Goal: Task Accomplishment & Management: Manage account settings

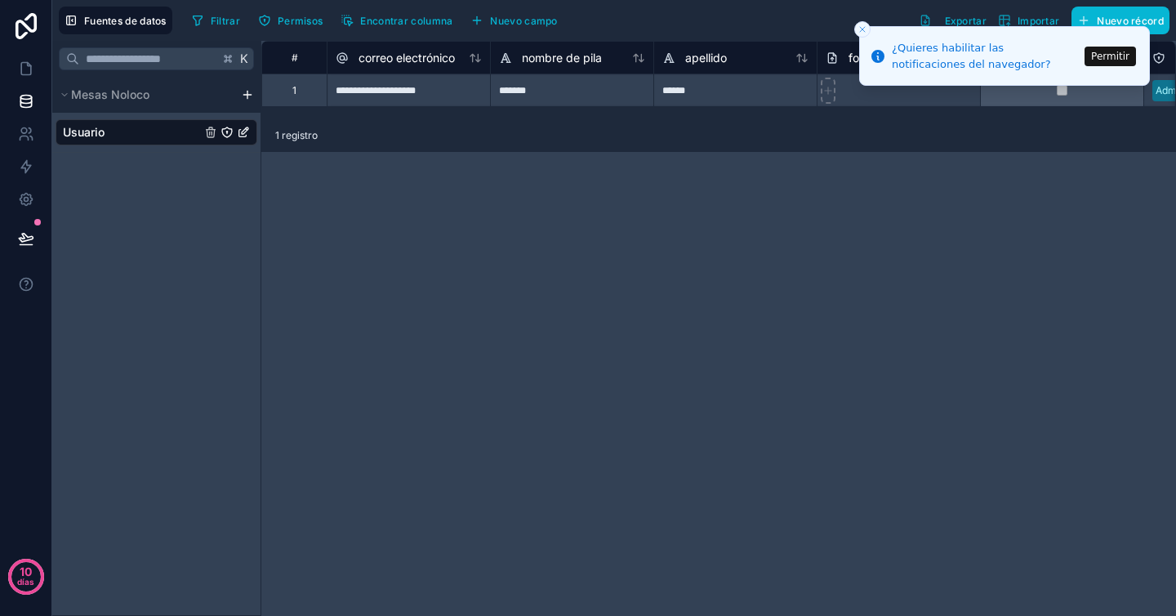
click at [134, 34] on div "Fuentes de datos Filtrar Permisos Encontrar columna Nuevo campo Exportar Import…" at bounding box center [614, 20] width 1124 height 41
click at [134, 21] on font "Fuentes de datos" at bounding box center [125, 21] width 83 height 12
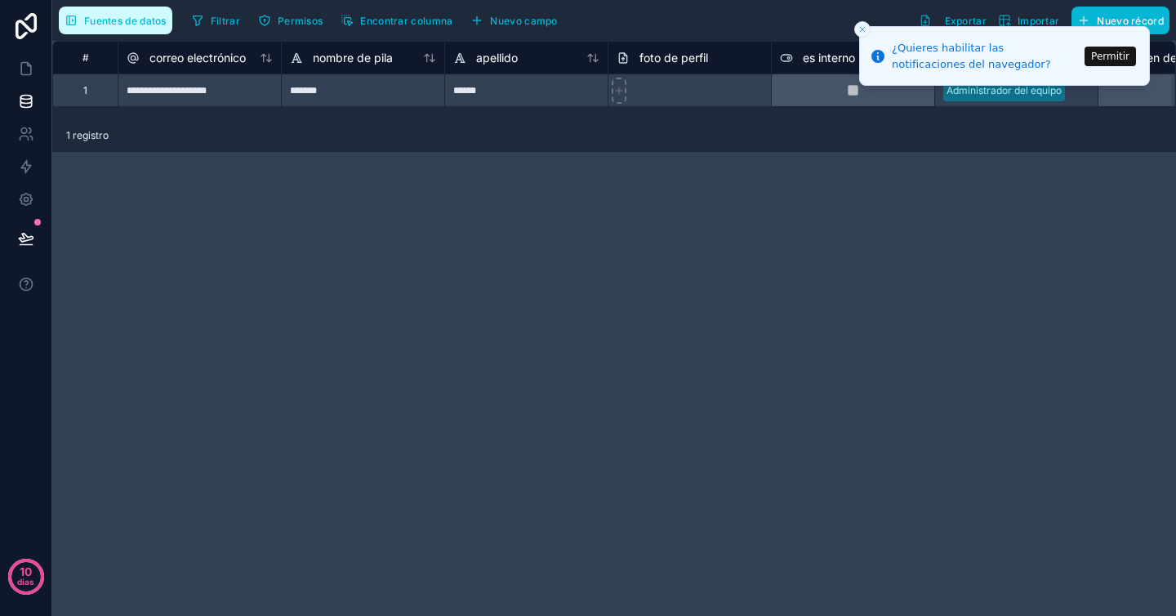
click at [165, 22] on font "Fuentes de datos" at bounding box center [125, 21] width 83 height 12
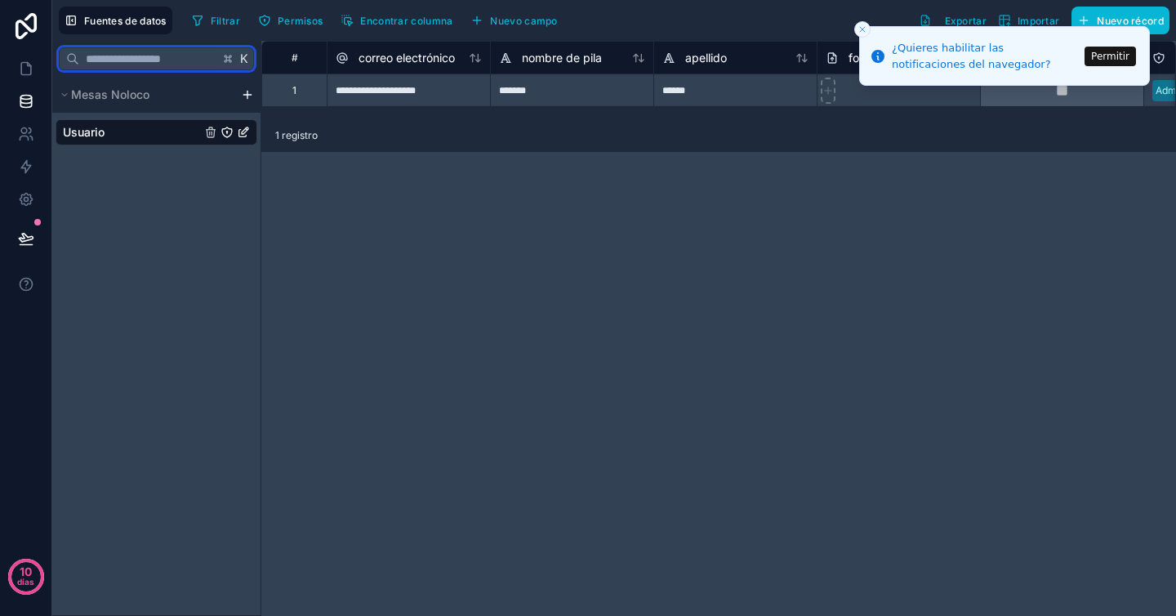
click at [205, 58] on input "text" at bounding box center [149, 58] width 140 height 29
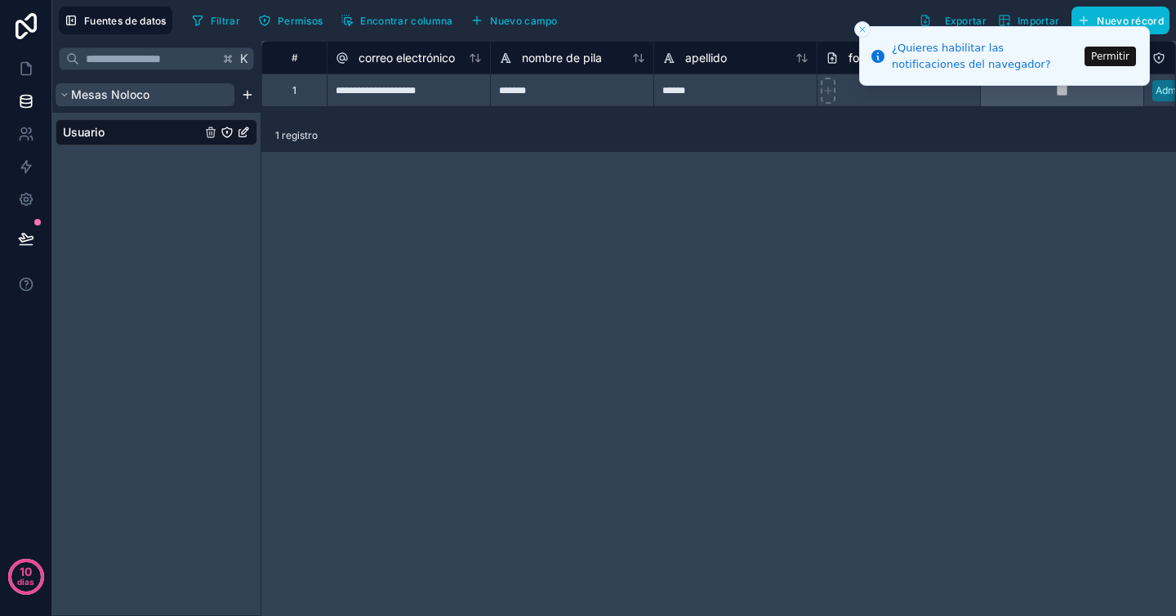
click at [218, 86] on button "Mesas Noloco" at bounding box center [145, 94] width 179 height 23
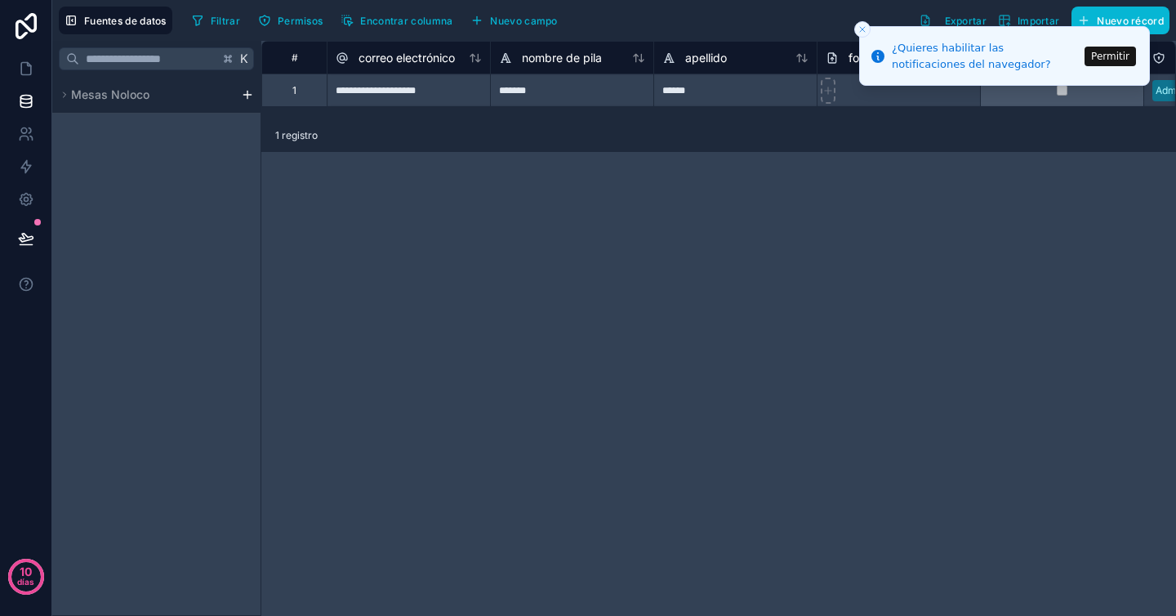
click at [252, 96] on html "**********" at bounding box center [588, 308] width 1176 height 616
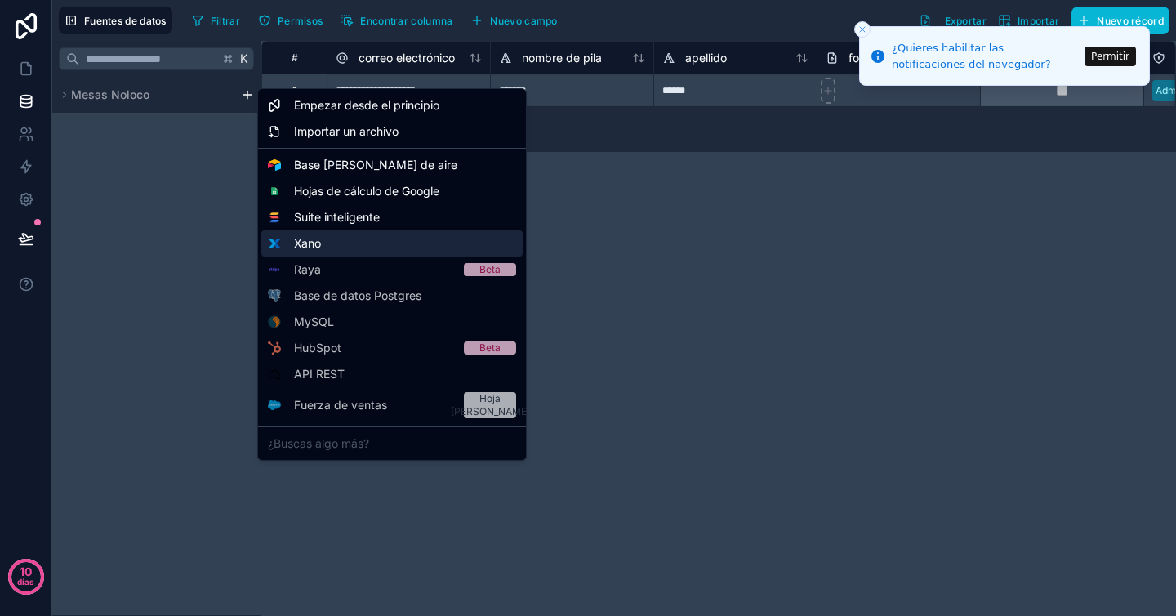
click at [338, 241] on div "Xano" at bounding box center [391, 243] width 261 height 26
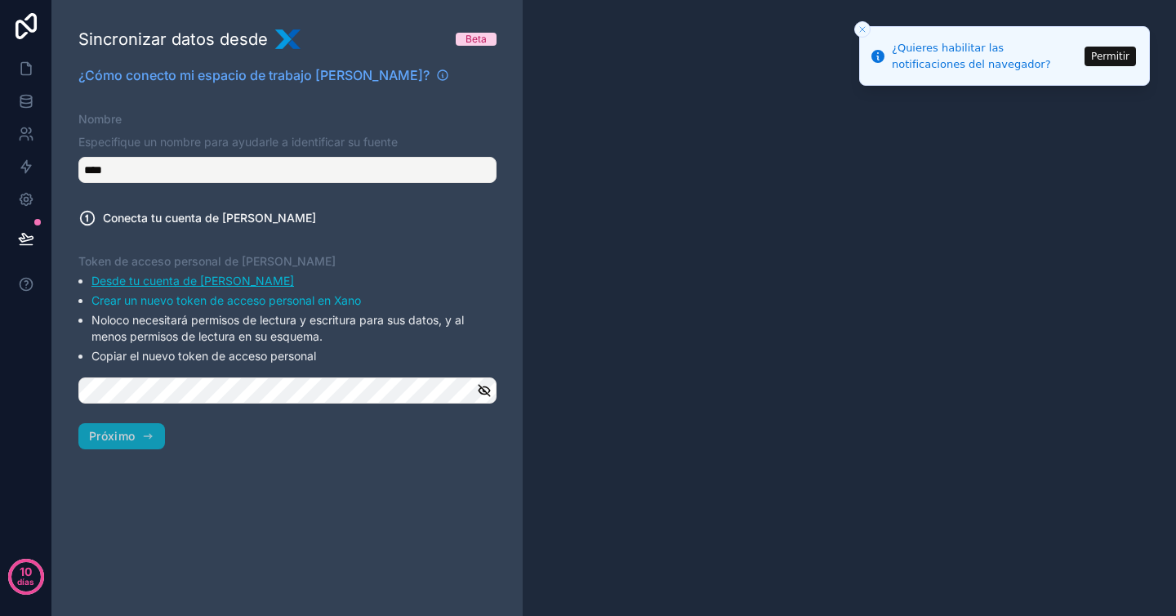
click at [194, 277] on font "Desde tu cuenta de [PERSON_NAME]" at bounding box center [192, 281] width 203 height 14
click at [281, 302] on font "Crear un nuevo token de acceso personal en Xano" at bounding box center [226, 300] width 270 height 14
click at [141, 438] on icon "button" at bounding box center [147, 436] width 13 height 13
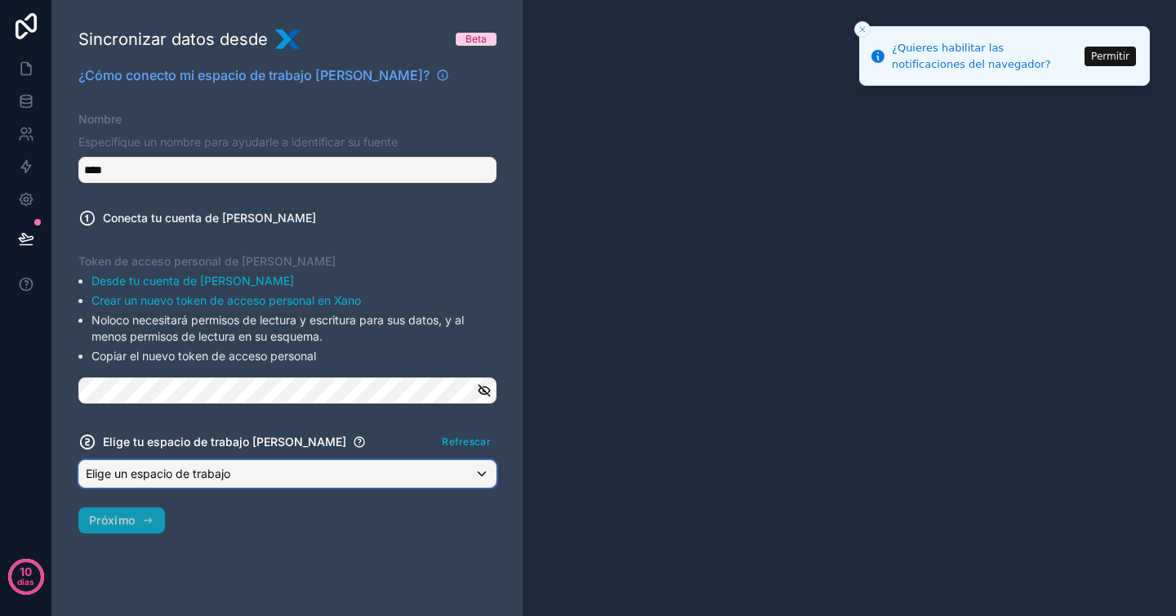
click at [274, 484] on div "Elige un espacio de trabajo" at bounding box center [287, 474] width 417 height 26
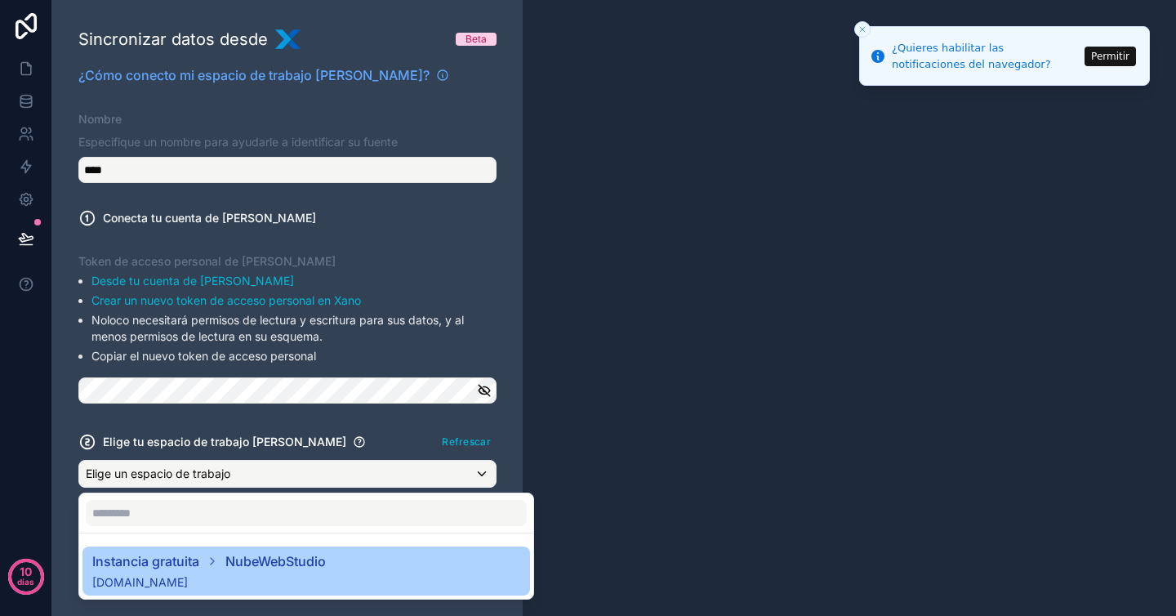
click at [241, 574] on span "[DOMAIN_NAME]" at bounding box center [209, 582] width 234 height 16
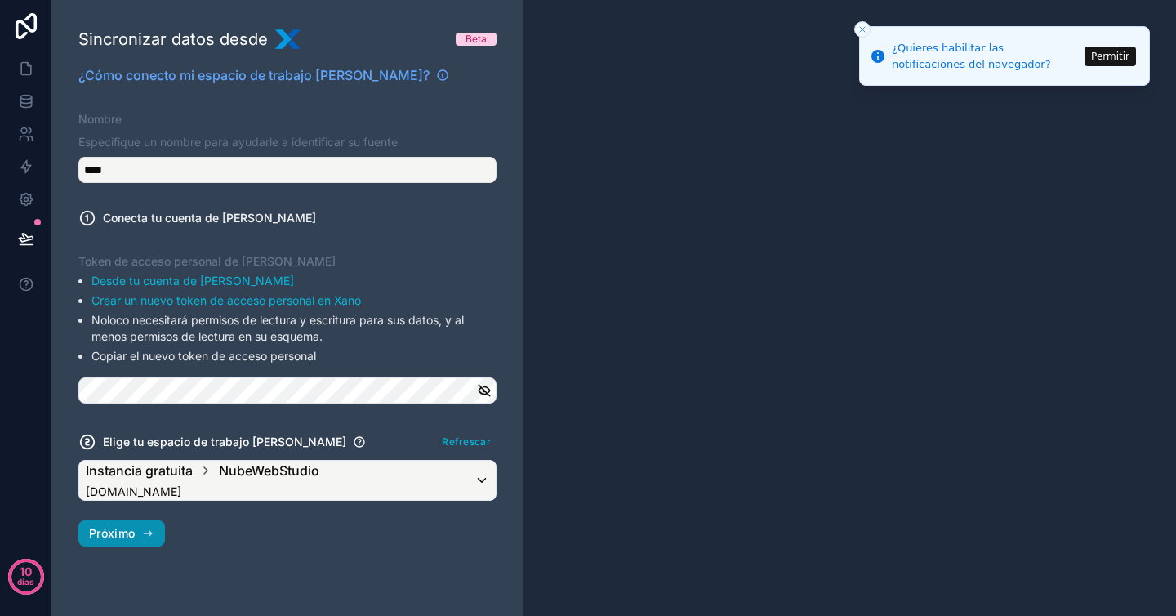
click at [134, 536] on font "Próximo" at bounding box center [112, 533] width 46 height 14
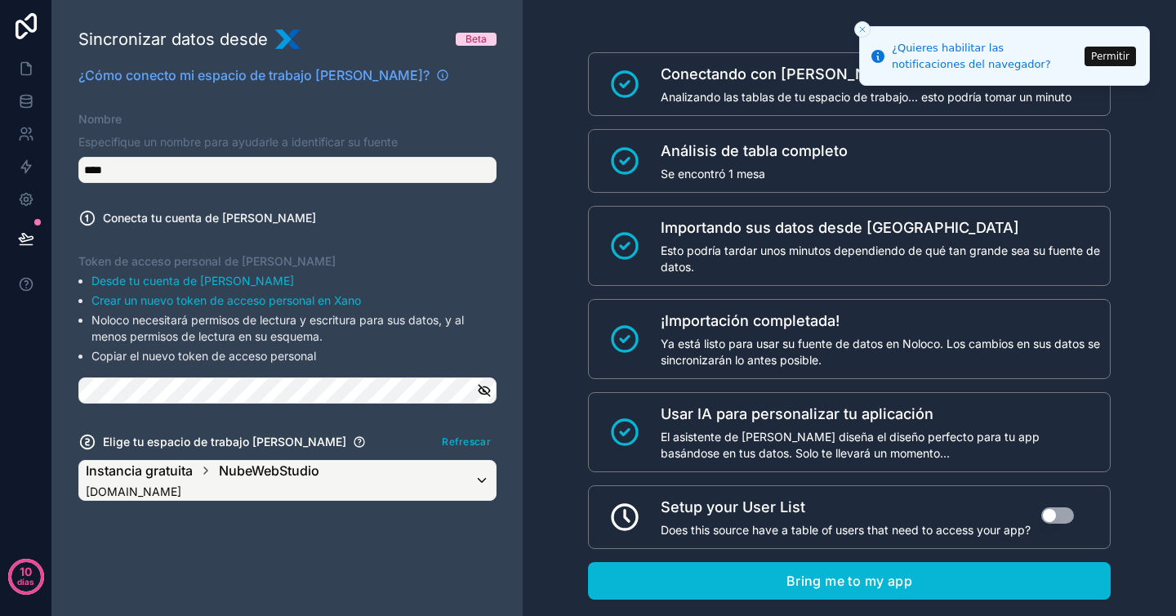
scroll to position [36, 0]
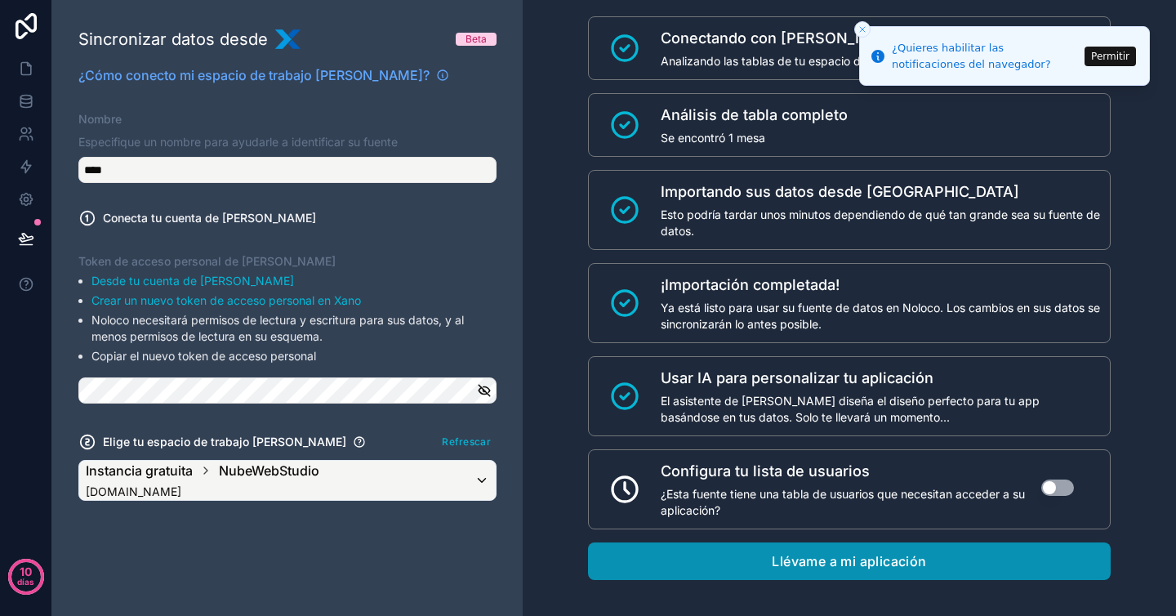
click at [731, 559] on button "Llévame a mi aplicación" at bounding box center [849, 561] width 523 height 38
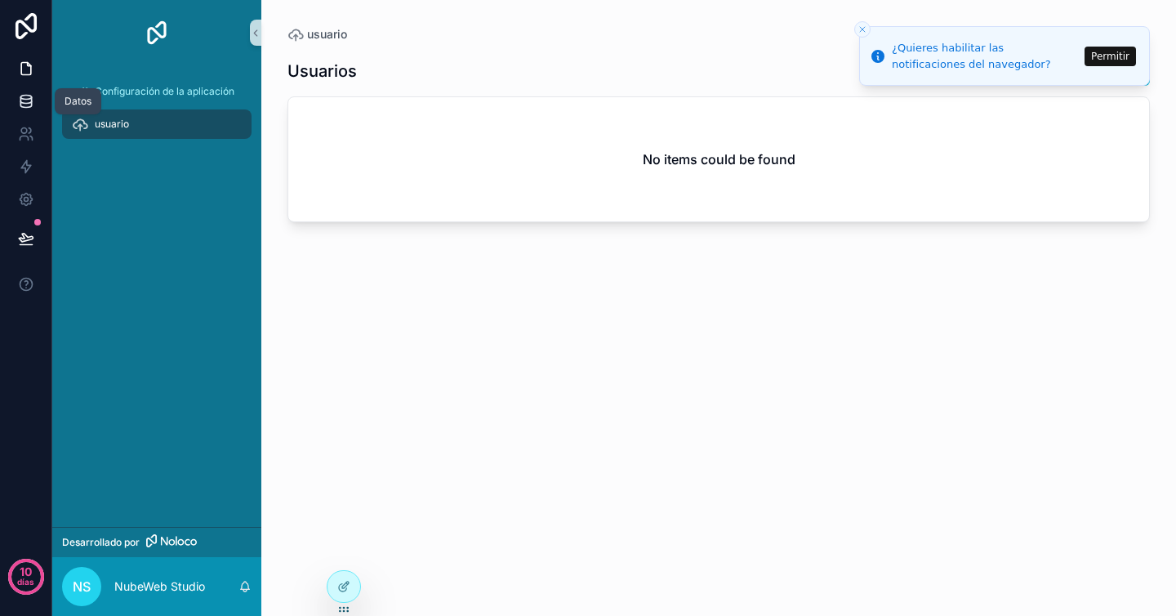
click at [33, 96] on icon at bounding box center [26, 101] width 16 height 16
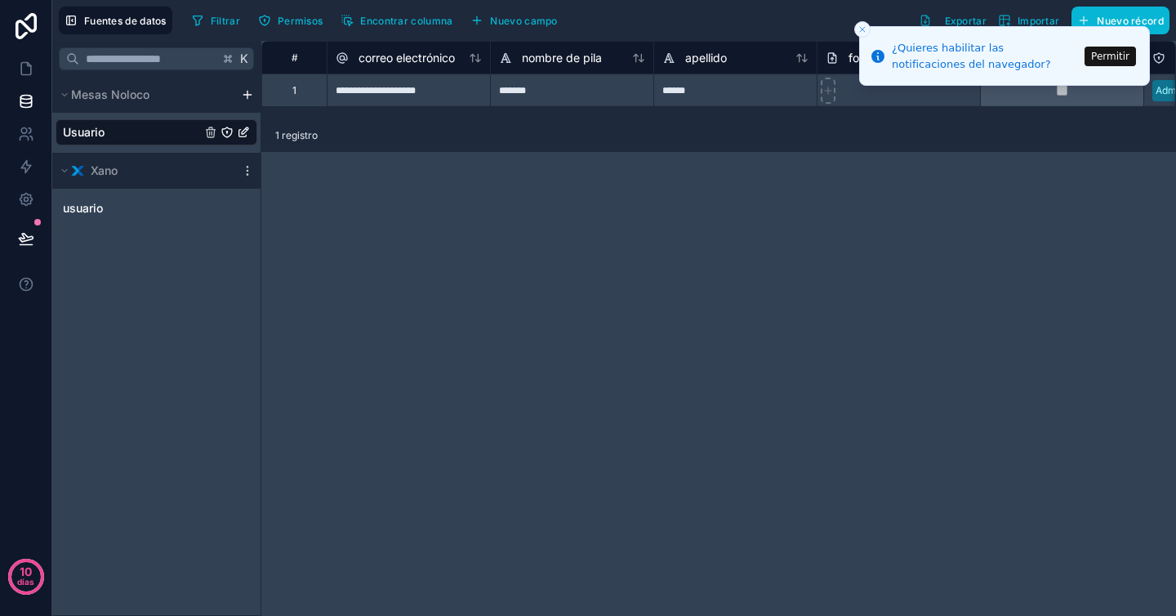
click at [241, 96] on html "**********" at bounding box center [588, 308] width 1176 height 616
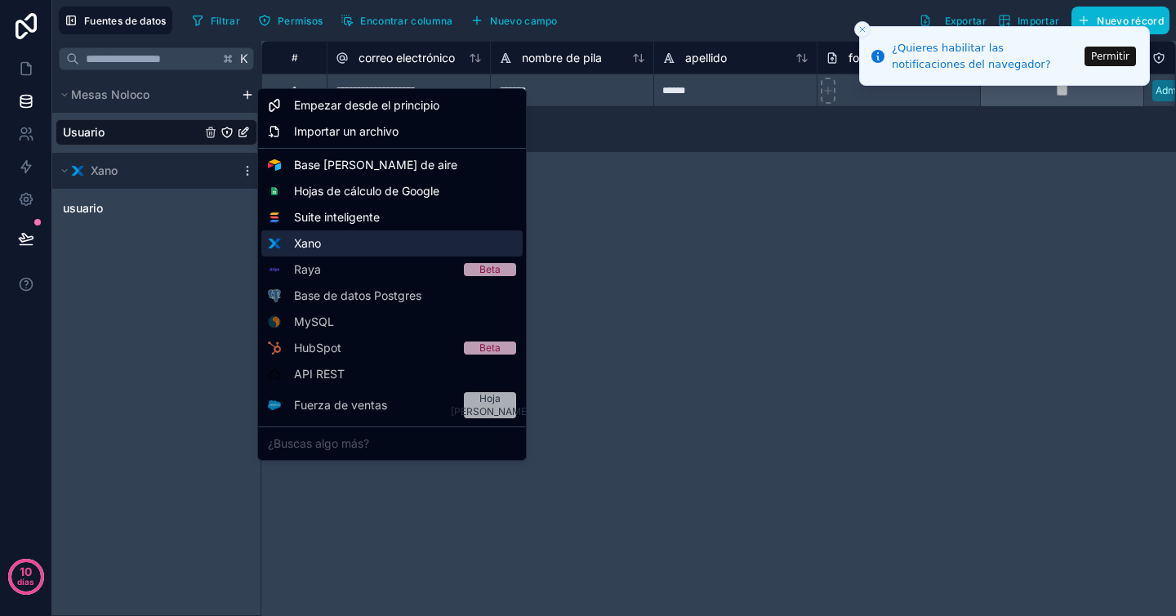
click at [341, 244] on div "Xano" at bounding box center [391, 243] width 261 height 26
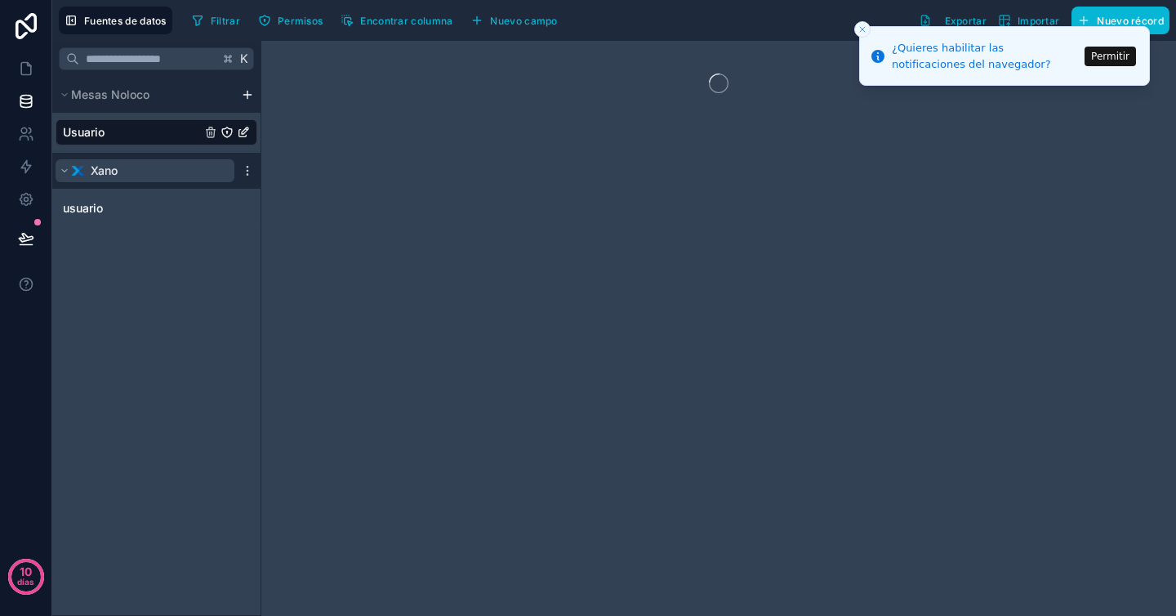
click at [78, 177] on div "Xano" at bounding box center [94, 171] width 47 height 16
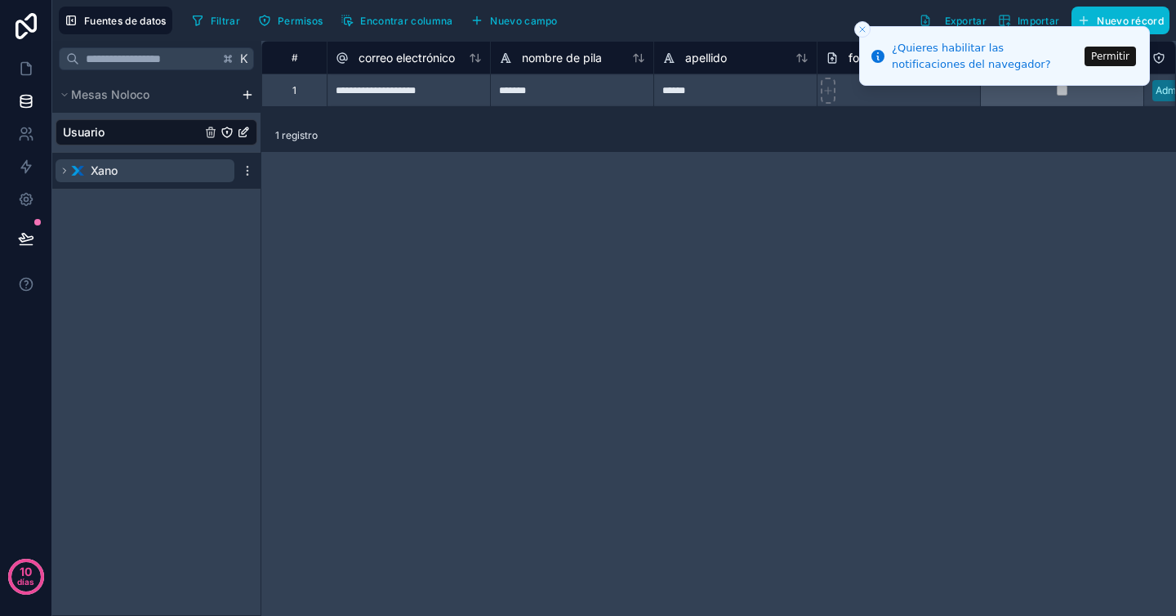
click at [78, 177] on div "Xano" at bounding box center [94, 171] width 47 height 16
click at [416, 186] on div "**********" at bounding box center [718, 328] width 915 height 575
click at [618, 248] on div "**********" at bounding box center [718, 328] width 915 height 575
click at [62, 170] on icon "contenido desplazable" at bounding box center [65, 171] width 10 height 10
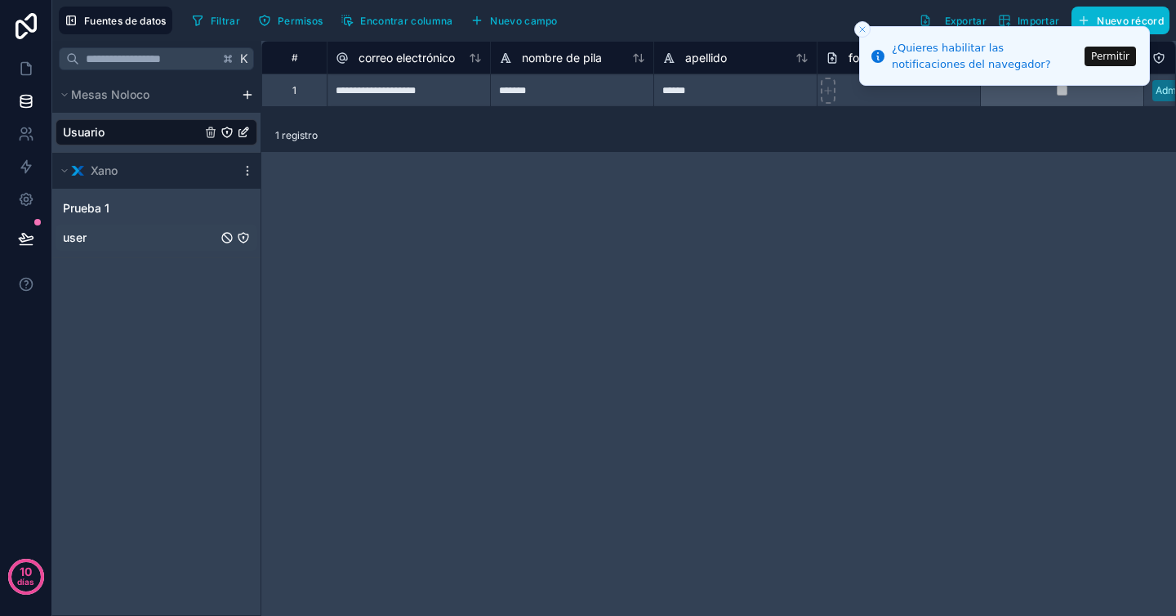
click at [130, 245] on div "user" at bounding box center [157, 238] width 202 height 26
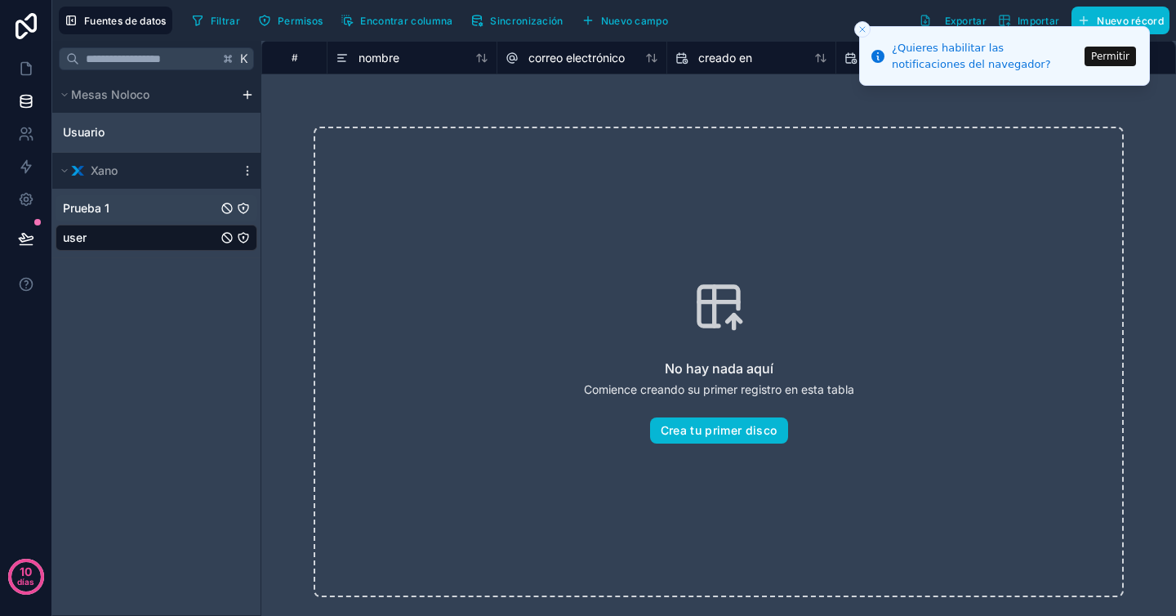
click at [142, 211] on div "Prueba 1" at bounding box center [157, 208] width 202 height 26
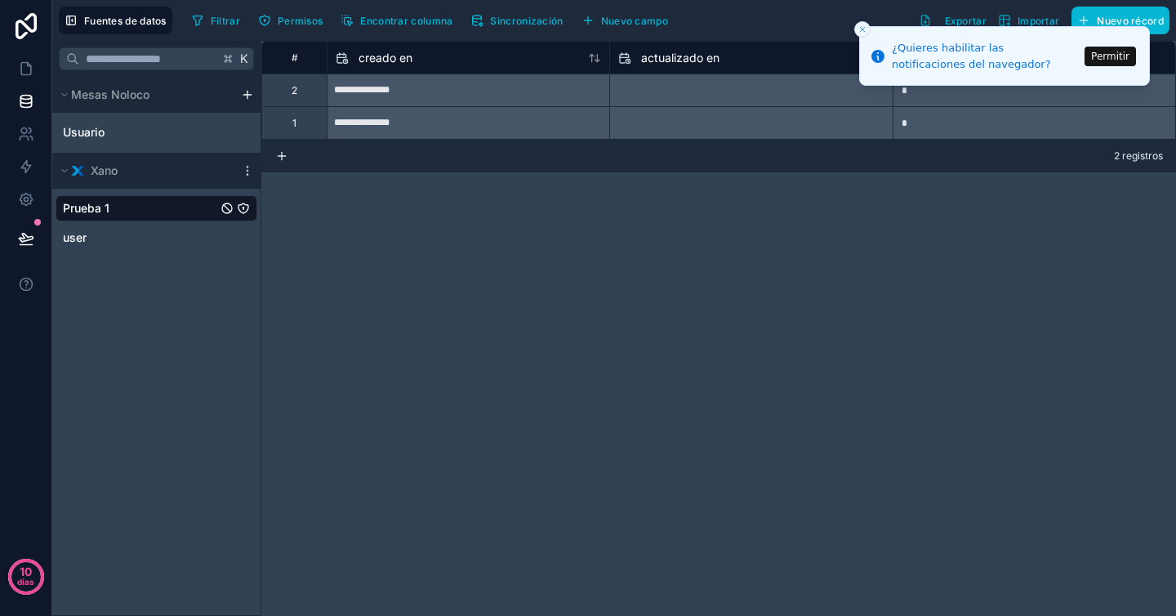
click at [1116, 60] on font "Permitir" at bounding box center [1110, 56] width 38 height 11
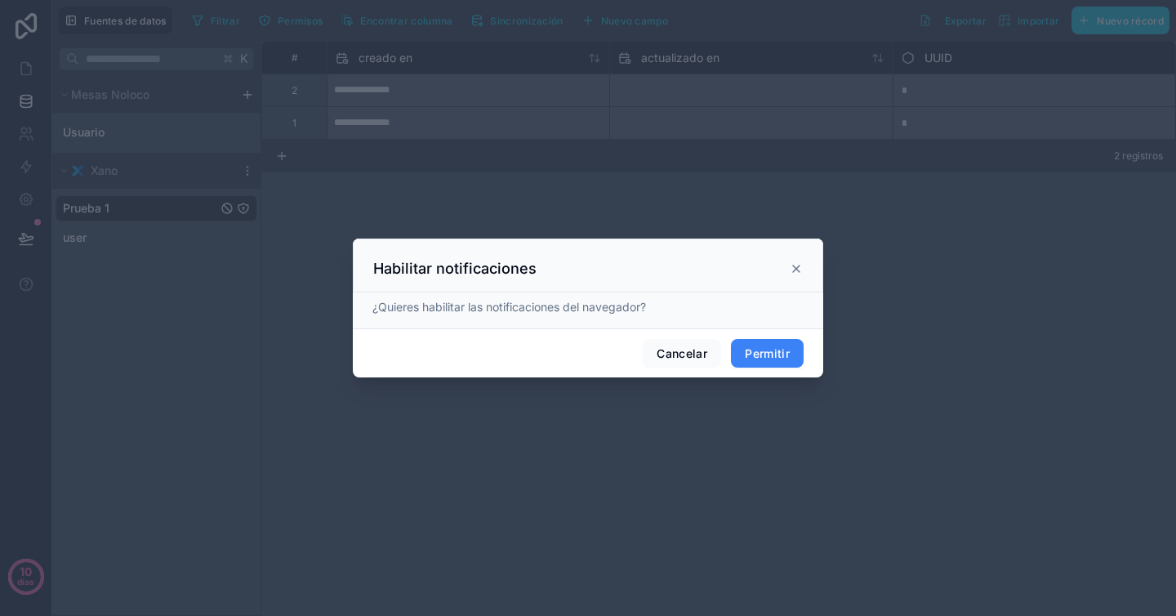
click at [767, 356] on font "Permitir" at bounding box center [767, 353] width 45 height 14
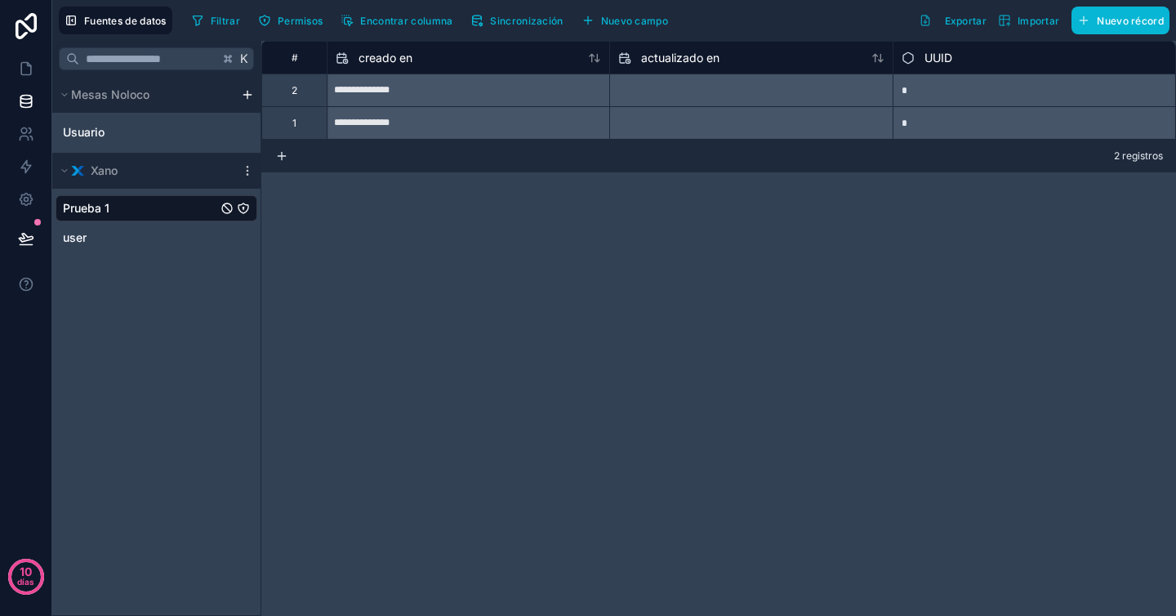
click at [244, 98] on html "**********" at bounding box center [588, 308] width 1176 height 616
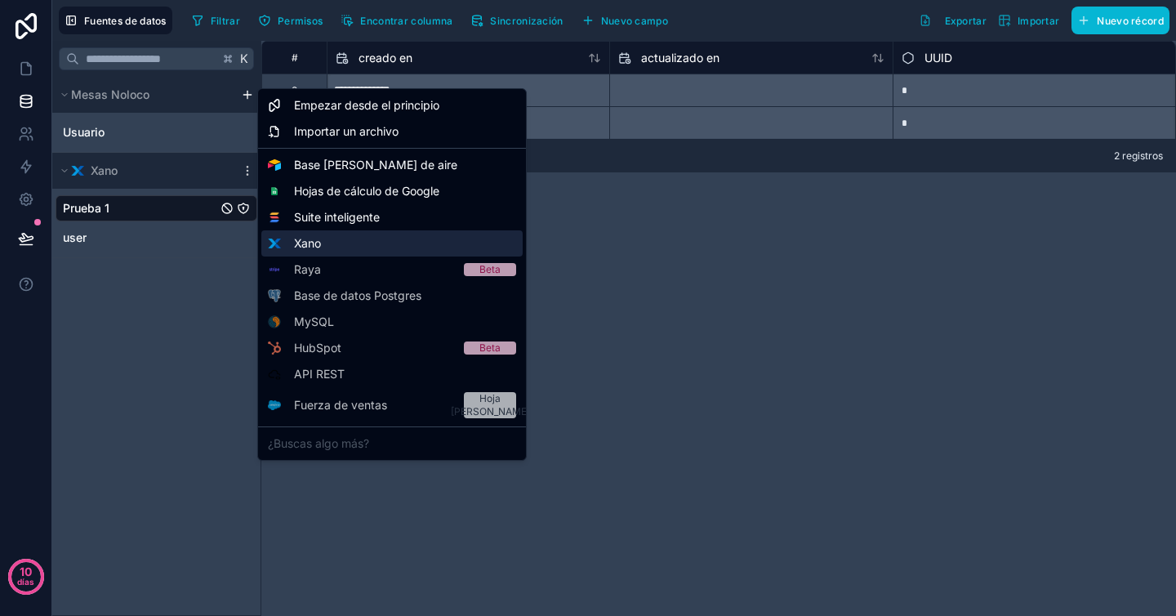
click at [351, 244] on div "Xano" at bounding box center [391, 243] width 261 height 26
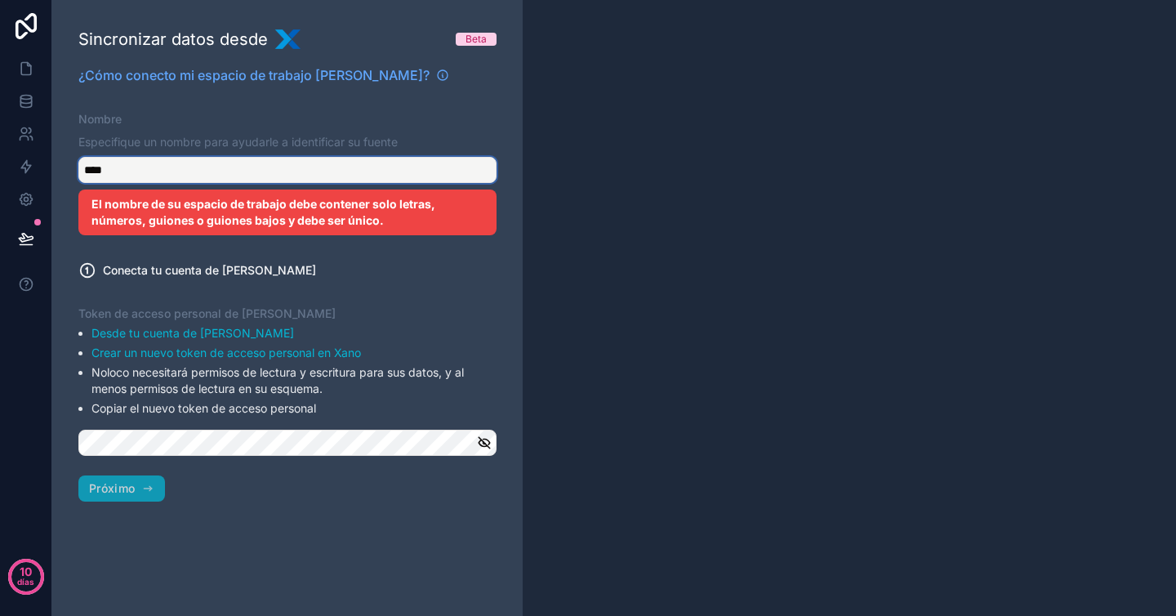
click at [218, 175] on input "****" at bounding box center [287, 170] width 418 height 26
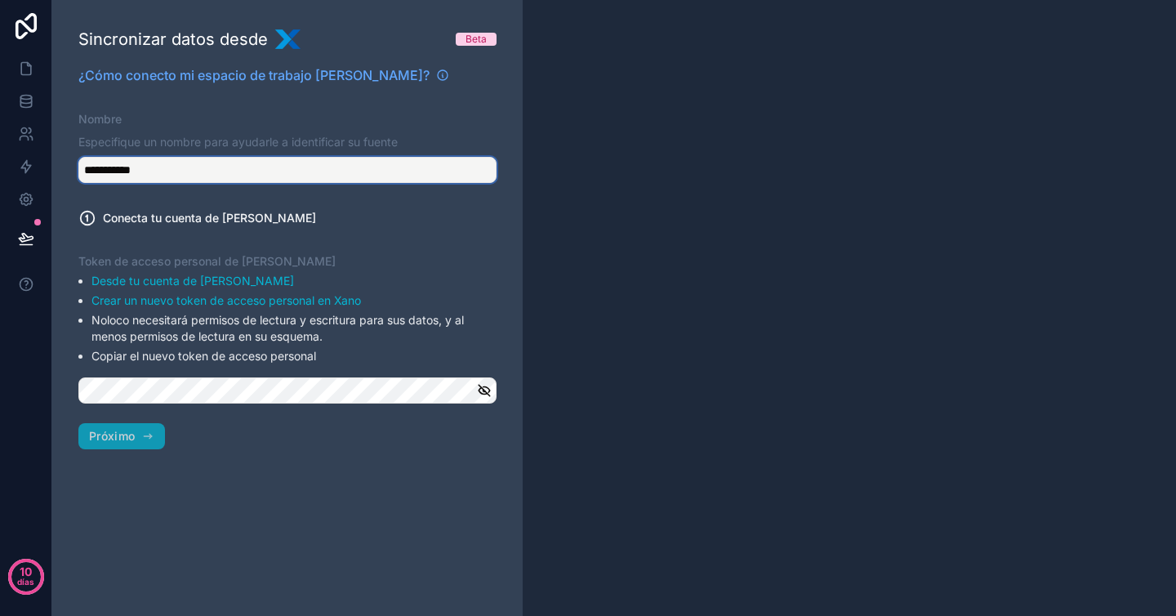
type input "**********"
click at [138, 434] on button "Próximo" at bounding box center [121, 436] width 87 height 26
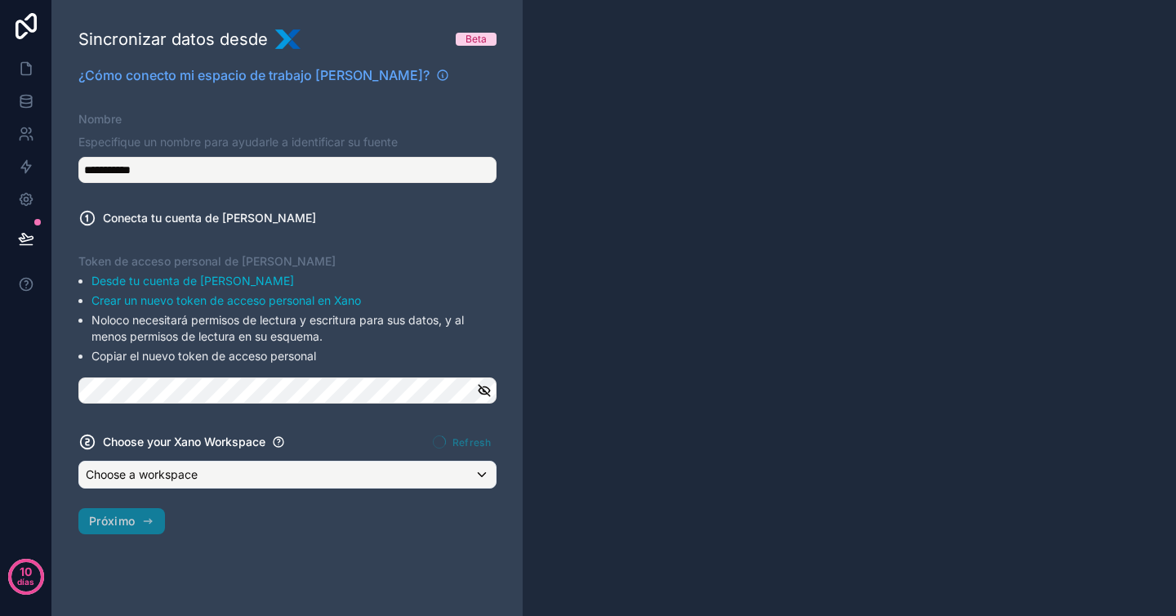
scroll to position [0, 0]
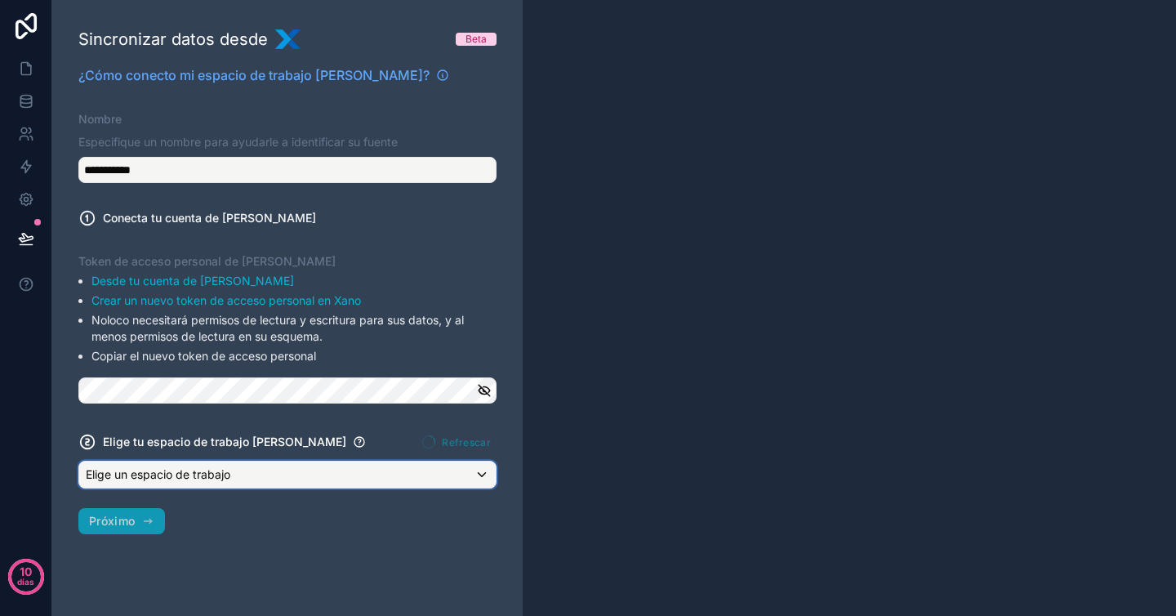
click at [194, 474] on font "Elige un espacio de trabajo" at bounding box center [158, 474] width 145 height 14
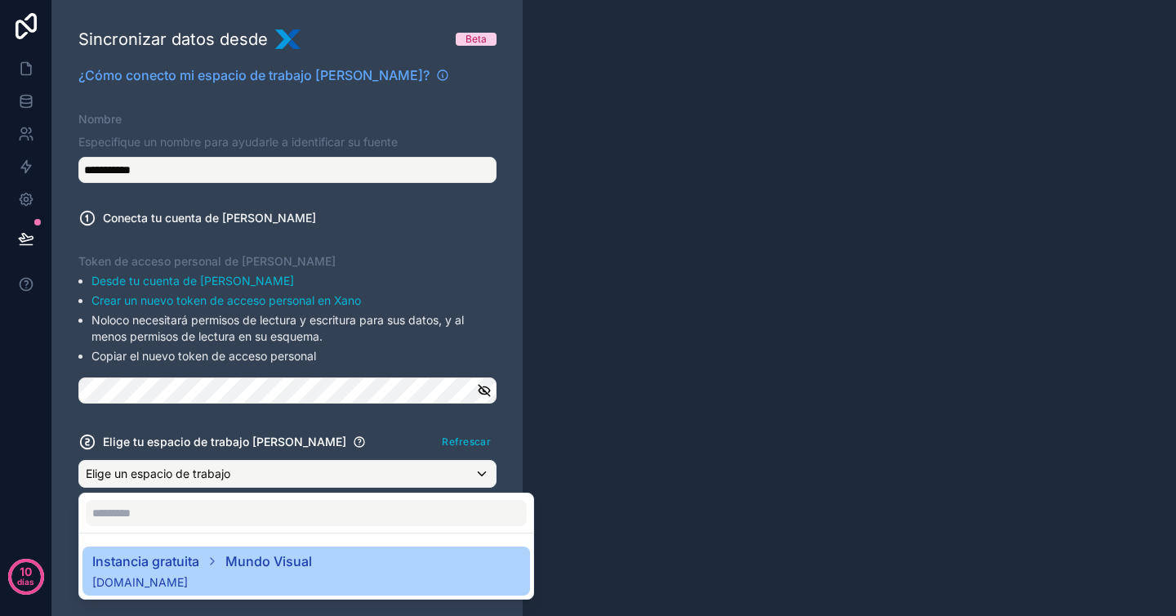
click at [179, 574] on span "[DOMAIN_NAME]" at bounding box center [202, 582] width 220 height 16
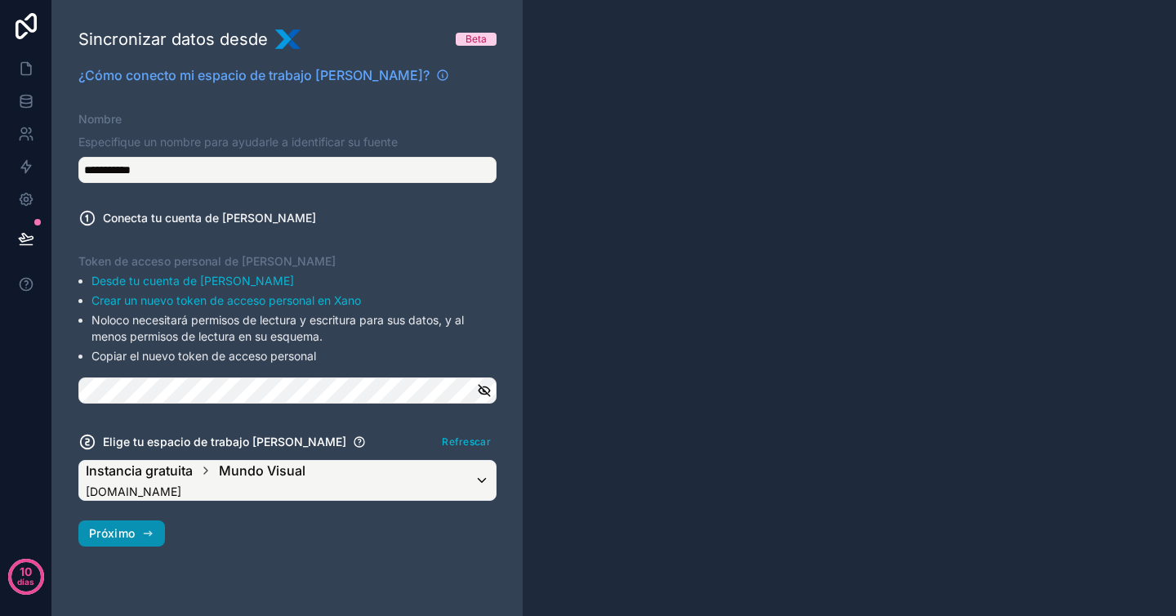
click at [141, 533] on button "Próximo" at bounding box center [121, 533] width 87 height 26
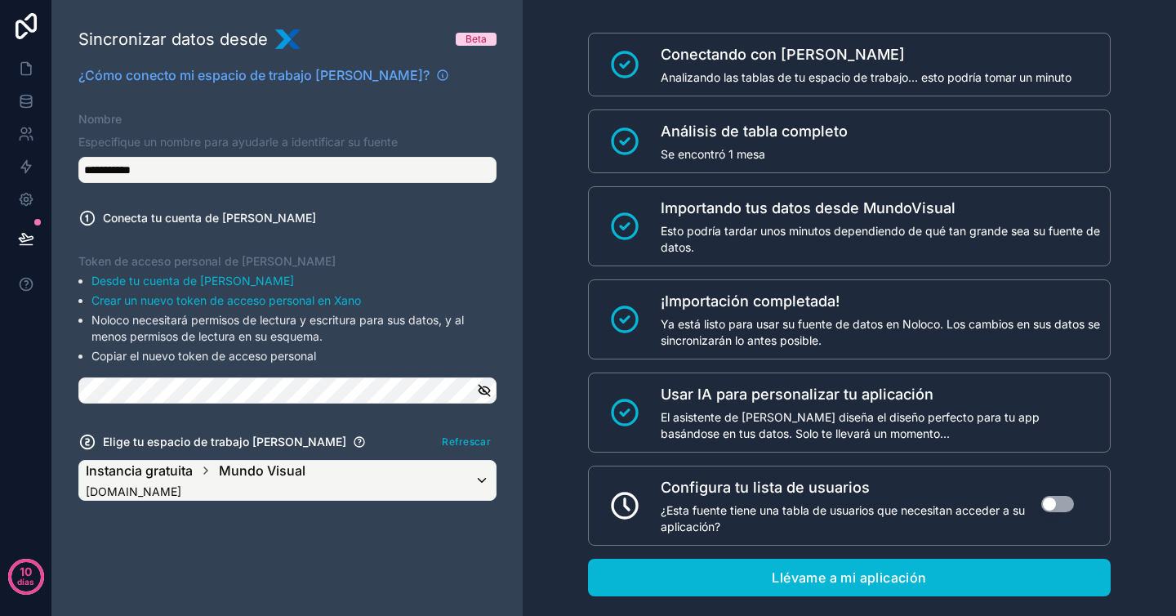
scroll to position [52, 0]
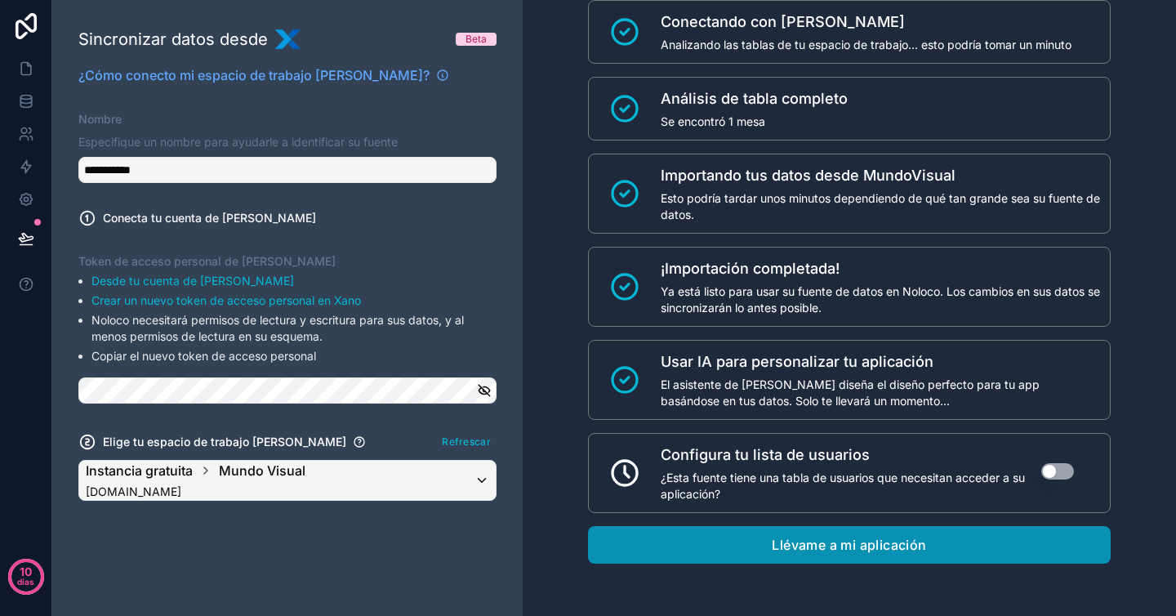
click at [933, 546] on button "Llévame a mi aplicación" at bounding box center [849, 545] width 523 height 38
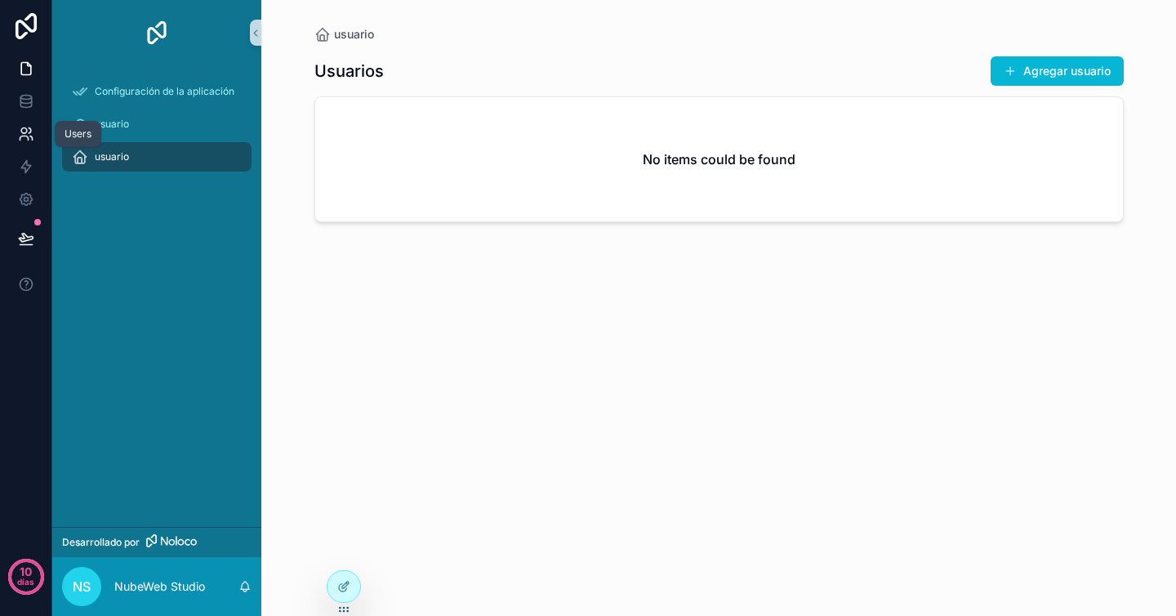
click at [30, 133] on icon at bounding box center [26, 134] width 16 height 16
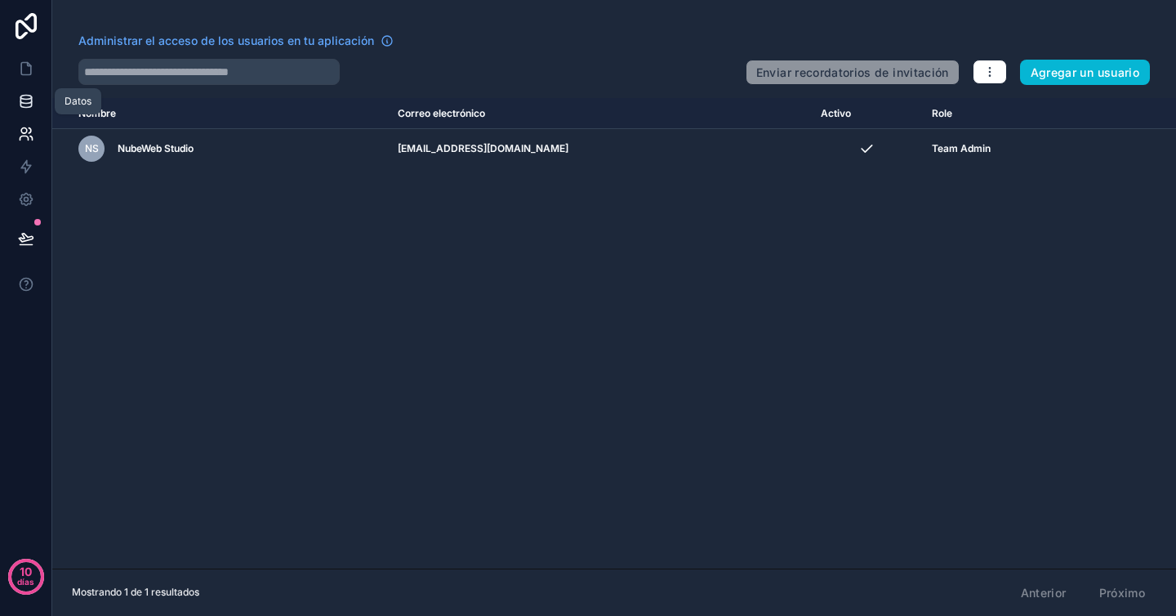
click at [24, 92] on link at bounding box center [25, 101] width 51 height 33
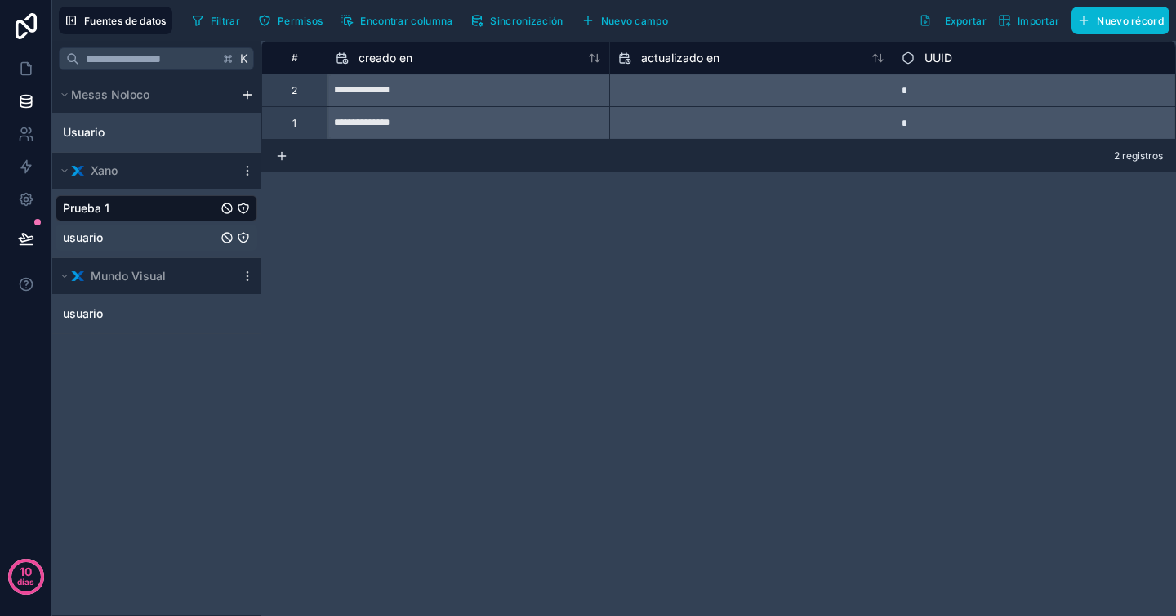
click at [145, 243] on div "usuario" at bounding box center [157, 238] width 202 height 26
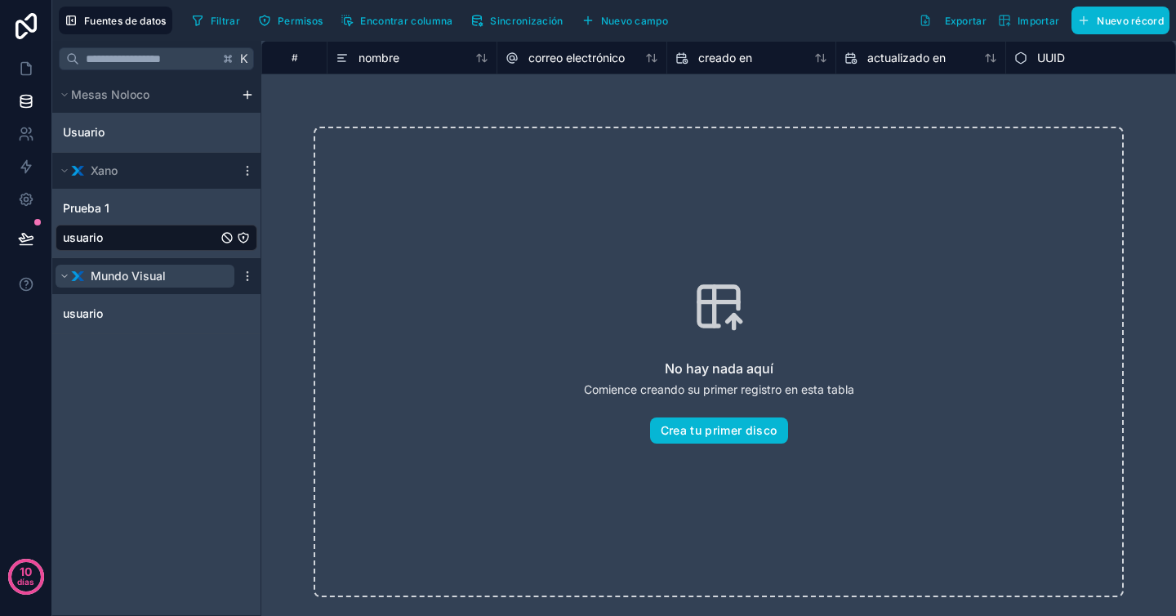
click at [145, 284] on button "Mundo Visual" at bounding box center [145, 276] width 179 height 23
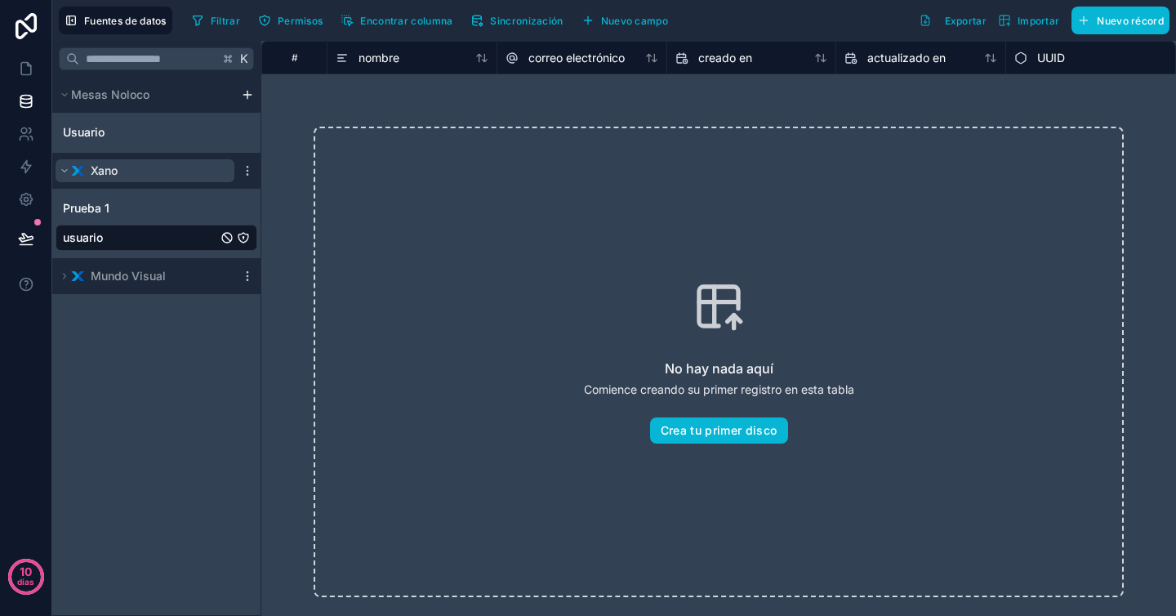
click at [160, 172] on button "Xano" at bounding box center [145, 170] width 179 height 23
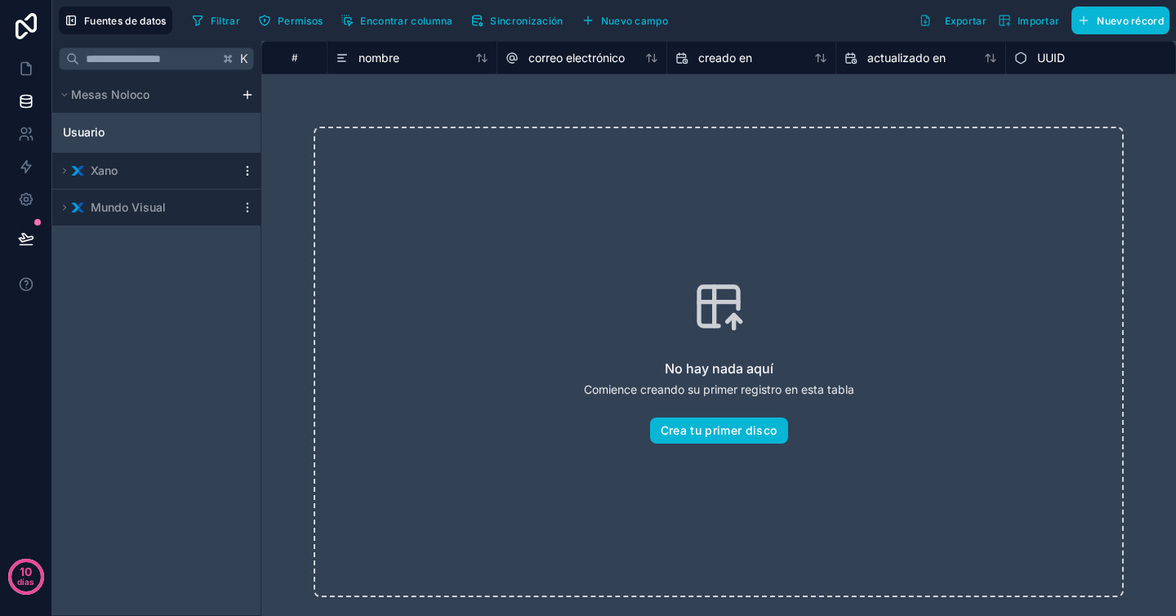
click at [252, 172] on icon "contenido desplazable" at bounding box center [247, 170] width 13 height 13
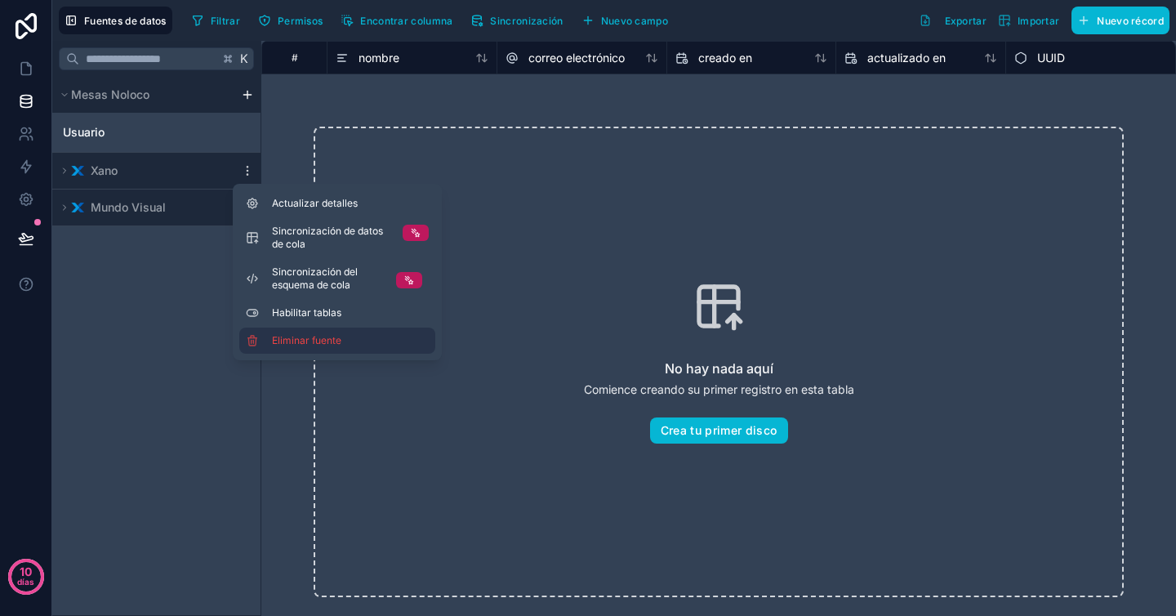
click at [328, 346] on font "Eliminar fuente" at bounding box center [306, 340] width 69 height 12
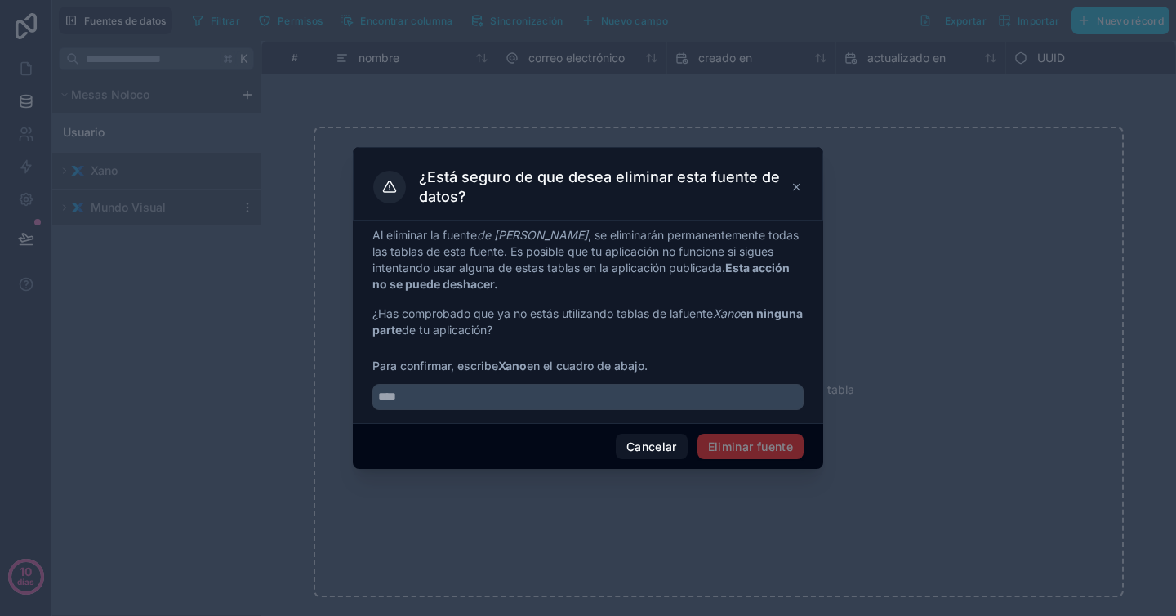
click at [795, 191] on icon at bounding box center [797, 187] width 12 height 13
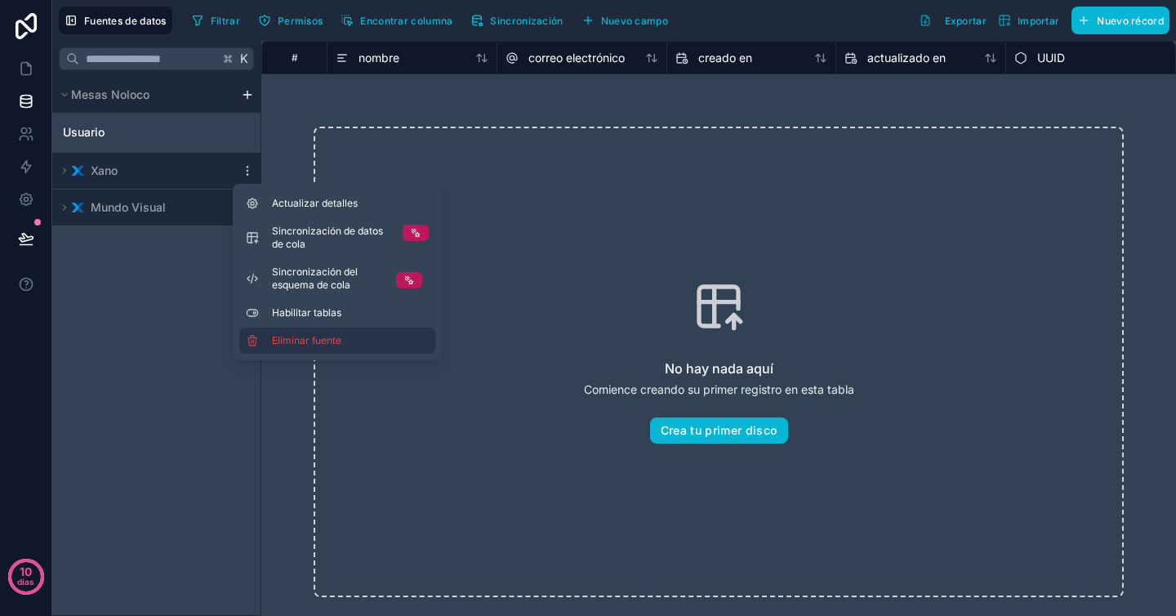
click at [329, 335] on font "Eliminar fuente" at bounding box center [306, 340] width 69 height 12
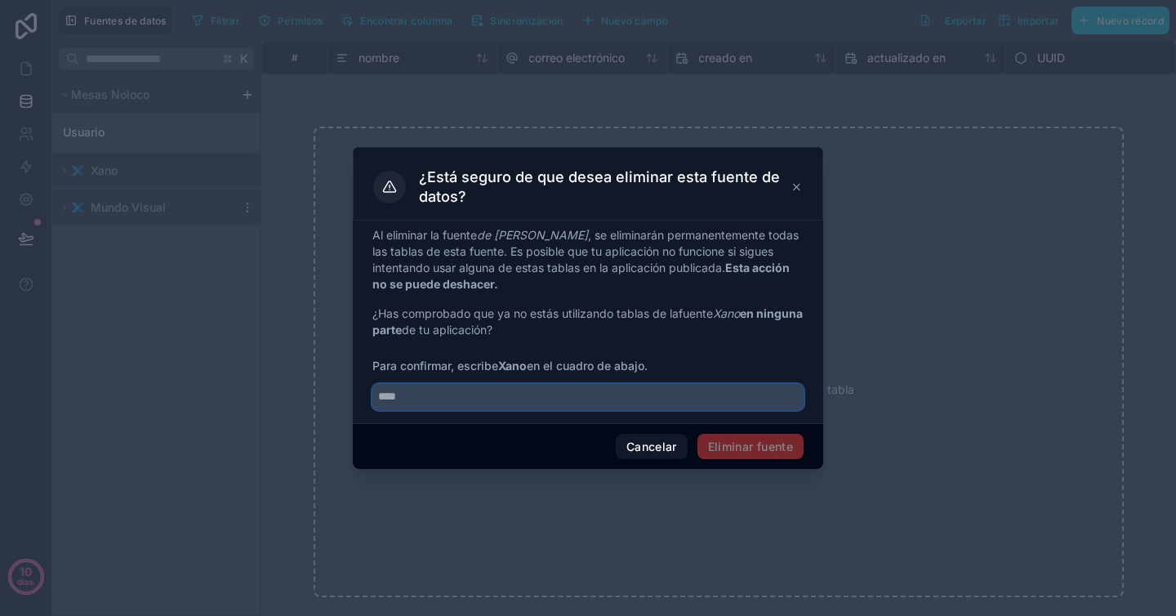
click at [758, 400] on input "text" at bounding box center [587, 397] width 431 height 26
type input "****"
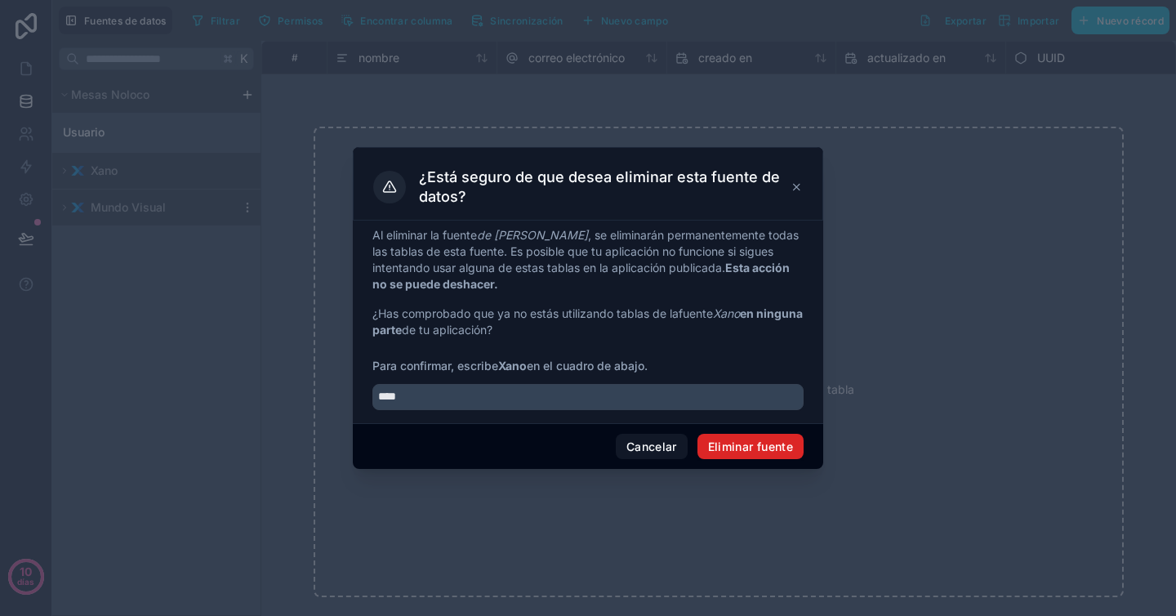
click at [772, 449] on font "Eliminar fuente" at bounding box center [750, 446] width 85 height 14
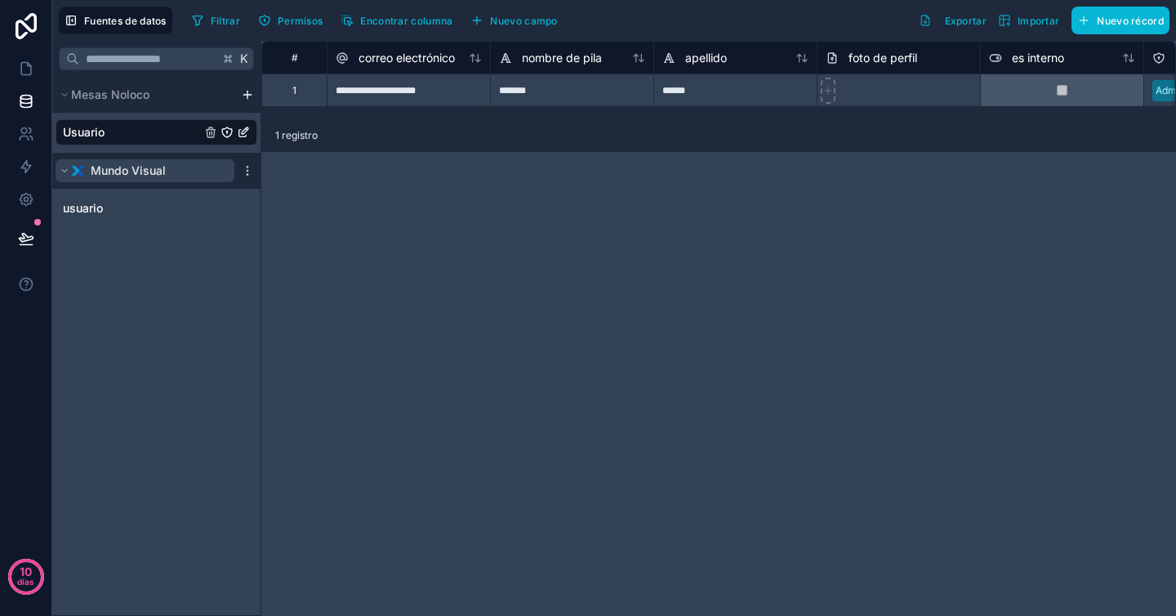
click at [68, 166] on icon "contenido desplazable" at bounding box center [65, 171] width 10 height 10
click at [160, 127] on div "Usuario" at bounding box center [157, 132] width 202 height 26
click at [60, 169] on icon "contenido desplazable" at bounding box center [65, 171] width 10 height 10
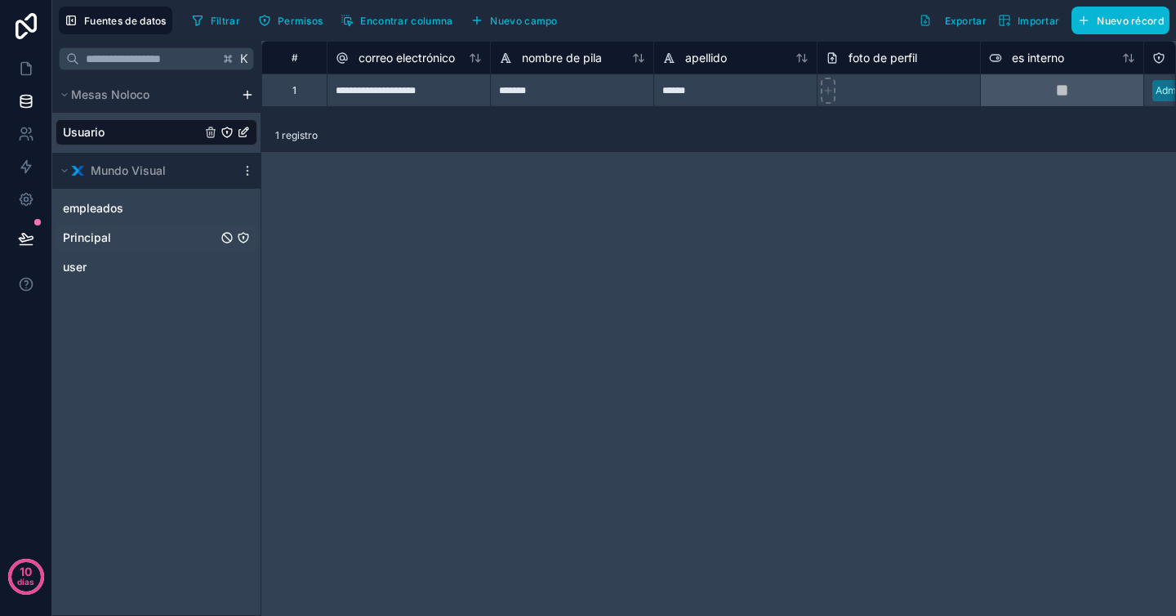
click at [128, 235] on div "Principal" at bounding box center [157, 238] width 202 height 26
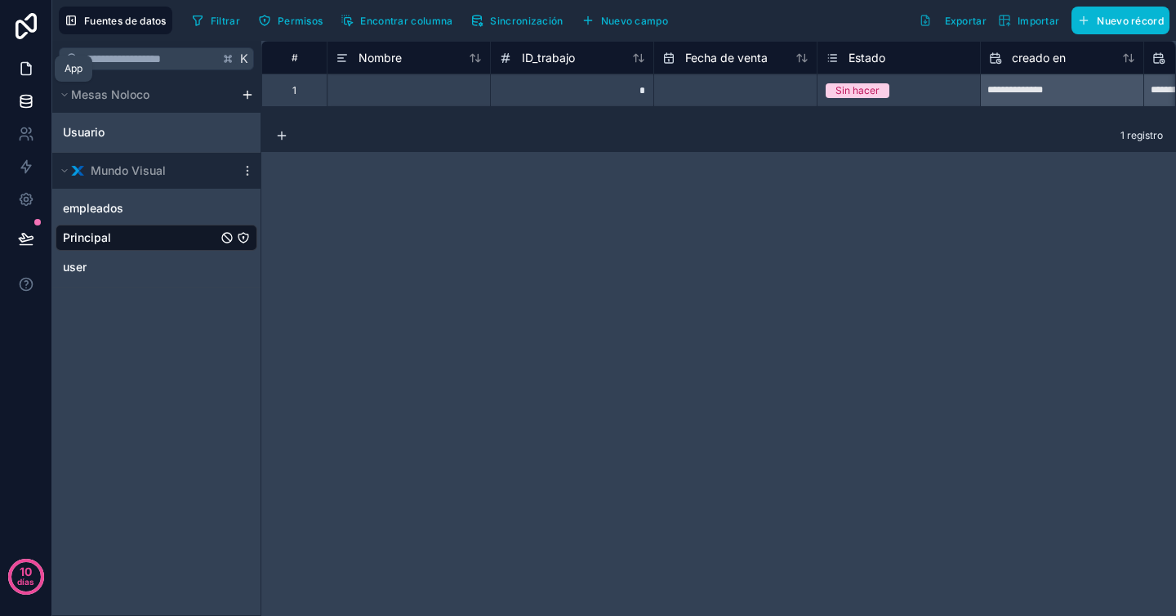
click at [35, 74] on link at bounding box center [25, 68] width 51 height 33
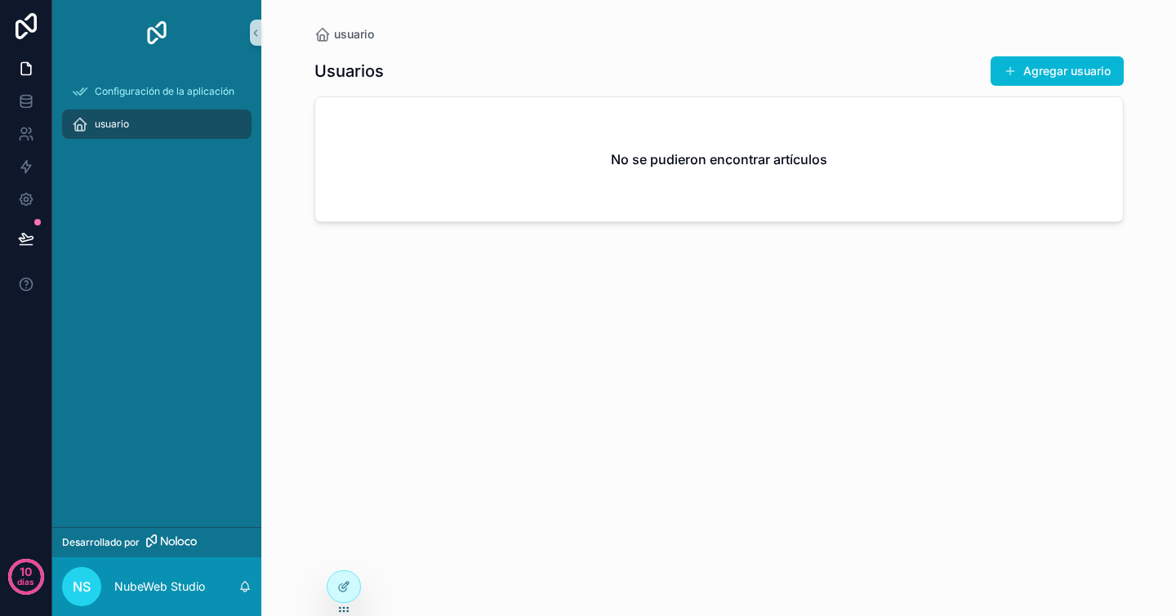
click at [172, 119] on div "usuario" at bounding box center [157, 124] width 170 height 26
click at [827, 150] on div "No se pudieron encontrar artículos" at bounding box center [719, 159] width 808 height 124
click at [343, 580] on icon at bounding box center [343, 586] width 13 height 13
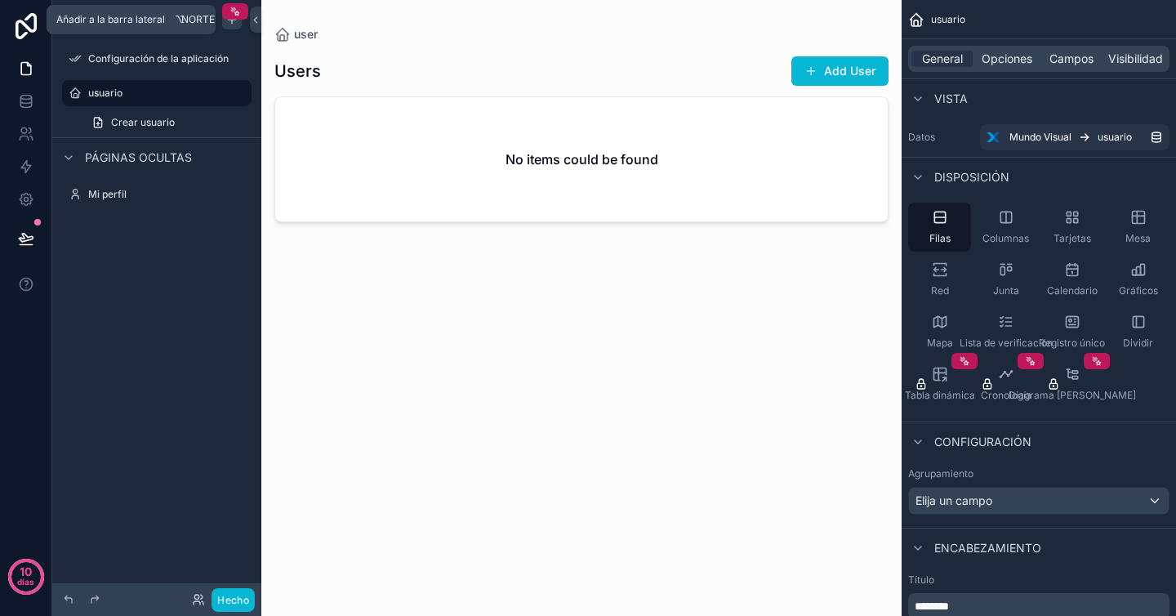
click at [235, 22] on icon "contenido desplazable" at bounding box center [231, 19] width 13 height 13
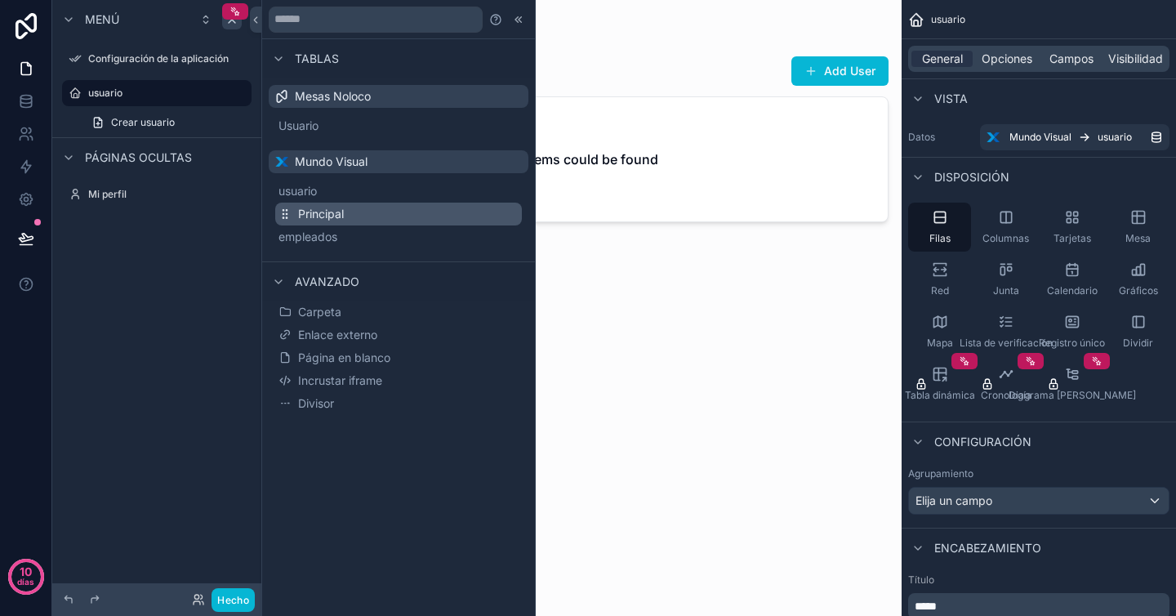
click at [346, 214] on button "Principal" at bounding box center [398, 214] width 247 height 23
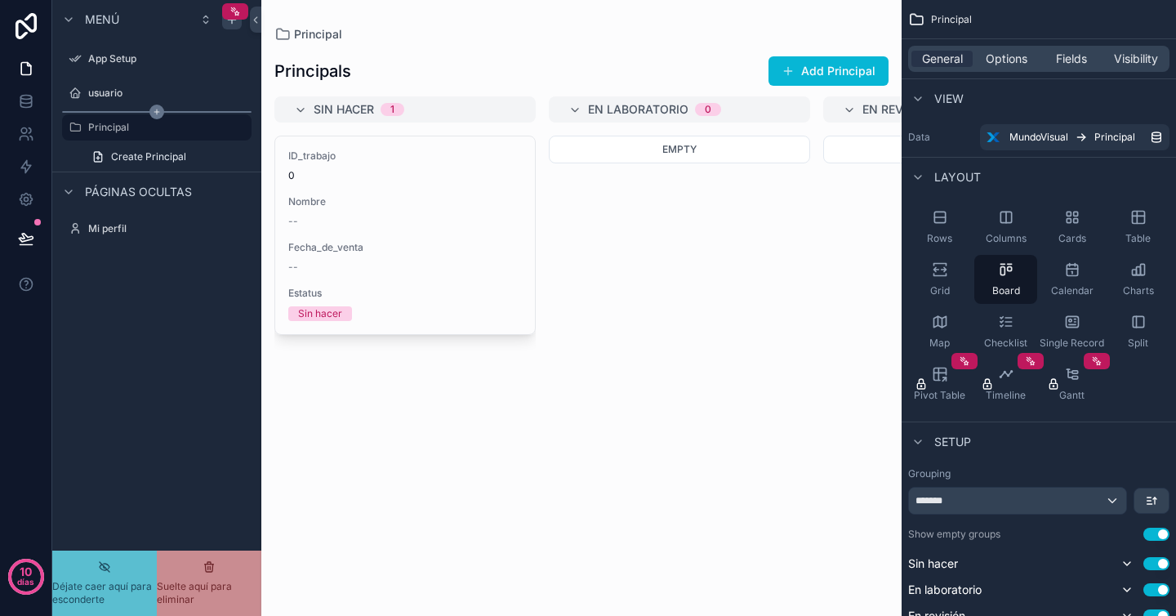
drag, startPoint x: 154, startPoint y: 123, endPoint x: 124, endPoint y: 112, distance: 31.6
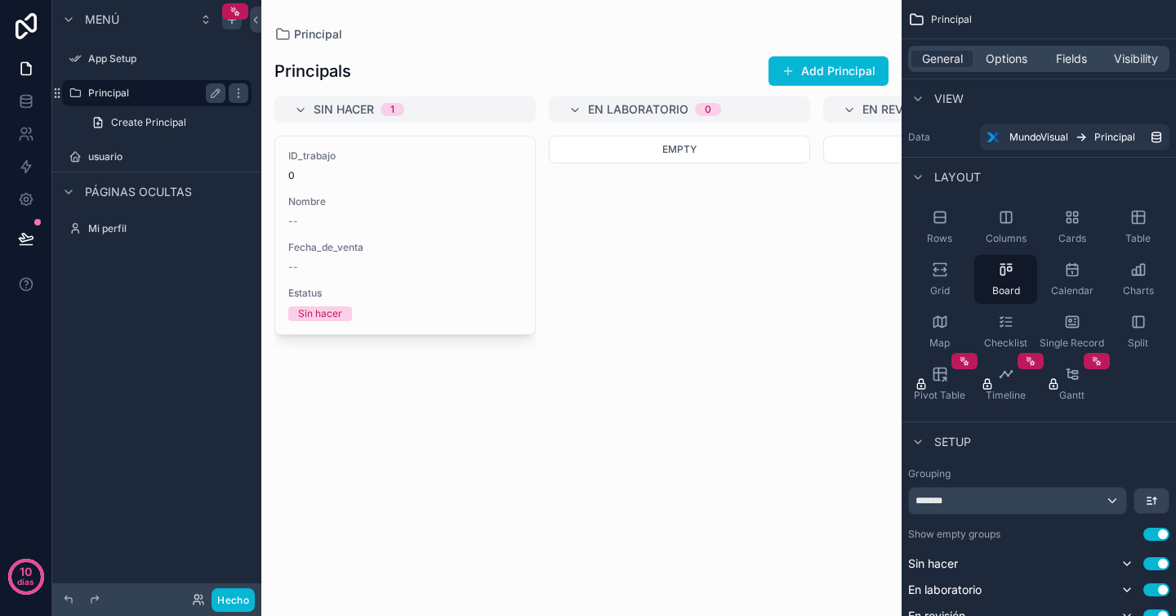
click at [143, 93] on label "Principal" at bounding box center [153, 93] width 131 height 13
click at [236, 94] on icon "contenido desplazable" at bounding box center [238, 93] width 13 height 13
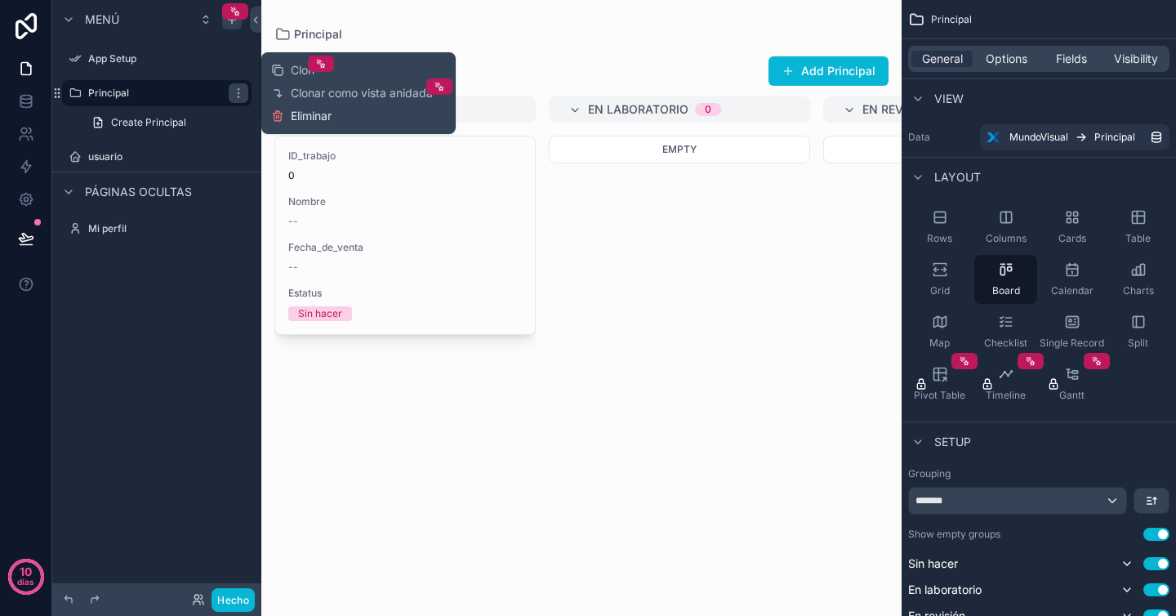
click at [316, 123] on font "Eliminar" at bounding box center [311, 116] width 41 height 14
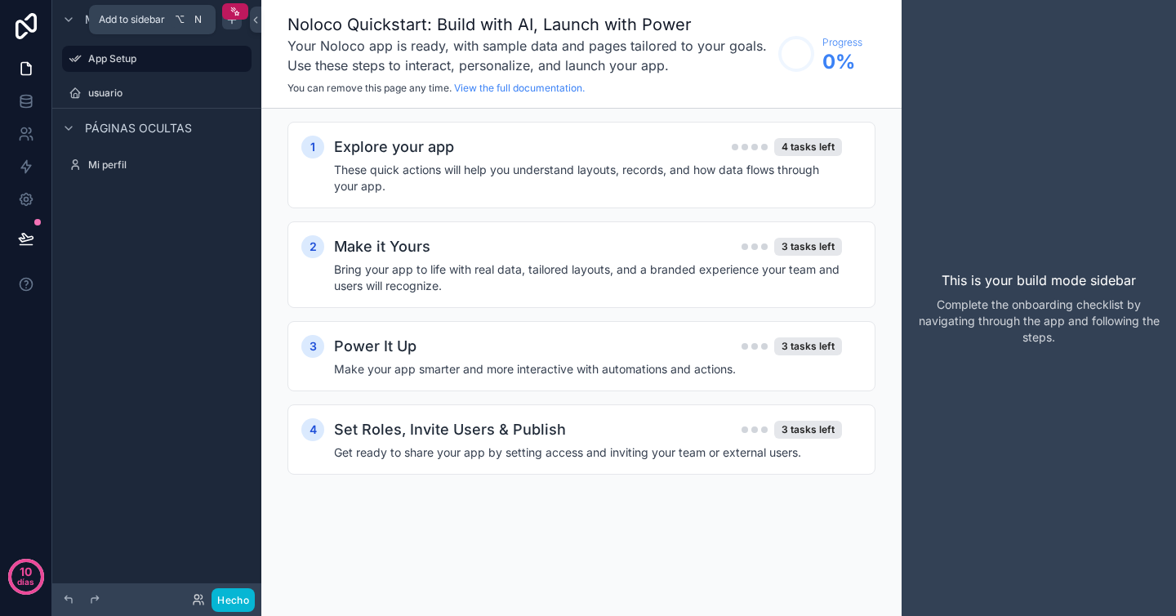
click at [231, 24] on icon "contenido desplazable" at bounding box center [231, 19] width 13 height 13
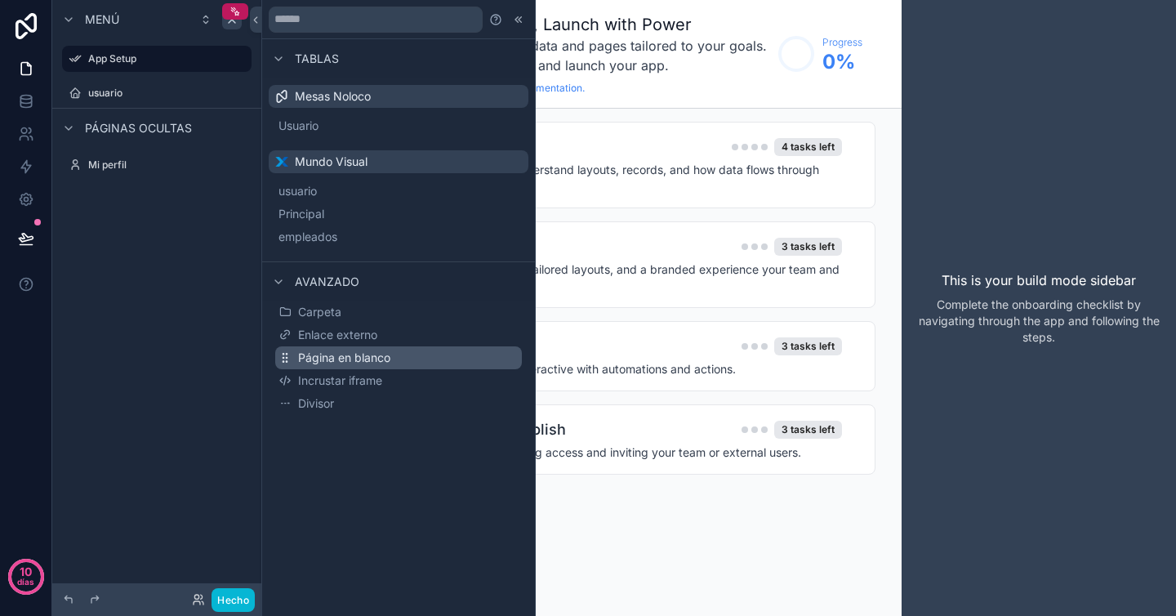
click at [380, 367] on button "Página en blanco" at bounding box center [398, 357] width 247 height 23
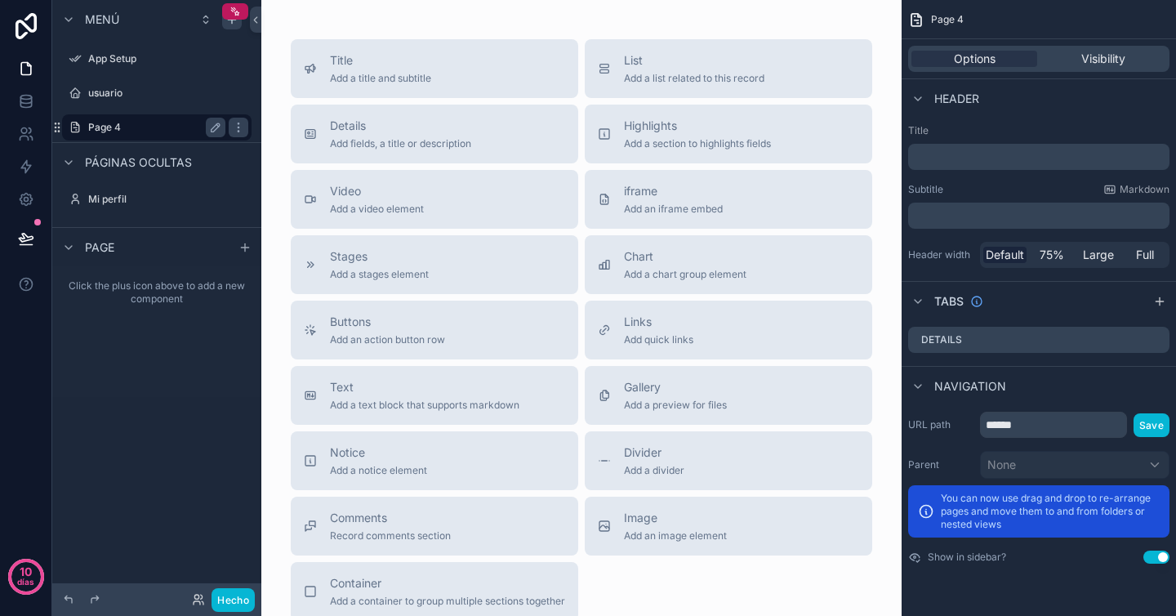
click at [120, 123] on label "Page 4" at bounding box center [153, 127] width 131 height 13
click at [128, 129] on label "Page 4" at bounding box center [153, 127] width 131 height 13
click at [991, 163] on p "﻿" at bounding box center [1041, 157] width 252 height 16
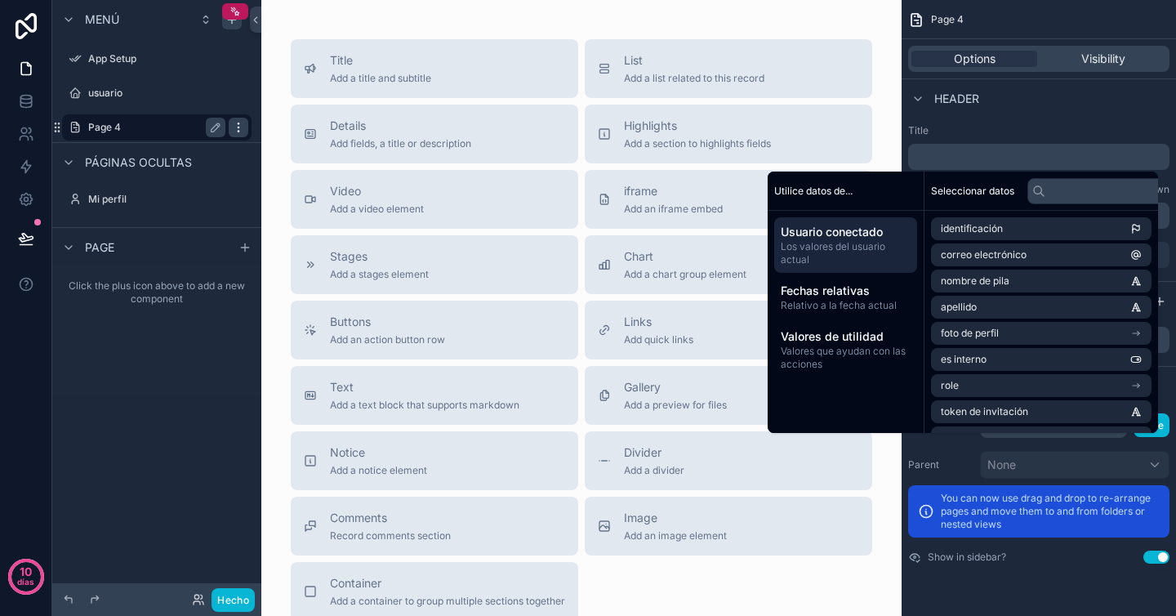
click at [239, 129] on icon "contenido desplazable" at bounding box center [238, 127] width 13 height 13
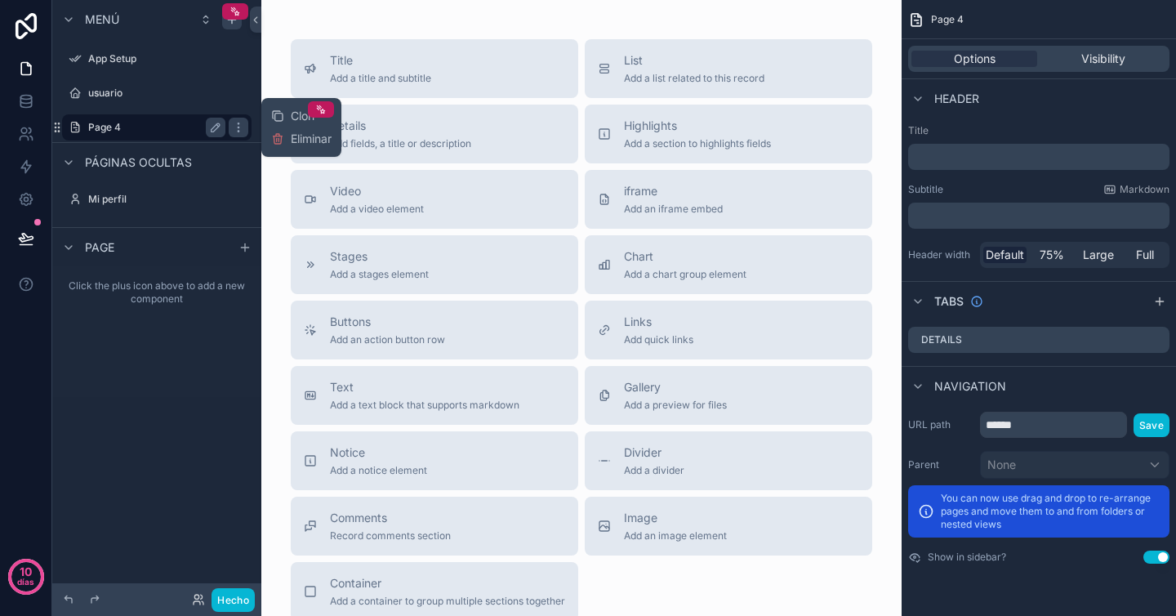
click at [166, 132] on label "Page 4" at bounding box center [153, 127] width 131 height 13
click at [105, 121] on label "Page 4" at bounding box center [153, 127] width 131 height 13
click at [218, 127] on icon "contenido desplazable" at bounding box center [217, 125] width 2 height 2
click at [141, 125] on input "******" at bounding box center [143, 128] width 111 height 20
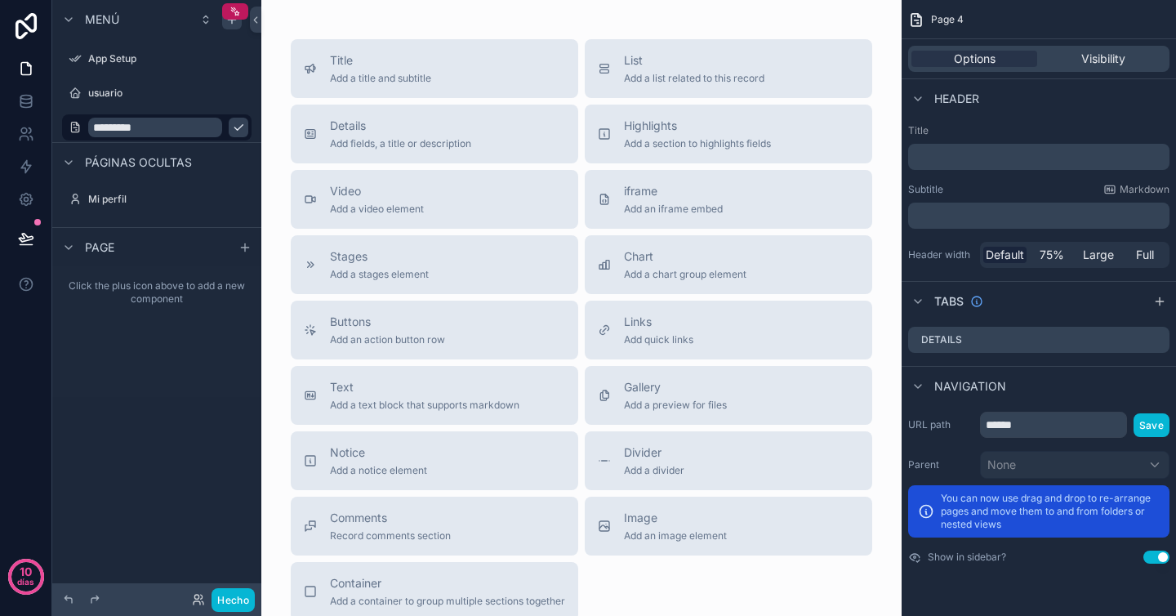
type input "*********"
click at [232, 127] on icon "contenido desplazable" at bounding box center [238, 127] width 13 height 13
click at [257, 105] on div "usuario" at bounding box center [156, 92] width 209 height 29
click at [1066, 426] on input "******" at bounding box center [1053, 425] width 147 height 26
type input "*********"
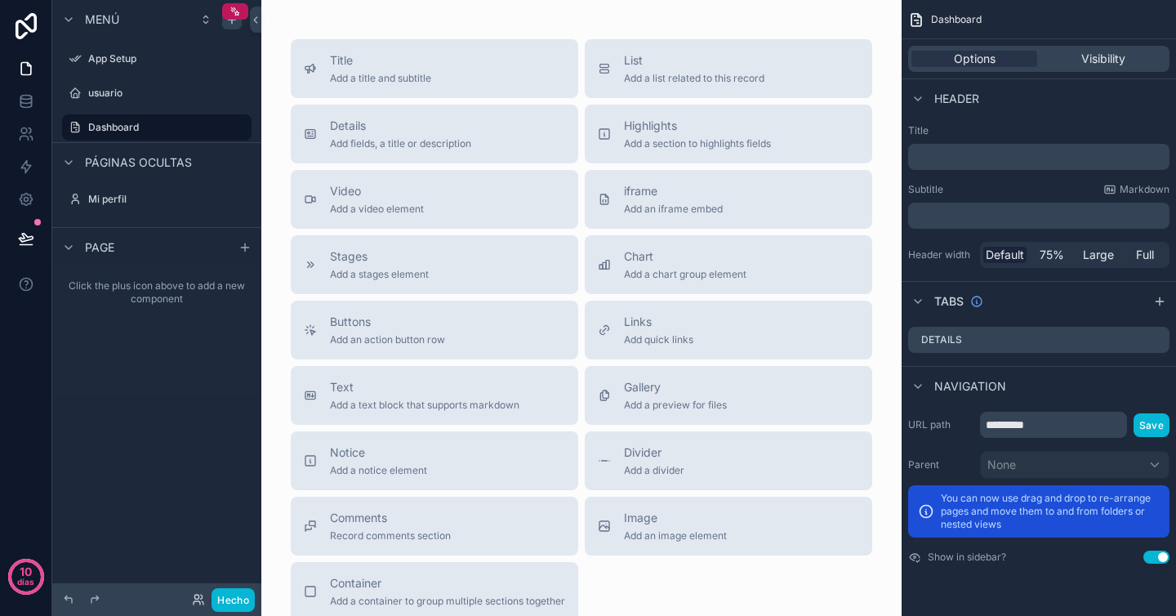
click at [0, 0] on icon "contenido desplazable" at bounding box center [0, 0] width 0 height 0
click at [185, 127] on input "*********" at bounding box center [143, 128] width 111 height 20
type input "*********"
click at [232, 124] on icon "contenido desplazable" at bounding box center [238, 127] width 13 height 13
click at [1045, 379] on div "Navigation" at bounding box center [1039, 385] width 274 height 39
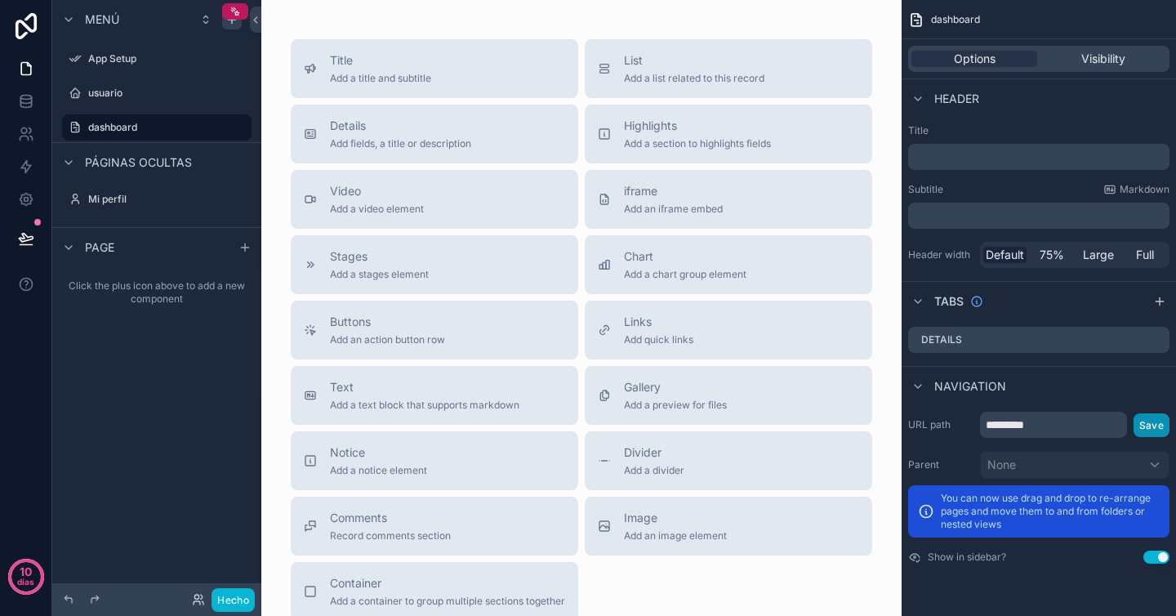
click at [1160, 432] on button "Save" at bounding box center [1152, 425] width 36 height 24
click at [1063, 370] on div "Navigation" at bounding box center [1039, 385] width 274 height 39
click at [979, 160] on p "﻿" at bounding box center [1041, 157] width 252 height 16
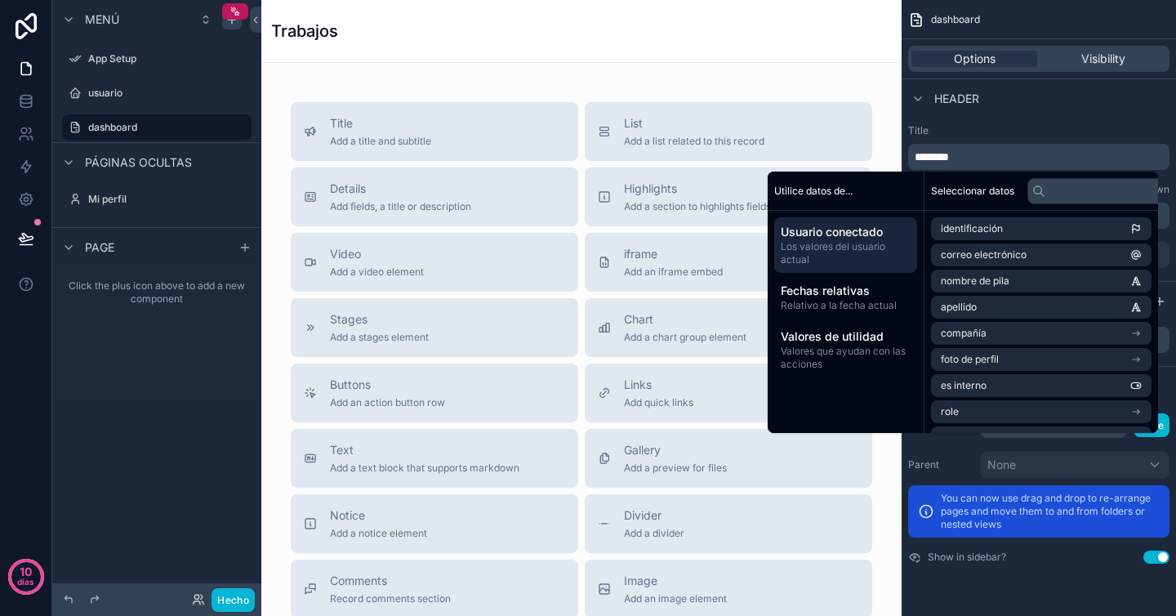
click at [975, 124] on label "Title" at bounding box center [1038, 130] width 261 height 13
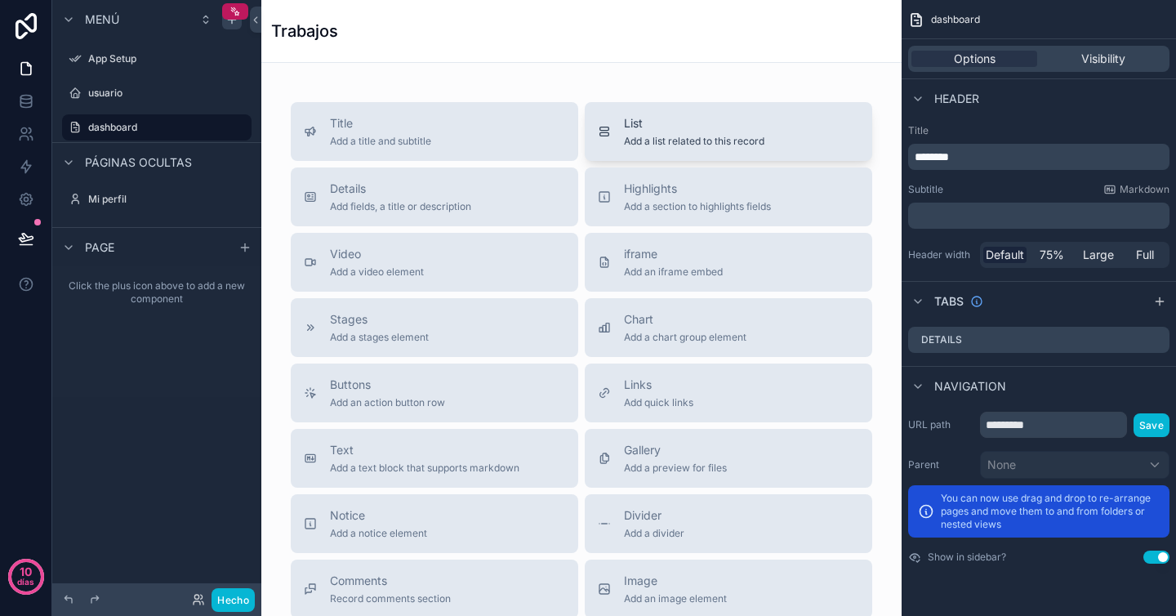
click at [666, 147] on span "Add a list related to this record" at bounding box center [694, 141] width 140 height 13
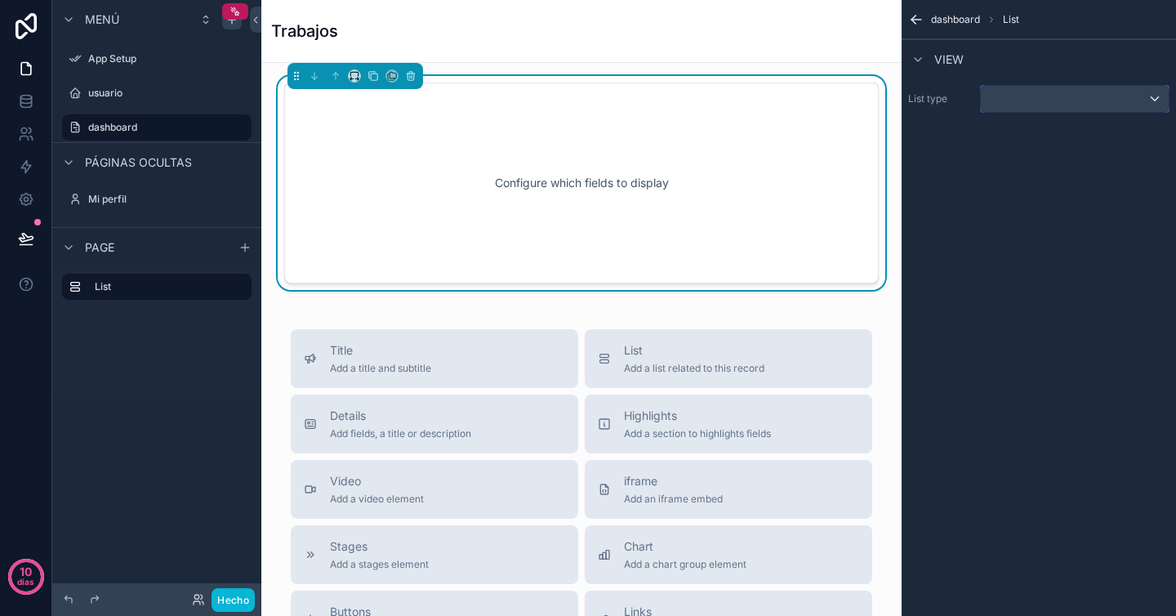
click at [1041, 94] on div "contenido desplazable" at bounding box center [1075, 99] width 188 height 26
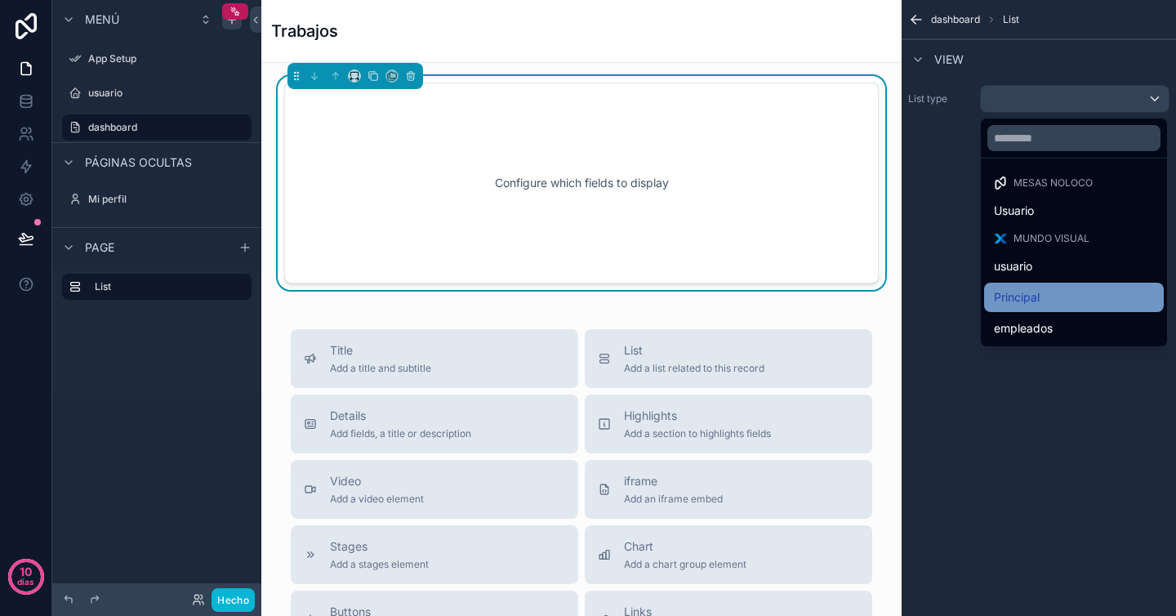
click at [1052, 288] on div "Principal" at bounding box center [1074, 298] width 160 height 20
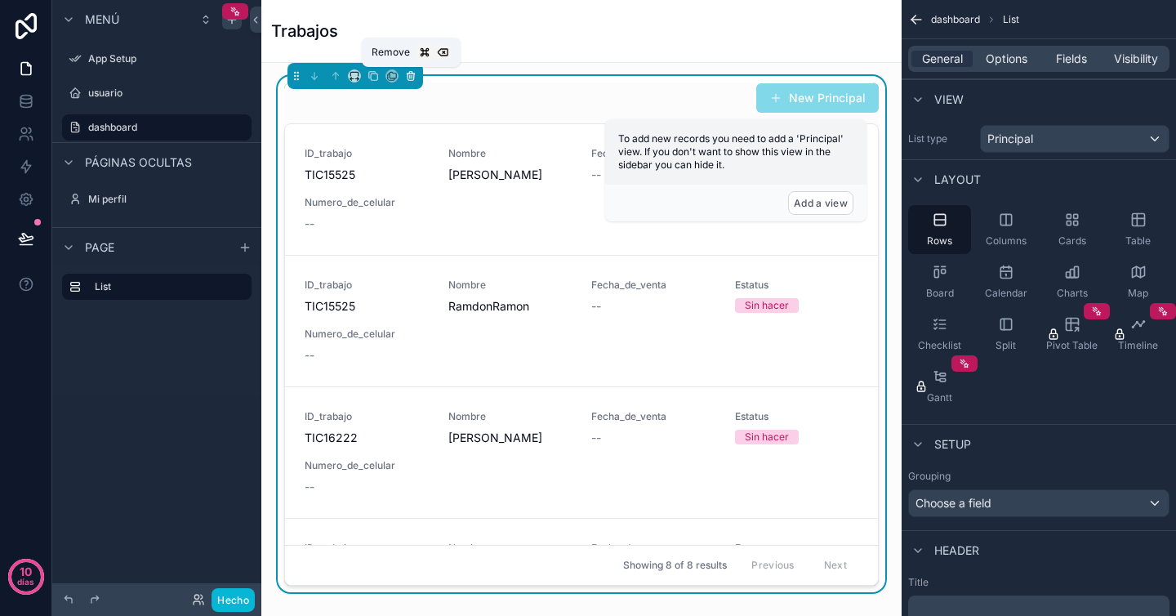
click at [412, 77] on icon "contenido desplazable" at bounding box center [412, 76] width 0 height 3
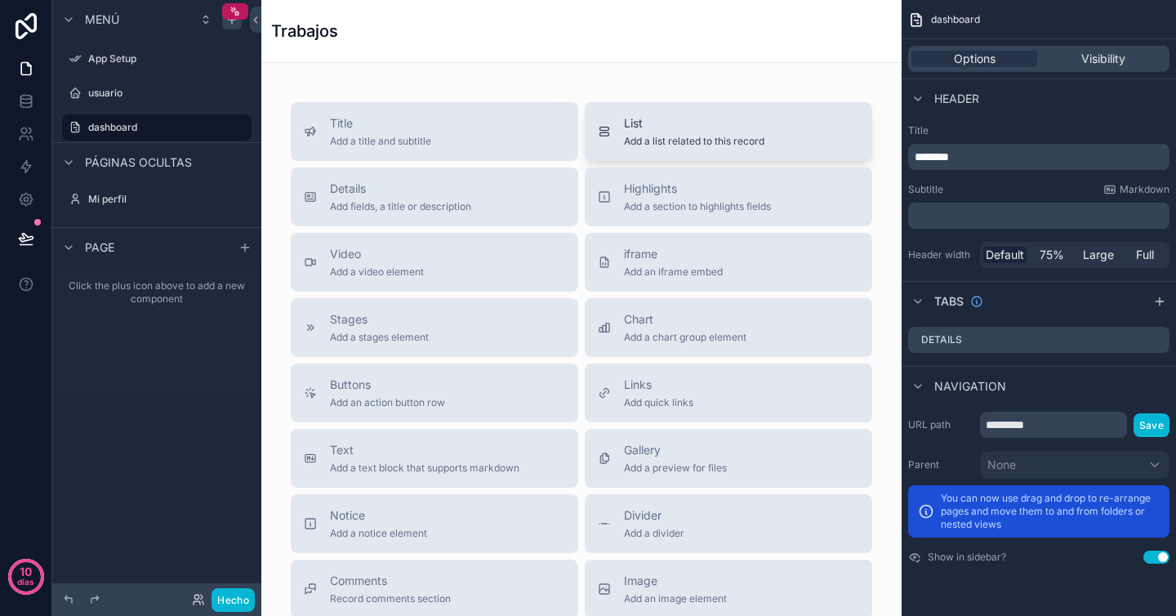
click at [635, 138] on span "Add a list related to this record" at bounding box center [694, 141] width 140 height 13
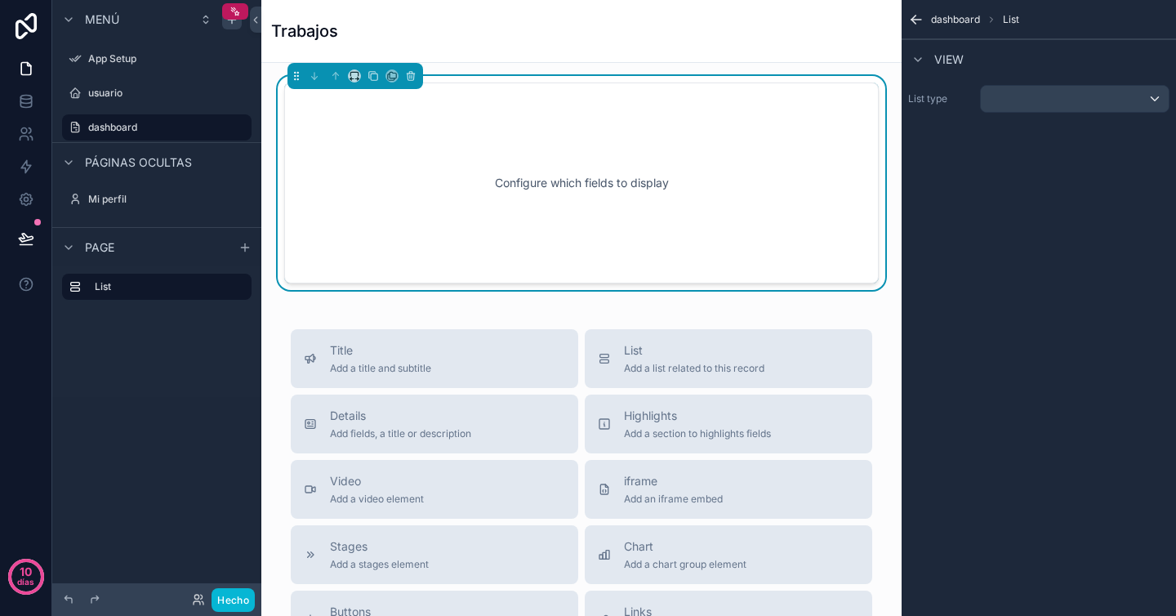
click at [743, 201] on div "Configure which fields to display" at bounding box center [581, 182] width 541 height 147
click at [1052, 96] on div "contenido desplazable" at bounding box center [1075, 99] width 188 height 26
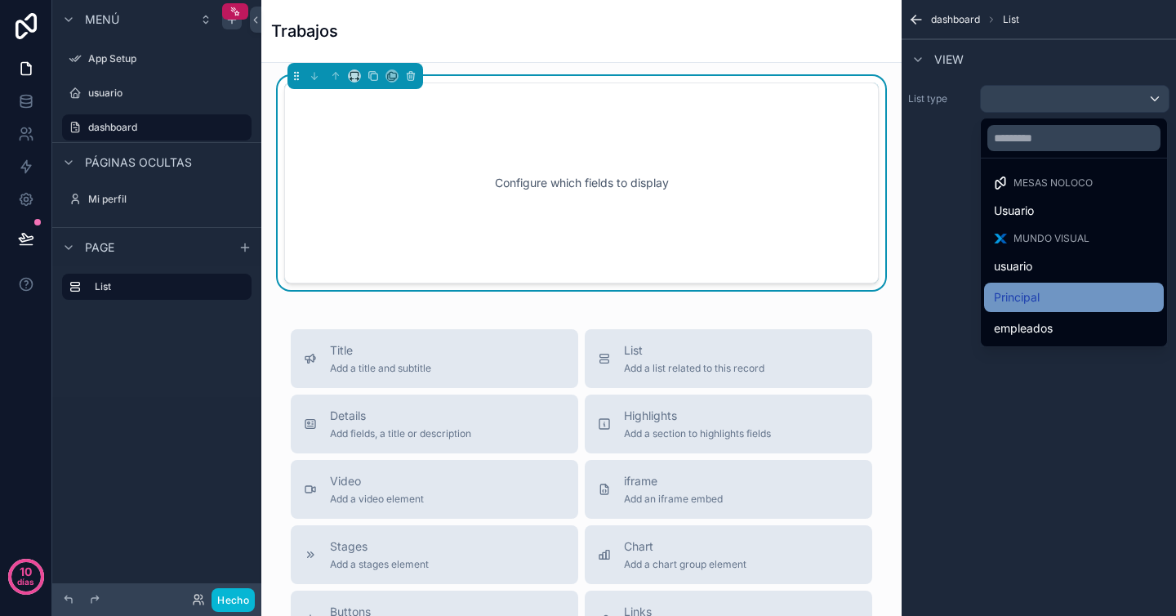
click at [1055, 297] on div "Principal" at bounding box center [1074, 298] width 160 height 20
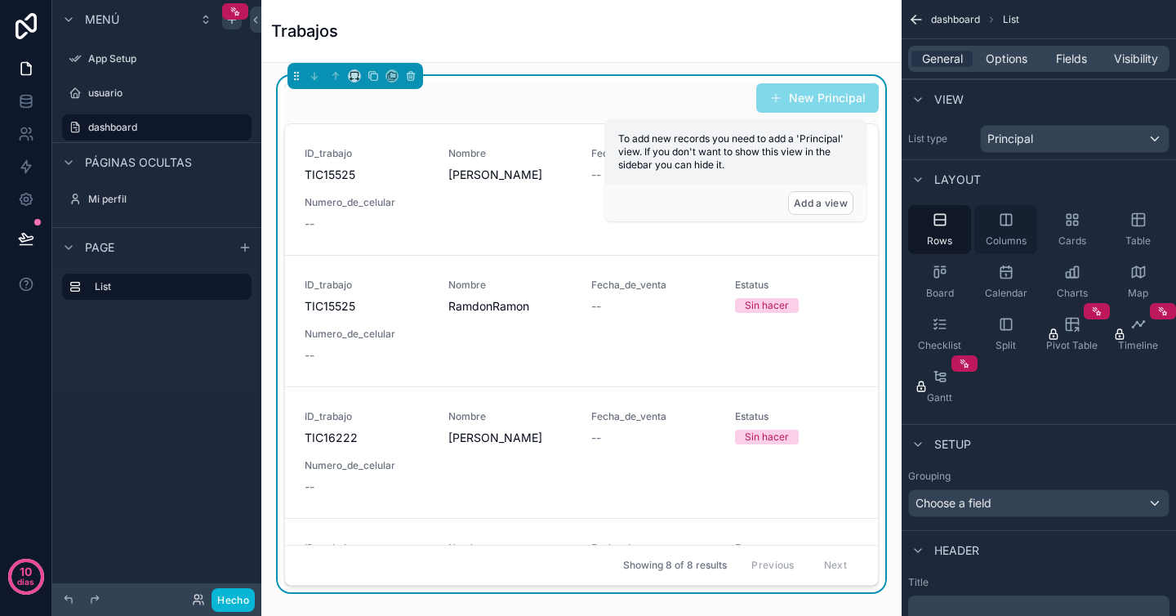
click at [1015, 219] on div "Columns" at bounding box center [1006, 229] width 63 height 49
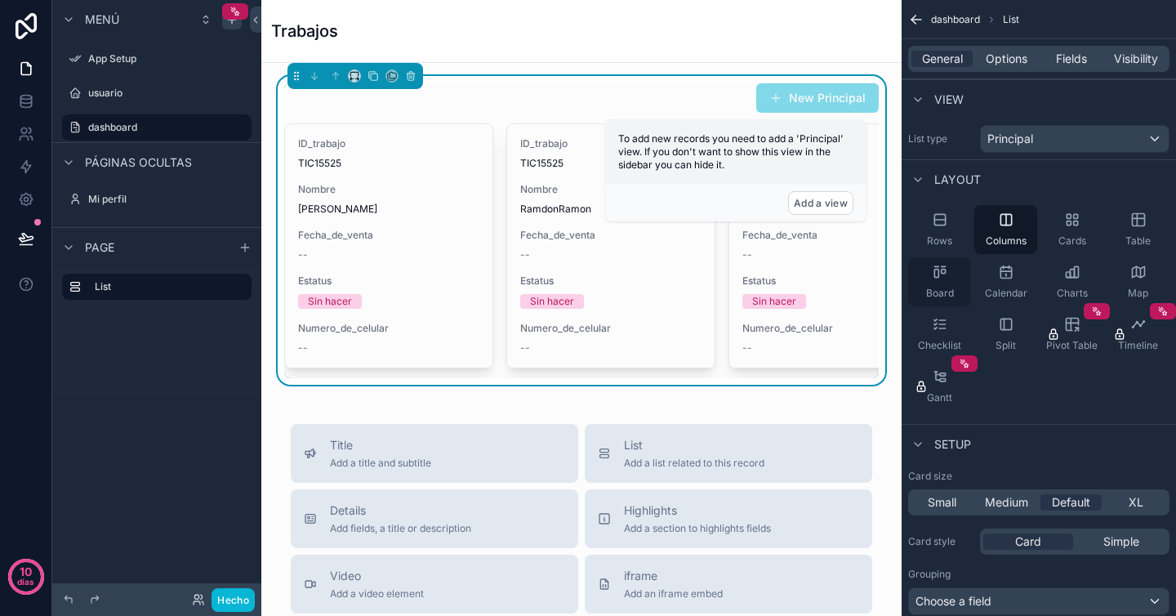
click at [942, 283] on div "Board" at bounding box center [939, 281] width 63 height 49
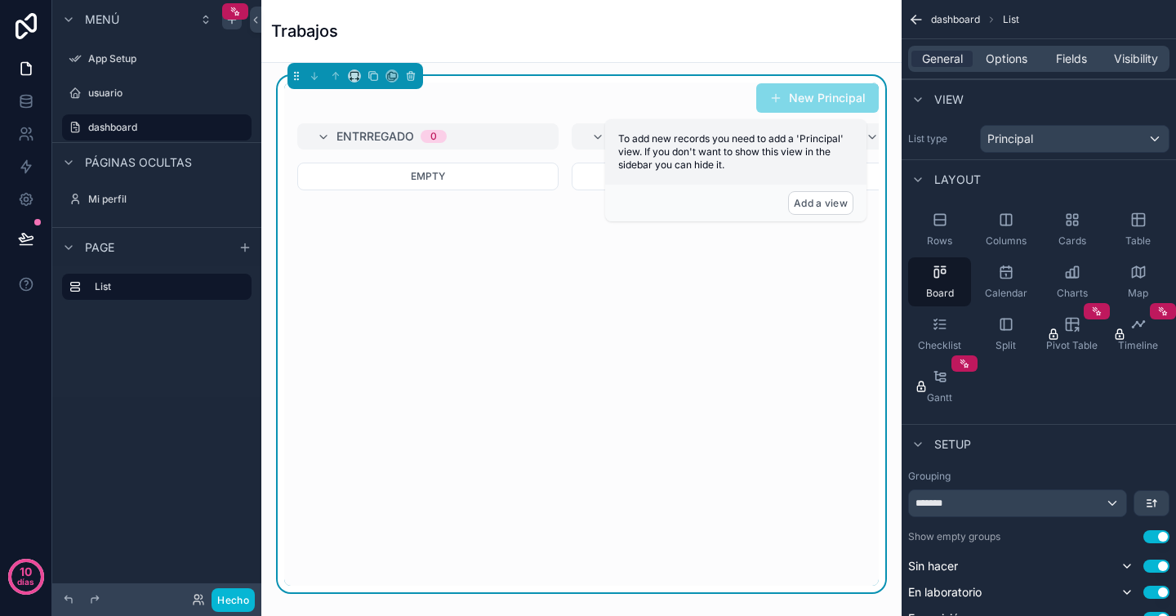
click at [815, 269] on div "Empty" at bounding box center [702, 320] width 261 height 314
click at [833, 203] on button "Add a view" at bounding box center [820, 203] width 65 height 24
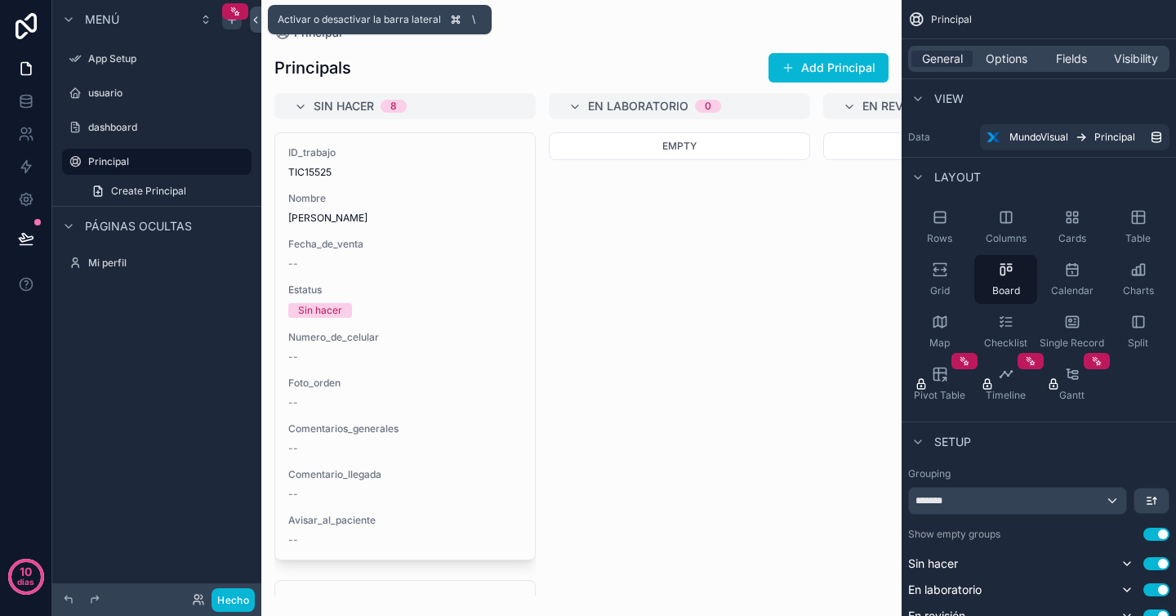
click at [254, 23] on icon at bounding box center [255, 20] width 11 height 12
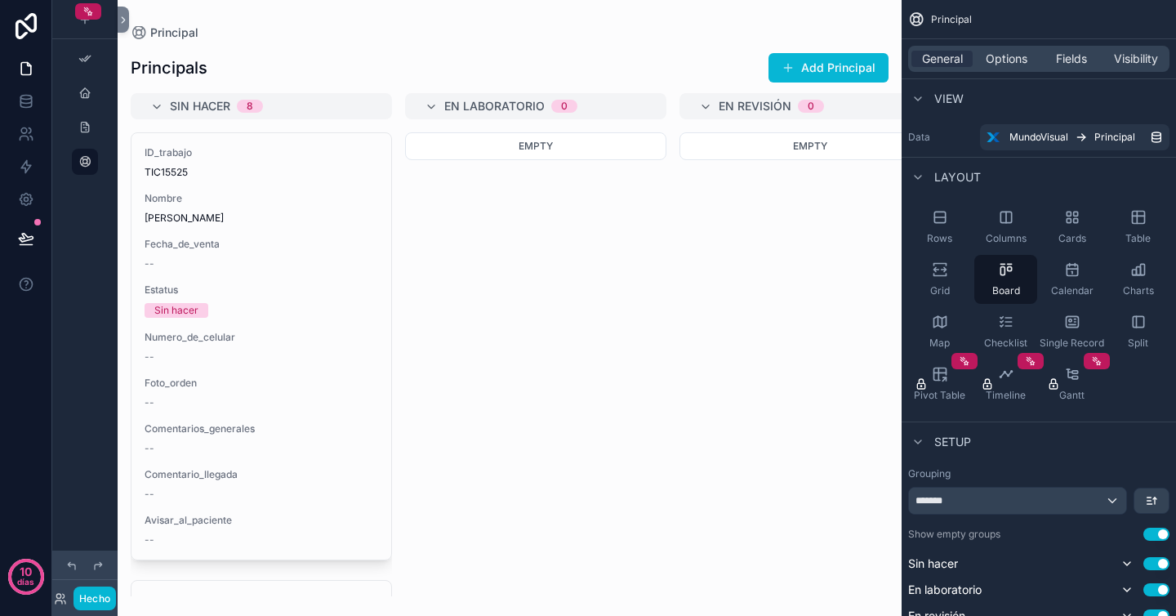
click at [278, 216] on div "contenido desplazable" at bounding box center [510, 308] width 784 height 616
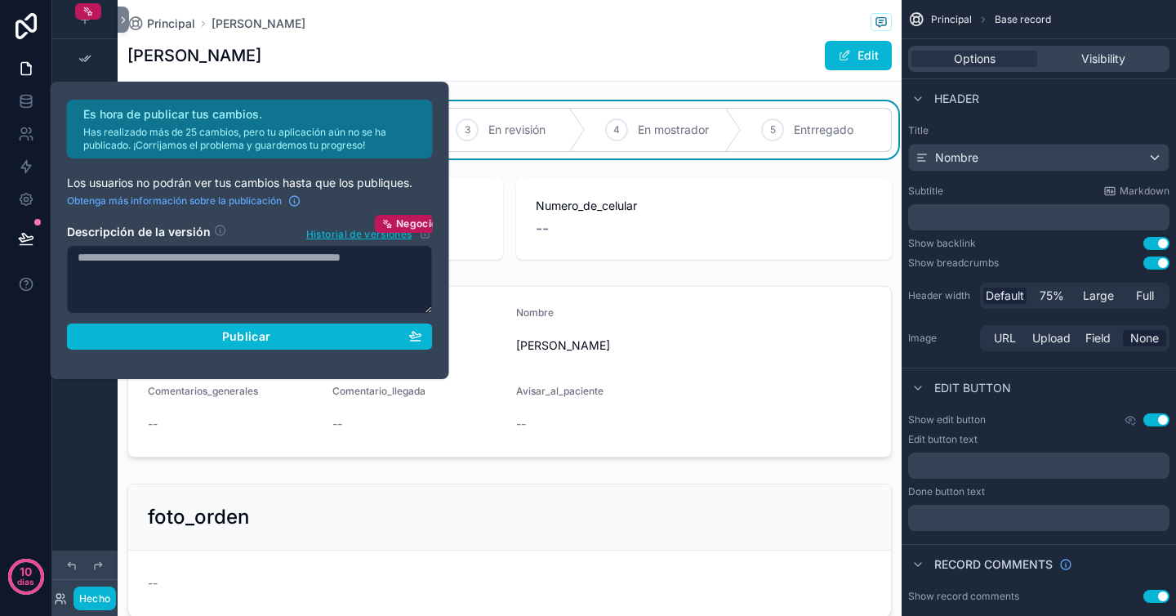
click at [701, 270] on div "1 Sin hacer 2 En laboratorio 3 En revisión 4 En mostrador 5 Entrregado Fecha_de…" at bounding box center [510, 362] width 784 height 522
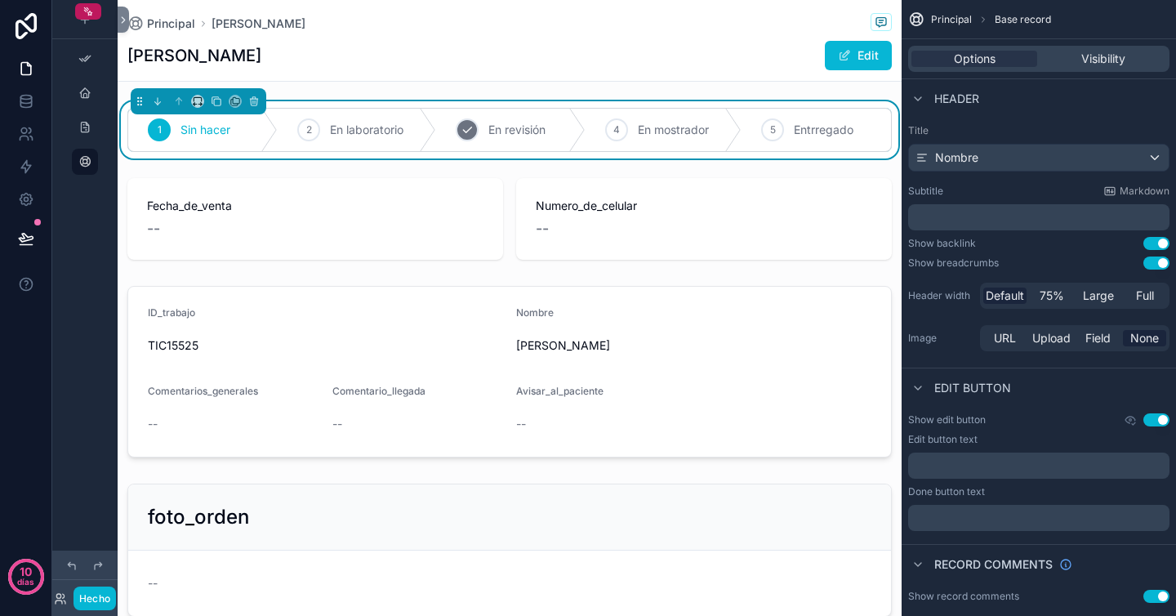
click at [462, 129] on icon "contenido desplazable" at bounding box center [467, 129] width 13 height 13
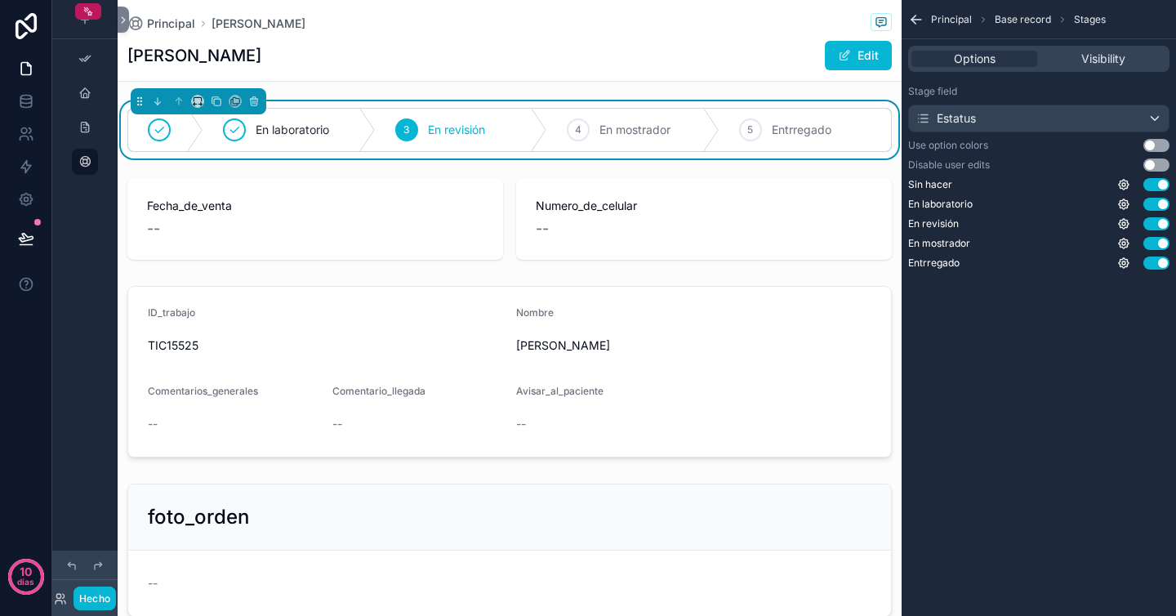
click at [457, 59] on div "Vazquez Trejo Cristian Edit" at bounding box center [509, 55] width 765 height 31
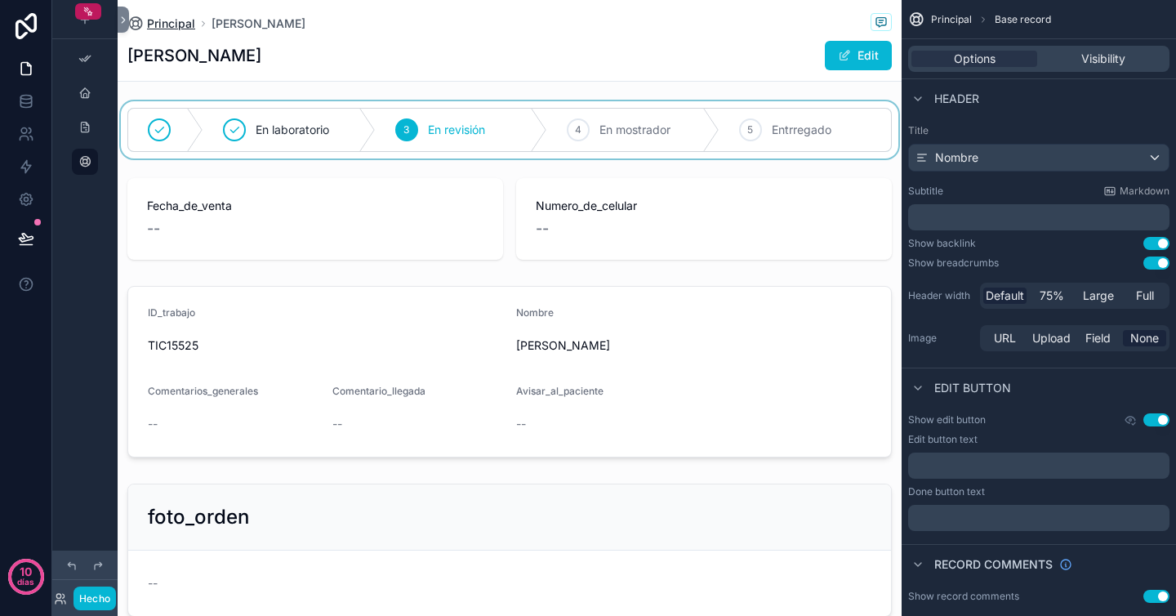
click at [172, 21] on span "Principal" at bounding box center [171, 24] width 48 height 16
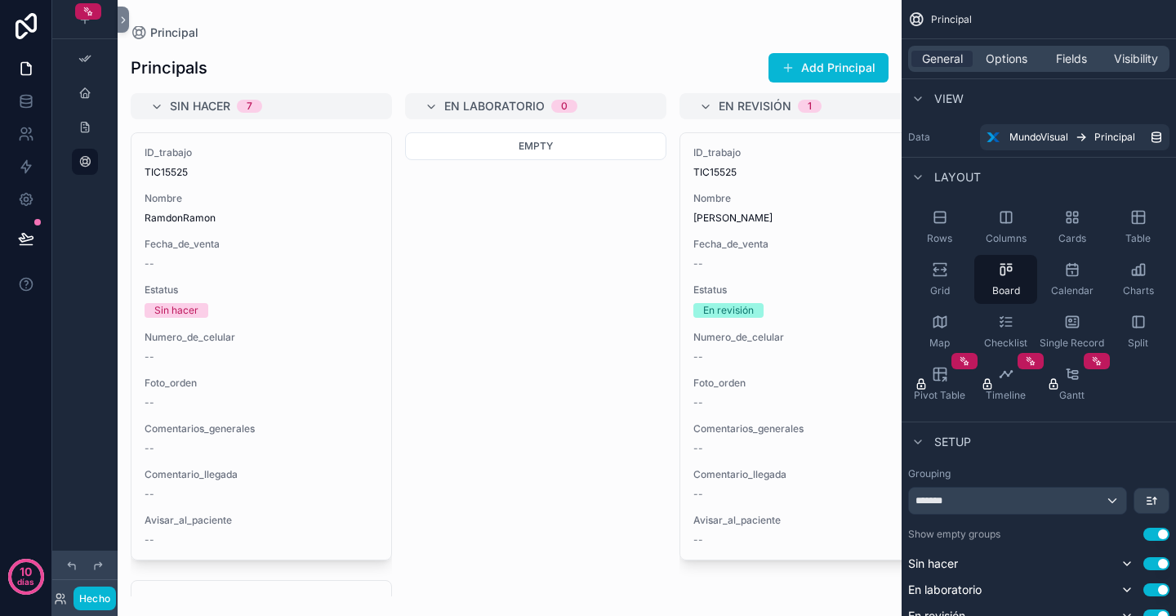
click at [600, 276] on div "Empty" at bounding box center [535, 364] width 261 height 464
click at [595, 457] on div "Empty" at bounding box center [535, 364] width 261 height 464
click at [1081, 166] on div "Layout" at bounding box center [1039, 176] width 274 height 39
click at [87, 132] on icon "contenido desplazable" at bounding box center [84, 127] width 13 height 13
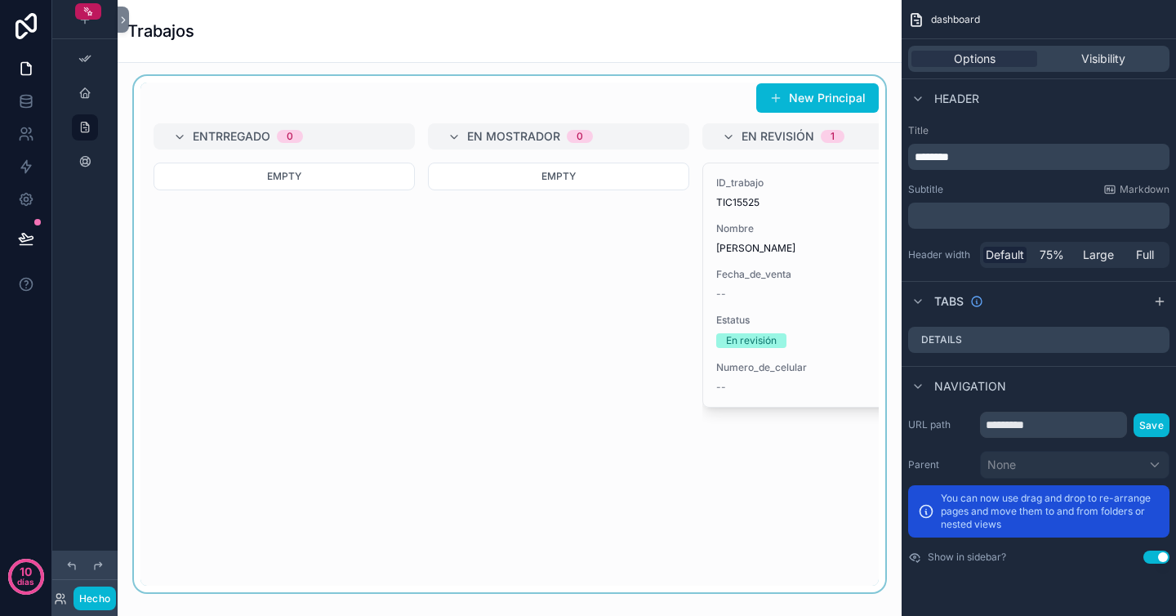
click at [599, 368] on div "contenido desplazable" at bounding box center [510, 334] width 758 height 516
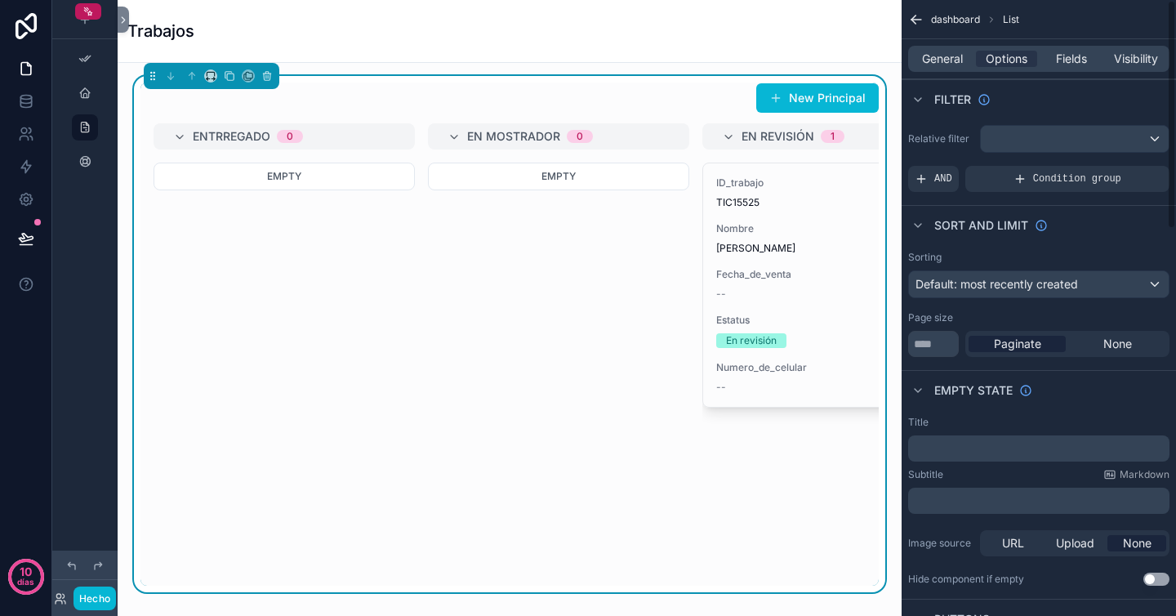
click at [1105, 235] on div "Sort And Limit" at bounding box center [1039, 224] width 274 height 39
click at [876, 47] on div "Trabajos" at bounding box center [509, 31] width 765 height 62
click at [676, 89] on div "New Principal" at bounding box center [509, 98] width 738 height 31
click at [951, 48] on div "General Options Fields Visibility" at bounding box center [1038, 59] width 261 height 26
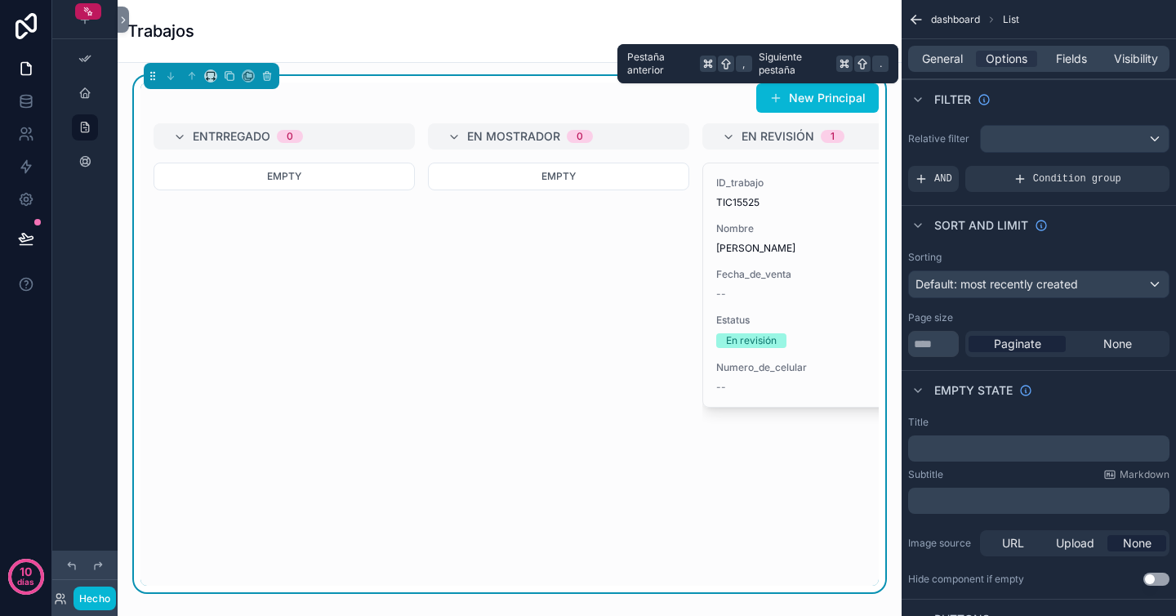
click at [945, 71] on div "General Options Fields Visibility" at bounding box center [1038, 59] width 261 height 26
click at [948, 64] on span "General" at bounding box center [942, 59] width 41 height 16
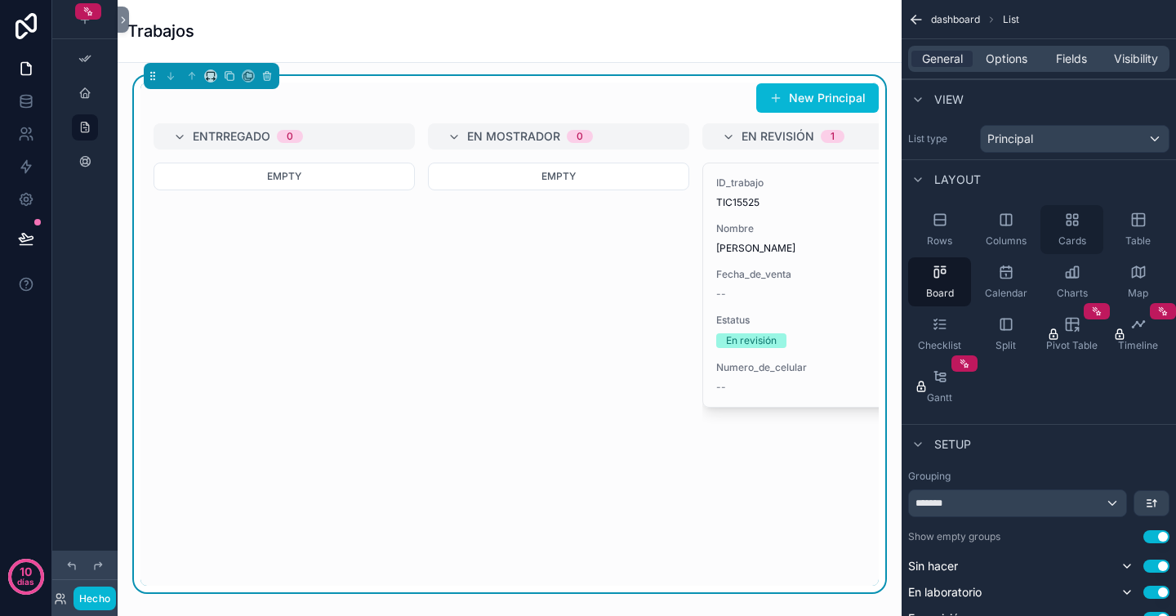
click at [1086, 221] on div "Cards" at bounding box center [1072, 229] width 63 height 49
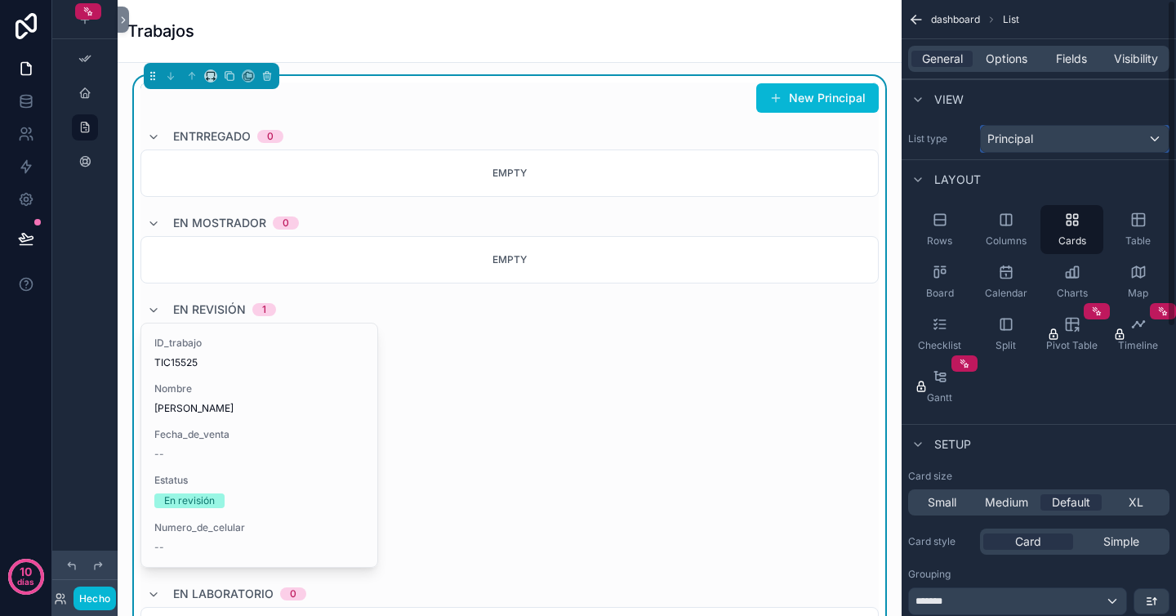
click at [1020, 134] on span "Principal" at bounding box center [1011, 139] width 46 height 16
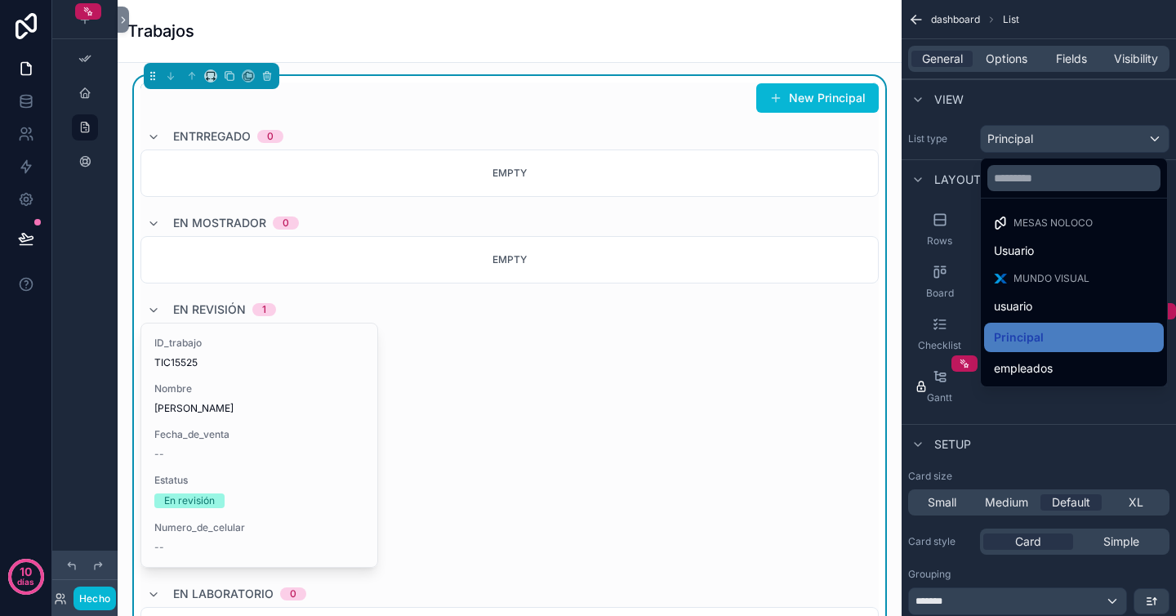
click at [1077, 104] on div "contenido desplazable" at bounding box center [588, 308] width 1176 height 616
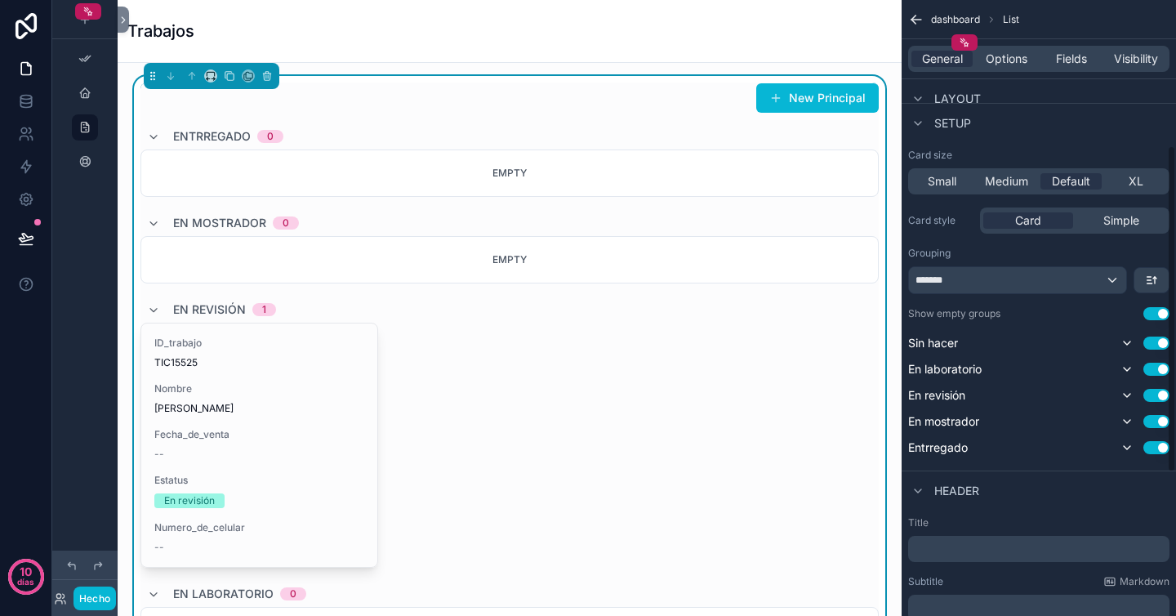
scroll to position [344, 0]
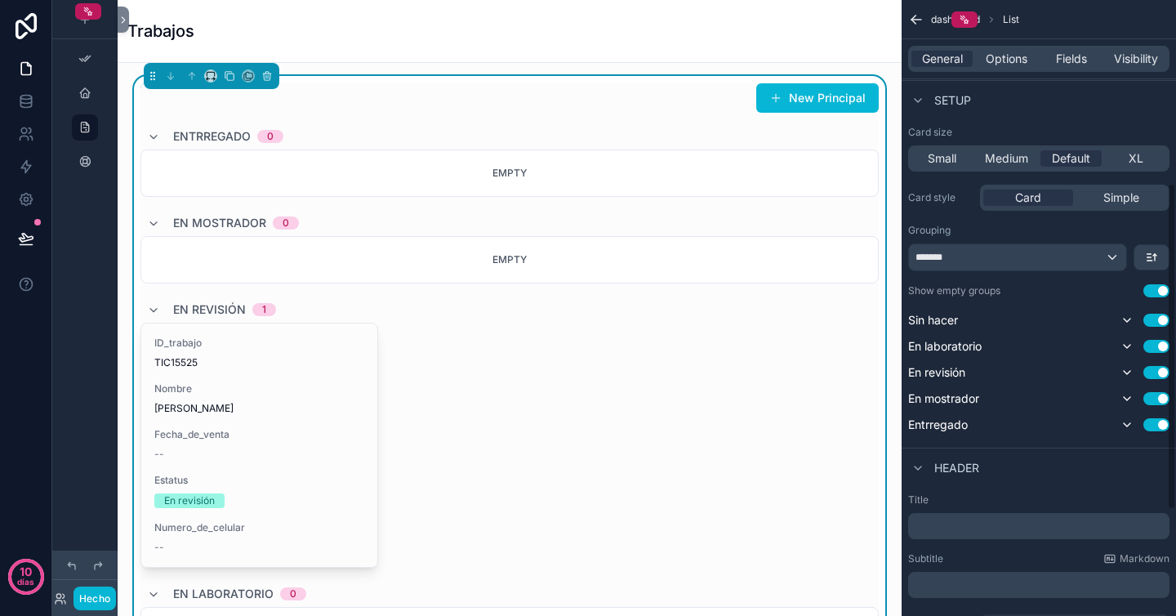
click at [1156, 292] on button "Use setting" at bounding box center [1157, 290] width 26 height 13
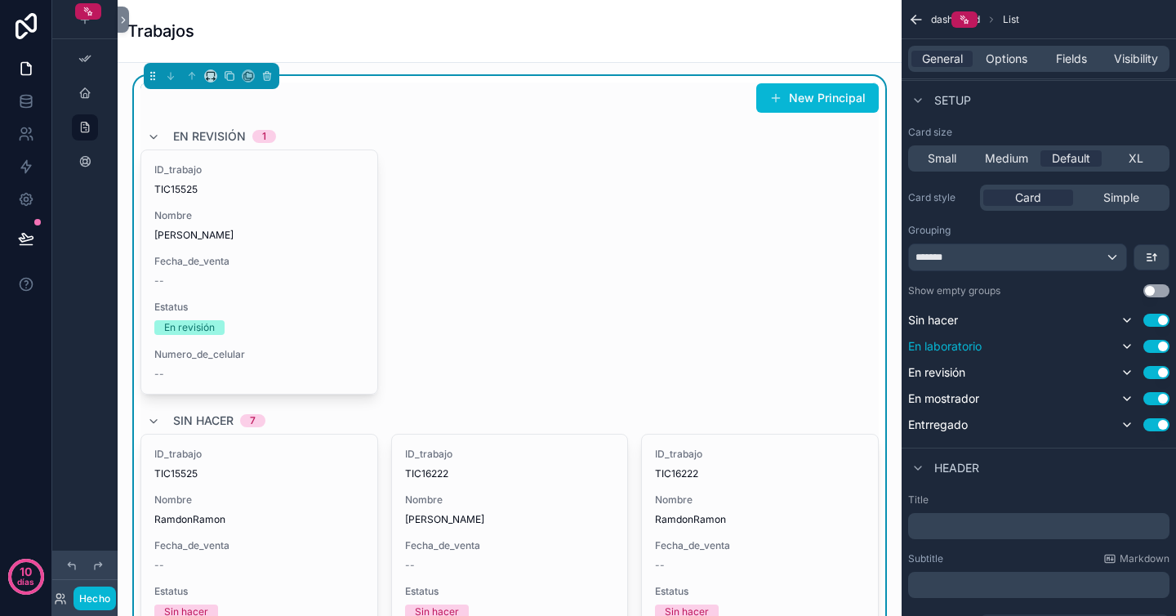
click at [1160, 347] on button "Use setting" at bounding box center [1157, 346] width 26 height 13
click at [1161, 369] on button "Use setting" at bounding box center [1157, 369] width 26 height 13
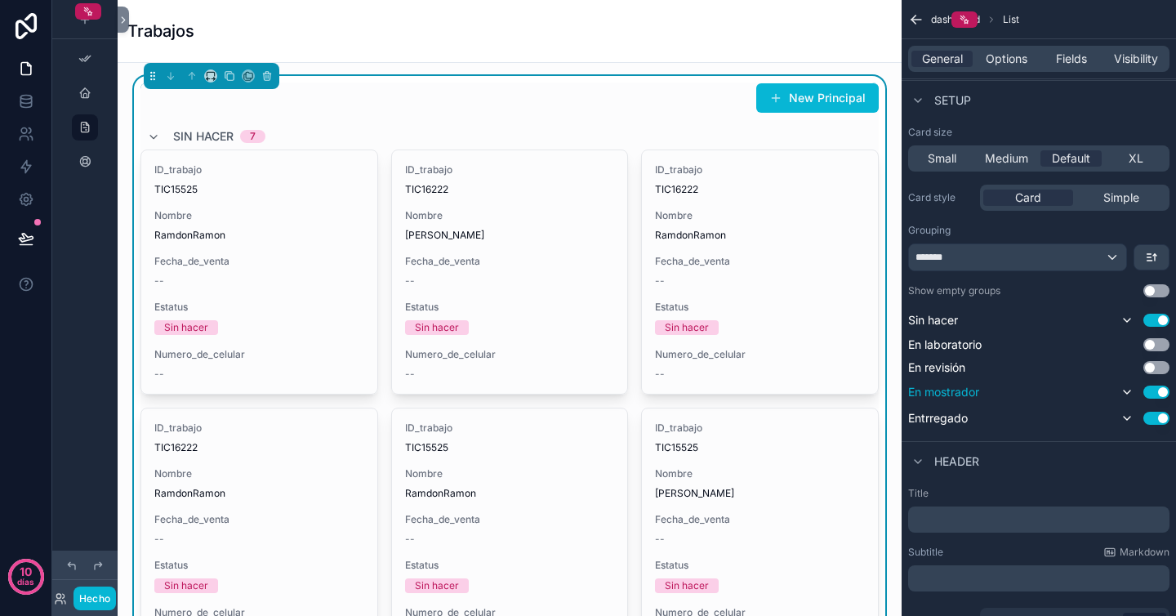
click at [1160, 395] on button "Use setting" at bounding box center [1157, 392] width 26 height 13
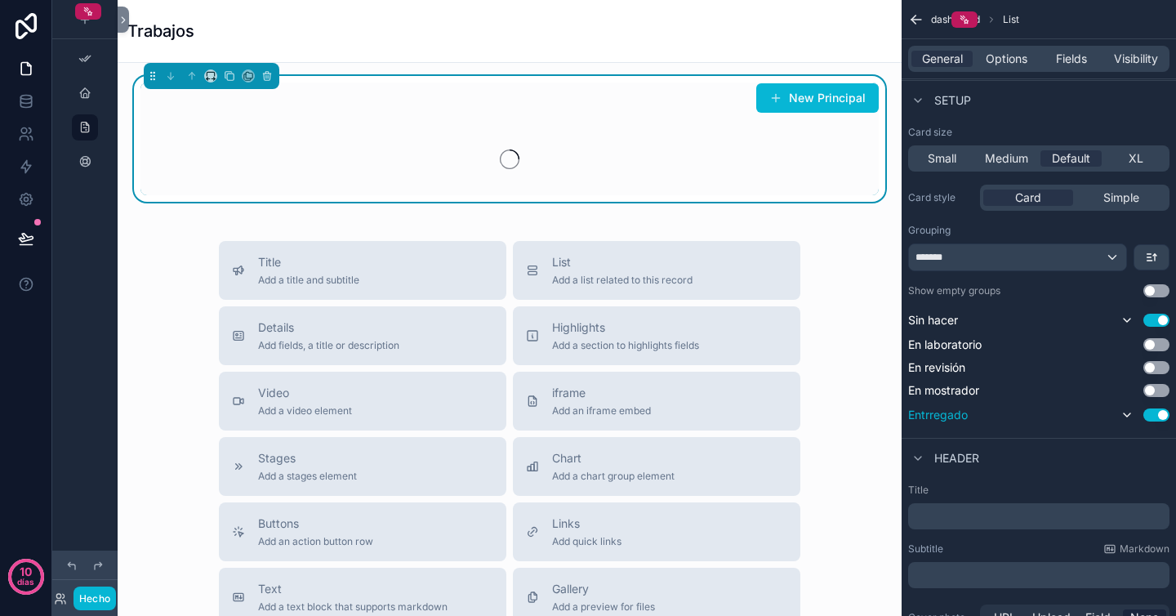
click at [1160, 414] on button "Use setting" at bounding box center [1157, 414] width 26 height 13
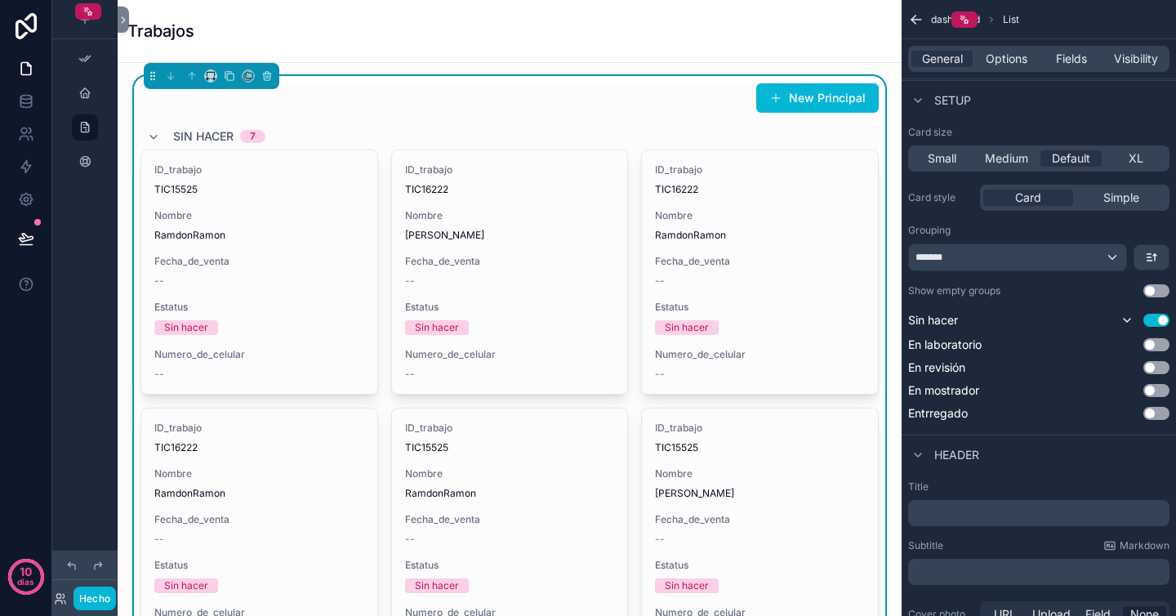
click at [1138, 448] on div "Header" at bounding box center [1039, 454] width 274 height 39
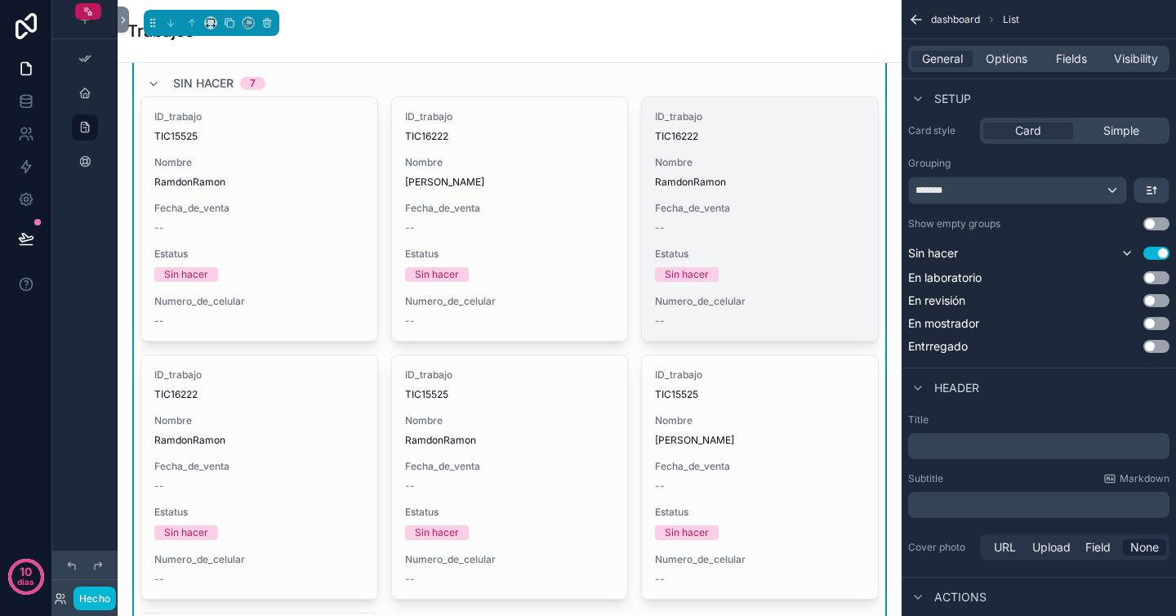
scroll to position [0, 0]
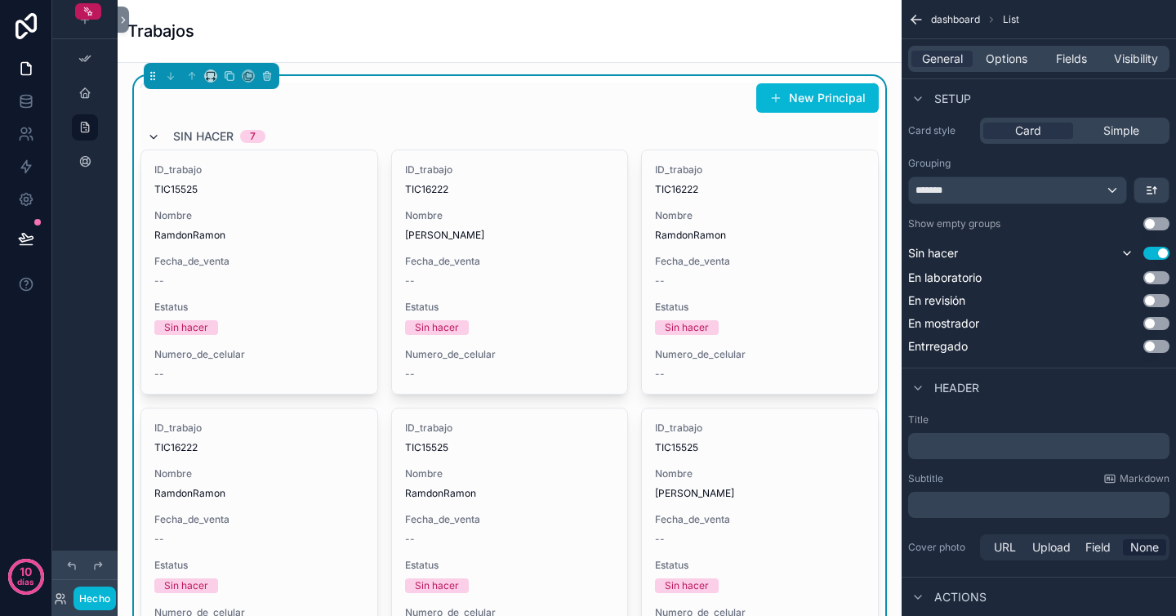
click at [154, 134] on icon "contenido desplazable" at bounding box center [153, 137] width 13 height 13
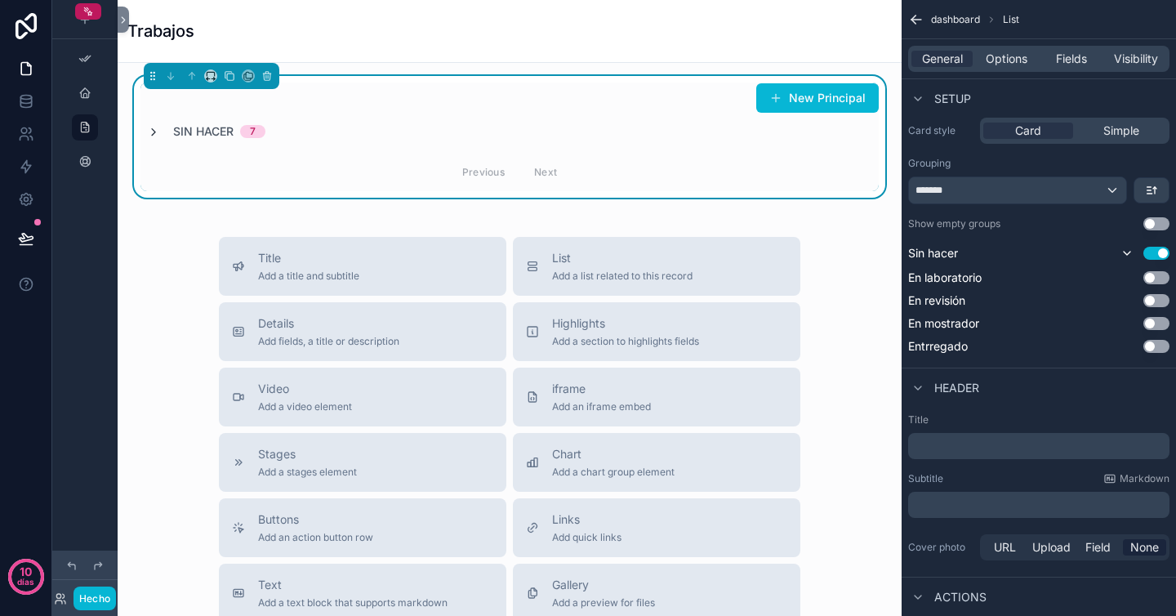
click at [154, 134] on icon "contenido desplazable" at bounding box center [153, 132] width 13 height 13
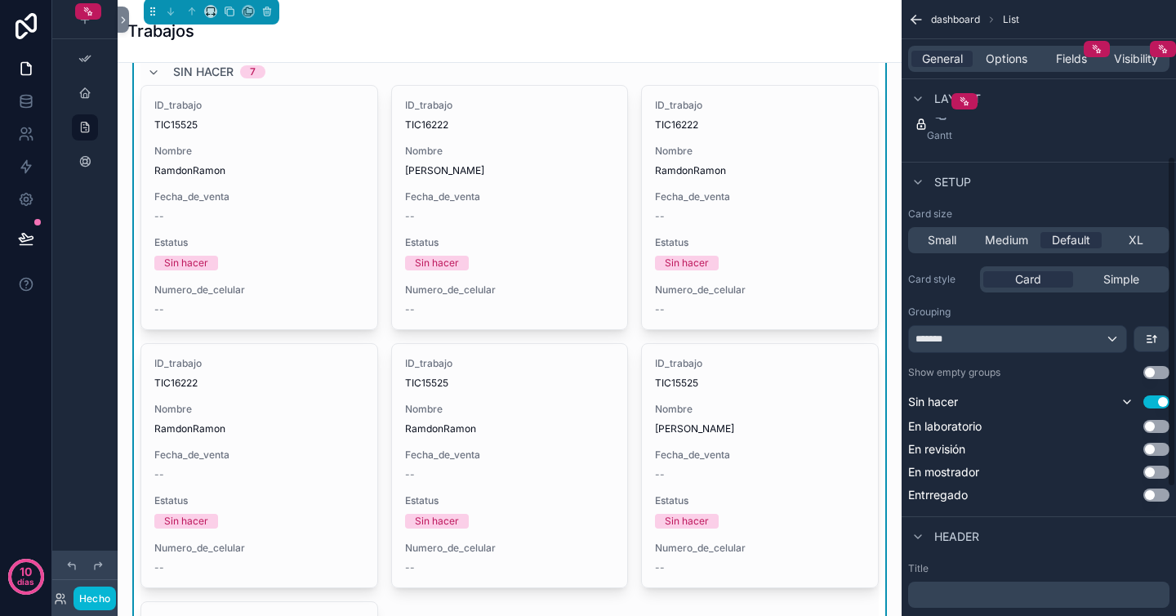
scroll to position [54, 0]
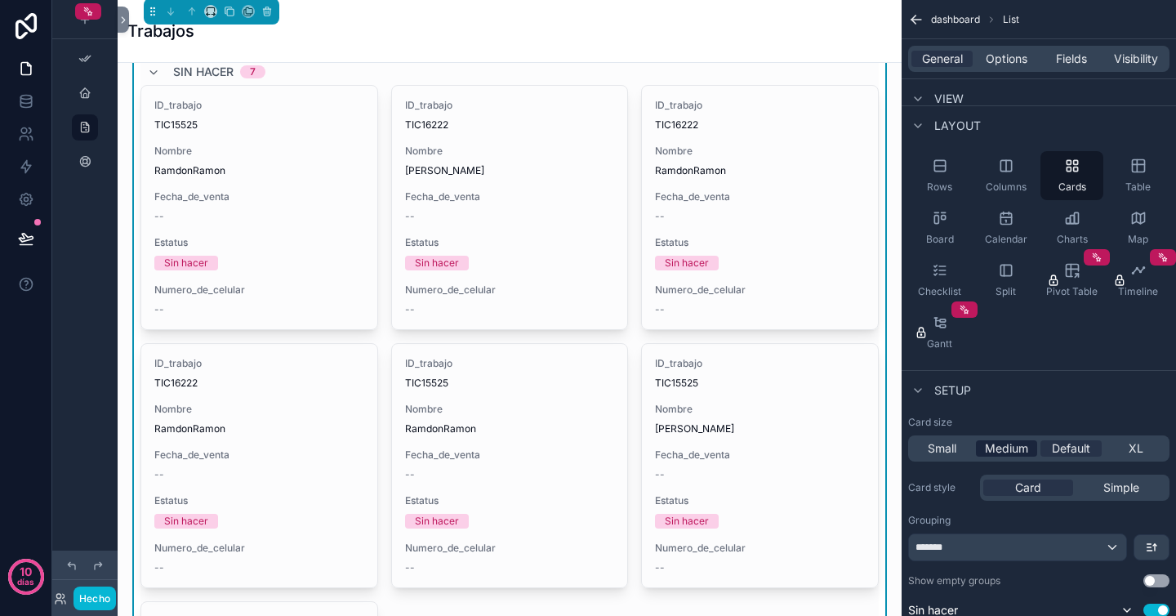
click at [1013, 451] on span "Medium" at bounding box center [1006, 448] width 43 height 16
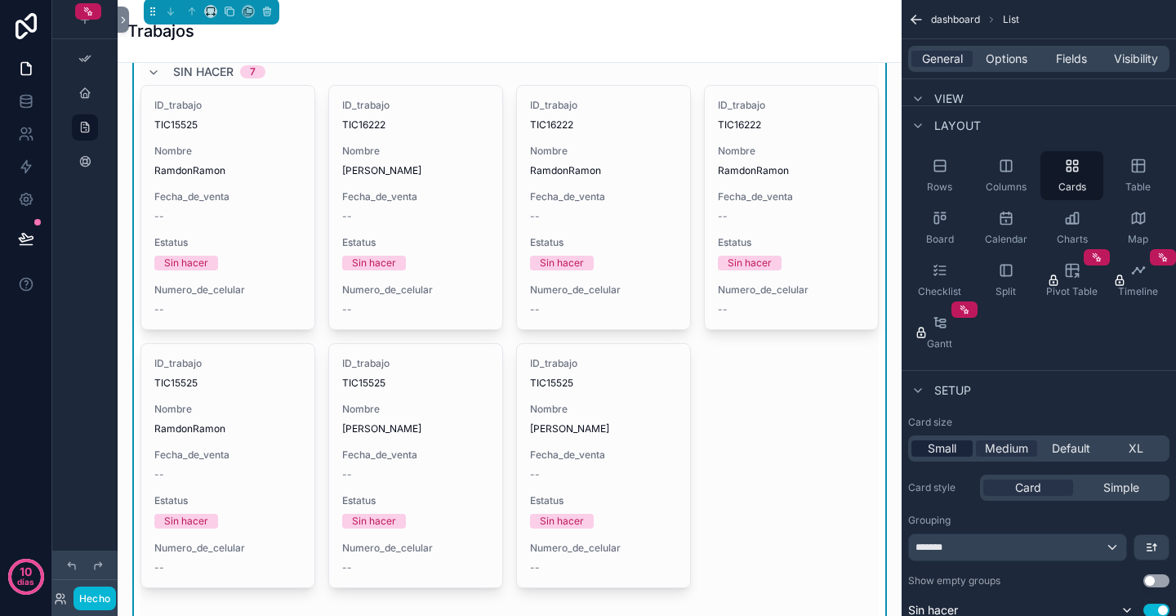
click at [945, 453] on span "Small" at bounding box center [942, 448] width 29 height 16
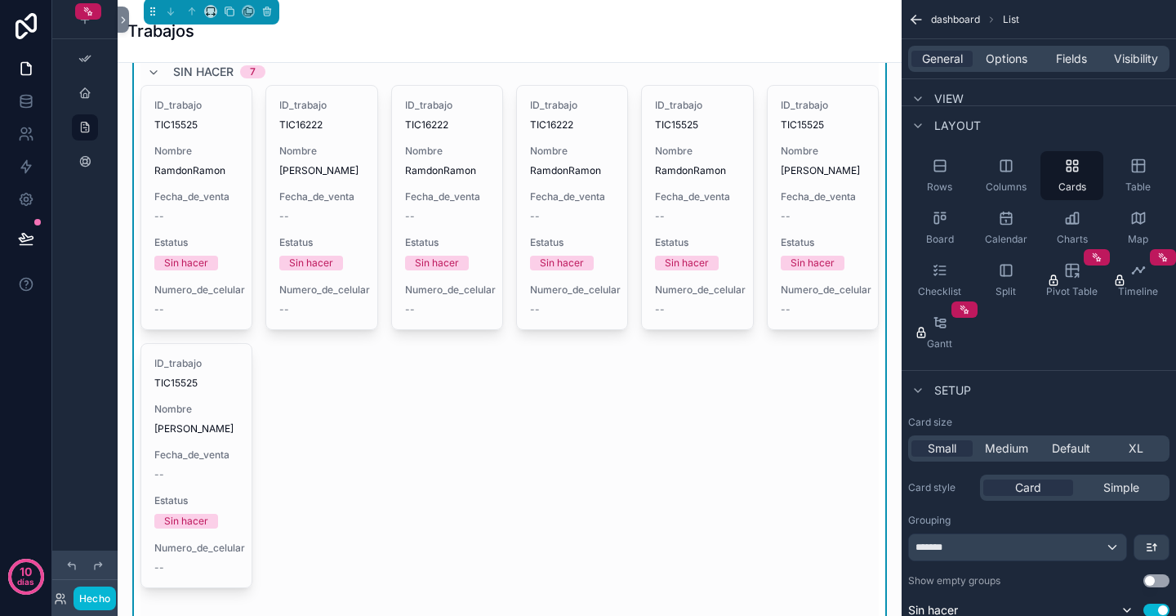
click at [1010, 457] on div "Small Medium Default XL" at bounding box center [1038, 448] width 261 height 26
click at [1010, 446] on span "Medium" at bounding box center [1006, 448] width 43 height 16
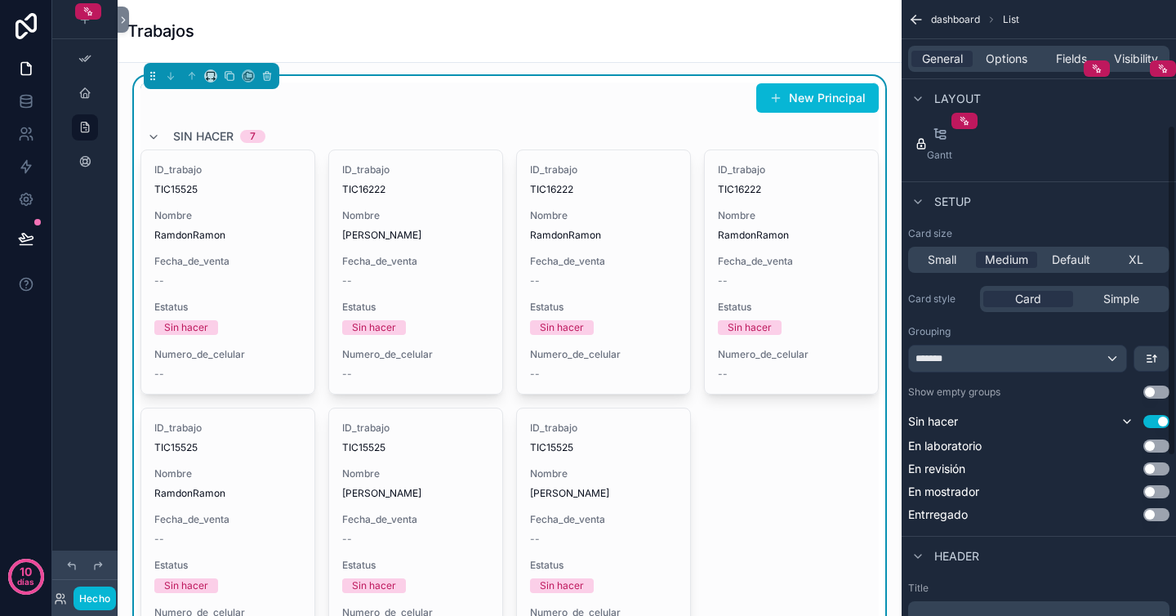
scroll to position [246, 0]
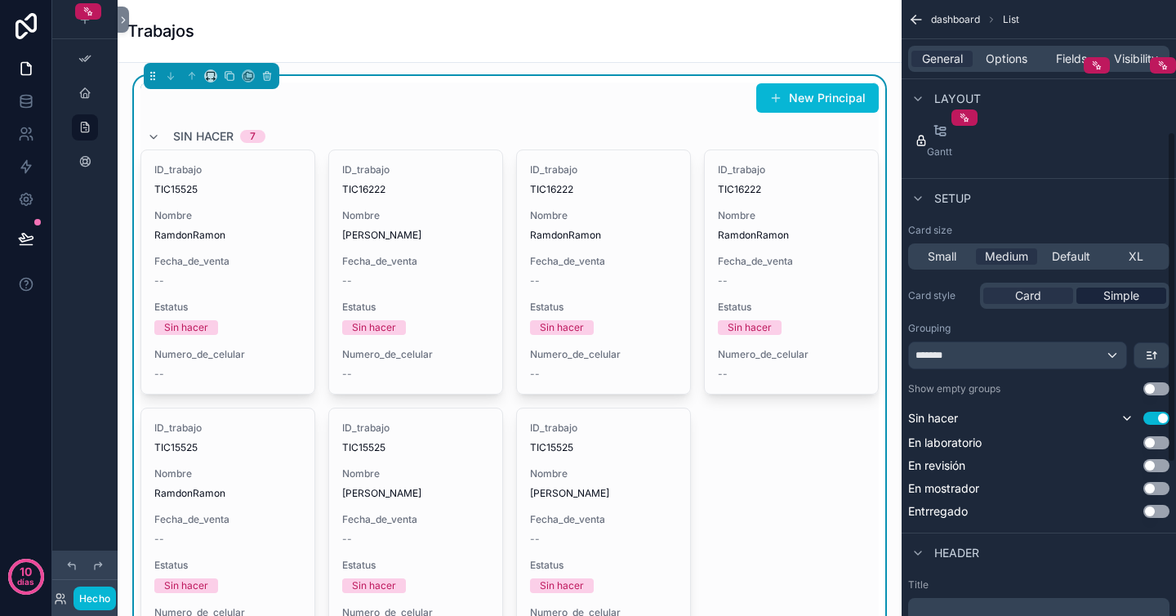
click at [1126, 295] on span "Simple" at bounding box center [1122, 296] width 36 height 16
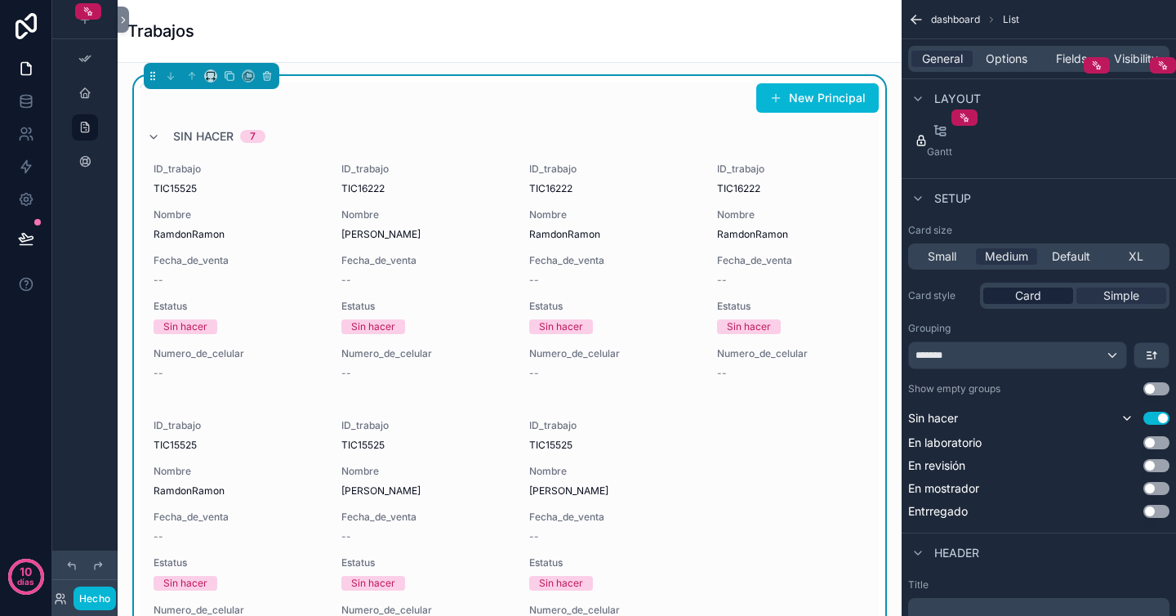
click at [1049, 298] on div "Card" at bounding box center [1028, 296] width 90 height 16
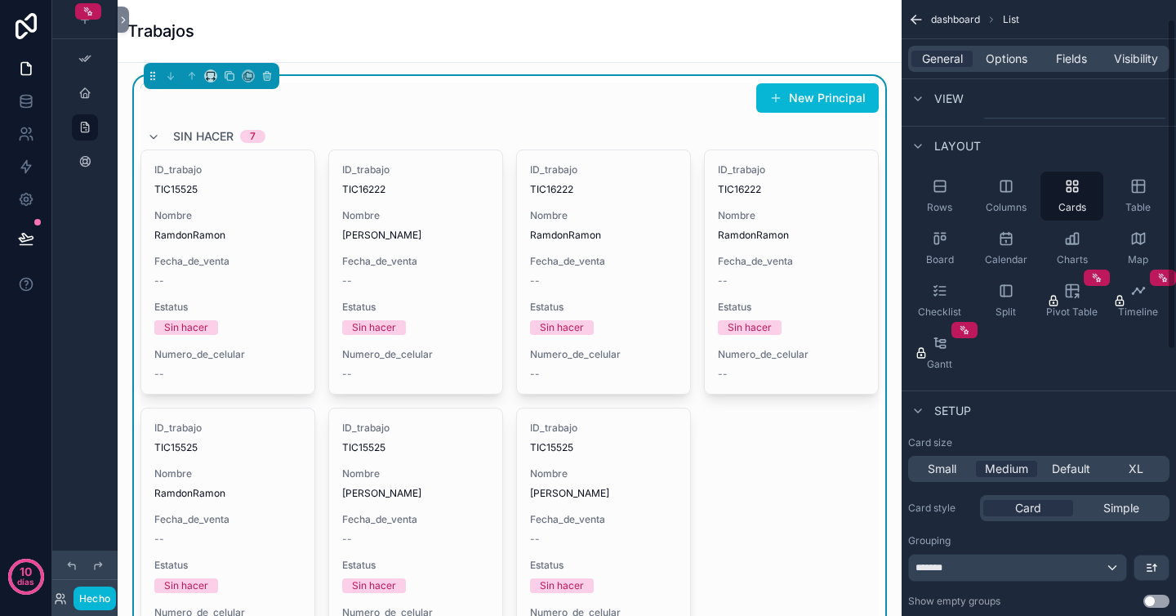
scroll to position [0, 0]
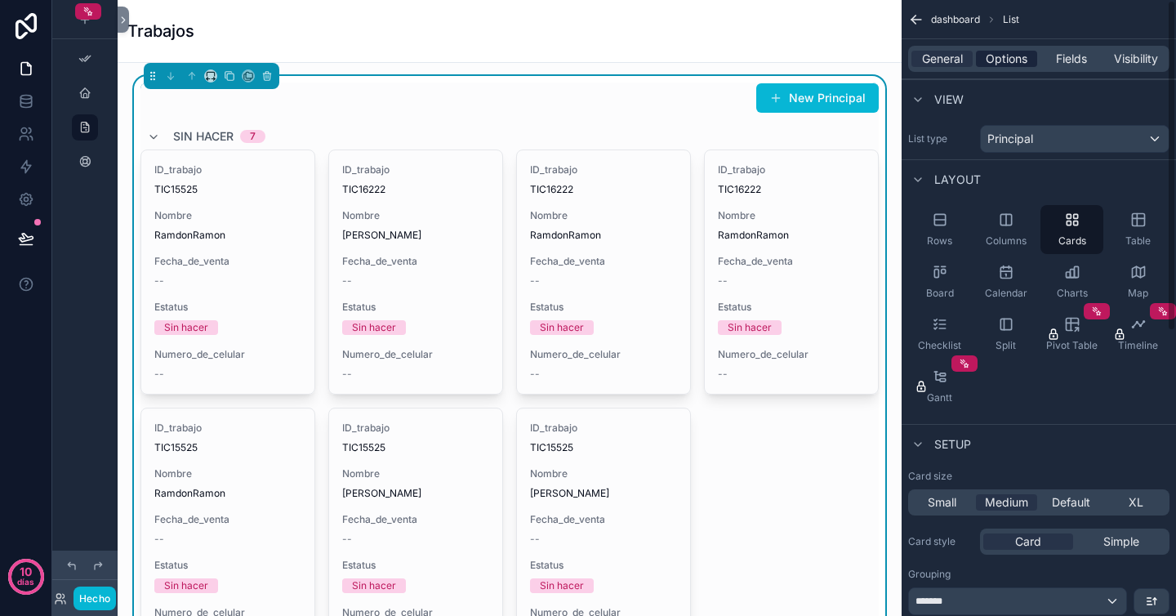
click at [1015, 60] on span "Options" at bounding box center [1007, 59] width 42 height 16
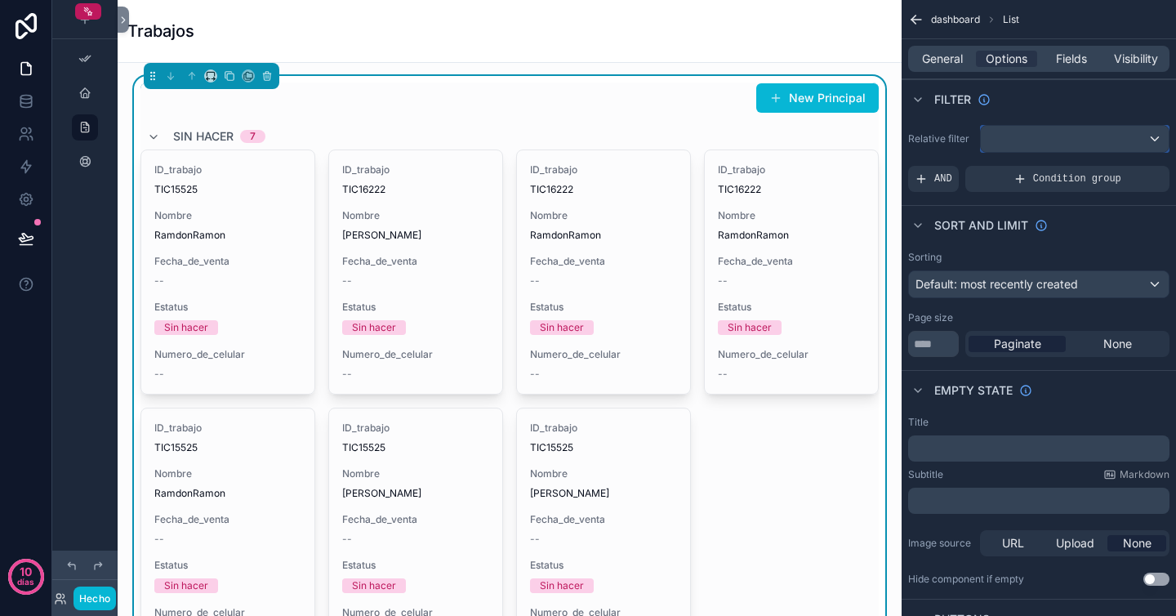
click at [1043, 142] on div "contenido desplazable" at bounding box center [1075, 139] width 188 height 26
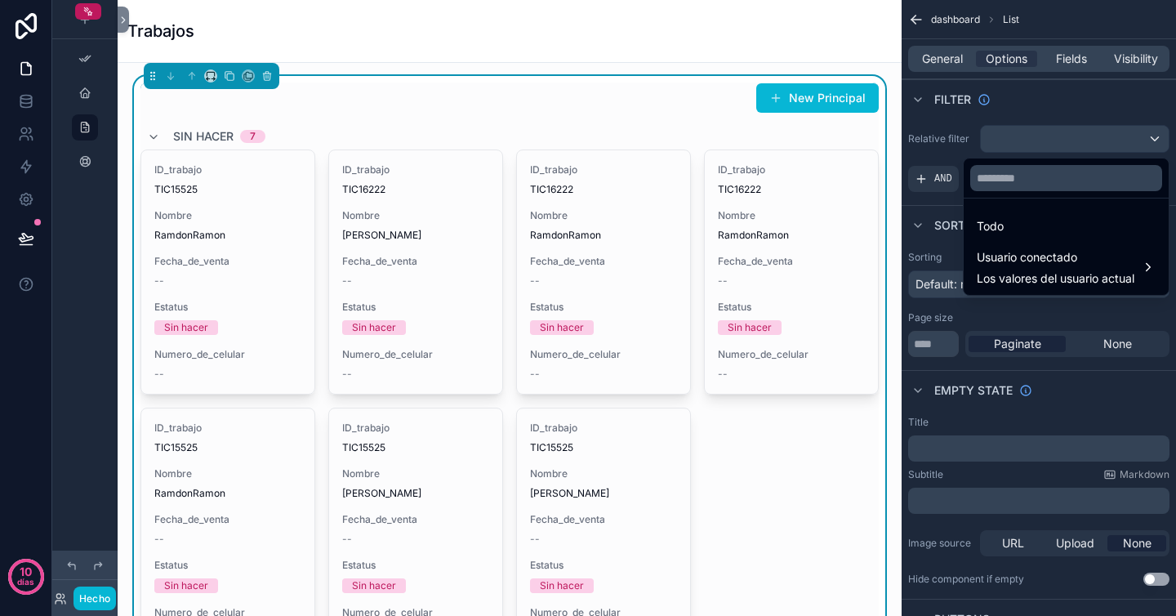
click at [1066, 96] on div "contenido desplazable" at bounding box center [588, 308] width 1176 height 616
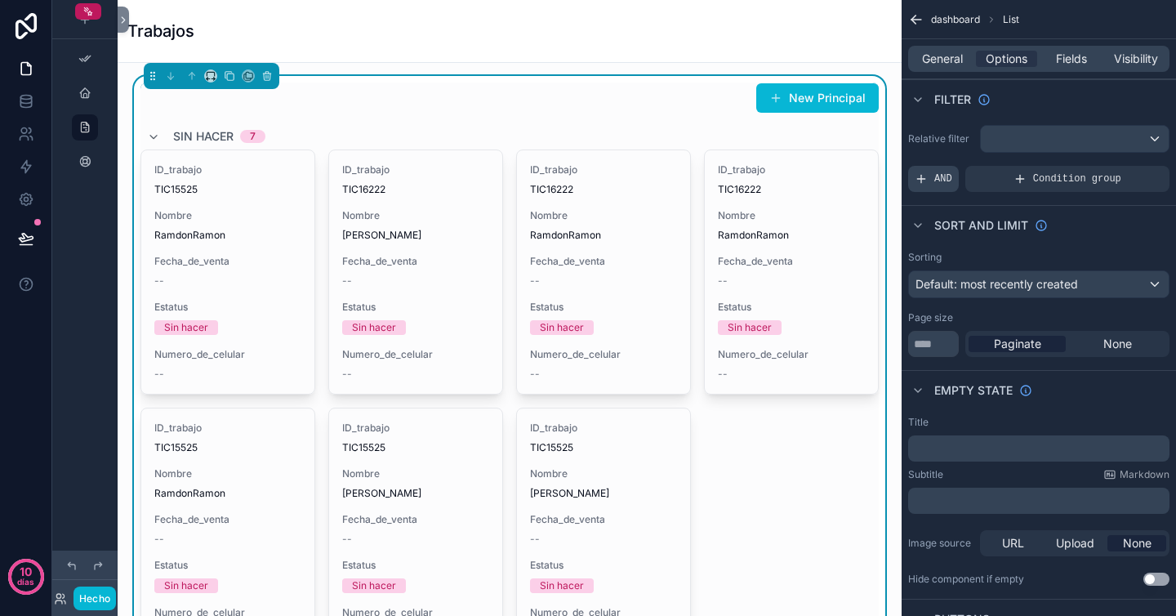
click at [944, 181] on span "AND" at bounding box center [943, 178] width 18 height 13
click at [1149, 142] on div "contenido desplazable" at bounding box center [1075, 139] width 188 height 26
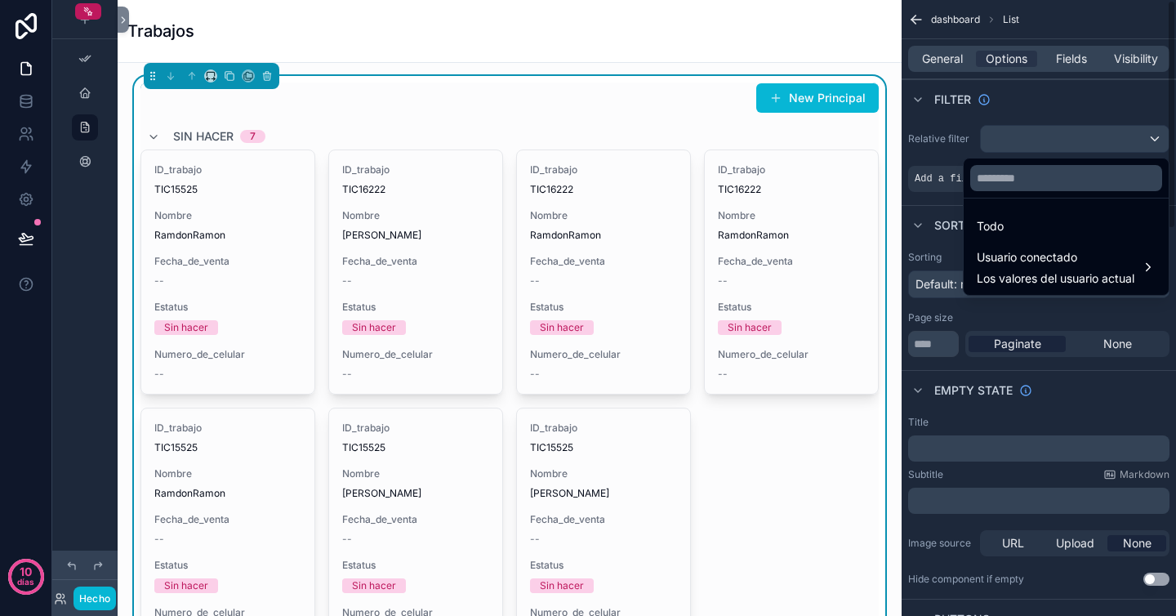
click at [949, 147] on div "contenido desplazable" at bounding box center [588, 308] width 1176 height 616
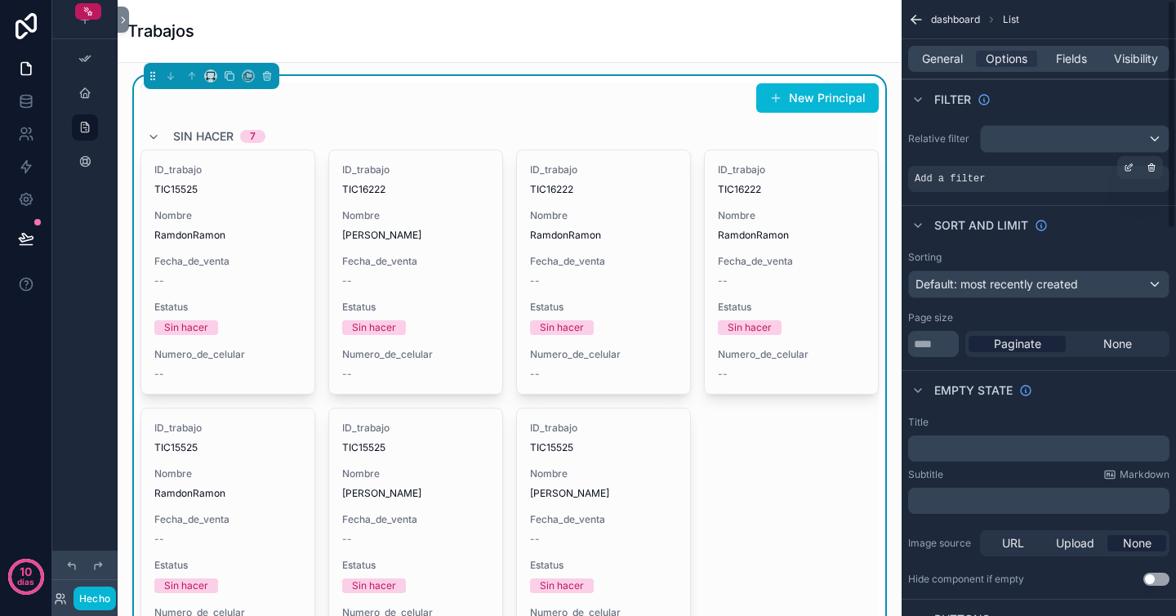
click at [964, 178] on span "Add a filter" at bounding box center [950, 178] width 70 height 13
click at [964, 194] on div "Relative filter Add a filter" at bounding box center [1039, 158] width 274 height 80
click at [1126, 168] on icon "contenido desplazable" at bounding box center [1129, 168] width 10 height 10
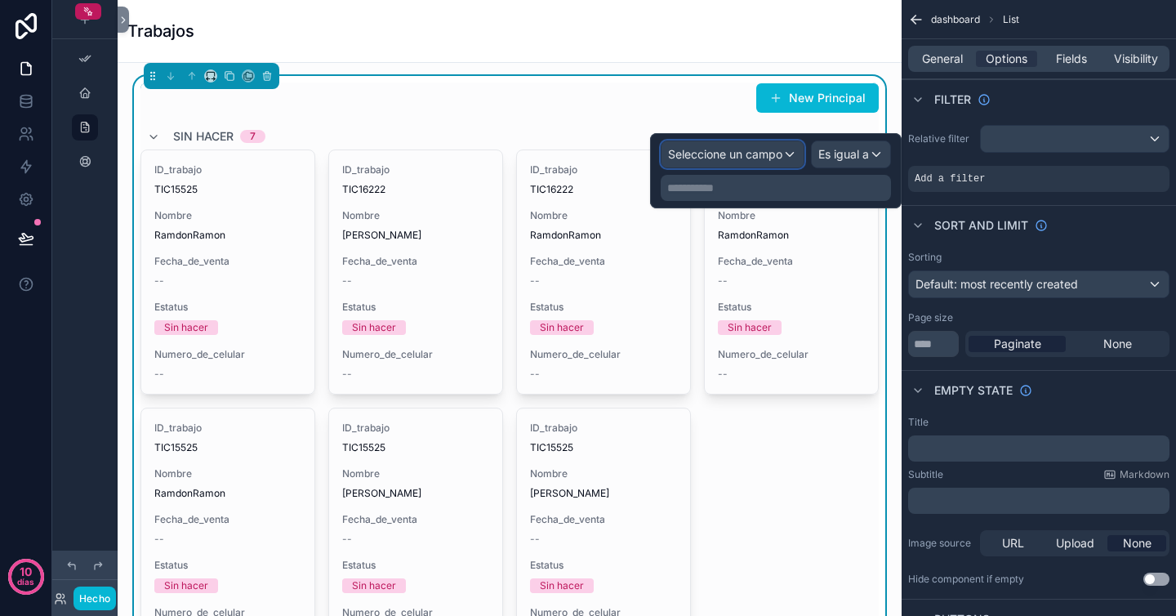
click at [765, 152] on font "Seleccione un campo" at bounding box center [725, 154] width 114 height 14
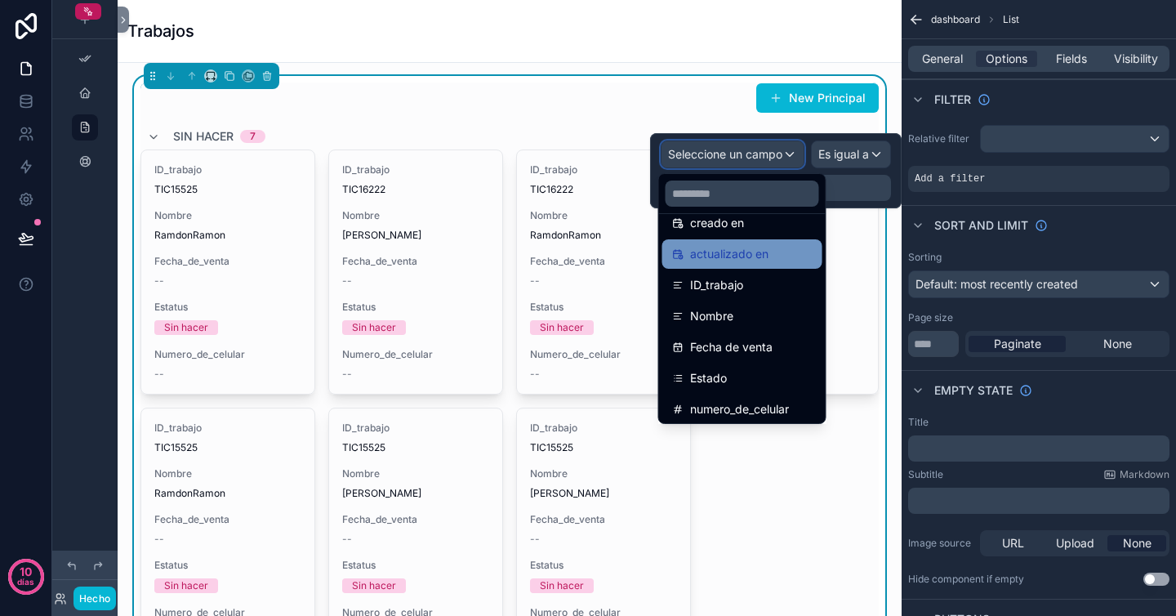
scroll to position [83, 0]
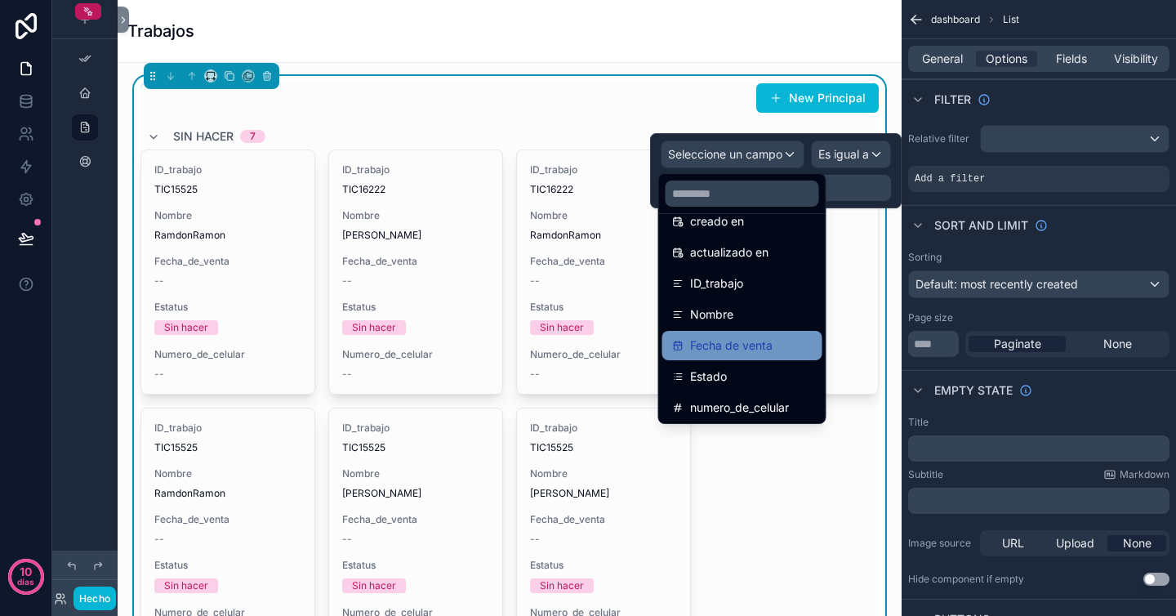
click at [745, 350] on font "Fecha de venta" at bounding box center [731, 345] width 83 height 14
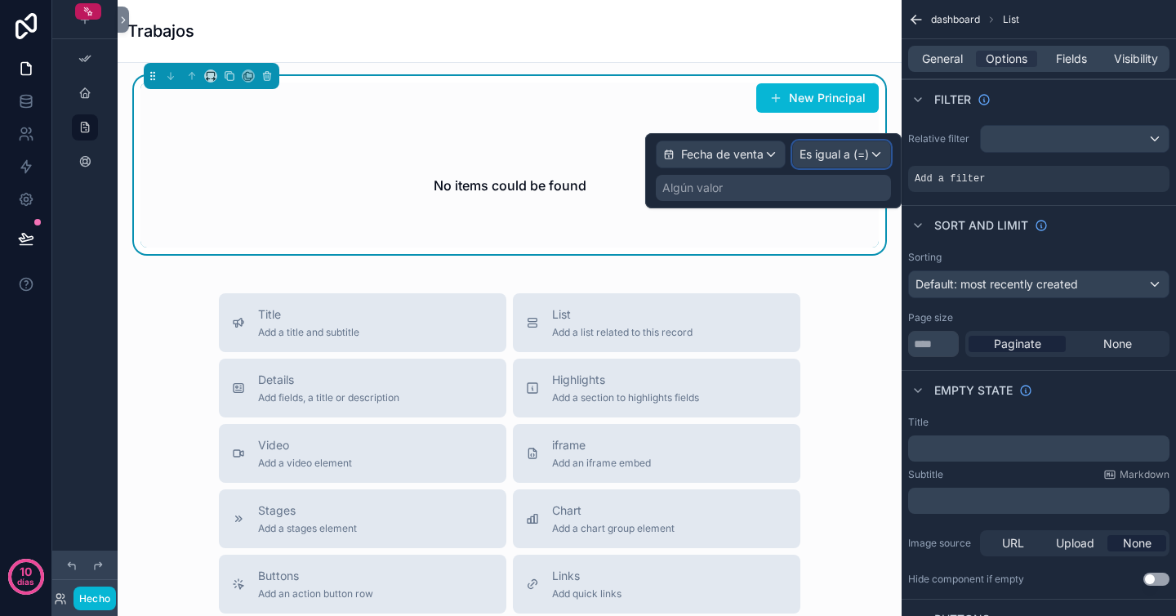
click at [832, 154] on font "Es igual a (=)" at bounding box center [834, 154] width 69 height 14
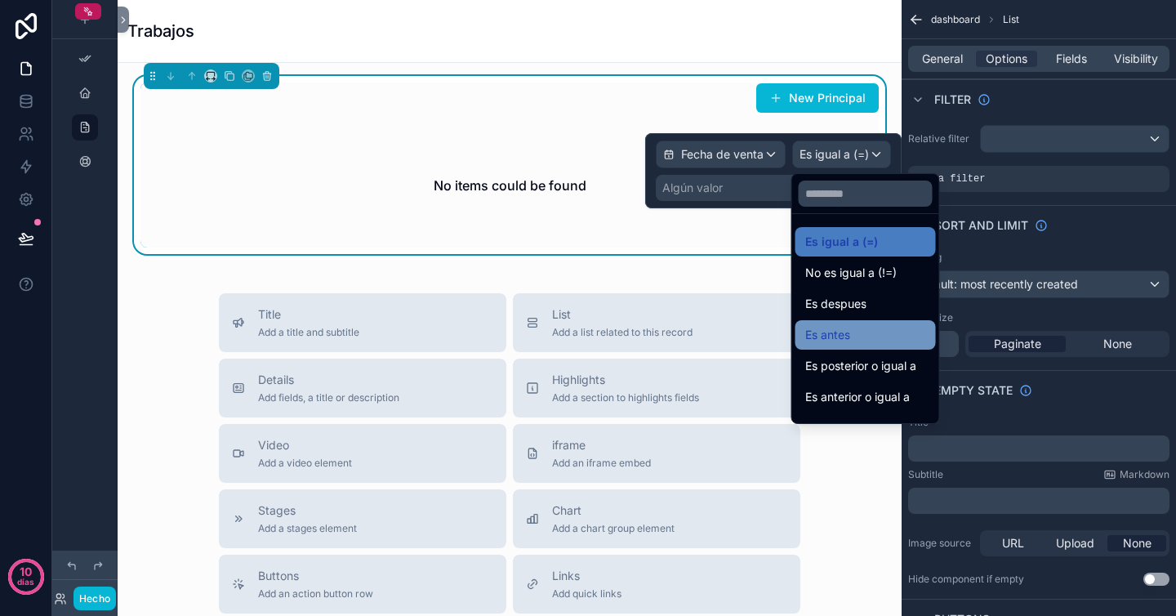
click at [897, 340] on div "Es antes" at bounding box center [865, 335] width 121 height 20
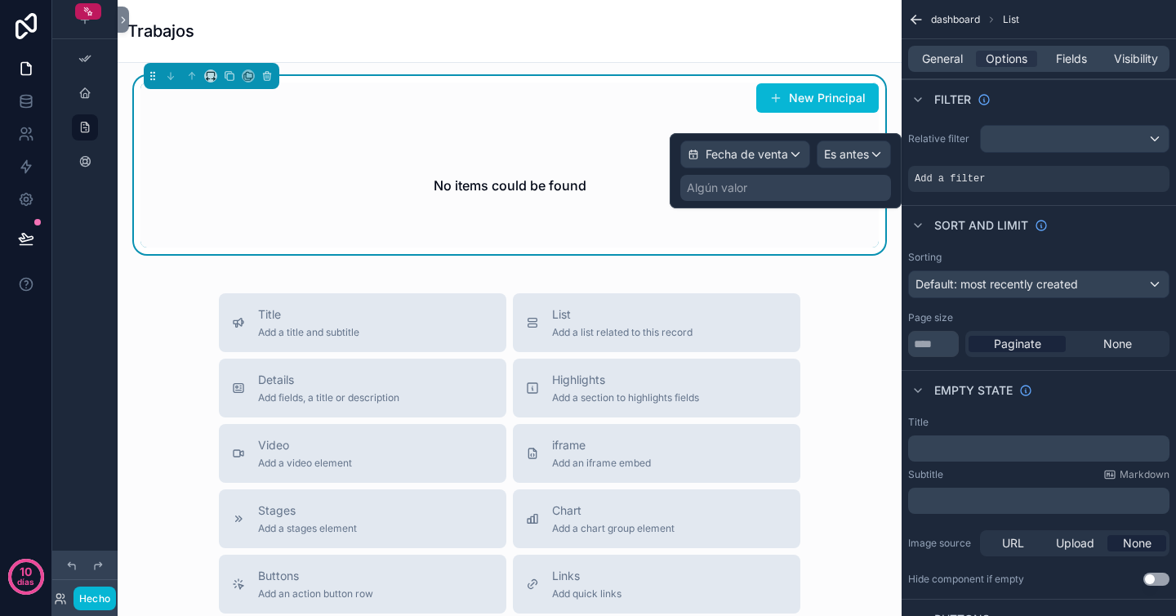
click at [843, 187] on div "Algún valor" at bounding box center [785, 188] width 211 height 26
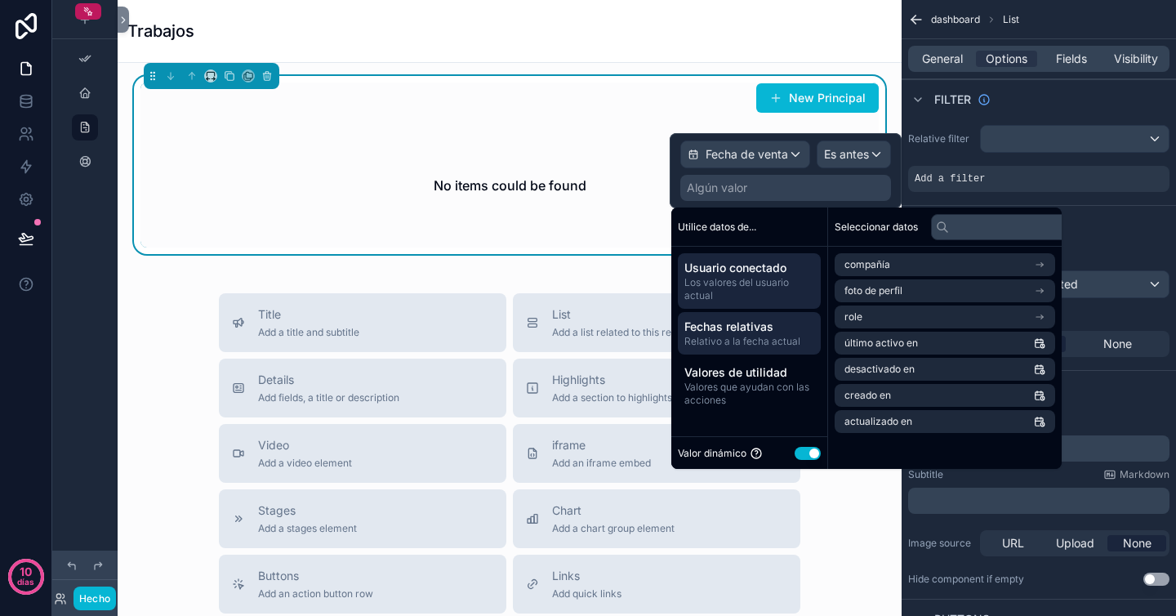
click at [774, 346] on font "Relativo a la fecha actual" at bounding box center [743, 341] width 116 height 12
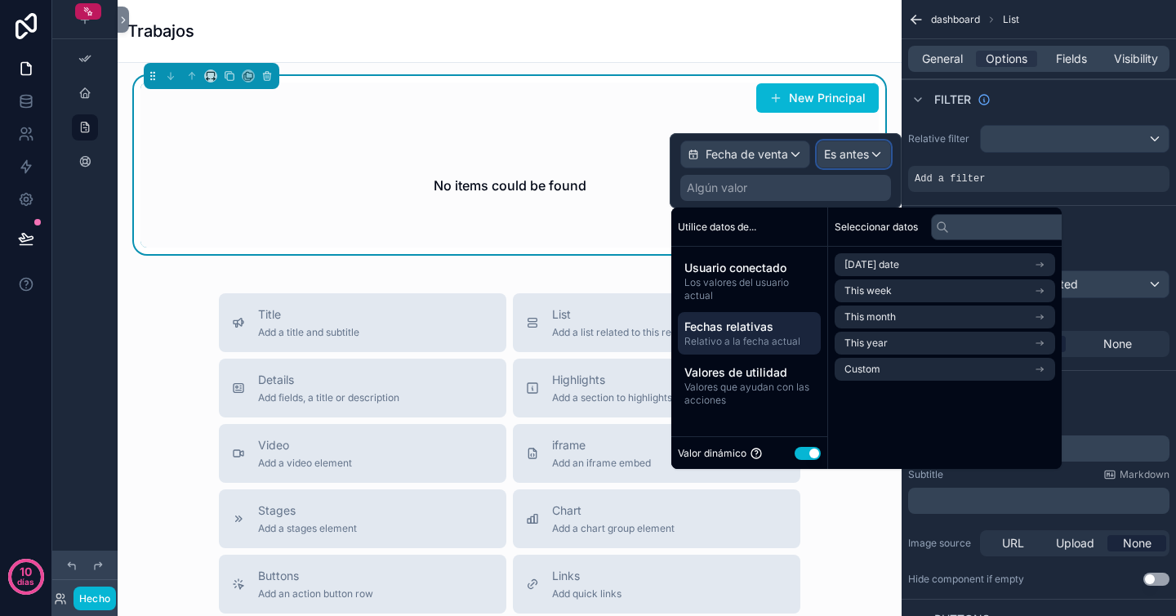
click at [850, 162] on font "Es antes" at bounding box center [846, 154] width 45 height 16
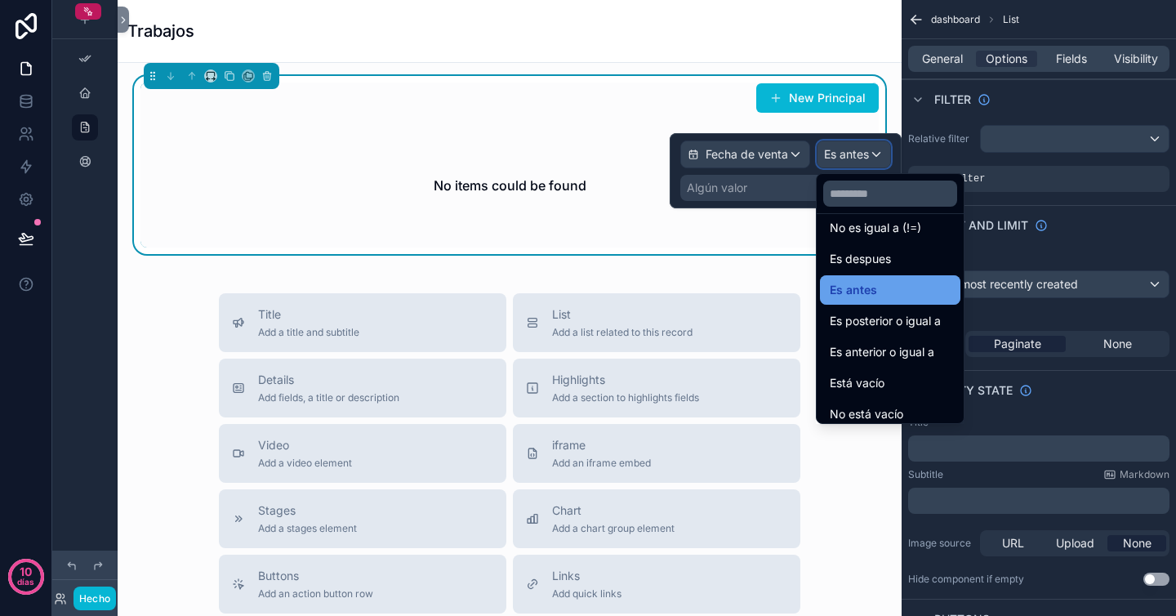
scroll to position [54, 0]
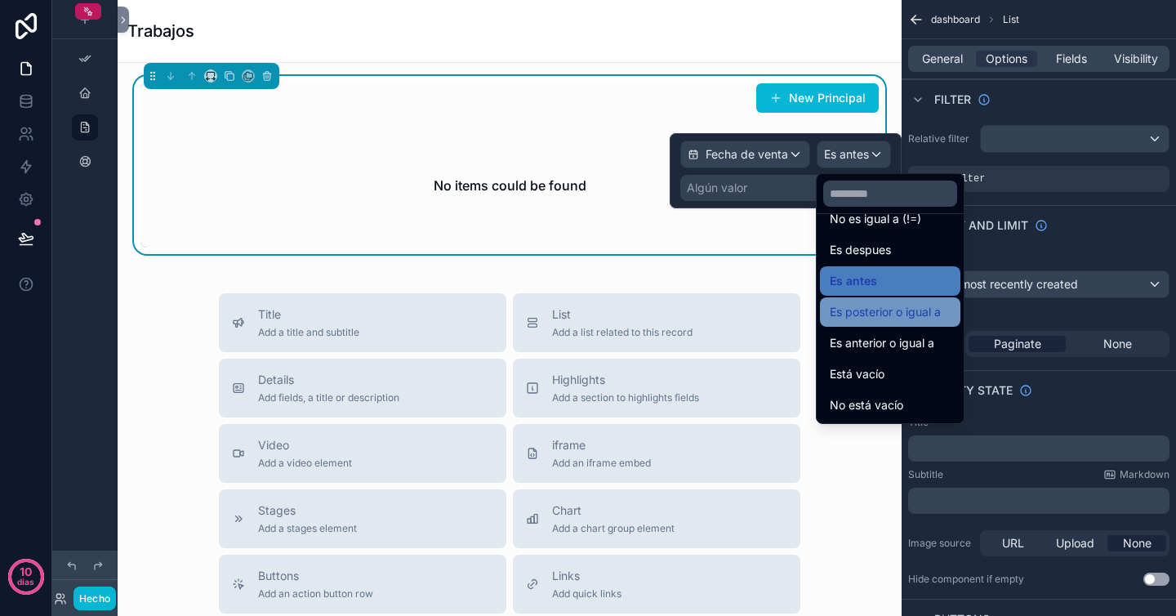
click at [897, 312] on font "Es posterior o igual a" at bounding box center [885, 312] width 111 height 14
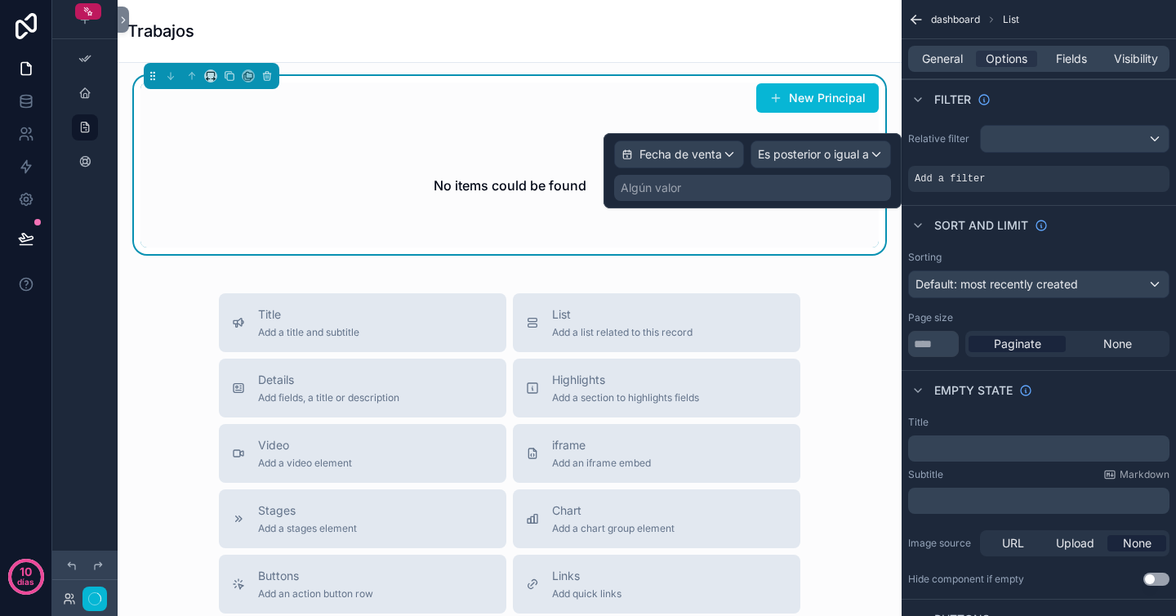
click at [818, 185] on div "Algún valor" at bounding box center [752, 188] width 277 height 26
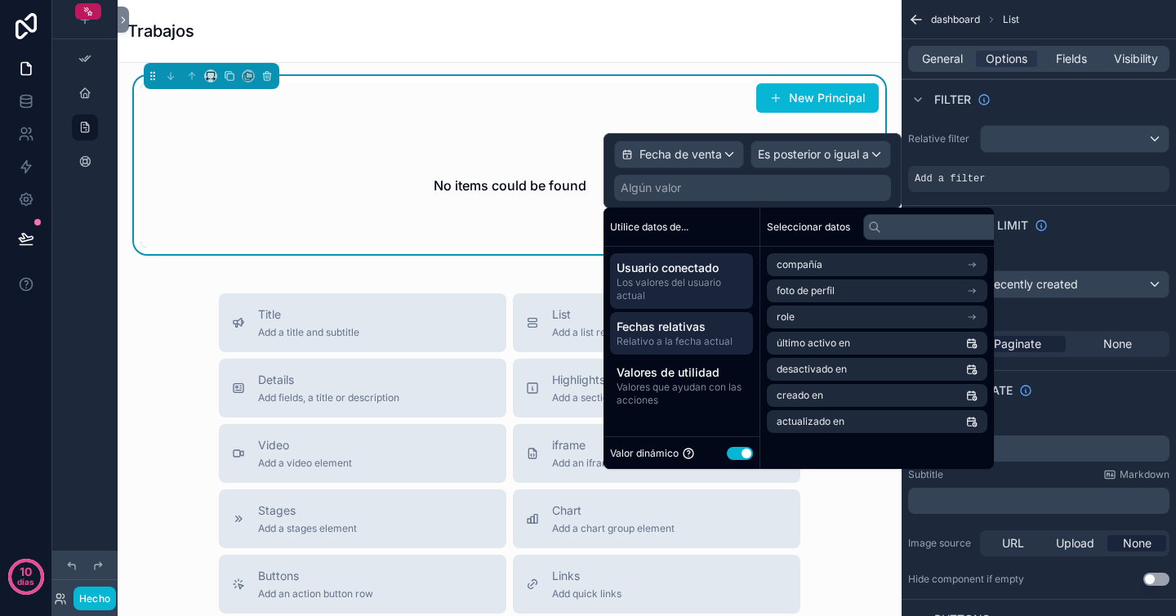
click at [675, 337] on font "Relativo a la fecha actual" at bounding box center [675, 341] width 116 height 12
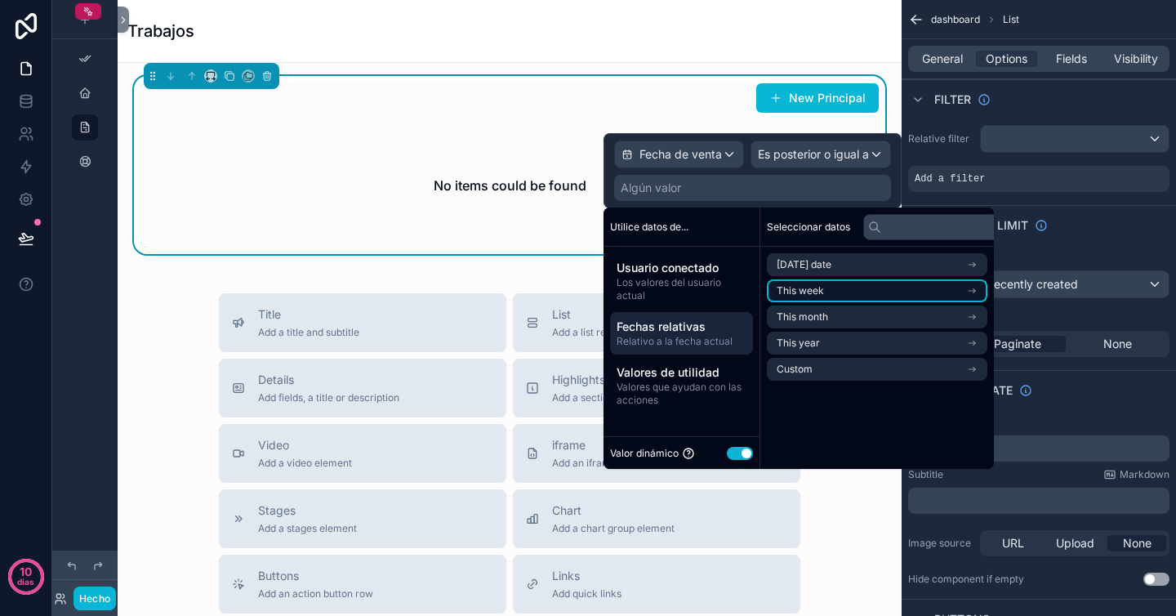
click at [841, 291] on li "This week" at bounding box center [877, 290] width 221 height 23
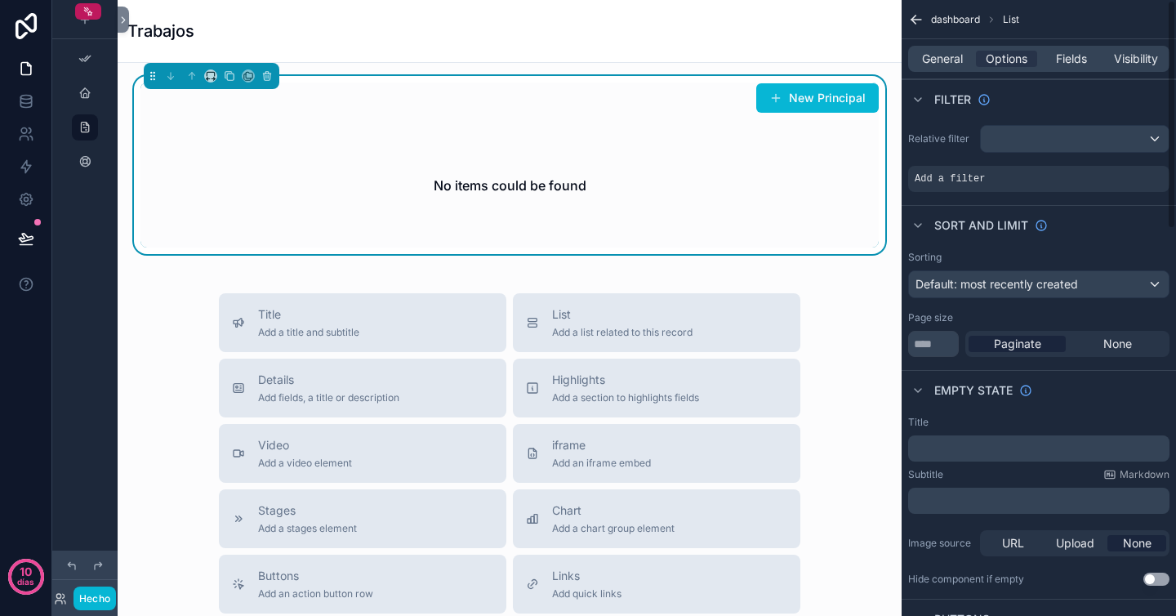
click at [1057, 252] on div "Sorting" at bounding box center [1038, 257] width 261 height 13
click at [849, 324] on div "Title Add a title and subtitle List Add a list related to this record Details A…" at bounding box center [510, 584] width 758 height 582
click at [726, 21] on div "Trabajos" at bounding box center [509, 31] width 765 height 23
click at [31, 92] on link at bounding box center [25, 101] width 51 height 33
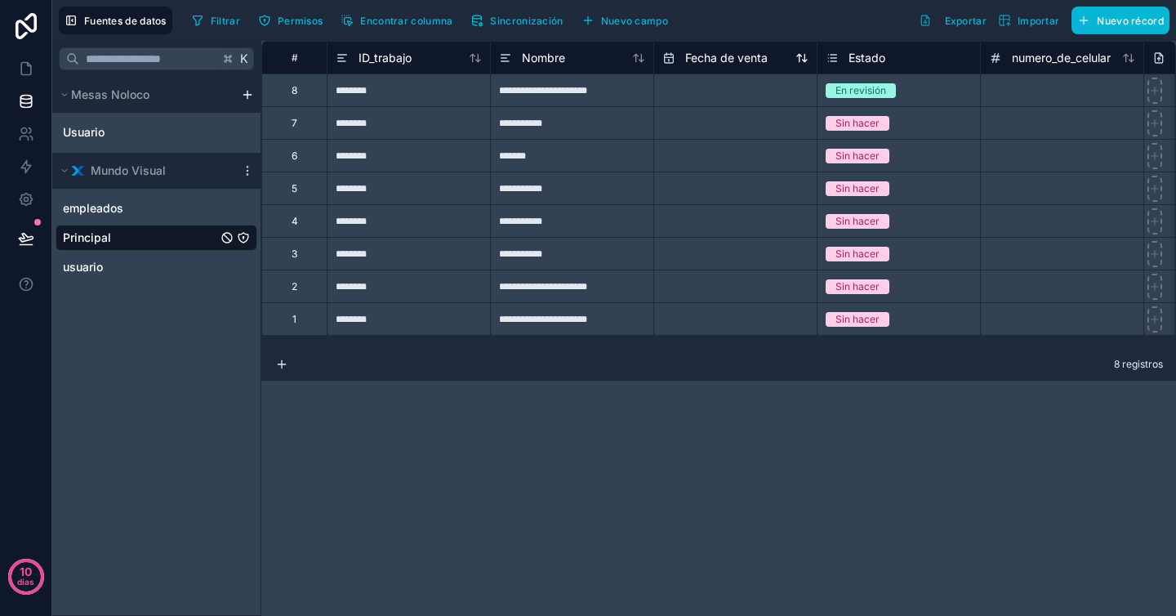
click at [733, 59] on font "Fecha de venta" at bounding box center [726, 58] width 83 height 14
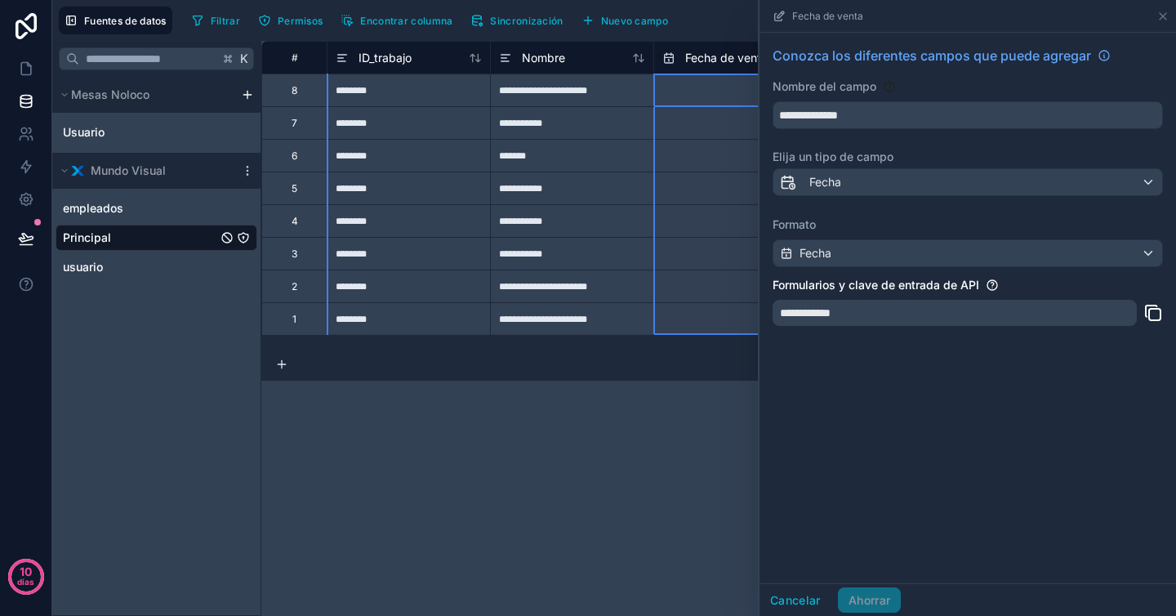
click at [726, 16] on div "Filtrar Permisos Encontrar columna Sincronización Nuevo campo Exportar Importar…" at bounding box center [677, 21] width 984 height 28
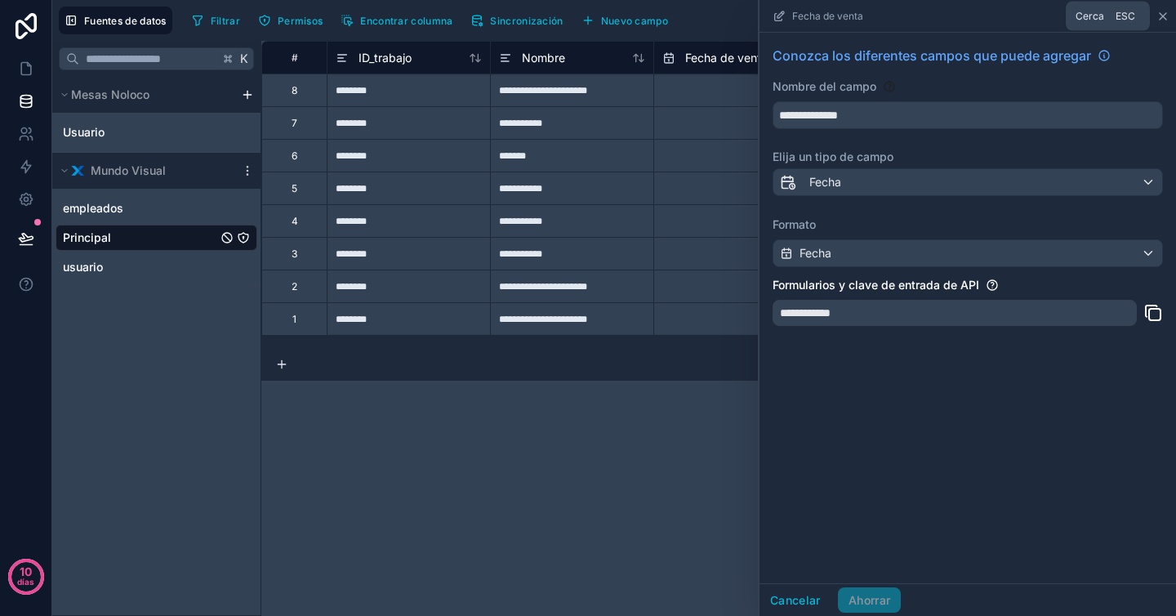
click at [1164, 12] on icon at bounding box center [1163, 16] width 13 height 13
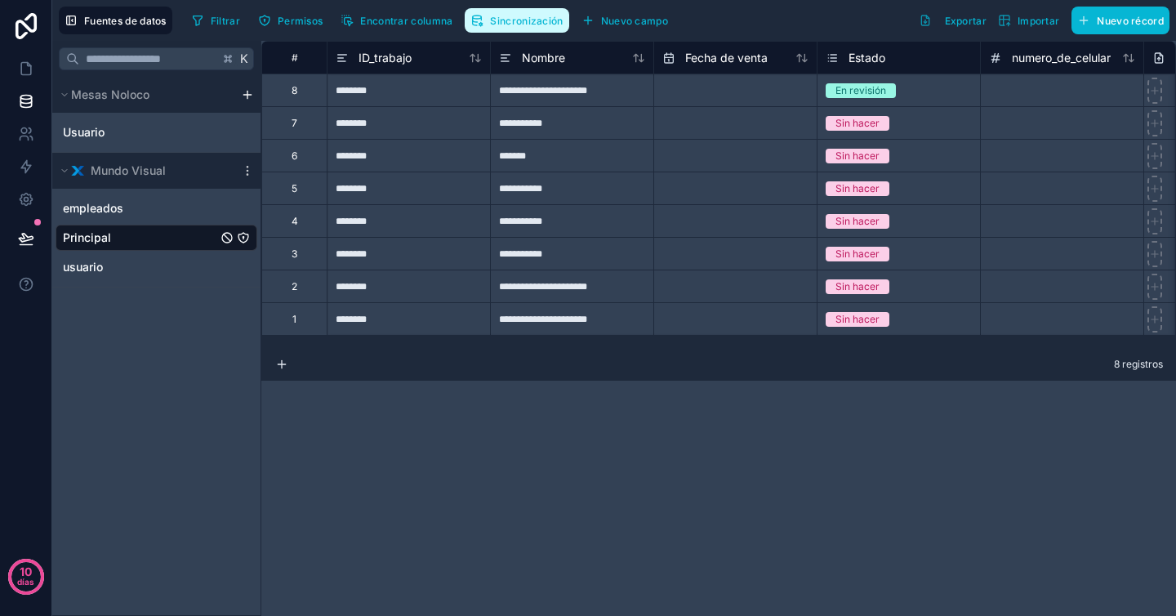
click at [525, 20] on font "Sincronización" at bounding box center [526, 21] width 73 height 12
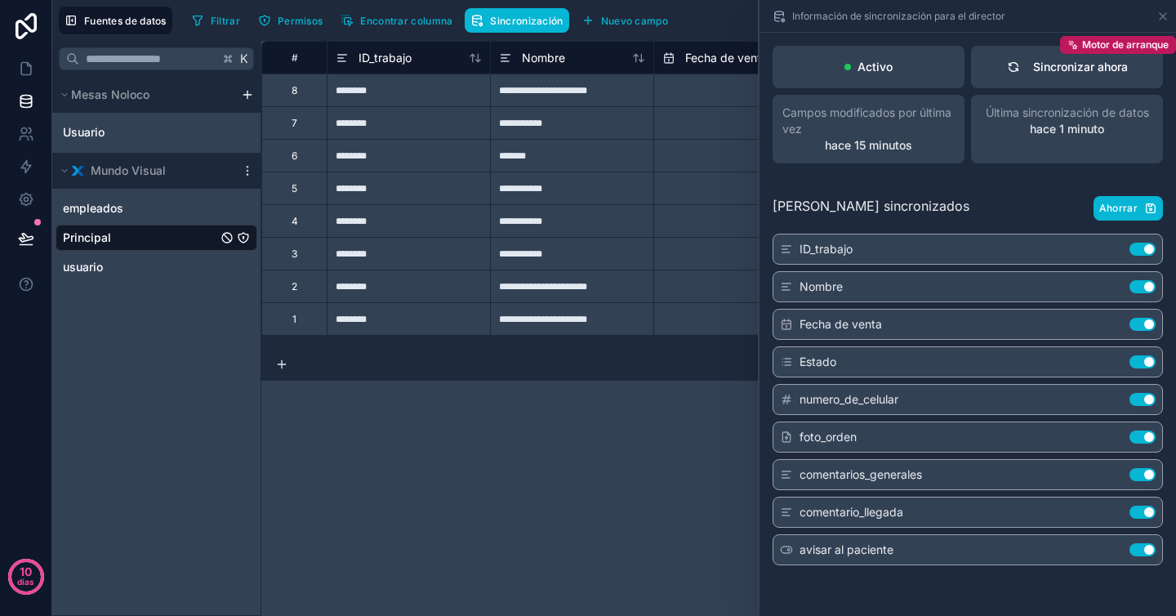
click at [990, 195] on div "Campos sincronizados Ahorrar ID_trabajo Utilizar configuración Nombre Utilizar …" at bounding box center [968, 377] width 417 height 402
click at [1161, 16] on icon at bounding box center [1163, 16] width 13 height 13
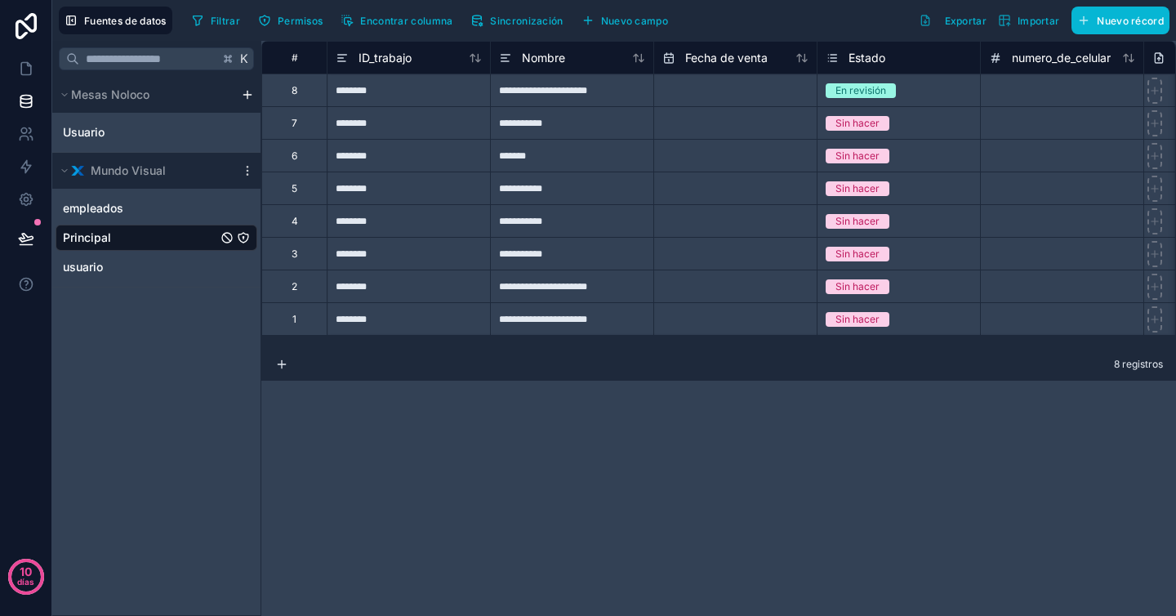
click at [851, 381] on div "**********" at bounding box center [718, 328] width 915 height 575
click at [33, 70] on icon at bounding box center [26, 68] width 16 height 16
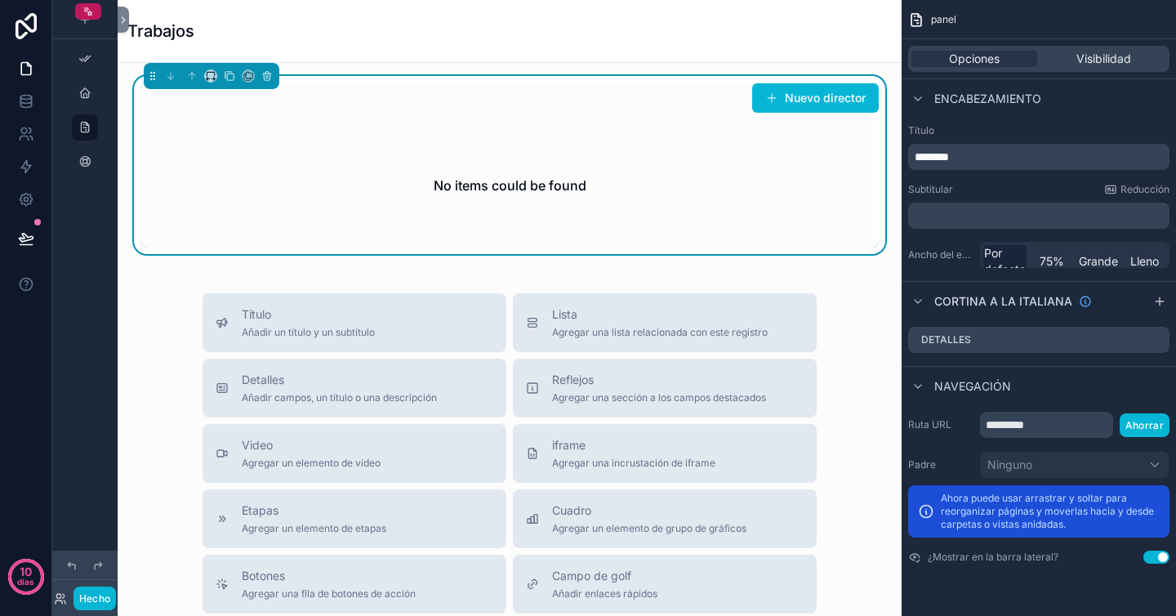
click at [855, 330] on div "Título Añadir un título y un subtítulo Lista Agregar una lista relacionada con …" at bounding box center [510, 584] width 758 height 582
click at [726, 163] on div "No items could be found" at bounding box center [509, 185] width 738 height 124
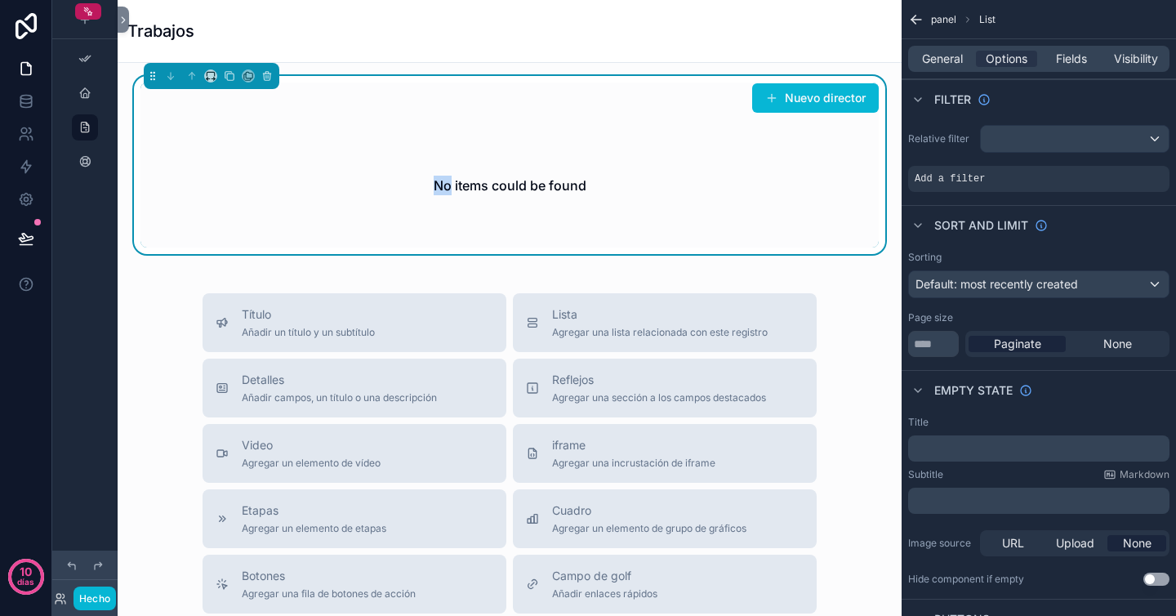
click at [725, 163] on div "No items could be found" at bounding box center [509, 185] width 738 height 124
click at [439, 156] on div "No items could be found" at bounding box center [509, 185] width 738 height 124
click at [33, 100] on icon at bounding box center [26, 101] width 16 height 16
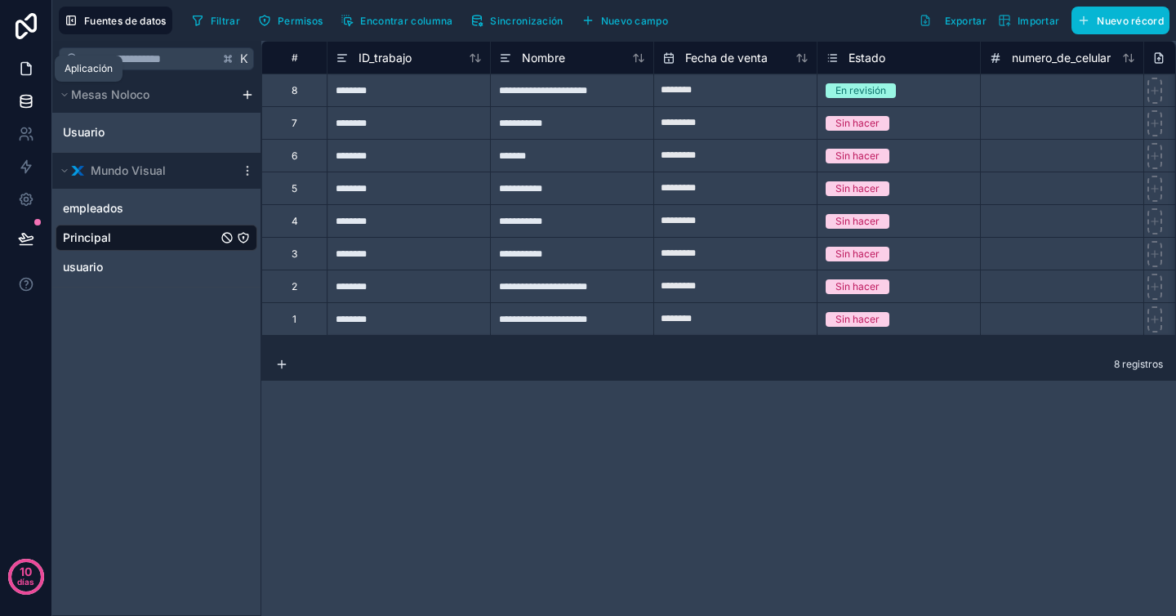
click at [35, 68] on link at bounding box center [25, 68] width 51 height 33
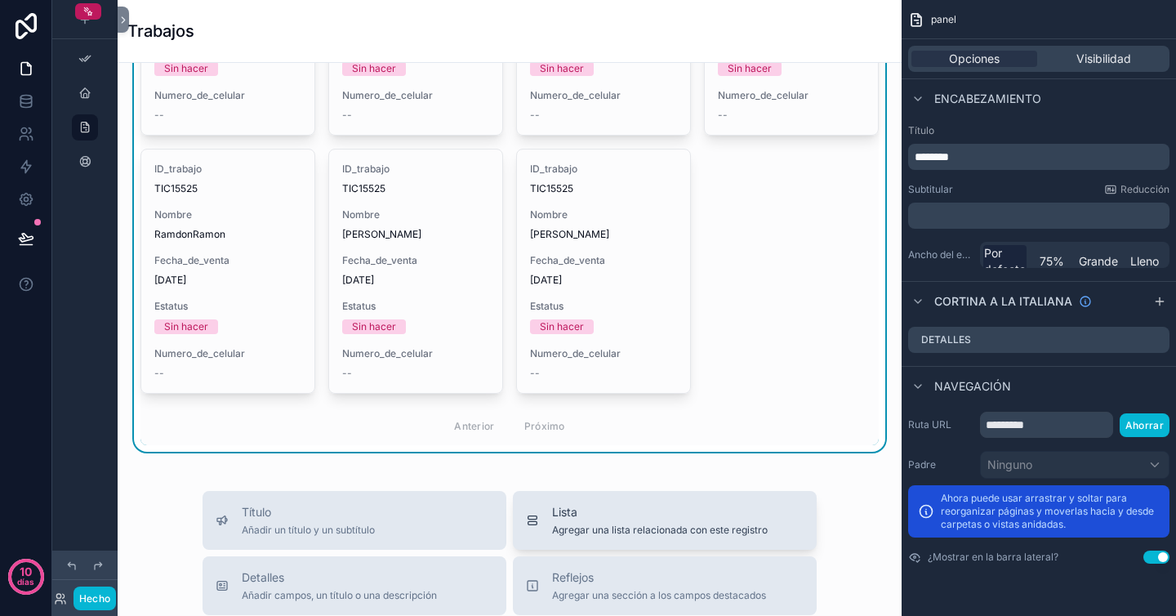
scroll to position [279, 0]
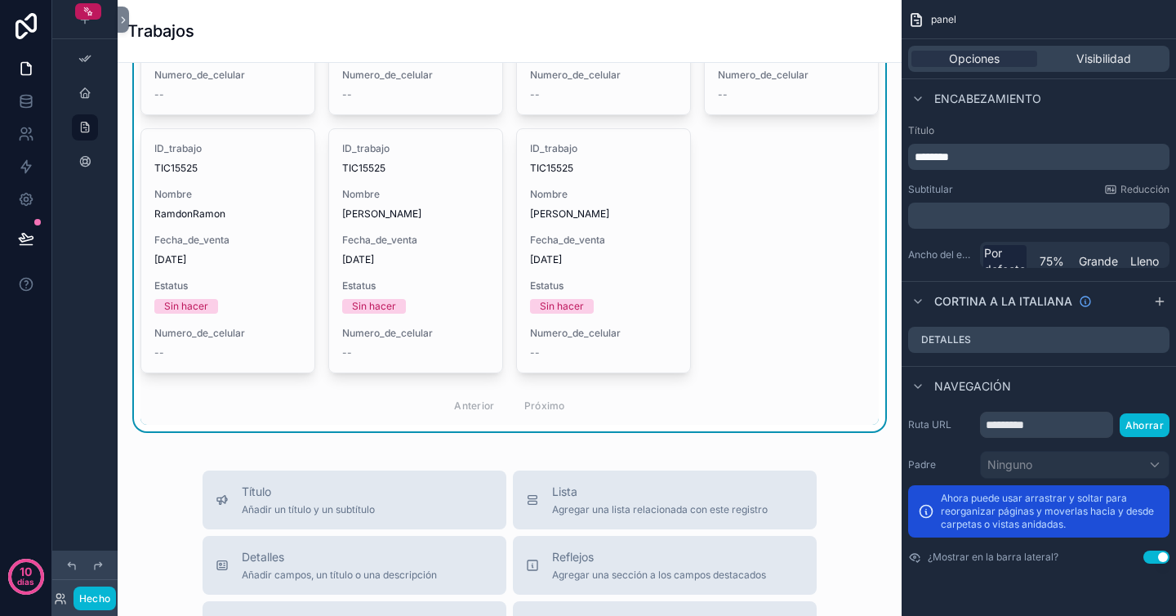
click at [546, 408] on div "Anterior Próximo" at bounding box center [510, 405] width 134 height 25
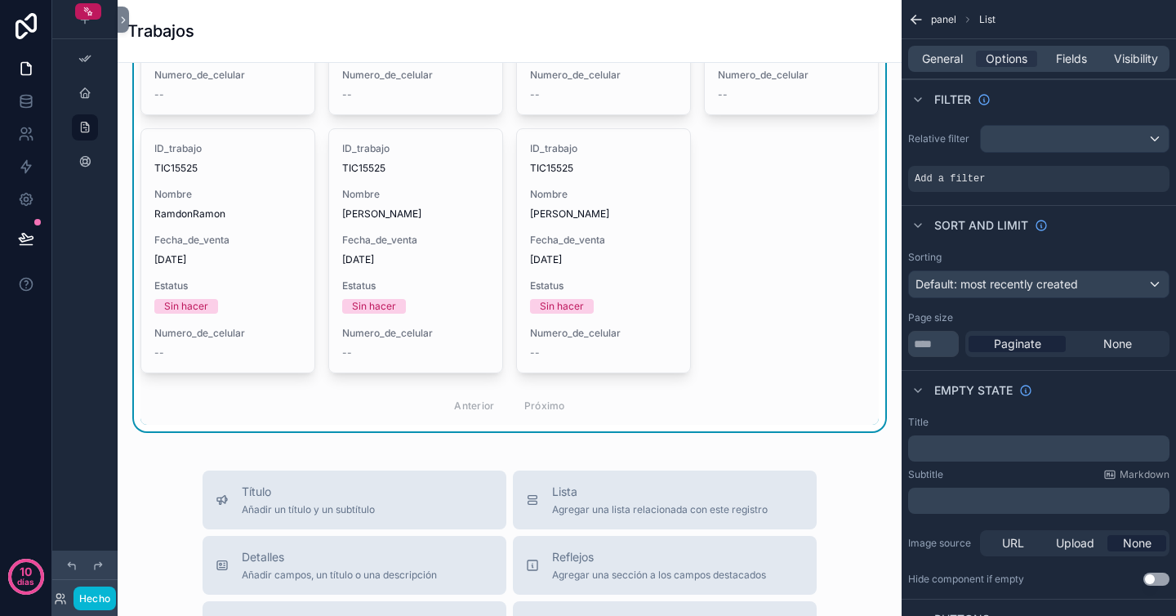
click at [455, 404] on div "Anterior Próximo" at bounding box center [510, 405] width 134 height 25
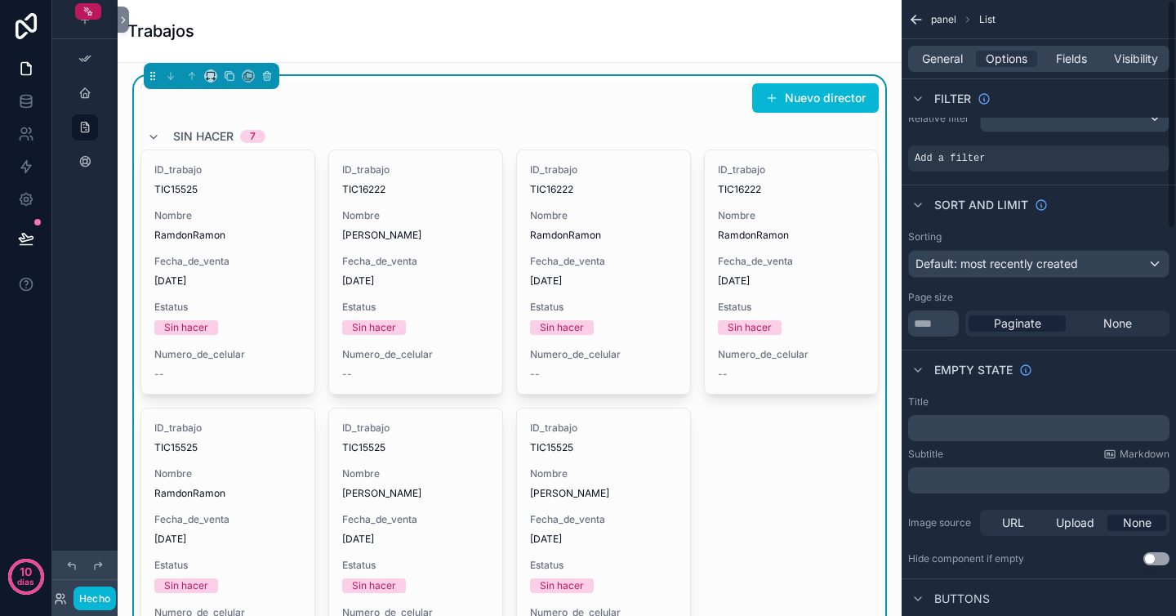
scroll to position [0, 0]
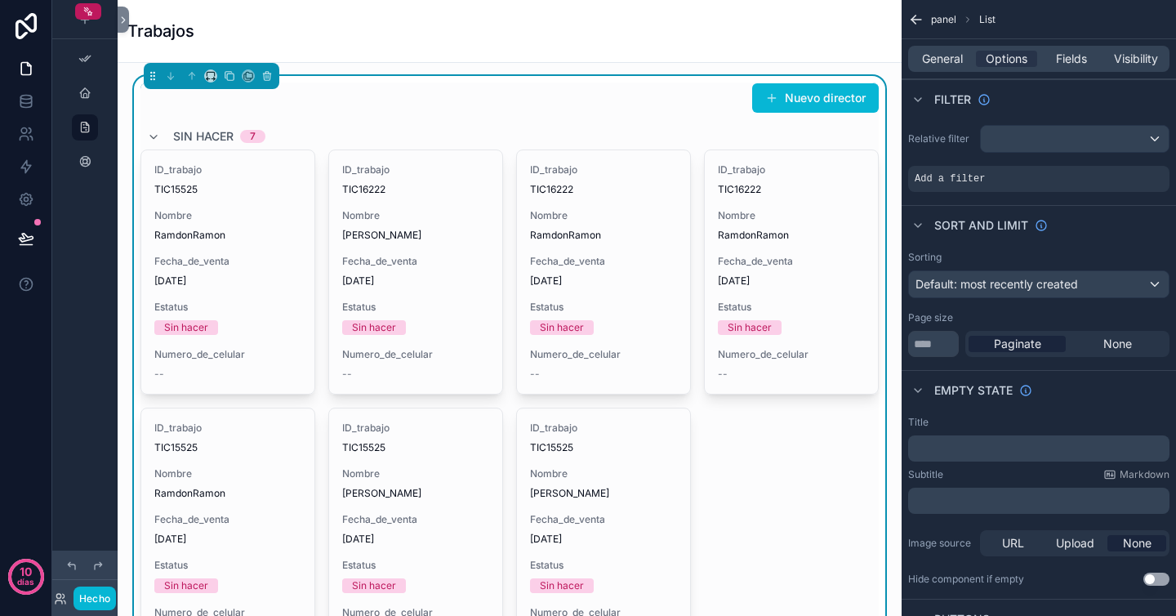
click at [1046, 348] on div "Paginate" at bounding box center [1017, 344] width 97 height 16
click at [1048, 288] on span "Default: most recently created" at bounding box center [997, 284] width 163 height 14
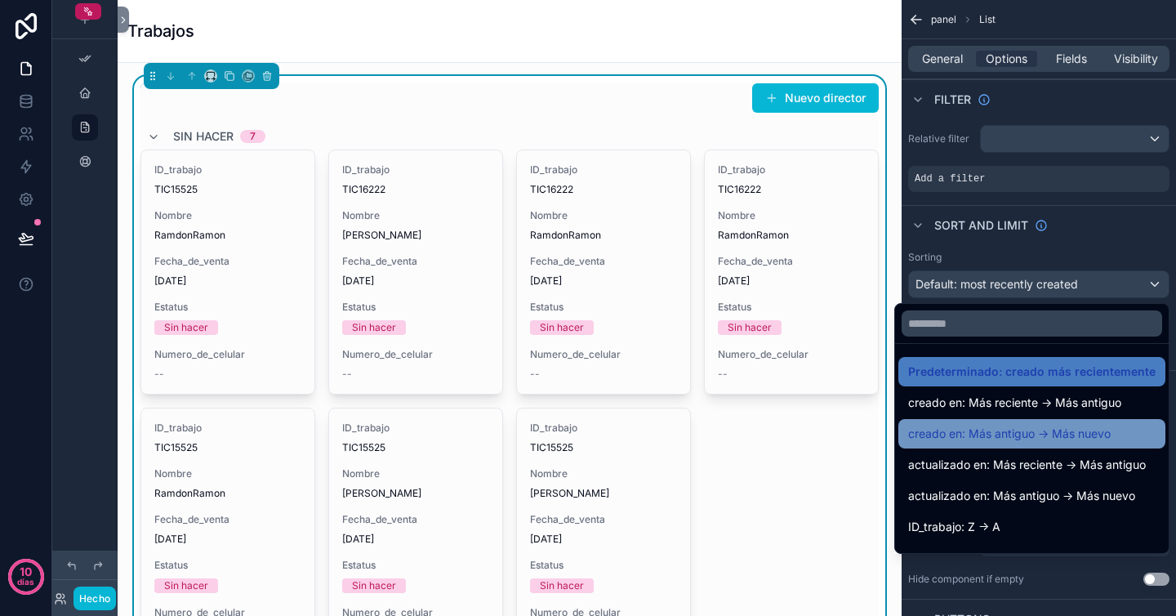
click at [1090, 435] on font "creado en: Más antiguo -> Más nuevo" at bounding box center [1009, 433] width 203 height 14
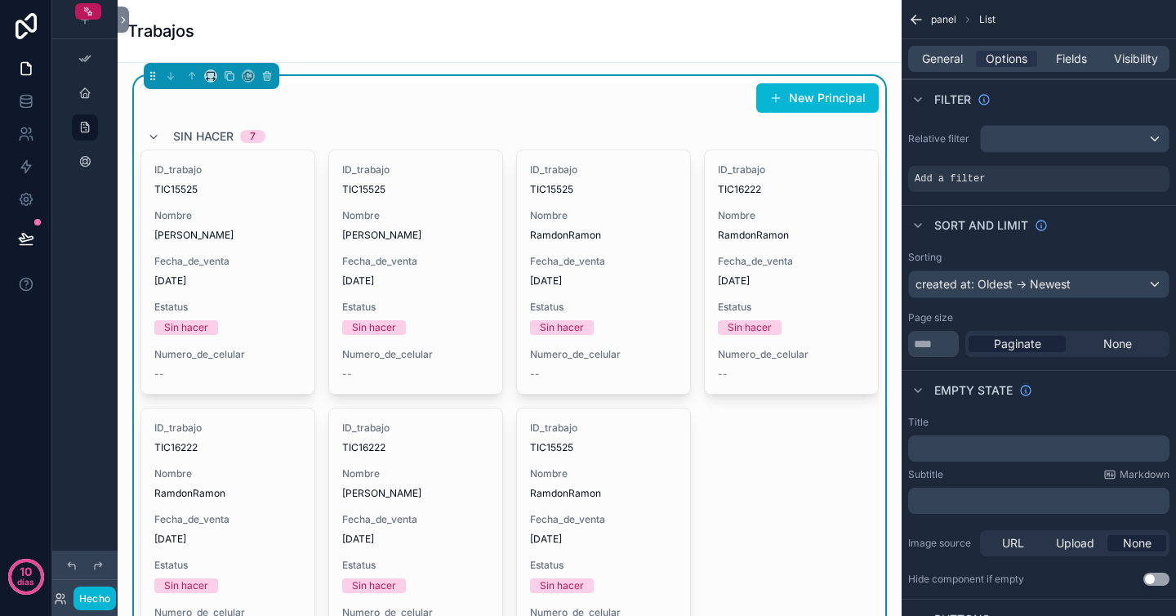
click at [1098, 234] on div "Sort And Limit" at bounding box center [1039, 224] width 274 height 39
click at [1099, 215] on div "Sort And Limit" at bounding box center [1039, 224] width 274 height 39
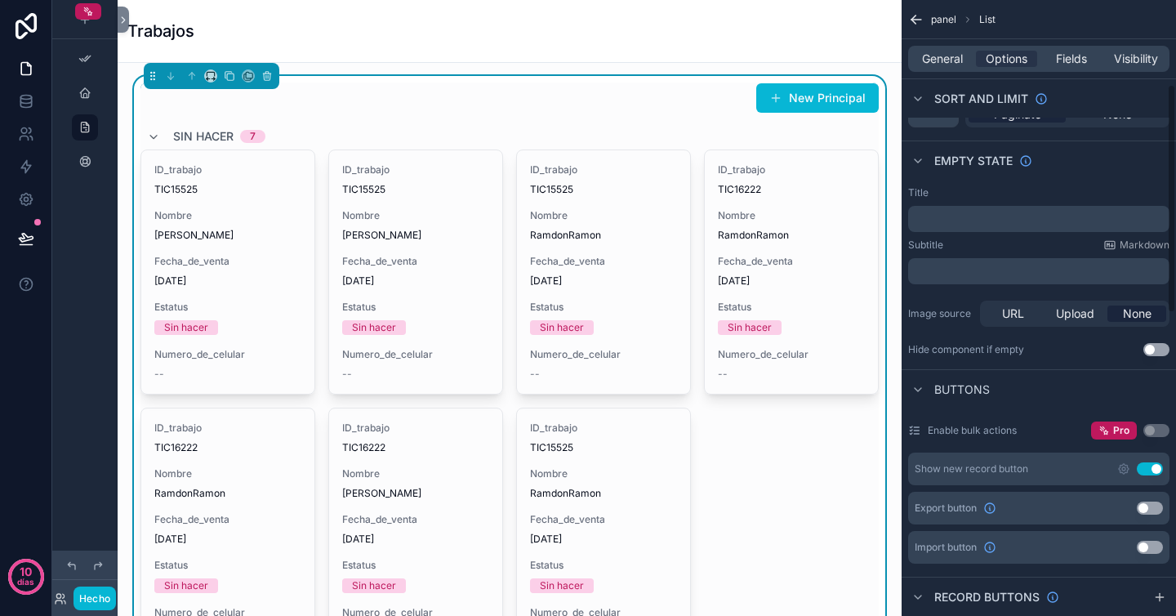
scroll to position [234, 0]
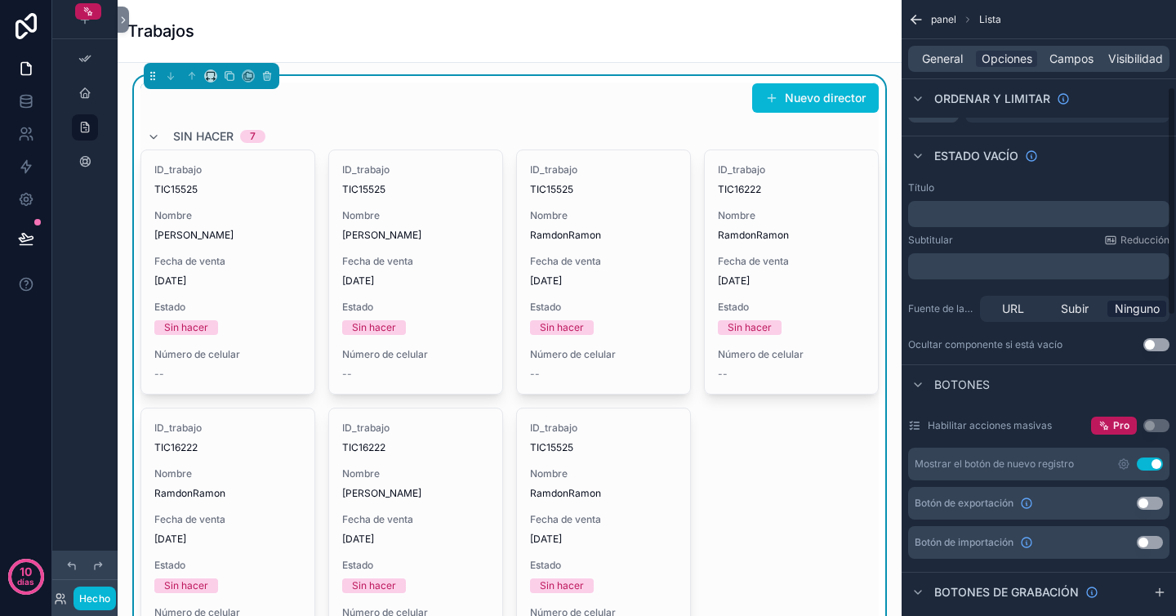
click at [1089, 167] on div "Estado vacío" at bounding box center [1039, 155] width 274 height 39
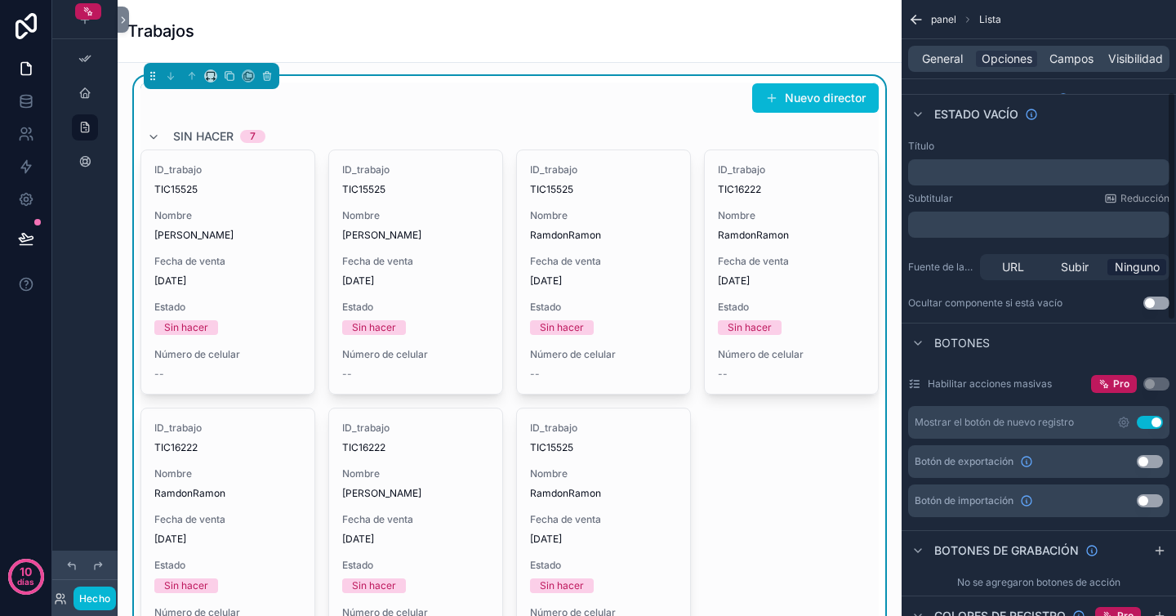
scroll to position [0, 0]
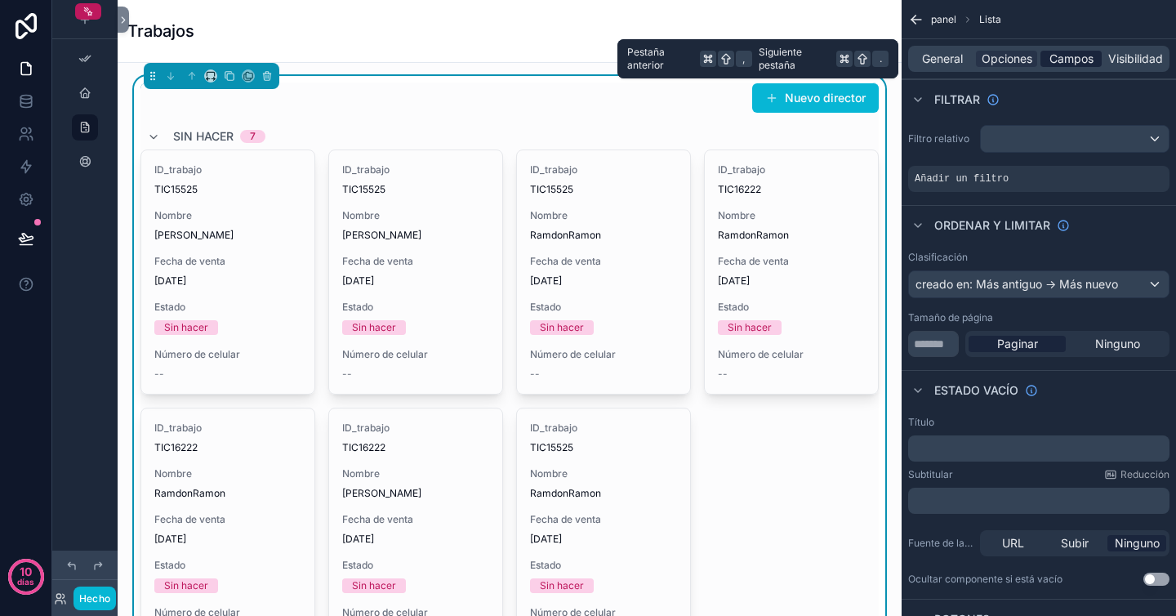
click at [1062, 56] on font "Campos" at bounding box center [1072, 58] width 44 height 14
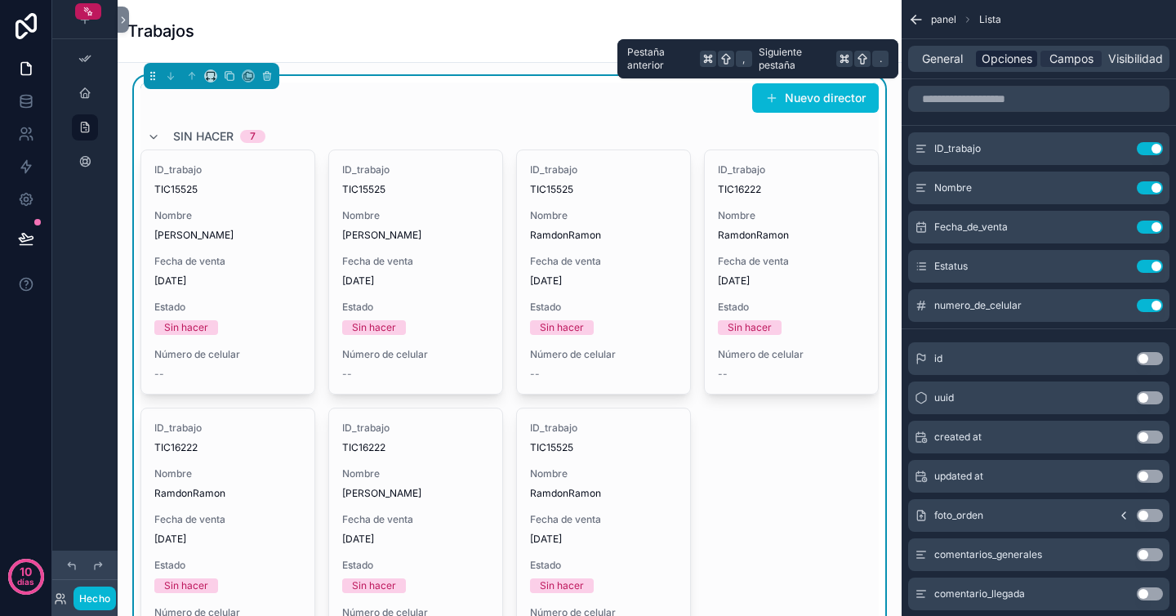
click at [1021, 57] on font "Opciones" at bounding box center [1007, 58] width 51 height 14
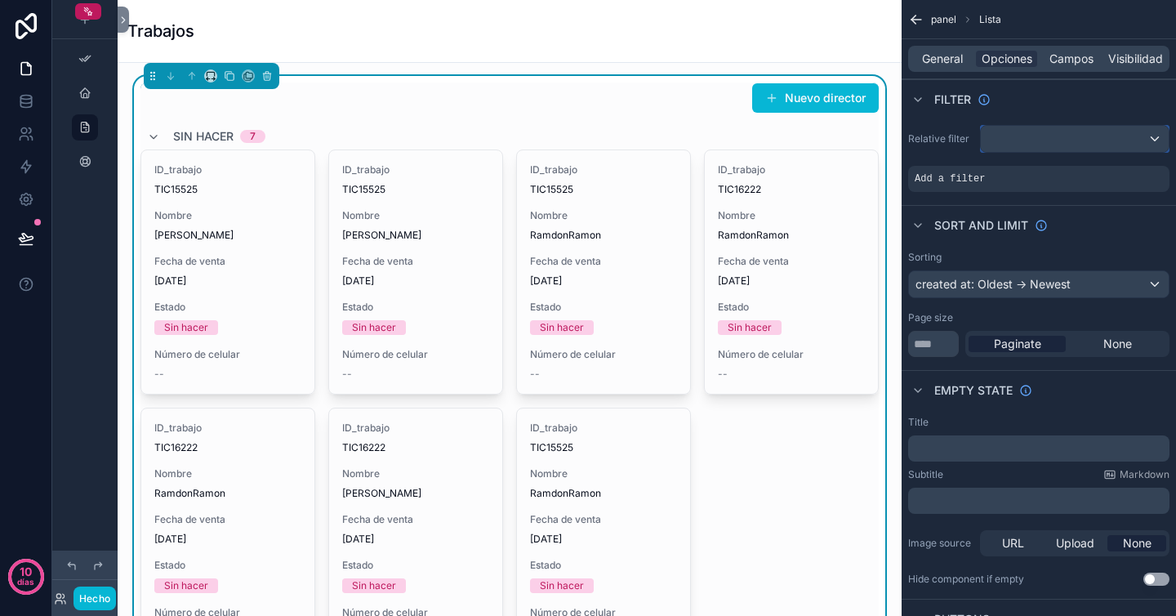
click at [1016, 145] on div "contenido desplazable" at bounding box center [1075, 139] width 188 height 26
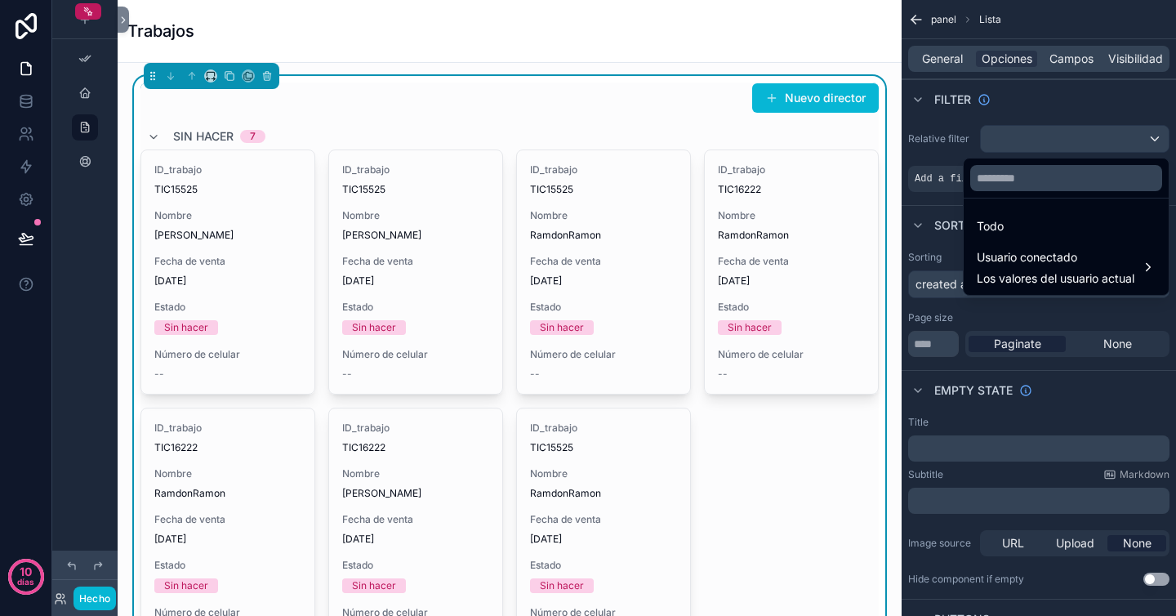
click at [1036, 119] on div "contenido desplazable" at bounding box center [588, 308] width 1176 height 616
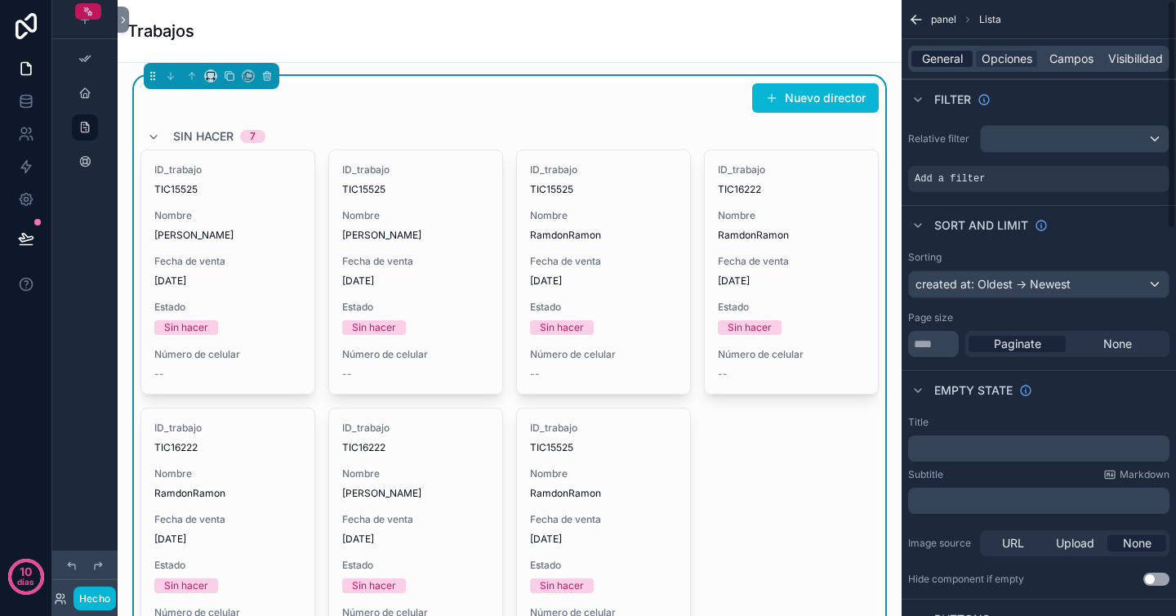
click at [948, 59] on font "General" at bounding box center [942, 58] width 41 height 14
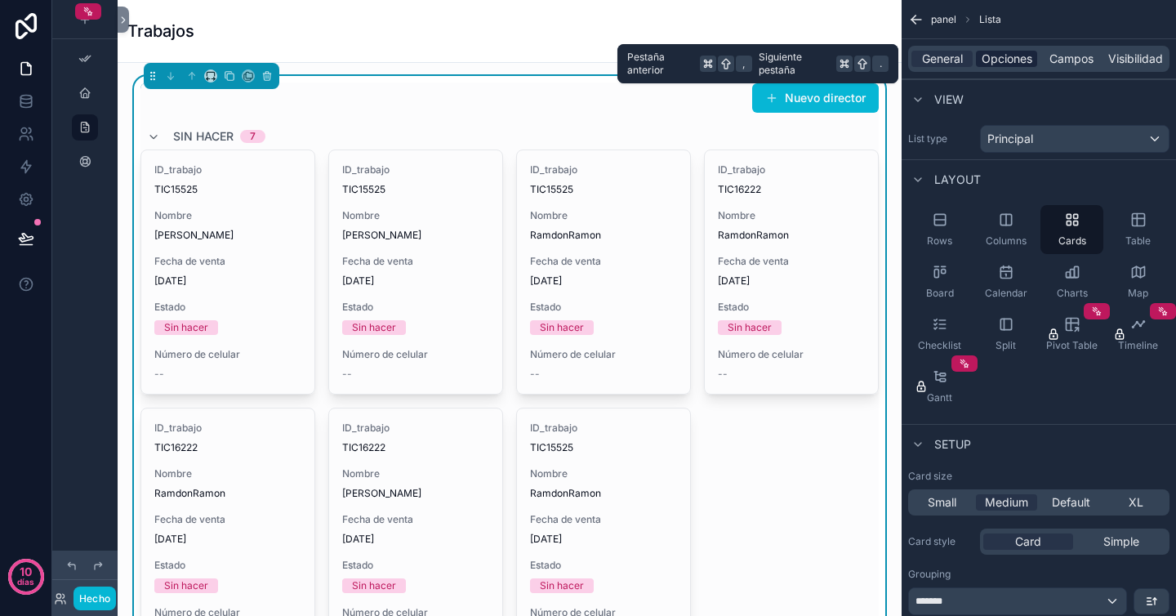
click at [1003, 66] on span "Opciones" at bounding box center [1007, 59] width 51 height 16
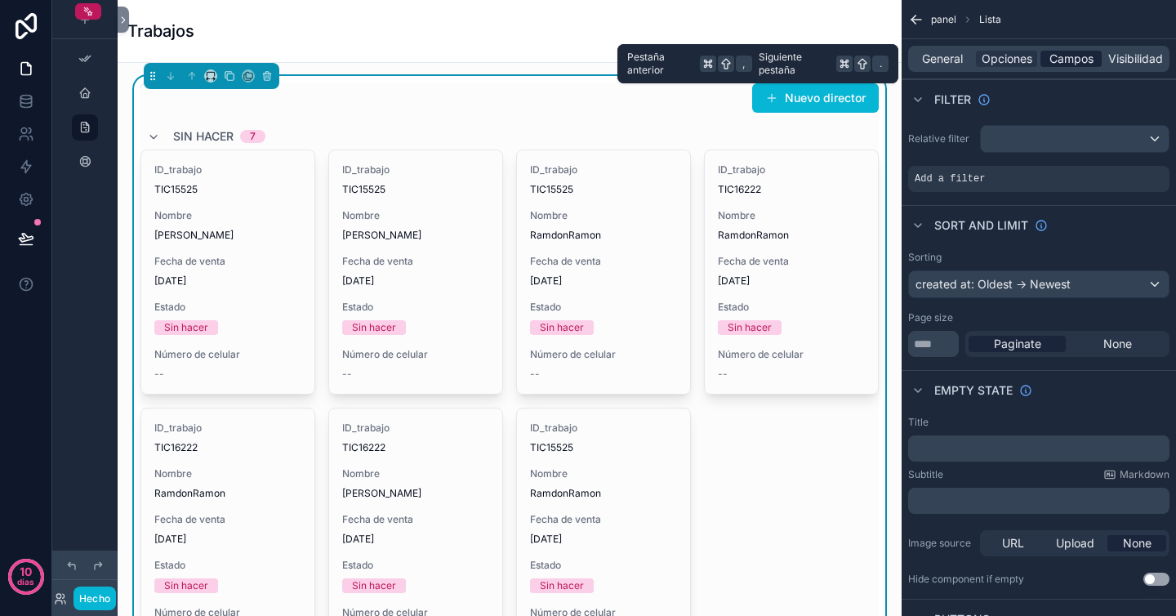
click at [1086, 66] on span "Campos" at bounding box center [1072, 59] width 44 height 16
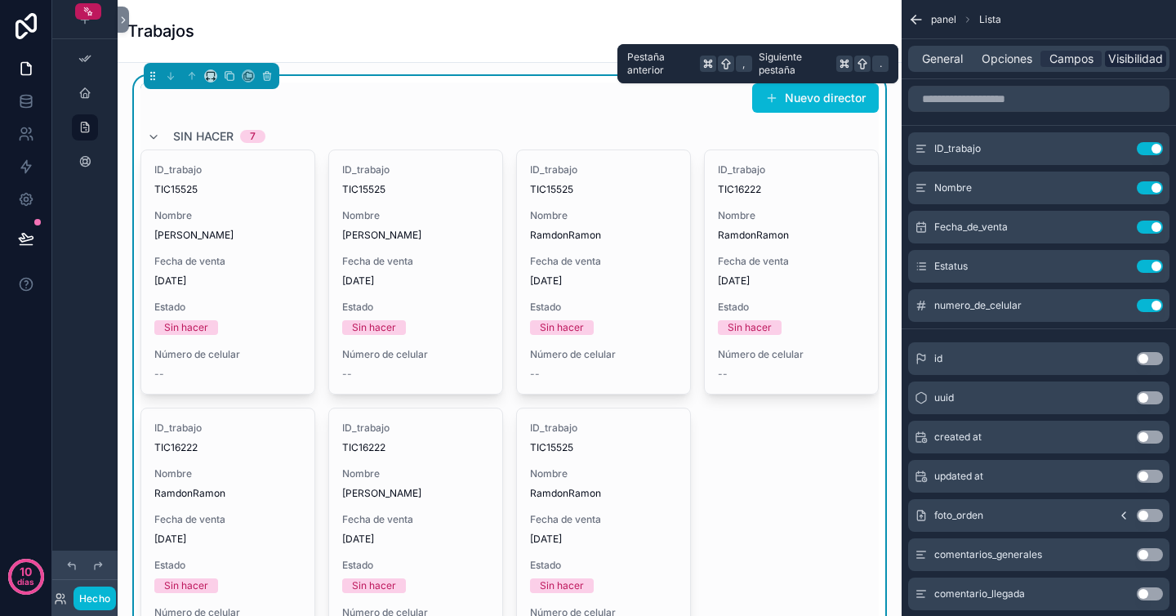
click at [1122, 57] on font "Visibilidad" at bounding box center [1135, 58] width 55 height 14
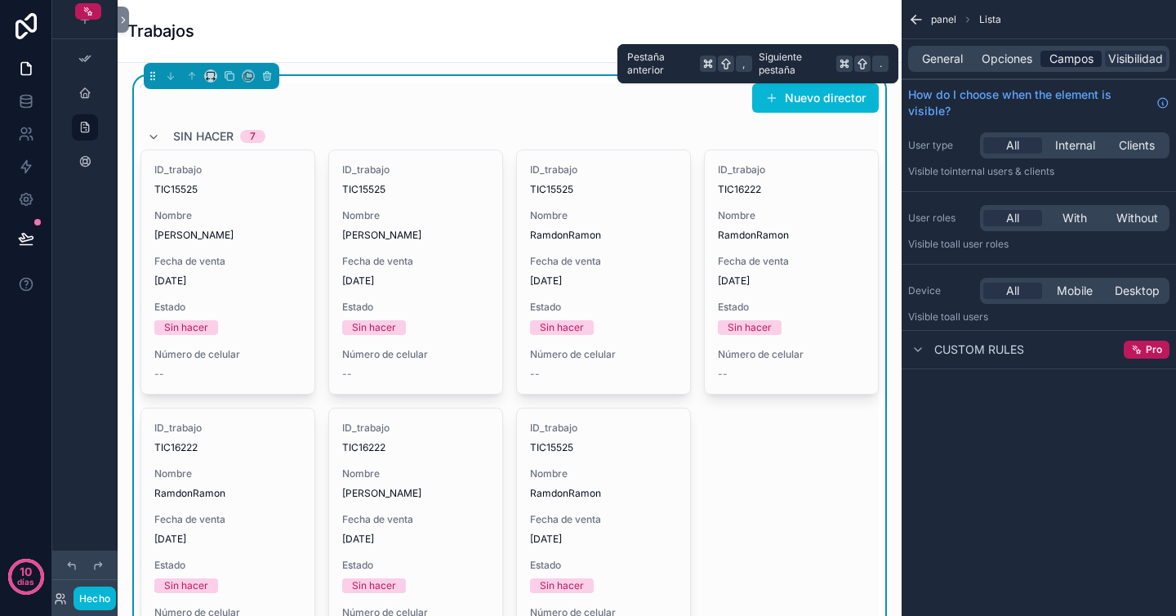
click at [1060, 56] on font "Campos" at bounding box center [1072, 58] width 44 height 14
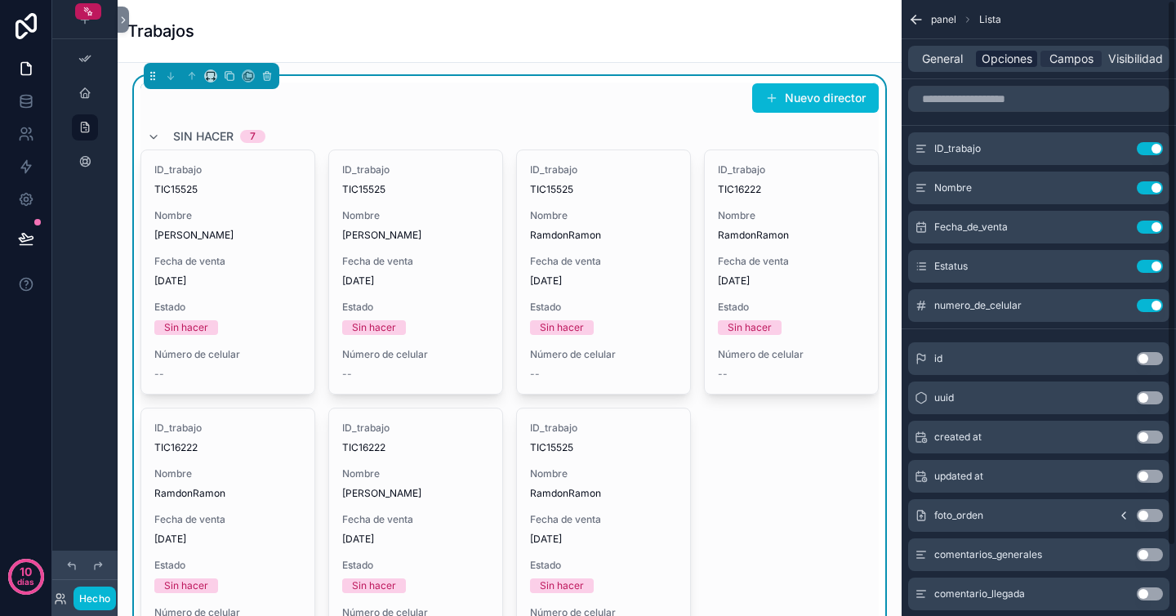
click at [1017, 55] on font "Opciones" at bounding box center [1007, 58] width 51 height 14
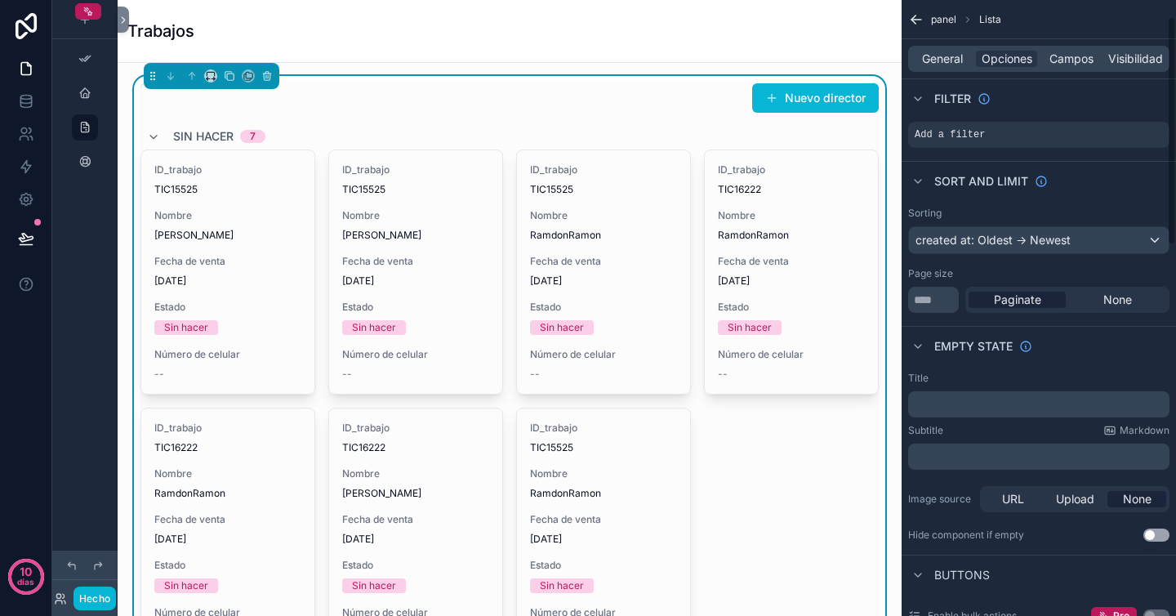
scroll to position [181, 0]
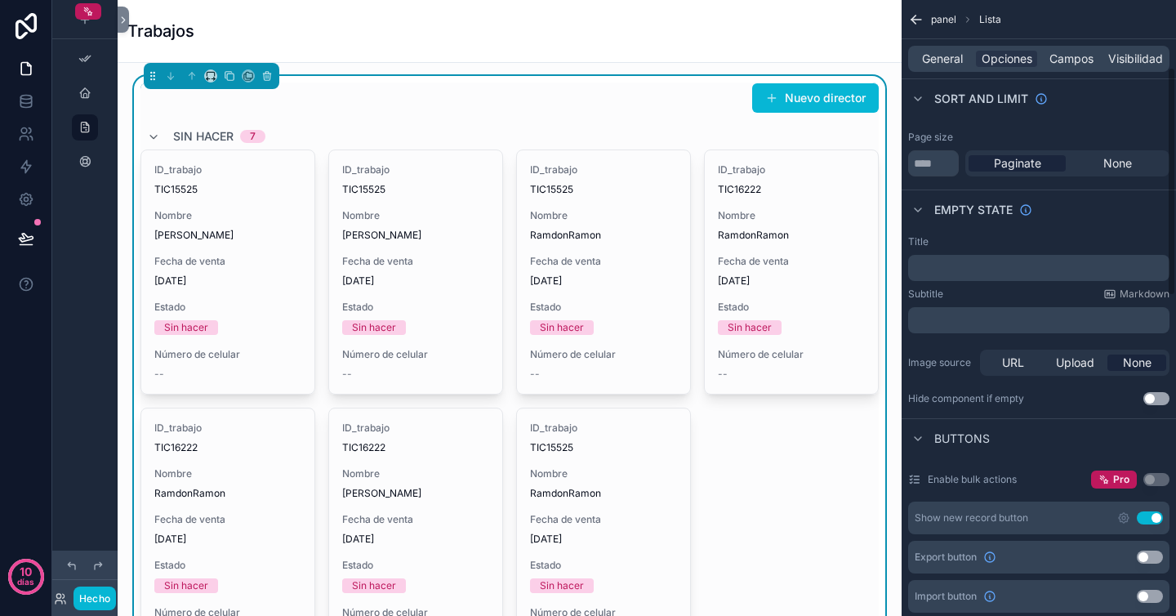
click at [1002, 276] on div "﻿" at bounding box center [1038, 268] width 261 height 26
click at [995, 263] on p "﻿" at bounding box center [1041, 267] width 252 height 13
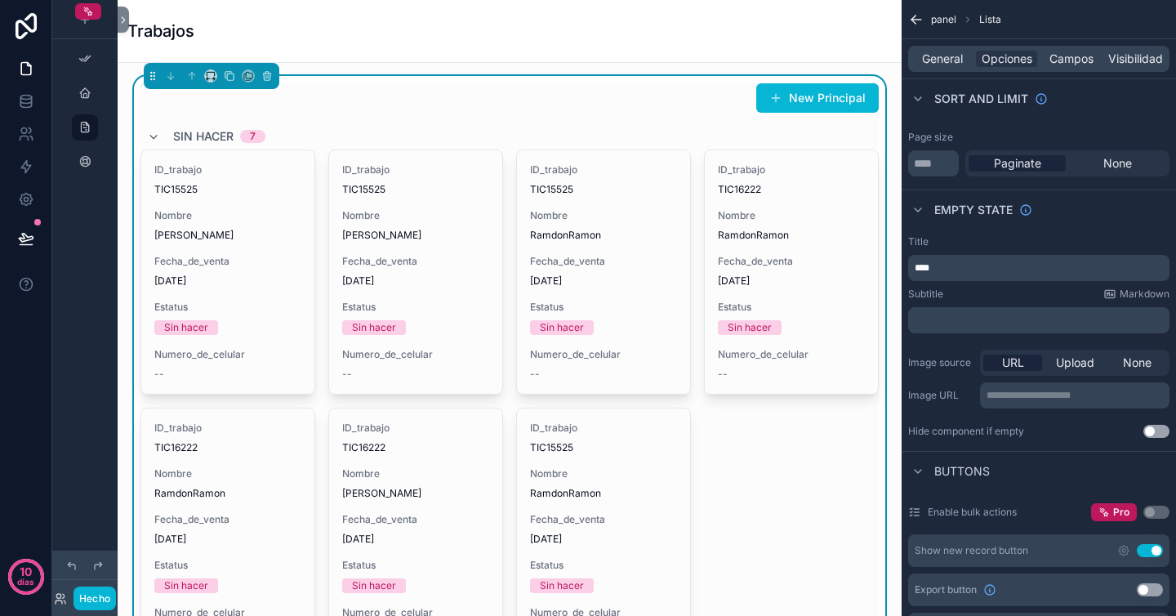
click at [985, 270] on p "****" at bounding box center [1041, 267] width 252 height 13
click at [975, 243] on div "Title" at bounding box center [1038, 241] width 261 height 13
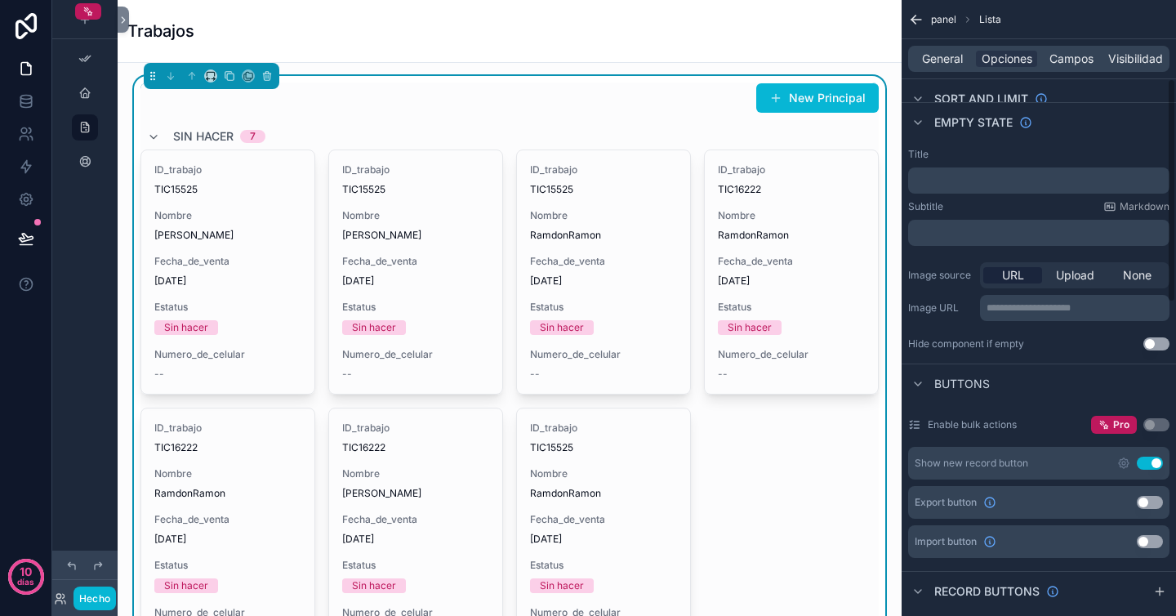
scroll to position [0, 0]
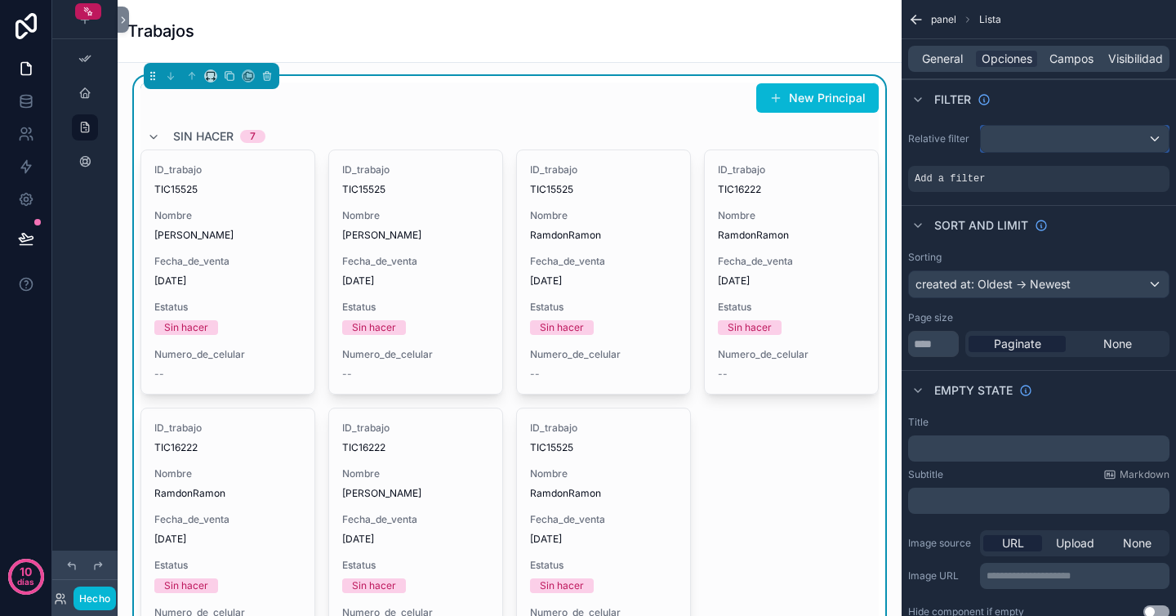
click at [1011, 145] on div "contenido desplazable" at bounding box center [1075, 139] width 188 height 26
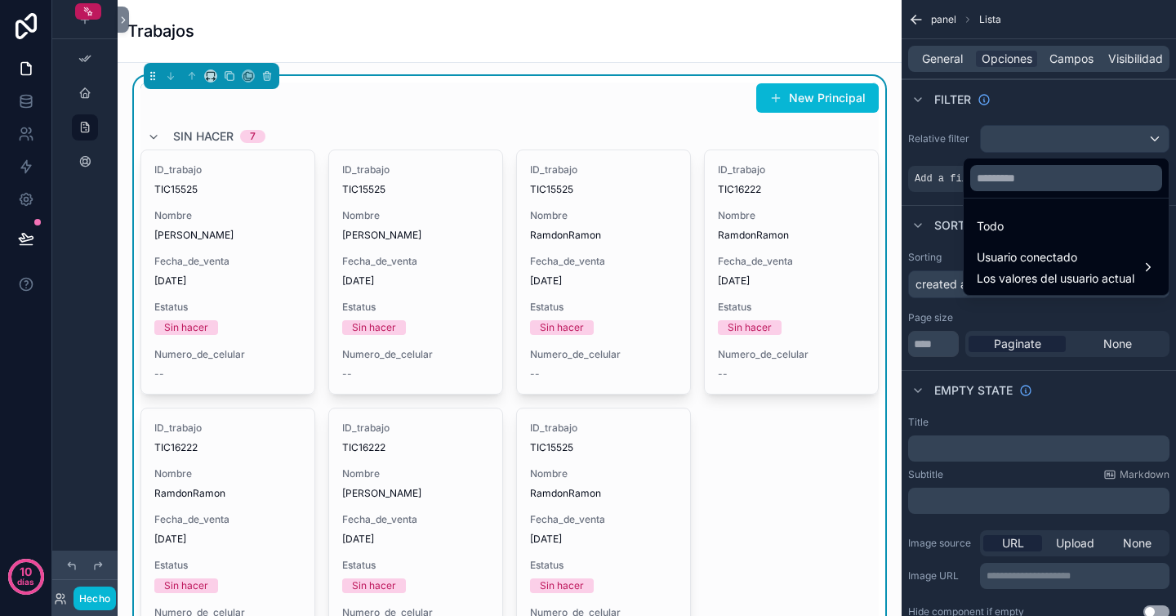
click at [1032, 100] on div "contenido desplazable" at bounding box center [588, 308] width 1176 height 616
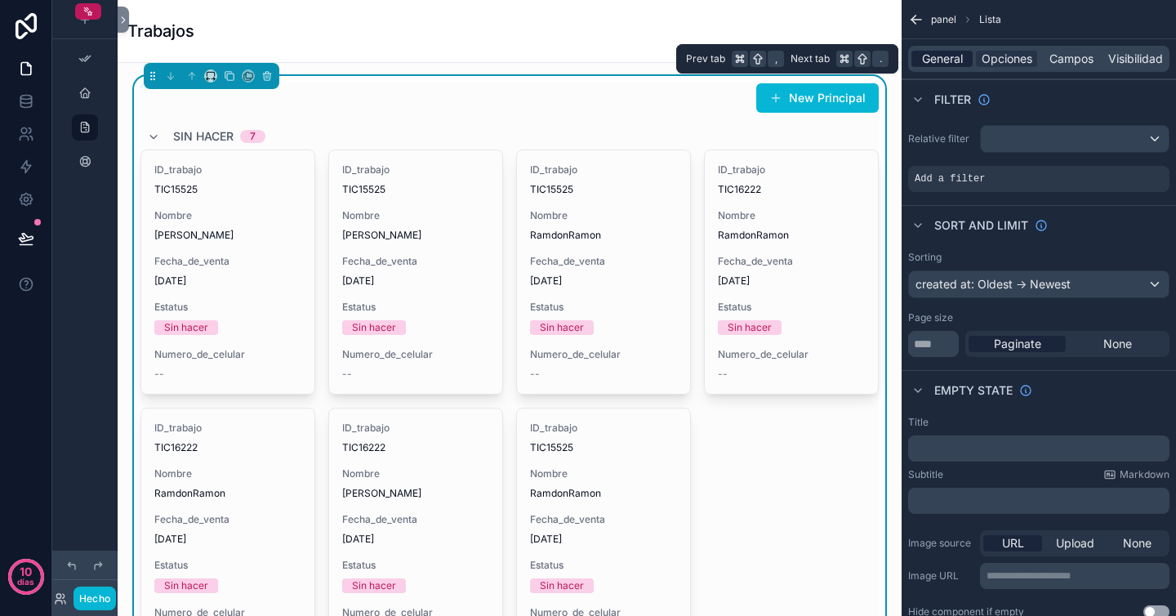
click at [944, 60] on font "General" at bounding box center [942, 58] width 41 height 14
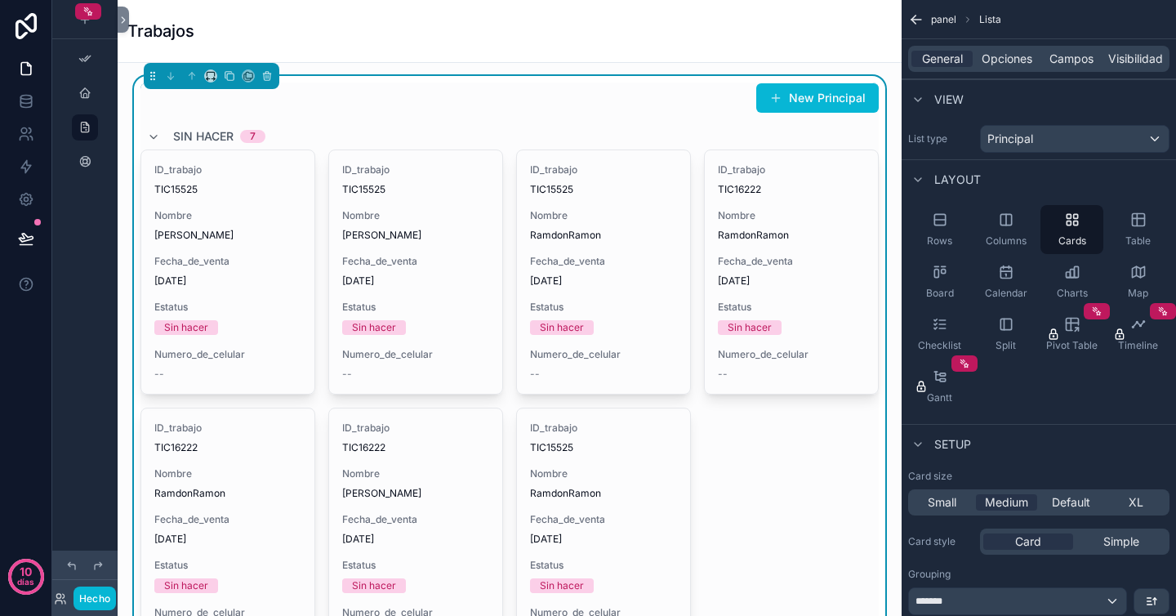
click at [1068, 49] on div "General Opciones Campos Visibilidad" at bounding box center [1038, 59] width 261 height 26
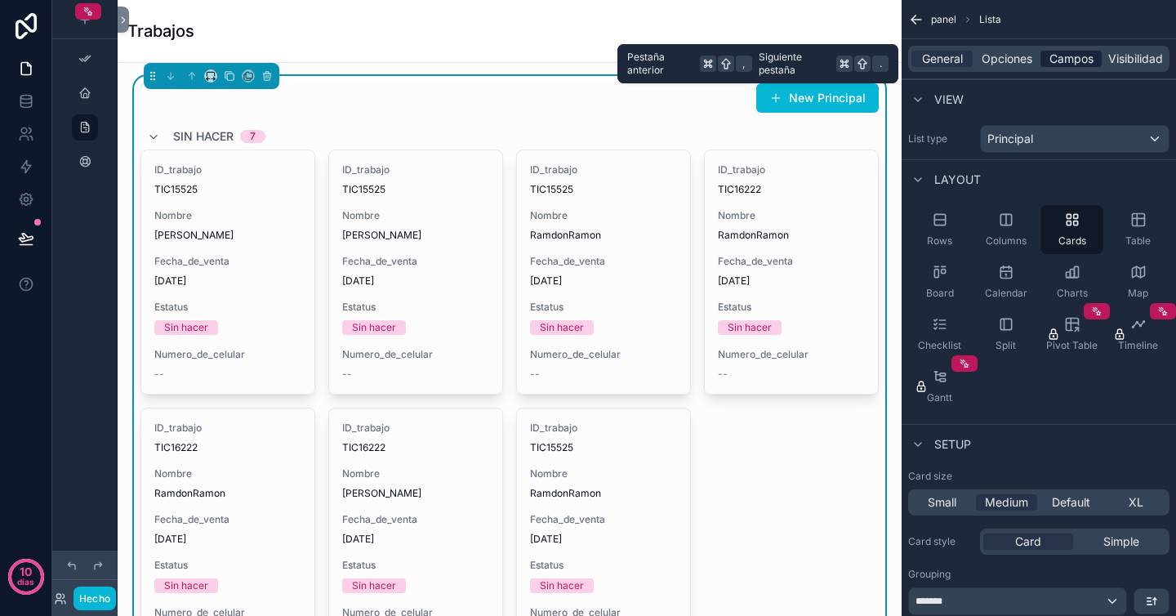
click at [1068, 60] on font "Campos" at bounding box center [1072, 58] width 44 height 14
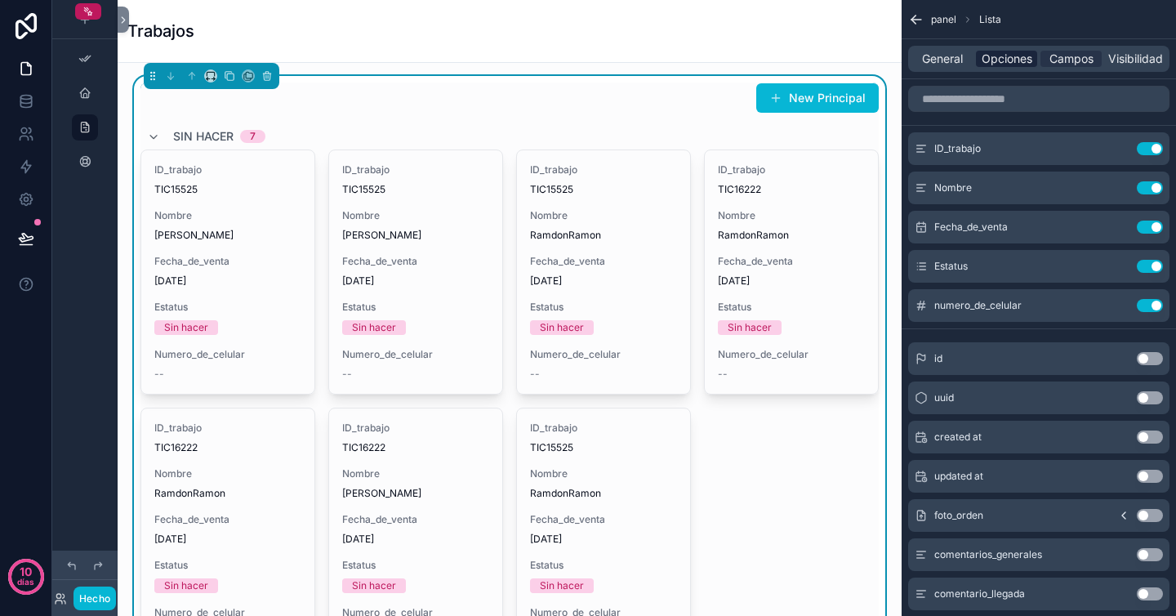
click at [1013, 60] on font "Opciones" at bounding box center [1007, 58] width 51 height 14
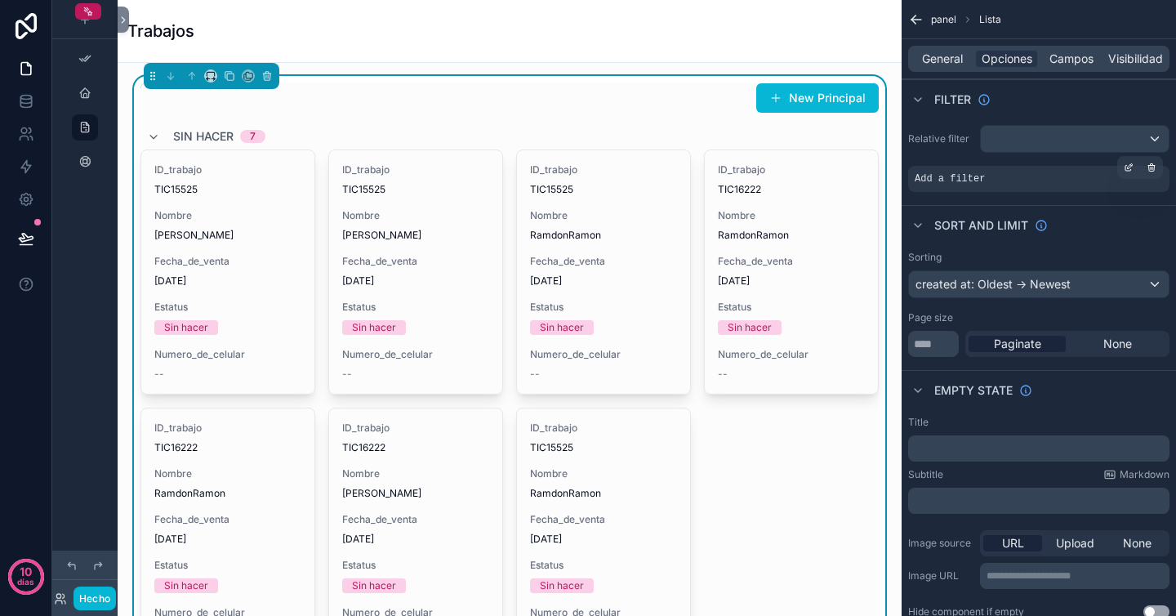
click at [1019, 182] on div "Add a filter" at bounding box center [1038, 179] width 261 height 26
click at [1131, 170] on icon "contenido desplazable" at bounding box center [1129, 169] width 6 height 6
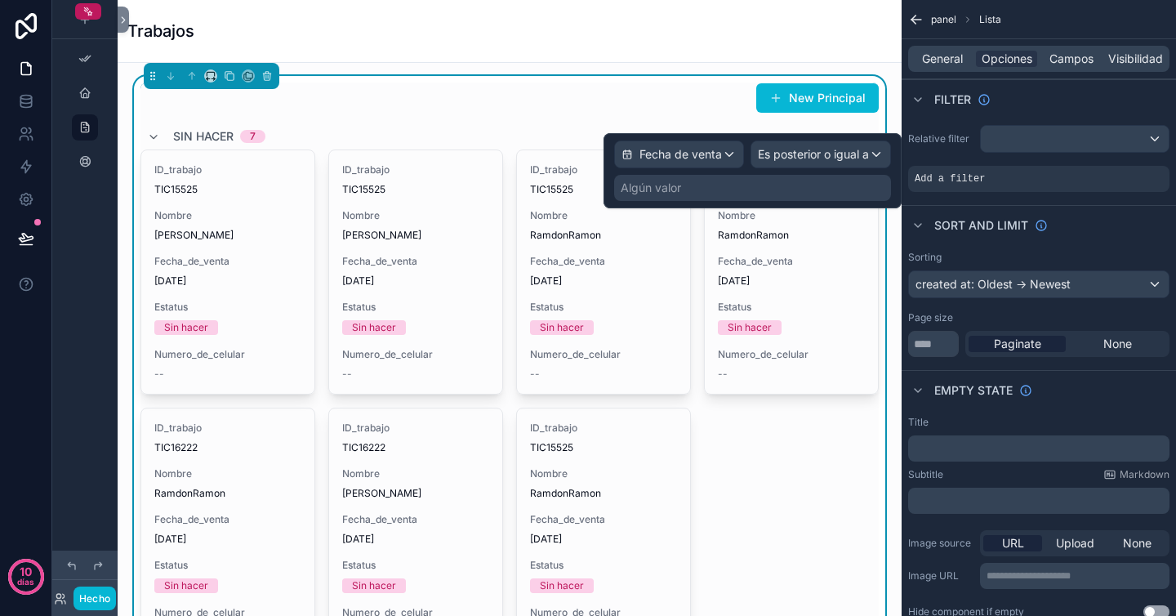
click at [769, 186] on div "Algún valor" at bounding box center [752, 188] width 277 height 26
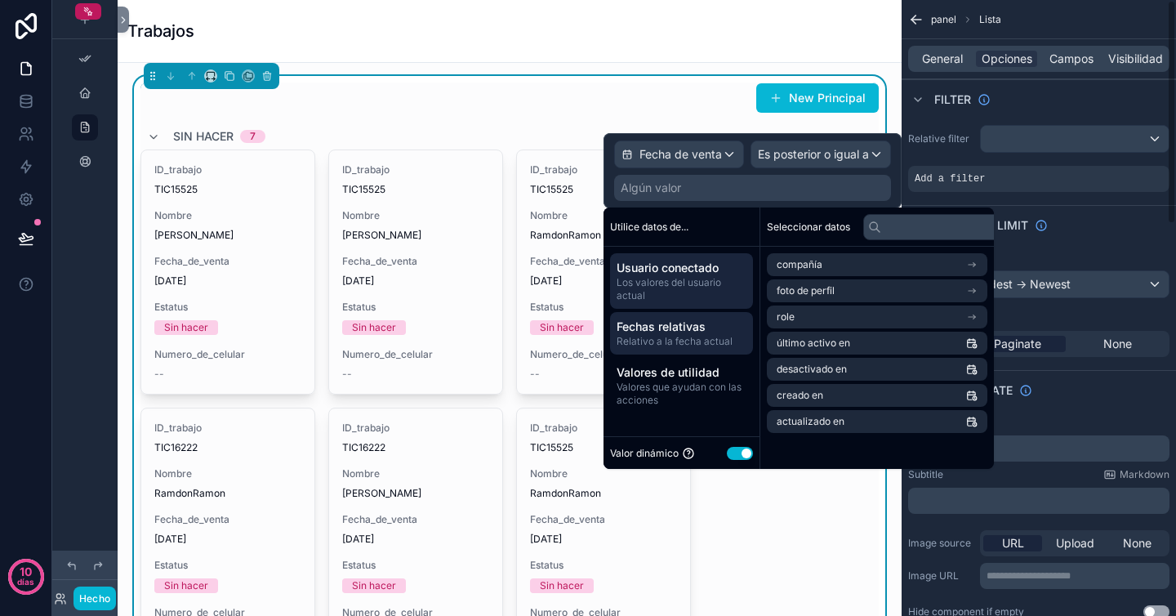
click at [702, 345] on font "Relativo a la fecha actual" at bounding box center [675, 341] width 116 height 12
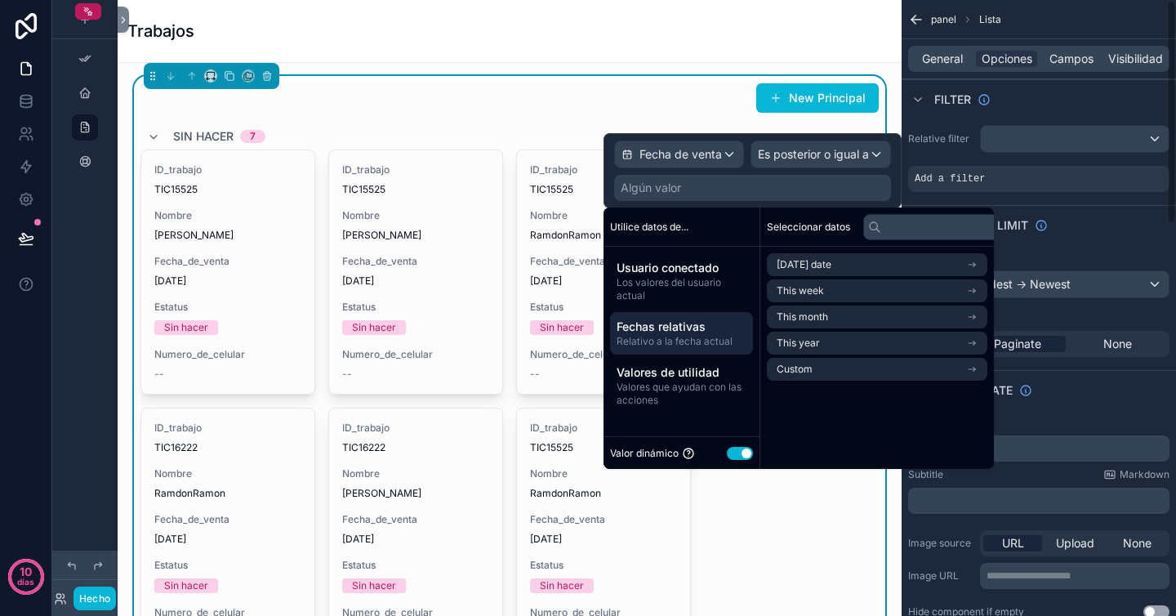
click at [1094, 226] on div "Sort And Limit" at bounding box center [1039, 224] width 274 height 39
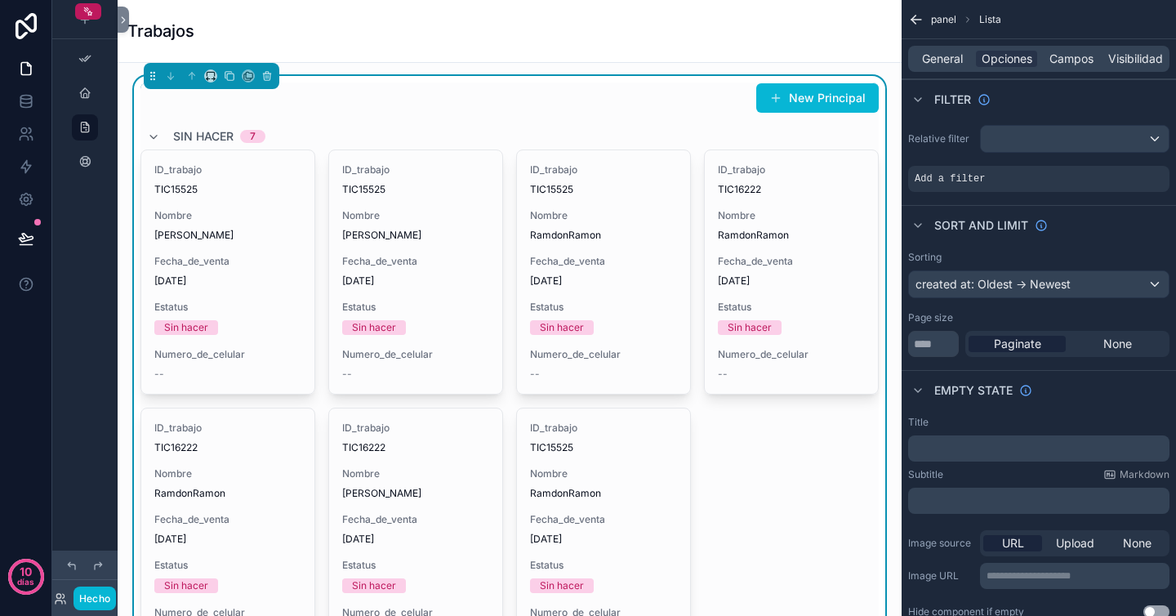
click at [1074, 154] on div "Relative filter Add a filter" at bounding box center [1039, 158] width 274 height 80
click at [1074, 141] on div "contenido desplazable" at bounding box center [1075, 139] width 188 height 26
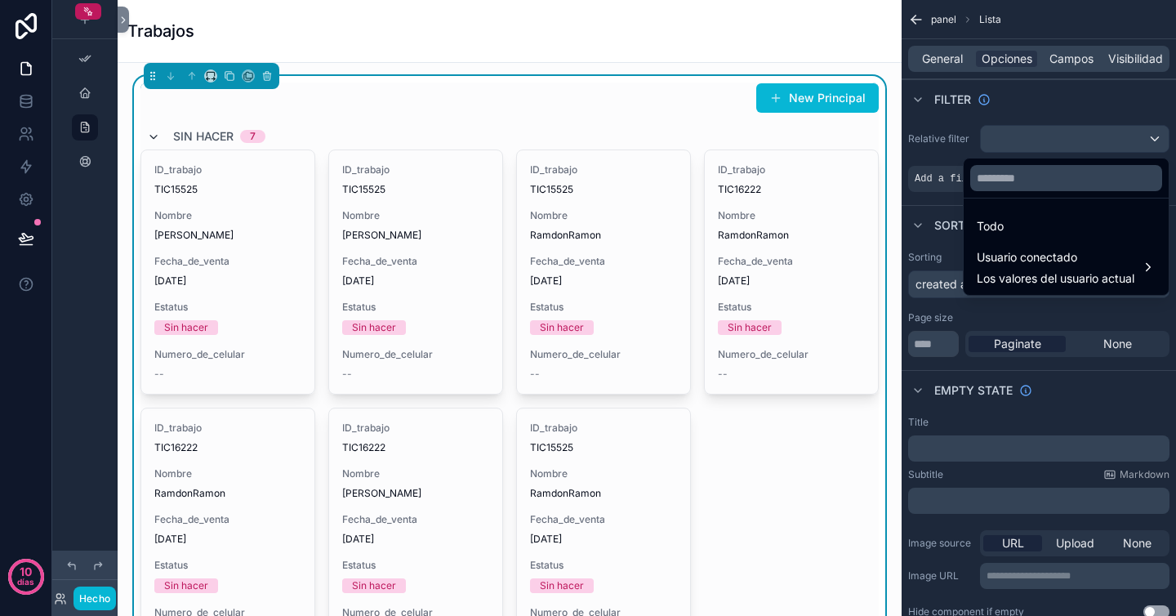
click at [156, 133] on icon "contenido desplazable" at bounding box center [153, 137] width 13 height 13
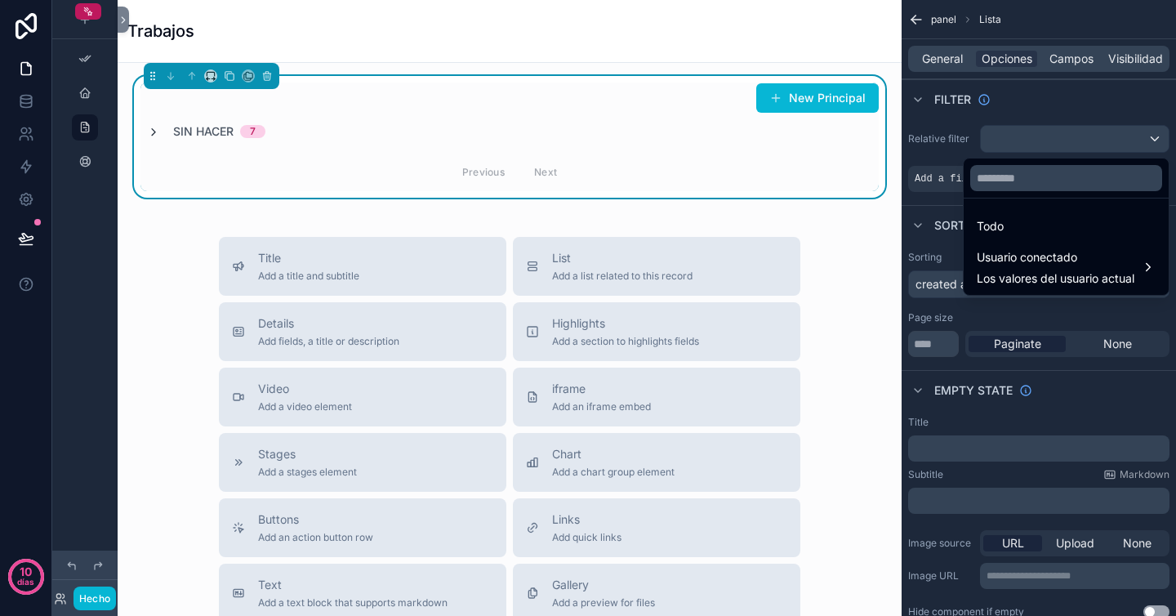
click at [156, 133] on icon "contenido desplazable" at bounding box center [153, 132] width 13 height 13
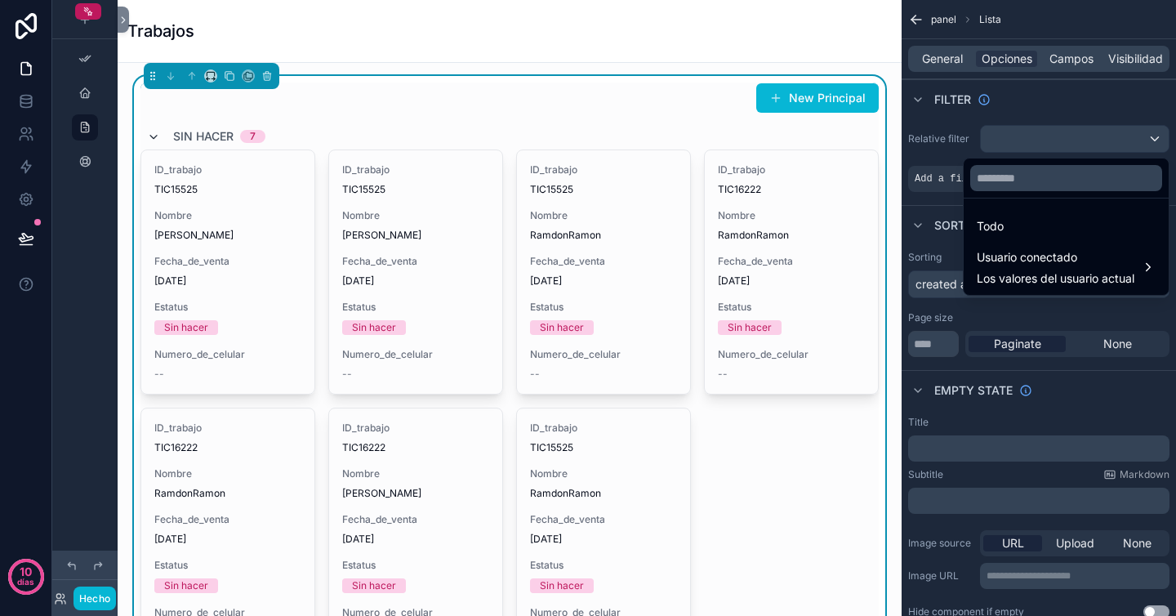
click at [154, 133] on icon "contenido desplazable" at bounding box center [153, 137] width 13 height 13
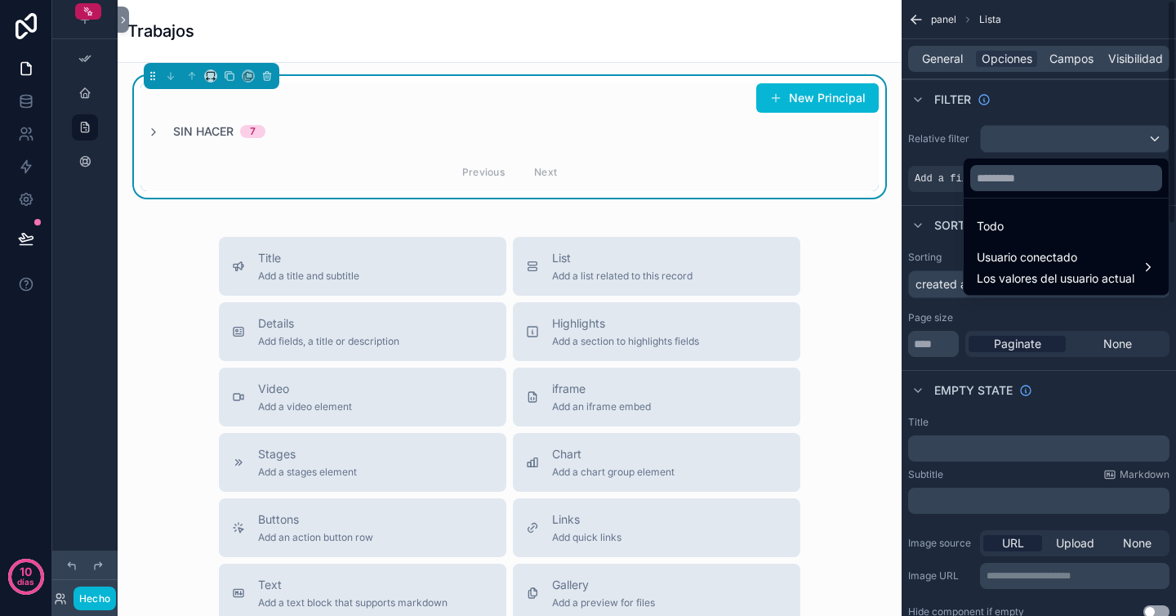
click at [930, 205] on div "contenido desplazable" at bounding box center [588, 308] width 1176 height 616
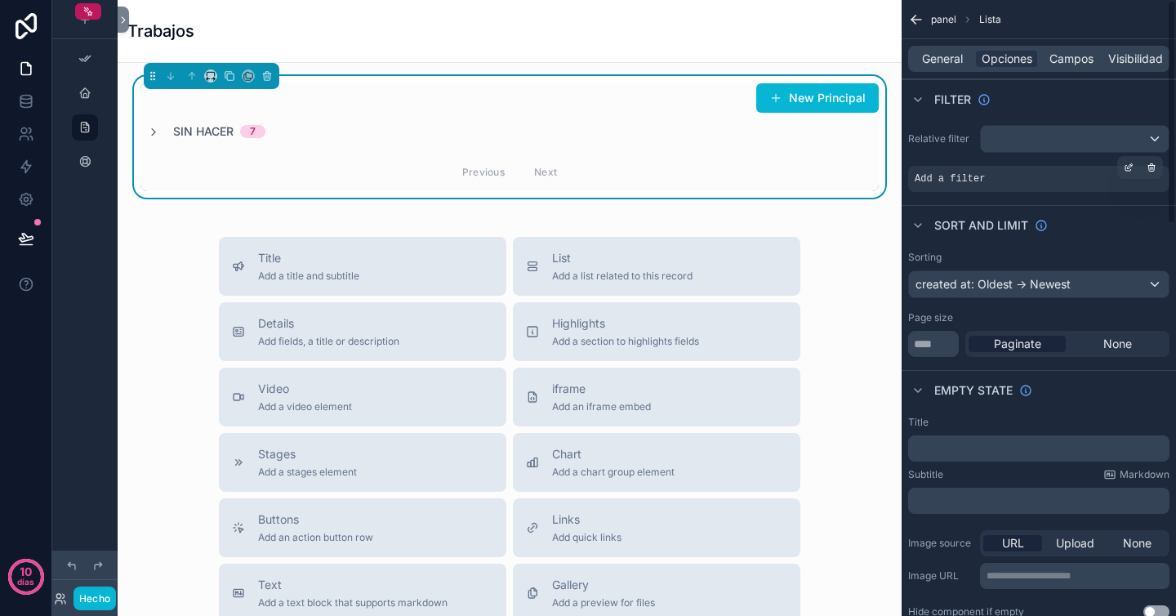
click at [1065, 185] on div "Add a filter" at bounding box center [1038, 179] width 261 height 26
click at [1130, 172] on icon "contenido desplazable" at bounding box center [1129, 168] width 10 height 10
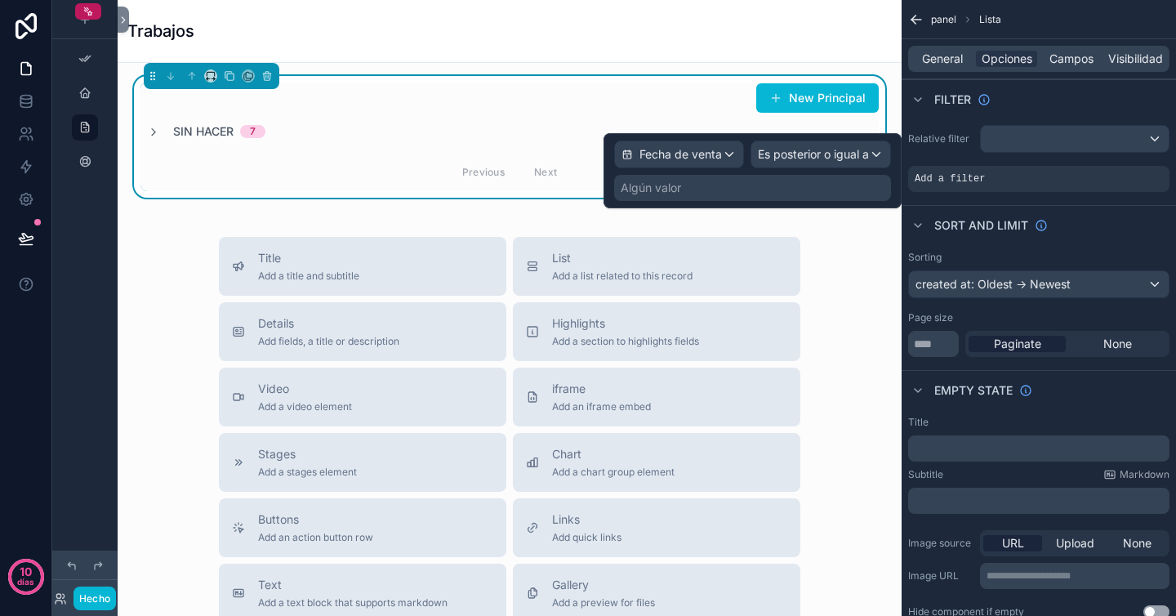
click at [673, 91] on div "New Principal" at bounding box center [509, 98] width 738 height 31
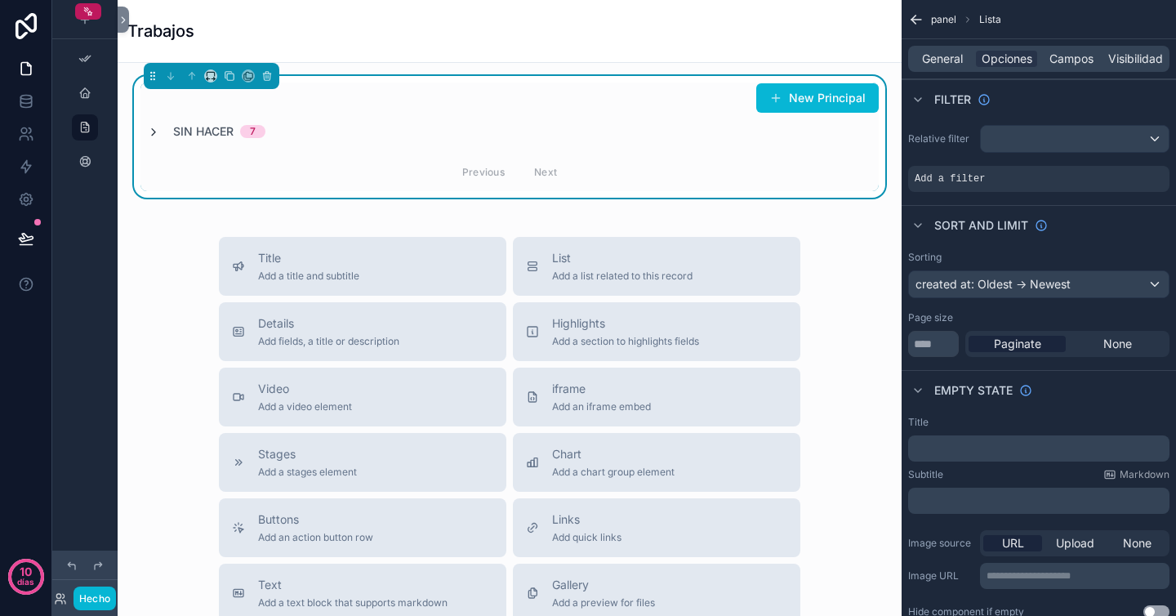
click at [154, 133] on icon "contenido desplazable" at bounding box center [153, 132] width 13 height 13
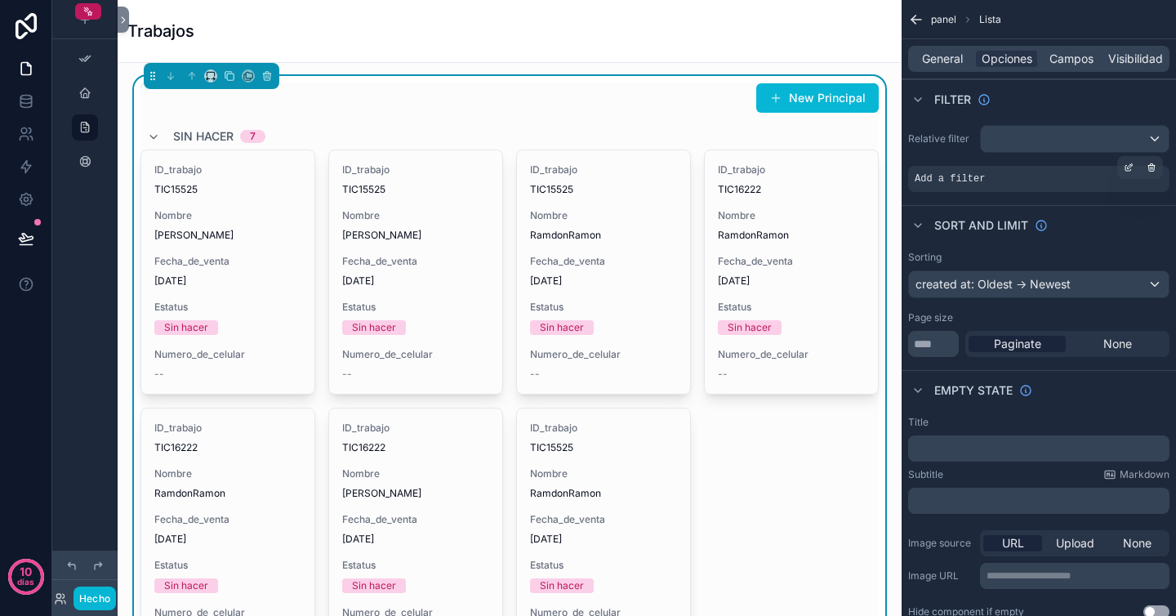
click at [1033, 178] on div "Add a filter" at bounding box center [1038, 179] width 261 height 26
click at [1099, 212] on div "Sort And Limit" at bounding box center [1039, 224] width 274 height 39
click at [948, 54] on font "General" at bounding box center [942, 58] width 41 height 14
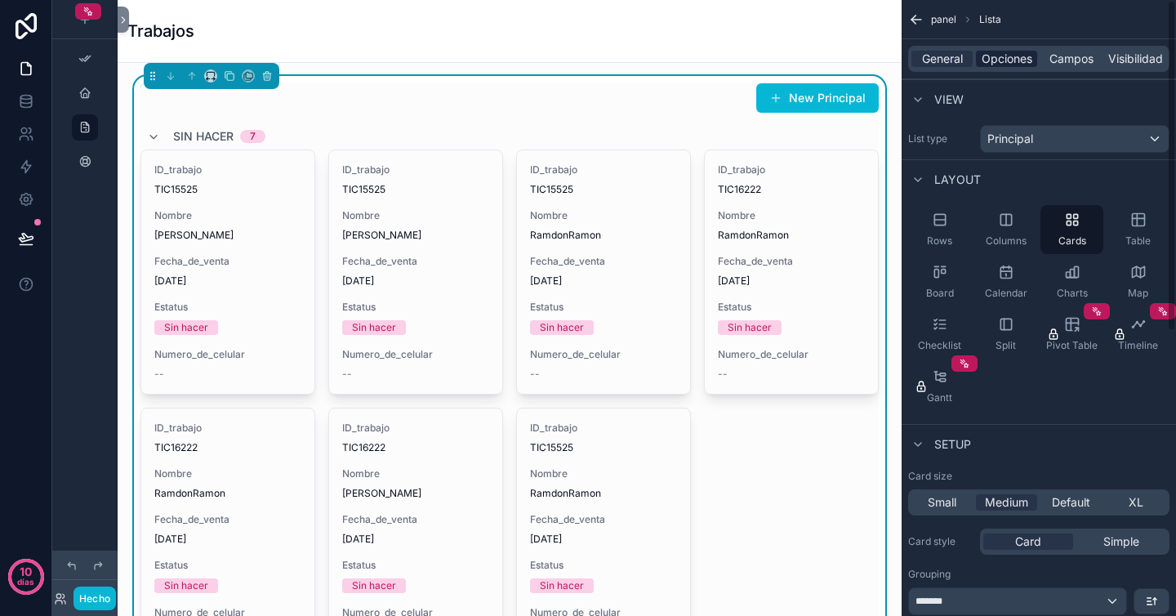
click at [1021, 62] on font "Opciones" at bounding box center [1007, 58] width 51 height 14
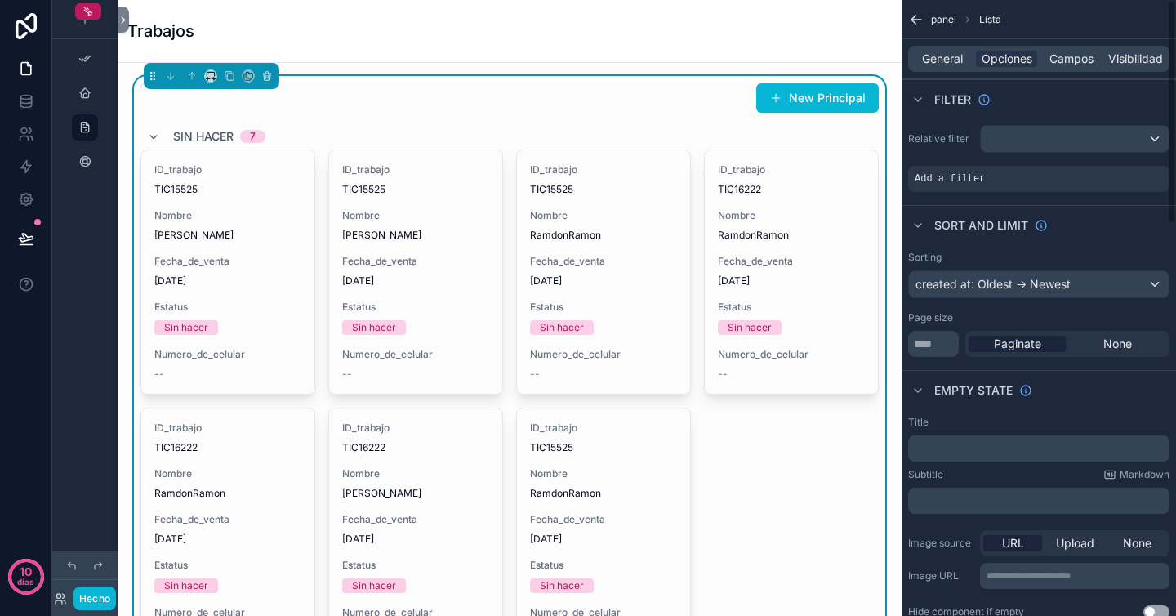
click at [1125, 13] on div "panel Lista" at bounding box center [1039, 19] width 274 height 39
click at [1018, 145] on div "contenido desplazable" at bounding box center [1075, 139] width 188 height 26
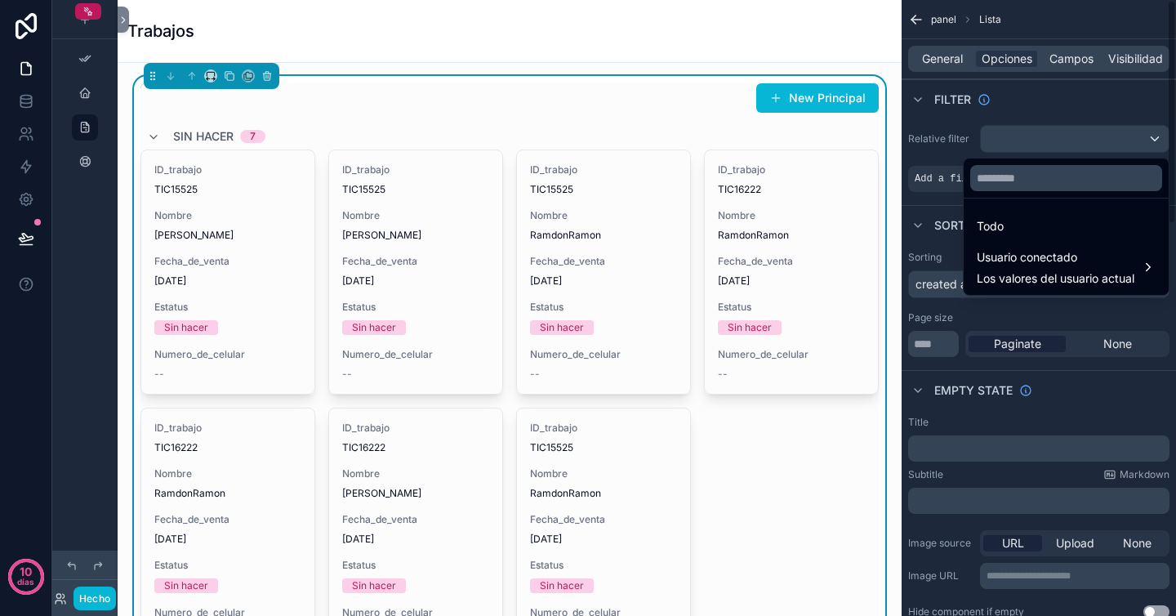
click at [1082, 134] on div "contenido desplazable" at bounding box center [588, 308] width 1176 height 616
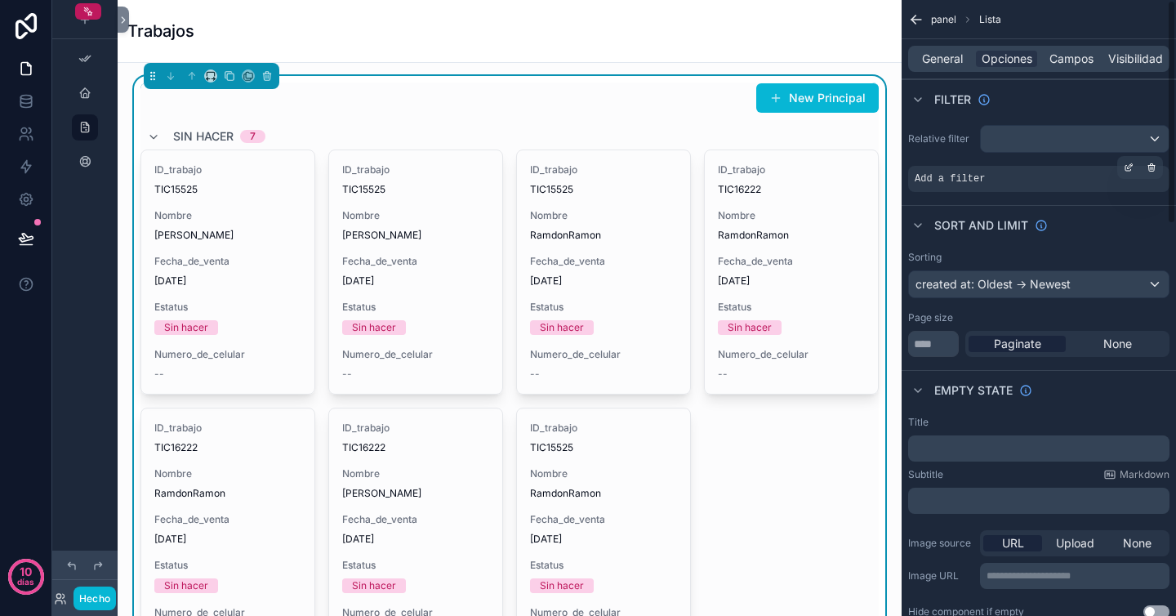
click at [1050, 176] on div "Add a filter" at bounding box center [1038, 179] width 261 height 26
click at [1134, 172] on div "contenido desplazable" at bounding box center [1128, 167] width 23 height 23
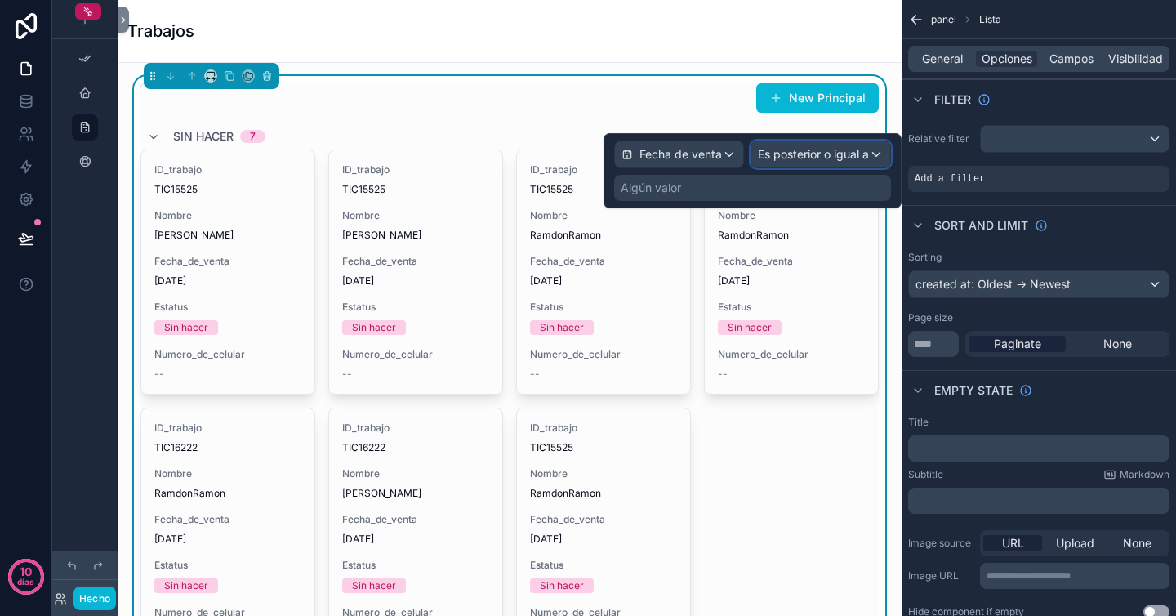
click at [841, 161] on font "Es posterior o igual a" at bounding box center [813, 154] width 111 height 14
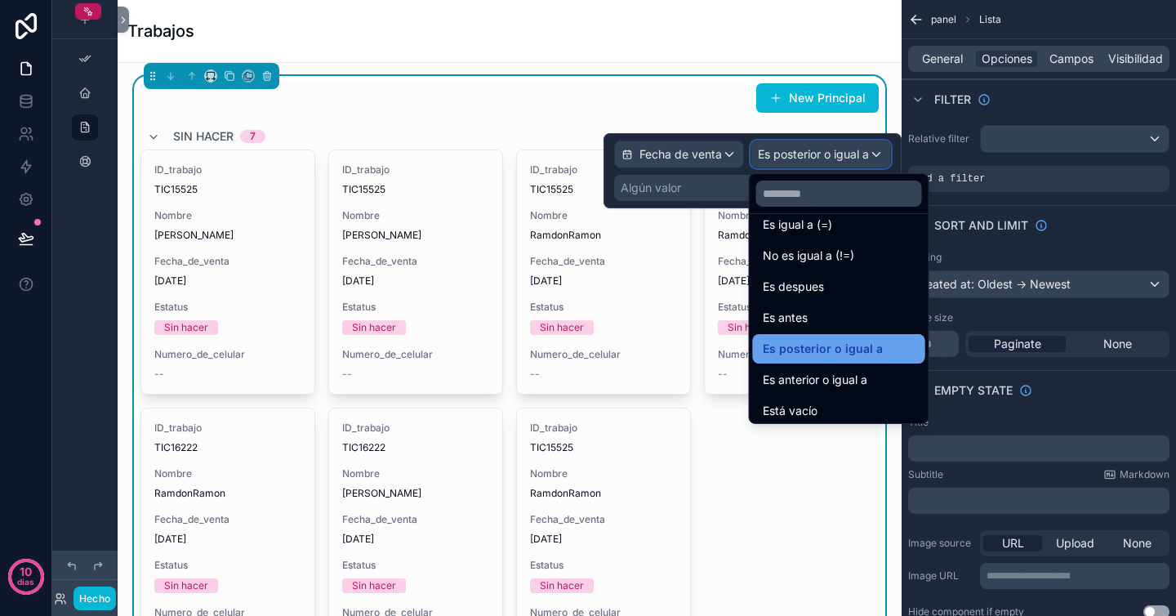
scroll to position [19, 0]
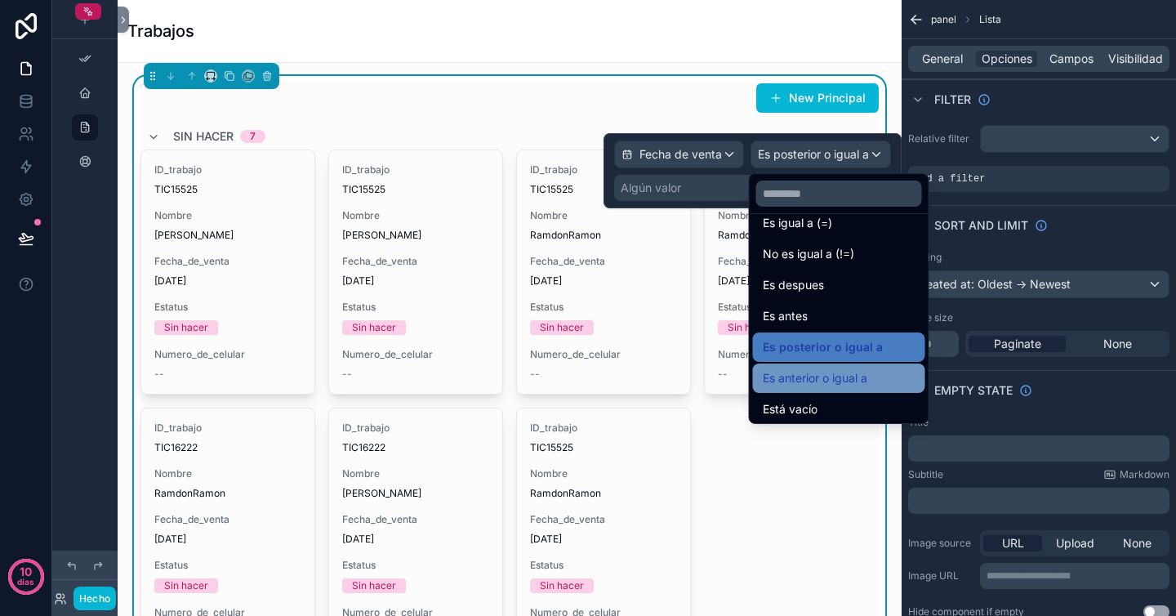
click at [853, 383] on font "Es anterior o igual a" at bounding box center [815, 378] width 105 height 14
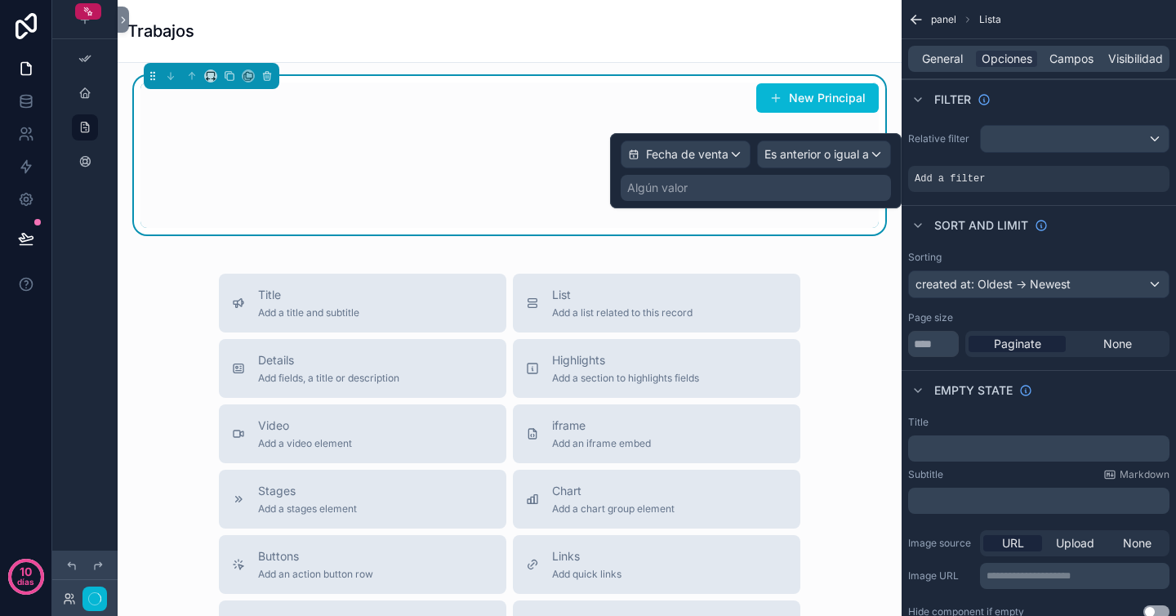
click at [753, 184] on div "Algún valor" at bounding box center [756, 188] width 270 height 26
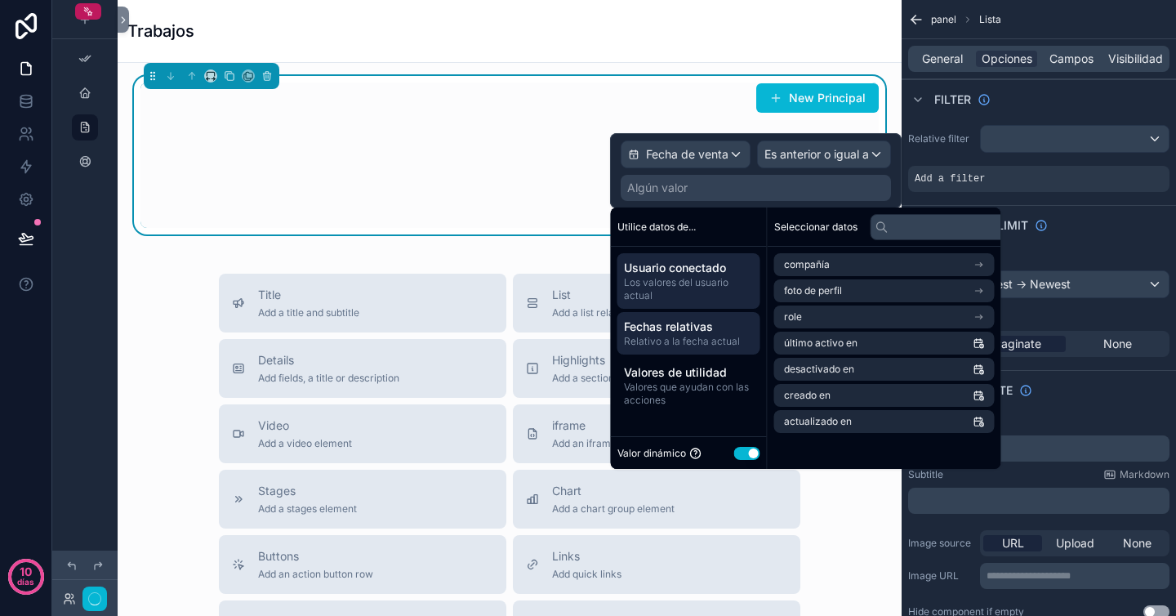
click at [708, 341] on font "Relativo a la fecha actual" at bounding box center [682, 341] width 116 height 12
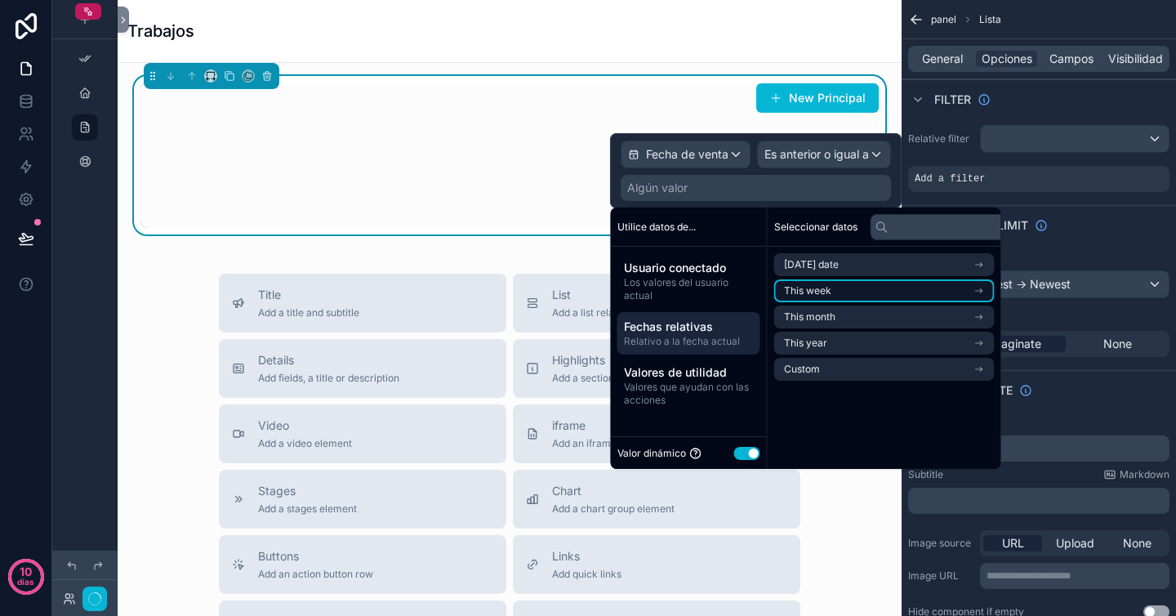
click at [845, 288] on li "This week" at bounding box center [884, 290] width 221 height 23
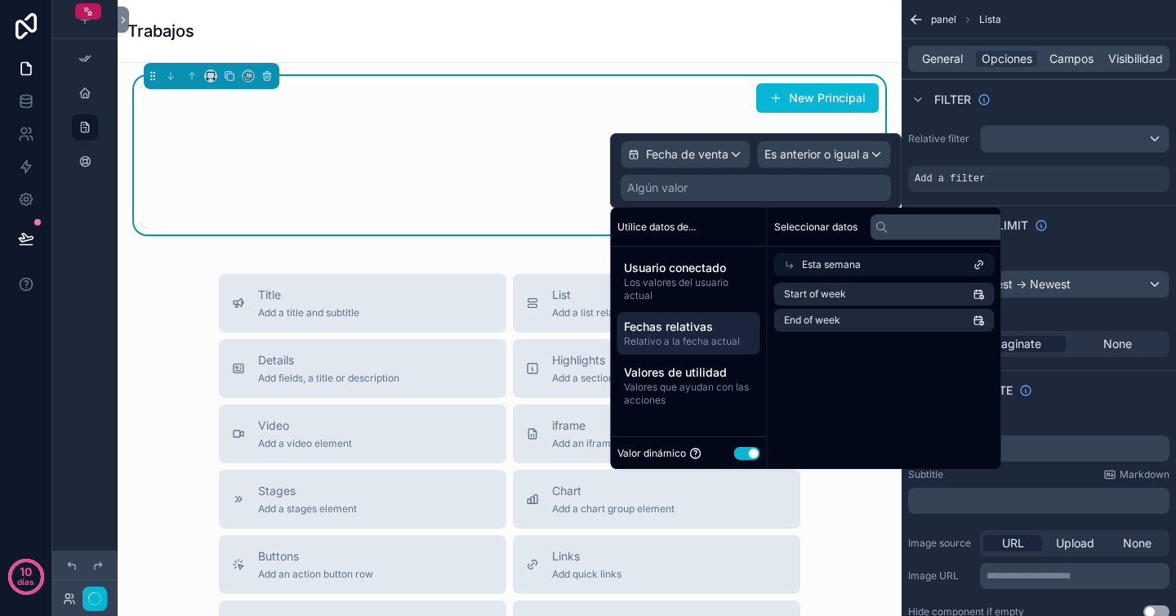
click at [852, 263] on font "Esta semana" at bounding box center [831, 264] width 59 height 12
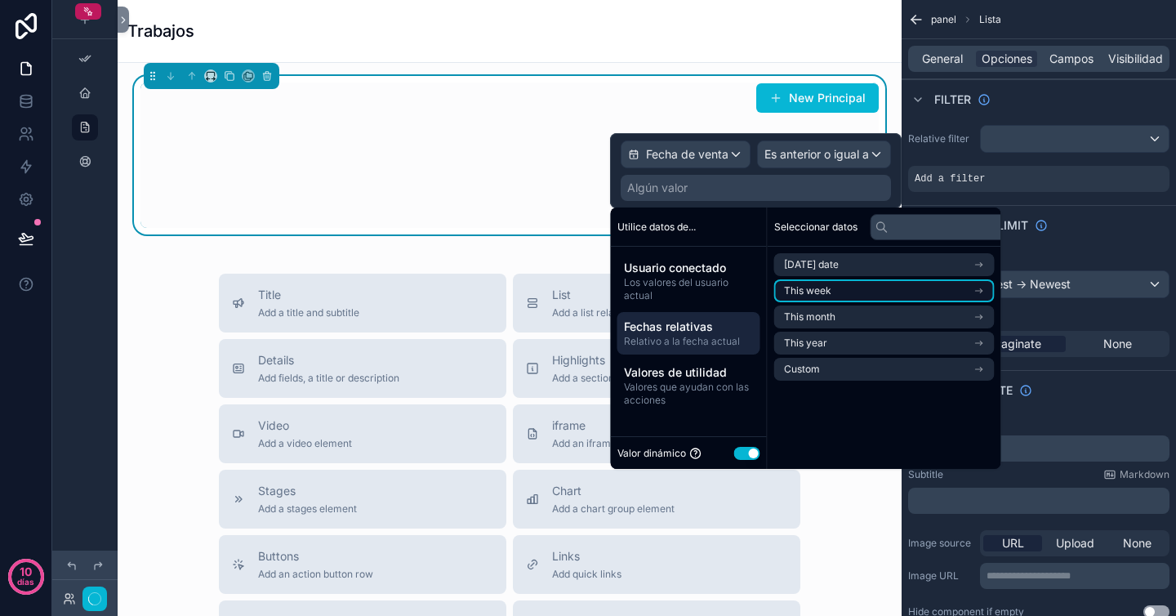
click at [860, 288] on li "This week" at bounding box center [884, 290] width 221 height 23
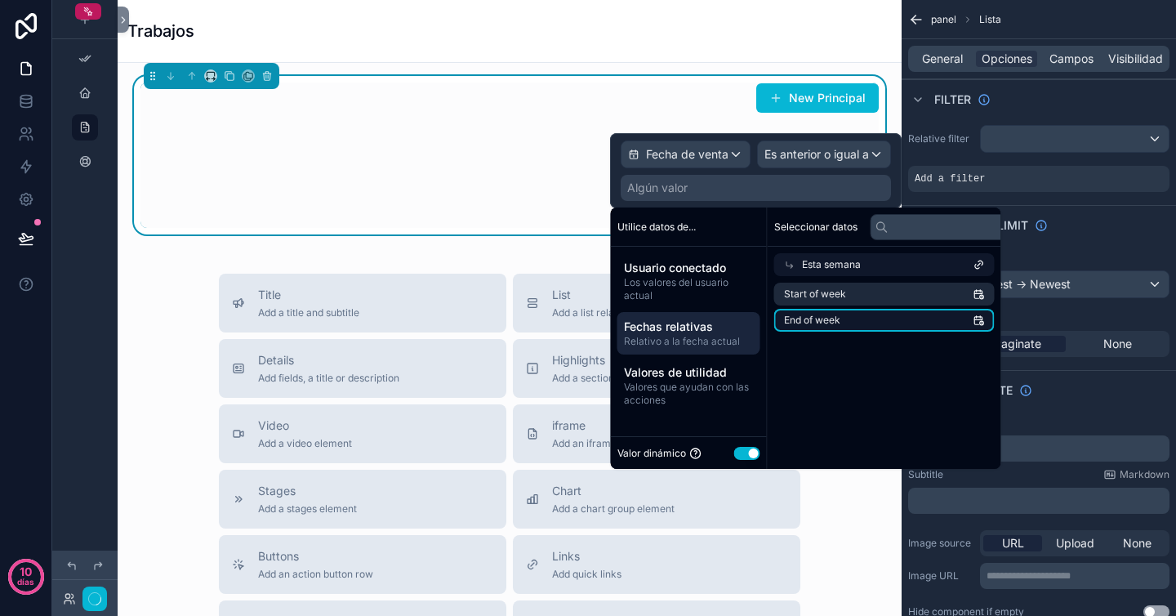
click at [908, 316] on li "End of week" at bounding box center [884, 320] width 221 height 23
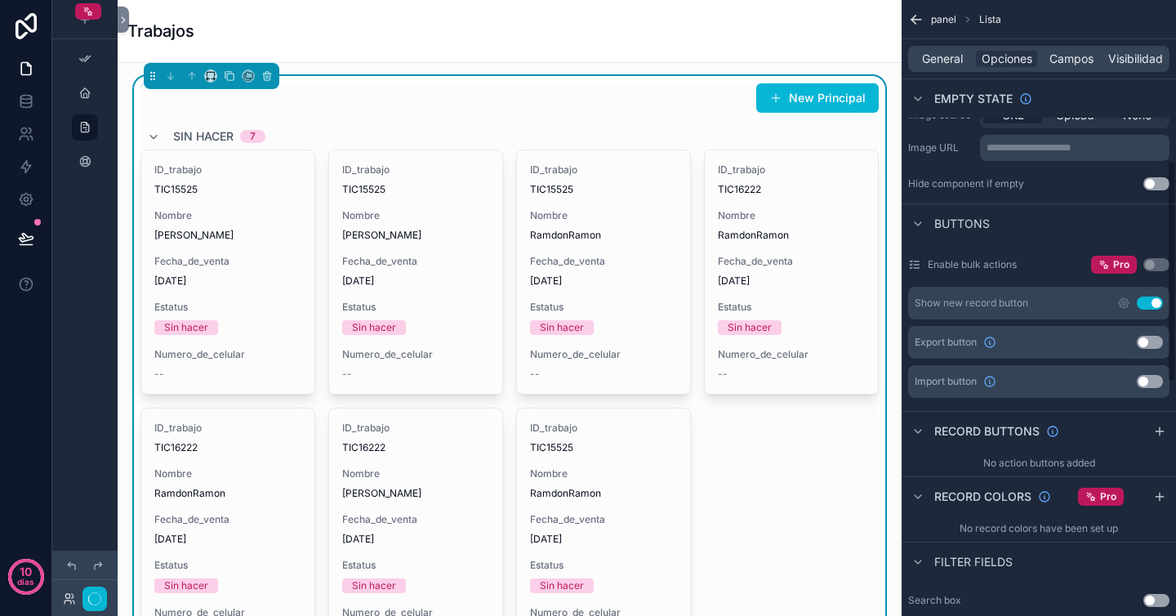
scroll to position [453, 0]
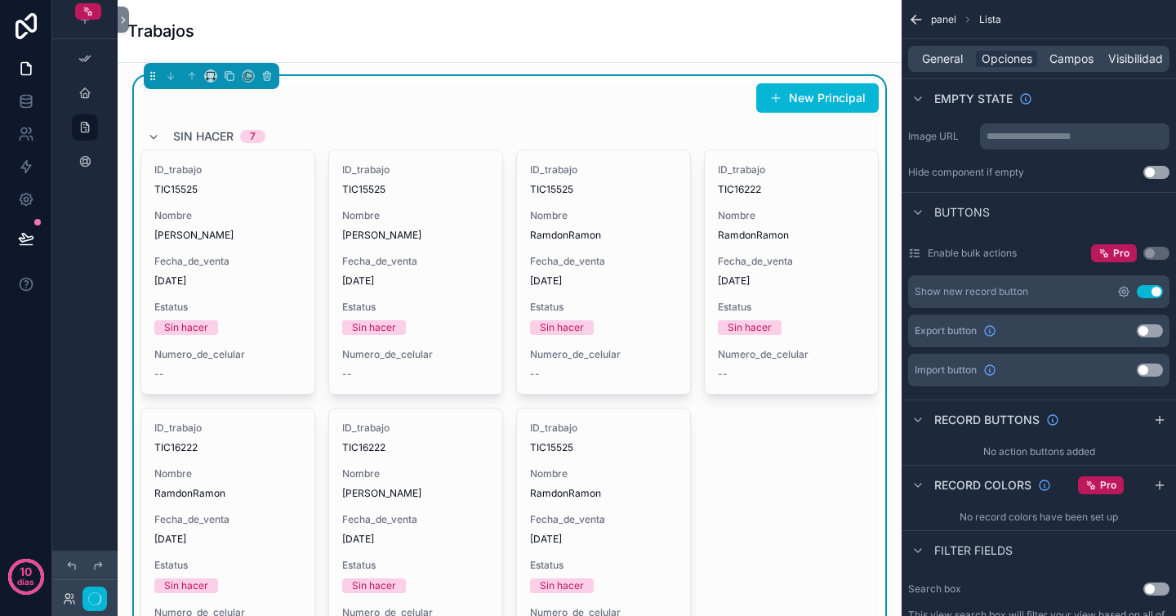
click at [1125, 293] on icon "contenido desplazable" at bounding box center [1123, 291] width 13 height 13
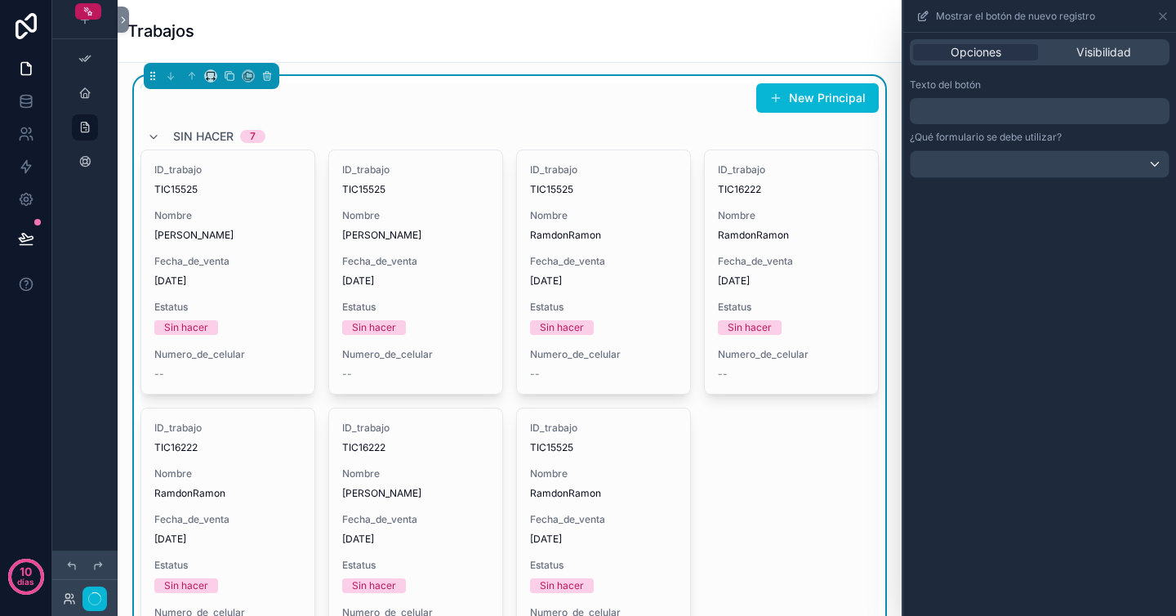
click at [813, 40] on div "Trabajos" at bounding box center [509, 31] width 765 height 23
click at [1165, 16] on icon at bounding box center [1163, 16] width 13 height 13
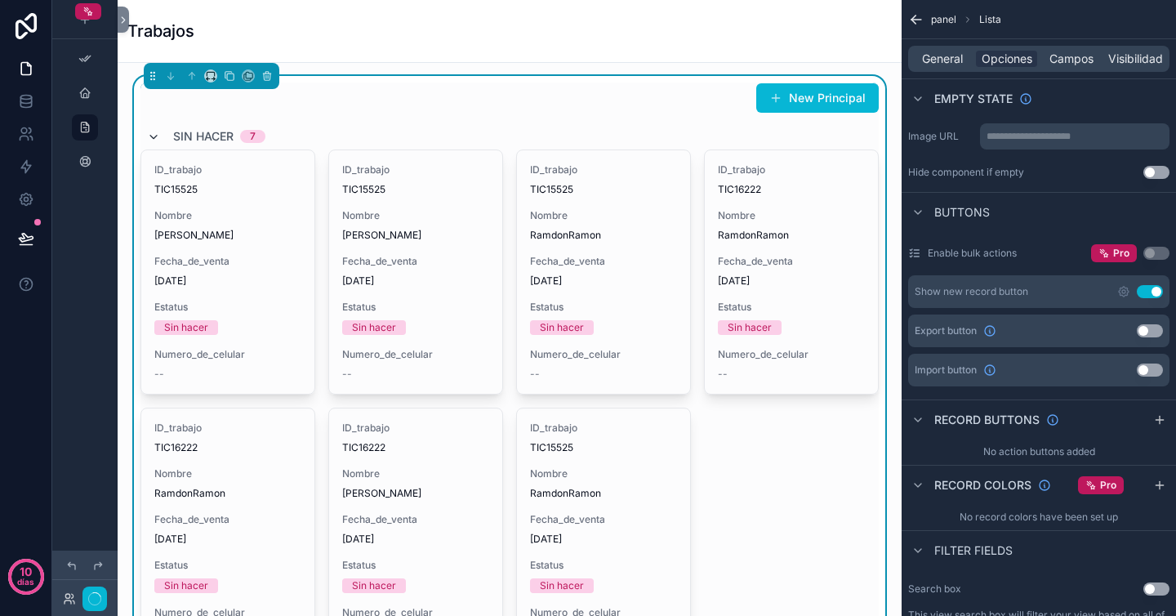
click at [152, 136] on icon "contenido desplazable" at bounding box center [153, 137] width 13 height 13
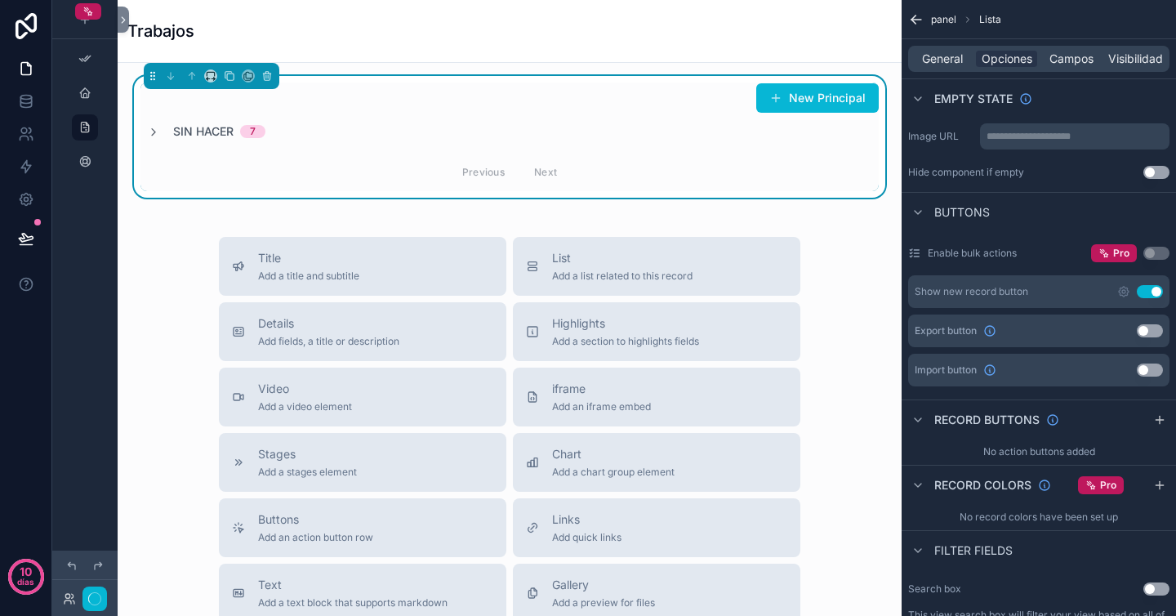
click at [504, 201] on div "New Principal Sin hacer 7 Previous Next Title Add a title and subtitle List Add…" at bounding box center [510, 506] width 784 height 886
click at [507, 216] on div "New Principal Sin hacer 7 Previous Next Title Add a title and subtitle List Add…" at bounding box center [510, 506] width 784 height 886
click at [526, 250] on div "List Add a list related to this record" at bounding box center [656, 266] width 261 height 33
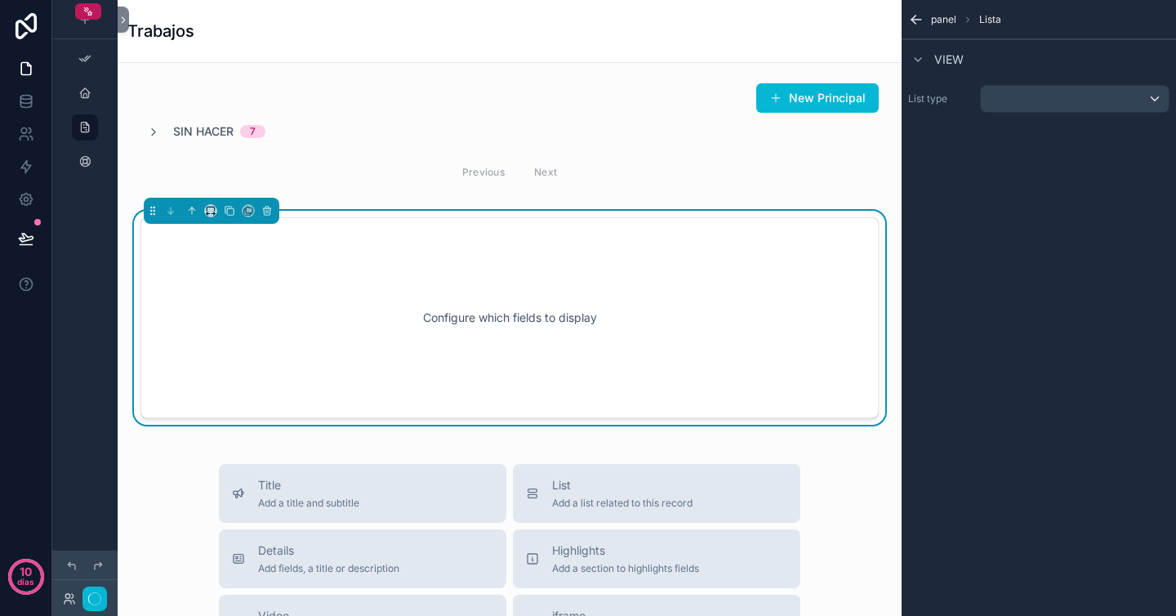
scroll to position [10, 0]
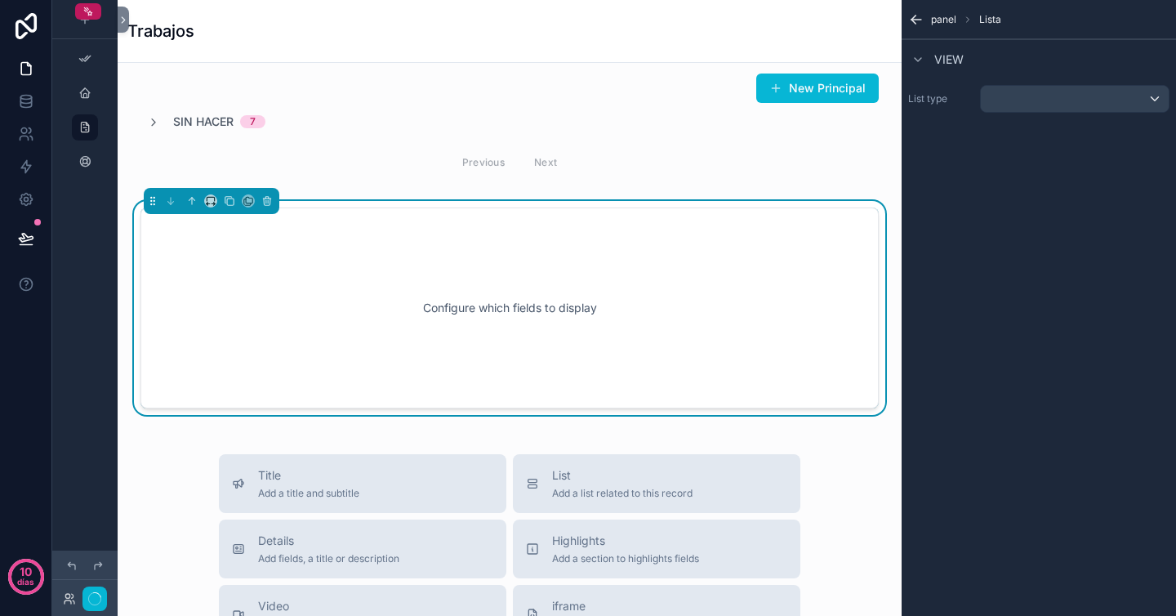
click at [371, 362] on div "Configure which fields to display" at bounding box center [509, 307] width 685 height 147
click at [1010, 96] on div "contenido desplazable" at bounding box center [1075, 99] width 188 height 26
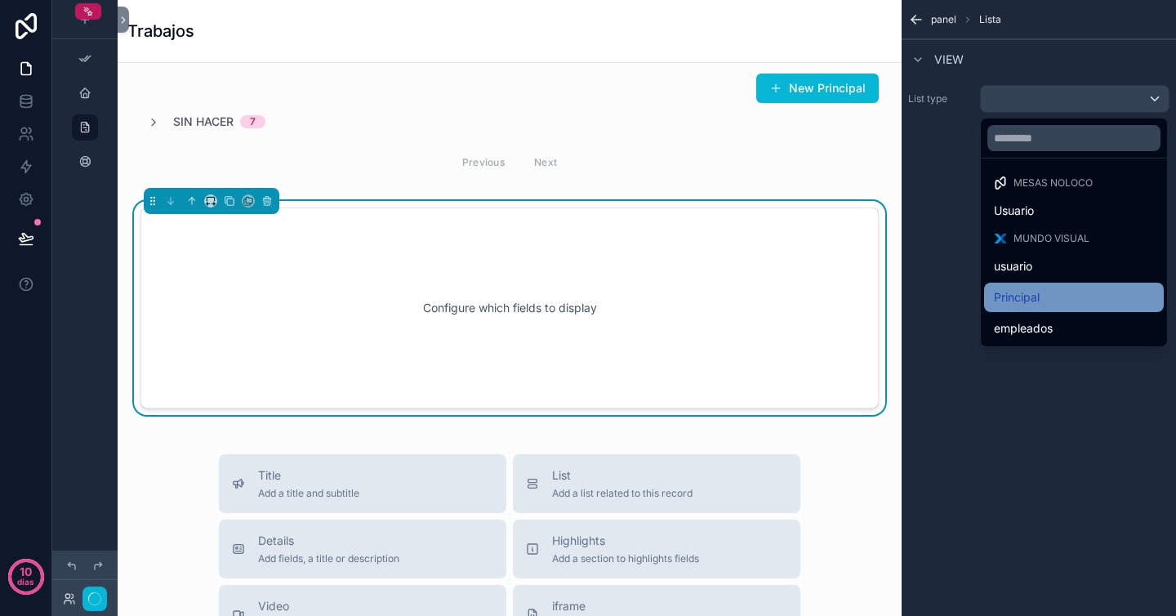
click at [1053, 289] on div "Principal" at bounding box center [1074, 298] width 160 height 20
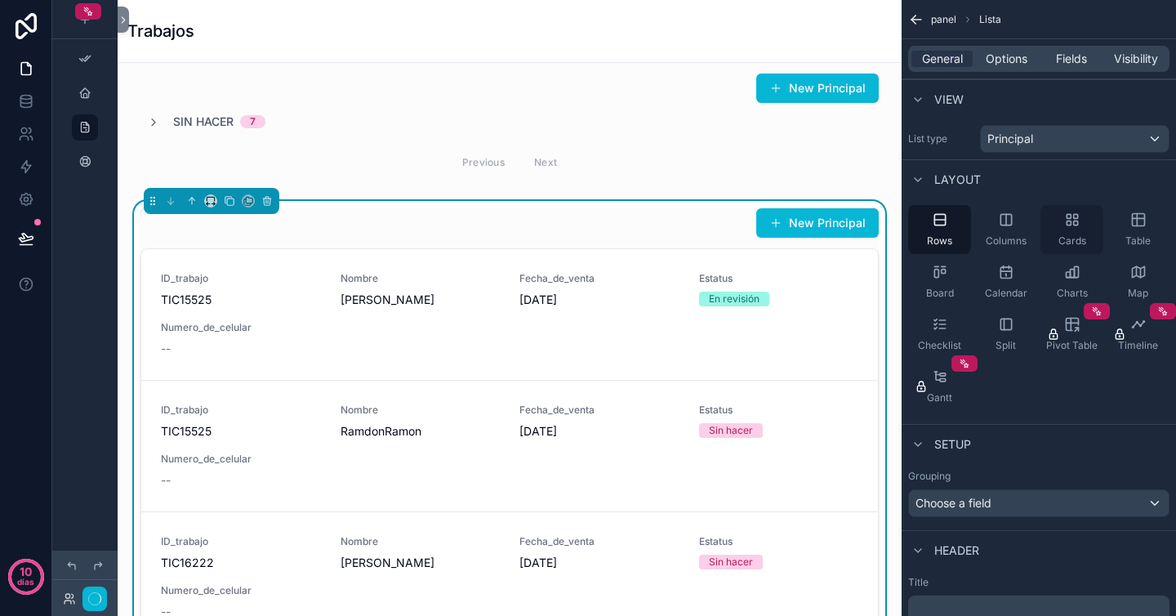
click at [1075, 229] on div "Cards" at bounding box center [1072, 229] width 63 height 49
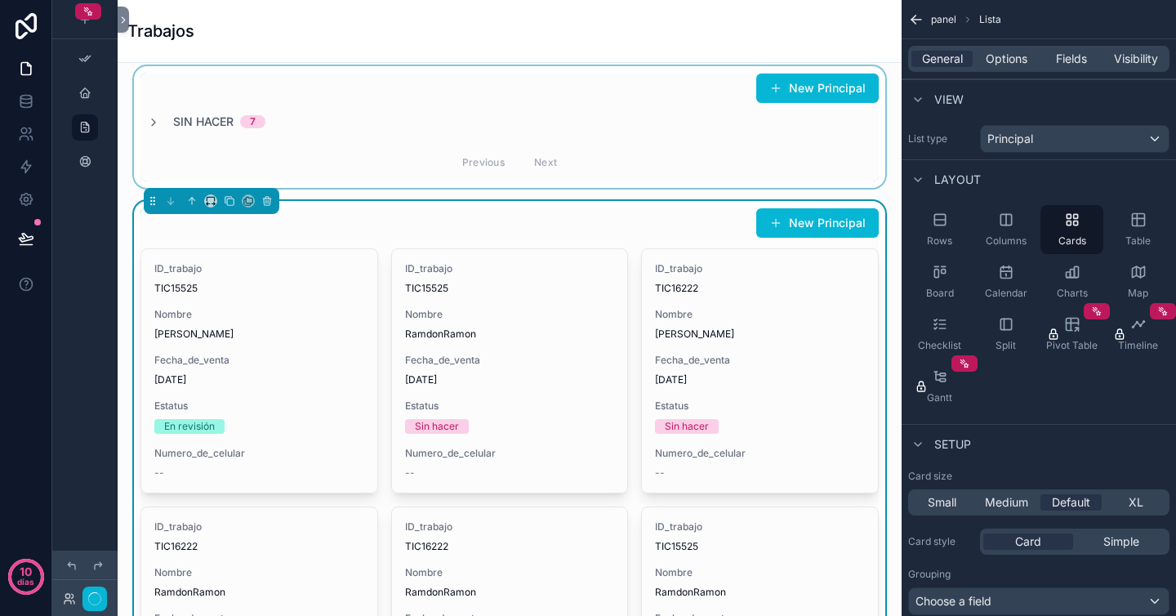
click at [148, 123] on div "contenido desplazable" at bounding box center [510, 127] width 758 height 122
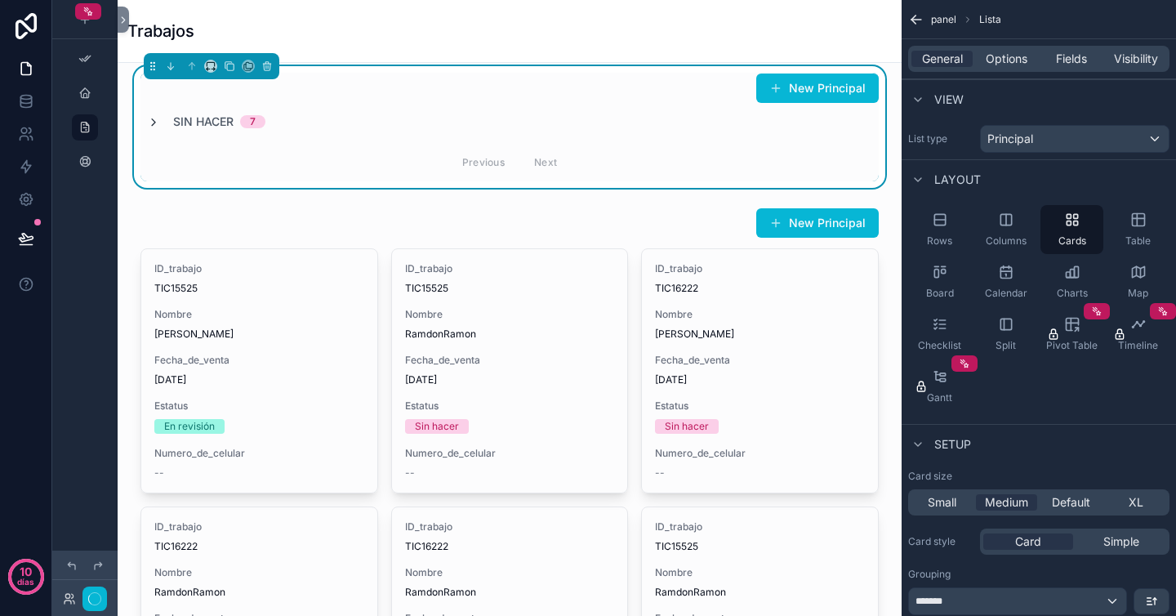
click at [153, 121] on icon "contenido desplazable" at bounding box center [153, 122] width 13 height 13
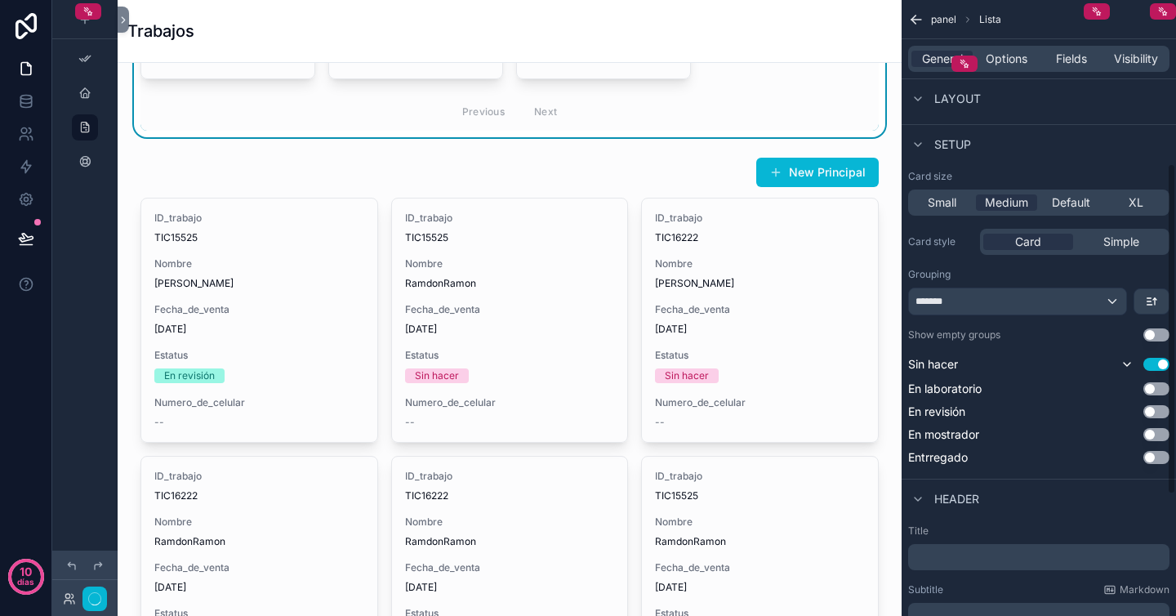
scroll to position [305, 0]
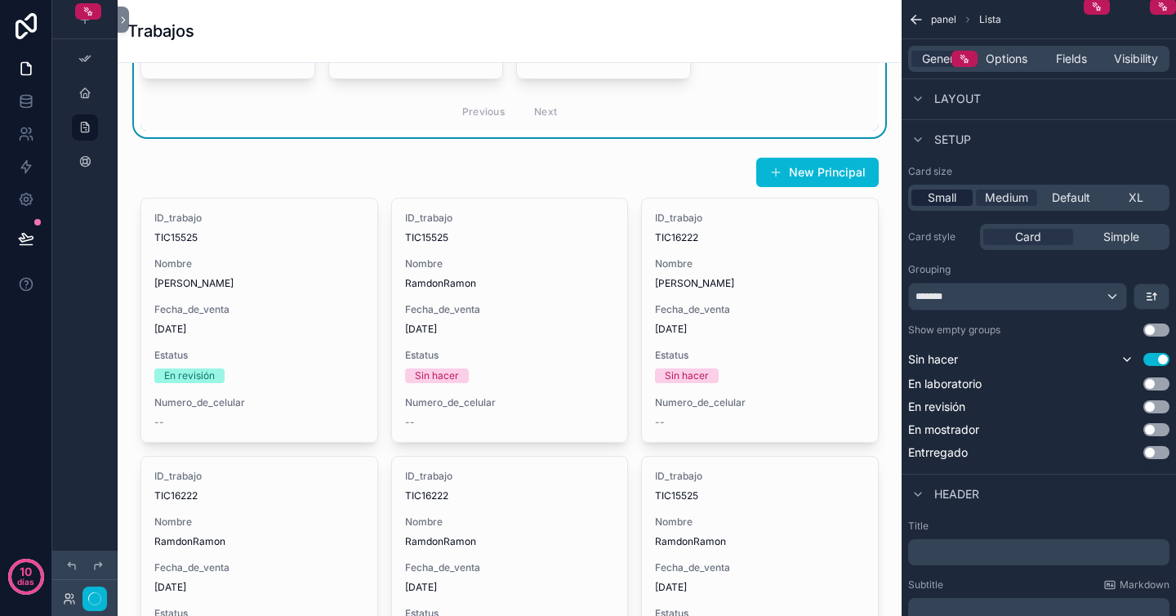
click at [949, 203] on span "Small" at bounding box center [942, 198] width 29 height 16
click at [1013, 191] on span "Medium" at bounding box center [1006, 198] width 43 height 16
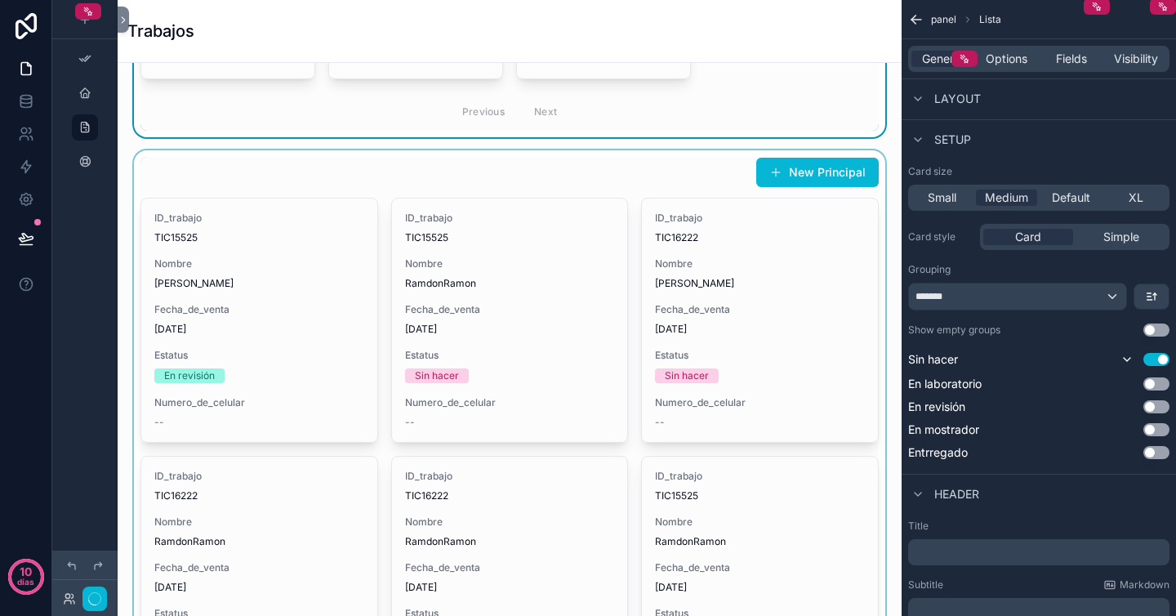
click at [644, 186] on div "contenido desplazable" at bounding box center [510, 583] width 758 height 867
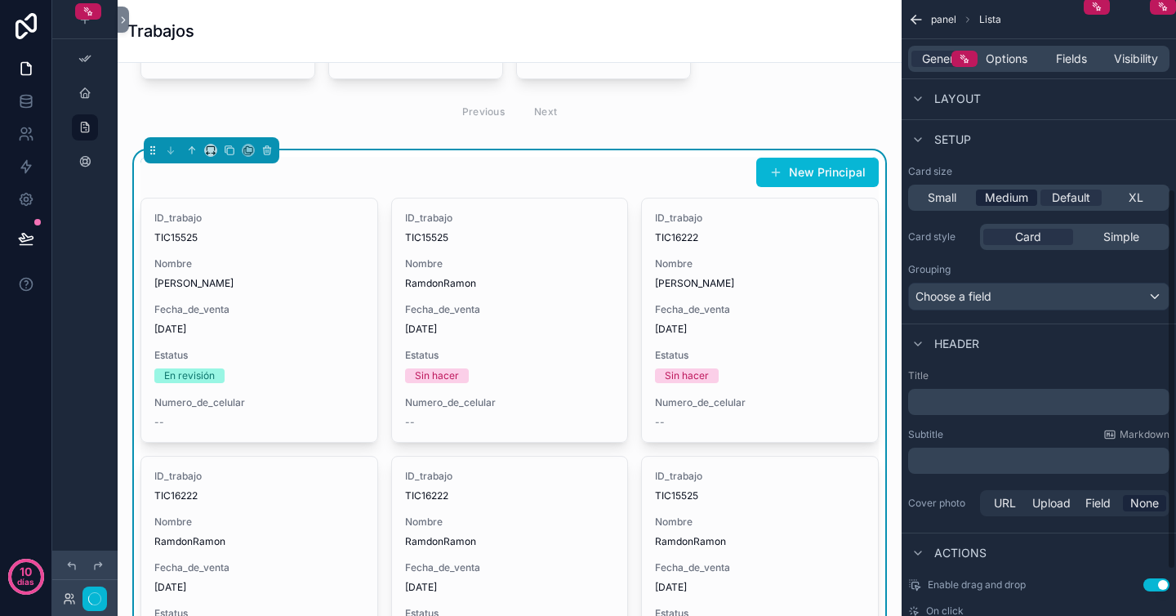
click at [1023, 196] on span "Medium" at bounding box center [1006, 198] width 43 height 16
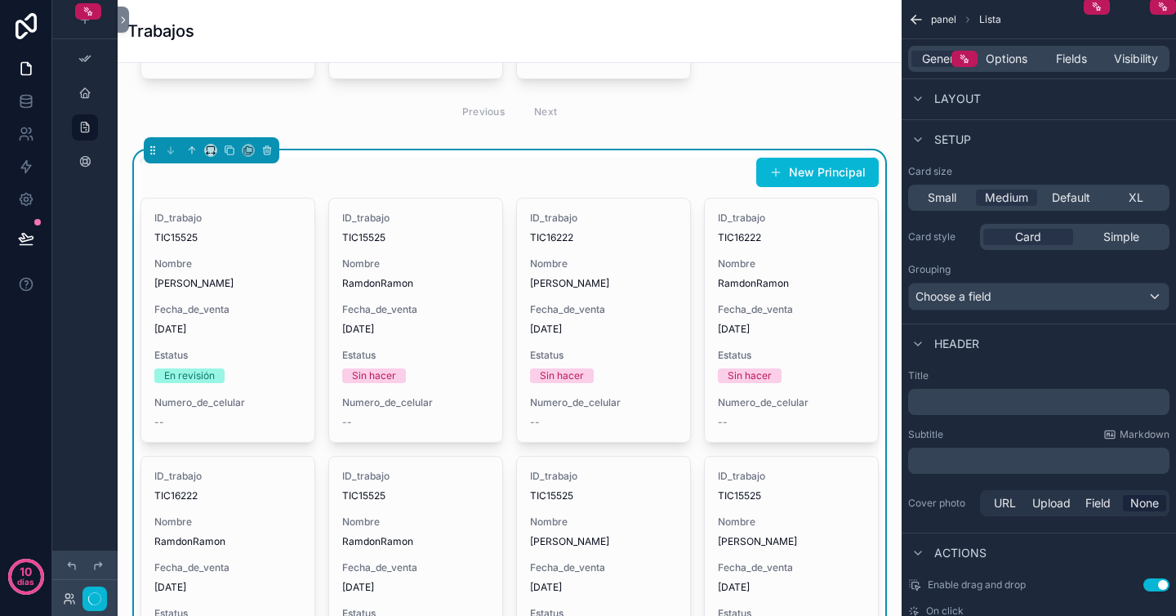
click at [1028, 269] on div "Grouping" at bounding box center [1038, 269] width 261 height 13
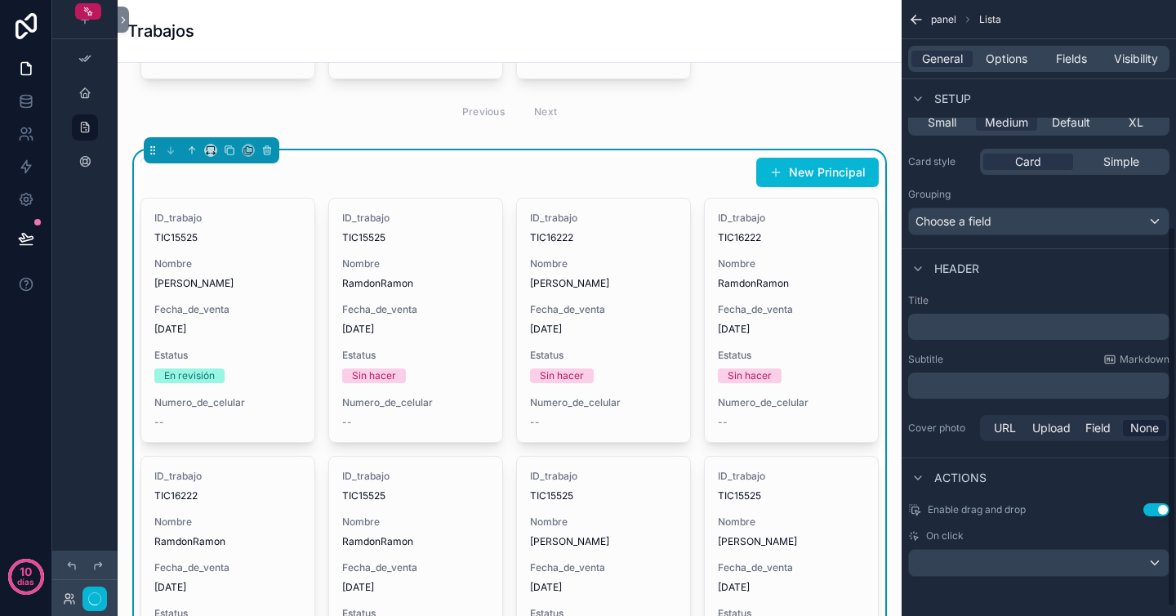
scroll to position [0, 0]
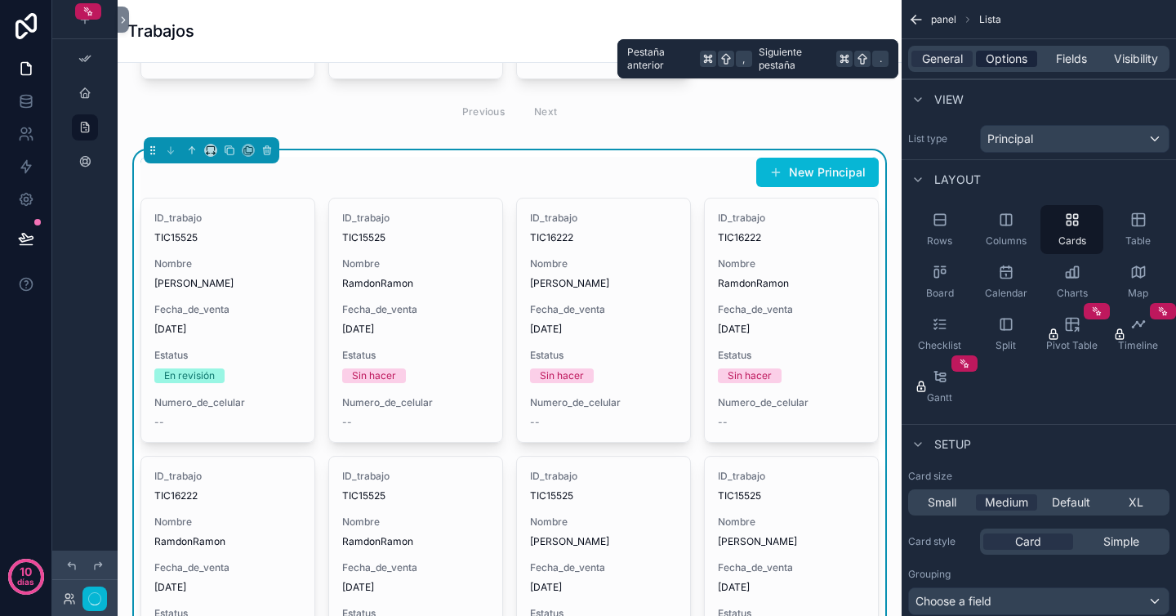
click at [1017, 59] on span "Options" at bounding box center [1007, 59] width 42 height 16
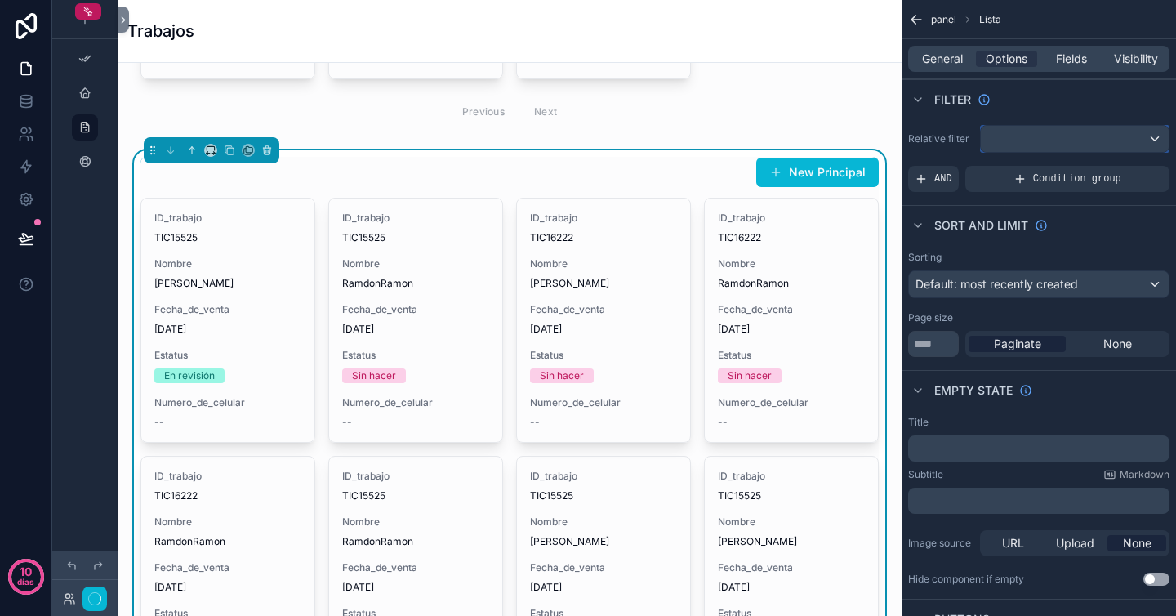
click at [1016, 137] on div "contenido desplazable" at bounding box center [1075, 139] width 188 height 26
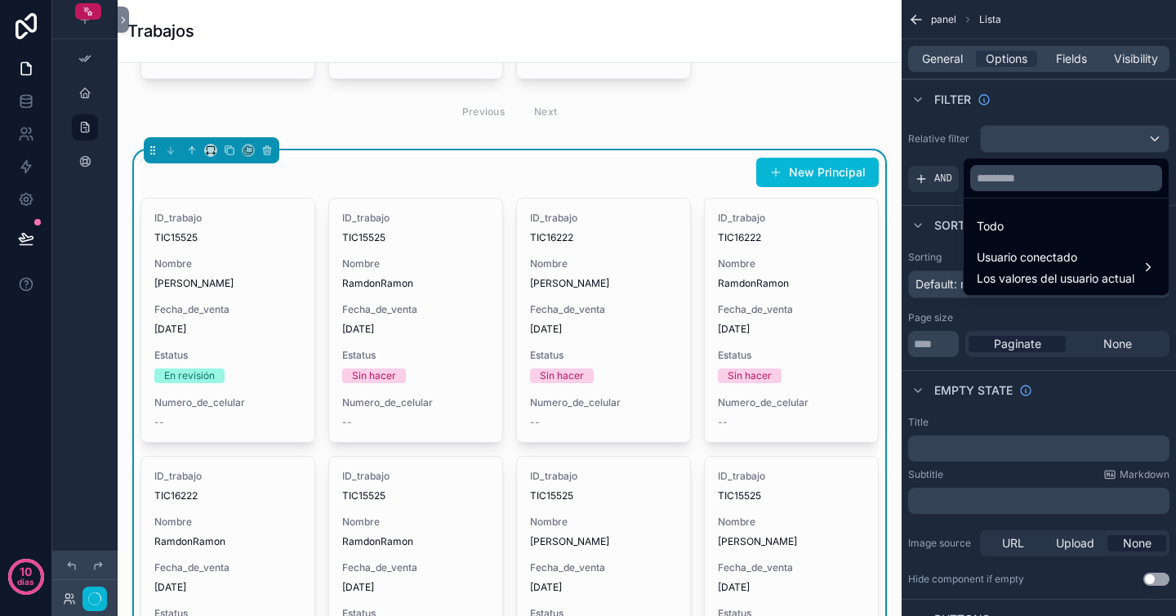
click at [1046, 112] on div "contenido desplazable" at bounding box center [588, 308] width 1176 height 616
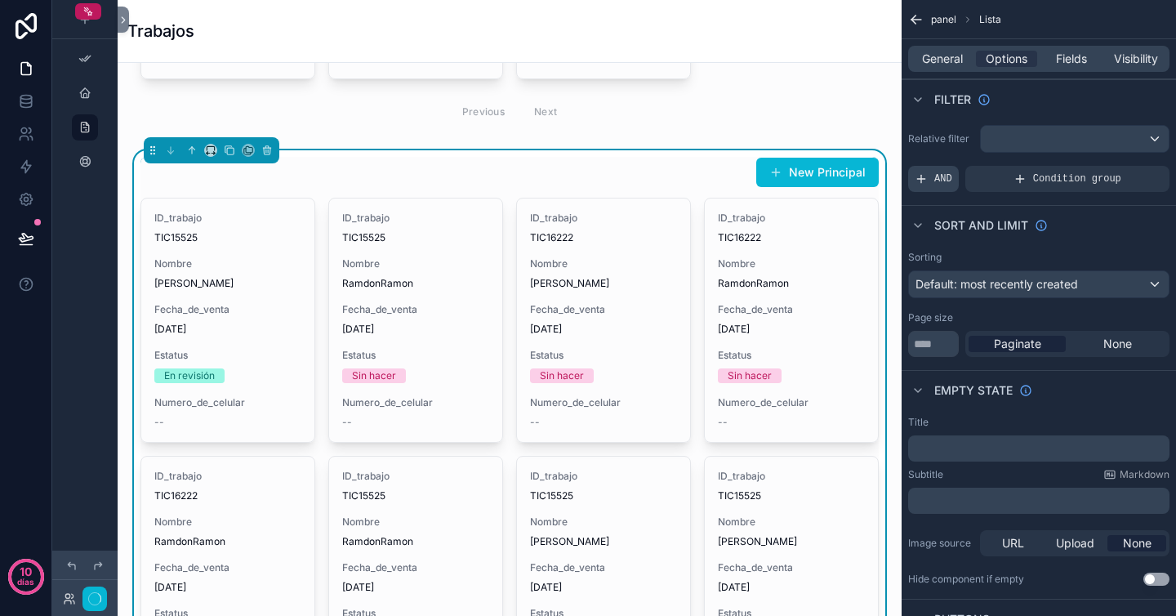
click at [943, 180] on span "AND" at bounding box center [943, 178] width 18 height 13
click at [1128, 171] on icon "contenido desplazable" at bounding box center [1129, 169] width 6 height 6
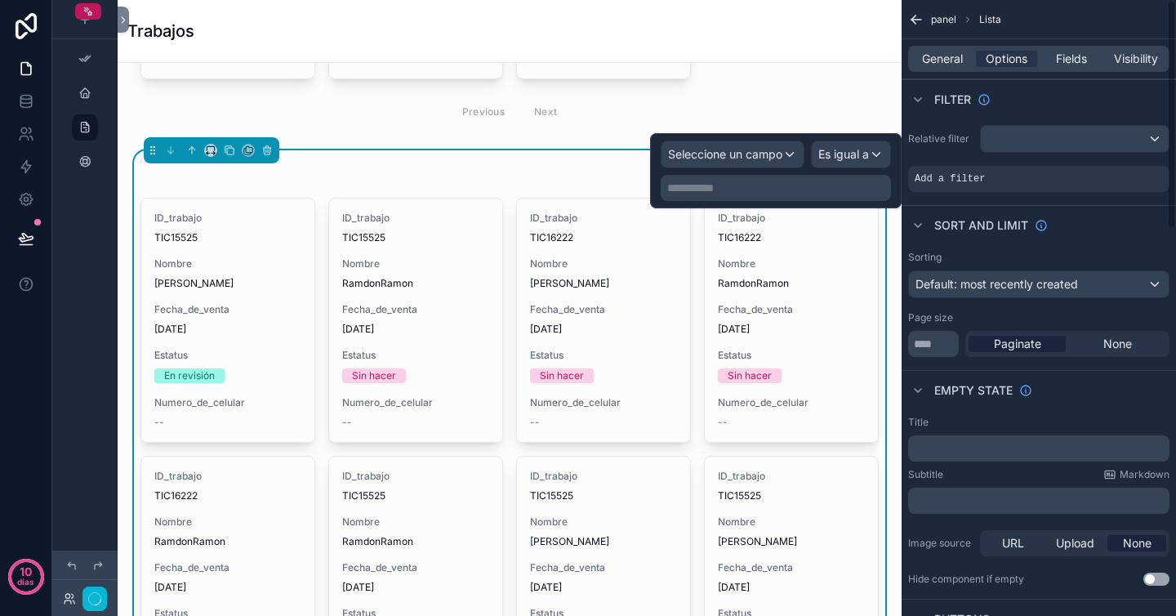
click at [952, 115] on div "Filter" at bounding box center [1039, 98] width 274 height 39
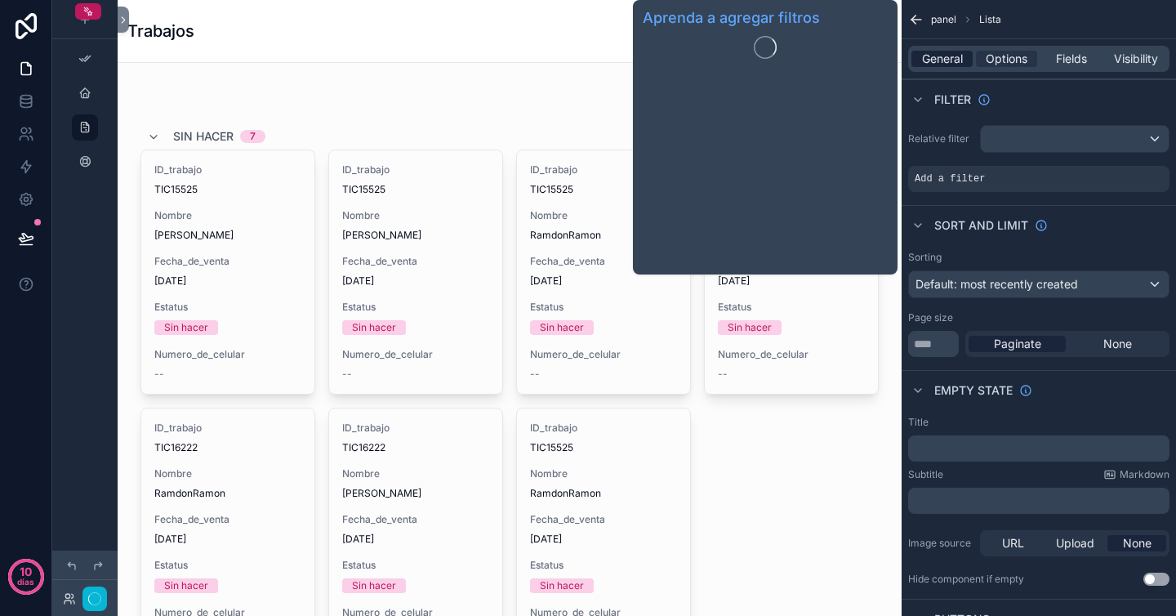
click at [948, 51] on span "General" at bounding box center [942, 59] width 41 height 16
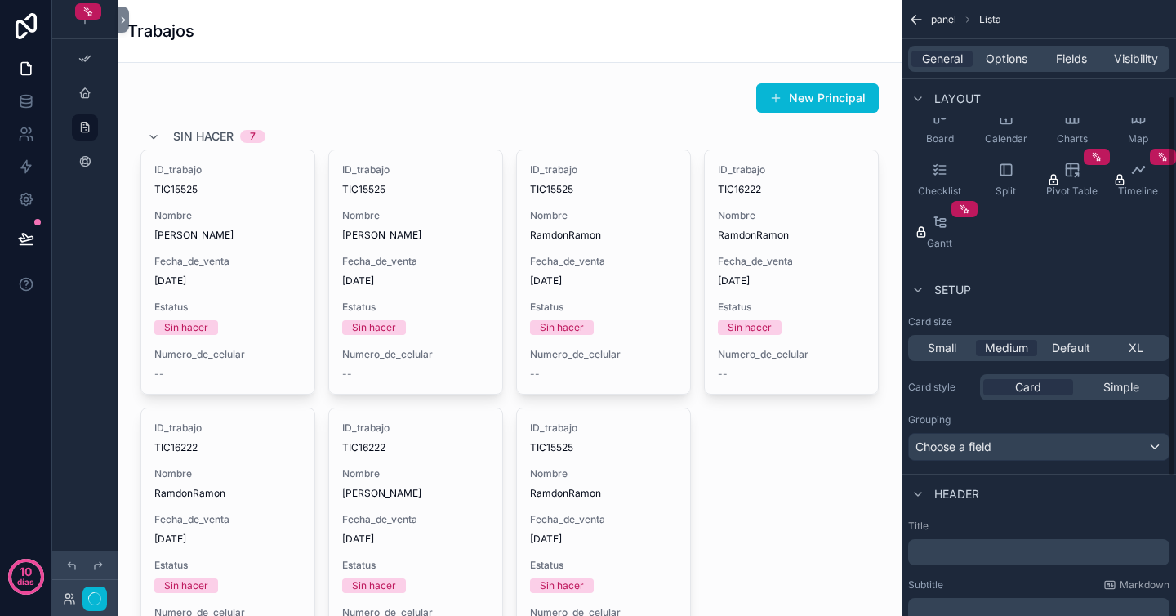
scroll to position [164, 0]
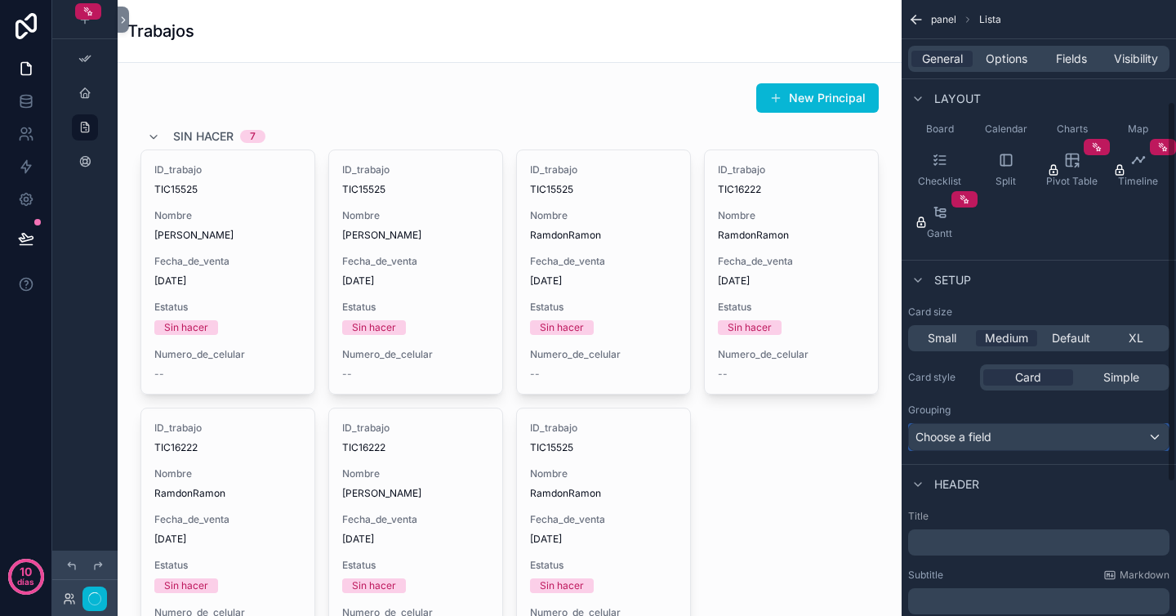
click at [1043, 435] on div "Choose a field" at bounding box center [1039, 437] width 260 height 26
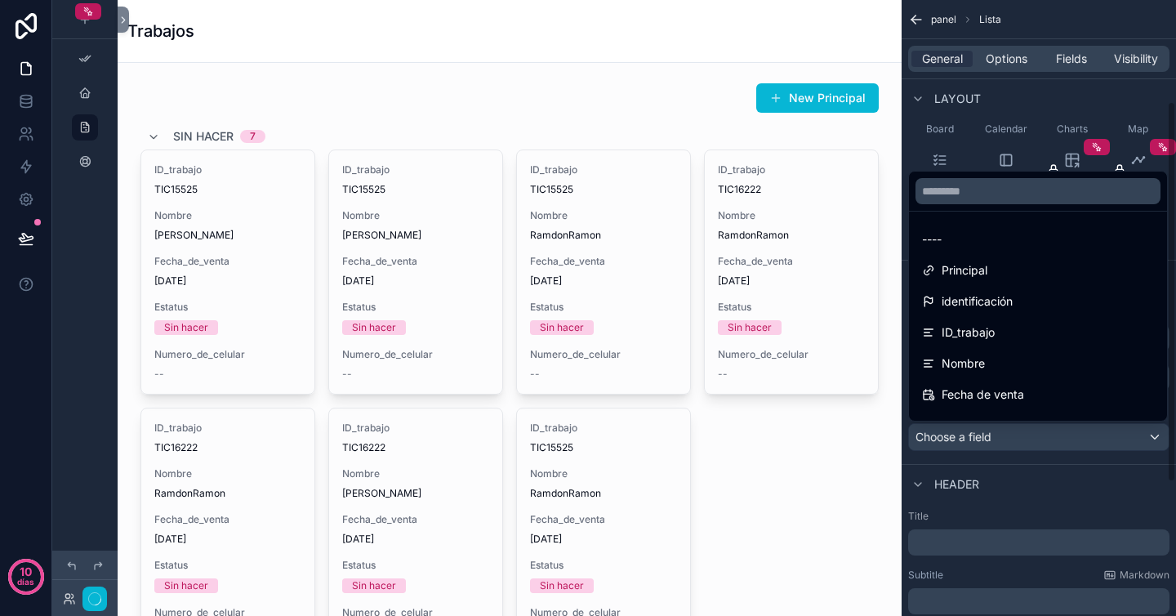
click at [1029, 487] on div "contenido desplazable" at bounding box center [588, 308] width 1176 height 616
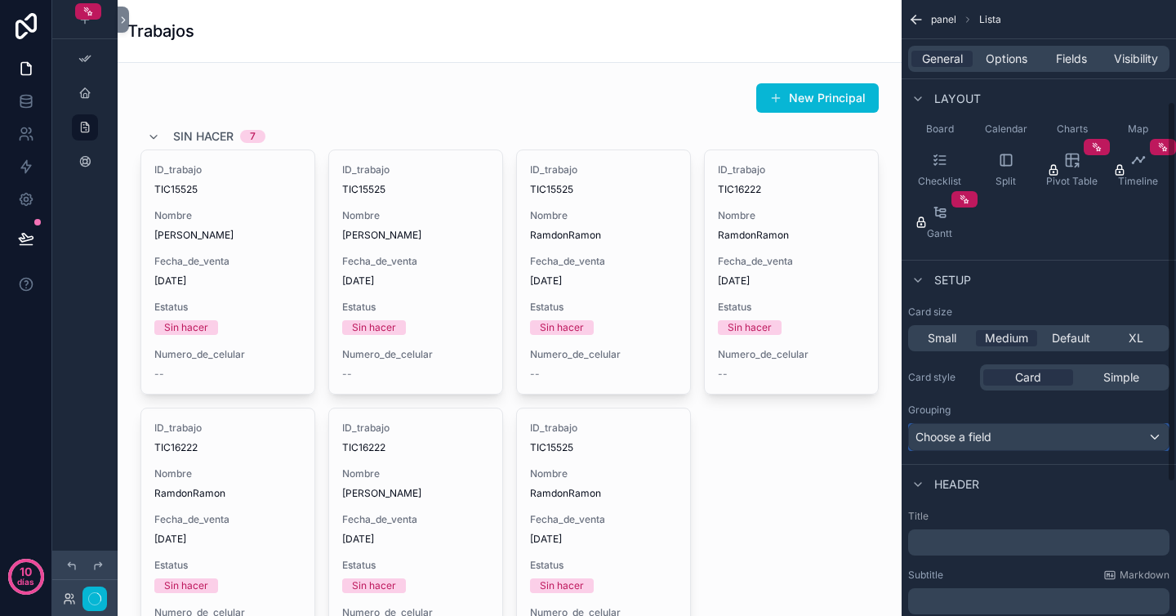
click at [1029, 435] on div "Choose a field" at bounding box center [1039, 437] width 260 height 26
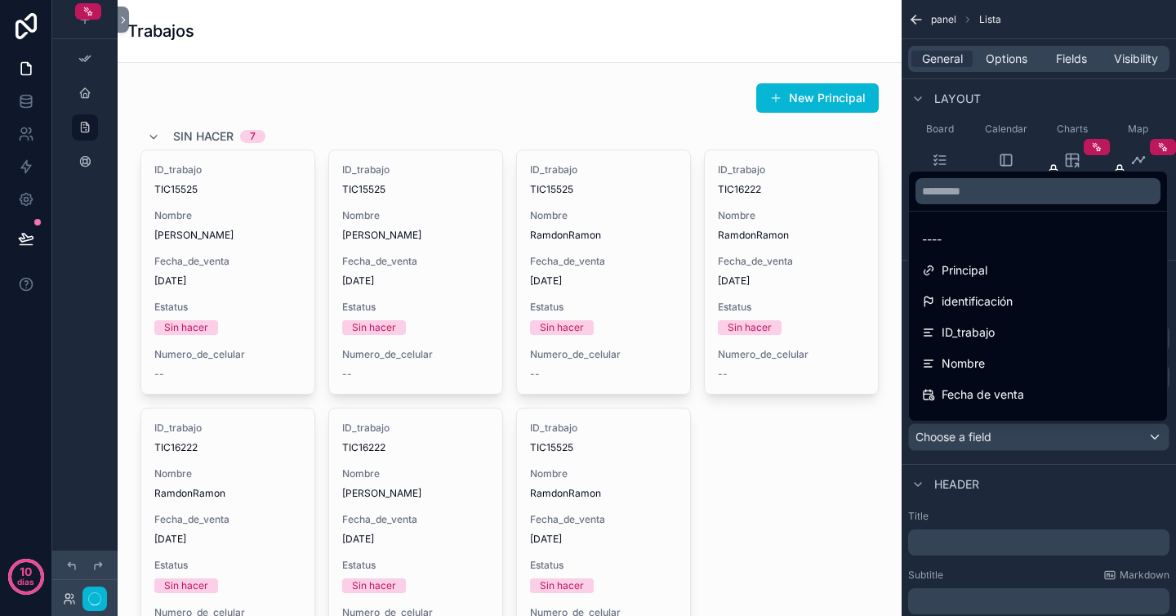
click at [1019, 465] on div "contenido desplazable" at bounding box center [588, 308] width 1176 height 616
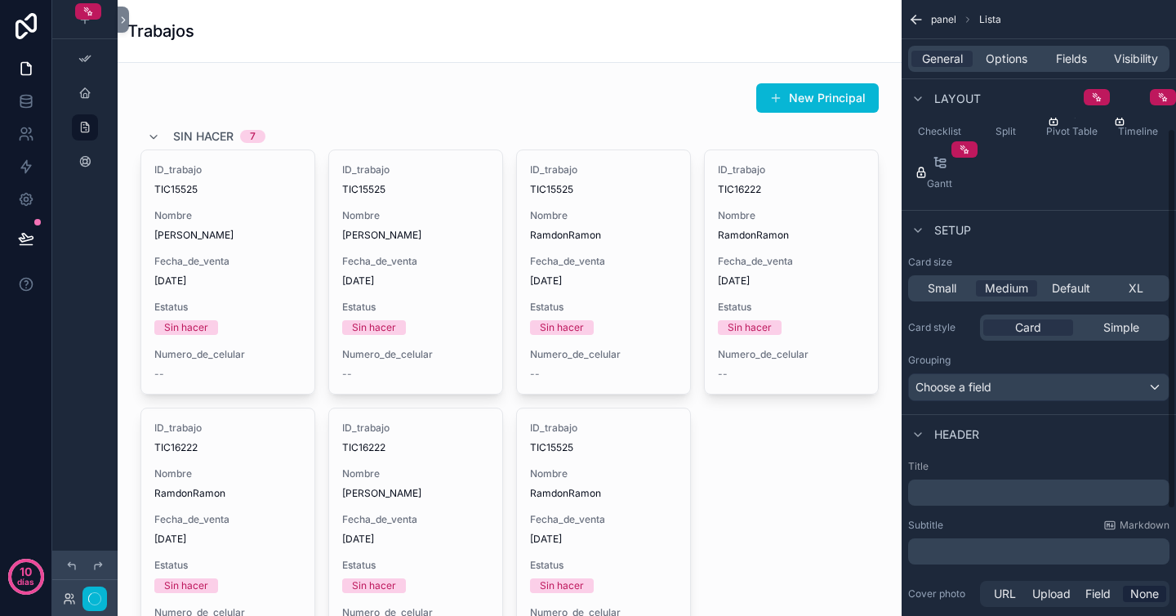
scroll to position [202, 0]
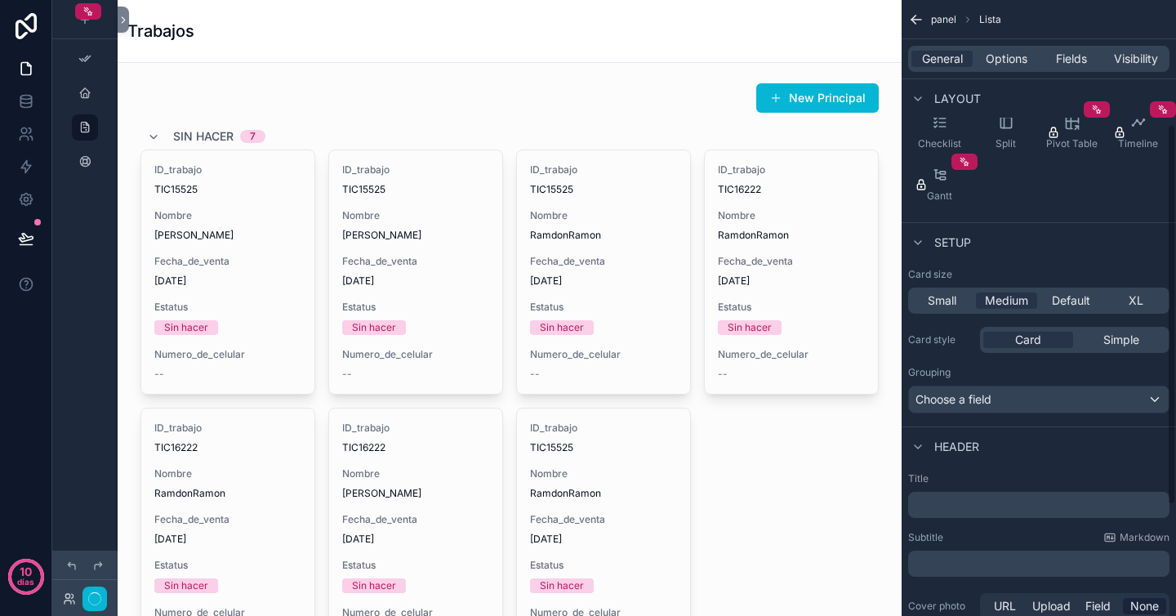
click at [1029, 367] on div "Grouping" at bounding box center [1038, 372] width 261 height 13
click at [1084, 400] on div "Choose a field" at bounding box center [1039, 399] width 260 height 26
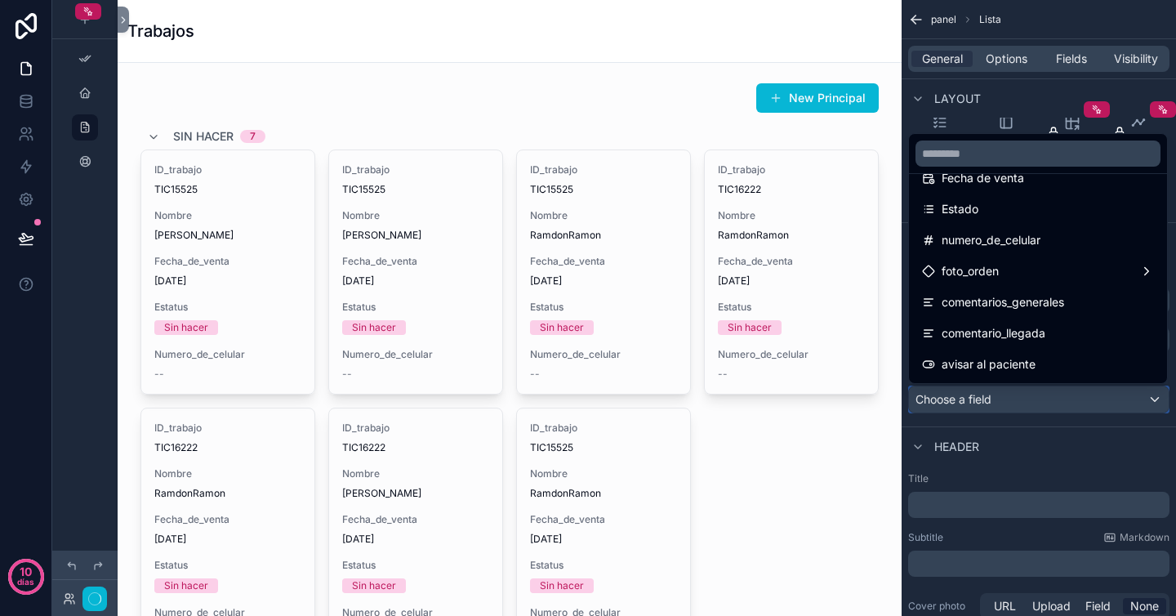
scroll to position [181, 0]
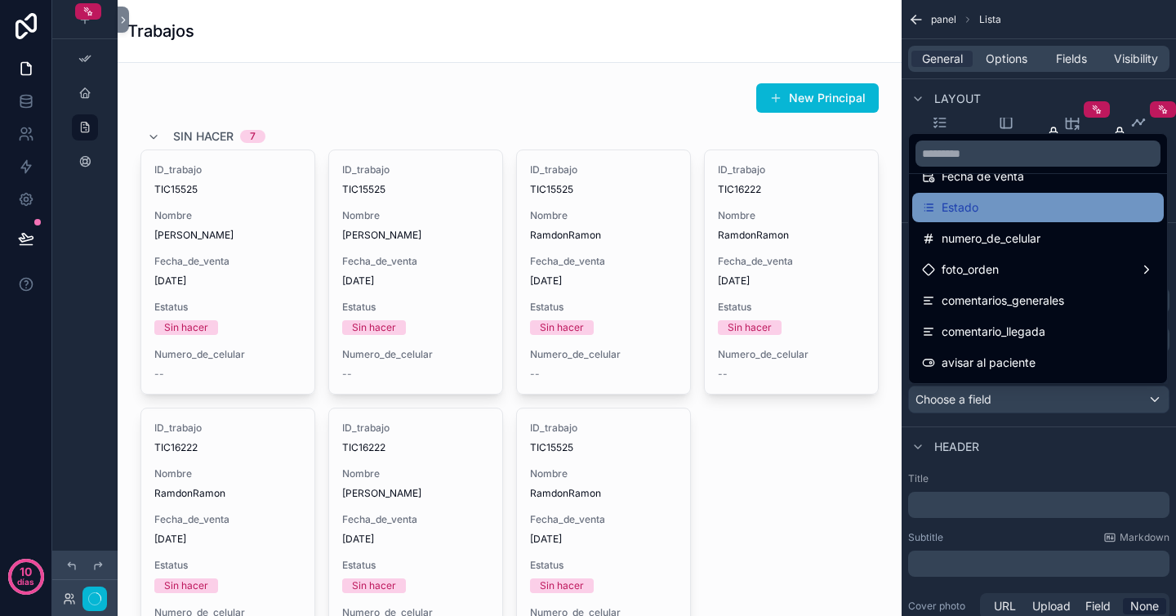
click at [988, 215] on div "Estado" at bounding box center [1038, 208] width 232 height 20
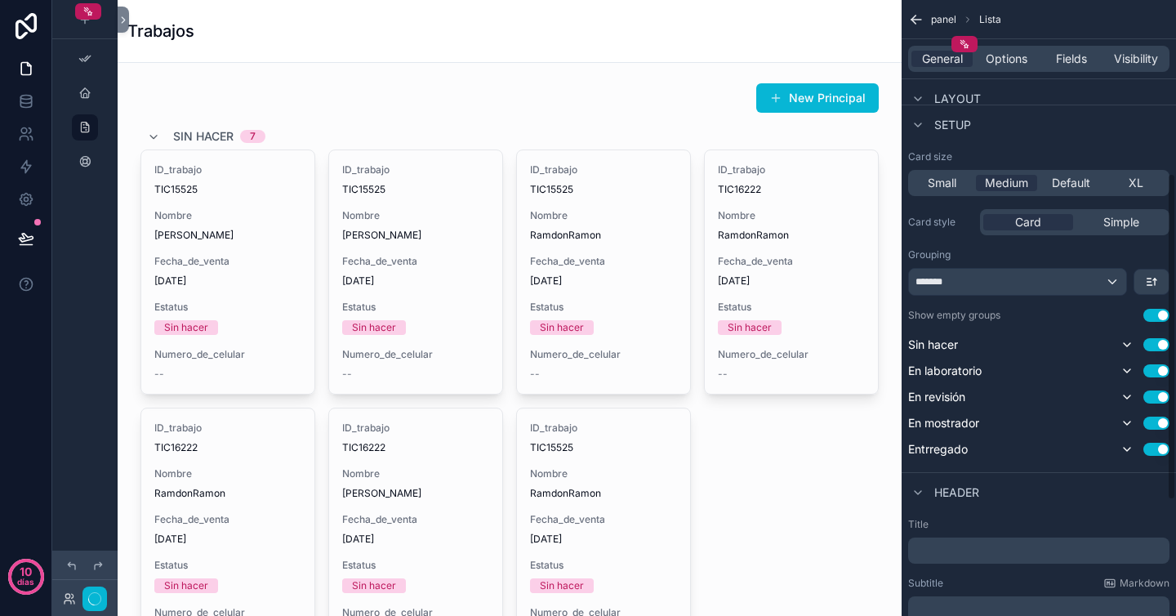
scroll to position [326, 0]
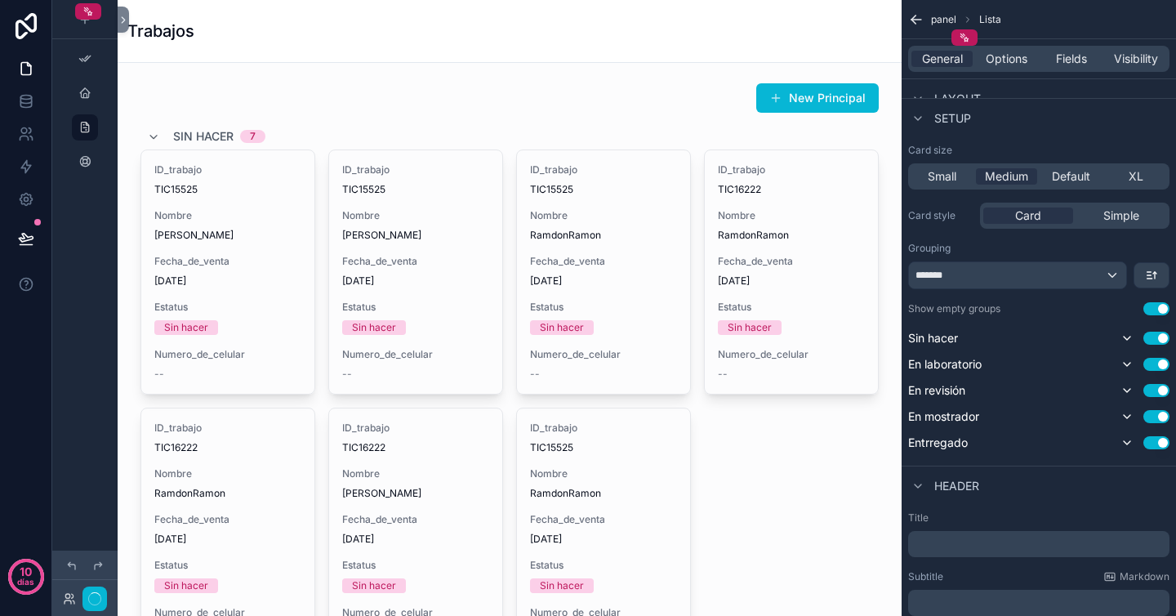
click at [1159, 307] on button "Use setting" at bounding box center [1157, 308] width 26 height 13
click at [1159, 338] on button "Use setting" at bounding box center [1157, 338] width 26 height 13
click at [1155, 391] on button "Use setting" at bounding box center [1157, 387] width 26 height 13
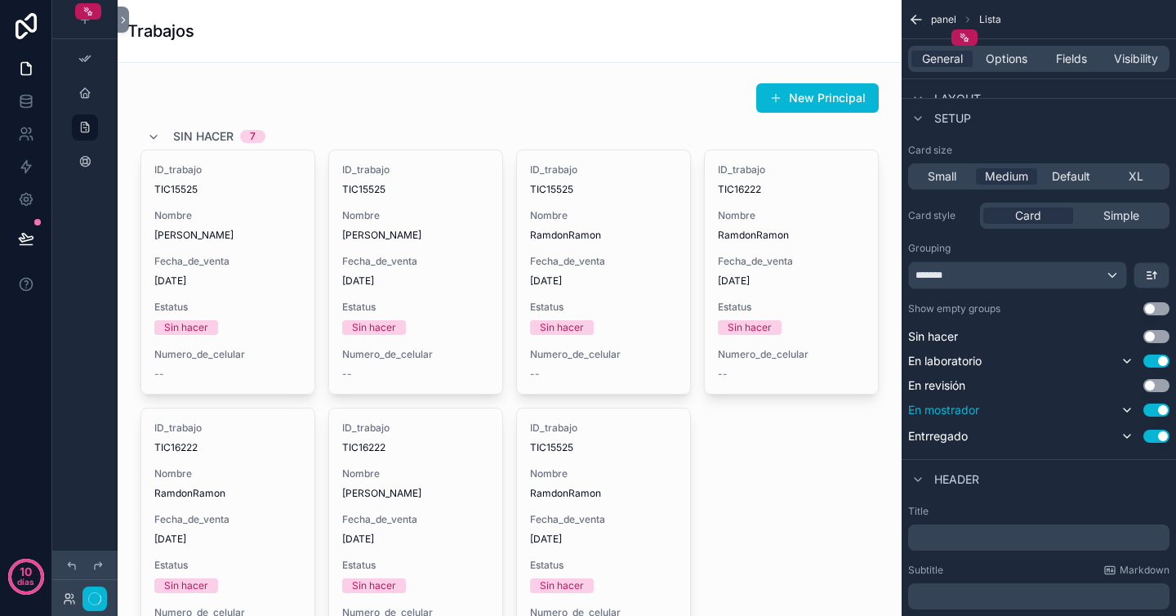
click at [1159, 410] on button "Use setting" at bounding box center [1157, 410] width 26 height 13
click at [1159, 434] on button "Use setting" at bounding box center [1157, 432] width 26 height 13
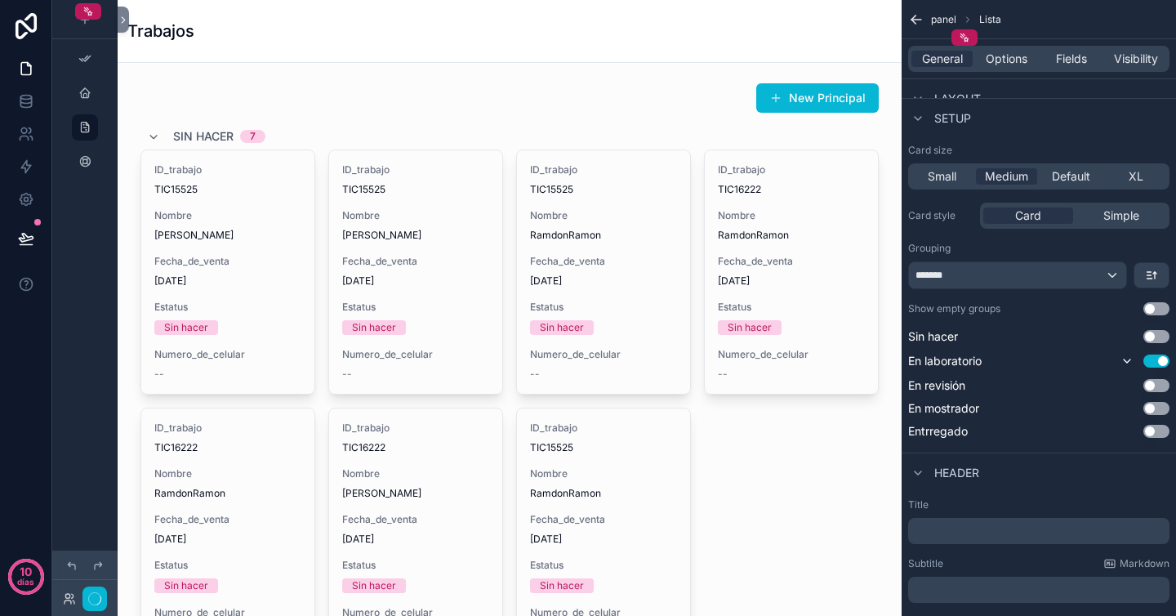
click at [1075, 460] on div "Header" at bounding box center [1039, 472] width 274 height 39
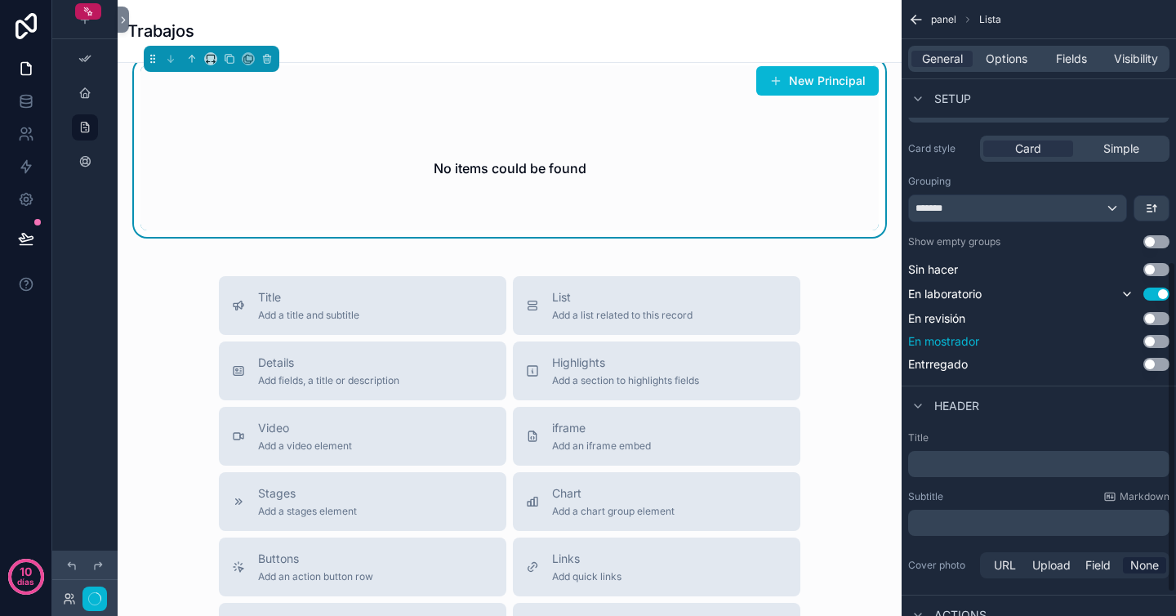
scroll to position [530, 0]
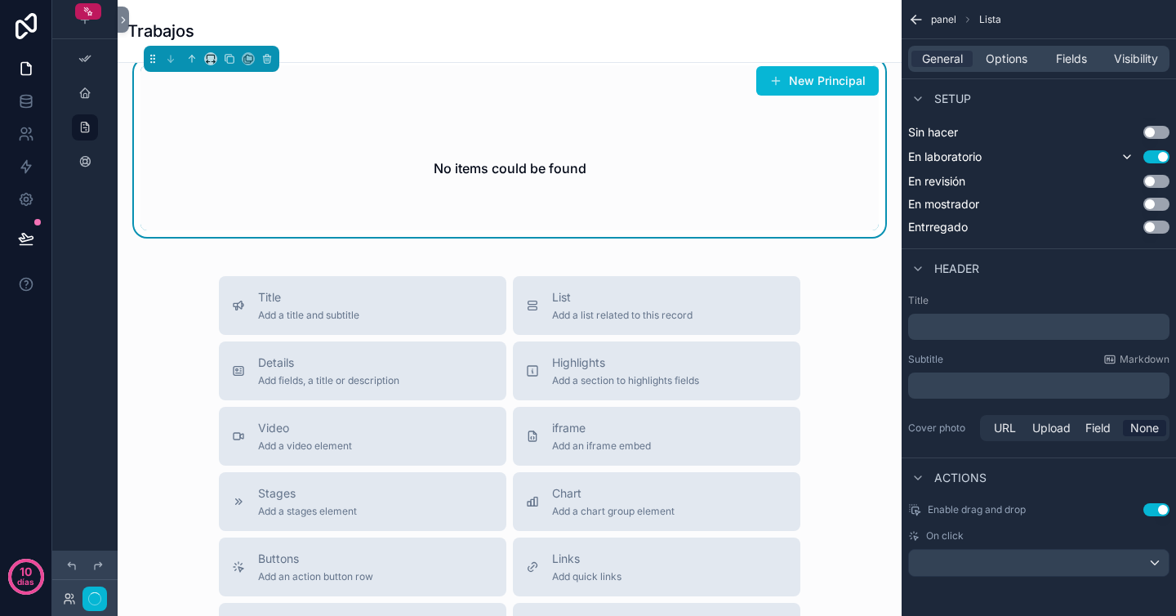
click at [997, 325] on p "﻿" at bounding box center [1041, 327] width 252 height 16
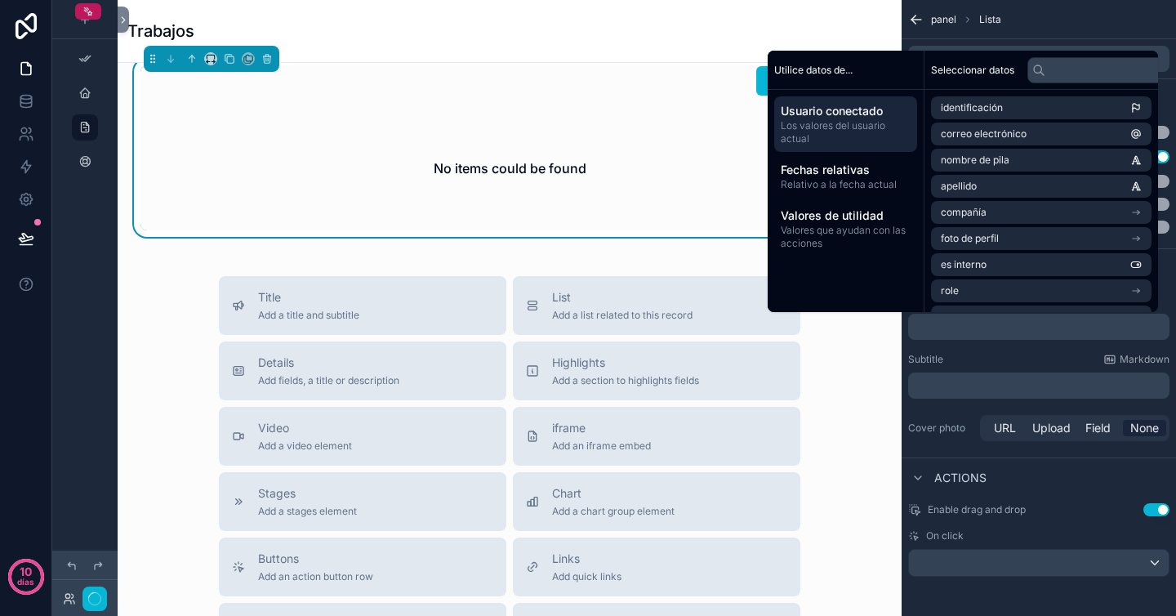
click at [984, 354] on div "Subtitle Markdown" at bounding box center [1038, 359] width 261 height 13
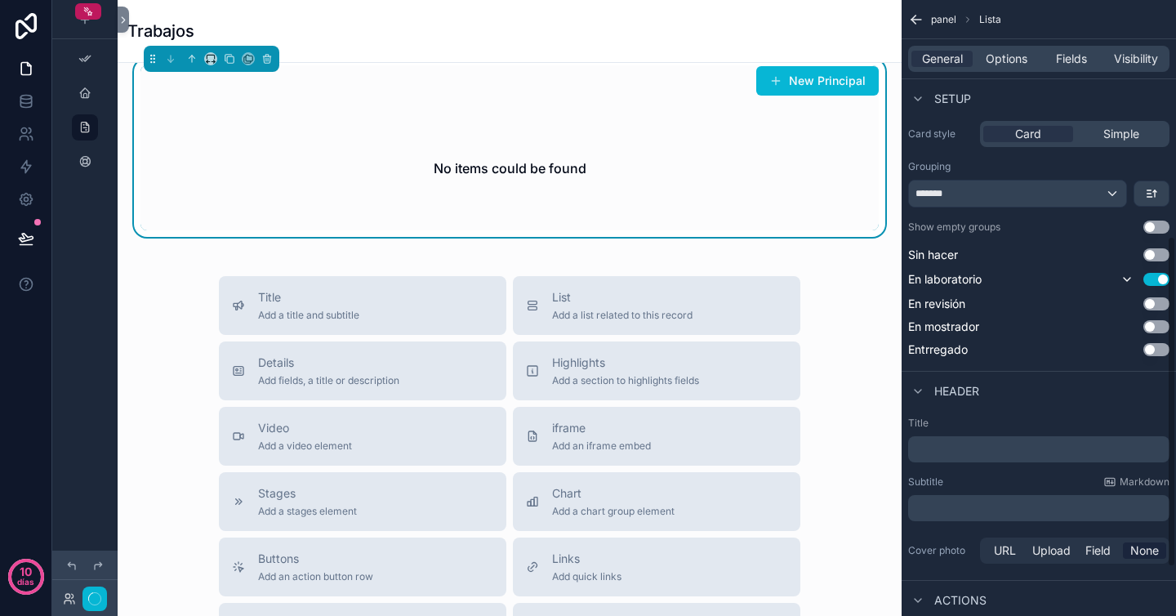
scroll to position [368, 0]
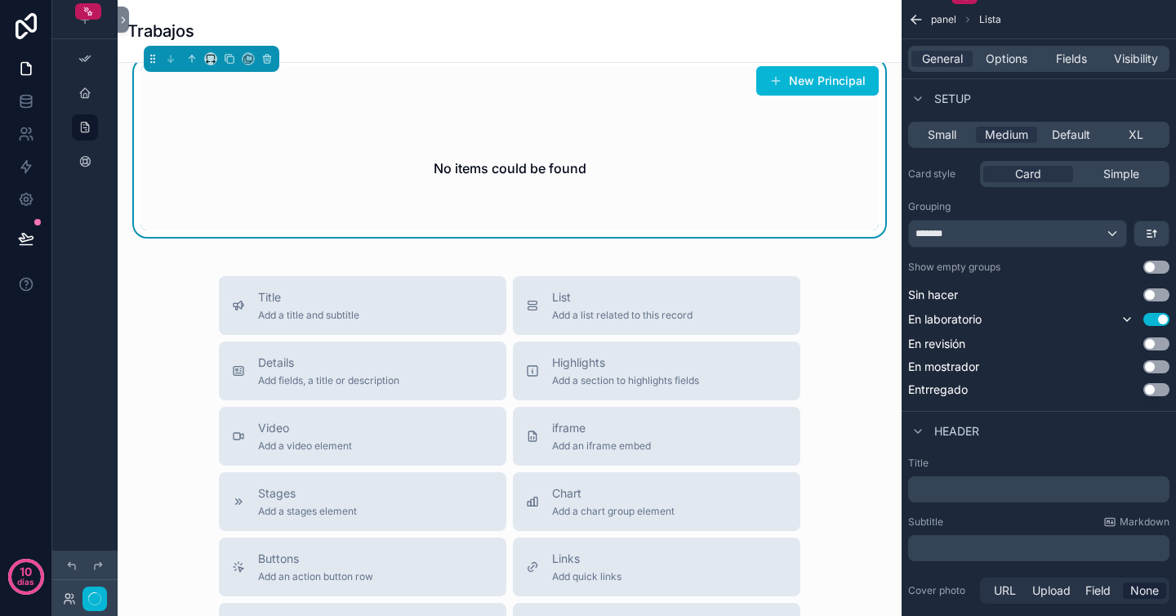
click at [1154, 270] on button "Use setting" at bounding box center [1157, 267] width 26 height 13
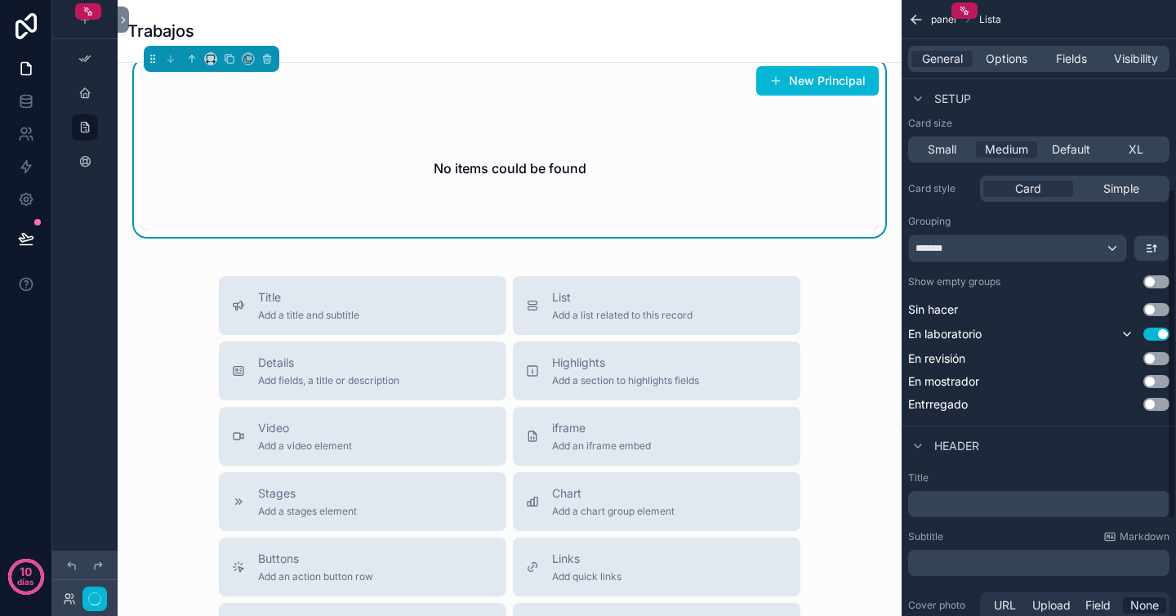
scroll to position [352, 0]
click at [1131, 332] on icon "contenido desplazable" at bounding box center [1127, 334] width 13 height 13
click at [1128, 332] on icon "contenido desplazable" at bounding box center [1127, 334] width 13 height 13
click at [1125, 336] on icon "contenido desplazable" at bounding box center [1127, 334] width 13 height 13
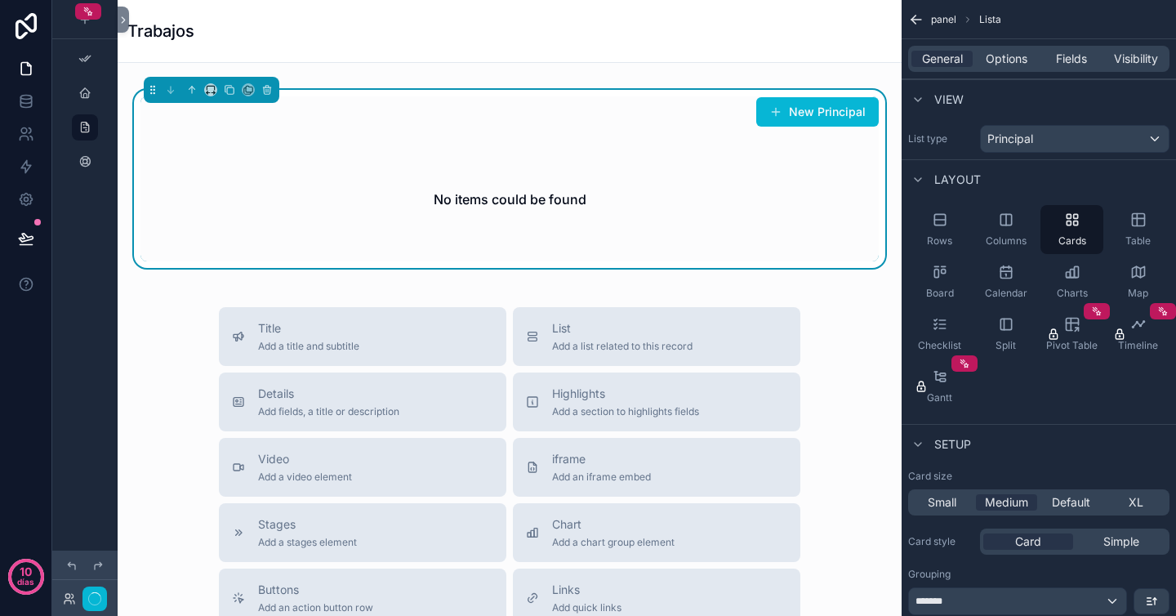
scroll to position [622, 0]
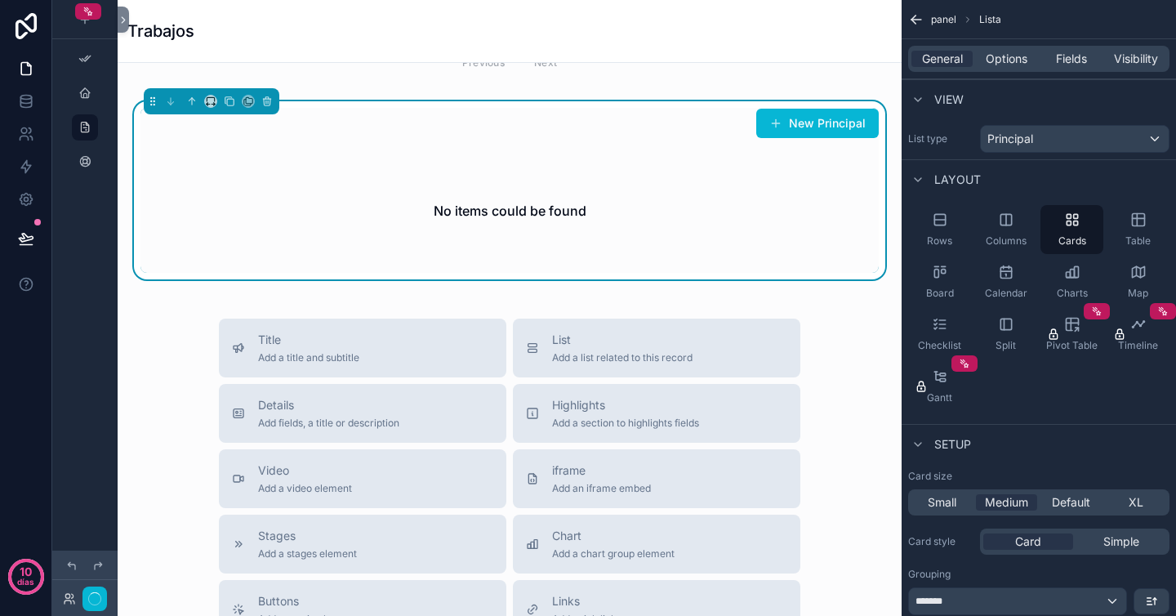
click at [352, 208] on div "No items could be found" at bounding box center [509, 211] width 738 height 124
click at [1055, 418] on div "panel Lista General Options Fields Visibility View List type Principal Layout R…" at bounding box center [1039, 556] width 274 height 1113
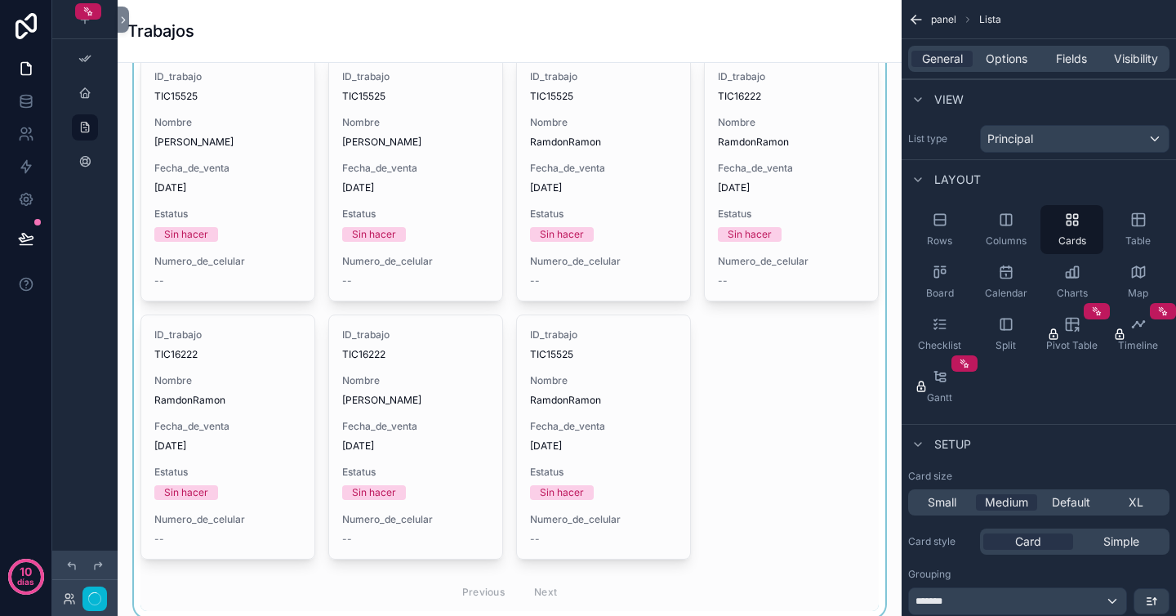
scroll to position [96, 0]
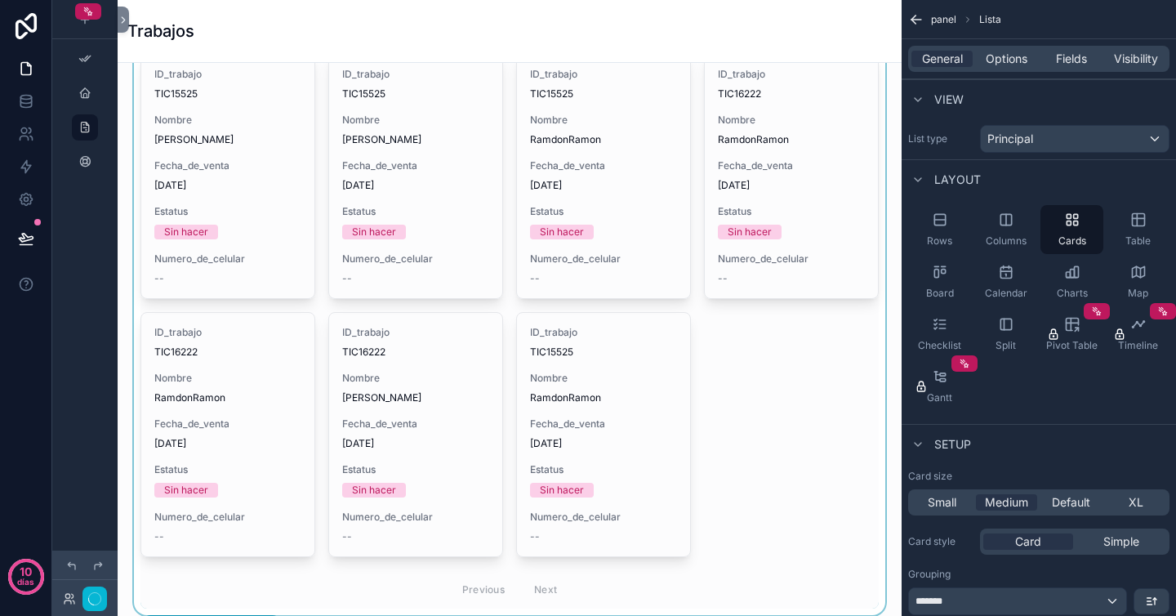
click at [747, 398] on div "contenido desplazable" at bounding box center [510, 297] width 758 height 635
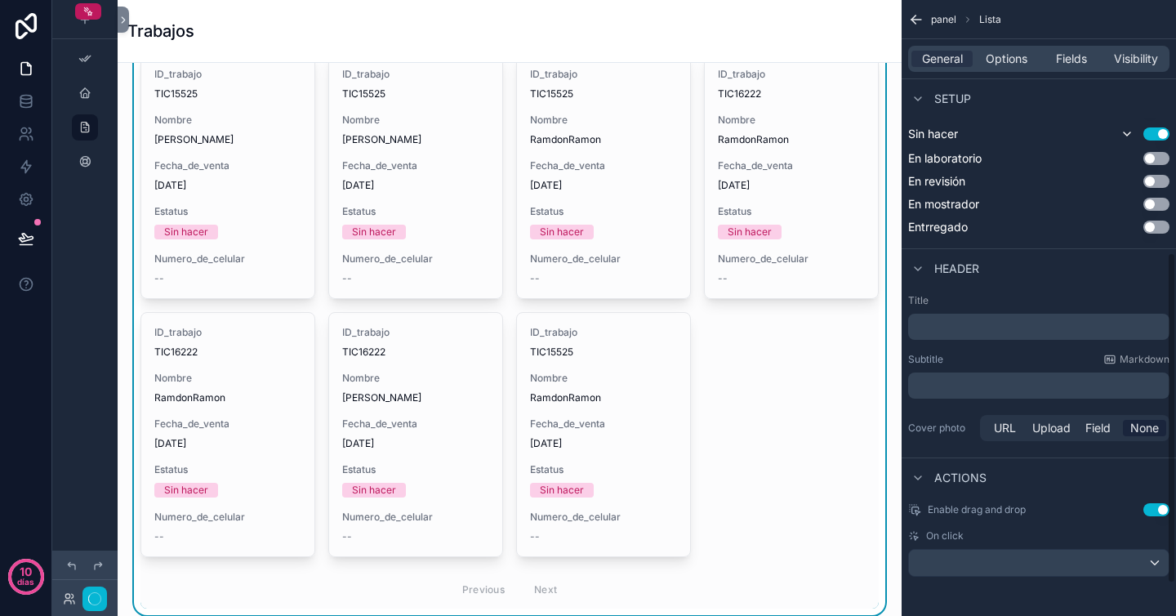
scroll to position [399, 0]
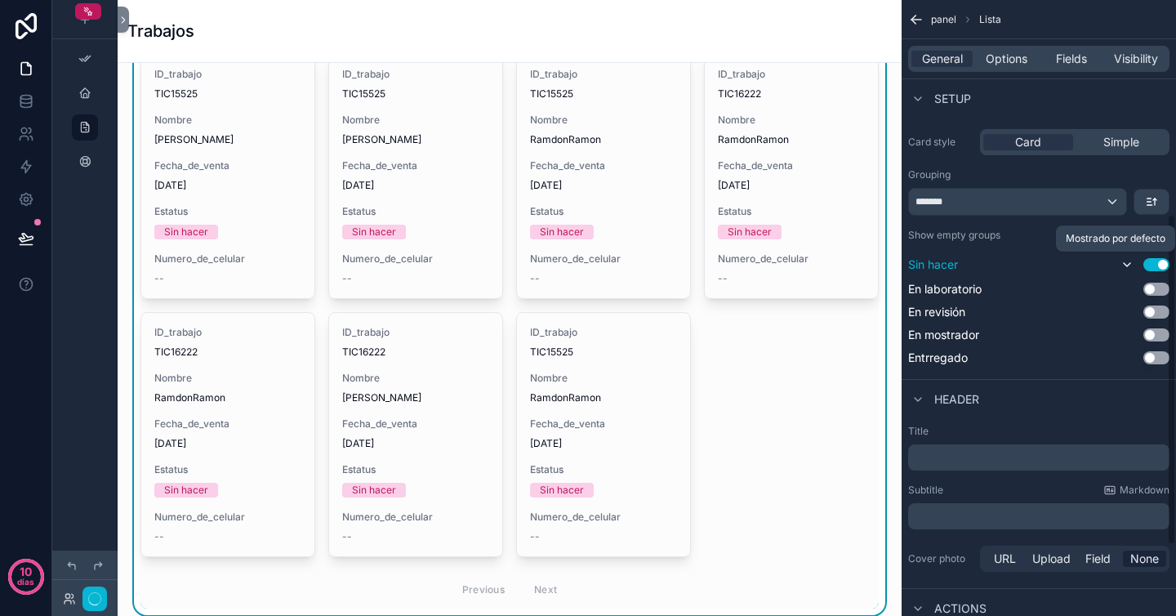
click at [1131, 266] on icon "contenido desplazable" at bounding box center [1127, 264] width 13 height 13
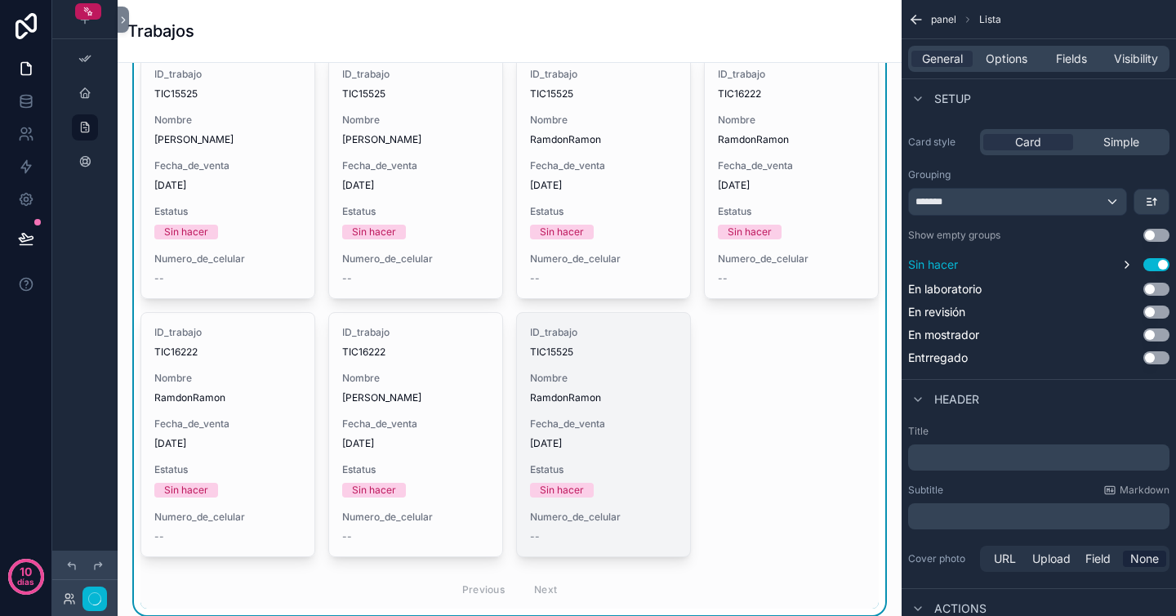
click at [618, 431] on div "Fecha_de_venta 26/8/2025" at bounding box center [603, 433] width 147 height 33
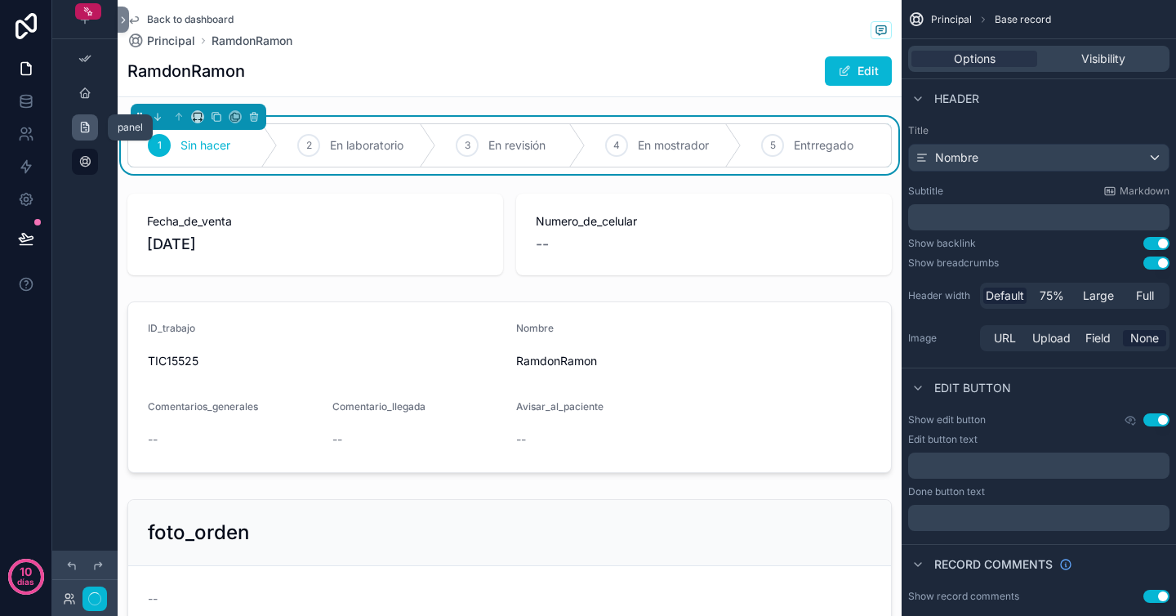
click at [89, 123] on icon "contenido desplazable" at bounding box center [84, 127] width 13 height 13
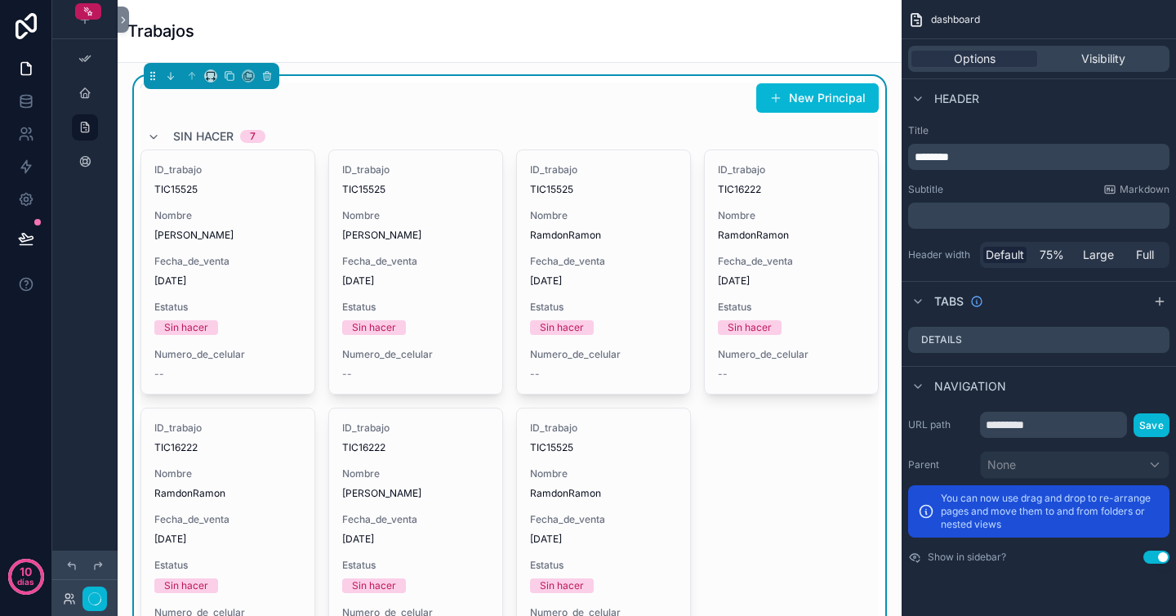
click at [658, 105] on div "New Principal" at bounding box center [509, 98] width 738 height 31
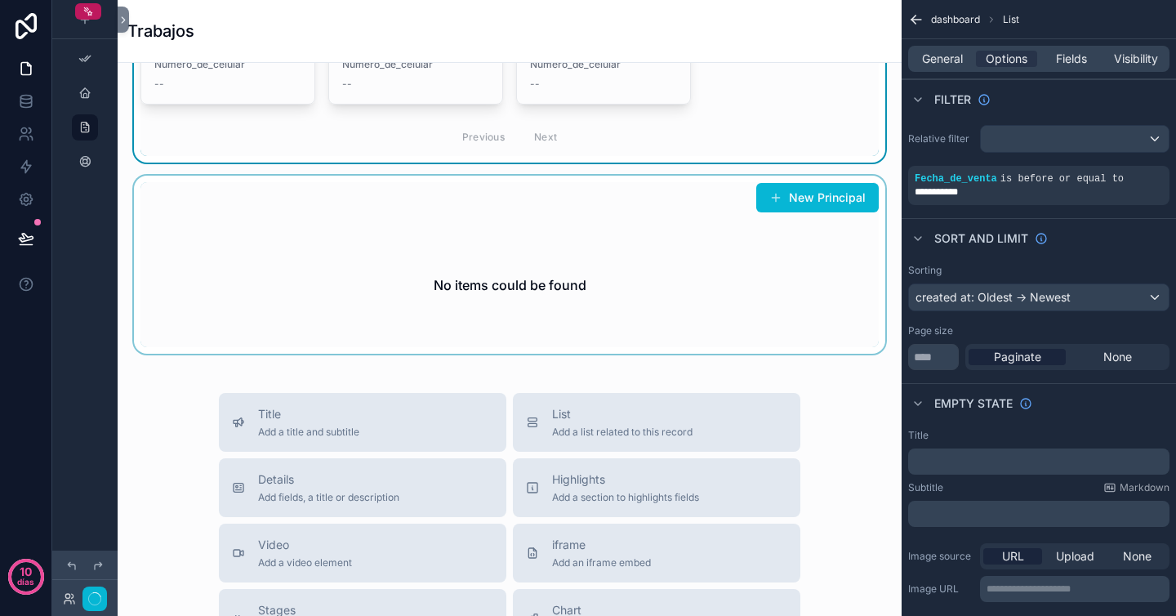
scroll to position [573, 0]
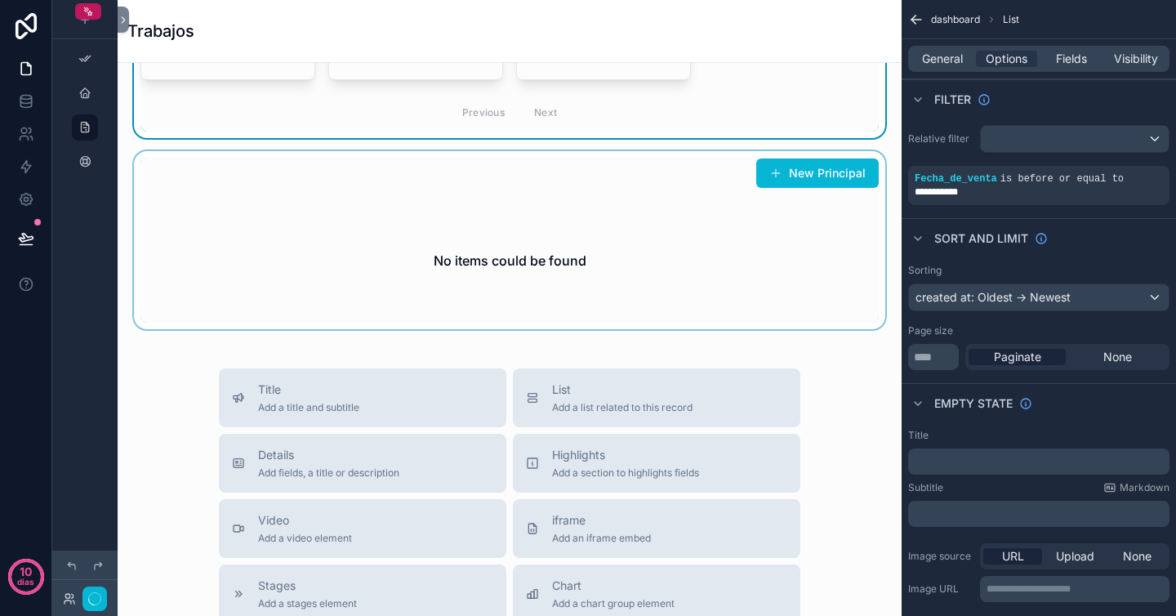
click at [808, 275] on div "contenido desplazable" at bounding box center [510, 240] width 758 height 178
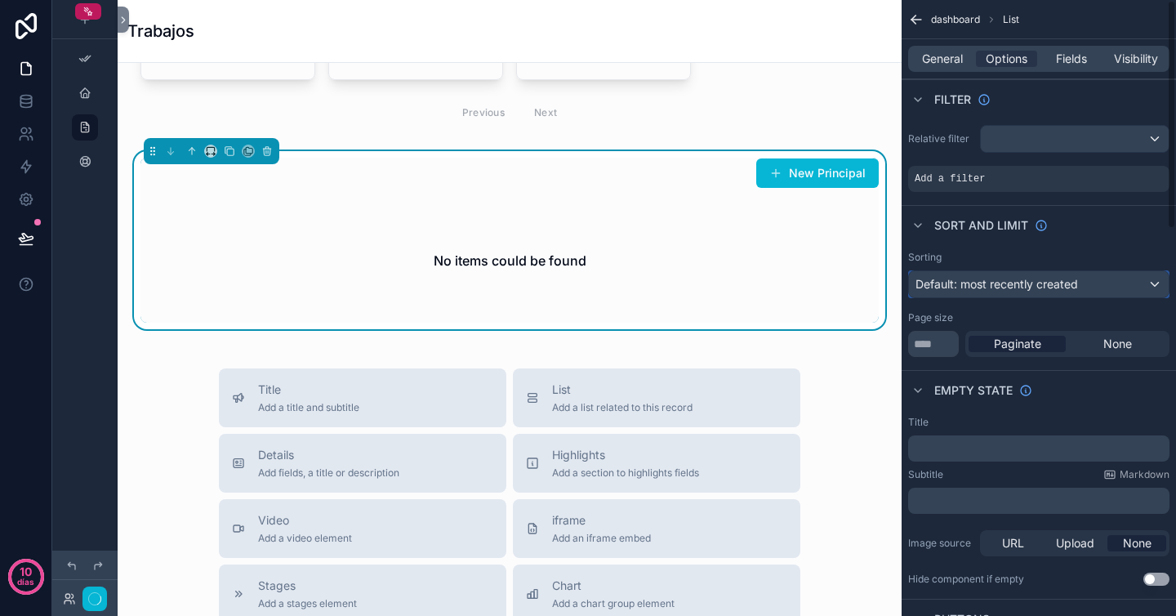
click at [1043, 288] on span "Default: most recently created" at bounding box center [997, 284] width 163 height 14
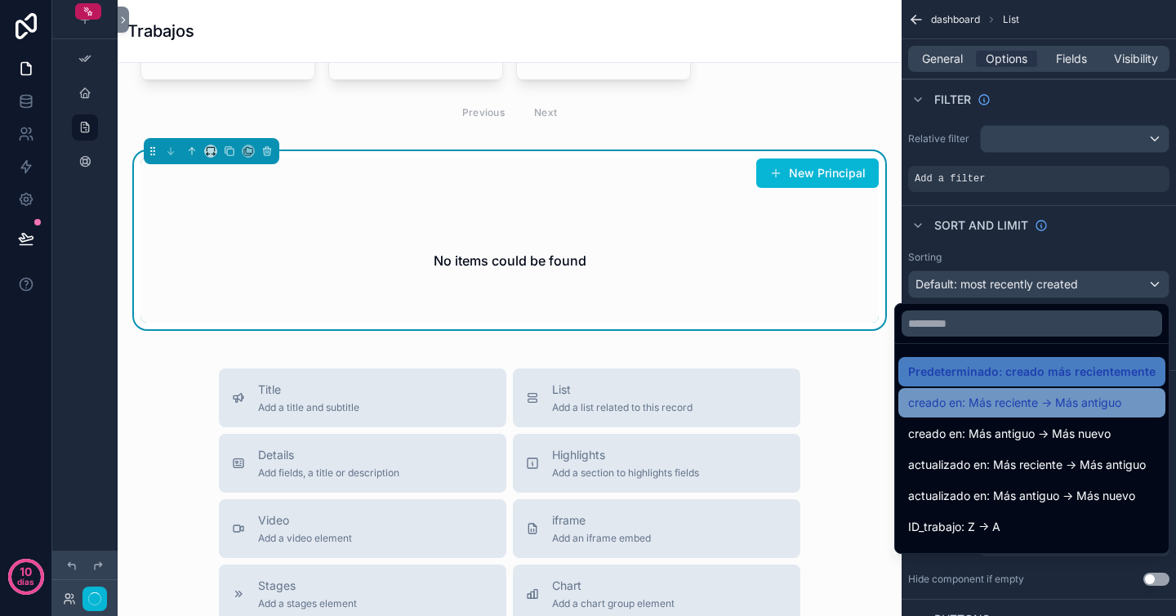
click at [1082, 399] on font "creado en: Más reciente -> Más antiguo" at bounding box center [1014, 402] width 213 height 14
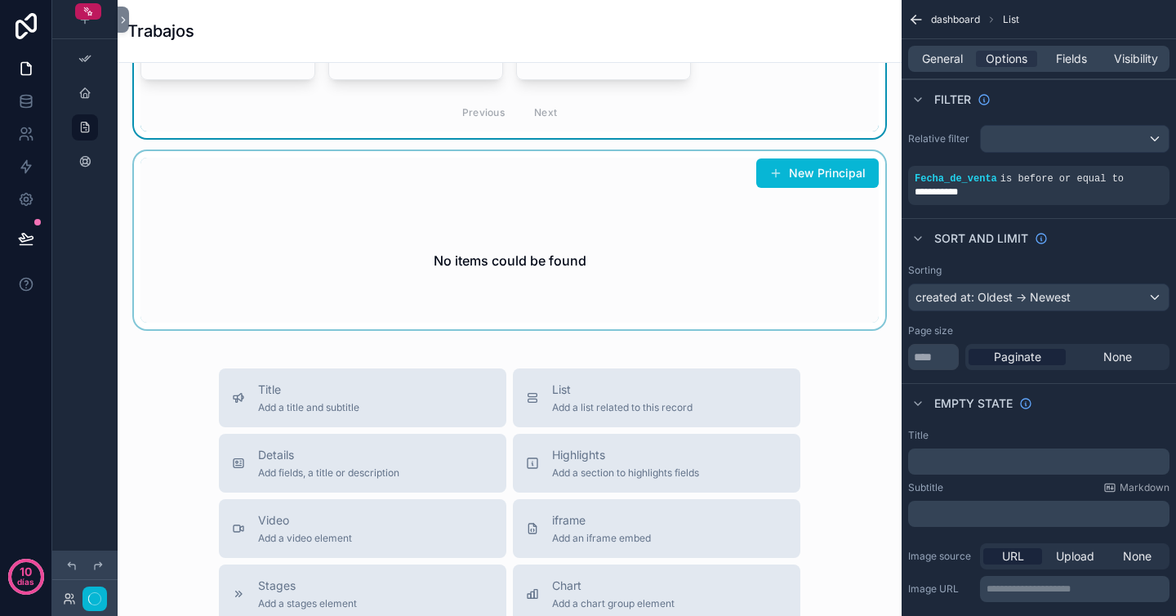
click at [840, 262] on div "contenido desplazable" at bounding box center [510, 240] width 758 height 178
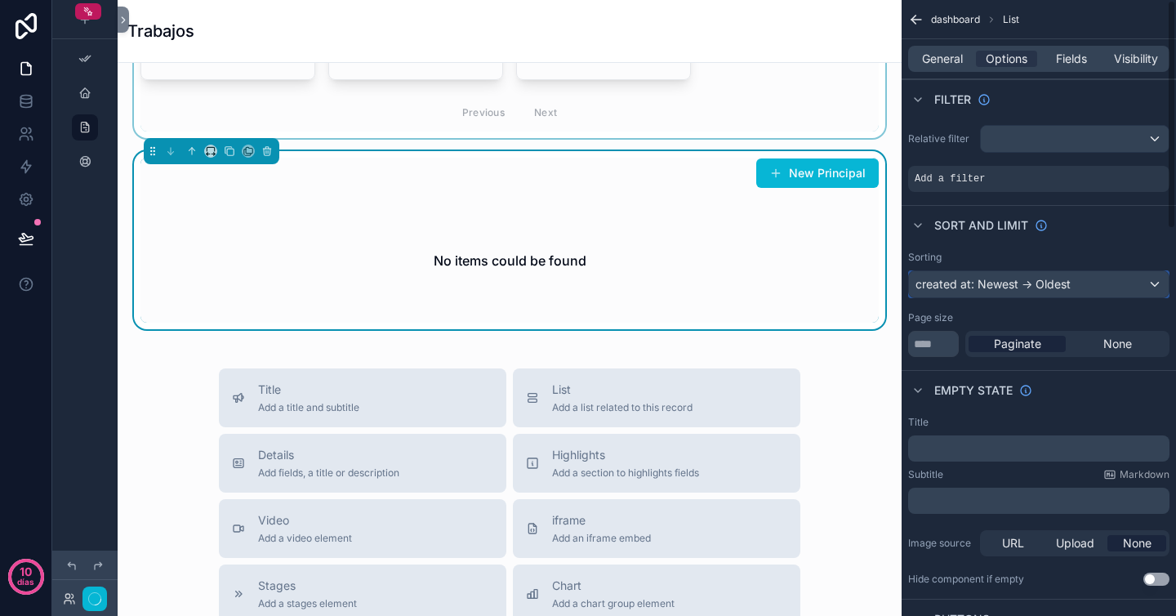
click at [1024, 289] on div "created at: Newest -> Oldest" at bounding box center [1039, 284] width 260 height 26
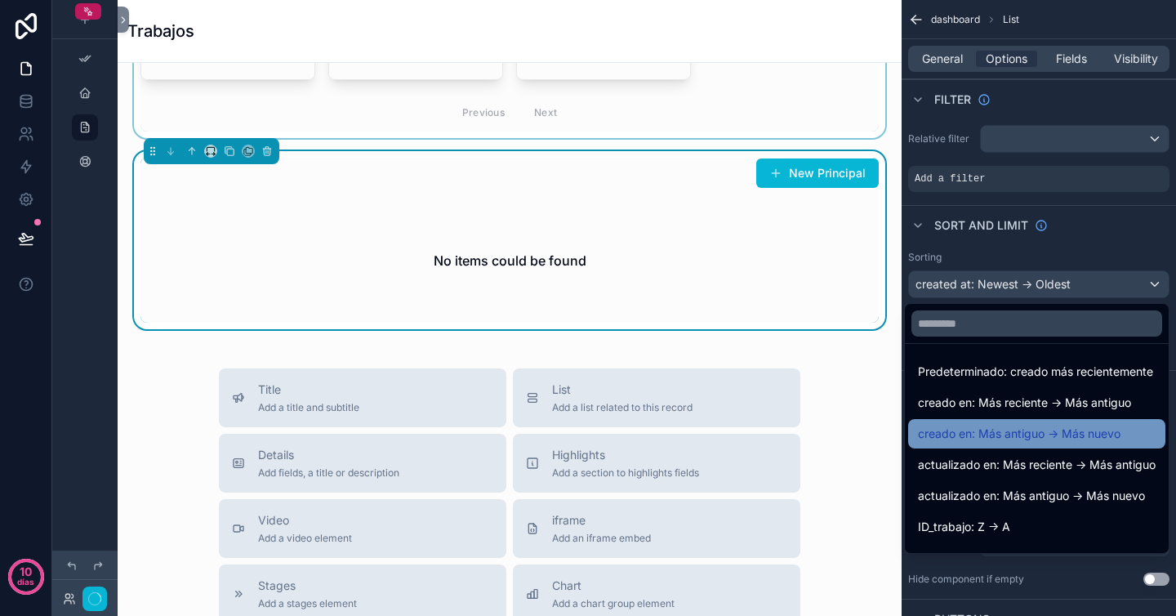
click at [1061, 441] on font "creado en: Más antiguo -> Más nuevo" at bounding box center [1019, 434] width 203 height 20
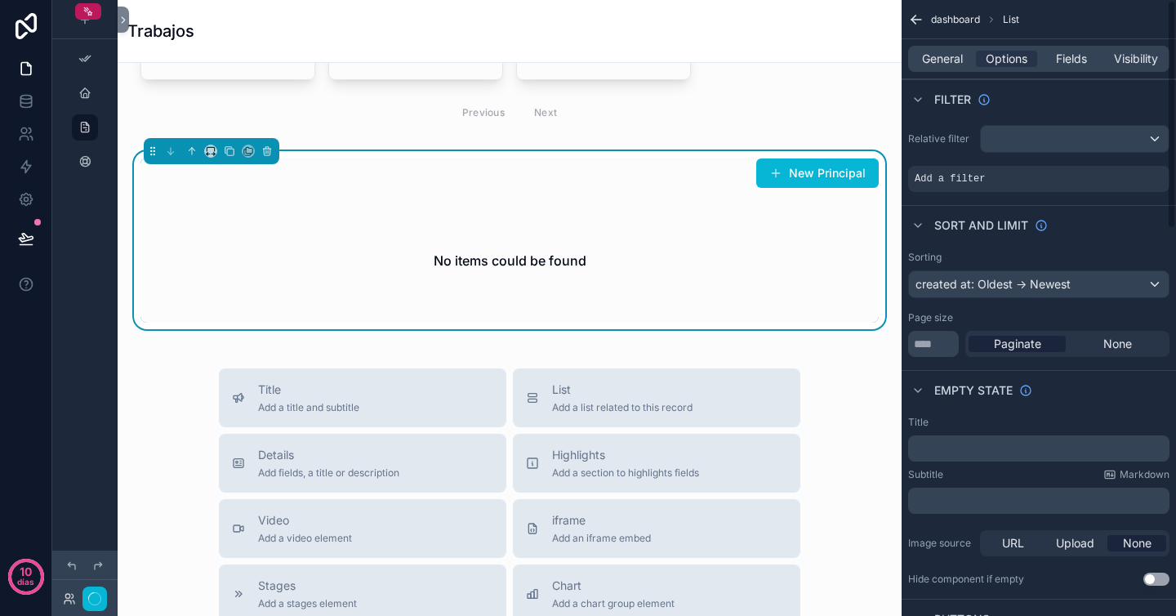
click at [1092, 240] on div "Sort And Limit" at bounding box center [1039, 224] width 274 height 39
click at [885, 143] on div "New Principal Sin hacer 7 ID_trabajo TIC15525 Nombre Vazquez Trejo Cristian Fec…" at bounding box center [510, 285] width 784 height 1590
click at [94, 599] on icon "button" at bounding box center [94, 598] width 13 height 13
click at [922, 19] on icon "contenido desplazable" at bounding box center [916, 19] width 16 height 16
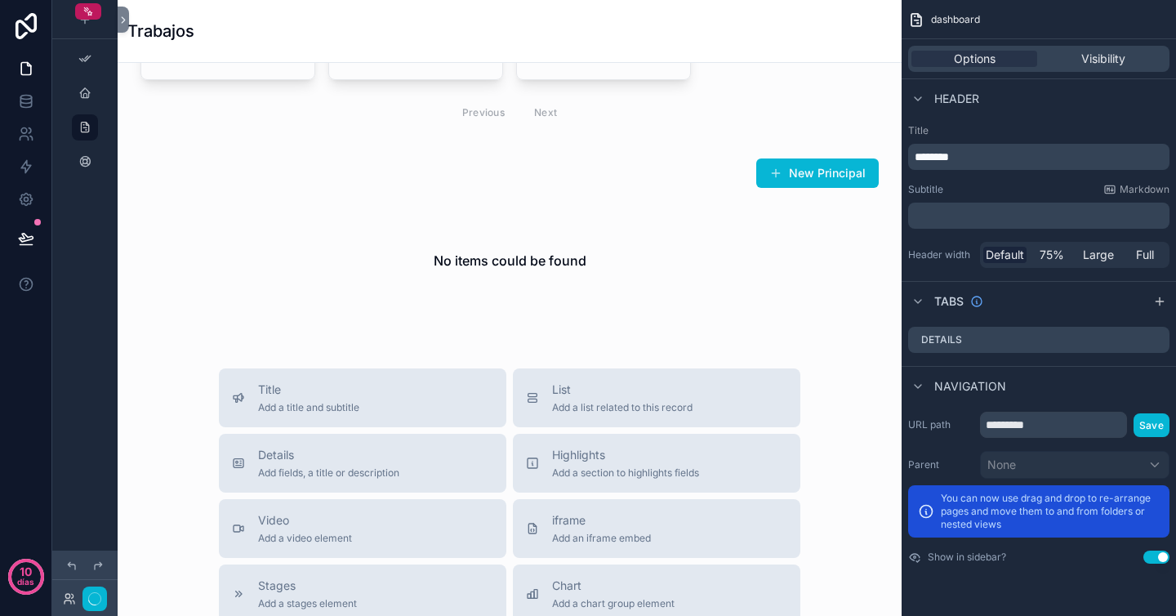
click at [881, 153] on div "New Principal Sin hacer 7 ID_trabajo TIC15525 Nombre Vazquez Trejo Cristian Fec…" at bounding box center [510, 285] width 784 height 1590
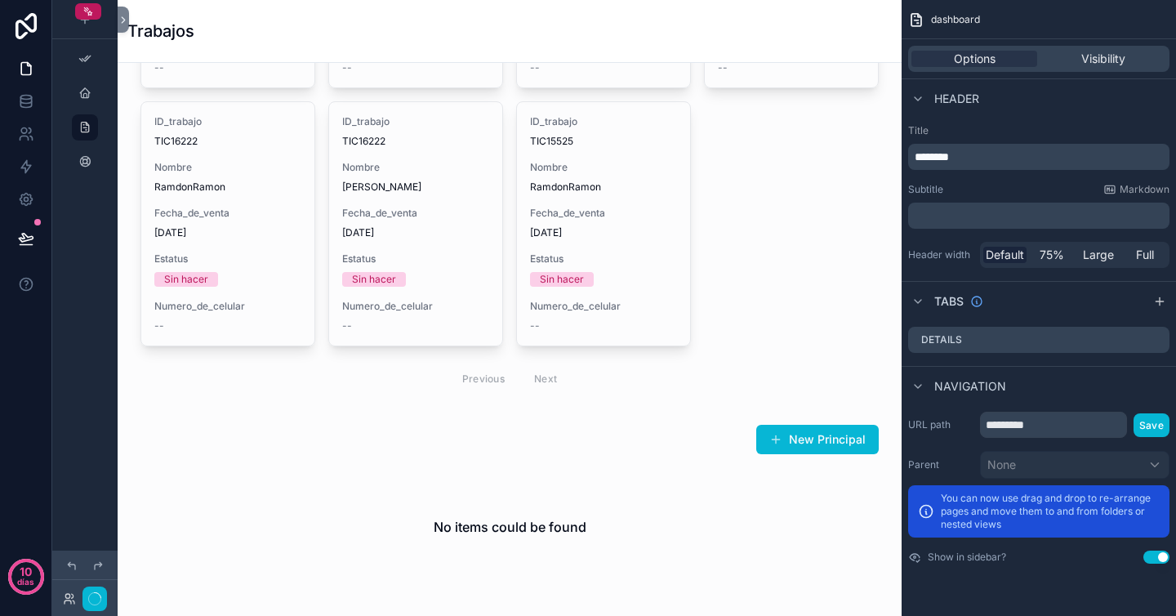
scroll to position [291, 0]
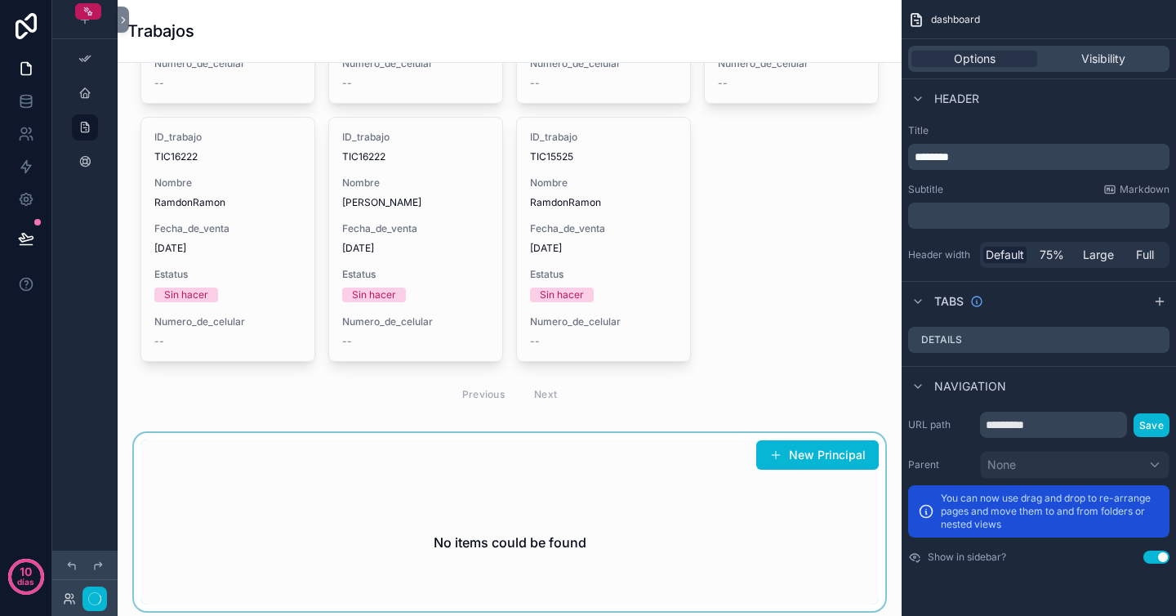
click at [703, 476] on div "contenido desplazable" at bounding box center [510, 522] width 758 height 178
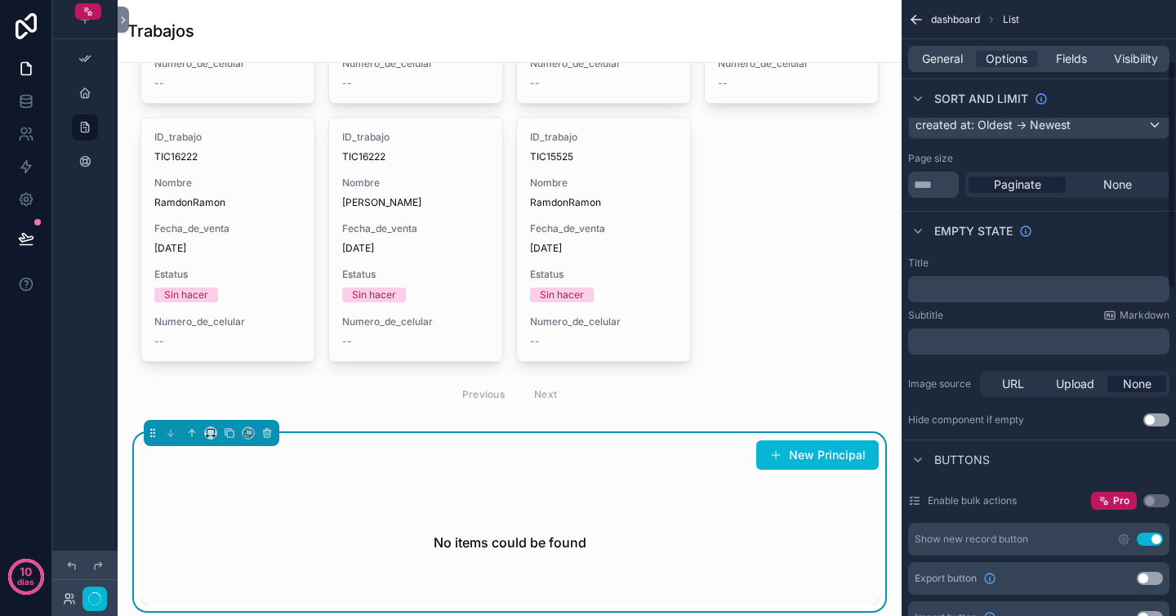
scroll to position [163, 0]
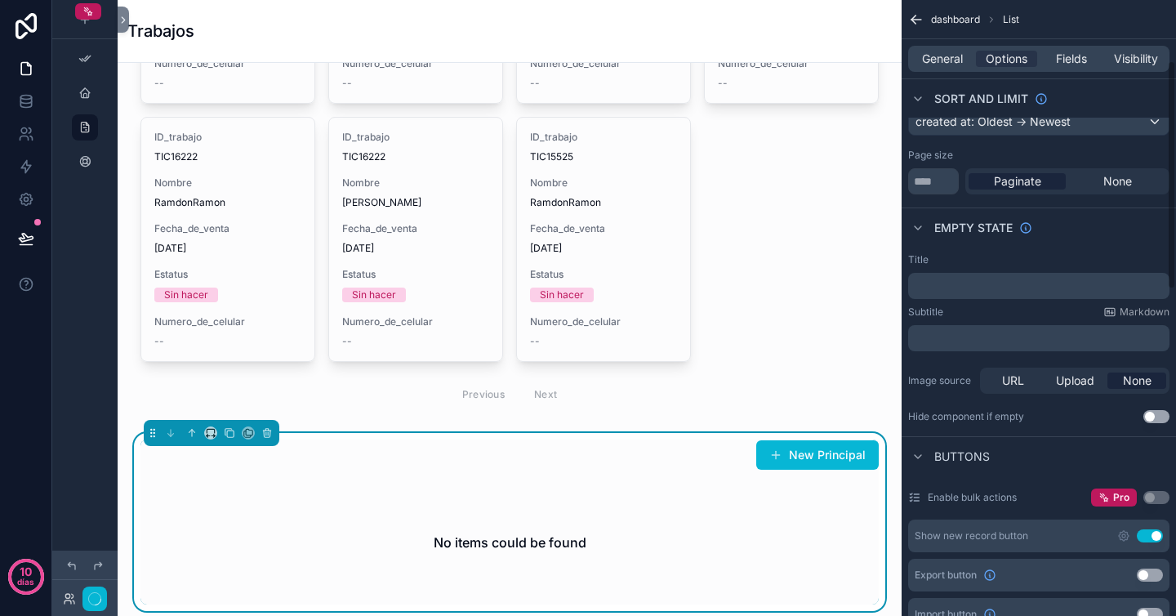
click at [1162, 419] on button "Use setting" at bounding box center [1157, 416] width 26 height 13
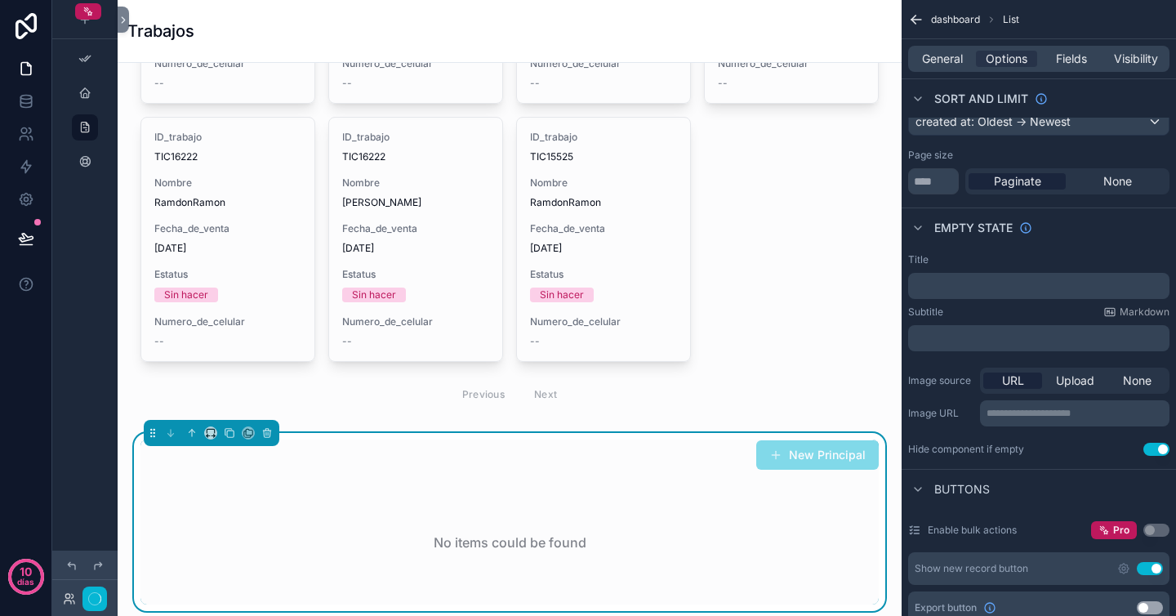
click at [1163, 454] on button "Use setting" at bounding box center [1157, 449] width 26 height 13
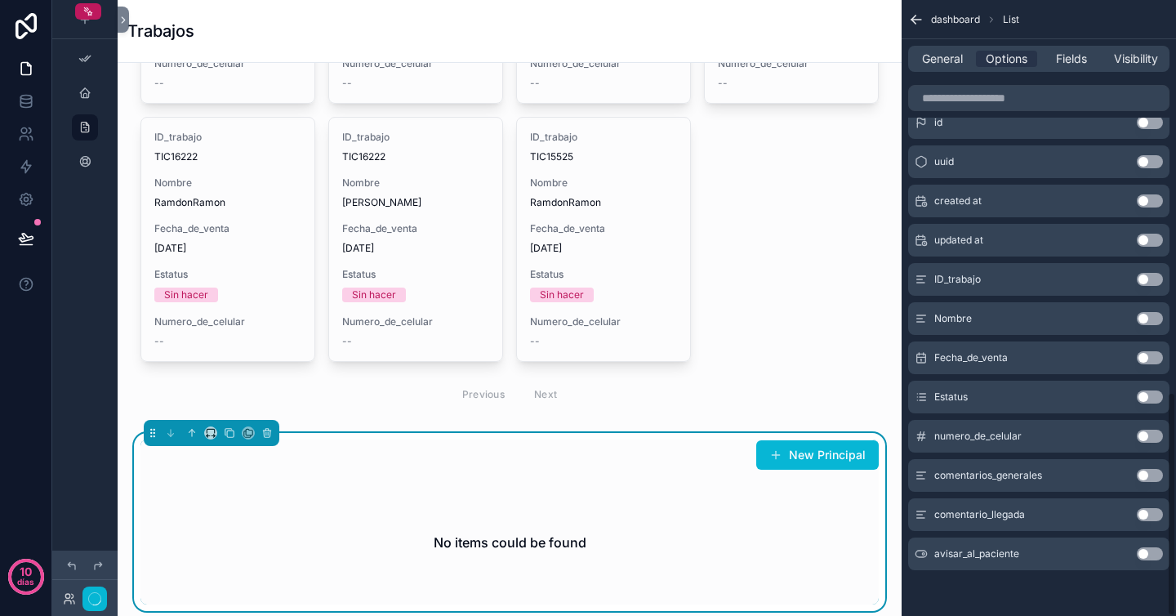
scroll to position [0, 0]
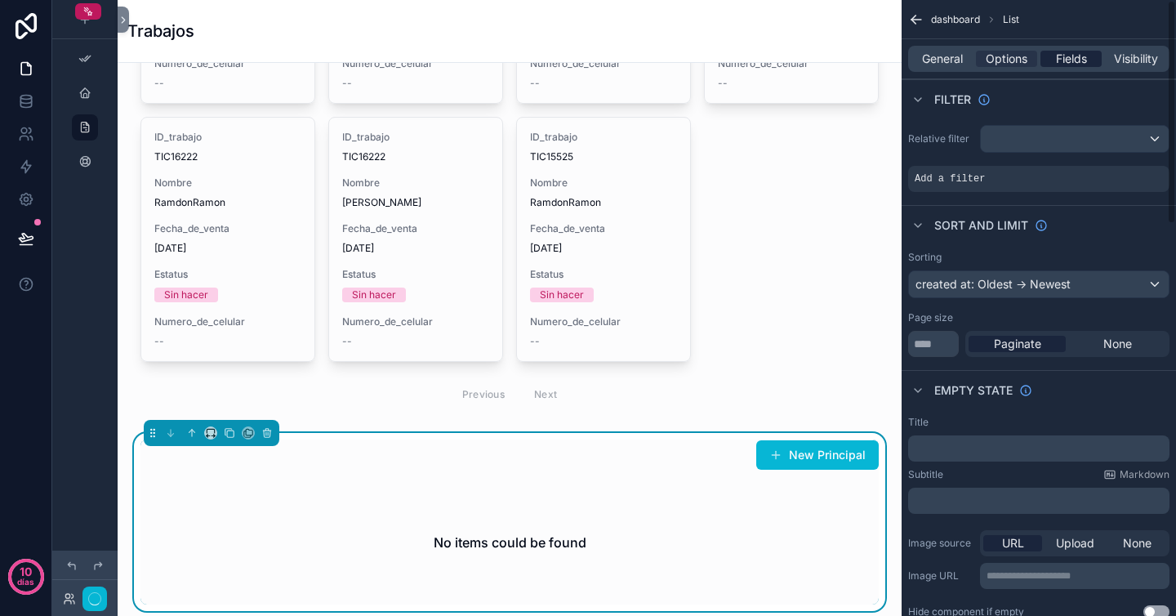
click at [1082, 57] on span "Fields" at bounding box center [1071, 59] width 31 height 16
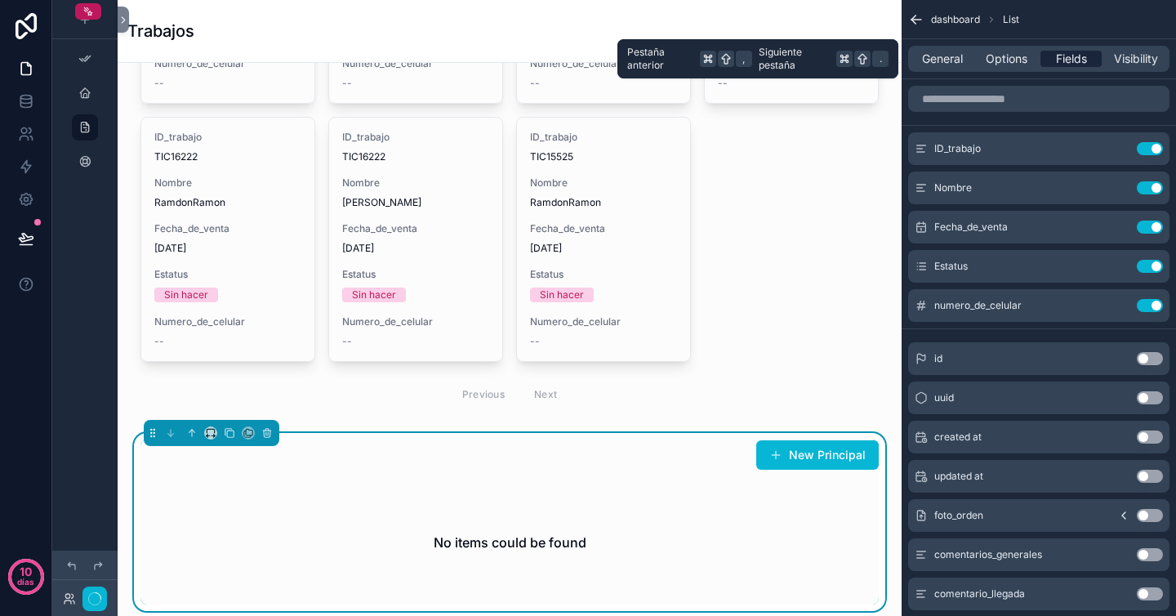
click at [1082, 57] on span "Fields" at bounding box center [1071, 59] width 31 height 16
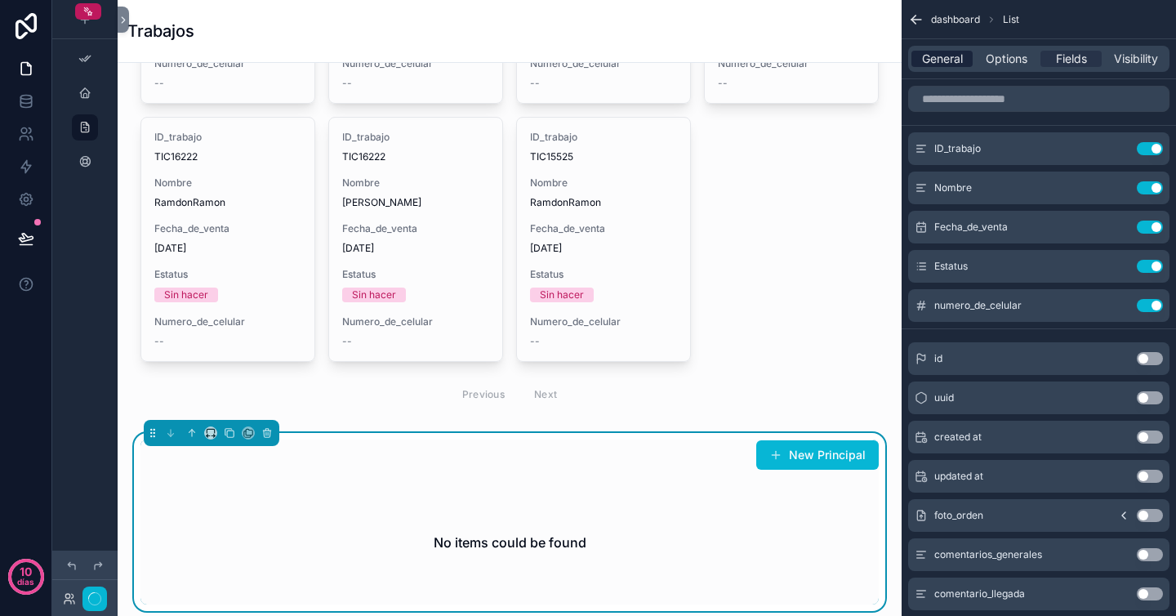
click at [939, 65] on span "General" at bounding box center [942, 59] width 41 height 16
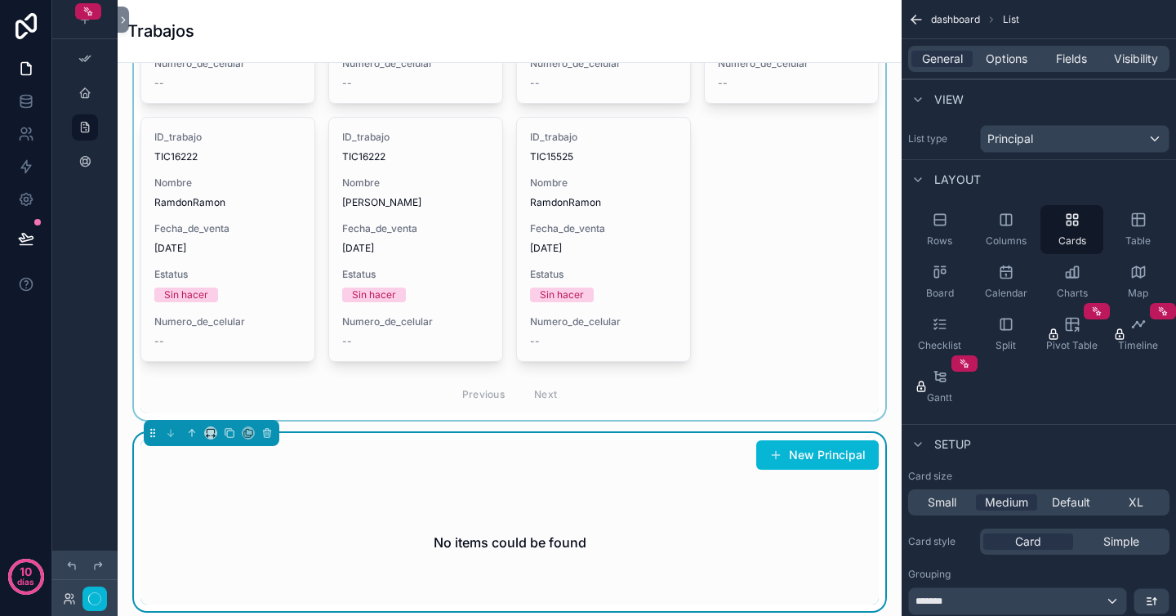
click at [781, 325] on div "contenido desplazable" at bounding box center [510, 102] width 758 height 635
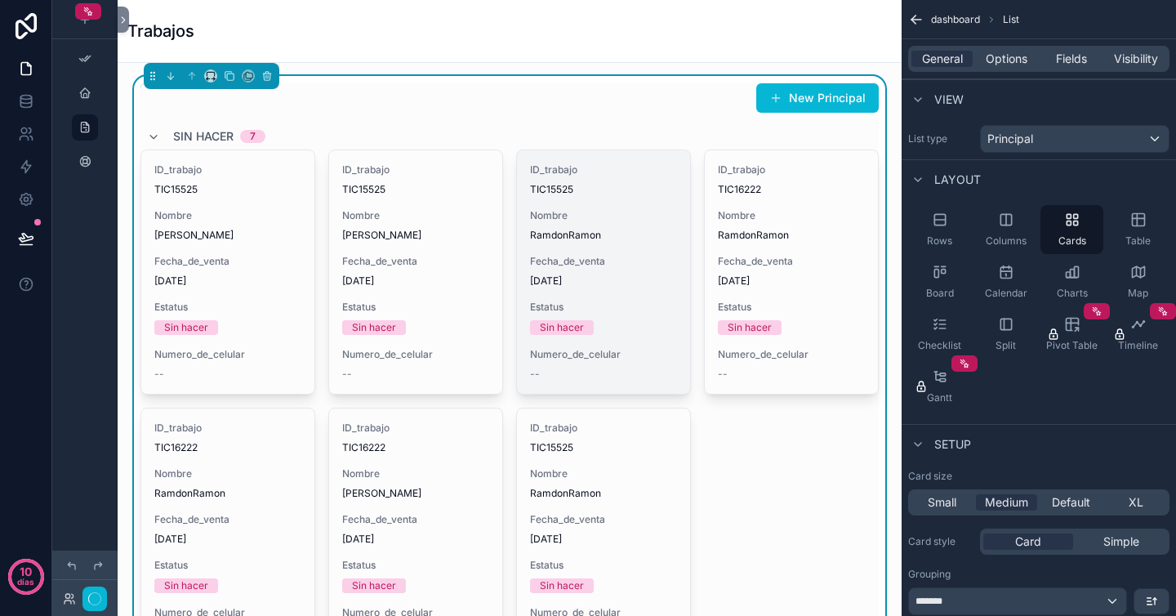
click at [622, 335] on div "ID_trabajo TIC15525 Nombre RamdonRamon Fecha_de_venta 20/8/2025 Estatus Sin hac…" at bounding box center [603, 271] width 173 height 243
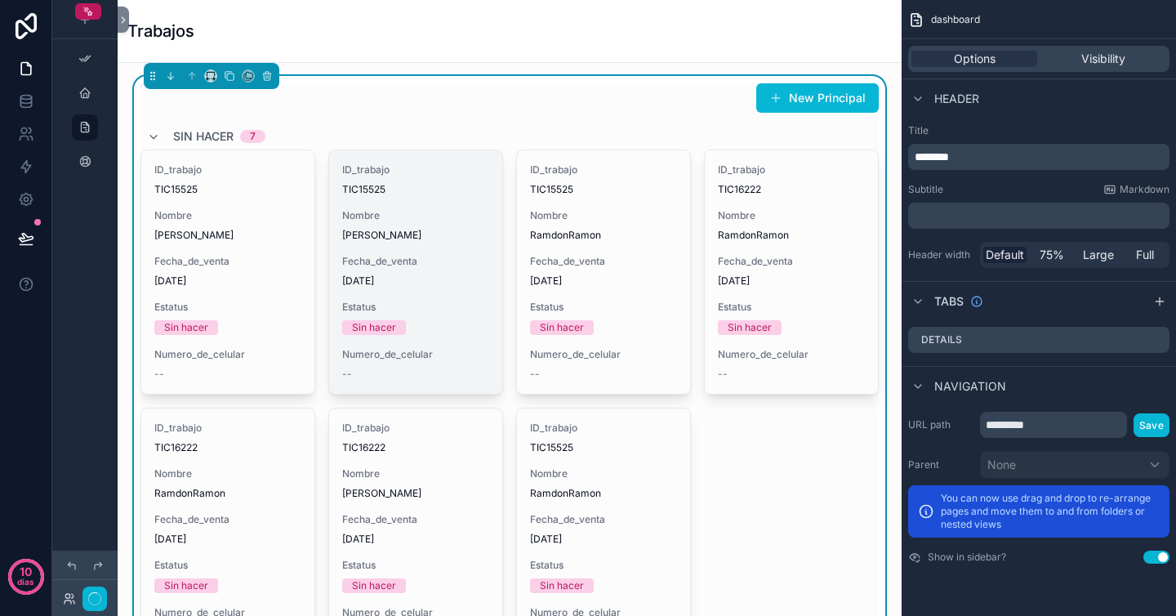
click at [377, 317] on div "Estatus Sin hacer" at bounding box center [415, 318] width 147 height 34
click at [445, 343] on div "ID_trabajo TIC15525 Nombre Vazquez Trejo Cristian Fecha_de_venta 21/8/2025 Esta…" at bounding box center [415, 271] width 173 height 243
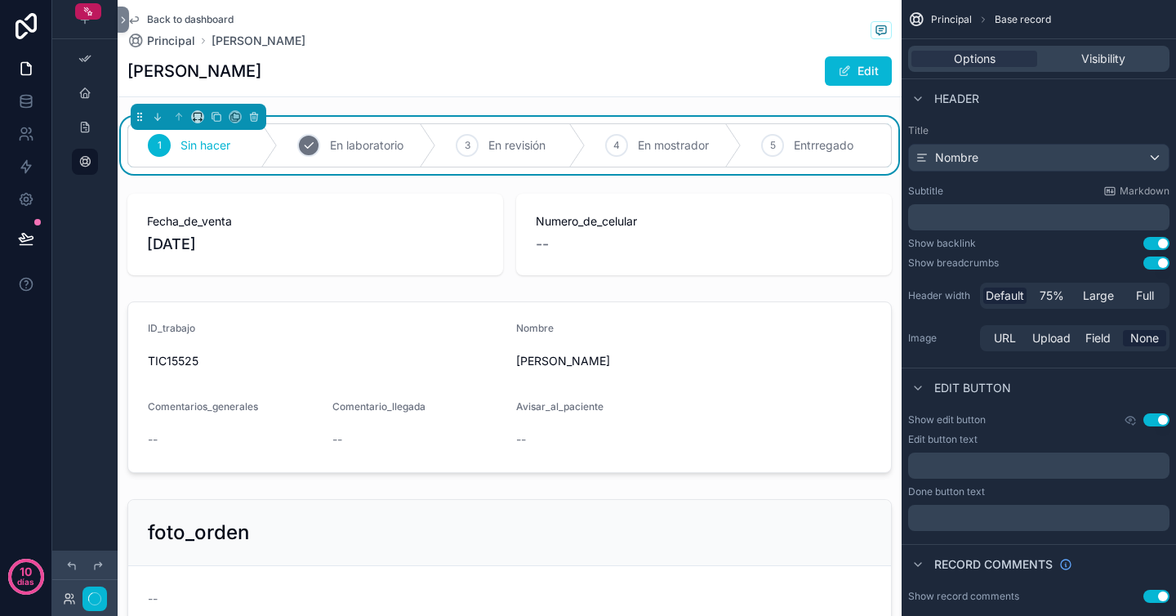
click at [372, 150] on span "En laboratorio" at bounding box center [367, 145] width 74 height 16
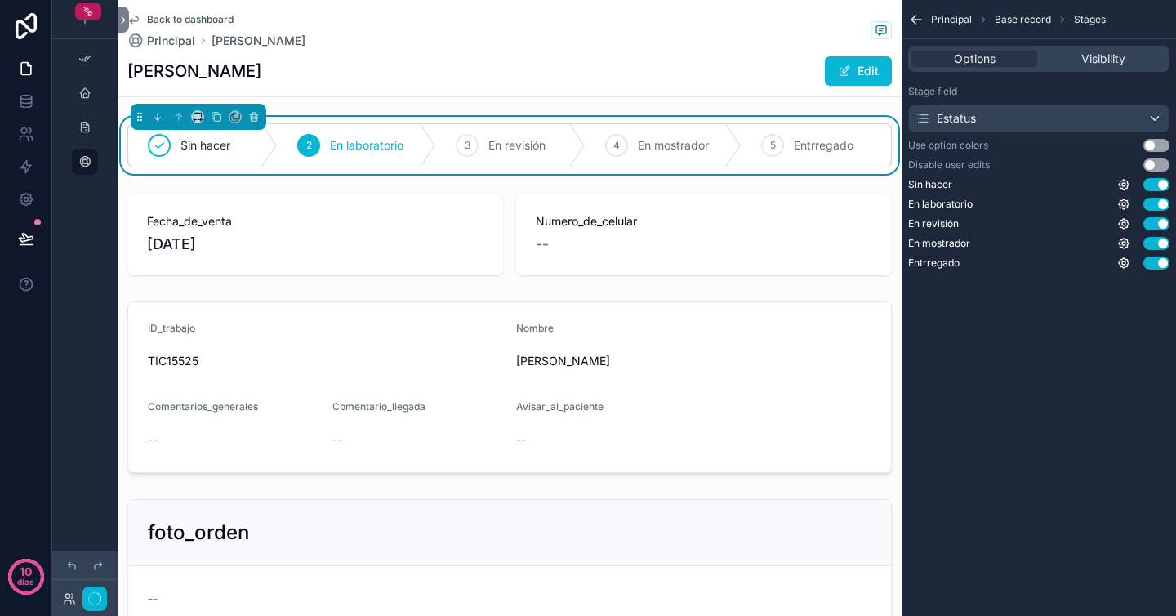
click at [363, 75] on div "Vazquez Trejo Cristian Edit" at bounding box center [509, 71] width 765 height 31
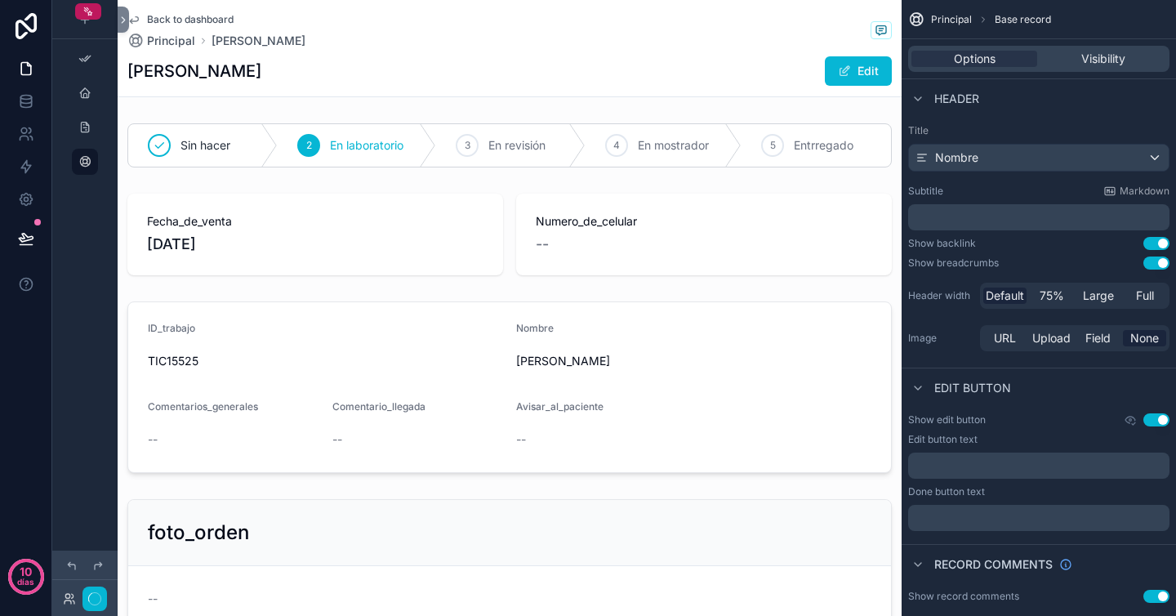
click at [169, 17] on span "Back to dashboard" at bounding box center [190, 19] width 87 height 13
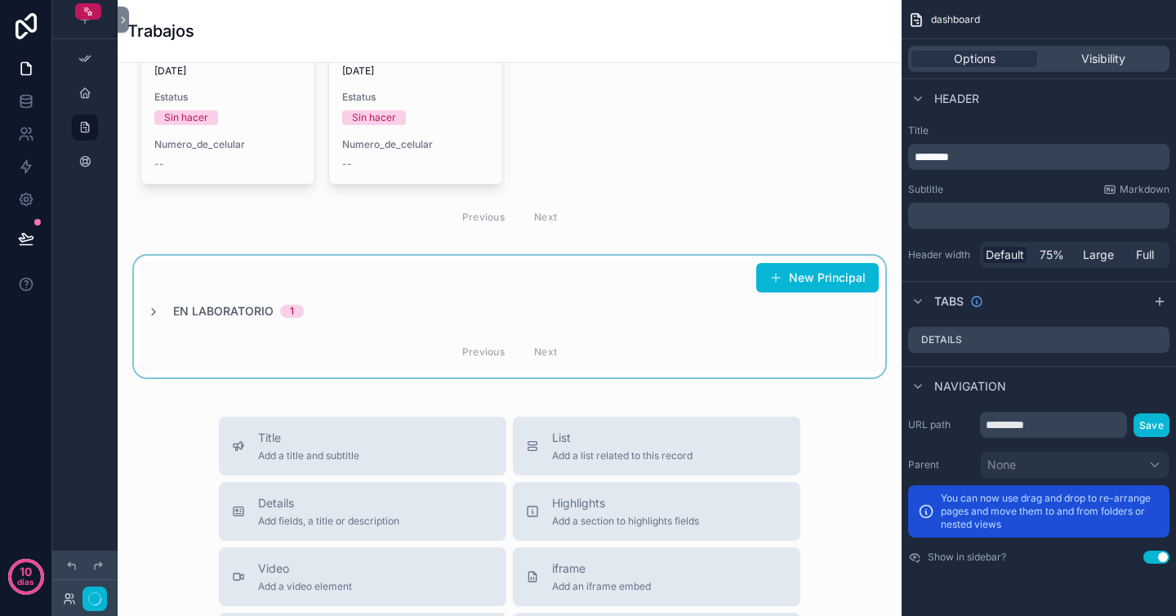
scroll to position [469, 0]
click at [154, 312] on div "contenido desplazable" at bounding box center [510, 316] width 758 height 122
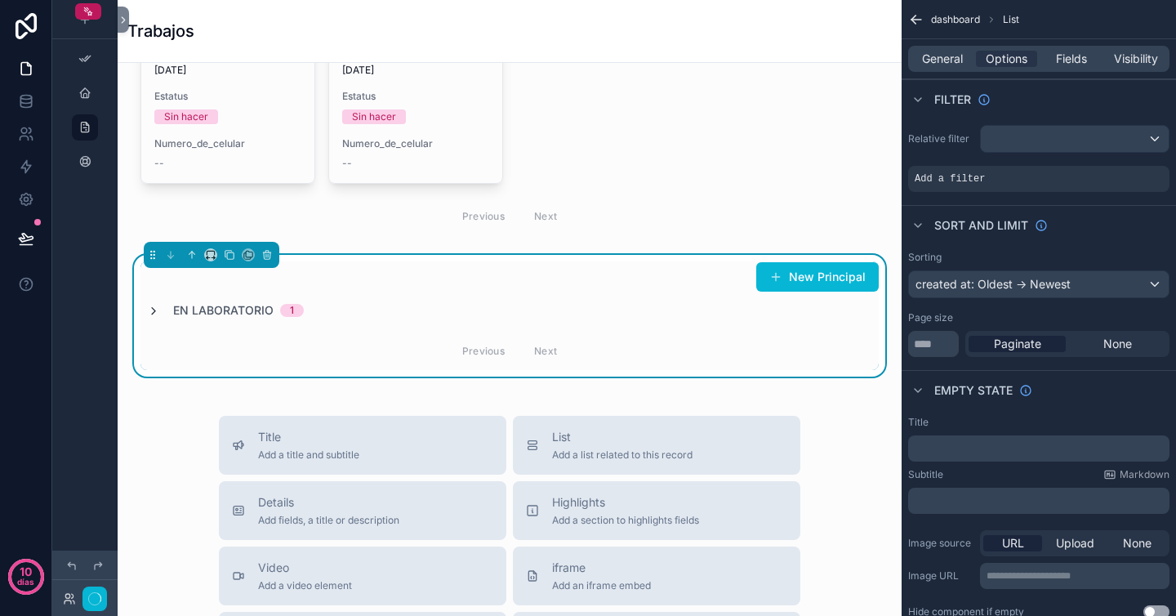
click at [154, 308] on icon "contenido desplazable" at bounding box center [153, 311] width 13 height 13
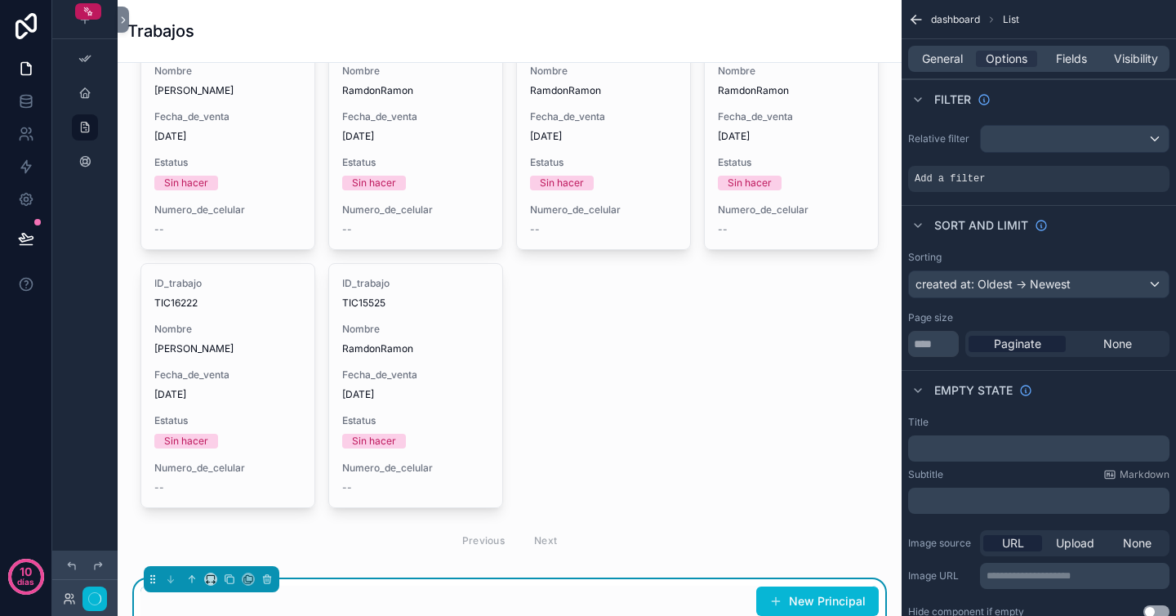
scroll to position [0, 0]
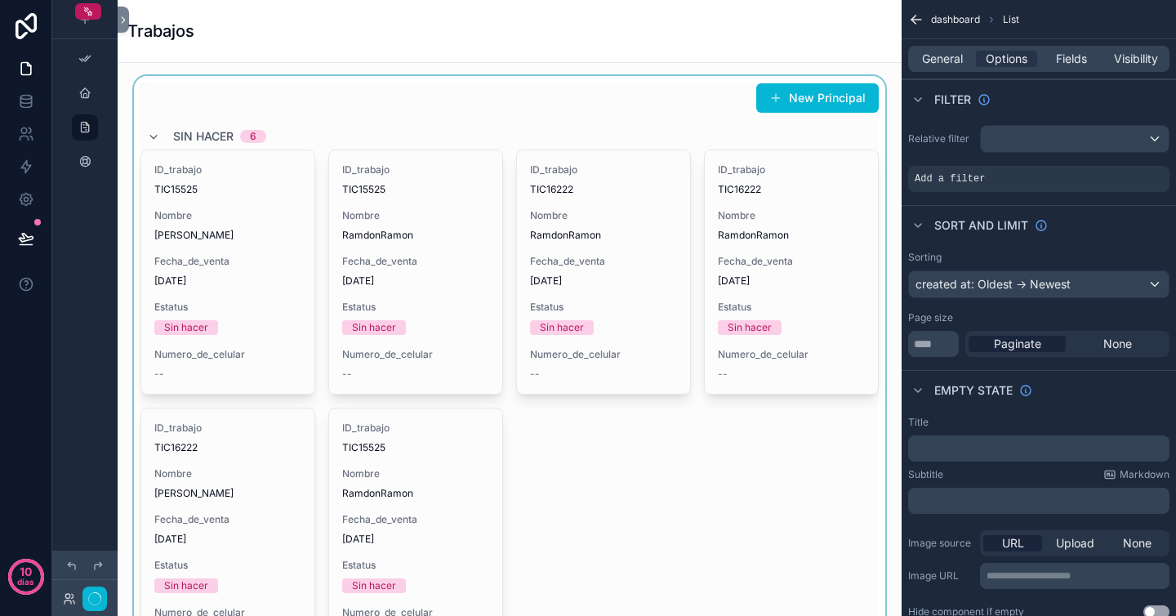
click at [847, 126] on div "contenido desplazable" at bounding box center [510, 393] width 758 height 635
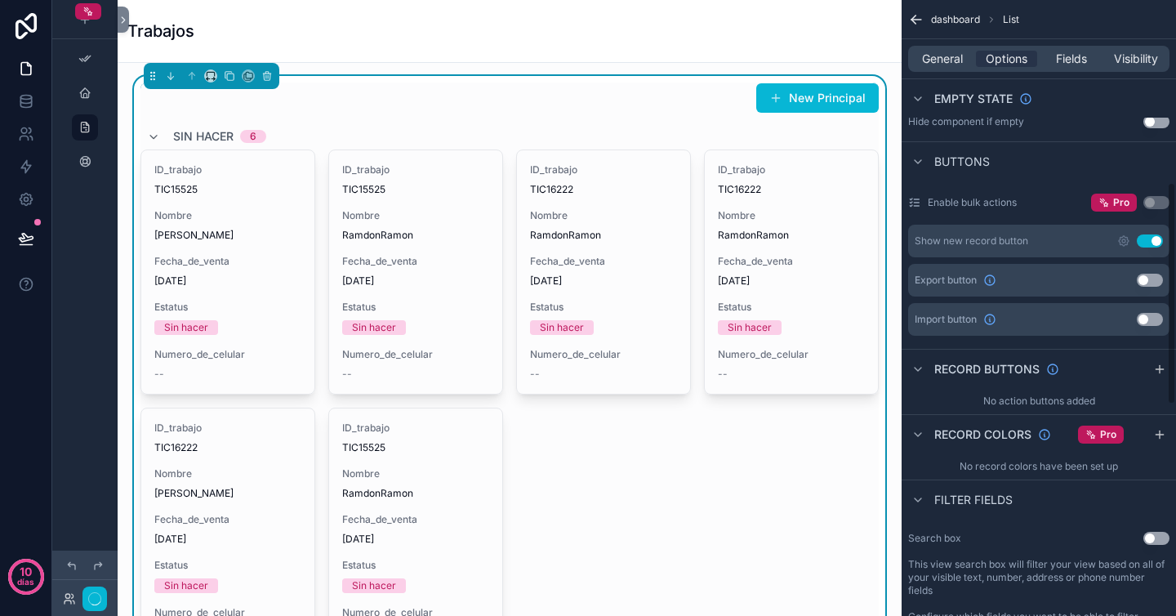
scroll to position [520, 0]
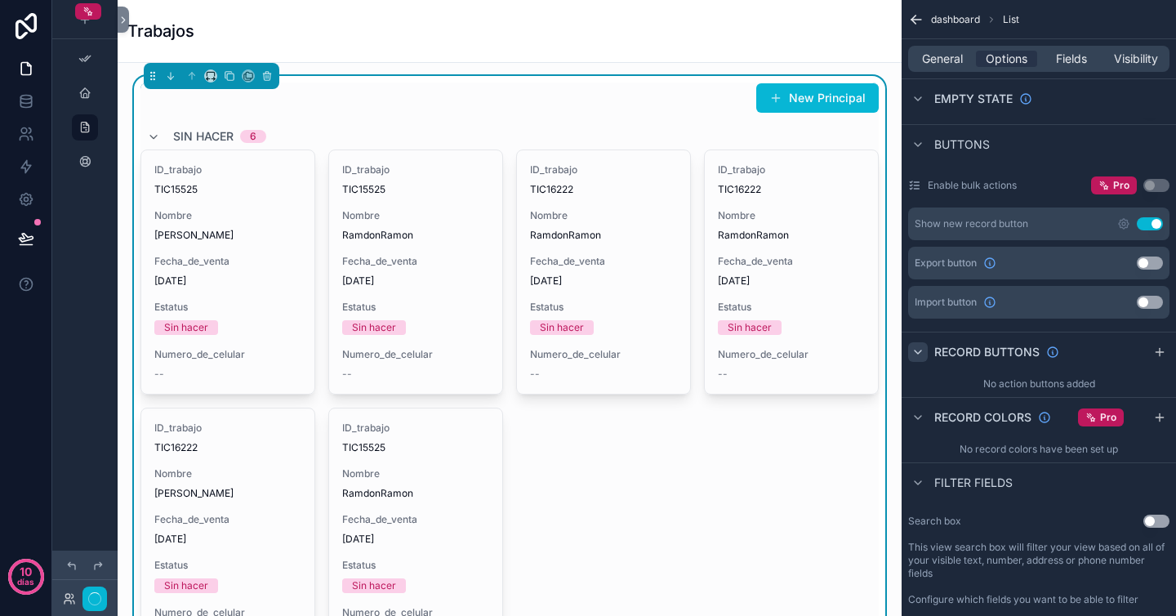
click at [923, 356] on icon "contenido desplazable" at bounding box center [918, 352] width 13 height 13
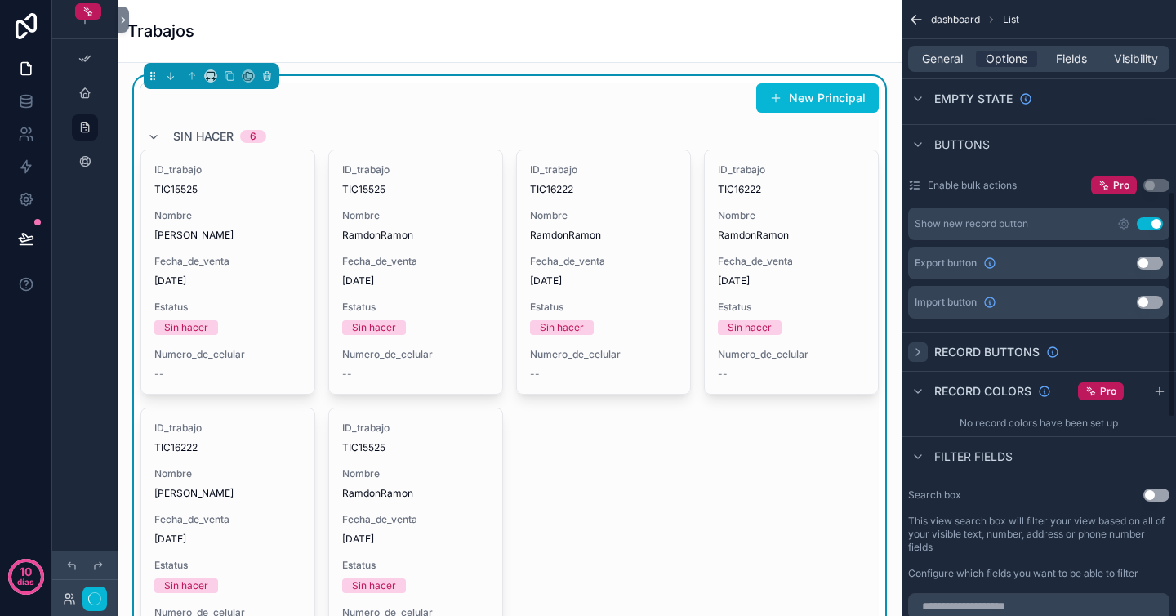
click at [923, 356] on icon "contenido desplazable" at bounding box center [918, 352] width 13 height 13
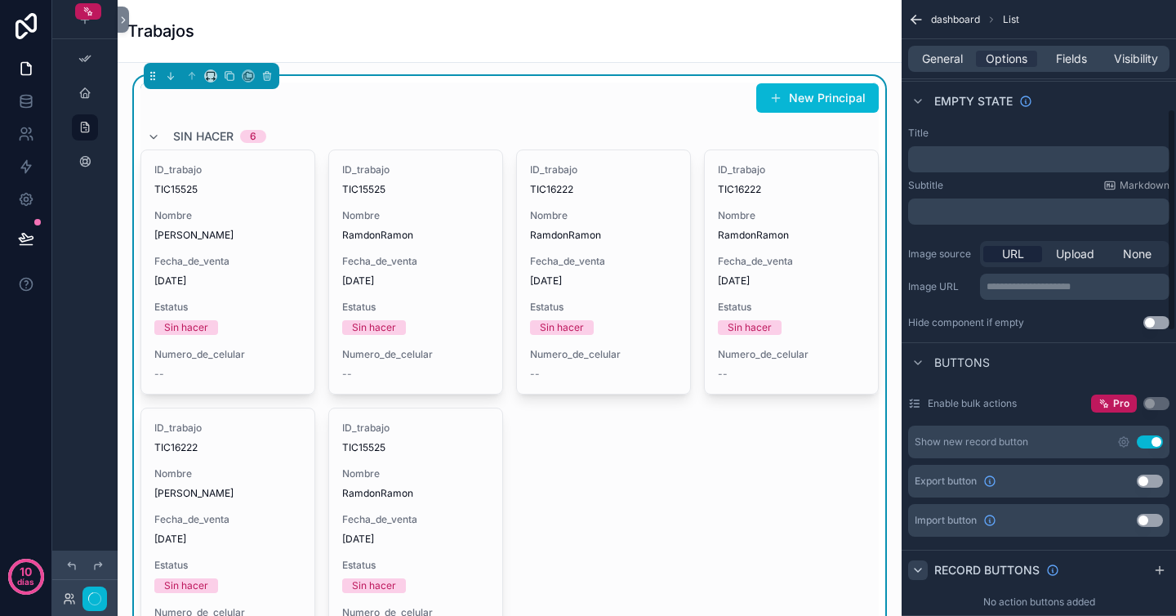
scroll to position [301, 0]
click at [1126, 444] on icon "contenido desplazable" at bounding box center [1123, 442] width 3 height 3
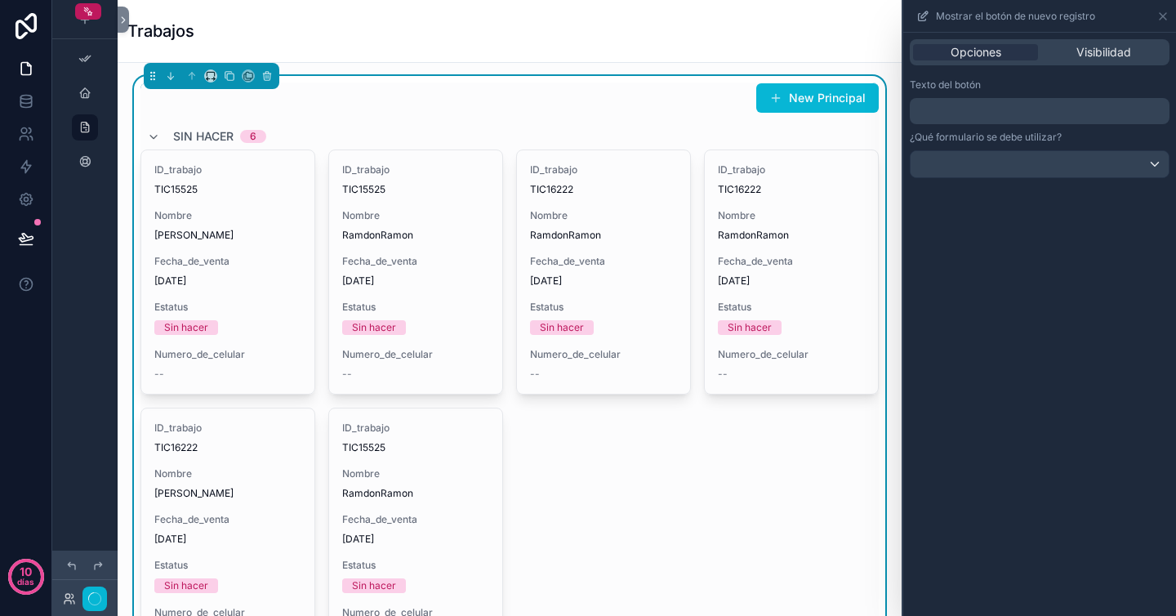
click at [1017, 116] on p "﻿" at bounding box center [1042, 111] width 250 height 20
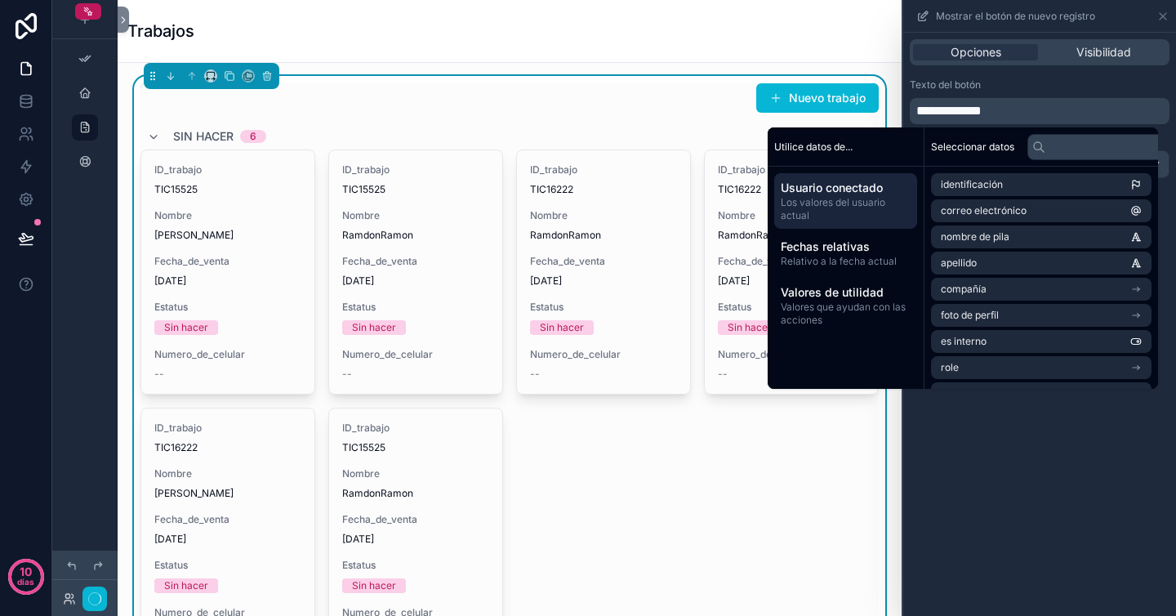
click at [1046, 76] on div "**********" at bounding box center [1039, 128] width 273 height 113
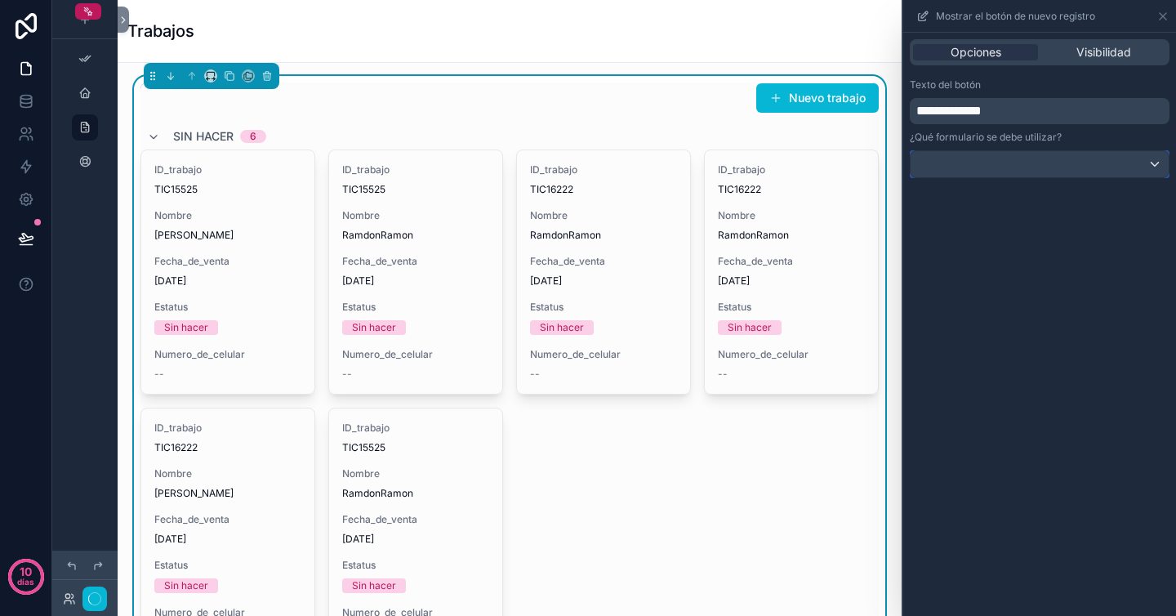
click at [1079, 167] on div at bounding box center [1040, 164] width 258 height 26
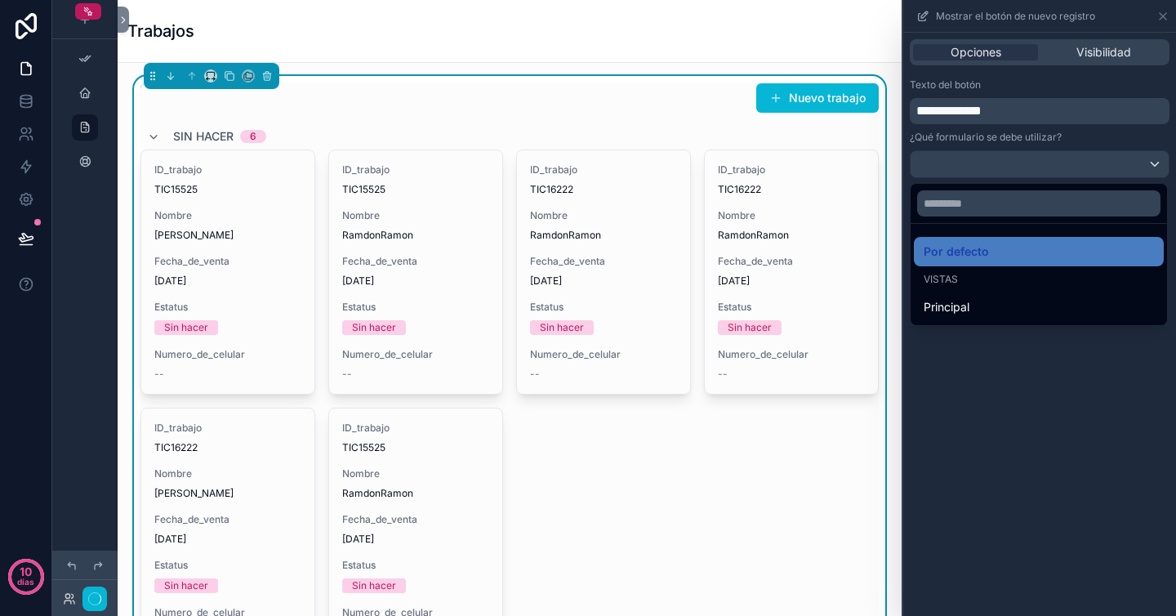
click at [1077, 166] on div at bounding box center [1039, 308] width 273 height 616
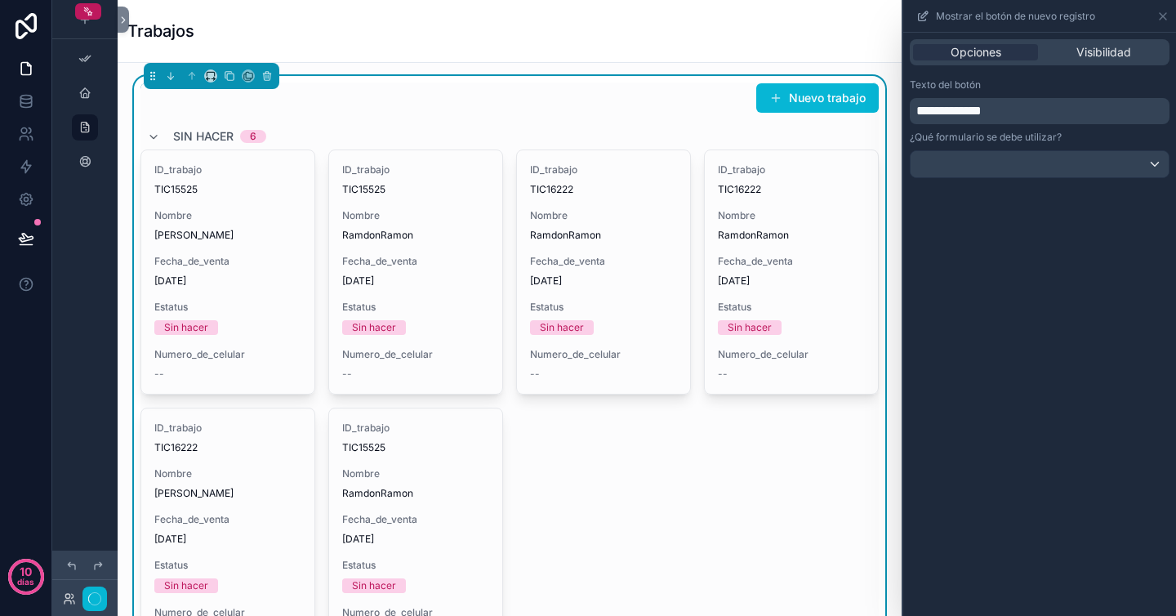
click at [1090, 145] on div "¿Qué formulario se debe utilizar?" at bounding box center [1040, 154] width 260 height 47
click at [791, 55] on div "Trabajos" at bounding box center [509, 31] width 765 height 62
click at [1164, 17] on icon at bounding box center [1163, 16] width 7 height 7
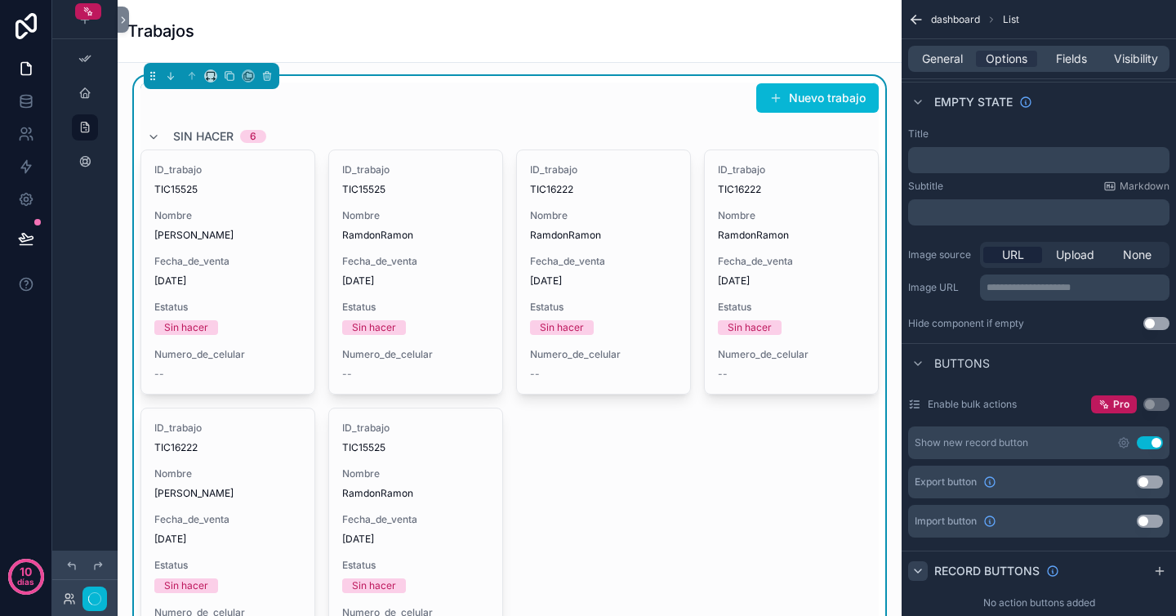
click at [782, 470] on div "ID_trabajo TIC15525 Nombre Vazquez Trejo Cristian Fecha_de_venta 1/9/2025 Estat…" at bounding box center [509, 400] width 738 height 503
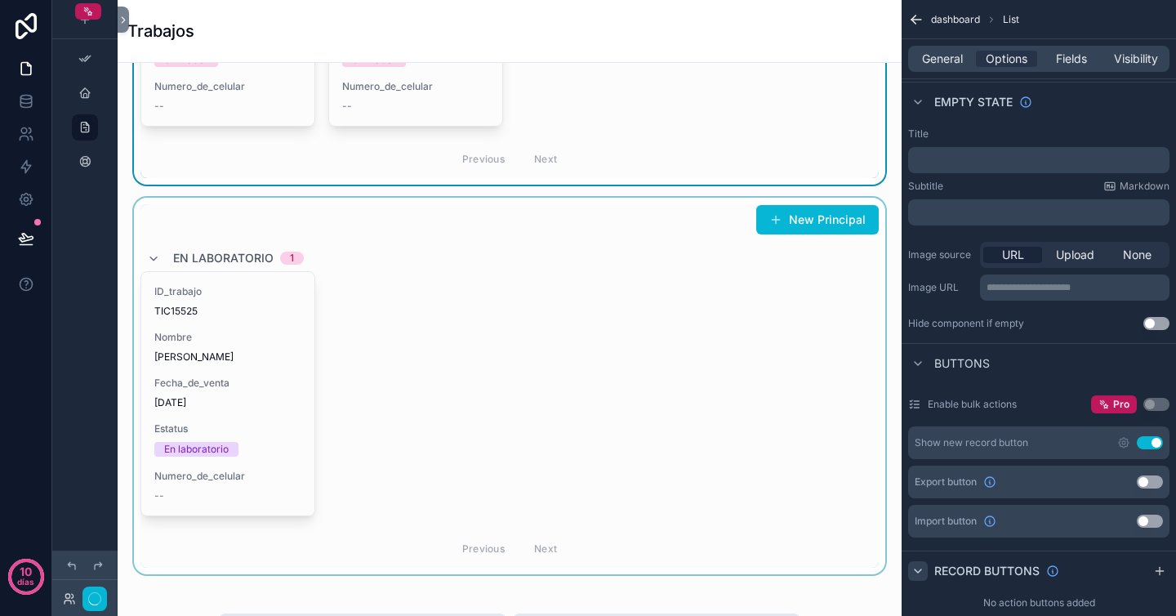
scroll to position [609, 0]
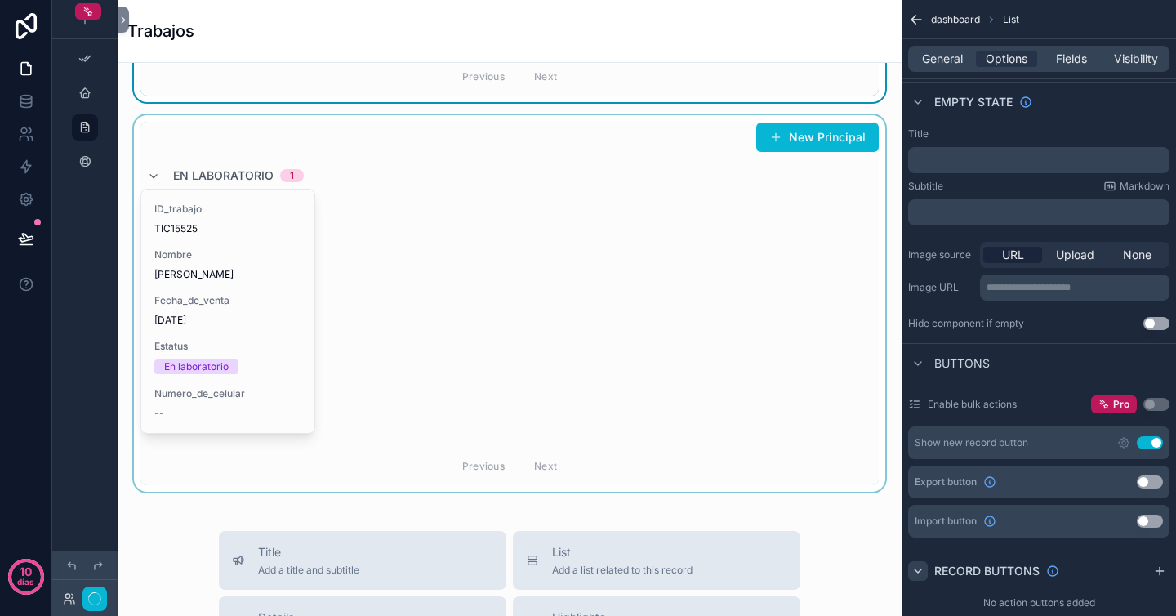
click at [827, 221] on div "contenido desplazable" at bounding box center [510, 303] width 758 height 377
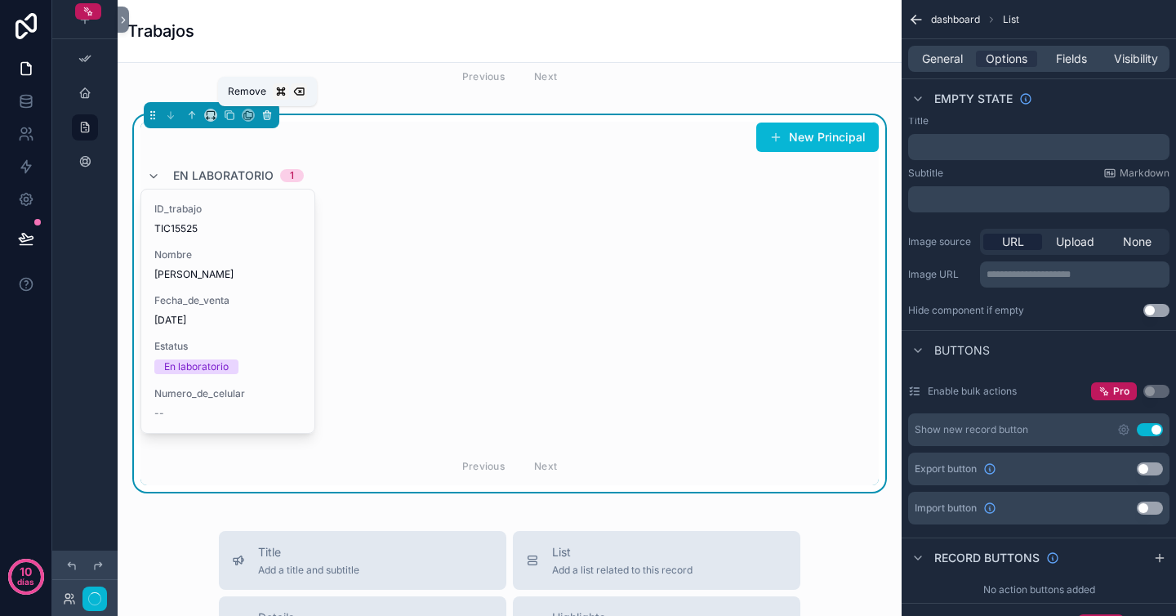
click at [272, 116] on icon "contenido desplazable" at bounding box center [266, 114] width 11 height 11
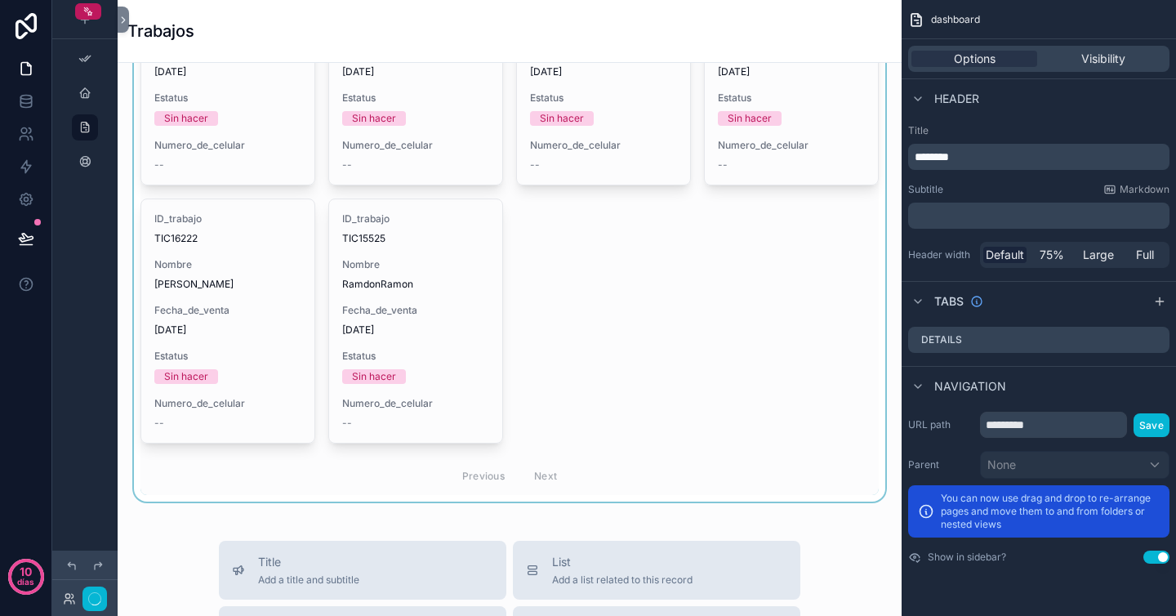
scroll to position [182, 0]
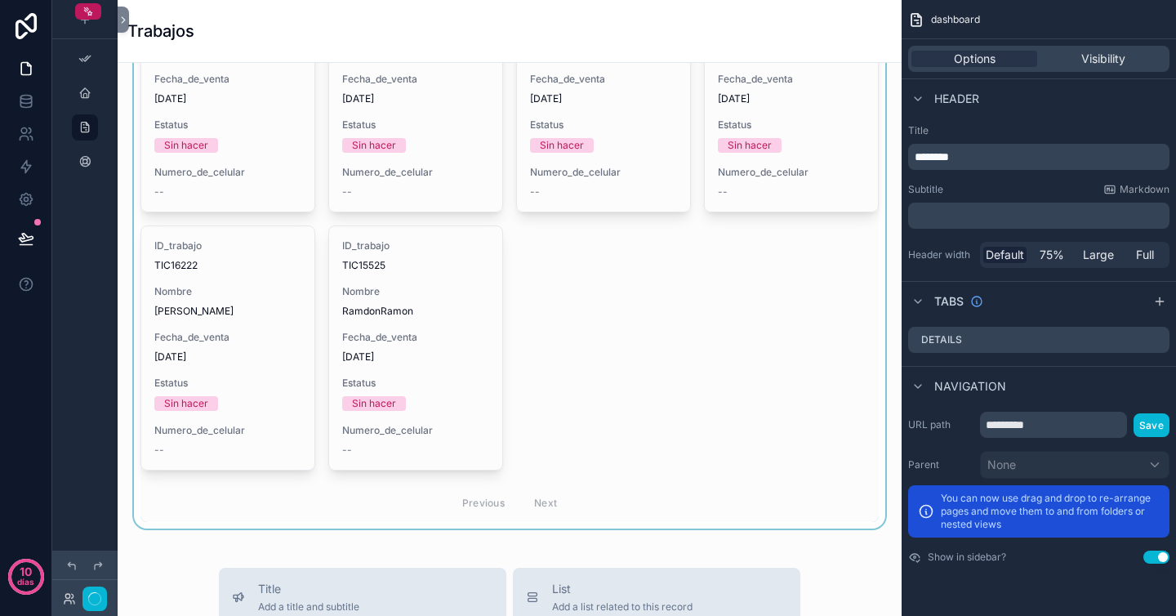
click at [751, 363] on div "contenido desplazable" at bounding box center [510, 211] width 758 height 635
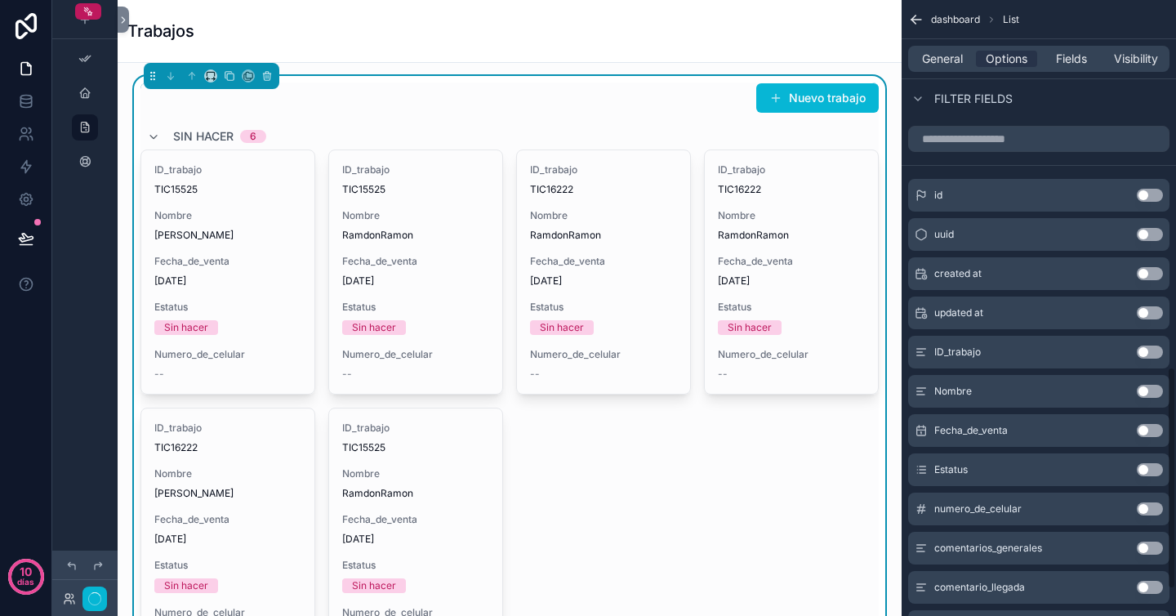
scroll to position [1015, 0]
click at [1149, 506] on button "Use setting" at bounding box center [1150, 508] width 26 height 13
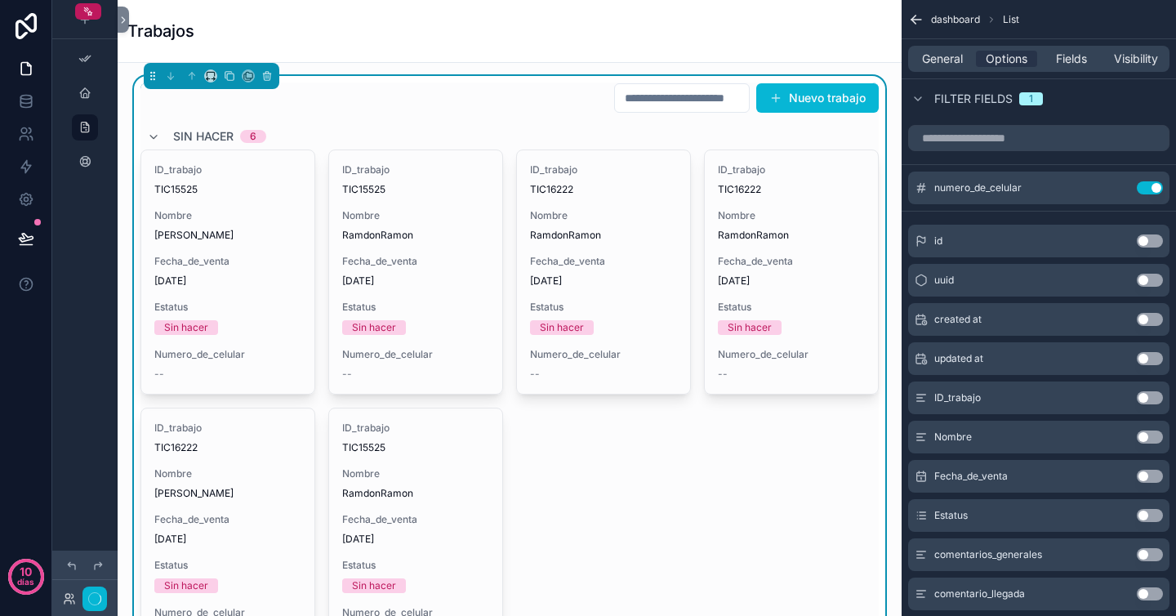
click at [1149, 399] on button "Use setting" at bounding box center [1150, 397] width 26 height 13
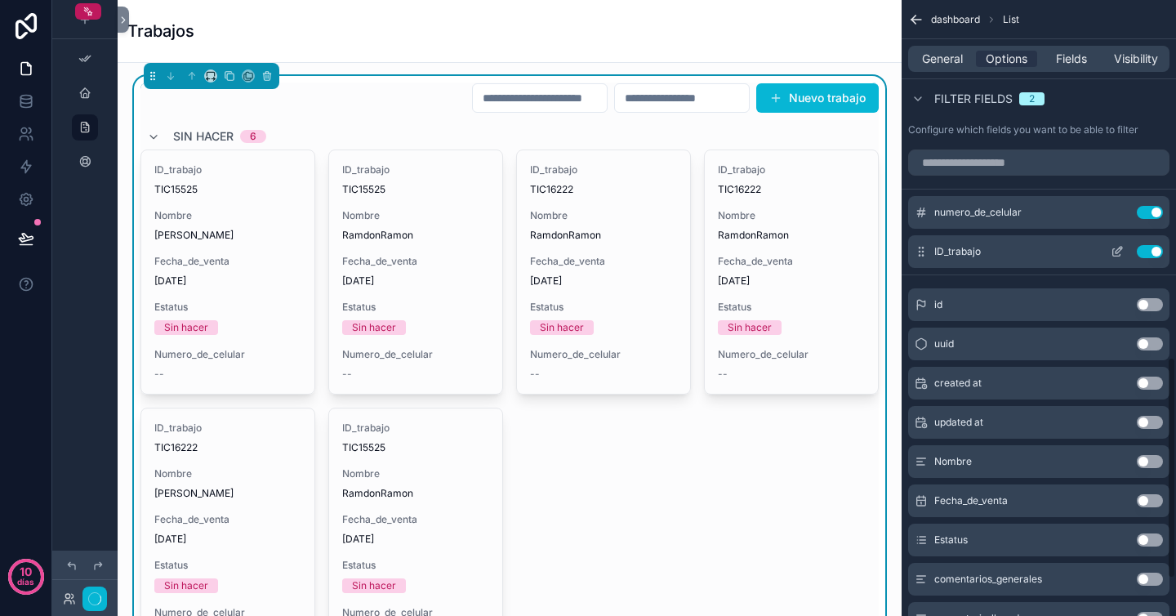
scroll to position [982, 0]
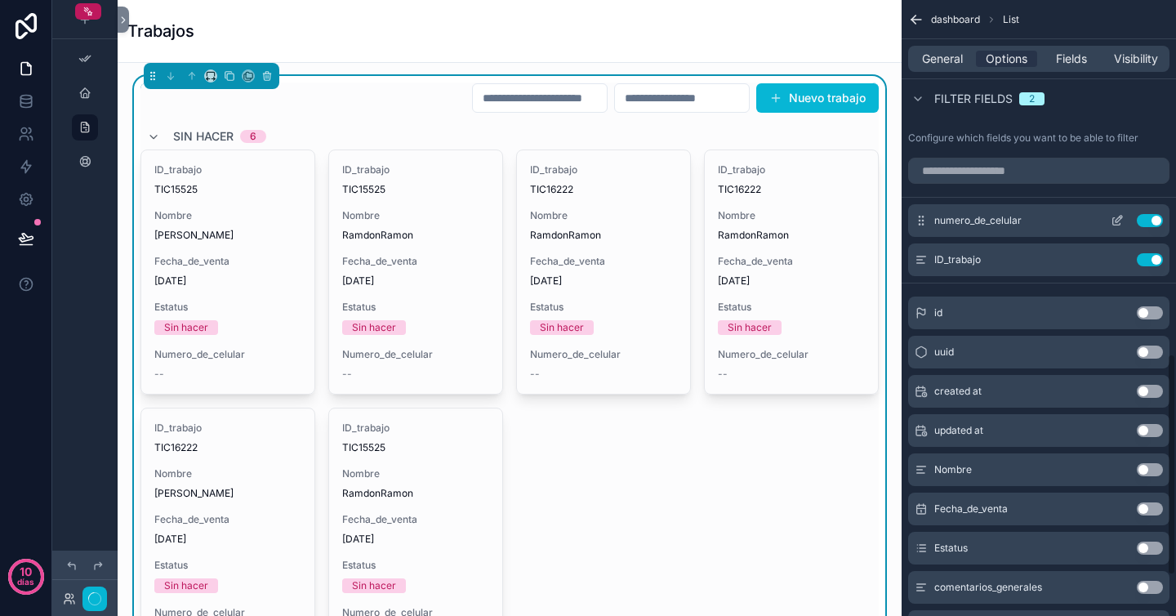
click at [1118, 219] on icon "contenido desplazable" at bounding box center [1117, 220] width 13 height 13
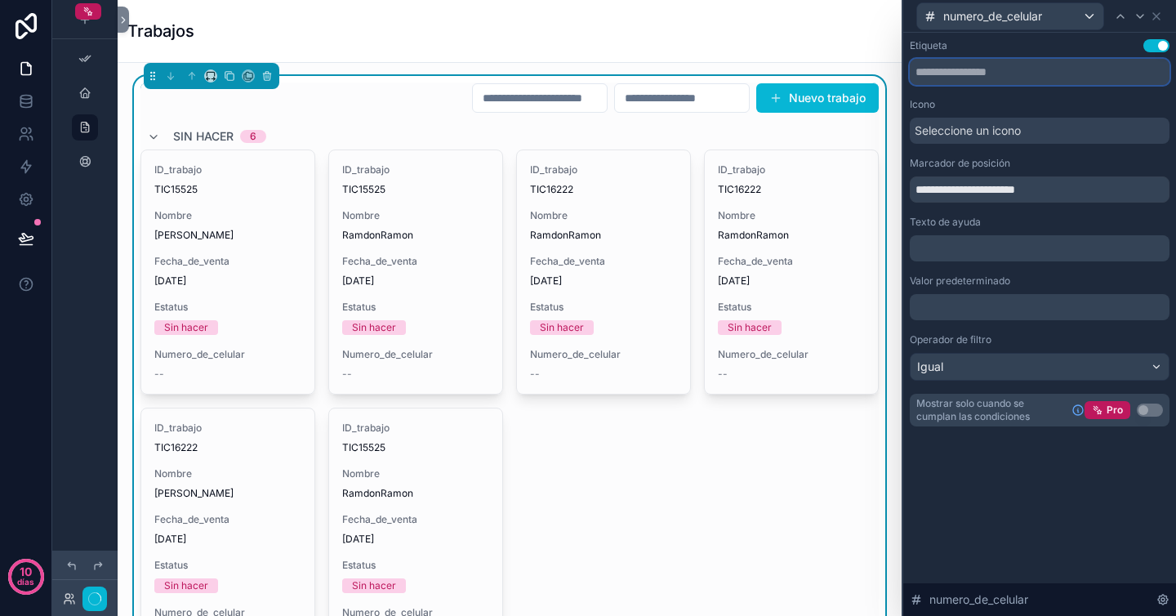
click at [1009, 75] on input "text" at bounding box center [1040, 72] width 260 height 26
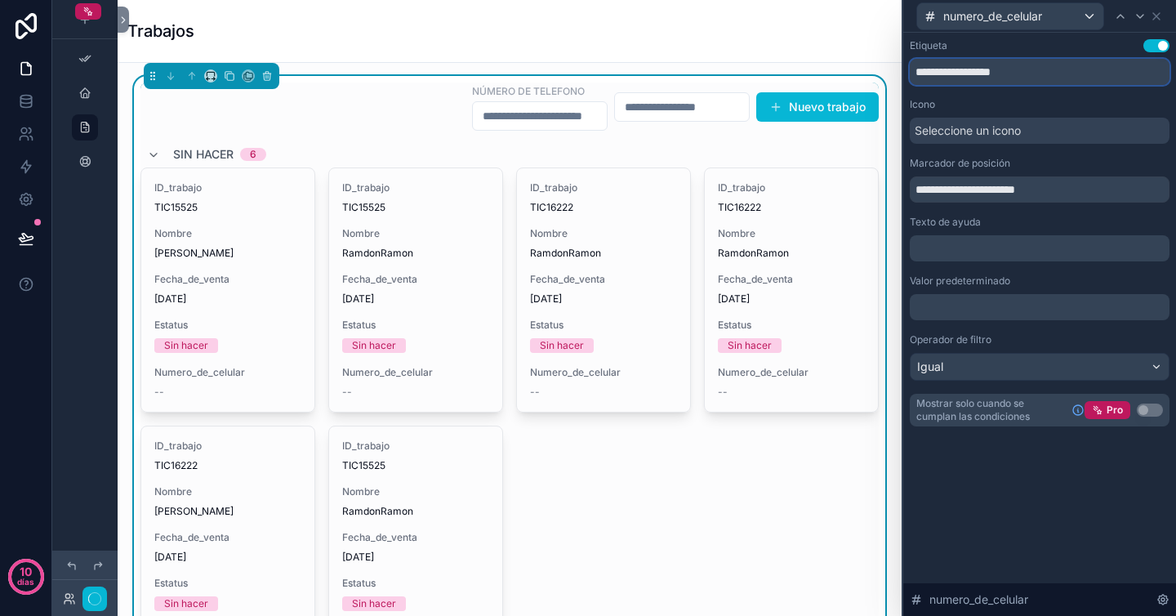
type input "**********"
click at [1041, 94] on div "**********" at bounding box center [1040, 232] width 260 height 387
click at [1049, 69] on input "**********" at bounding box center [1040, 72] width 260 height 26
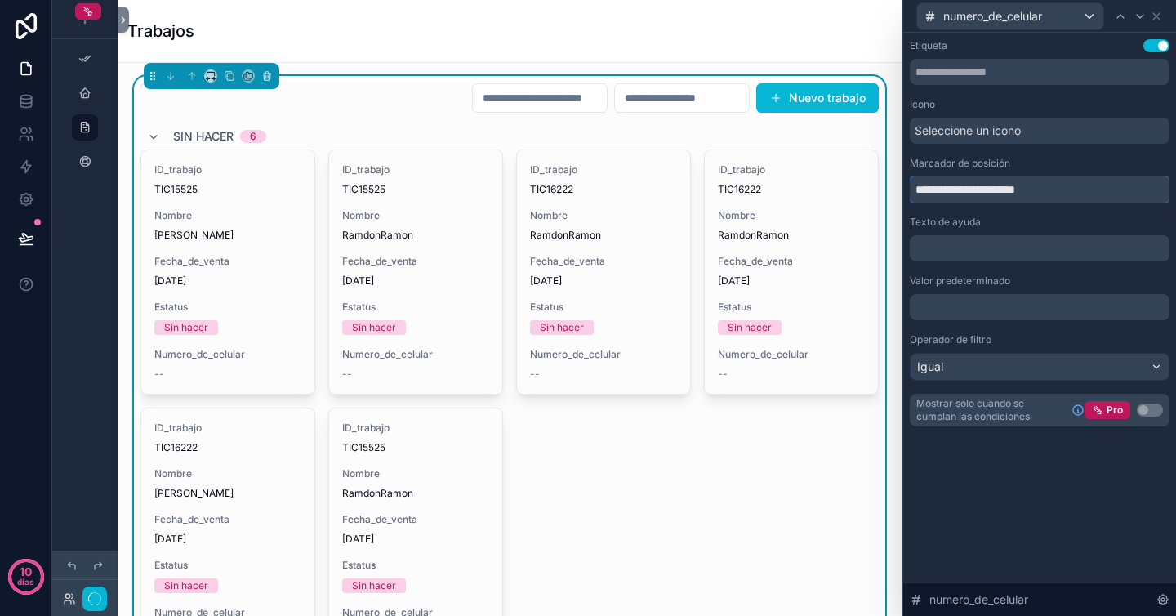
click at [1073, 186] on input "**********" at bounding box center [1040, 189] width 260 height 26
paste input "text"
type input "**********"
click at [1051, 170] on div "**********" at bounding box center [1040, 180] width 260 height 46
click at [1050, 130] on div "Seleccione un icono" at bounding box center [1040, 131] width 260 height 26
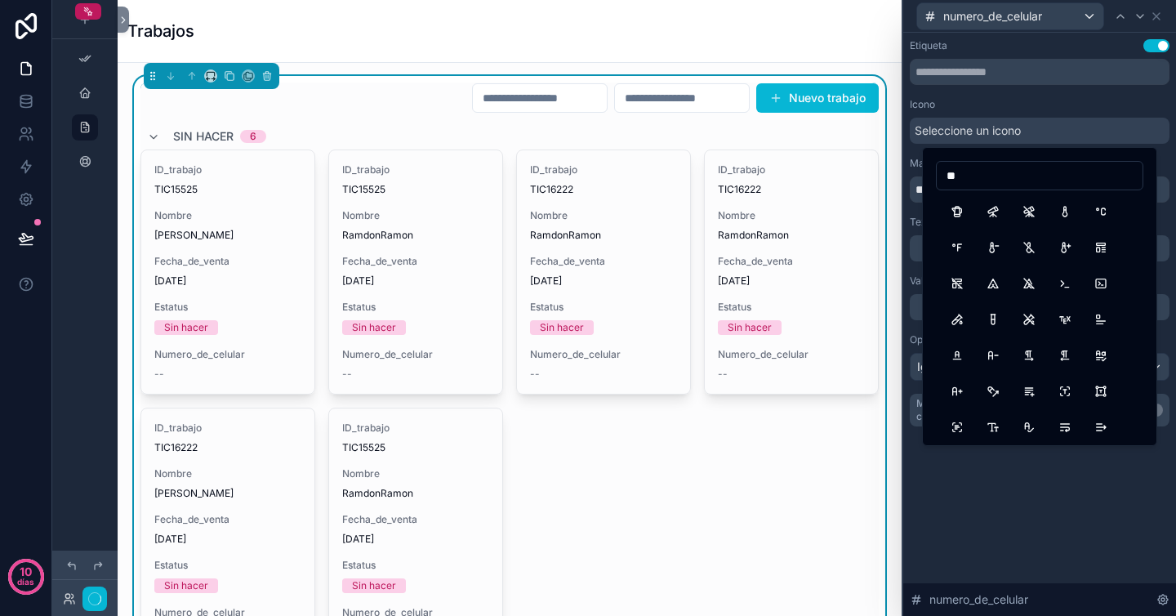
type input "*"
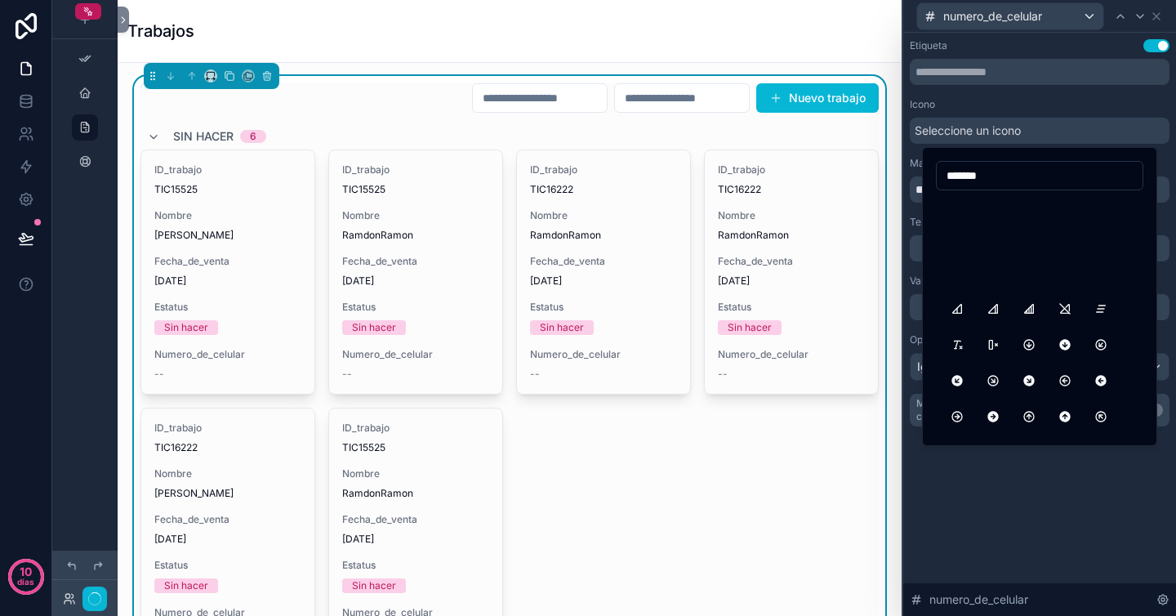
scroll to position [0, 0]
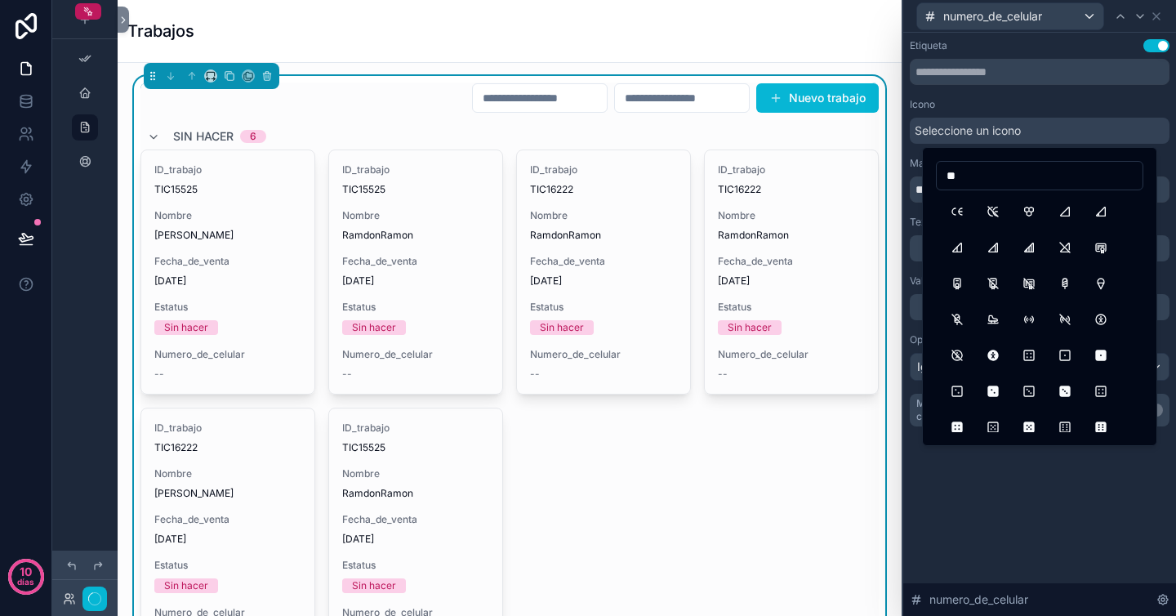
type input "*"
type input "*********"
click at [1036, 390] on button "Phone" at bounding box center [1029, 391] width 29 height 29
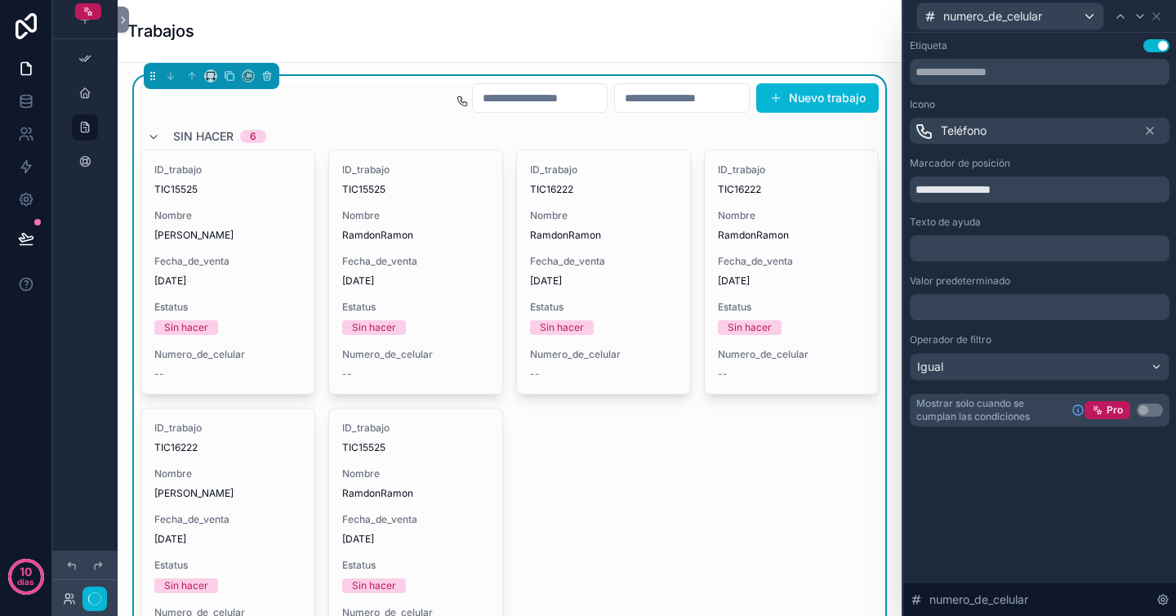
click at [708, 102] on input "contenido desplazable" at bounding box center [682, 98] width 134 height 23
click at [1077, 194] on input "**********" at bounding box center [1040, 189] width 260 height 26
type input "**********"
click at [1107, 148] on div "**********" at bounding box center [1040, 232] width 260 height 387
click at [720, 97] on input "contenido desplazable" at bounding box center [682, 98] width 134 height 23
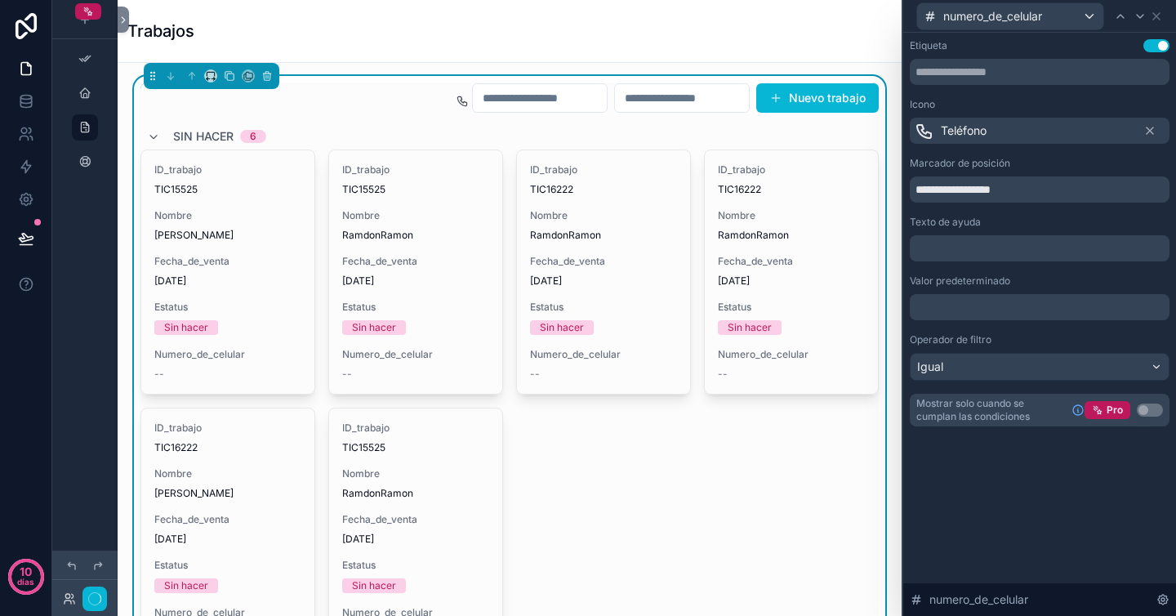
click at [1001, 154] on div "**********" at bounding box center [1040, 232] width 260 height 387
click at [1140, 16] on icon at bounding box center [1140, 16] width 13 height 13
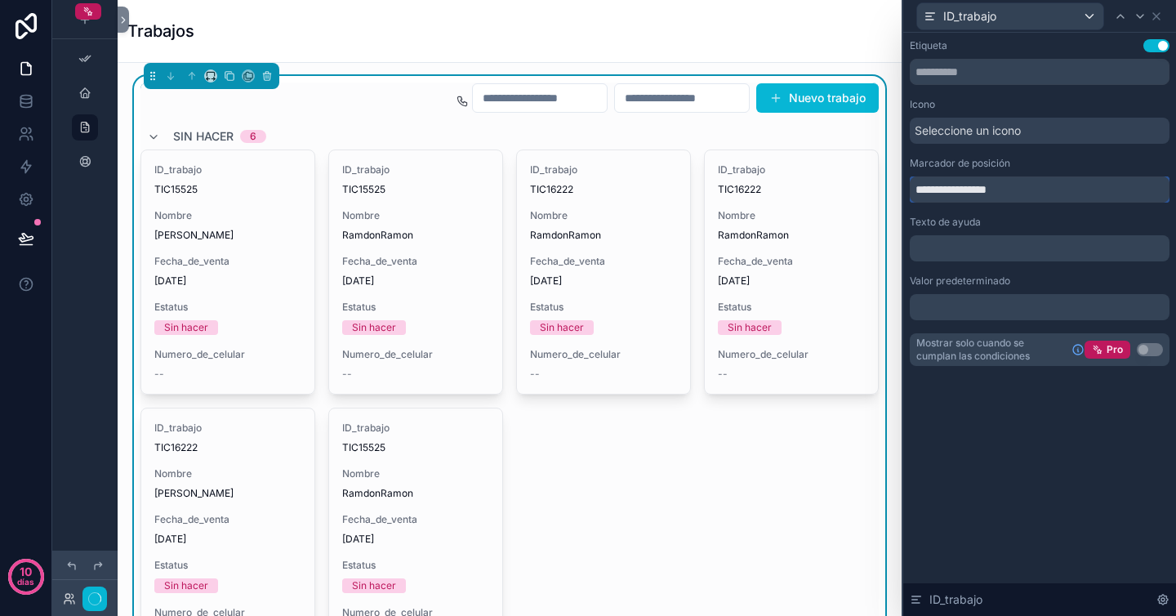
click at [1039, 186] on input "**********" at bounding box center [1040, 189] width 260 height 26
type input "**********"
click at [1045, 219] on div "Texto de ayuda" at bounding box center [1040, 222] width 260 height 13
click at [1030, 140] on div "Seleccione un icono" at bounding box center [1040, 131] width 260 height 26
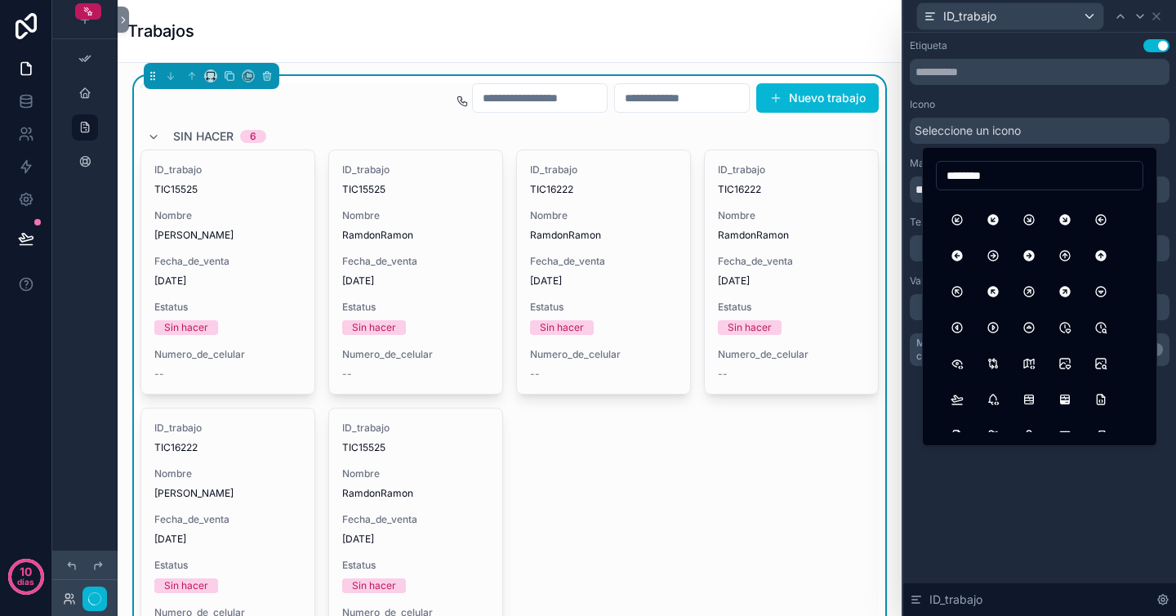
scroll to position [585, 0]
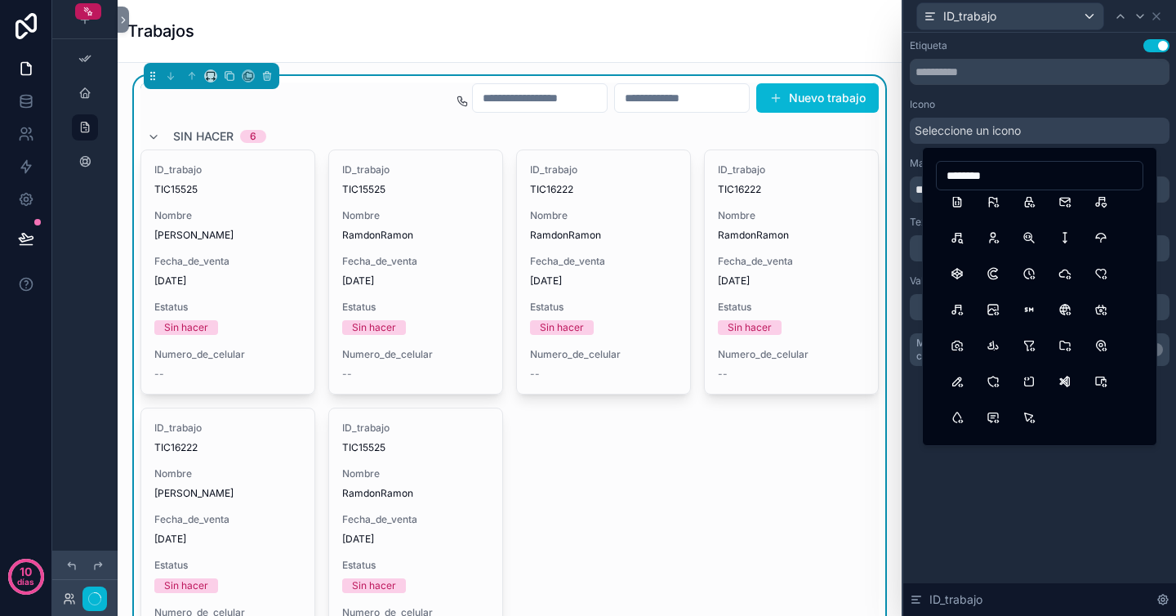
click at [1044, 167] on input "********" at bounding box center [1040, 175] width 206 height 23
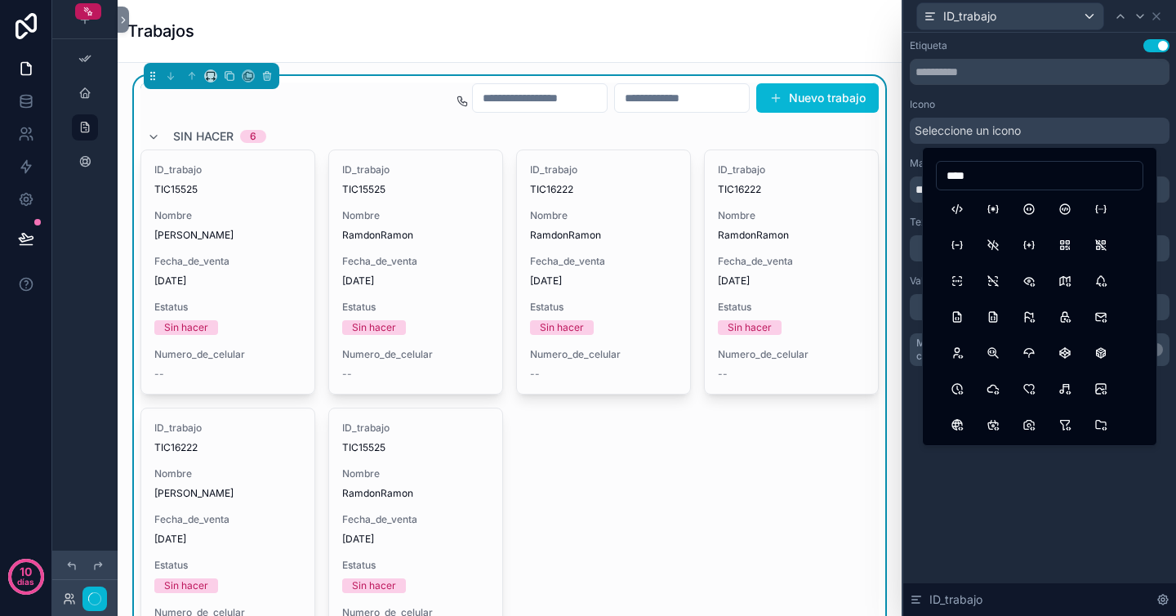
scroll to position [0, 0]
type input "****"
click at [961, 287] on button "Barcode" at bounding box center [957, 283] width 29 height 29
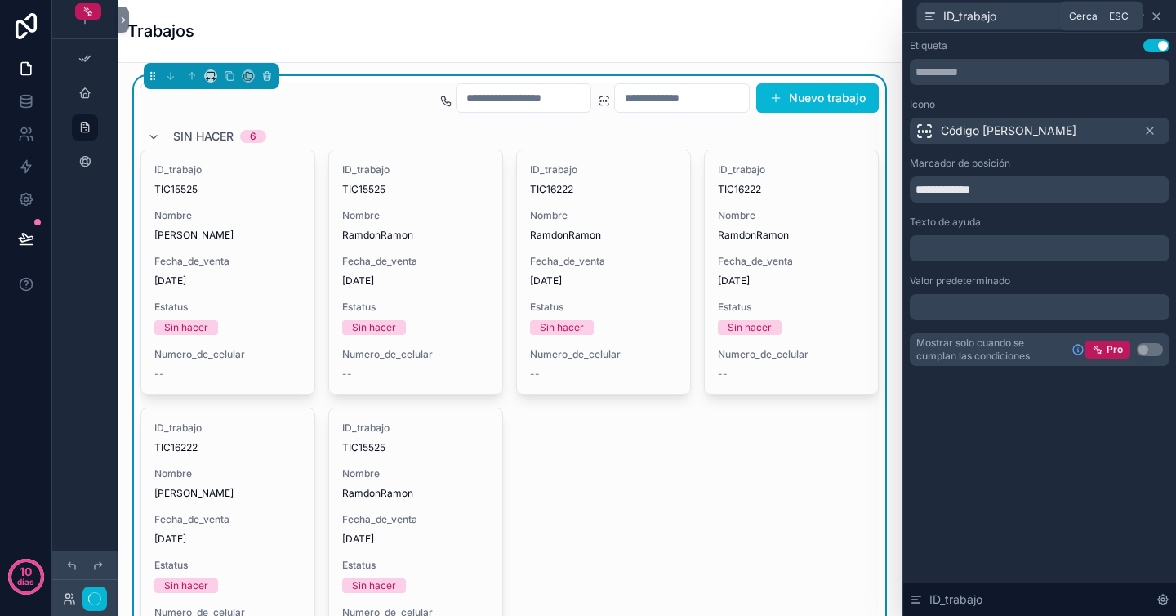
click at [1157, 15] on icon at bounding box center [1156, 16] width 13 height 13
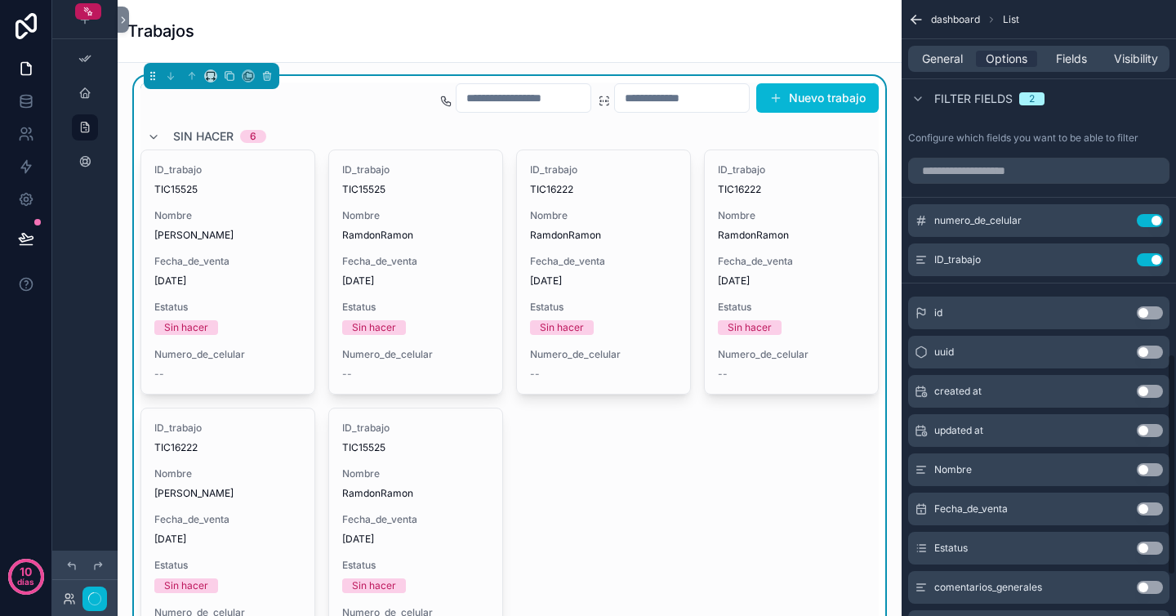
click at [469, 53] on div "Trabajos" at bounding box center [509, 31] width 765 height 62
click at [1124, 136] on label "Configure which fields you want to be able to filter" at bounding box center [1023, 138] width 230 height 13
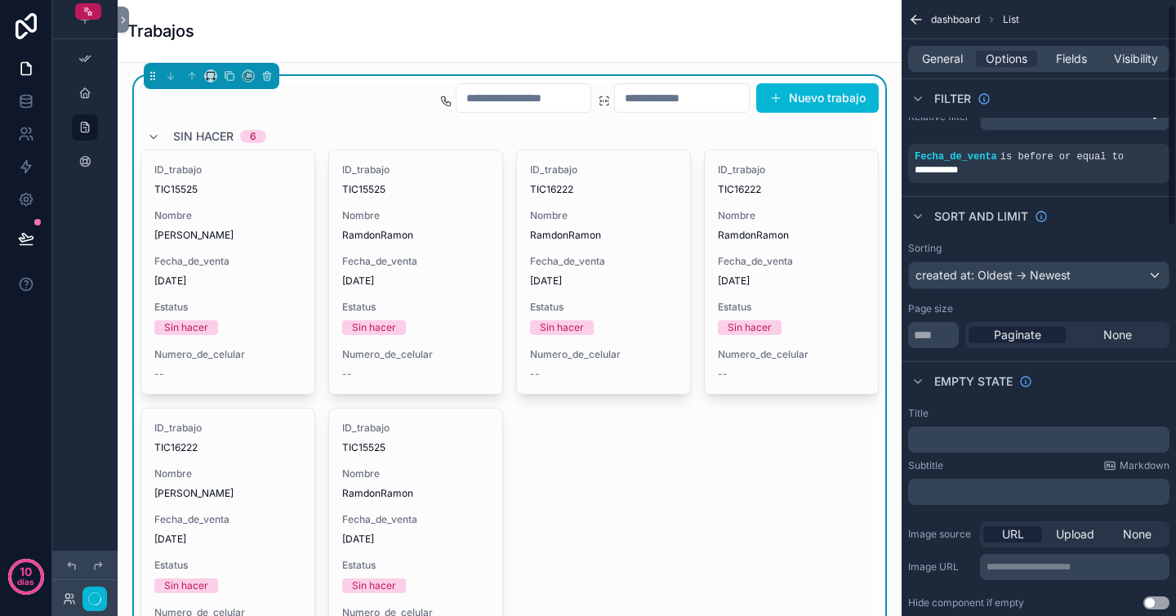
scroll to position [15, 0]
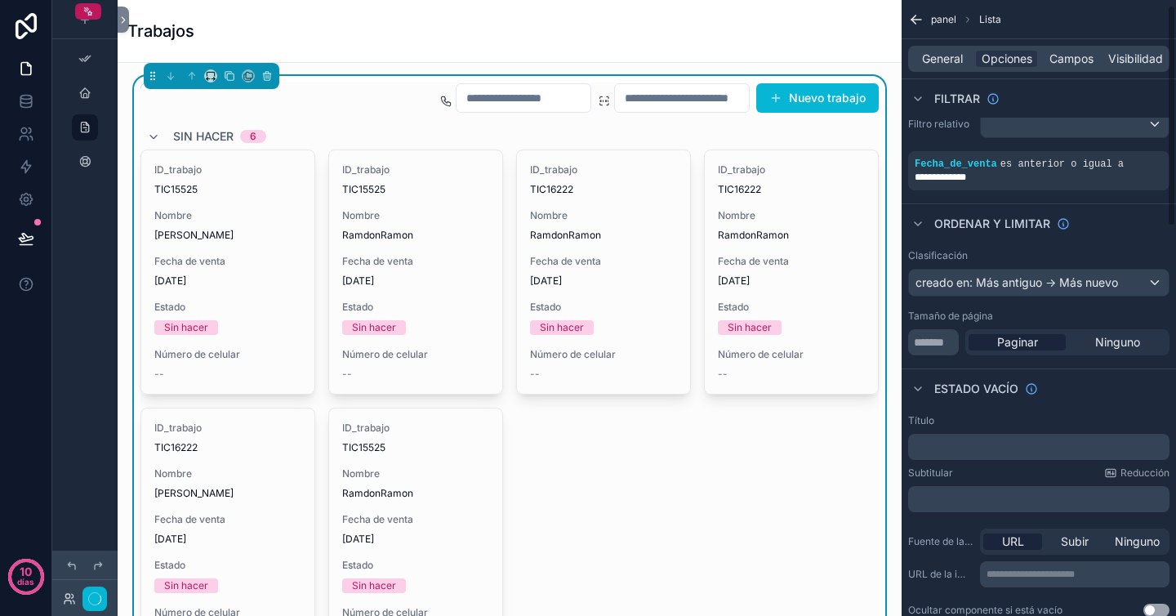
click at [1066, 104] on div "Filtrar" at bounding box center [1039, 97] width 274 height 39
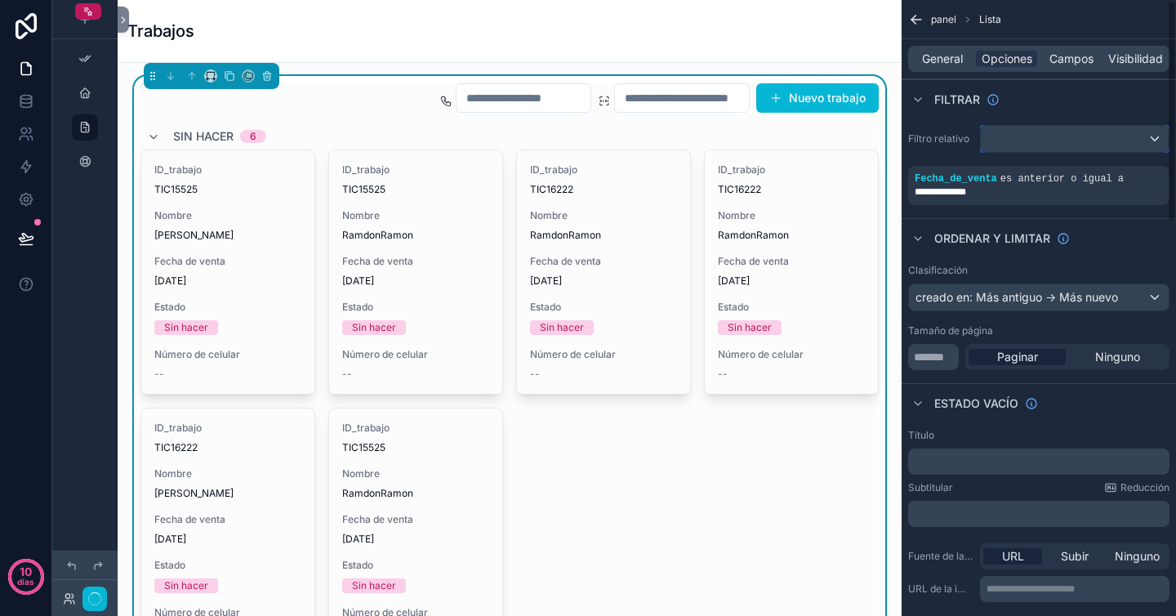
click at [1006, 140] on div "contenido desplazable" at bounding box center [1075, 139] width 188 height 26
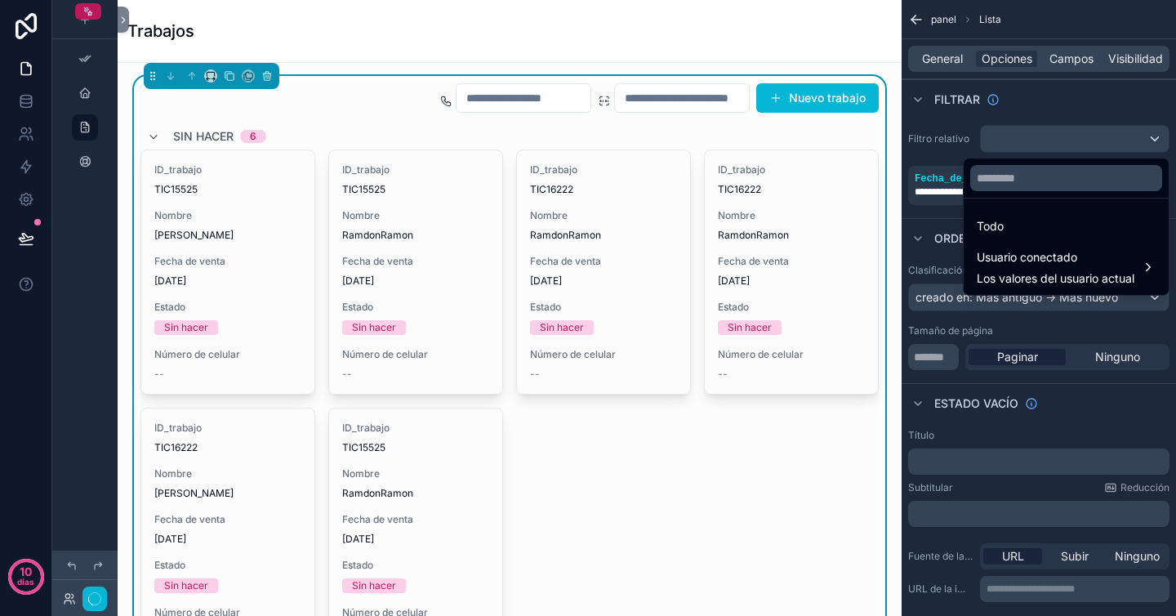
click at [1026, 105] on div "contenido desplazable" at bounding box center [588, 308] width 1176 height 616
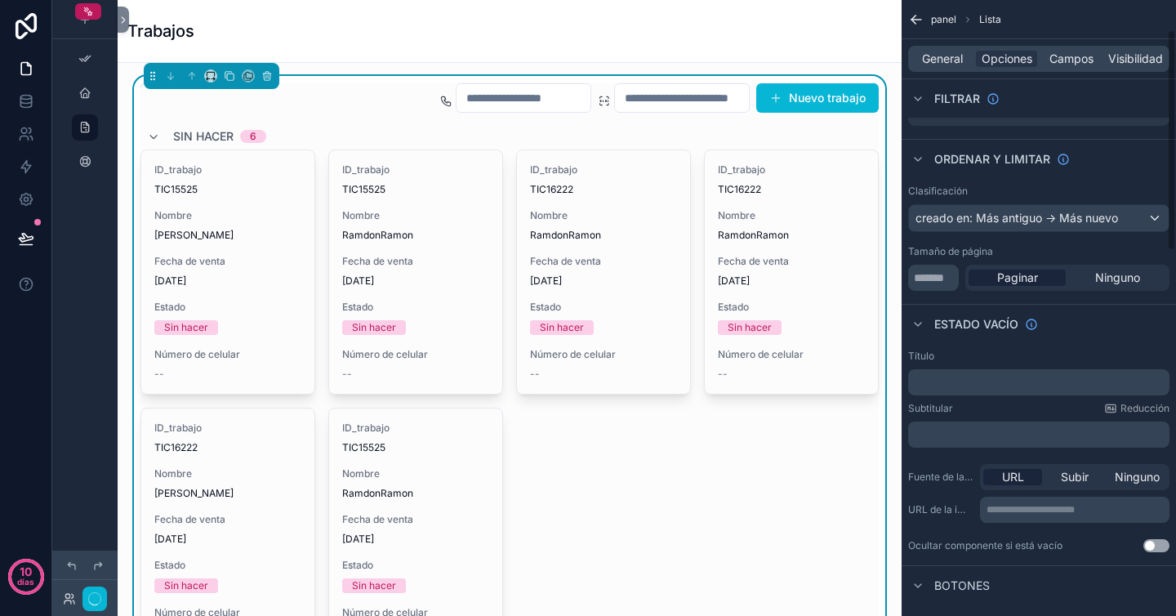
scroll to position [96, 0]
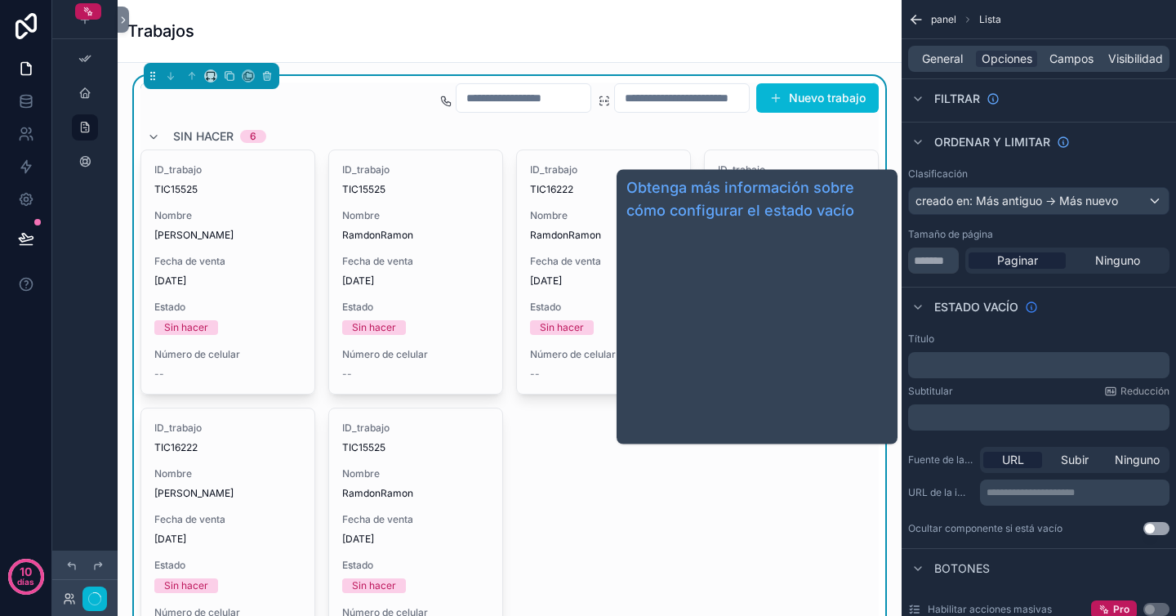
click at [1028, 308] on icon "contenido desplazable" at bounding box center [1031, 307] width 13 height 13
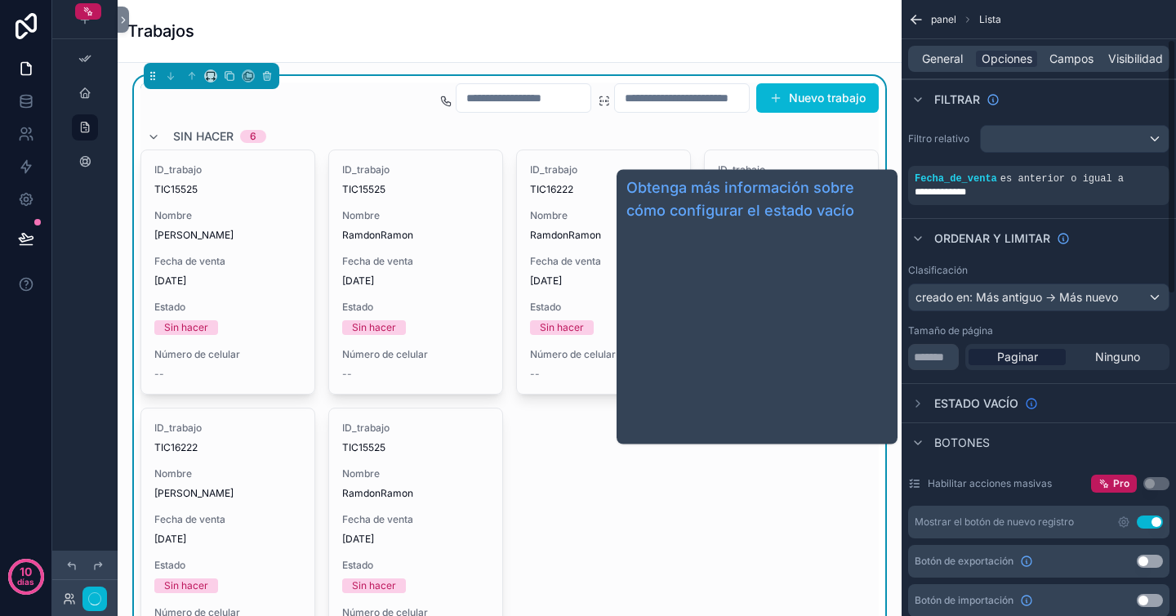
scroll to position [96, 0]
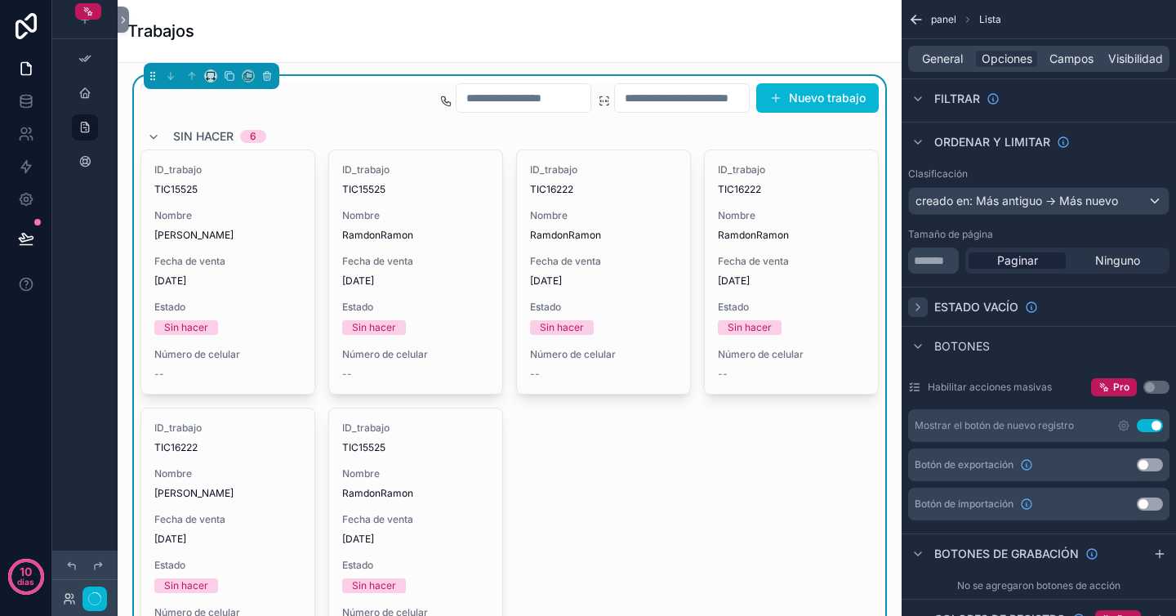
click at [919, 307] on icon "contenido desplazable" at bounding box center [918, 307] width 3 height 7
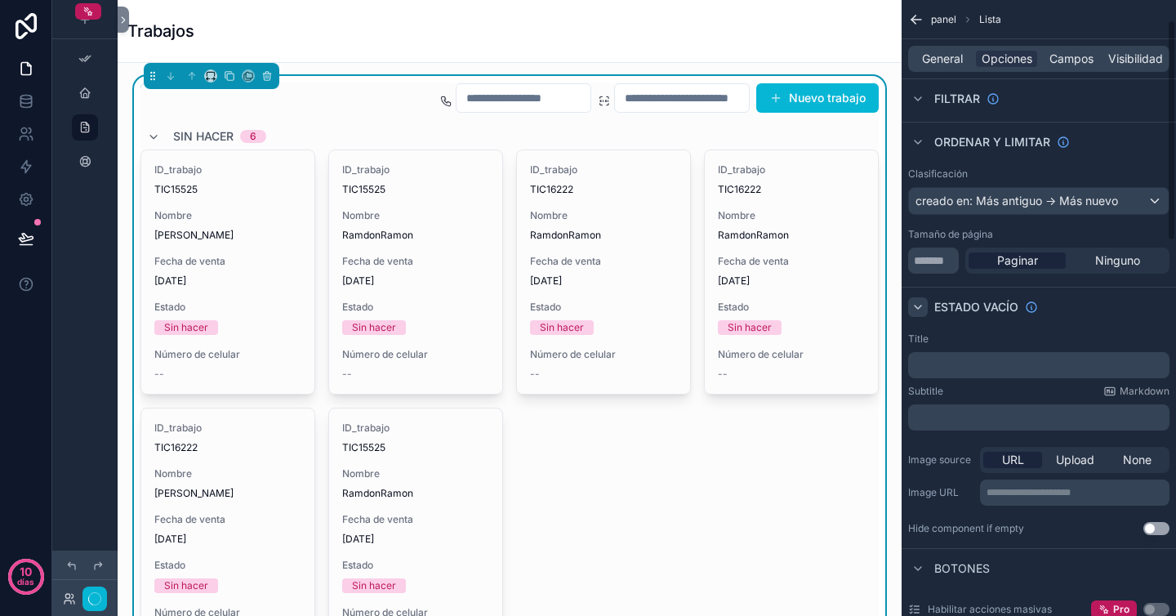
scroll to position [22, 0]
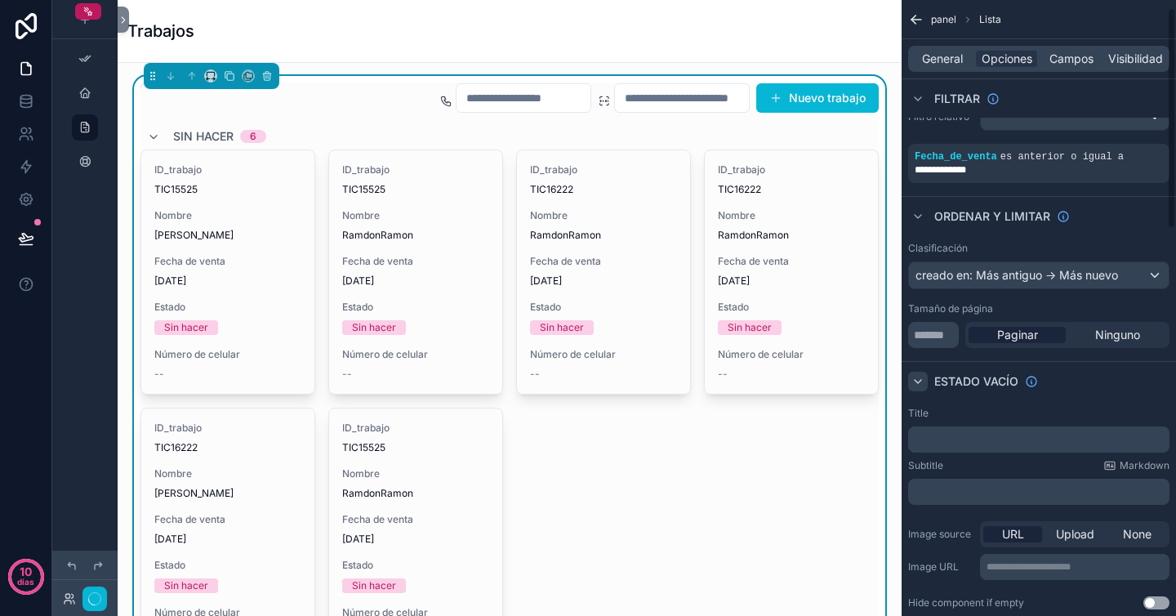
click at [984, 442] on p "﻿" at bounding box center [1041, 439] width 252 height 13
click at [1043, 465] on div "Subtitle Markdown" at bounding box center [1038, 465] width 261 height 13
click at [689, 88] on input "contenido desplazable" at bounding box center [682, 98] width 134 height 23
type input "**"
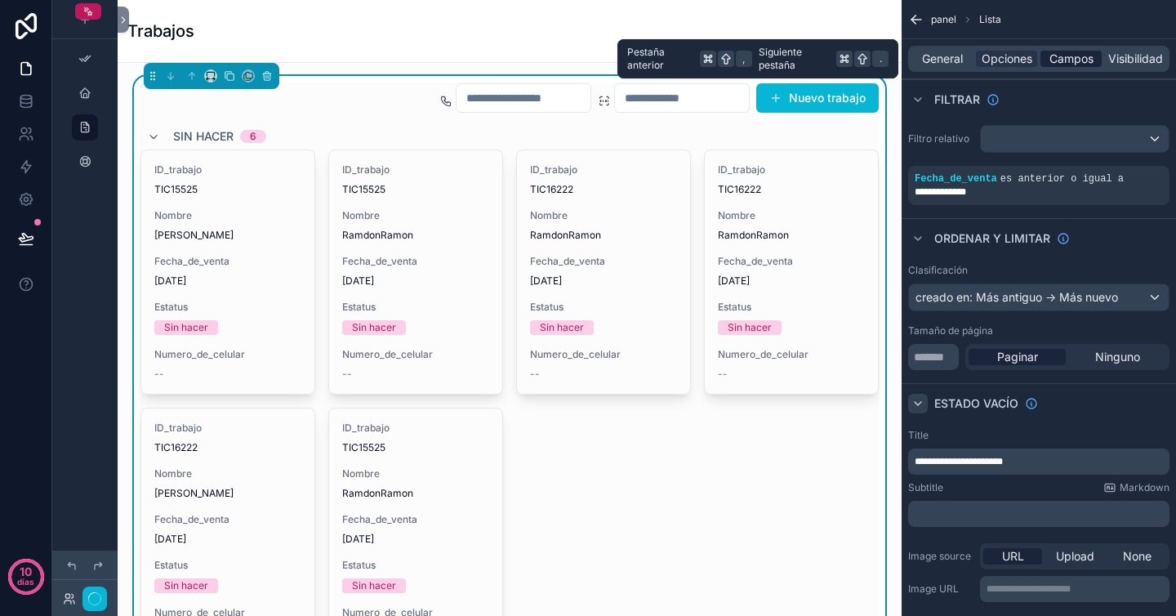
click at [1061, 60] on font "Campos" at bounding box center [1072, 58] width 44 height 14
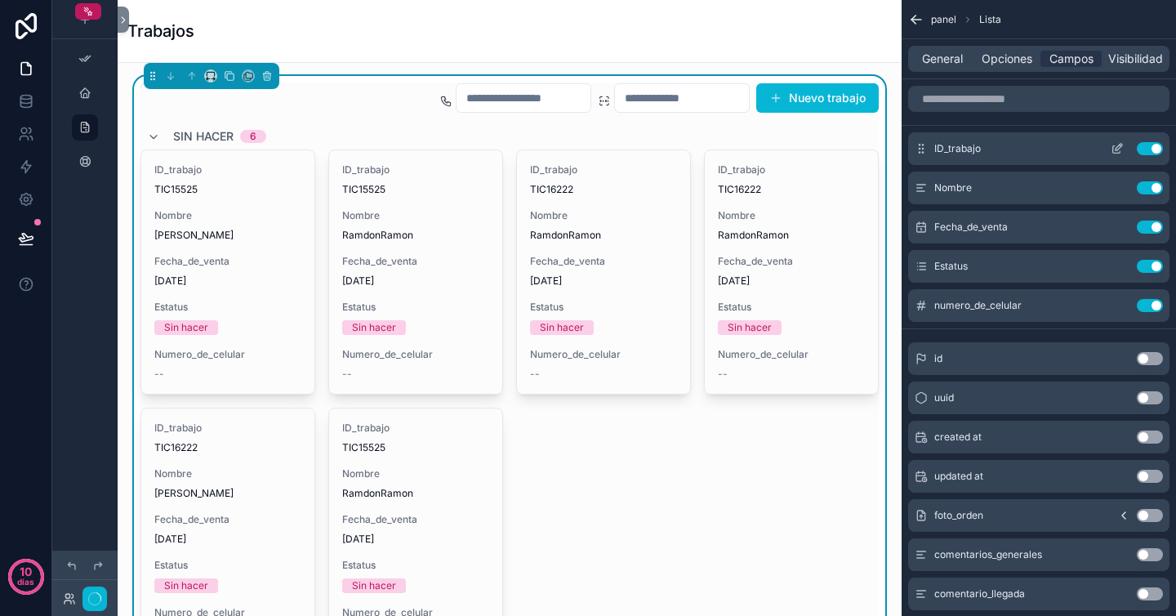
click at [1117, 149] on icon "contenido desplazable" at bounding box center [1117, 148] width 13 height 13
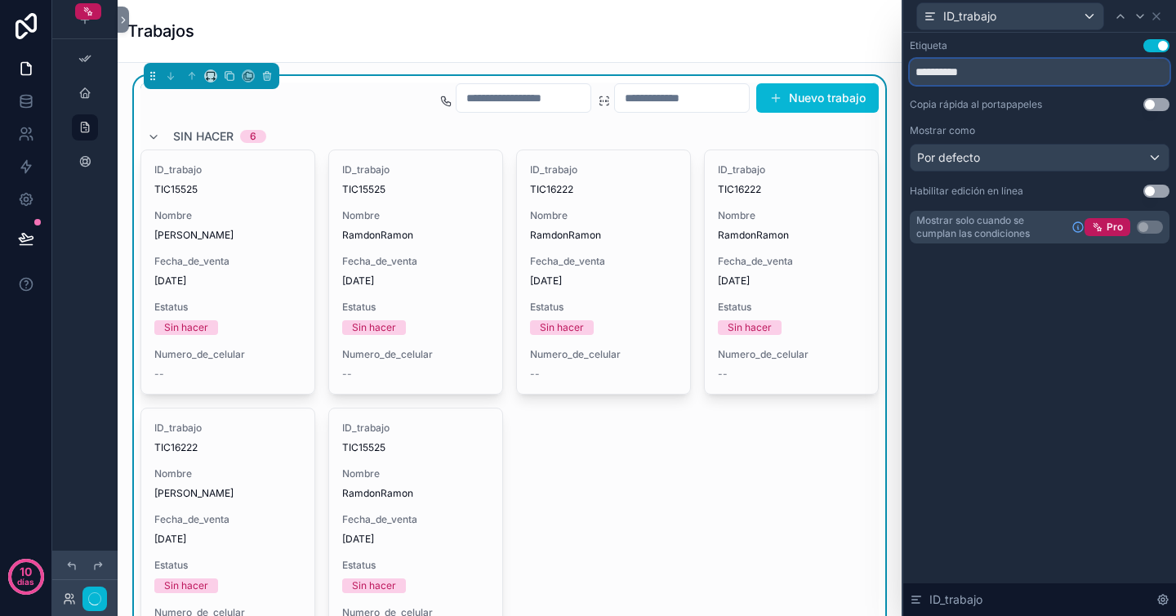
click at [1024, 69] on input "**********" at bounding box center [1040, 72] width 260 height 26
type input "**********"
click at [1034, 100] on font "Copia rápida al portapapeles" at bounding box center [976, 104] width 132 height 12
click at [1028, 152] on div "Por defecto" at bounding box center [1040, 158] width 258 height 26
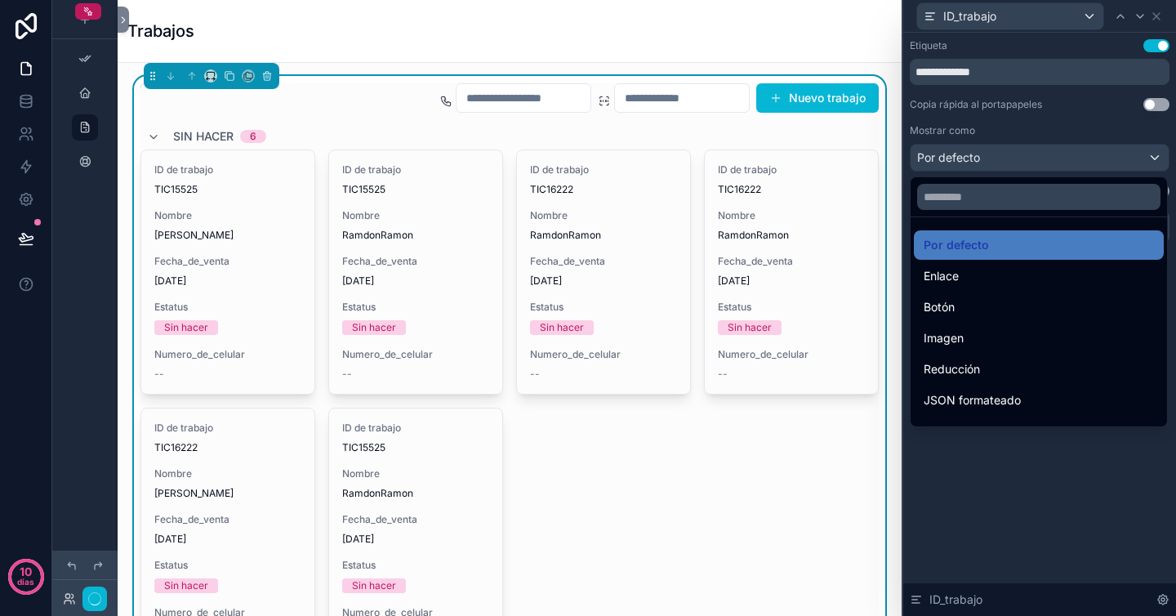
click at [1046, 124] on div at bounding box center [1039, 308] width 273 height 616
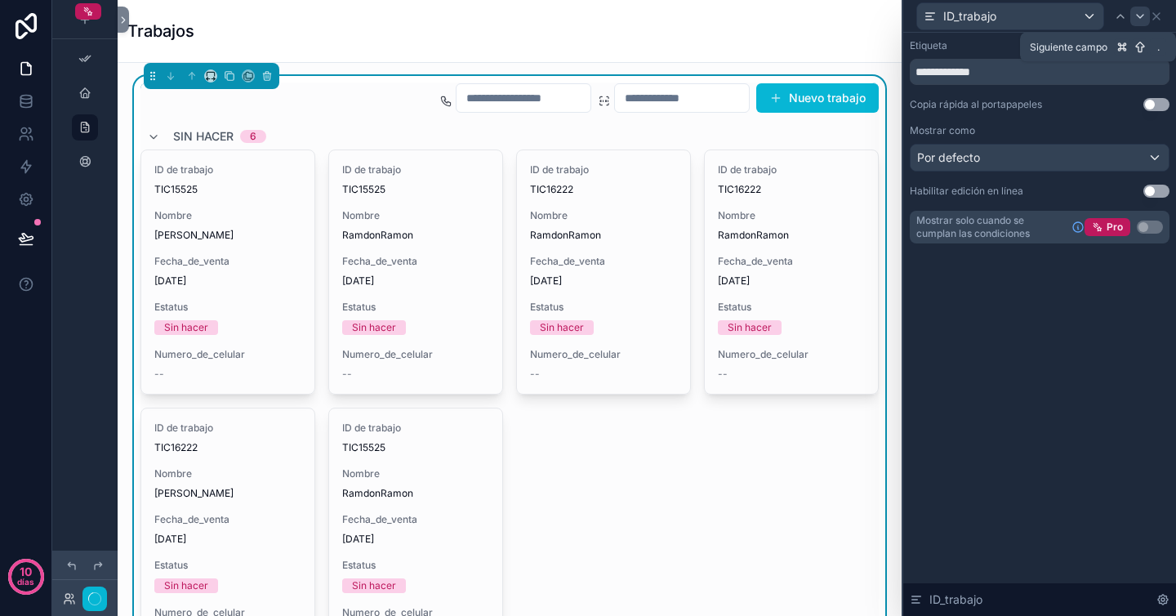
click at [1135, 17] on icon at bounding box center [1140, 16] width 13 height 13
click at [1033, 73] on input "******" at bounding box center [1040, 72] width 260 height 26
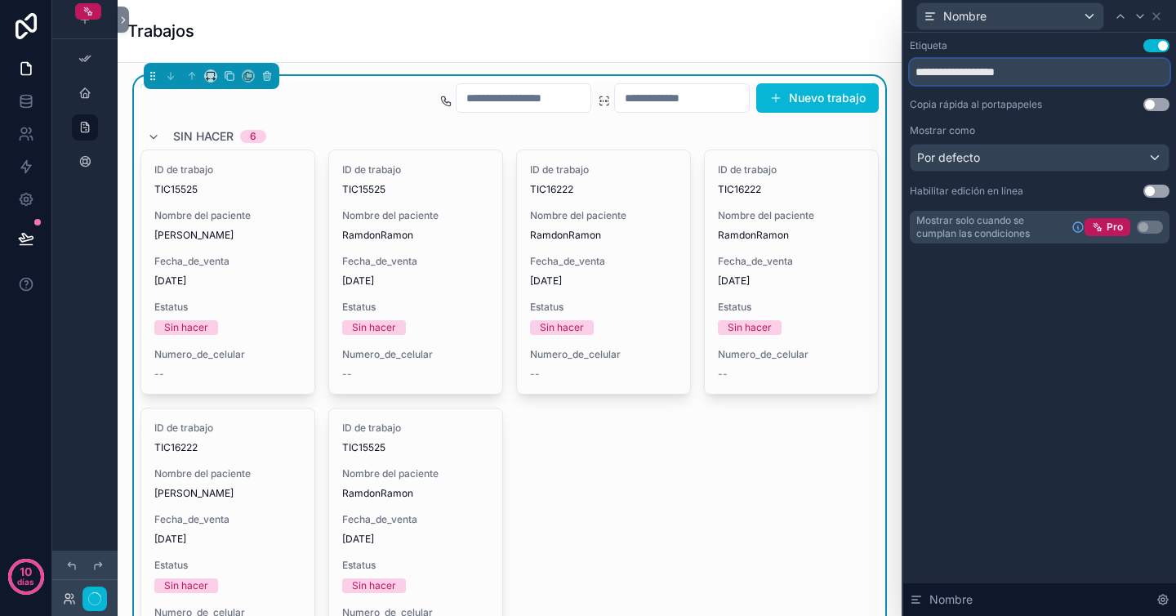
type input "**********"
click at [1032, 108] on font "Copia rápida al portapapeles" at bounding box center [976, 104] width 132 height 12
click at [1135, 18] on icon at bounding box center [1140, 16] width 13 height 13
click at [1019, 74] on input "**********" at bounding box center [1040, 72] width 260 height 26
type input "**********"
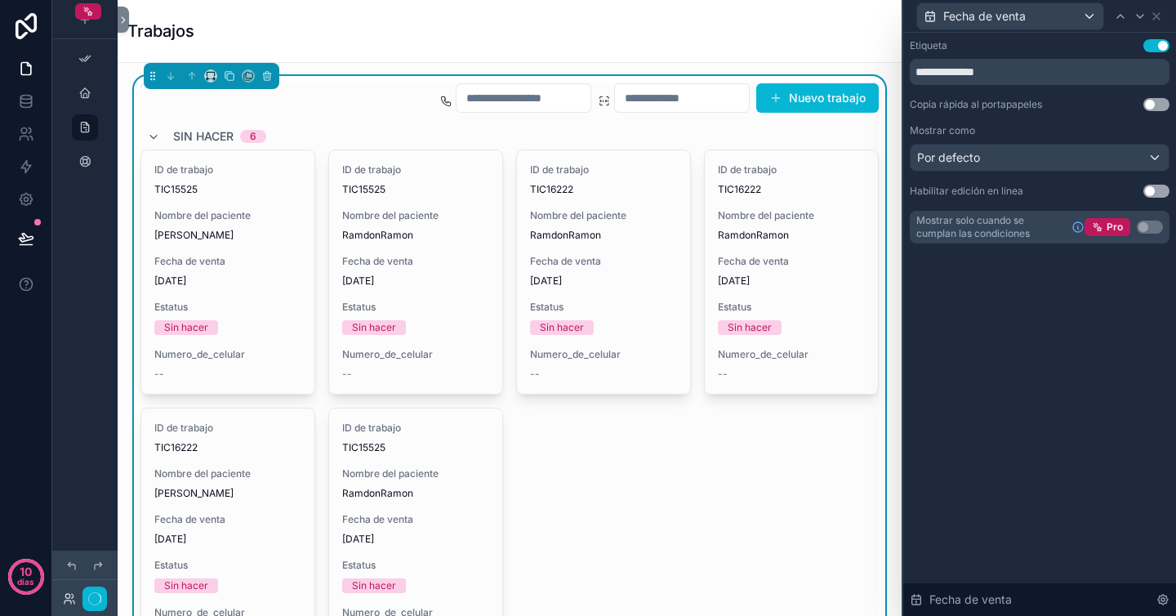
click at [1016, 108] on font "Copia rápida al portapapeles" at bounding box center [976, 104] width 132 height 12
click at [1139, 18] on icon at bounding box center [1140, 16] width 13 height 13
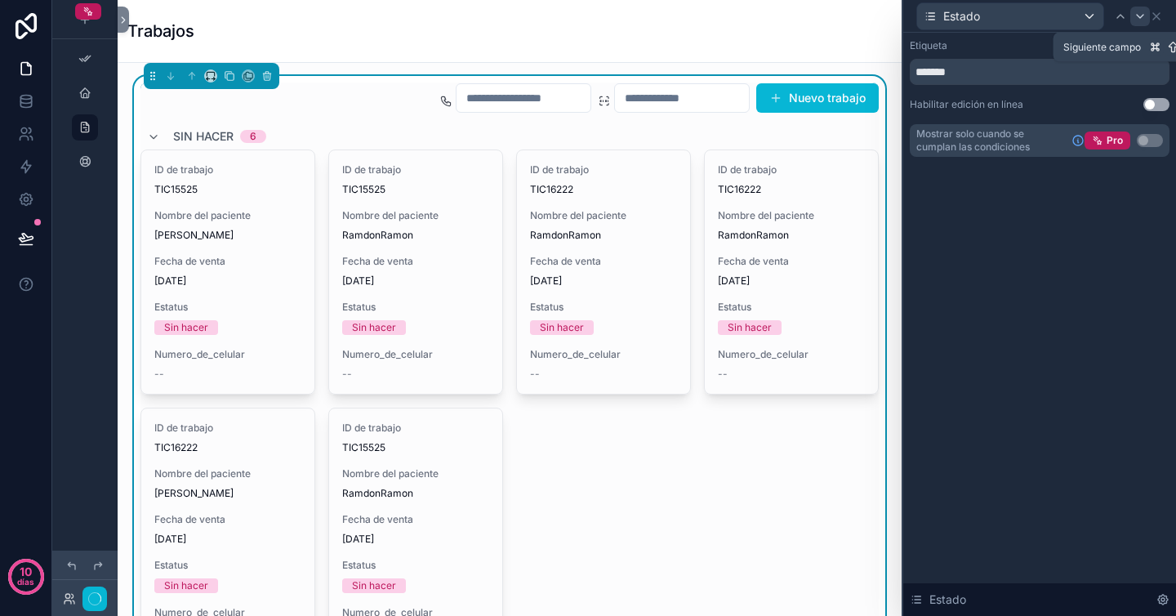
click at [1136, 13] on icon at bounding box center [1140, 16] width 13 height 13
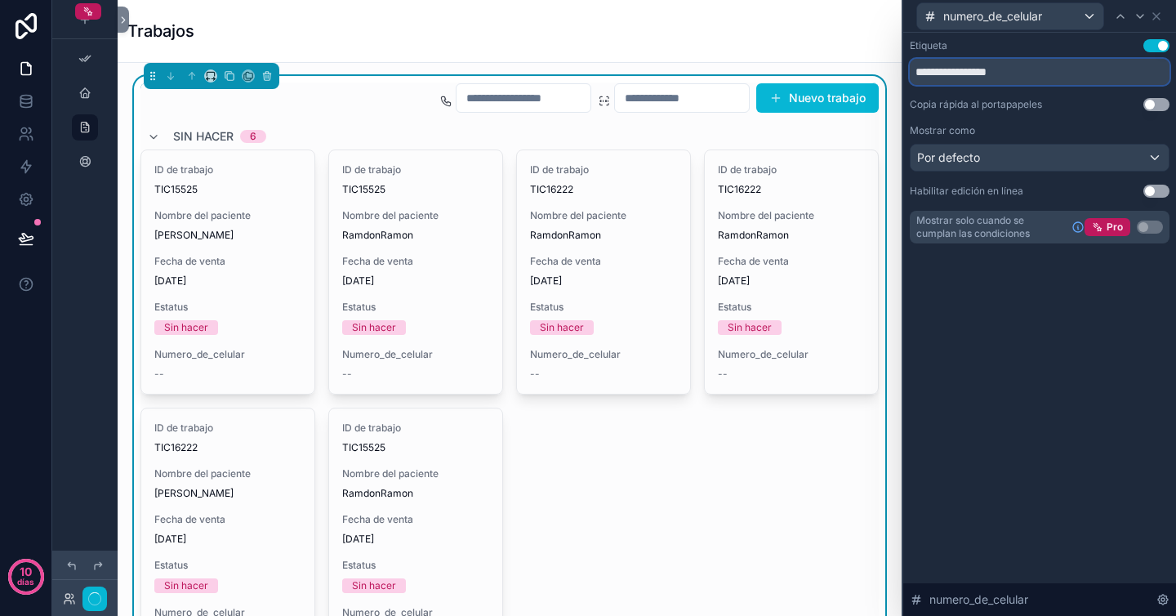
click at [1038, 74] on input "**********" at bounding box center [1040, 72] width 260 height 26
type input "**********"
click at [1056, 109] on div "Copia rápida al portapapeles Utilizar configuración" at bounding box center [1040, 104] width 260 height 13
click at [1161, 16] on icon at bounding box center [1156, 16] width 13 height 13
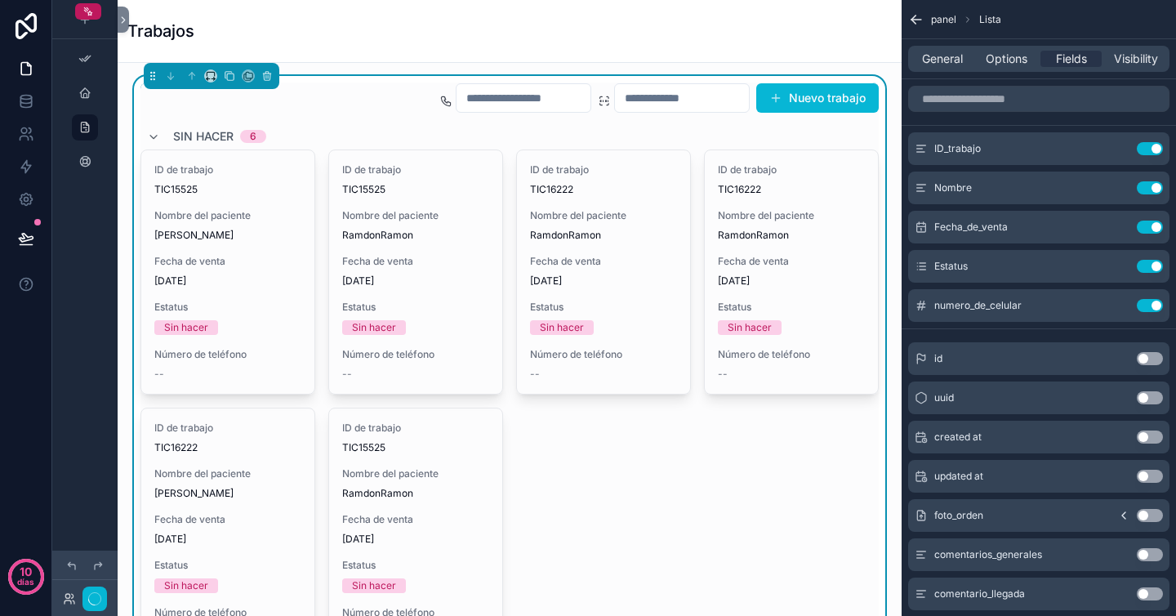
click at [834, 20] on div "Trabajos" at bounding box center [509, 31] width 765 height 23
click at [918, 17] on icon "contenido desplazable" at bounding box center [916, 19] width 16 height 16
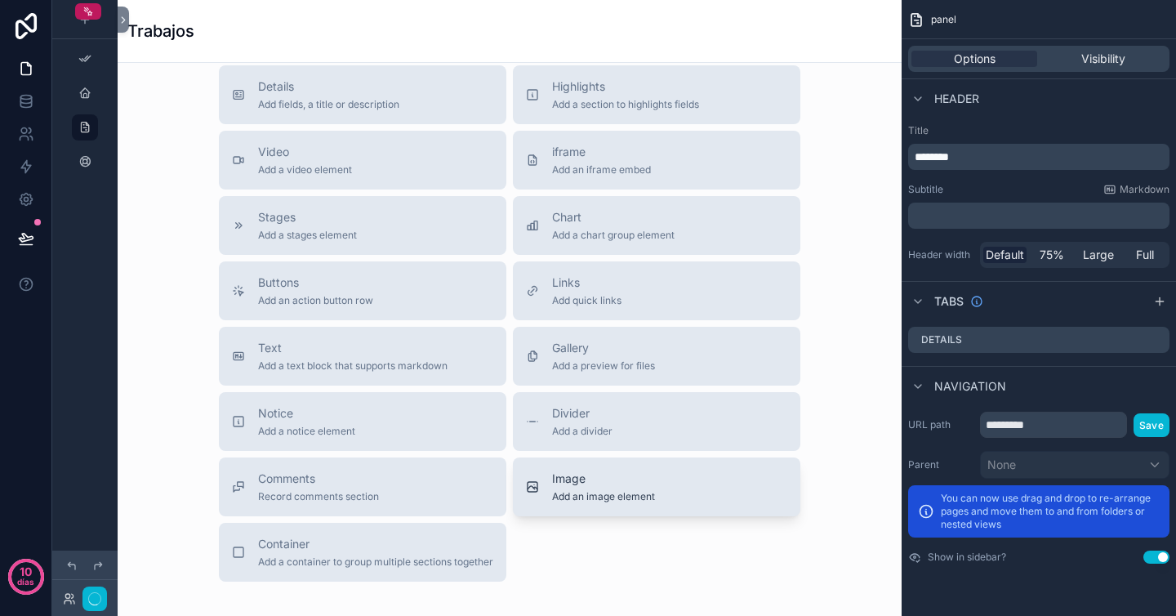
scroll to position [582, 0]
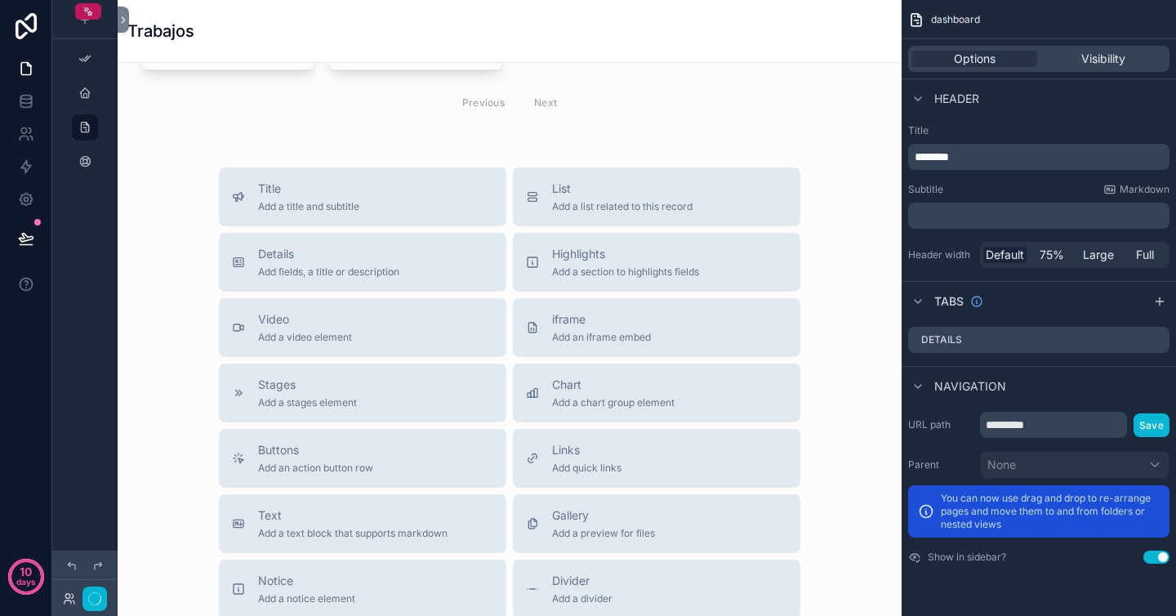
click at [847, 144] on div "Nuevo trabajo Sin hacer 6 ID de trabajo TIC15525 Nombre del paciente Vazquez Tr…" at bounding box center [510, 179] width 784 height 1399
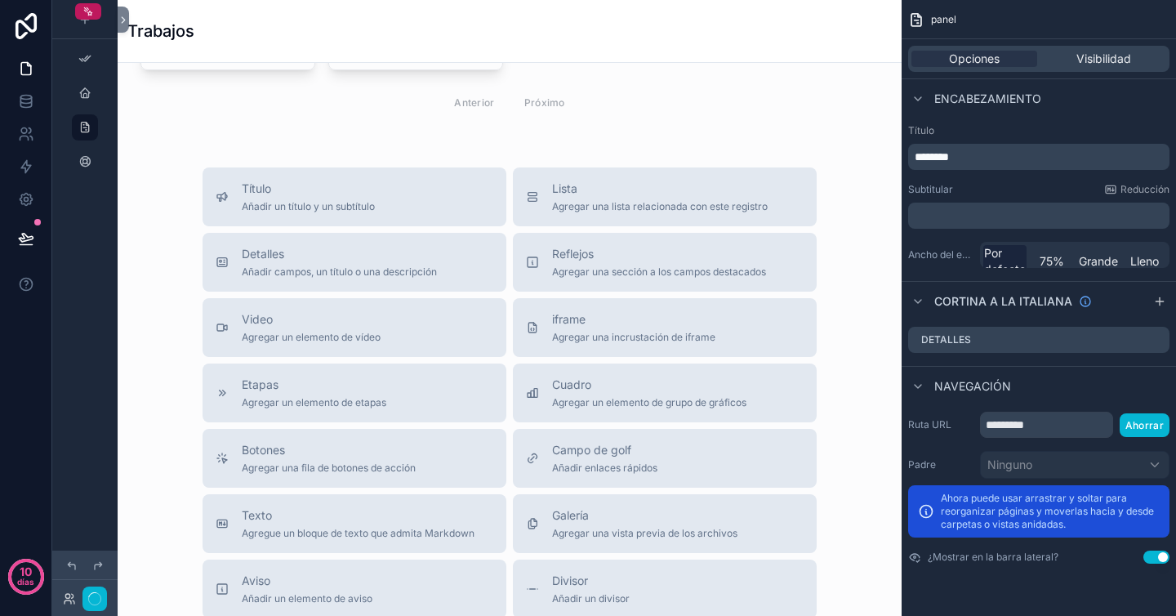
click at [868, 163] on div "Nuevo trabajo Sin hacer 6 Identificación de trabajo TIC15525 Nombre del pacient…" at bounding box center [510, 179] width 784 height 1399
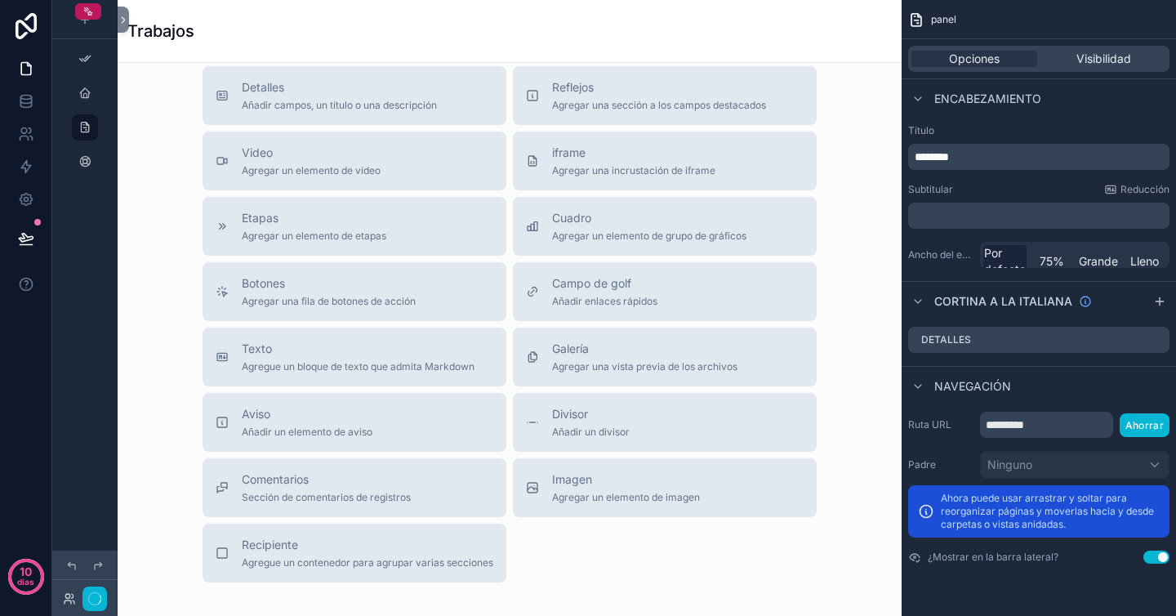
scroll to position [750, 0]
click at [261, 553] on div "Recipiente Agregue un contenedor para agrupar varias secciones" at bounding box center [368, 552] width 252 height 33
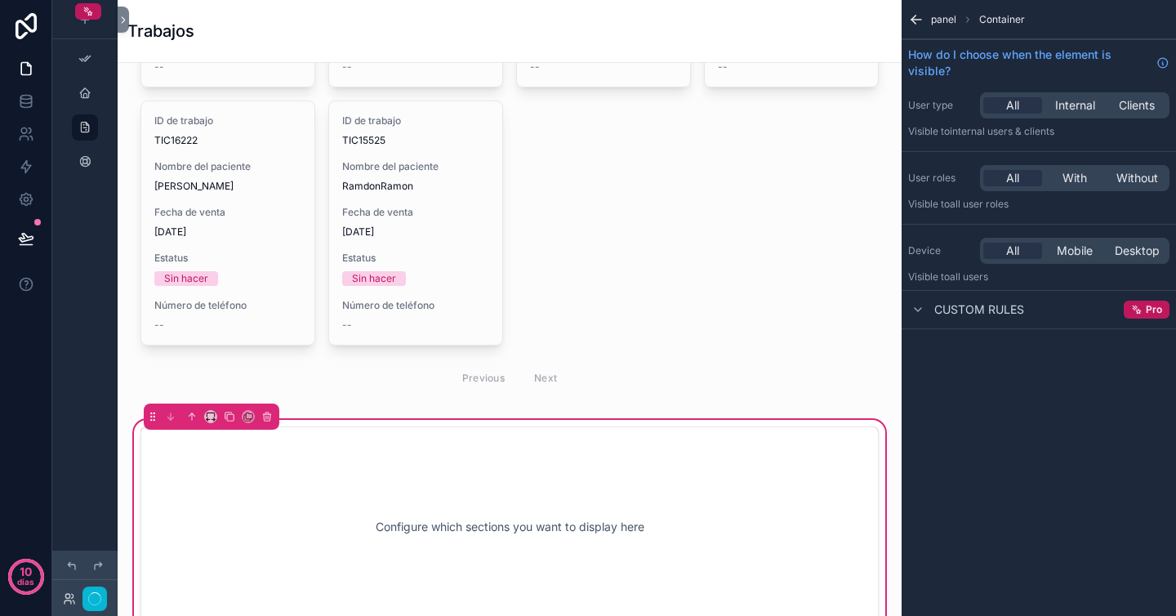
scroll to position [261, 0]
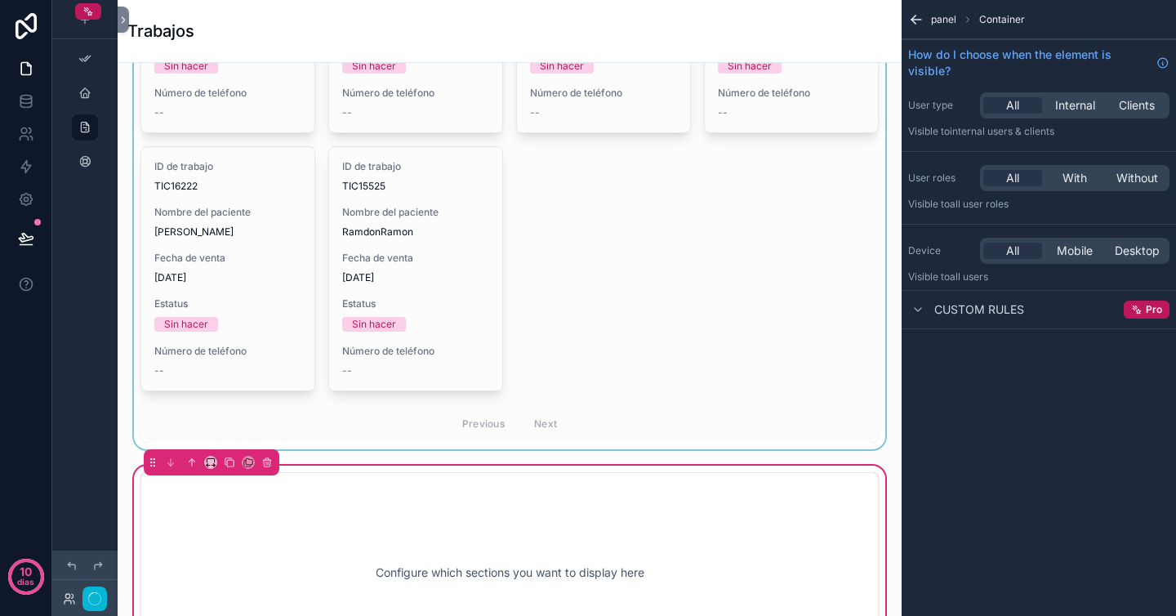
click at [619, 395] on div "contenido desplazable" at bounding box center [510, 132] width 758 height 635
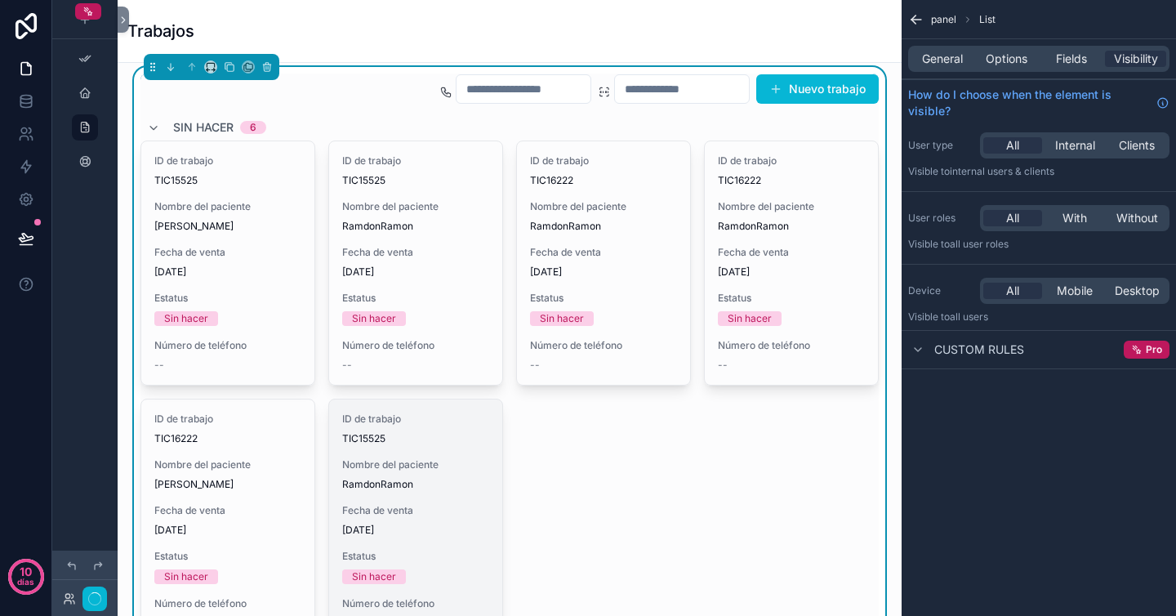
scroll to position [0, 0]
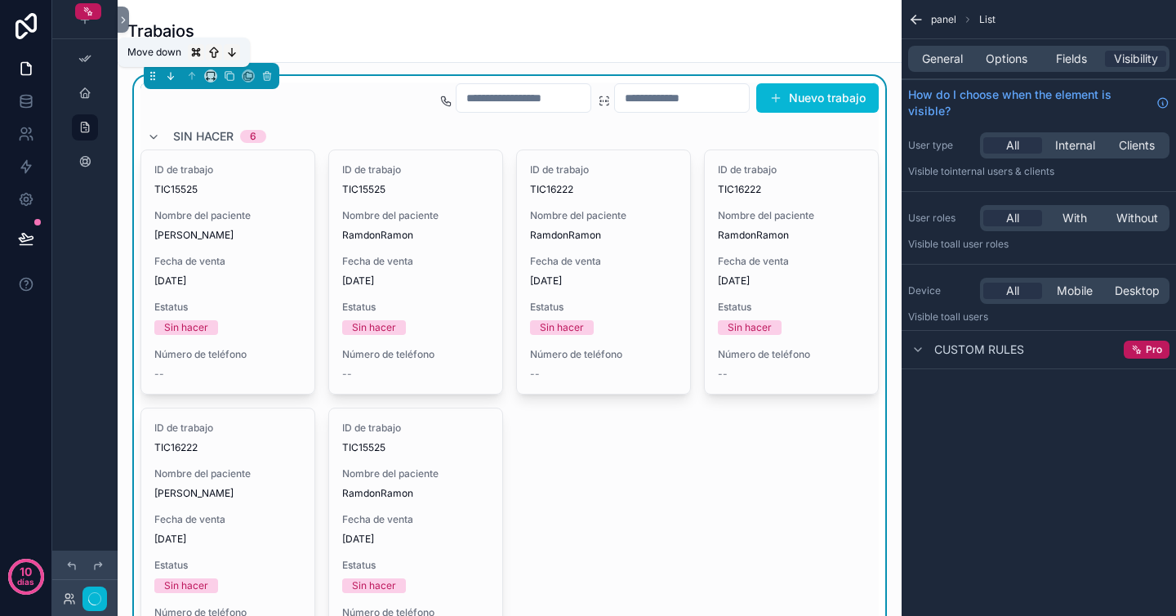
click at [171, 74] on icon "contenido desplazable" at bounding box center [171, 76] width 0 height 7
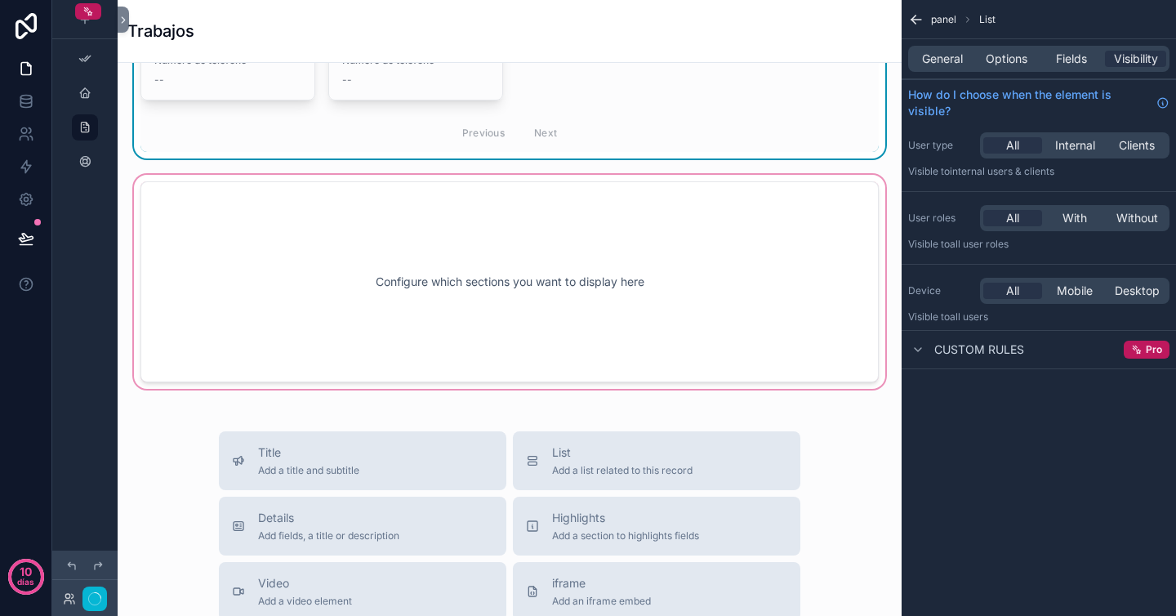
scroll to position [455, 0]
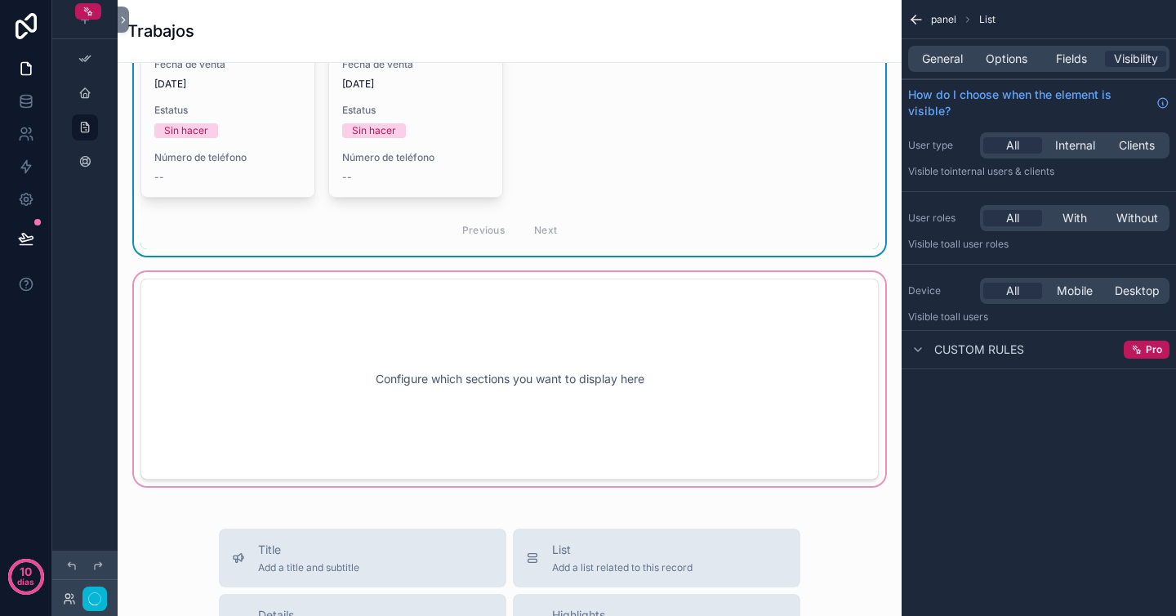
click at [386, 337] on div "contenido desplazable" at bounding box center [510, 379] width 758 height 221
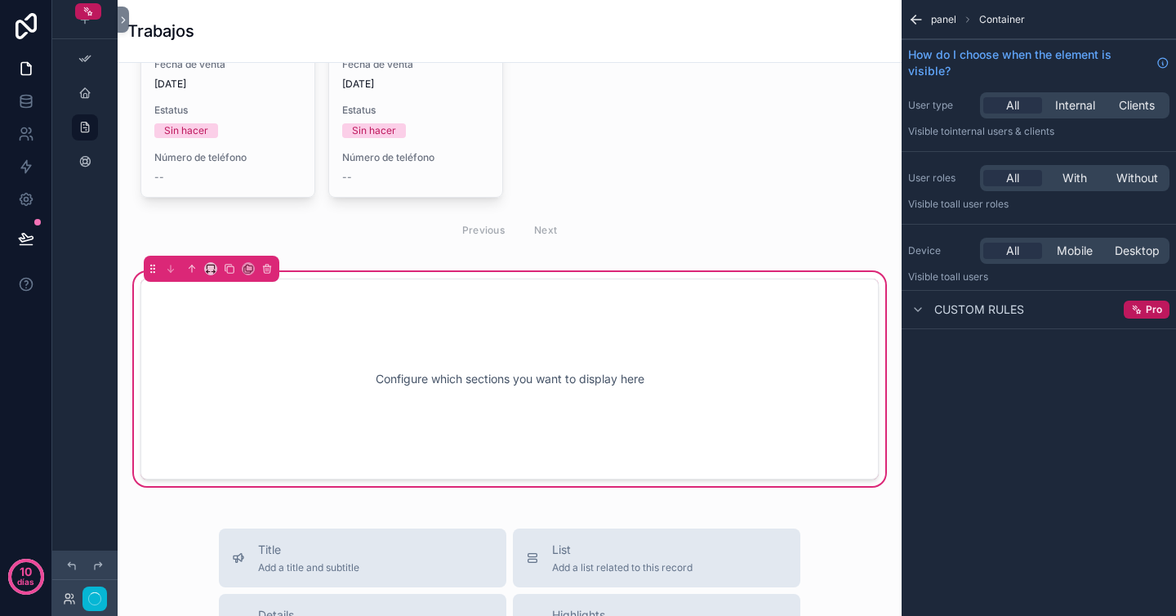
click at [386, 337] on div "Configure which sections you want to display here" at bounding box center [509, 379] width 685 height 147
click at [265, 269] on icon "contenido desplazable" at bounding box center [266, 268] width 11 height 11
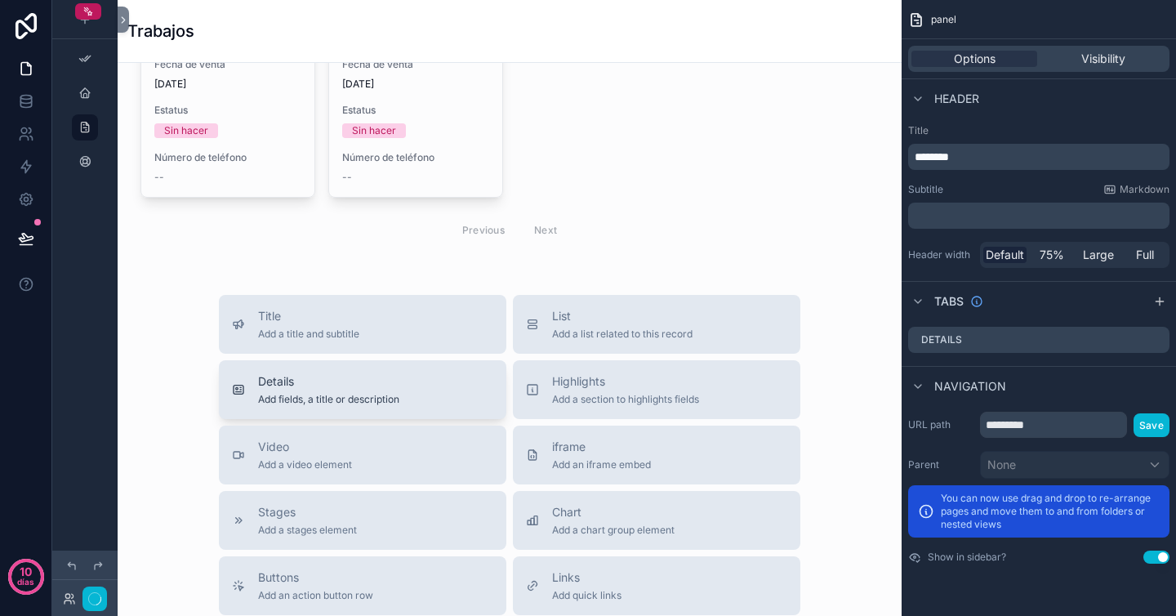
click at [410, 386] on div "Details Add fields, a title or description" at bounding box center [362, 389] width 261 height 33
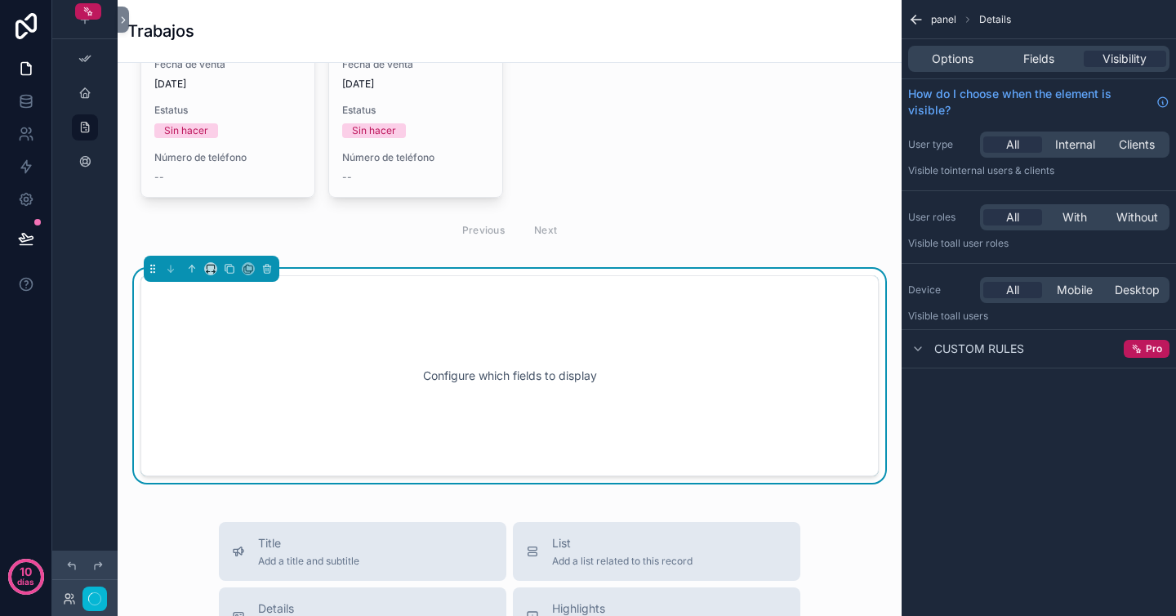
scroll to position [523, 0]
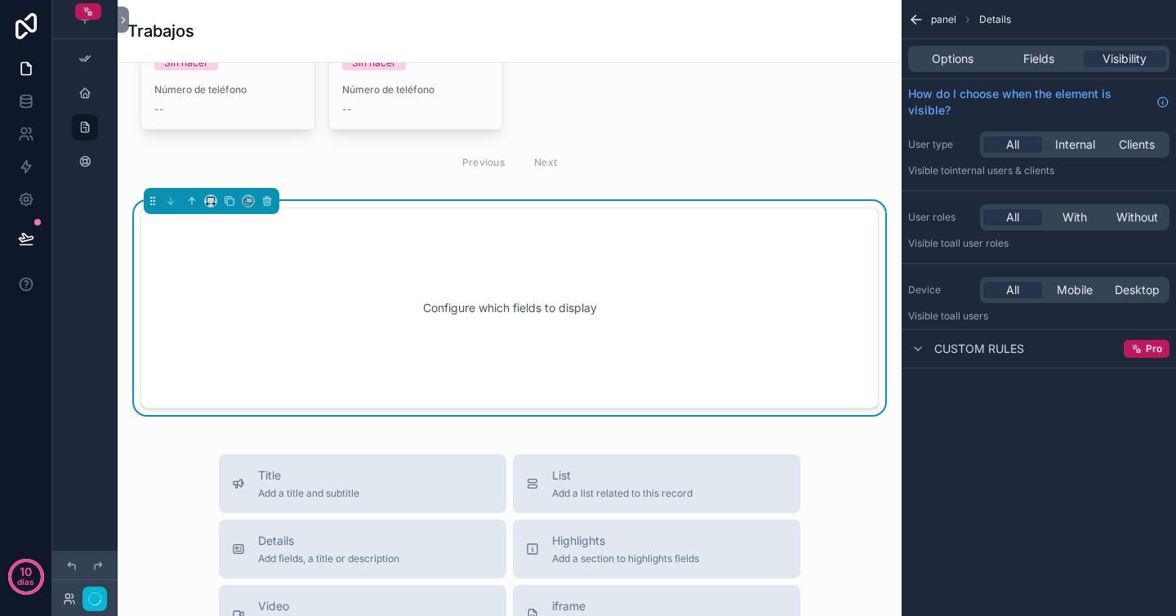
click at [512, 337] on div "Configure which fields to display" at bounding box center [509, 307] width 685 height 147
click at [1028, 54] on span "Fields" at bounding box center [1039, 59] width 31 height 16
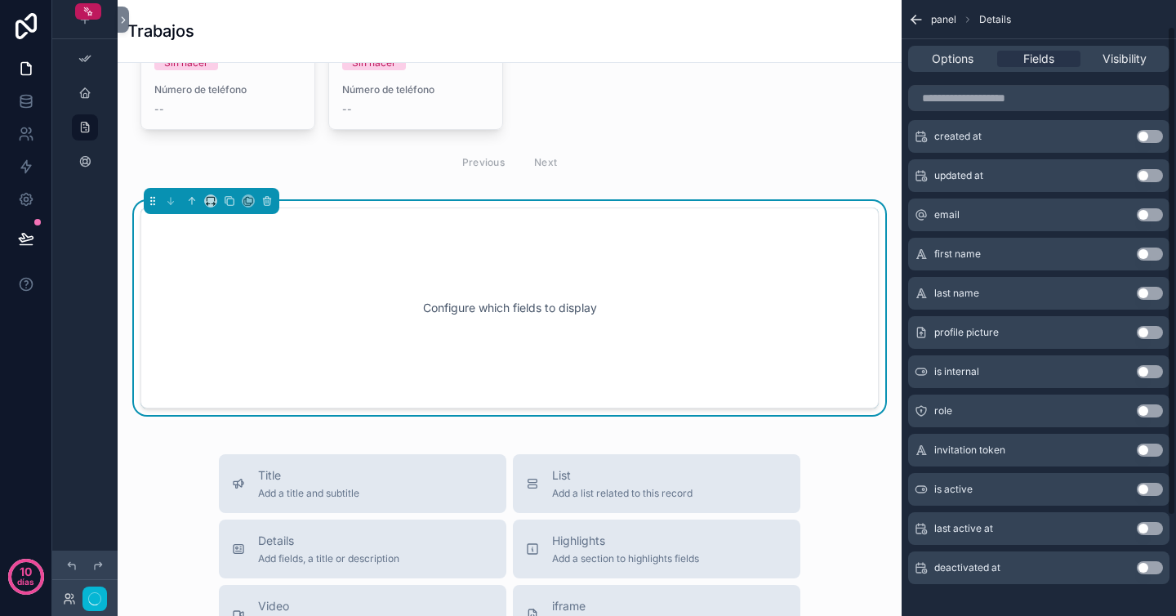
scroll to position [0, 0]
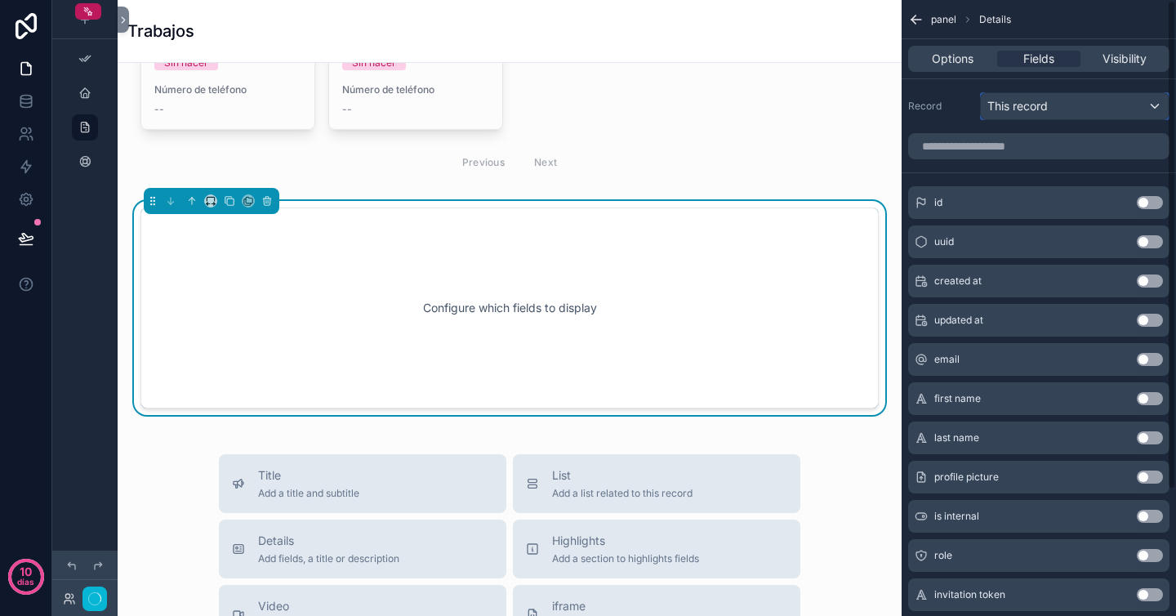
click at [1077, 112] on div "This record" at bounding box center [1075, 106] width 188 height 26
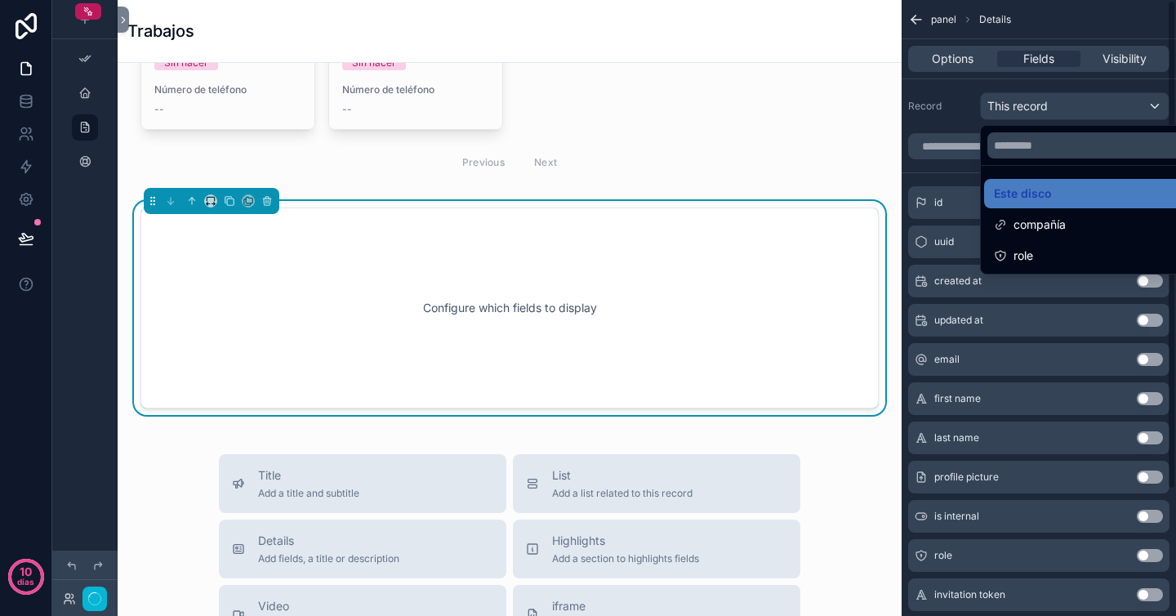
click at [948, 167] on div "contenido desplazable" at bounding box center [588, 308] width 1176 height 616
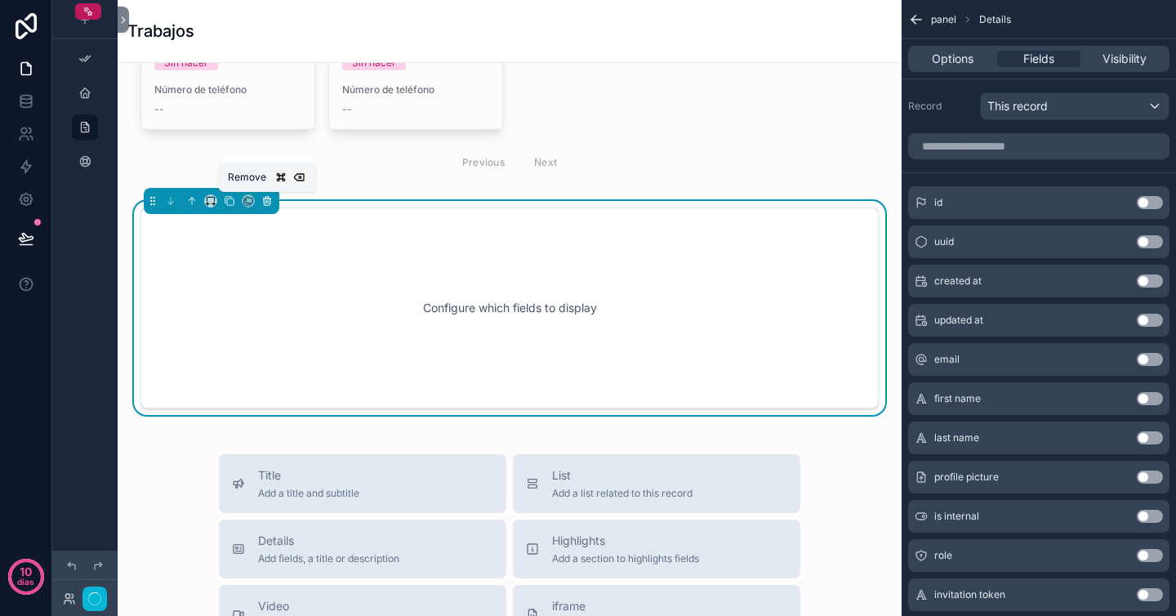
click at [270, 200] on icon "contenido desplazable" at bounding box center [266, 200] width 11 height 11
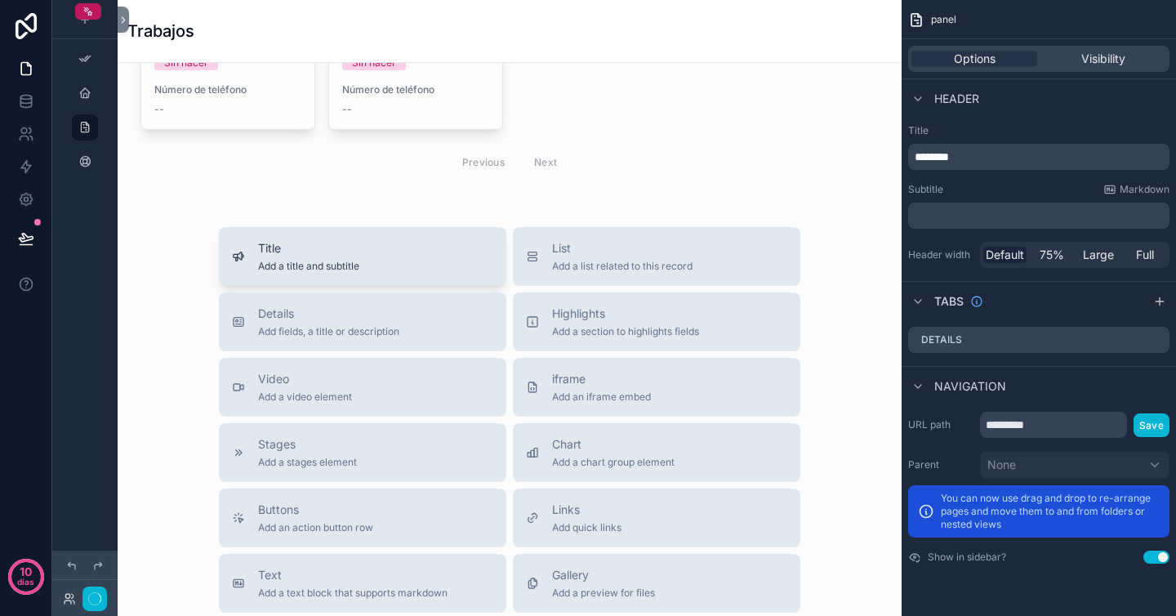
click at [371, 261] on div "Title Add a title and subtitle" at bounding box center [362, 256] width 261 height 33
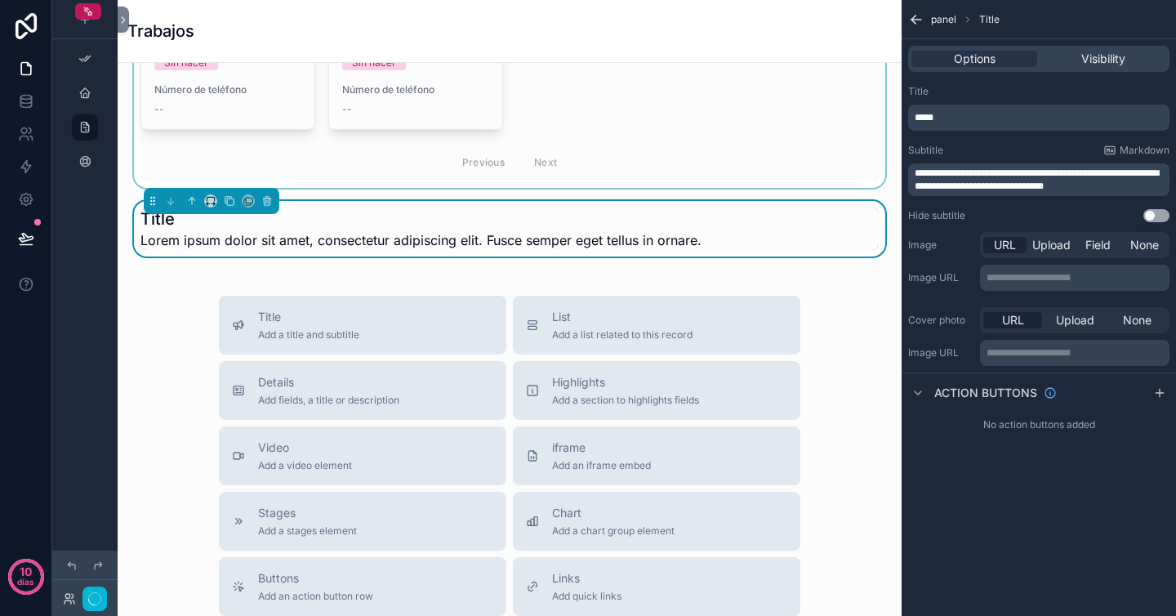
scroll to position [444, 0]
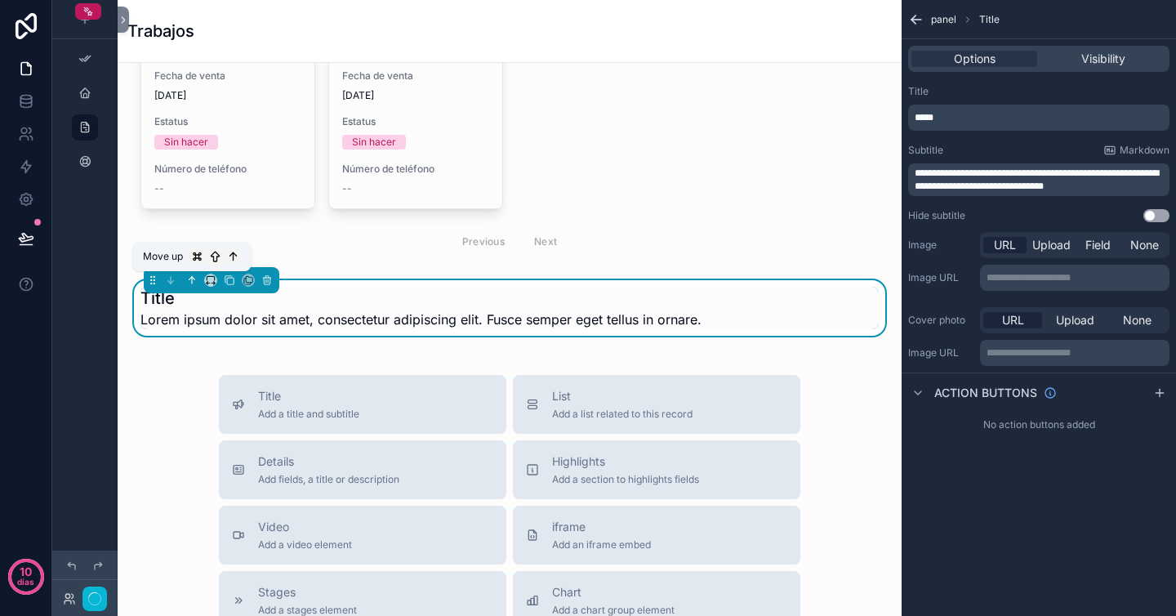
click at [186, 282] on icon "contenido desplazable" at bounding box center [191, 279] width 11 height 11
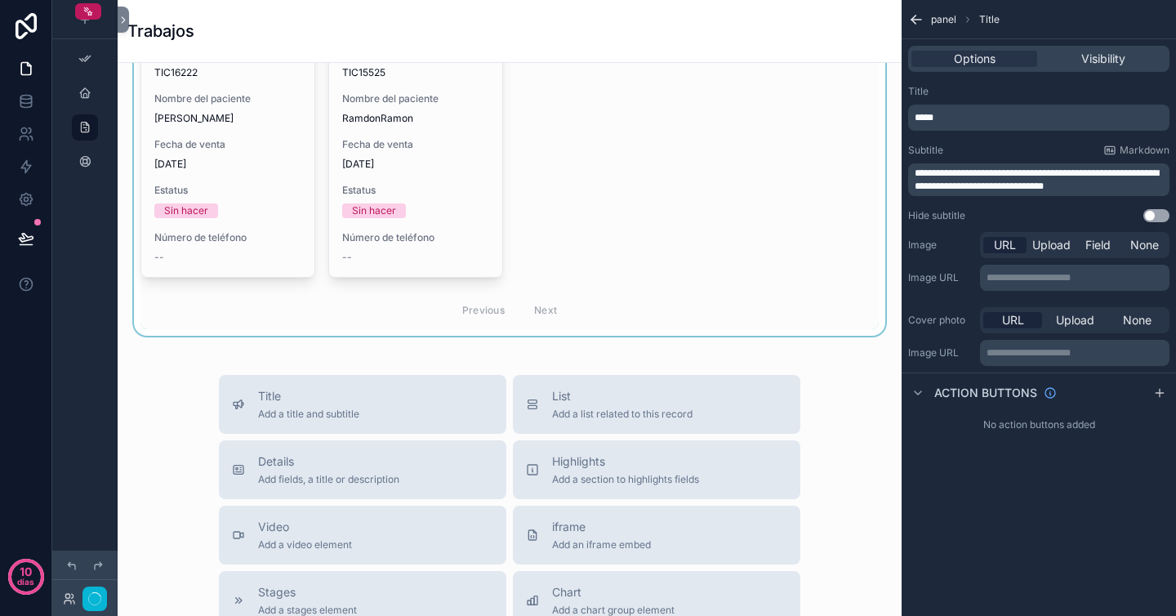
scroll to position [0, 0]
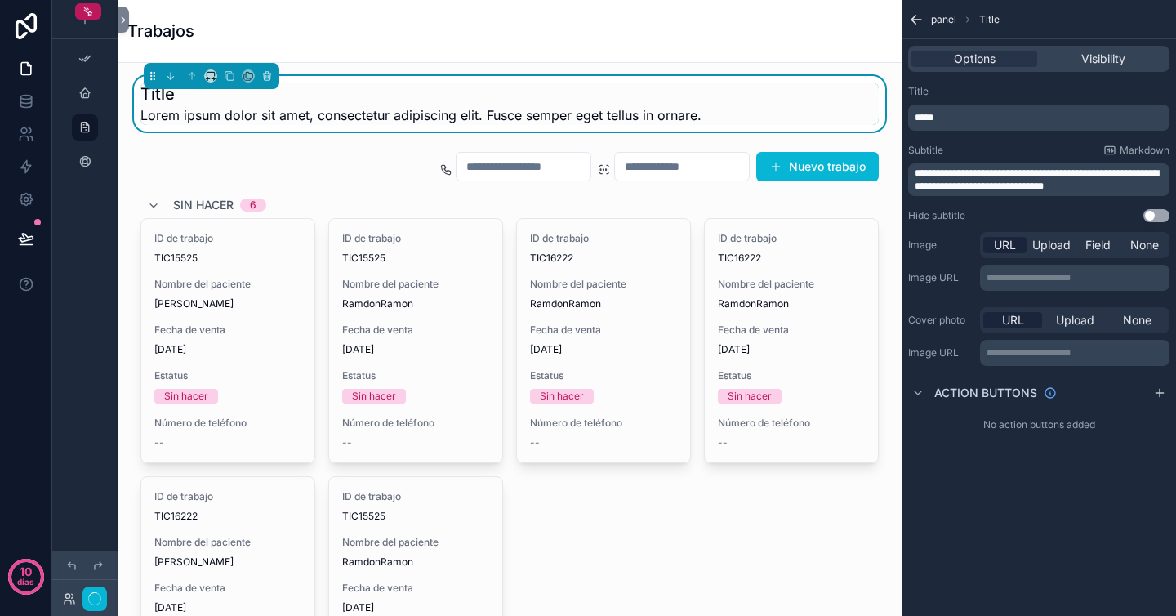
click at [1123, 192] on p "**********" at bounding box center [1041, 180] width 252 height 26
click at [1031, 139] on div "**********" at bounding box center [1039, 153] width 274 height 150
click at [1112, 190] on p "**********" at bounding box center [1041, 180] width 252 height 26
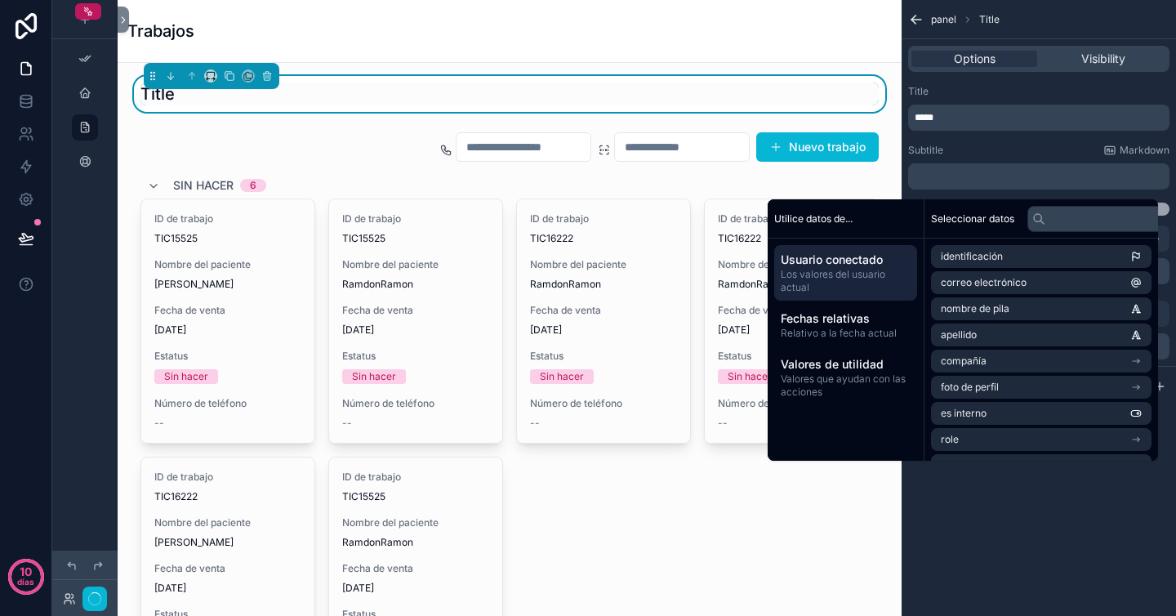
click at [1024, 149] on div "Subtitle Markdown" at bounding box center [1038, 150] width 261 height 13
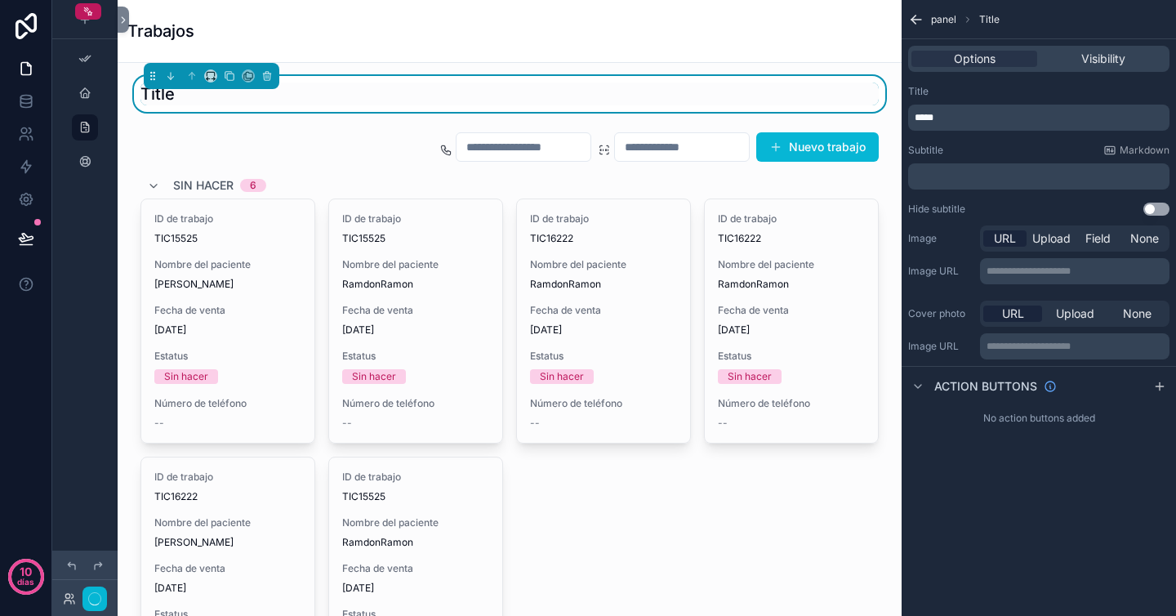
click at [980, 122] on p "*****" at bounding box center [1041, 117] width 252 height 13
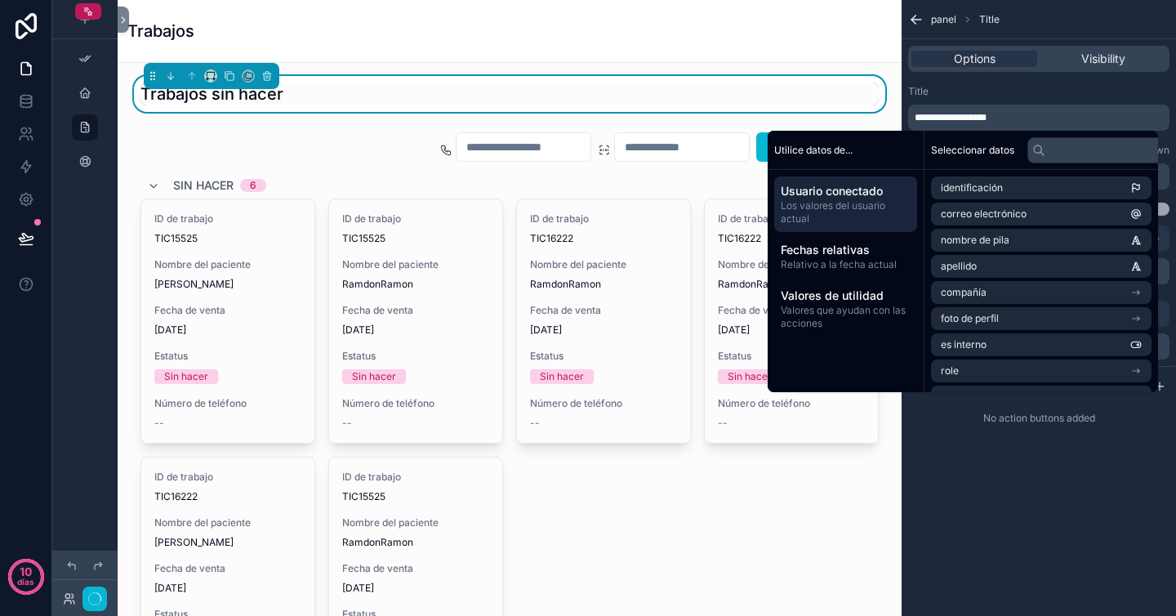
click at [1001, 91] on div "Title" at bounding box center [1038, 91] width 261 height 13
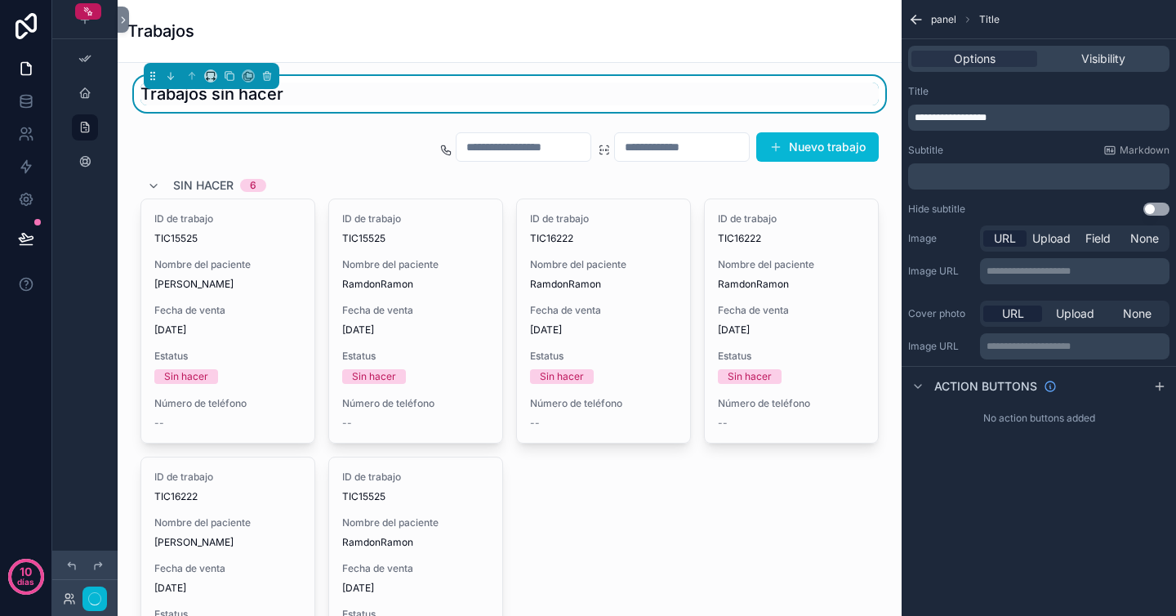
click at [876, 49] on div "Trabajos" at bounding box center [509, 31] width 765 height 62
click at [841, 57] on div "Trabajos" at bounding box center [509, 31] width 765 height 62
click at [848, 36] on div "Trabajos" at bounding box center [509, 31] width 765 height 23
click at [876, 58] on div "Trabajos" at bounding box center [509, 31] width 765 height 62
click at [929, 20] on div "panel Title" at bounding box center [1039, 19] width 274 height 39
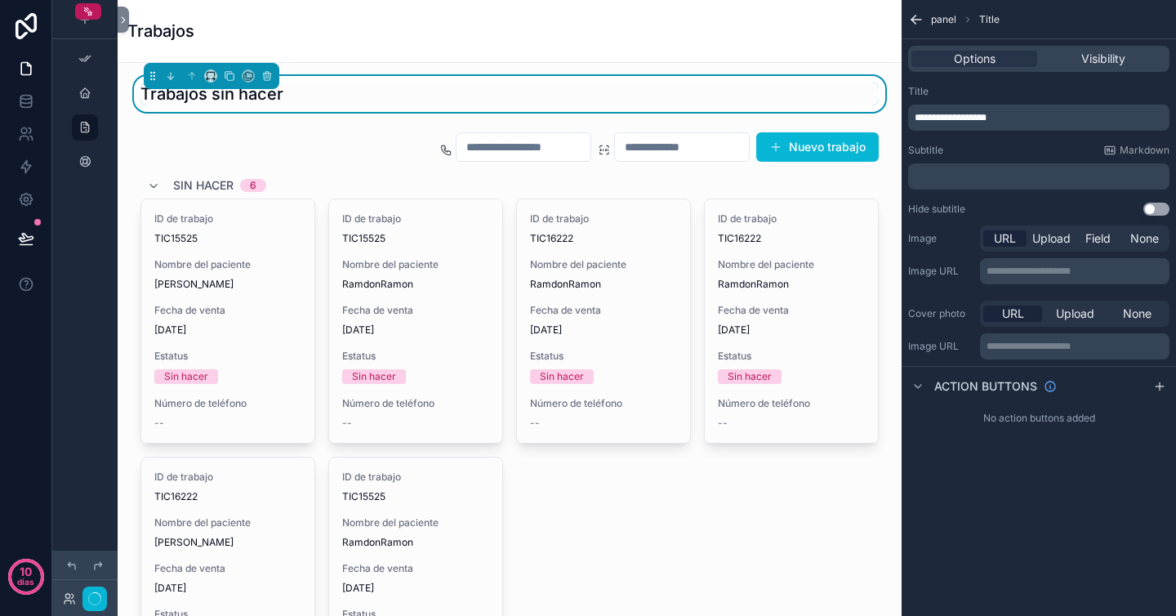
click at [919, 20] on icon "contenido desplazable" at bounding box center [917, 20] width 10 height 0
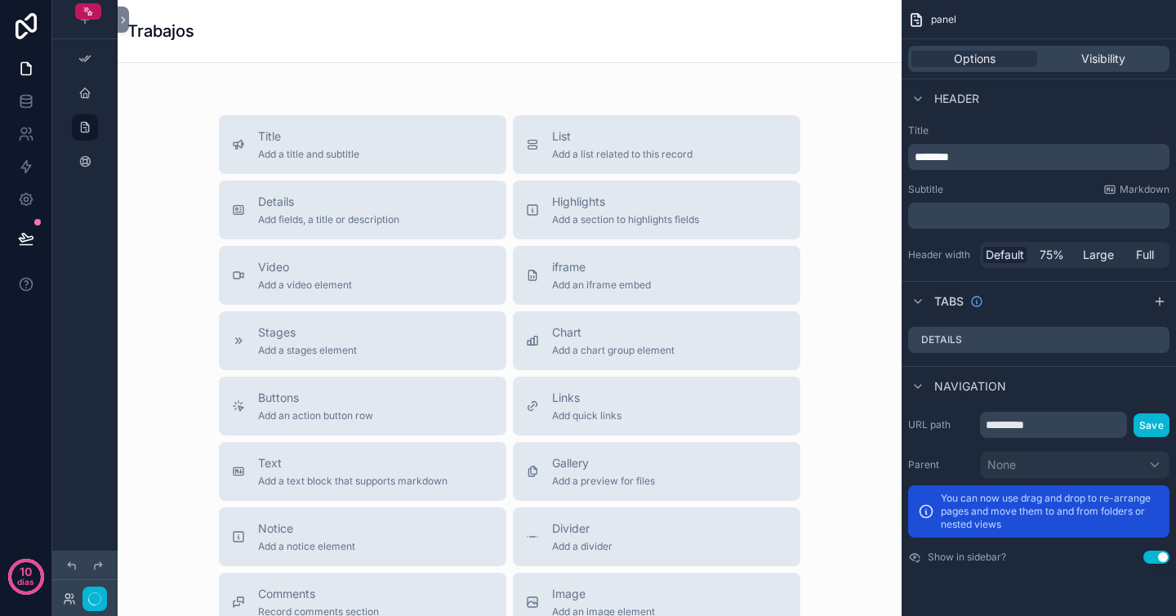
scroll to position [684, 0]
click at [638, 215] on span "Add a section to highlights fields" at bounding box center [625, 219] width 147 height 13
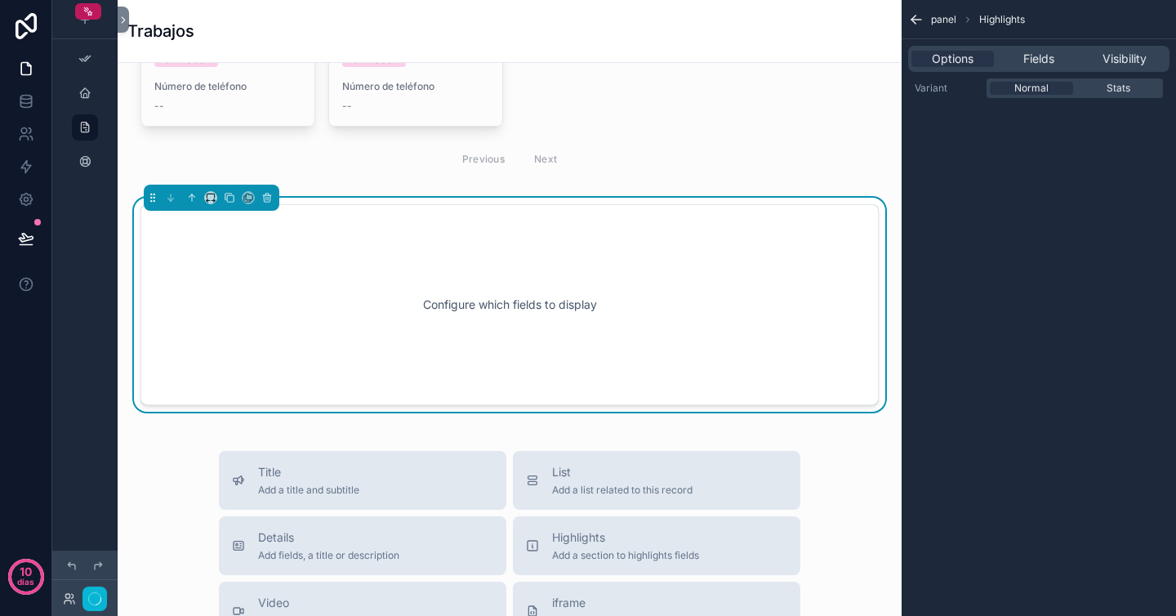
scroll to position [572, 0]
click at [502, 301] on div "Configure which fields to display" at bounding box center [509, 307] width 685 height 147
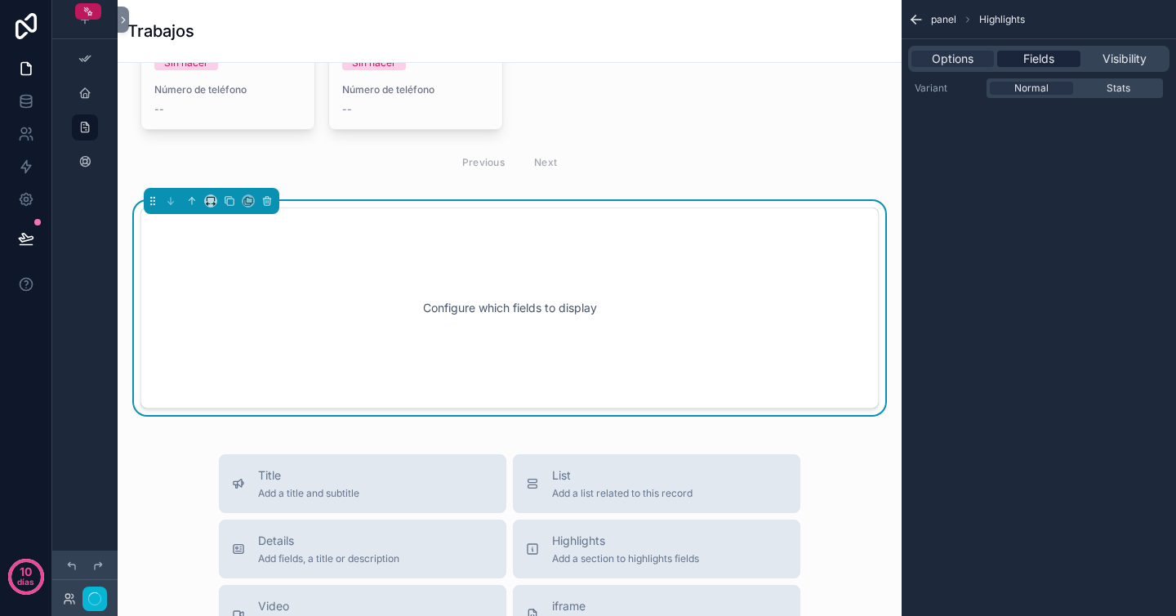
click at [1055, 61] on span "Fields" at bounding box center [1039, 59] width 31 height 16
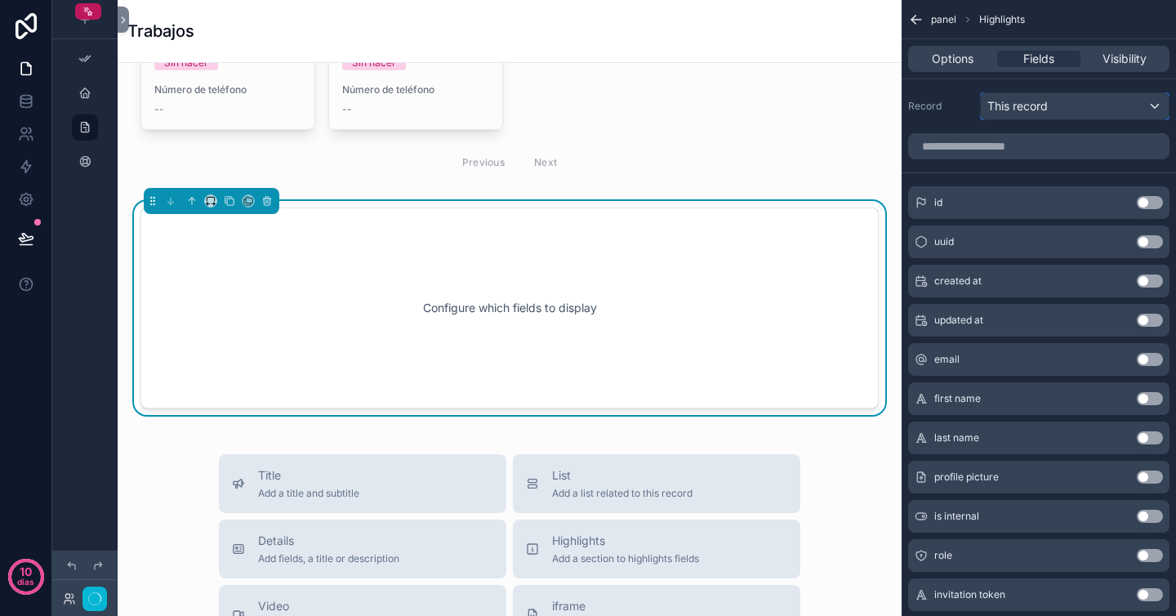
click at [1048, 98] on span "This record" at bounding box center [1018, 106] width 60 height 16
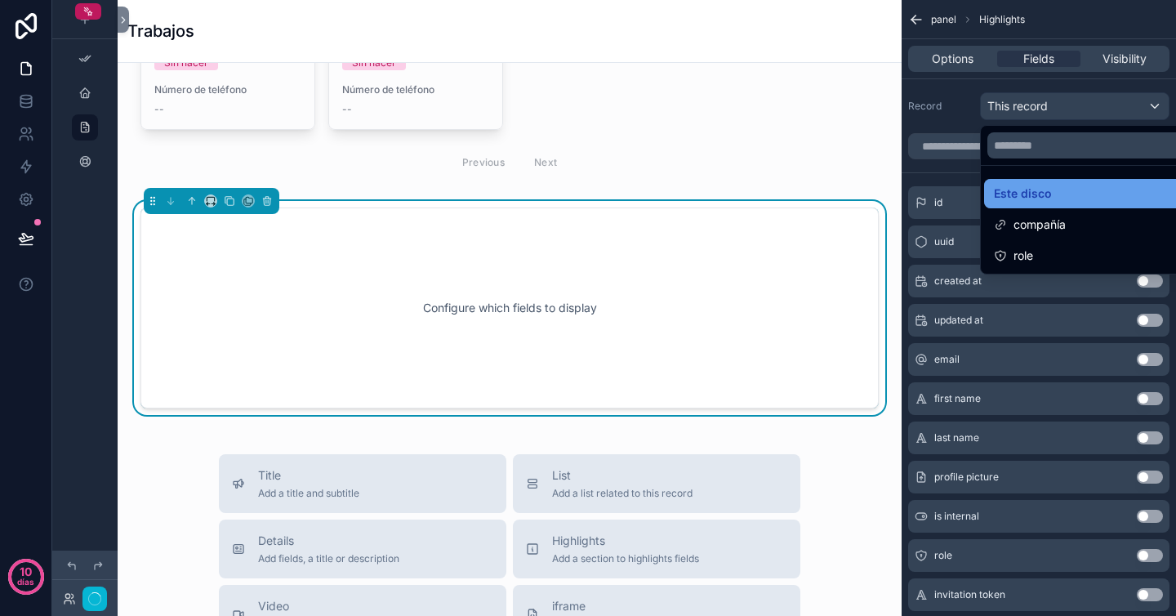
click at [1045, 189] on font "Este disco" at bounding box center [1023, 193] width 58 height 14
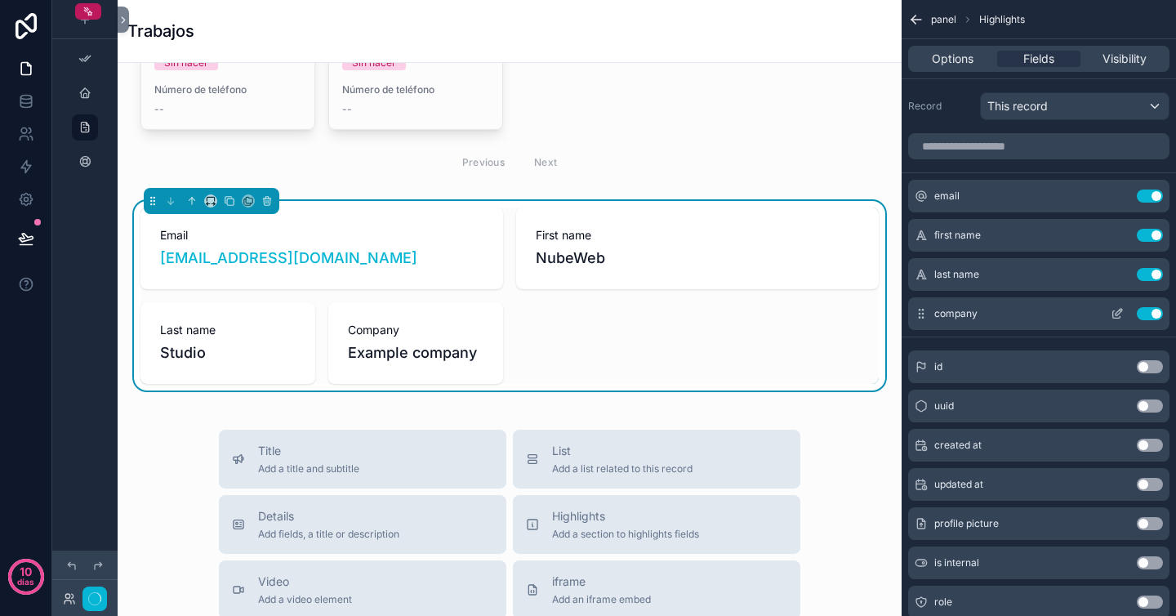
click at [1149, 310] on button "Use setting" at bounding box center [1150, 313] width 26 height 13
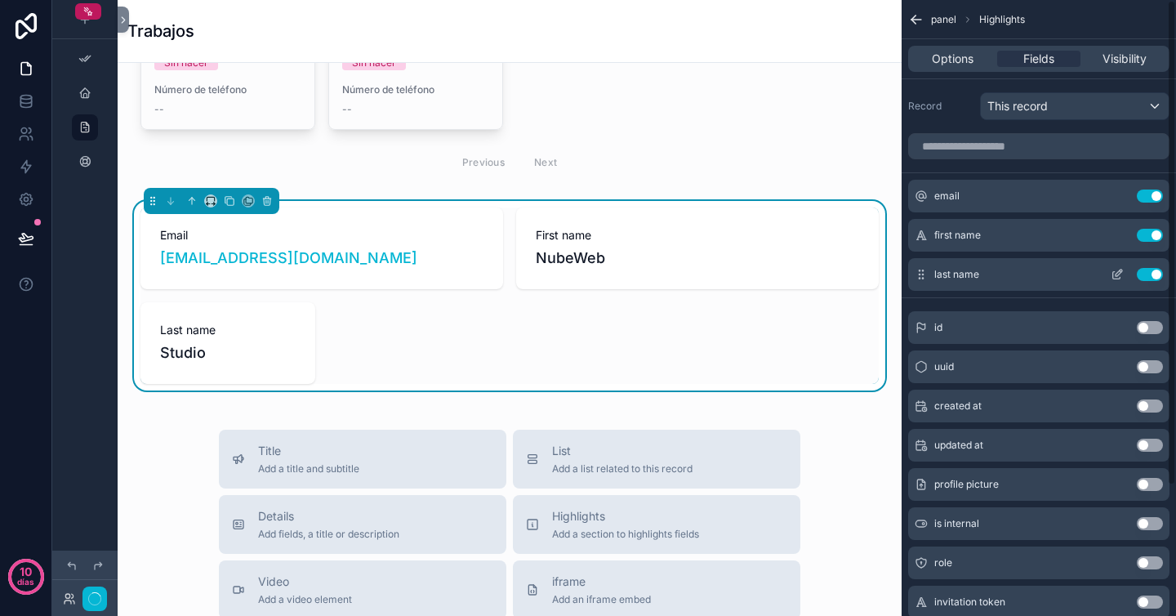
click at [1148, 278] on button "Use setting" at bounding box center [1150, 274] width 26 height 13
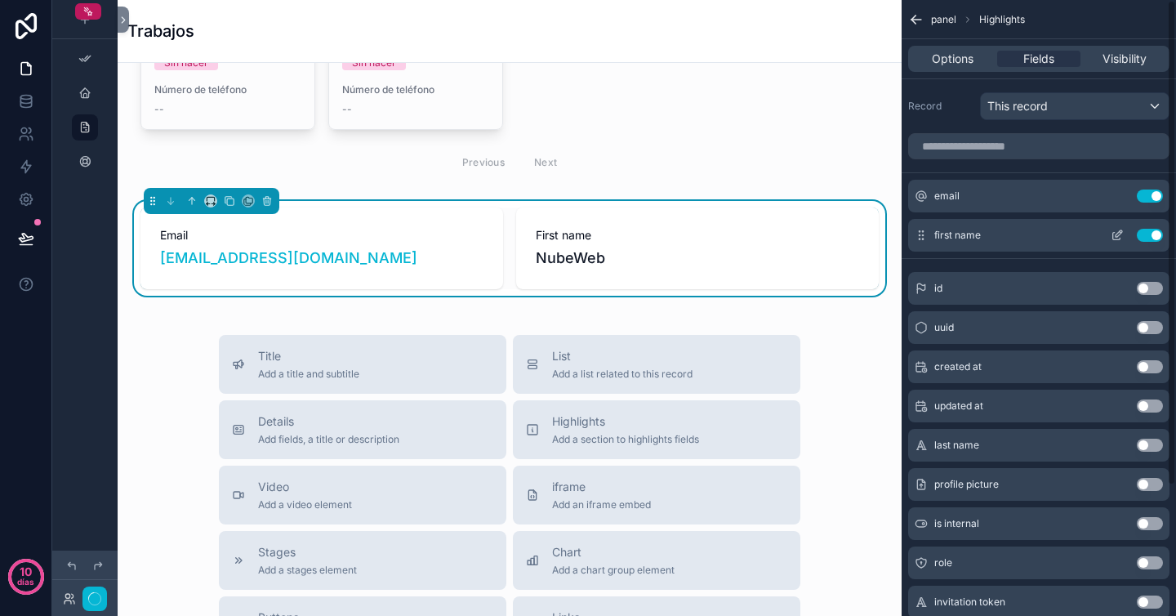
click at [1148, 243] on div "first name Use setting" at bounding box center [1038, 235] width 261 height 33
click at [1149, 194] on button "Use setting" at bounding box center [1150, 196] width 26 height 13
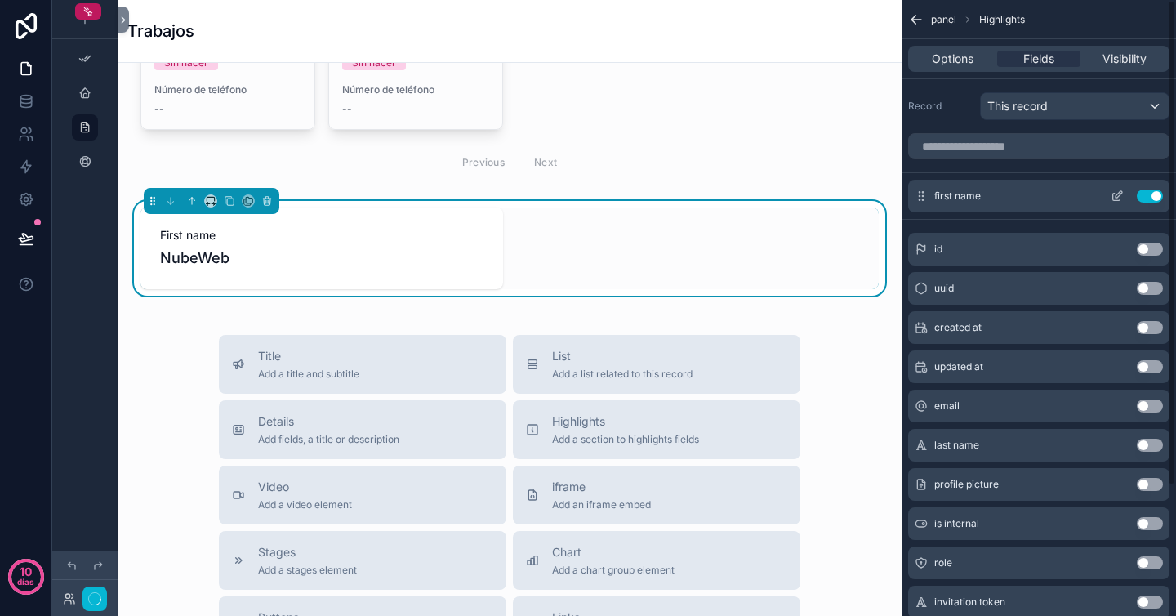
click at [1149, 203] on div "first name Use setting" at bounding box center [1038, 196] width 261 height 33
click at [1149, 196] on button "Use setting" at bounding box center [1150, 196] width 26 height 13
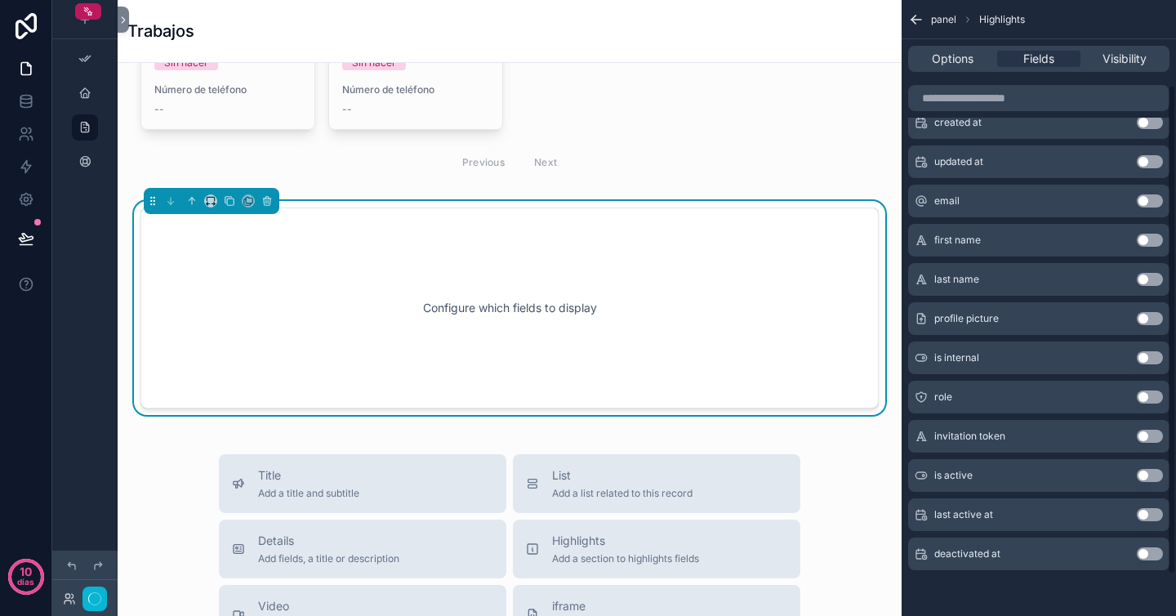
scroll to position [0, 0]
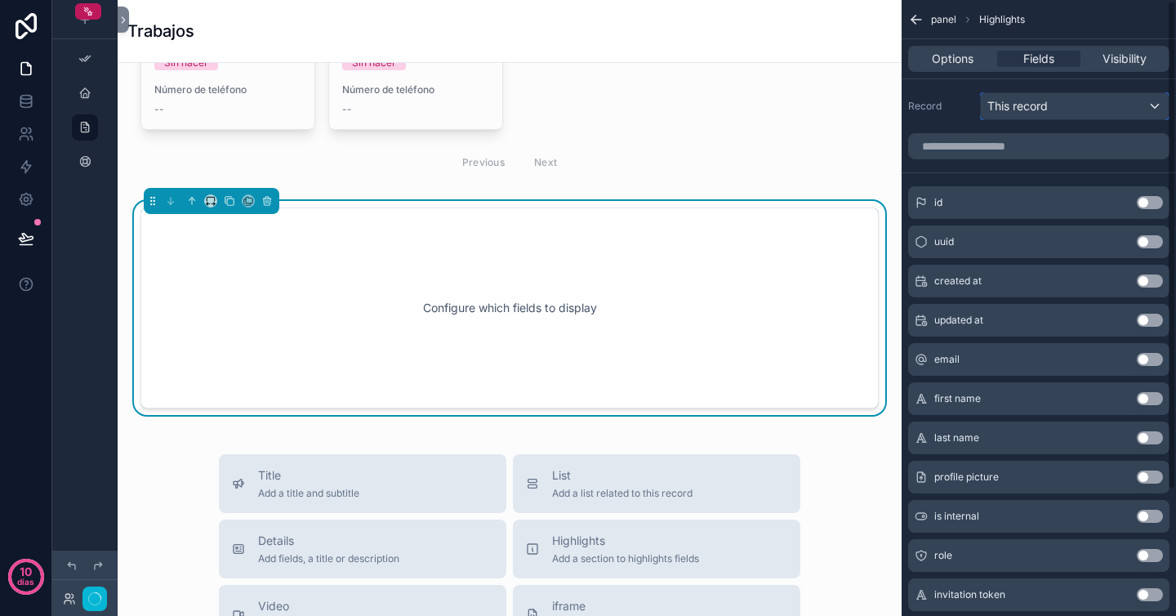
click at [1080, 105] on div "This record" at bounding box center [1075, 106] width 188 height 26
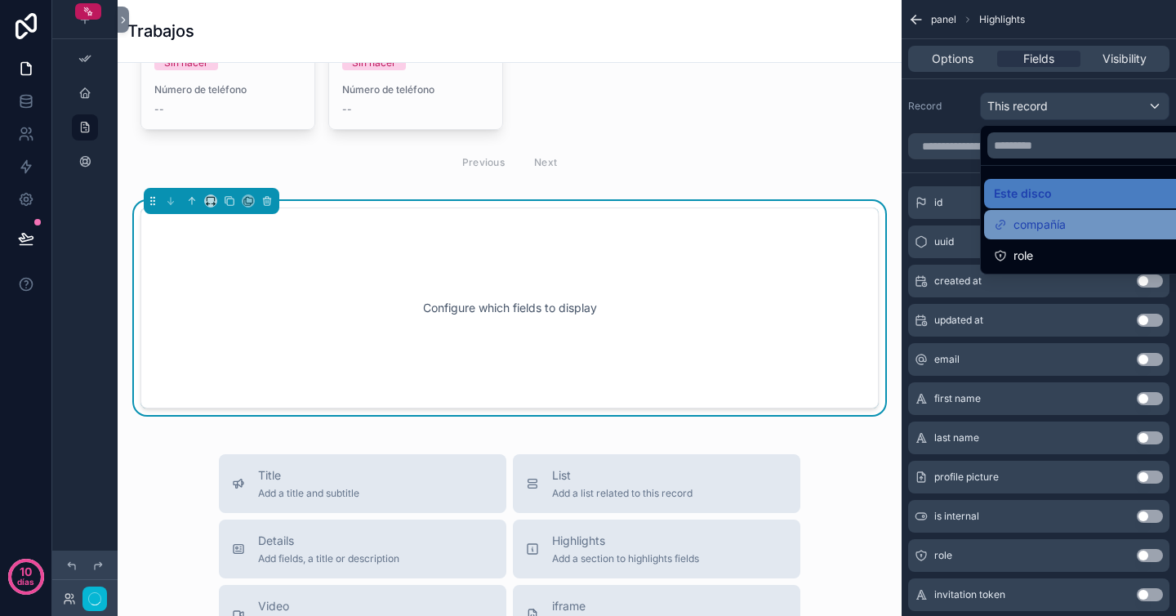
click at [1056, 221] on font "compañía" at bounding box center [1040, 224] width 52 height 14
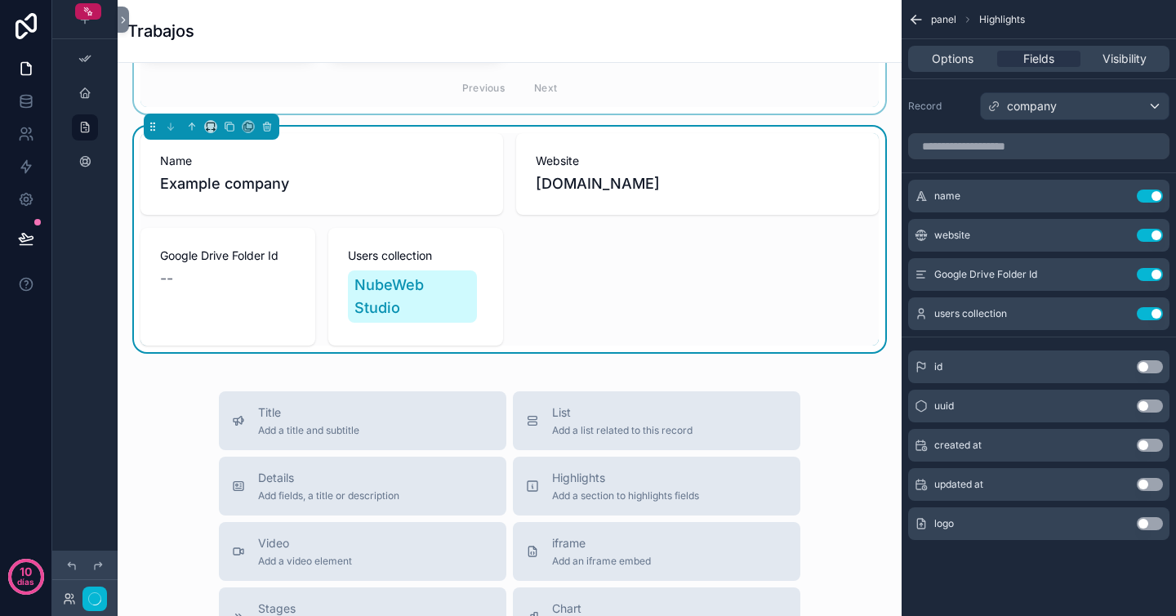
scroll to position [662, 0]
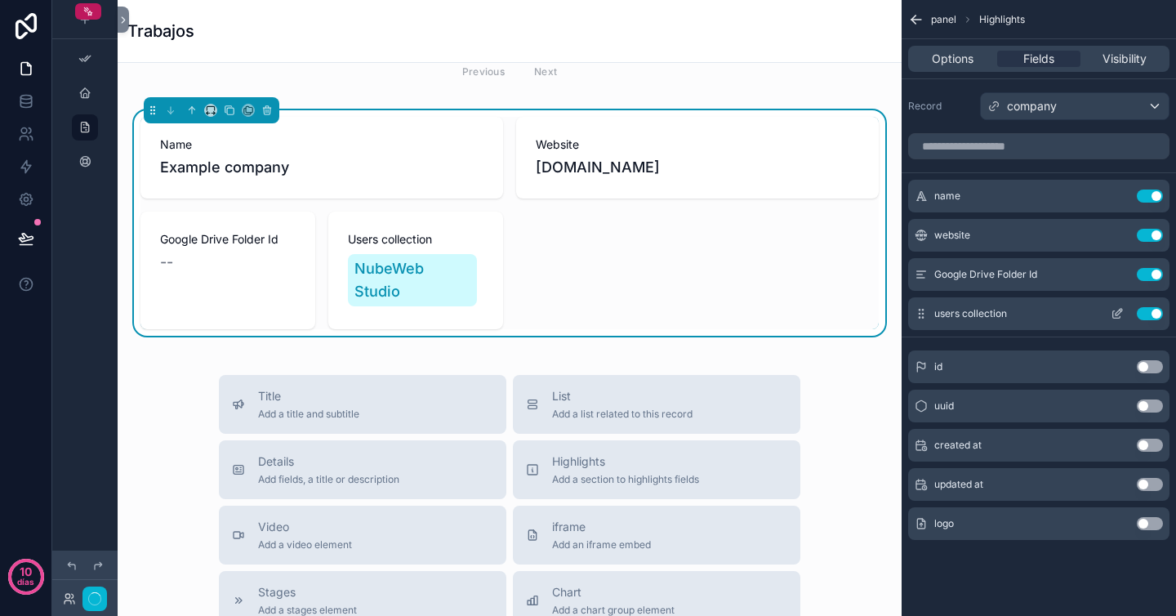
click at [1149, 311] on button "Use setting" at bounding box center [1150, 313] width 26 height 13
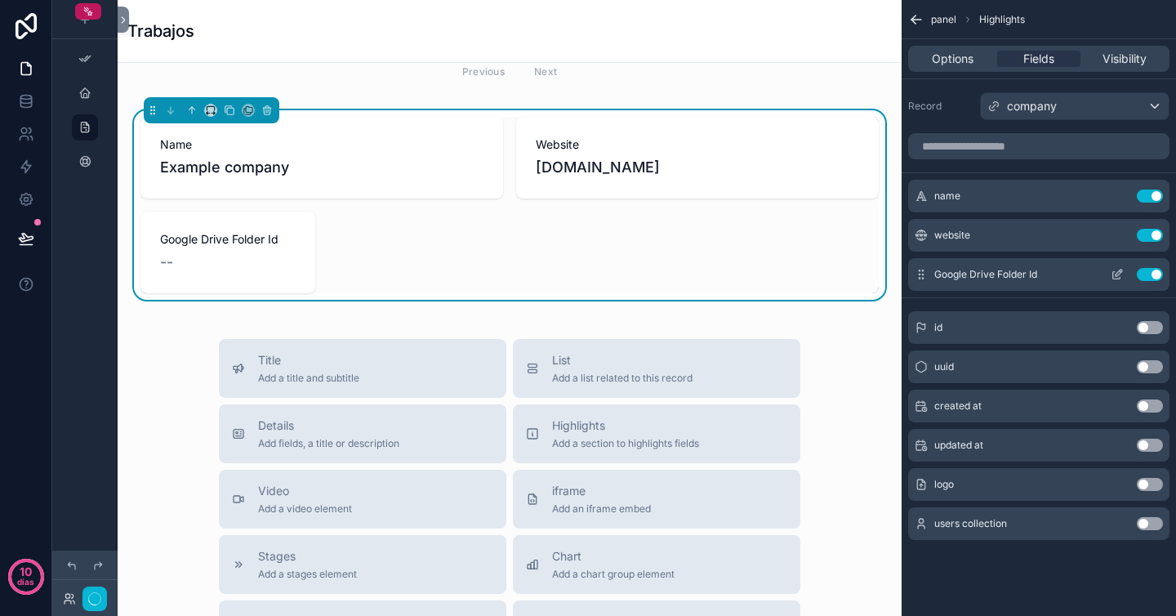
click at [1148, 274] on button "Use setting" at bounding box center [1150, 274] width 26 height 13
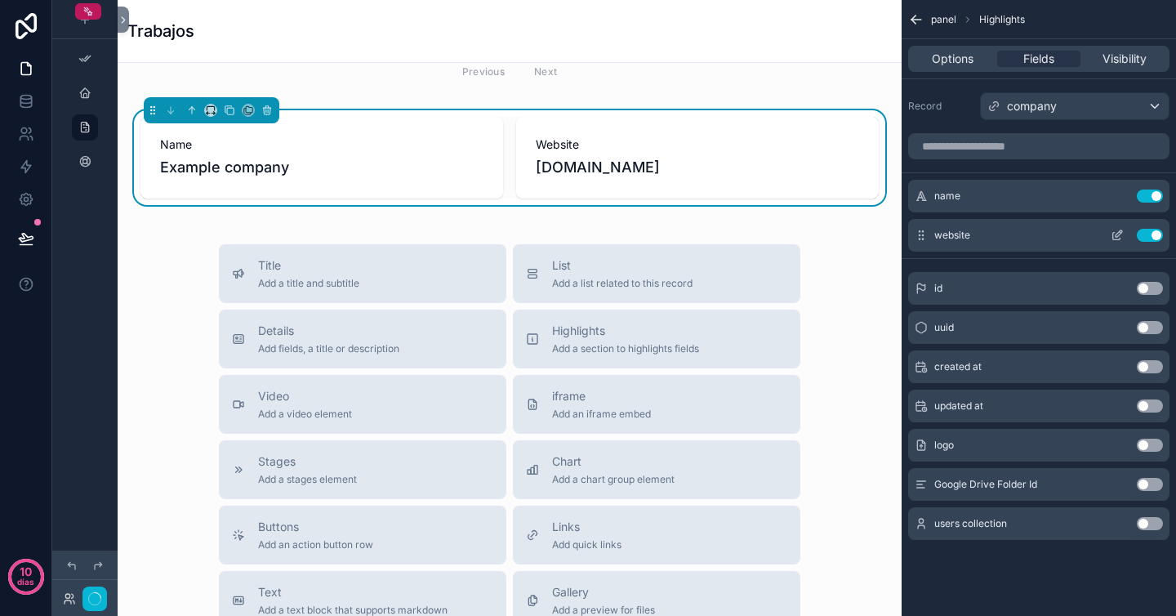
click at [1148, 233] on button "Use setting" at bounding box center [1150, 235] width 26 height 13
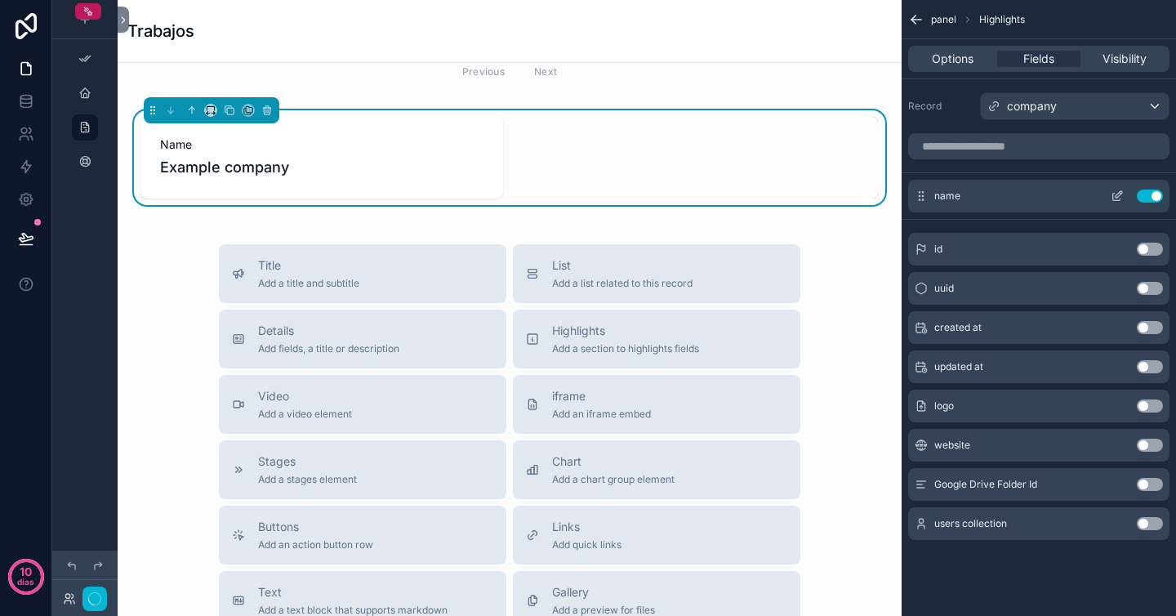
click at [1148, 207] on div "name Use setting" at bounding box center [1038, 196] width 261 height 33
click at [1148, 196] on button "Use setting" at bounding box center [1150, 196] width 26 height 13
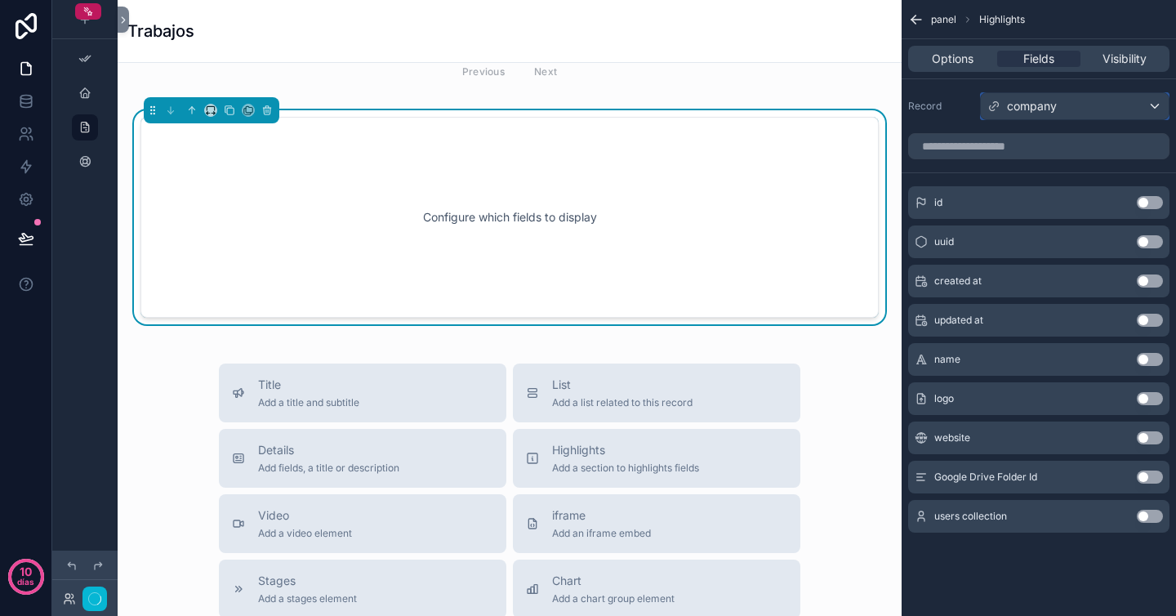
click at [1117, 95] on div "company" at bounding box center [1075, 106] width 188 height 26
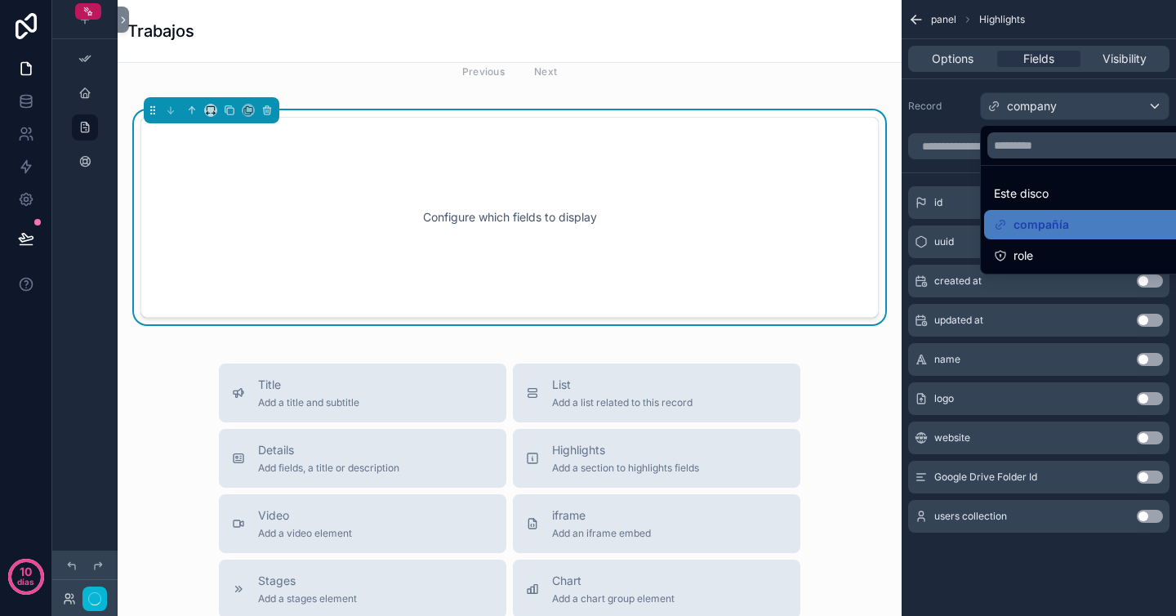
click at [1045, 162] on div at bounding box center [1093, 145] width 225 height 39
click at [1033, 181] on div "Este disco" at bounding box center [1093, 193] width 219 height 29
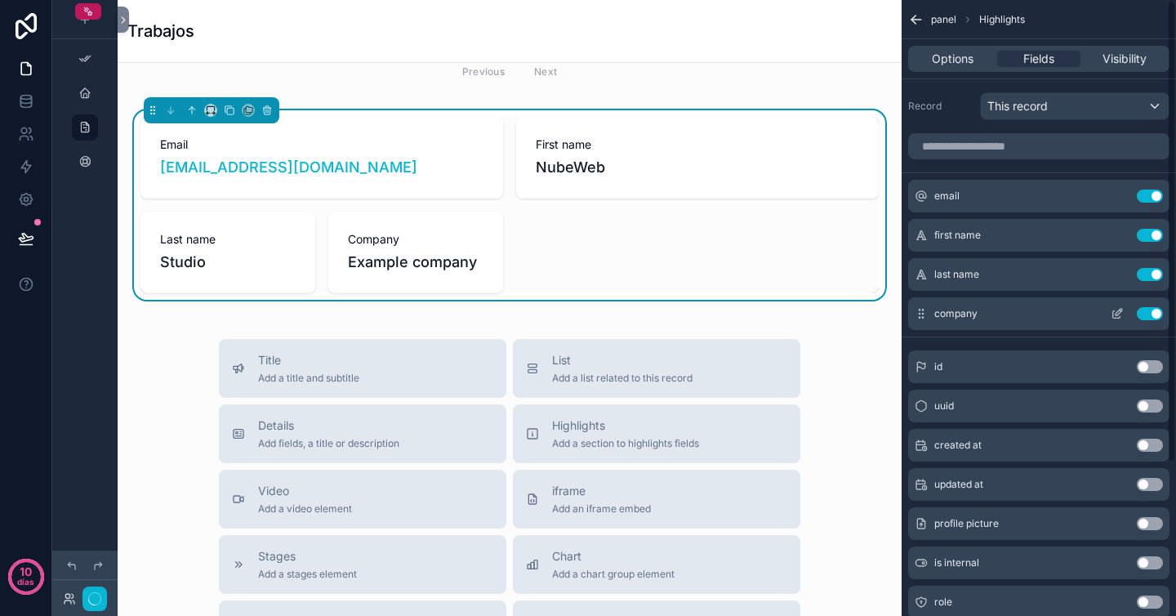
click at [1152, 312] on button "Use setting" at bounding box center [1150, 313] width 26 height 13
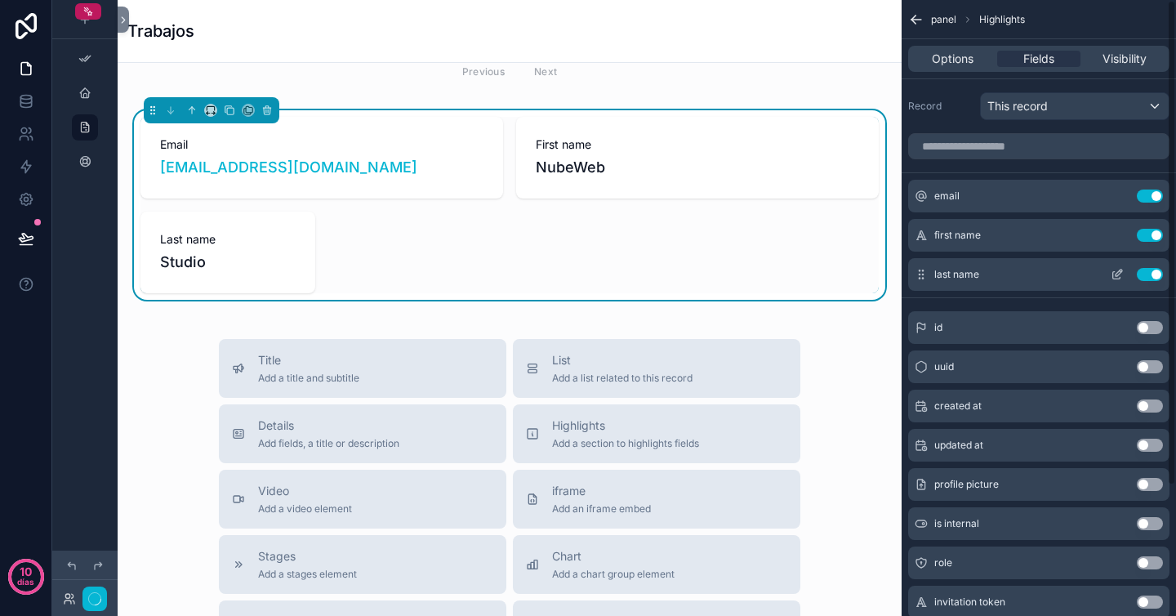
click at [1147, 279] on button "Use setting" at bounding box center [1150, 274] width 26 height 13
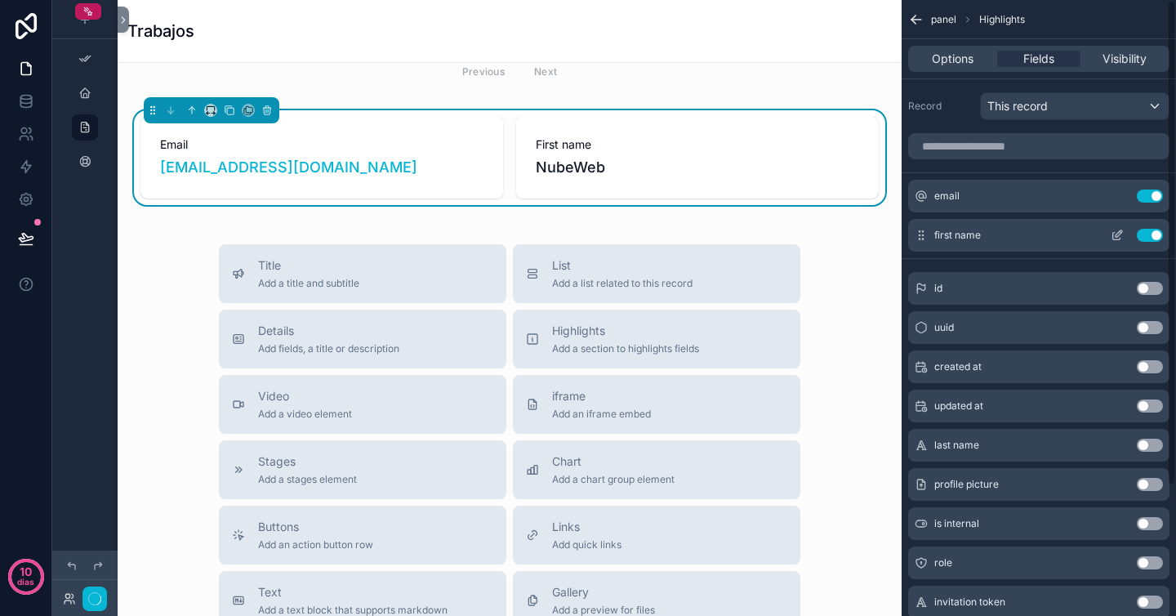
click at [1149, 239] on button "Use setting" at bounding box center [1150, 235] width 26 height 13
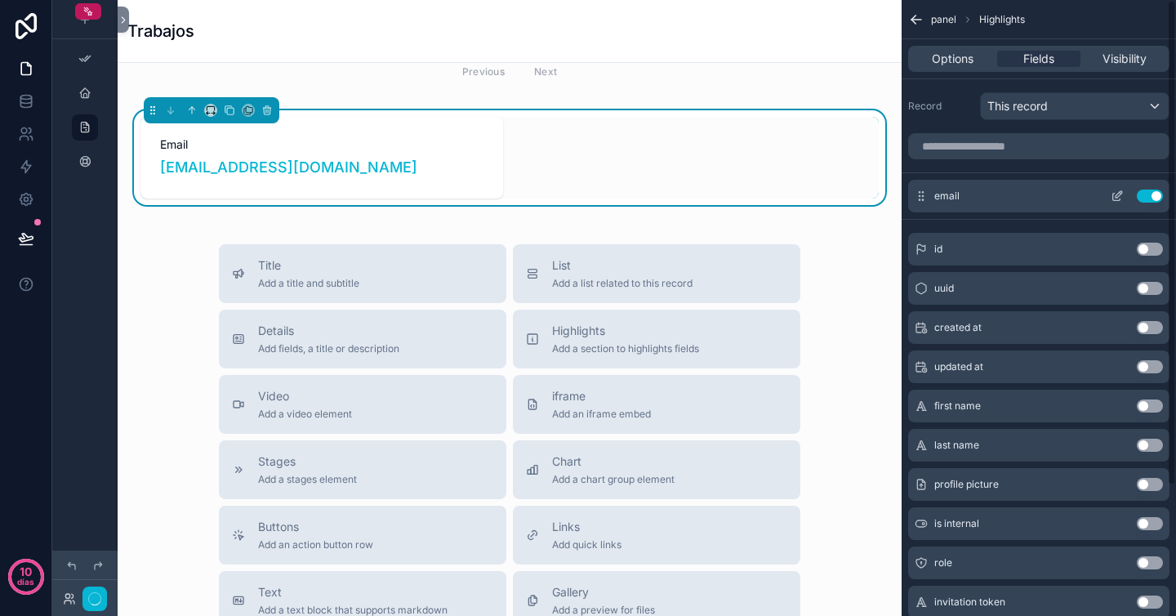
click at [1148, 204] on div "email Use setting" at bounding box center [1038, 196] width 261 height 33
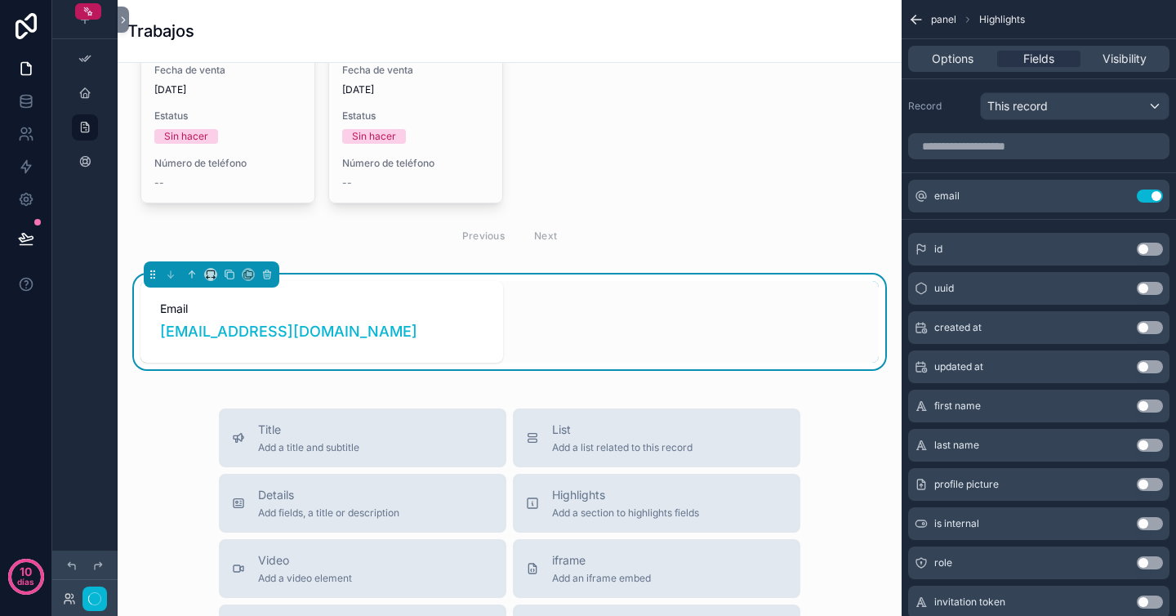
scroll to position [487, 0]
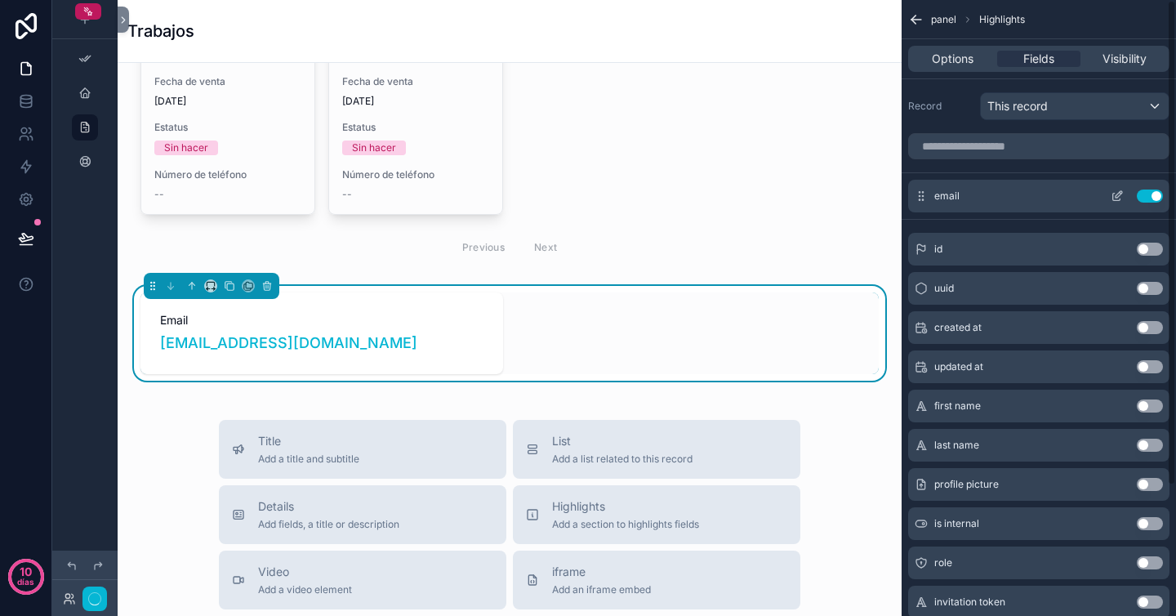
click at [1147, 200] on button "Use setting" at bounding box center [1150, 196] width 26 height 13
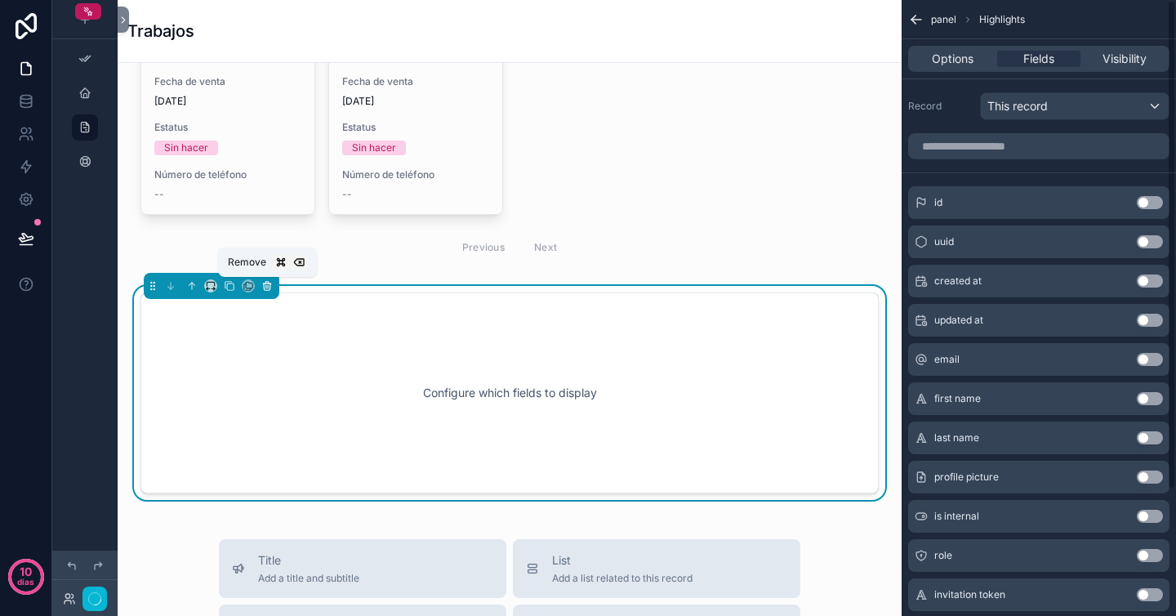
click at [268, 282] on icon "contenido desplazable" at bounding box center [266, 283] width 3 height 2
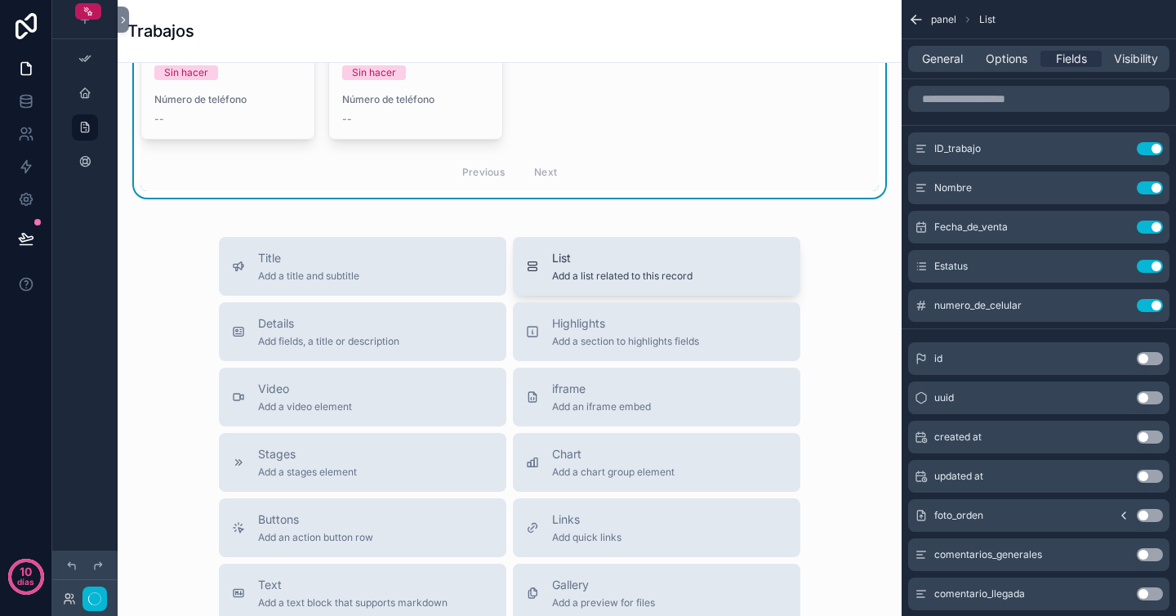
scroll to position [462, 0]
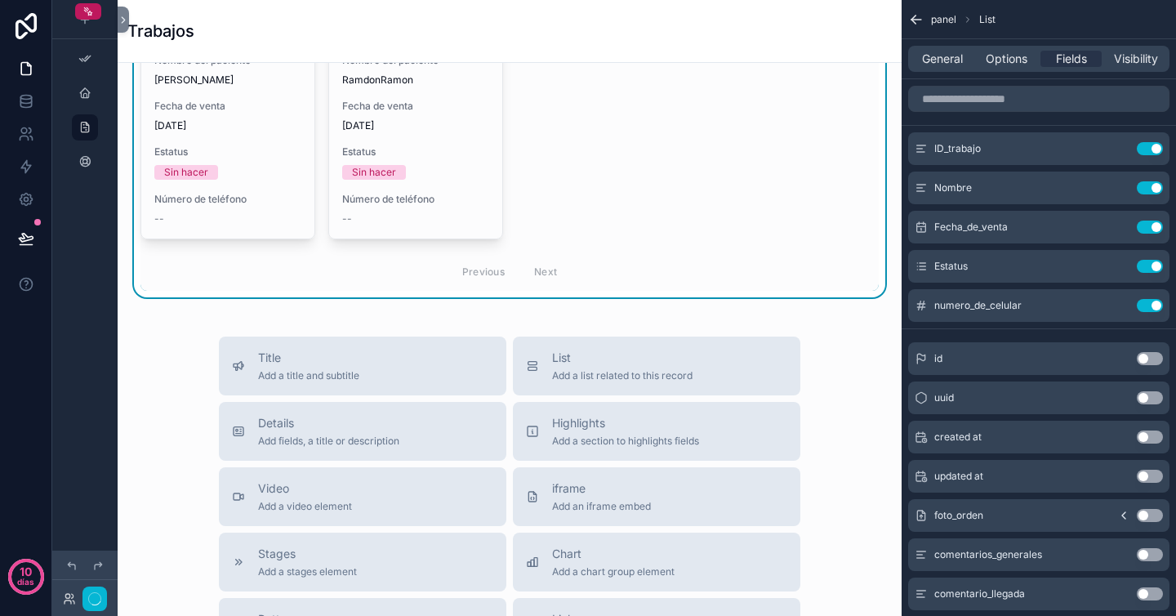
drag, startPoint x: 579, startPoint y: 439, endPoint x: 622, endPoint y: 267, distance: 177.7
click at [622, 267] on div "Trabajos sin hacer Nuevo trabajo Sin hacer 6 ID de trabajo TIC15525 Nombre del …" at bounding box center [510, 325] width 784 height 1448
click at [585, 422] on span "Highlights" at bounding box center [625, 423] width 147 height 16
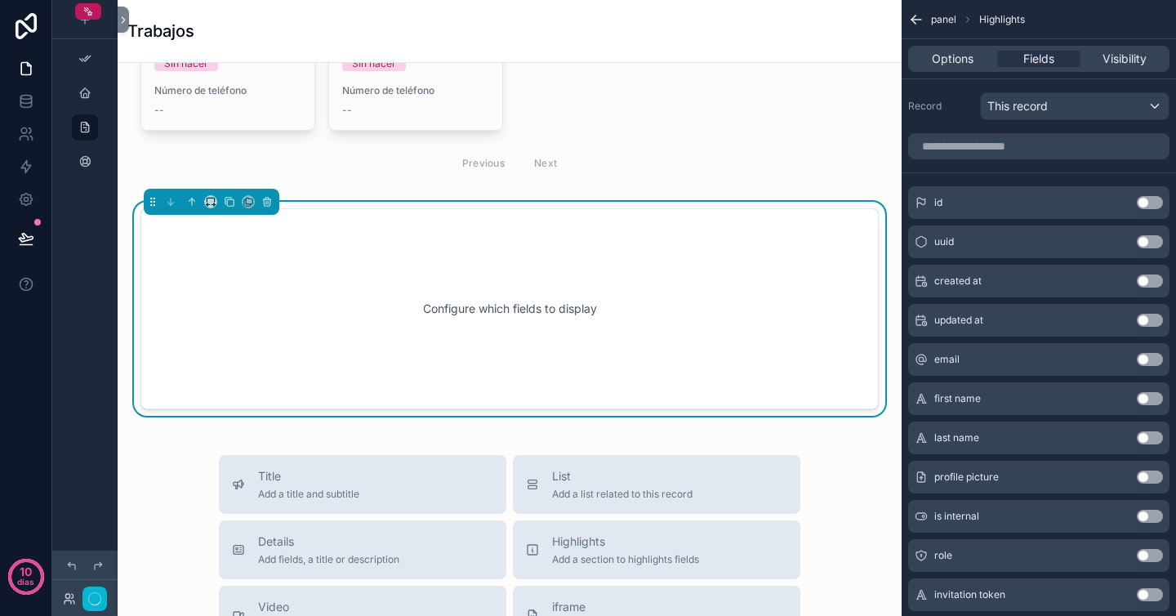
scroll to position [572, 0]
click at [636, 326] on div "Configure which fields to display" at bounding box center [509, 307] width 685 height 147
click at [549, 302] on div "Configure which fields to display" at bounding box center [509, 307] width 685 height 147
click at [548, 302] on div "Configure which fields to display" at bounding box center [509, 307] width 685 height 147
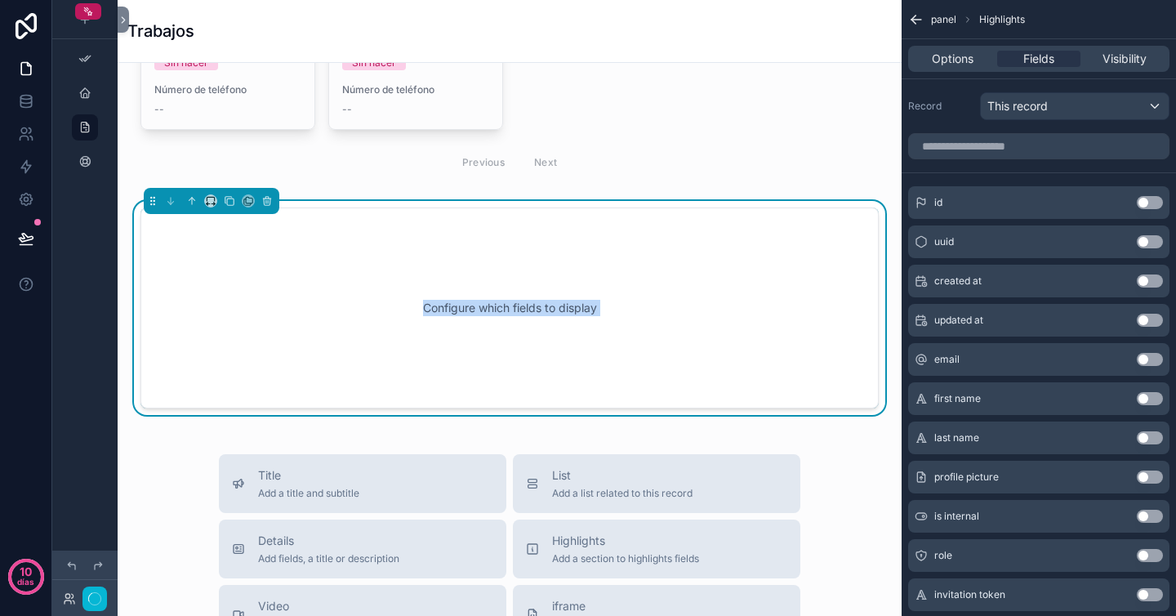
click at [365, 372] on div "Configure which fields to display" at bounding box center [509, 307] width 685 height 147
click at [1108, 97] on div "This record" at bounding box center [1075, 106] width 188 height 26
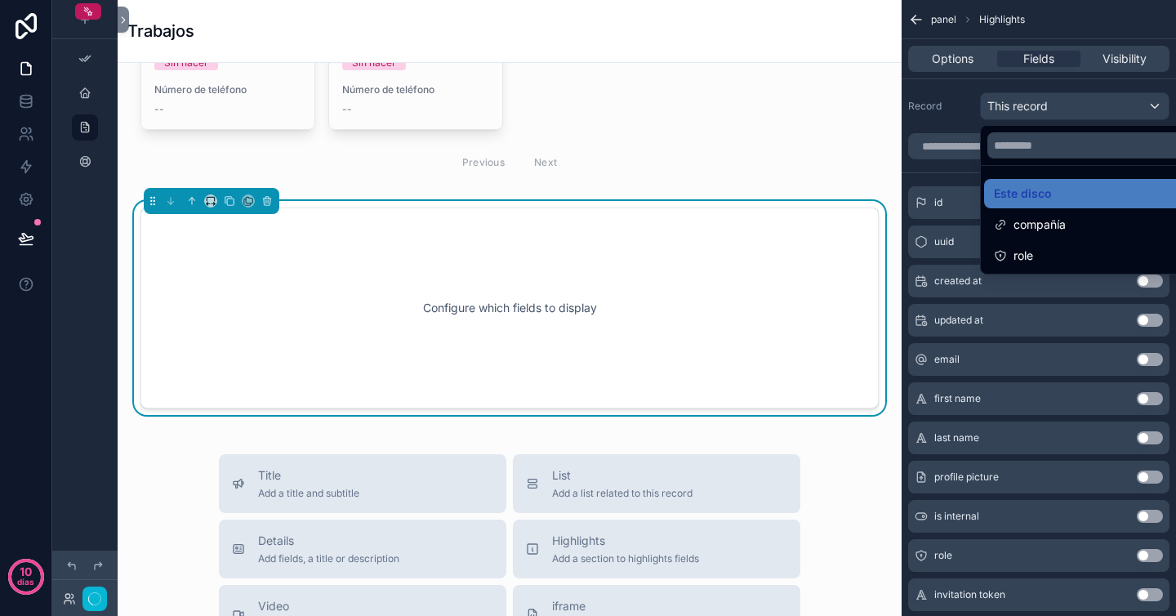
click at [968, 65] on div "contenido desplazable" at bounding box center [588, 308] width 1176 height 616
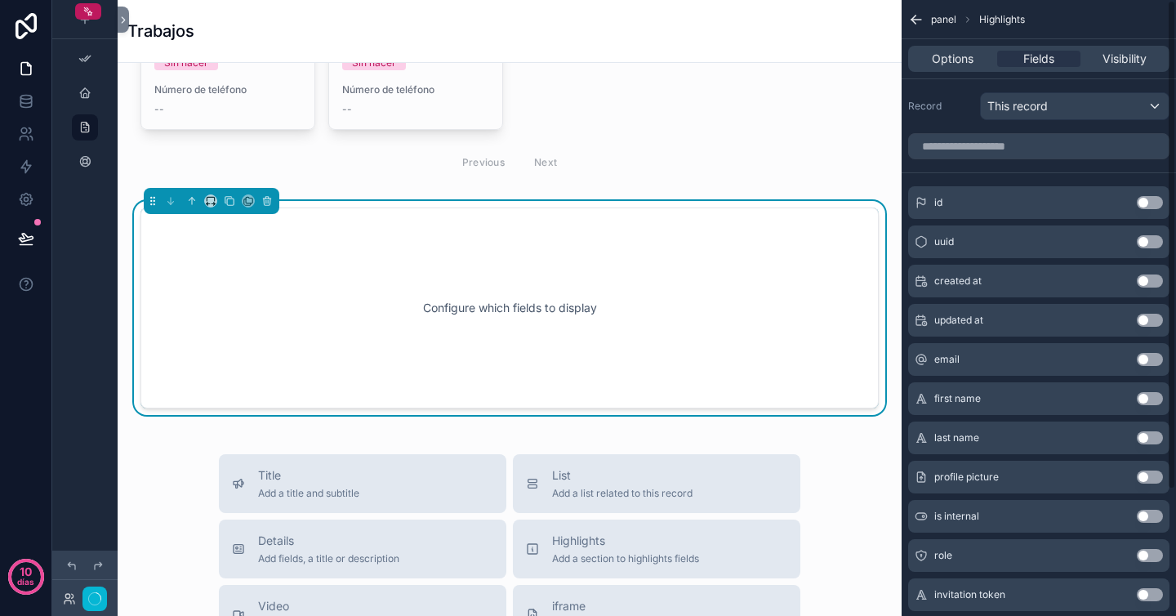
click at [968, 65] on span "Options" at bounding box center [953, 59] width 42 height 16
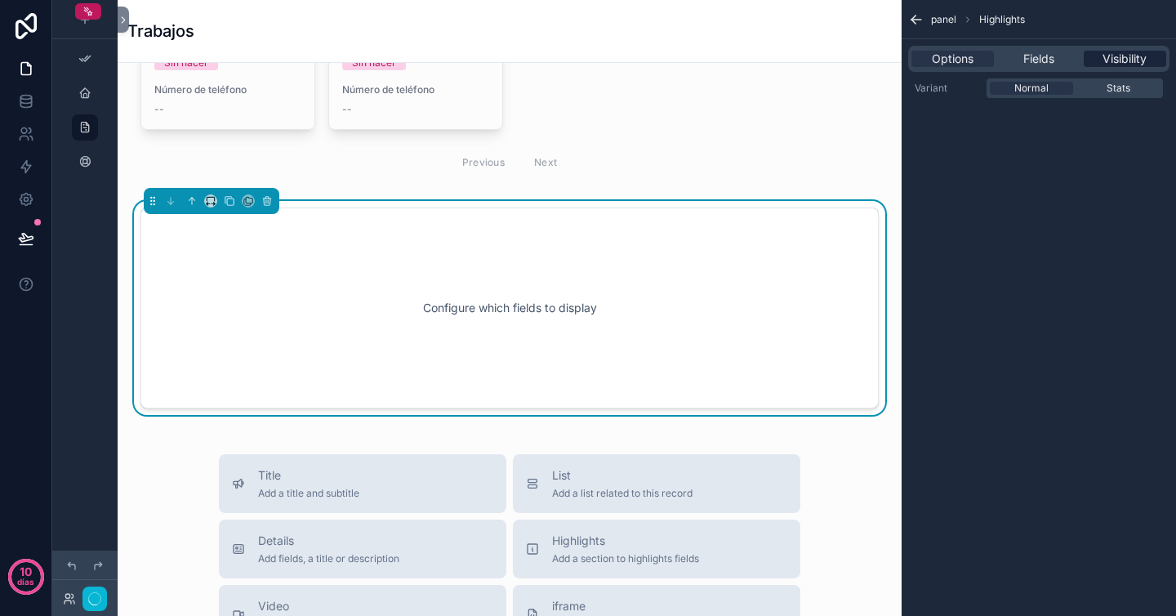
click at [1131, 60] on span "Visibility" at bounding box center [1125, 59] width 44 height 16
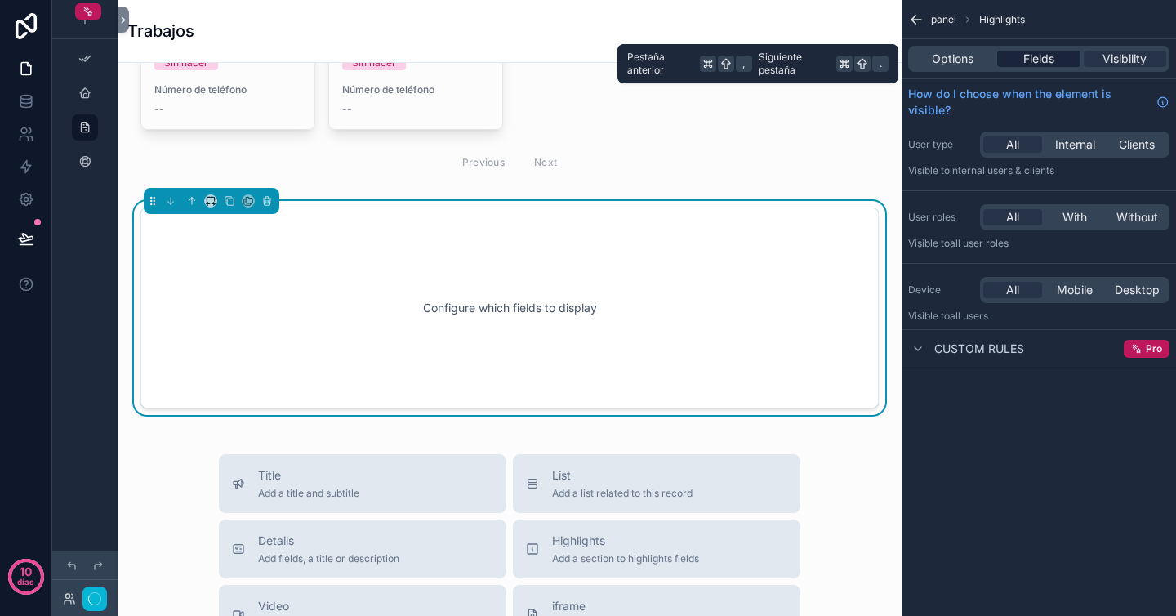
click at [1065, 53] on div "Fields" at bounding box center [1038, 59] width 83 height 16
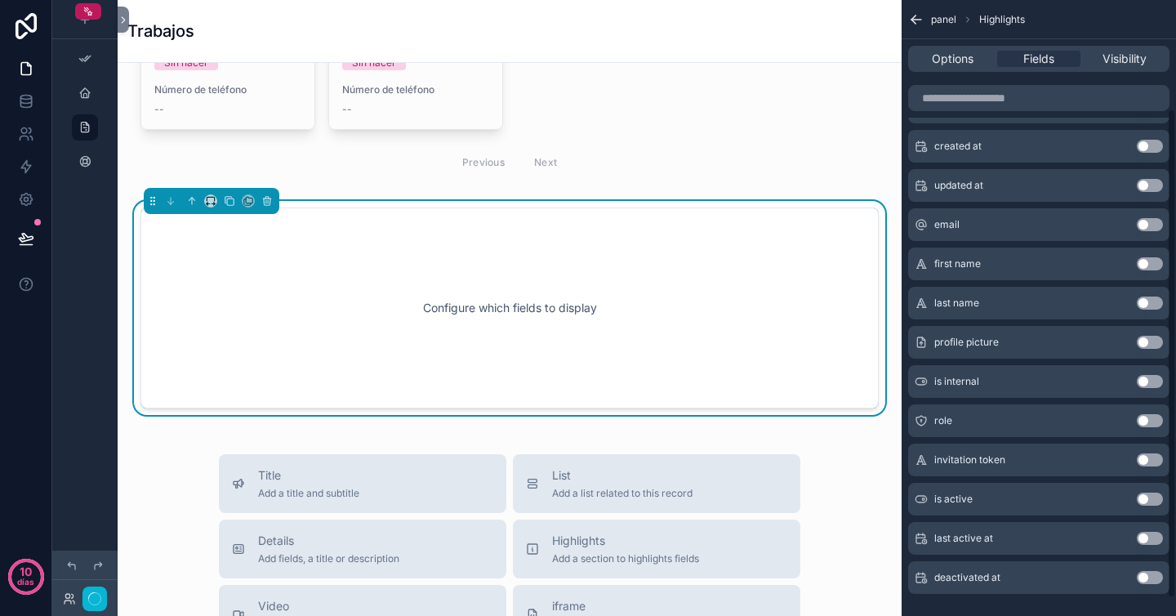
scroll to position [158, 0]
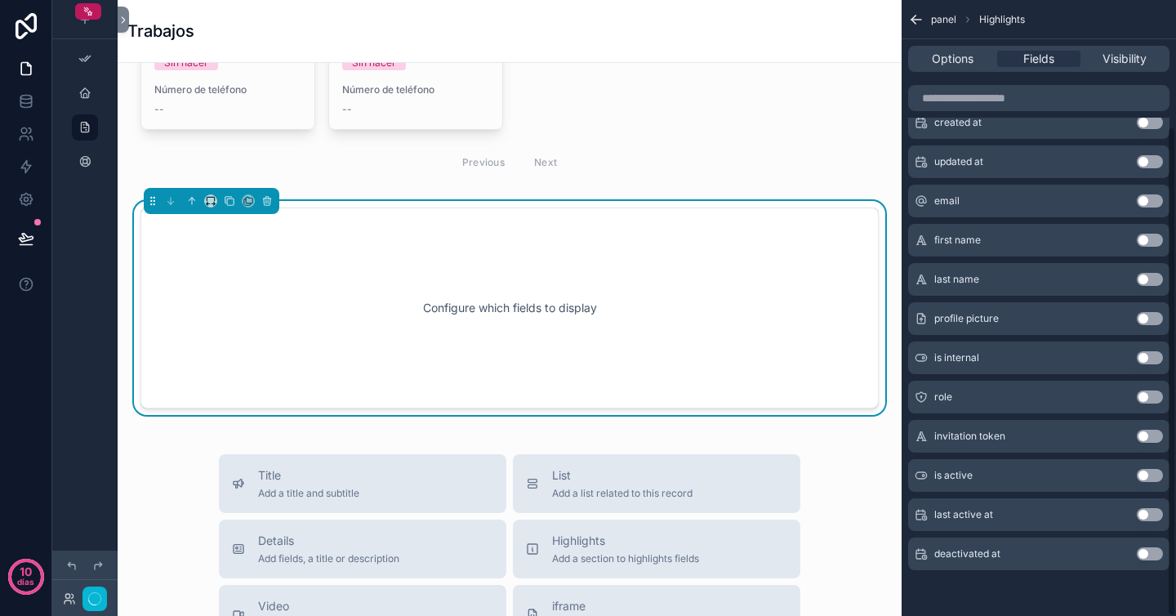
click at [722, 331] on div "Configure which fields to display" at bounding box center [509, 307] width 685 height 147
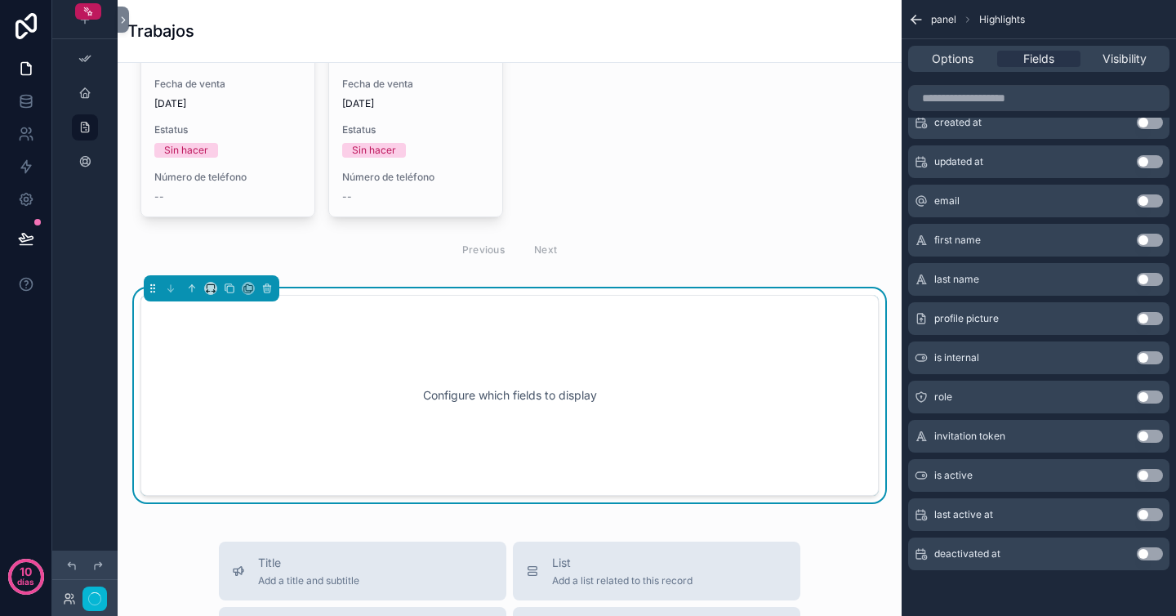
scroll to position [457, 0]
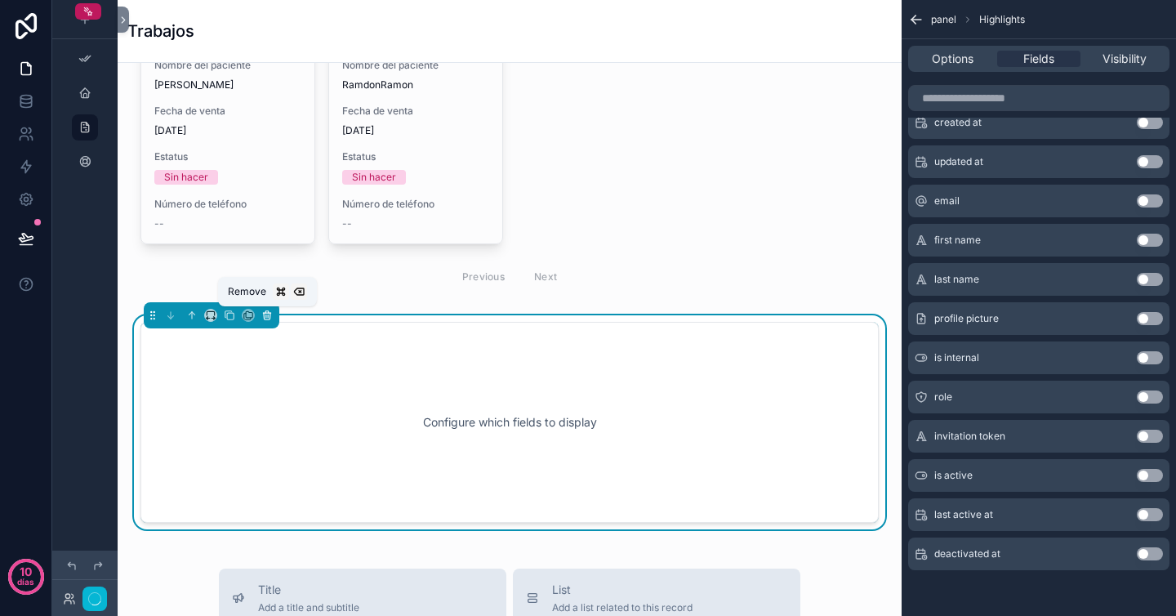
click at [265, 316] on icon "contenido desplazable" at bounding box center [266, 315] width 11 height 11
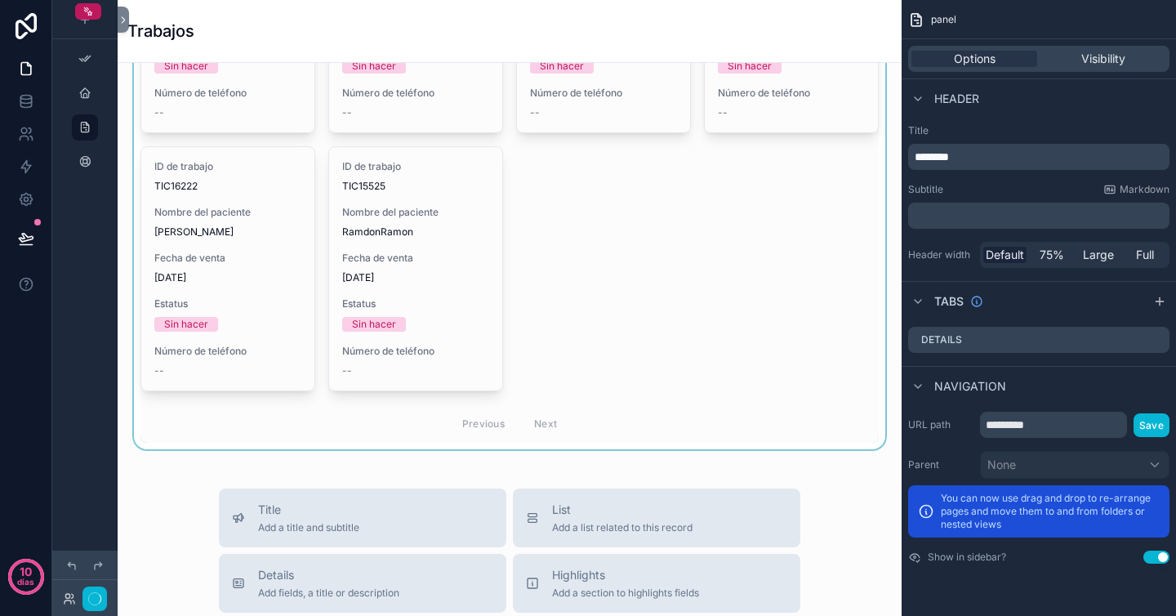
scroll to position [0, 0]
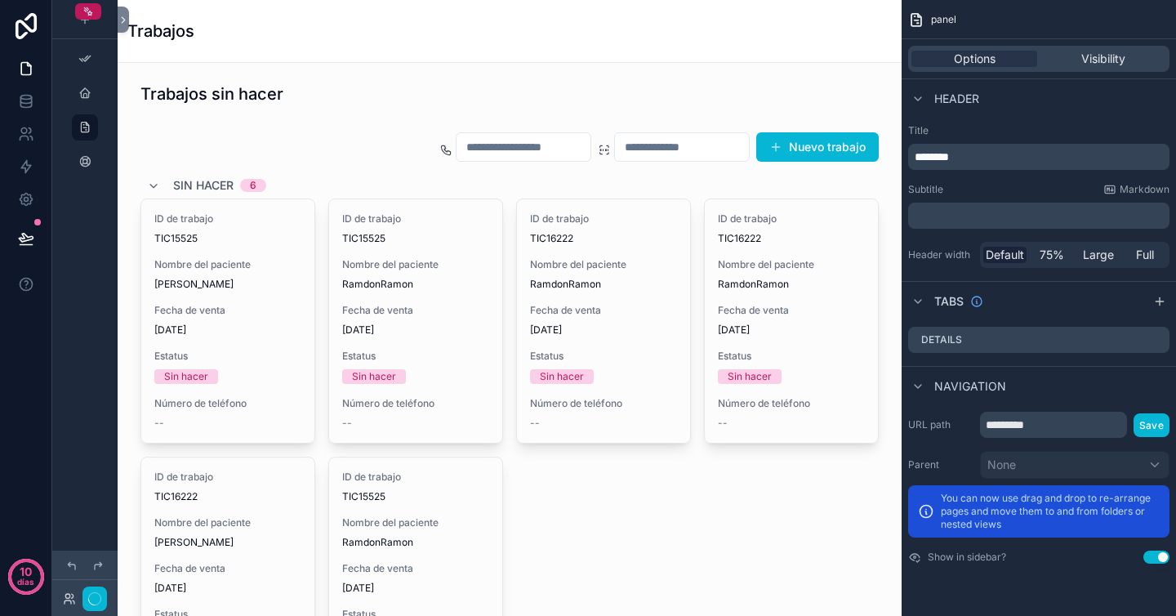
click at [479, 212] on div "contenido desplazable" at bounding box center [510, 442] width 758 height 635
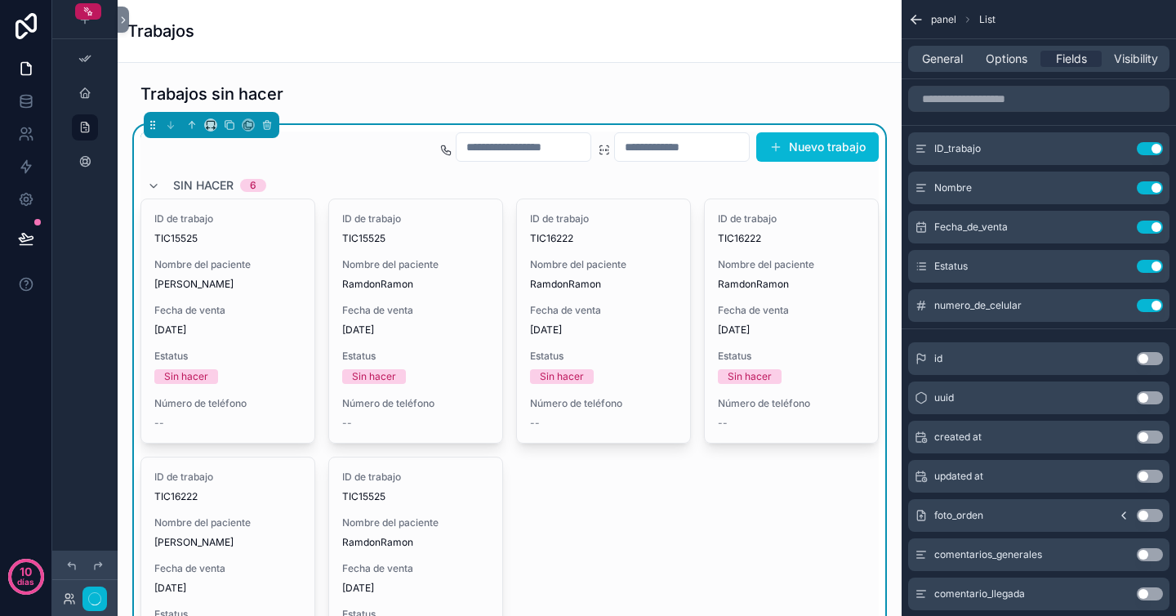
click at [467, 179] on div "Sin hacer 6" at bounding box center [509, 185] width 738 height 26
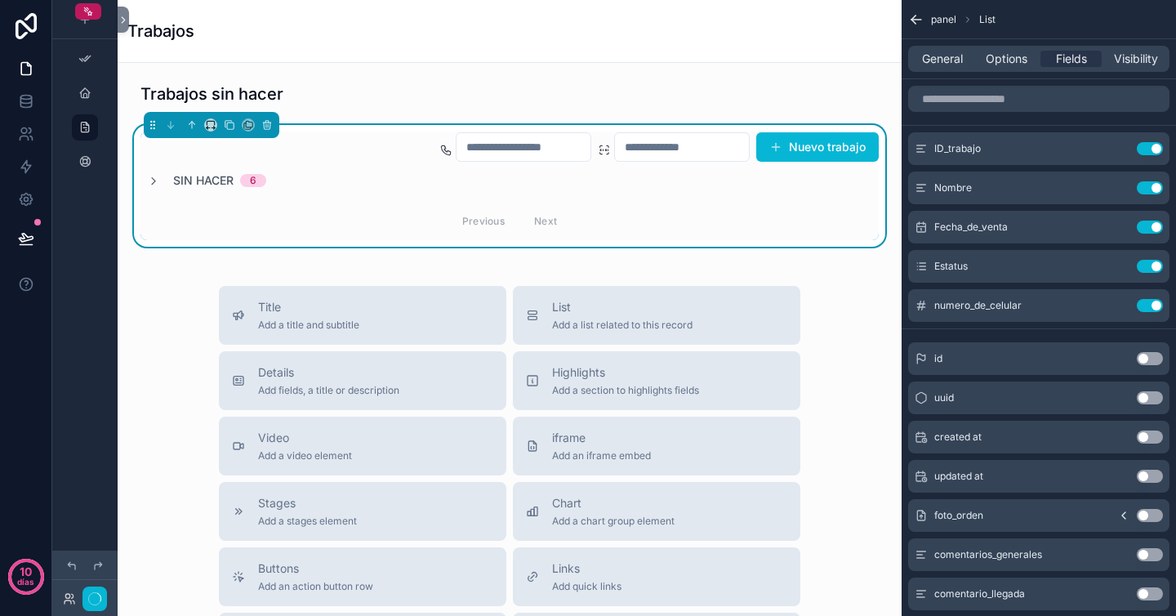
click at [181, 277] on div "Trabajos sin hacer Nuevo trabajo Sin hacer 6 Previous Next Title Add a title an…" at bounding box center [510, 530] width 784 height 935
click at [475, 203] on div "Previous Next" at bounding box center [509, 221] width 738 height 38
click at [156, 286] on div "Title Add a title and subtitle List Add a list related to this record Details A…" at bounding box center [510, 577] width 758 height 582
click at [243, 35] on div "Trabajos" at bounding box center [509, 31] width 765 height 23
click at [87, 127] on icon "contenido desplazable" at bounding box center [84, 127] width 13 height 13
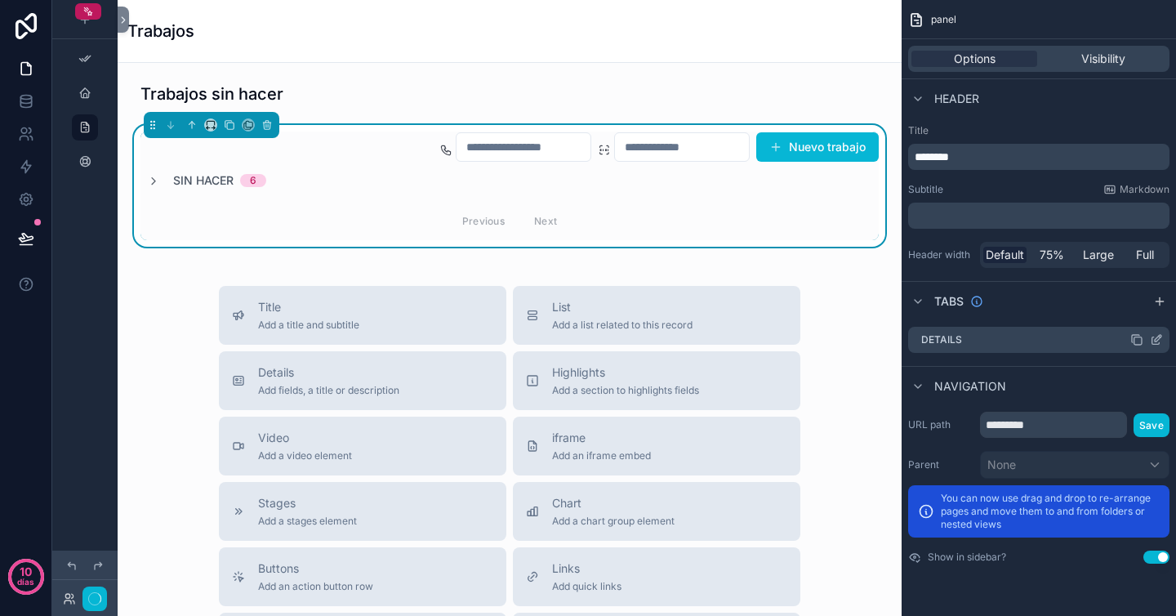
click at [1004, 346] on div "Details" at bounding box center [1038, 340] width 261 height 26
click at [956, 465] on label "Parent" at bounding box center [940, 464] width 65 height 13
click at [83, 162] on icon "contenido desplazable" at bounding box center [84, 161] width 13 height 13
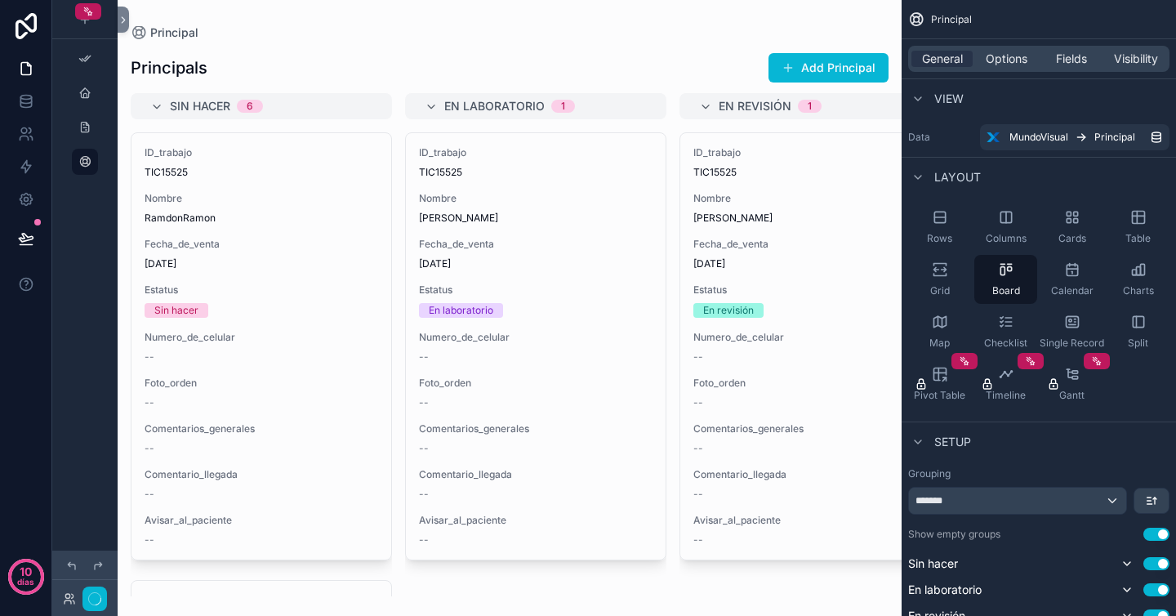
click at [328, 291] on div "contenido desplazable" at bounding box center [510, 308] width 784 height 616
click at [179, 69] on h1 "Principals" at bounding box center [169, 67] width 77 height 23
click at [123, 18] on icon at bounding box center [123, 20] width 3 height 6
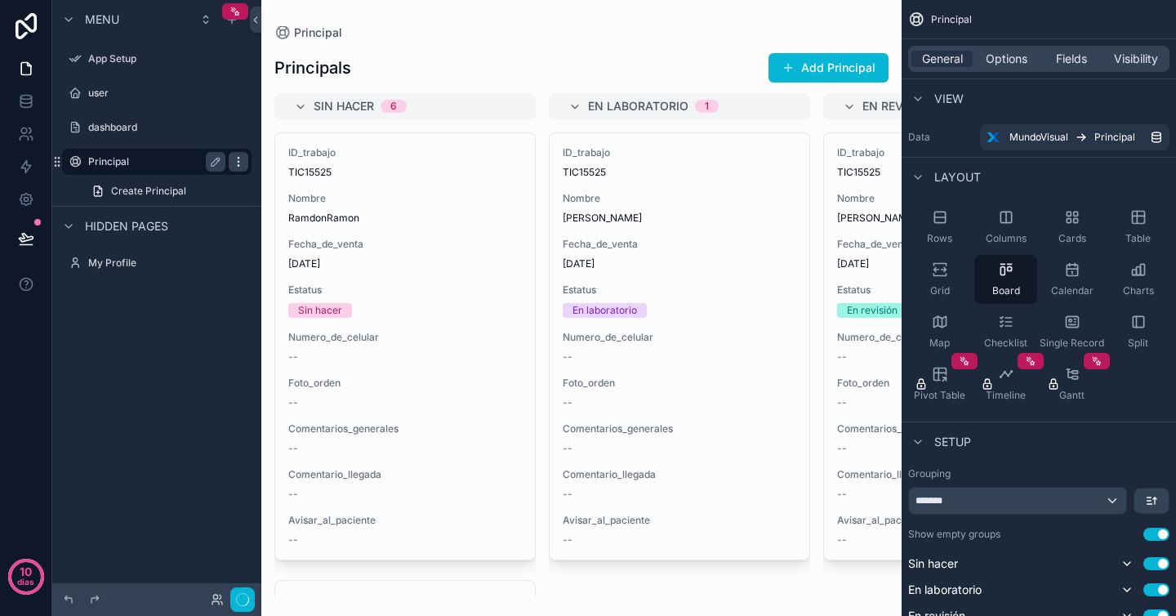
click at [238, 159] on icon "contenido desplazable" at bounding box center [238, 161] width 13 height 13
click at [161, 159] on label "Principal" at bounding box center [153, 161] width 131 height 13
click at [664, 52] on div "Principals Add Principal" at bounding box center [581, 67] width 614 height 31
click at [128, 127] on label "dashboard" at bounding box center [153, 127] width 131 height 13
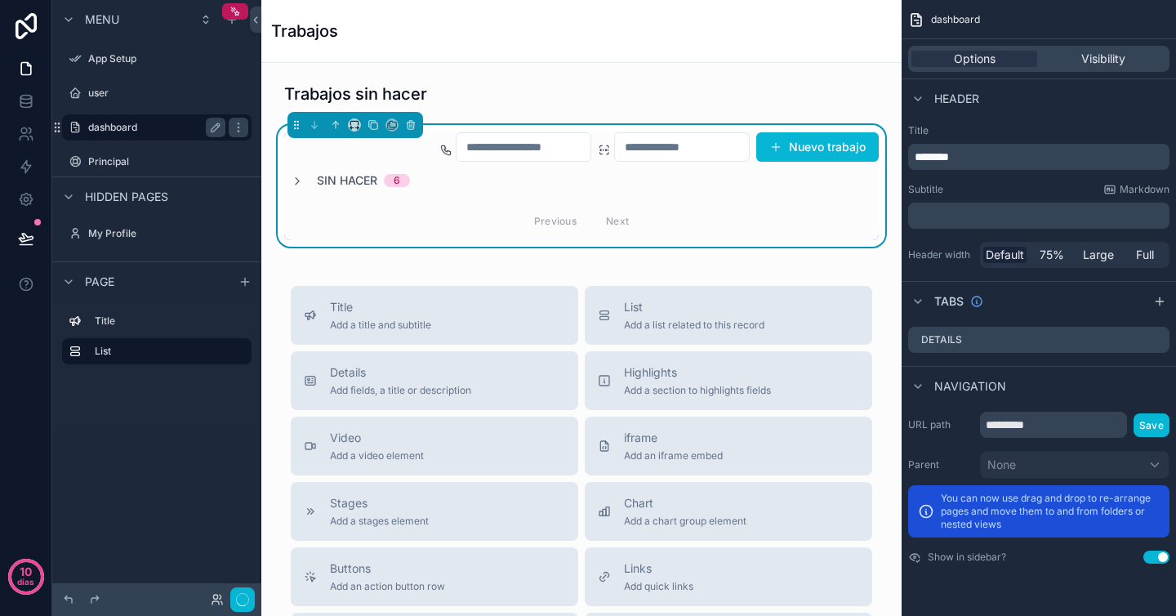
click at [154, 121] on label "dashboard" at bounding box center [153, 127] width 131 height 13
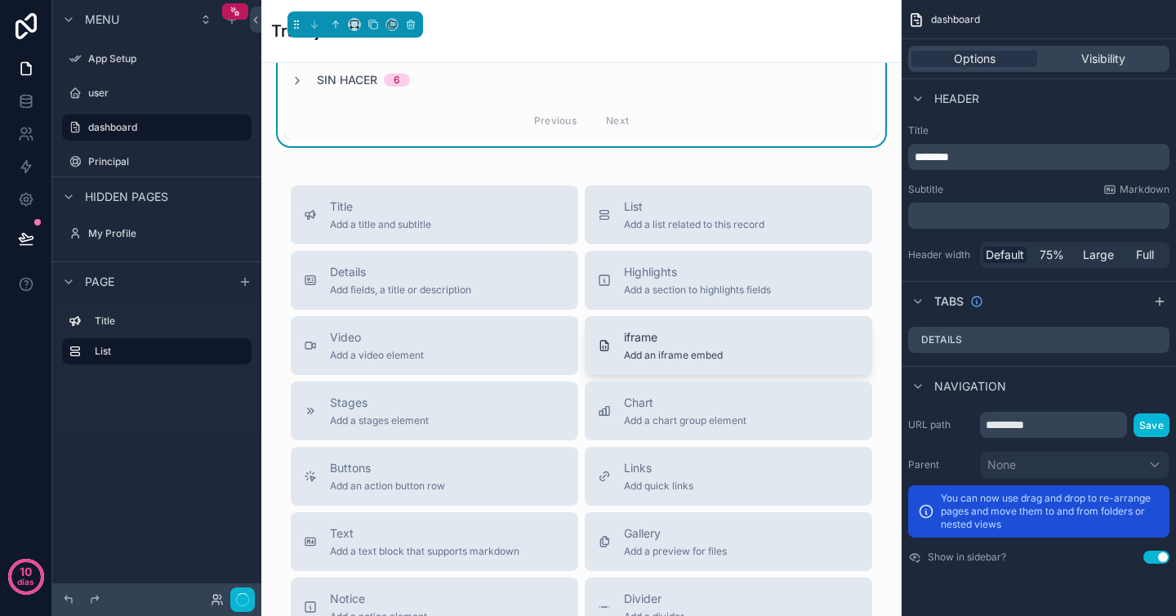
scroll to position [111, 0]
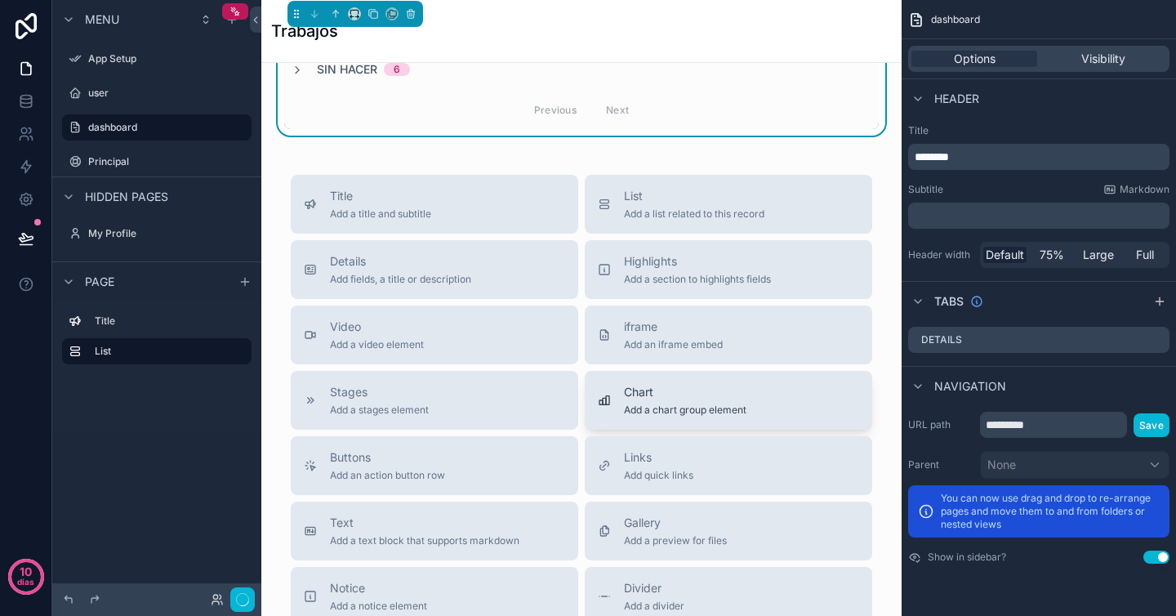
click at [651, 409] on span "Add a chart group element" at bounding box center [685, 410] width 123 height 13
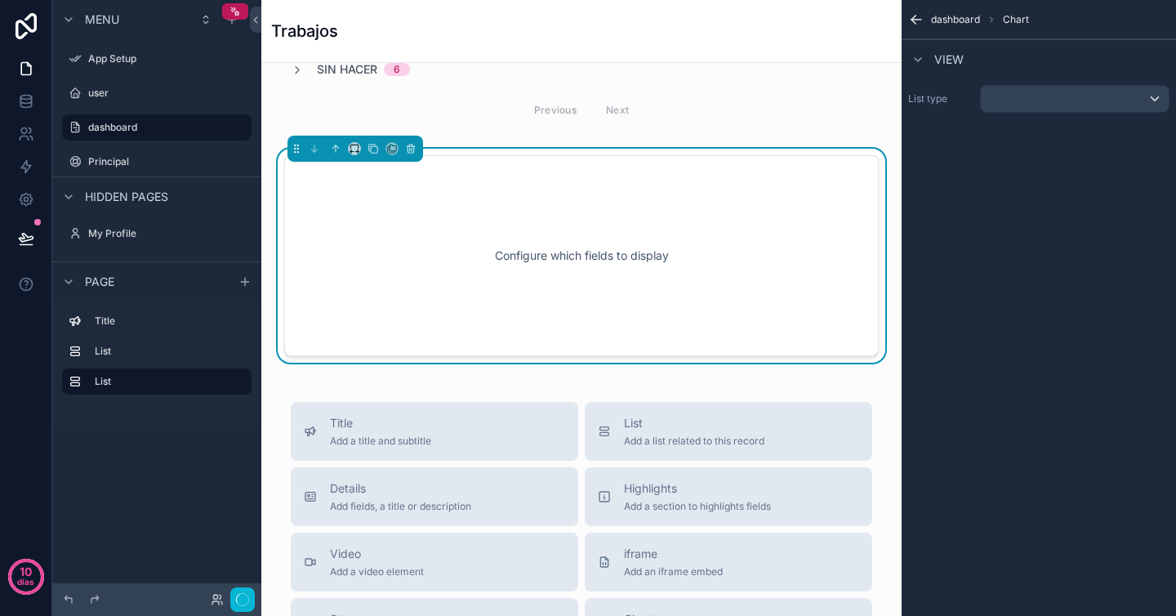
scroll to position [59, 0]
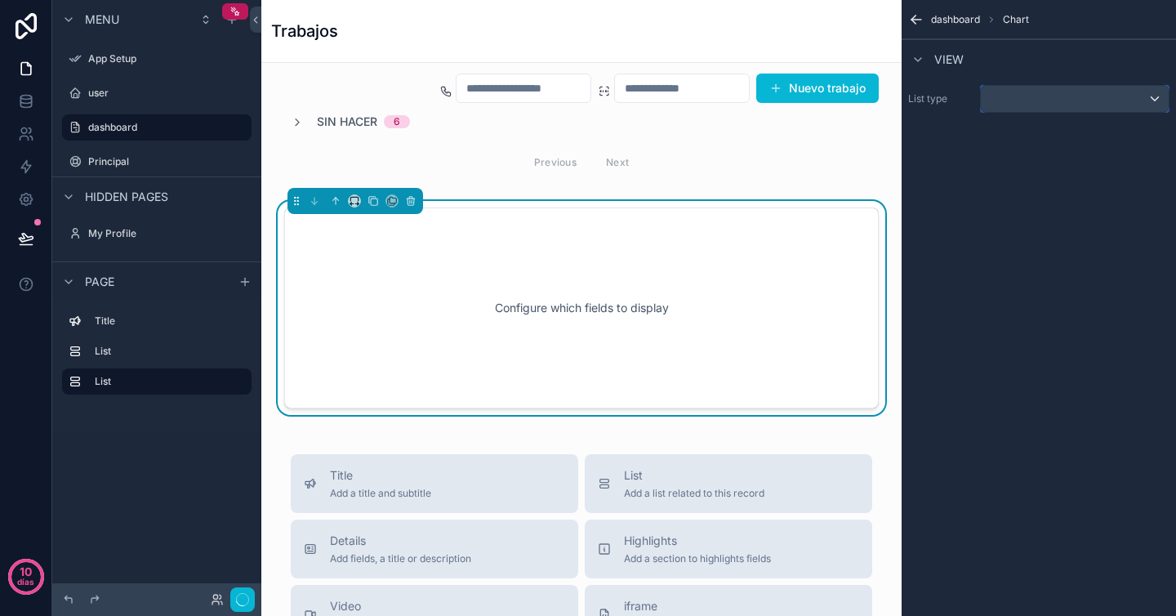
click at [1020, 100] on div "contenido desplazable" at bounding box center [1075, 99] width 188 height 26
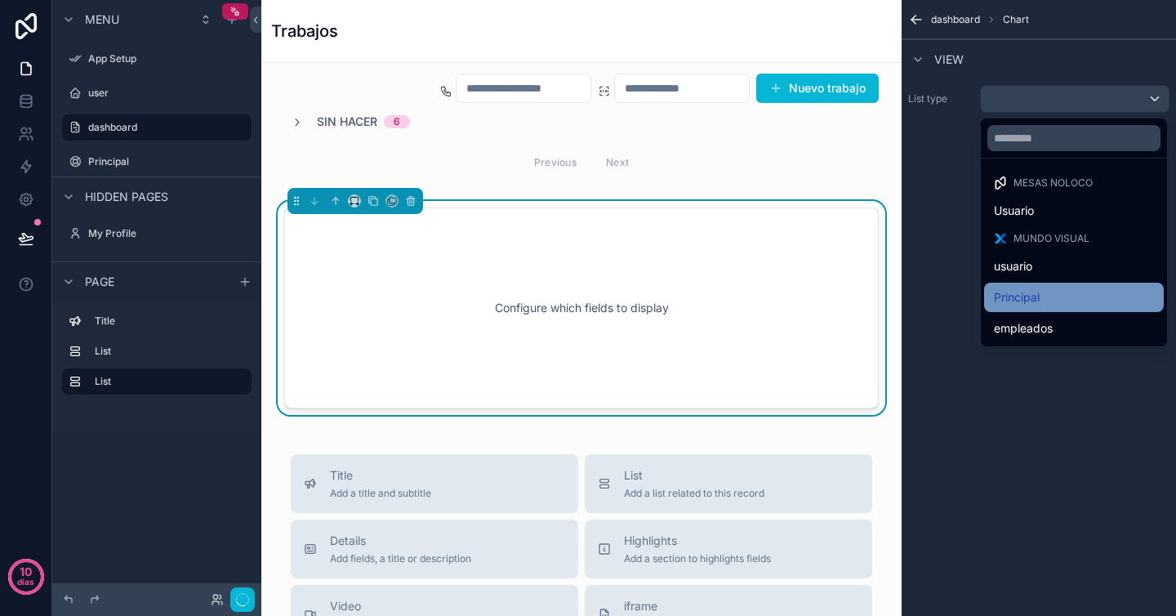
click at [1050, 292] on div "Principal" at bounding box center [1074, 298] width 160 height 20
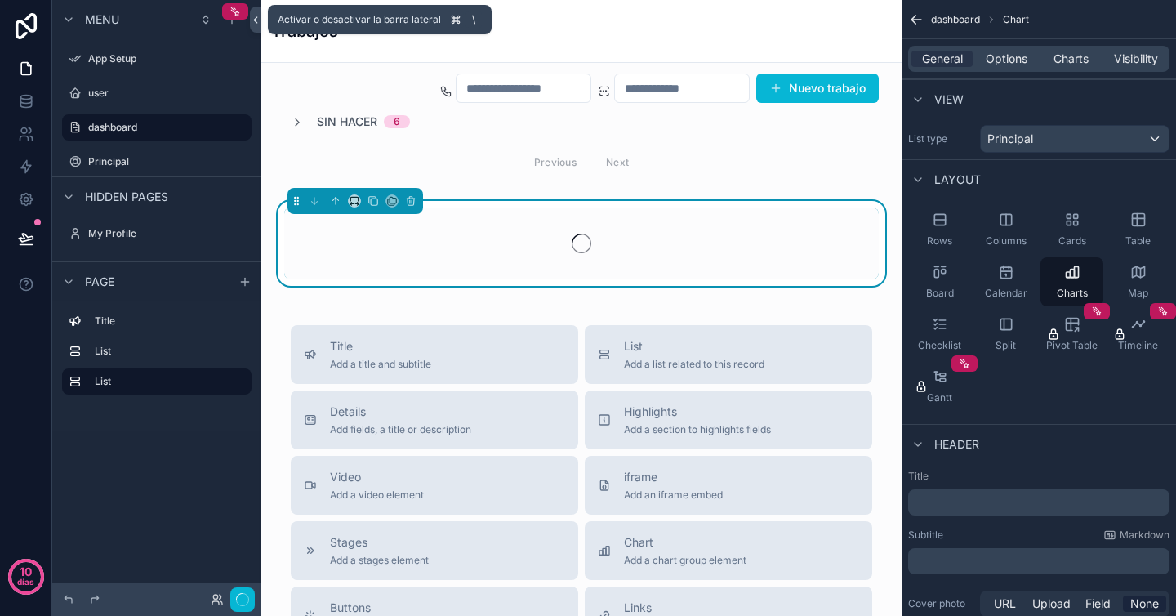
click at [256, 26] on button at bounding box center [255, 20] width 11 height 26
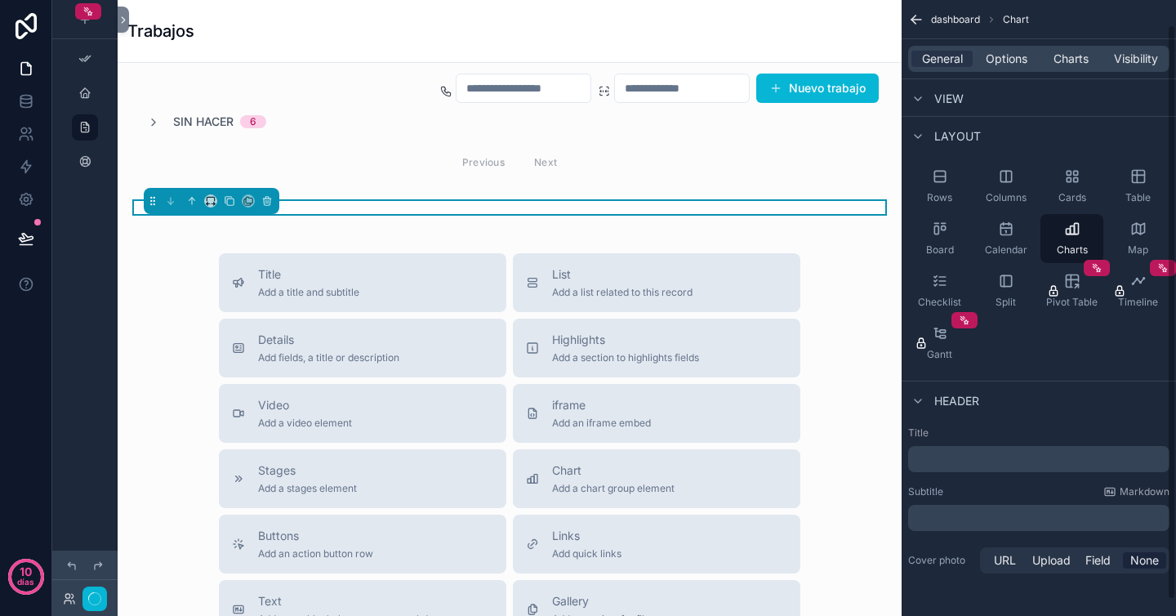
scroll to position [0, 0]
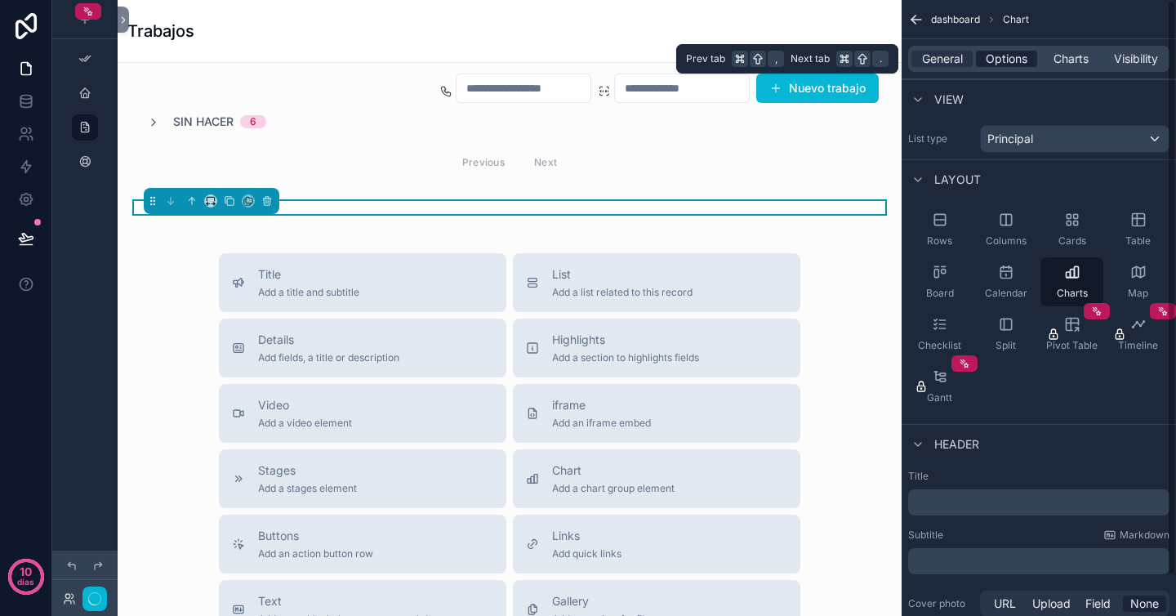
click at [1008, 55] on span "Options" at bounding box center [1007, 59] width 42 height 16
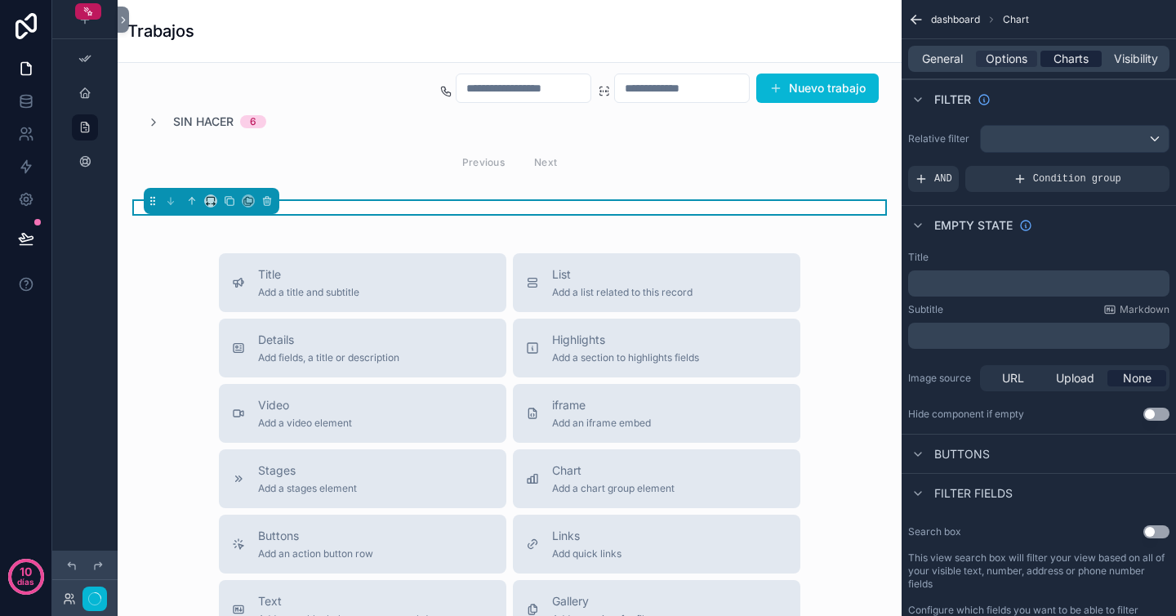
click at [1075, 54] on span "Charts" at bounding box center [1071, 59] width 35 height 16
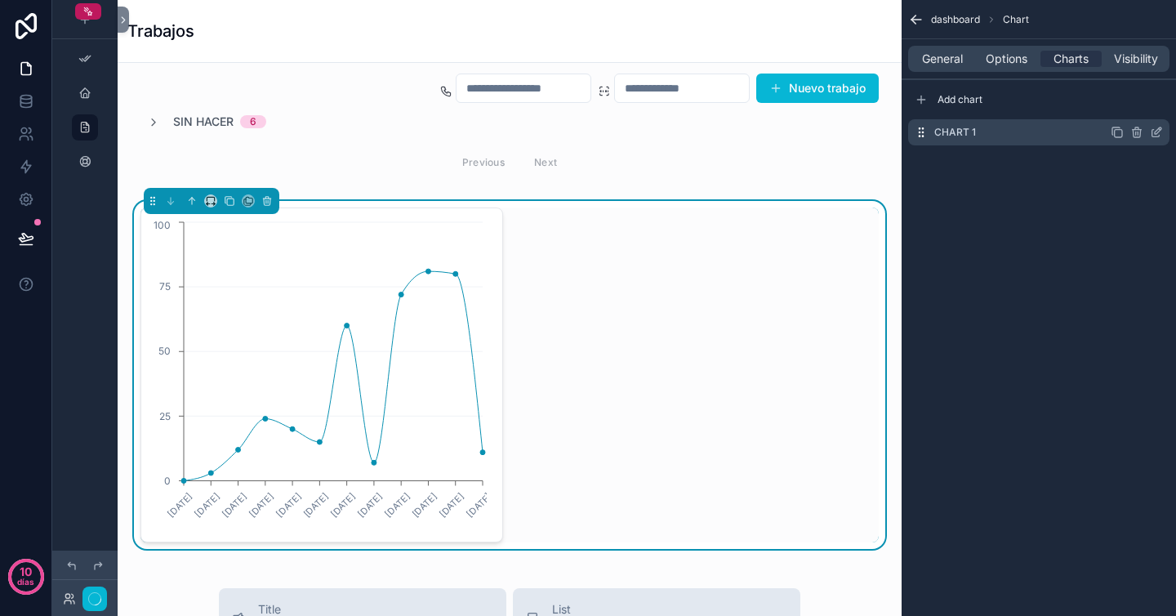
click at [1156, 132] on icon "contenido desplazable" at bounding box center [1156, 132] width 13 height 13
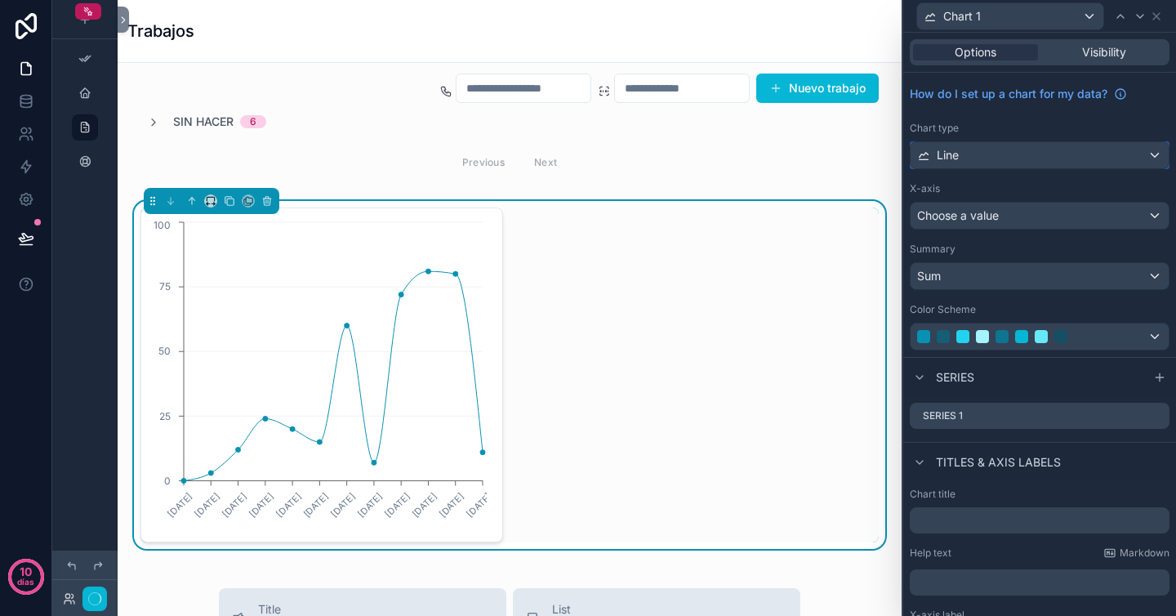
click at [1065, 151] on div "Line" at bounding box center [1040, 155] width 258 height 26
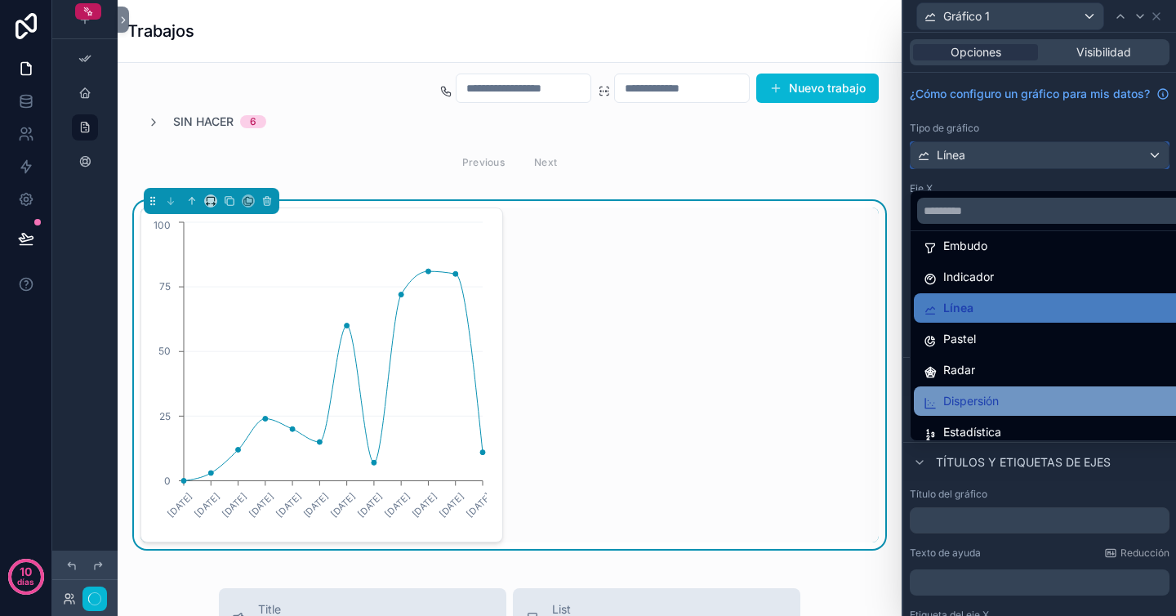
scroll to position [116, 0]
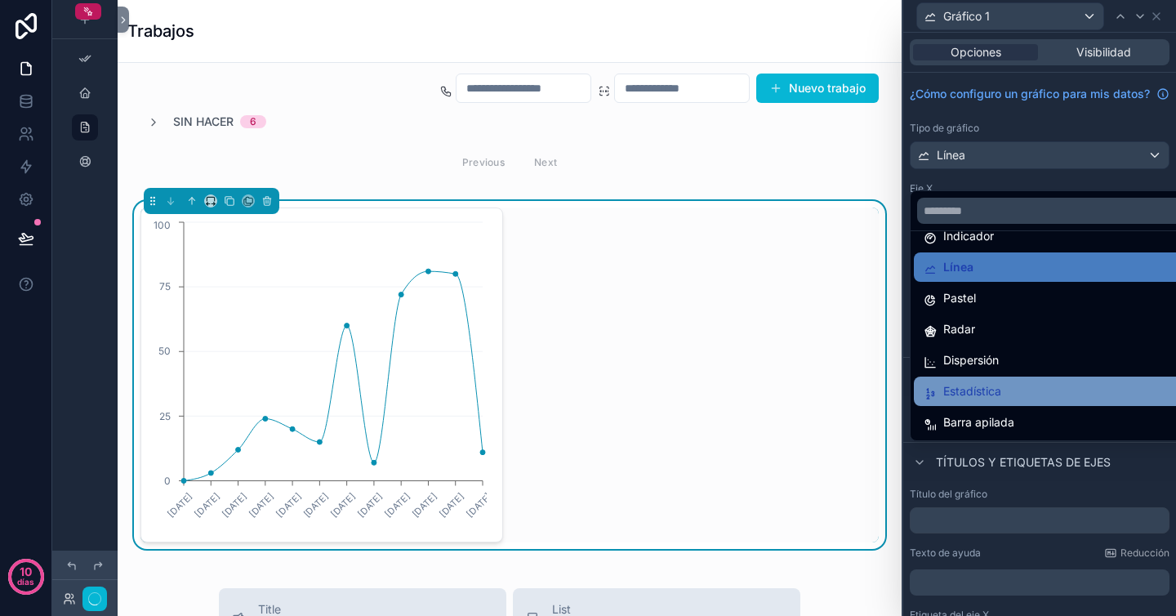
click at [1006, 386] on div "Estadística" at bounding box center [1052, 391] width 257 height 20
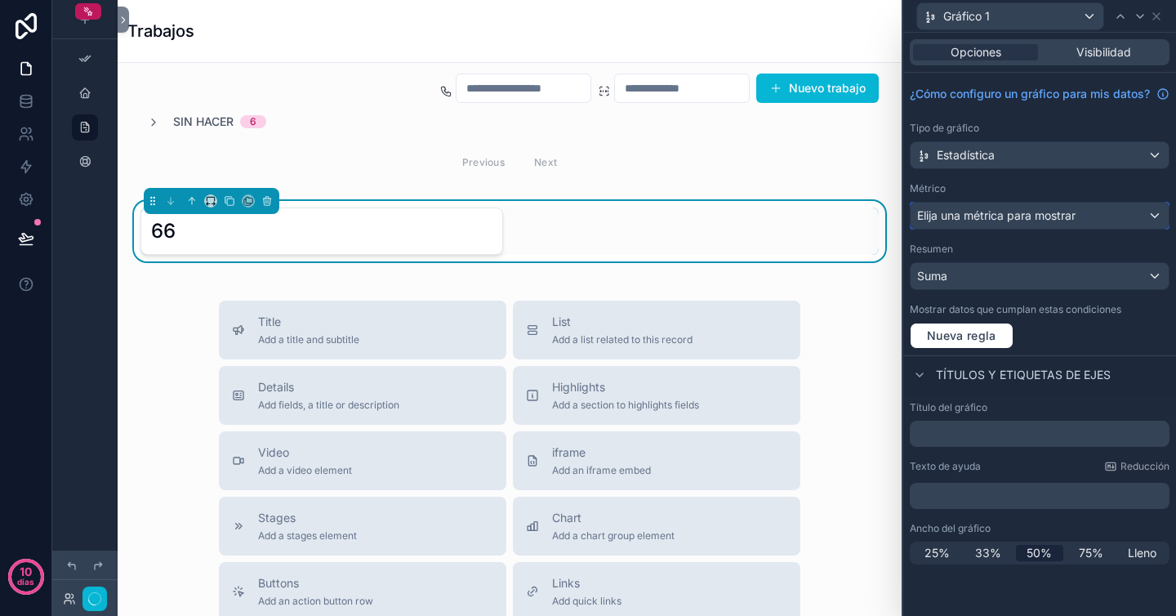
click at [1059, 222] on font "Elija una métrica para mostrar" at bounding box center [996, 215] width 158 height 14
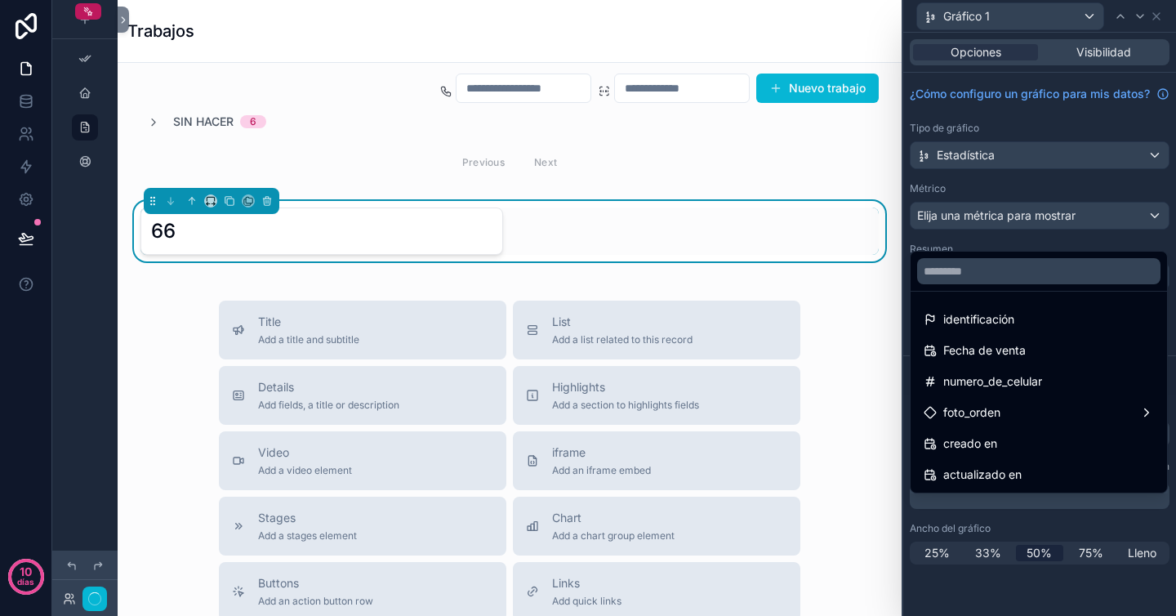
click at [1045, 208] on div at bounding box center [1039, 308] width 273 height 616
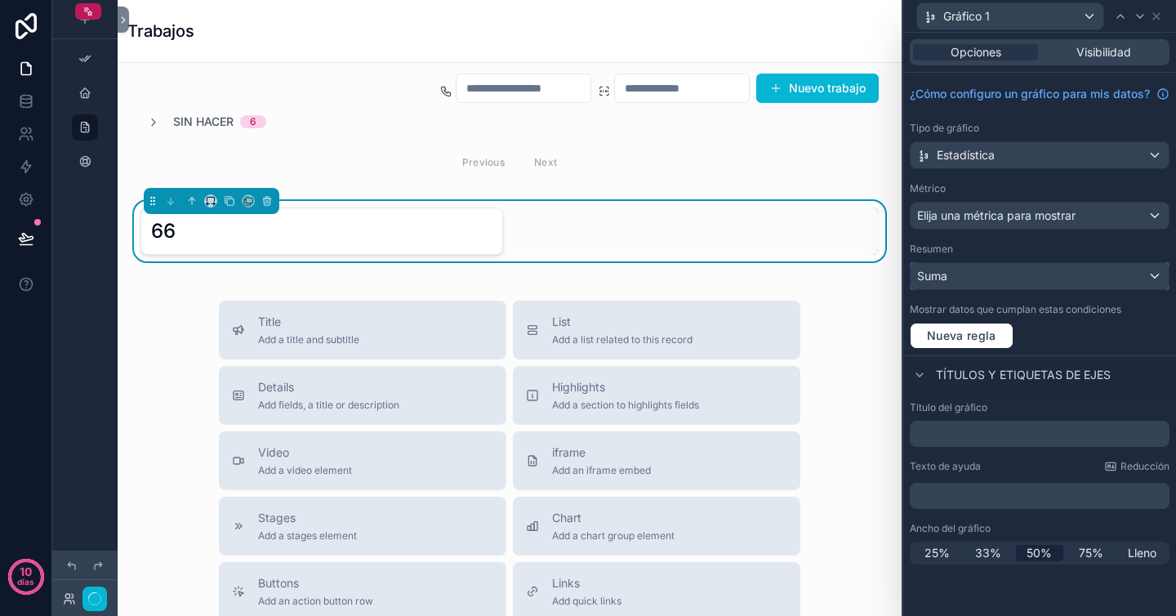
click at [979, 288] on div "Suma" at bounding box center [1040, 276] width 258 height 26
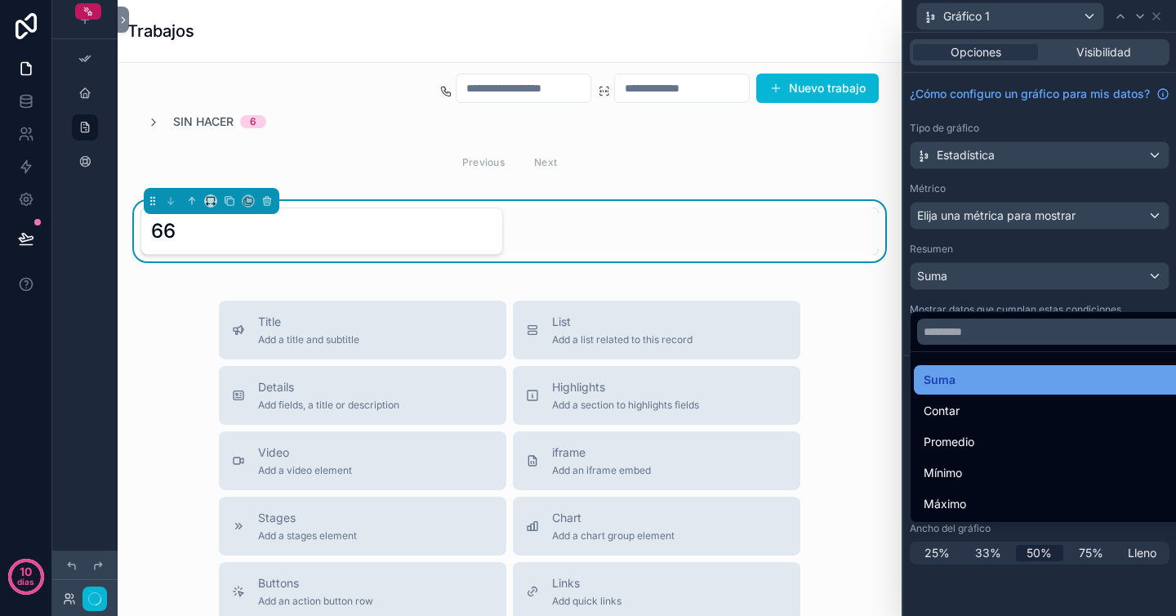
click at [957, 380] on div "Suma" at bounding box center [1059, 380] width 270 height 20
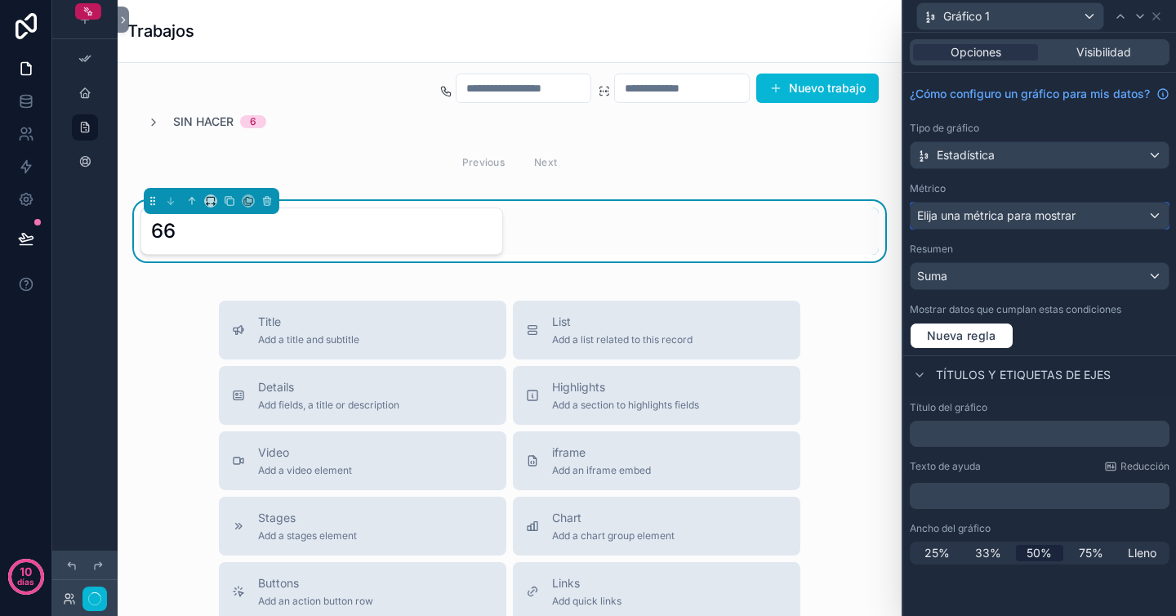
click at [989, 224] on span "Elija una métrica para mostrar" at bounding box center [996, 215] width 158 height 16
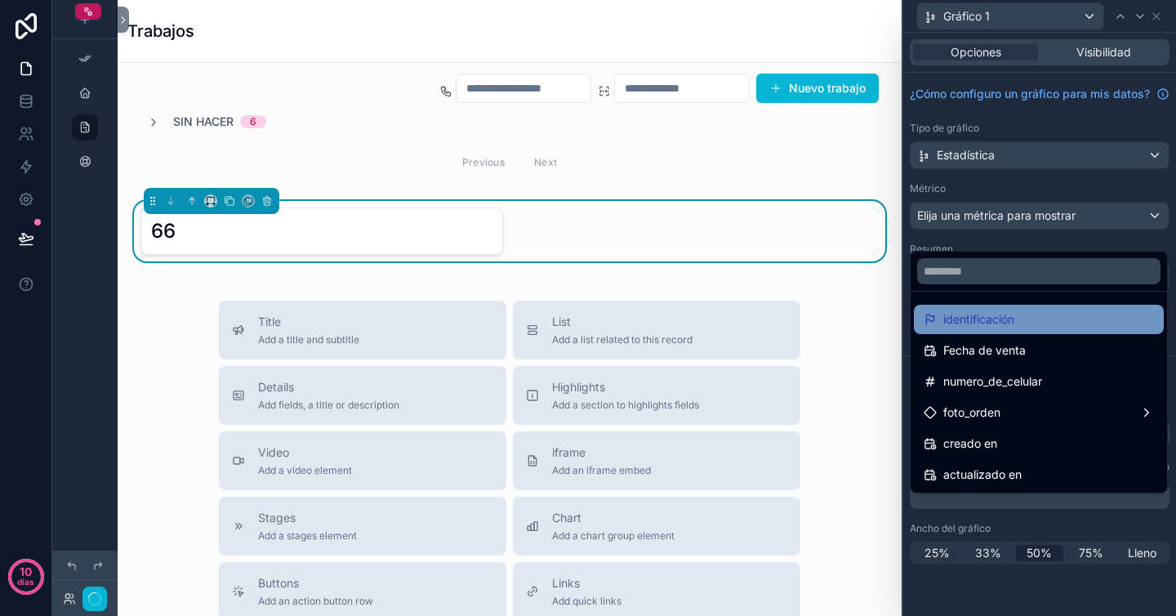
click at [983, 328] on font "identificación" at bounding box center [978, 320] width 71 height 20
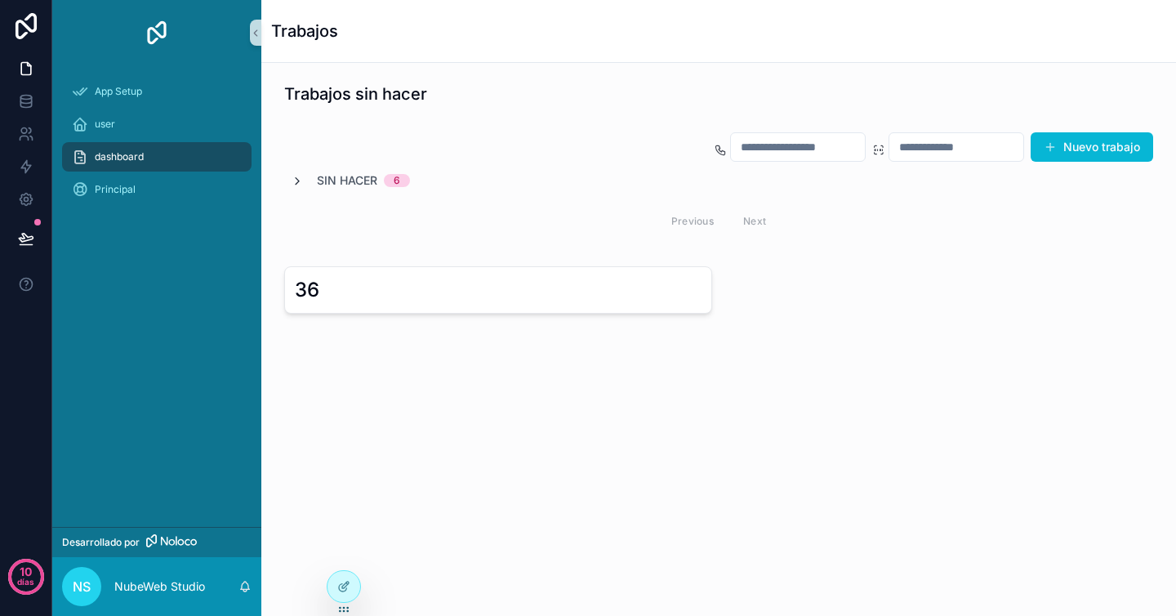
click at [300, 179] on icon "contenido desplazable" at bounding box center [297, 181] width 13 height 13
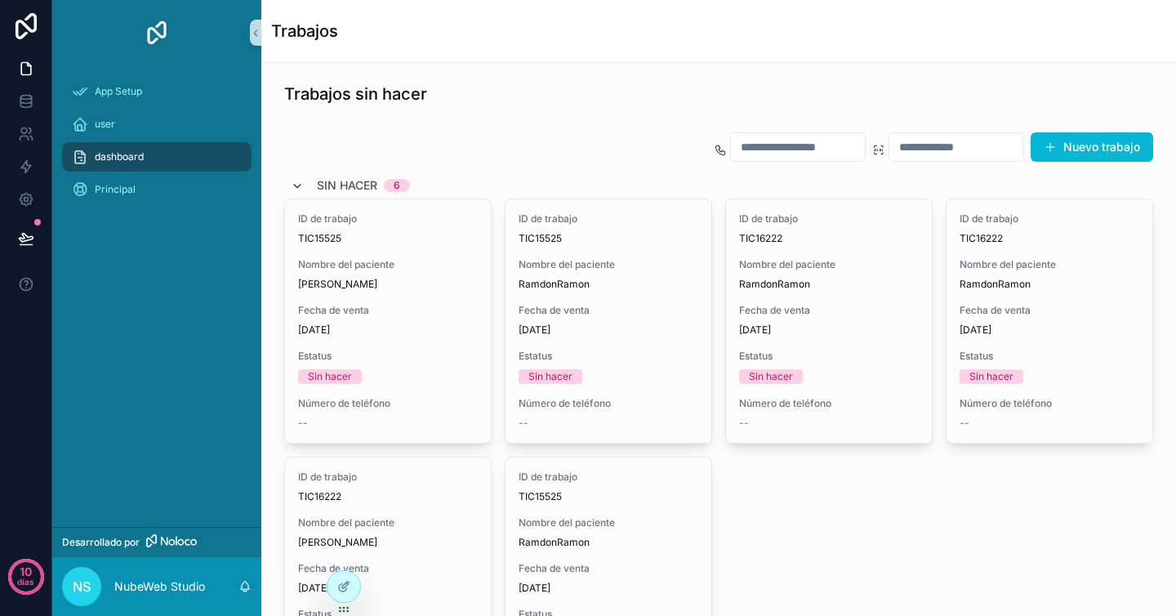
click at [300, 180] on icon "contenido desplazable" at bounding box center [297, 186] width 13 height 13
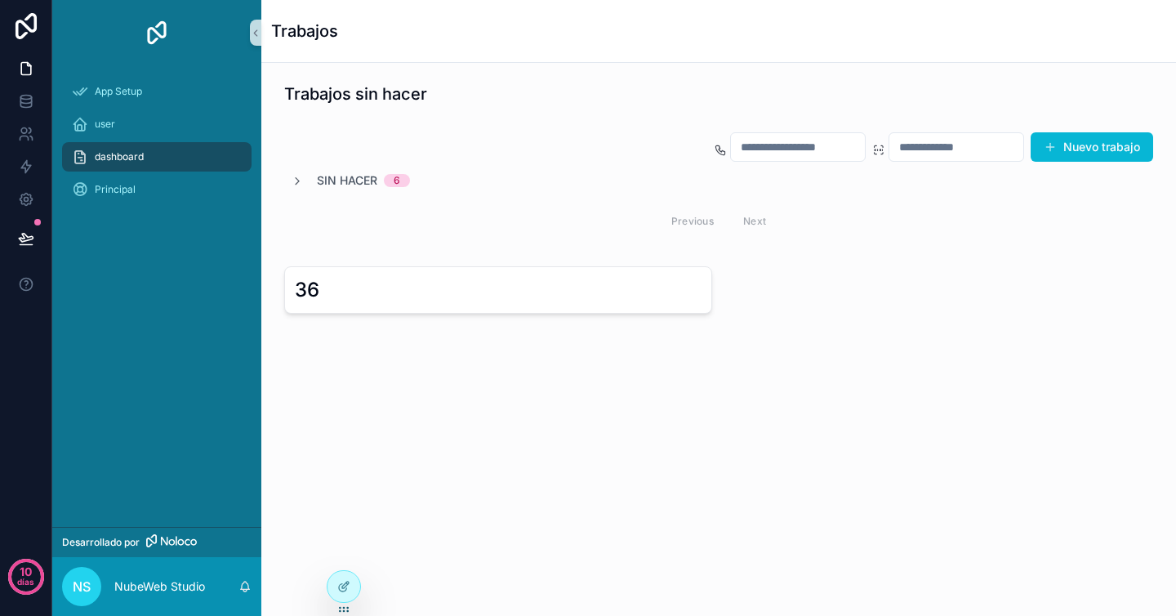
click at [347, 297] on div "36" at bounding box center [498, 290] width 407 height 26
click at [176, 196] on div "Principal" at bounding box center [157, 189] width 170 height 26
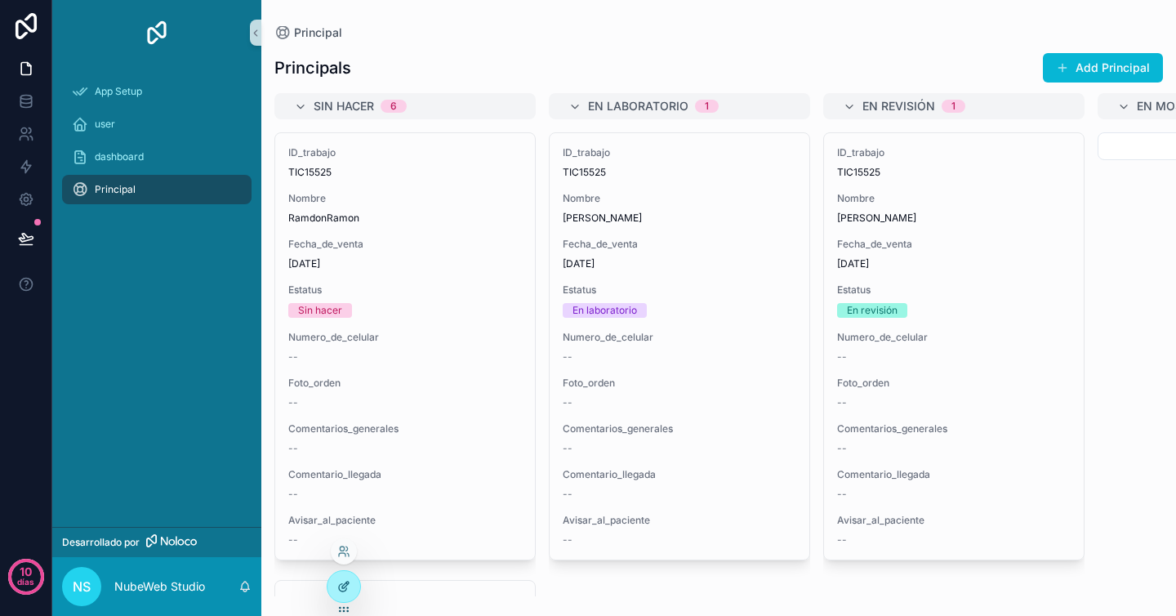
click at [347, 587] on icon at bounding box center [343, 586] width 13 height 13
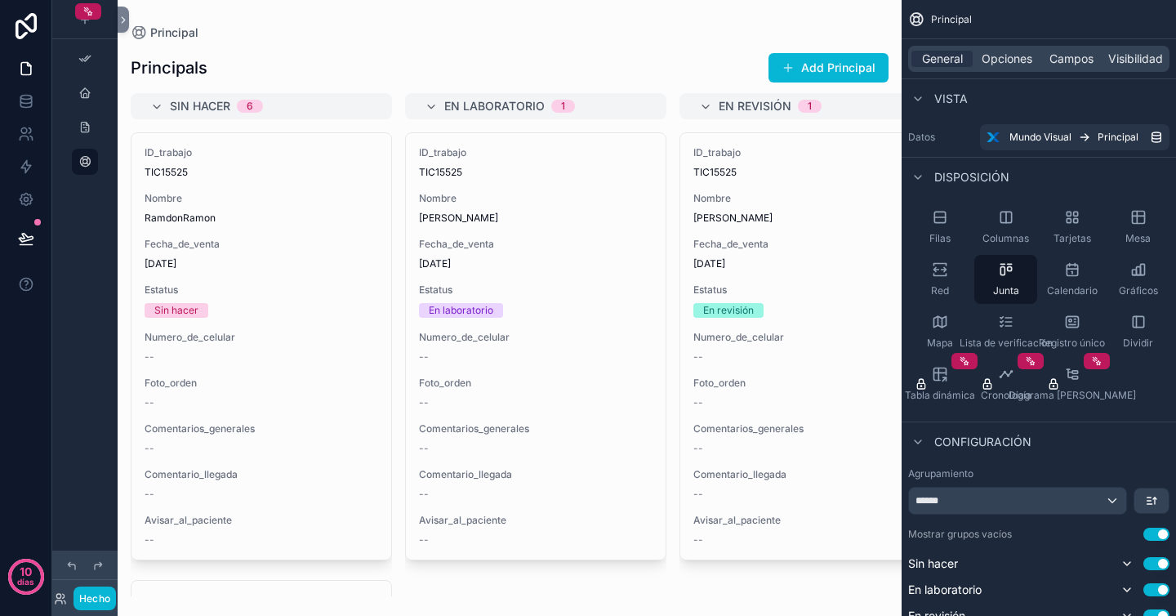
click at [276, 474] on div "contenido desplazable" at bounding box center [510, 308] width 784 height 616
click at [490, 42] on div "Principals Add Principal Sin hacer 6 ID_trabajo TIC15525 Nombre RamdonRamon Fec…" at bounding box center [510, 317] width 784 height 557
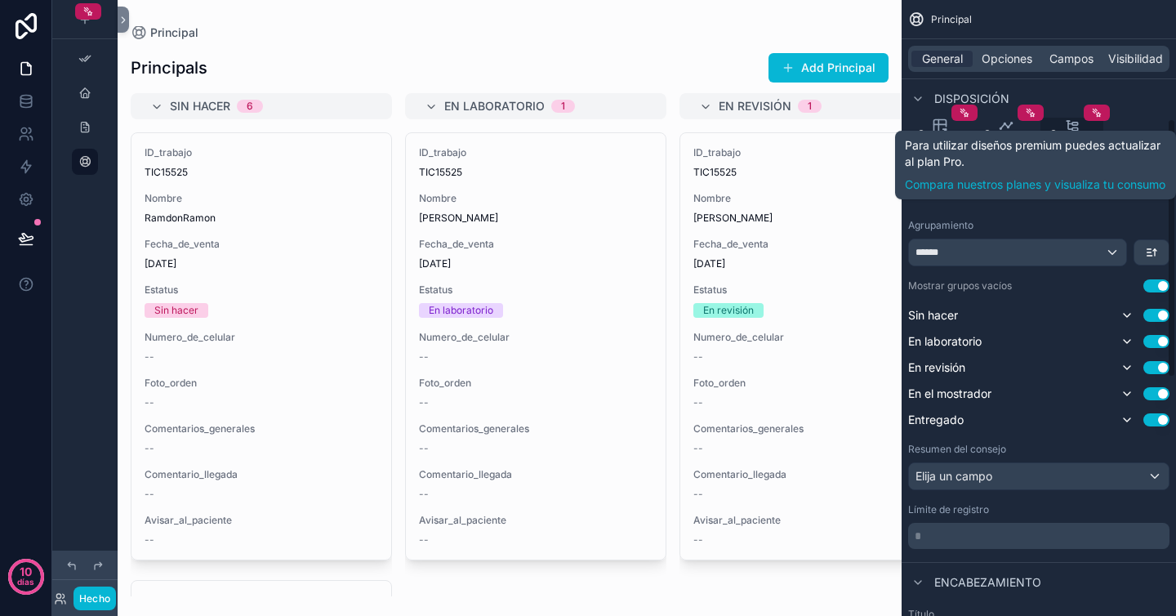
scroll to position [281, 0]
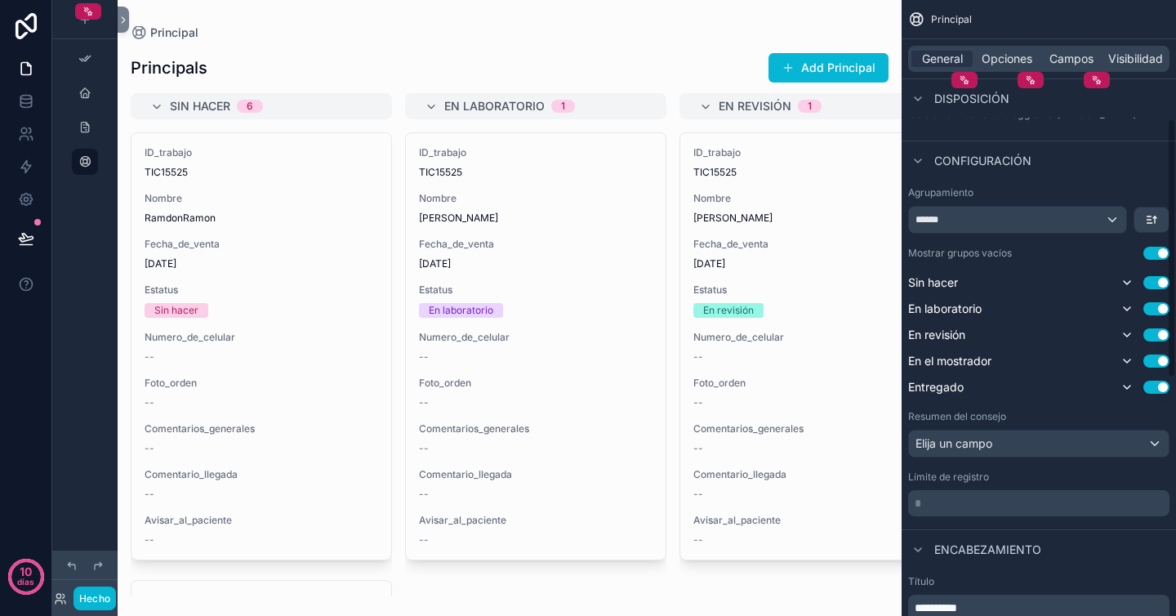
click at [594, 33] on div "Principal" at bounding box center [510, 32] width 758 height 13
click at [1024, 56] on font "Opciones" at bounding box center [1007, 58] width 51 height 14
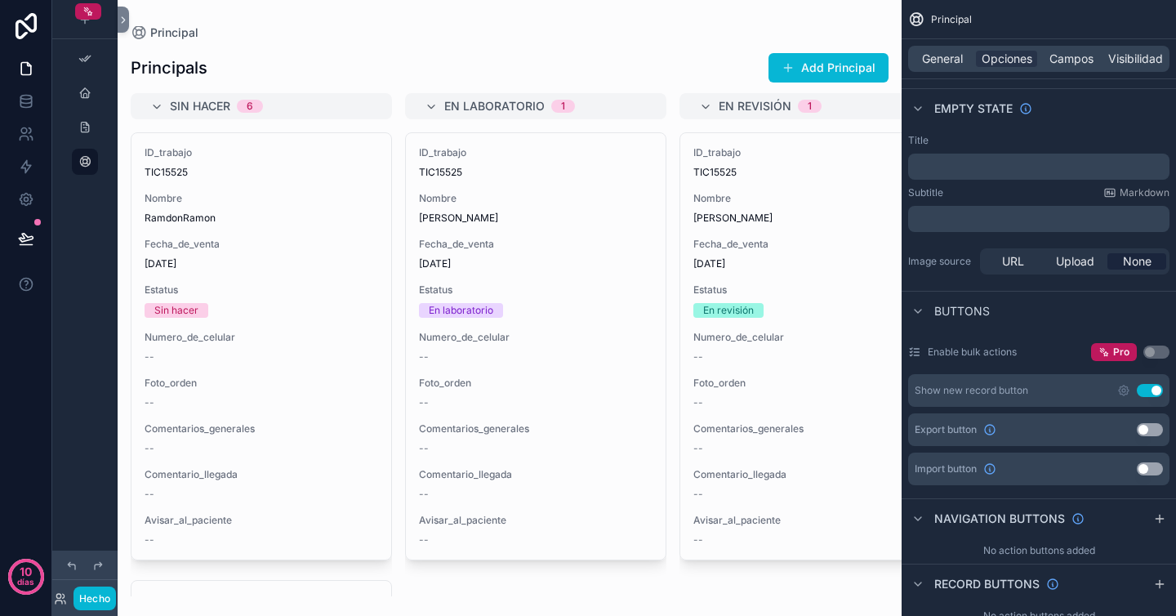
click at [756, 16] on div "Principal Principals Add Principal Sin hacer 6 ID_trabajo TIC15525 Nombre Ramdo…" at bounding box center [510, 298] width 784 height 596
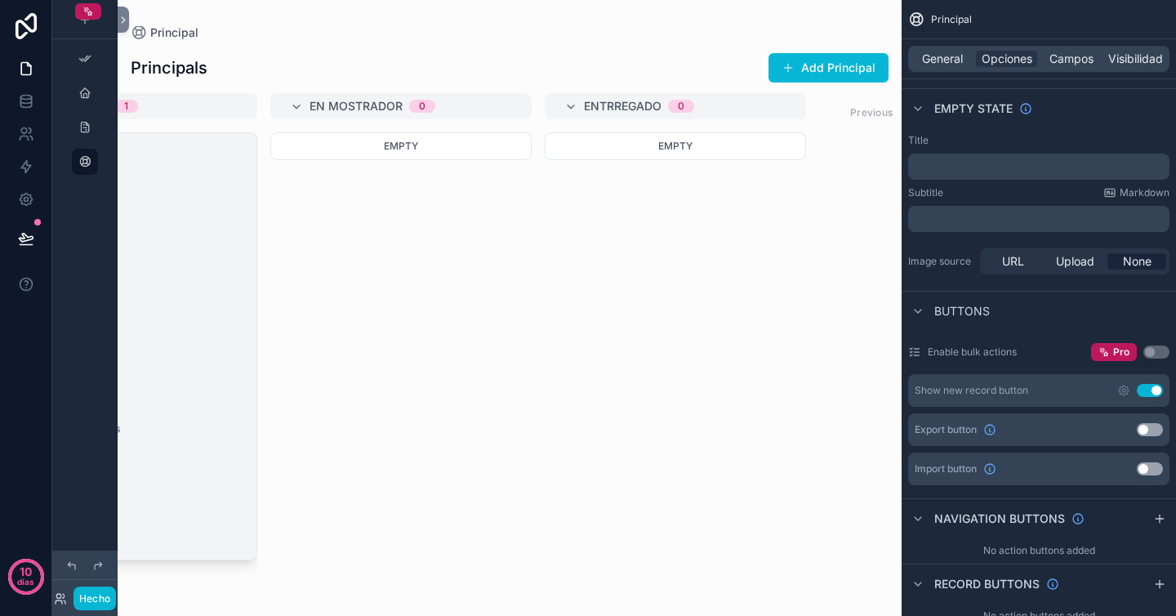
scroll to position [0, 771]
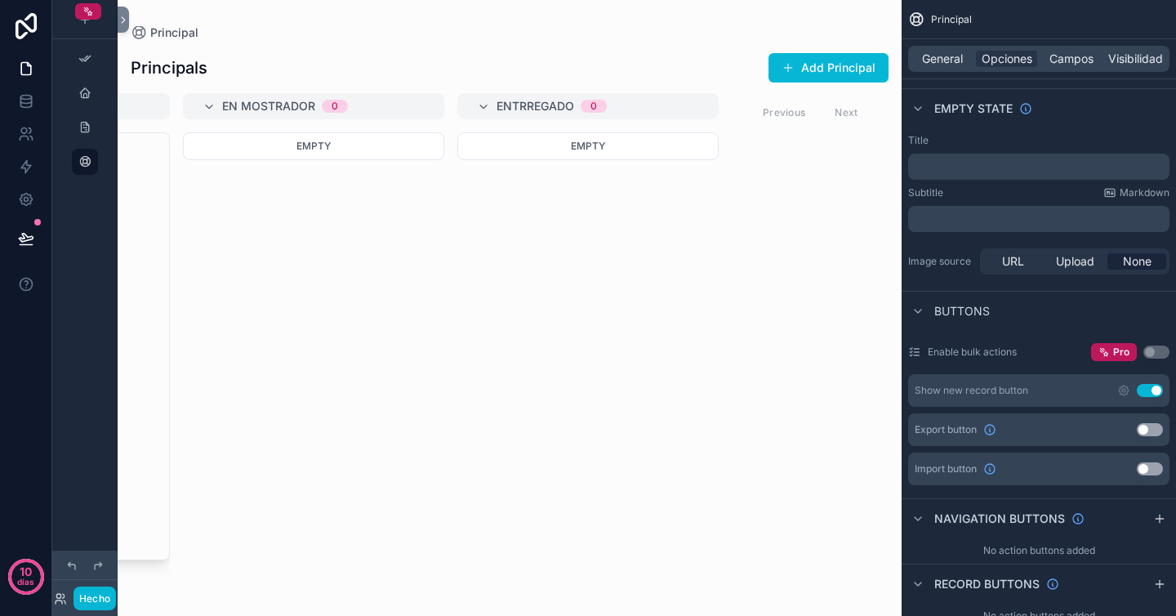
click at [624, 35] on div "Principal" at bounding box center [510, 32] width 758 height 13
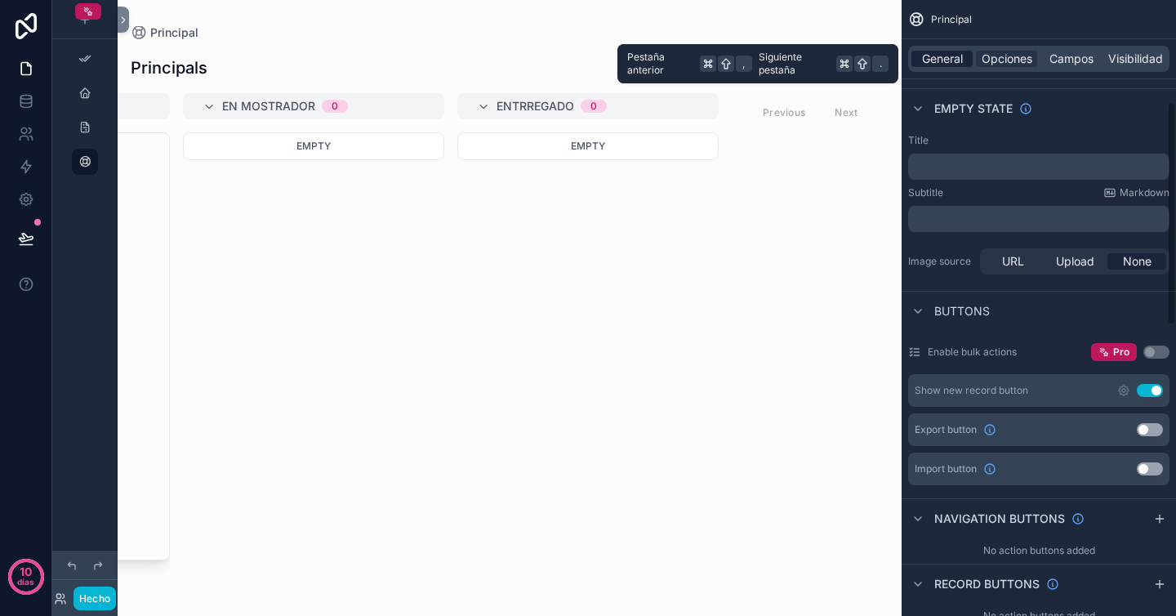
click at [950, 59] on font "General" at bounding box center [942, 58] width 41 height 14
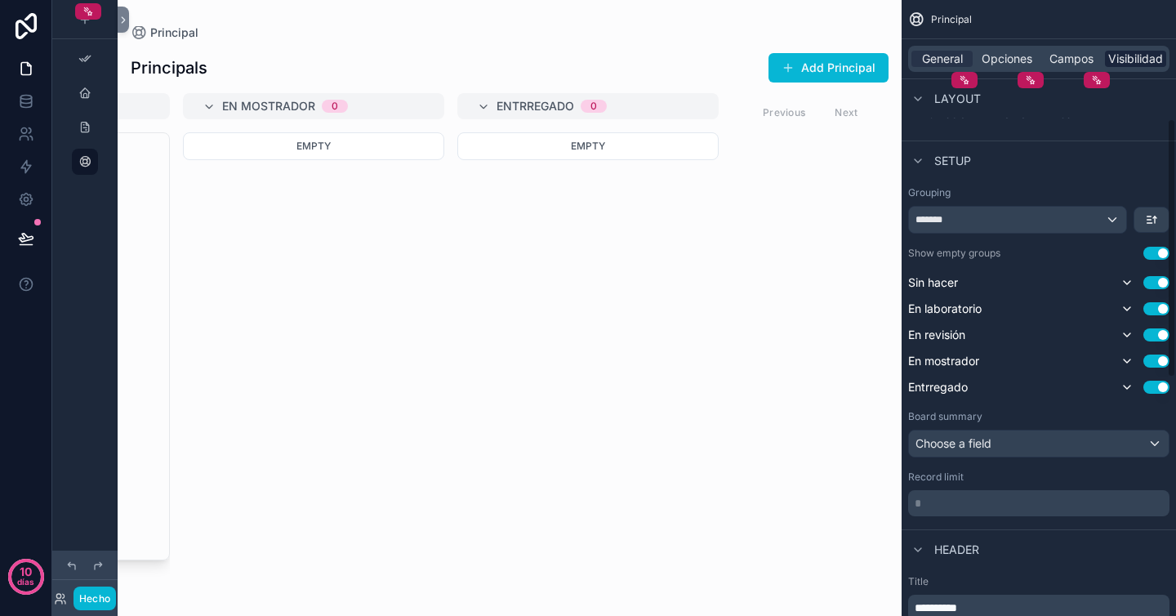
click at [1153, 56] on font "Visibilidad" at bounding box center [1135, 58] width 55 height 14
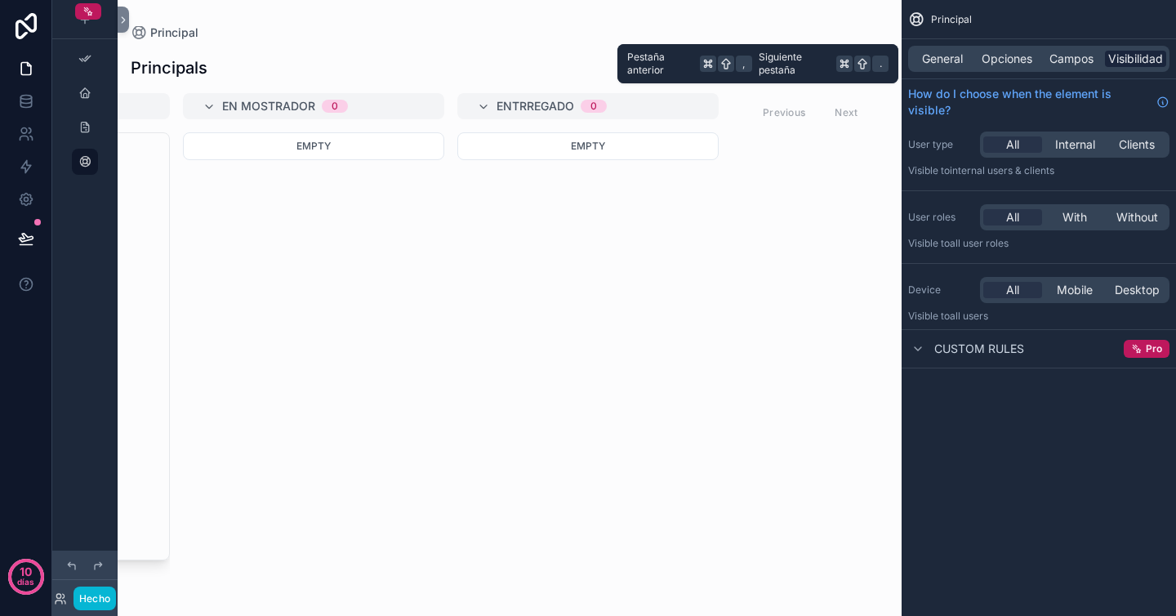
scroll to position [0, 0]
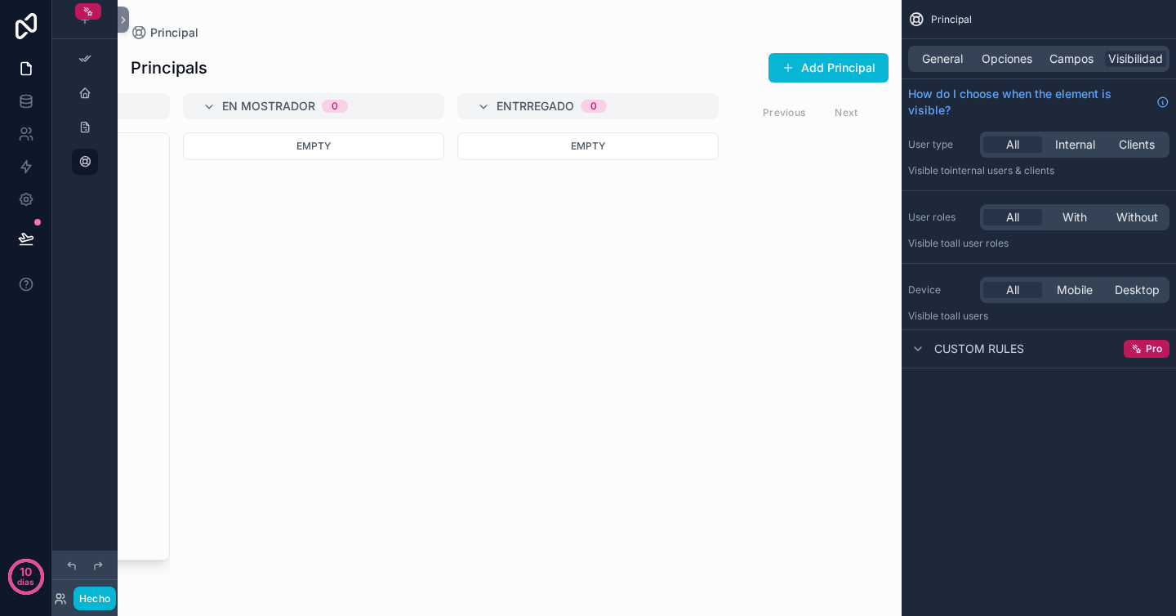
click at [303, 174] on div "Empty" at bounding box center [313, 364] width 261 height 464
click at [124, 16] on icon at bounding box center [123, 20] width 11 height 12
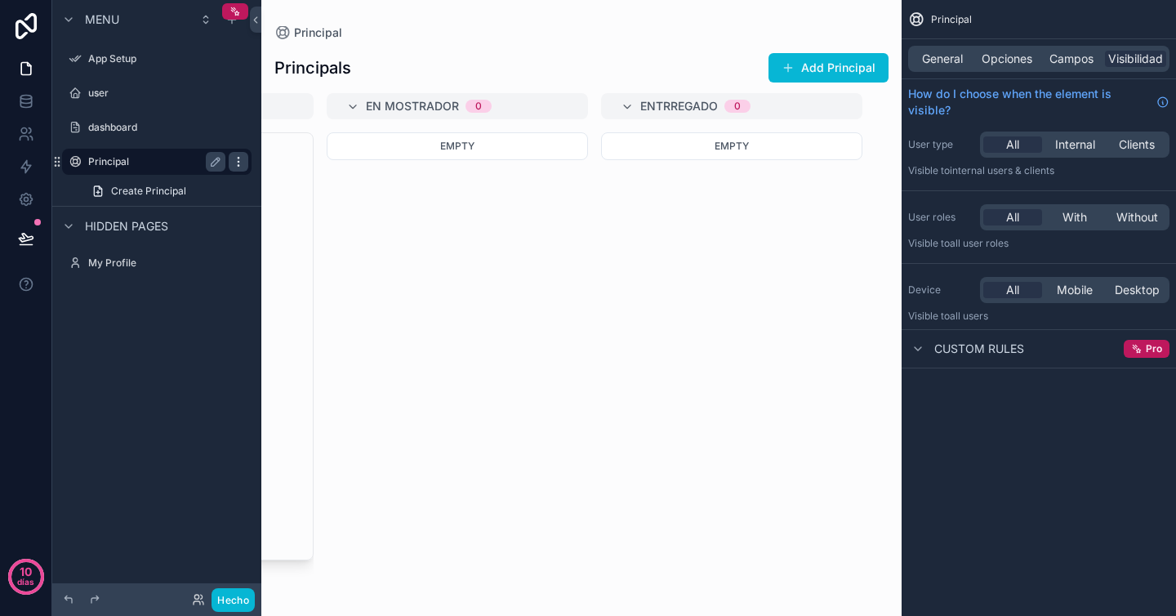
click at [232, 162] on icon "contenido desplazable" at bounding box center [238, 161] width 13 height 13
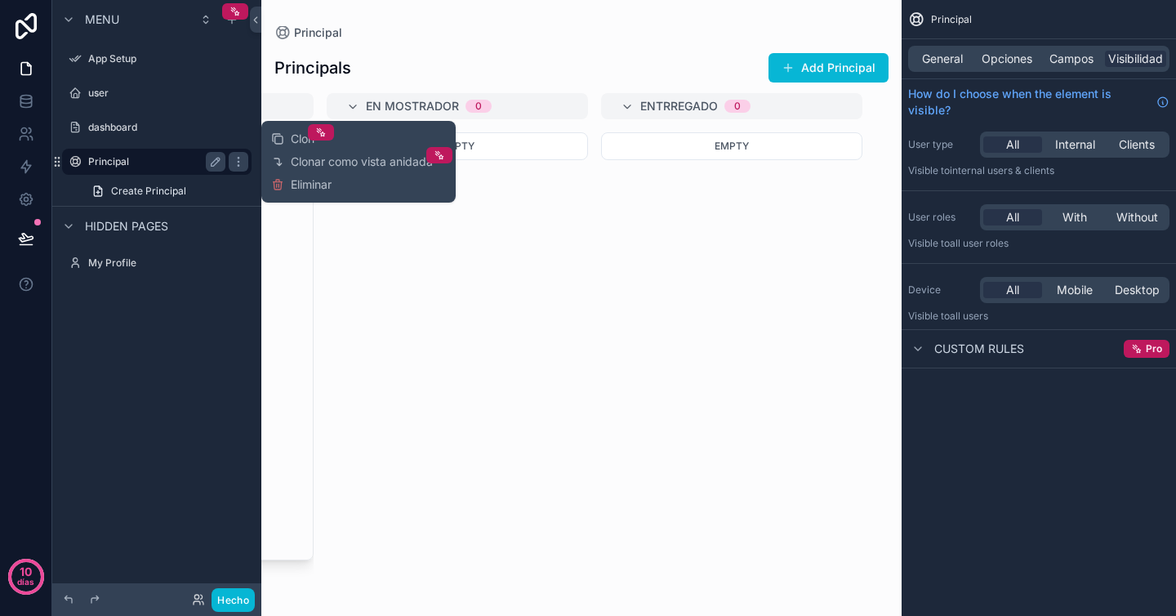
click at [134, 158] on label "Principal" at bounding box center [153, 161] width 131 height 13
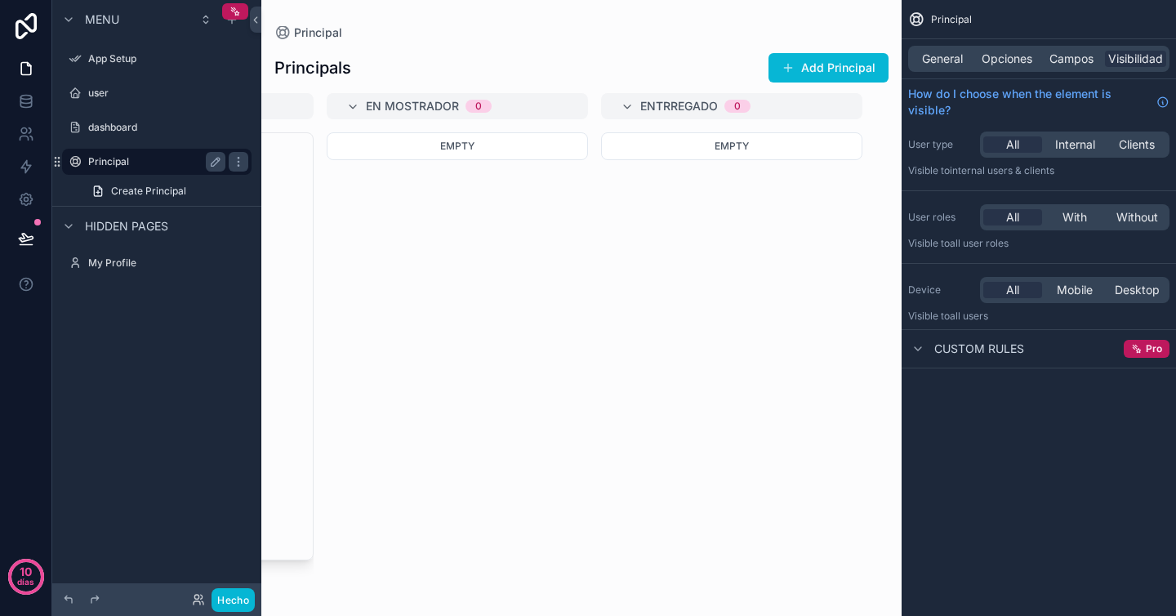
click at [134, 159] on label "Principal" at bounding box center [153, 161] width 131 height 13
click at [230, 18] on div "contenido desplazable" at bounding box center [235, 11] width 26 height 16
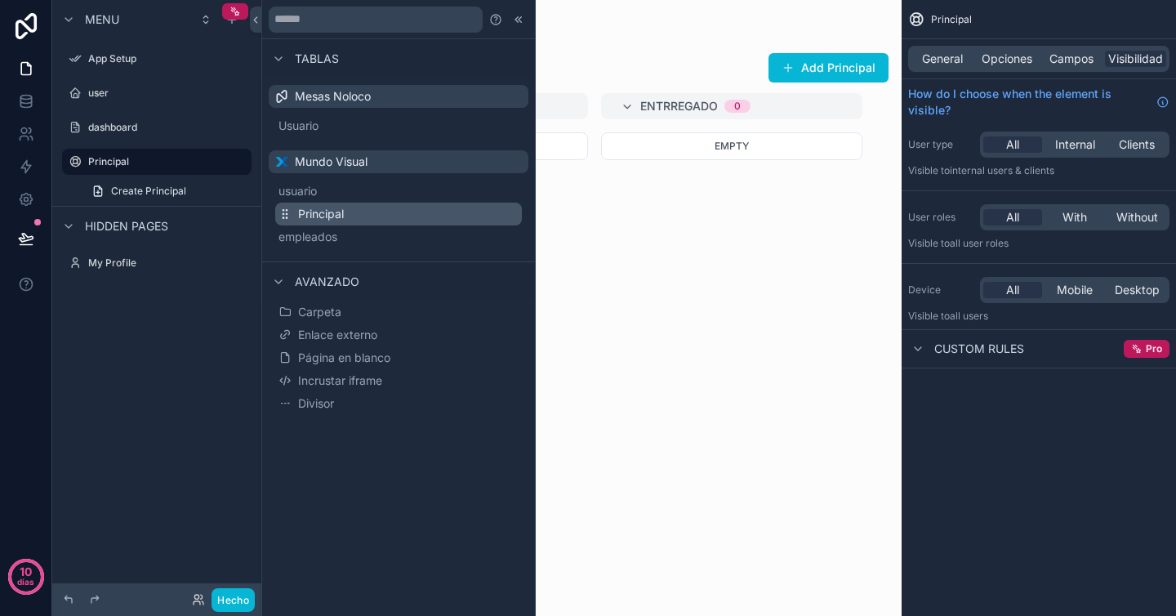
click at [325, 210] on font "Principal" at bounding box center [321, 214] width 46 height 14
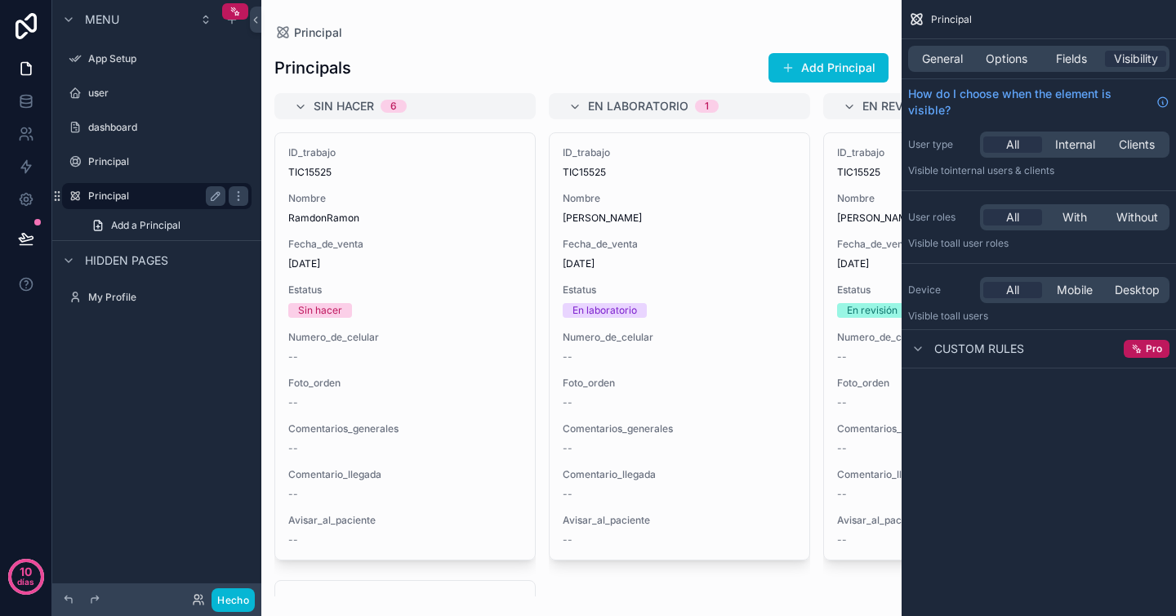
click at [163, 195] on label "Principal" at bounding box center [153, 196] width 131 height 13
click at [239, 194] on icon "contenido desplazable" at bounding box center [238, 196] width 13 height 13
click at [169, 186] on div "Principal" at bounding box center [156, 196] width 137 height 20
click at [166, 195] on label "Principal" at bounding box center [153, 196] width 131 height 13
click at [166, 196] on label "Principal" at bounding box center [153, 196] width 131 height 13
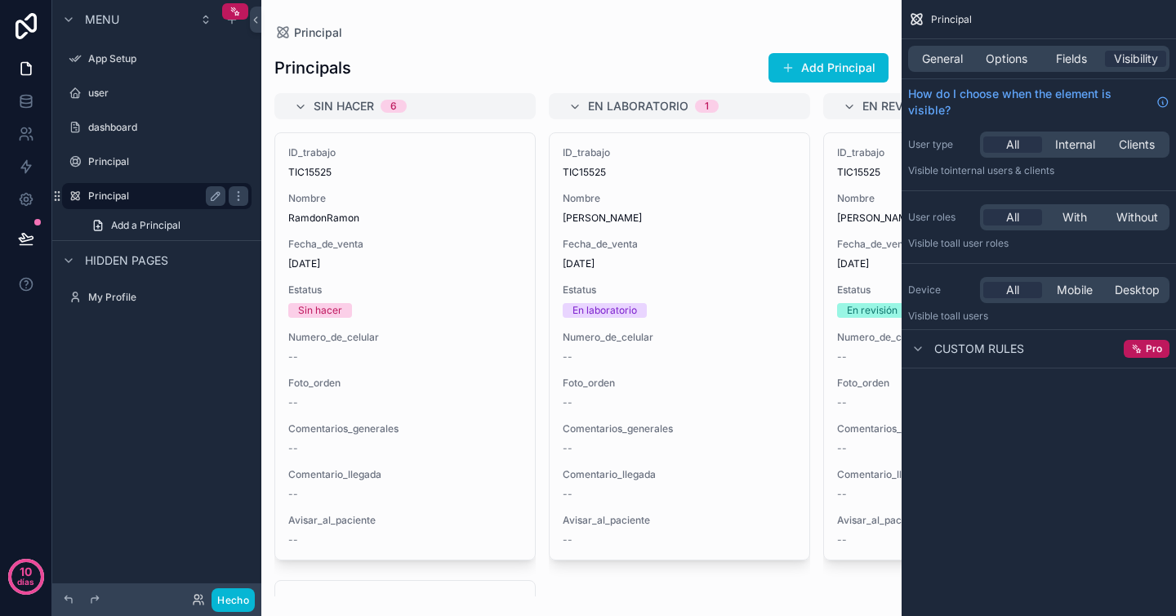
click at [104, 194] on label "Principal" at bounding box center [153, 196] width 131 height 13
click at [137, 200] on label "Principal" at bounding box center [153, 196] width 131 height 13
click at [242, 197] on icon "contenido desplazable" at bounding box center [238, 196] width 13 height 13
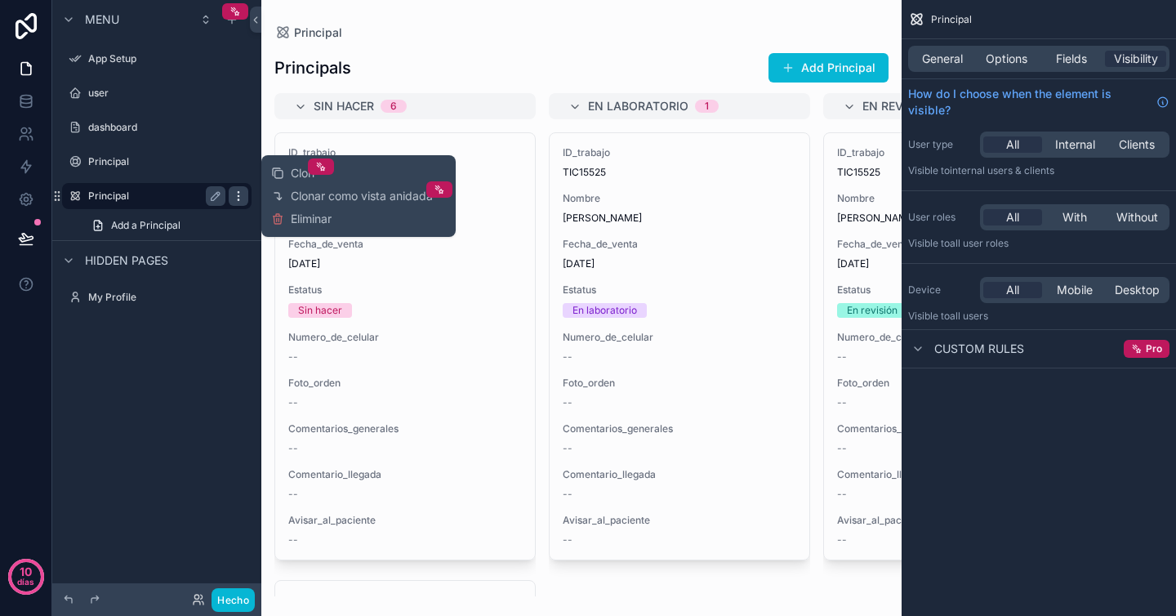
click at [242, 197] on icon "contenido desplazable" at bounding box center [238, 196] width 13 height 13
click at [687, 283] on div "contenido desplazable" at bounding box center [581, 308] width 640 height 616
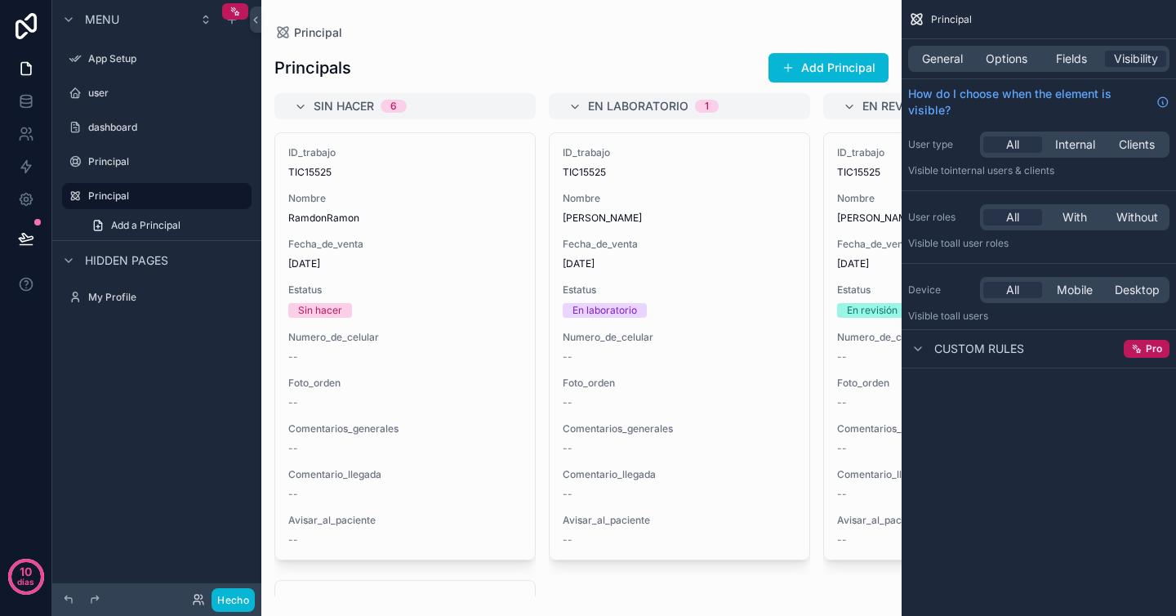
click at [530, 56] on div "Principals Add Principal" at bounding box center [581, 67] width 614 height 31
click at [529, 56] on div "Principals Add Principal" at bounding box center [581, 67] width 614 height 31
click at [239, 197] on icon "contenido desplazable" at bounding box center [238, 196] width 13 height 13
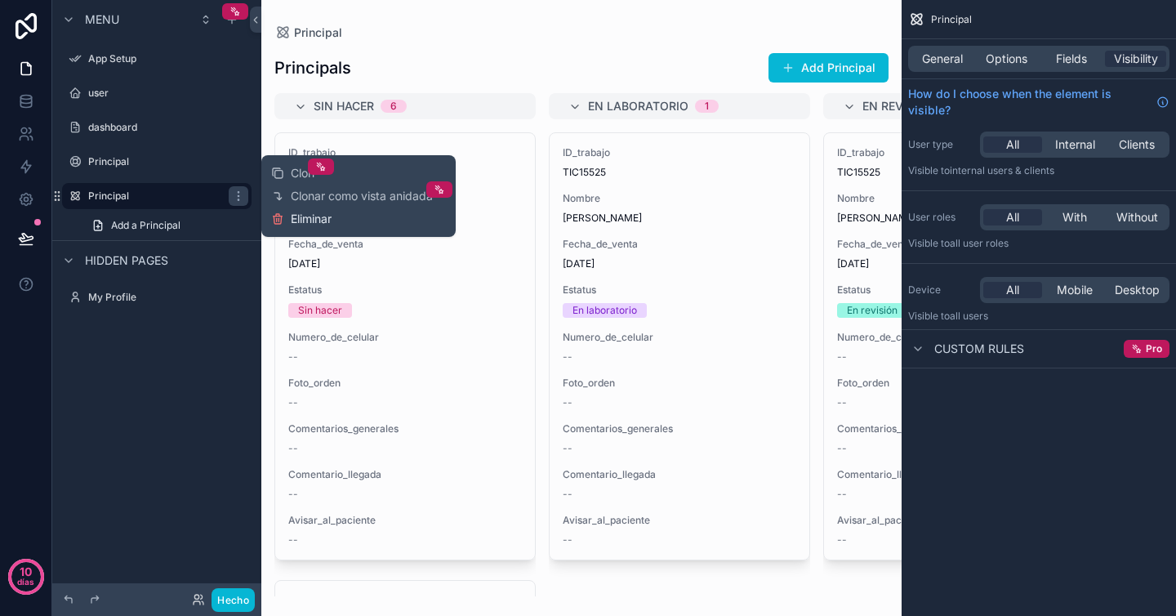
click at [305, 218] on font "Eliminar" at bounding box center [311, 219] width 41 height 14
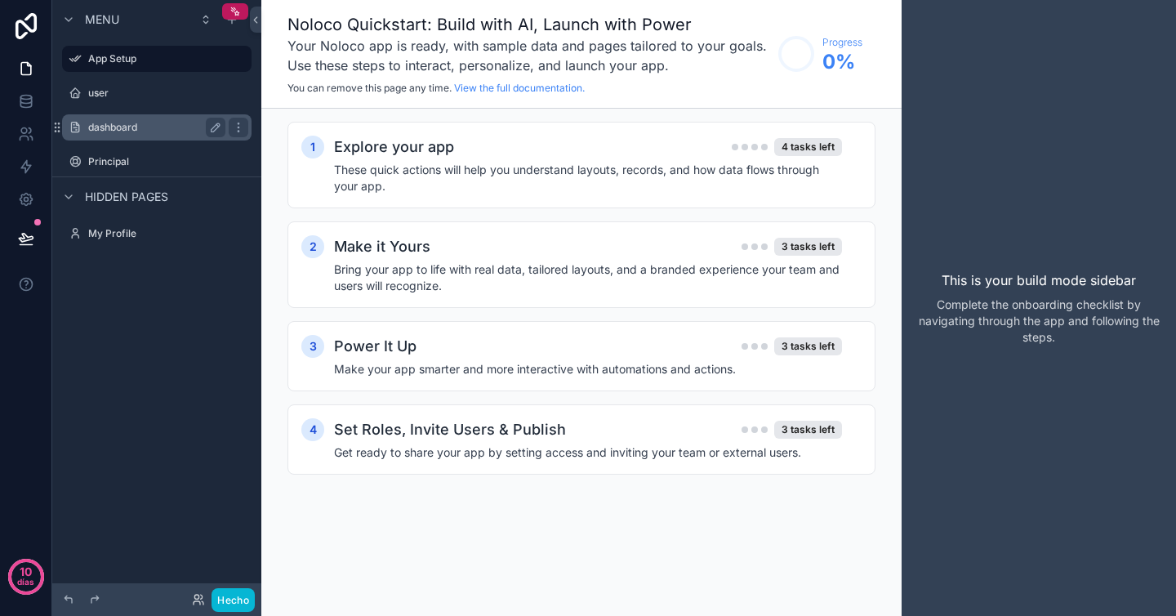
click at [118, 124] on label "dashboard" at bounding box center [153, 127] width 131 height 13
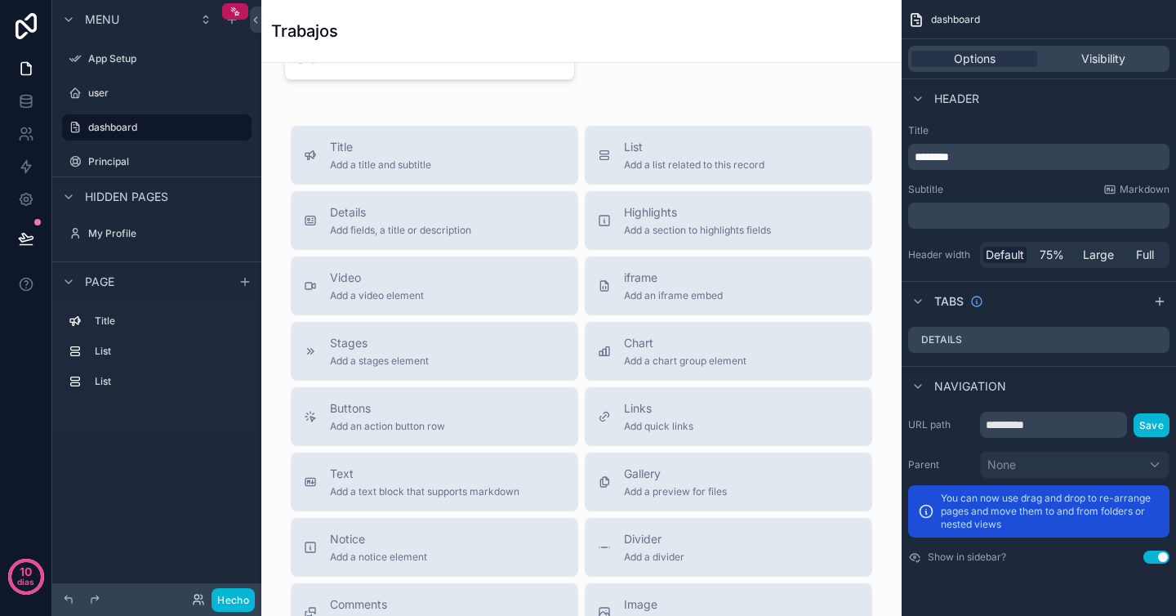
scroll to position [225, 0]
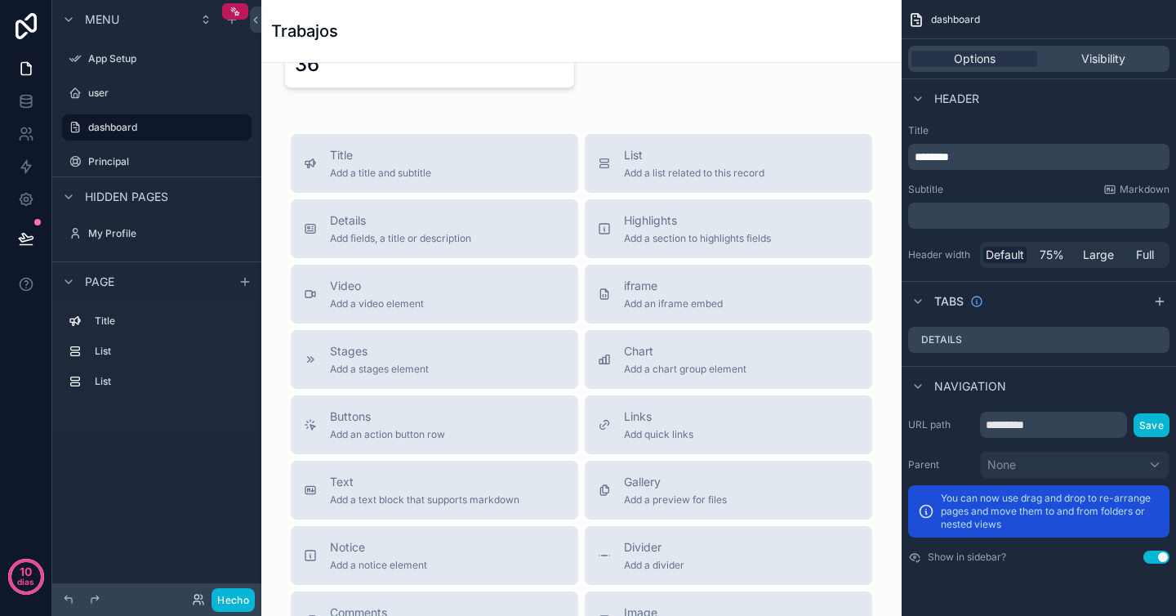
click at [144, 283] on div "Page" at bounding box center [156, 280] width 209 height 39
click at [538, 87] on div "contenido desplazable" at bounding box center [581, 64] width 614 height 60
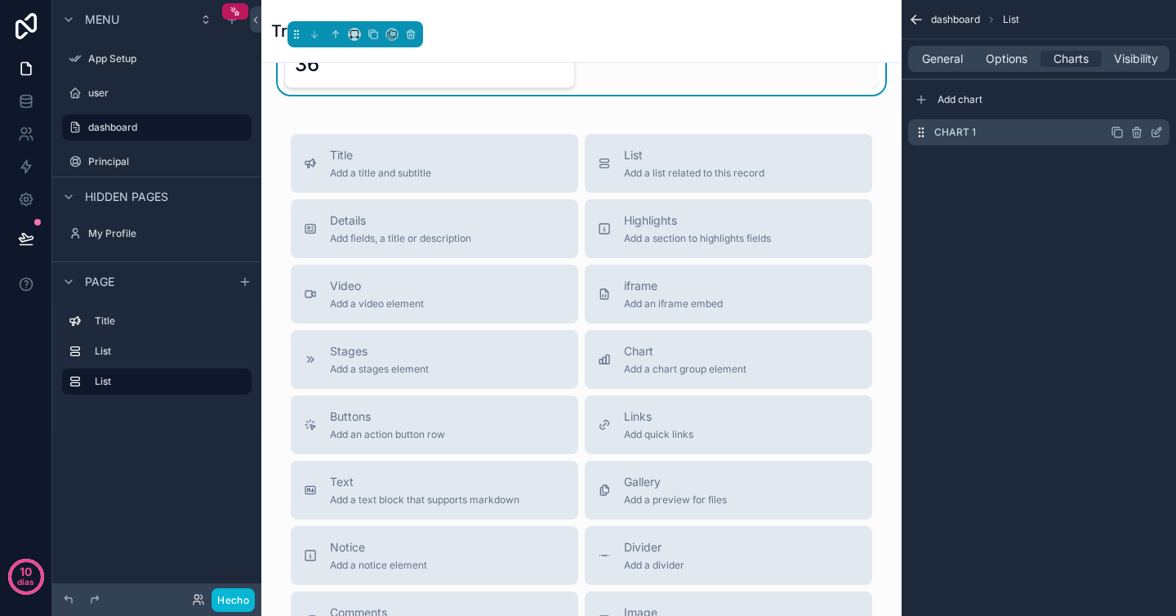
click at [1057, 133] on div "Chart 1" at bounding box center [1038, 132] width 261 height 26
click at [1159, 130] on icon "contenido desplazable" at bounding box center [1158, 130] width 7 height 7
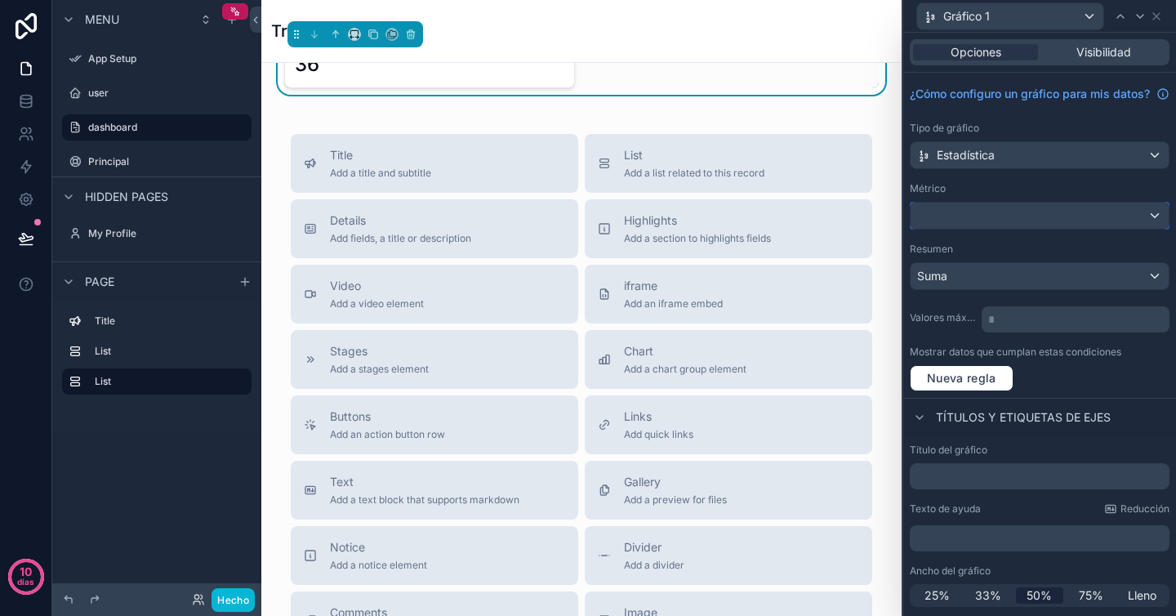
click at [1034, 229] on div at bounding box center [1040, 216] width 258 height 26
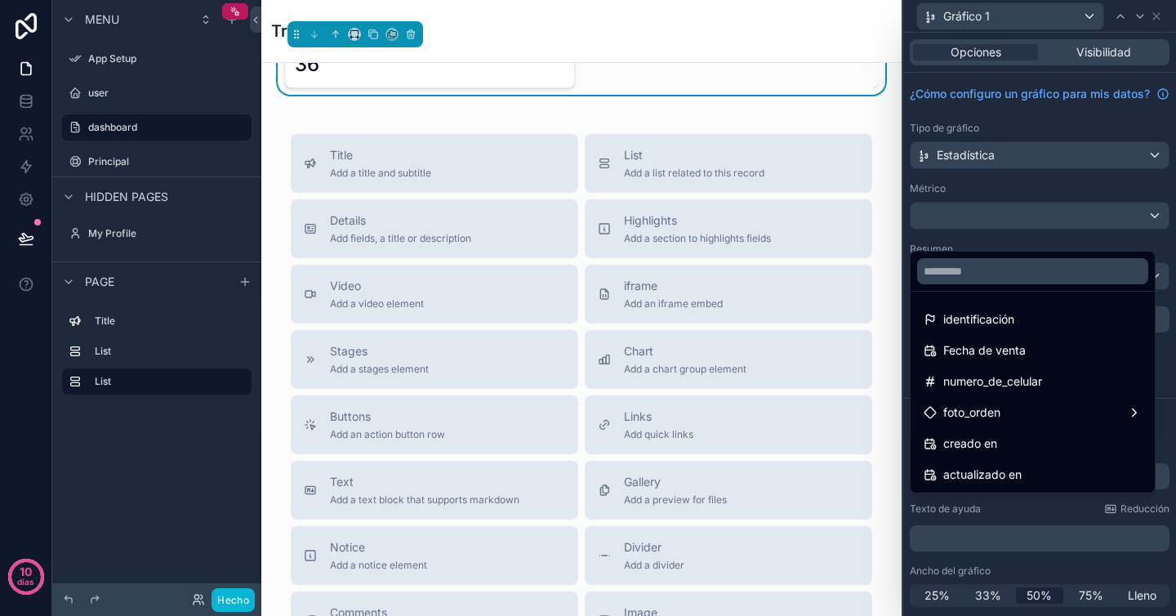
click at [1018, 513] on div at bounding box center [1039, 308] width 273 height 616
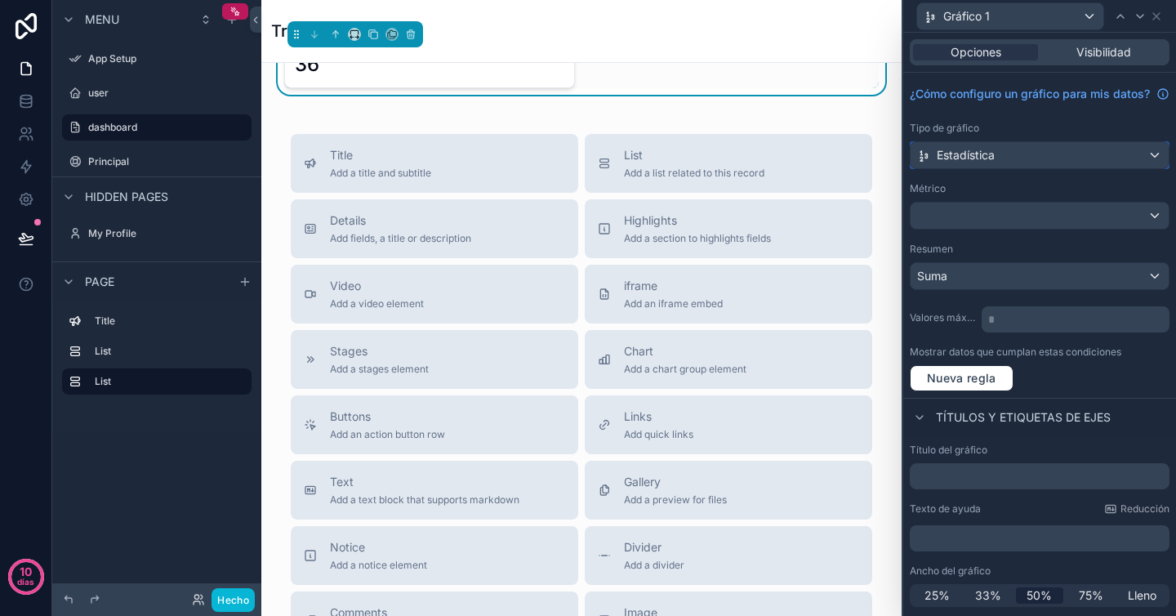
click at [1019, 168] on div "Estadística" at bounding box center [1040, 155] width 258 height 26
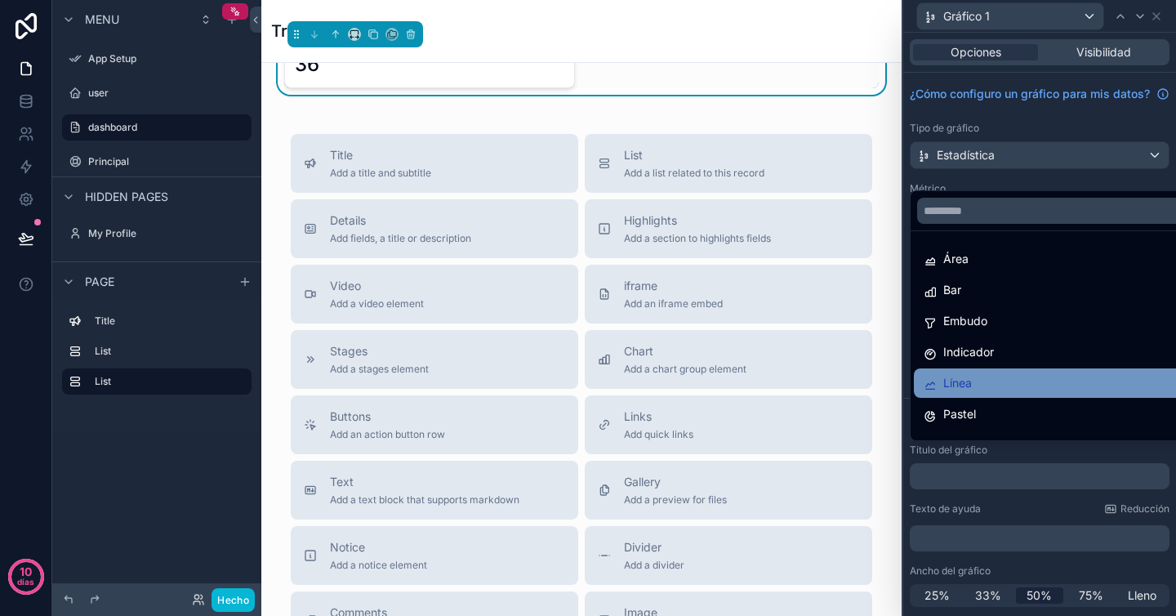
click at [990, 384] on div "Línea" at bounding box center [1052, 383] width 257 height 20
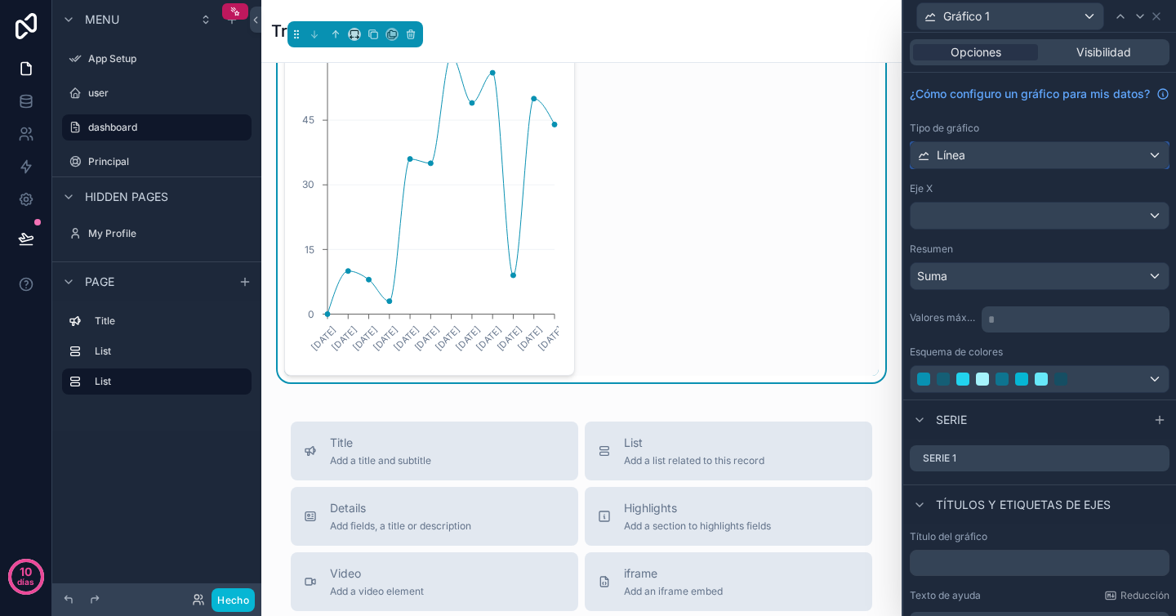
click at [1027, 167] on div "Línea" at bounding box center [1040, 155] width 258 height 26
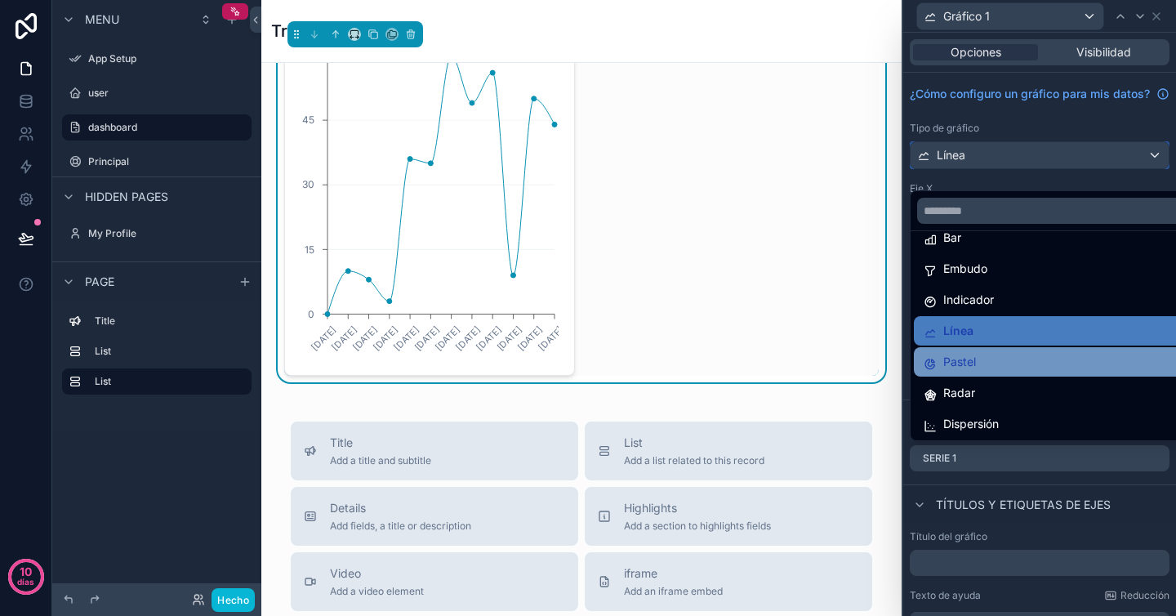
scroll to position [116, 0]
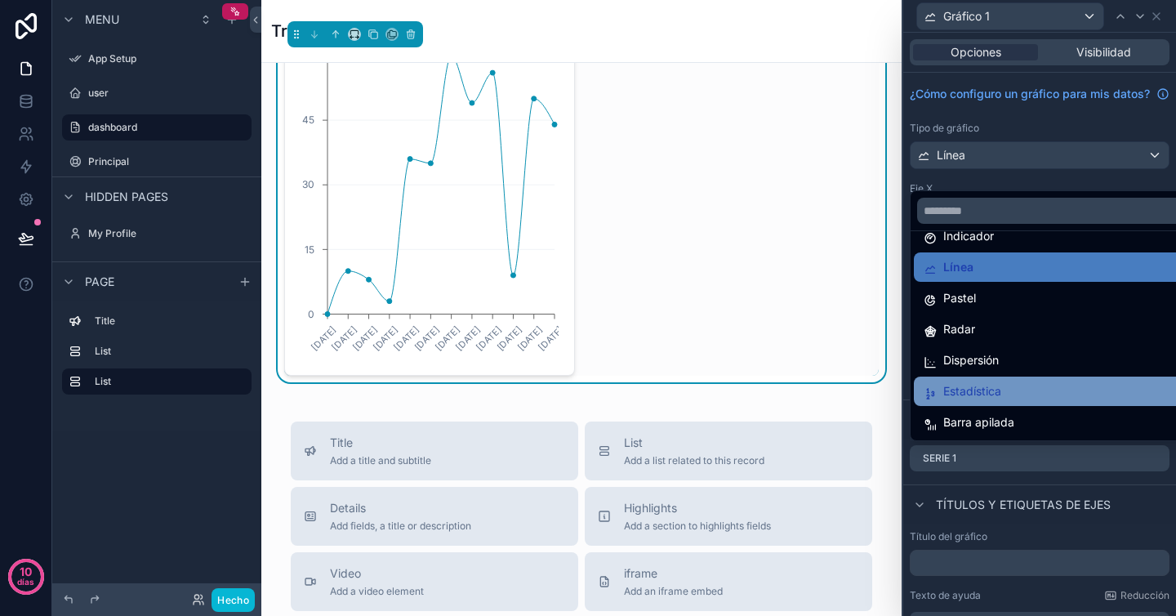
click at [997, 395] on font "Estadística" at bounding box center [972, 391] width 58 height 14
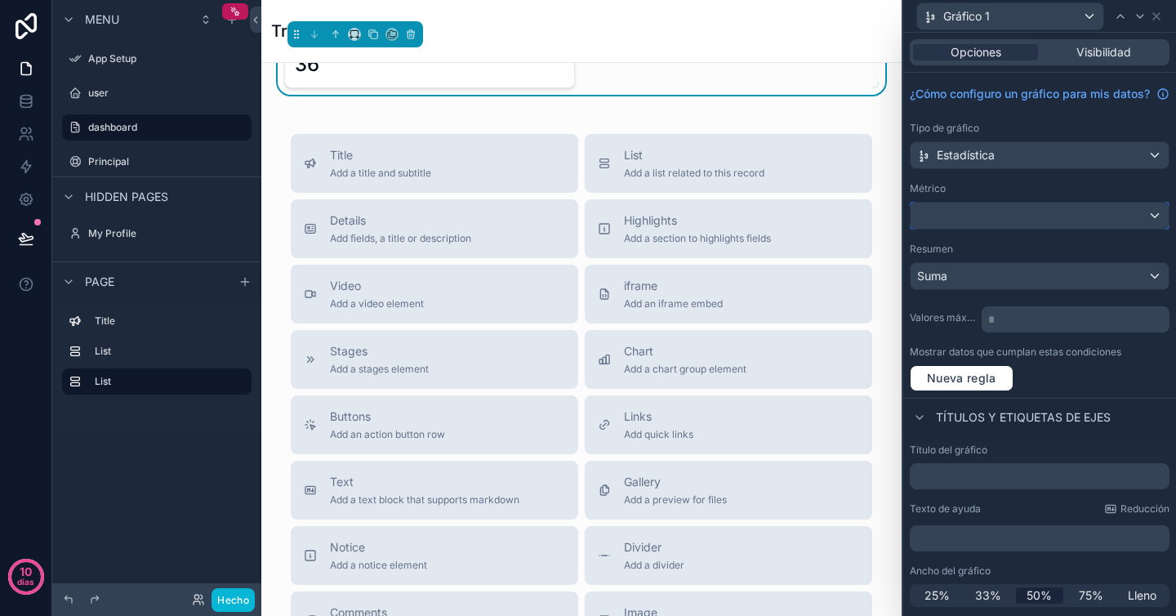
click at [993, 229] on div at bounding box center [1040, 216] width 258 height 26
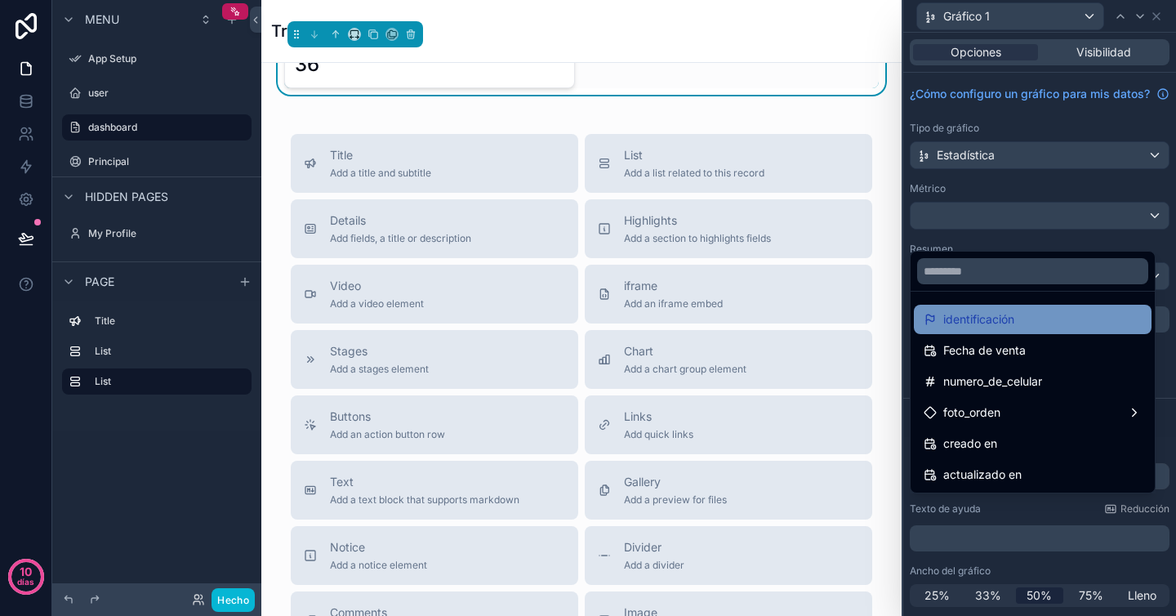
click at [996, 325] on font "identificación" at bounding box center [978, 319] width 71 height 14
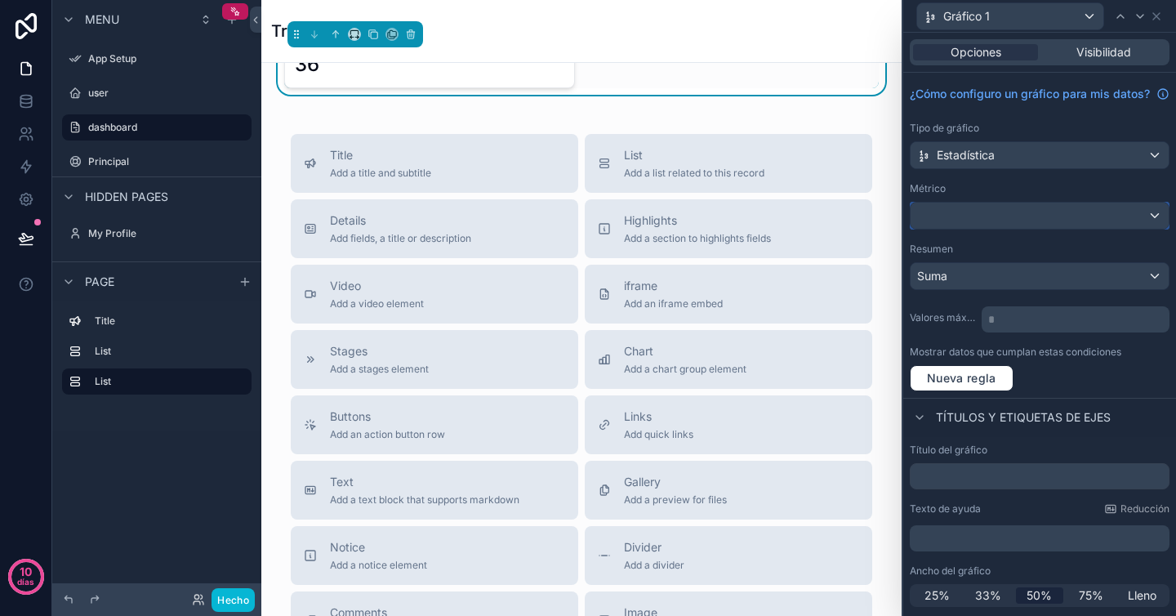
click at [992, 226] on div at bounding box center [1040, 216] width 258 height 26
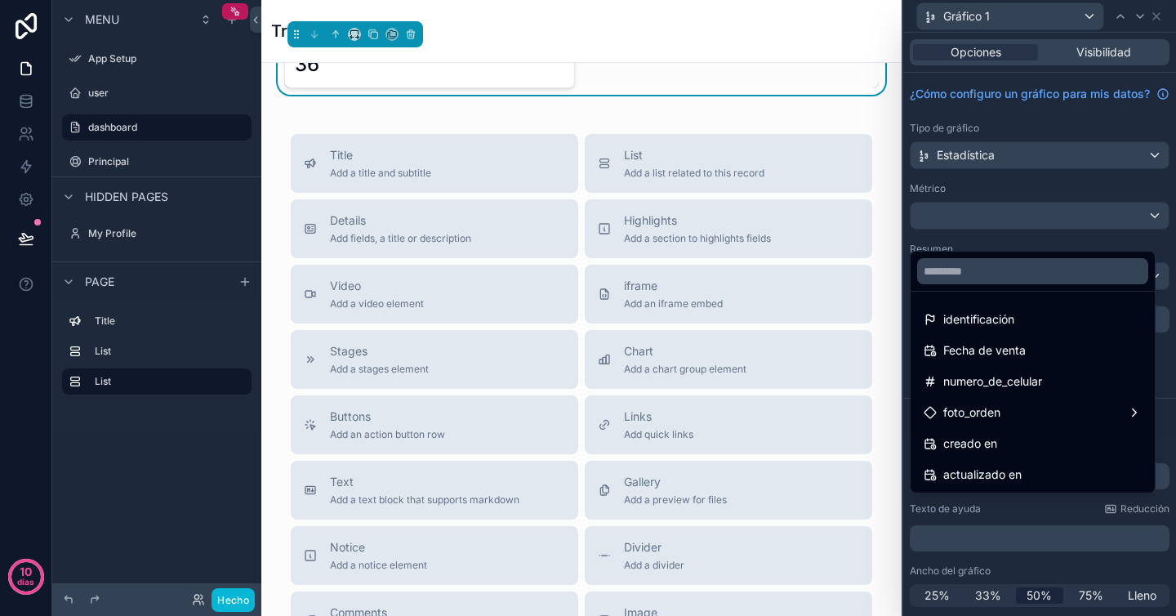
click at [1011, 207] on div at bounding box center [1039, 308] width 273 height 616
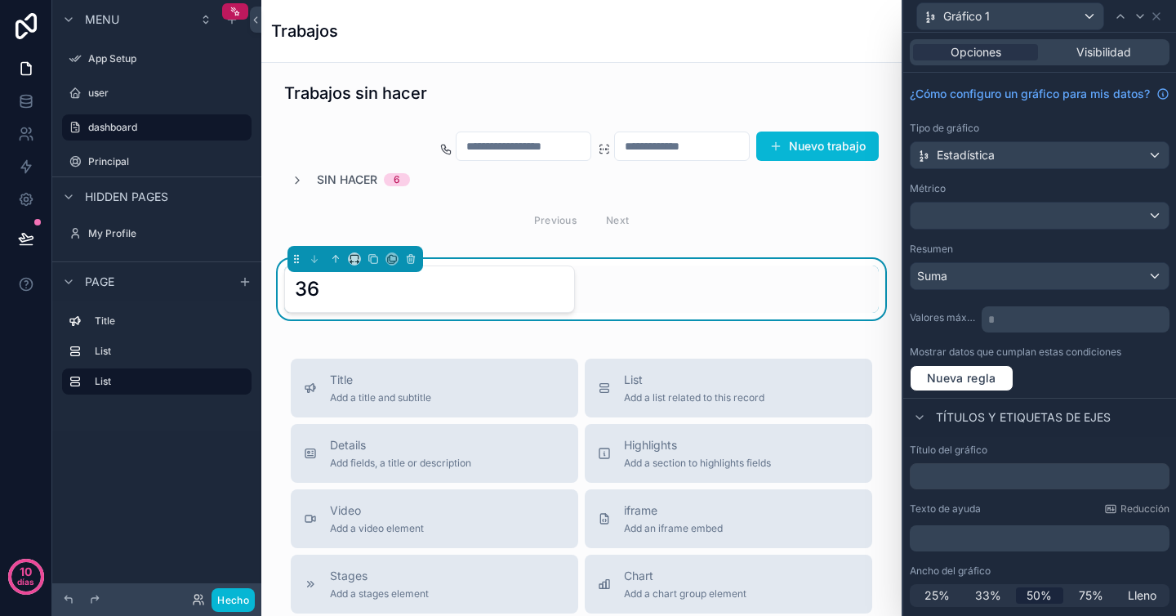
scroll to position [13, 0]
click at [987, 389] on button "Nueva regla" at bounding box center [962, 378] width 104 height 26
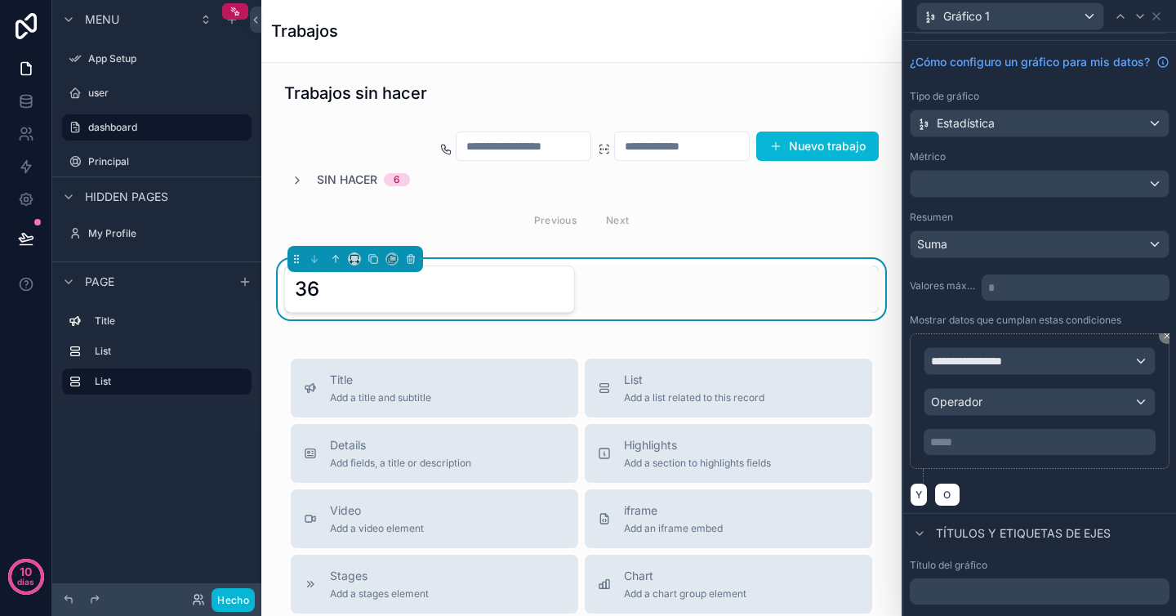
scroll to position [38, 0]
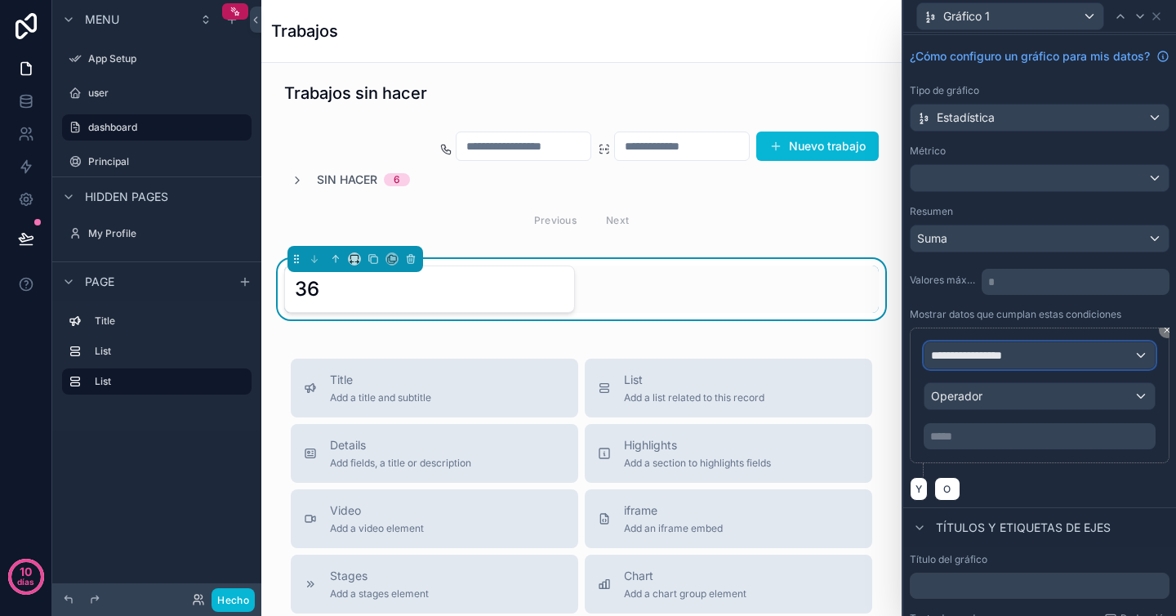
click at [1049, 369] on button "**********" at bounding box center [1040, 355] width 232 height 28
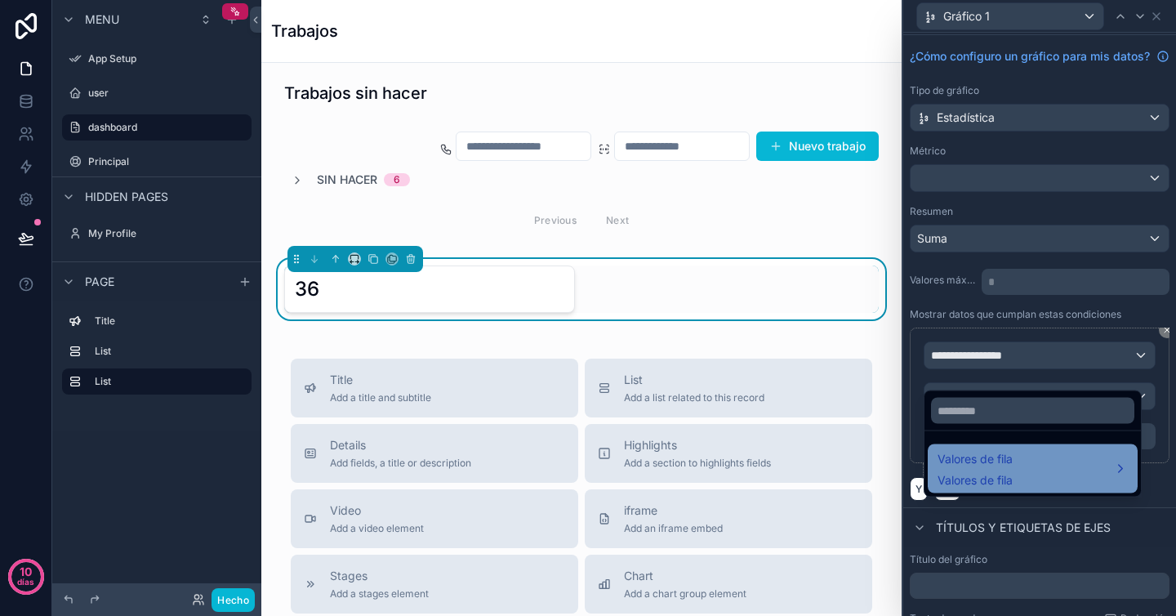
click at [1033, 457] on div "Valores de fila Valores de fila" at bounding box center [1033, 468] width 190 height 39
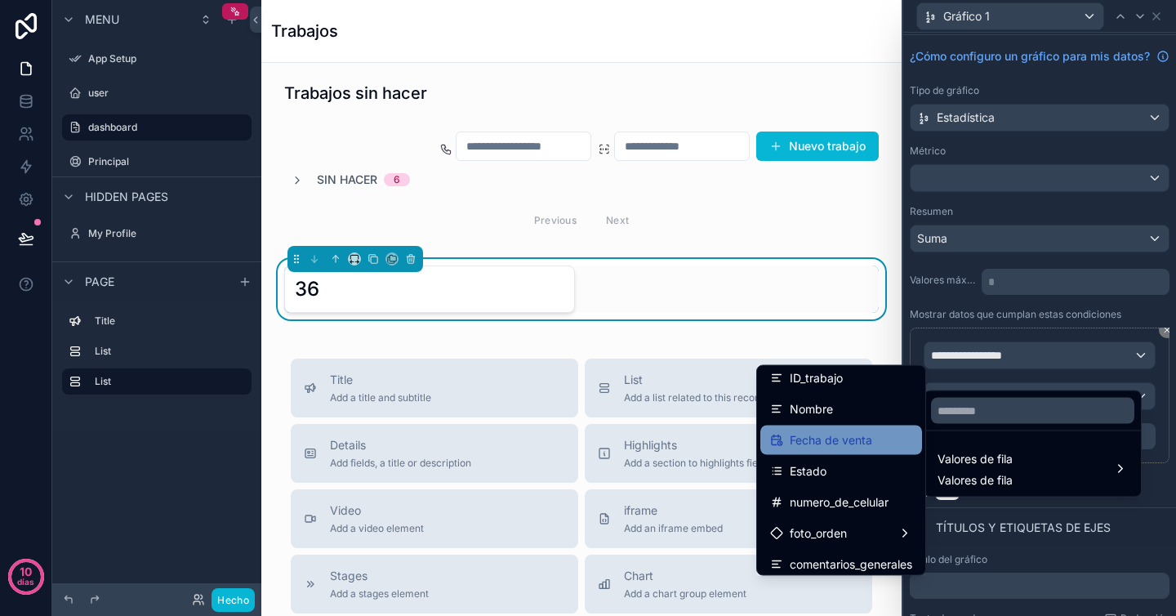
scroll to position [0, 0]
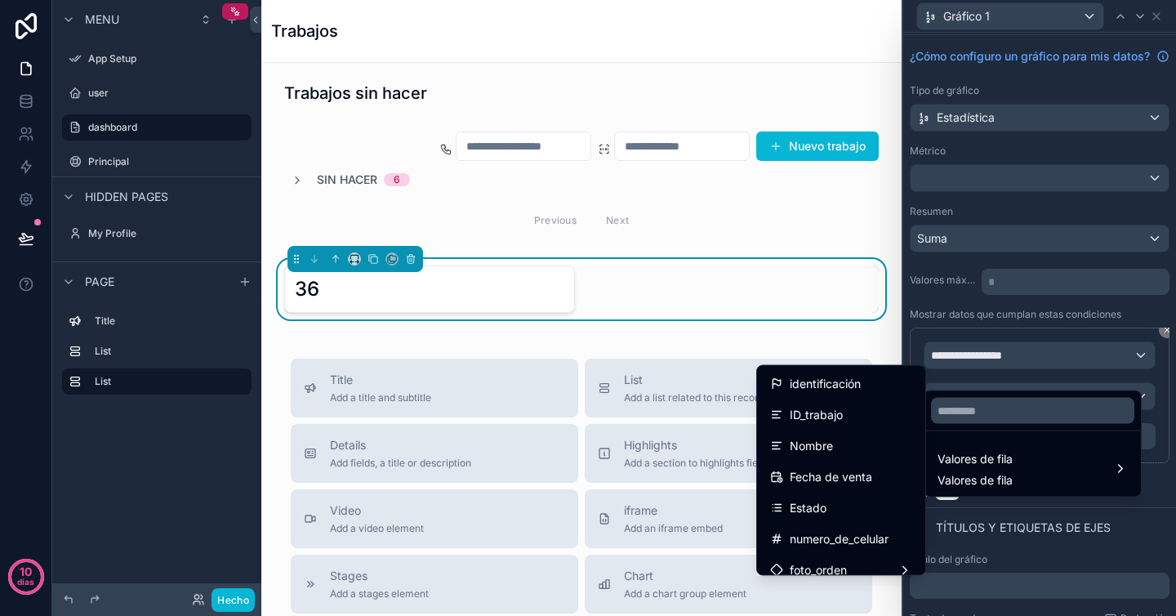
click at [941, 302] on div at bounding box center [1039, 308] width 273 height 616
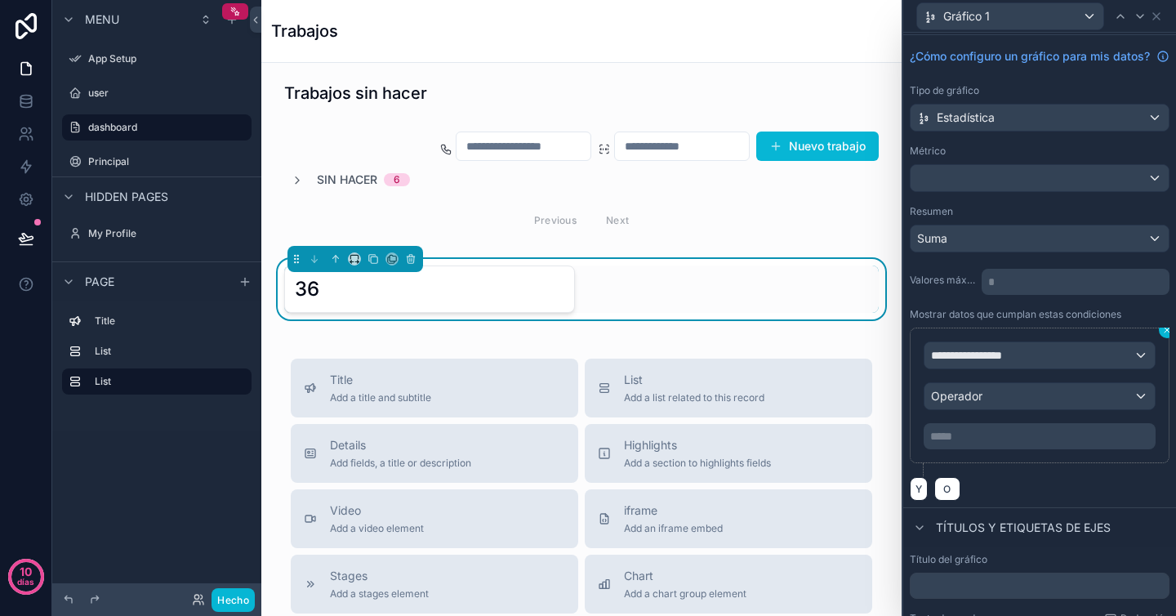
click at [1159, 338] on button at bounding box center [1167, 330] width 16 height 16
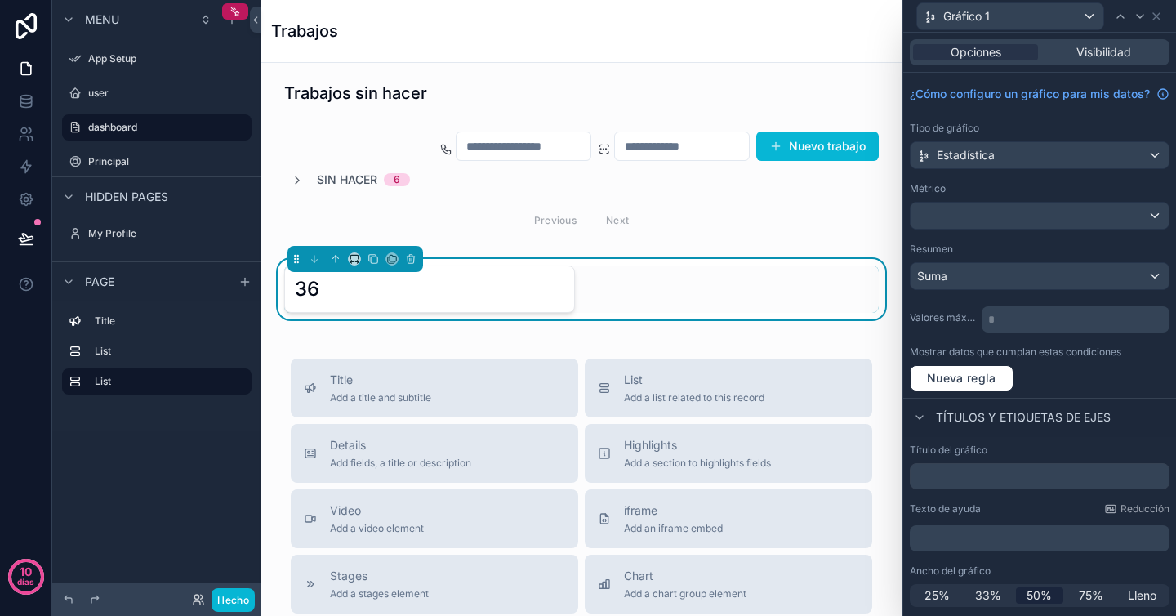
click at [626, 340] on div "Trabajos sin hacer Nuevo trabajo Sin hacer 6 Previous Next 36 Title Add a title…" at bounding box center [581, 566] width 640 height 1009
click at [514, 291] on div "36" at bounding box center [430, 289] width 270 height 26
click at [336, 260] on icon "contenido desplazable" at bounding box center [336, 259] width 0 height 7
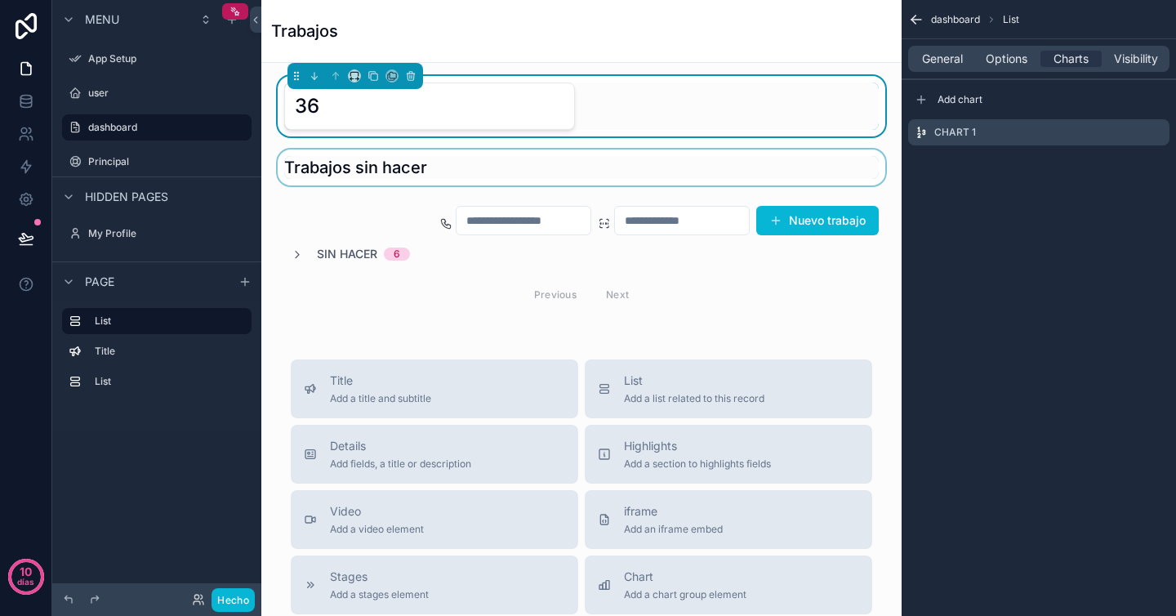
click at [386, 179] on div "contenido desplazable" at bounding box center [581, 167] width 614 height 36
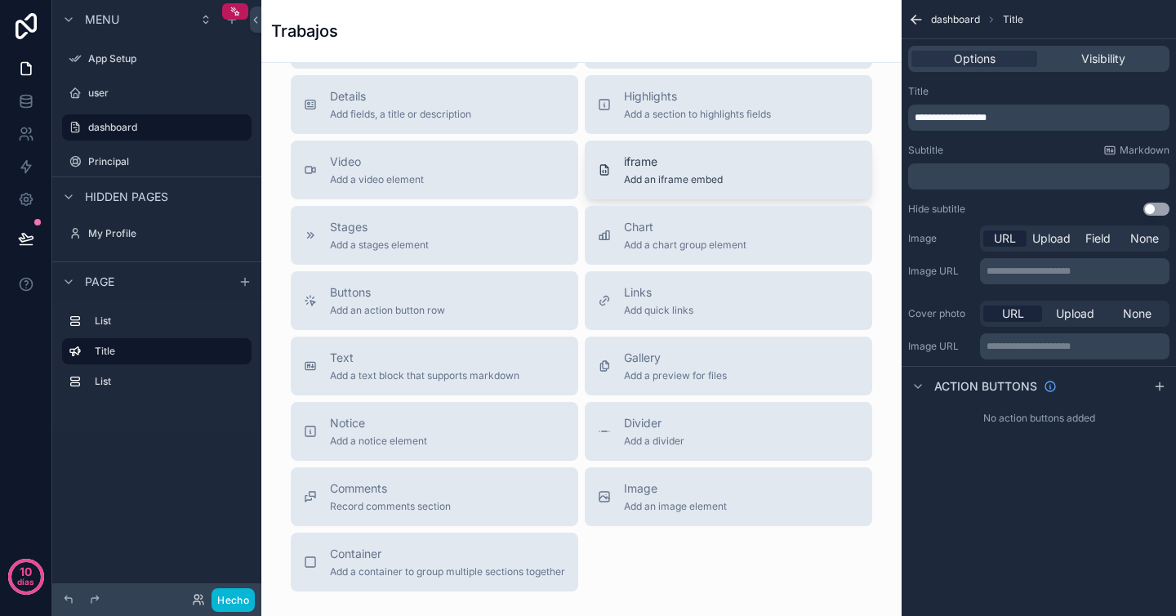
scroll to position [448, 0]
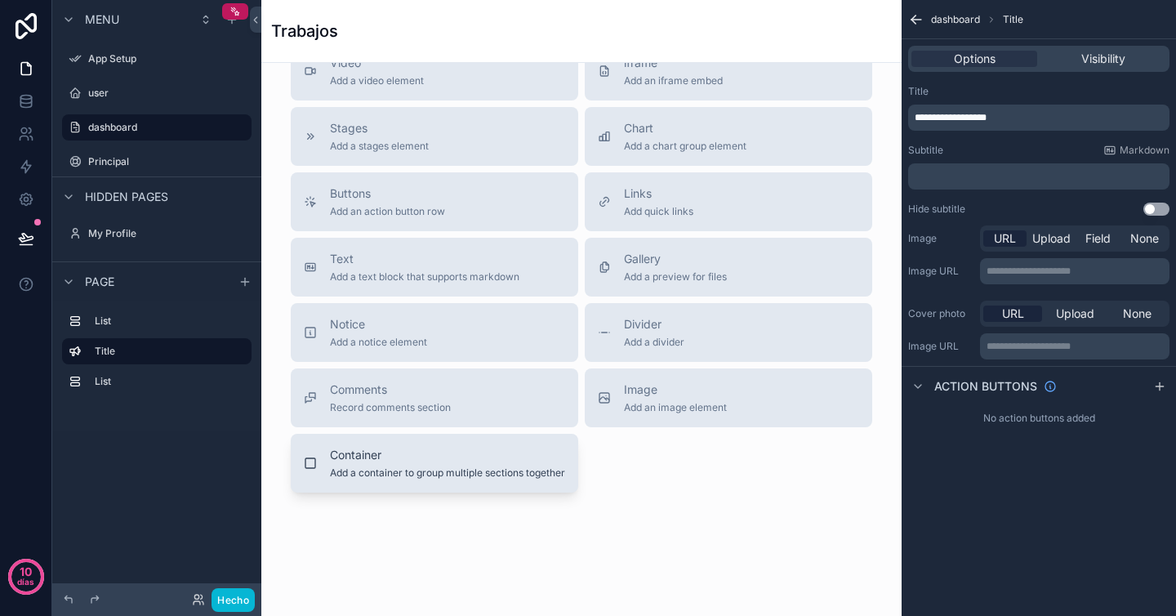
click at [415, 458] on span "Container" at bounding box center [447, 455] width 235 height 16
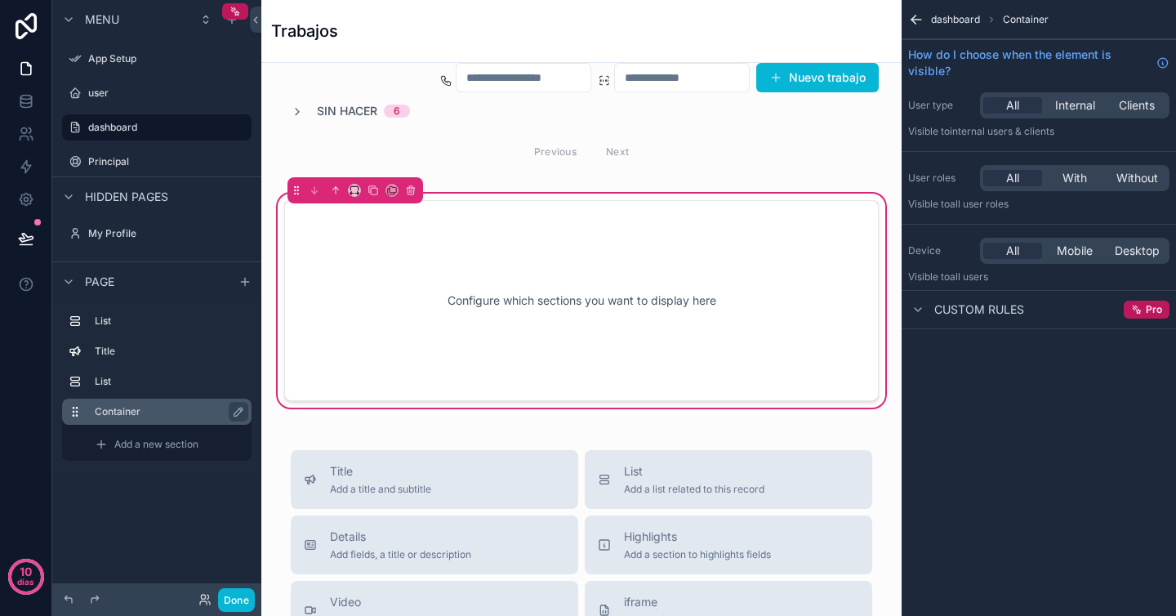
scroll to position [136, 0]
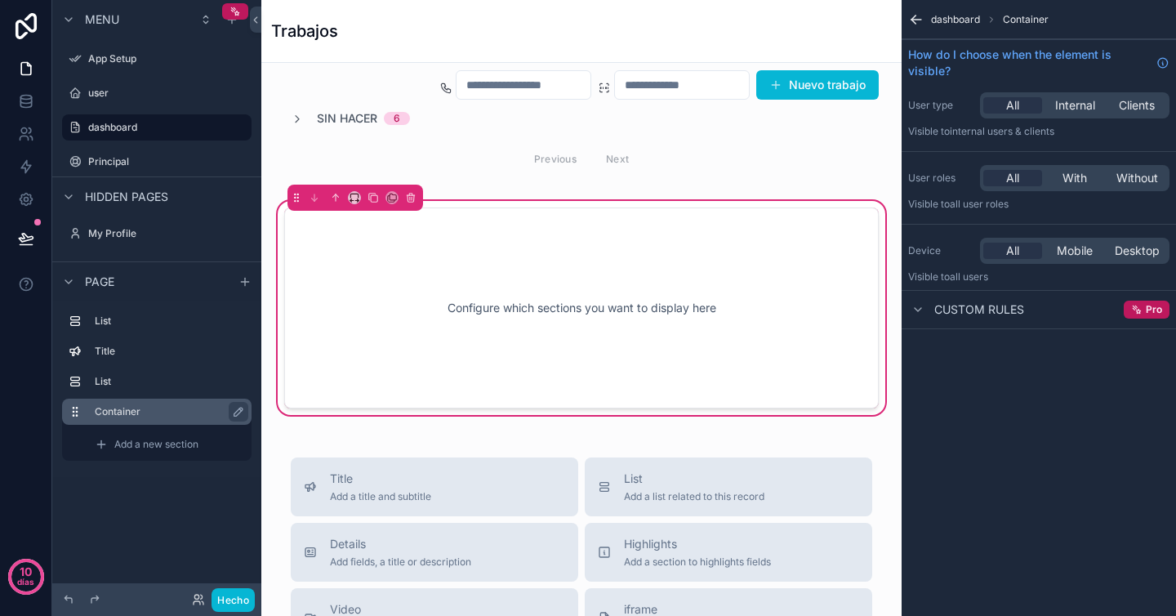
click at [132, 418] on div "Container" at bounding box center [170, 412] width 150 height 20
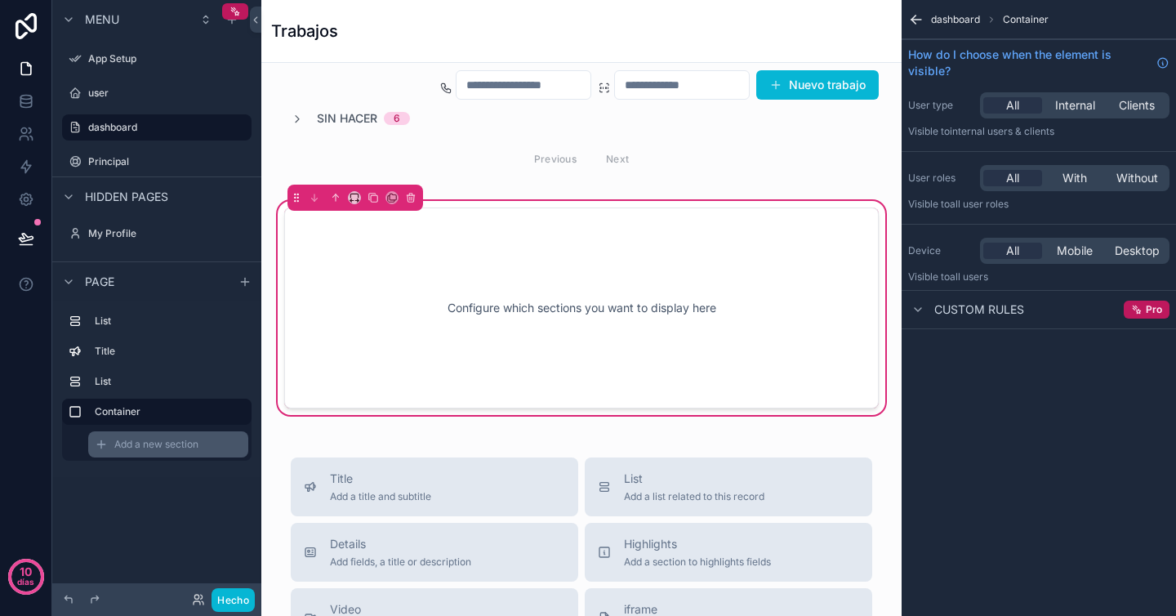
click at [142, 447] on span "Add a new section" at bounding box center [156, 444] width 84 height 13
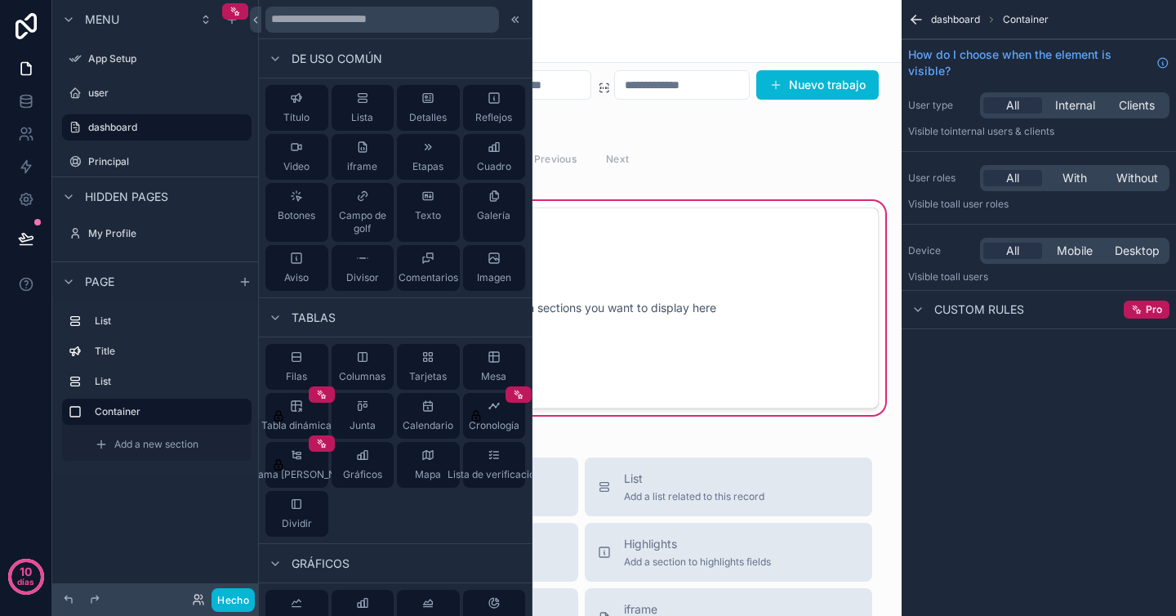
click at [167, 514] on div "Menu App Setup user dashboard Principal Hidden pages My Profile Page List Title…" at bounding box center [156, 298] width 209 height 596
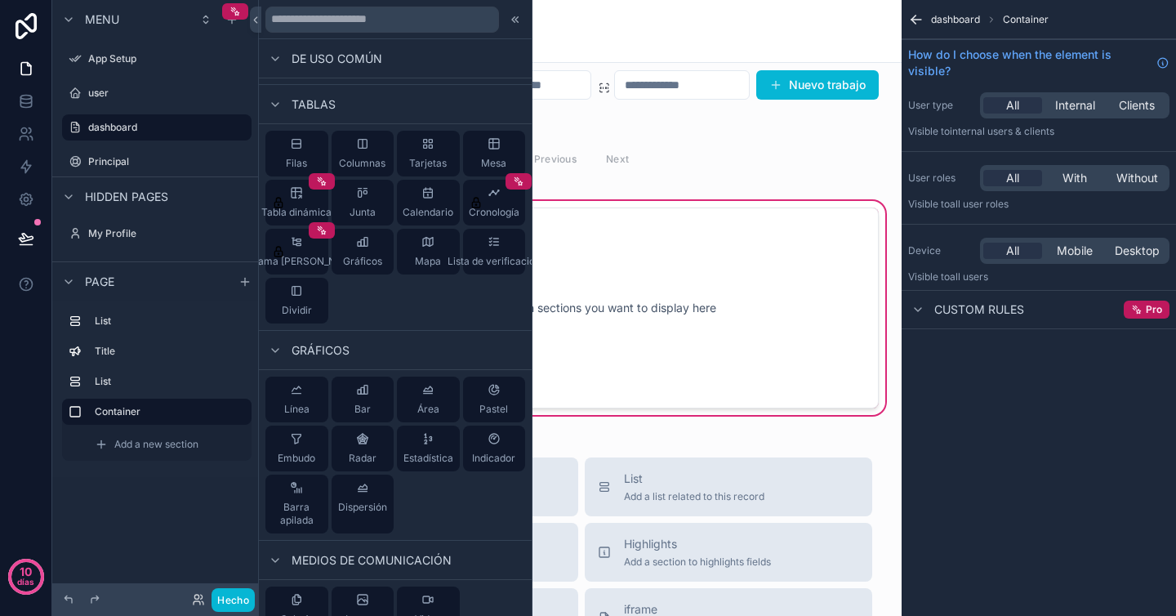
scroll to position [304, 0]
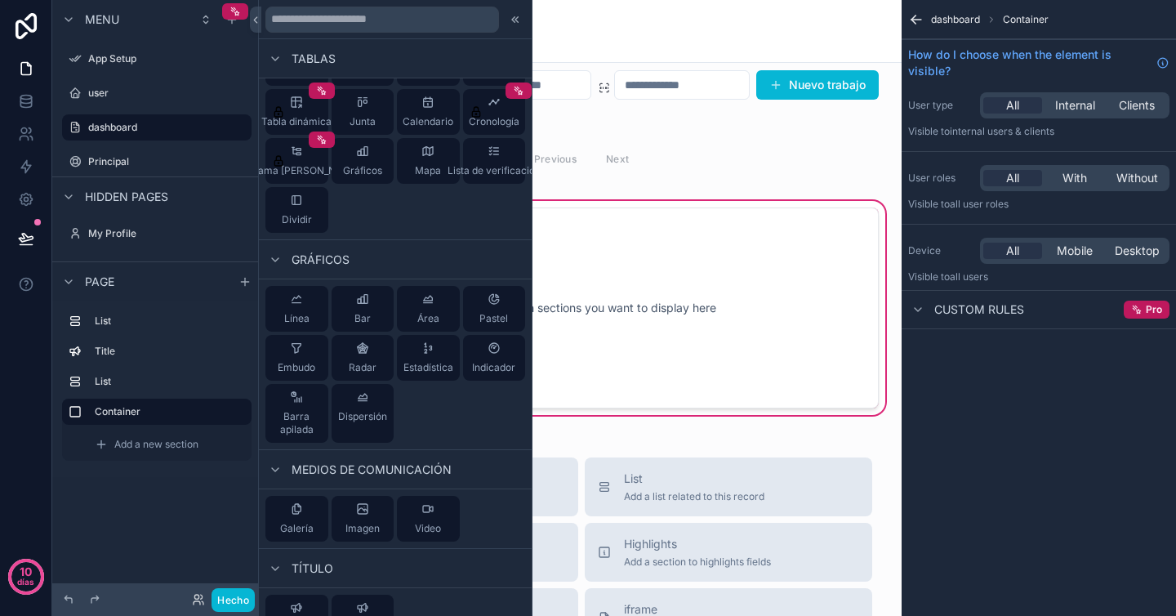
click at [173, 521] on div "Menu App Setup user dashboard Principal Hidden pages My Profile Page List Title…" at bounding box center [156, 298] width 209 height 596
click at [633, 425] on div "36 Trabajos sin hacer Nuevo trabajo Sin hacer 6 Previous Next Configure which s…" at bounding box center [581, 548] width 640 height 1242
click at [108, 476] on div "List Title List Container Add a new section" at bounding box center [156, 389] width 209 height 176
click at [119, 523] on div "Menu App Setup user dashboard Principal Hidden pages My Profile Page List Title…" at bounding box center [156, 298] width 209 height 596
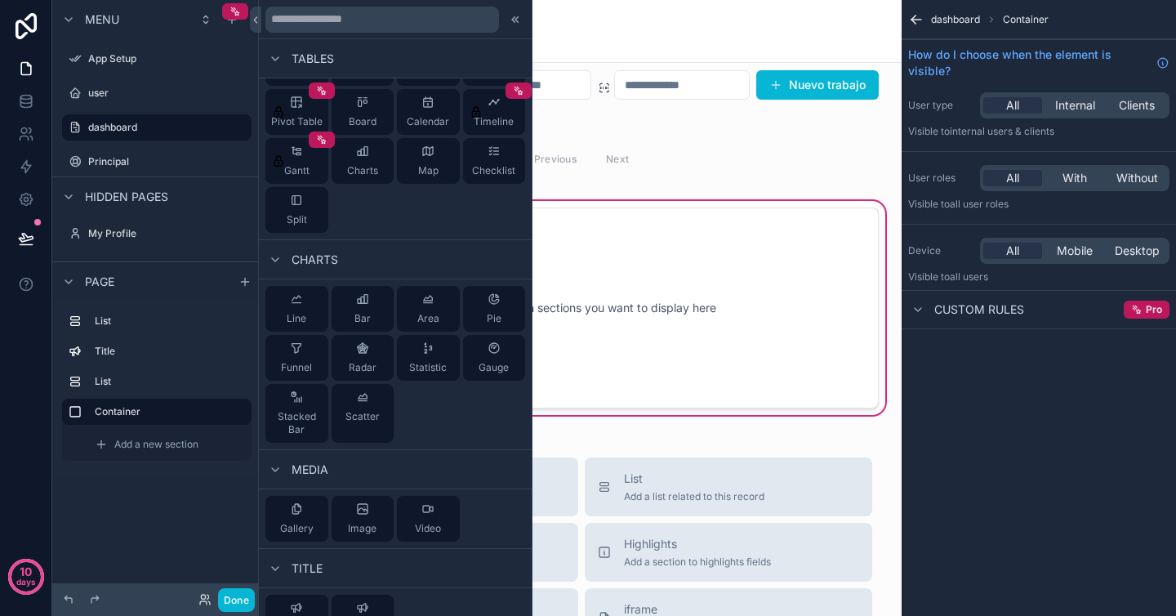
click at [1062, 388] on div "dashboard Container How do I choose when the element is visible? User type All …" at bounding box center [1039, 308] width 274 height 616
click at [512, 20] on icon at bounding box center [513, 19] width 2 height 6
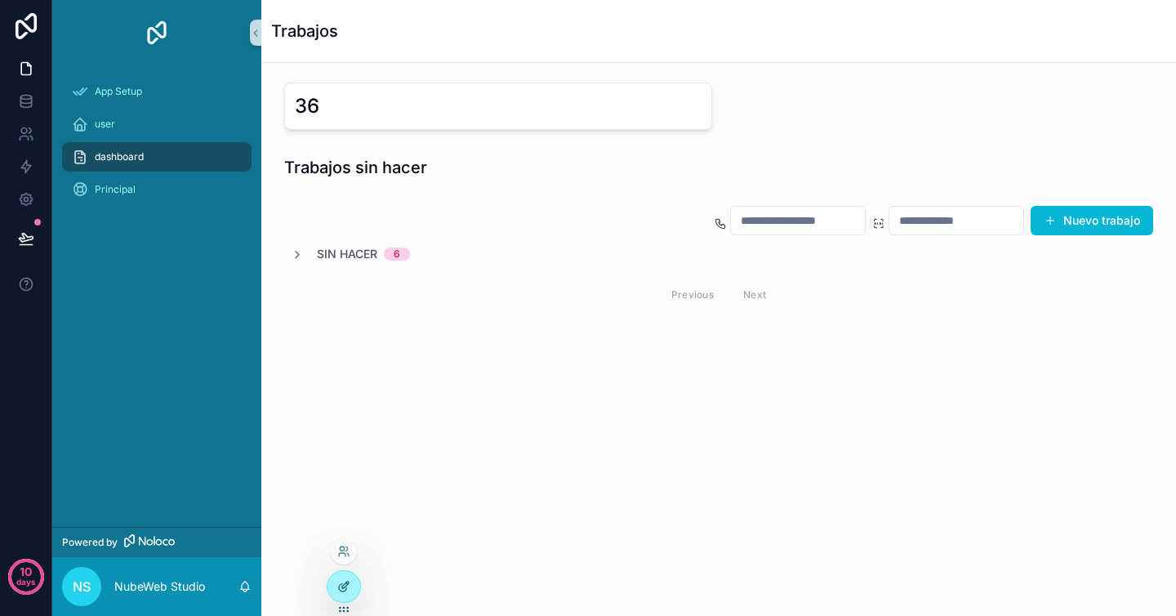
click at [344, 587] on icon at bounding box center [345, 585] width 7 height 7
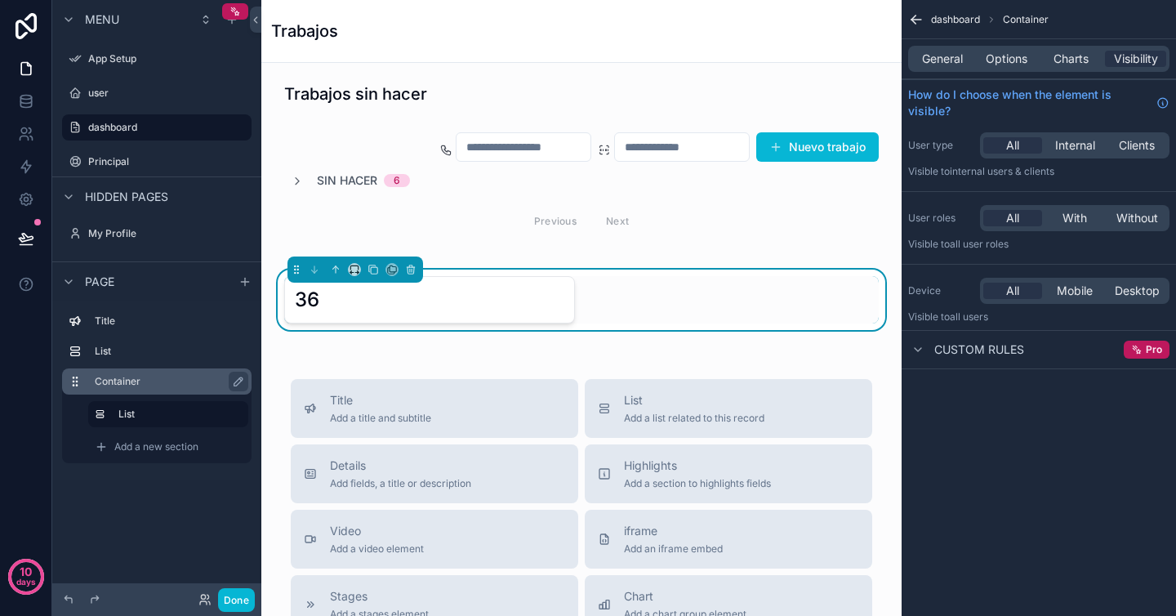
click at [90, 386] on div "Container" at bounding box center [157, 381] width 190 height 26
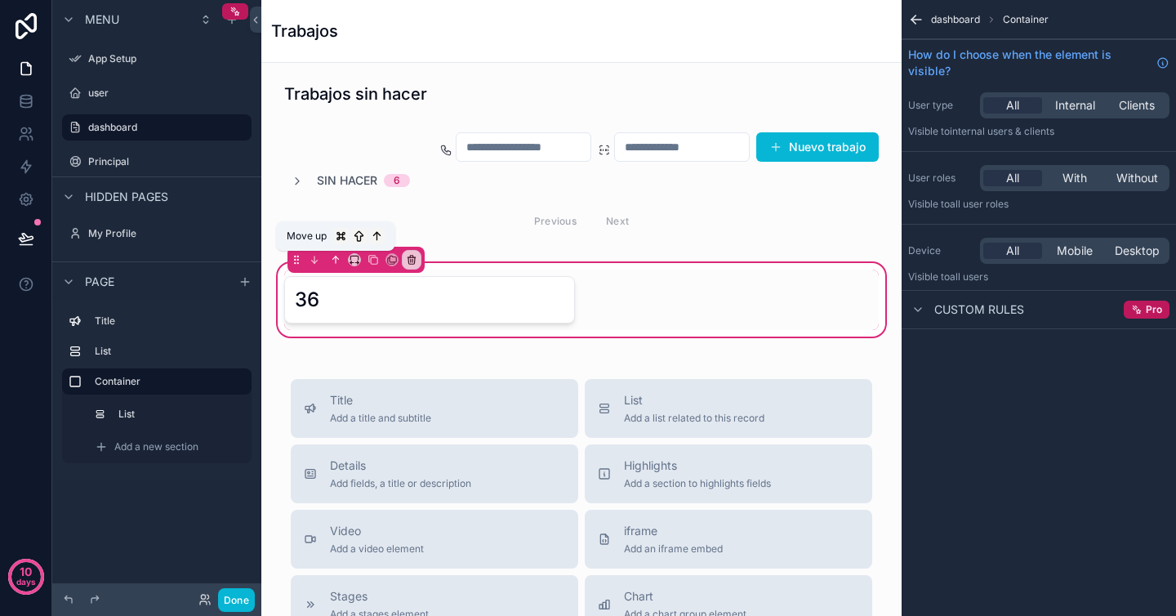
click at [333, 262] on icon "scrollable content" at bounding box center [335, 259] width 11 height 11
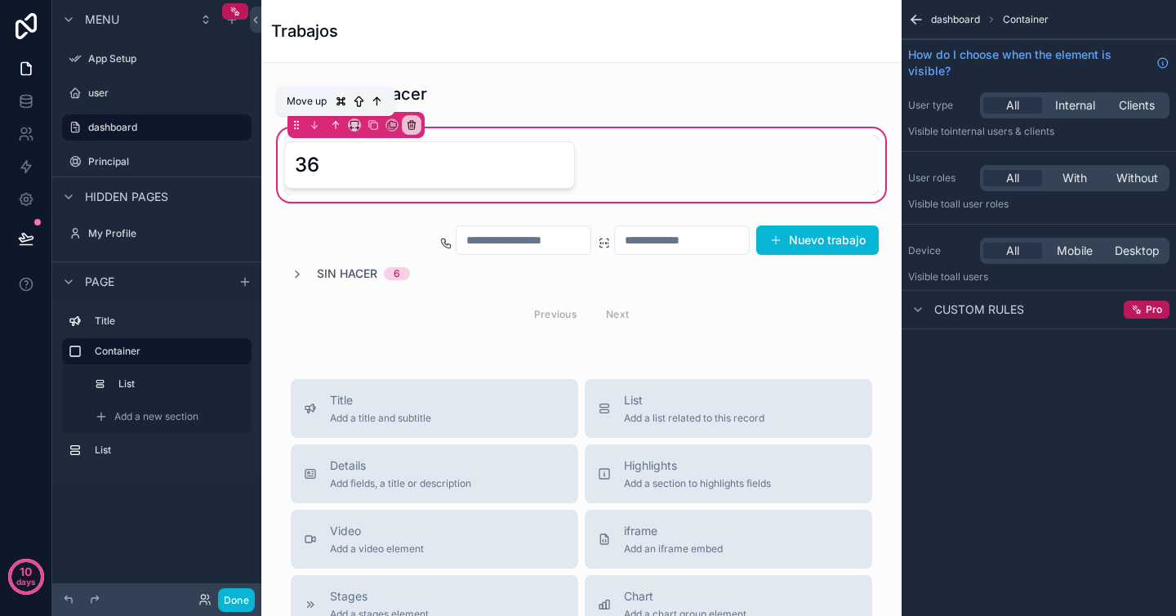
click at [336, 124] on icon "scrollable content" at bounding box center [336, 125] width 0 height 7
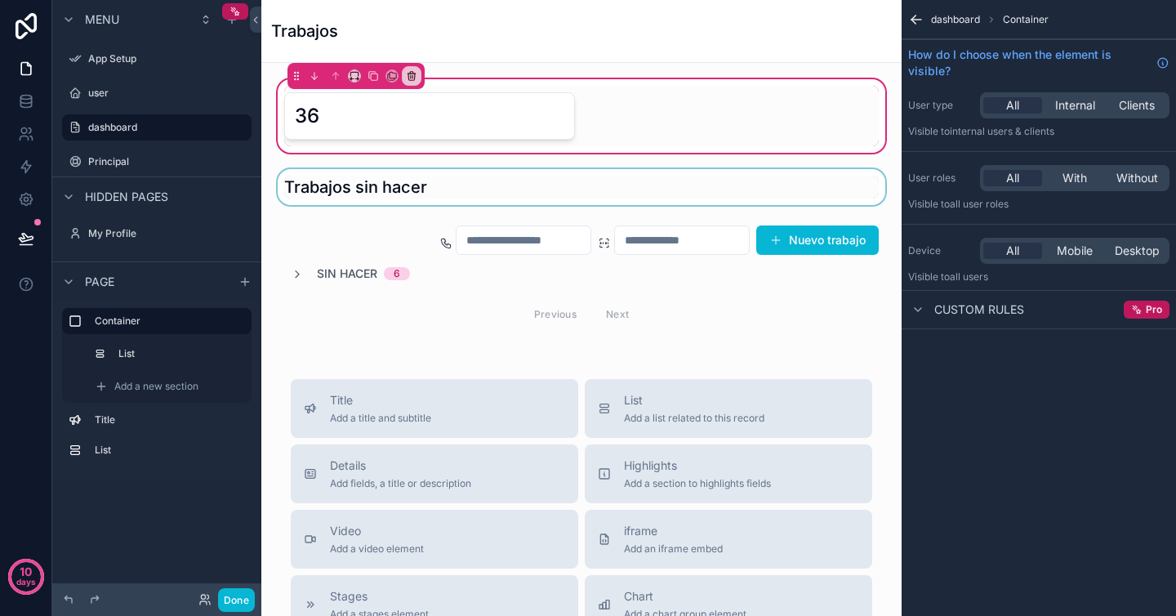
drag, startPoint x: 293, startPoint y: 185, endPoint x: 360, endPoint y: 180, distance: 67.2
click at [360, 180] on div "scrollable content" at bounding box center [581, 187] width 614 height 36
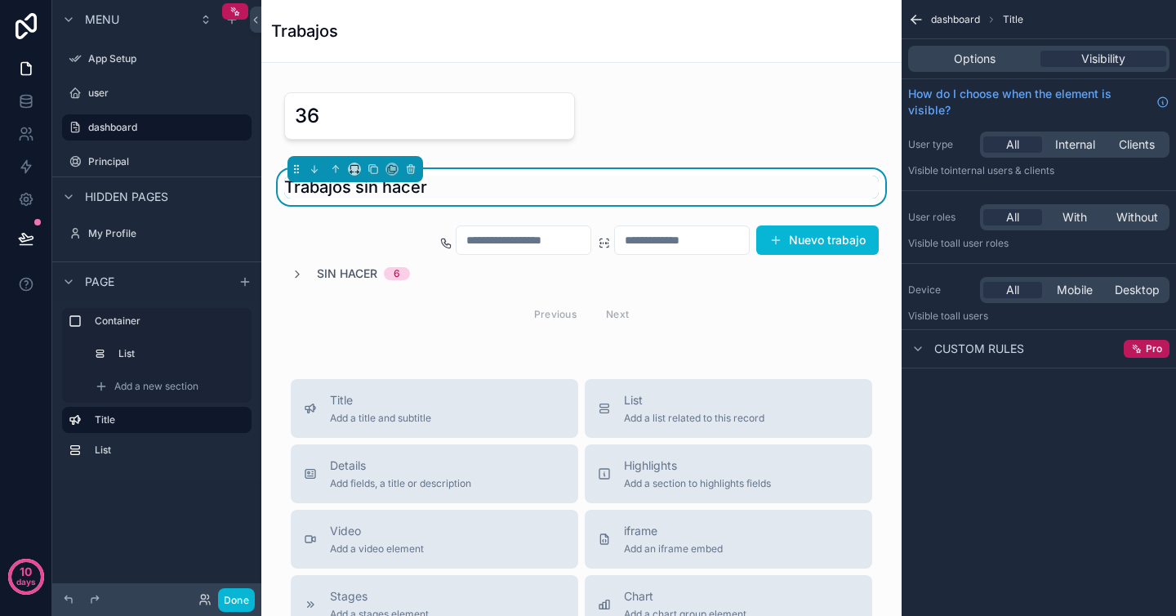
click at [333, 203] on div "Trabajos sin hacer" at bounding box center [581, 187] width 614 height 36
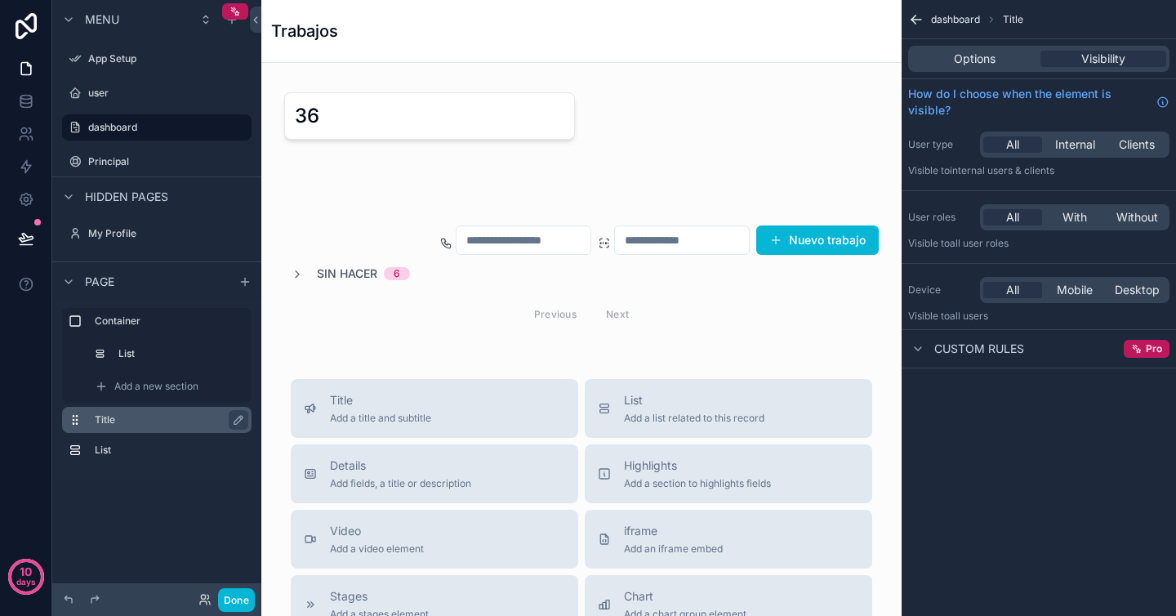
drag, startPoint x: 297, startPoint y: 172, endPoint x: 109, endPoint y: 417, distance: 308.3
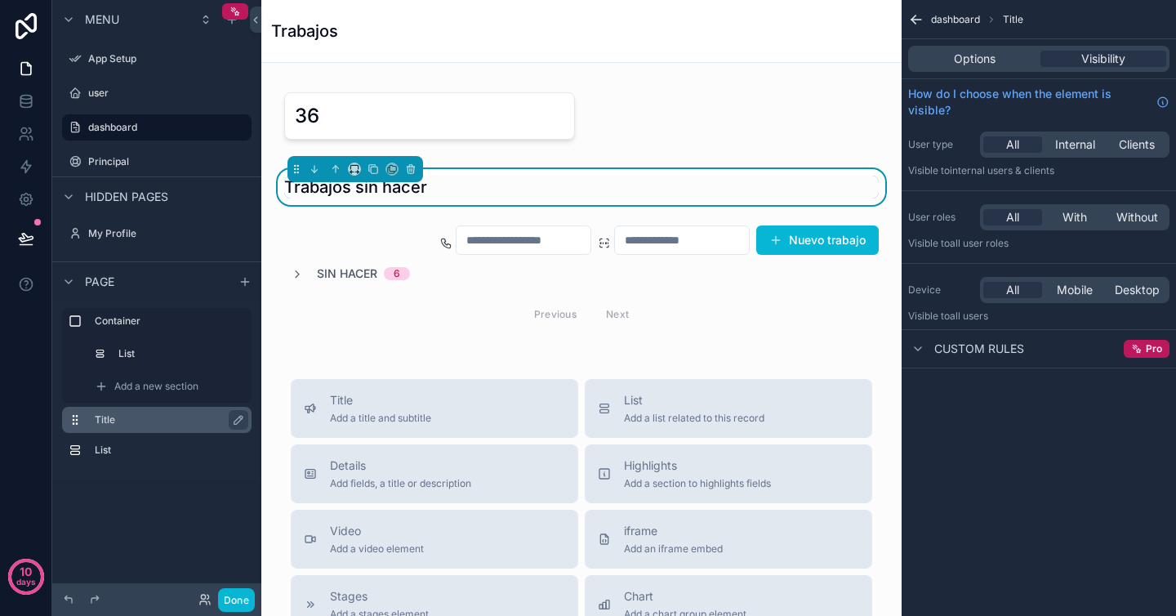
click at [109, 417] on label "Title" at bounding box center [167, 419] width 144 height 13
click at [430, 190] on div "Trabajos sin hacer" at bounding box center [581, 187] width 595 height 23
click at [994, 63] on span "Options" at bounding box center [975, 59] width 42 height 16
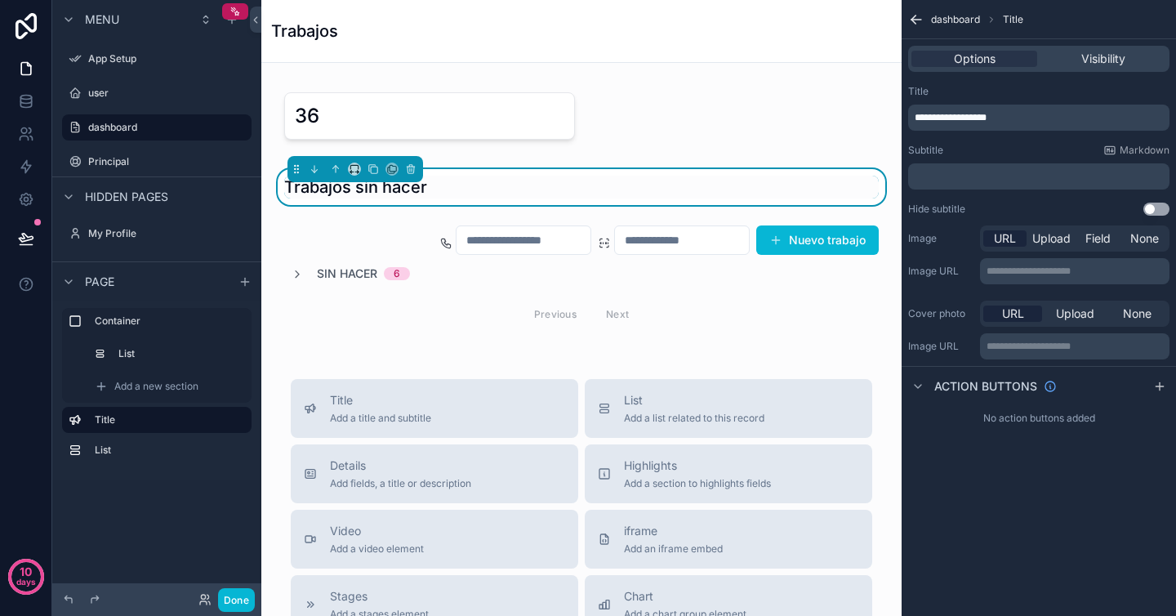
click at [1023, 125] on div "**********" at bounding box center [1038, 118] width 261 height 26
click at [1028, 117] on p "**********" at bounding box center [1041, 117] width 252 height 13
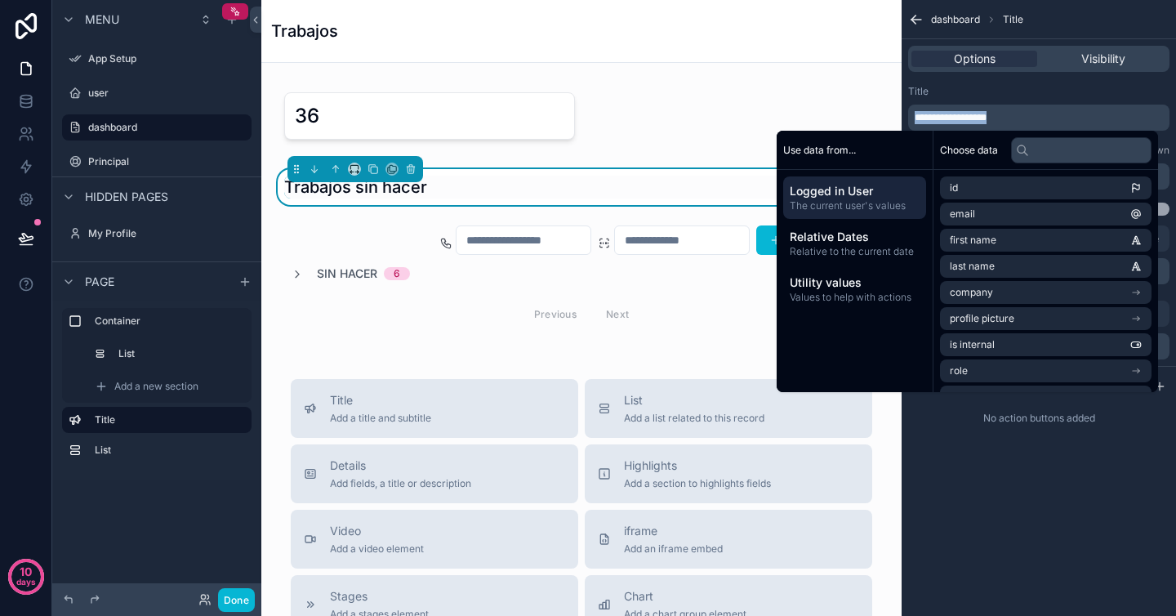
copy span "**********"
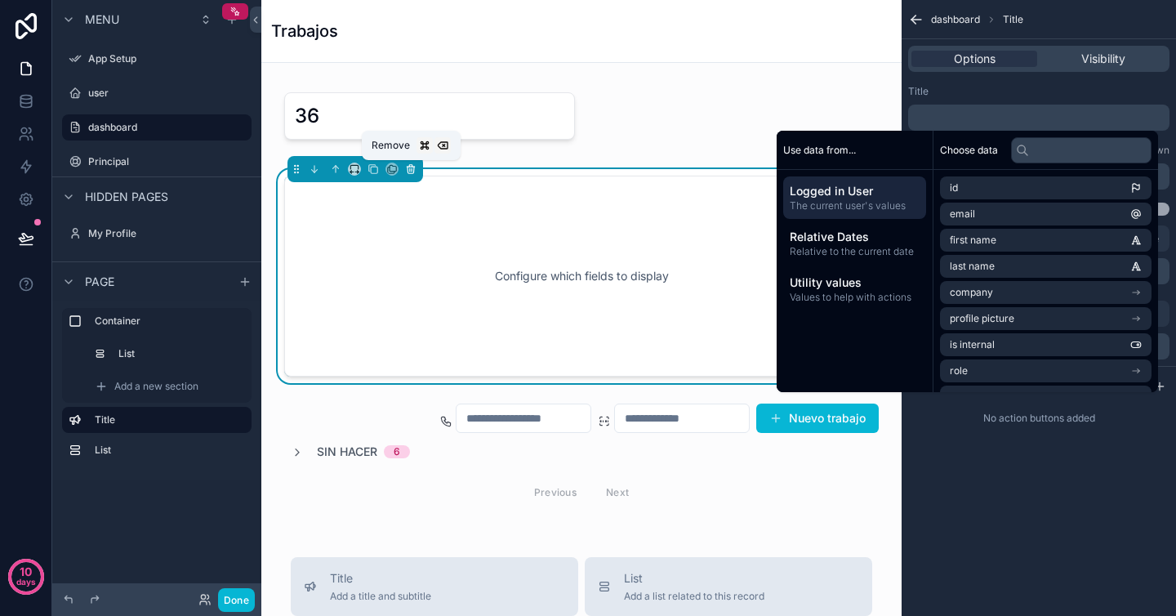
click at [415, 171] on icon "scrollable content" at bounding box center [410, 168] width 11 height 11
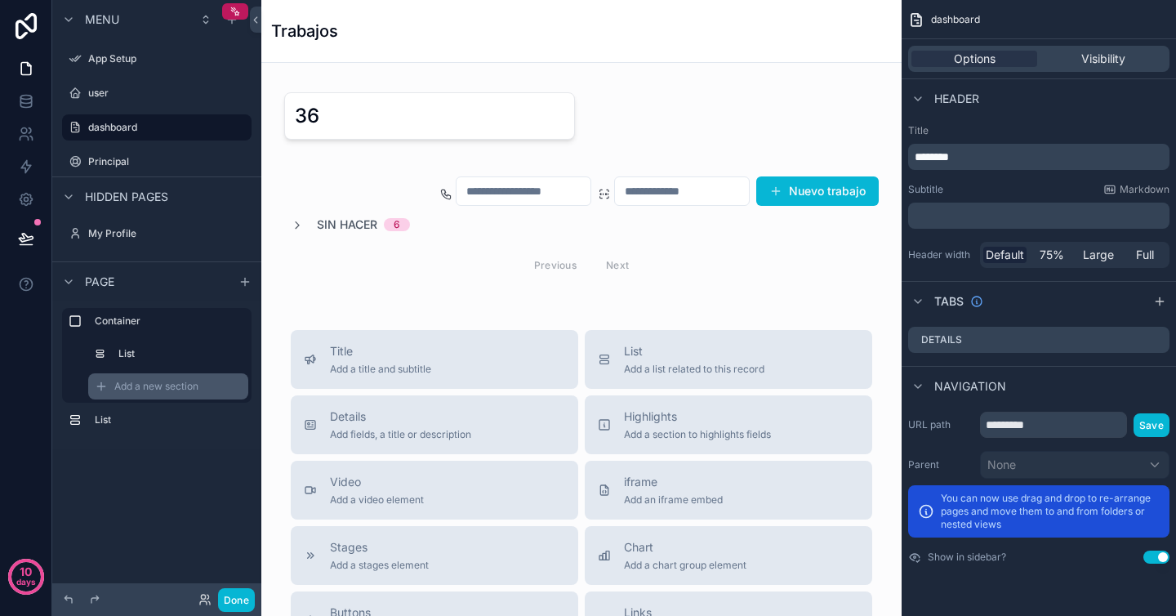
click at [147, 382] on span "Add a new section" at bounding box center [156, 386] width 84 height 13
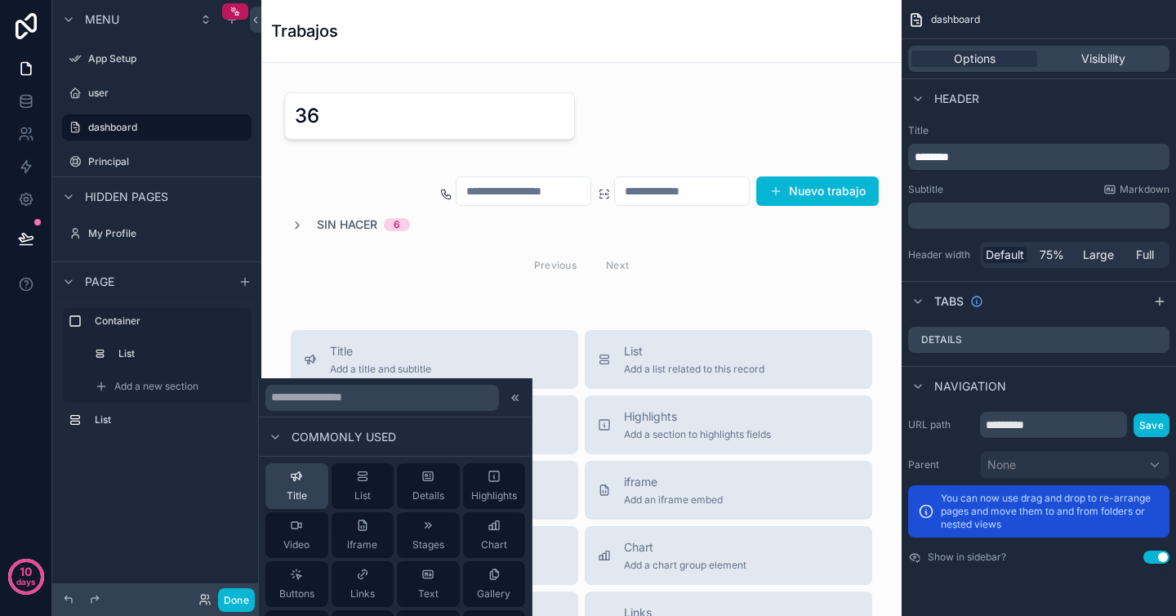
click at [279, 499] on button "Title" at bounding box center [296, 486] width 63 height 46
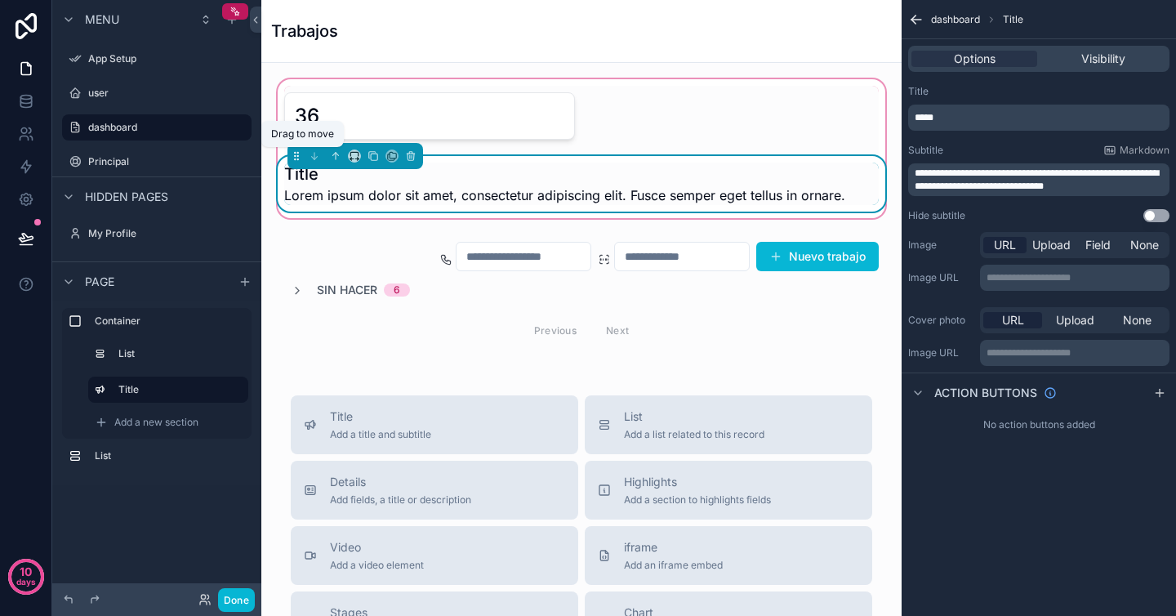
click at [292, 161] on div "scrollable content" at bounding box center [356, 156] width 136 height 26
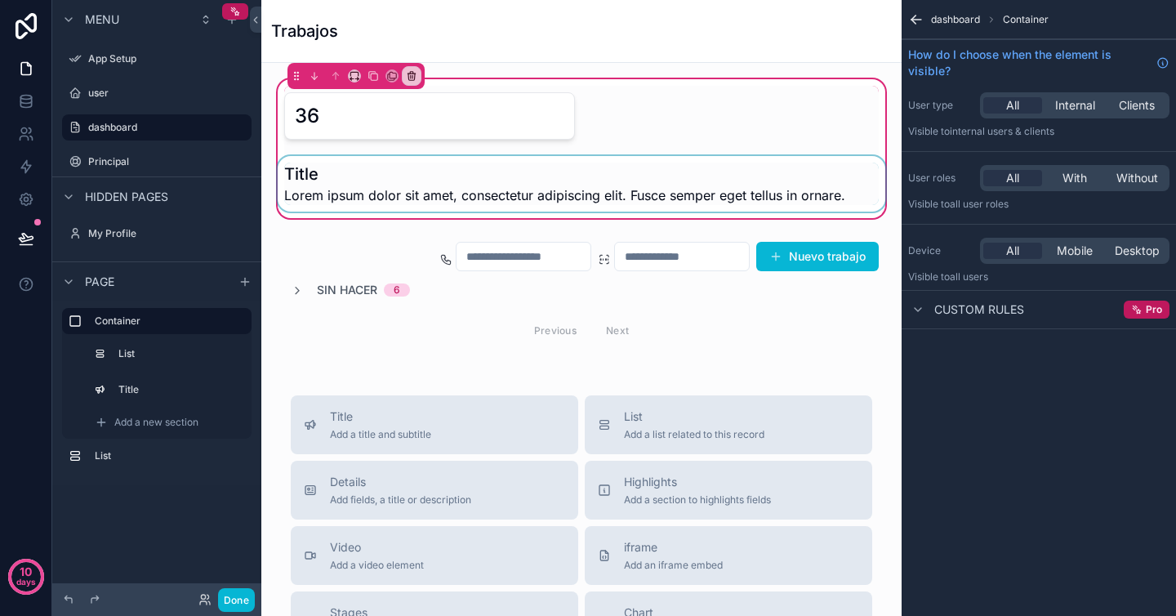
click at [292, 156] on div "scrollable content" at bounding box center [581, 184] width 614 height 56
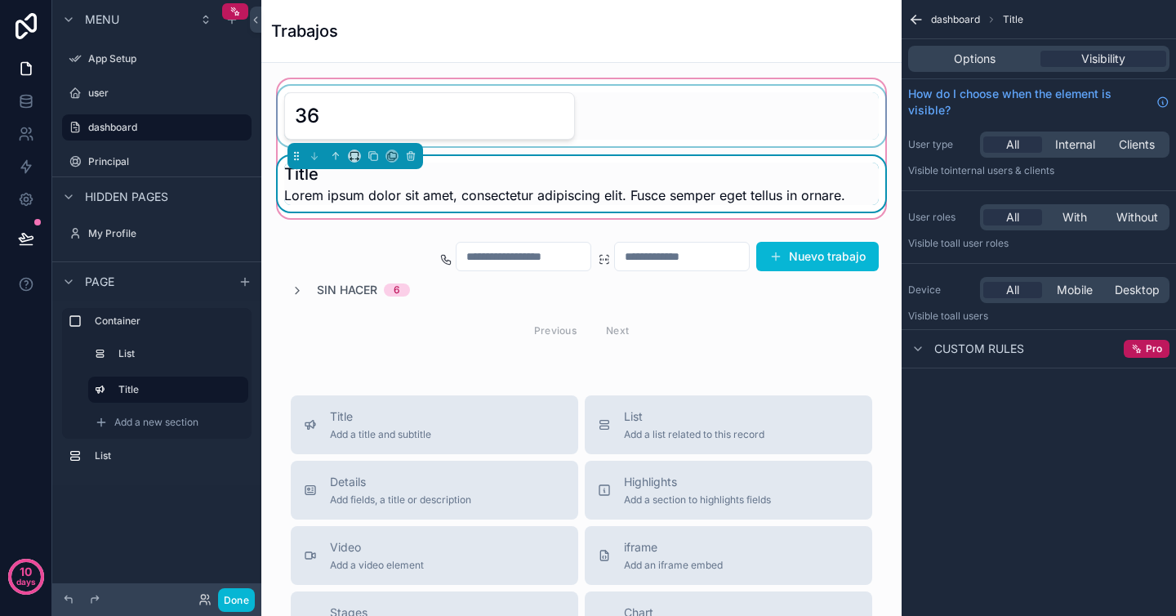
drag, startPoint x: 294, startPoint y: 154, endPoint x: 287, endPoint y: 109, distance: 45.5
click at [287, 110] on div "36 Title Lorem ipsum dolor sit amet, consectetur adipiscing elit. Fusce semper …" at bounding box center [581, 149] width 614 height 126
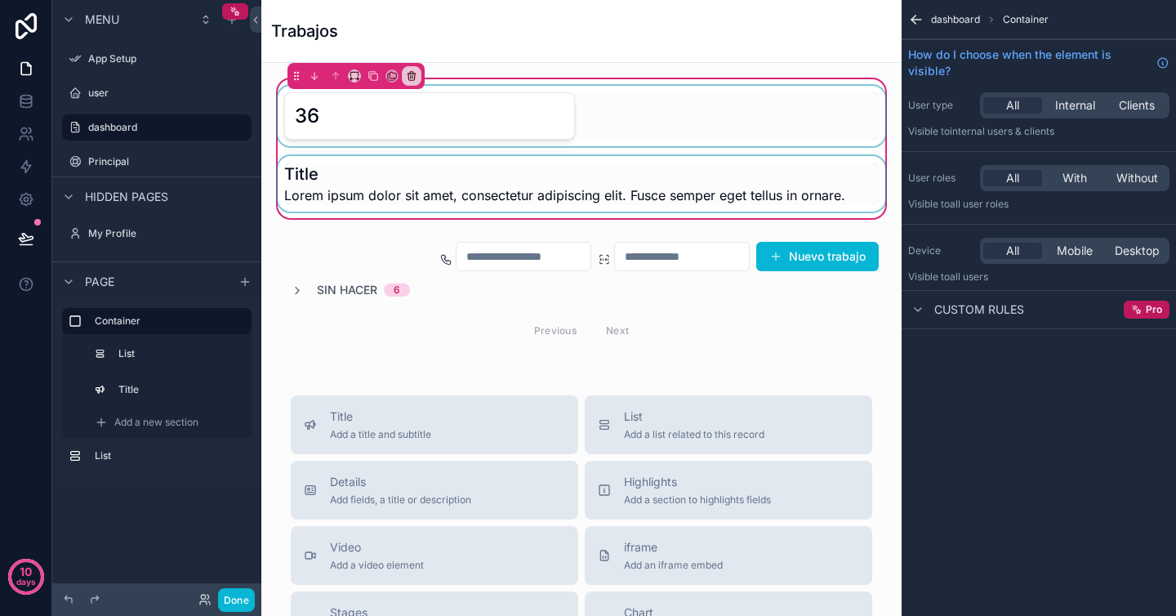
click at [369, 132] on div "scrollable content" at bounding box center [581, 116] width 614 height 60
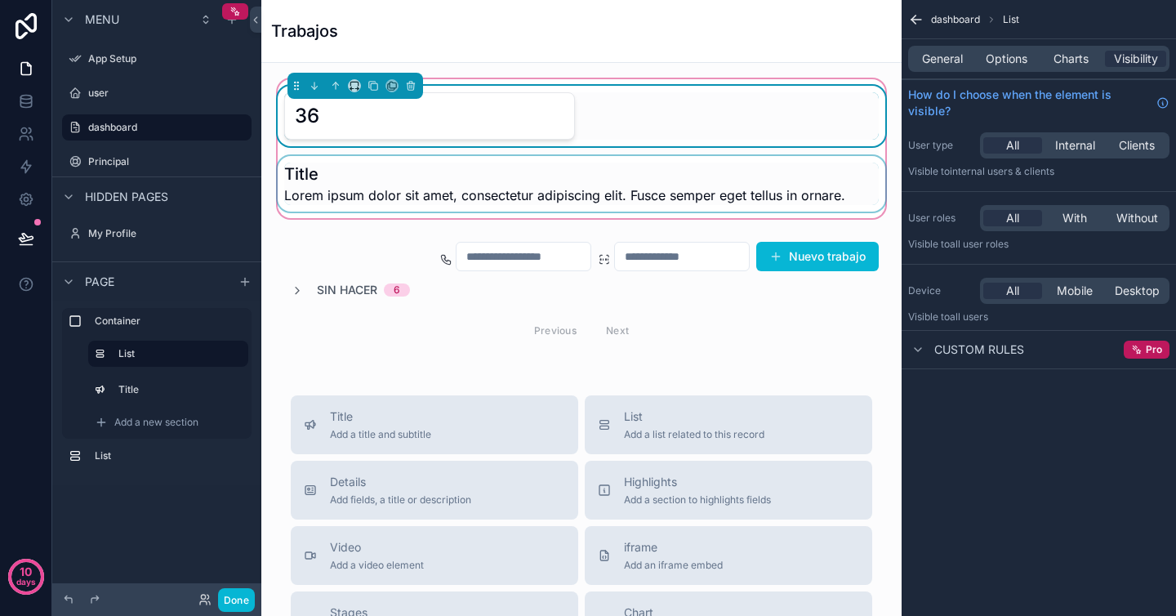
drag, startPoint x: 294, startPoint y: 87, endPoint x: 810, endPoint y: 193, distance: 526.3
click at [809, 193] on div "36 Title Lorem ipsum dolor sit amet, consectetur adipiscing elit. Fusce semper …" at bounding box center [581, 149] width 614 height 126
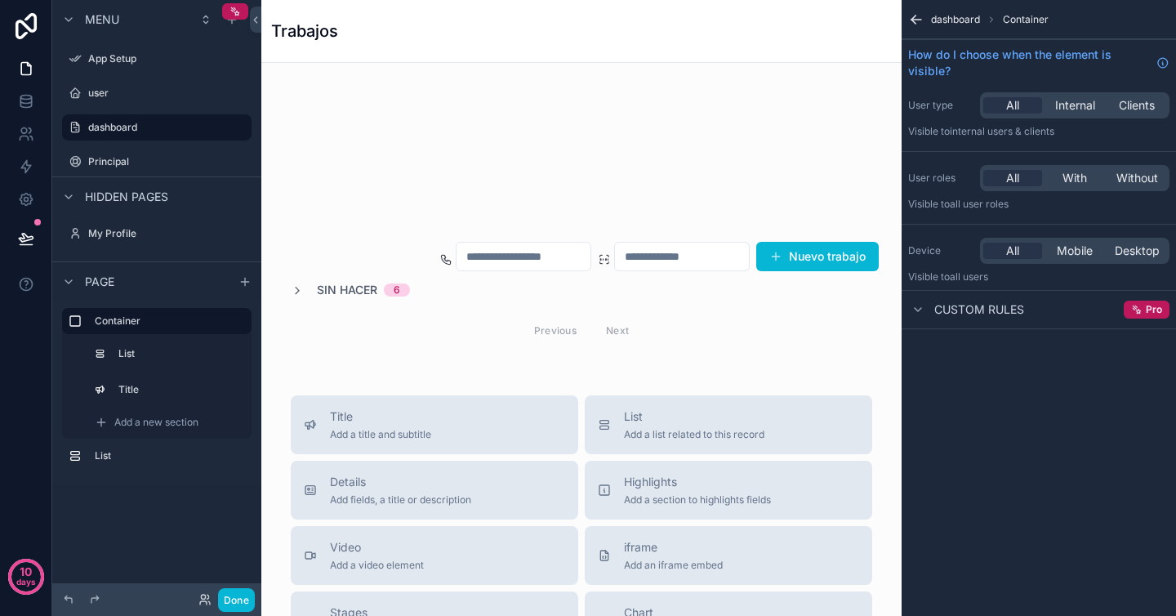
drag, startPoint x: 297, startPoint y: 77, endPoint x: 599, endPoint y: 146, distance: 309.3
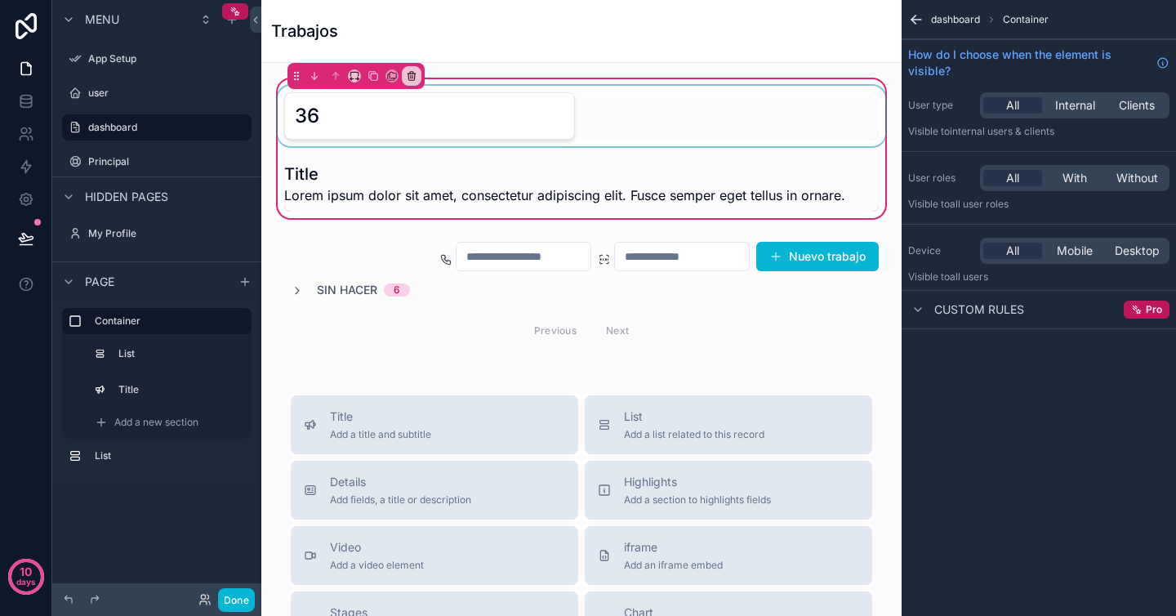
click at [485, 132] on div "scrollable content" at bounding box center [581, 116] width 614 height 60
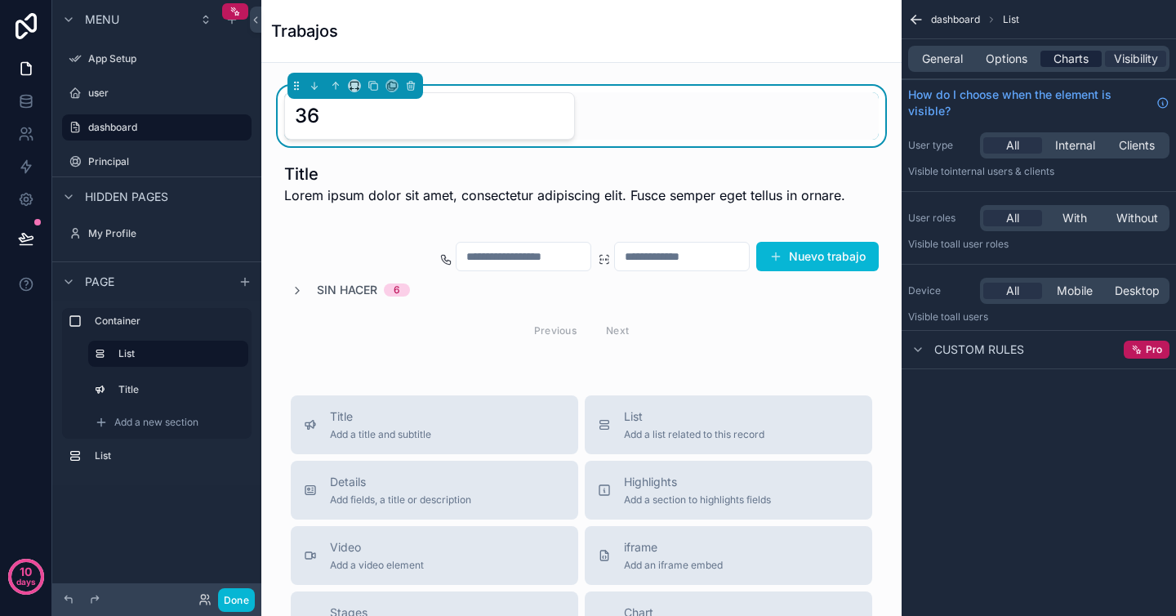
click at [1074, 62] on span "Charts" at bounding box center [1071, 59] width 35 height 16
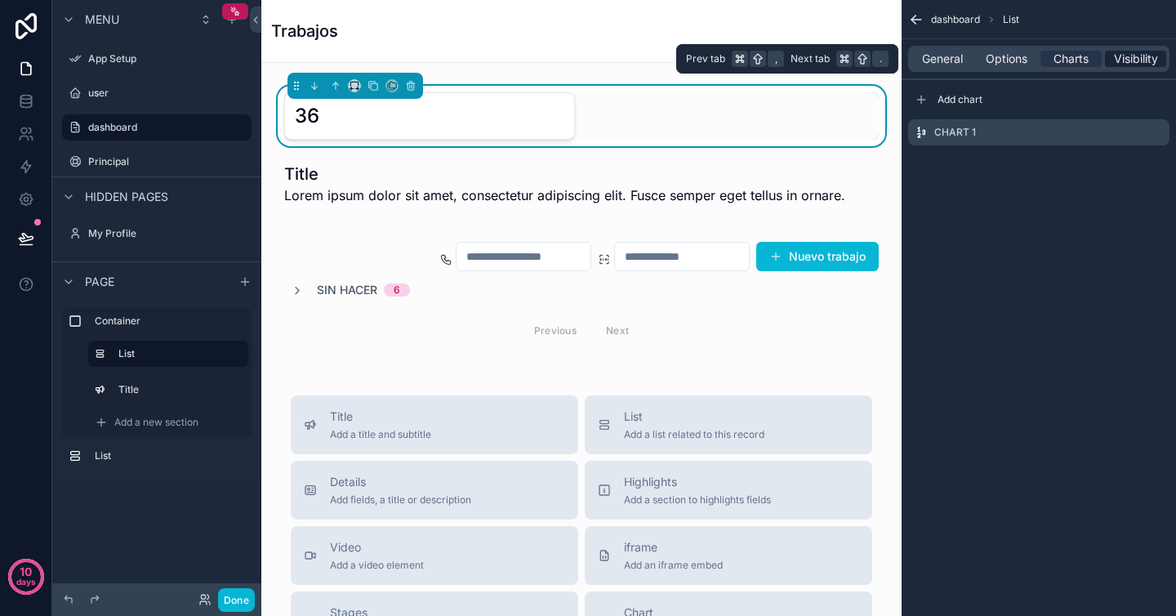
click at [1134, 55] on span "Visibility" at bounding box center [1136, 59] width 44 height 16
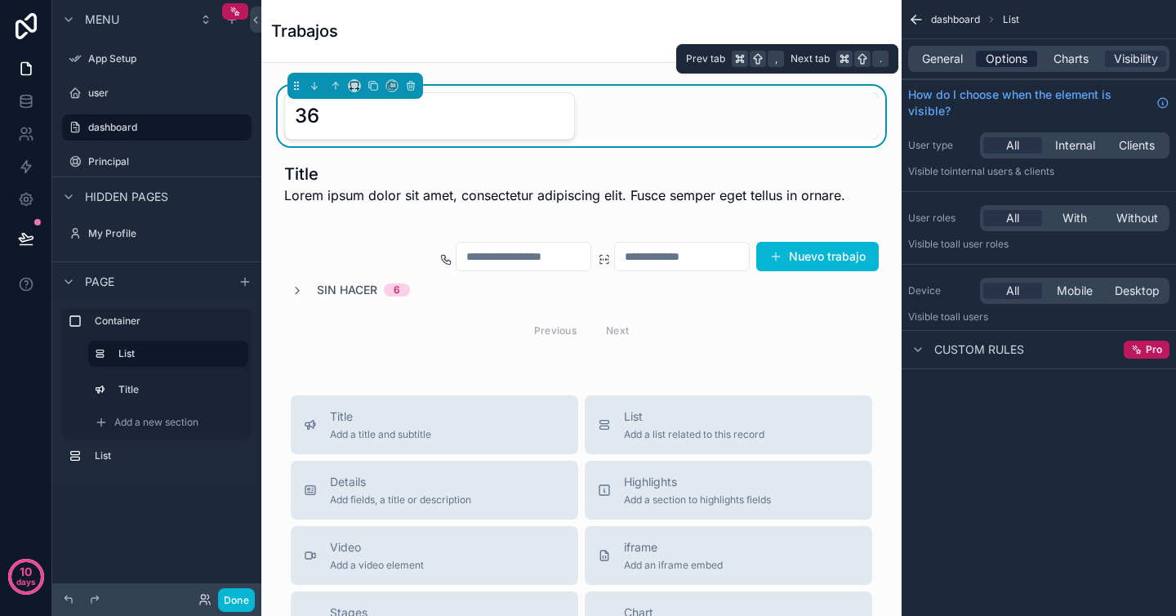
click at [1012, 60] on span "Options" at bounding box center [1007, 59] width 42 height 16
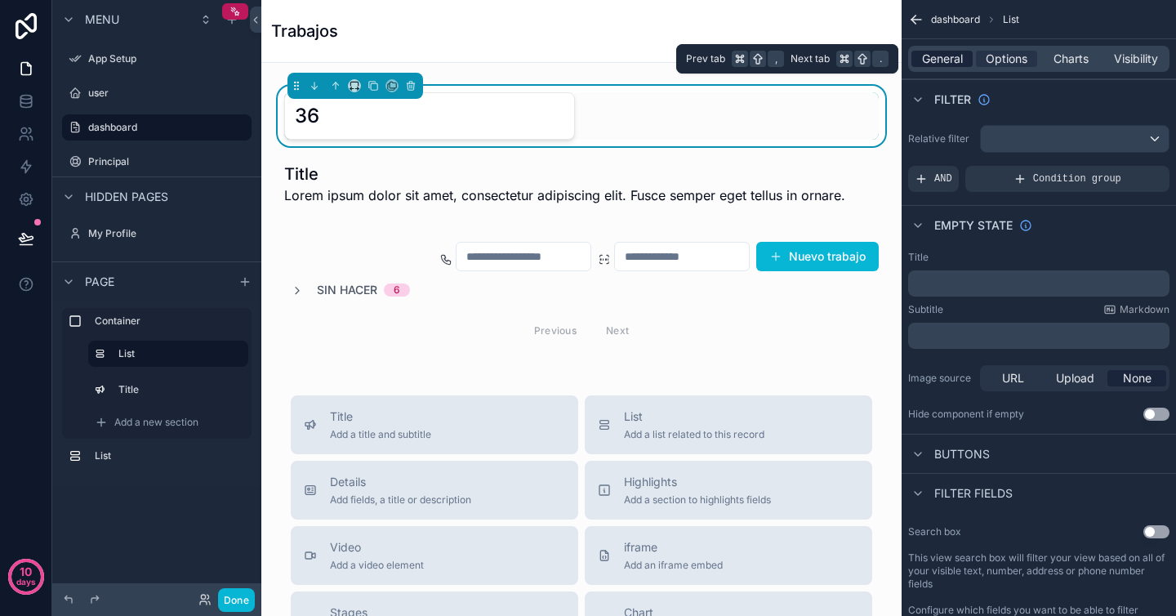
click at [943, 56] on span "General" at bounding box center [942, 59] width 41 height 16
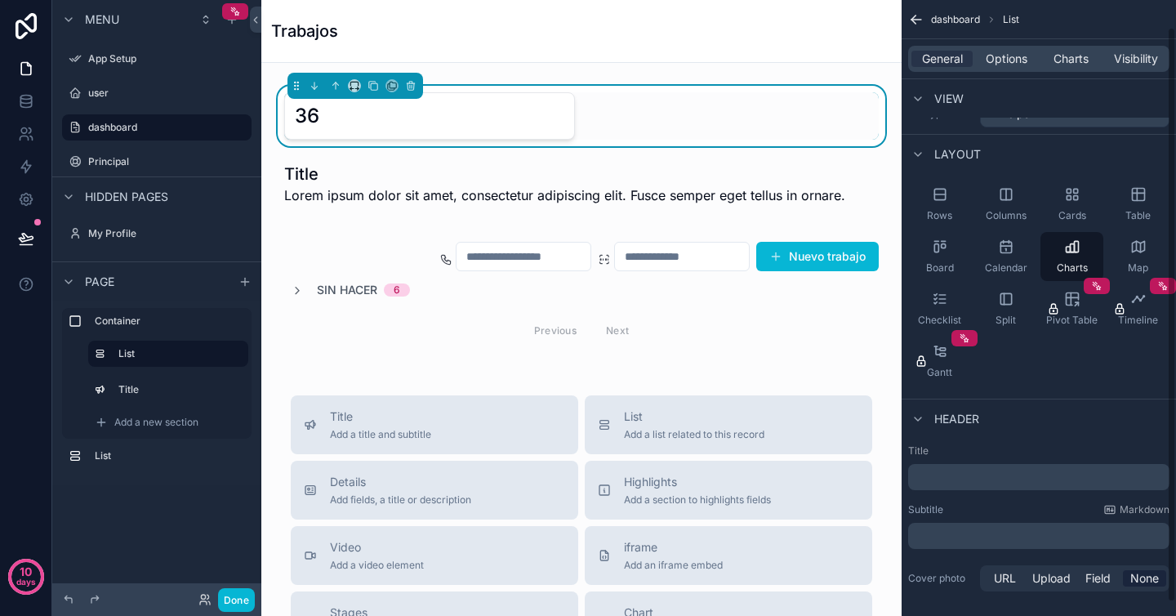
scroll to position [43, 0]
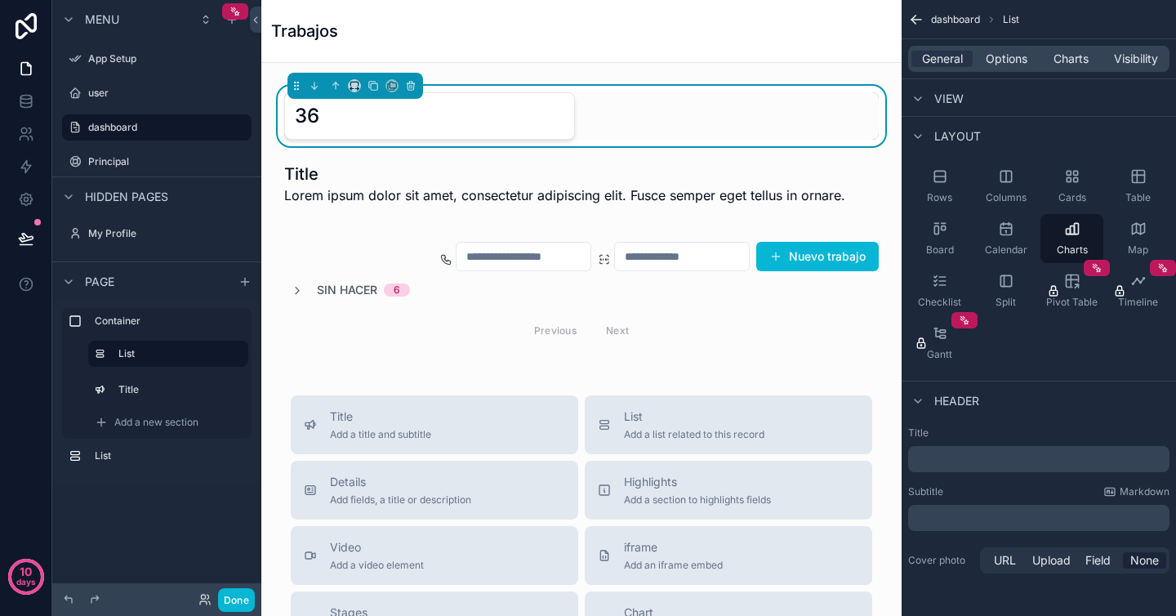
click at [997, 454] on p "﻿" at bounding box center [1041, 459] width 252 height 16
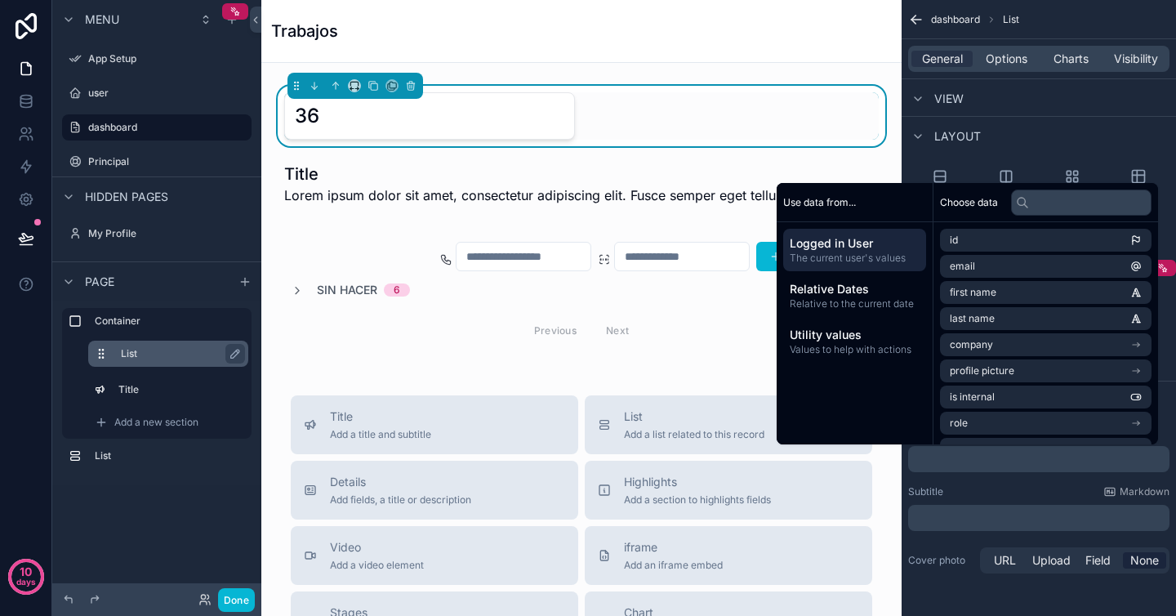
click at [156, 354] on label "List" at bounding box center [178, 353] width 114 height 13
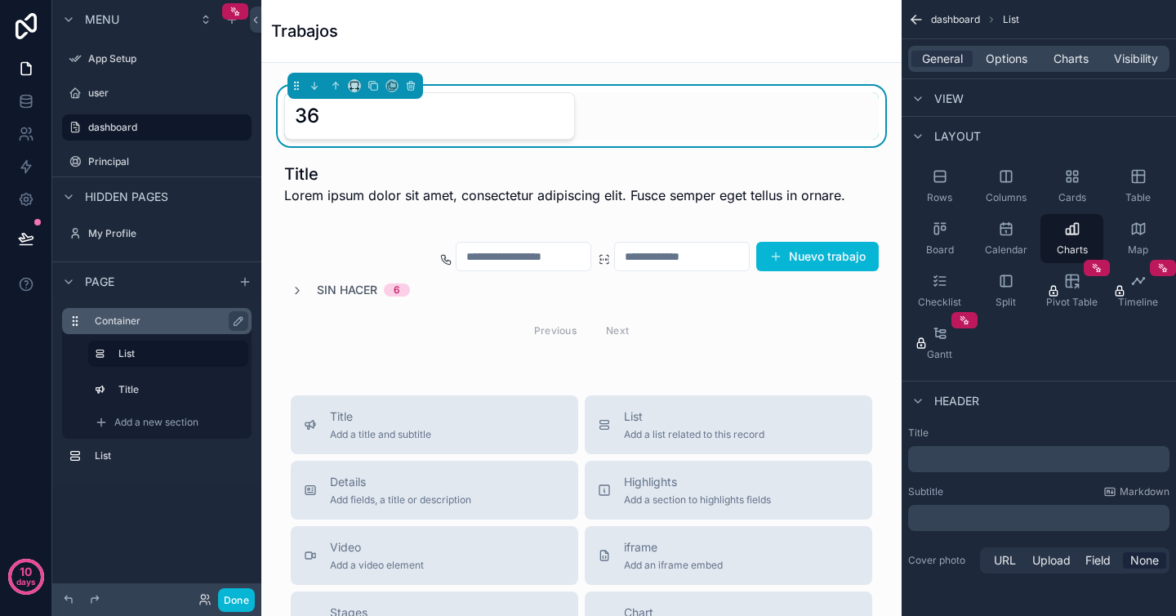
click at [158, 329] on div "Container" at bounding box center [170, 321] width 150 height 20
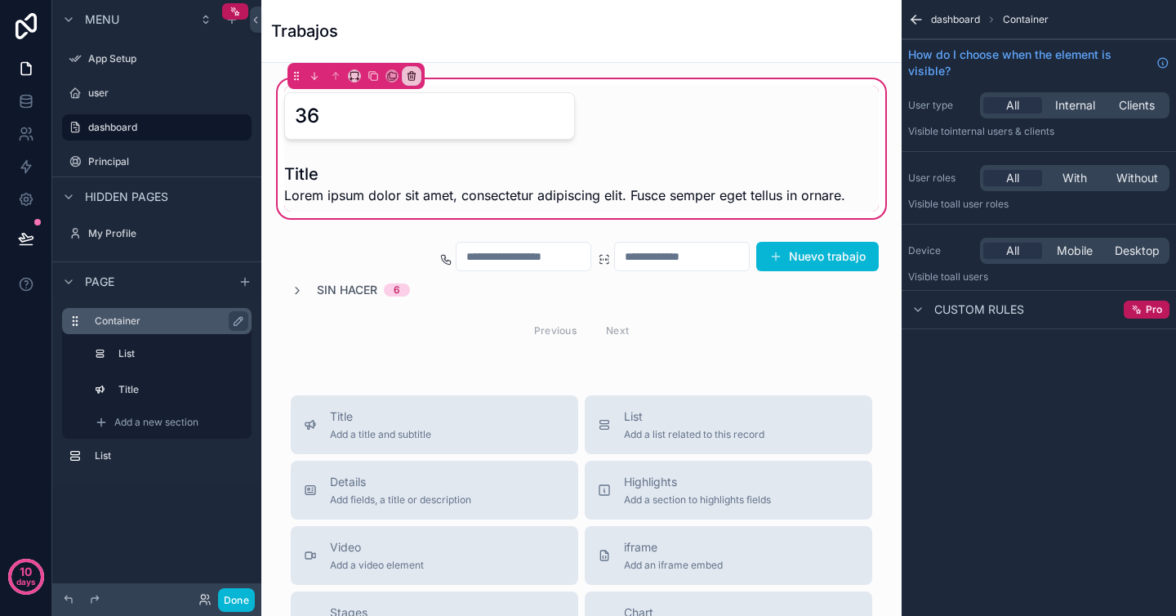
scroll to position [0, 0]
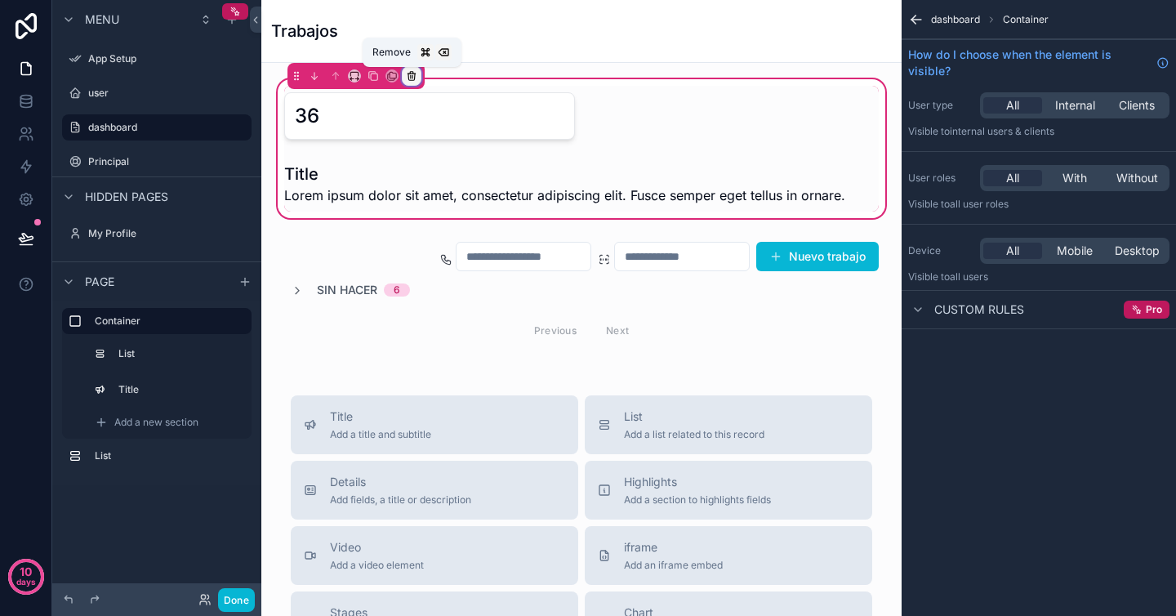
click at [409, 72] on icon "scrollable content" at bounding box center [411, 75] width 11 height 11
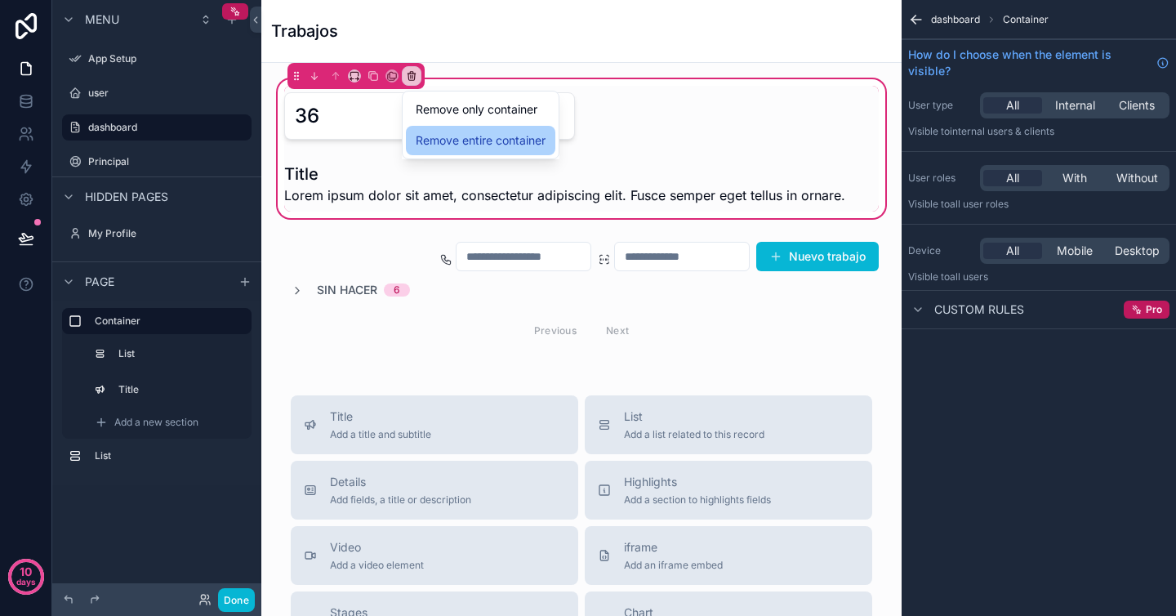
click at [542, 141] on span "Remove entire container" at bounding box center [481, 141] width 130 height 20
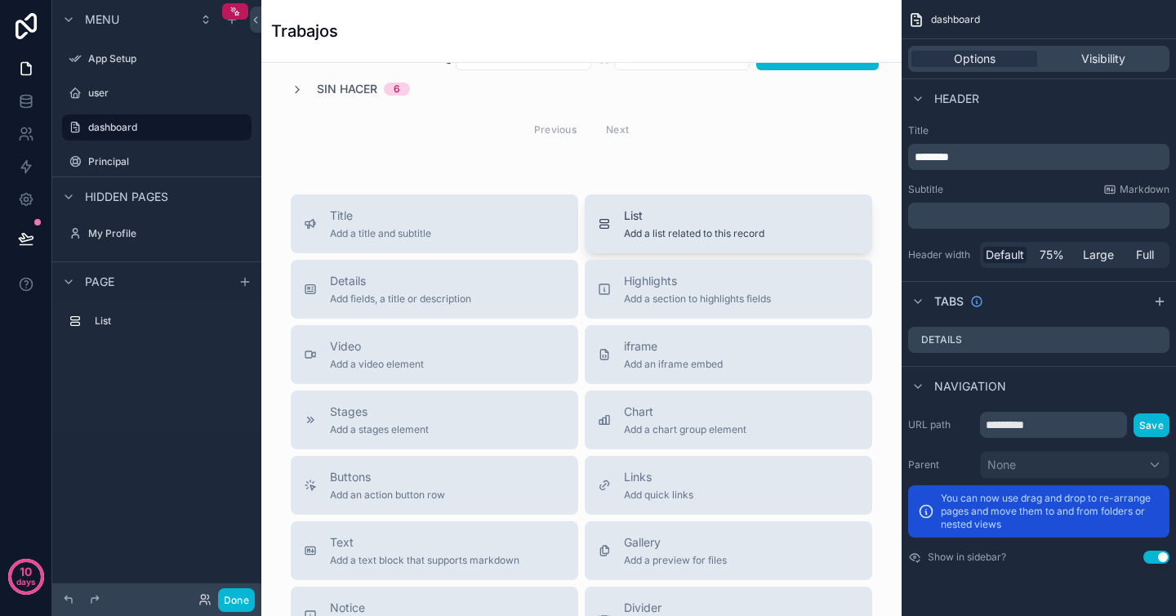
scroll to position [35, 0]
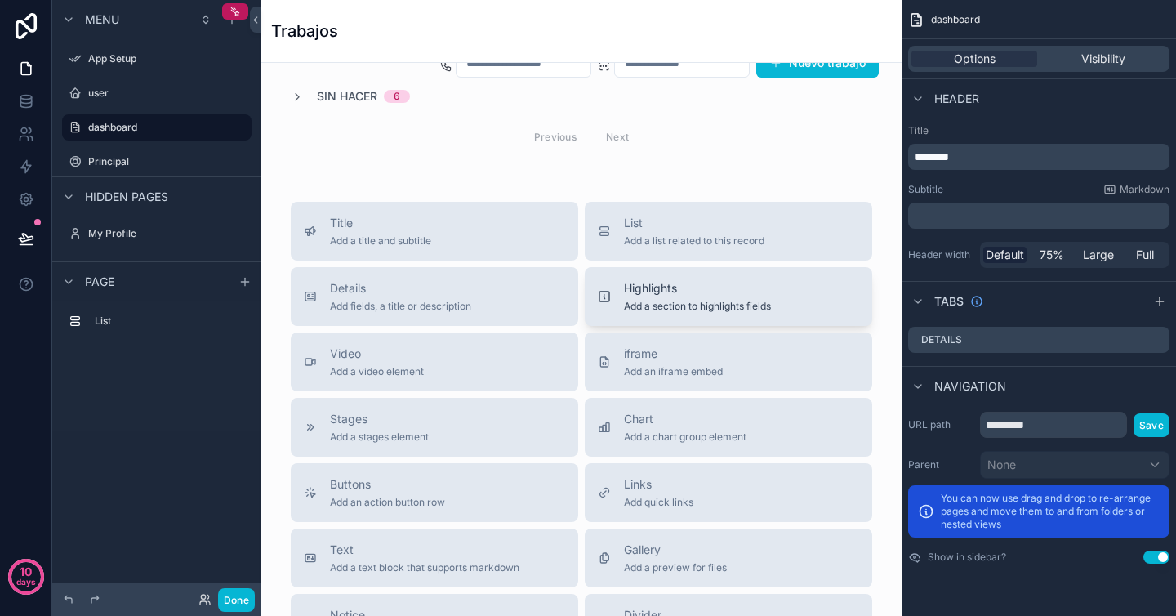
click at [690, 312] on span "Add a section to highlights fields" at bounding box center [697, 306] width 147 height 13
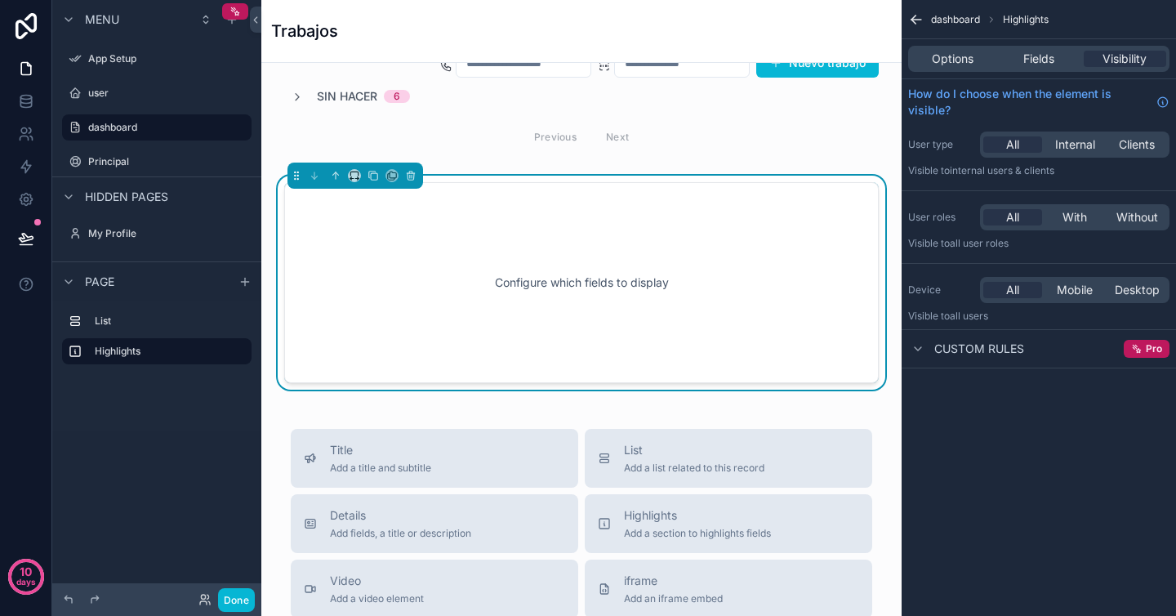
scroll to position [10, 0]
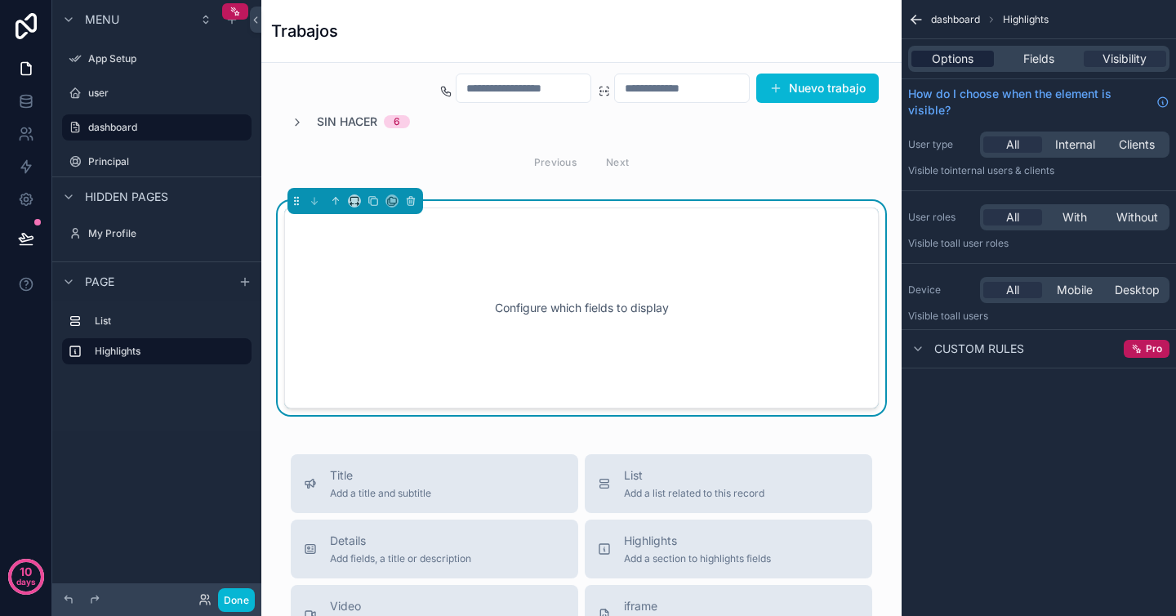
click at [961, 60] on span "Options" at bounding box center [953, 59] width 42 height 16
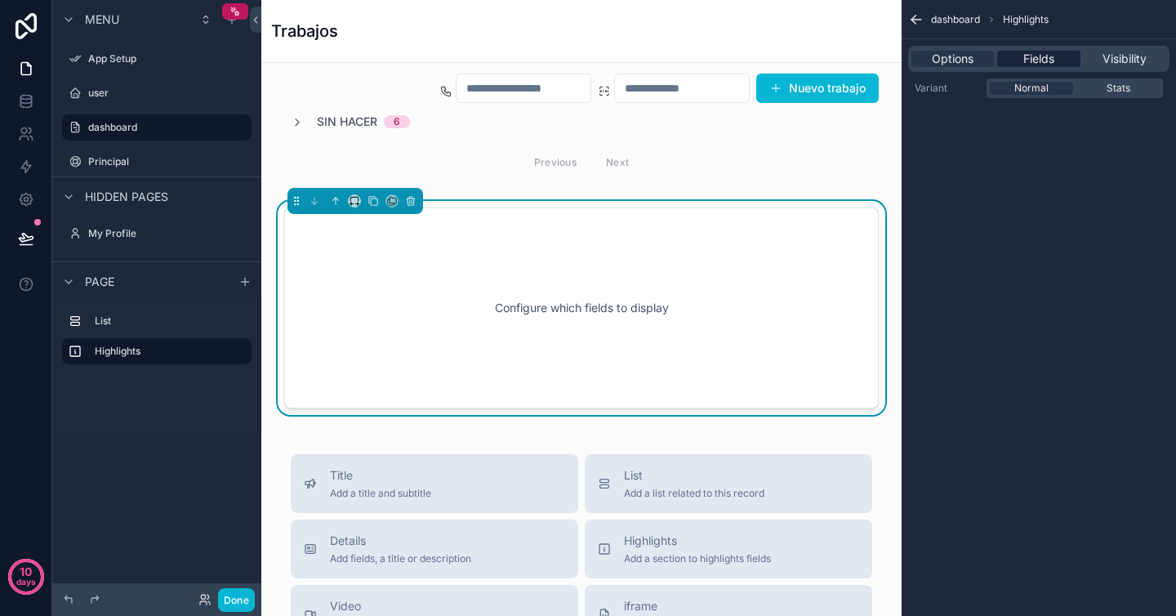
click at [1038, 61] on span "Fields" at bounding box center [1039, 59] width 31 height 16
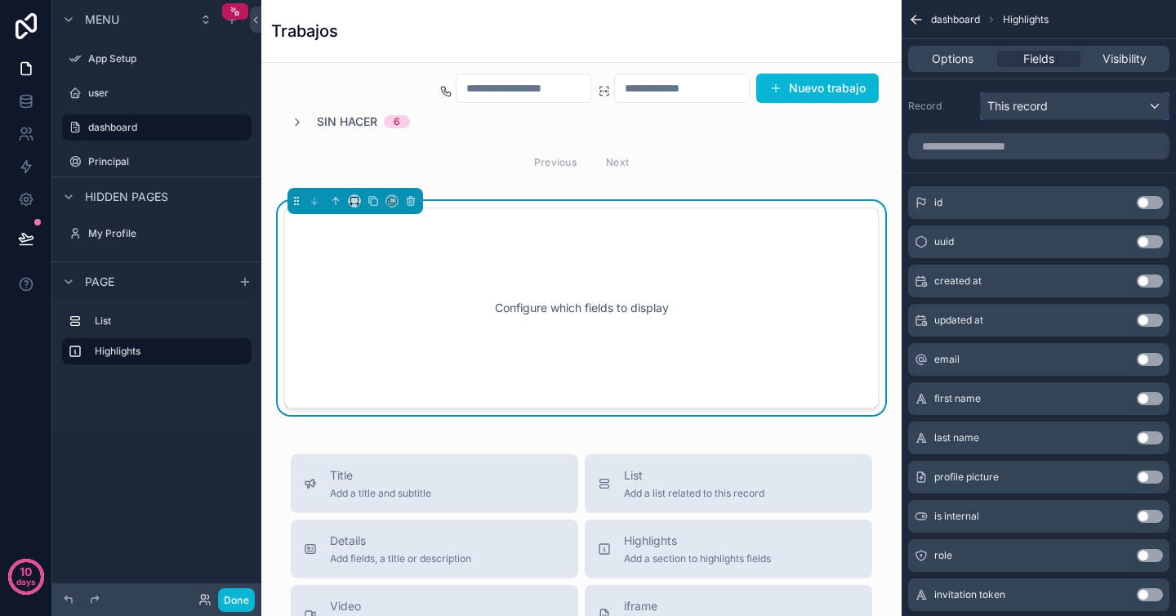
click at [1082, 109] on div "This record" at bounding box center [1075, 106] width 188 height 26
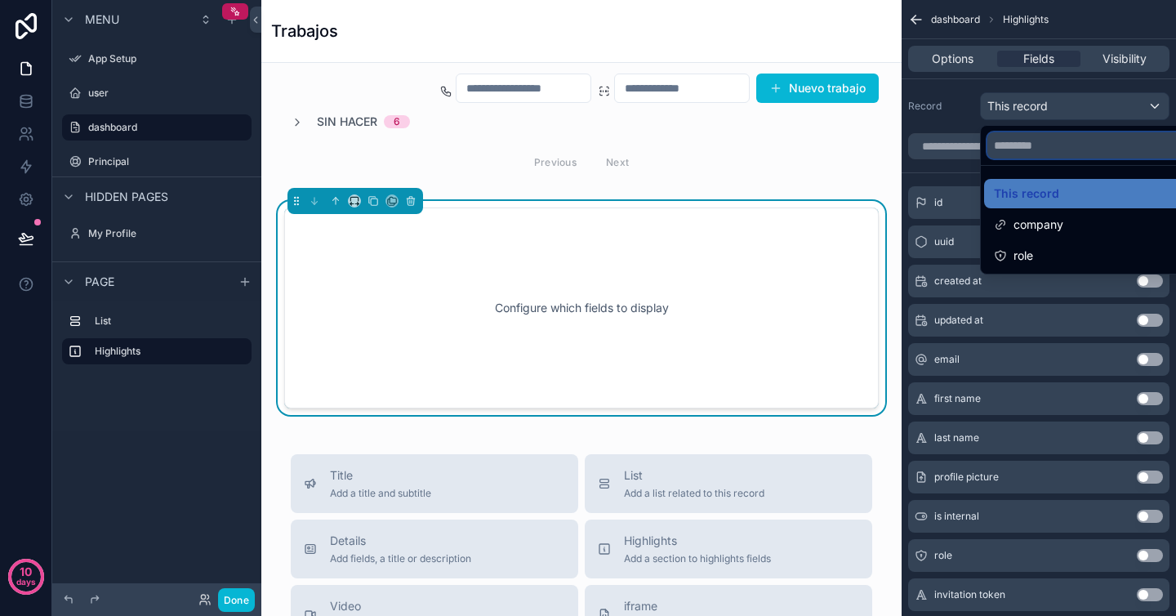
click at [1046, 149] on input "text" at bounding box center [1094, 145] width 212 height 26
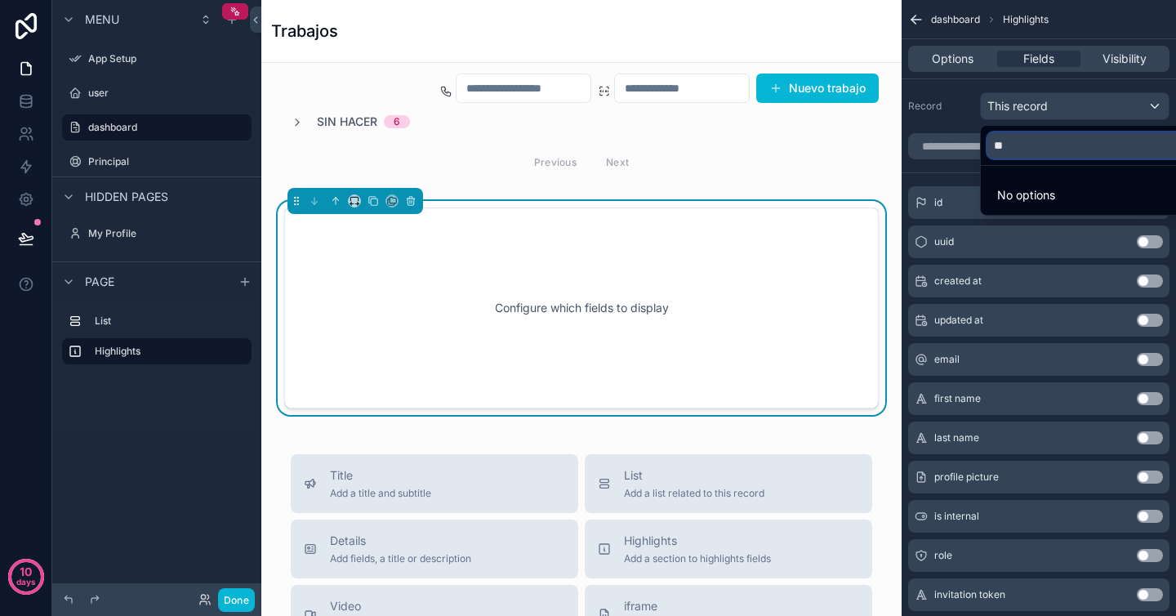
type input "*"
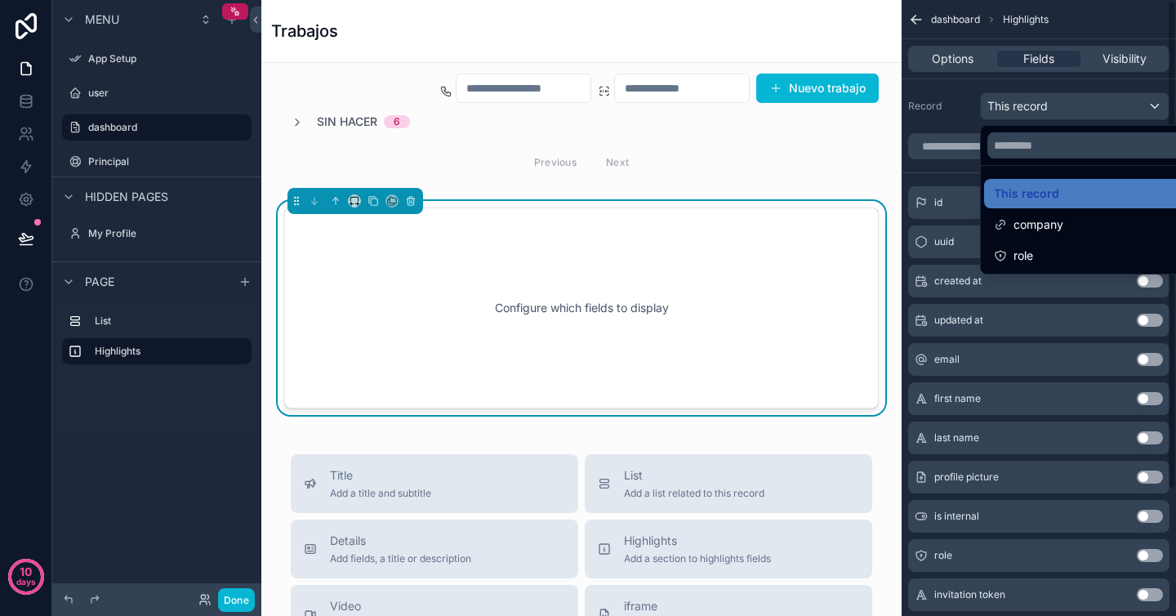
click at [960, 129] on div "scrollable content" at bounding box center [588, 308] width 1176 height 616
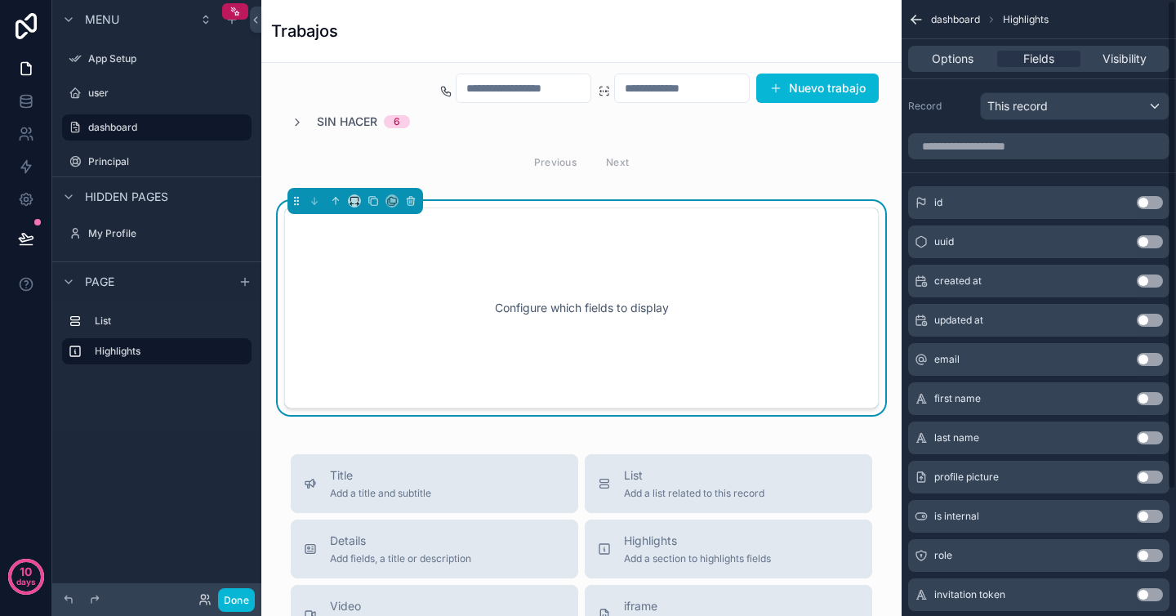
click at [551, 209] on div "Configure which fields to display" at bounding box center [581, 307] width 595 height 201
click at [666, 266] on div "Configure which fields to display" at bounding box center [581, 307] width 541 height 147
click at [694, 314] on div "Configure which fields to display" at bounding box center [581, 307] width 541 height 147
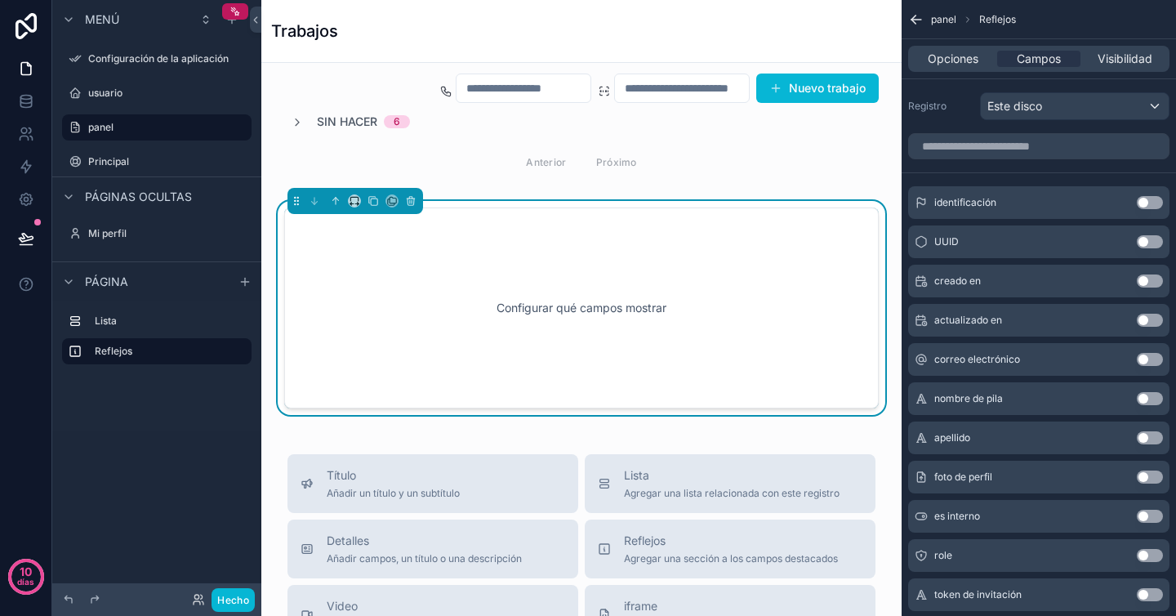
click at [963, 127] on div "contenido desplazable" at bounding box center [1039, 146] width 274 height 39
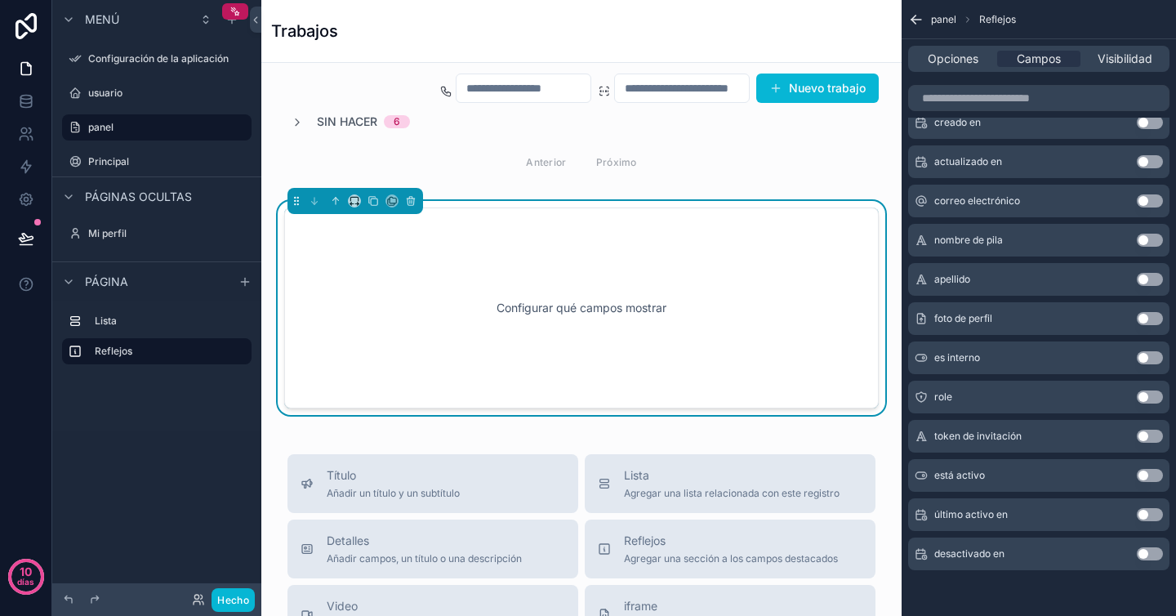
scroll to position [0, 0]
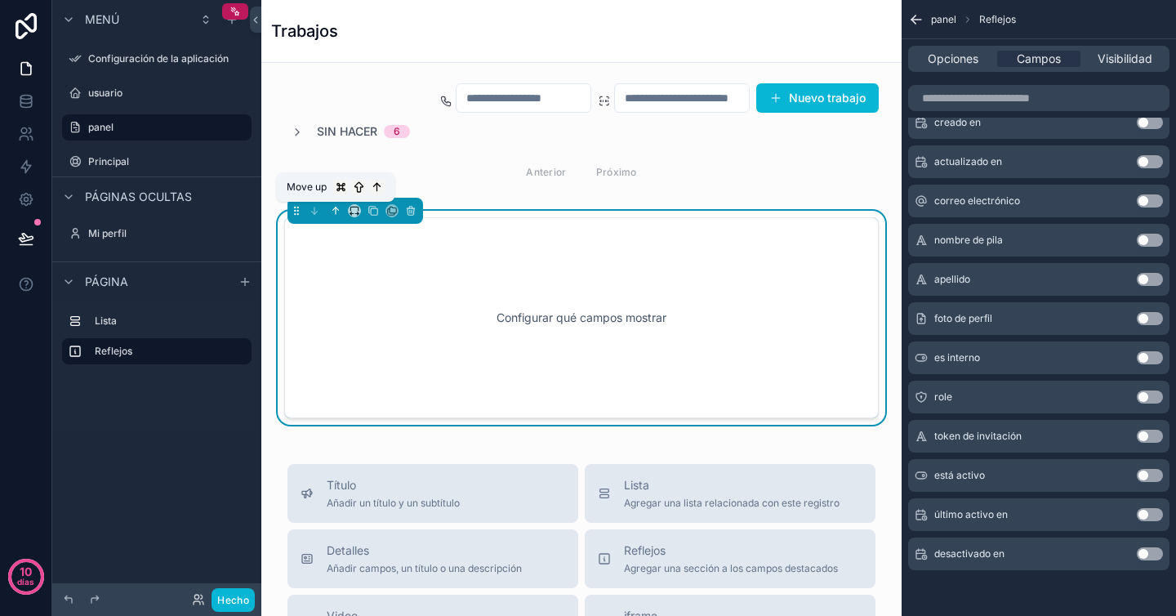
click at [331, 213] on icon "contenido desplazable" at bounding box center [335, 210] width 11 height 11
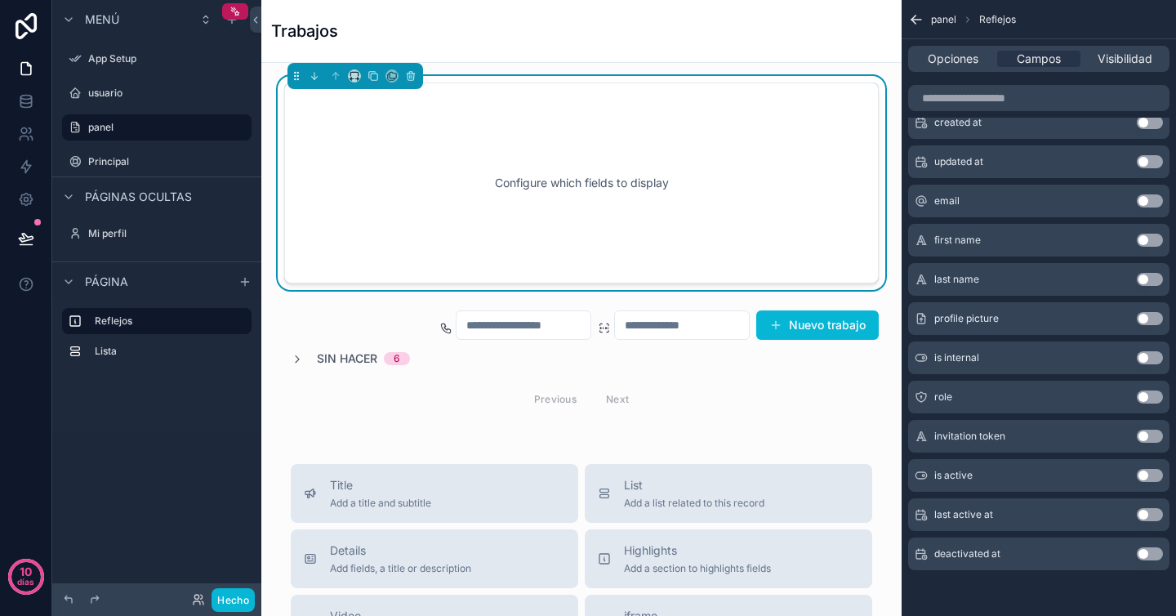
click at [551, 206] on div "Configure which fields to display" at bounding box center [581, 182] width 541 height 147
click at [1118, 55] on font "Visibilidad" at bounding box center [1125, 58] width 55 height 14
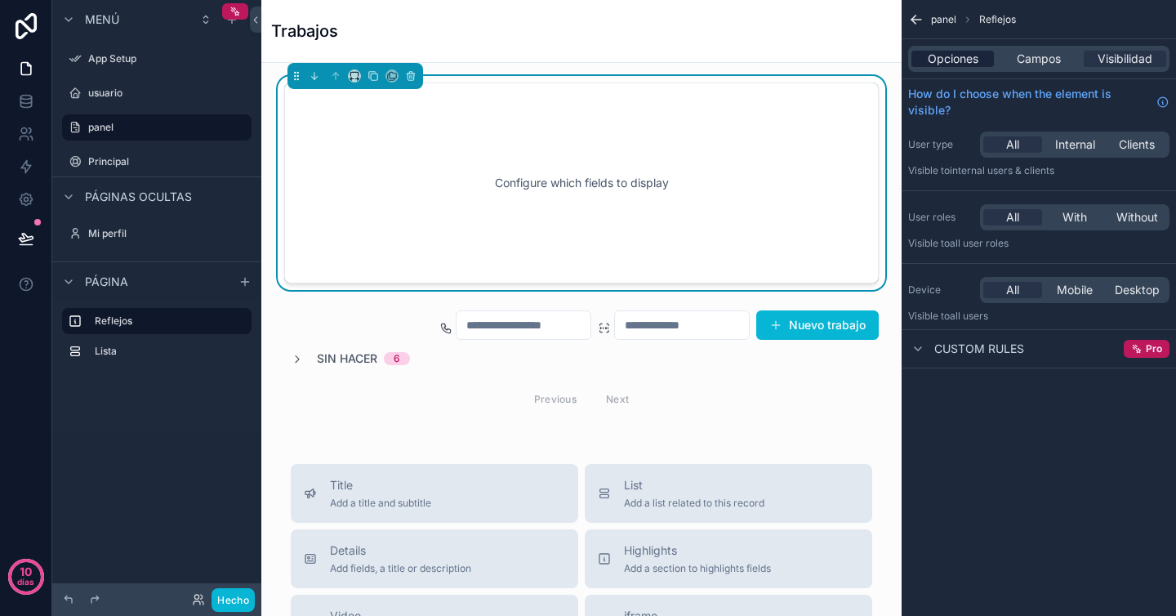
click at [943, 58] on font "Opciones" at bounding box center [953, 58] width 51 height 14
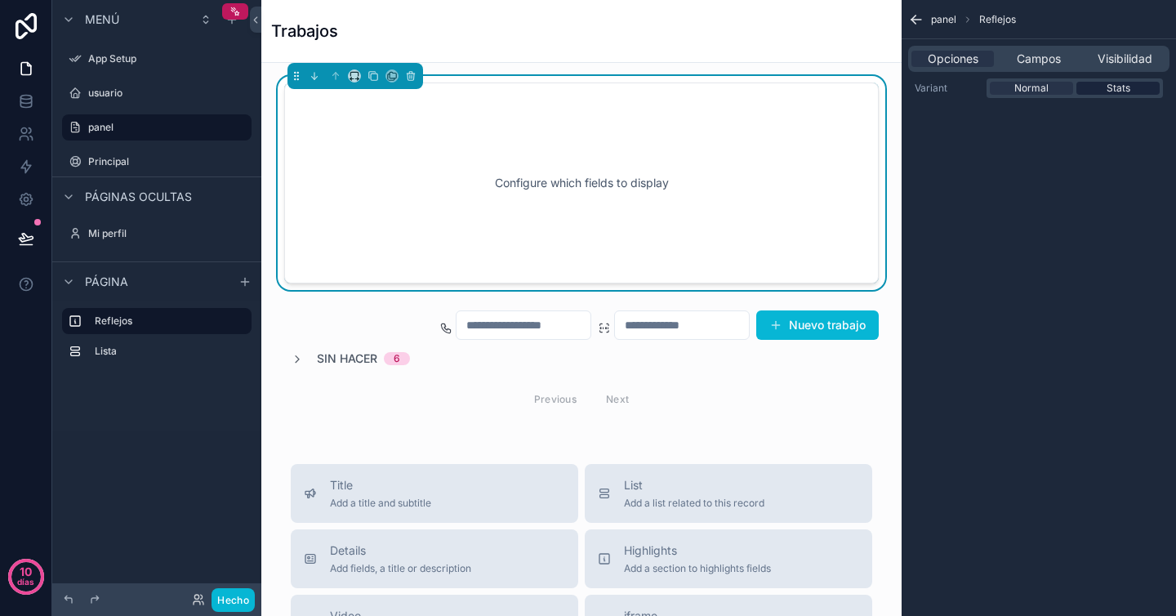
click at [1109, 91] on span "Stats" at bounding box center [1119, 88] width 24 height 13
click at [1046, 52] on font "Campos" at bounding box center [1039, 58] width 44 height 14
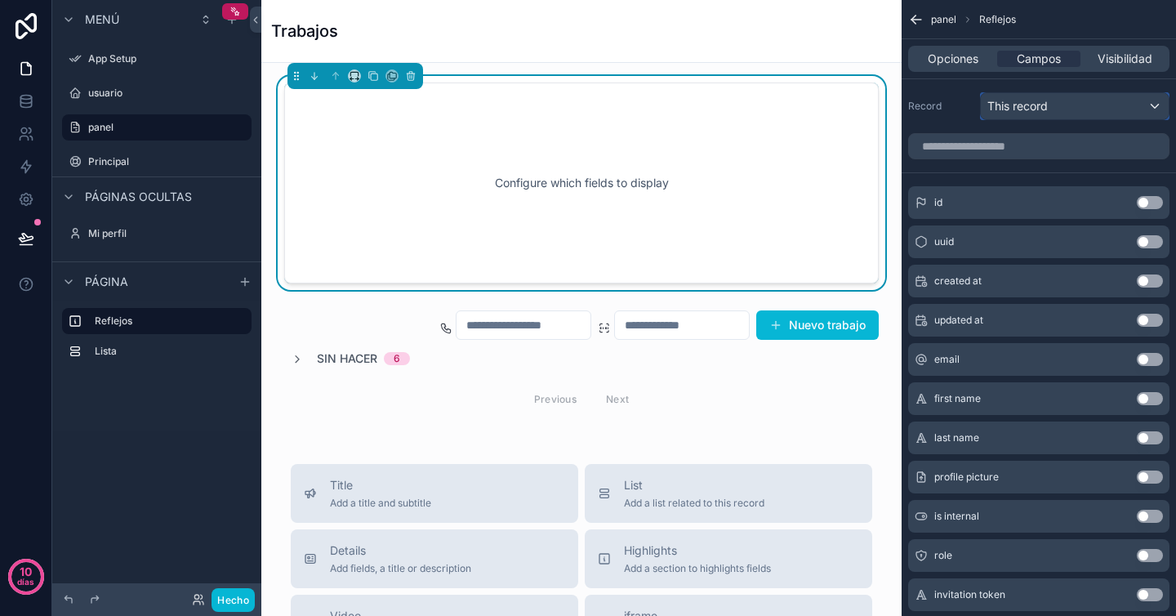
click at [1055, 114] on div "This record" at bounding box center [1075, 106] width 188 height 26
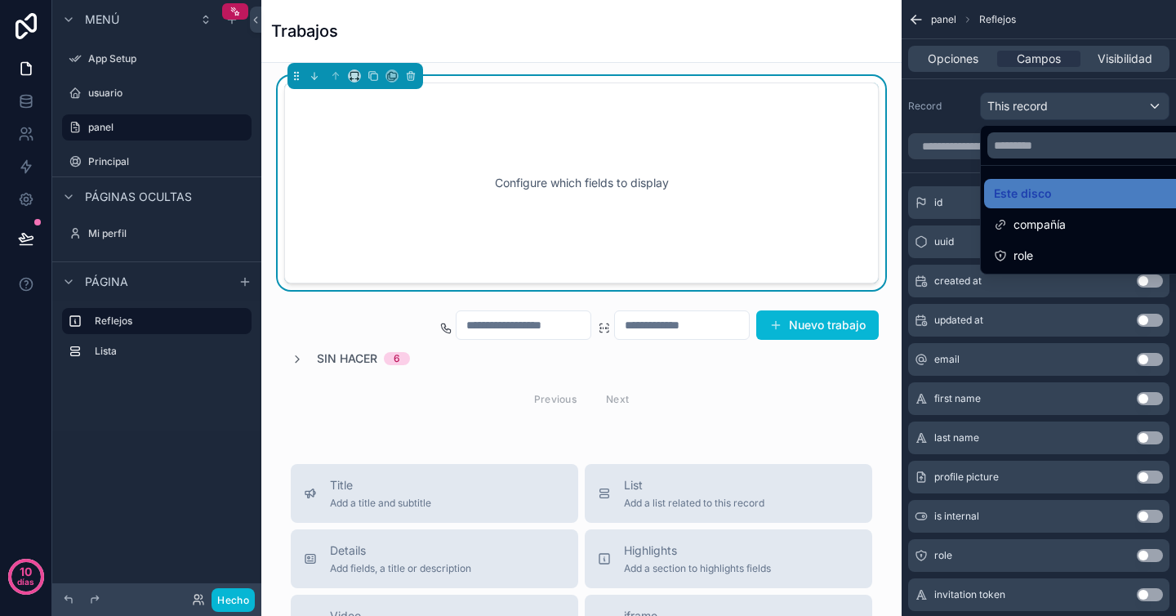
click at [1055, 113] on div "contenido desplazable" at bounding box center [588, 308] width 1176 height 616
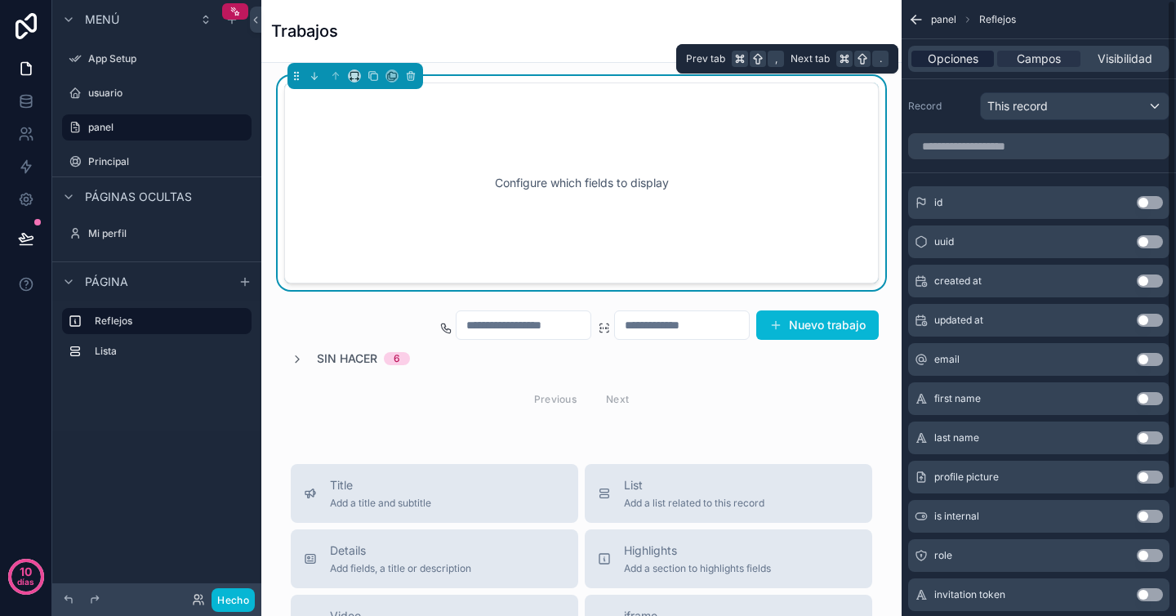
click at [965, 61] on font "Opciones" at bounding box center [953, 58] width 51 height 14
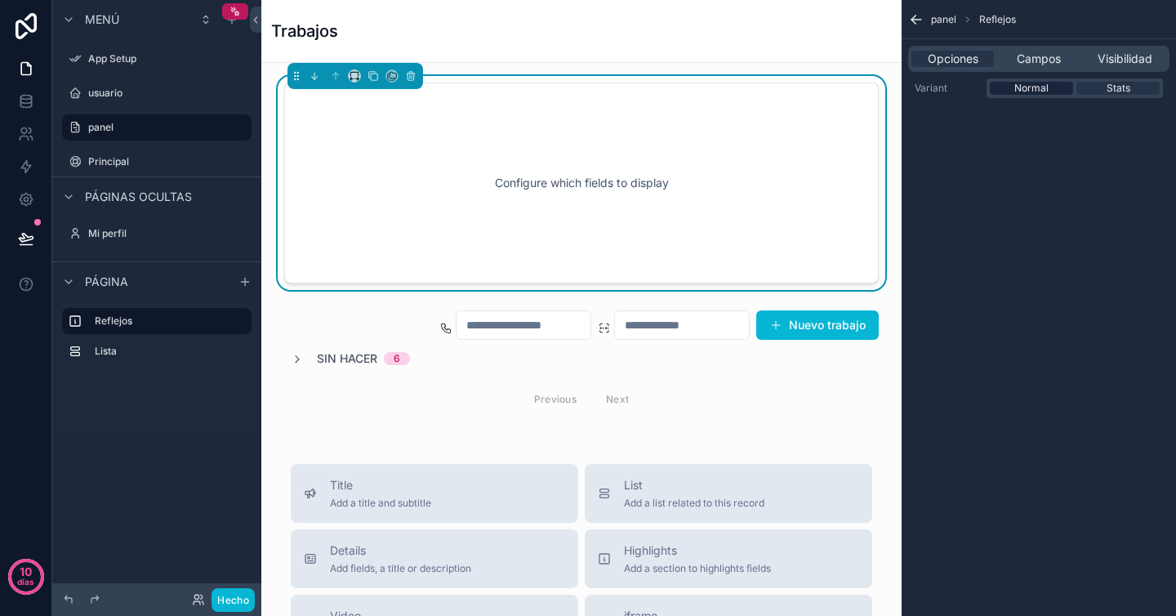
click at [1054, 91] on div "Normal" at bounding box center [1031, 88] width 83 height 13
click at [1028, 50] on div "Opciones Campos Visibilidad" at bounding box center [1038, 59] width 261 height 26
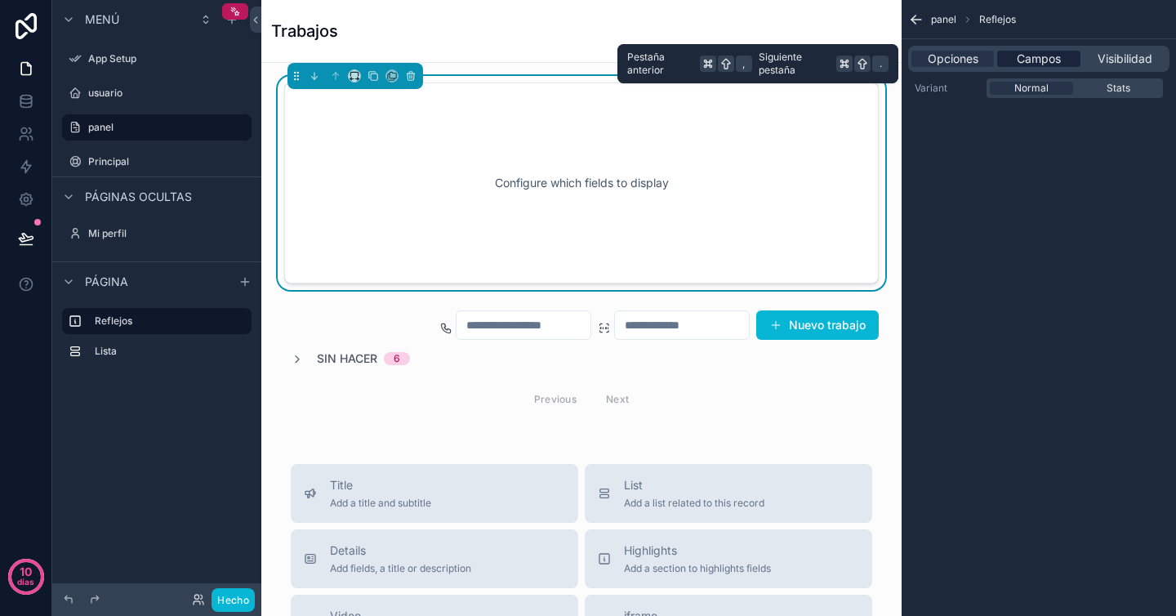
click at [1037, 62] on font "Campos" at bounding box center [1039, 58] width 44 height 14
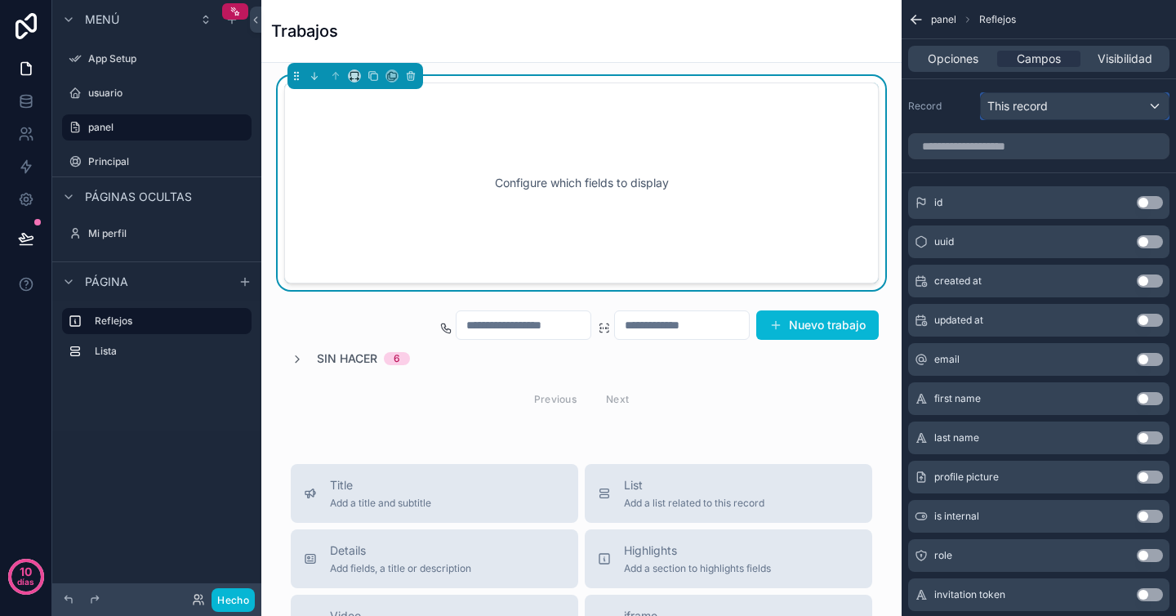
click at [1018, 114] on div "This record" at bounding box center [1075, 106] width 188 height 26
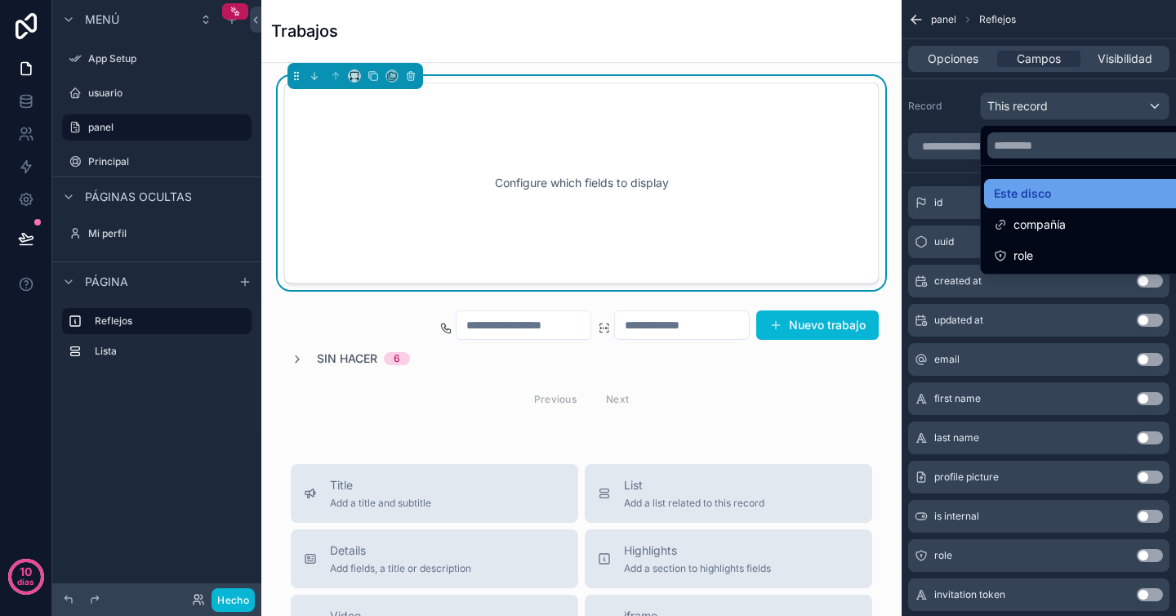
click at [1041, 199] on font "Este disco" at bounding box center [1023, 193] width 58 height 14
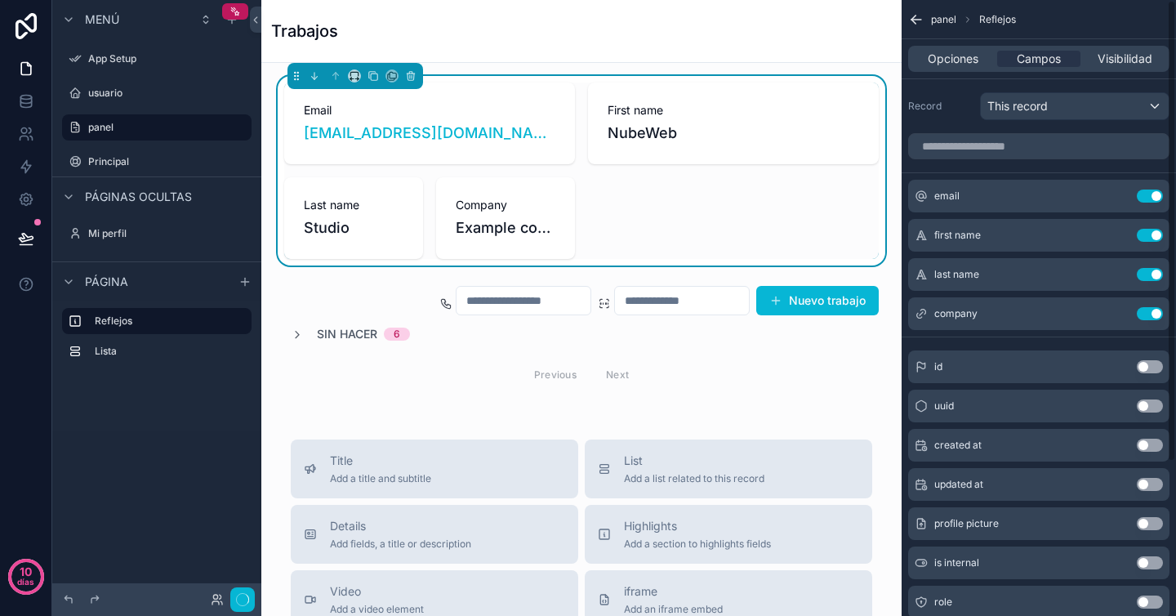
click at [1041, 199] on div "email Use setting" at bounding box center [1038, 196] width 261 height 33
click at [407, 74] on icon "contenido desplazable" at bounding box center [410, 75] width 11 height 11
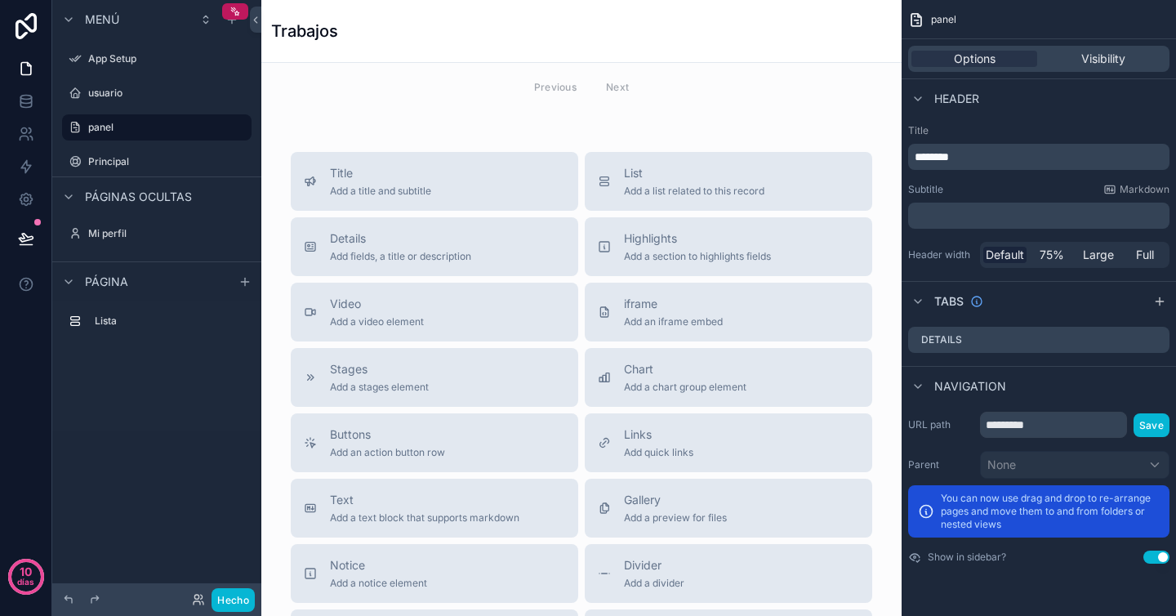
scroll to position [16, 0]
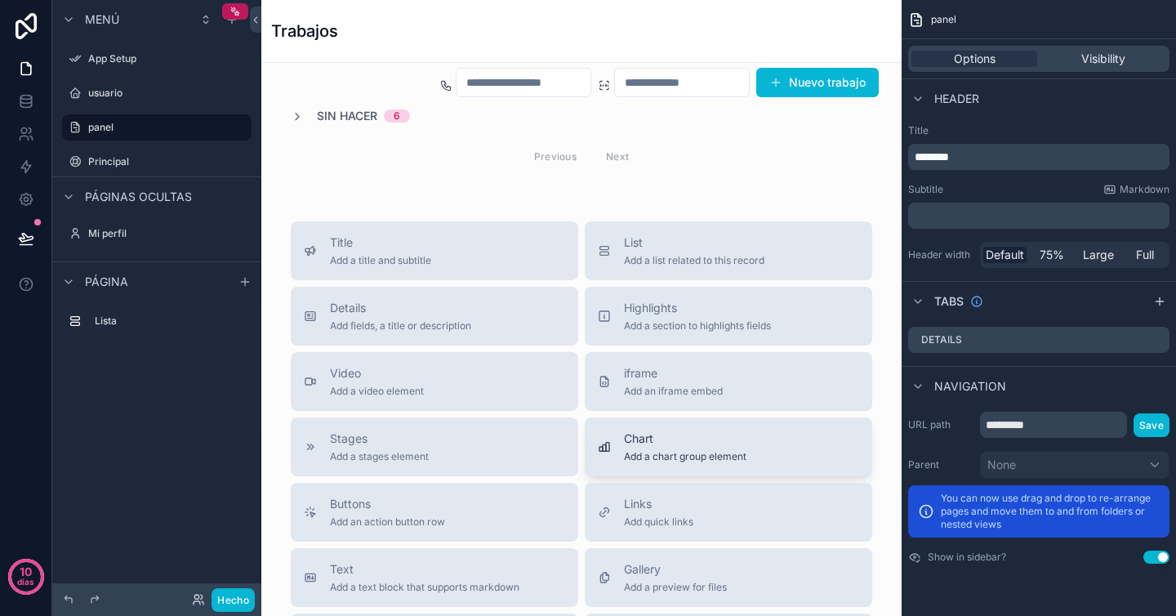
click at [705, 444] on span "Chart" at bounding box center [685, 438] width 123 height 16
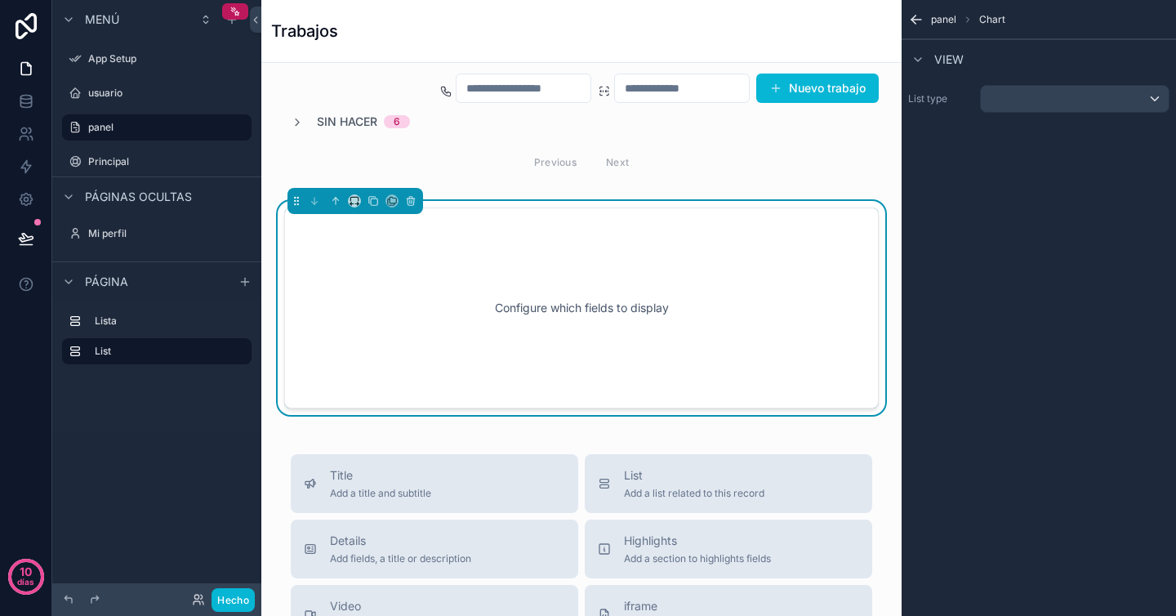
scroll to position [0, 0]
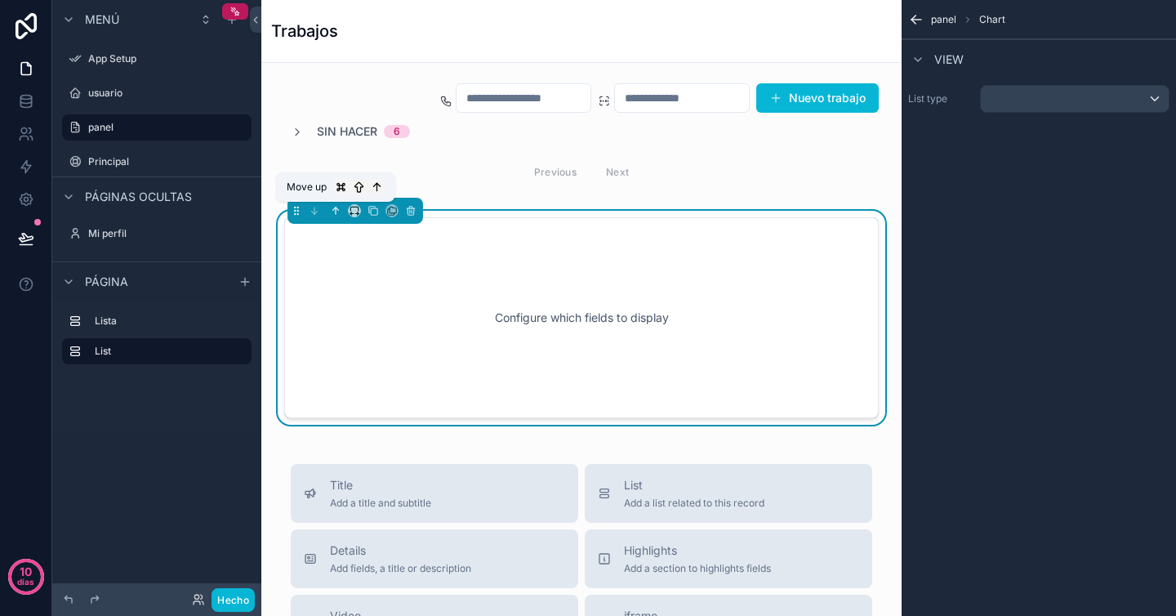
click at [338, 211] on icon "contenido desplazable" at bounding box center [335, 210] width 11 height 11
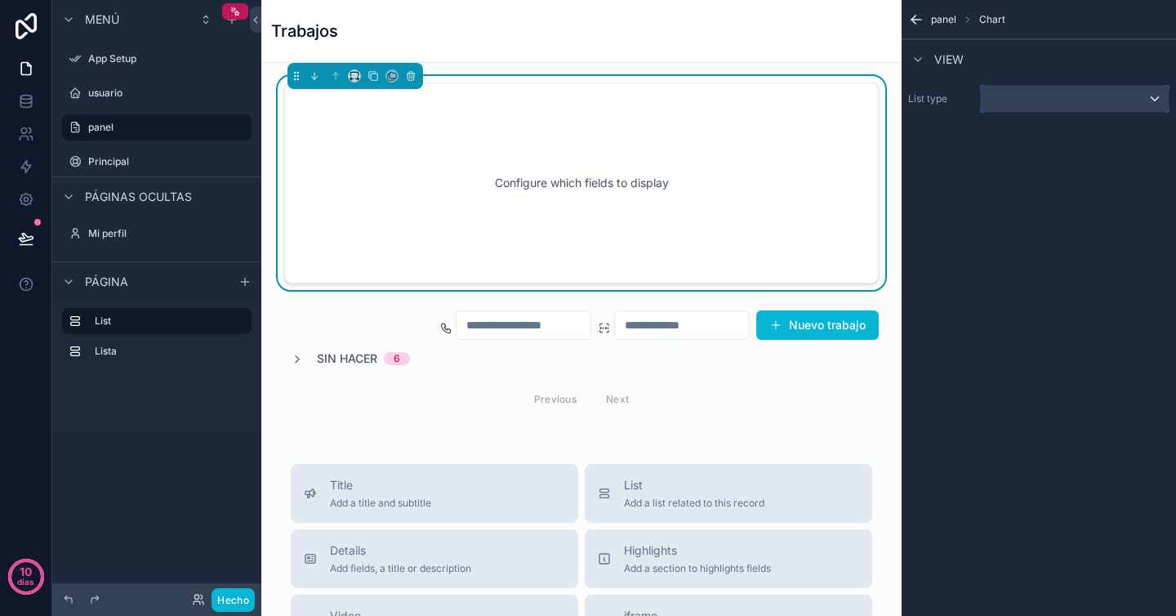
click at [1077, 96] on div "contenido desplazable" at bounding box center [1075, 99] width 188 height 26
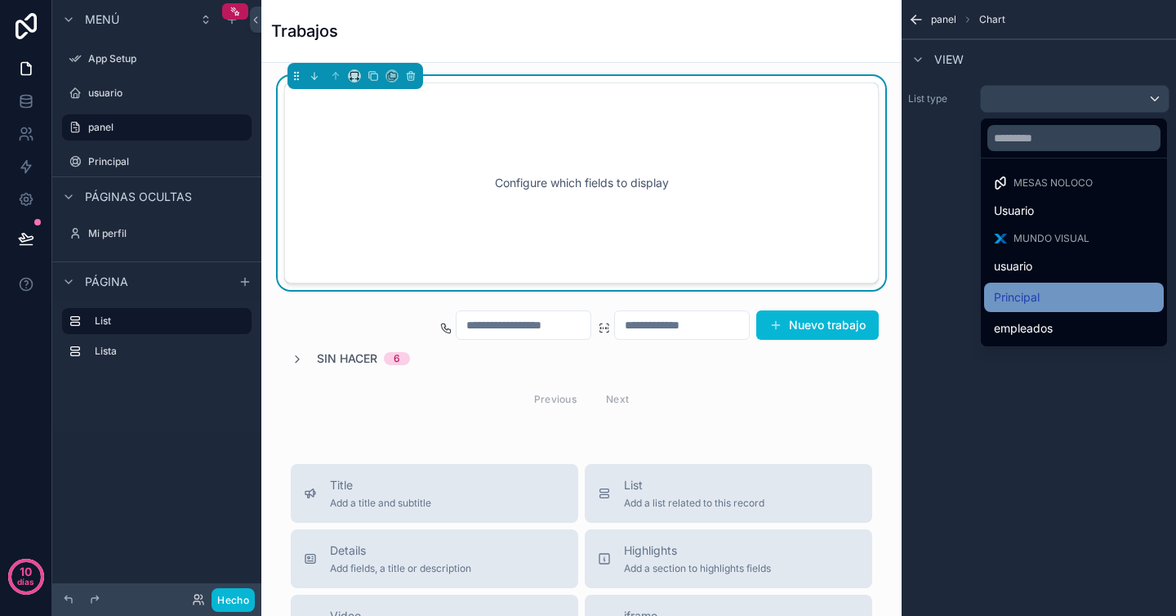
click at [1064, 290] on div "Principal" at bounding box center [1074, 298] width 160 height 20
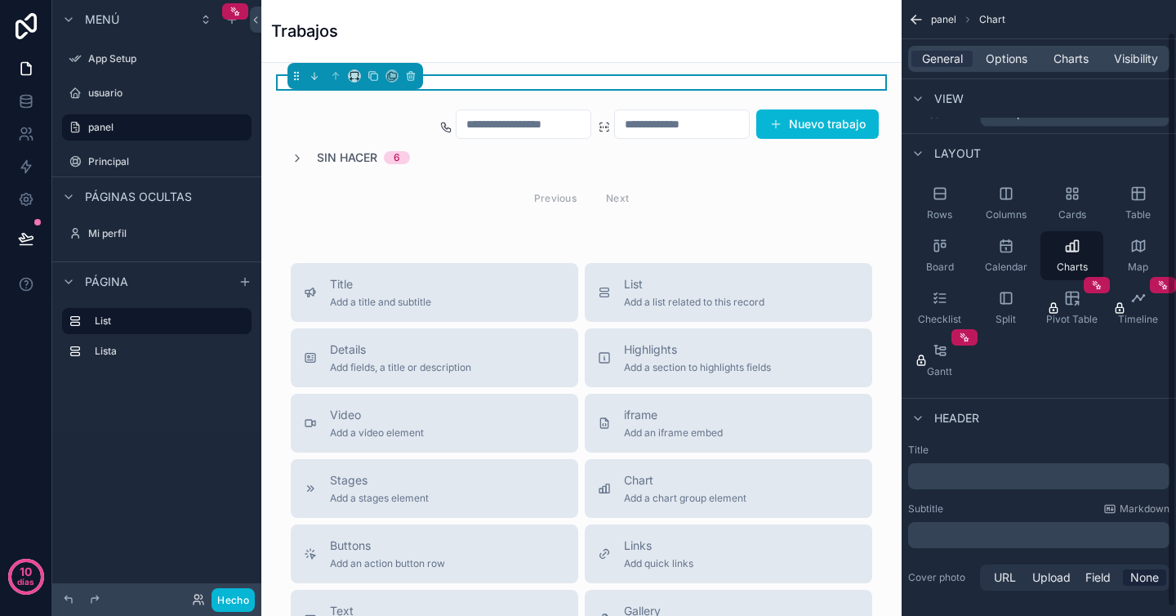
scroll to position [43, 0]
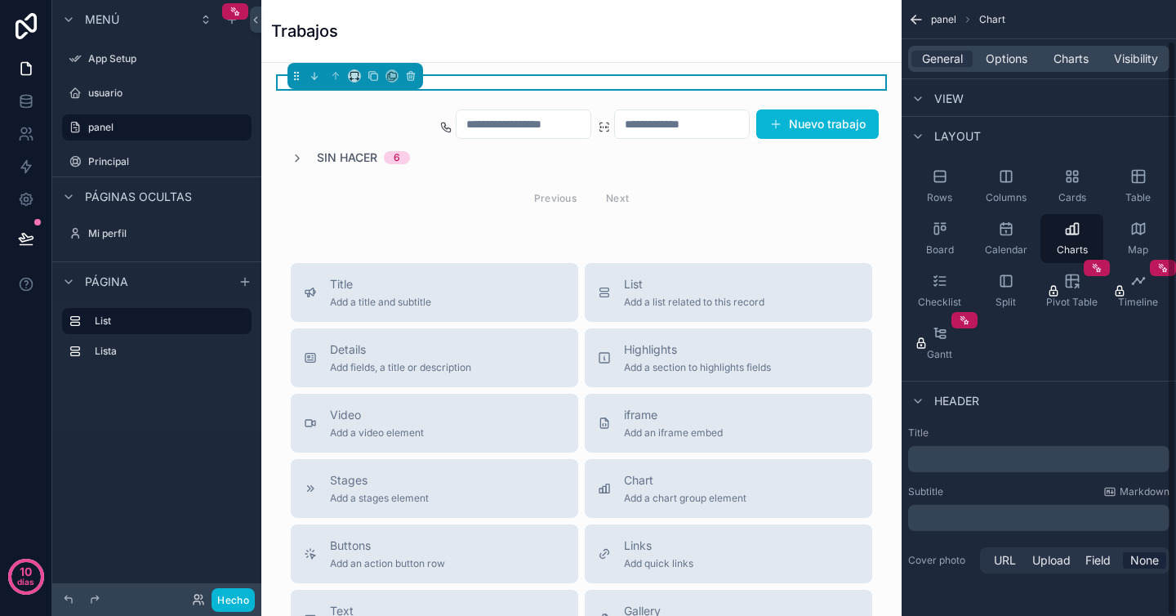
click at [992, 464] on p "﻿" at bounding box center [1041, 459] width 252 height 16
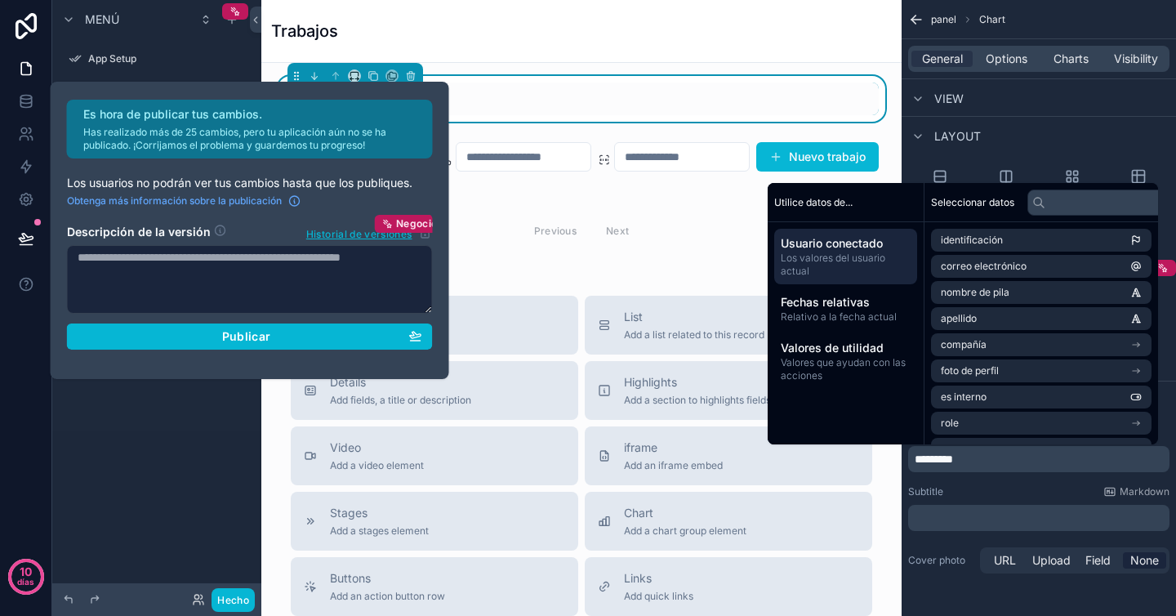
click at [1008, 490] on div "Subtitle Markdown" at bounding box center [1038, 491] width 261 height 13
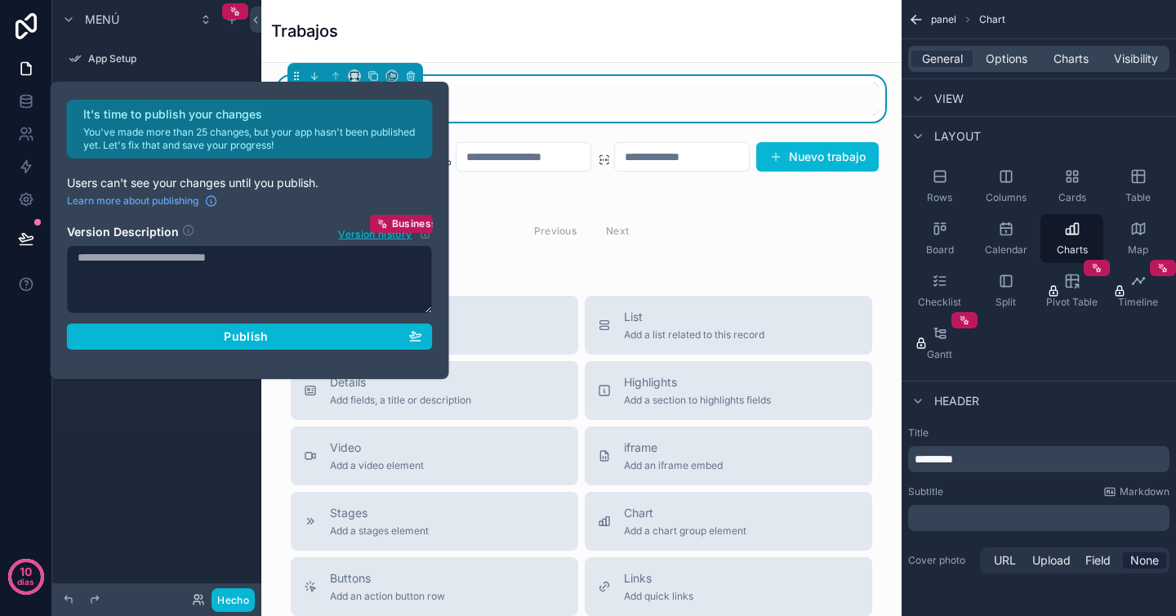
click at [123, 458] on div "Menú App Setup usuario panel Principal Páginas ocultas Mi perfil Página List Li…" at bounding box center [156, 298] width 209 height 596
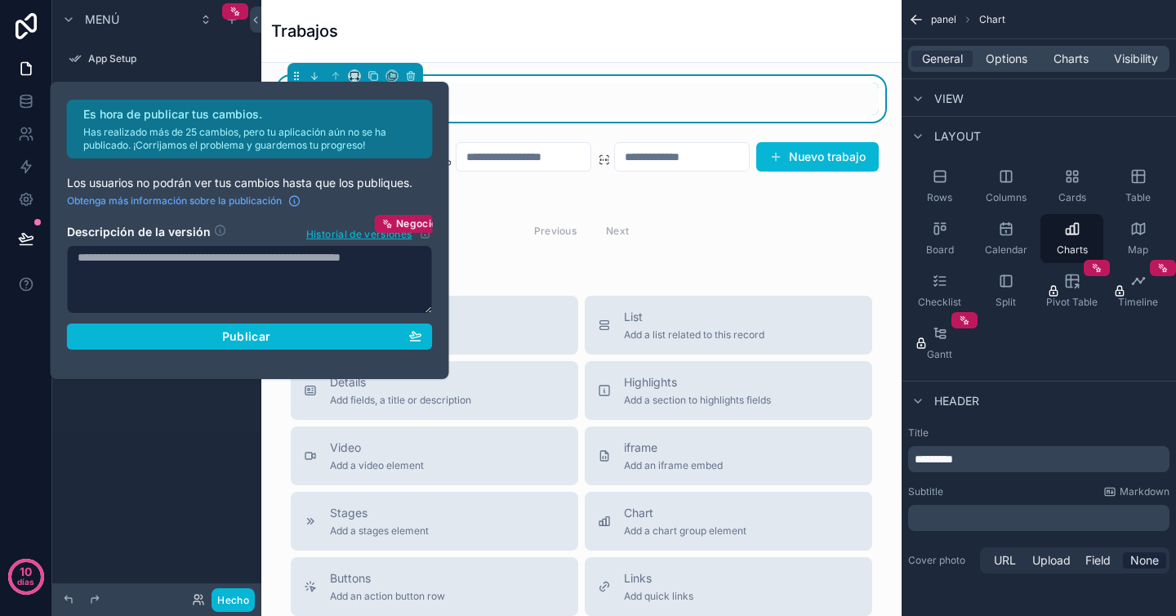
click at [185, 408] on div "List Lista" at bounding box center [156, 366] width 209 height 131
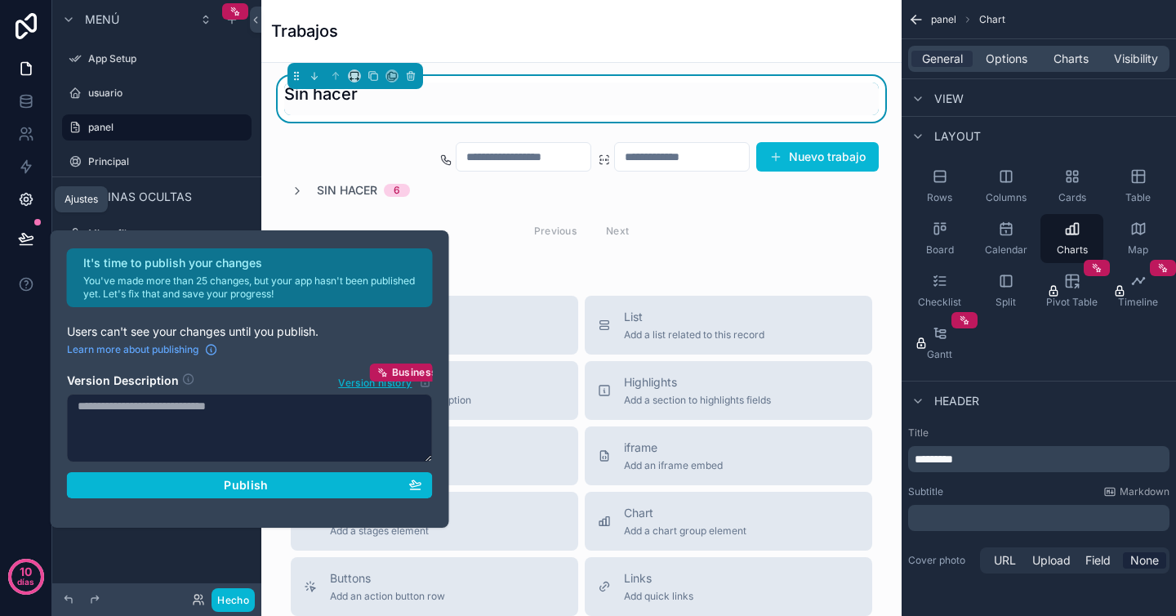
click at [32, 196] on icon at bounding box center [26, 199] width 16 height 16
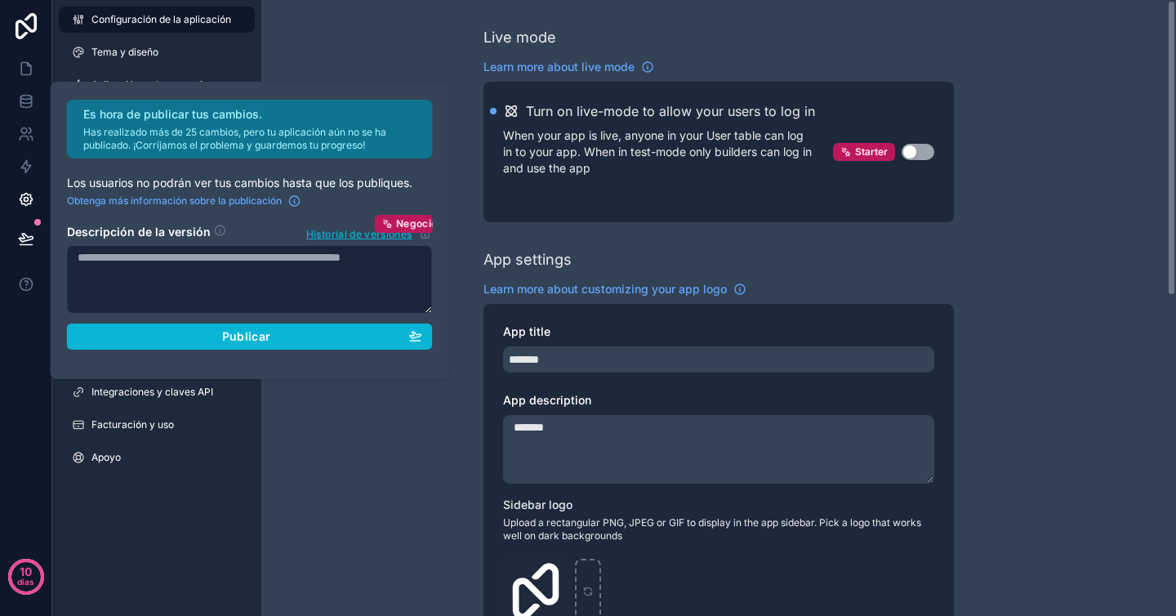
click at [259, 396] on div "Configuración de la aplicación Tema y diseño Aplicación web progresiva Navegaci…" at bounding box center [156, 242] width 209 height 484
click at [21, 65] on icon at bounding box center [26, 69] width 10 height 12
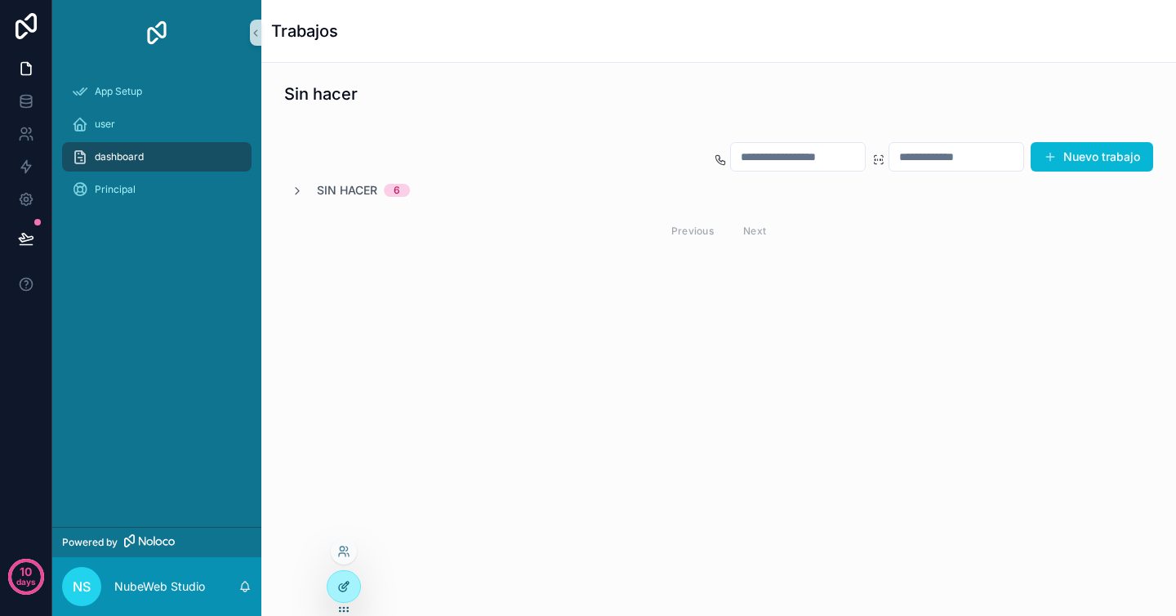
click at [346, 588] on icon at bounding box center [342, 587] width 7 height 7
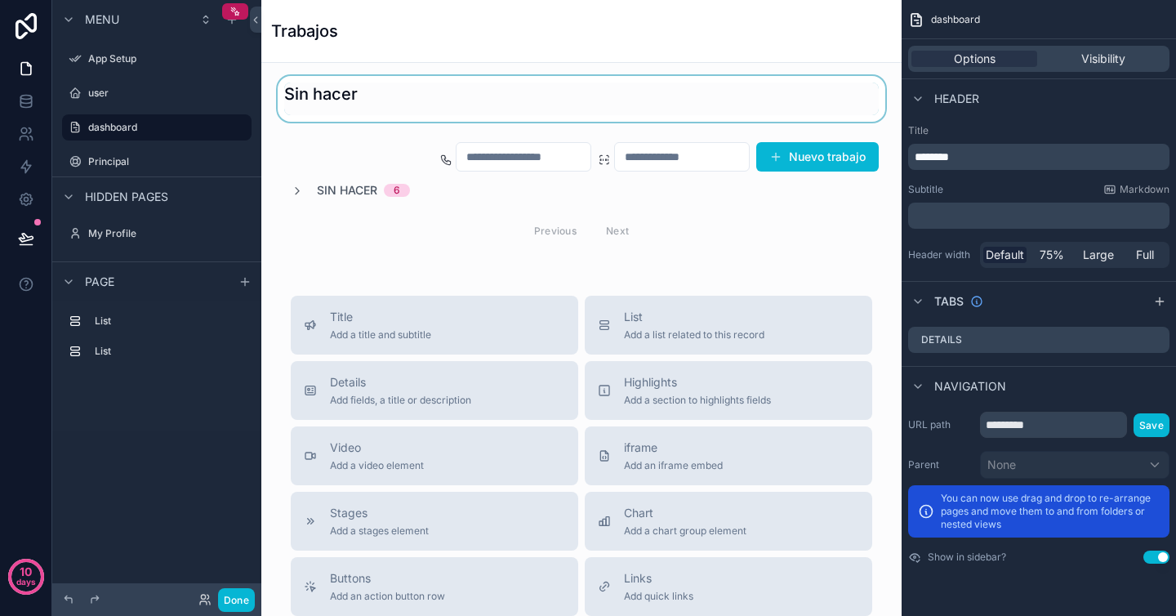
click at [723, 104] on div "scrollable content" at bounding box center [581, 99] width 614 height 46
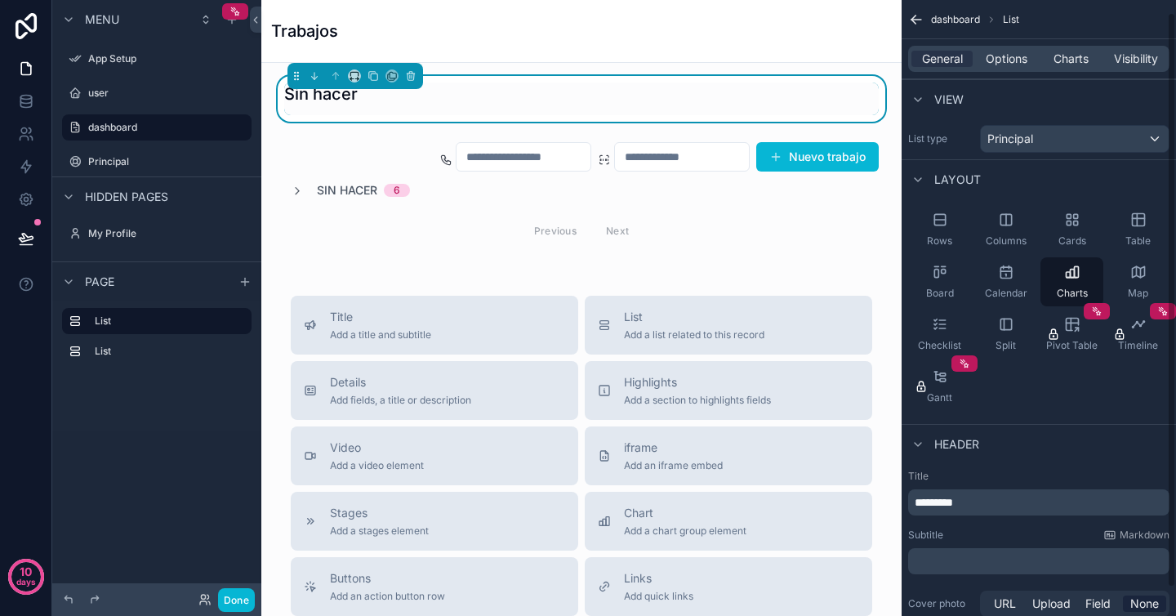
scroll to position [43, 0]
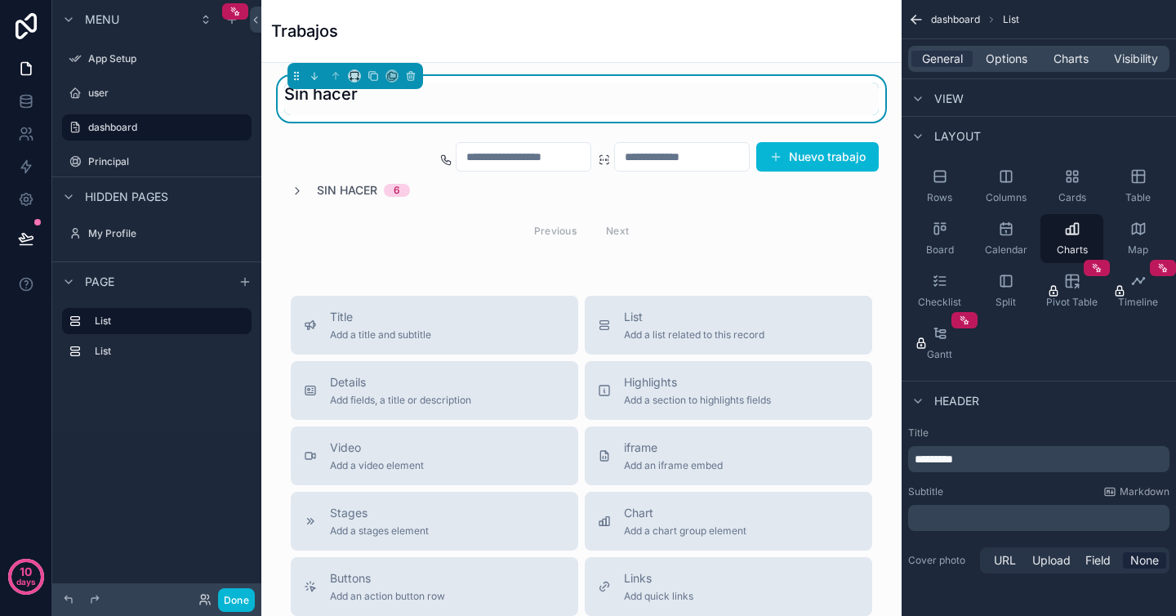
click at [1060, 512] on p "﻿" at bounding box center [1041, 518] width 252 height 16
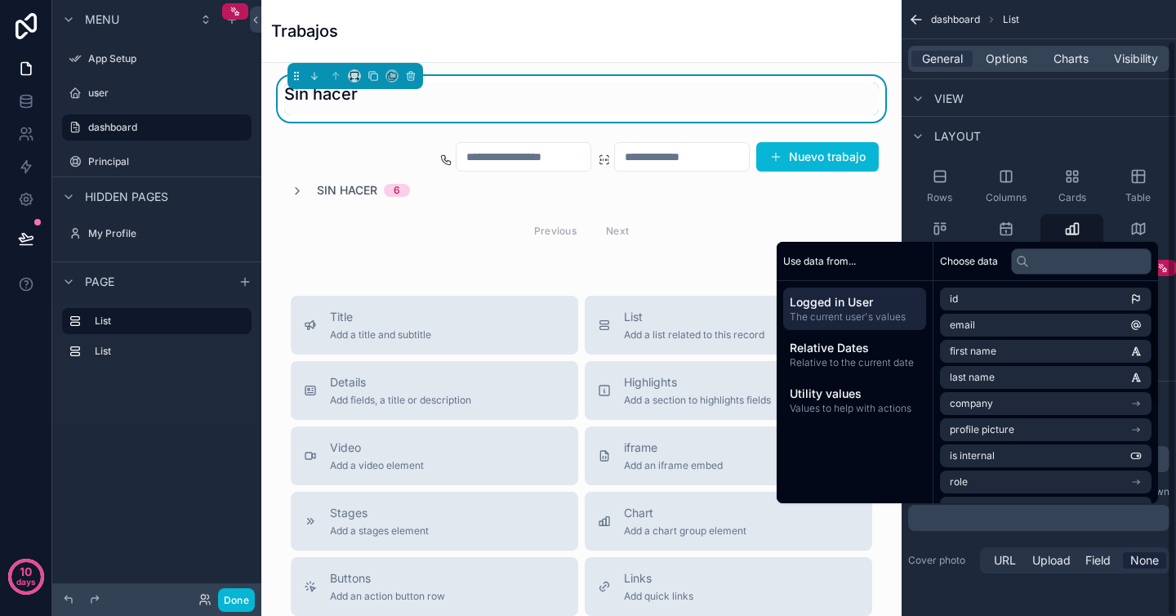
click at [952, 592] on div "dashboard List General Options Charts Visibility View List type Principal Layou…" at bounding box center [1039, 286] width 274 height 659
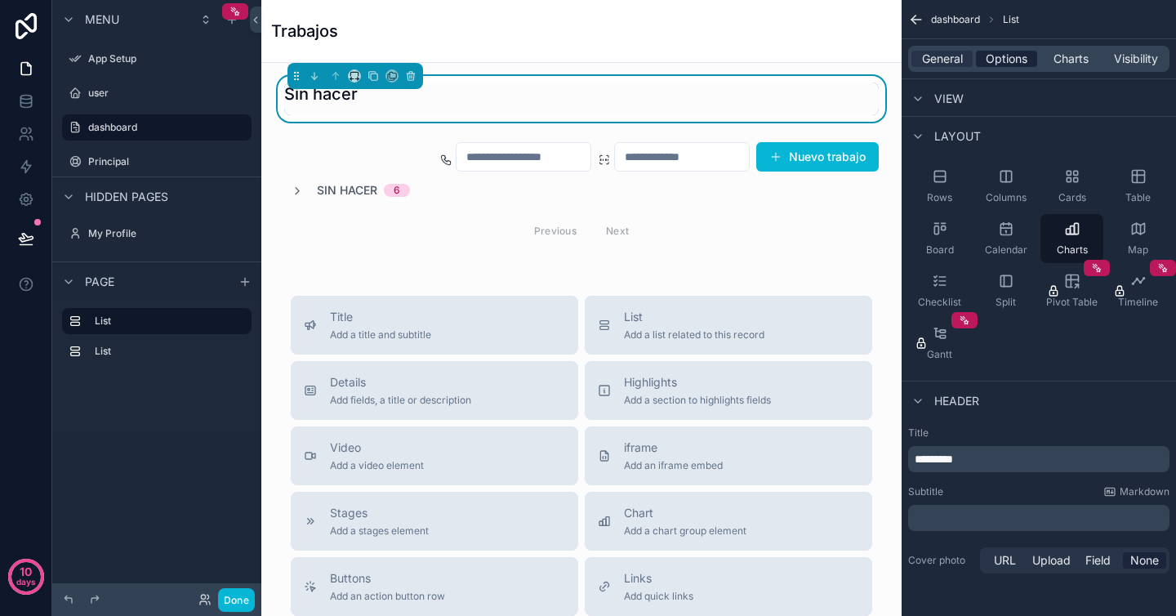
click at [1005, 59] on span "Options" at bounding box center [1007, 59] width 42 height 16
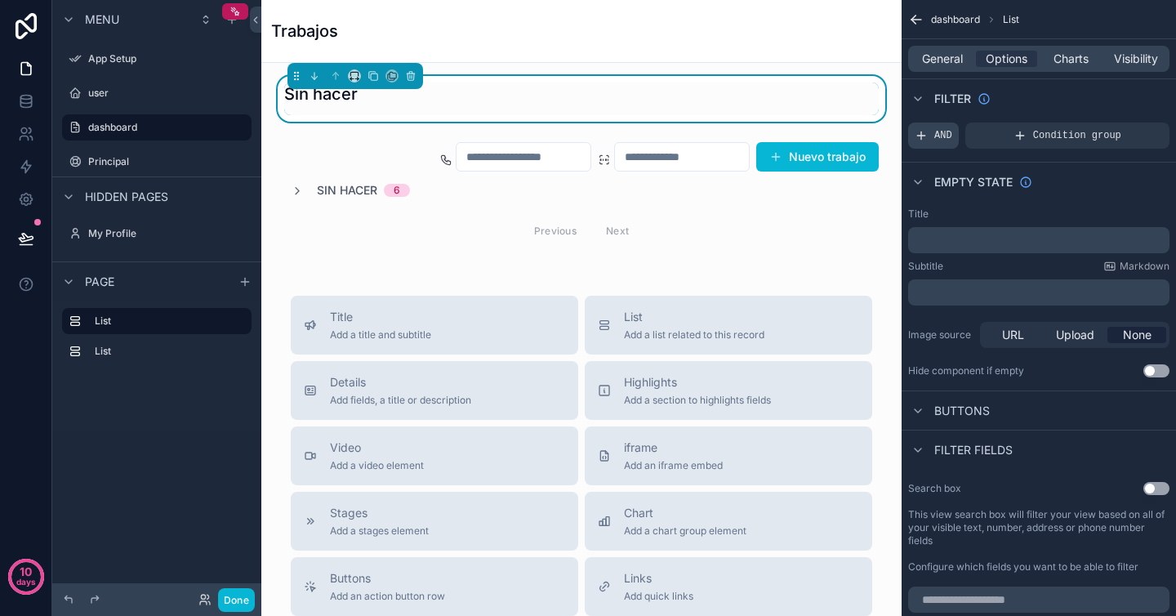
click at [943, 136] on span "AND" at bounding box center [943, 135] width 18 height 13
click at [1126, 123] on icon "scrollable content" at bounding box center [1129, 126] width 6 height 6
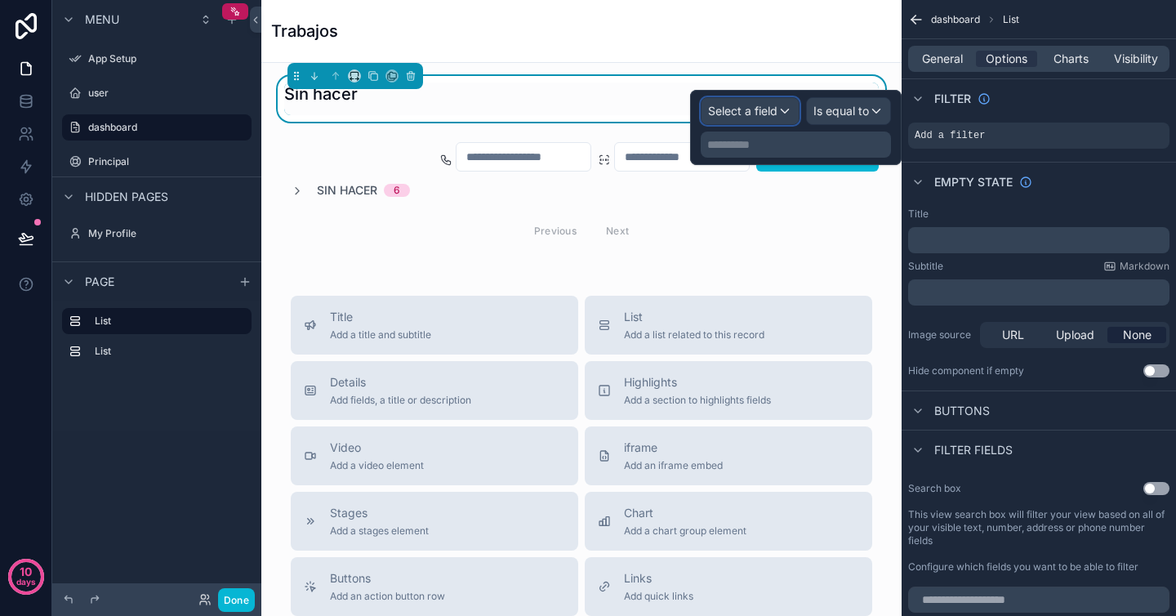
click at [756, 114] on span "Select a field" at bounding box center [742, 111] width 69 height 14
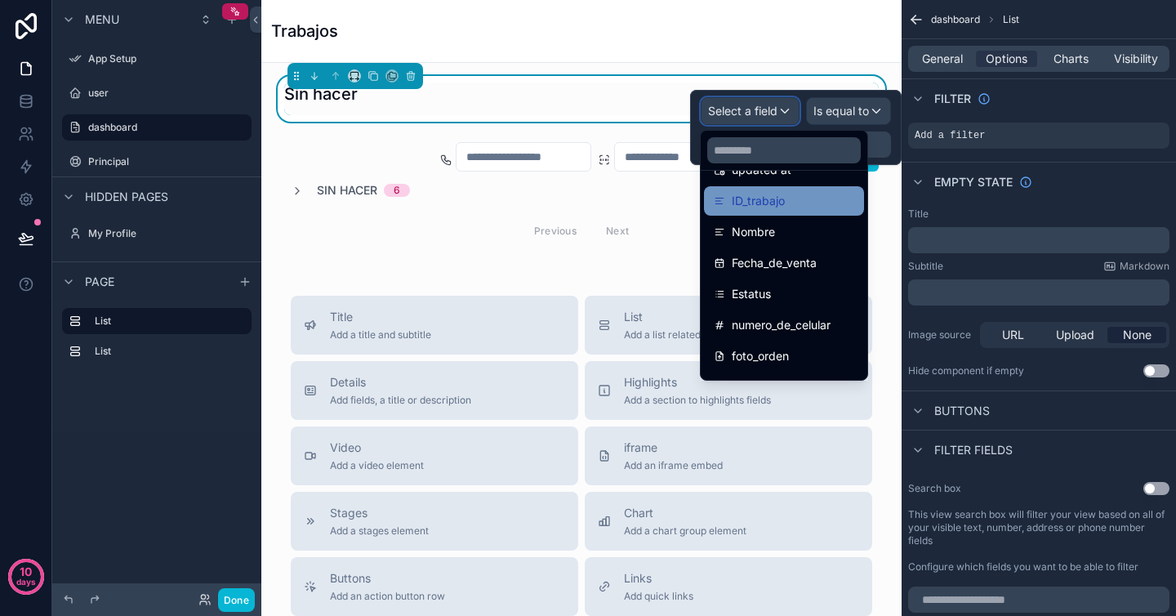
scroll to position [138, 0]
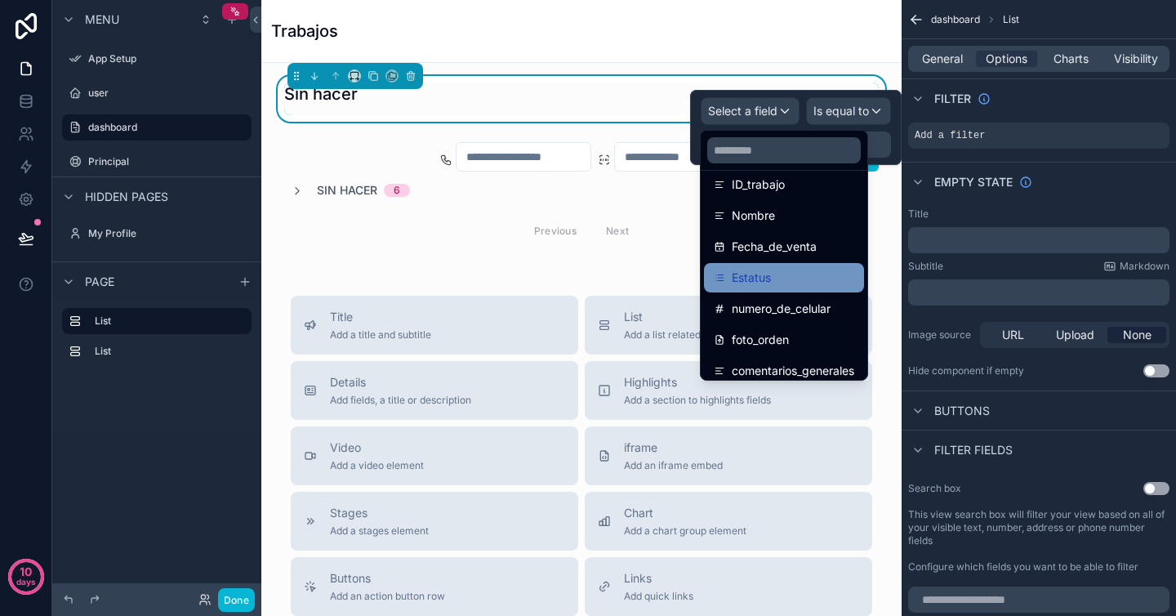
click at [770, 279] on span "Estatus" at bounding box center [751, 278] width 39 height 20
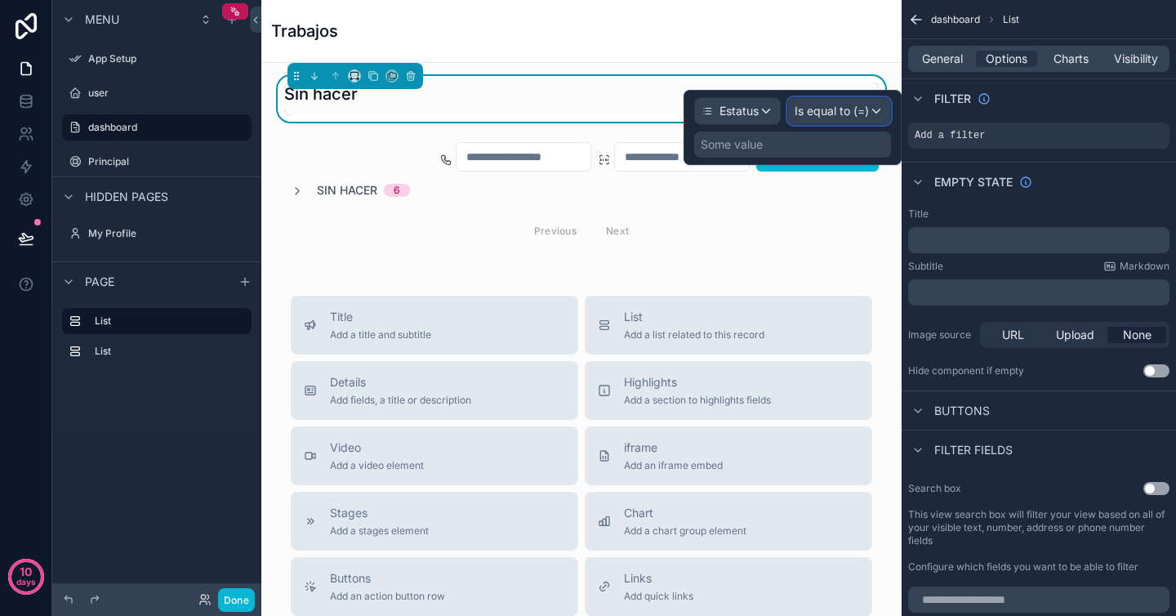
click at [864, 111] on span "Is equal to (=)" at bounding box center [832, 111] width 74 height 16
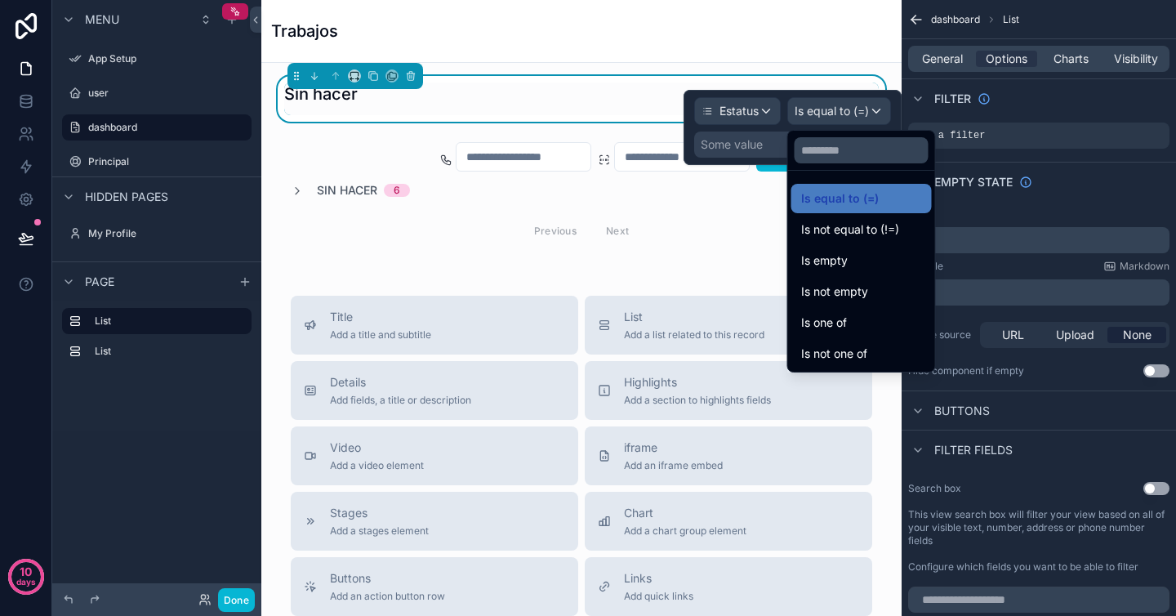
click at [769, 150] on div at bounding box center [793, 127] width 218 height 75
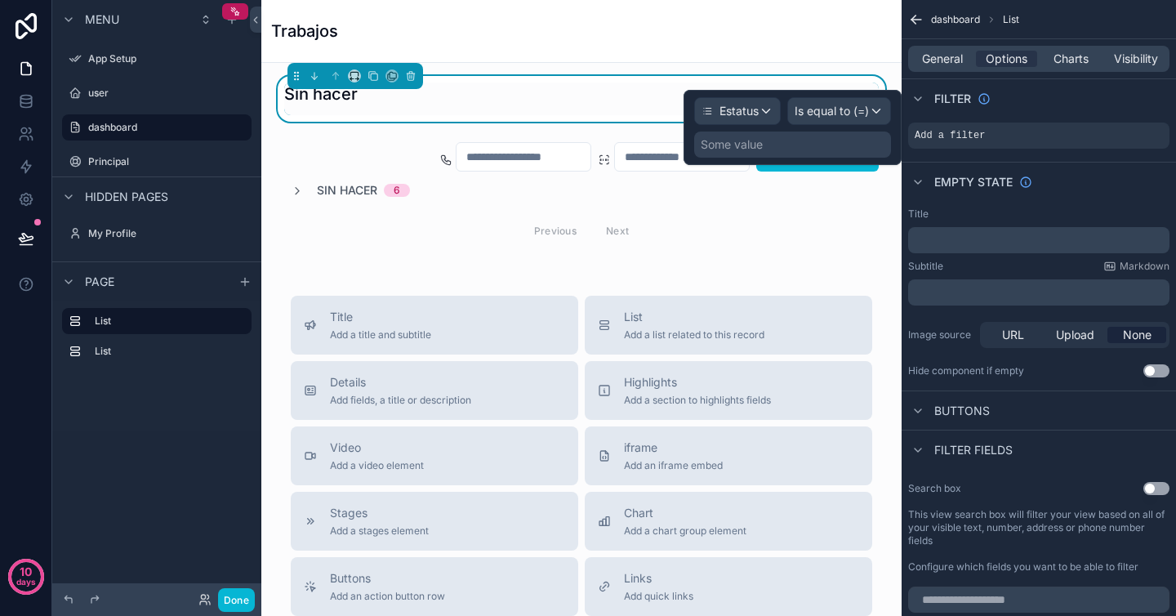
click at [769, 150] on div "Some value" at bounding box center [792, 145] width 197 height 26
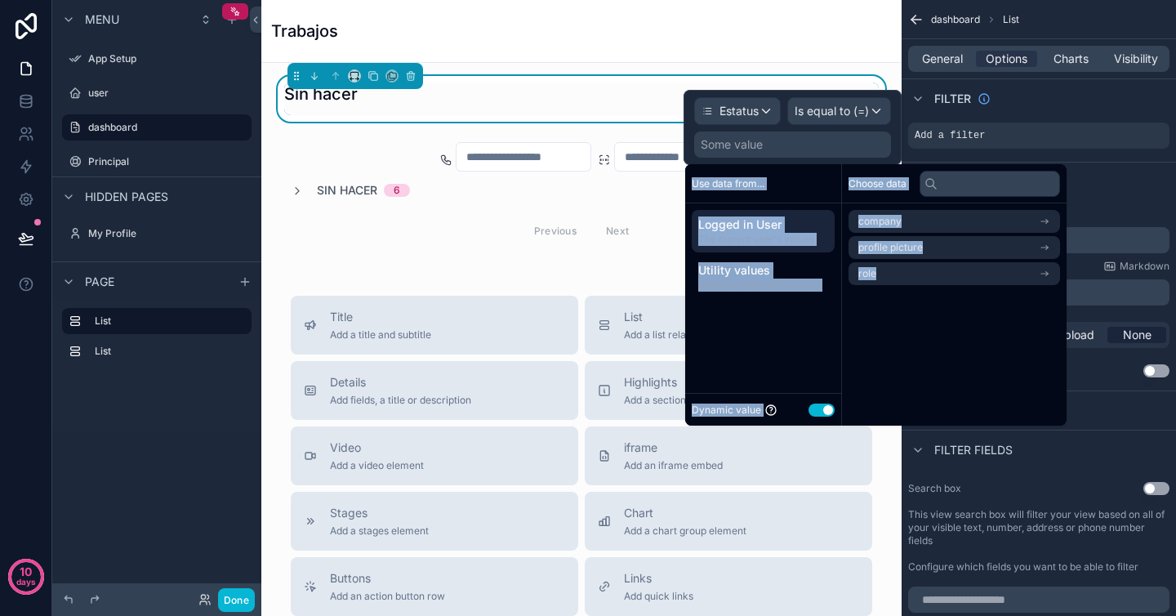
click at [881, 347] on div "Choose data company profile picture role" at bounding box center [954, 294] width 225 height 261
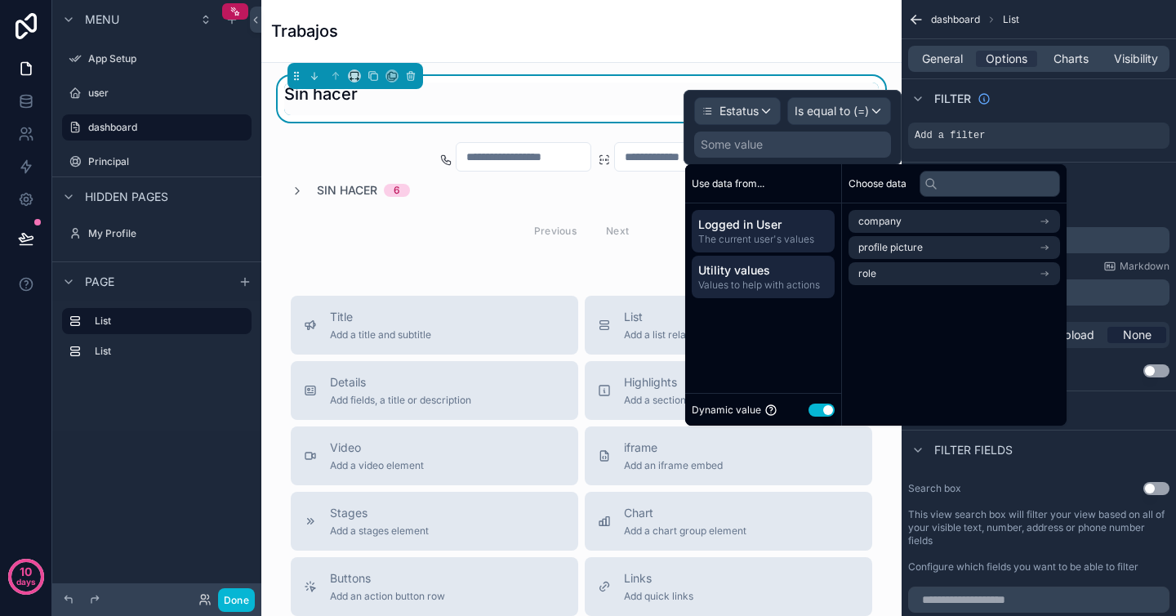
click at [793, 285] on span "Values to help with actions" at bounding box center [763, 285] width 130 height 13
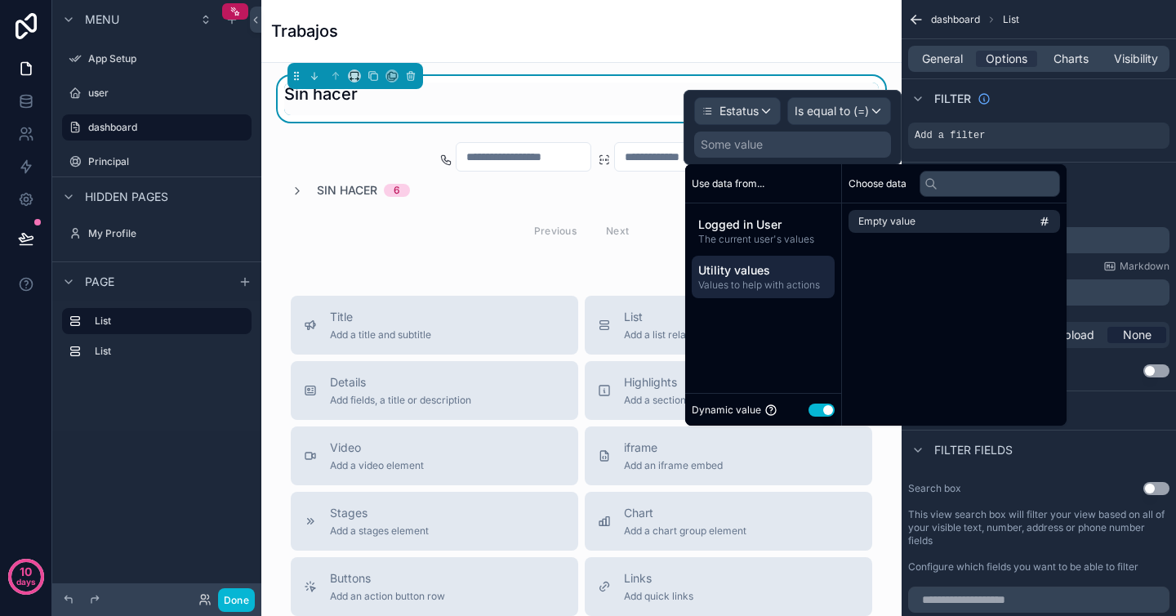
click at [824, 410] on button "Use setting" at bounding box center [822, 410] width 26 height 13
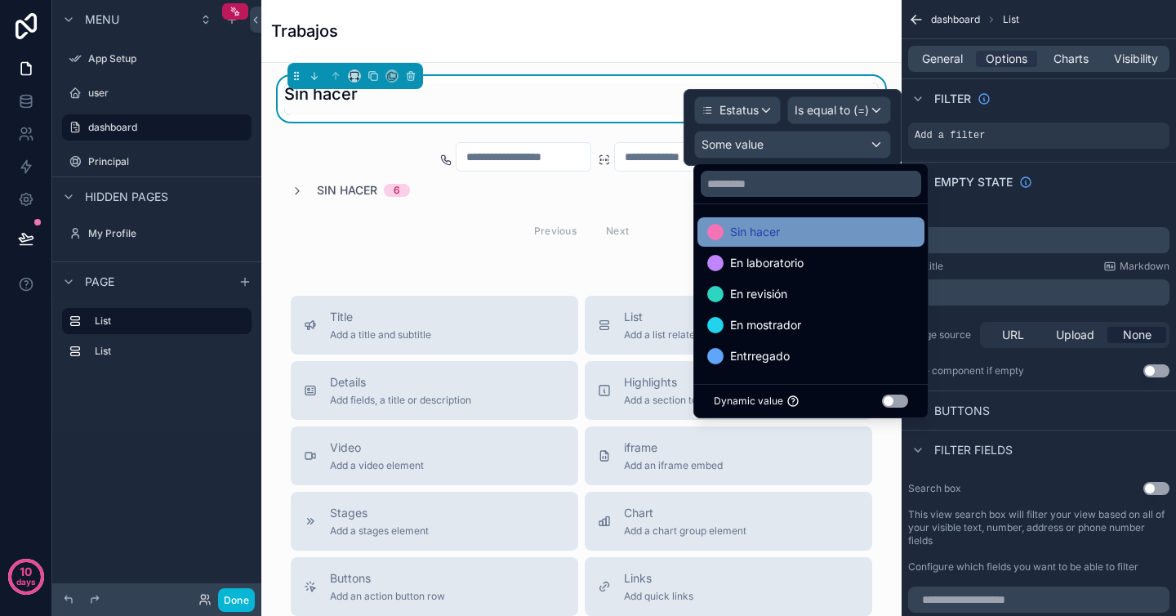
click at [788, 239] on div "Sin hacer" at bounding box center [810, 232] width 207 height 20
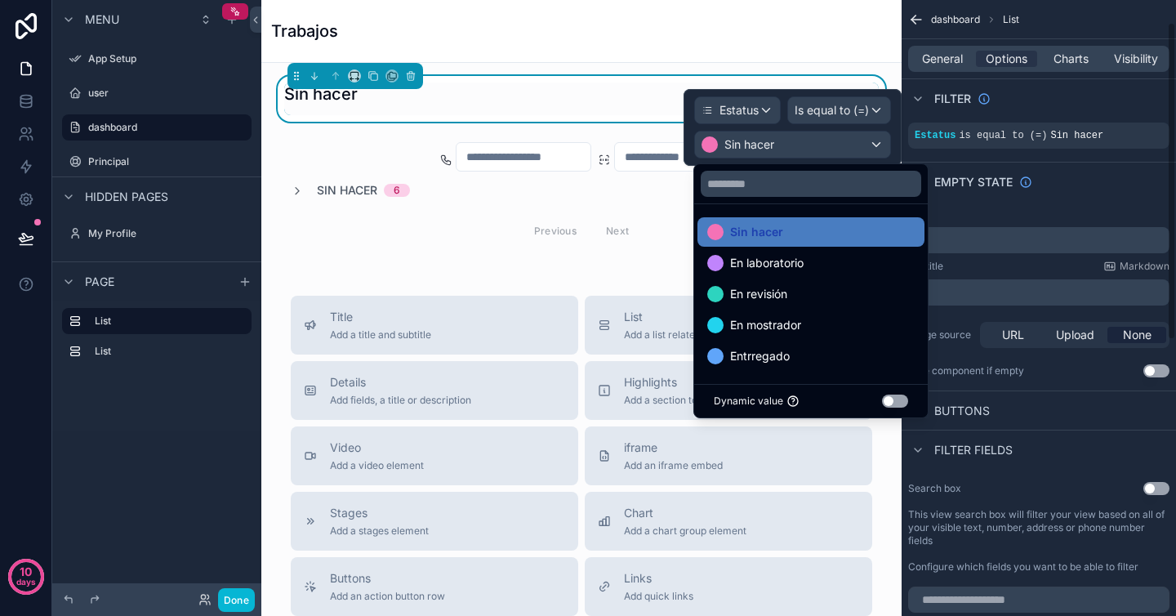
click at [1099, 187] on div "Empty state" at bounding box center [1039, 181] width 274 height 39
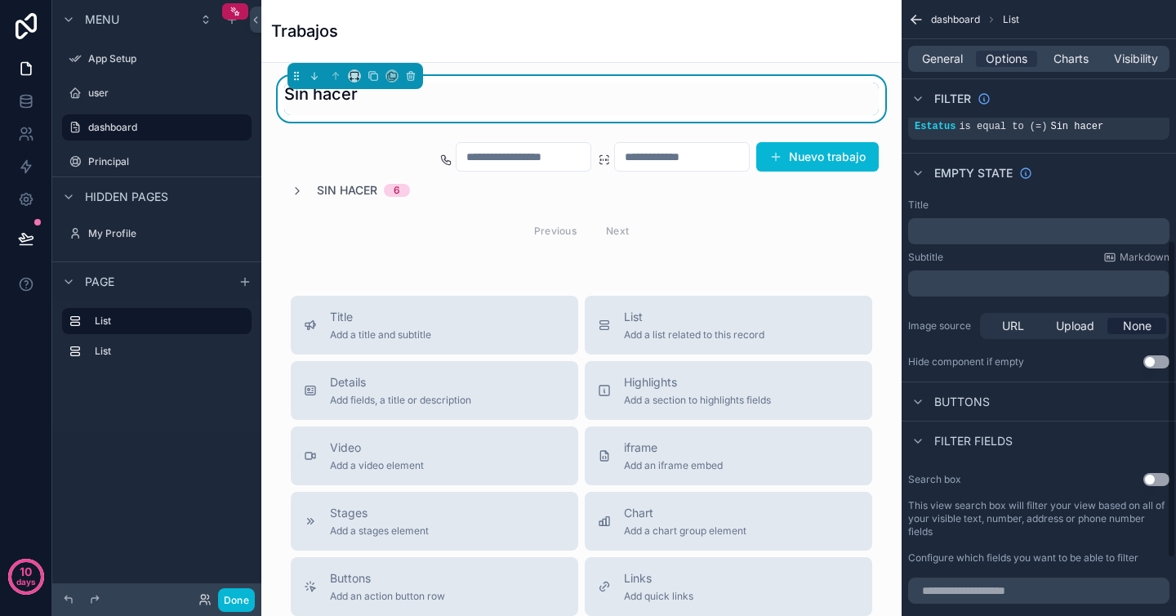
scroll to position [0, 0]
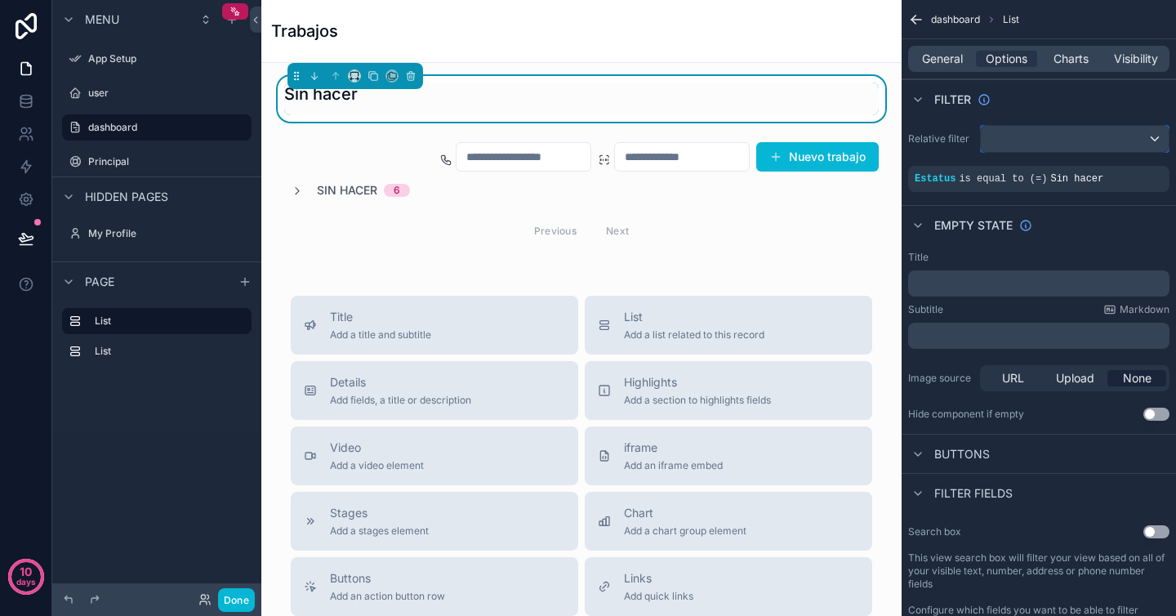
click at [1063, 142] on div "scrollable content" at bounding box center [1075, 139] width 188 height 26
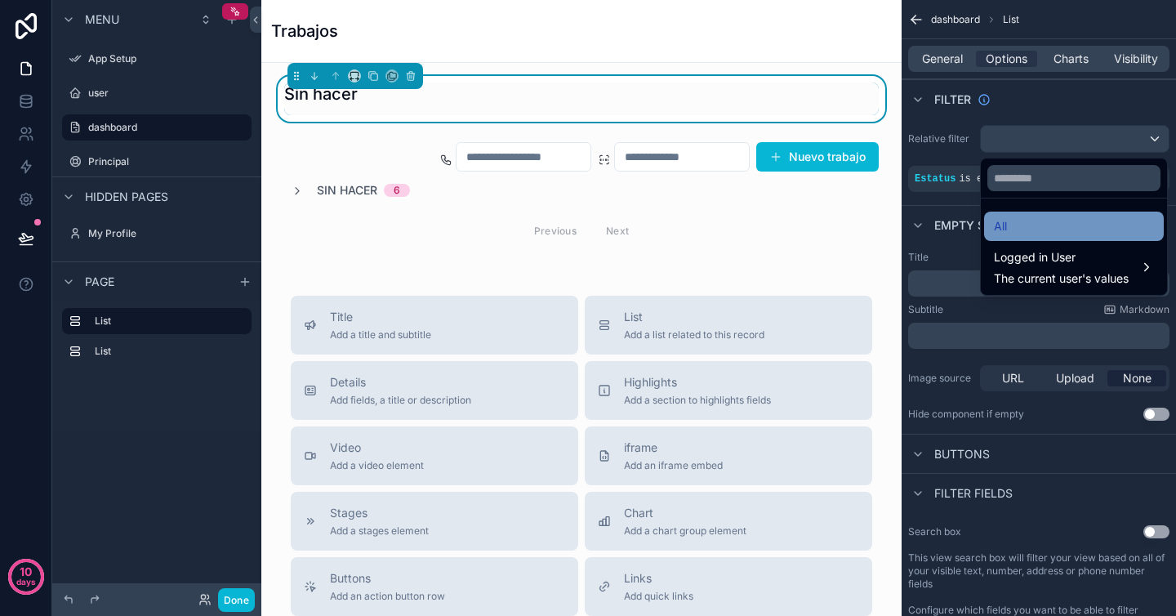
click at [1022, 221] on div "All" at bounding box center [1074, 226] width 160 height 20
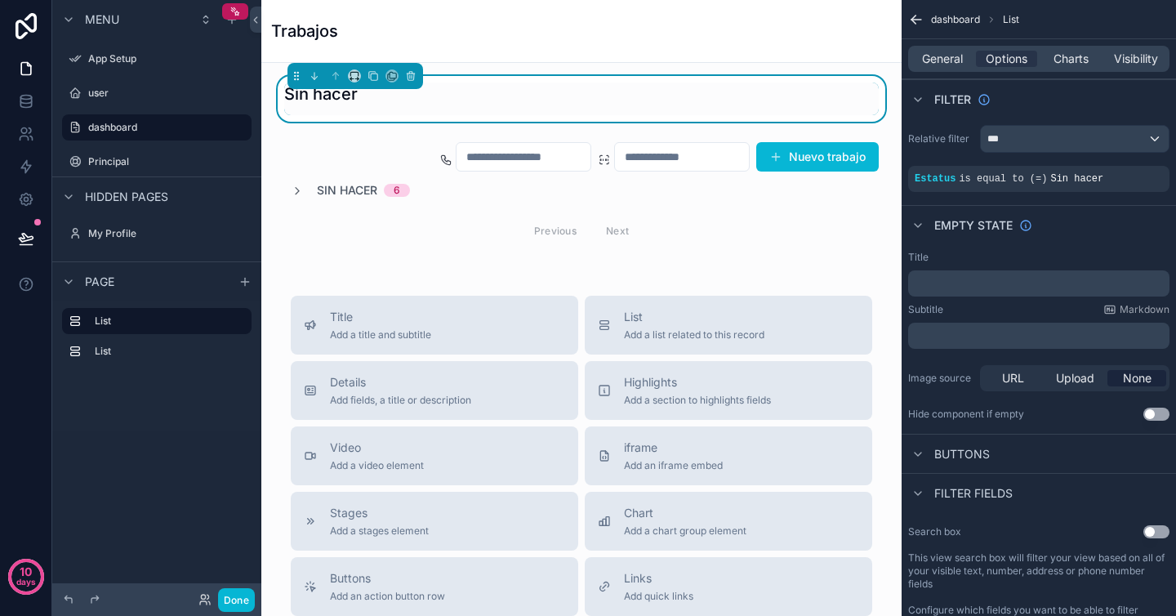
click at [1093, 229] on div "Empty state" at bounding box center [1039, 224] width 274 height 39
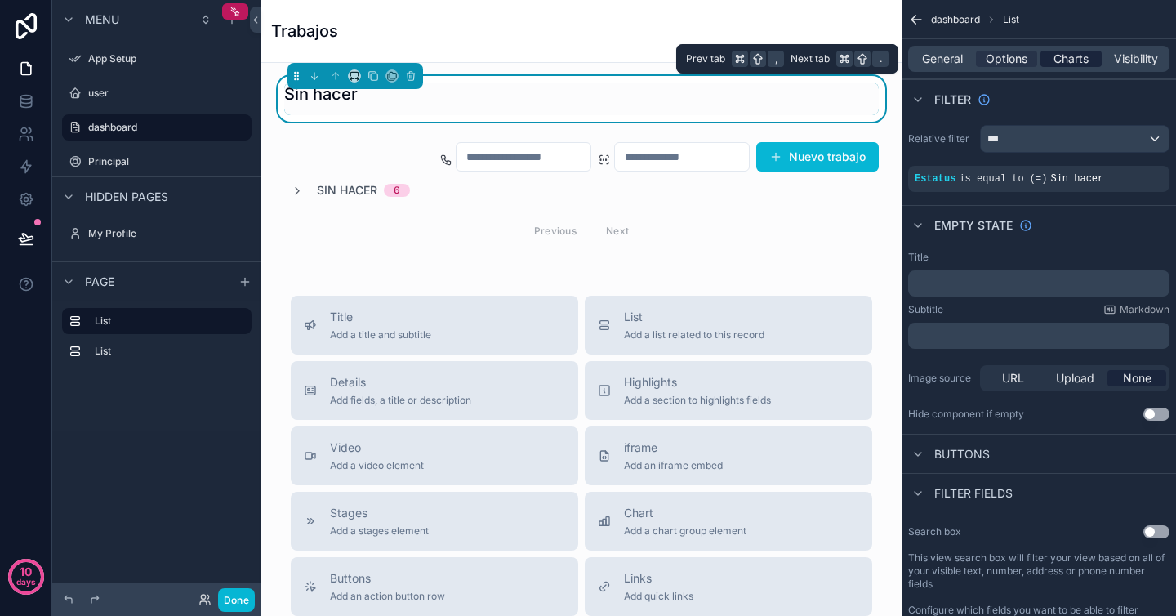
click at [1069, 55] on span "Charts" at bounding box center [1071, 59] width 35 height 16
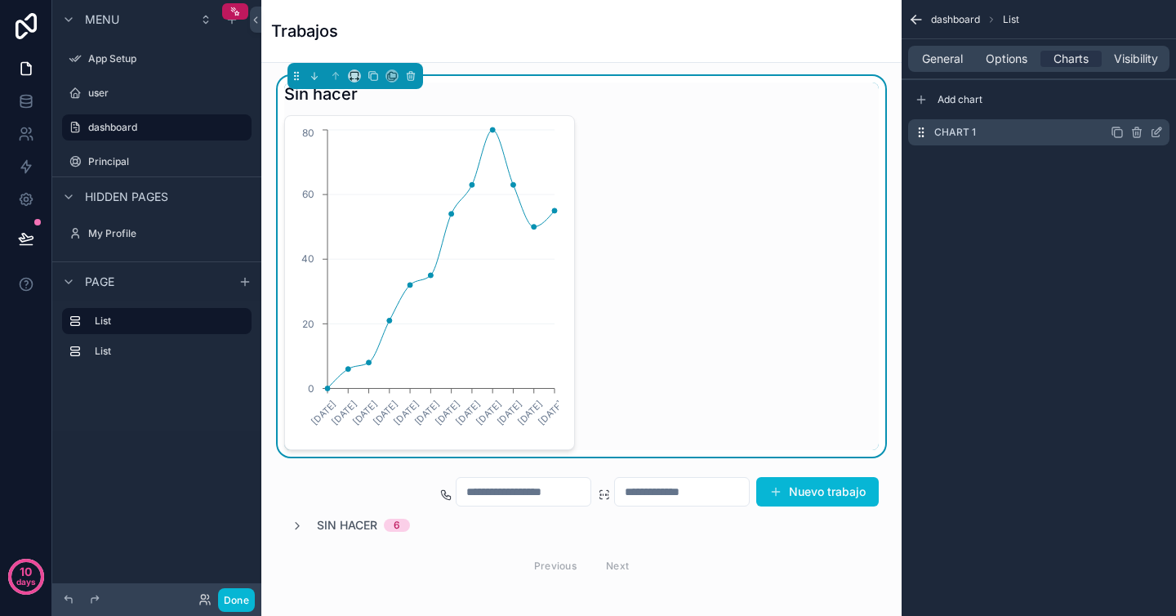
click at [1155, 132] on icon "scrollable content" at bounding box center [1158, 130] width 7 height 7
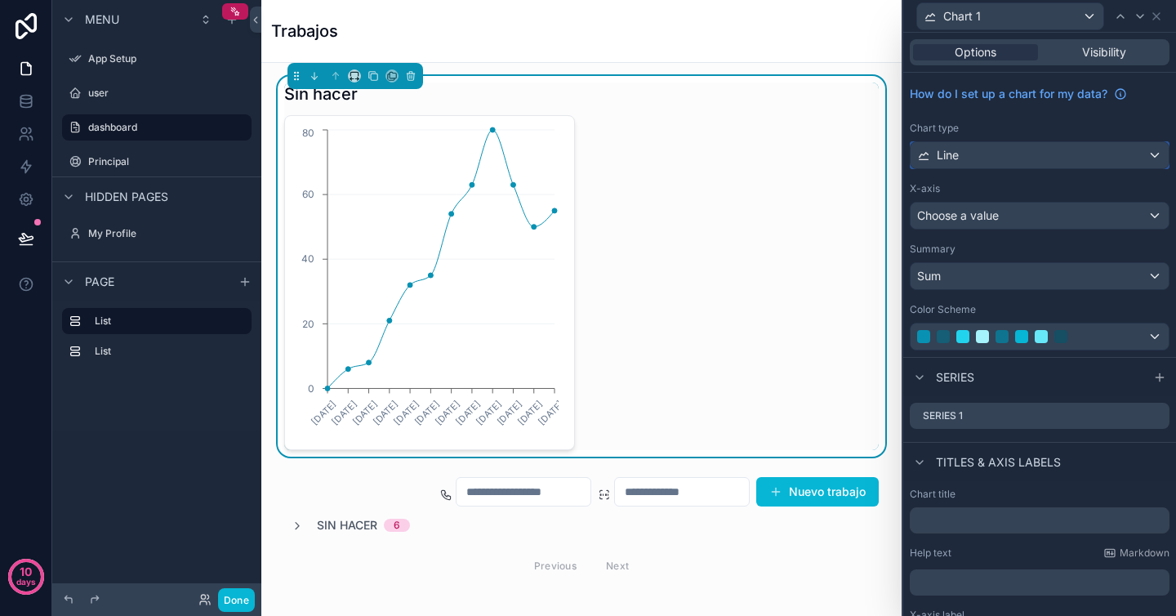
click at [1075, 158] on div "Line" at bounding box center [1040, 155] width 258 height 26
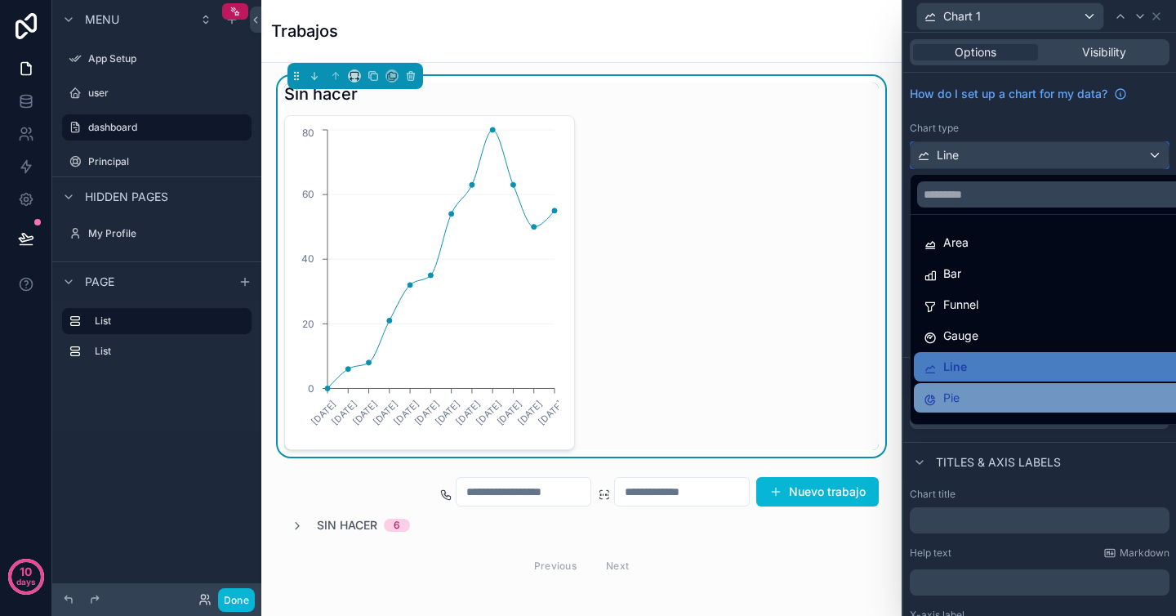
scroll to position [116, 0]
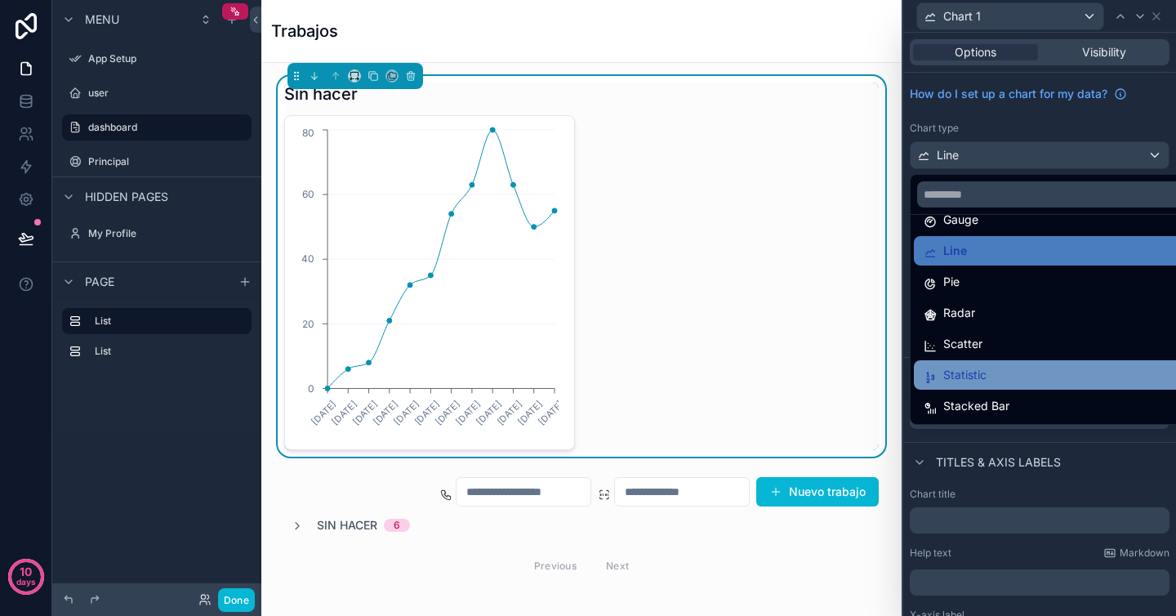
click at [998, 377] on div "Statistic" at bounding box center [1052, 375] width 257 height 20
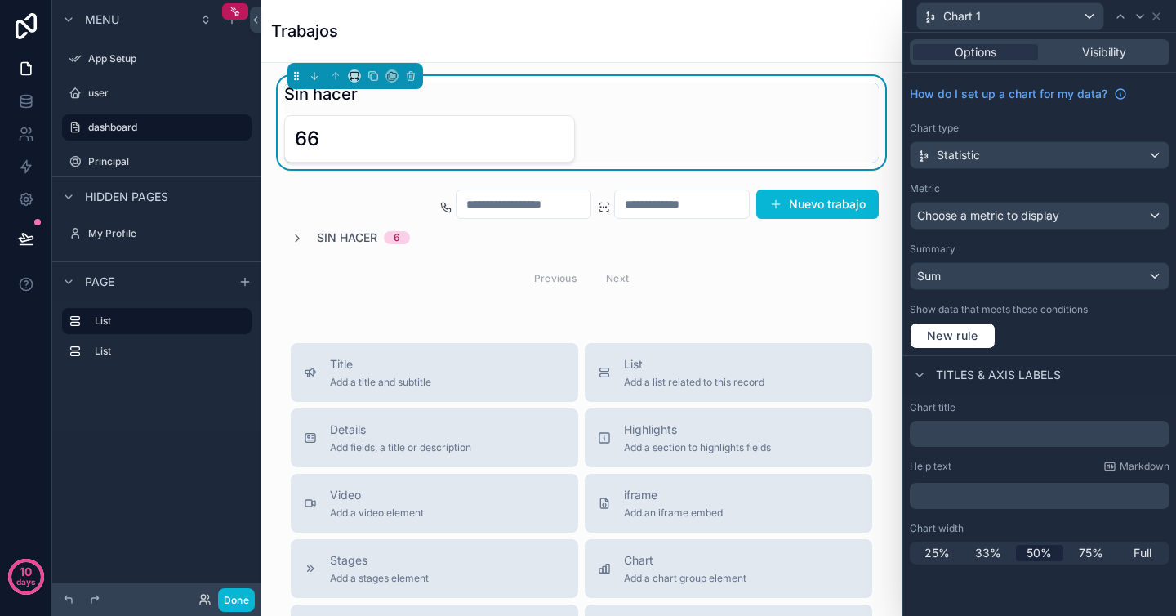
click at [1022, 177] on div "How do I set up a chart for my data? Chart type Statistic Metric Choose a metri…" at bounding box center [1039, 214] width 273 height 283
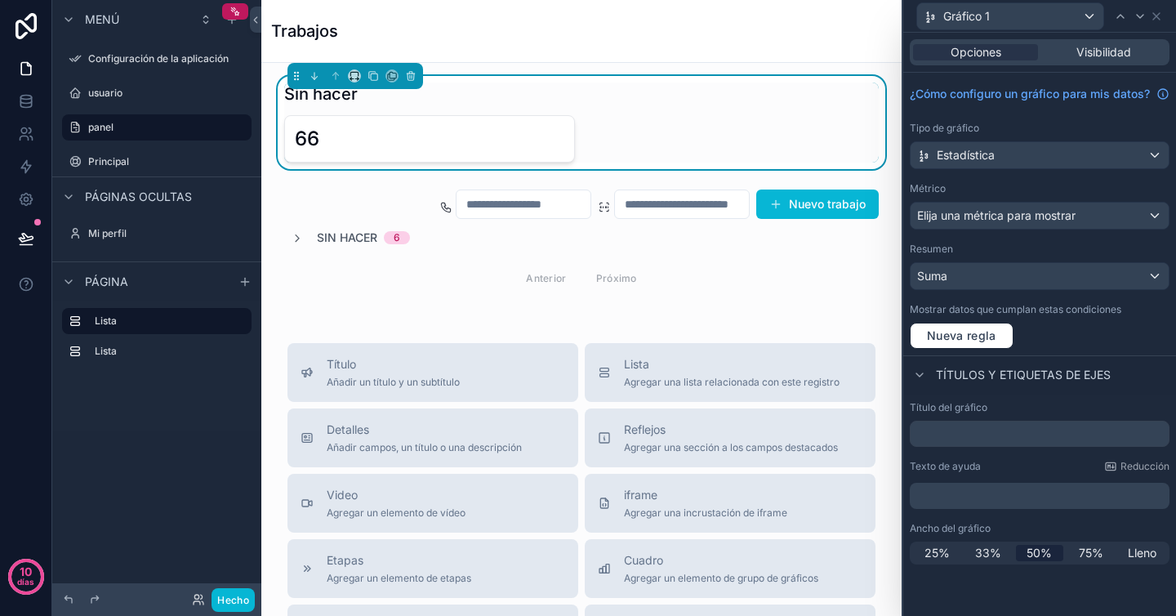
click at [453, 133] on div "66" at bounding box center [430, 139] width 270 height 26
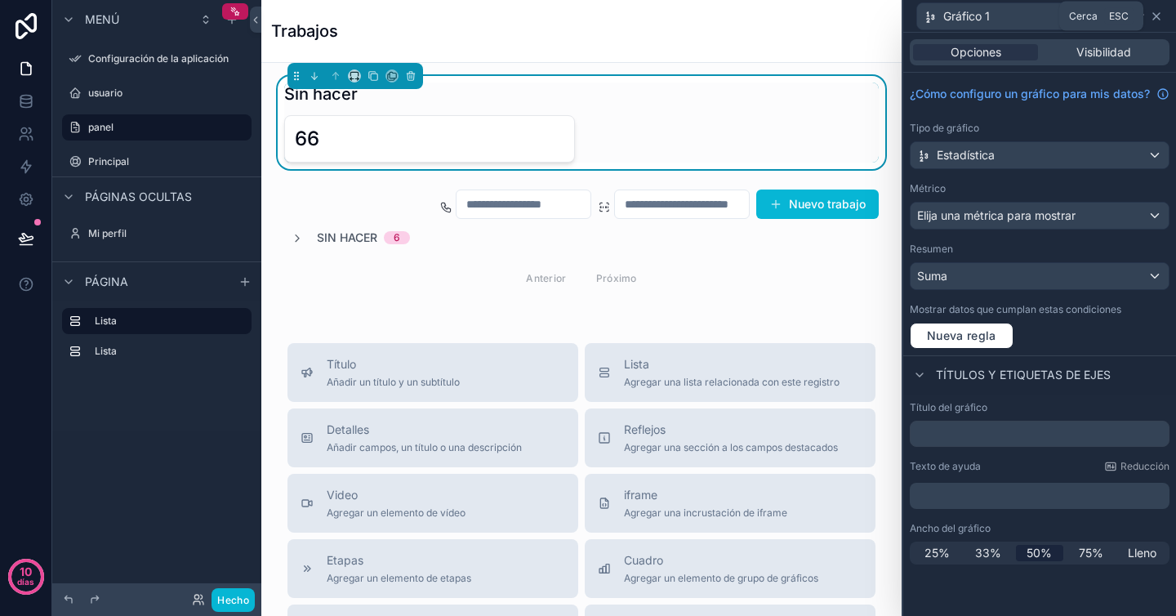
click at [1161, 16] on icon at bounding box center [1156, 16] width 13 height 13
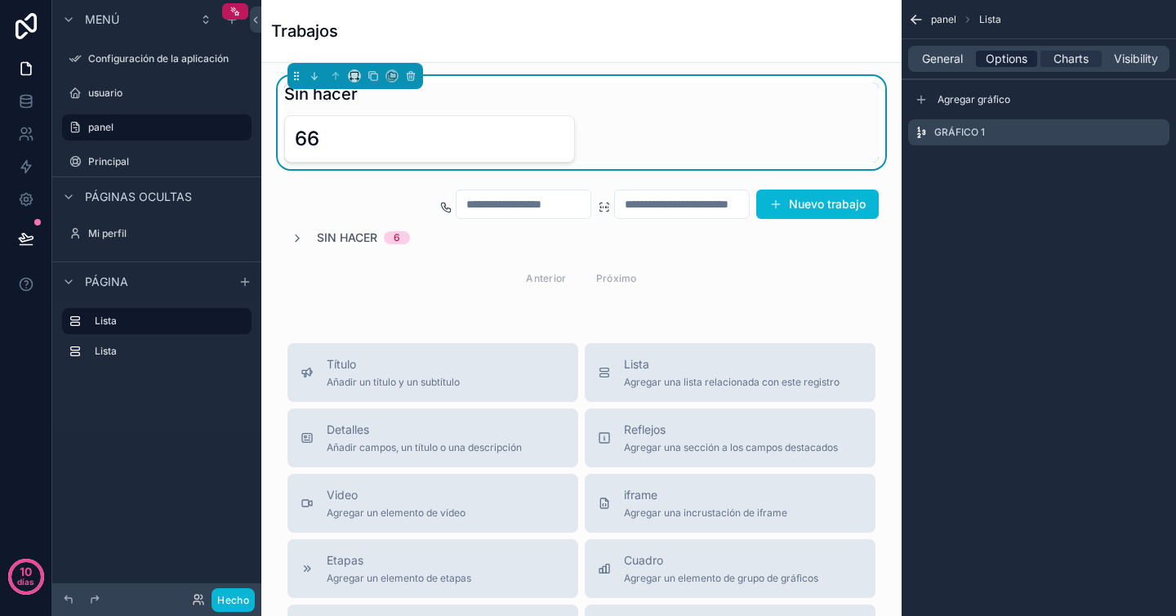
click at [997, 60] on span "Options" at bounding box center [1007, 59] width 42 height 16
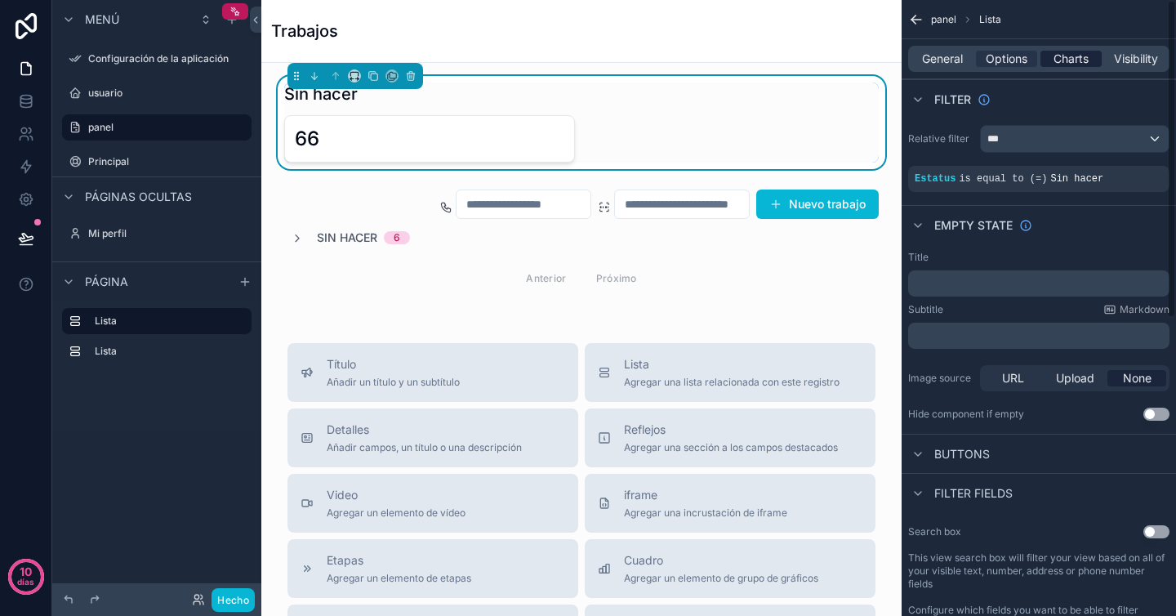
click at [1079, 53] on span "Charts" at bounding box center [1071, 59] width 35 height 16
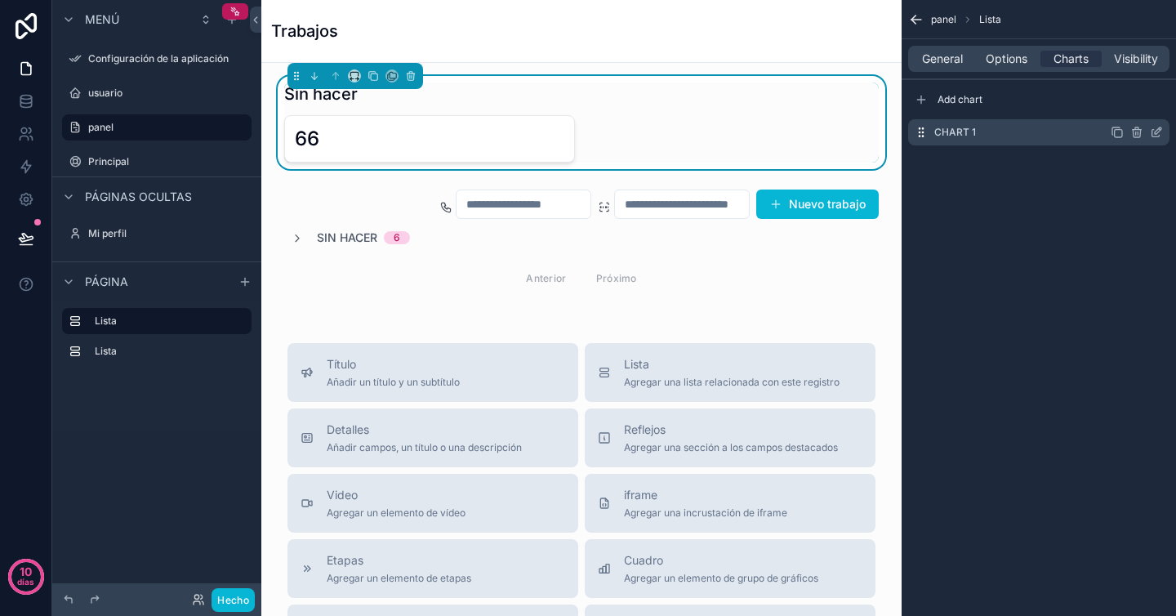
click at [1154, 135] on icon "contenido desplazable" at bounding box center [1156, 132] width 13 height 13
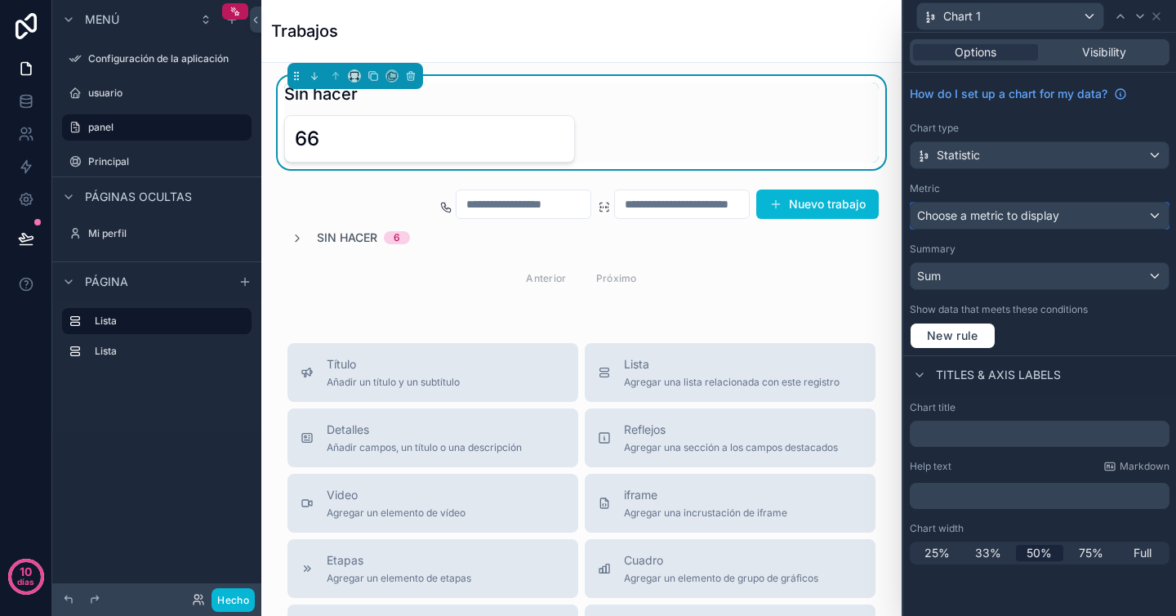
click at [1040, 221] on span "Choose a metric to display" at bounding box center [988, 215] width 142 height 14
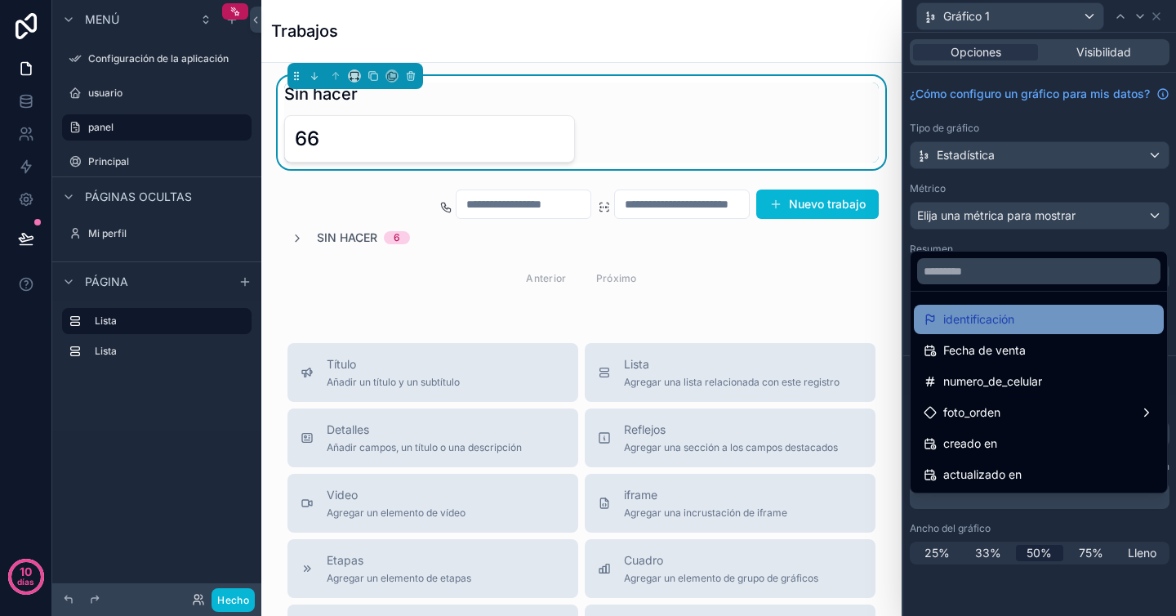
click at [1009, 319] on font "identificación" at bounding box center [978, 319] width 71 height 14
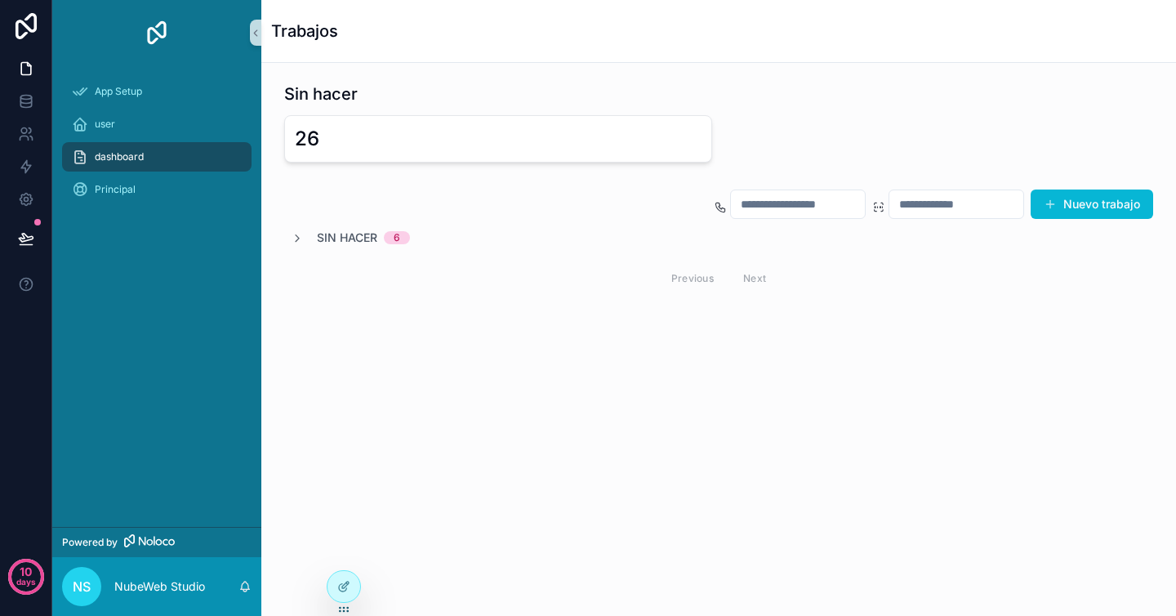
click at [772, 142] on div "26" at bounding box center [718, 138] width 869 height 47
click at [350, 586] on icon at bounding box center [343, 586] width 13 height 13
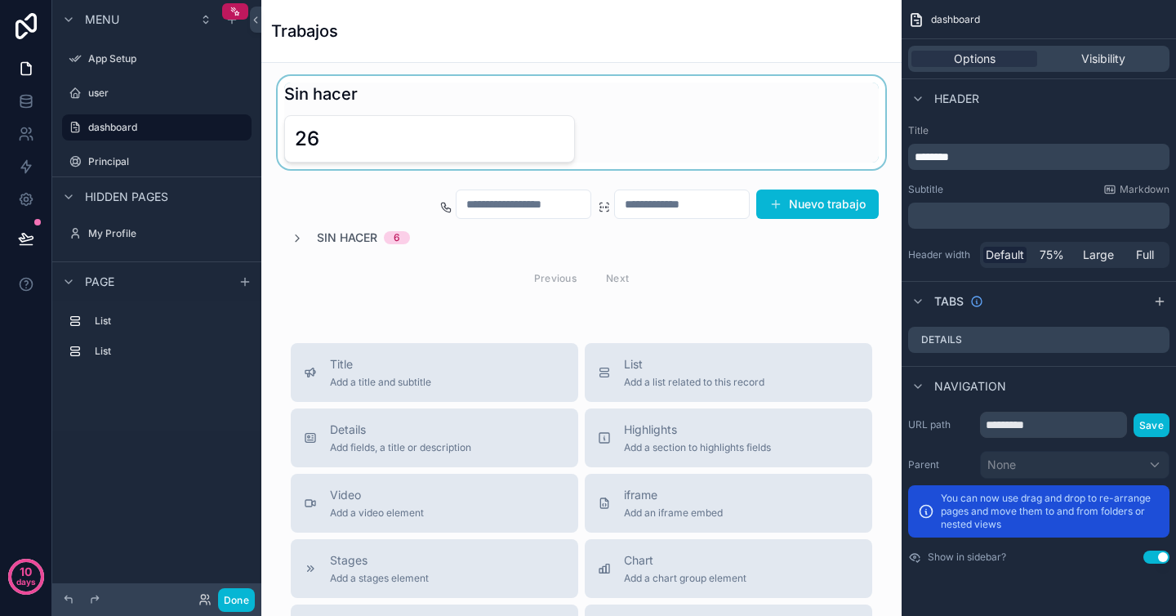
click at [452, 140] on div "scrollable content" at bounding box center [581, 122] width 614 height 93
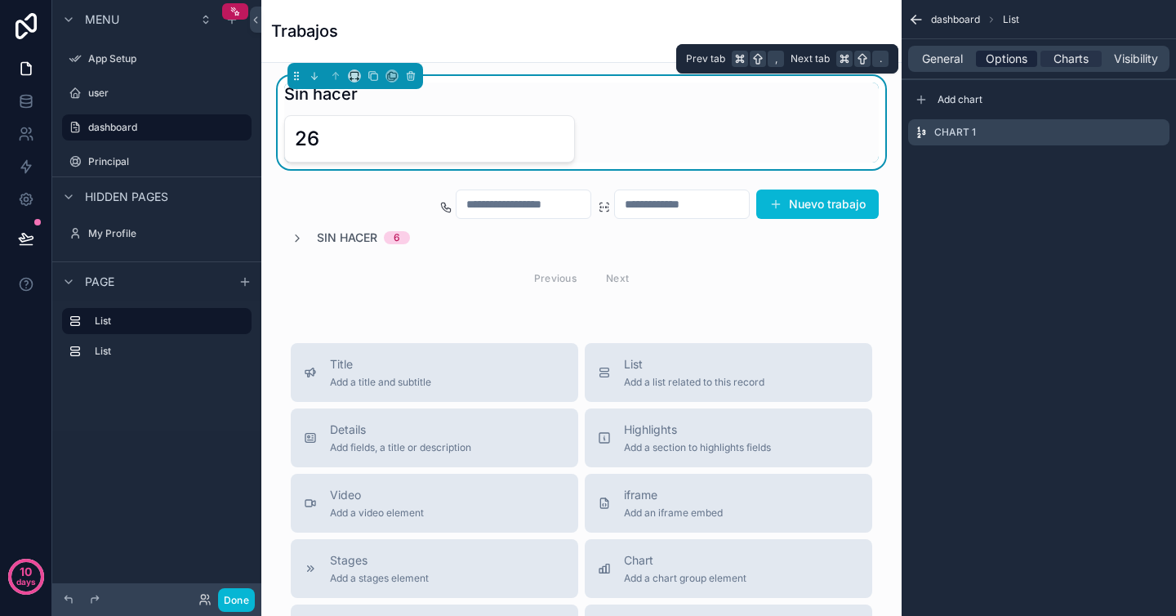
click at [1006, 59] on span "Options" at bounding box center [1007, 59] width 42 height 16
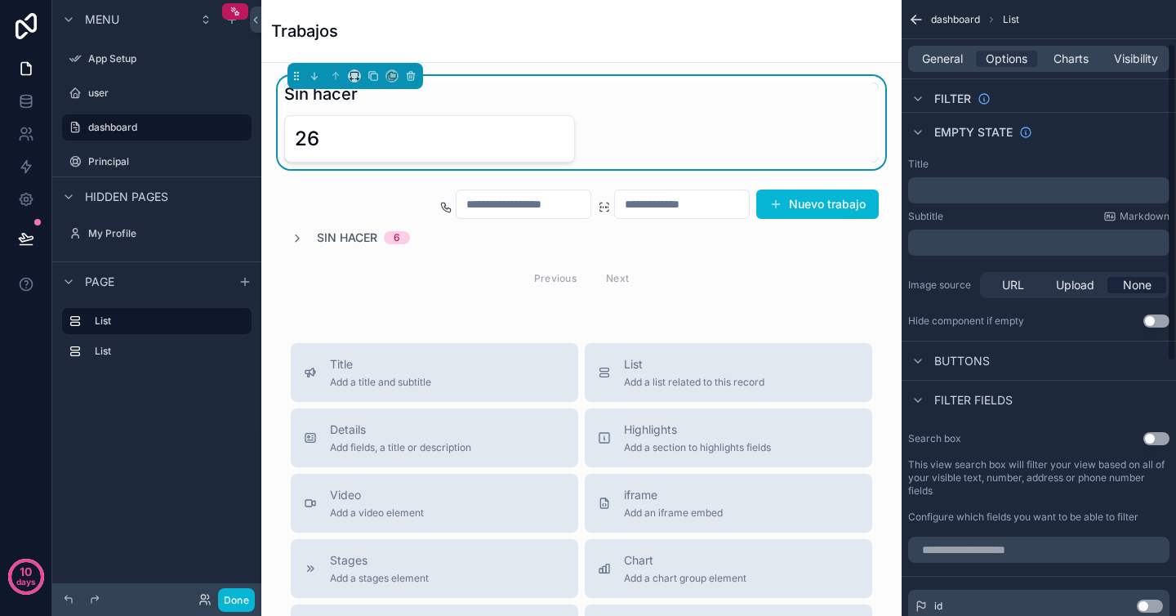
scroll to position [126, 0]
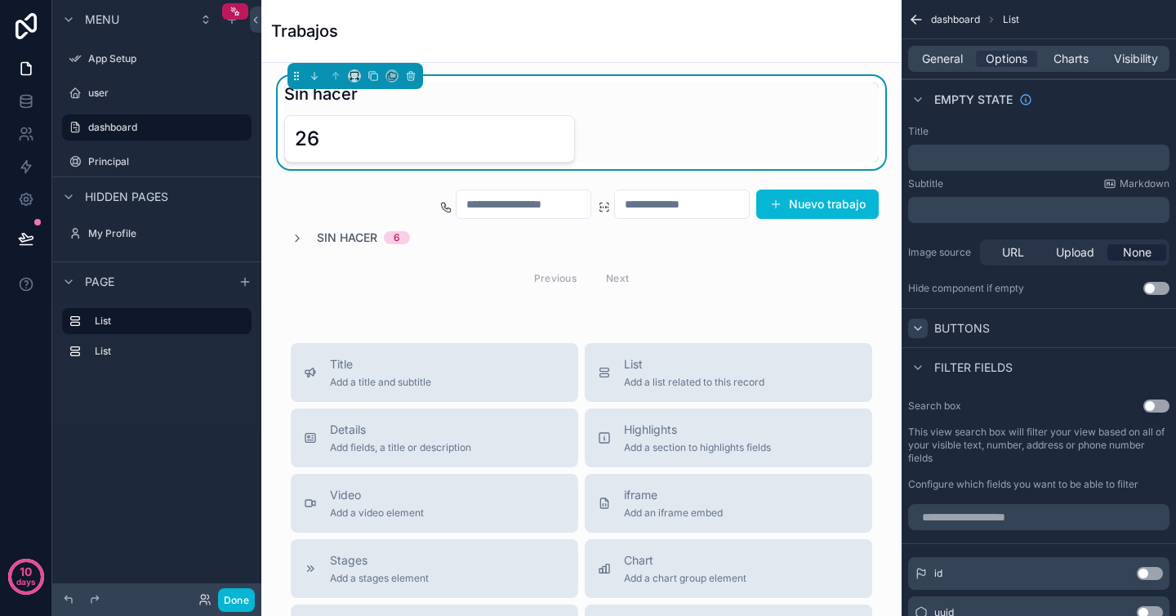
click at [922, 328] on icon "scrollable content" at bounding box center [918, 328] width 13 height 13
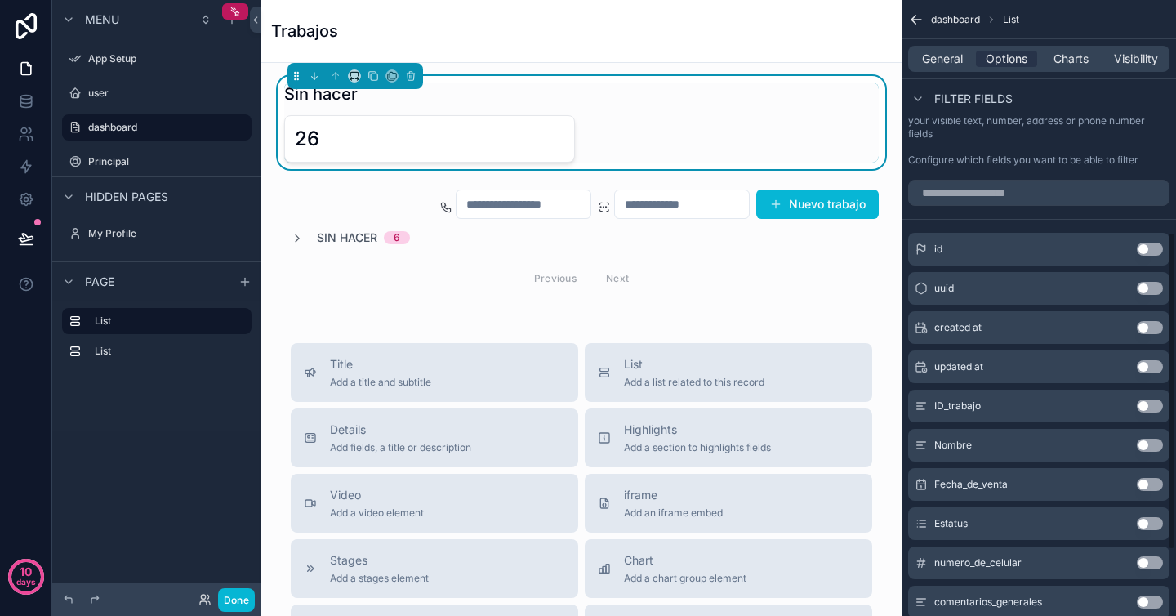
scroll to position [577, 0]
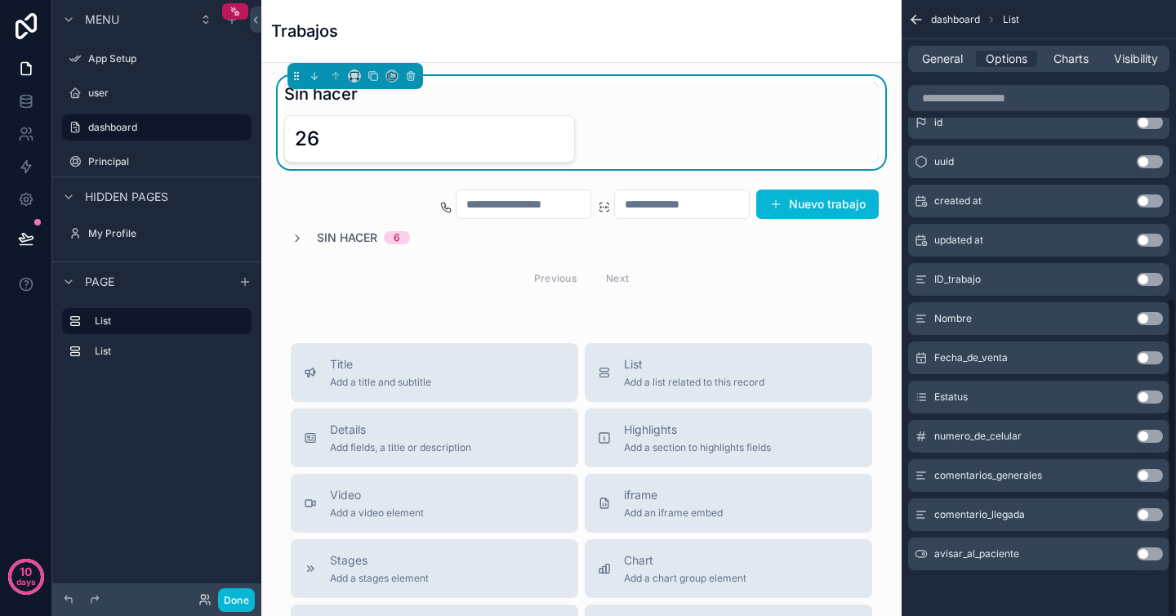
click at [1061, 73] on div "General Options Charts Visibility" at bounding box center [1039, 58] width 274 height 39
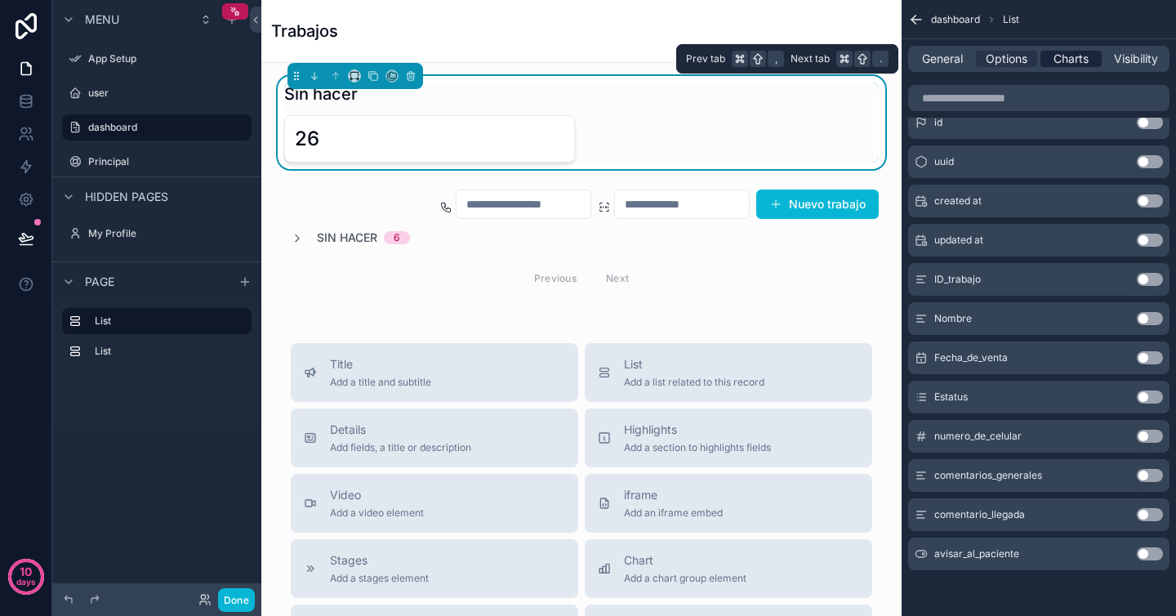
click at [1068, 55] on span "Charts" at bounding box center [1071, 59] width 35 height 16
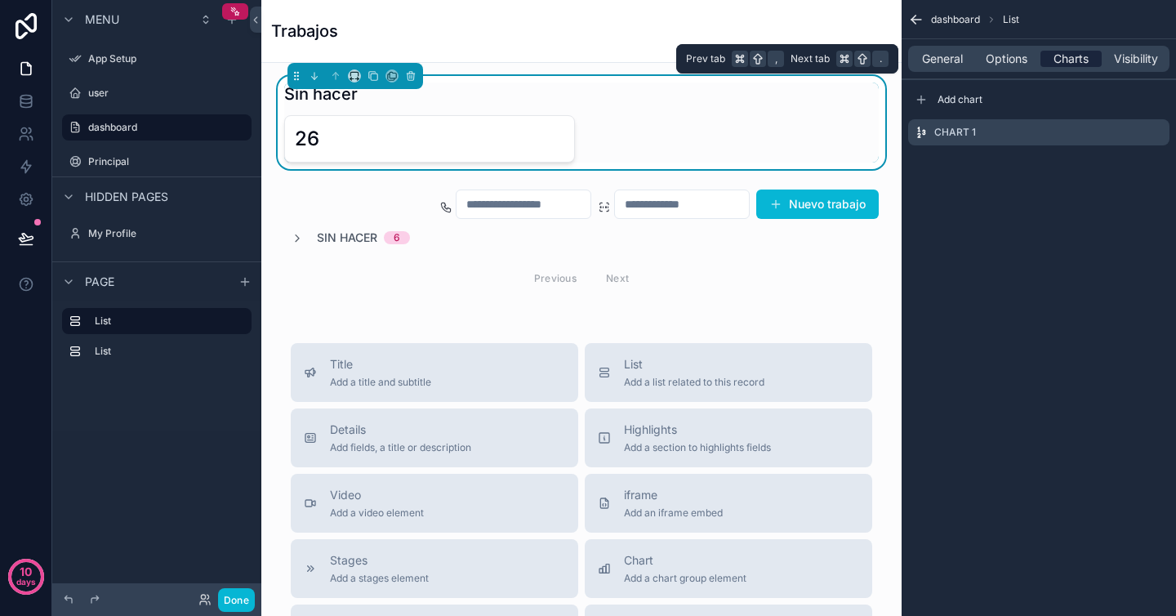
scroll to position [0, 0]
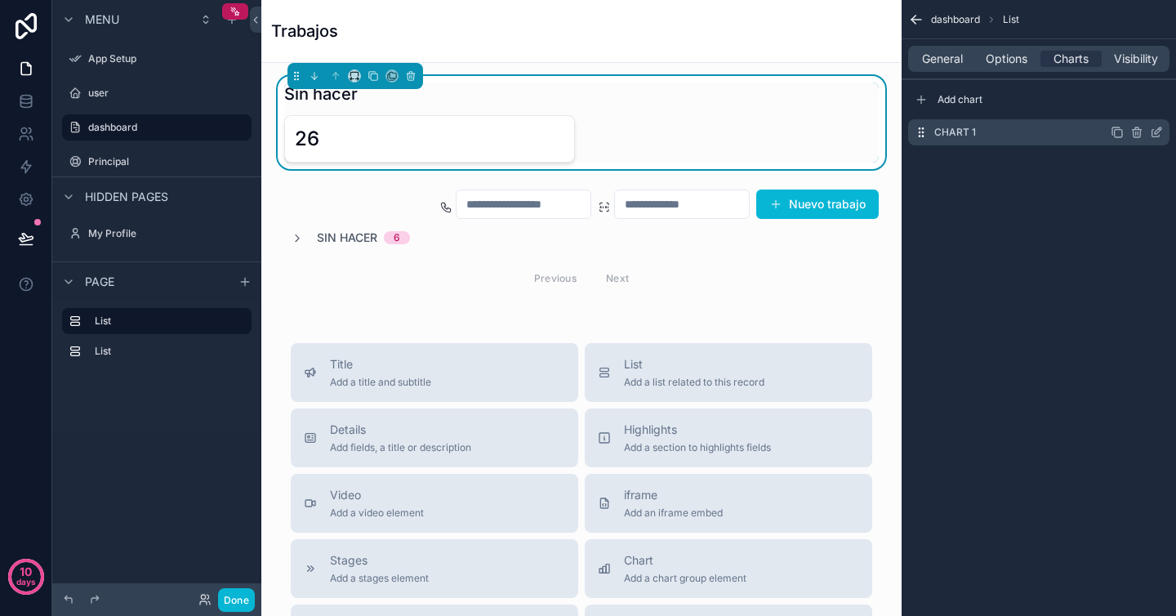
click at [1015, 133] on div "Chart 1" at bounding box center [1038, 132] width 261 height 26
click at [1157, 131] on icon "scrollable content" at bounding box center [1156, 132] width 13 height 13
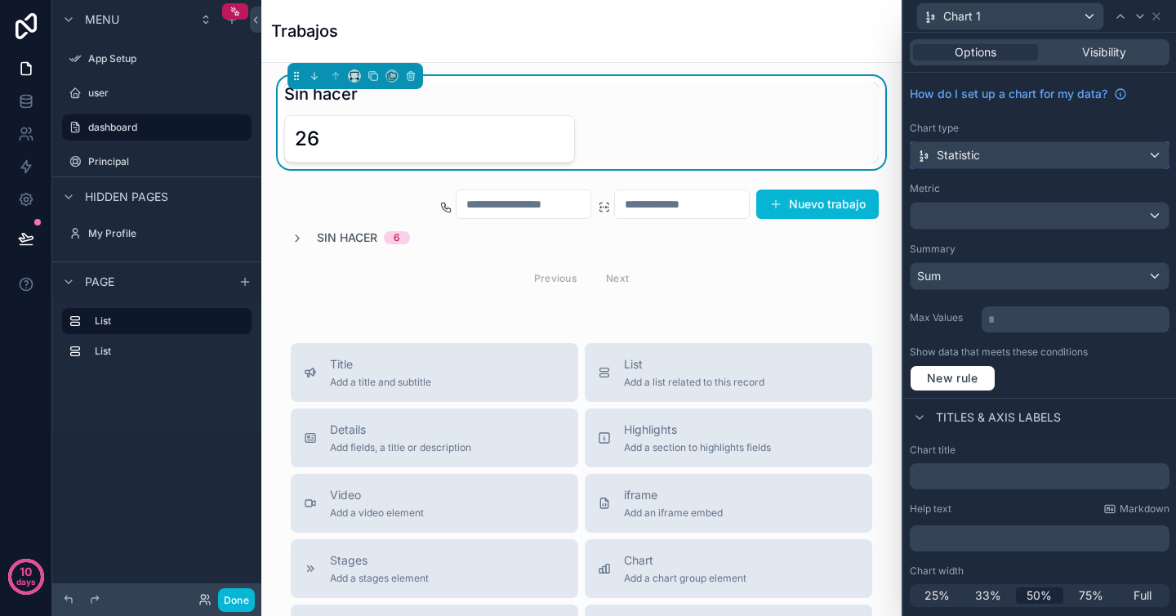
click at [1007, 158] on div "Statistic" at bounding box center [1040, 155] width 258 height 26
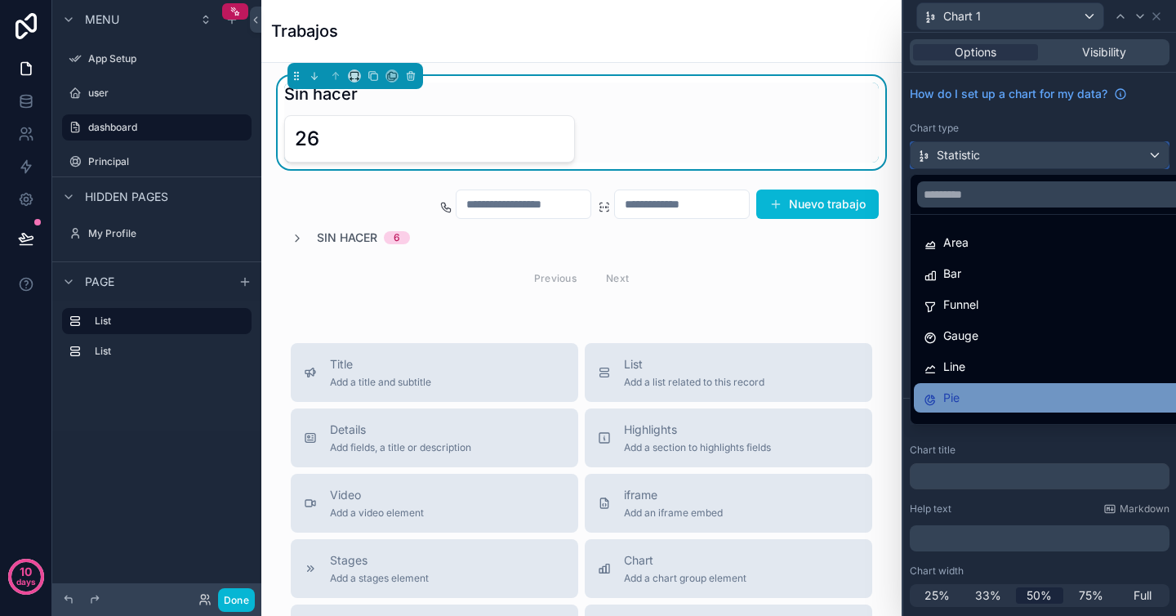
scroll to position [116, 0]
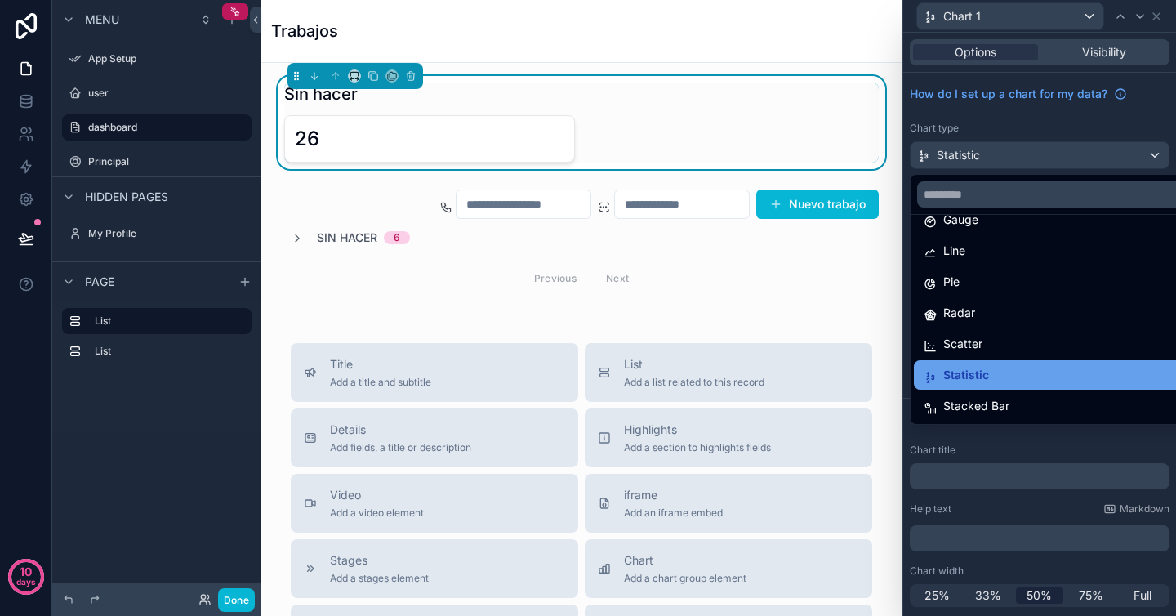
click at [988, 373] on div "Statistic" at bounding box center [1059, 375] width 270 height 20
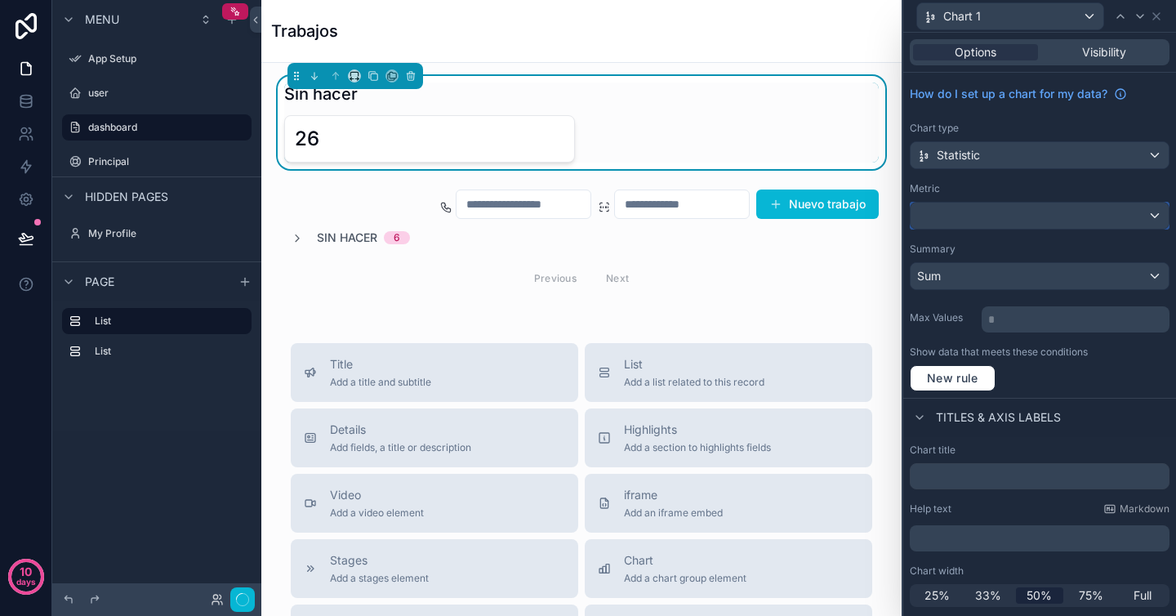
click at [992, 203] on div at bounding box center [1040, 216] width 258 height 26
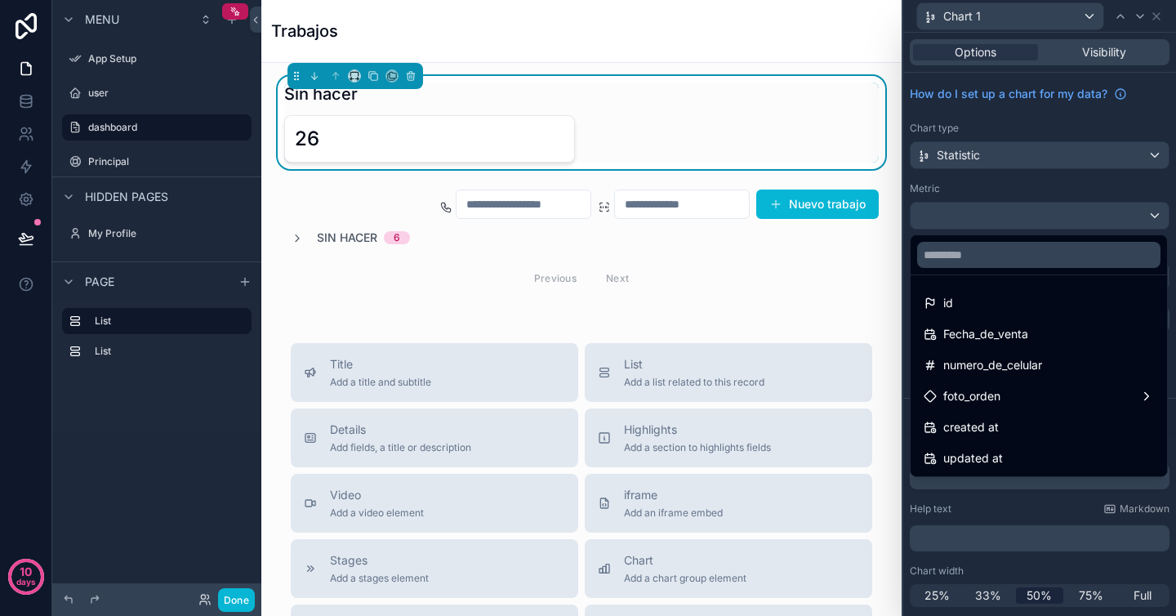
click at [1022, 183] on div at bounding box center [1039, 308] width 273 height 616
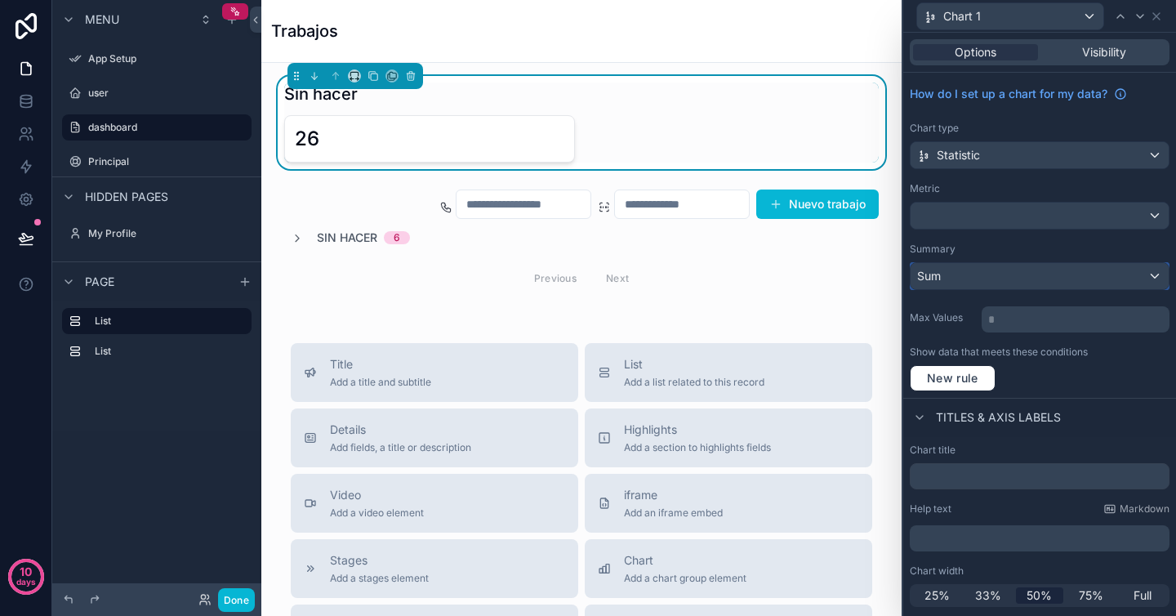
click at [1009, 279] on div "Sum" at bounding box center [1040, 276] width 258 height 26
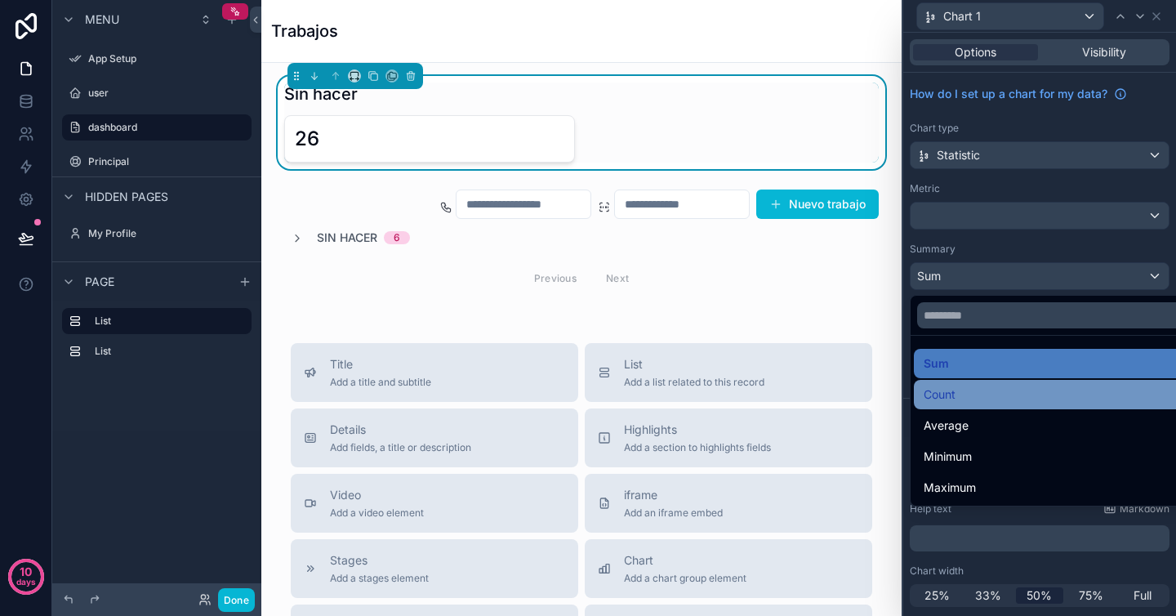
click at [970, 390] on div "Count" at bounding box center [1059, 395] width 270 height 20
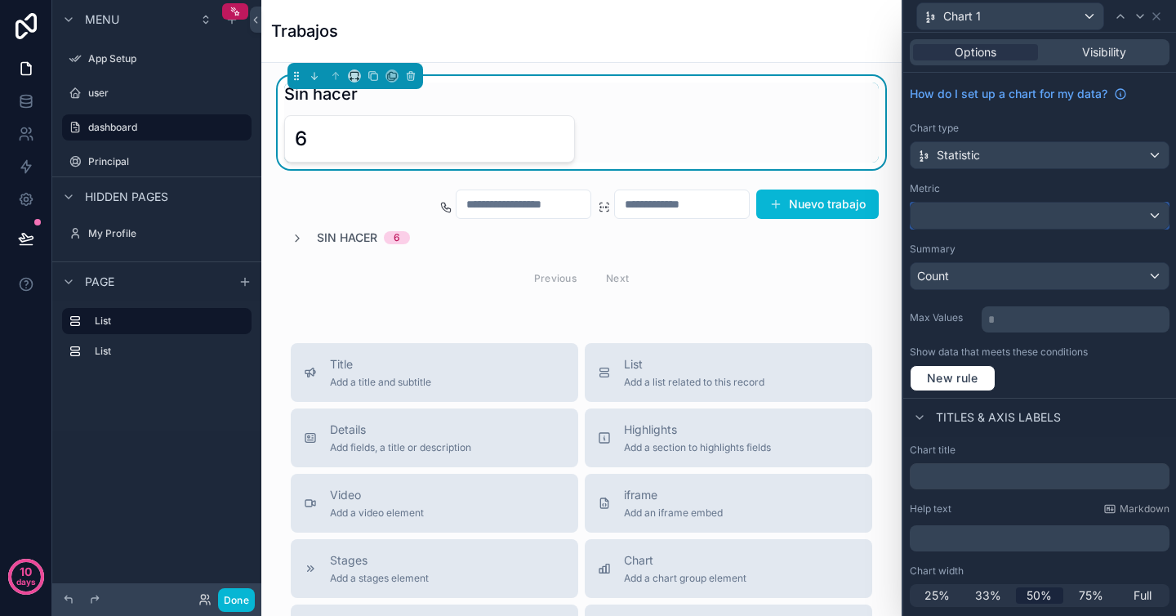
click at [1001, 217] on div at bounding box center [1040, 216] width 258 height 26
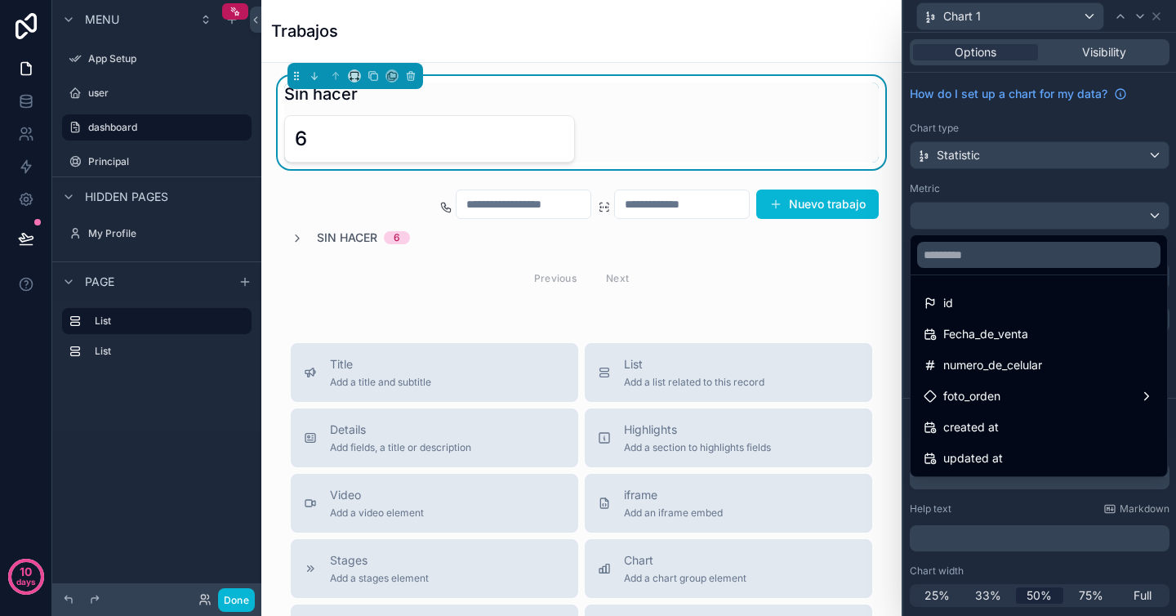
click at [1022, 189] on div at bounding box center [1039, 308] width 273 height 616
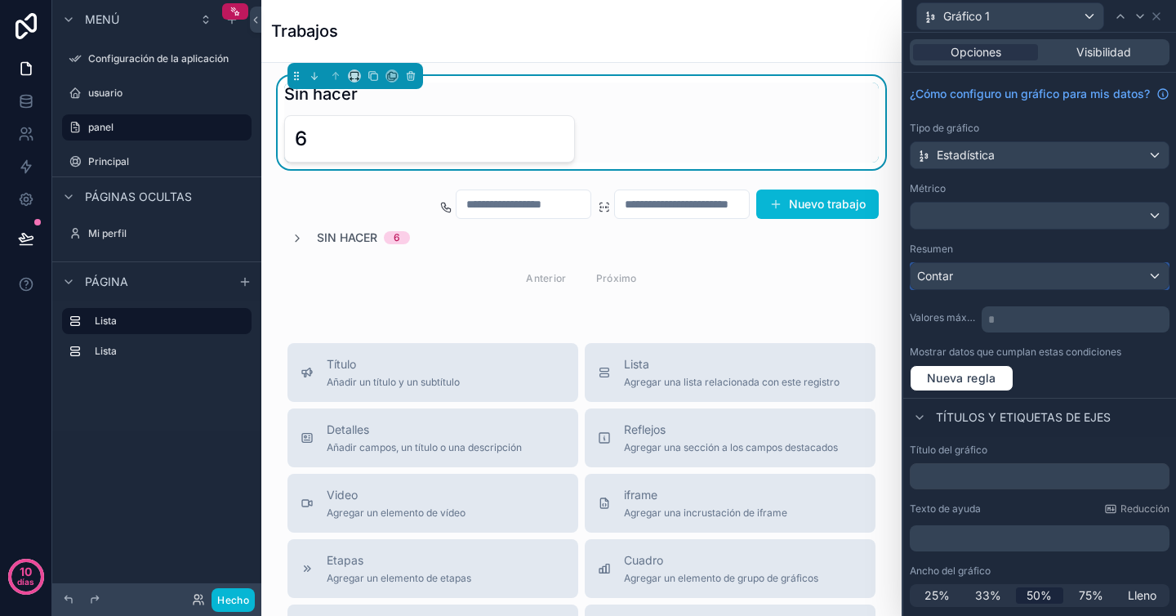
click at [992, 289] on div "Contar" at bounding box center [1040, 276] width 258 height 26
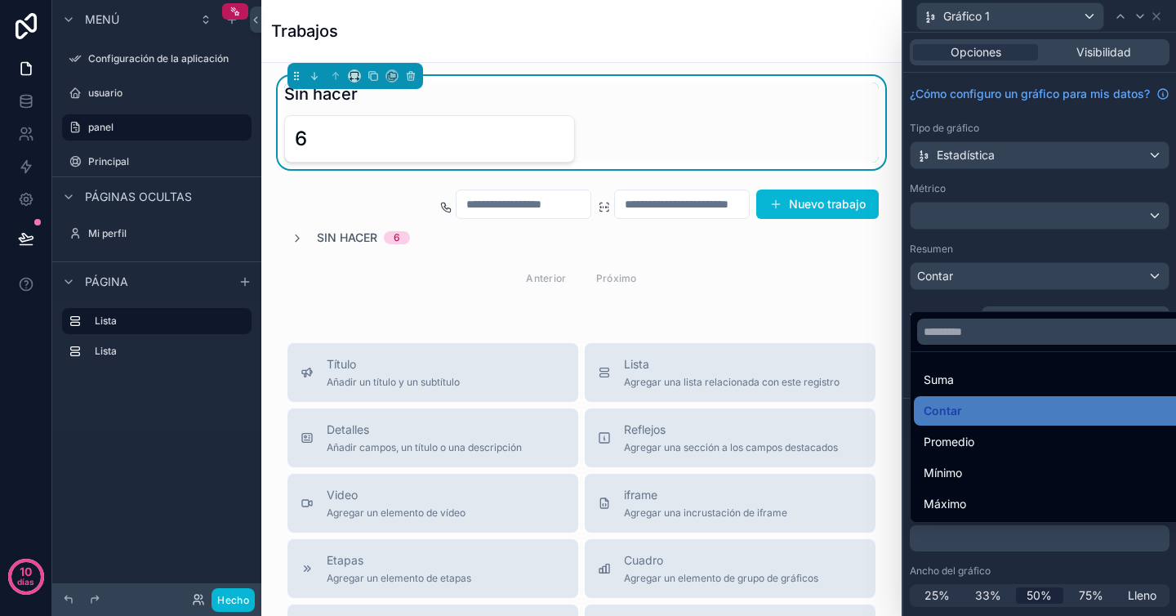
click at [999, 267] on div at bounding box center [1039, 308] width 273 height 616
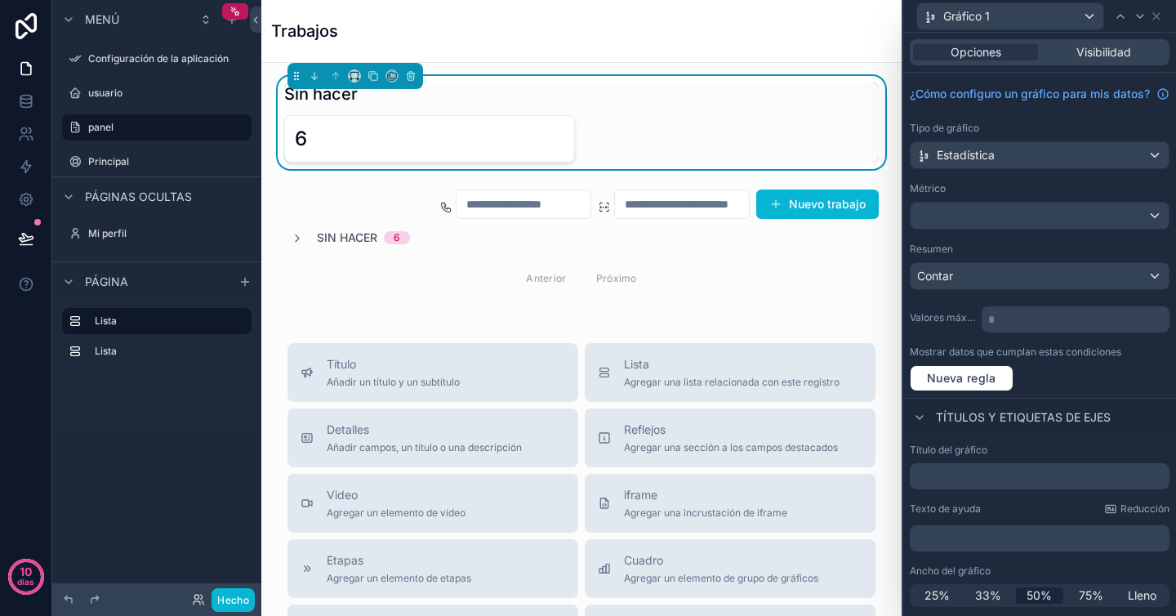
scroll to position [13, 0]
click at [979, 597] on font "33%" at bounding box center [988, 595] width 26 height 14
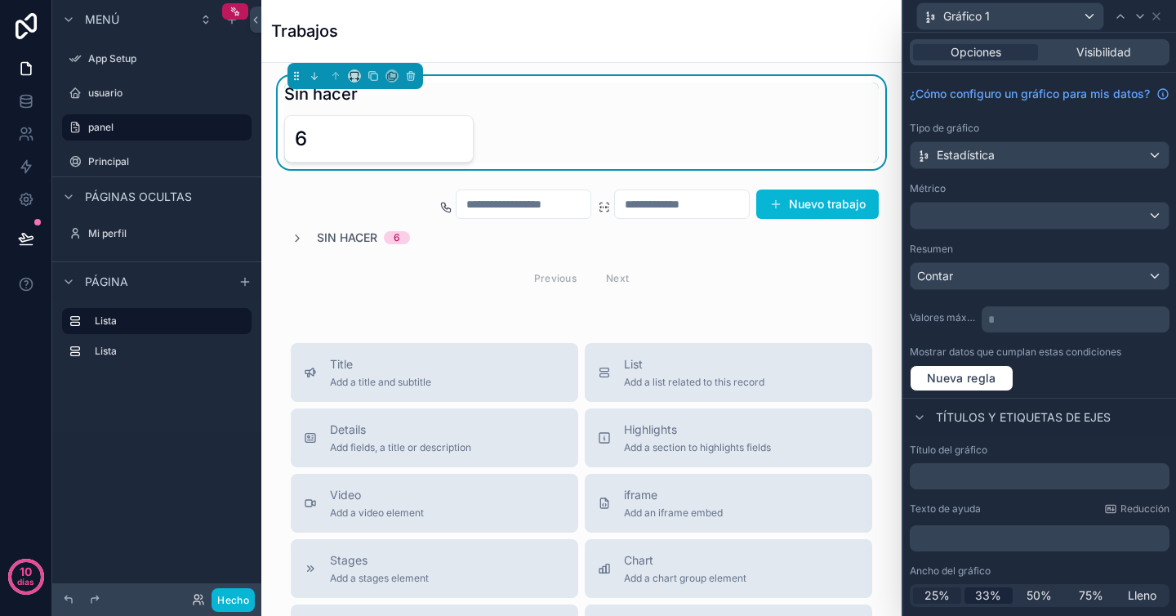
click at [948, 597] on div "25%" at bounding box center [937, 595] width 48 height 16
click at [1093, 594] on font "75%" at bounding box center [1091, 595] width 25 height 14
click at [1128, 602] on font "Lleno" at bounding box center [1142, 595] width 29 height 14
click at [1045, 600] on font "50%" at bounding box center [1039, 595] width 25 height 14
click at [1156, 15] on icon at bounding box center [1156, 16] width 7 height 7
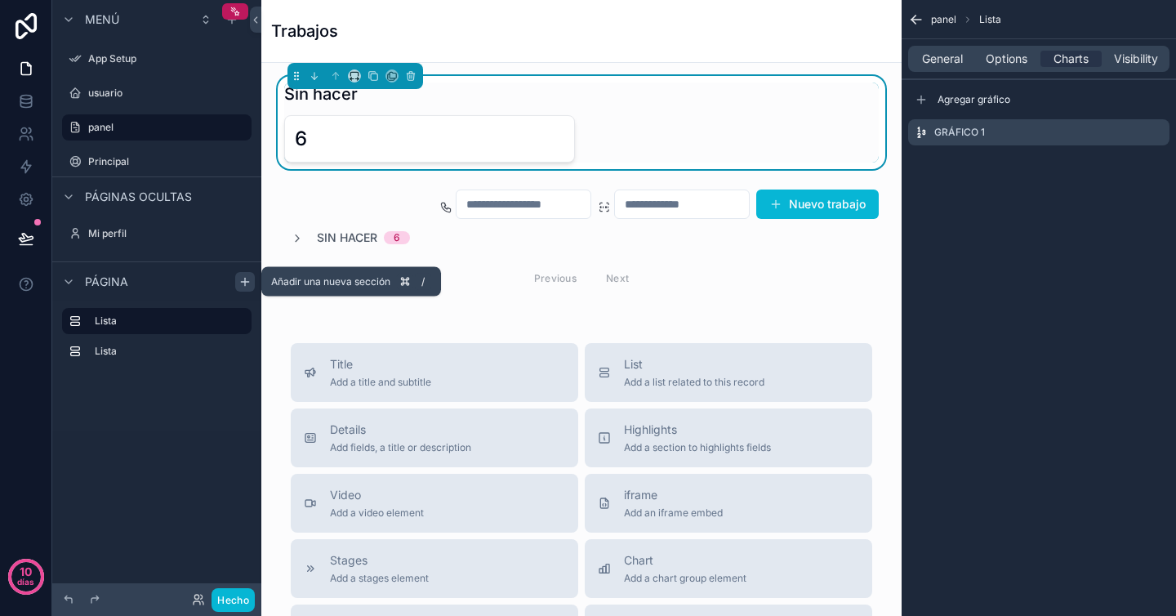
click at [247, 282] on icon "contenido desplazable" at bounding box center [244, 282] width 7 height 0
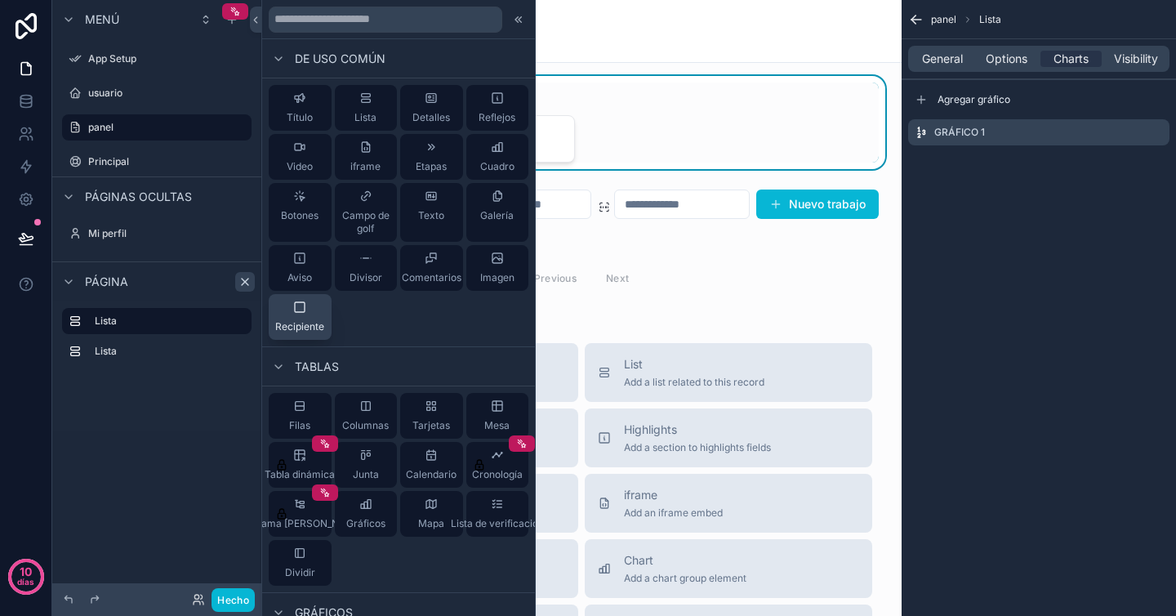
click at [317, 317] on div "Recipiente" at bounding box center [299, 317] width 49 height 33
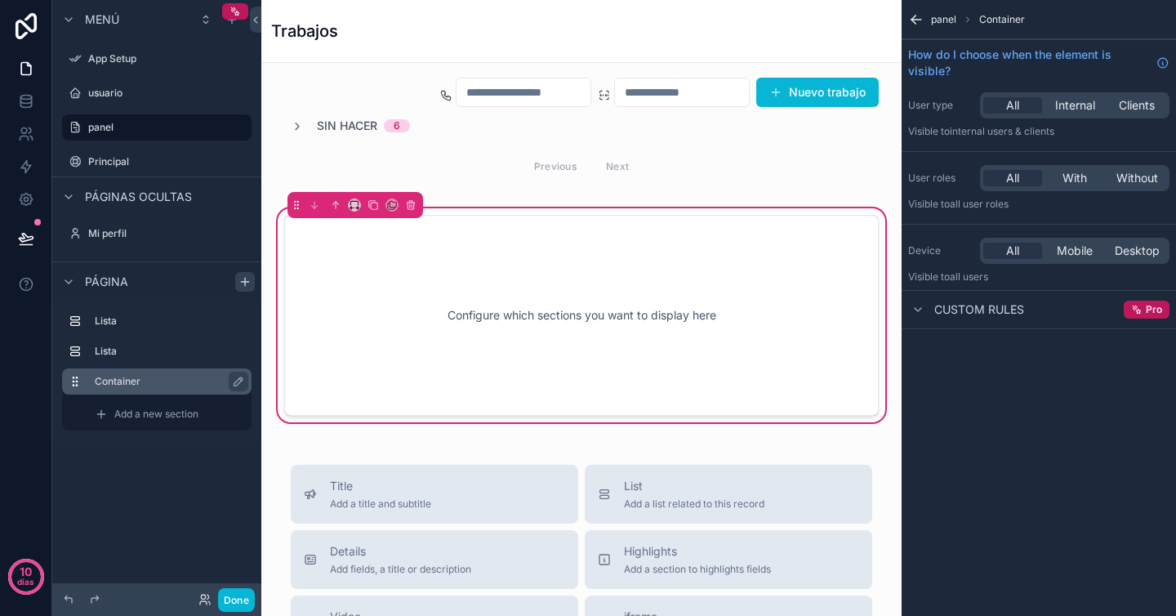
scroll to position [119, 0]
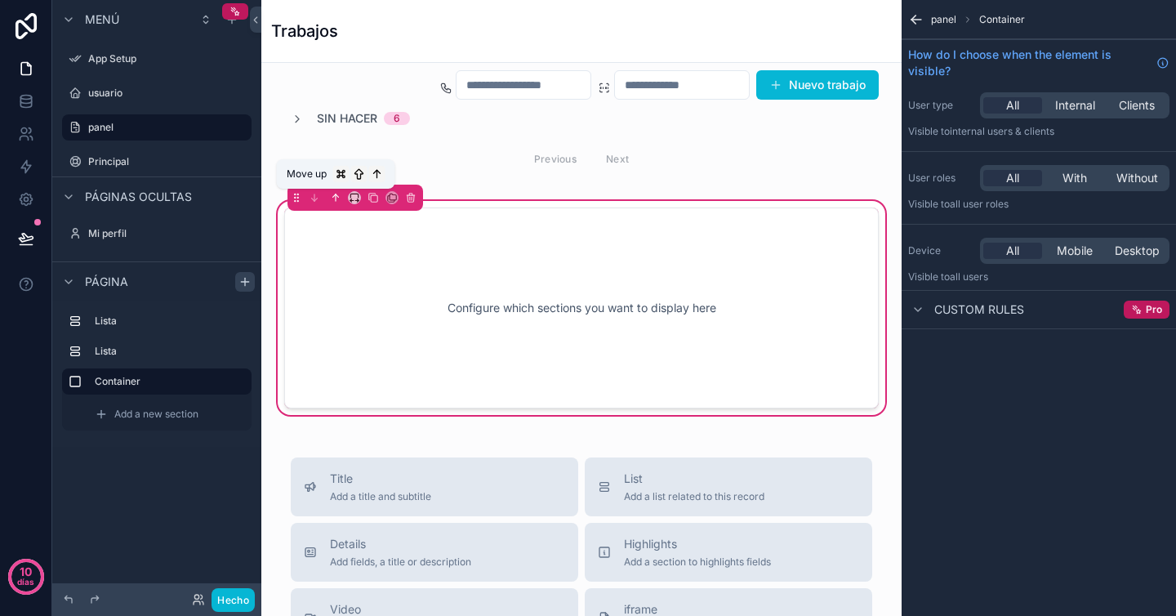
click at [334, 202] on icon "contenido desplazable" at bounding box center [335, 197] width 11 height 11
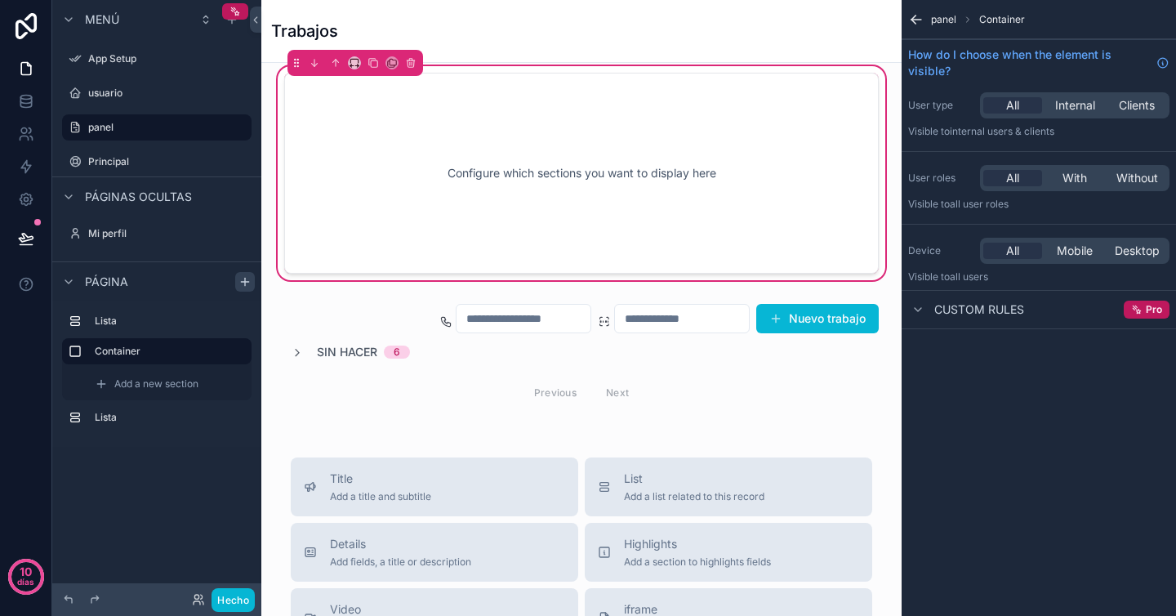
scroll to position [0, 0]
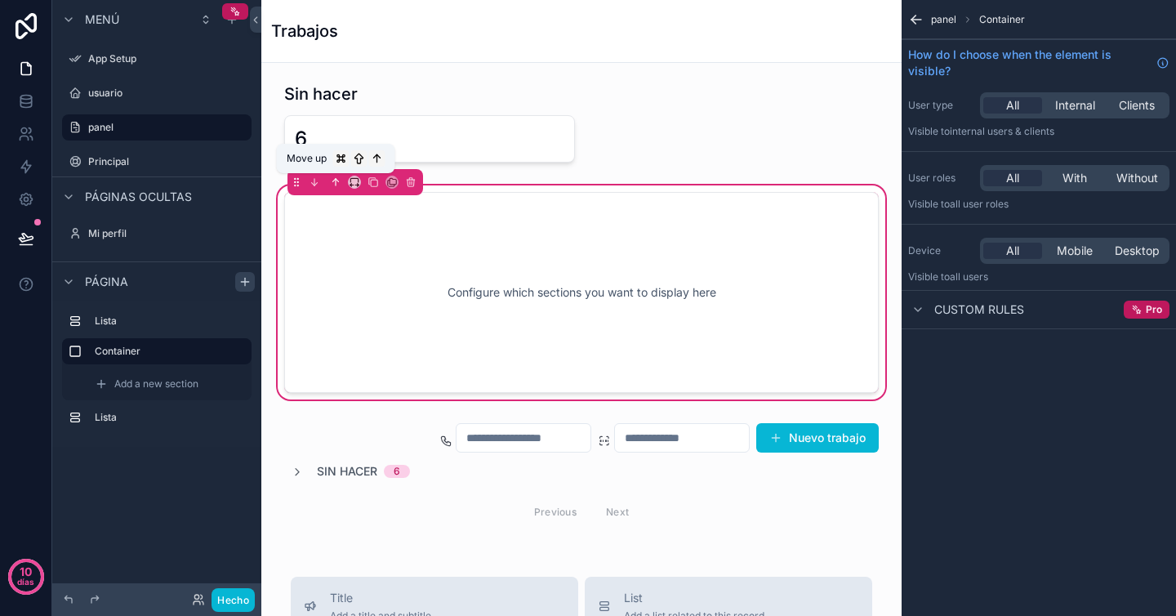
click at [336, 183] on icon "contenido desplazable" at bounding box center [336, 182] width 0 height 7
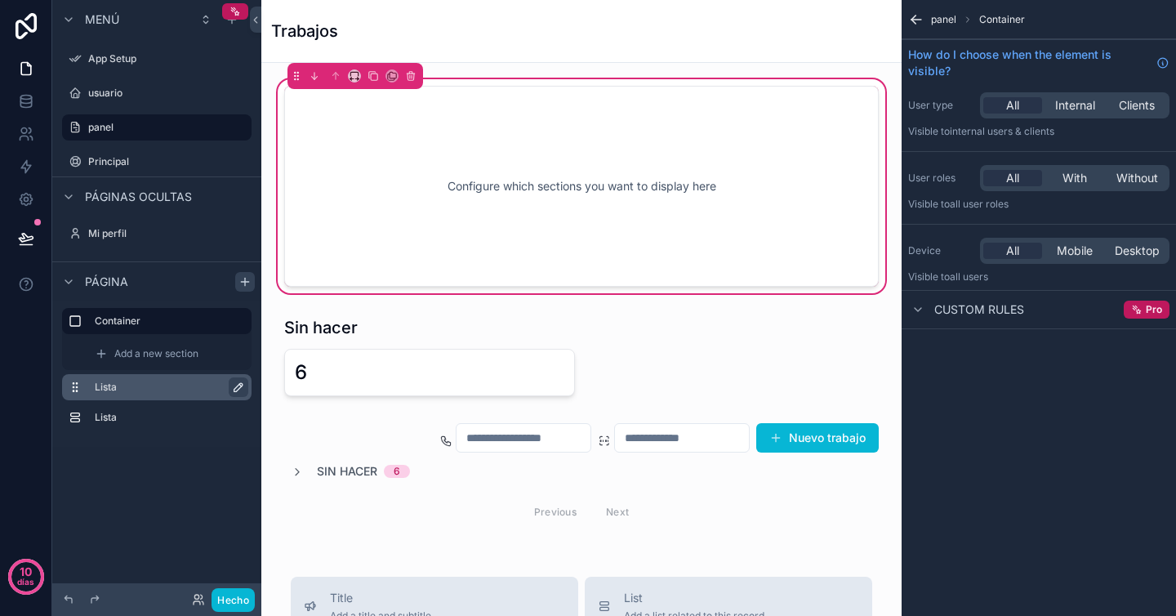
click at [230, 386] on button "contenido desplazable" at bounding box center [239, 387] width 20 height 20
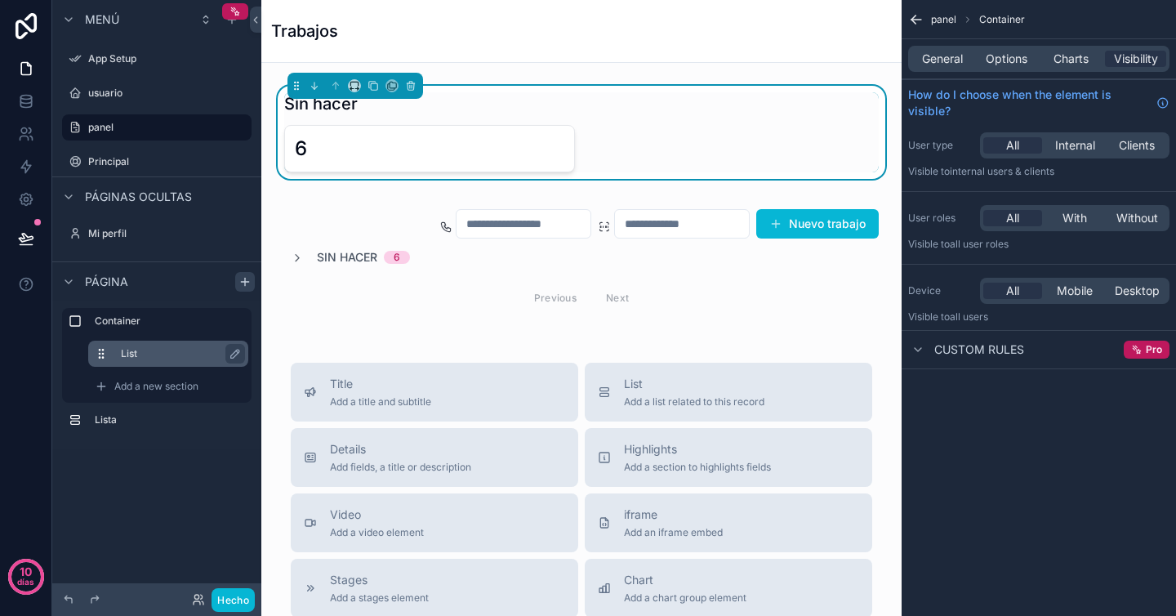
click at [175, 357] on label "List" at bounding box center [178, 353] width 114 height 13
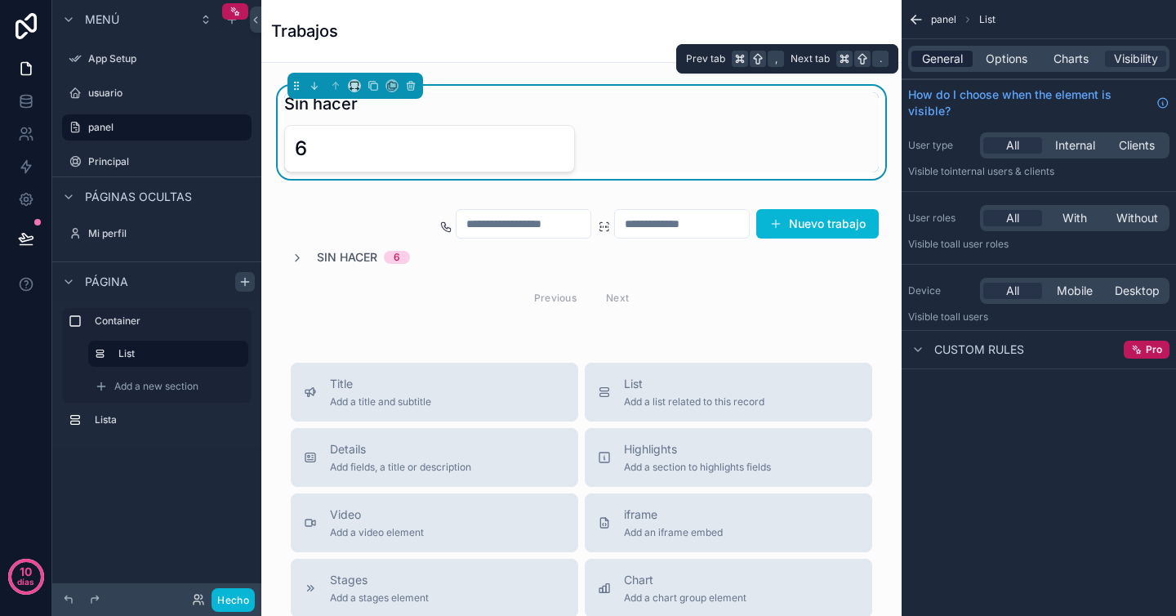
click at [956, 61] on span "General" at bounding box center [942, 59] width 41 height 16
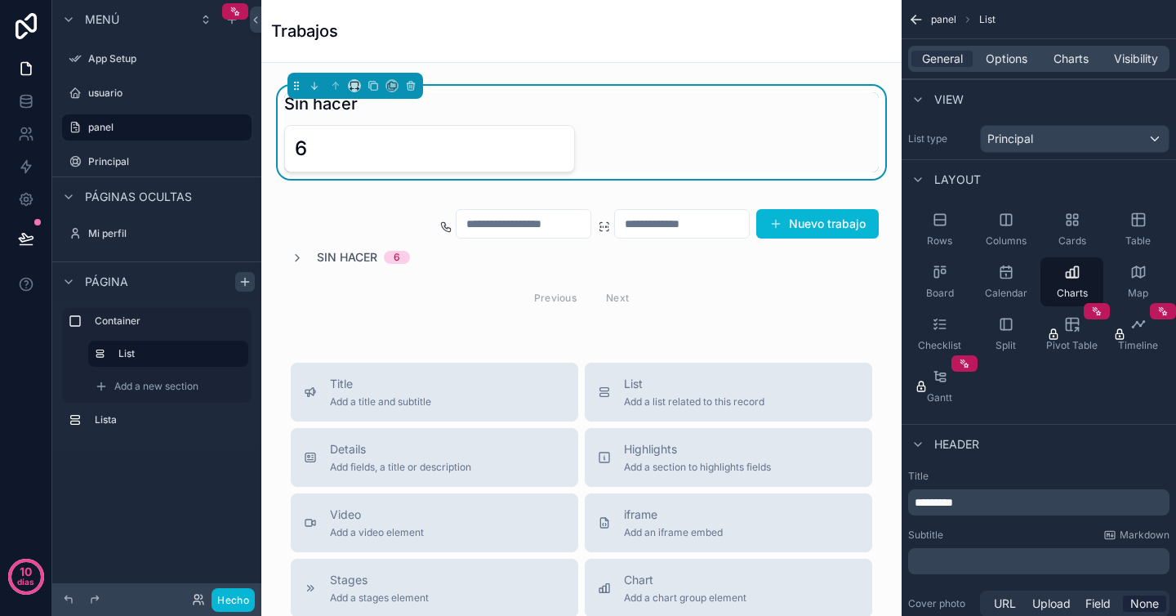
click at [1014, 67] on div "General Options Charts Visibility" at bounding box center [1038, 59] width 261 height 26
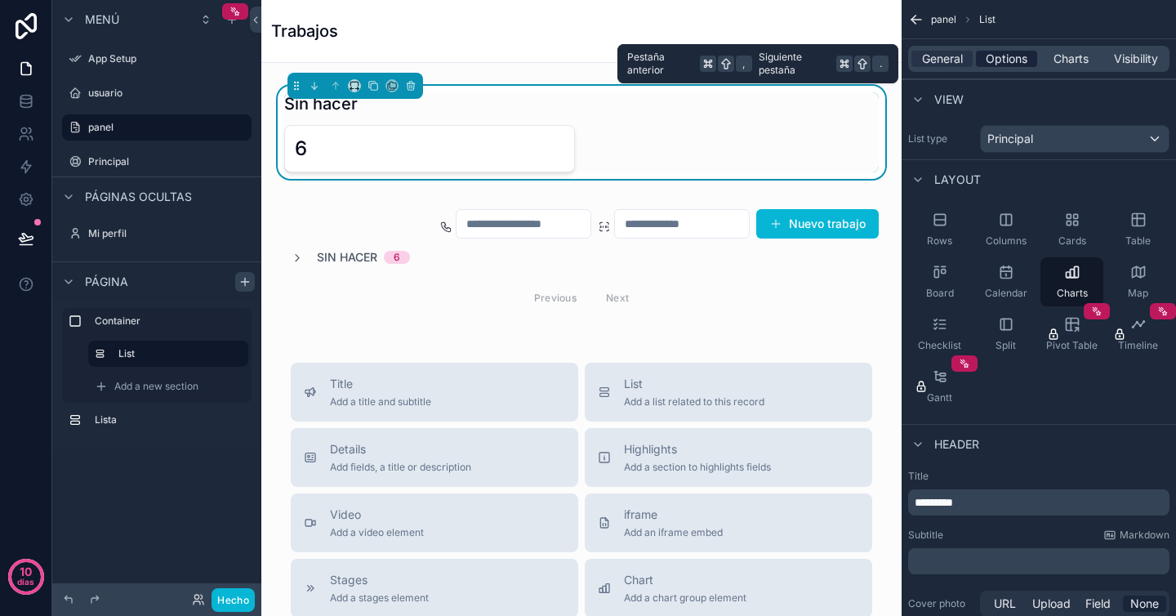
click at [1011, 60] on span "Options" at bounding box center [1007, 59] width 42 height 16
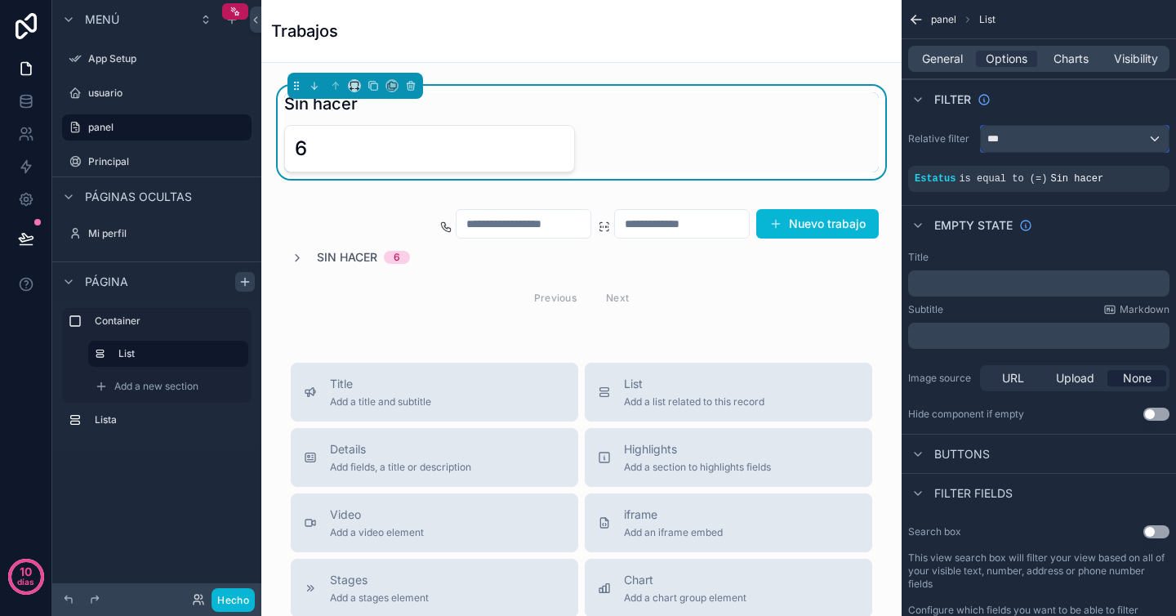
click at [1034, 138] on div "***" at bounding box center [1075, 139] width 188 height 26
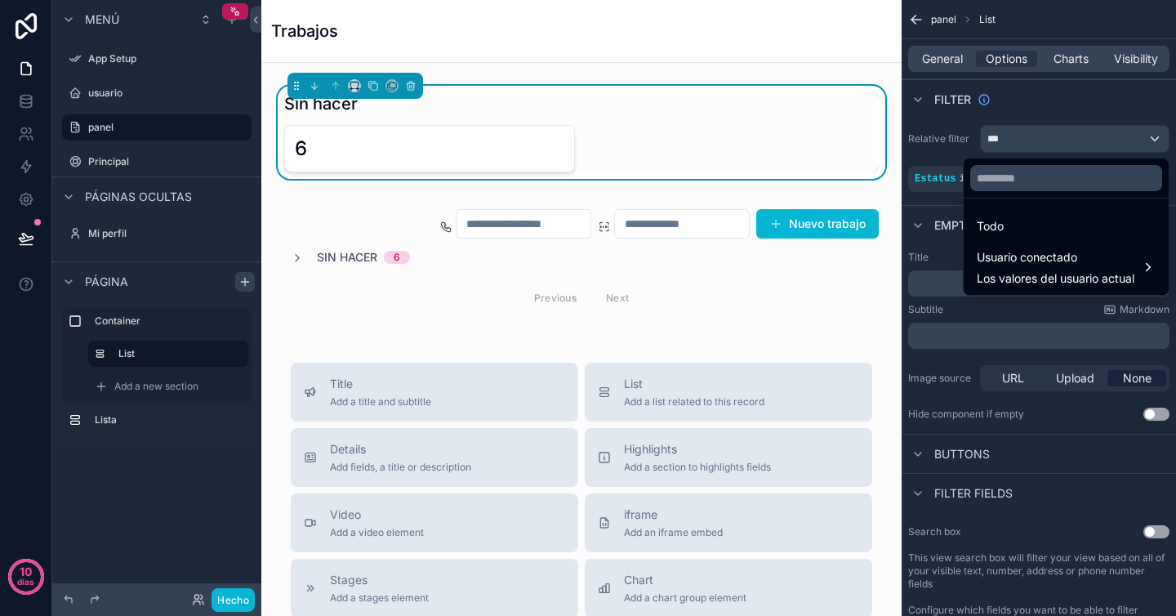
click at [1082, 55] on div "contenido desplazable" at bounding box center [588, 308] width 1176 height 616
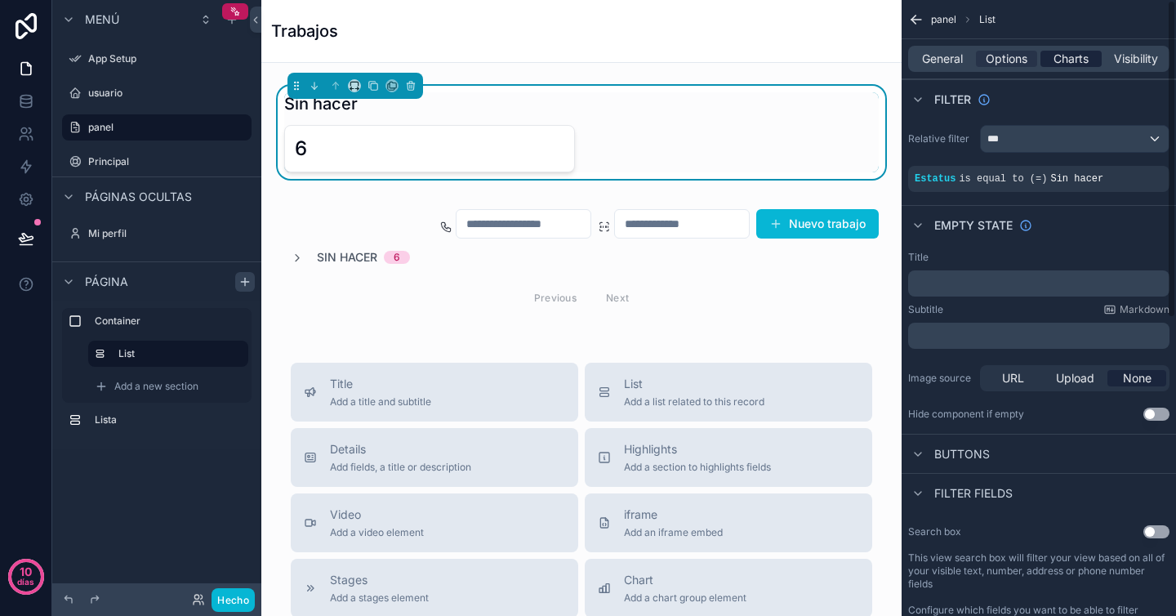
click at [1082, 56] on span "Charts" at bounding box center [1071, 59] width 35 height 16
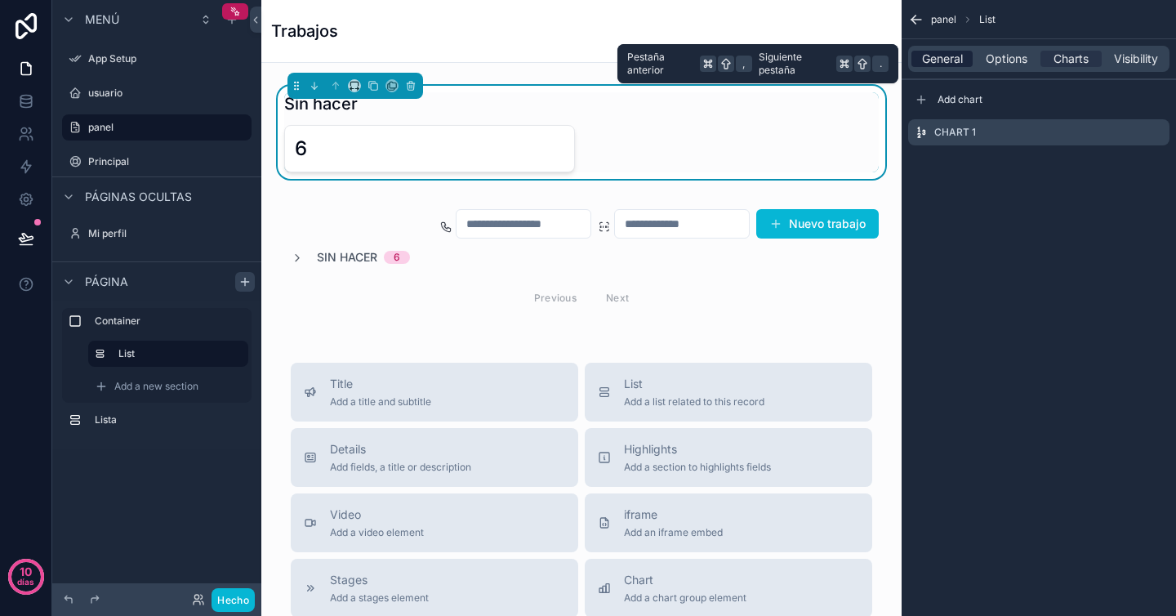
click at [933, 58] on span "General" at bounding box center [942, 59] width 41 height 16
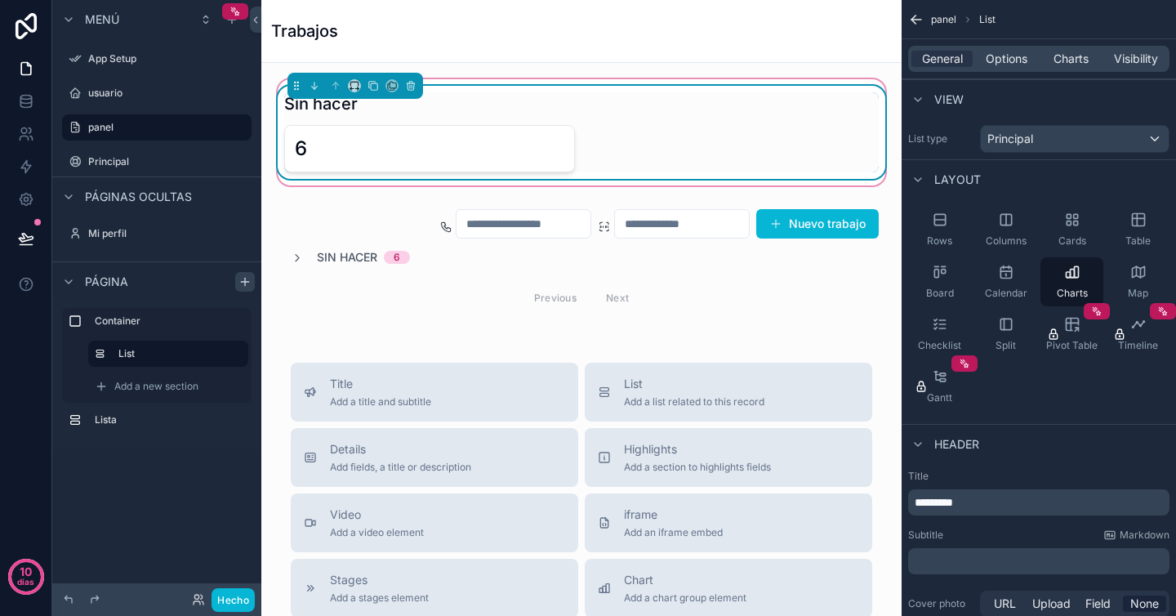
click at [566, 136] on div "6" at bounding box center [429, 148] width 291 height 47
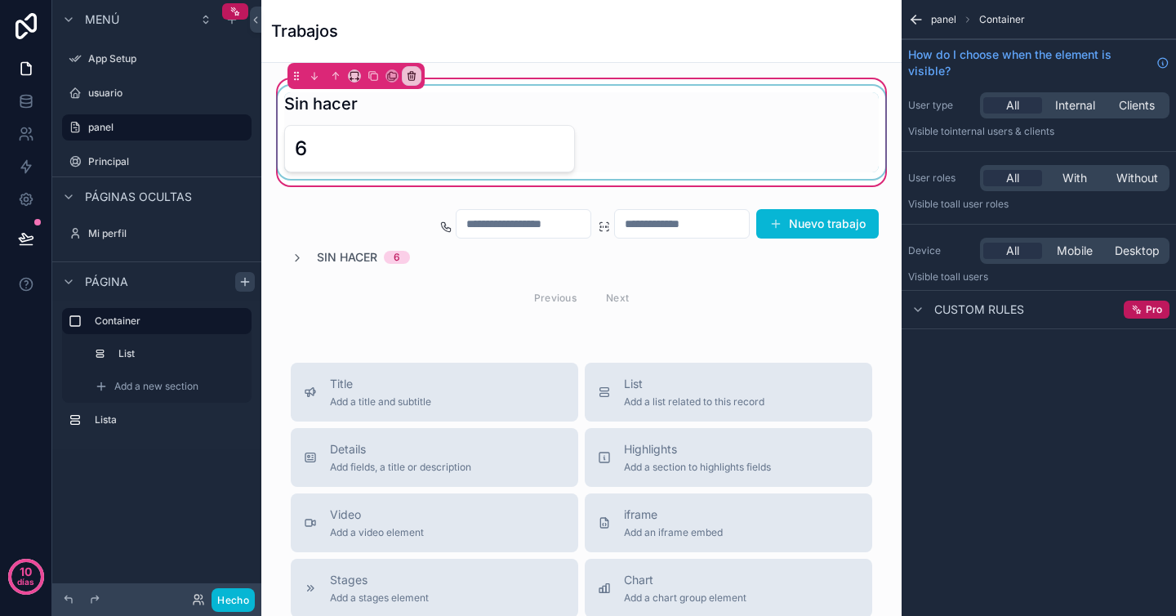
click at [440, 121] on div "contenido desplazable" at bounding box center [581, 132] width 614 height 93
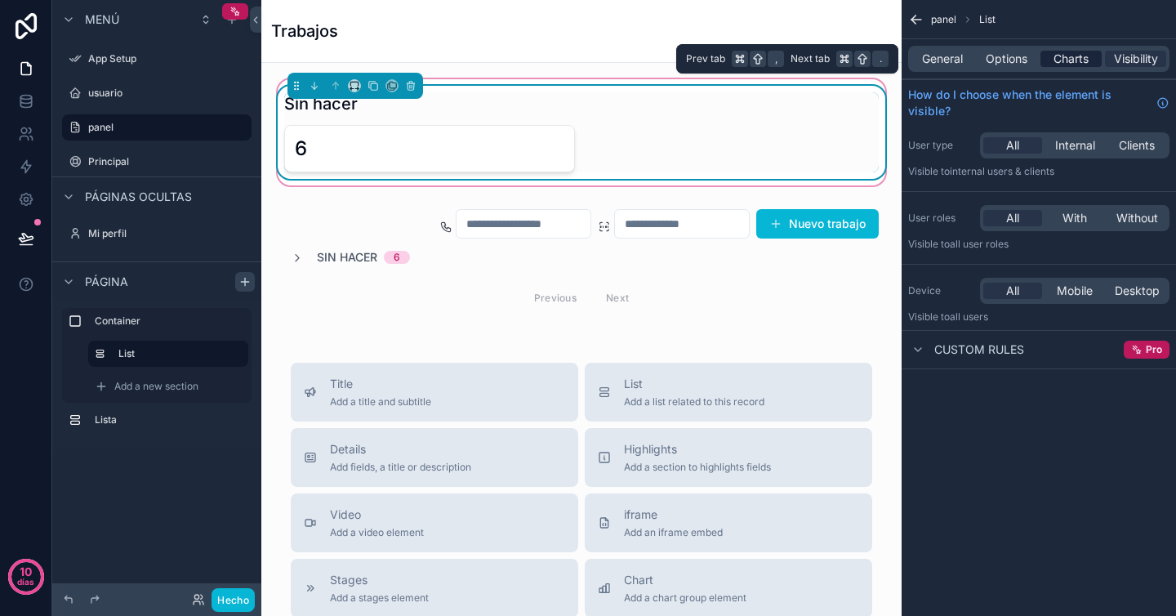
click at [1082, 60] on span "Charts" at bounding box center [1071, 59] width 35 height 16
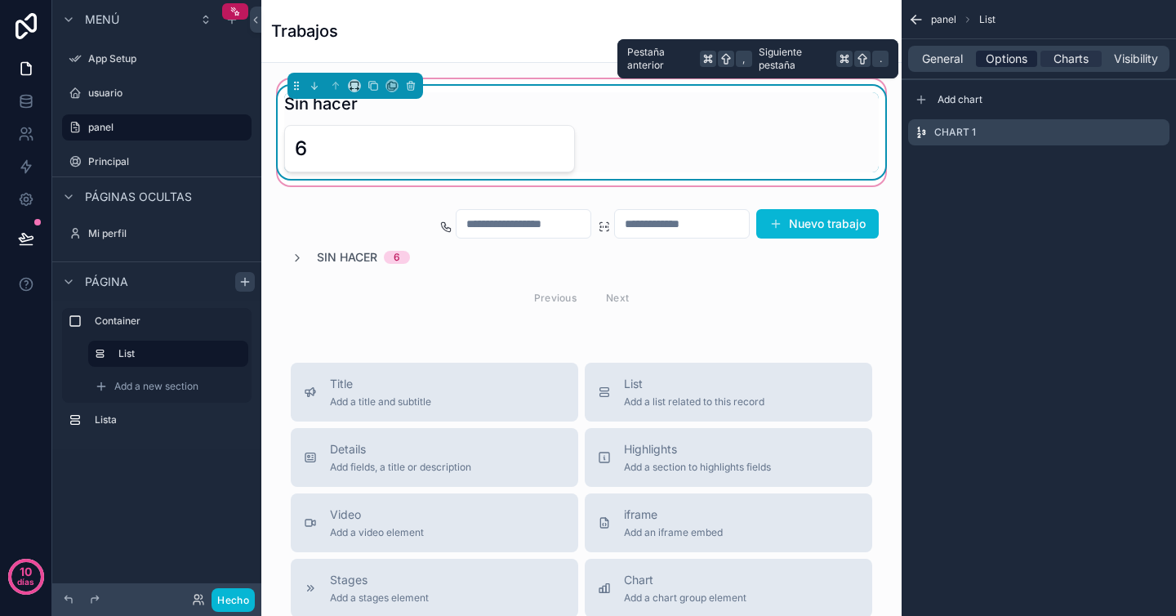
click at [1014, 58] on span "Options" at bounding box center [1007, 59] width 42 height 16
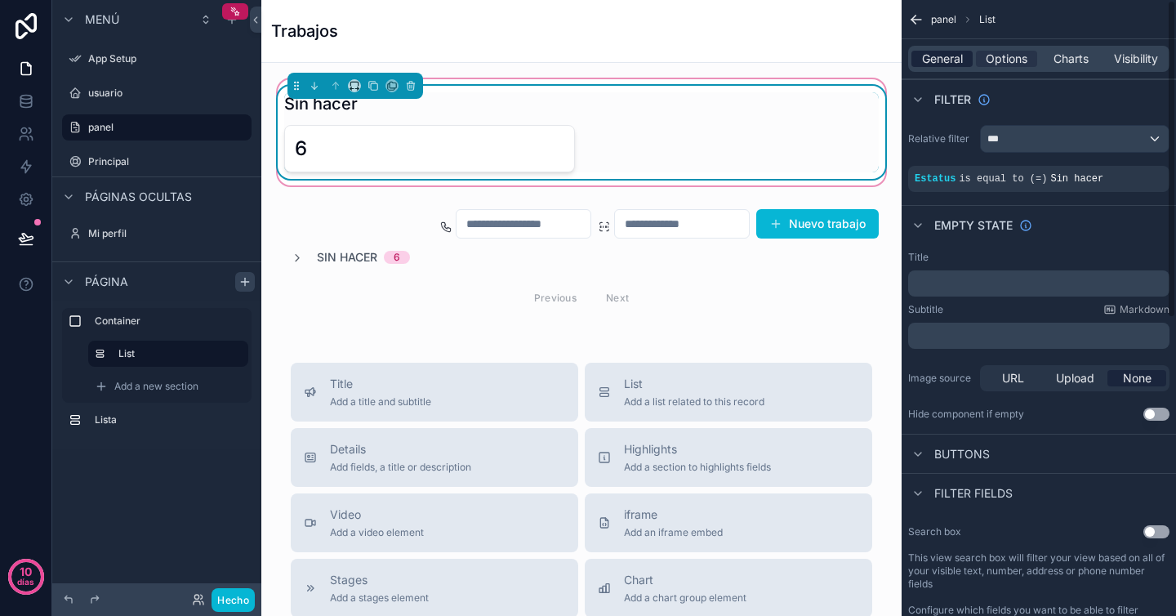
click at [955, 57] on span "General" at bounding box center [942, 59] width 41 height 16
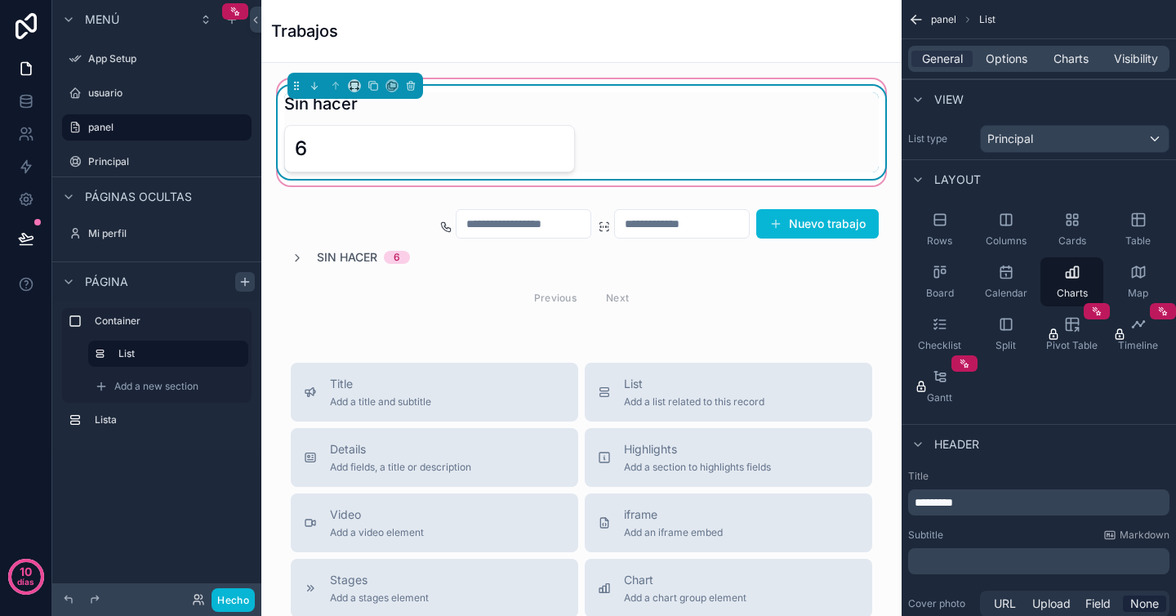
scroll to position [43, 0]
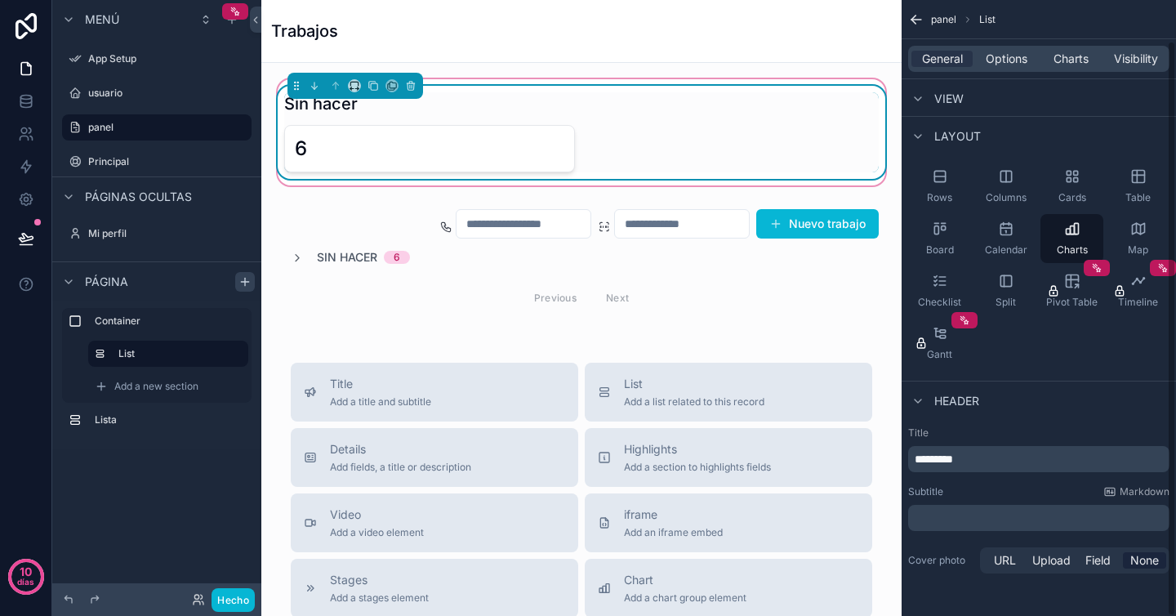
click at [1010, 472] on div "Title ********* Subtitle Markdown ﻿ Cover photo URL Upload Field None" at bounding box center [1039, 501] width 274 height 163
click at [1011, 453] on p "*********" at bounding box center [1041, 459] width 252 height 16
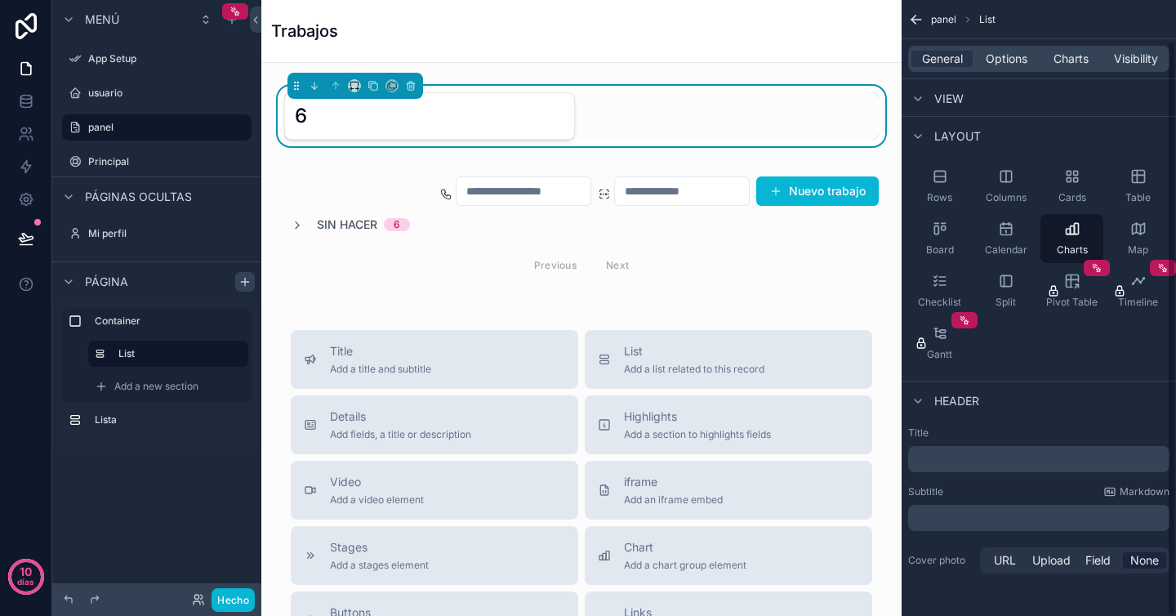
click at [998, 490] on div "Subtitle Markdown" at bounding box center [1038, 491] width 261 height 13
click at [154, 386] on span "Add a new section" at bounding box center [156, 386] width 84 height 13
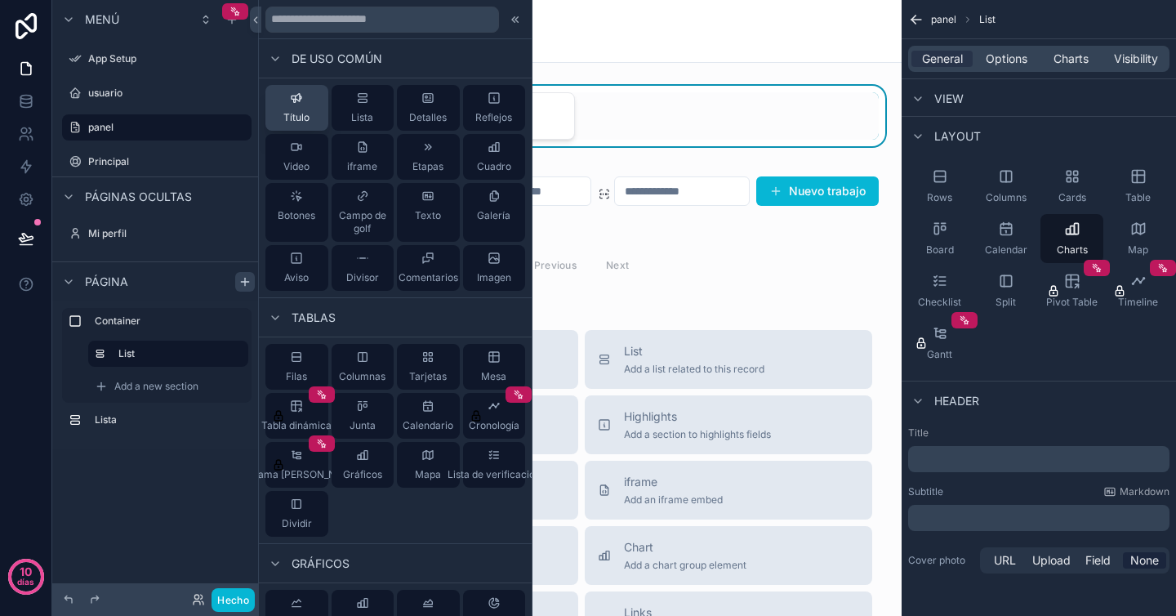
click at [295, 120] on font "Título" at bounding box center [296, 117] width 26 height 12
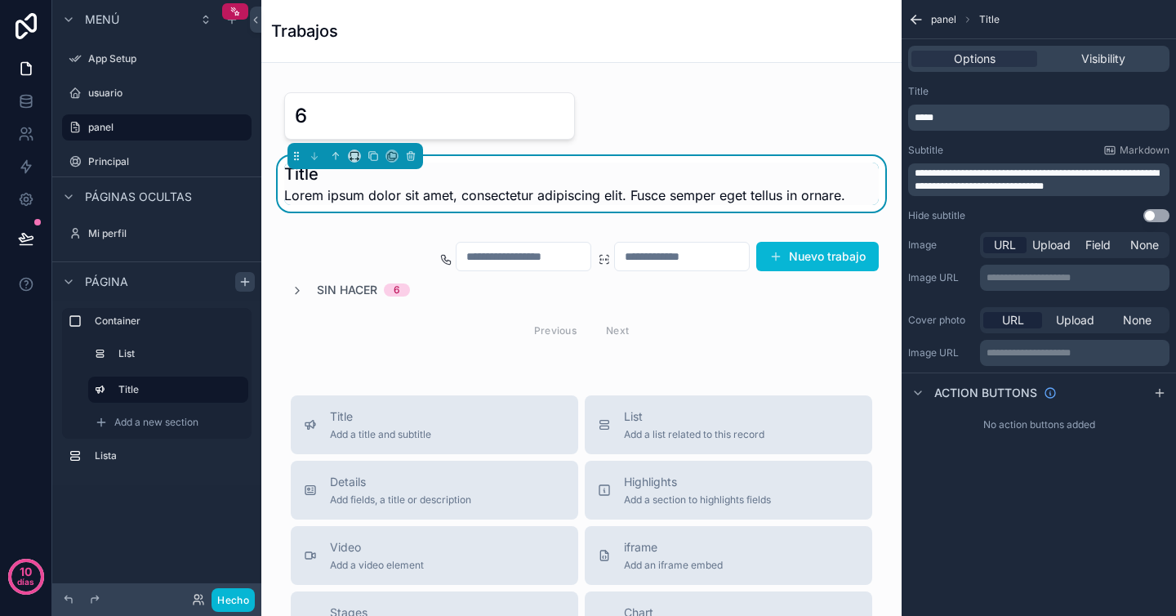
click at [997, 114] on p "*****" at bounding box center [1041, 117] width 252 height 13
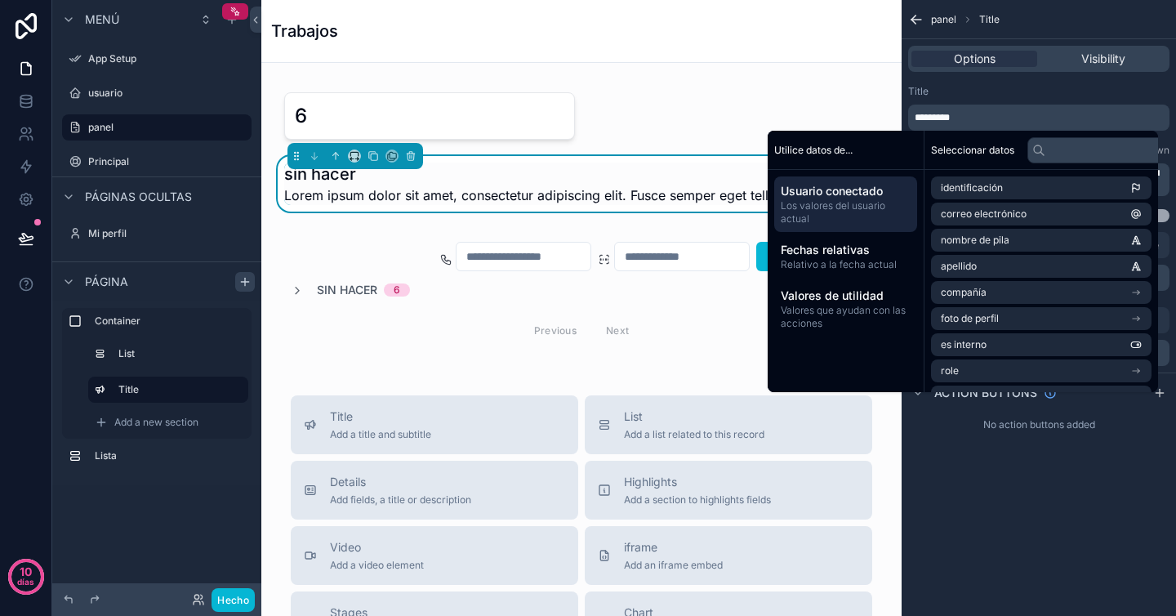
click at [1006, 95] on div "Title" at bounding box center [1038, 91] width 261 height 13
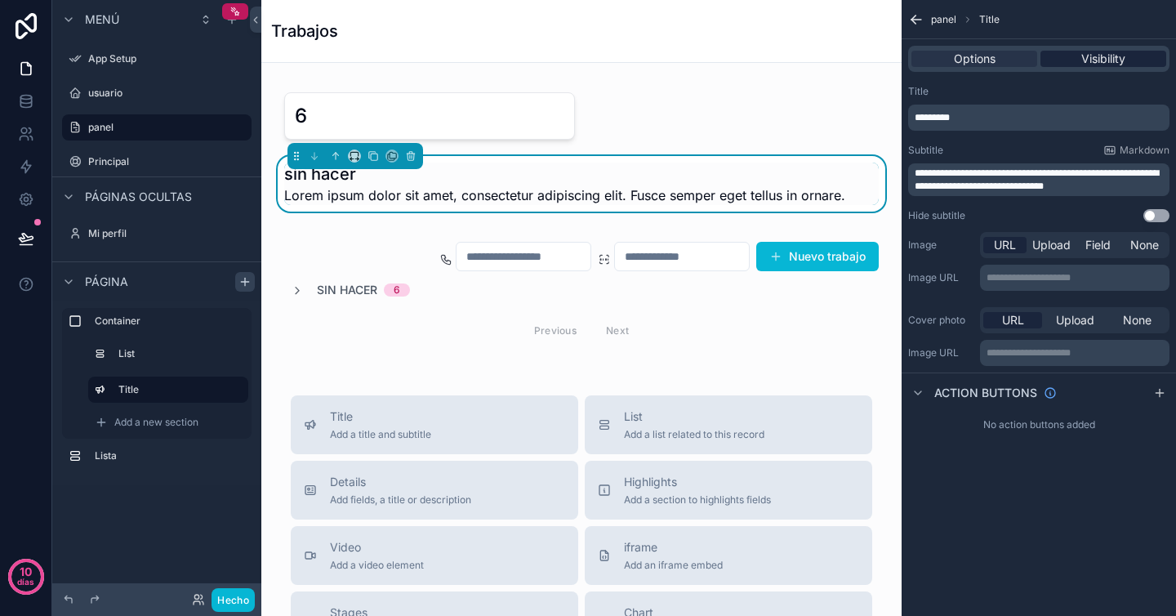
click at [1094, 52] on span "Visibility" at bounding box center [1104, 59] width 44 height 16
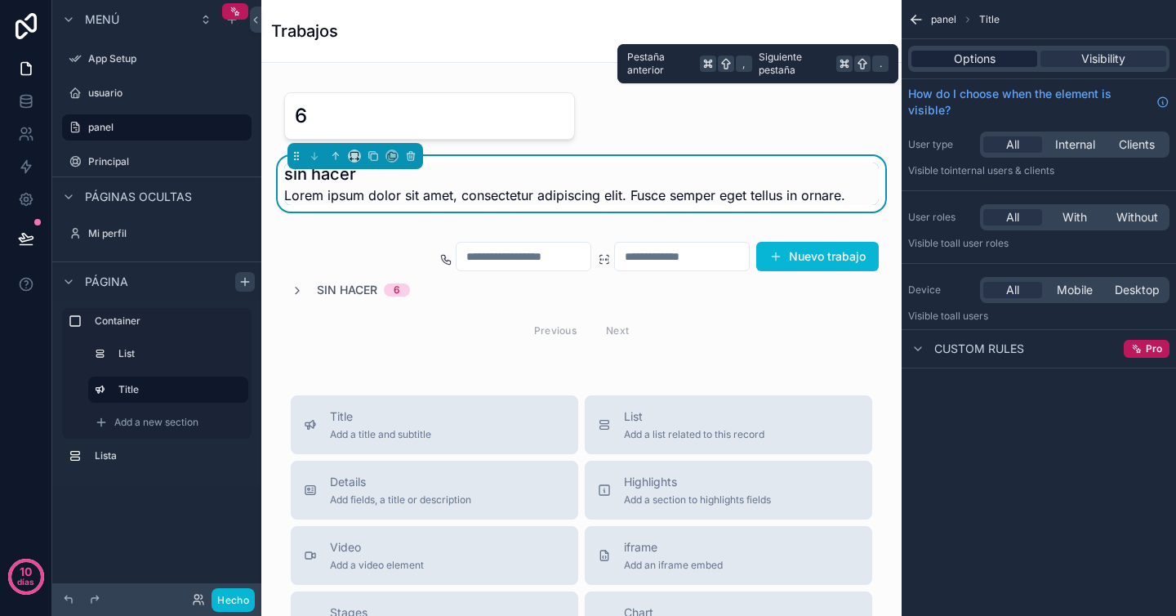
click at [1005, 53] on div "Options" at bounding box center [975, 59] width 126 height 16
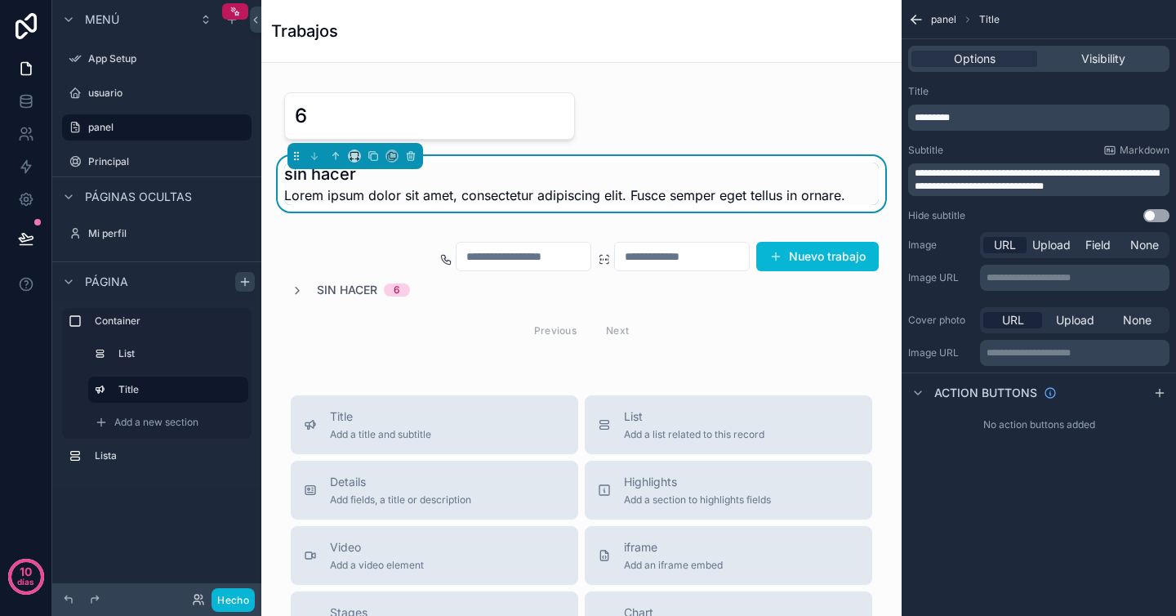
click at [1135, 174] on span "**********" at bounding box center [1037, 179] width 244 height 23
click at [1119, 187] on p "**********" at bounding box center [1041, 180] width 252 height 26
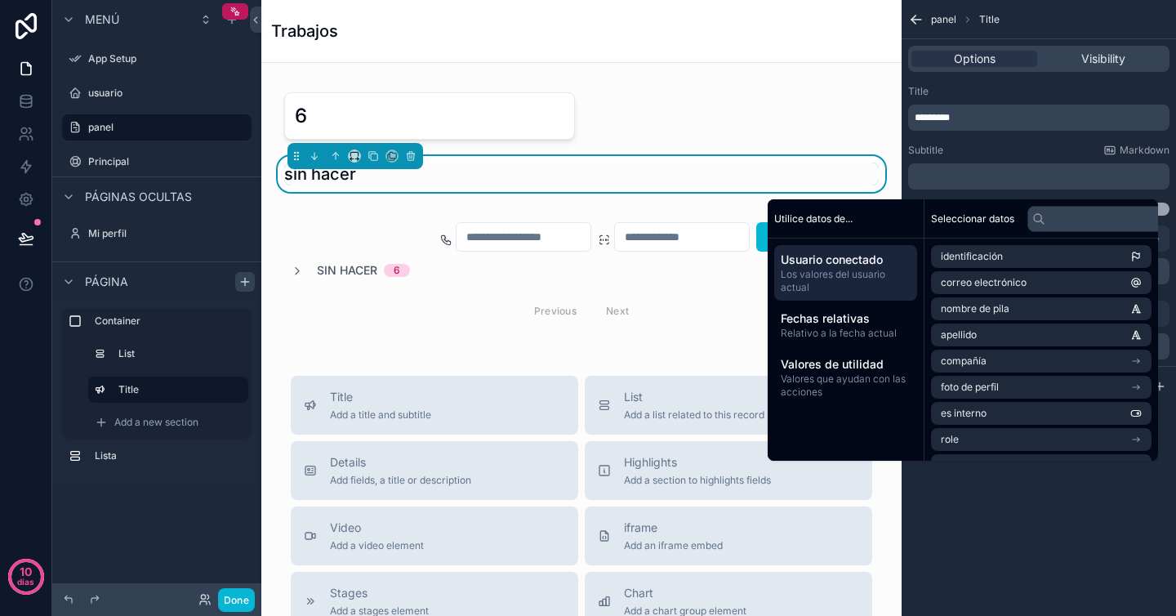
click at [1030, 149] on div "Subtitle Markdown" at bounding box center [1038, 150] width 261 height 13
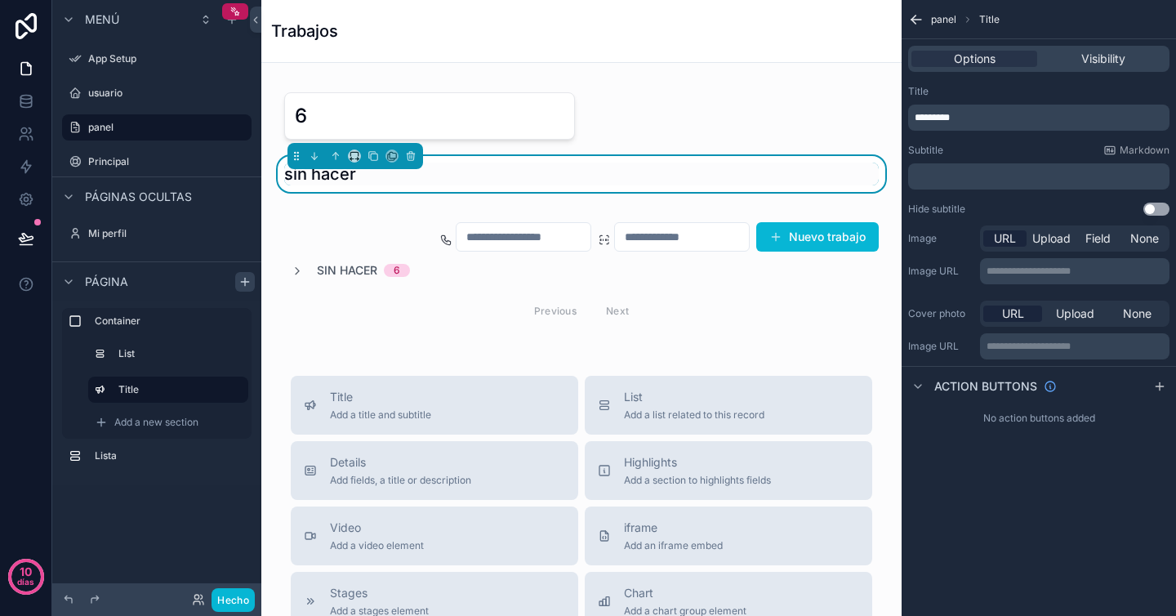
click at [1050, 228] on div "URL Upload Field None" at bounding box center [1075, 238] width 190 height 26
click at [1098, 57] on span "Visibility" at bounding box center [1104, 59] width 44 height 16
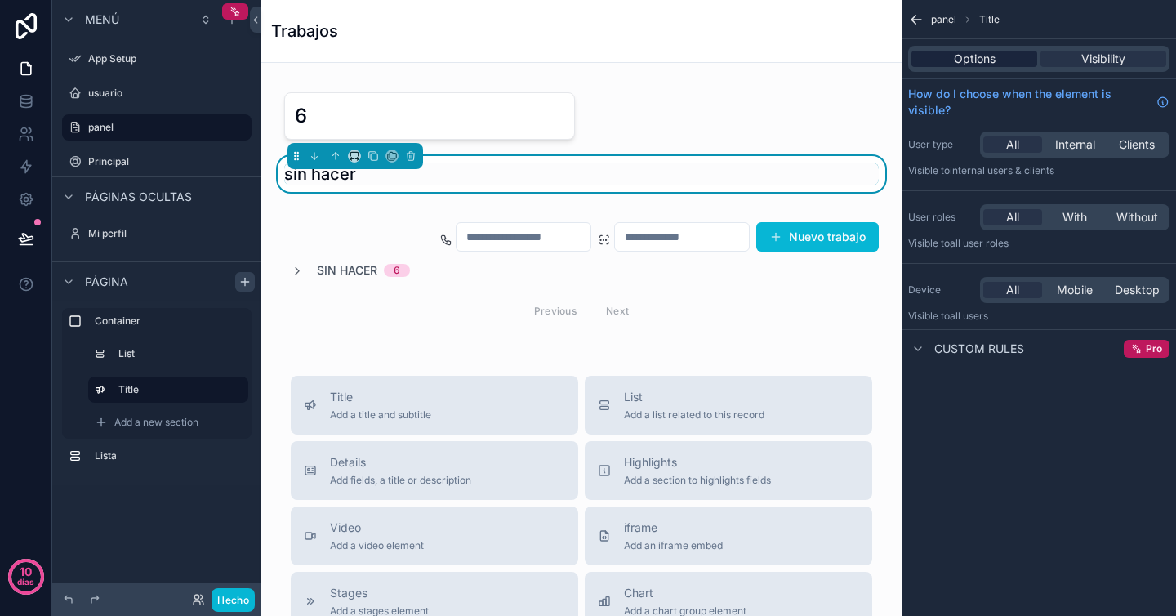
click at [1000, 62] on div "Options" at bounding box center [975, 59] width 126 height 16
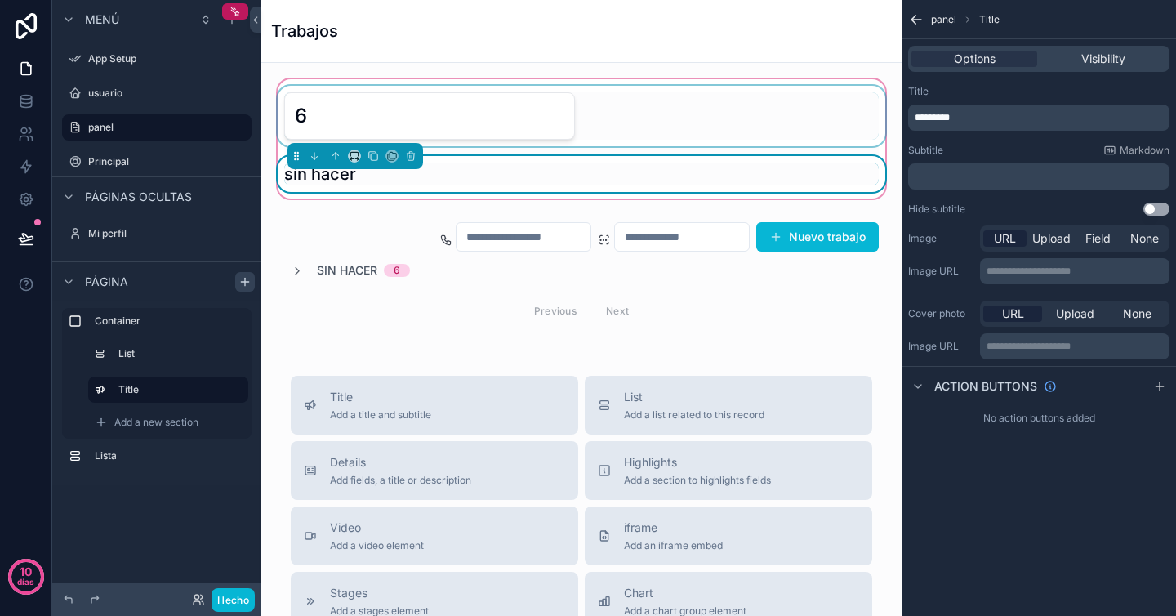
drag, startPoint x: 296, startPoint y: 156, endPoint x: 279, endPoint y: 112, distance: 47.3
click at [279, 112] on div "6 sin hacer" at bounding box center [581, 139] width 614 height 106
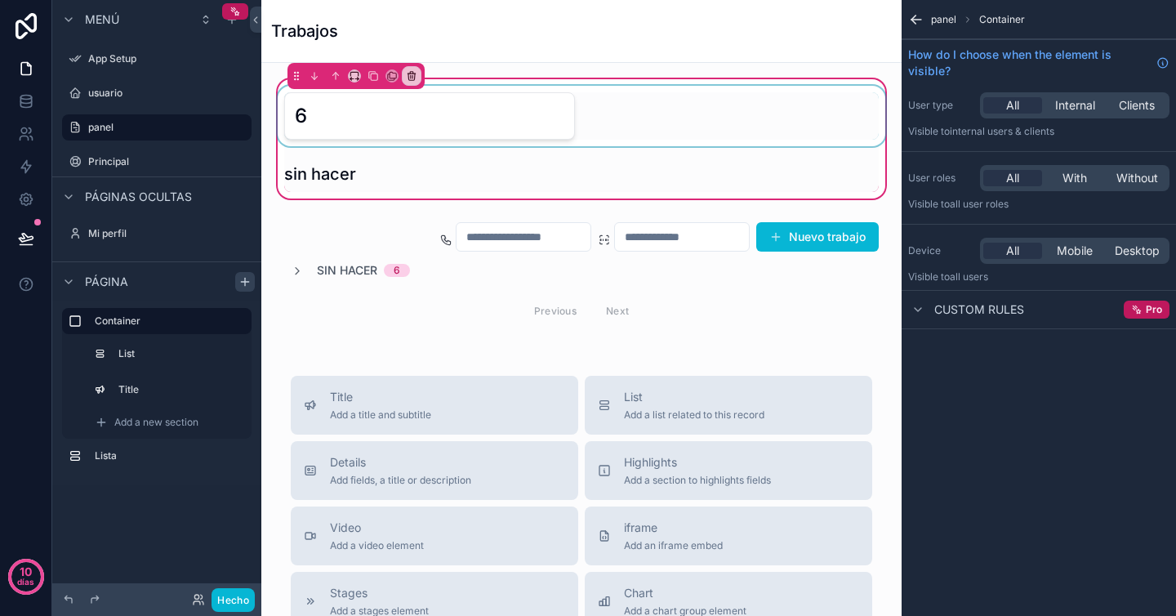
click at [299, 145] on div "contenido desplazable" at bounding box center [581, 116] width 614 height 60
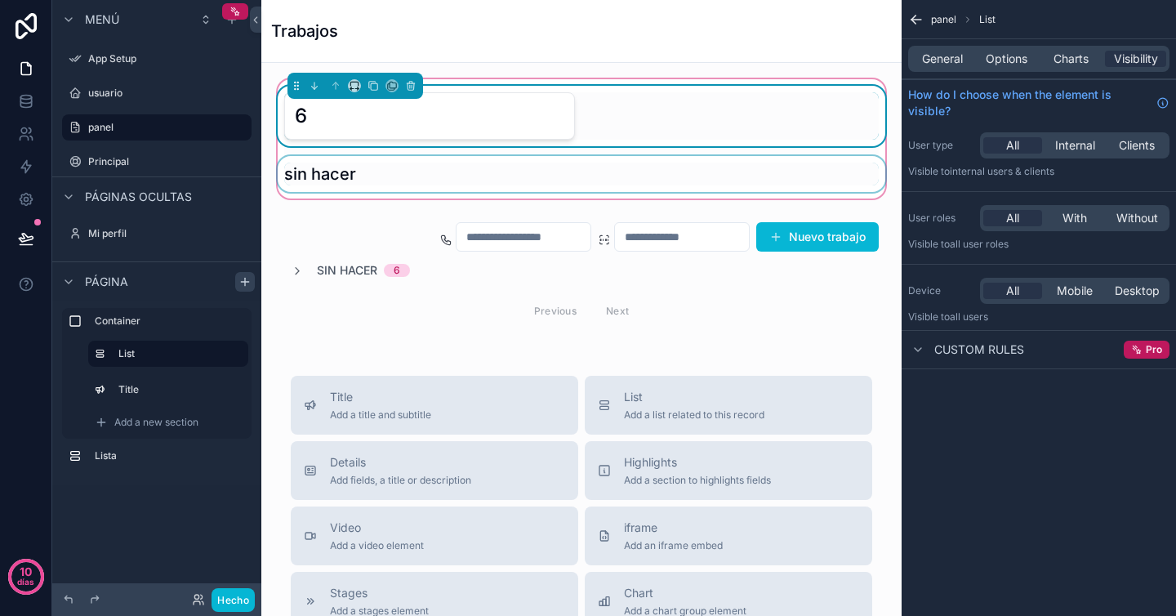
drag, startPoint x: 295, startPoint y: 86, endPoint x: 302, endPoint y: 167, distance: 81.2
click at [302, 167] on div "6 sin hacer" at bounding box center [581, 139] width 614 height 106
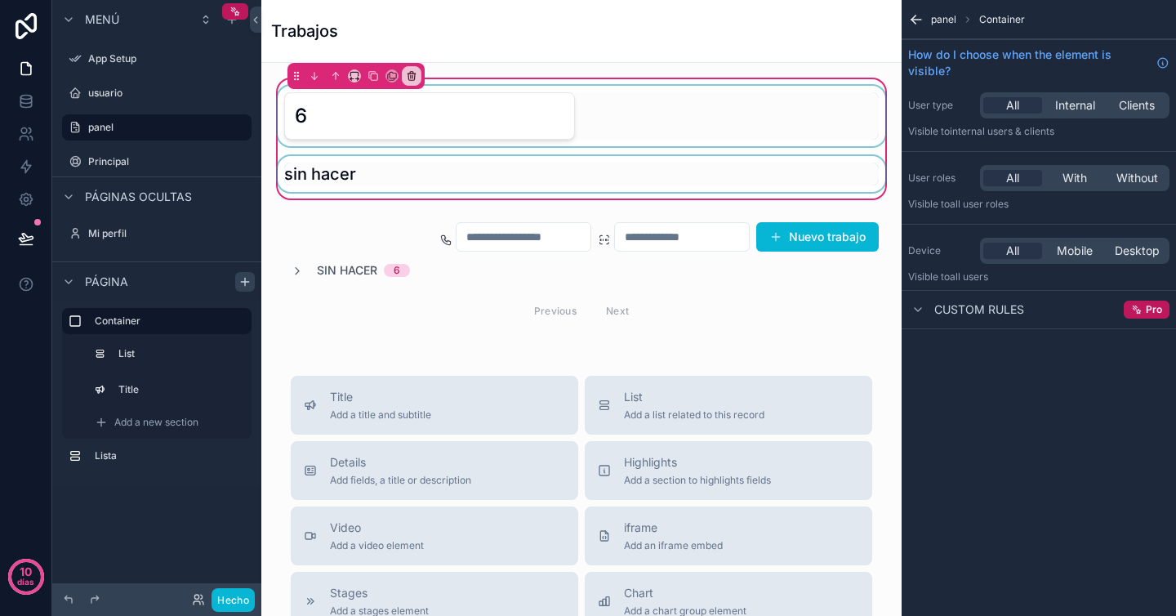
click at [302, 167] on div "contenido desplazable" at bounding box center [581, 174] width 614 height 36
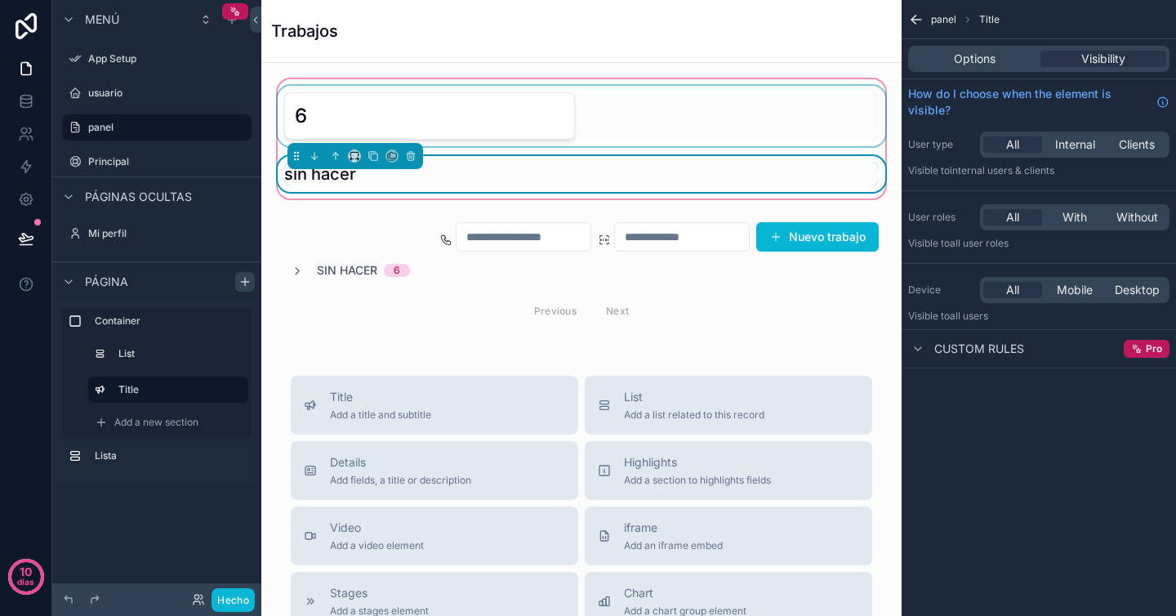
click at [302, 167] on div "contenido desplazable" at bounding box center [356, 156] width 136 height 26
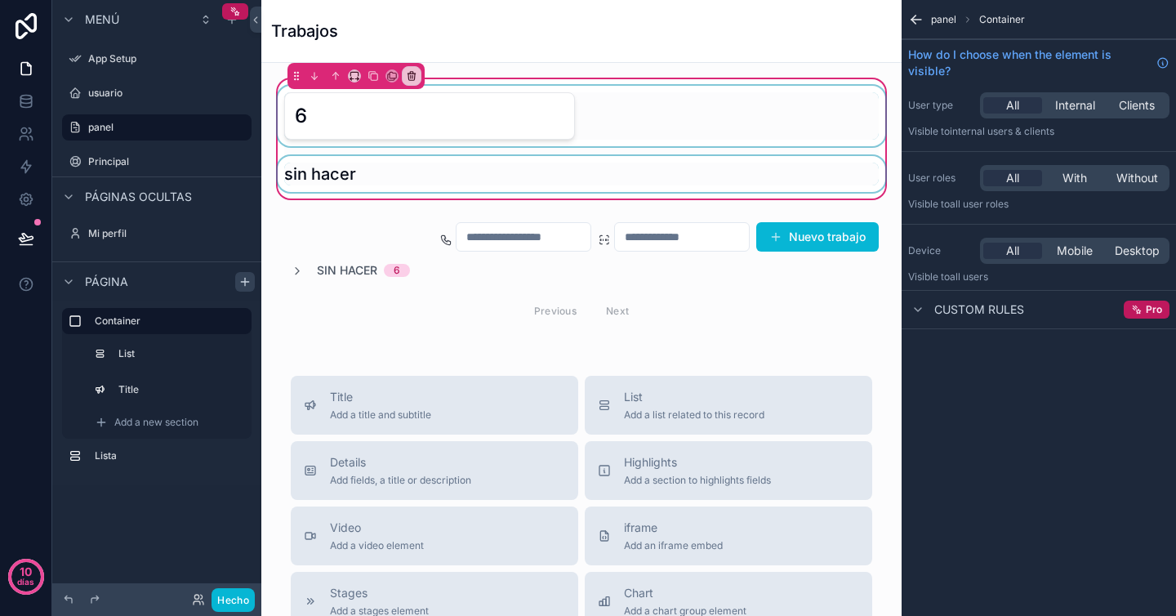
click at [302, 167] on div "contenido desplazable" at bounding box center [581, 174] width 614 height 36
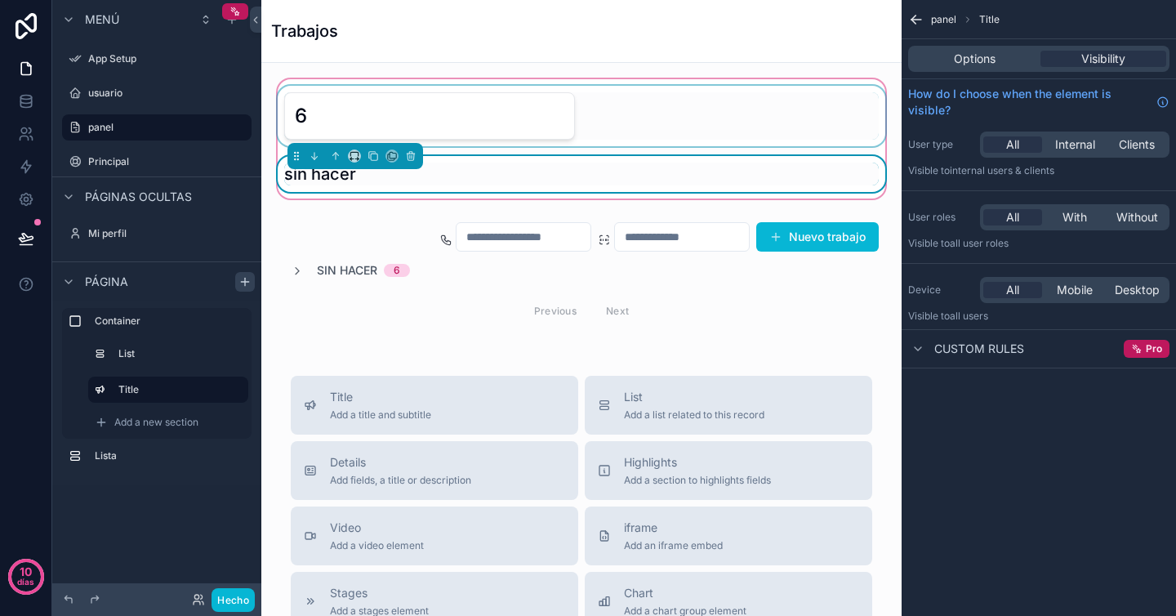
click at [302, 167] on div "contenido desplazable" at bounding box center [356, 156] width 136 height 26
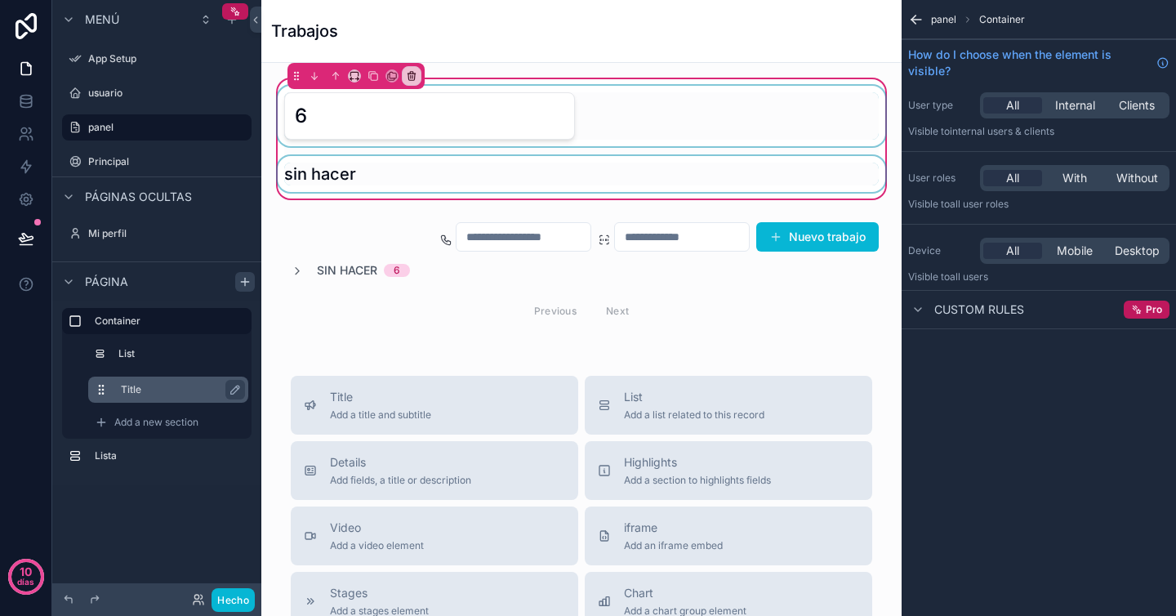
click at [115, 387] on button "contenido desplazable" at bounding box center [108, 389] width 26 height 13
click at [947, 18] on font "panel" at bounding box center [943, 19] width 25 height 12
click at [389, 174] on div "contenido desplazable" at bounding box center [581, 174] width 614 height 36
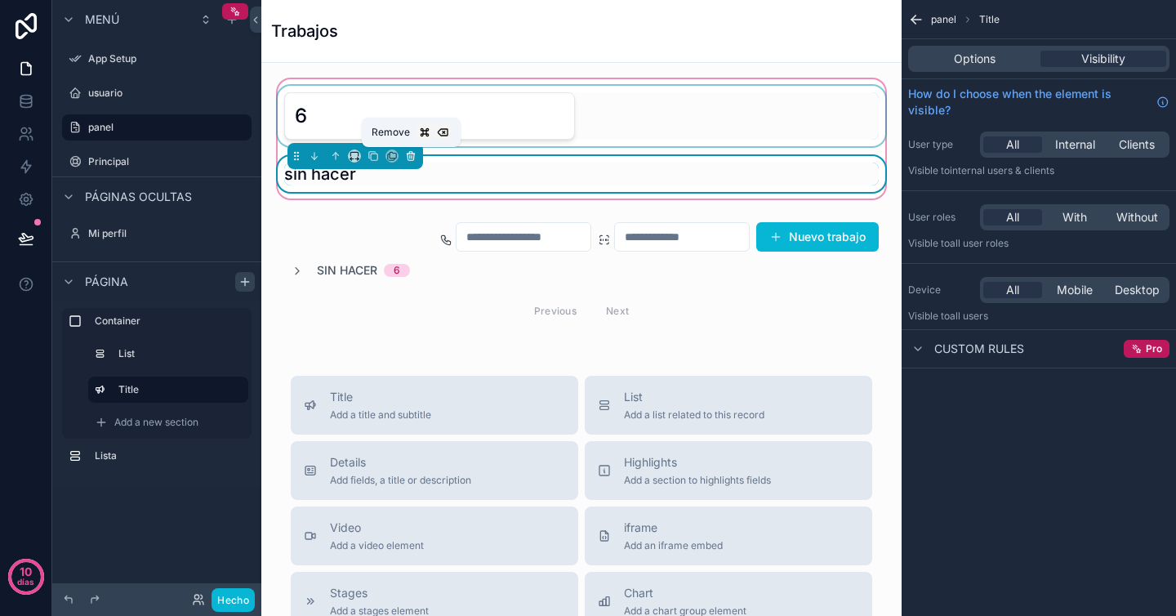
click at [413, 156] on icon "contenido desplazable" at bounding box center [410, 155] width 11 height 11
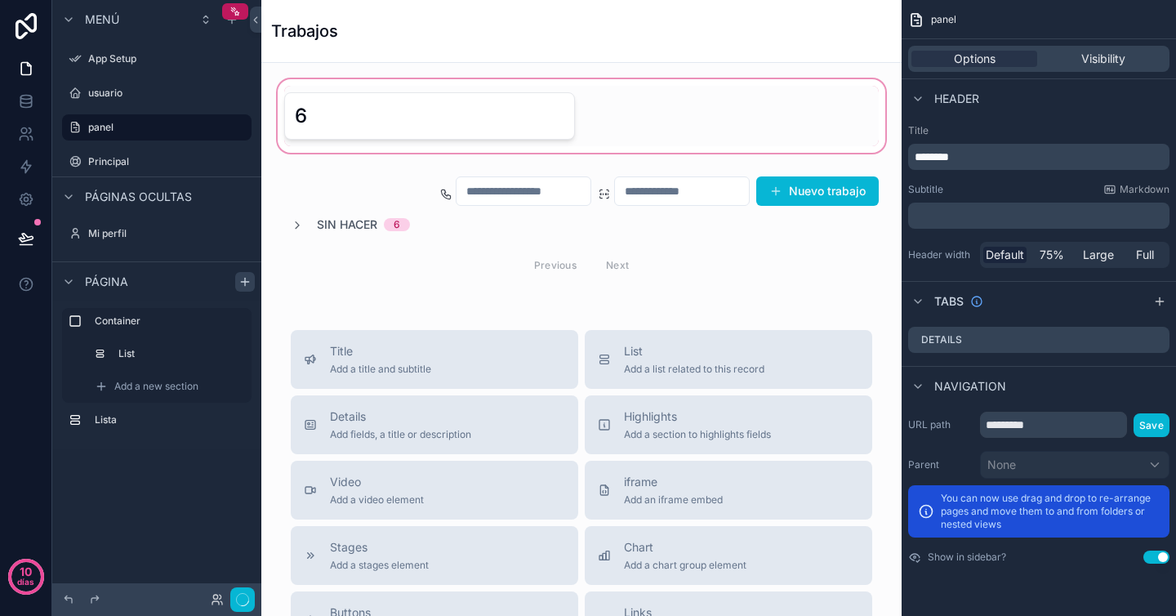
click at [410, 118] on div "contenido desplazable" at bounding box center [581, 116] width 614 height 80
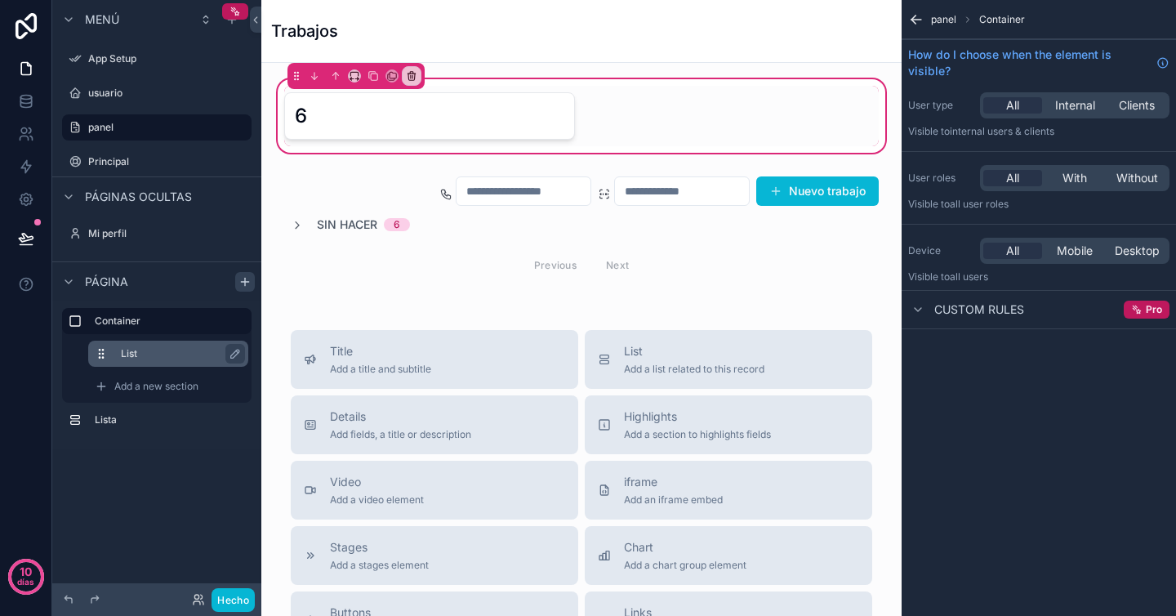
drag, startPoint x: 114, startPoint y: 351, endPoint x: 108, endPoint y: 363, distance: 13.2
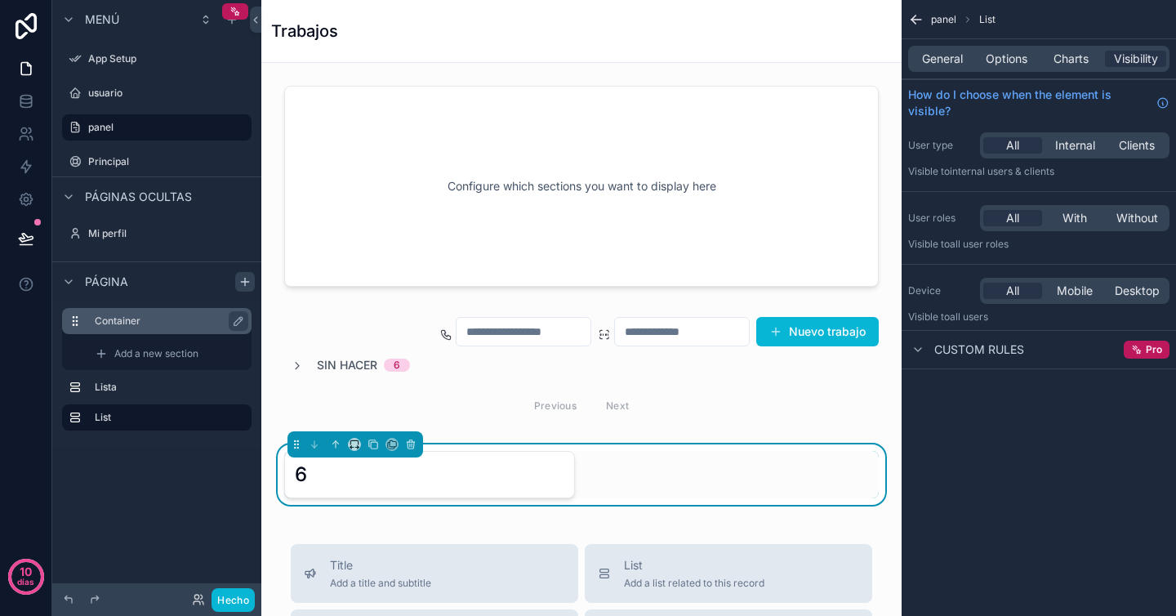
click at [147, 325] on label "Container" at bounding box center [167, 320] width 144 height 13
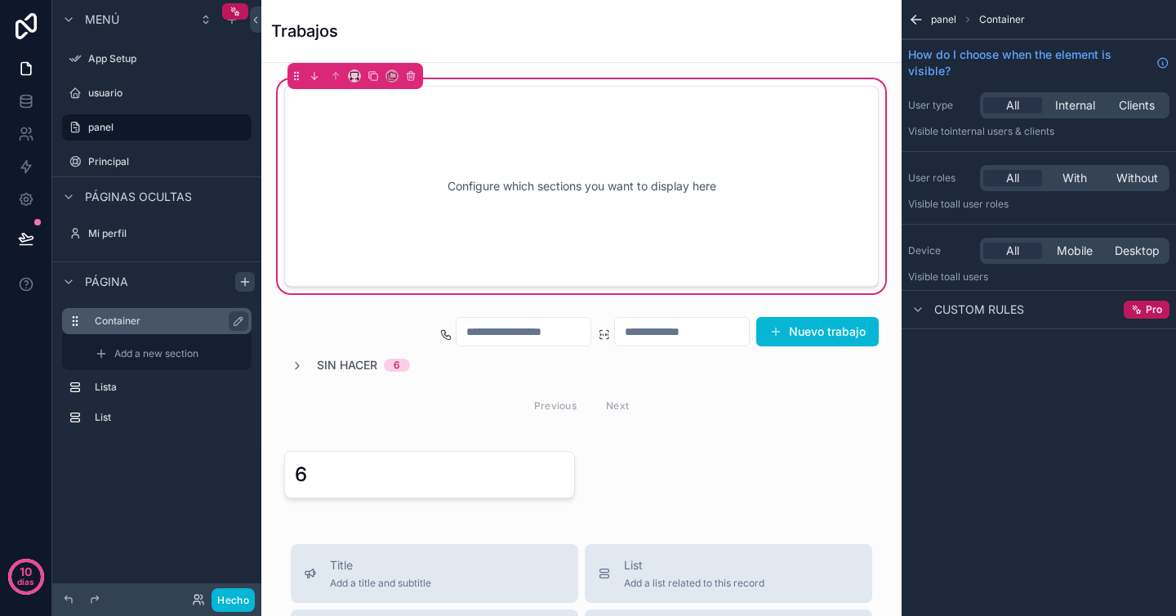
click at [188, 319] on label "Container" at bounding box center [167, 320] width 144 height 13
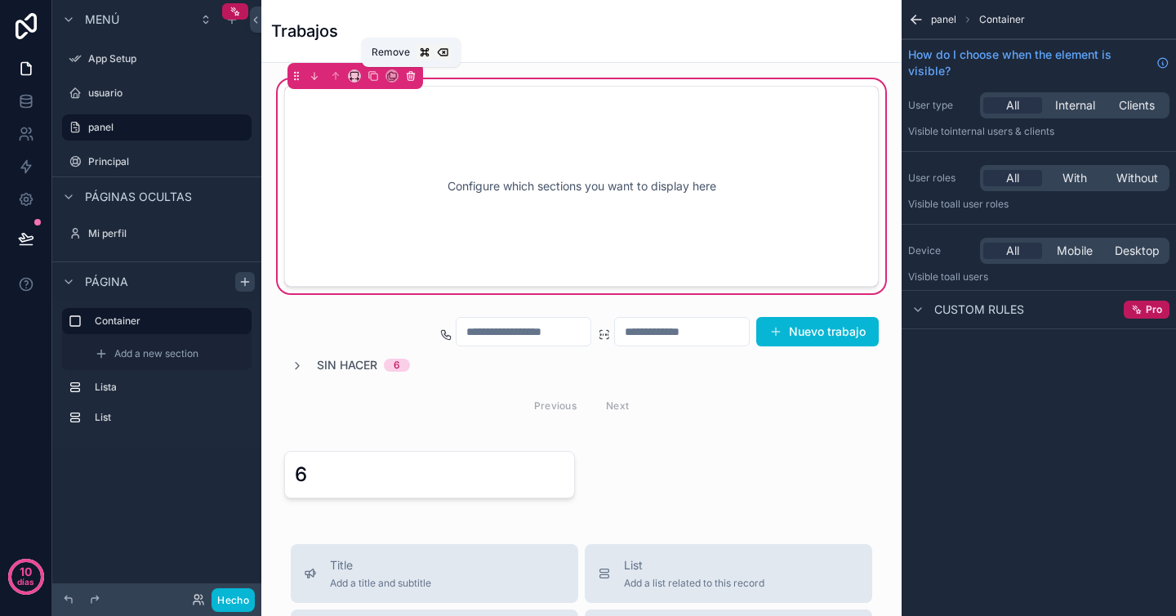
click at [412, 74] on icon "contenido desplazable" at bounding box center [410, 75] width 11 height 11
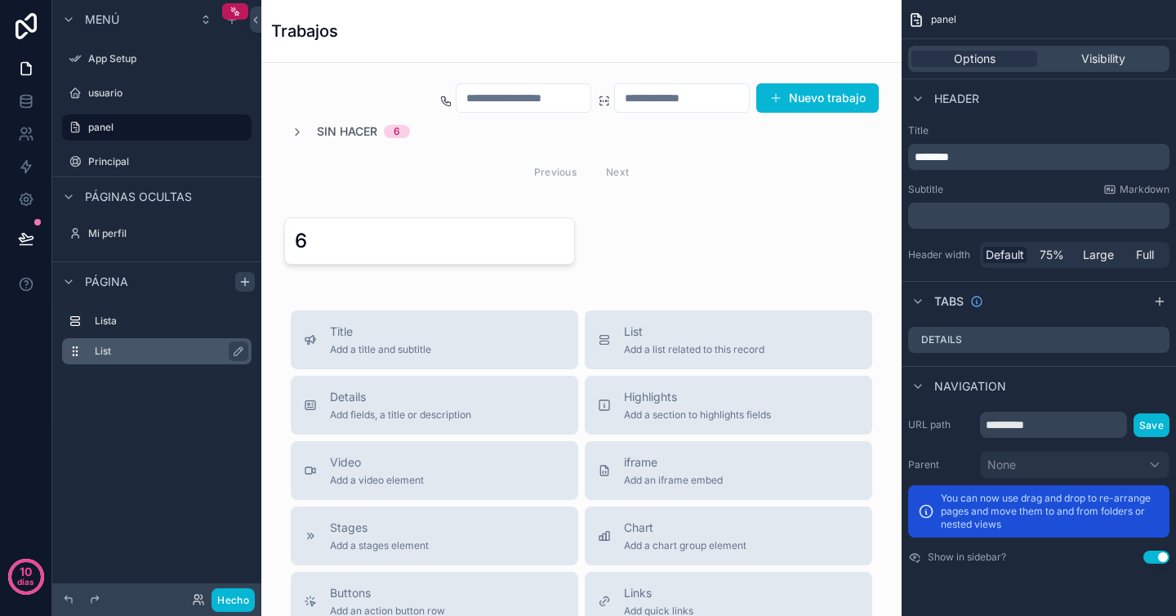
click at [185, 346] on label "List" at bounding box center [167, 351] width 144 height 13
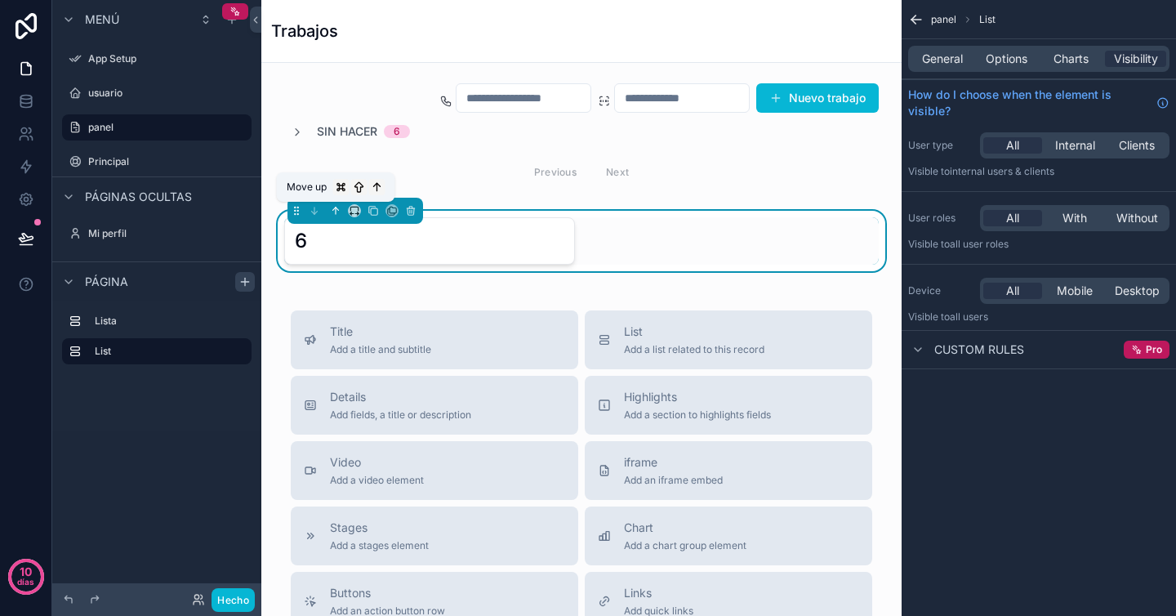
click at [337, 207] on icon "contenido desplazable" at bounding box center [335, 210] width 11 height 11
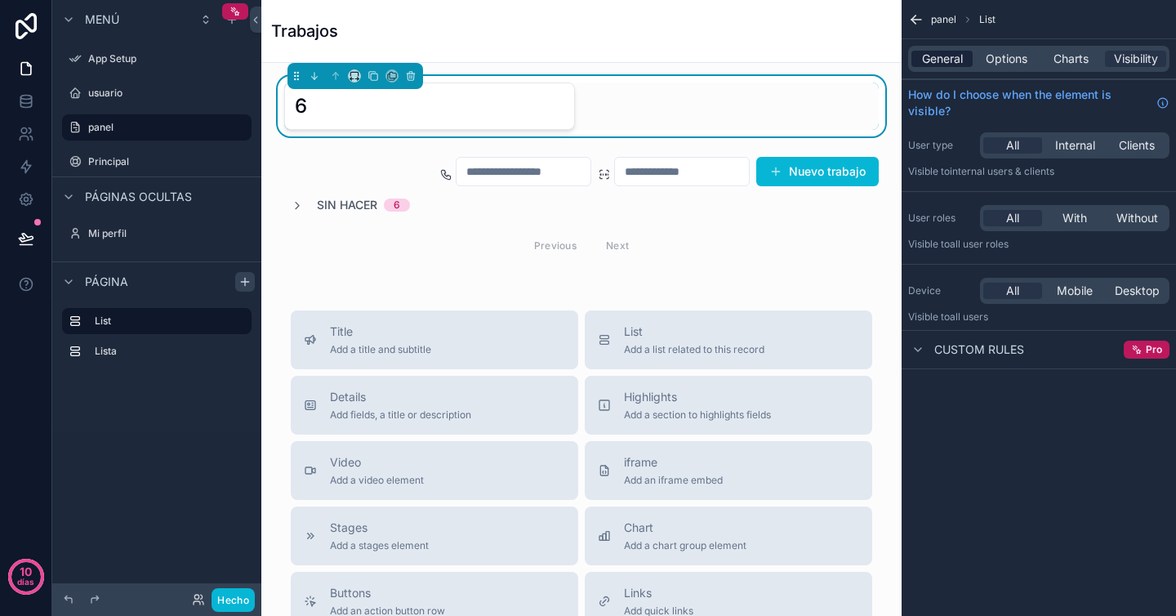
click at [969, 53] on div "General" at bounding box center [942, 59] width 61 height 16
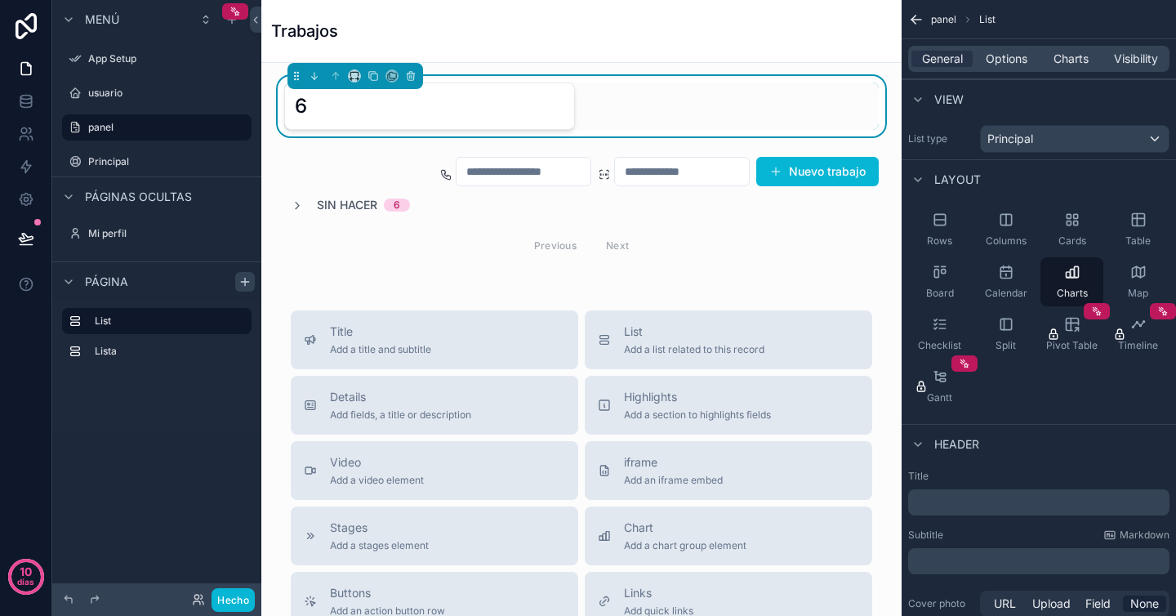
scroll to position [43, 0]
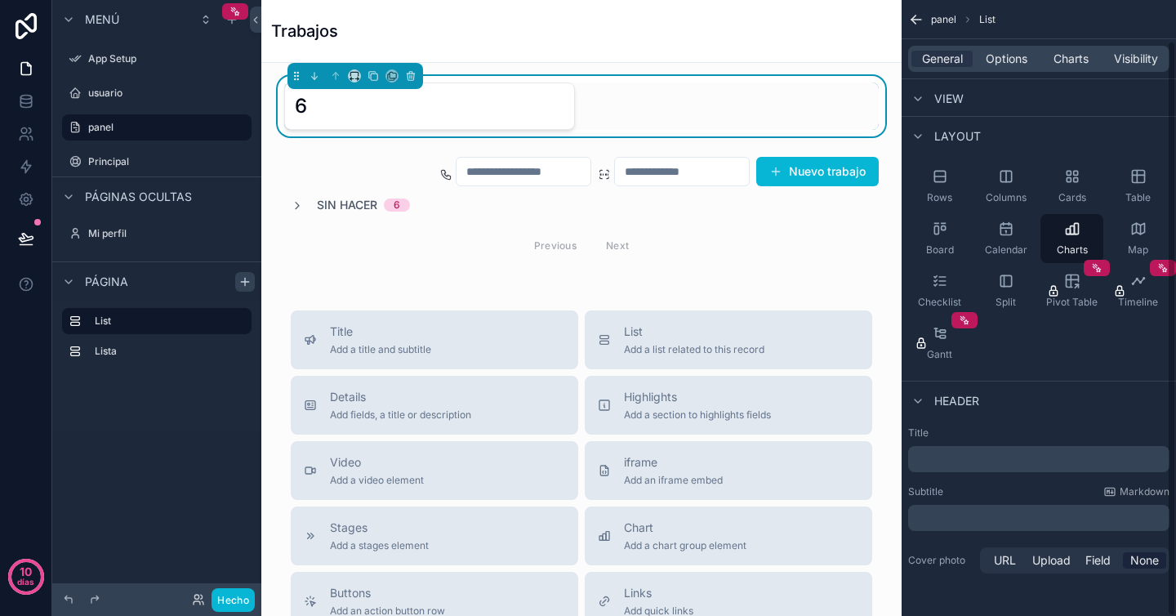
click at [1026, 459] on p "﻿" at bounding box center [1041, 459] width 252 height 16
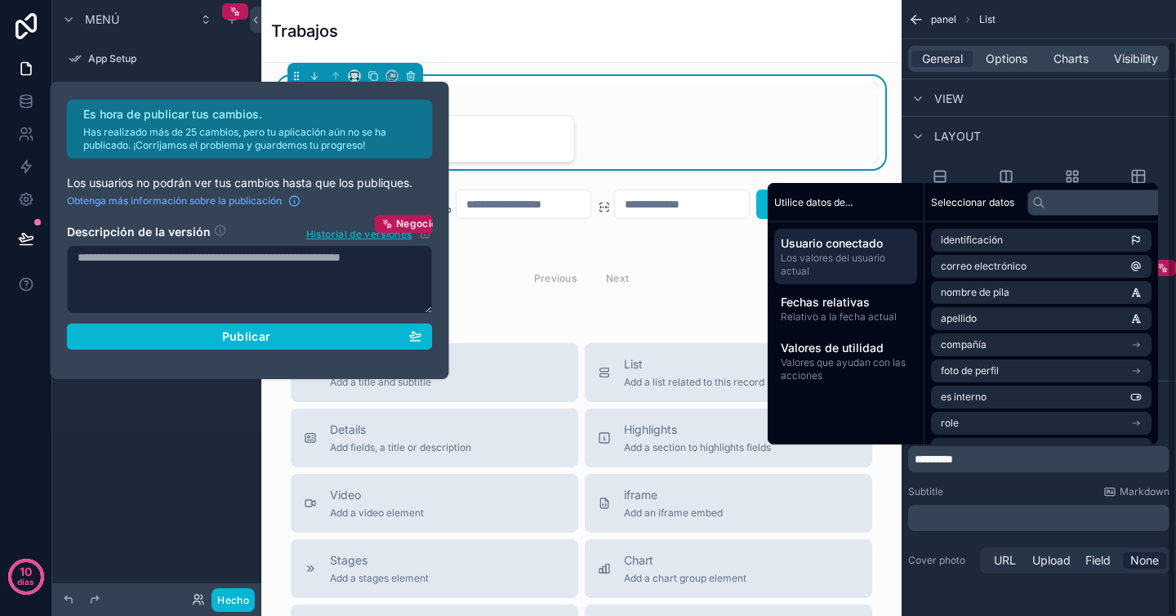
click at [1025, 495] on div "Subtitle Markdown" at bounding box center [1038, 491] width 261 height 13
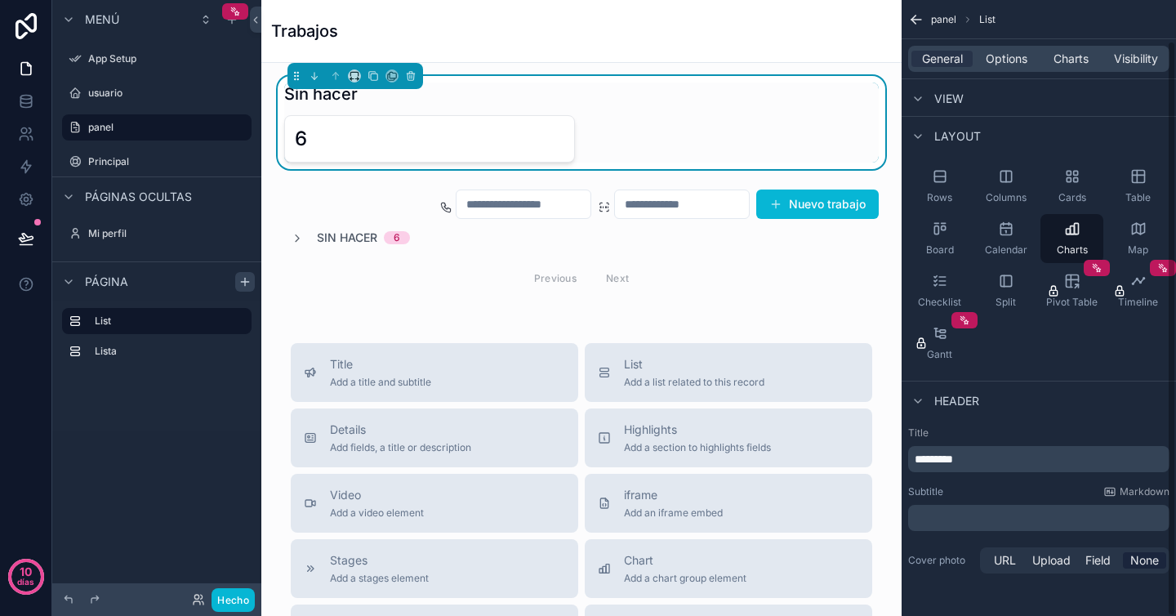
click at [1014, 518] on p "﻿" at bounding box center [1041, 518] width 252 height 16
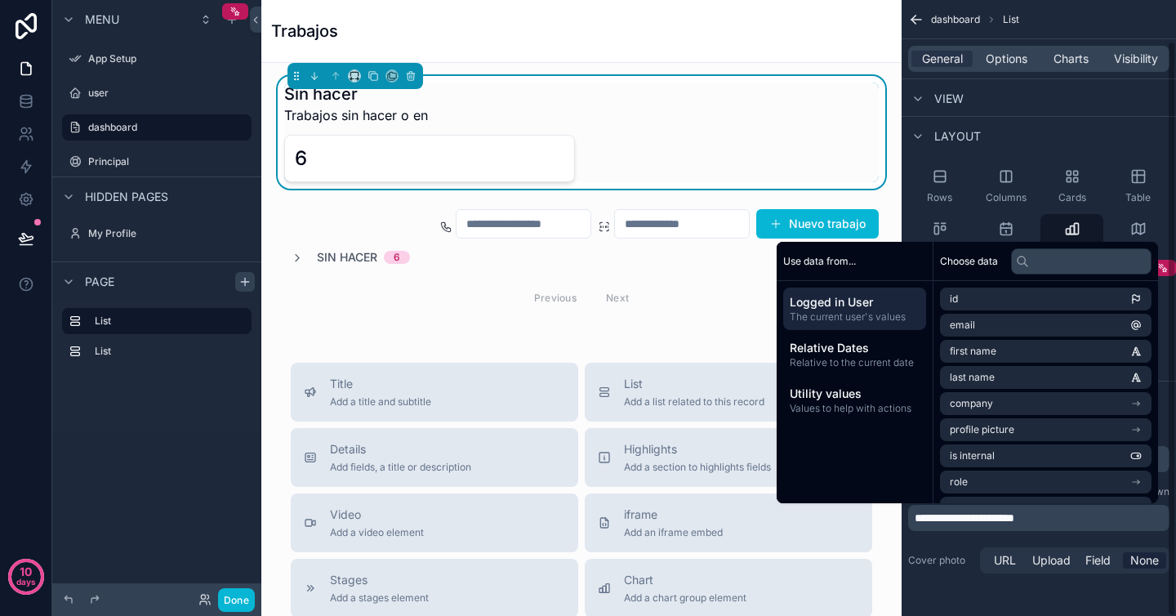
click at [1136, 30] on div "dashboard List" at bounding box center [1039, 19] width 274 height 39
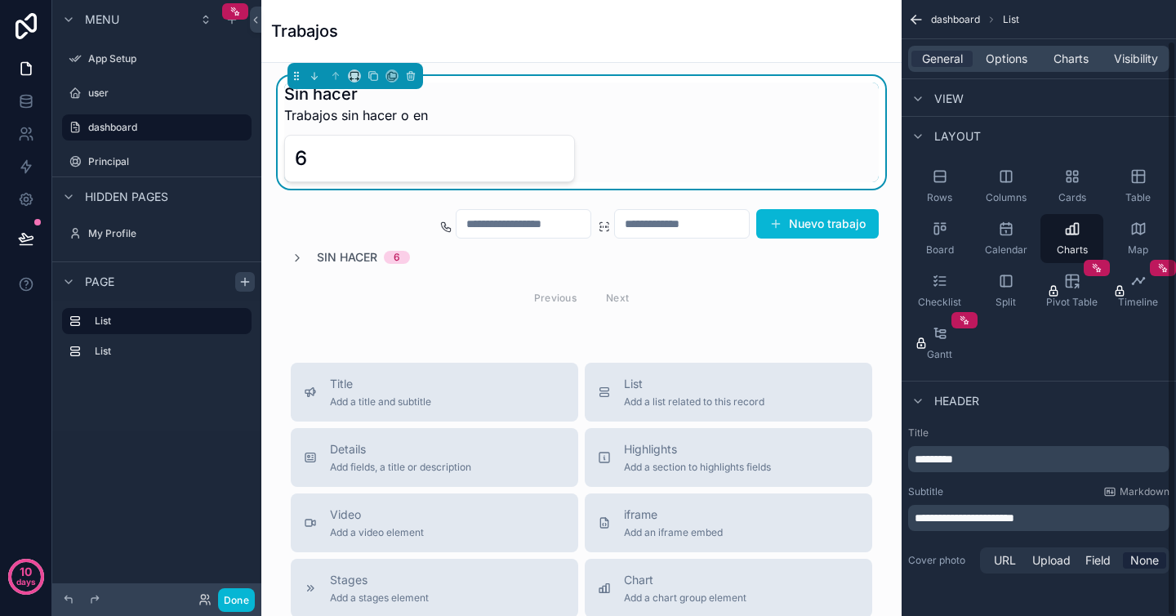
click at [1001, 454] on p "*********" at bounding box center [1041, 459] width 252 height 16
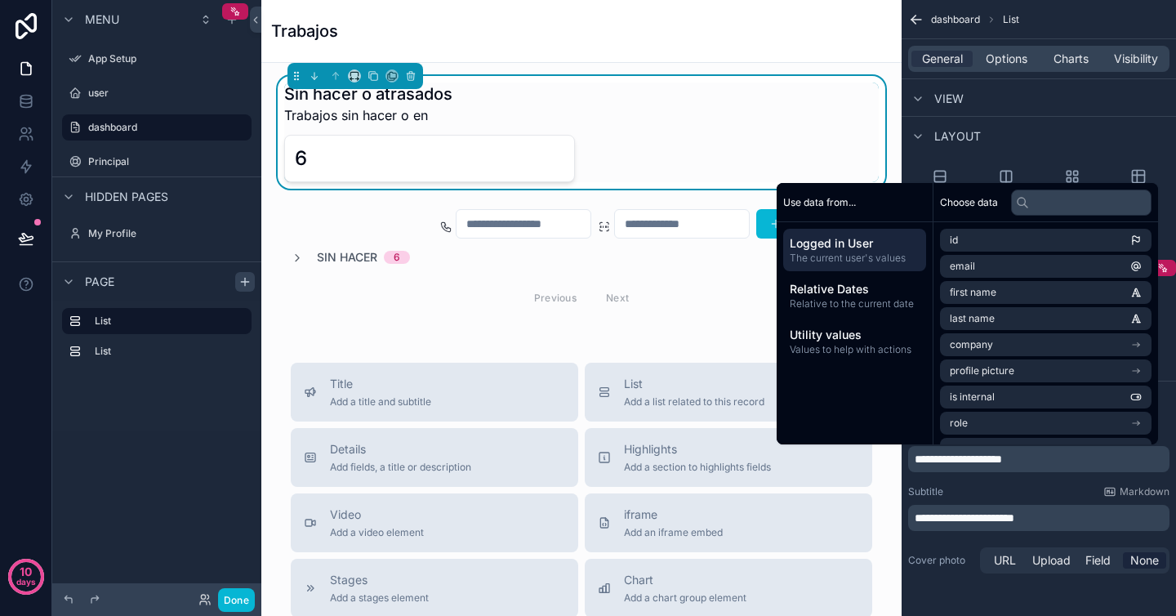
click at [1038, 488] on div "Subtitle Markdown" at bounding box center [1038, 491] width 261 height 13
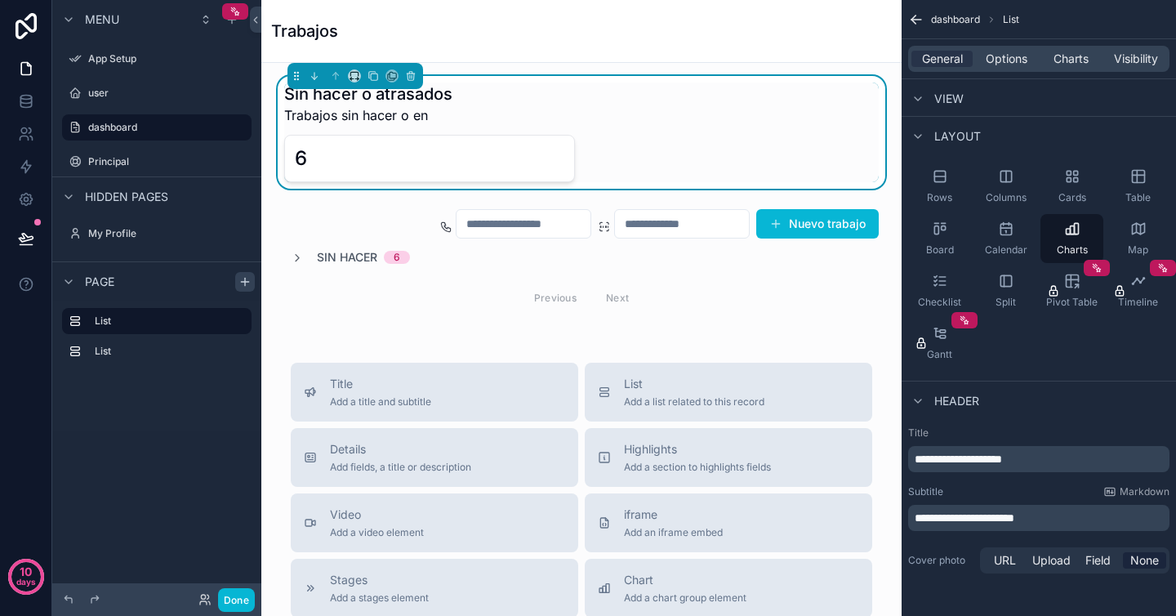
click at [1061, 518] on p "**********" at bounding box center [1041, 518] width 252 height 16
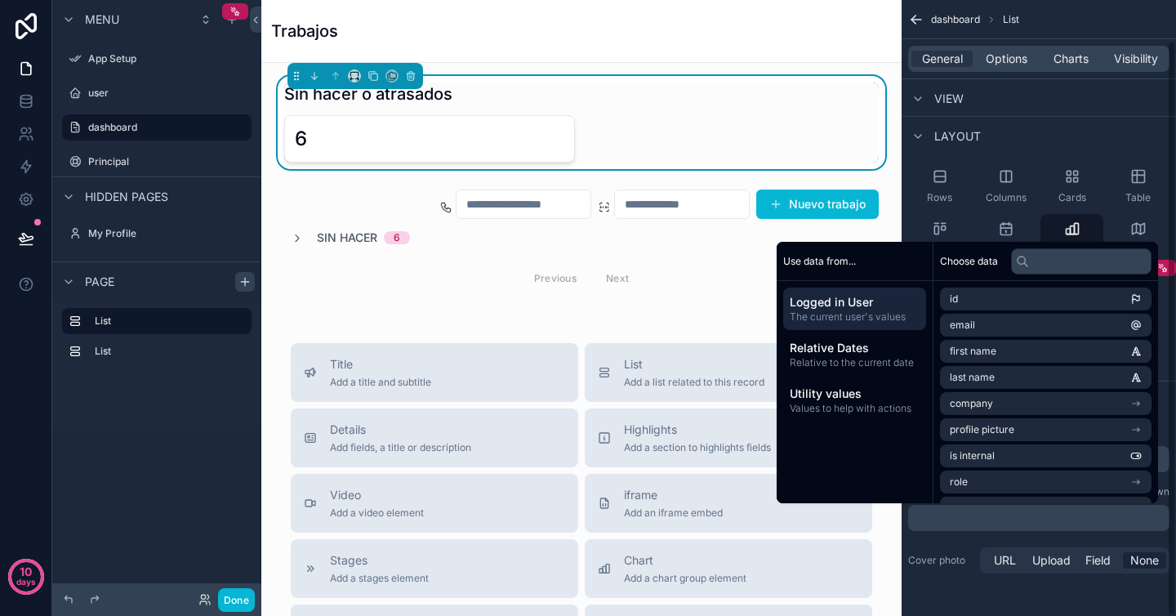
click at [951, 534] on div "**********" at bounding box center [1039, 501] width 274 height 163
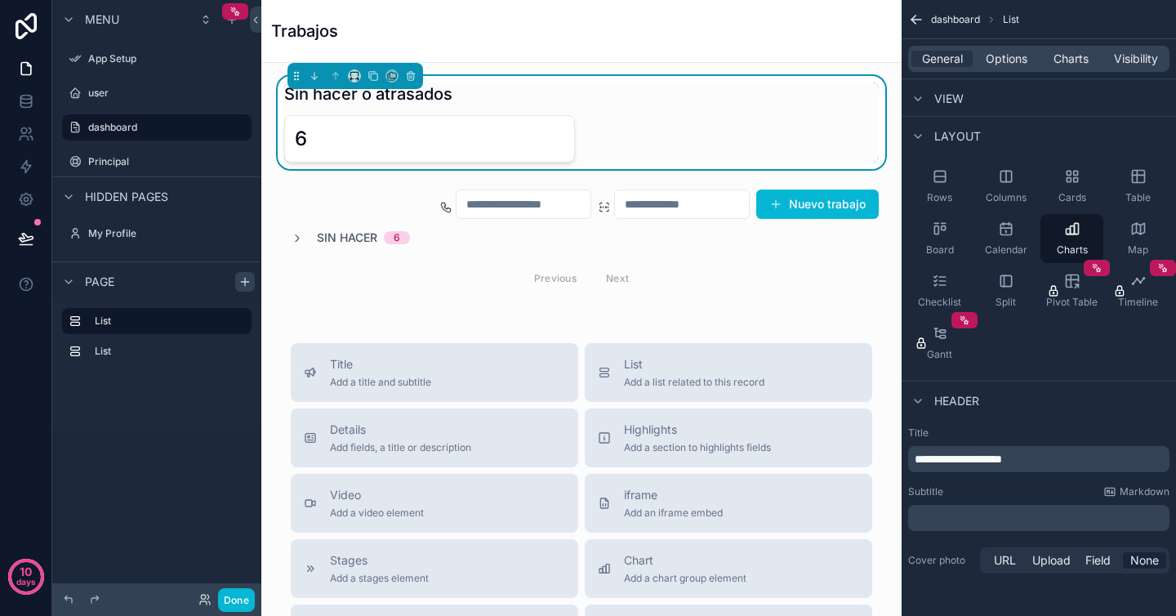
click at [1068, 466] on p "**********" at bounding box center [1041, 459] width 252 height 16
click at [1046, 529] on div "﻿" at bounding box center [1038, 518] width 261 height 26
click at [1015, 517] on p "﻿" at bounding box center [1041, 518] width 252 height 16
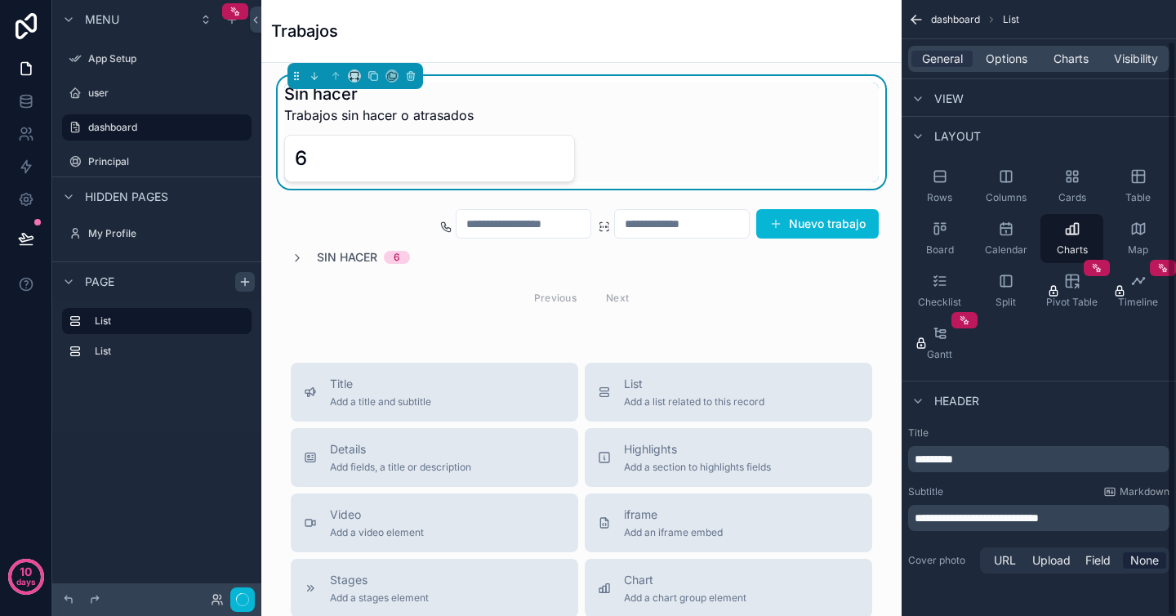
click at [970, 537] on div "**********" at bounding box center [1039, 501] width 274 height 163
click at [1010, 56] on span "Options" at bounding box center [1007, 59] width 42 height 16
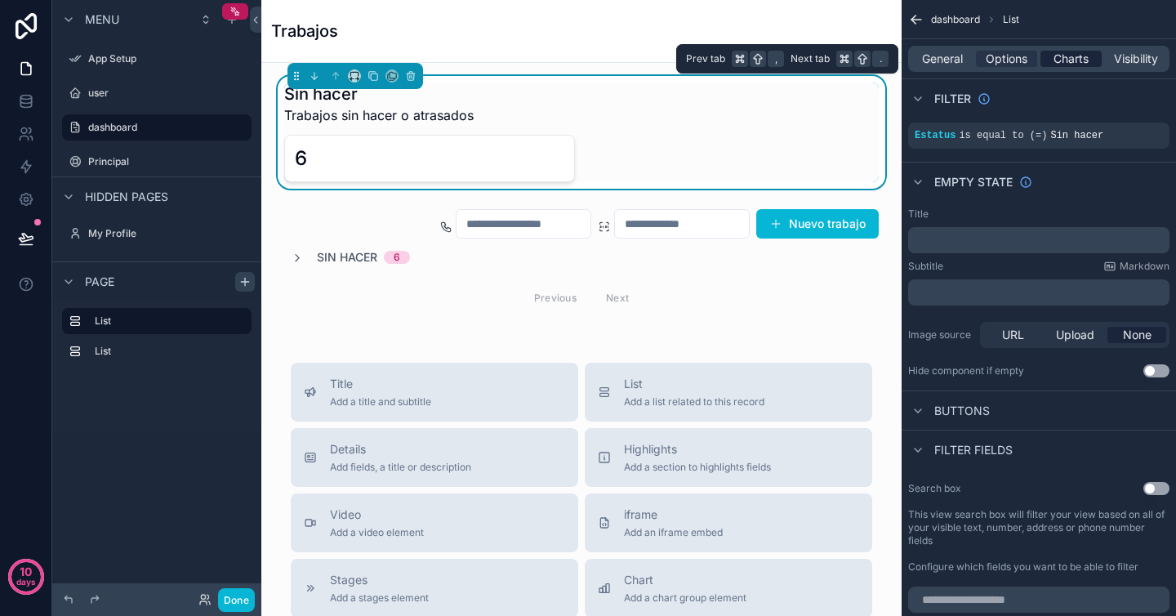
click at [1068, 56] on span "Charts" at bounding box center [1071, 59] width 35 height 16
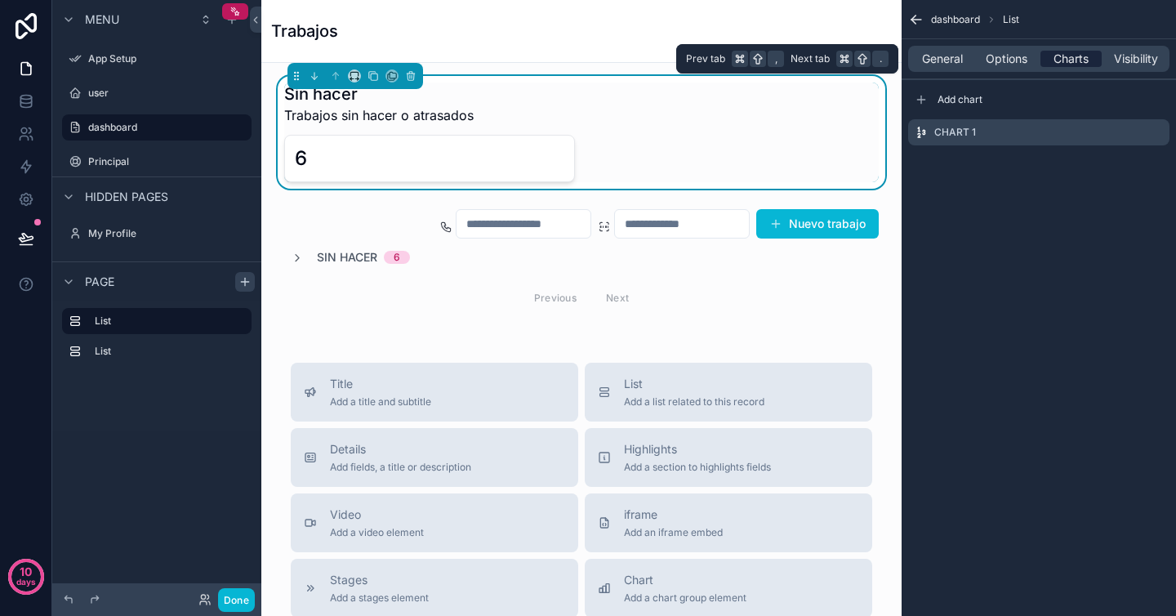
scroll to position [0, 0]
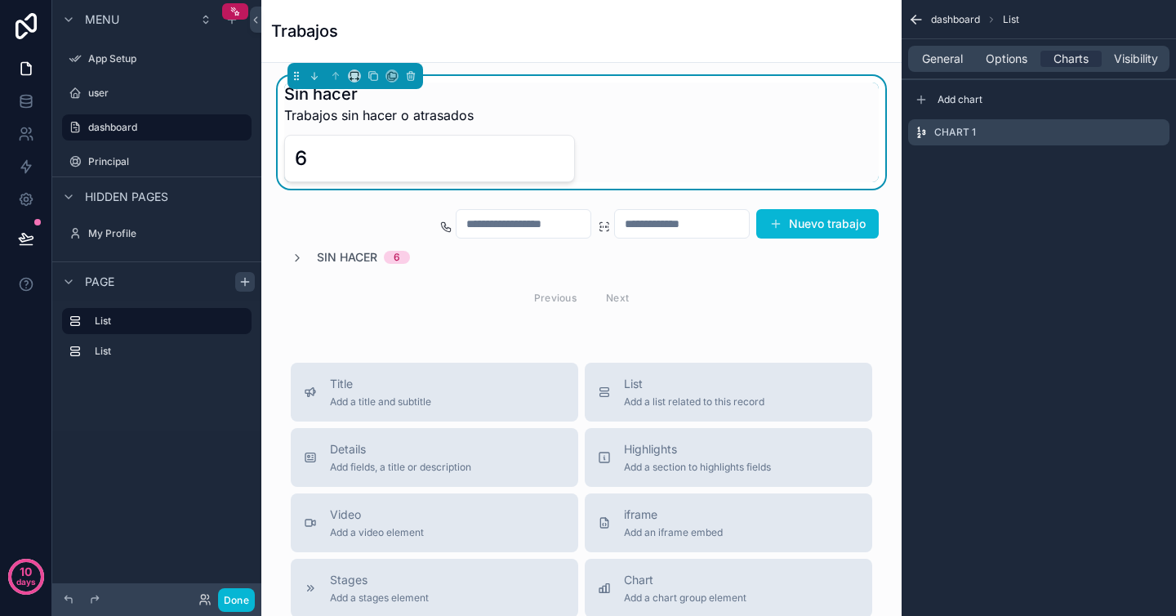
click at [982, 251] on div "dashboard List General Options Charts Visibility Add chart Chart 1" at bounding box center [1039, 308] width 274 height 616
click at [917, 20] on icon "scrollable content" at bounding box center [917, 20] width 10 height 0
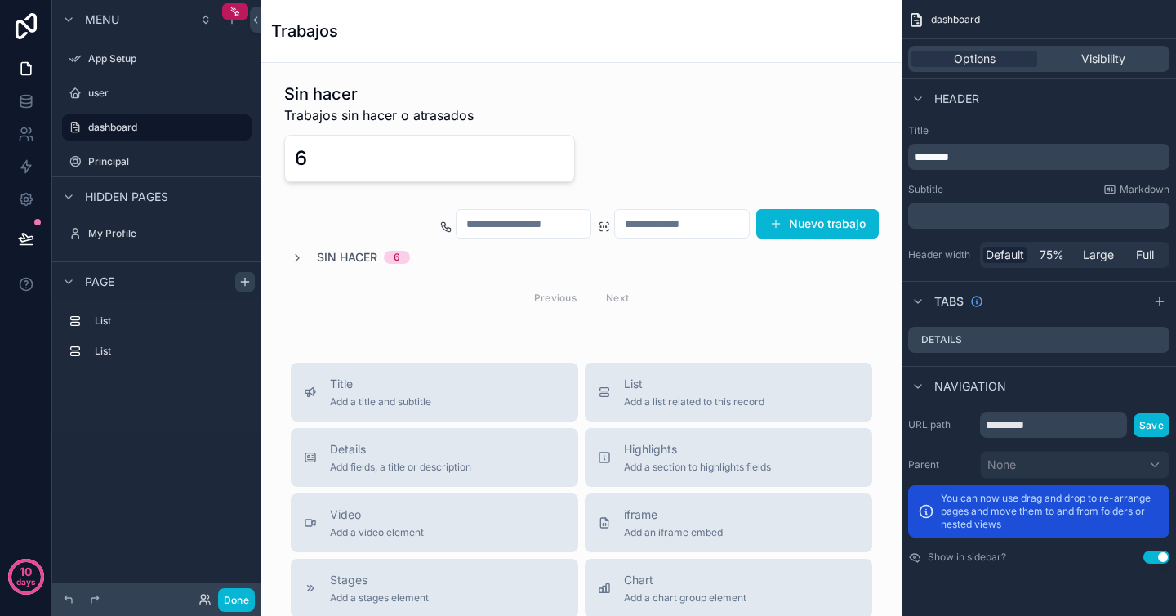
click at [876, 23] on div "Trabajos" at bounding box center [581, 31] width 621 height 23
click at [252, 282] on div "scrollable content" at bounding box center [245, 282] width 20 height 20
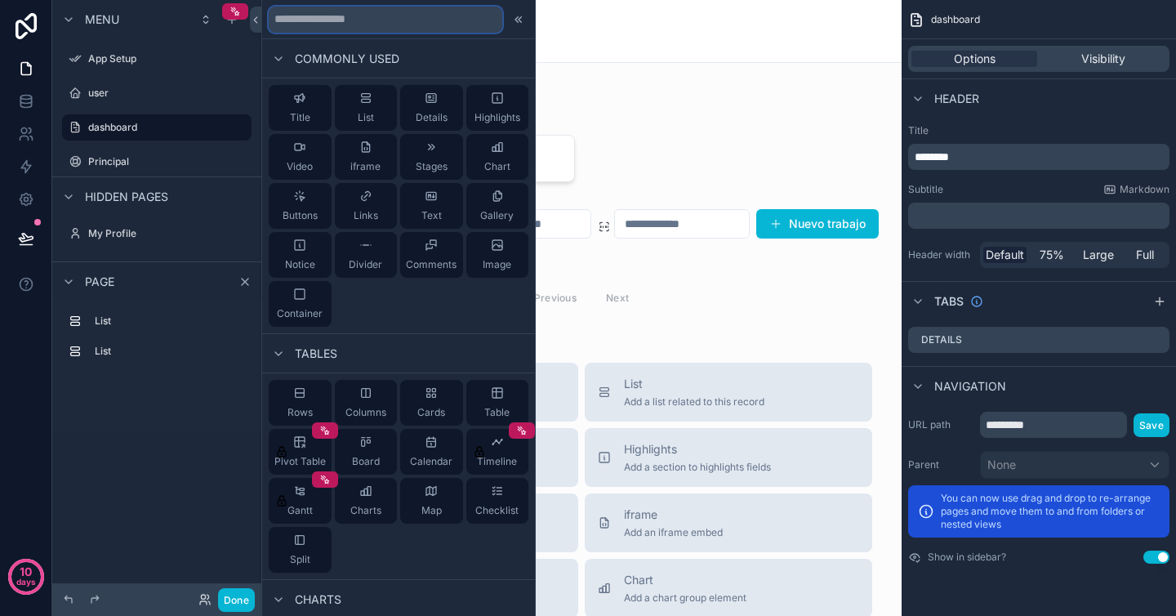
click at [408, 22] on input "text" at bounding box center [386, 20] width 234 height 26
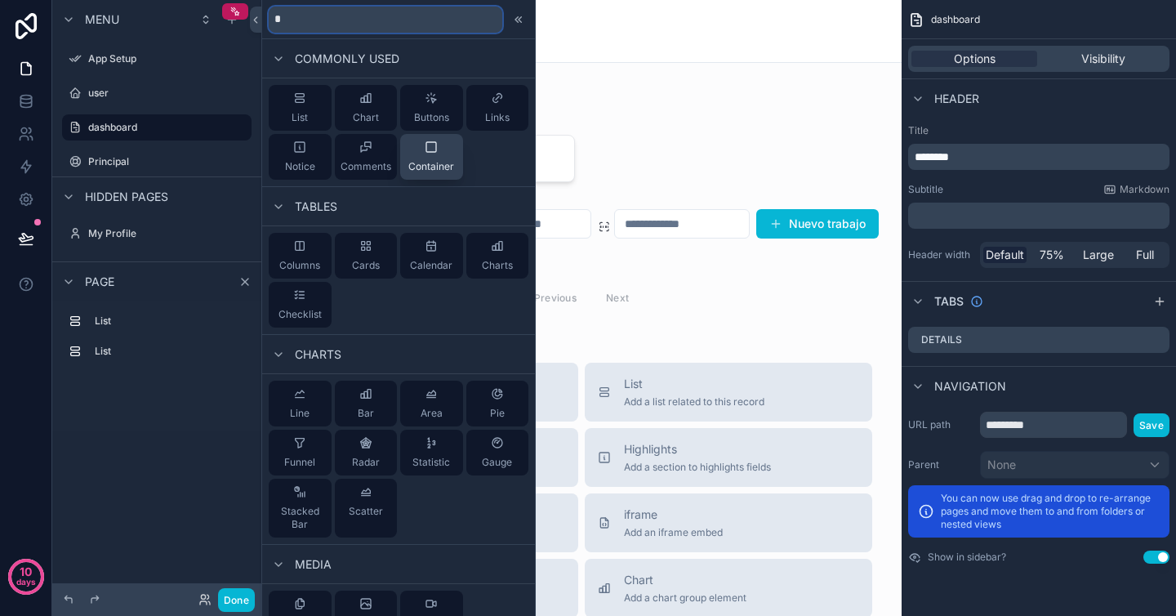
type input "*"
click at [437, 158] on div "Container" at bounding box center [431, 156] width 46 height 33
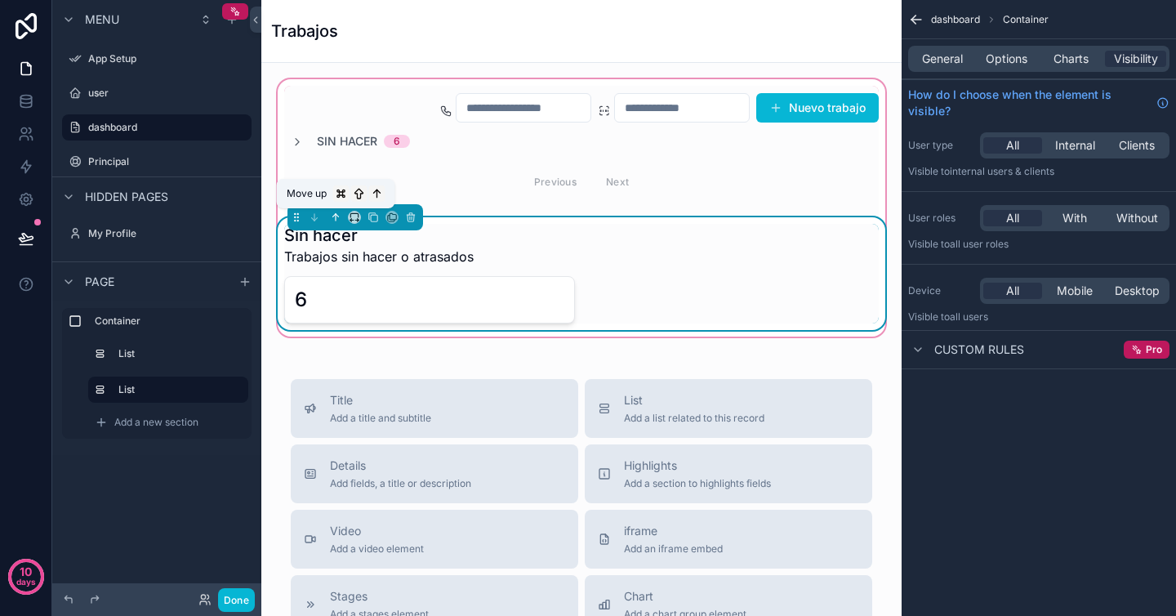
click at [337, 219] on icon "scrollable content" at bounding box center [335, 217] width 11 height 11
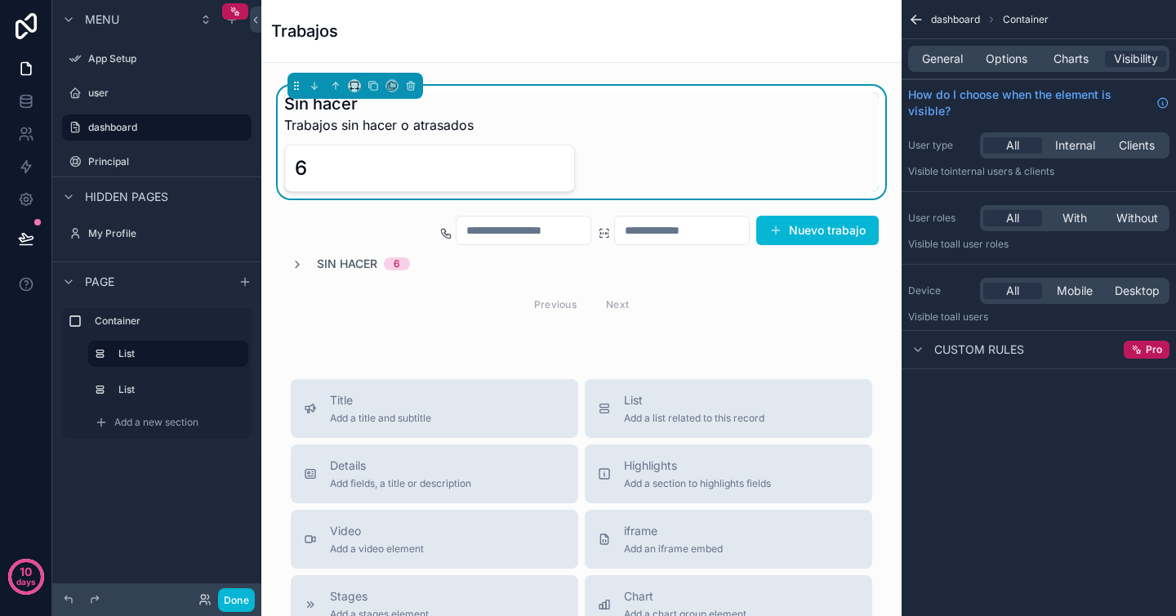
click at [862, 79] on div "Sin hacer Trabajos sin hacer o atrasados 6 Nuevo trabajo Sin hacer 6 Previous N…" at bounding box center [581, 208] width 614 height 264
click at [172, 323] on label "Container" at bounding box center [167, 320] width 144 height 13
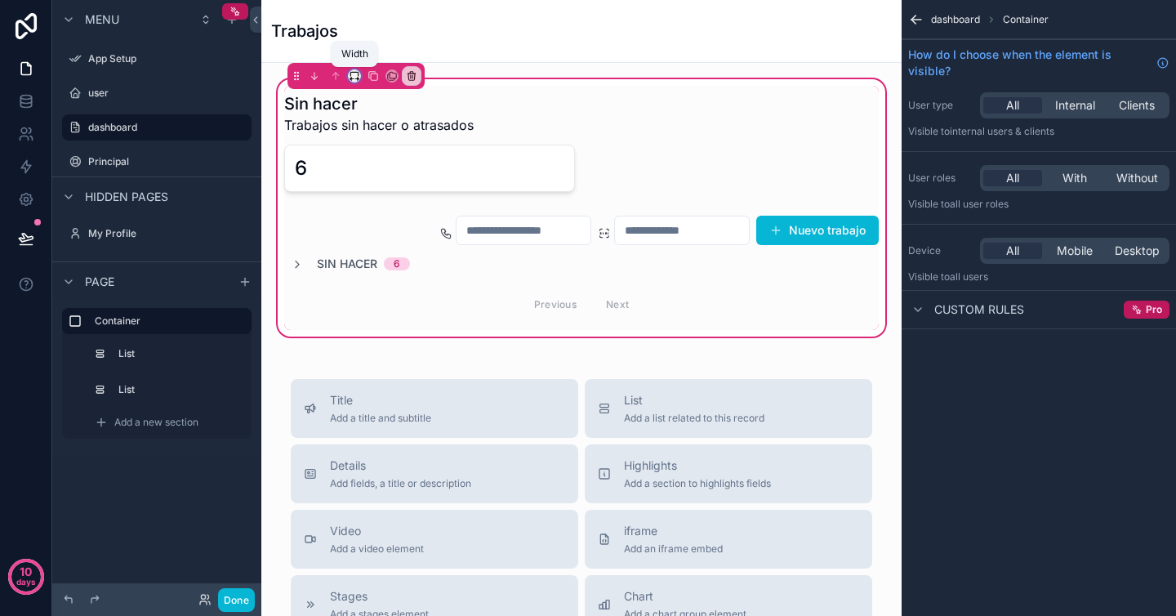
click at [355, 74] on icon "scrollable content" at bounding box center [354, 75] width 11 height 11
click at [383, 103] on span "Default" at bounding box center [382, 106] width 40 height 20
click at [873, 365] on div "Sin hacer Trabajos sin hacer o atrasados 6 Nuevo trabajo Sin hacer 6 Previous N…" at bounding box center [581, 577] width 640 height 1028
click at [920, 17] on icon "scrollable content" at bounding box center [916, 19] width 16 height 16
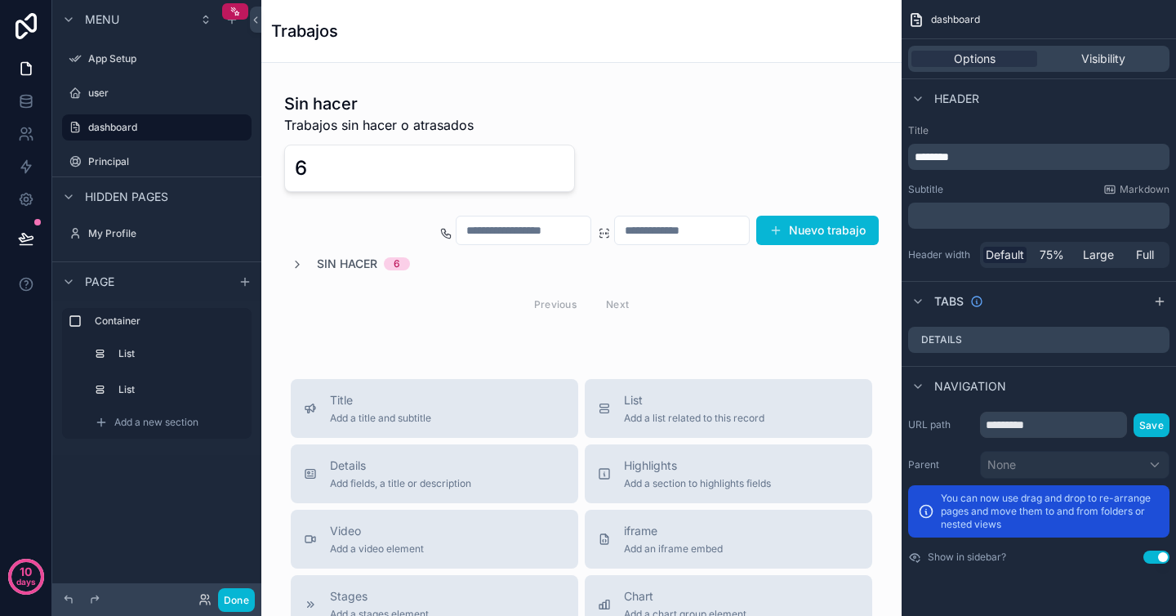
click at [859, 56] on div "Trabajos" at bounding box center [581, 31] width 621 height 62
click at [245, 283] on icon "scrollable content" at bounding box center [245, 281] width 0 height 7
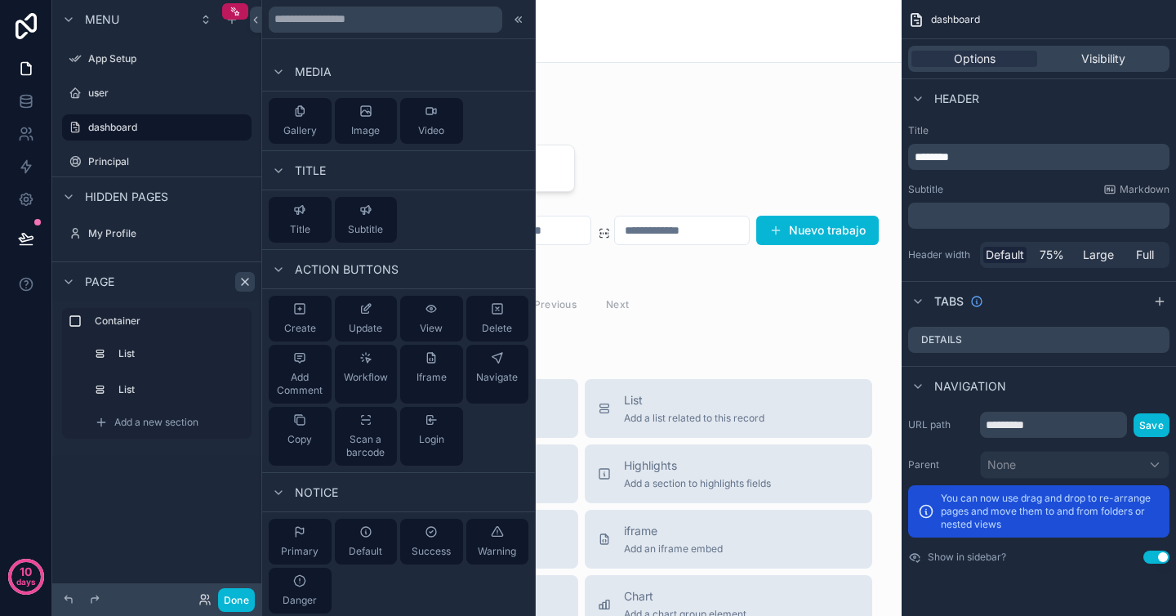
scroll to position [743, 0]
click at [366, 428] on span "Scan a barcode" at bounding box center [366, 441] width 50 height 26
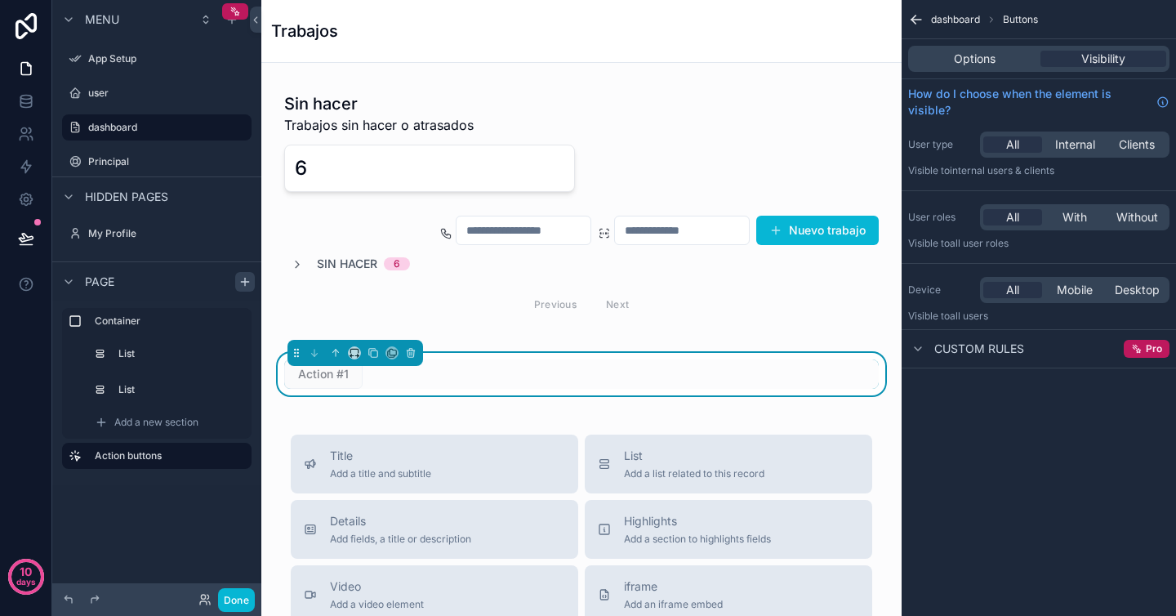
scroll to position [66, 0]
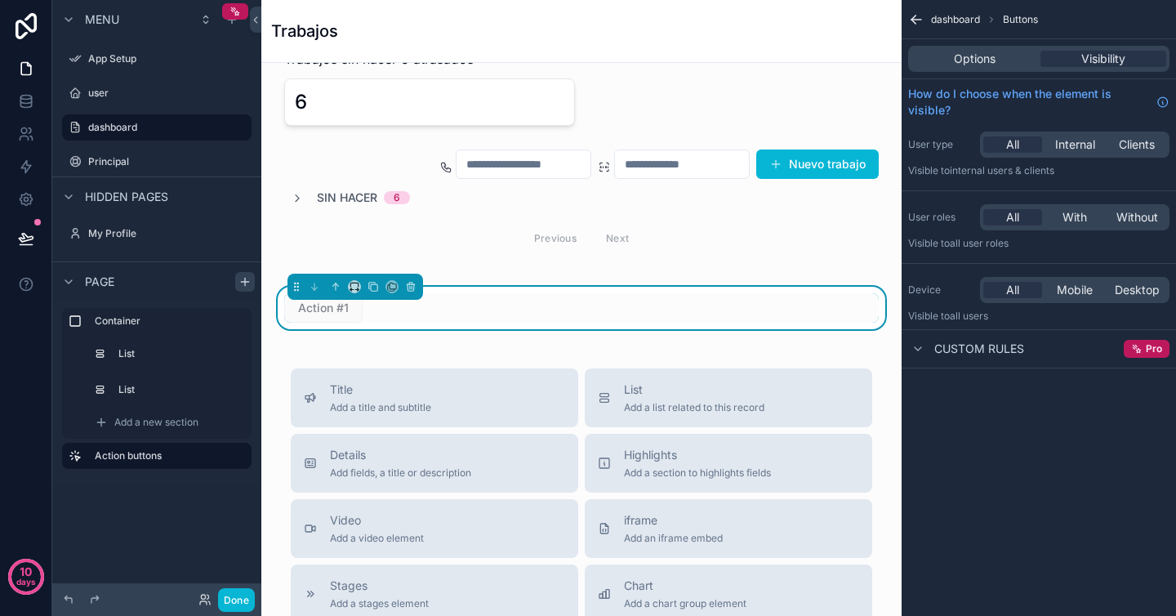
click at [340, 310] on span "Action #1" at bounding box center [323, 307] width 78 height 16
click at [998, 54] on div "Options" at bounding box center [975, 59] width 126 height 16
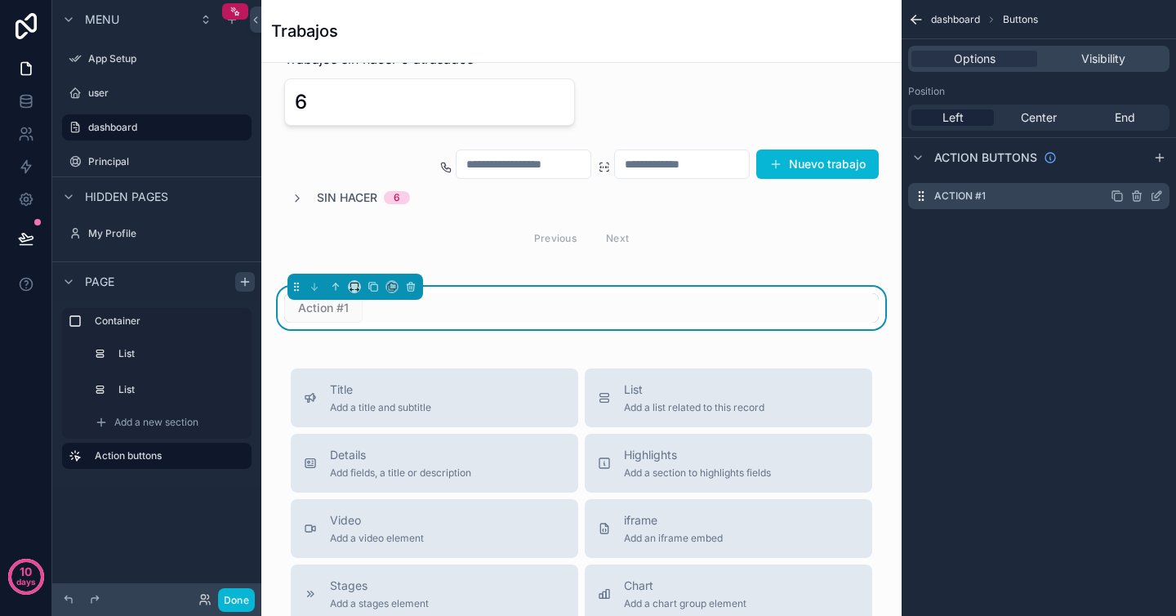
click at [985, 198] on div "Action #1" at bounding box center [1038, 196] width 261 height 26
click at [1157, 198] on icon "scrollable content" at bounding box center [1156, 196] width 13 height 13
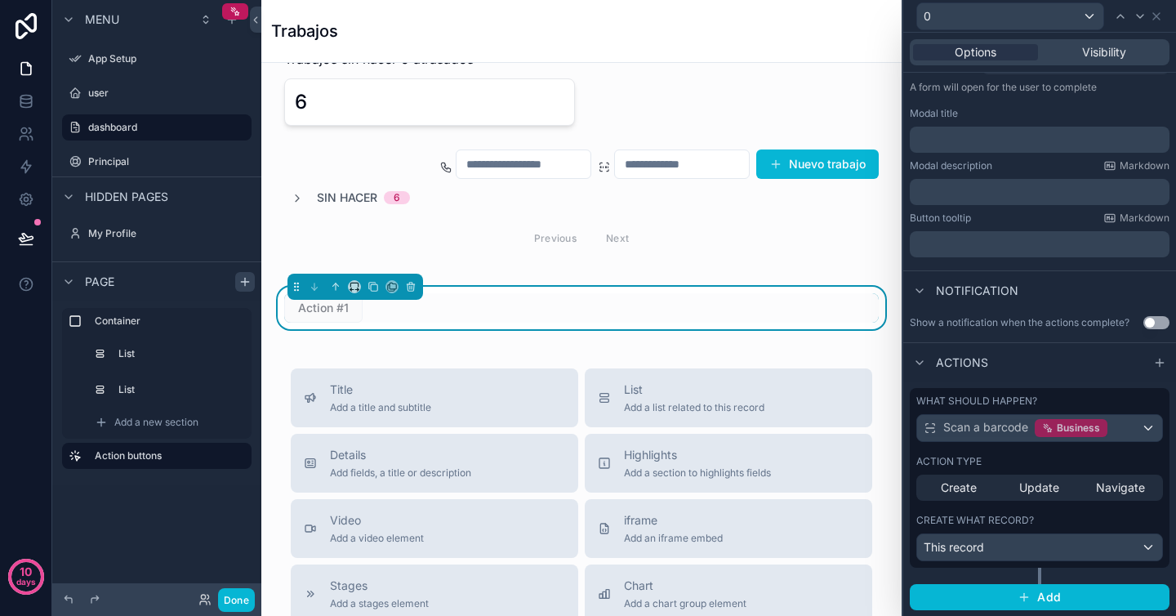
scroll to position [0, 0]
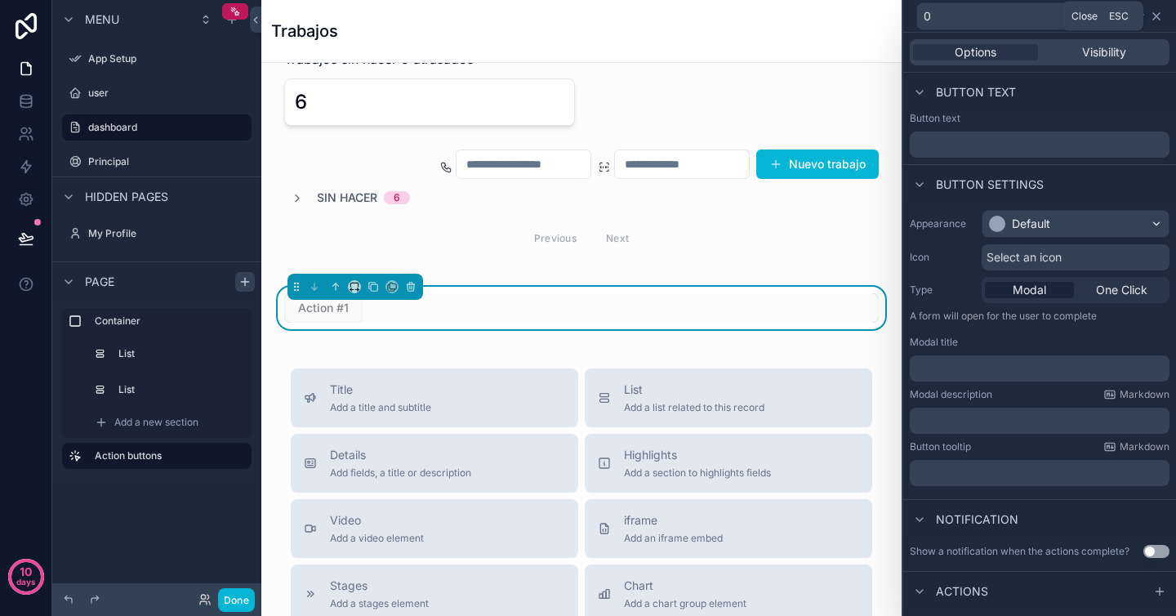
click at [1159, 17] on icon at bounding box center [1156, 16] width 7 height 7
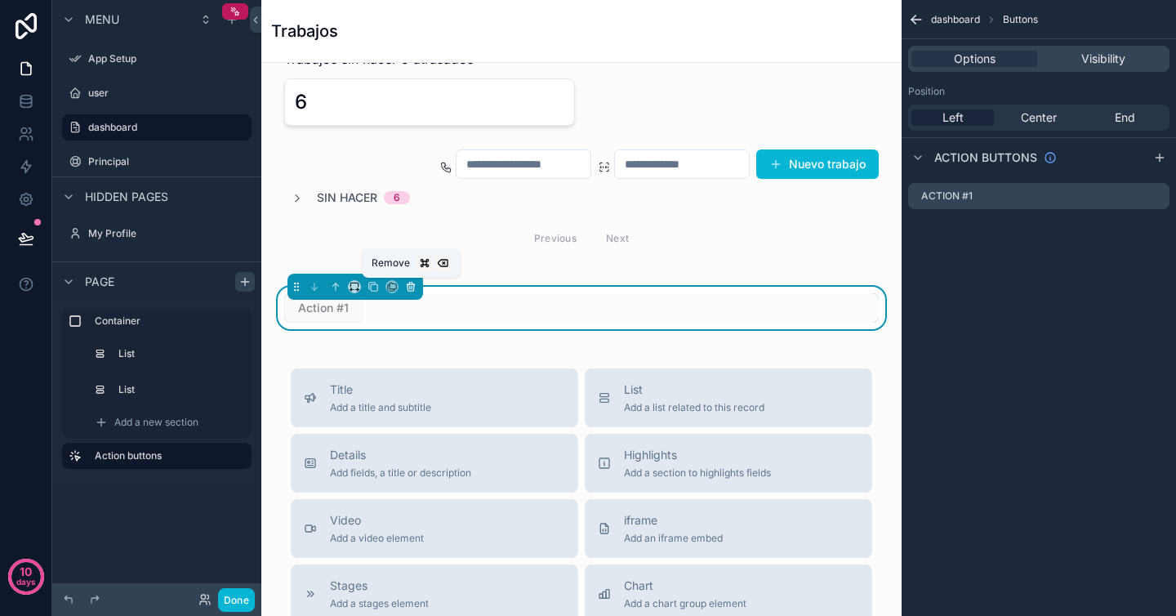
click at [410, 288] on icon "scrollable content" at bounding box center [410, 287] width 0 height 3
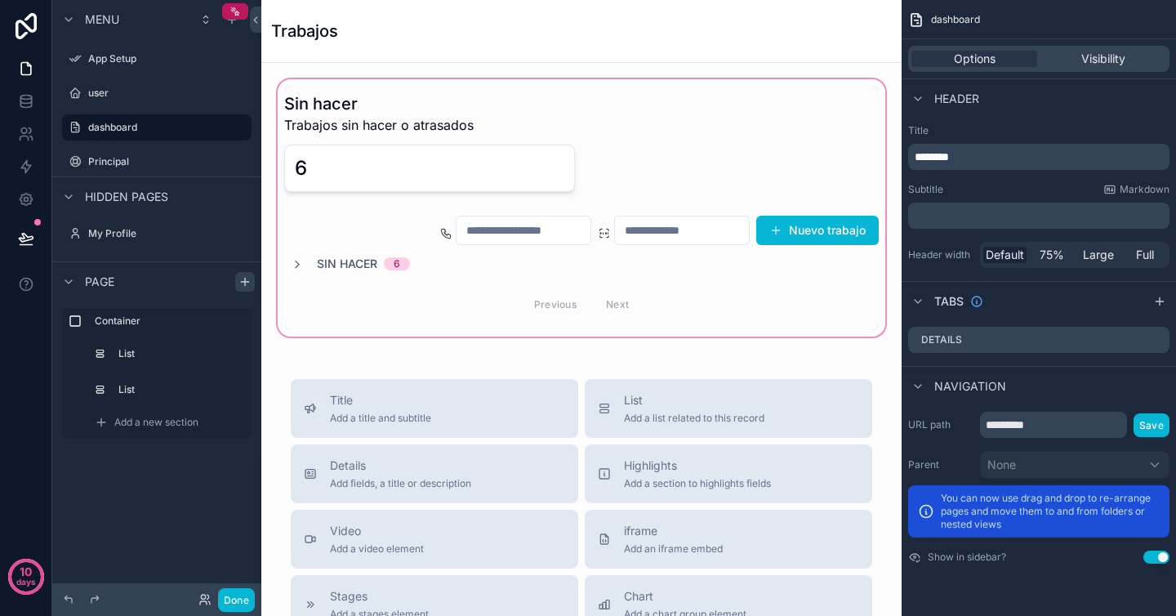
click at [680, 100] on div "scrollable content" at bounding box center [581, 208] width 614 height 264
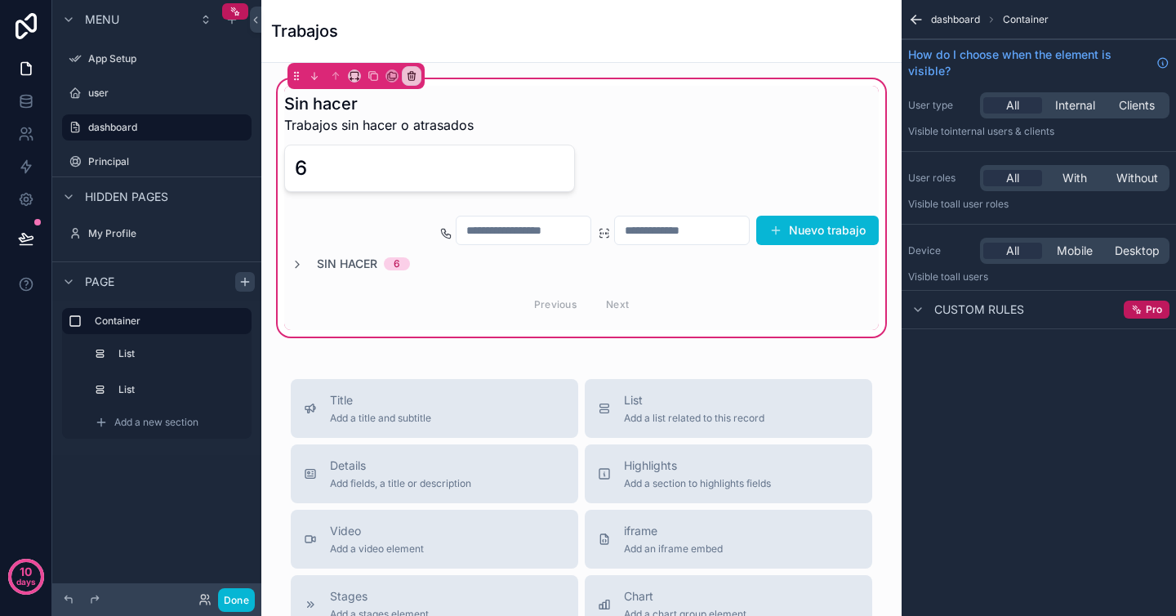
click at [703, 37] on div "Trabajos" at bounding box center [581, 31] width 621 height 23
click at [369, 78] on icon "scrollable content" at bounding box center [373, 75] width 11 height 11
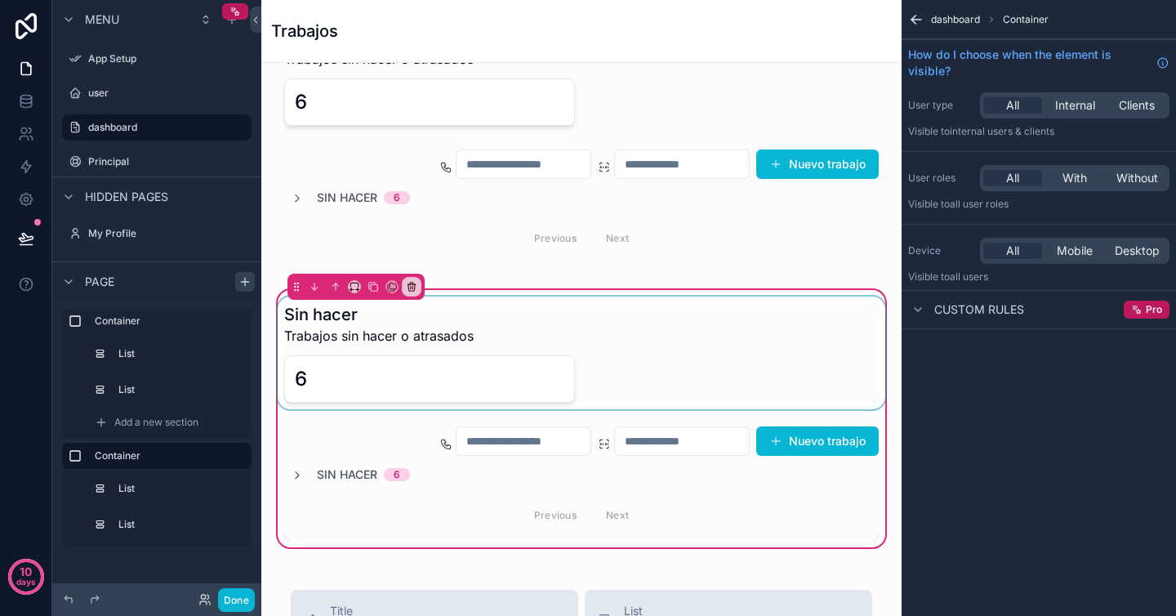
scroll to position [145, 0]
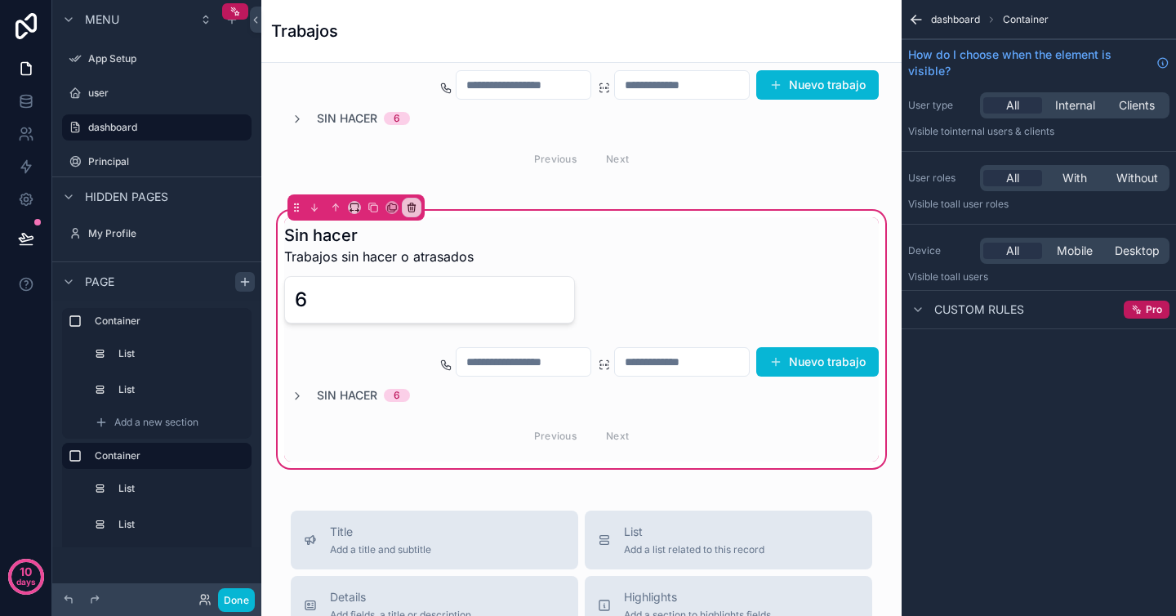
click at [915, 20] on icon "scrollable content" at bounding box center [916, 19] width 16 height 16
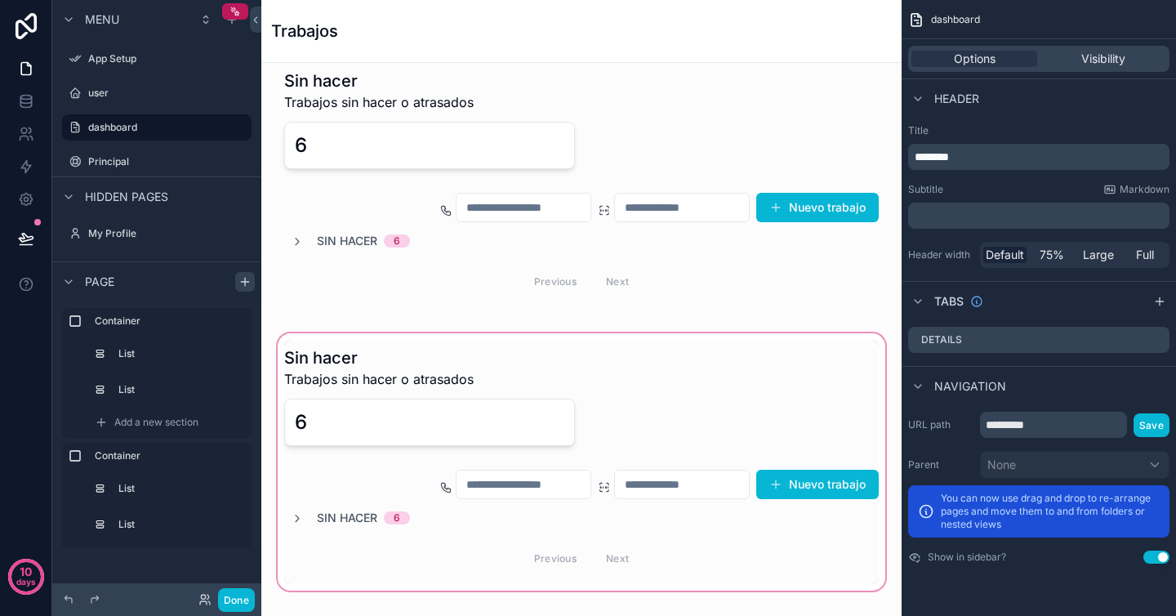
scroll to position [0, 0]
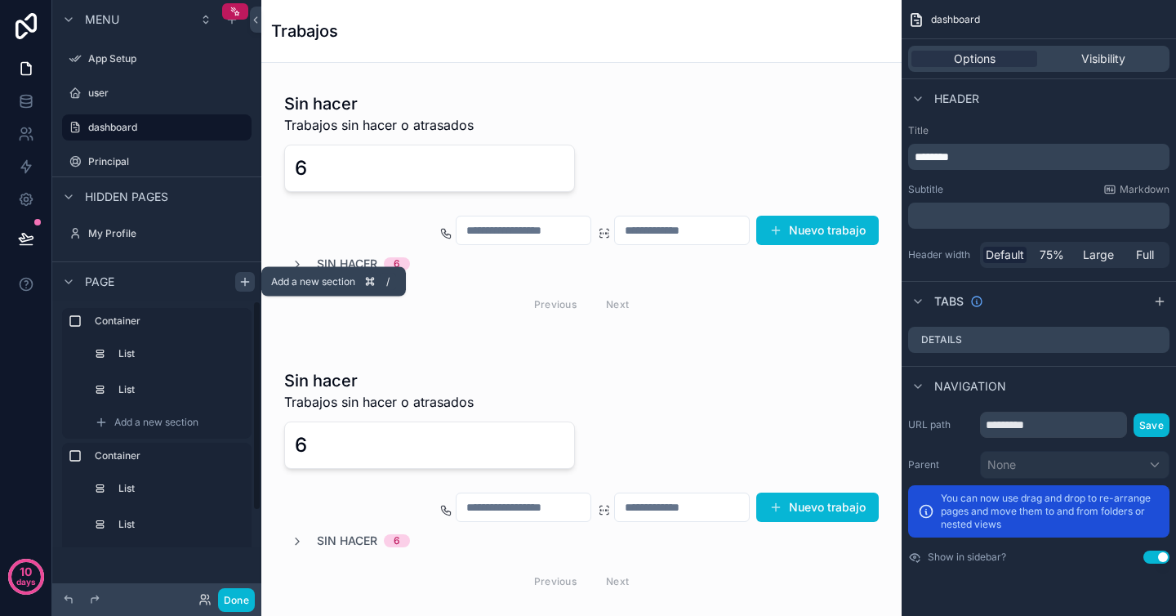
click at [248, 283] on icon "scrollable content" at bounding box center [245, 281] width 13 height 13
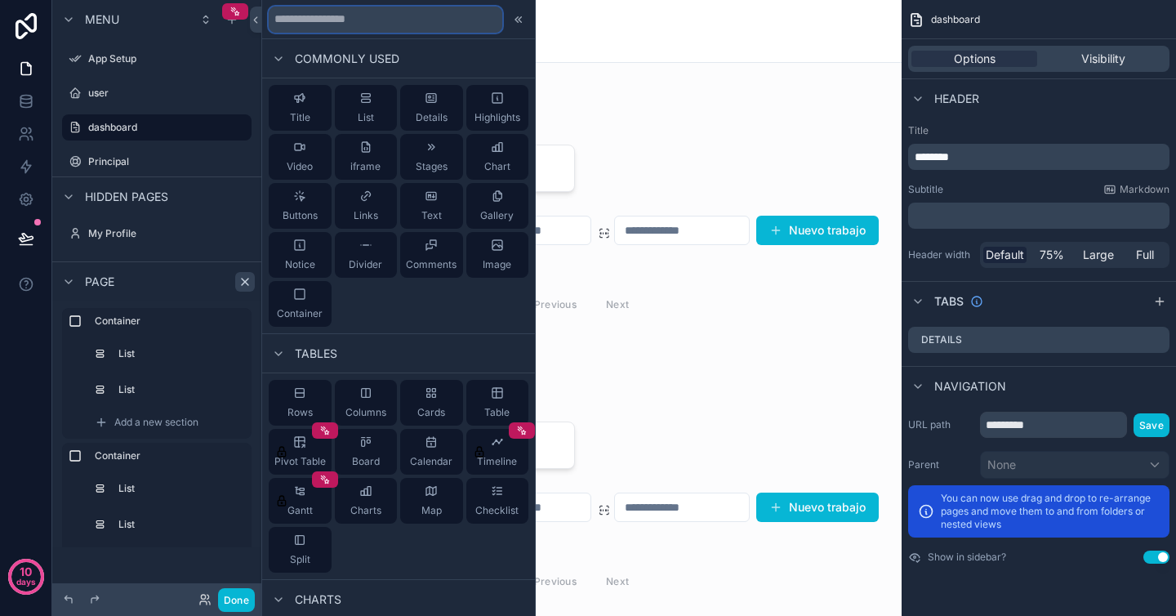
click at [379, 13] on input "text" at bounding box center [386, 20] width 234 height 26
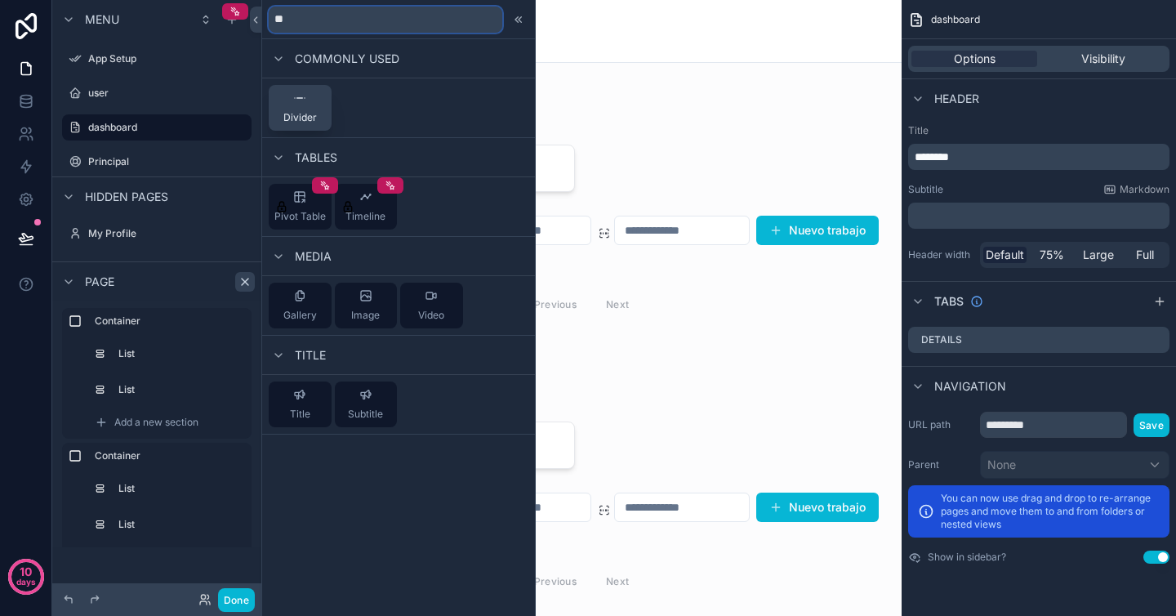
type input "**"
click at [319, 120] on button "Divider" at bounding box center [300, 108] width 63 height 46
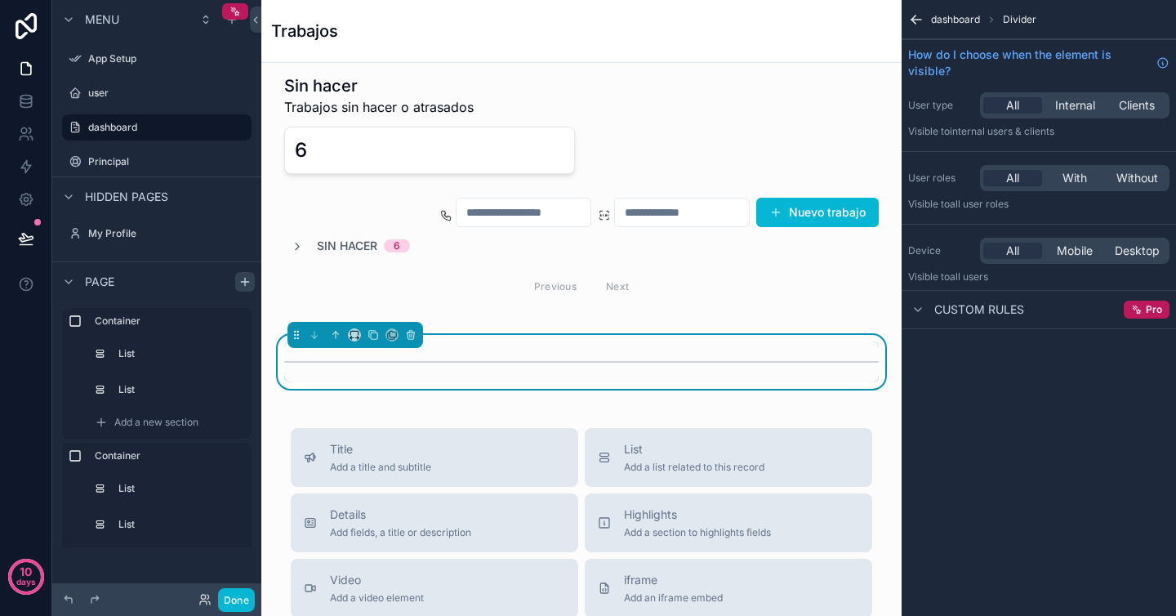
scroll to position [349, 0]
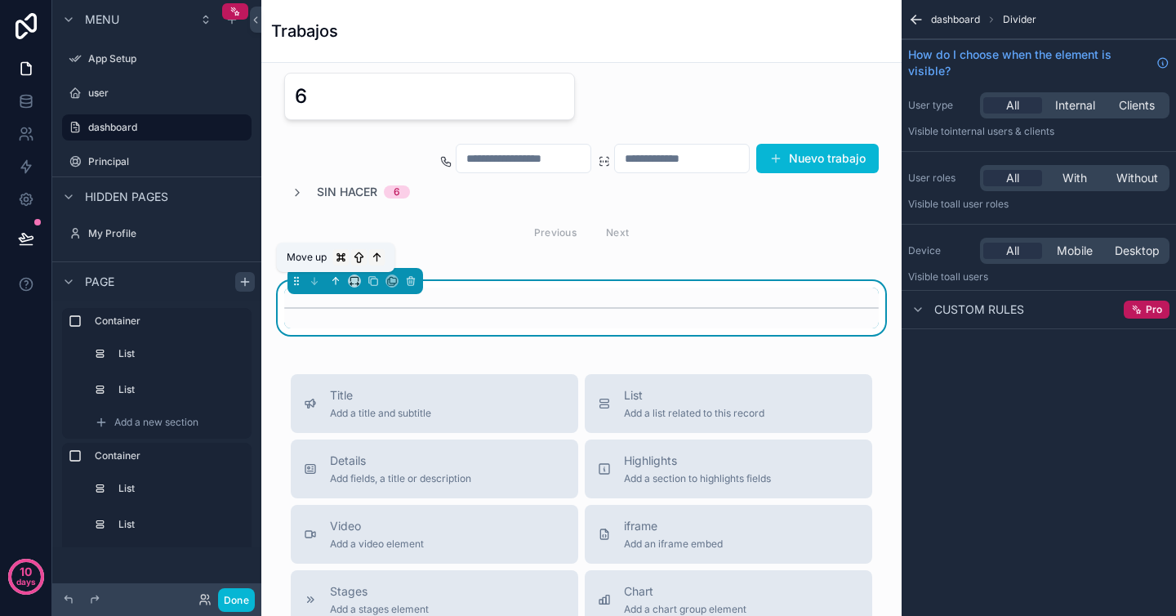
click at [334, 279] on icon "scrollable content" at bounding box center [334, 279] width 3 height 3
click at [334, 281] on icon "scrollable content" at bounding box center [335, 280] width 11 height 11
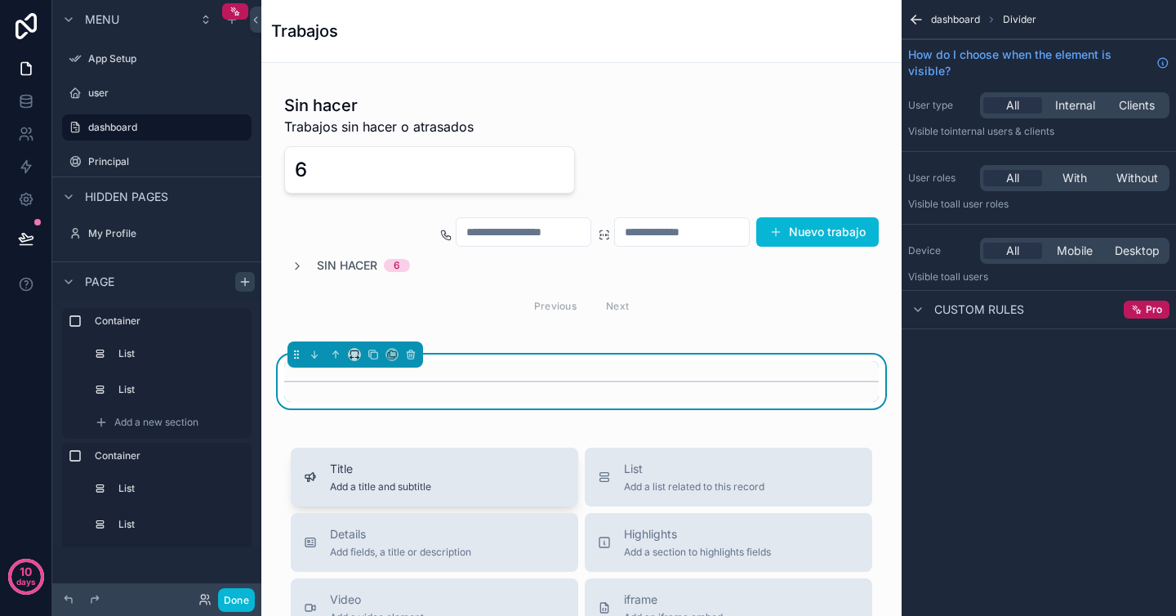
scroll to position [307, 0]
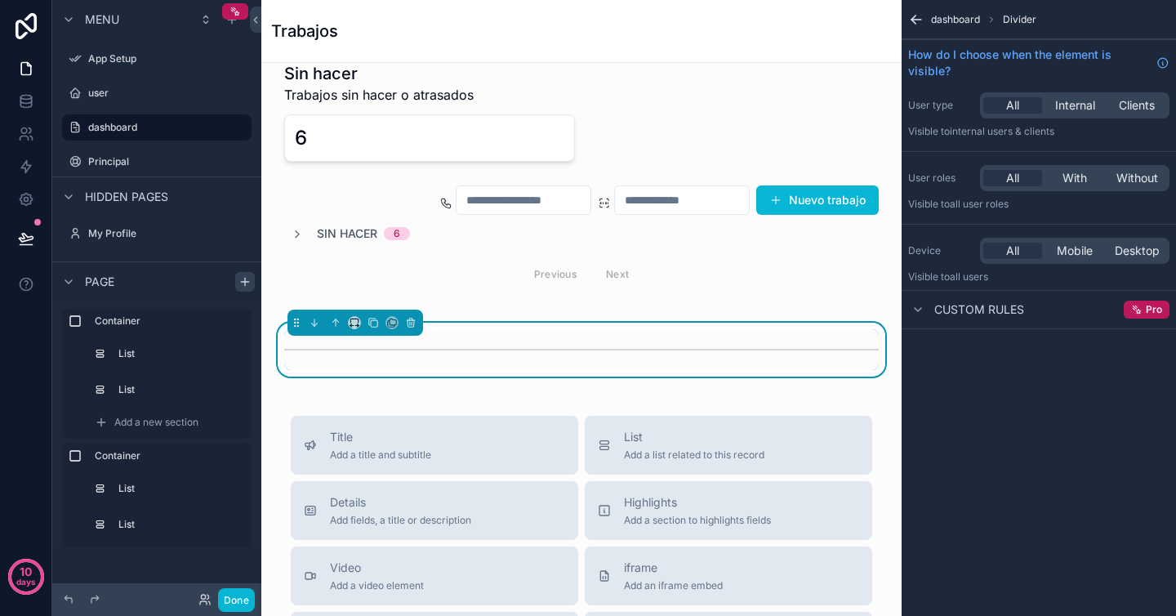
click at [361, 386] on div "Sin hacer Trabajos sin hacer o atrasados 6 Nuevo trabajo Sin hacer 6 Previous N…" at bounding box center [581, 442] width 640 height 1372
click at [171, 443] on div "Container" at bounding box center [157, 456] width 190 height 26
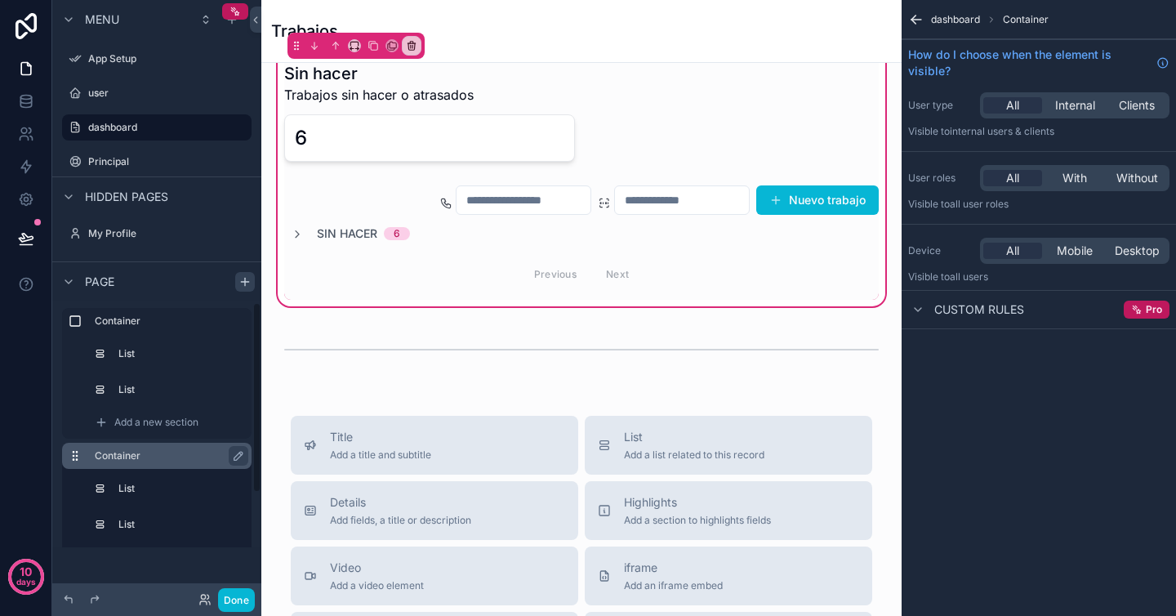
scroll to position [73, 0]
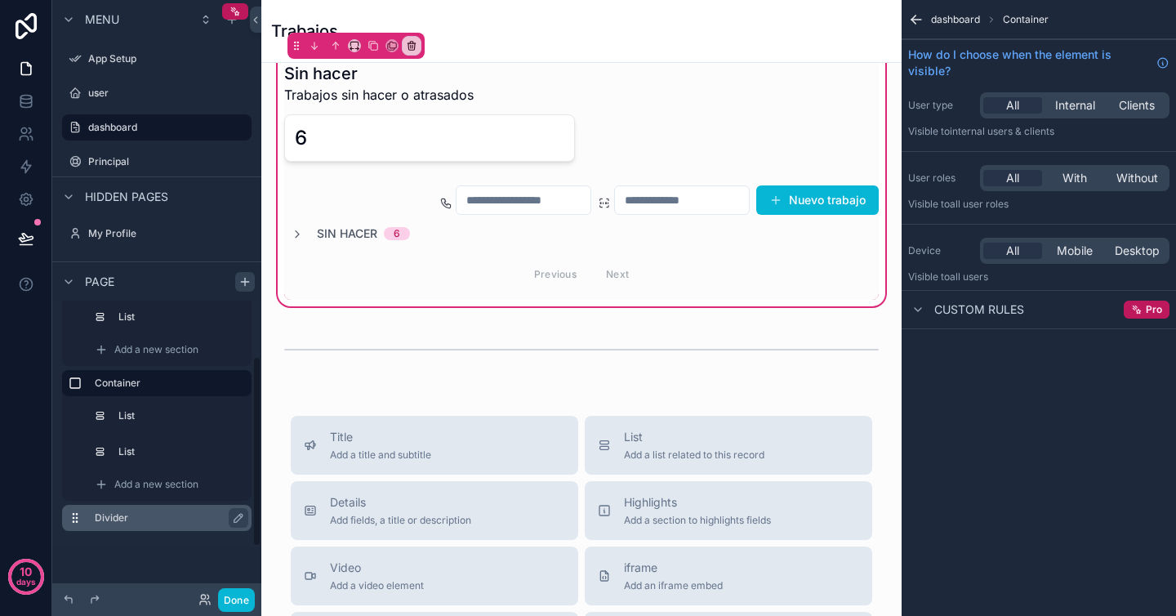
click at [164, 517] on label "Divider" at bounding box center [167, 517] width 144 height 13
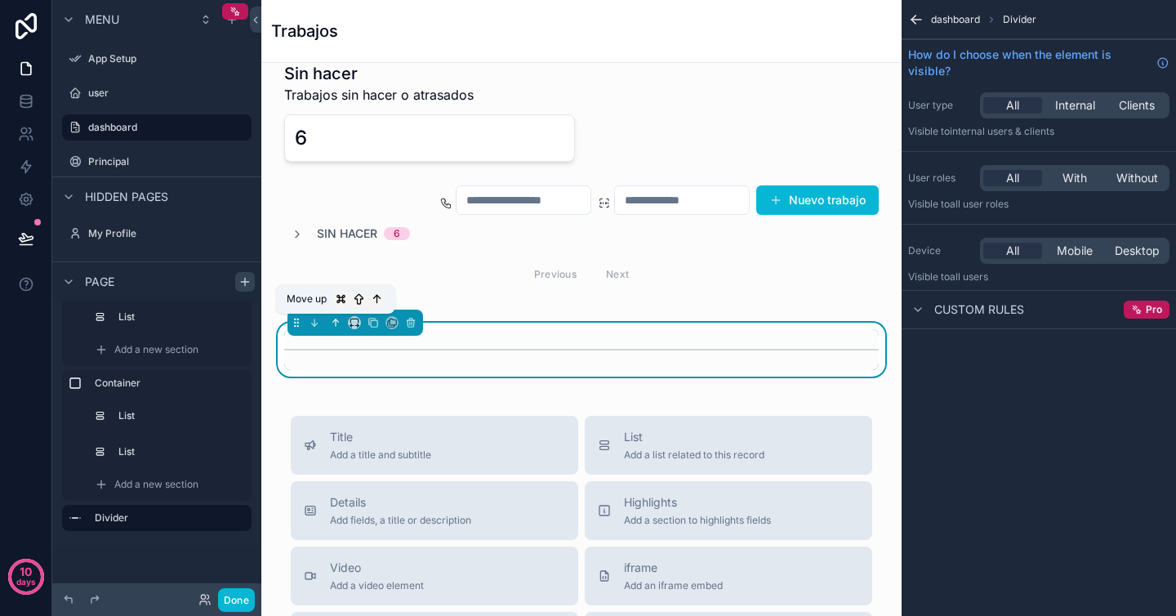
click at [338, 321] on icon "scrollable content" at bounding box center [335, 322] width 11 height 11
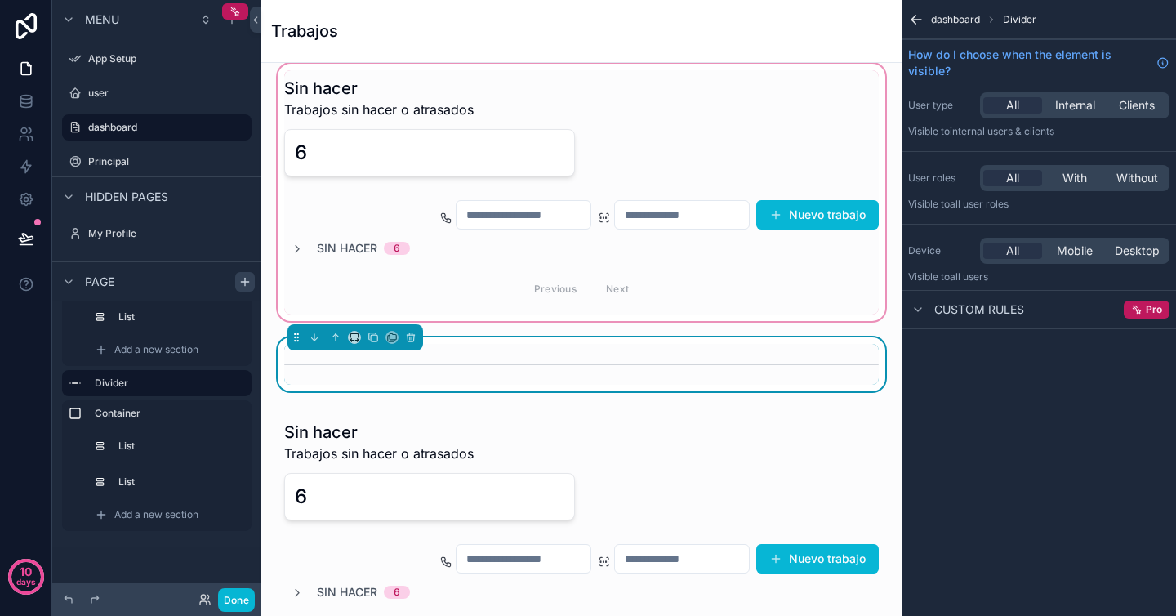
scroll to position [0, 0]
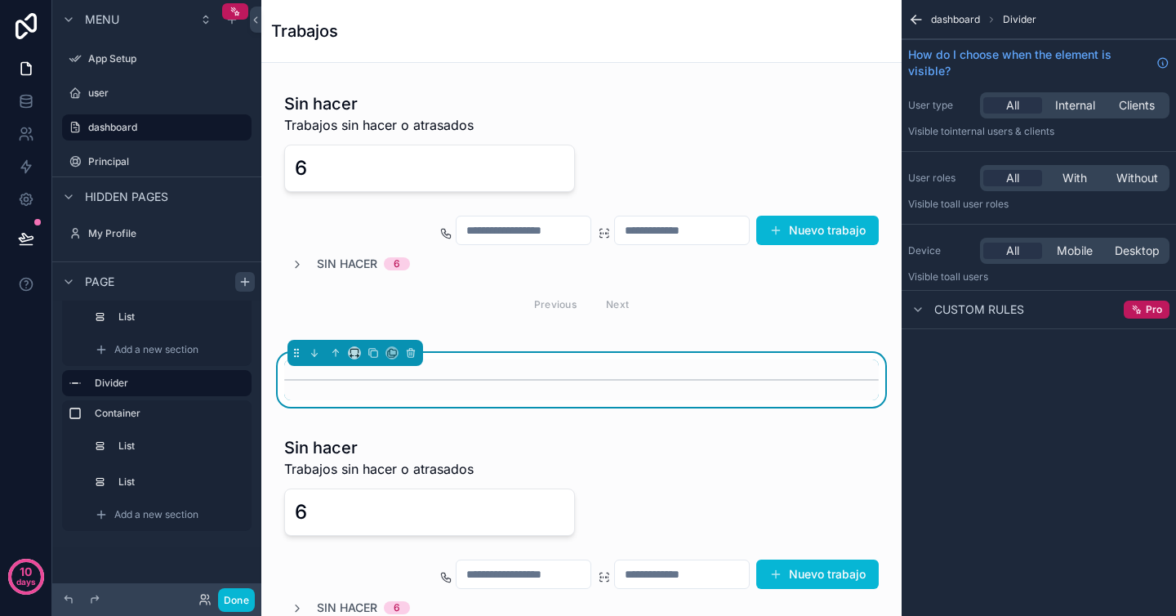
click at [764, 51] on div "Trabajos" at bounding box center [581, 31] width 621 height 62
click at [912, 20] on icon "scrollable content" at bounding box center [914, 22] width 4 height 4
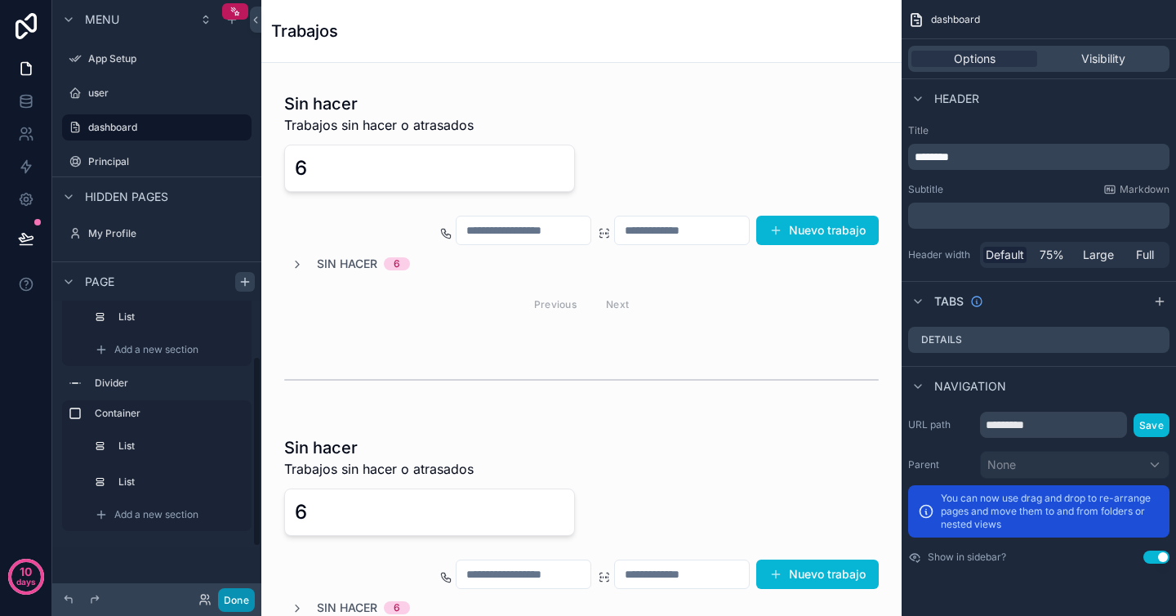
click at [234, 600] on button "Done" at bounding box center [236, 600] width 37 height 24
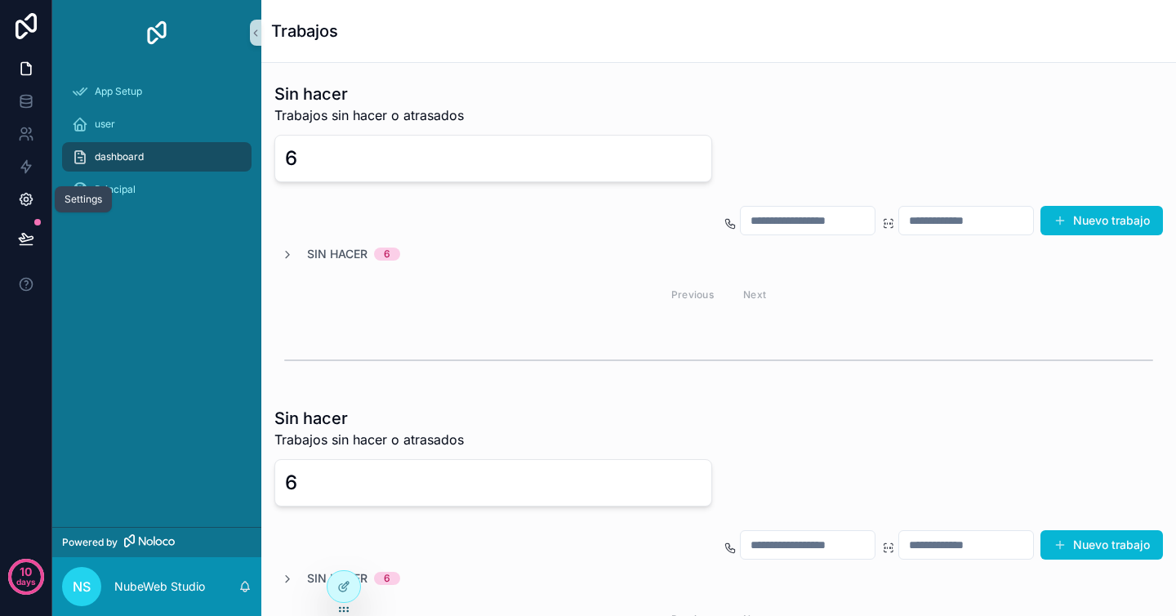
click at [24, 185] on link at bounding box center [25, 199] width 51 height 33
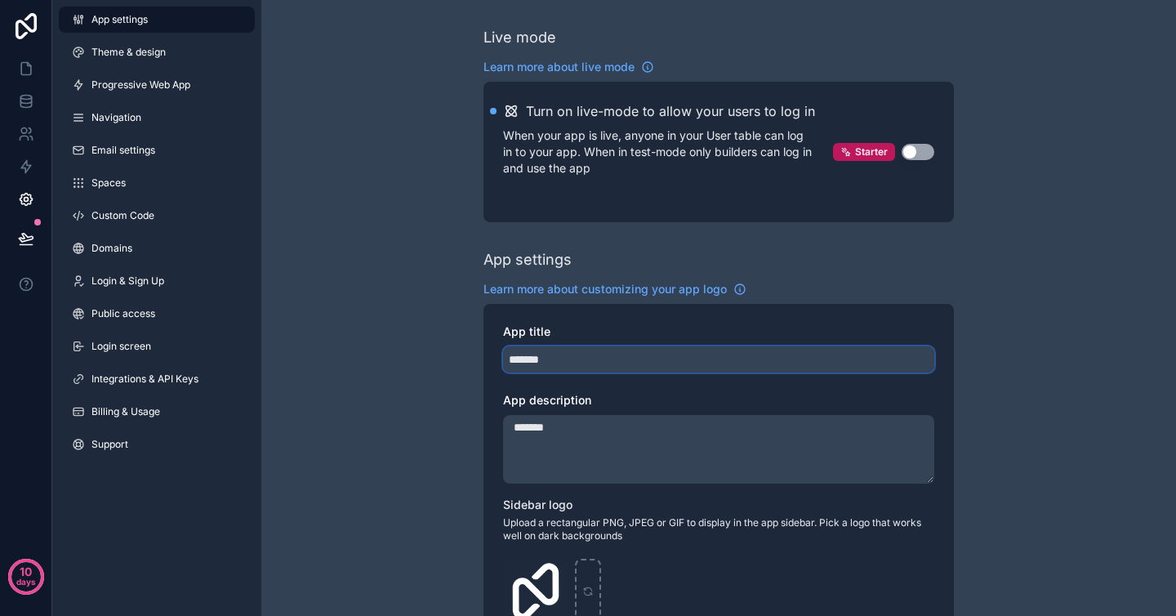
click at [604, 357] on input "*******" at bounding box center [718, 359] width 431 height 26
type input "**********"
click at [569, 382] on div "**********" at bounding box center [719, 613] width 471 height 618
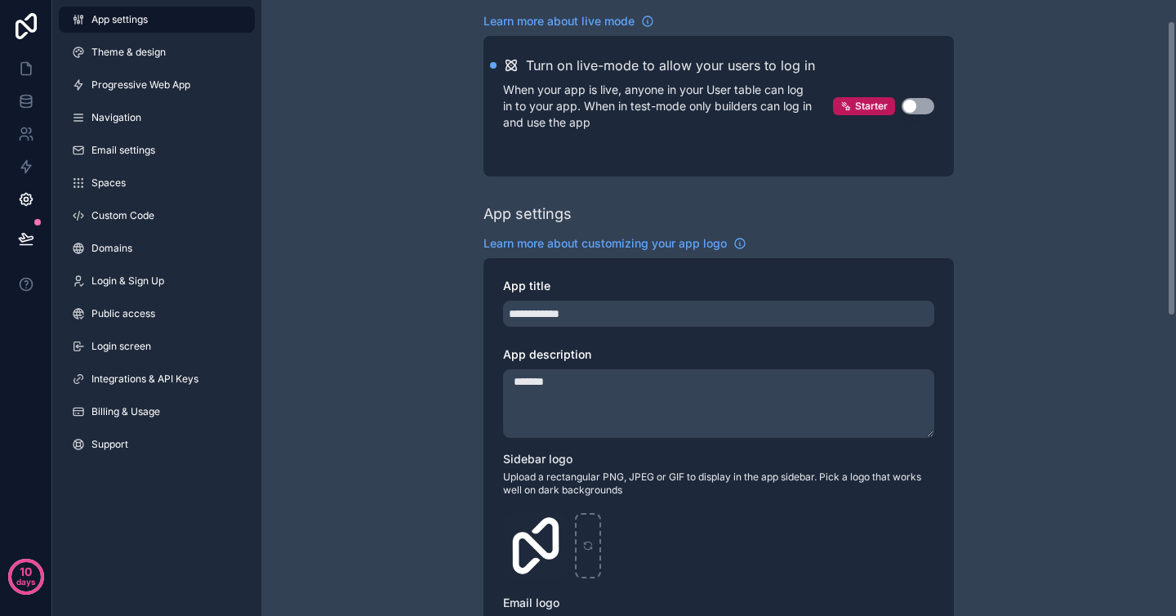
scroll to position [50, 0]
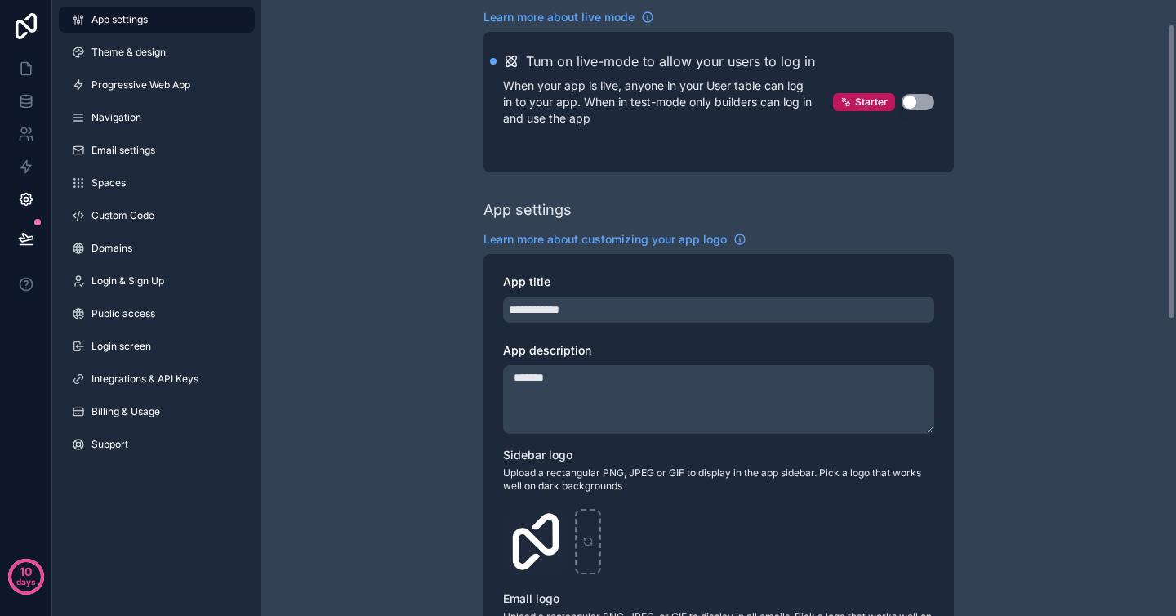
click at [589, 389] on textarea "*******" at bounding box center [718, 399] width 431 height 69
type textarea "**********"
click at [671, 342] on div "App description" at bounding box center [718, 350] width 431 height 16
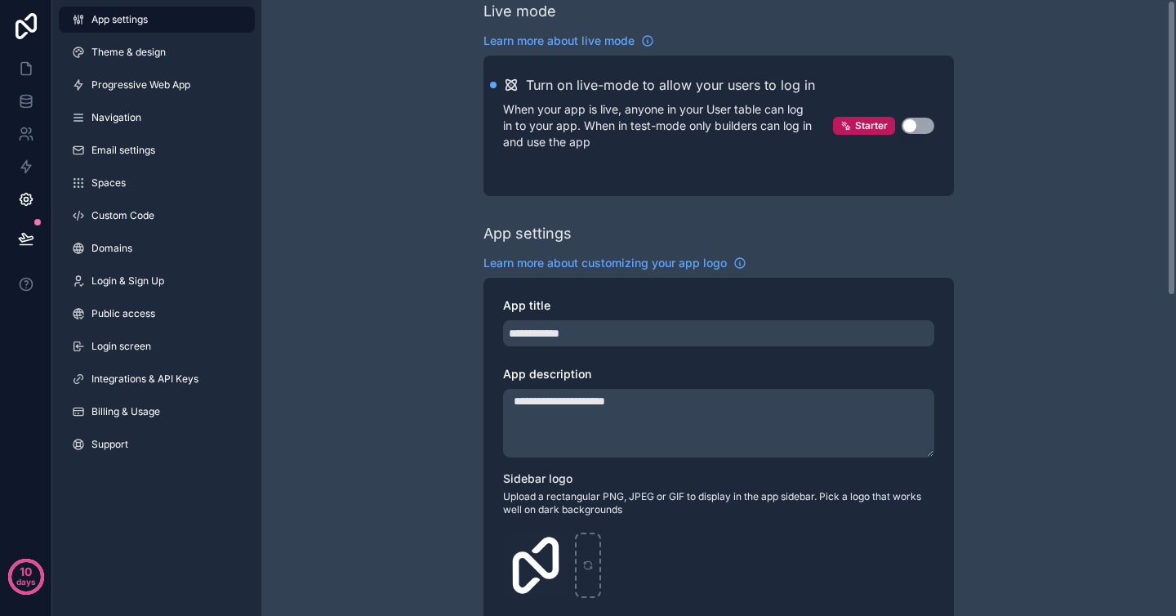
scroll to position [0, 0]
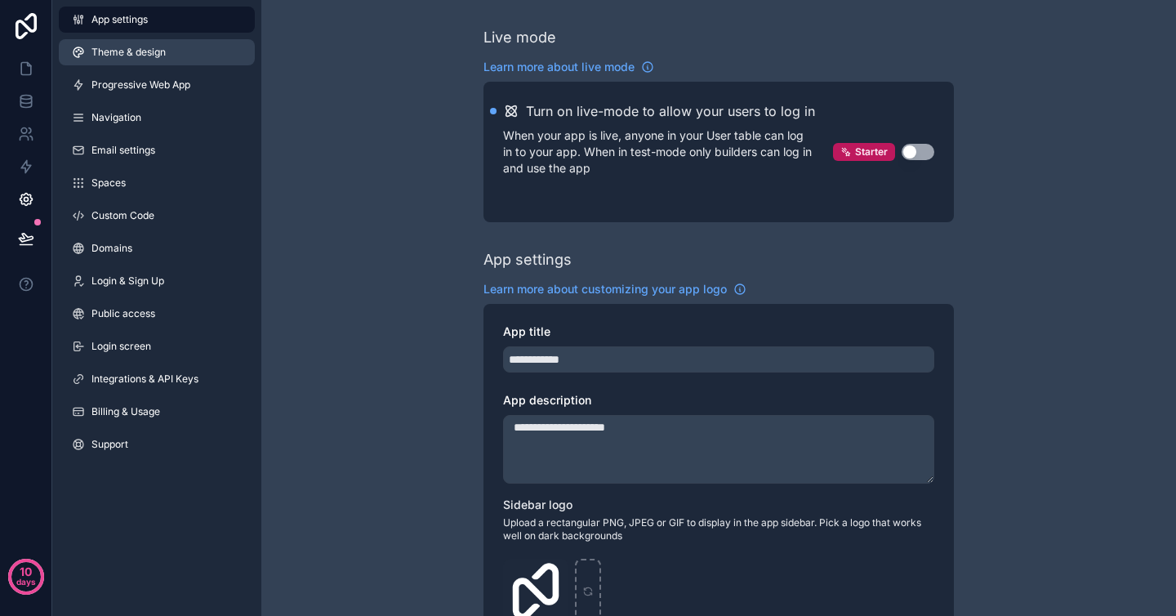
click at [177, 51] on link "Theme & design" at bounding box center [157, 52] width 196 height 26
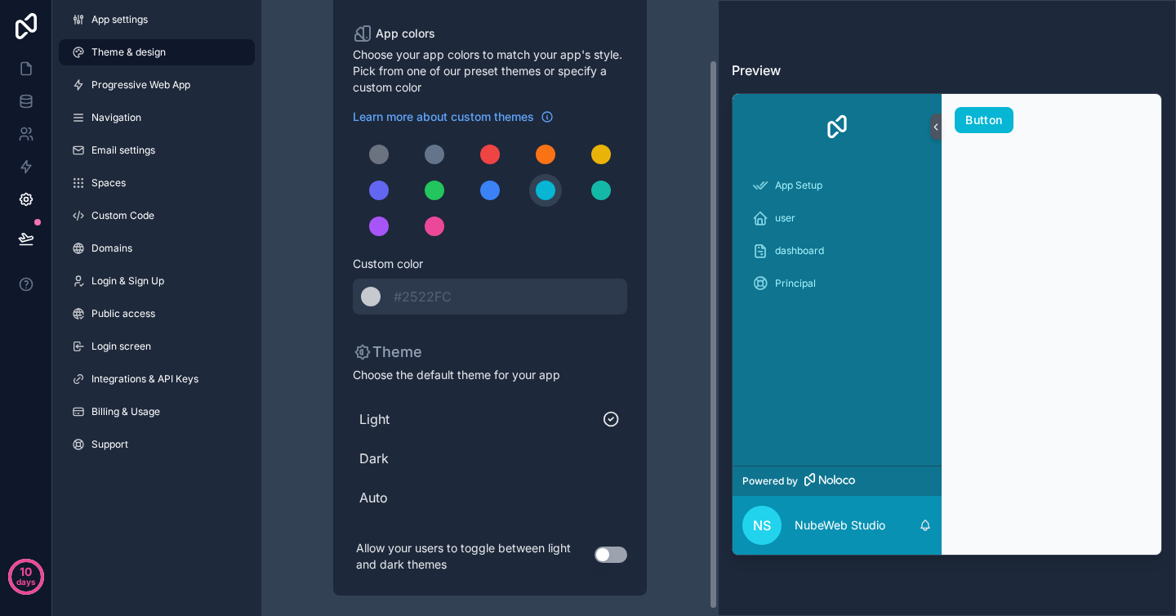
scroll to position [67, 0]
click at [613, 554] on button "Use setting" at bounding box center [611, 555] width 33 height 16
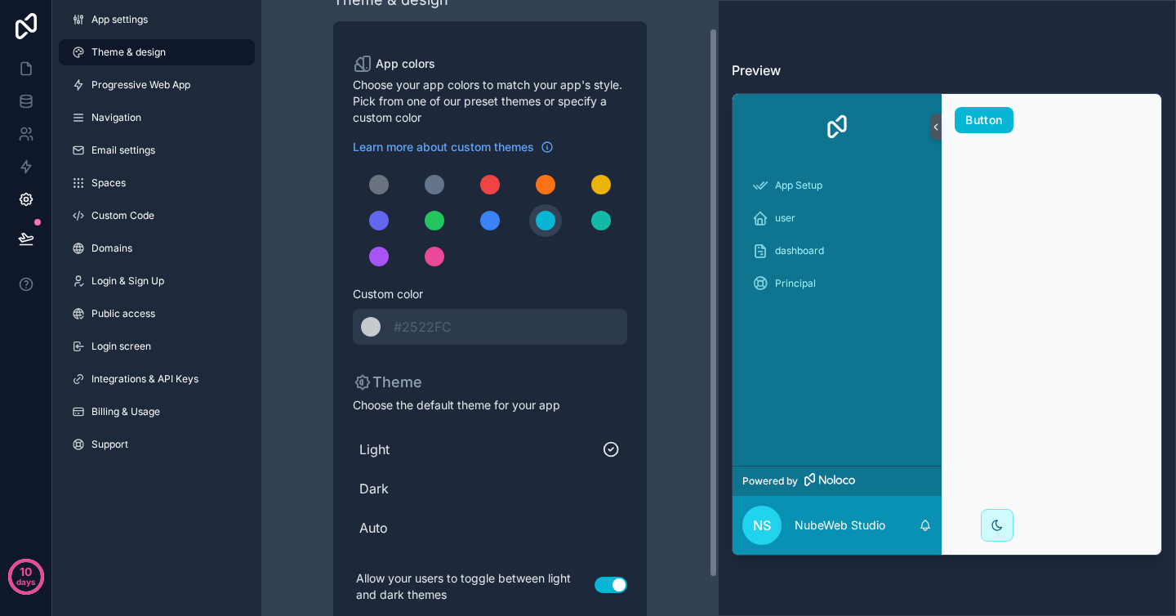
scroll to position [0, 0]
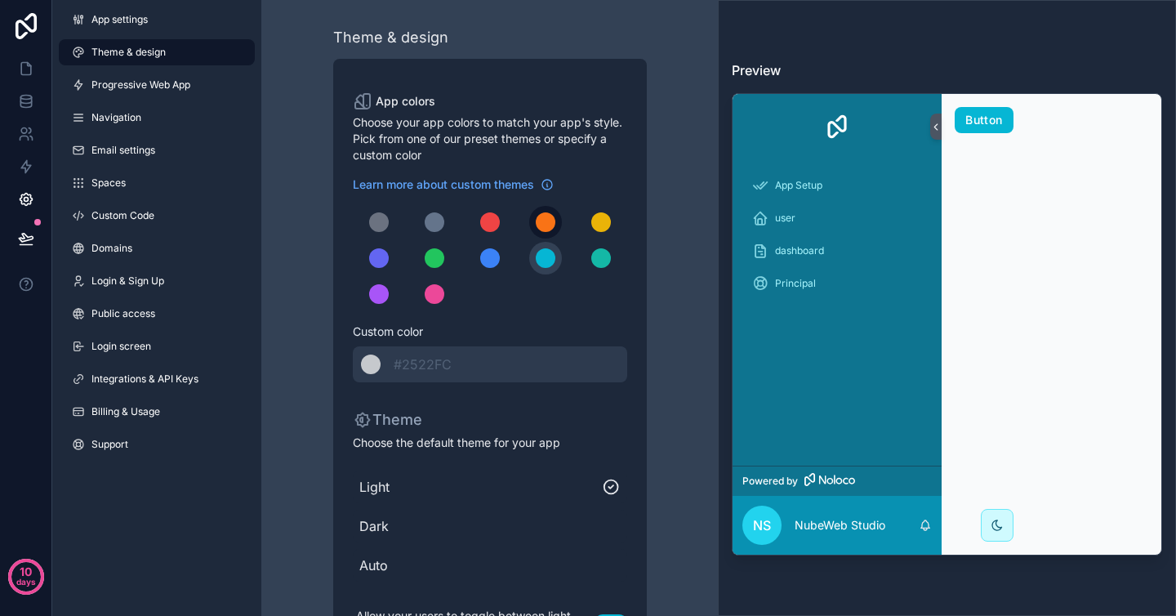
click at [552, 220] on div "scrollable content" at bounding box center [546, 222] width 20 height 20
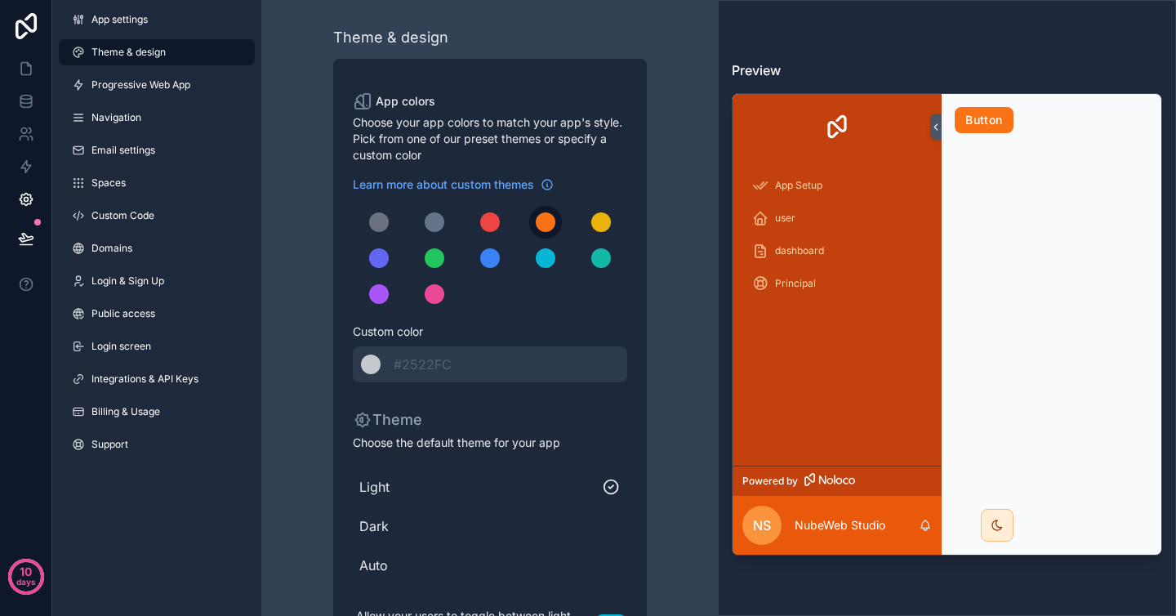
click at [552, 220] on div "scrollable content" at bounding box center [546, 222] width 20 height 20
click at [603, 219] on div "scrollable content" at bounding box center [601, 222] width 20 height 20
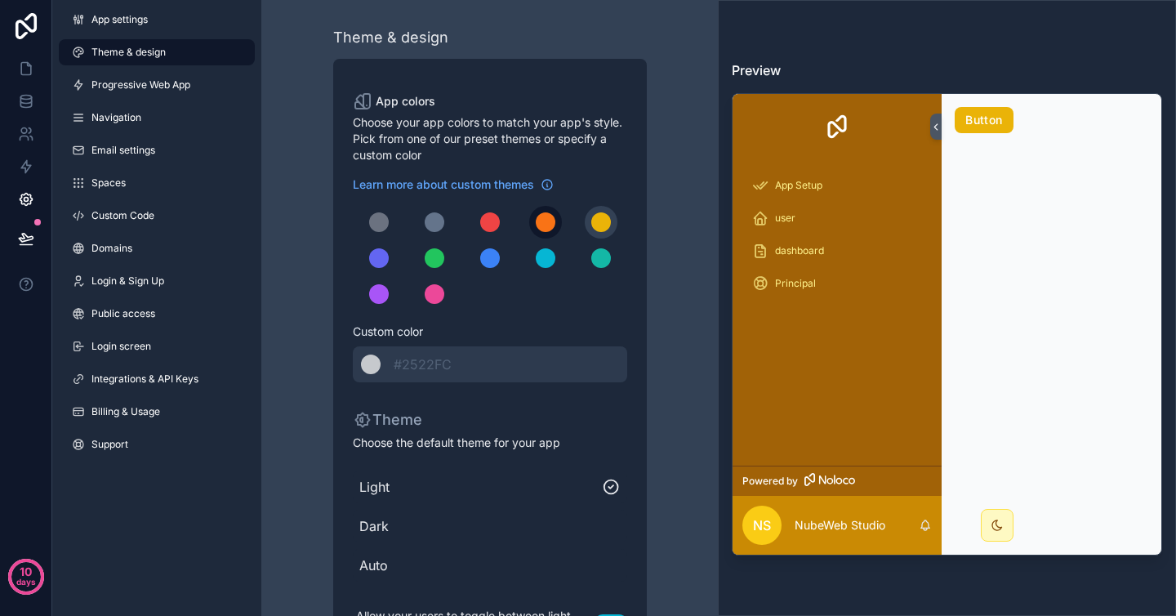
click at [534, 217] on button "scrollable content" at bounding box center [545, 222] width 33 height 33
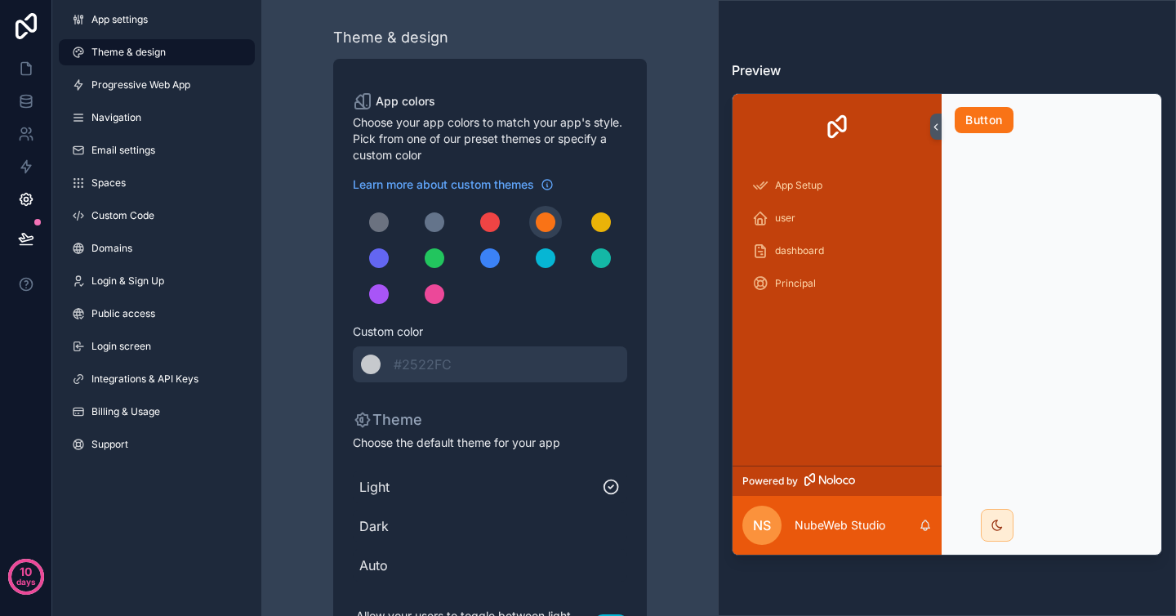
click at [621, 170] on div "App colors Choose your app colors to match your app's style. Pick from one of o…" at bounding box center [490, 361] width 314 height 604
click at [152, 73] on link "Progressive Web App" at bounding box center [157, 85] width 196 height 26
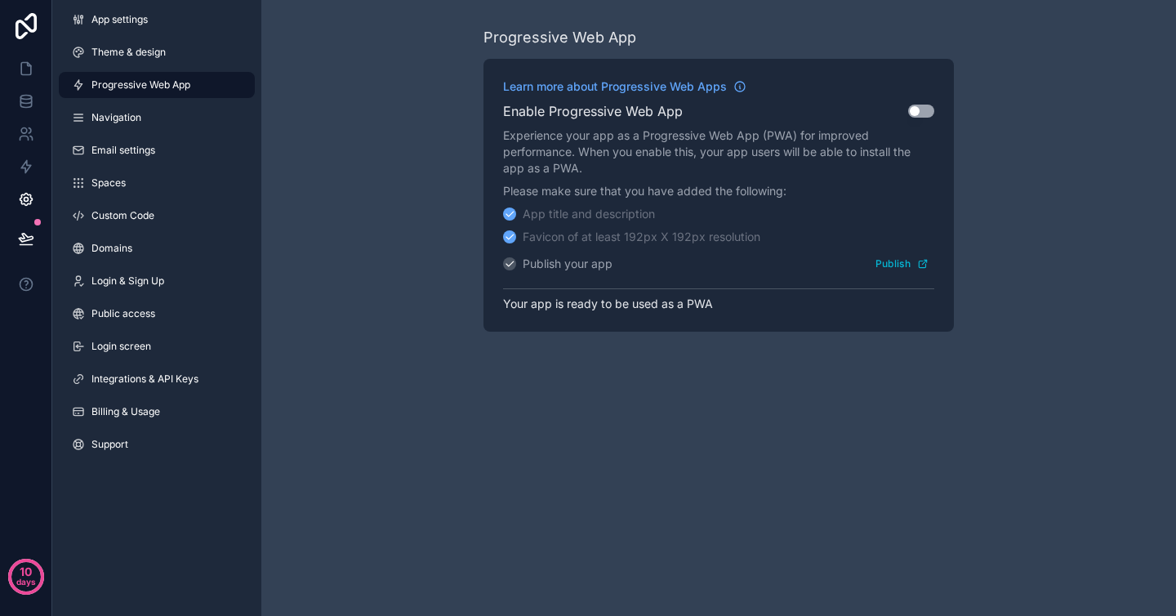
click at [925, 123] on div "Learn more about Progressive Web Apps Enable Progressive Web App Use setting Ex…" at bounding box center [719, 195] width 471 height 273
click at [926, 109] on button "Use setting" at bounding box center [921, 111] width 26 height 13
click at [182, 113] on link "Navigation" at bounding box center [157, 118] width 196 height 26
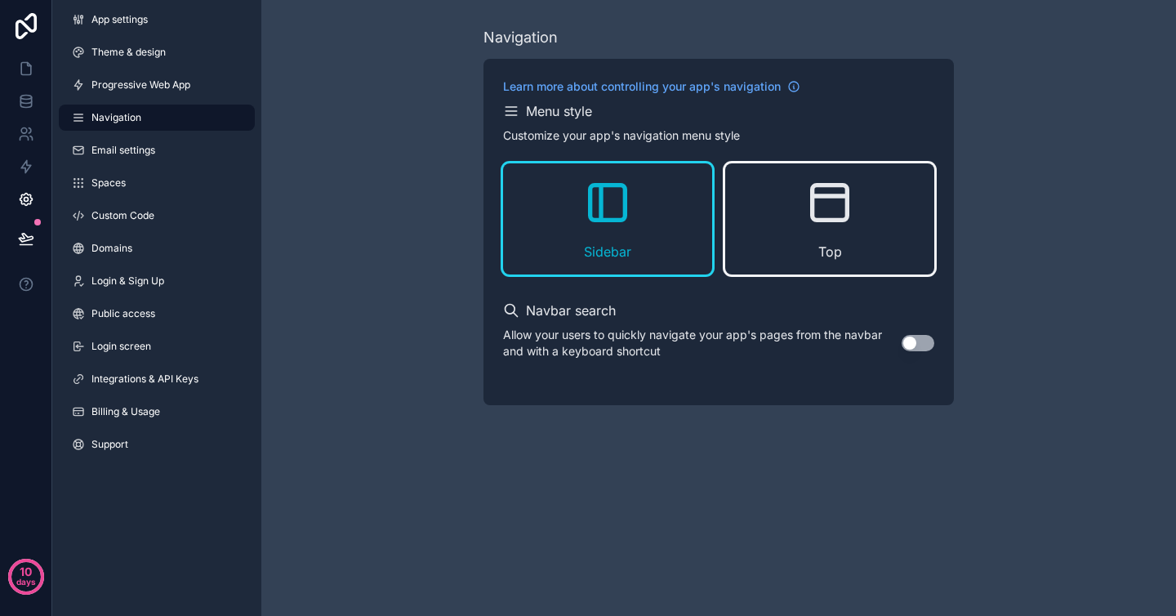
click at [838, 228] on icon "scrollable content" at bounding box center [830, 202] width 52 height 52
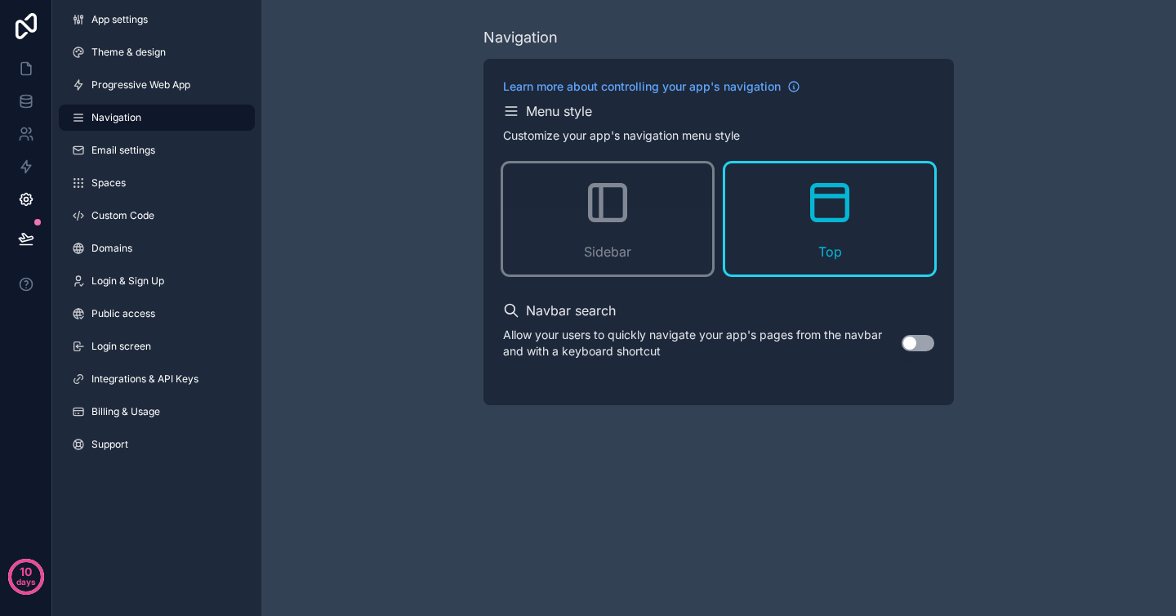
click at [913, 346] on button "Use setting" at bounding box center [918, 343] width 33 height 16
click at [29, 69] on icon at bounding box center [26, 69] width 10 height 12
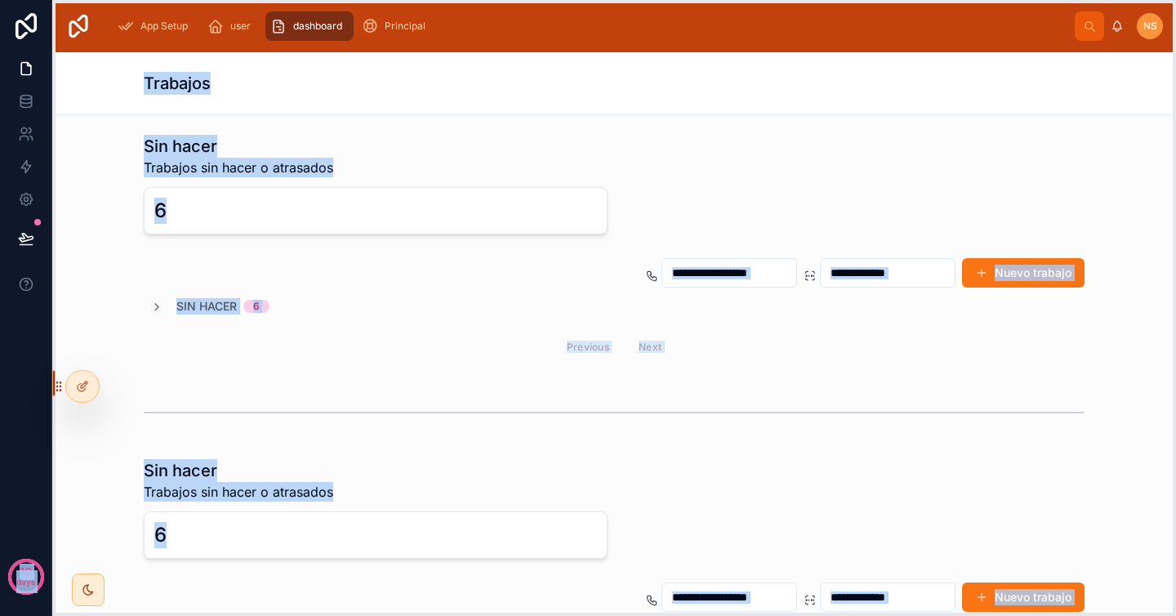
drag, startPoint x: 345, startPoint y: 612, endPoint x: 12, endPoint y: 395, distance: 397.2
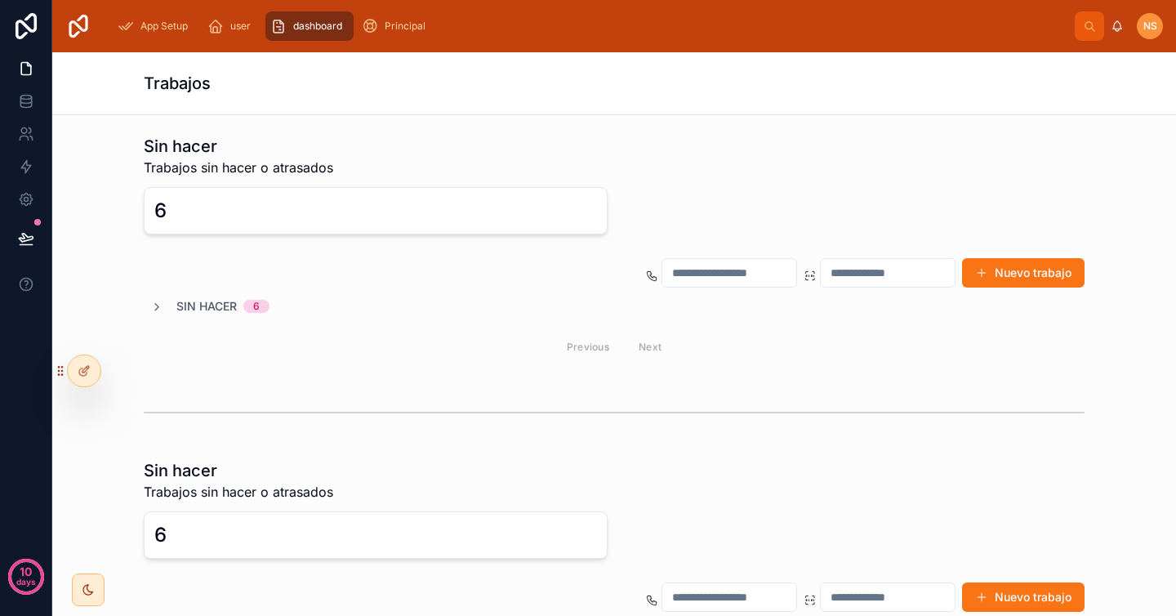
click at [185, 373] on div "Sin hacer Trabajos sin hacer o atrasados 6 Nuevo trabajo Sin hacer 6 Previous N…" at bounding box center [614, 458] width 1124 height 686
click at [91, 367] on div at bounding box center [84, 370] width 33 height 31
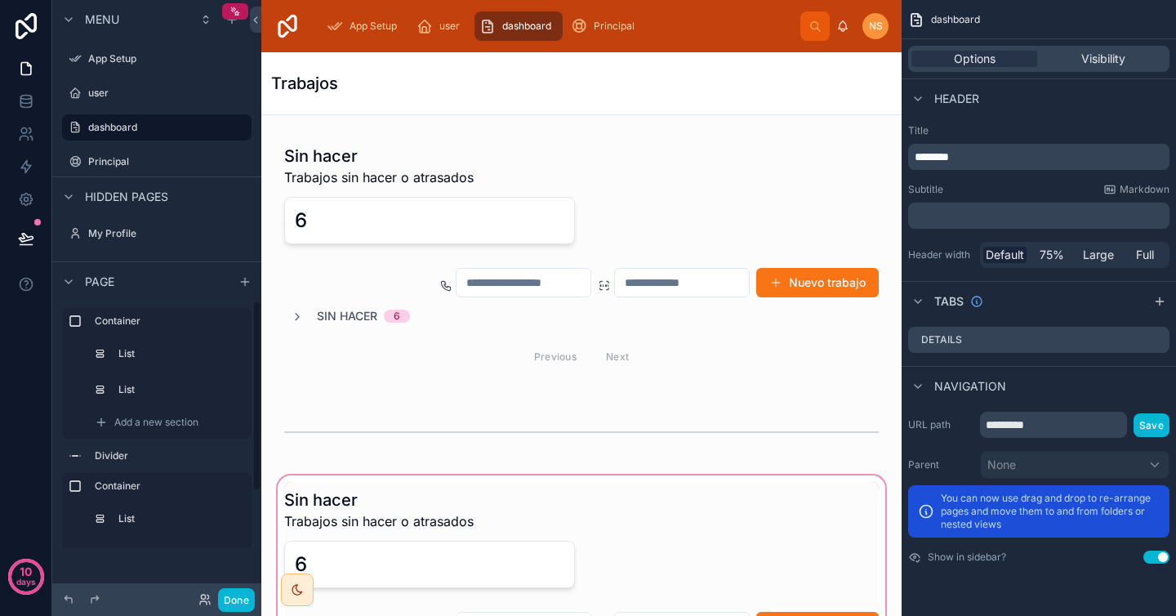
click at [783, 483] on div at bounding box center [581, 604] width 614 height 264
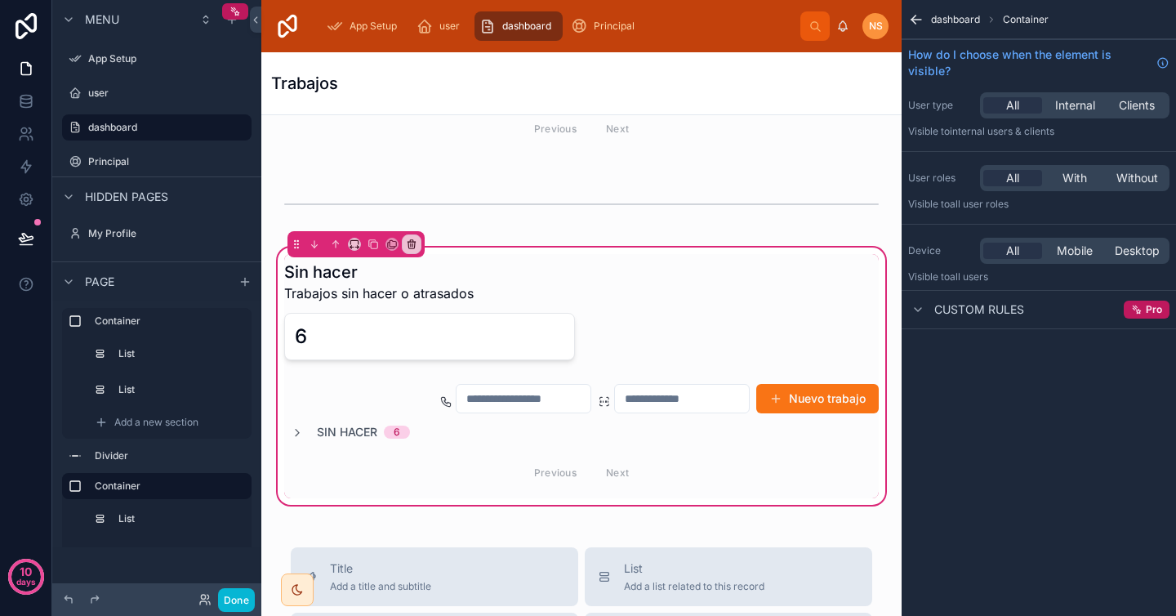
scroll to position [294, 0]
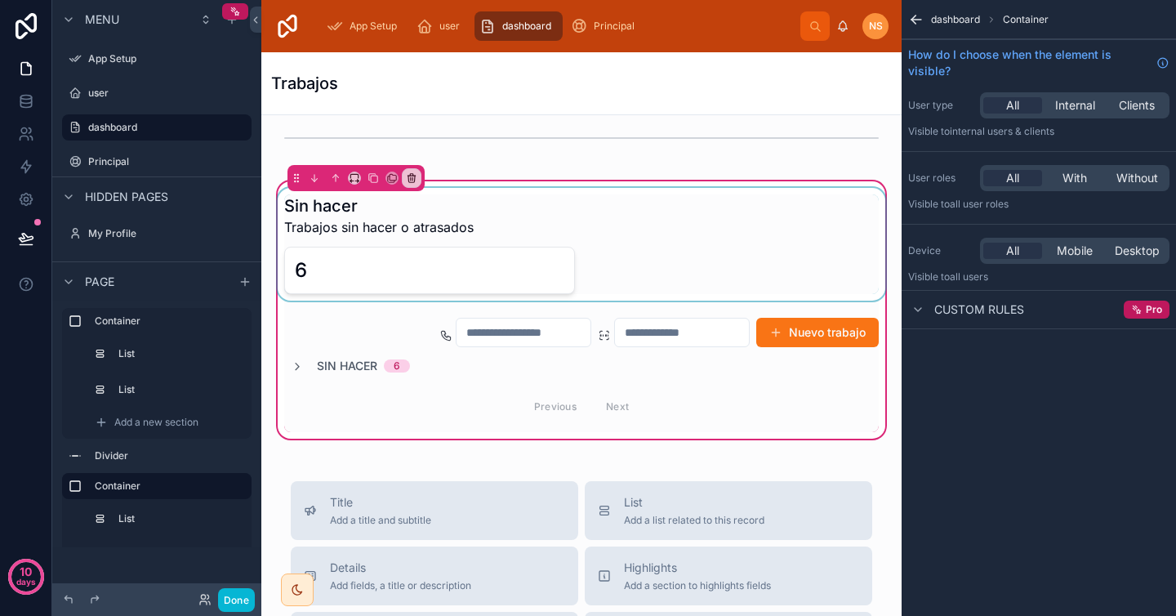
click at [488, 248] on div at bounding box center [581, 244] width 614 height 113
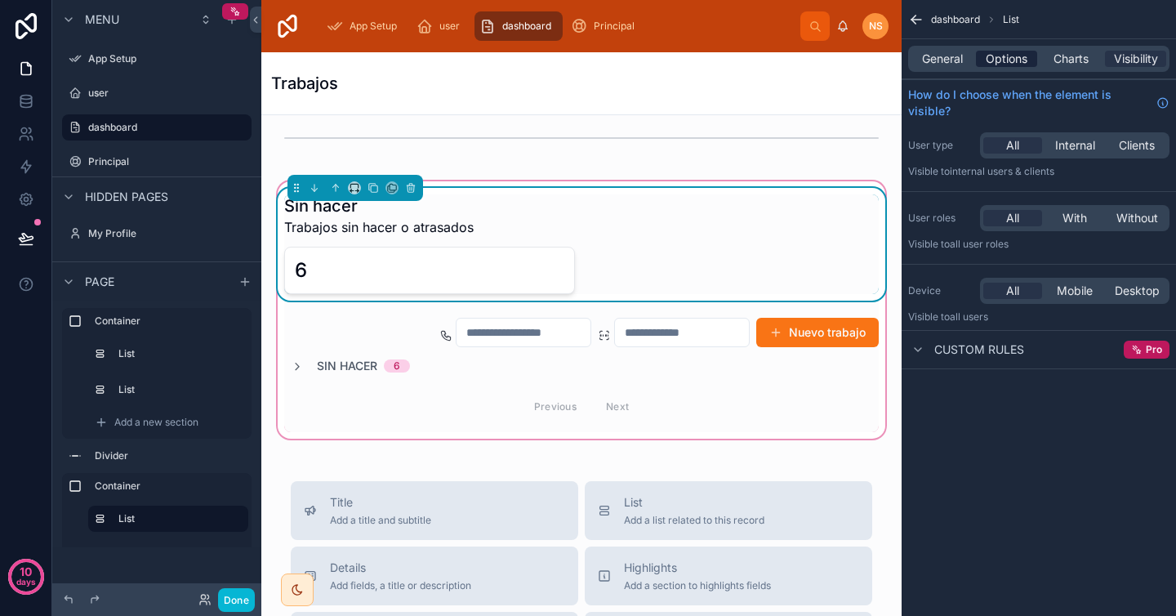
click at [999, 57] on span "Options" at bounding box center [1007, 59] width 42 height 16
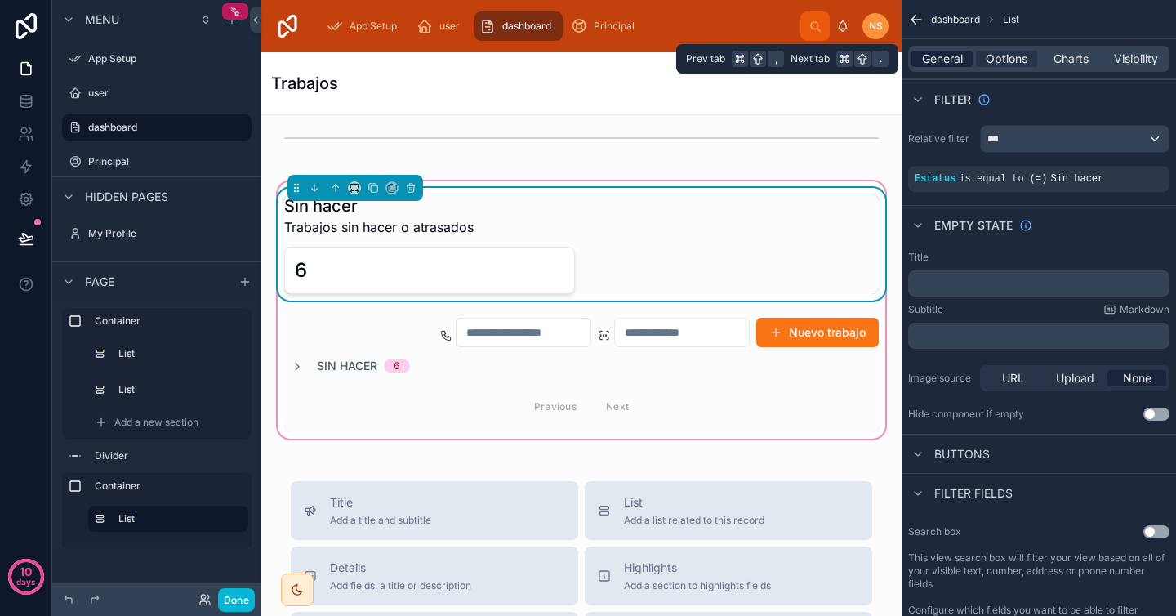
click at [946, 60] on span "General" at bounding box center [942, 59] width 41 height 16
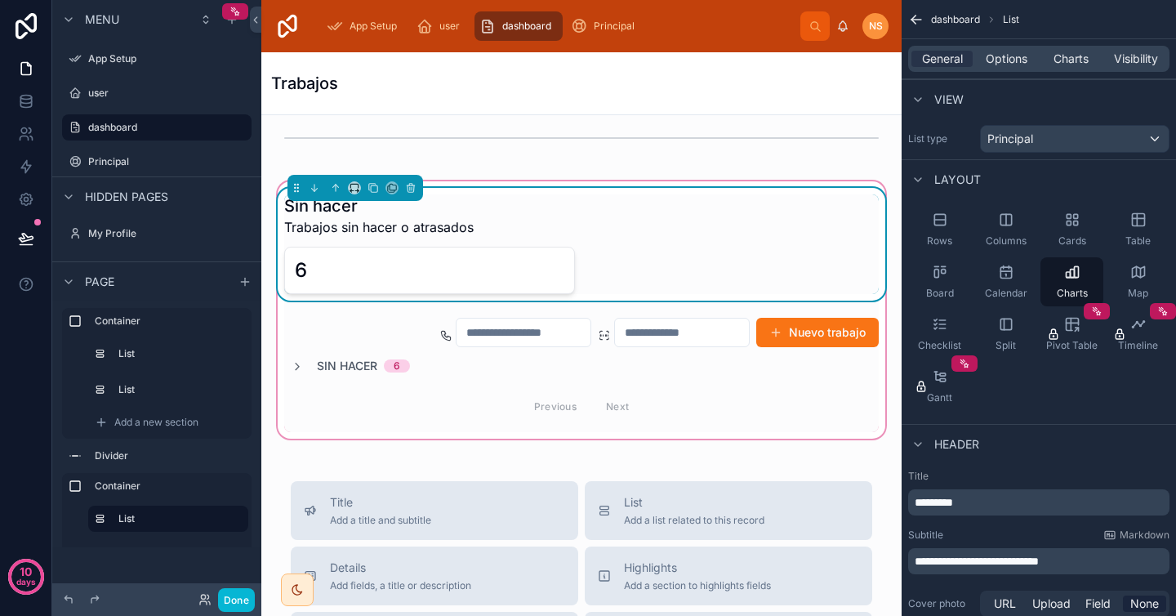
scroll to position [43, 0]
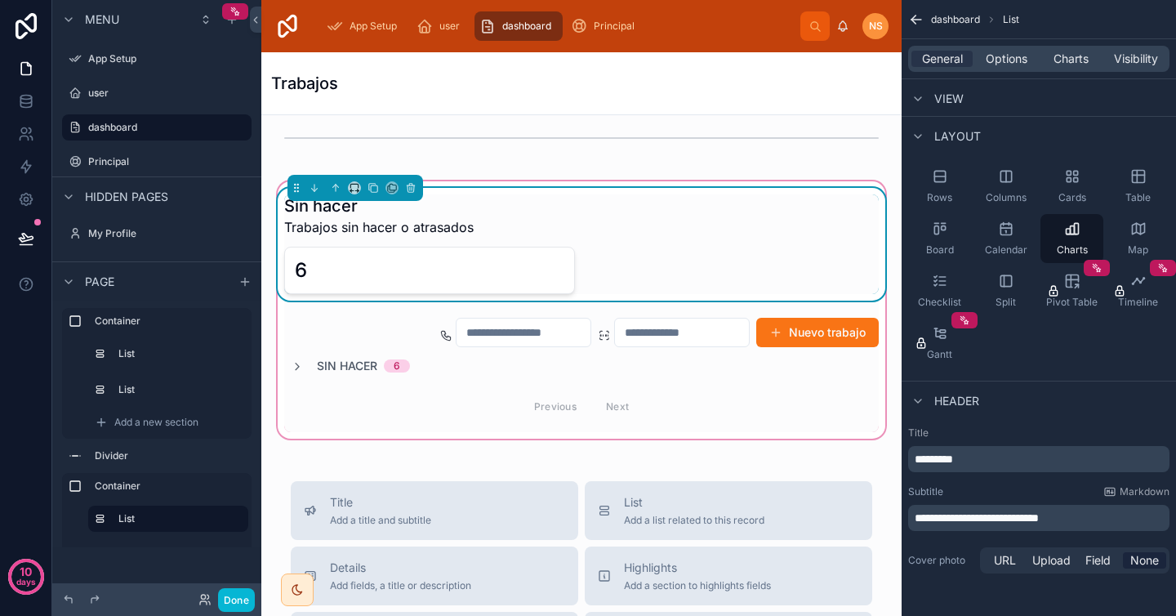
click at [1019, 459] on p "*********" at bounding box center [1041, 459] width 252 height 16
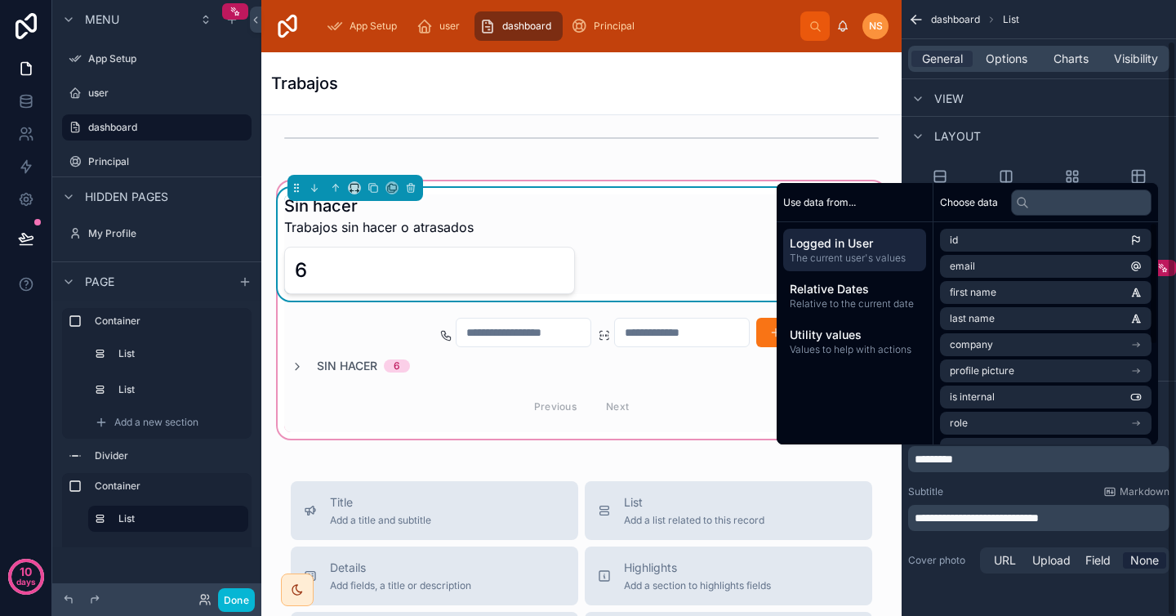
click at [999, 475] on div "**********" at bounding box center [1039, 501] width 274 height 163
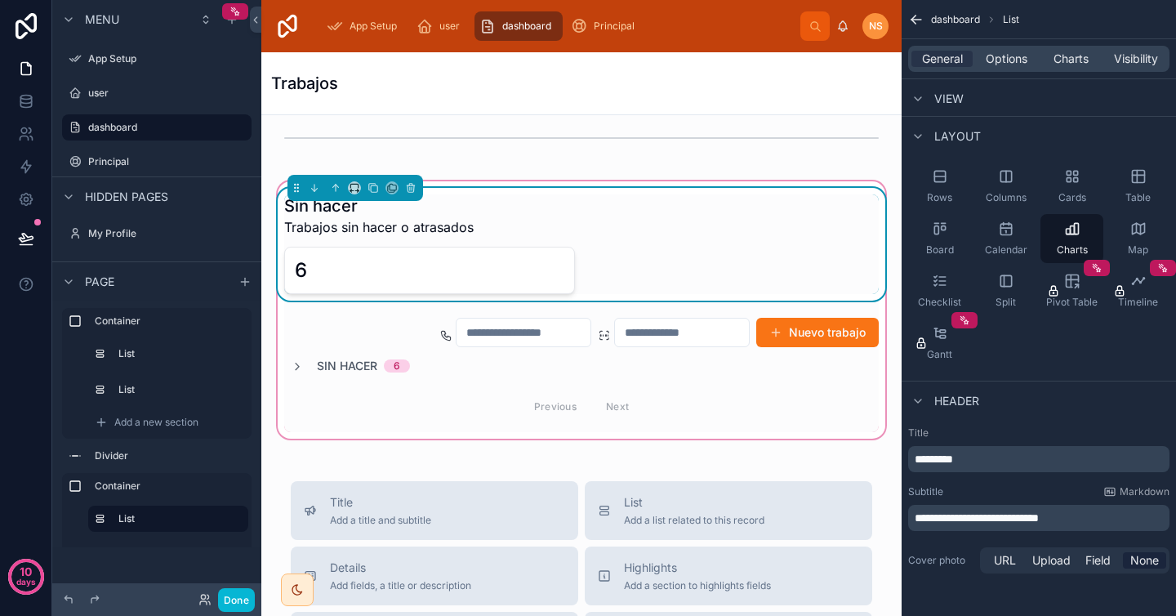
click at [985, 459] on p "*********" at bounding box center [1041, 459] width 252 height 16
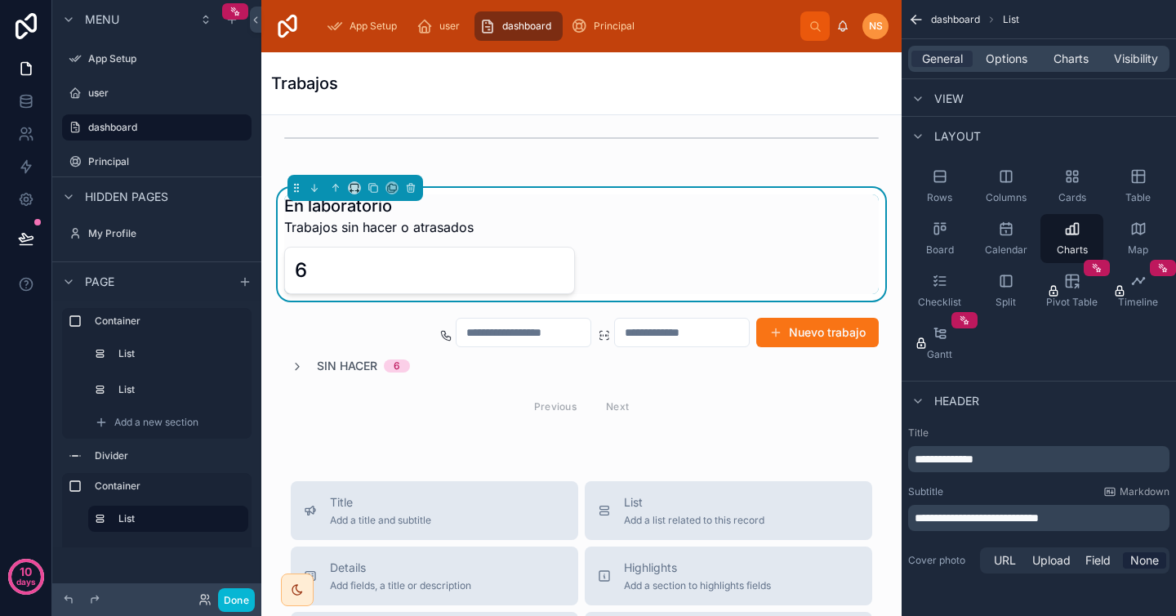
click at [1015, 492] on div "Subtitle Markdown" at bounding box center [1038, 491] width 261 height 13
click at [1095, 517] on p "**********" at bounding box center [1041, 518] width 252 height 16
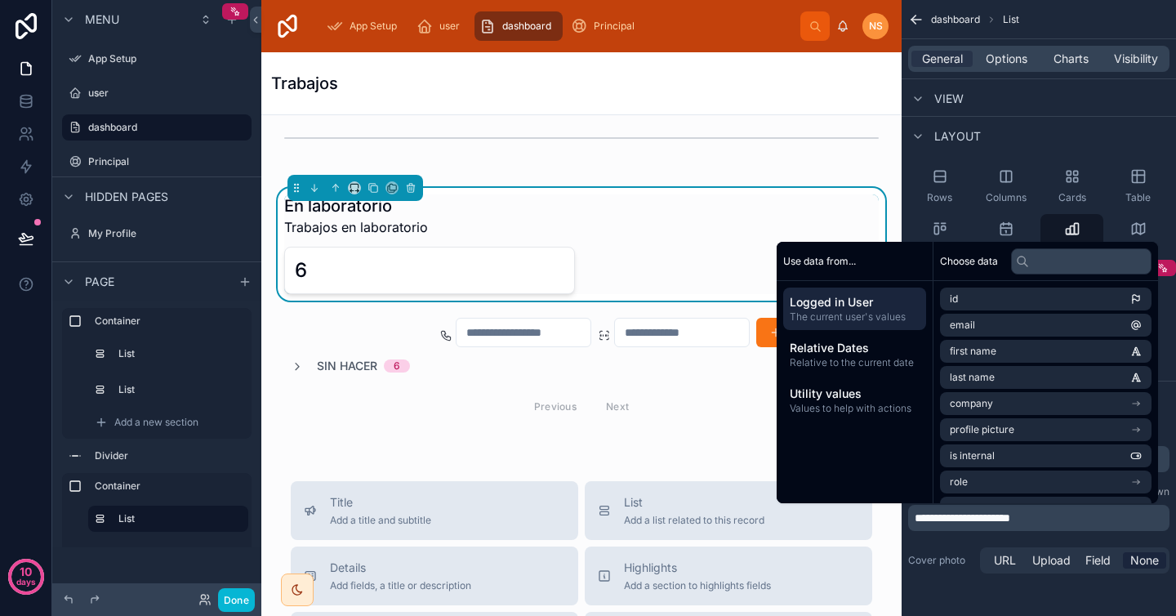
click at [951, 542] on div "**********" at bounding box center [1039, 501] width 274 height 163
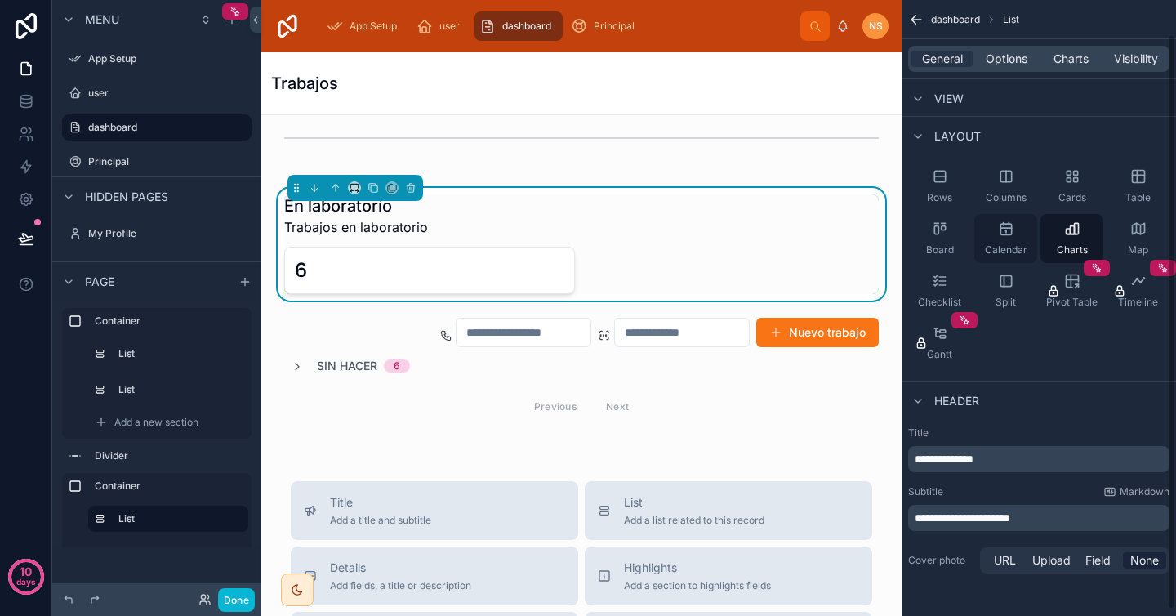
scroll to position [0, 0]
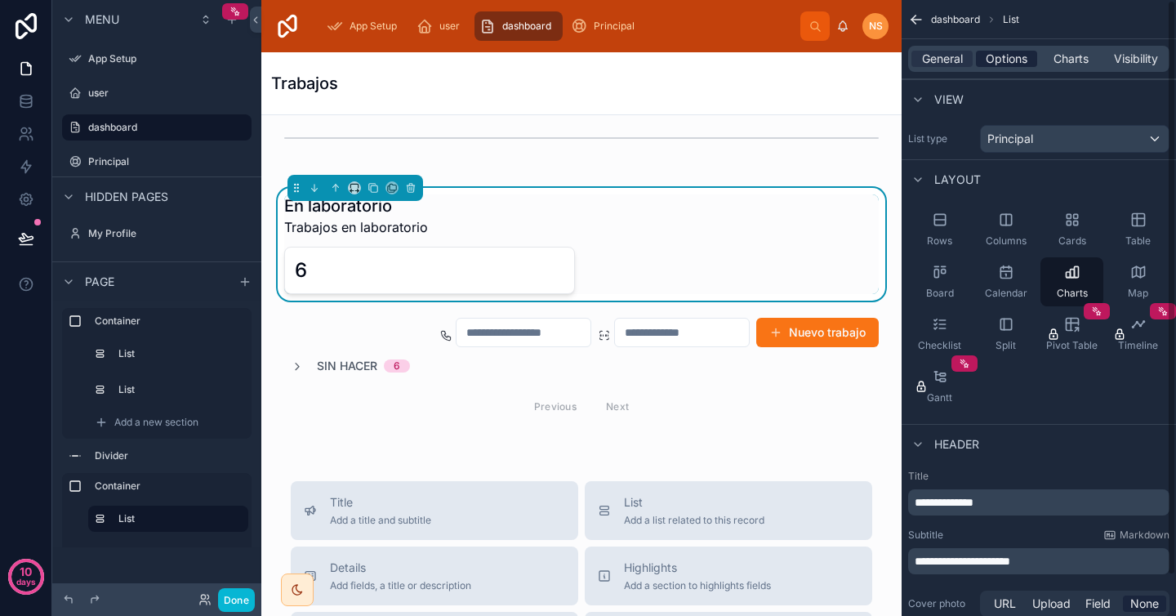
click at [1002, 54] on span "Options" at bounding box center [1007, 59] width 42 height 16
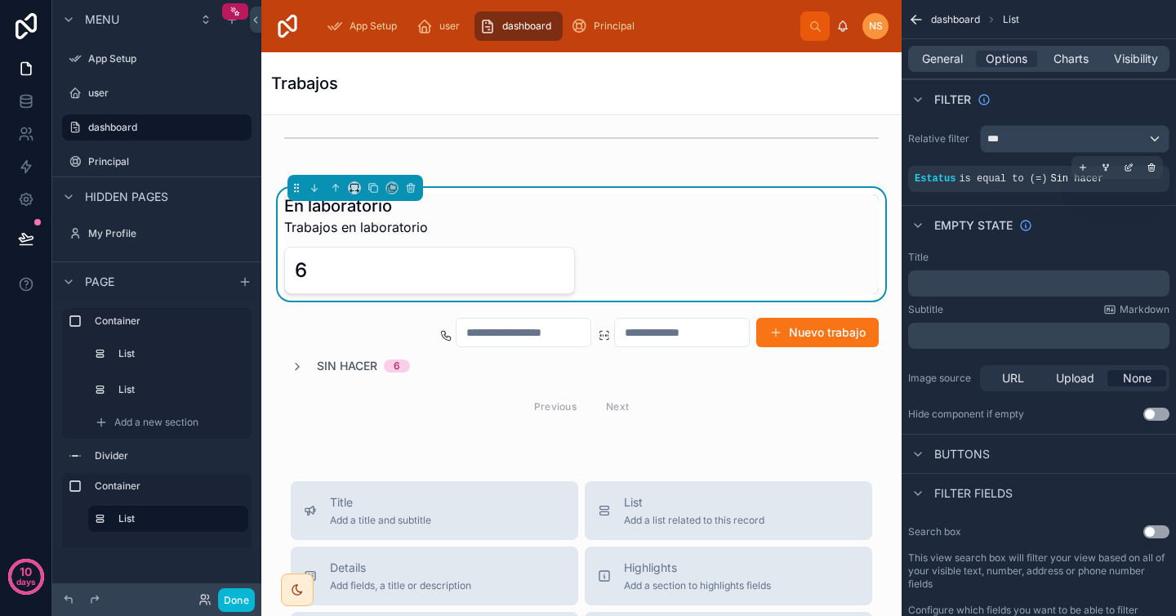
click at [1035, 179] on span "is equal to (=)" at bounding box center [1003, 178] width 88 height 11
click at [1128, 170] on icon "scrollable content" at bounding box center [1129, 168] width 10 height 10
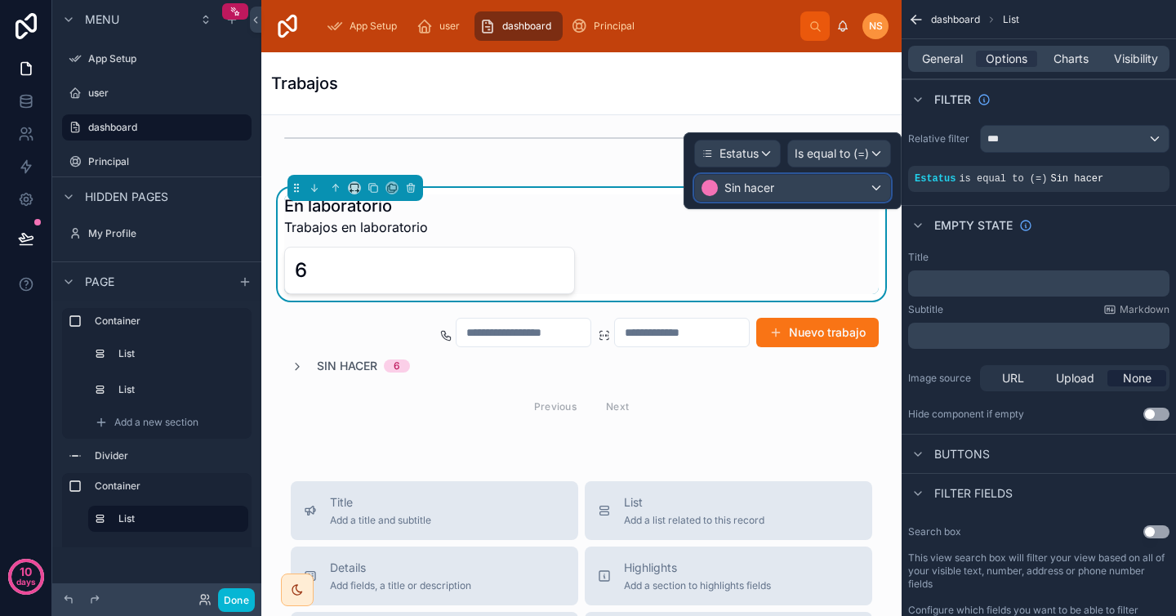
click at [796, 181] on div "Sin hacer" at bounding box center [792, 188] width 195 height 26
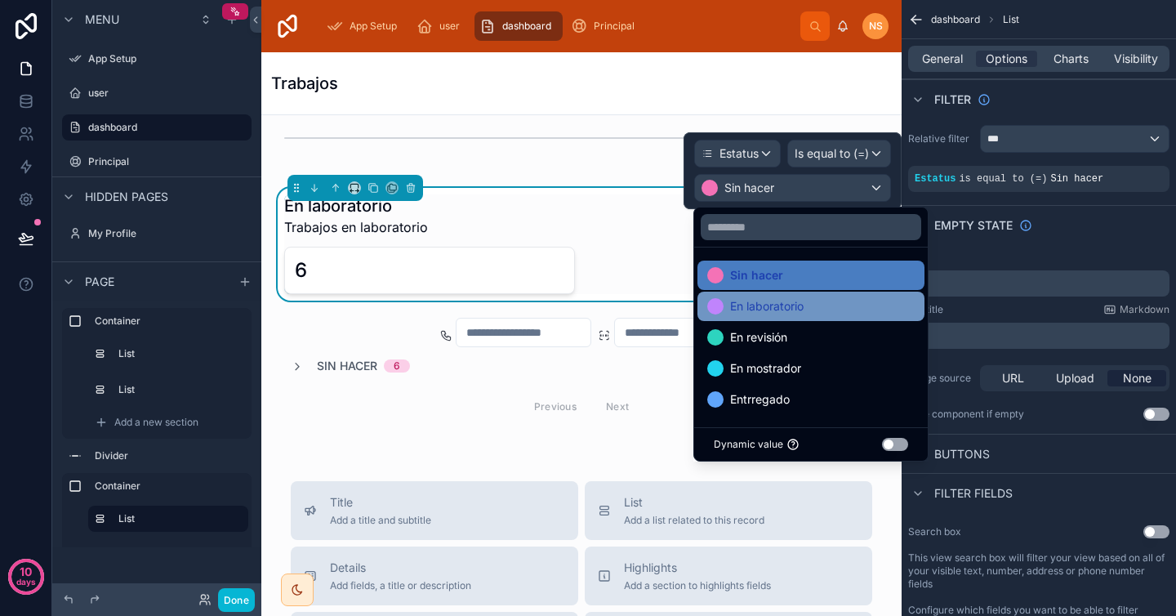
click at [788, 318] on div "En laboratorio" at bounding box center [811, 306] width 227 height 29
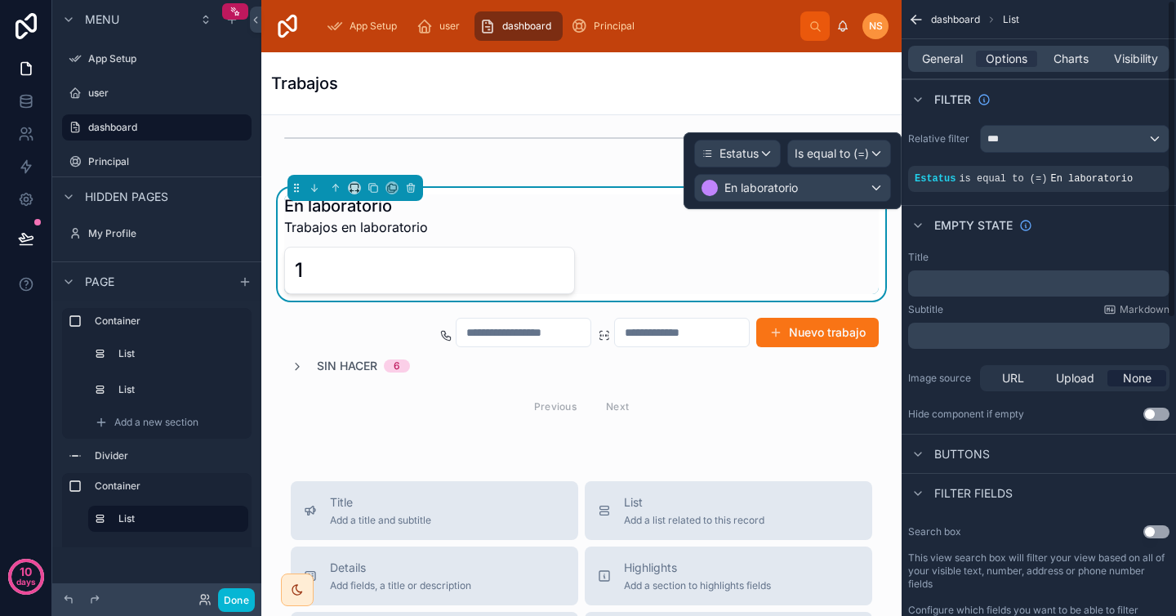
click at [1091, 237] on div "Empty state" at bounding box center [1039, 224] width 274 height 39
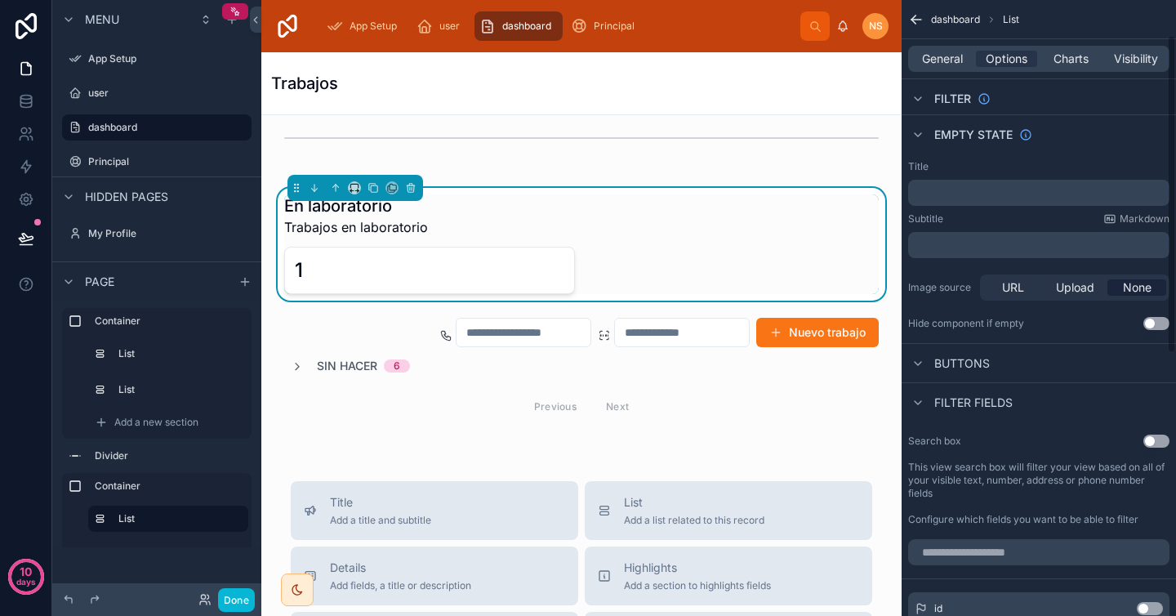
scroll to position [98, 0]
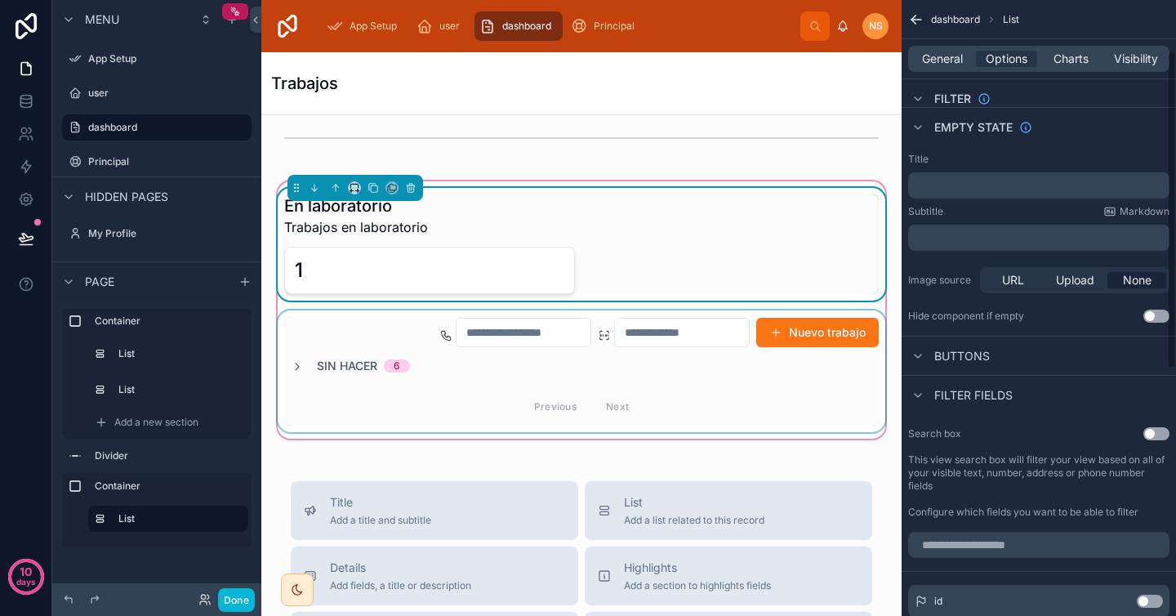
click at [796, 380] on div at bounding box center [581, 371] width 614 height 122
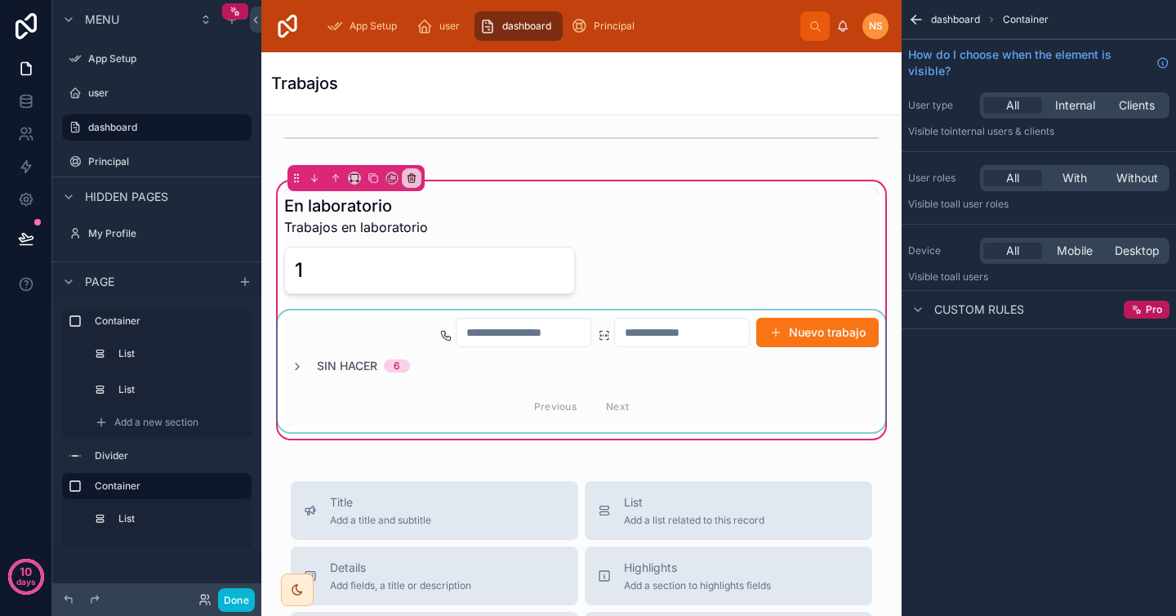
scroll to position [0, 0]
click at [799, 379] on div at bounding box center [581, 371] width 614 height 122
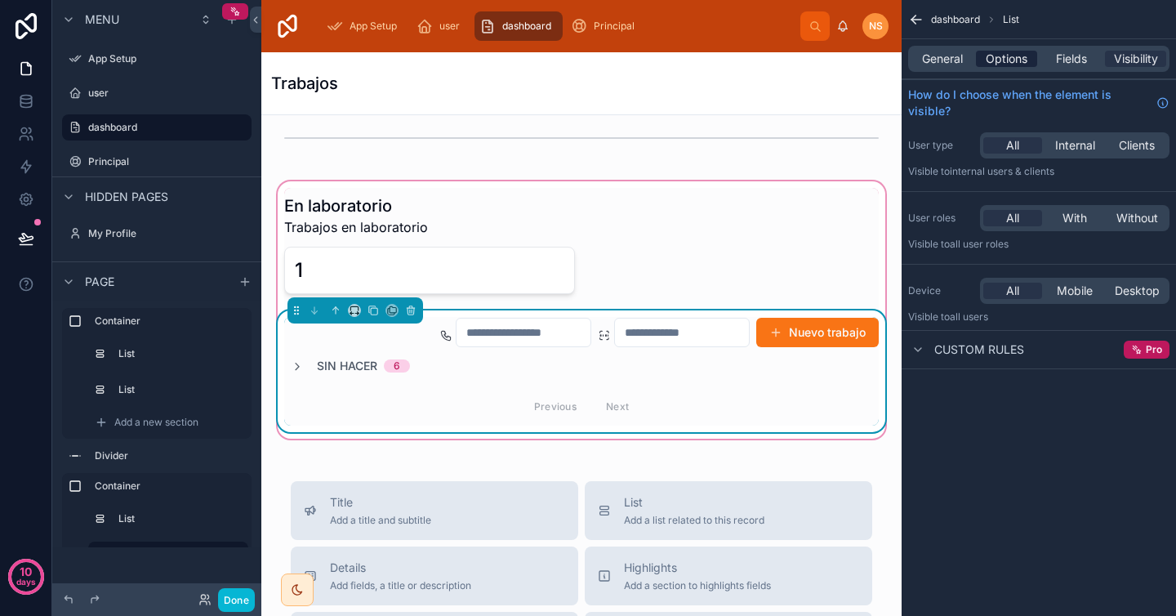
click at [1001, 53] on span "Options" at bounding box center [1007, 59] width 42 height 16
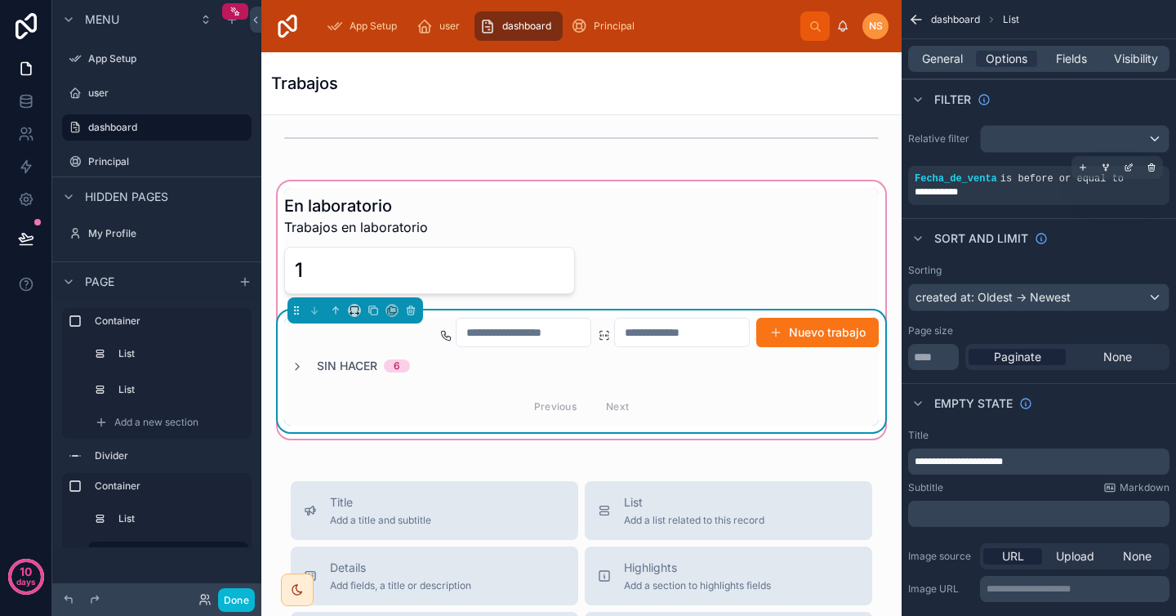
click at [1011, 202] on div "**********" at bounding box center [1038, 185] width 261 height 39
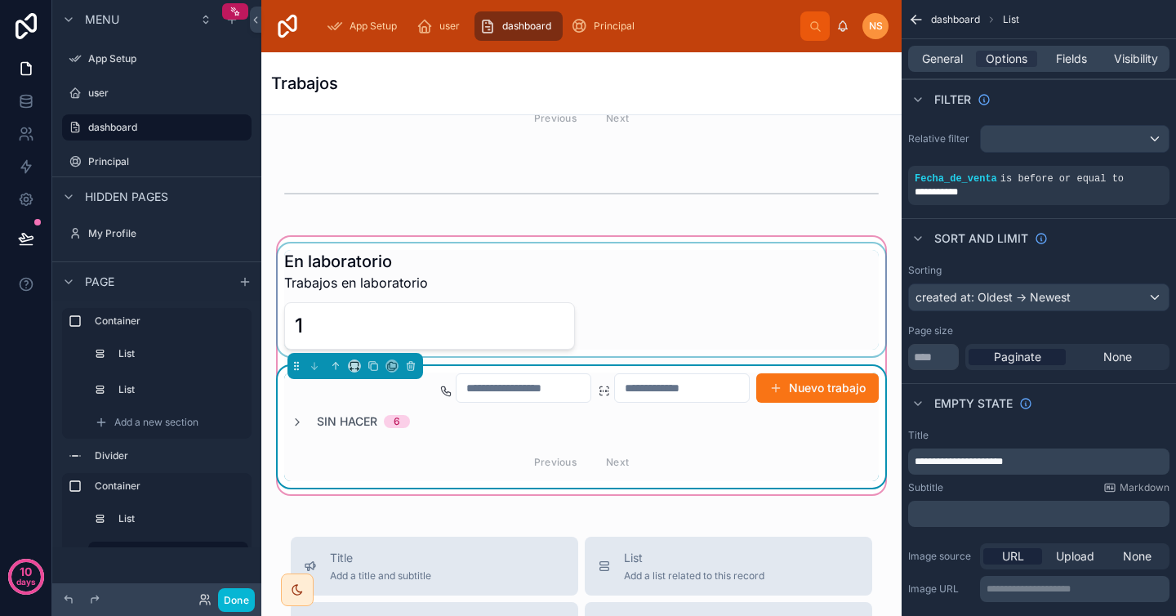
scroll to position [318, 0]
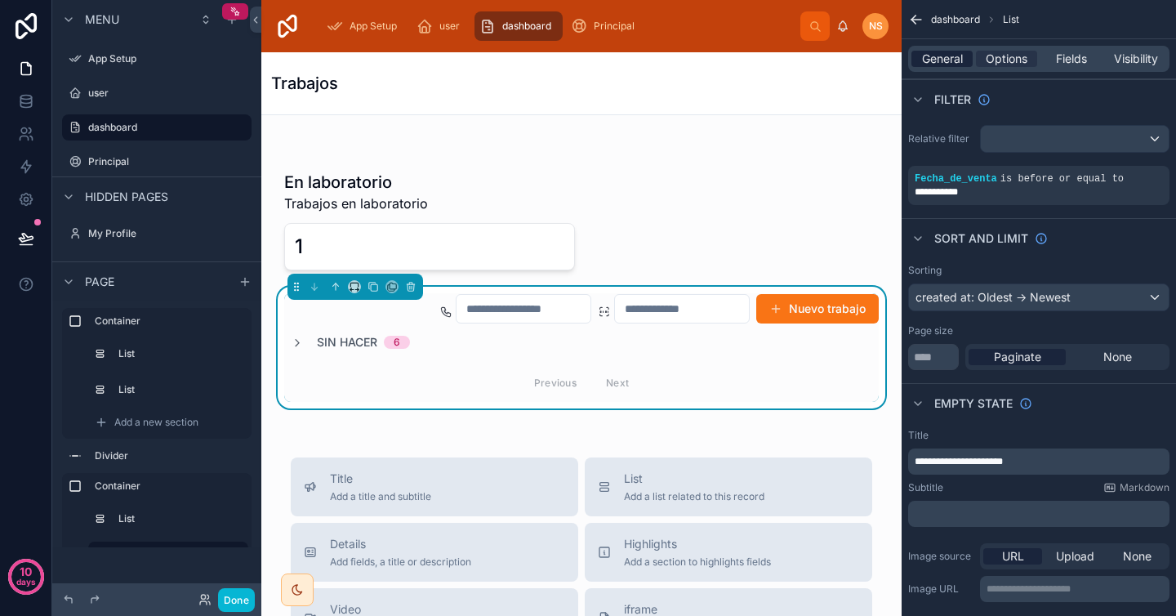
click at [947, 56] on span "General" at bounding box center [942, 59] width 41 height 16
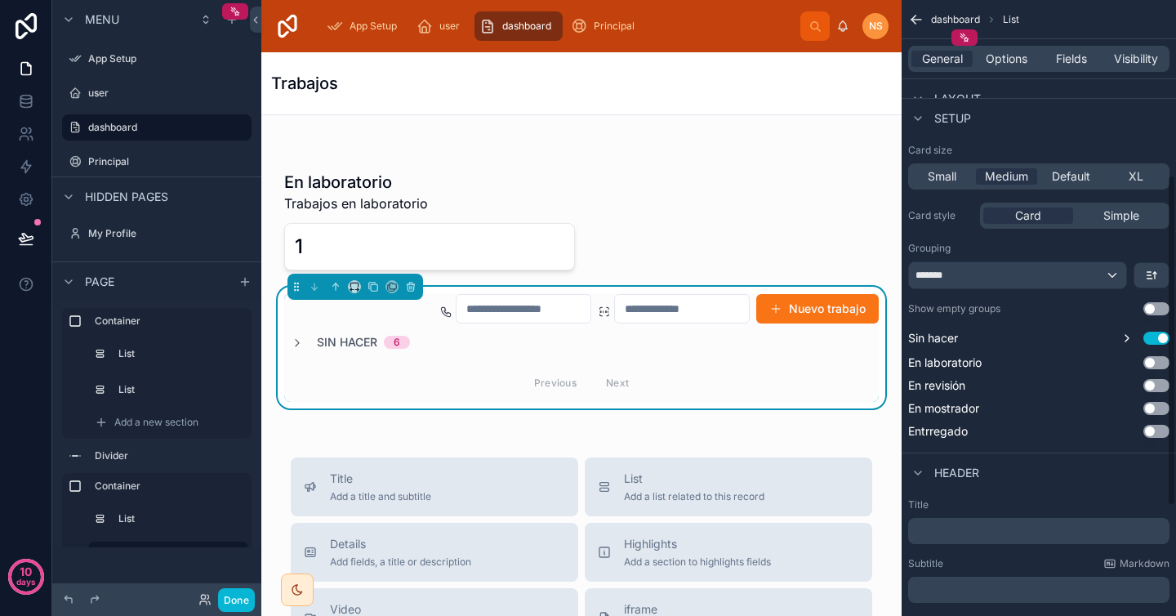
scroll to position [328, 0]
click at [1159, 361] on button "Use setting" at bounding box center [1157, 360] width 26 height 13
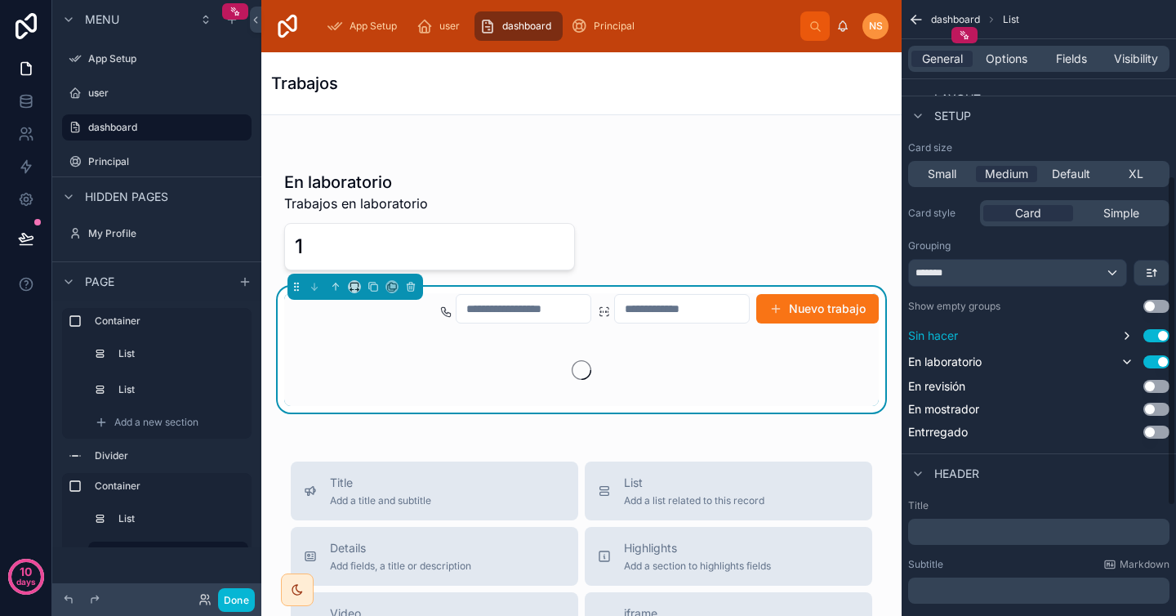
click at [1157, 333] on button "Use setting" at bounding box center [1157, 335] width 26 height 13
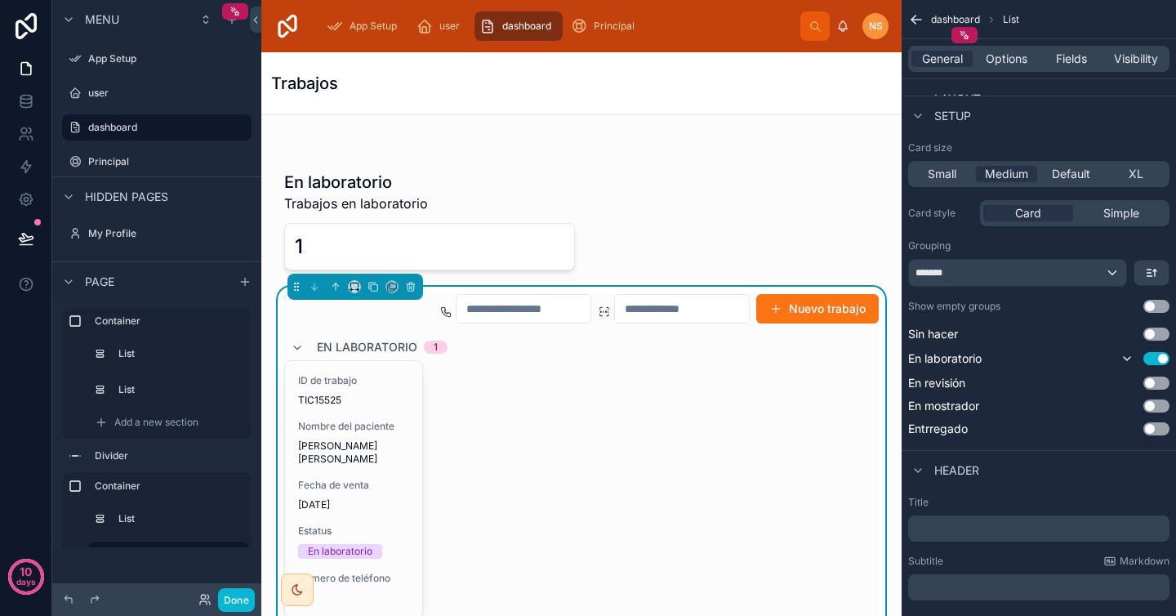
click at [1113, 242] on div "Grouping" at bounding box center [1038, 245] width 261 height 13
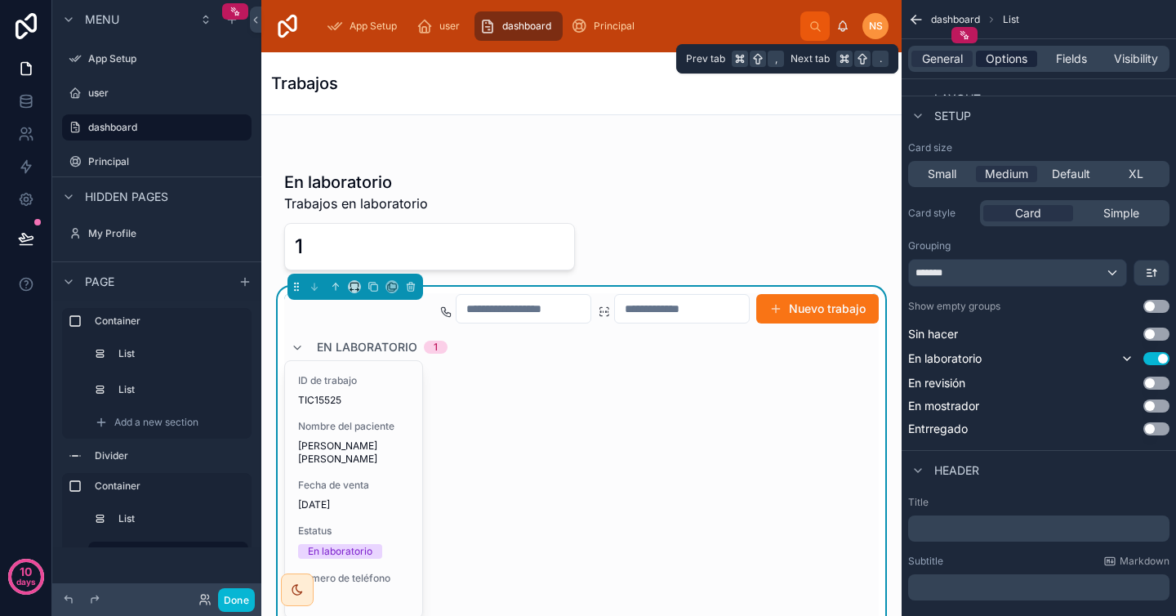
click at [1015, 56] on span "Options" at bounding box center [1007, 59] width 42 height 16
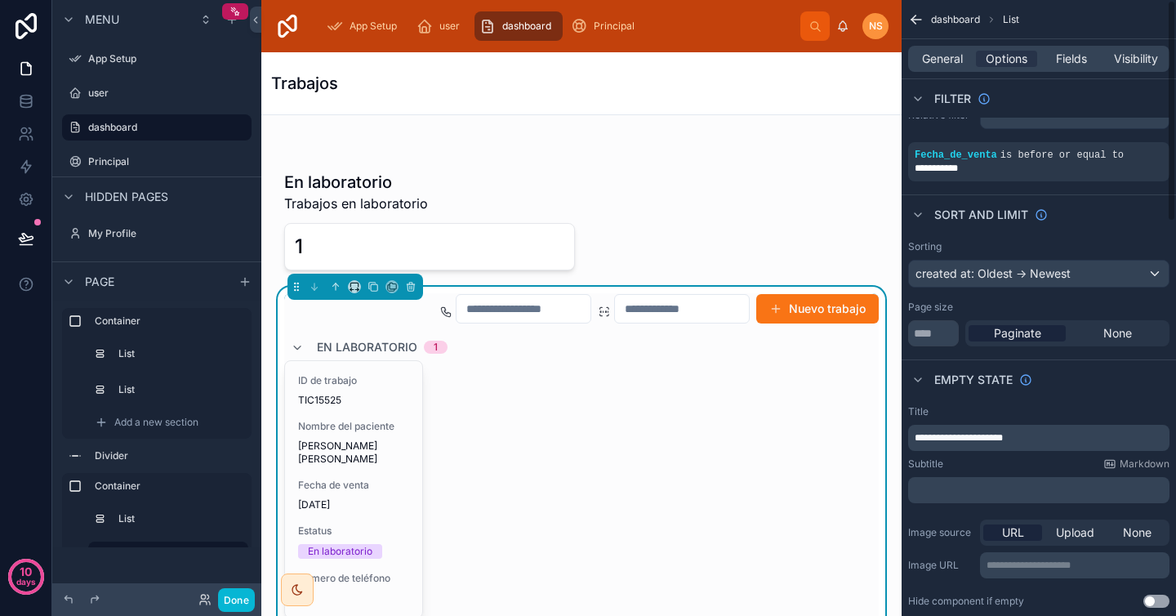
scroll to position [0, 0]
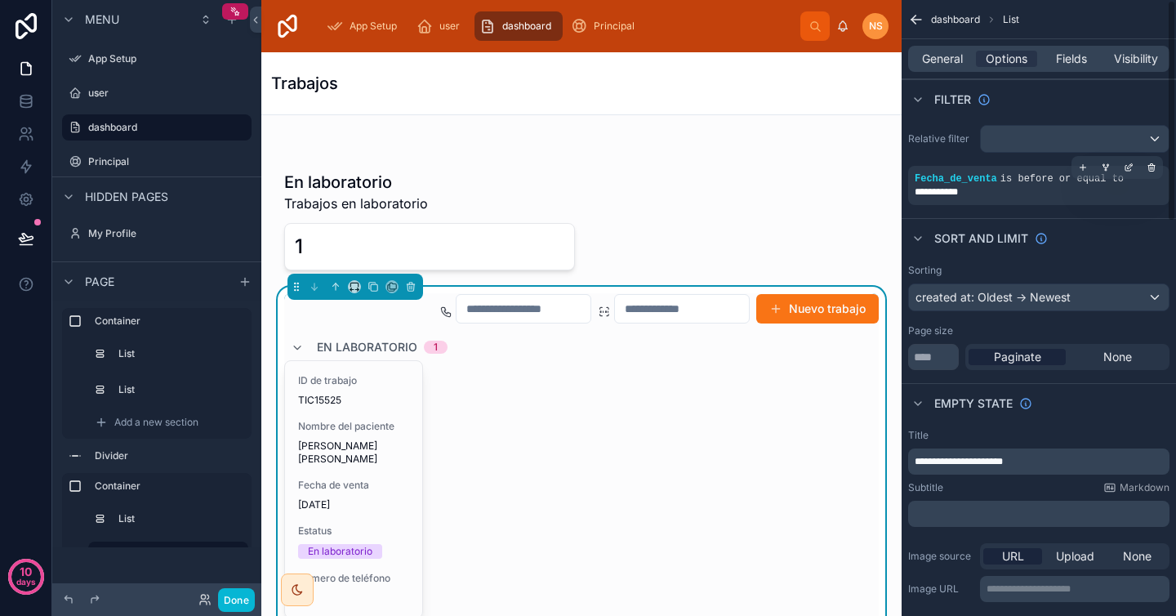
click at [1032, 195] on div "**********" at bounding box center [1039, 191] width 248 height 13
click at [1155, 170] on icon "scrollable content" at bounding box center [1152, 168] width 10 height 10
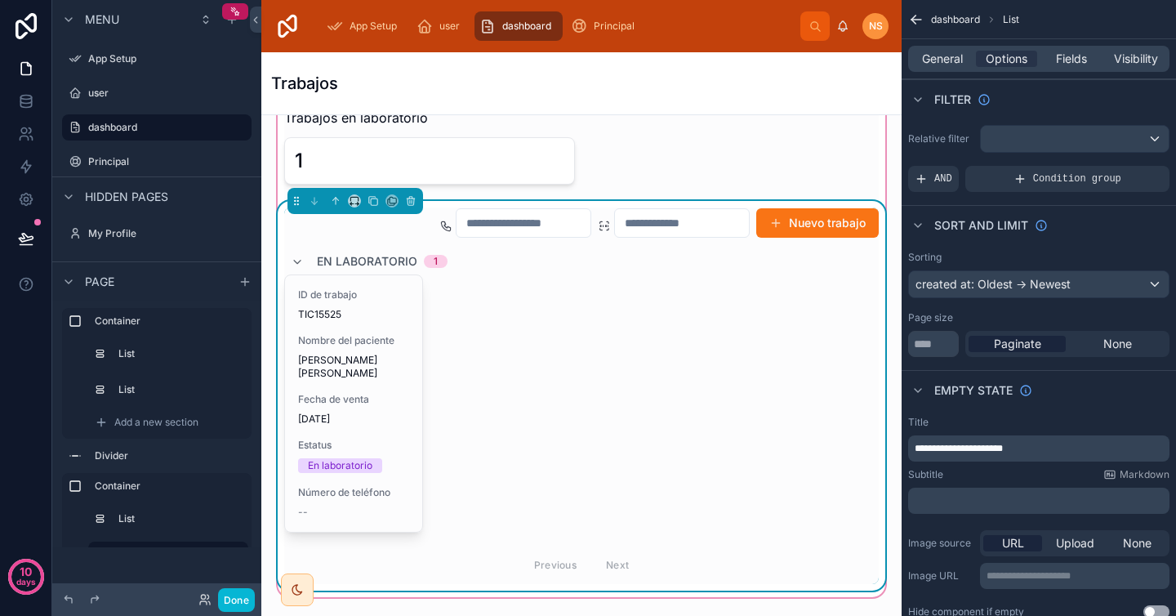
scroll to position [416, 0]
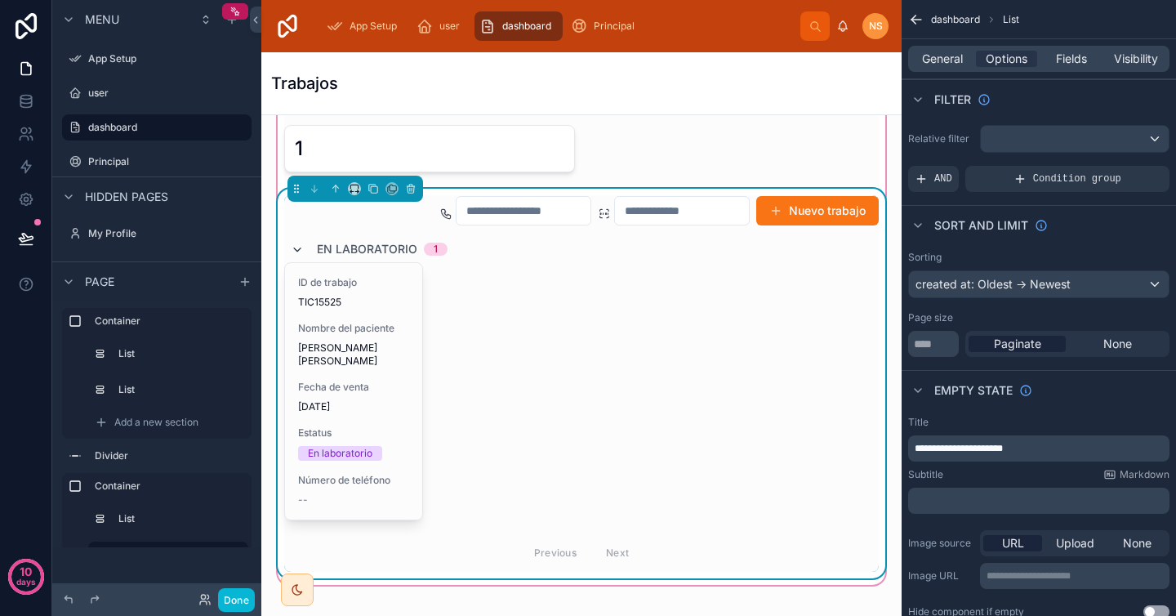
click at [297, 250] on icon at bounding box center [297, 249] width 13 height 13
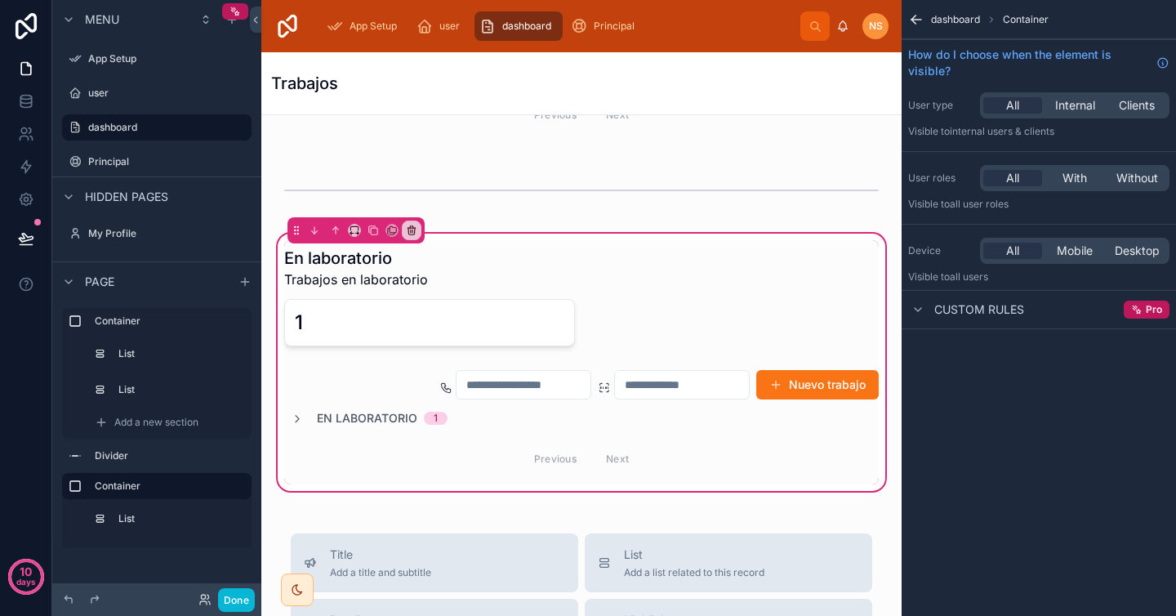
scroll to position [314, 0]
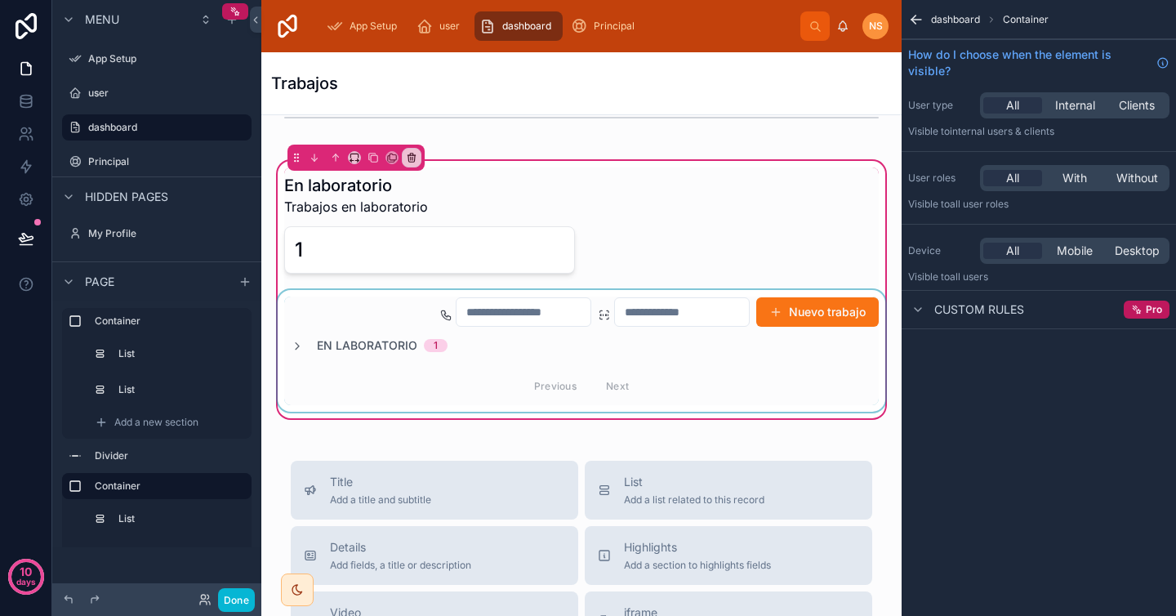
click at [601, 349] on div at bounding box center [581, 351] width 614 height 122
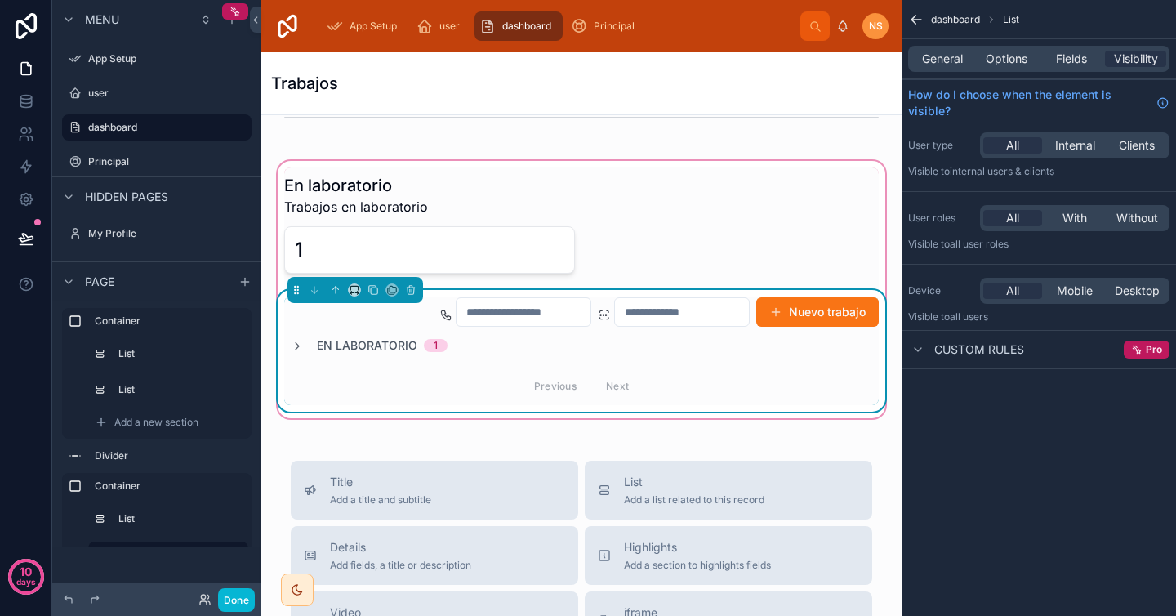
click at [939, 408] on div "dashboard List General Options Fields Visibility How do I choose when the eleme…" at bounding box center [1039, 308] width 274 height 616
click at [796, 382] on div "Previous Next" at bounding box center [581, 386] width 595 height 38
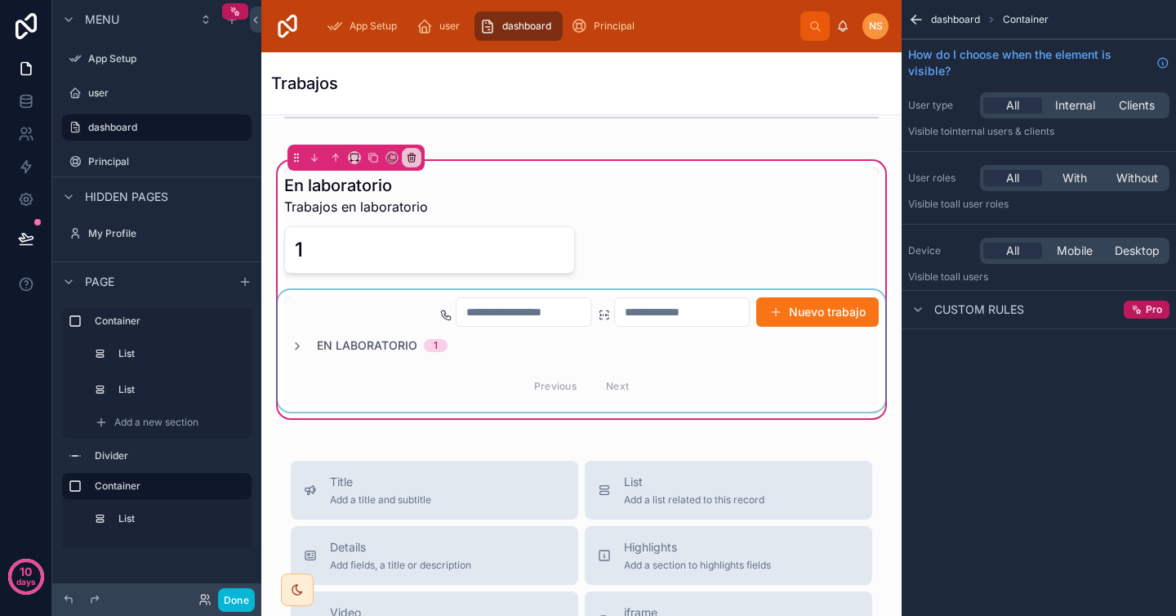
click at [797, 333] on div at bounding box center [581, 351] width 614 height 122
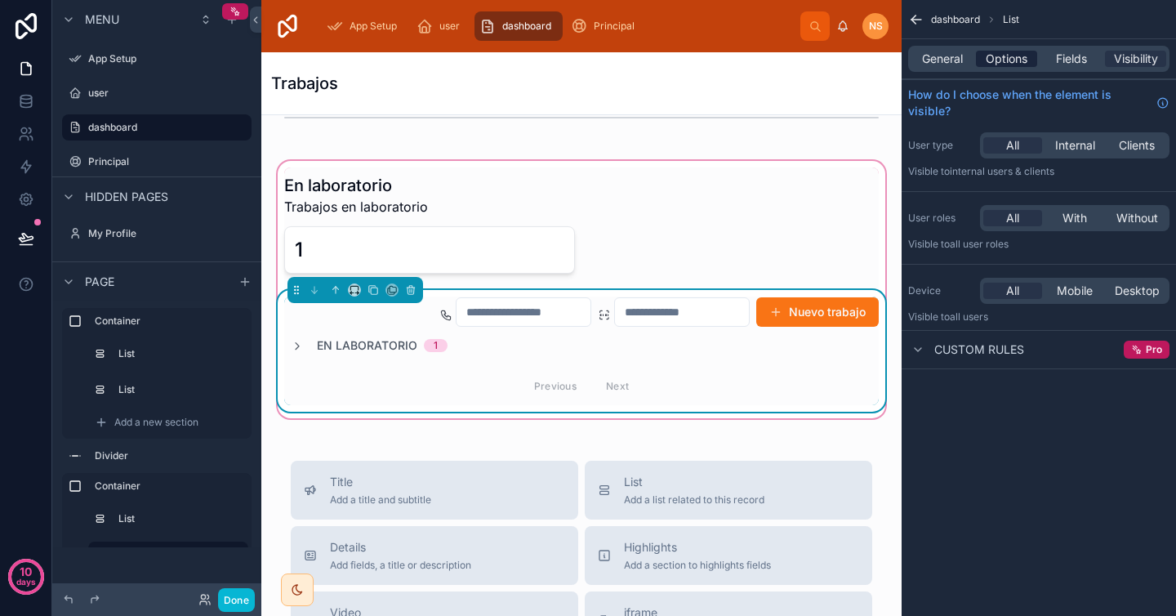
click at [1012, 60] on span "Options" at bounding box center [1007, 59] width 42 height 16
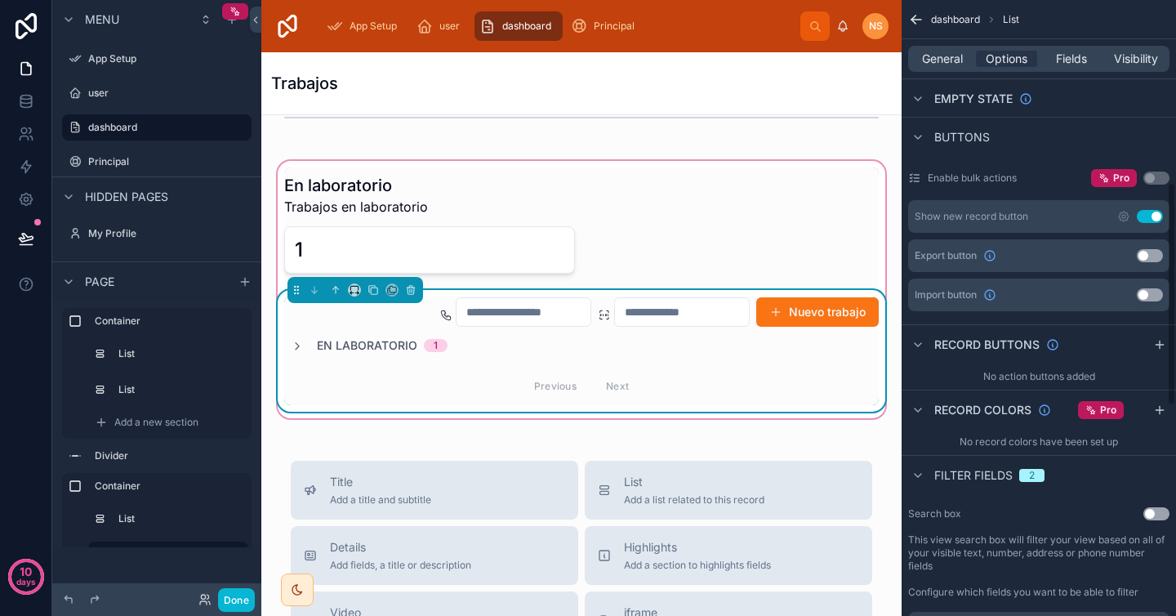
scroll to position [502, 0]
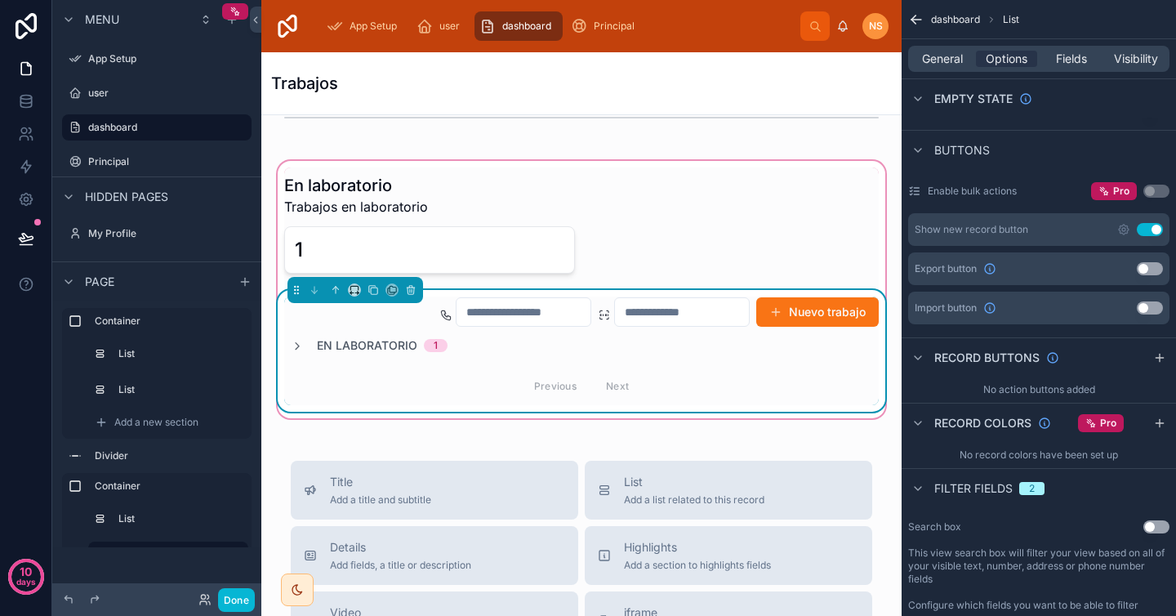
click at [1148, 228] on button "Use setting" at bounding box center [1150, 229] width 26 height 13
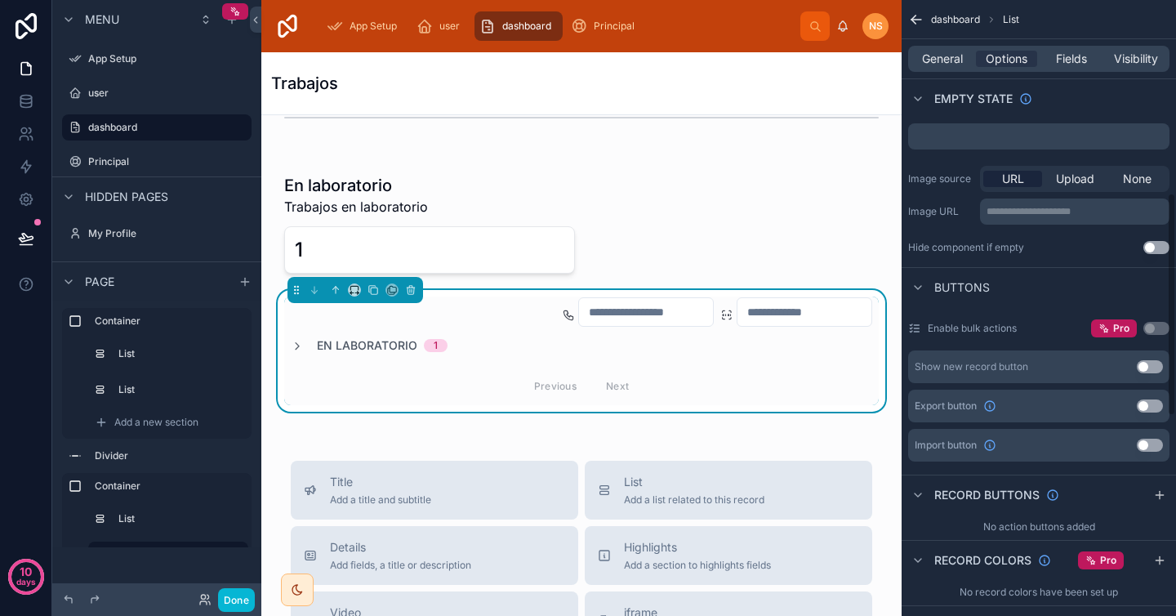
scroll to position [0, 0]
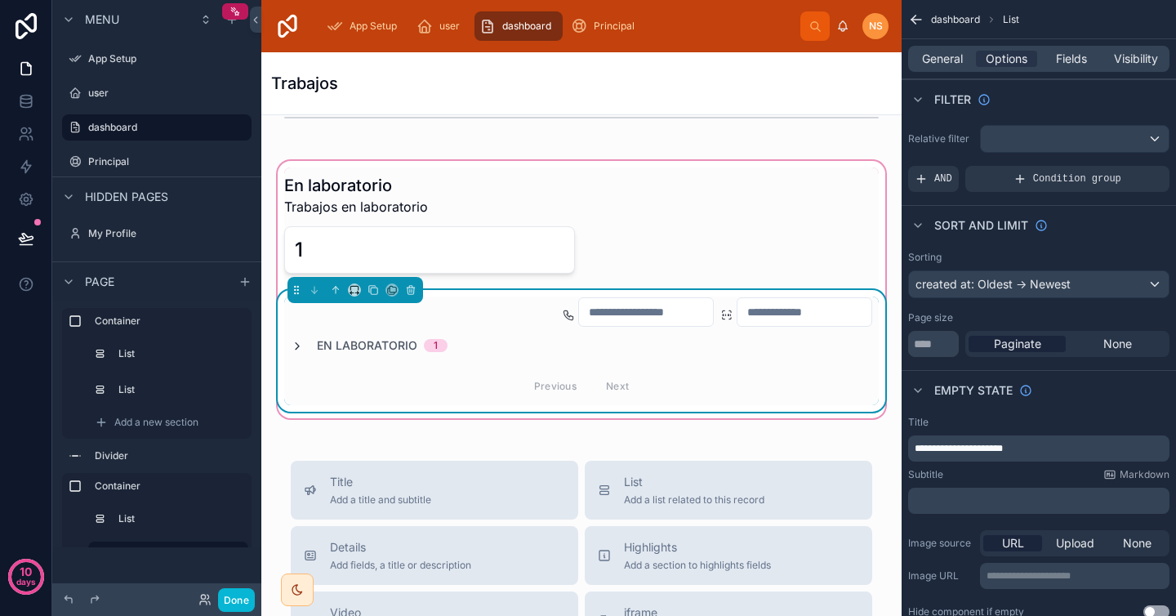
click at [298, 343] on icon at bounding box center [297, 346] width 13 height 13
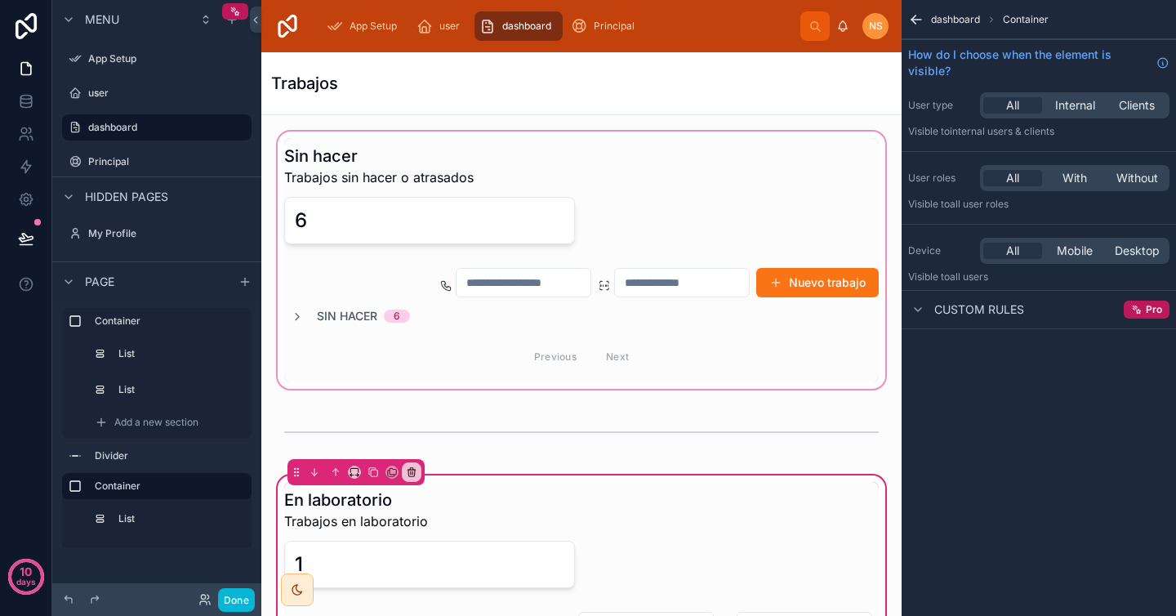
click at [297, 316] on div at bounding box center [581, 260] width 614 height 264
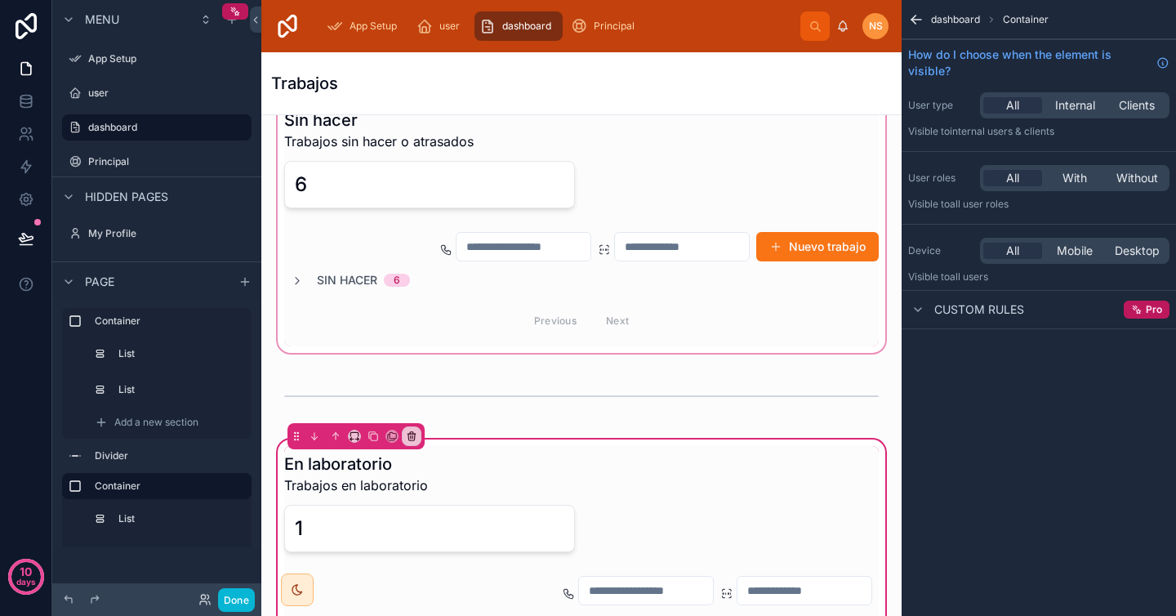
scroll to position [44, 0]
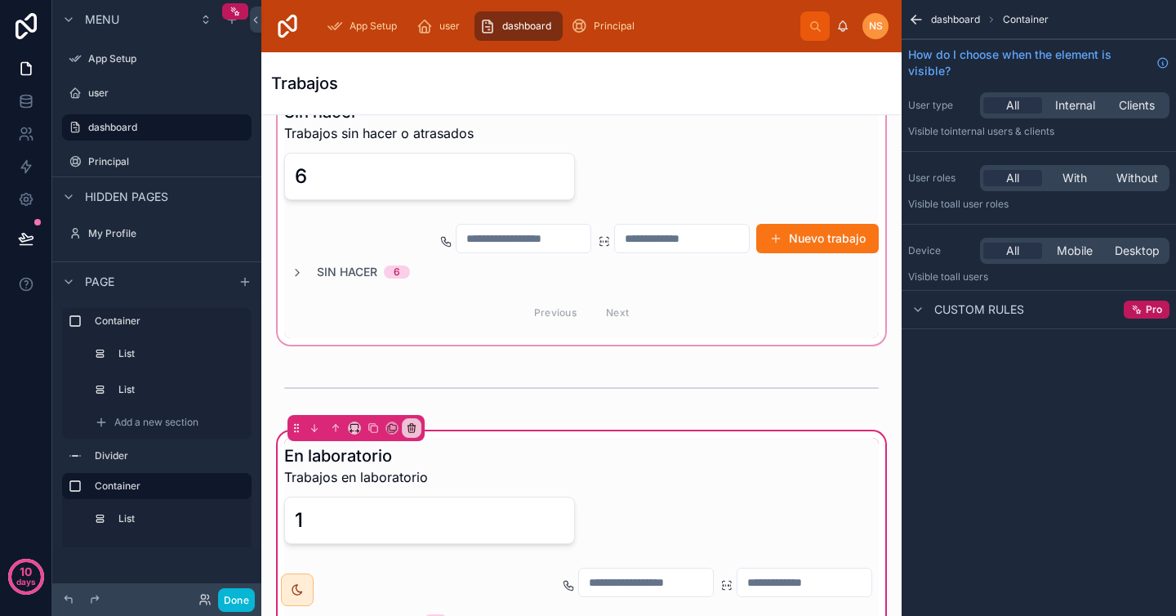
click at [297, 272] on div at bounding box center [581, 216] width 614 height 264
click at [296, 274] on div at bounding box center [581, 216] width 614 height 264
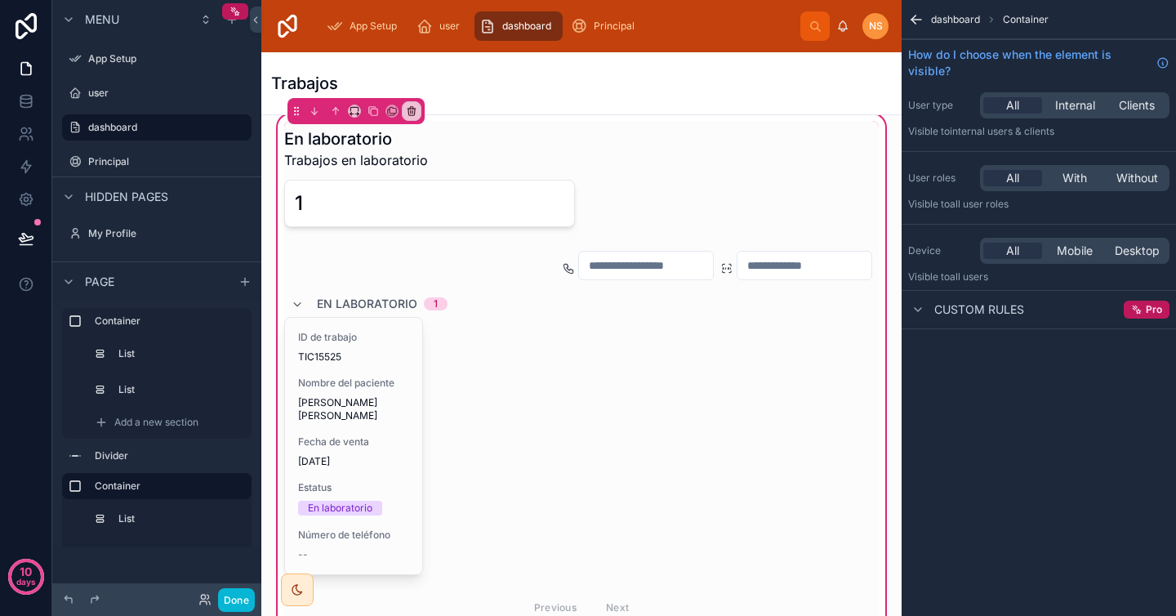
scroll to position [402, 0]
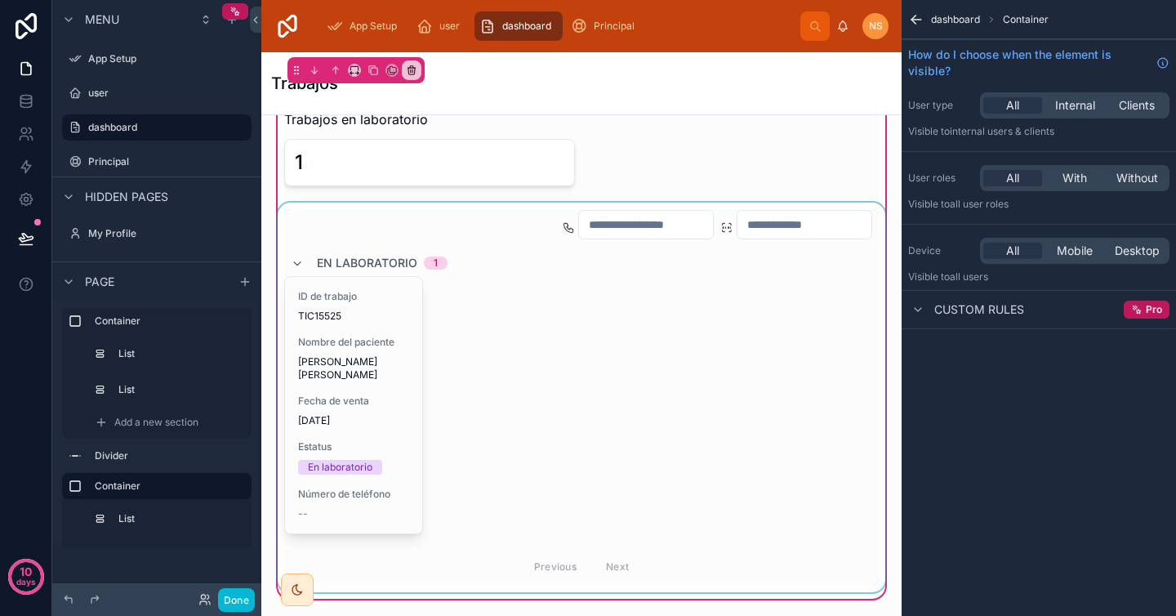
click at [431, 387] on div at bounding box center [581, 398] width 614 height 390
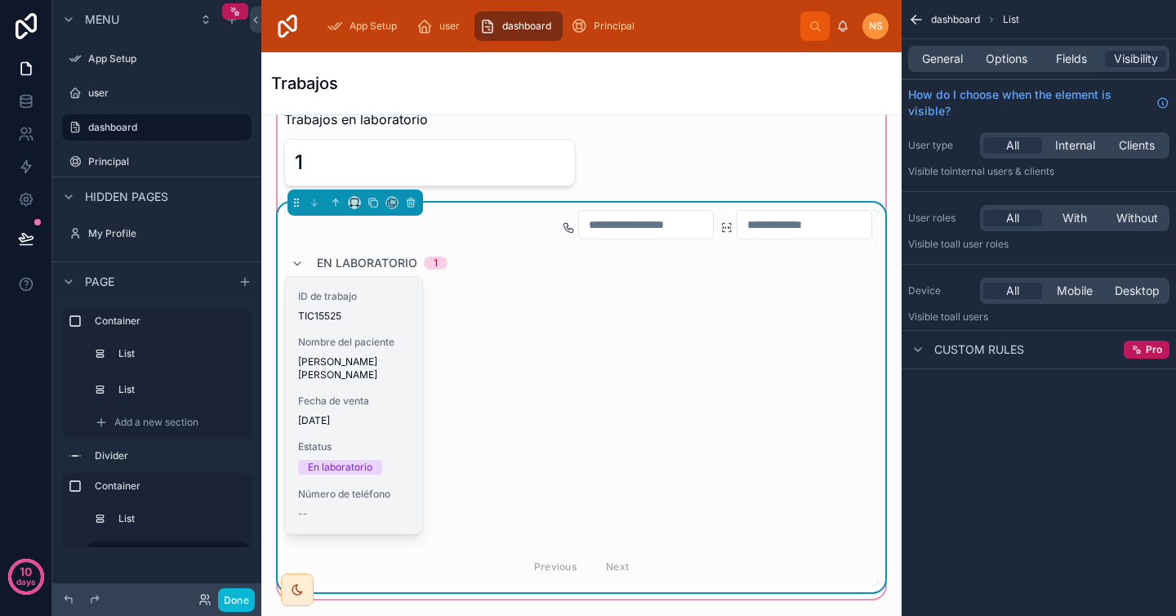
click at [371, 395] on span "Fecha de venta" at bounding box center [353, 401] width 111 height 13
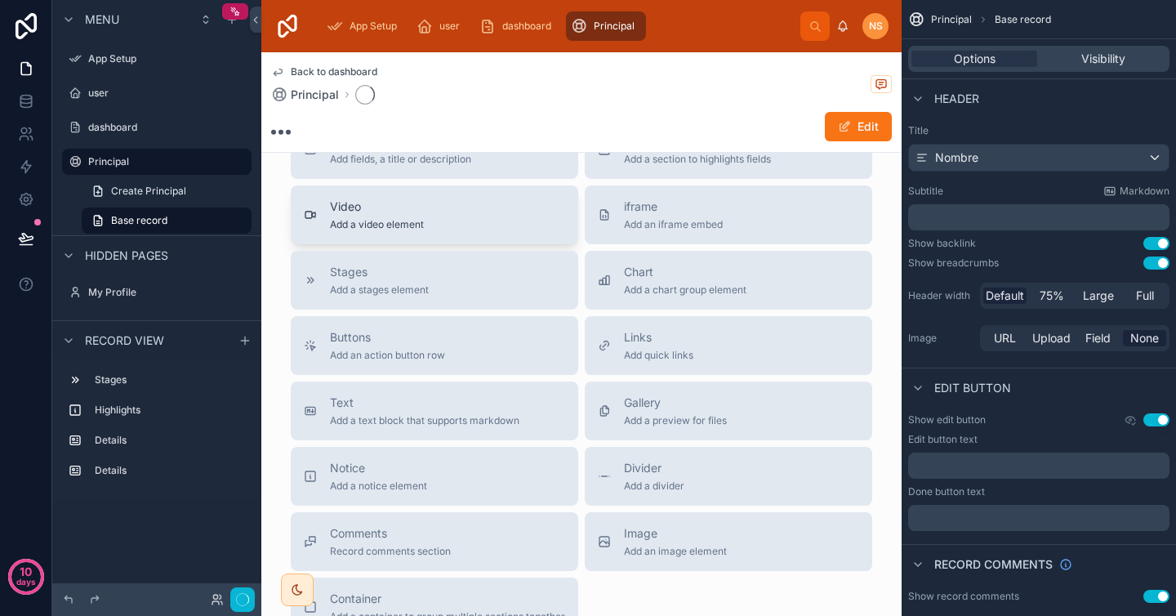
scroll to position [675, 0]
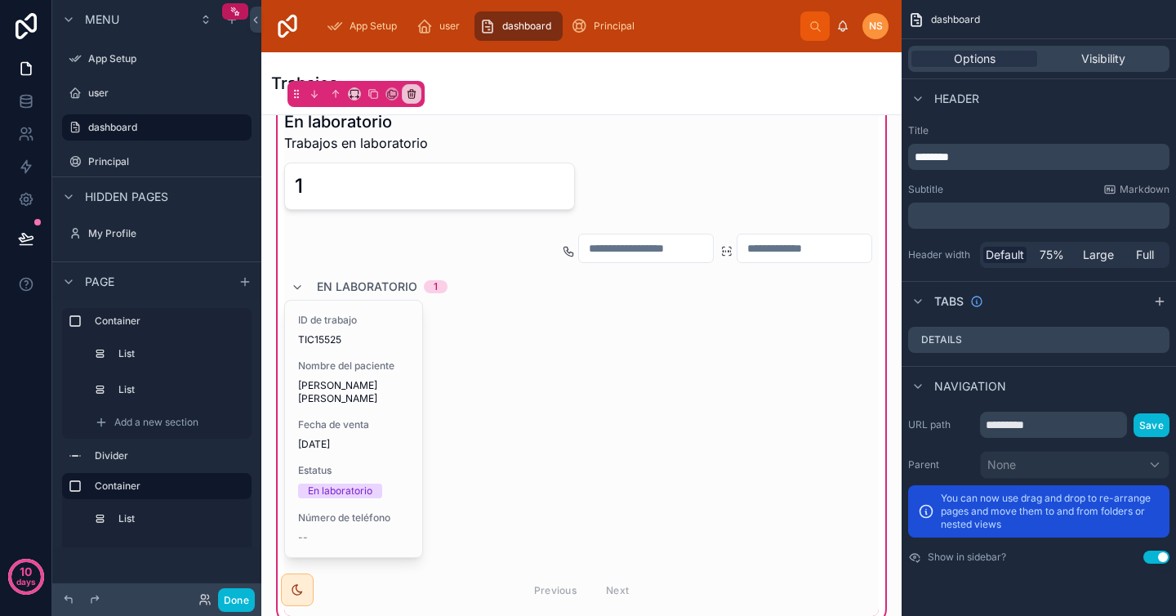
scroll to position [355, 0]
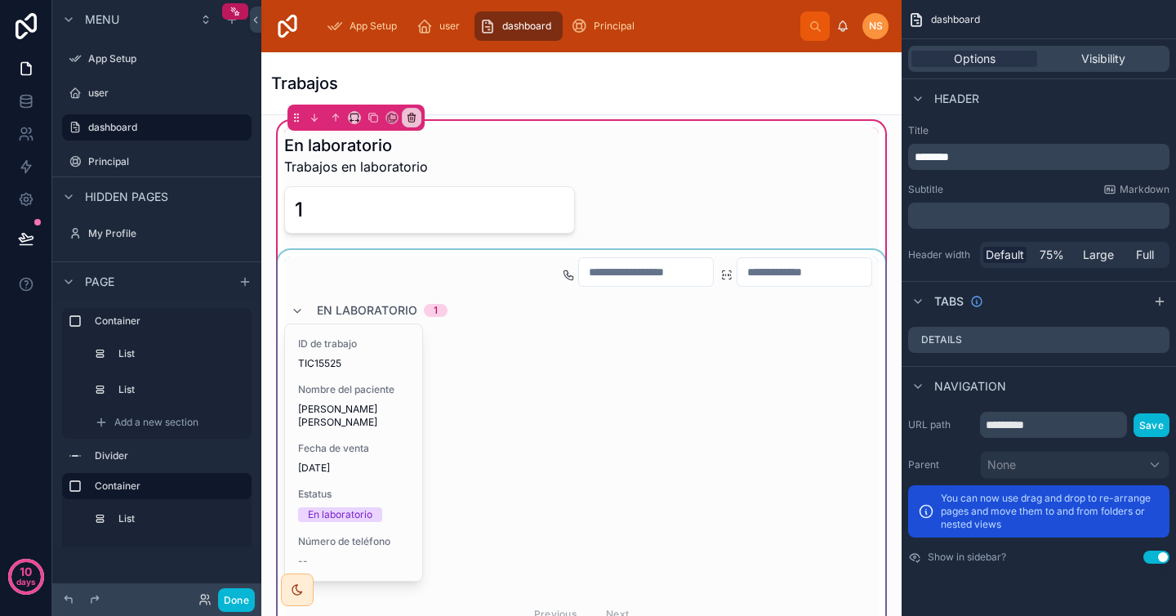
click at [533, 426] on div at bounding box center [581, 445] width 614 height 390
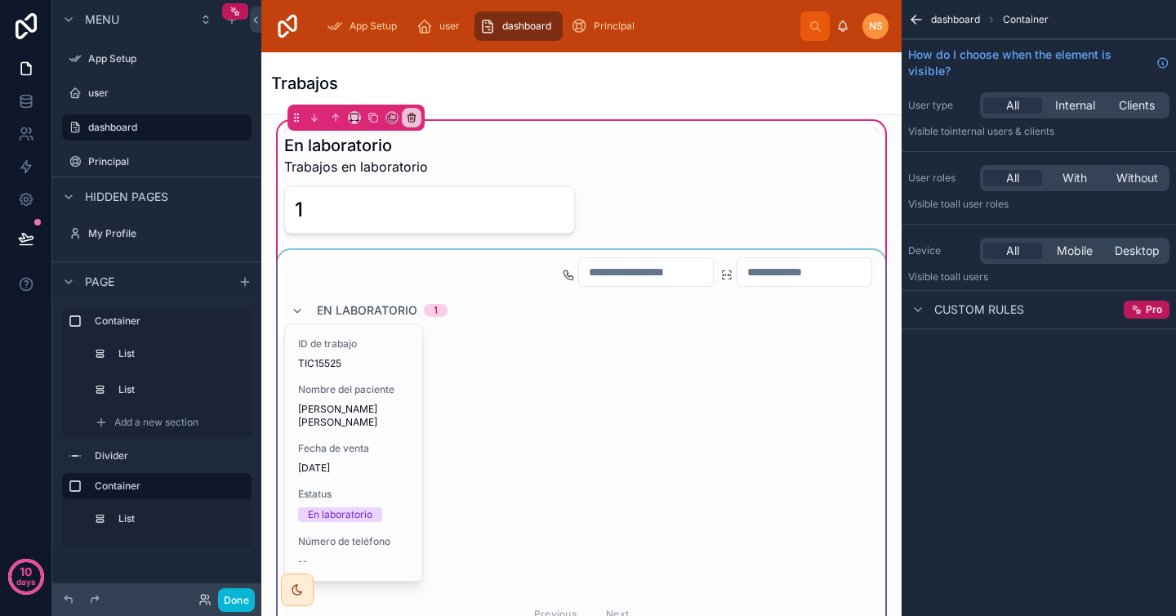
click at [619, 332] on div at bounding box center [581, 445] width 614 height 390
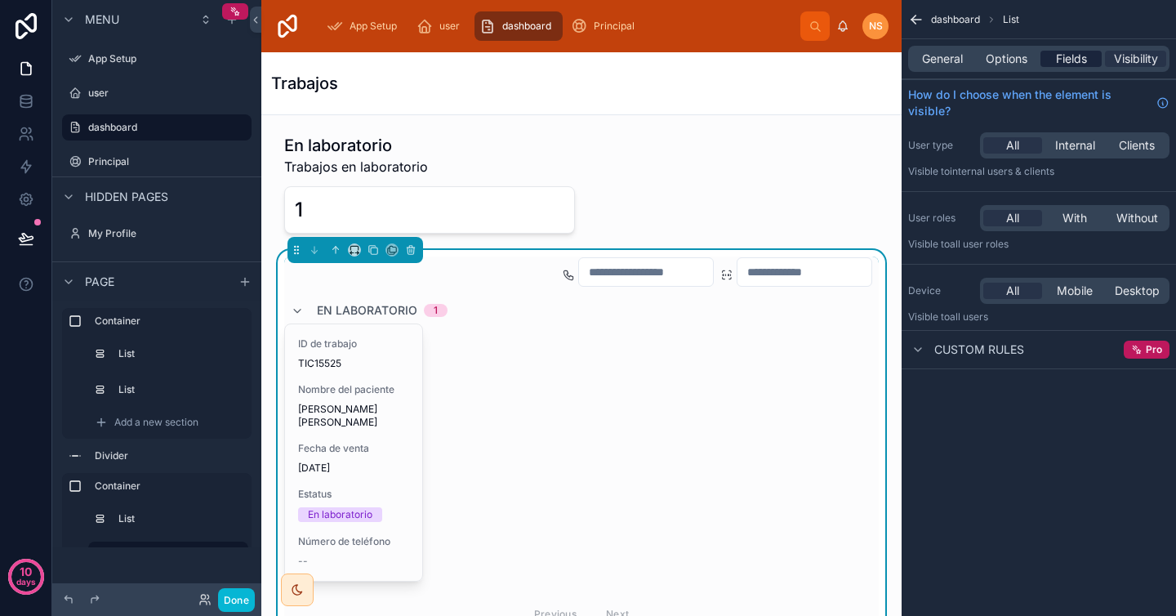
click at [1076, 60] on span "Fields" at bounding box center [1071, 59] width 31 height 16
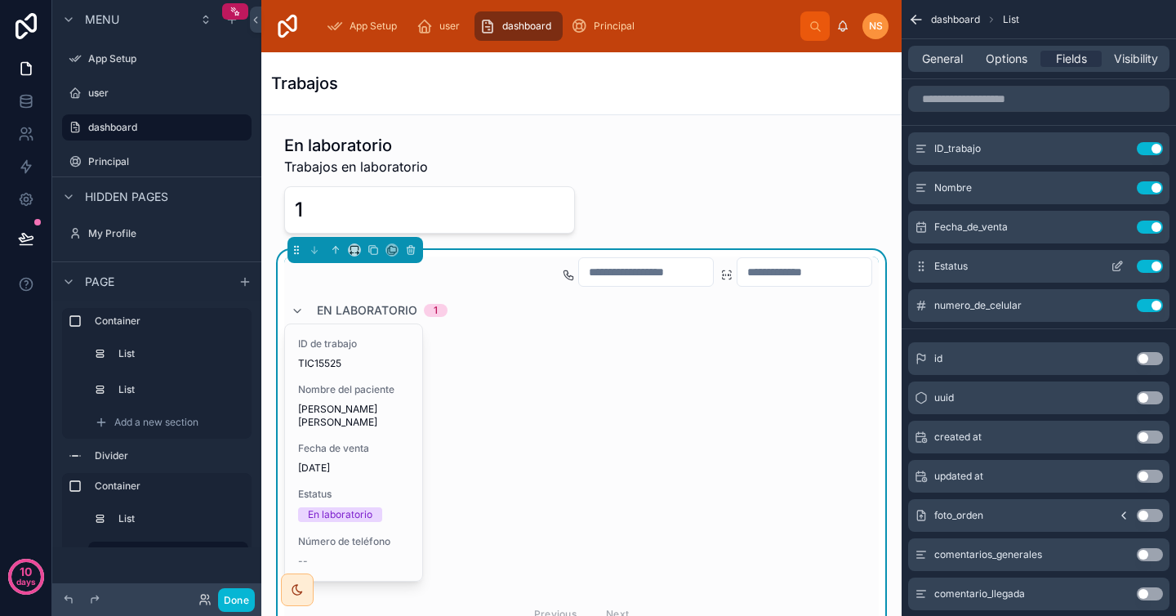
click at [1119, 269] on icon "scrollable content" at bounding box center [1116, 267] width 7 height 7
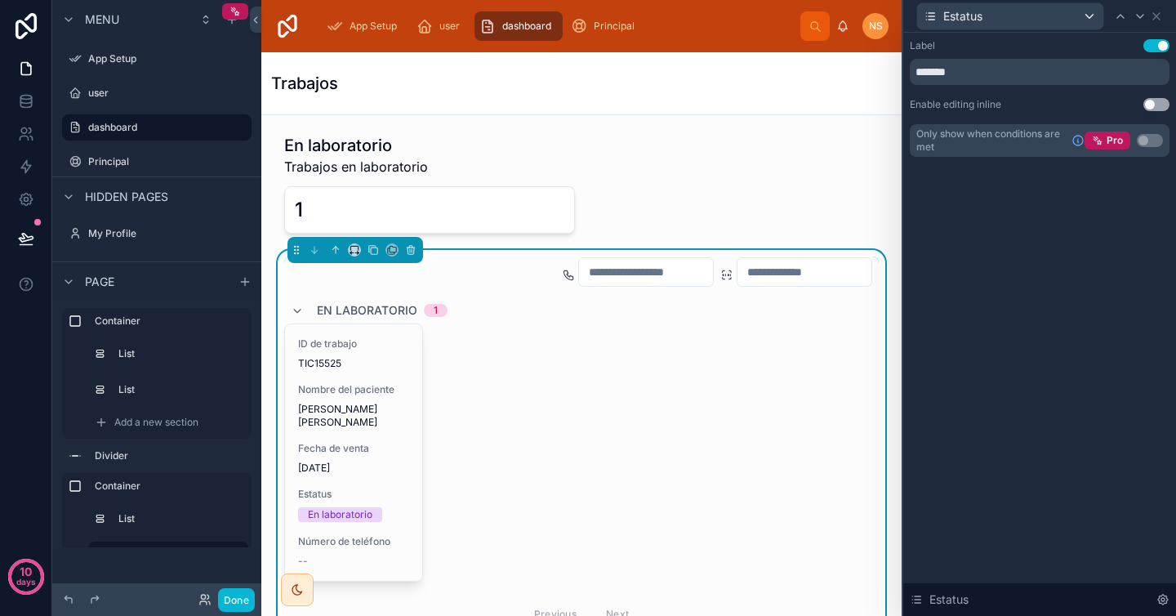
click at [1161, 104] on button "Use setting" at bounding box center [1157, 104] width 26 height 13
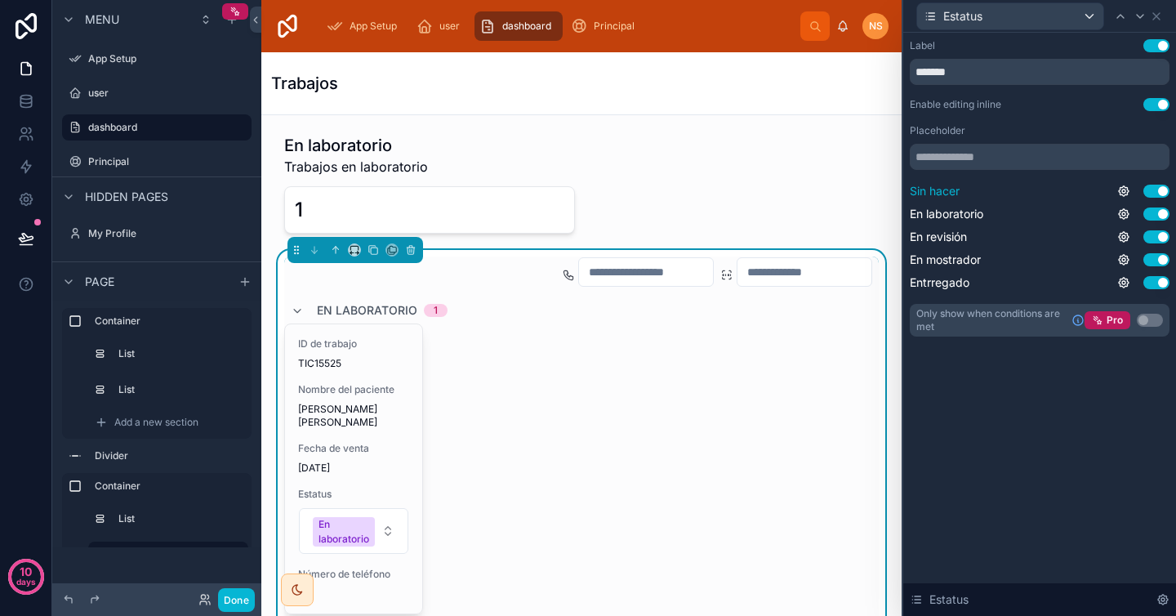
click at [1156, 191] on button "Use setting" at bounding box center [1157, 191] width 26 height 13
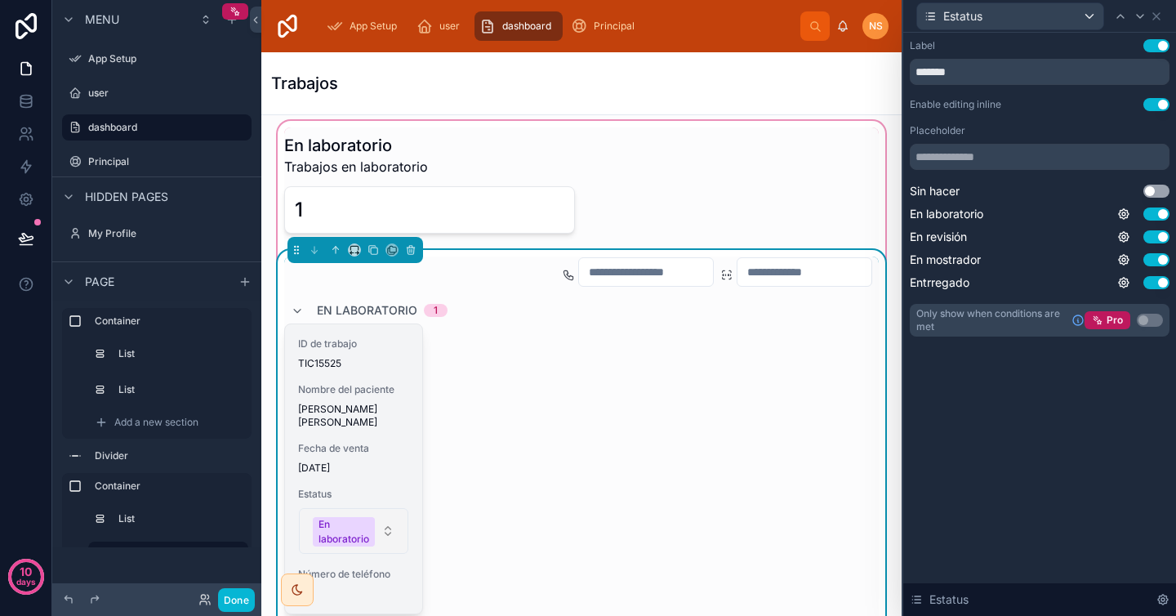
click at [388, 509] on button "En laboratorio" at bounding box center [353, 531] width 109 height 46
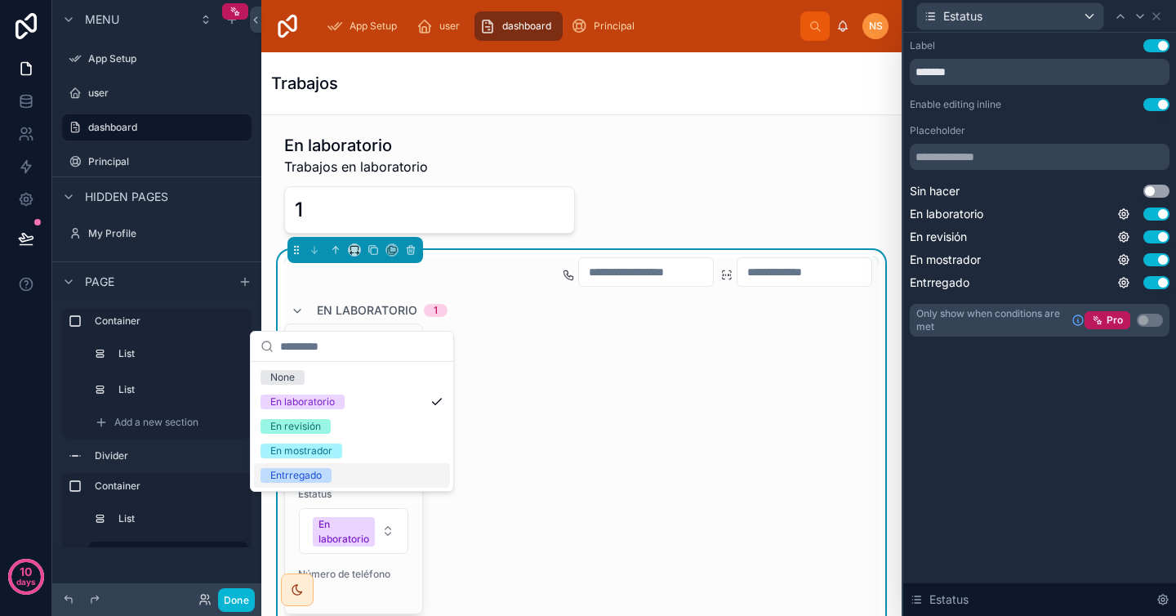
click at [979, 404] on div "Label Use setting ******* Enable editing inline Use setting Placeholder Sin hac…" at bounding box center [1039, 324] width 273 height 583
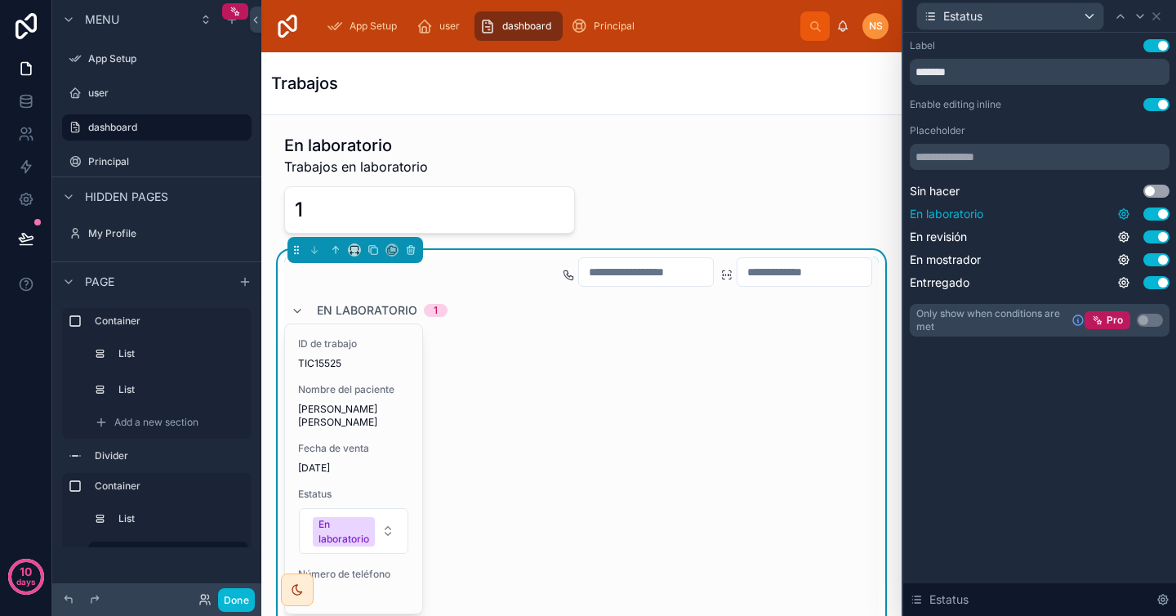
click at [1128, 213] on icon at bounding box center [1124, 214] width 10 height 10
click at [1045, 376] on div "Label Use setting ******* Enable editing inline Use setting Placeholder Sin hac…" at bounding box center [1039, 324] width 273 height 583
click at [1157, 19] on icon at bounding box center [1156, 16] width 13 height 13
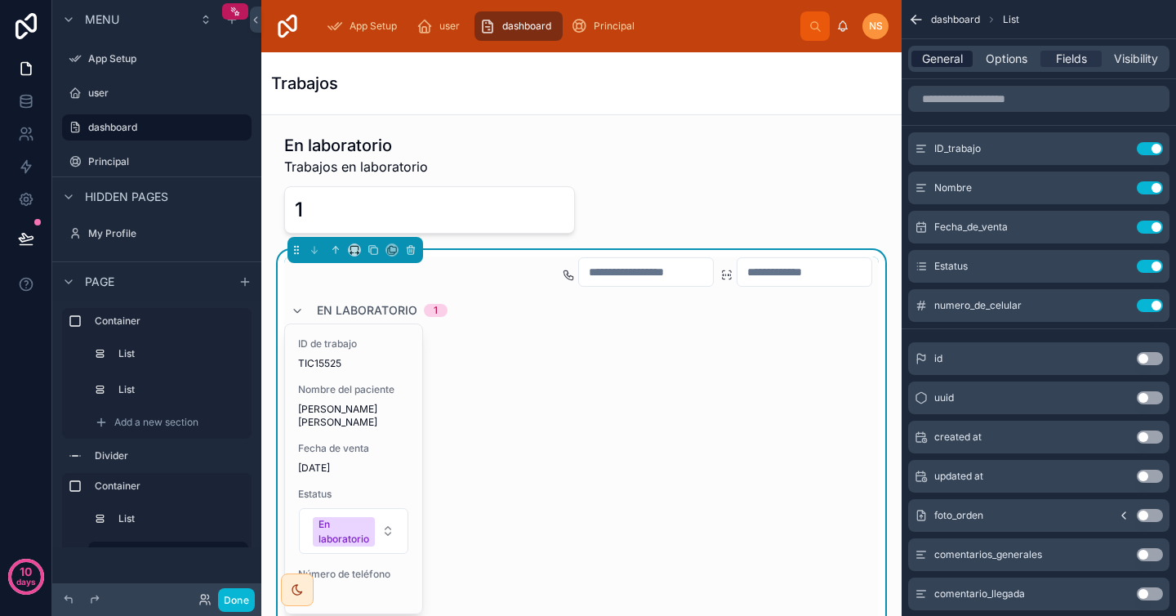
click at [941, 57] on span "General" at bounding box center [942, 59] width 41 height 16
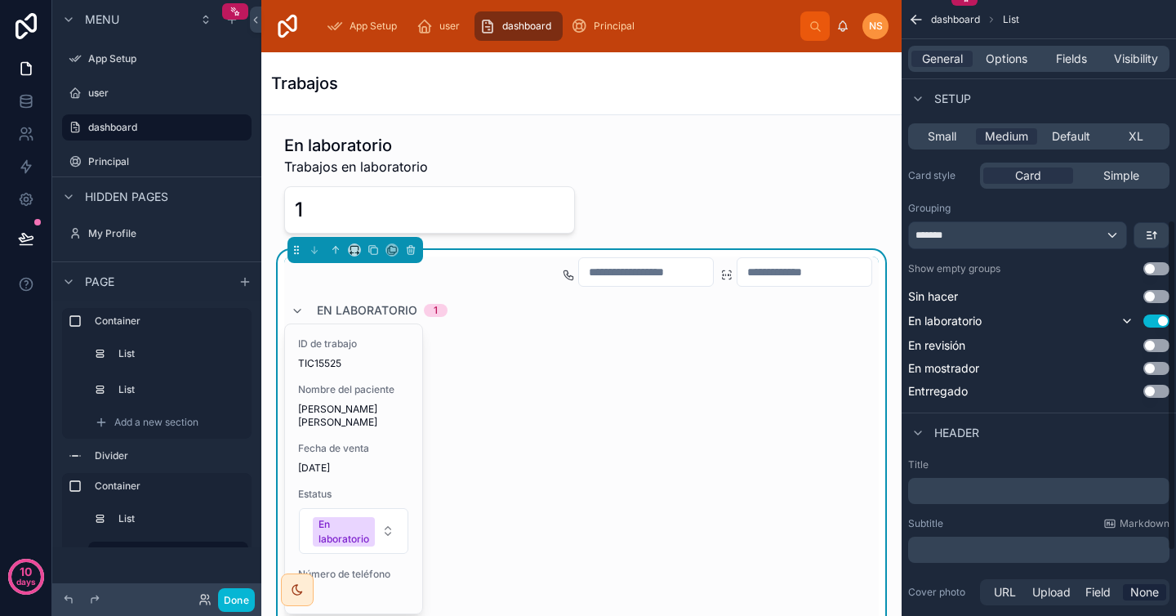
scroll to position [417, 0]
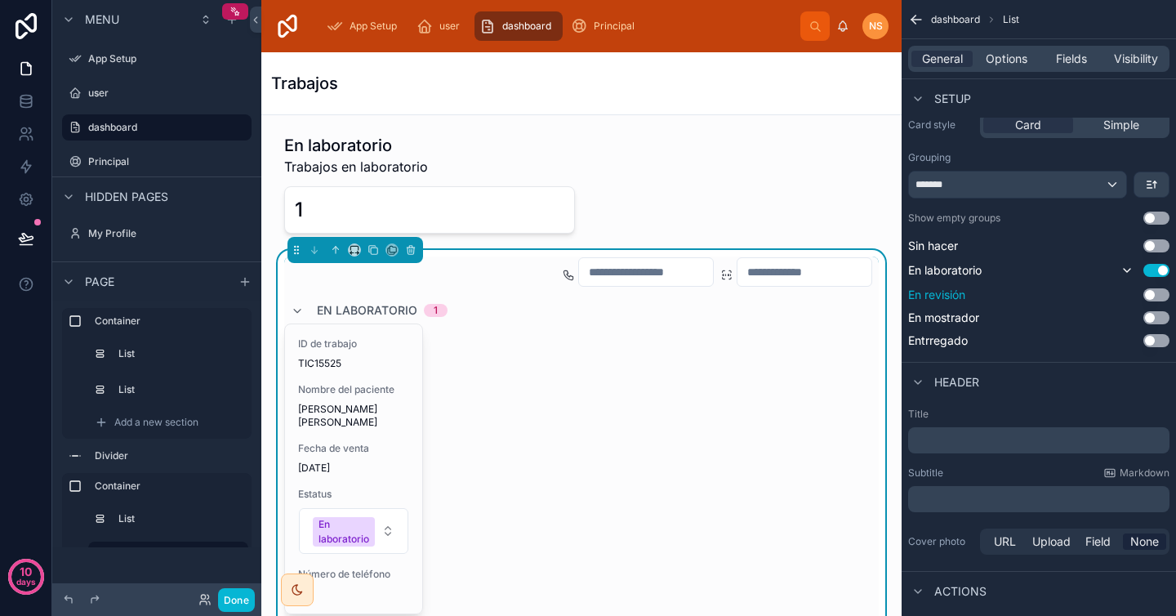
click at [1154, 295] on button "Use setting" at bounding box center [1157, 294] width 26 height 13
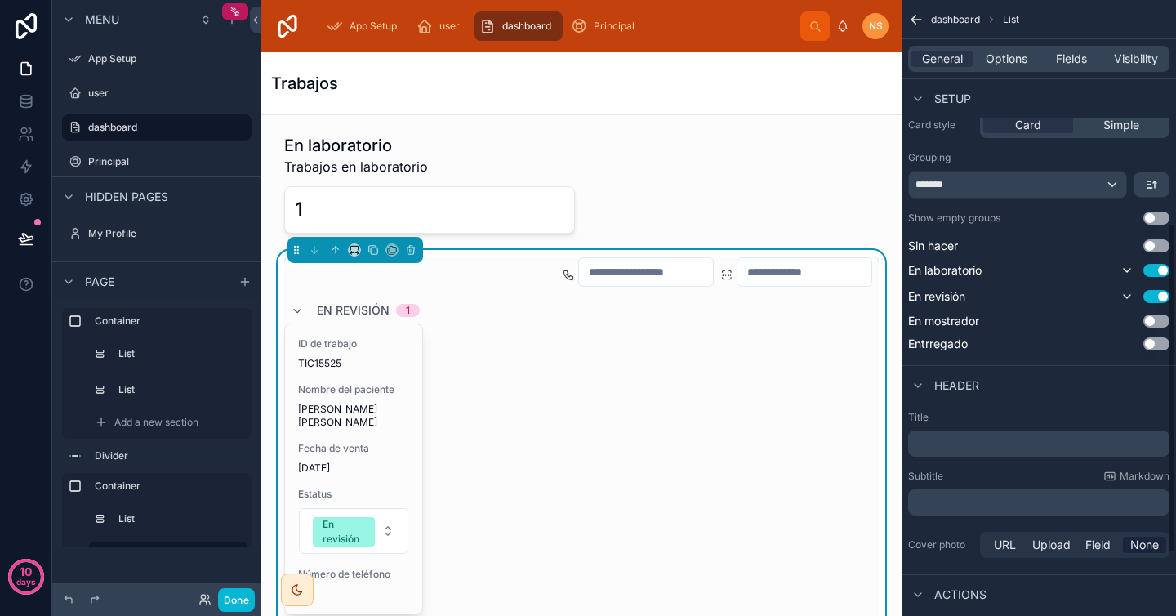
click at [915, 16] on icon "scrollable content" at bounding box center [916, 19] width 16 height 16
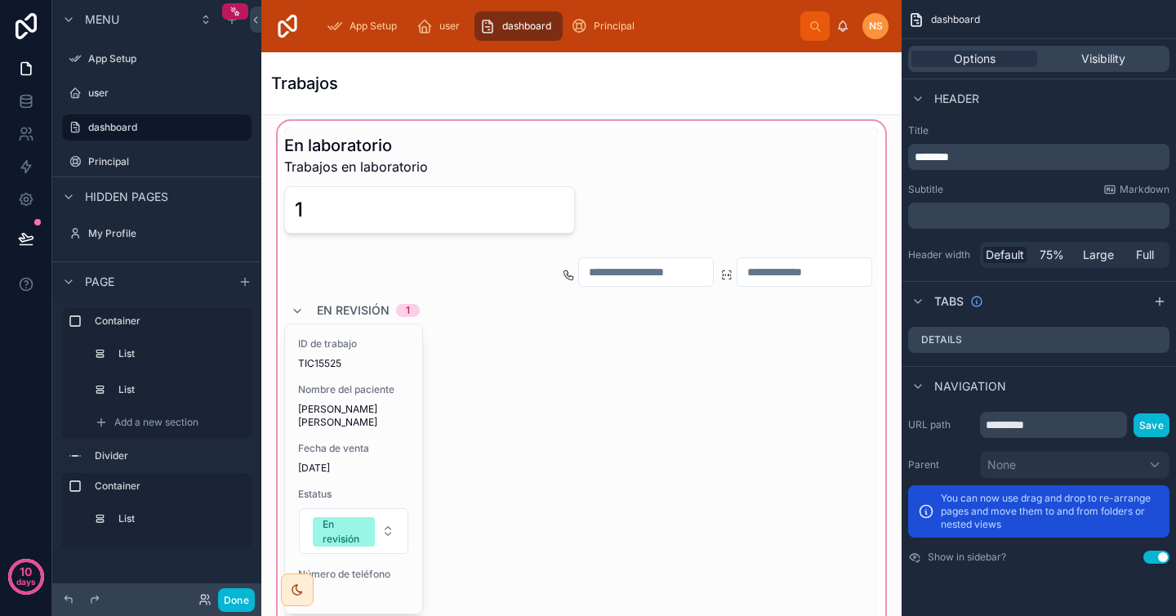
click at [296, 309] on div at bounding box center [581, 565] width 614 height 894
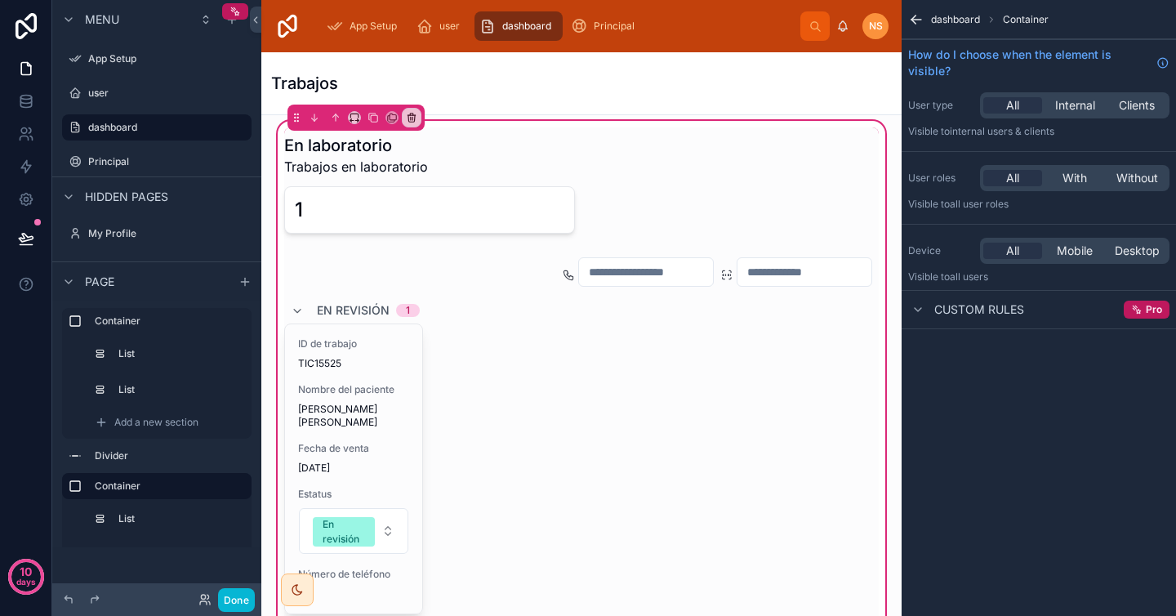
click at [296, 309] on div at bounding box center [581, 626] width 614 height 752
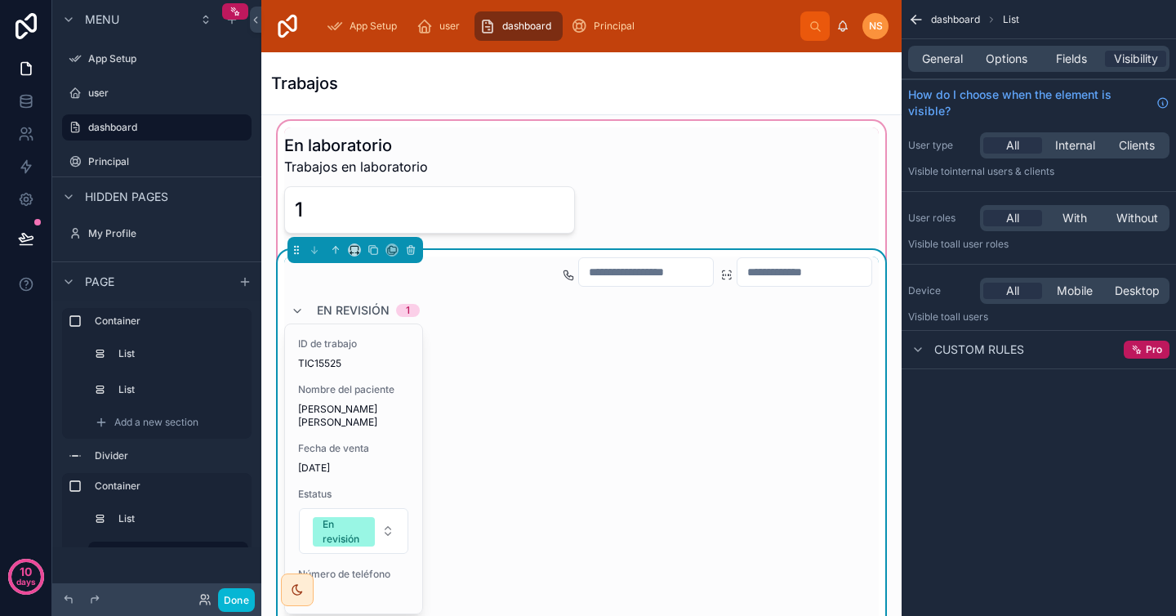
click at [296, 309] on icon at bounding box center [297, 311] width 13 height 13
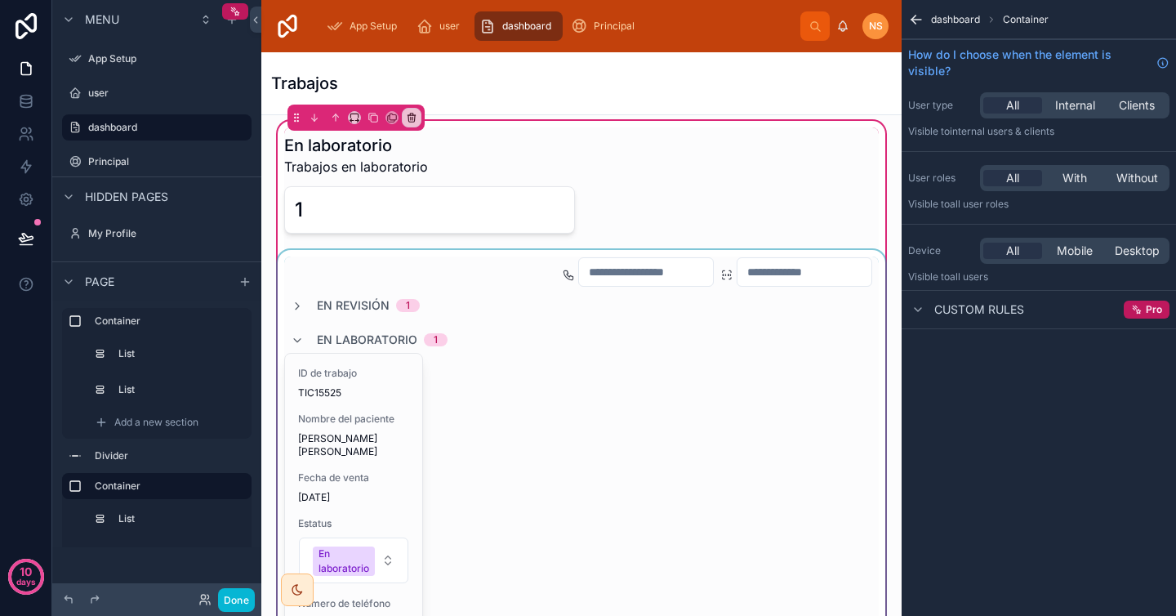
click at [297, 305] on div at bounding box center [581, 476] width 614 height 452
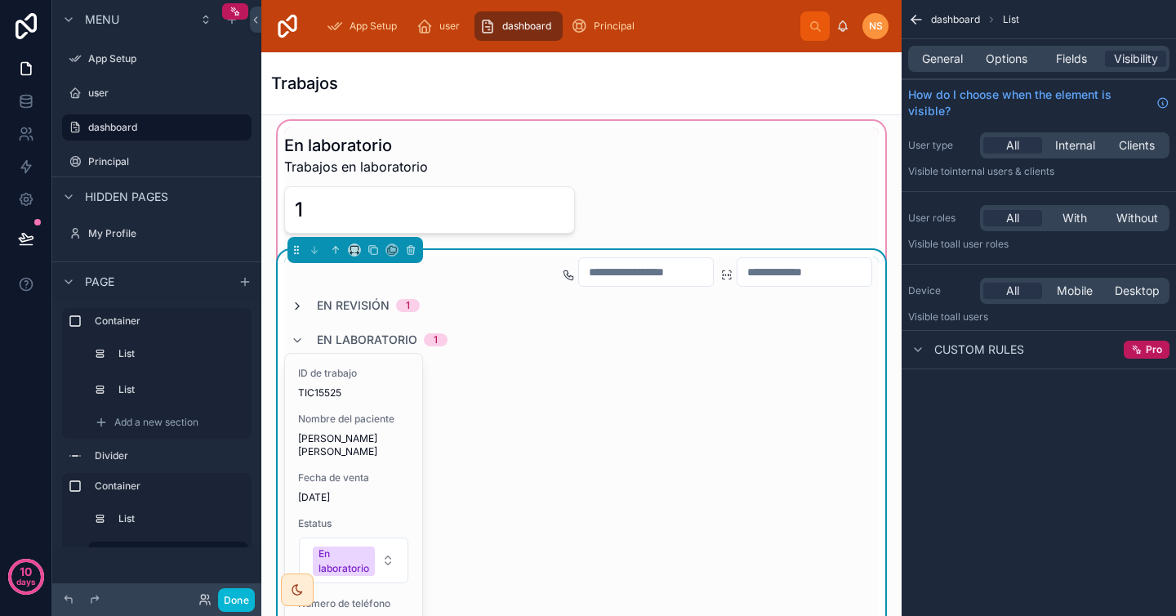
click at [297, 301] on icon at bounding box center [297, 306] width 13 height 13
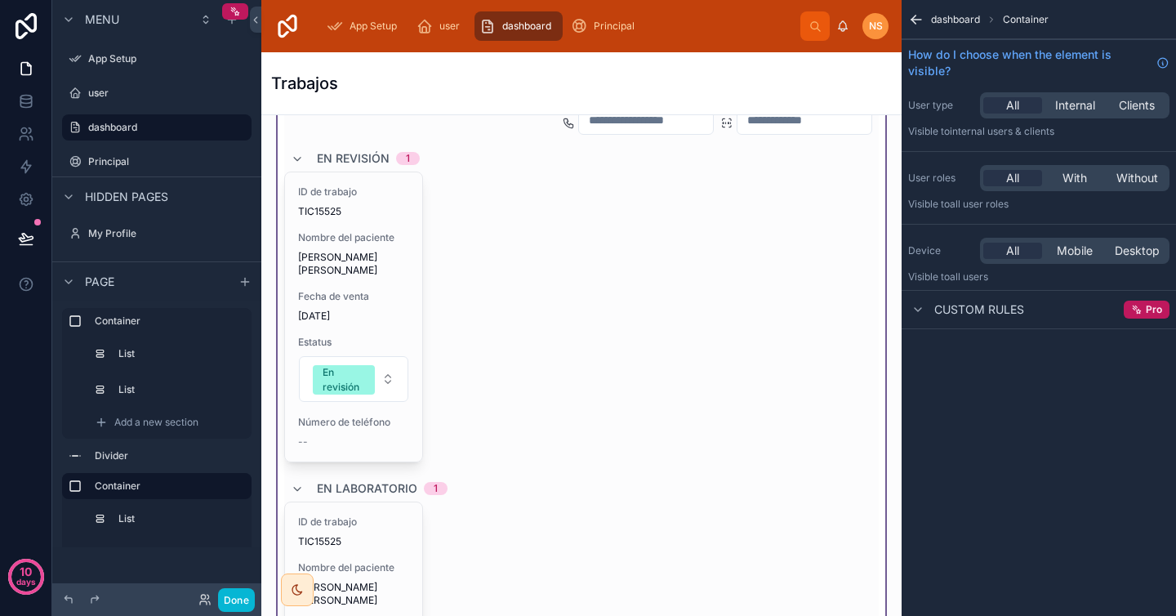
scroll to position [515, 0]
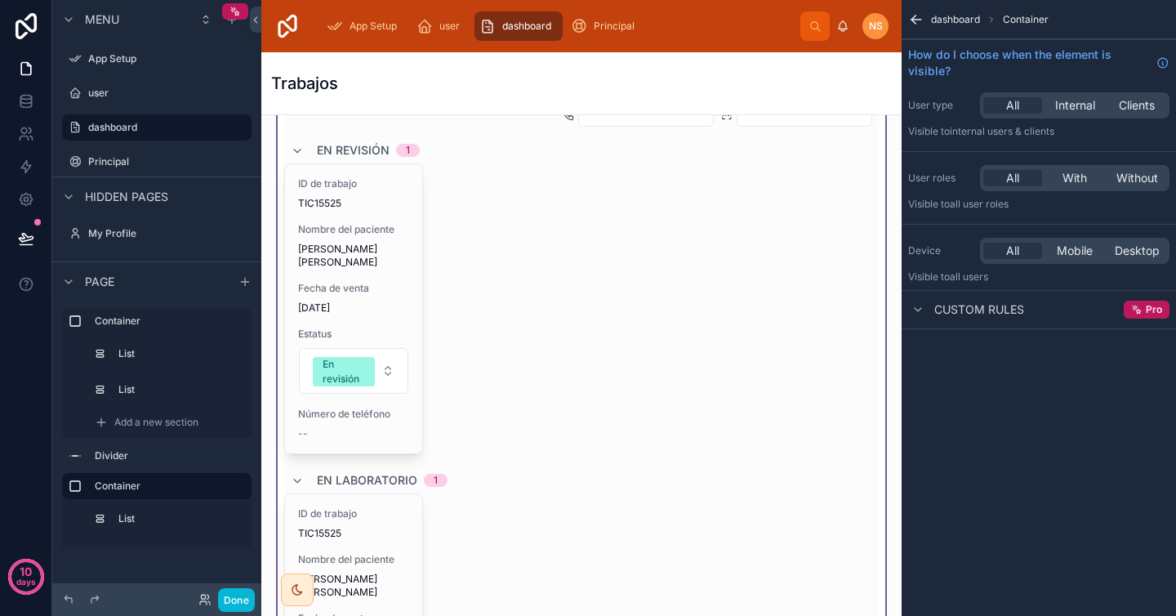
click at [296, 463] on div at bounding box center [581, 466] width 614 height 752
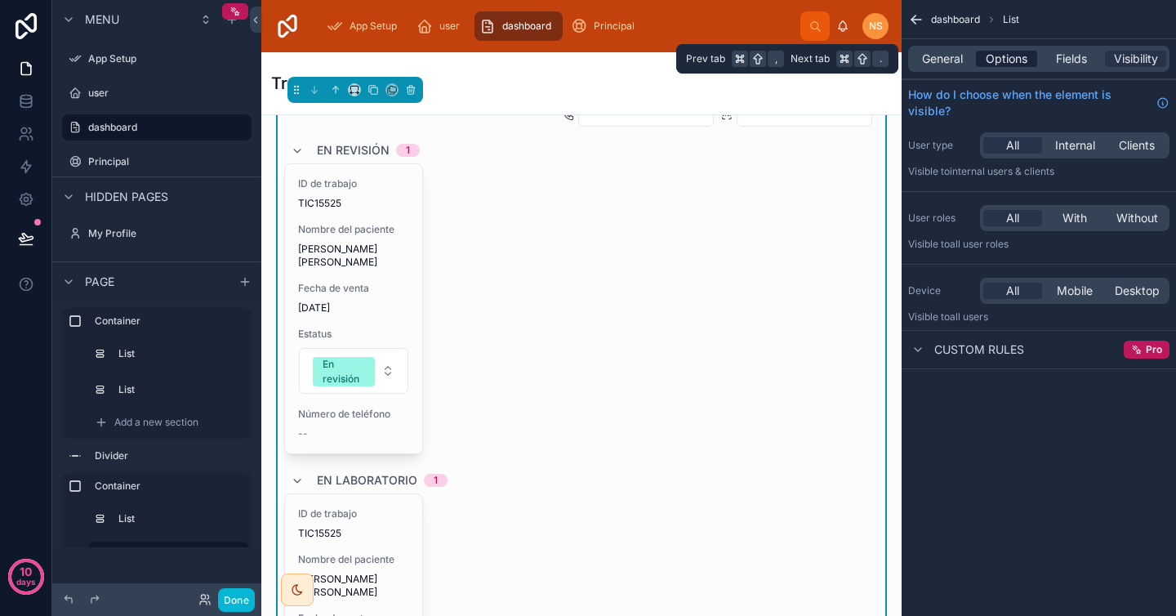
click at [1006, 60] on span "Options" at bounding box center [1007, 59] width 42 height 16
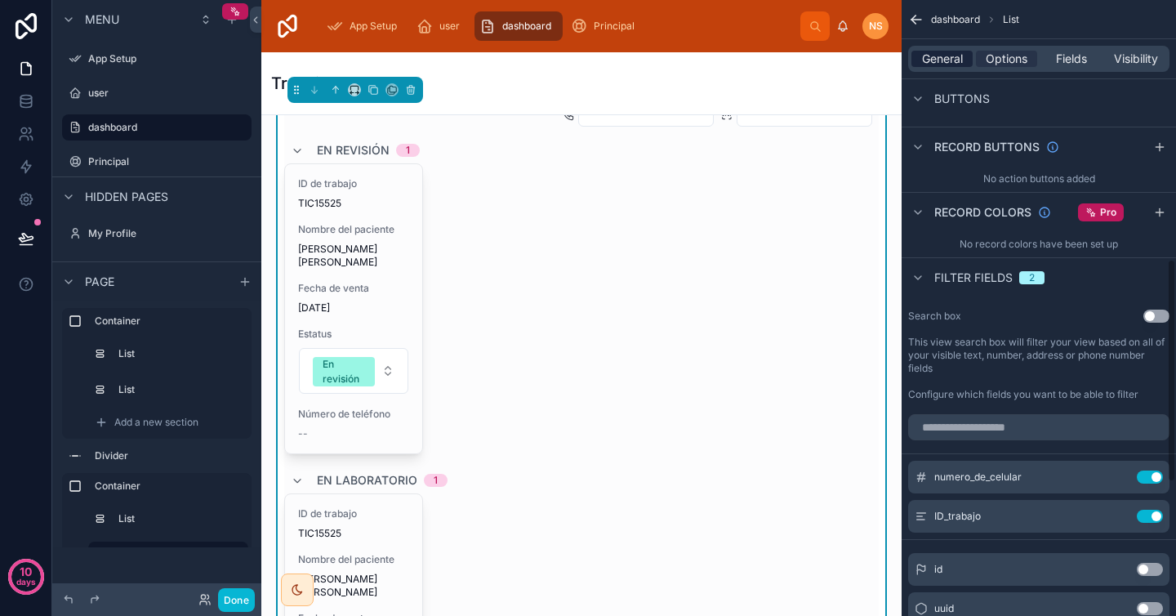
click at [946, 65] on span "General" at bounding box center [942, 59] width 41 height 16
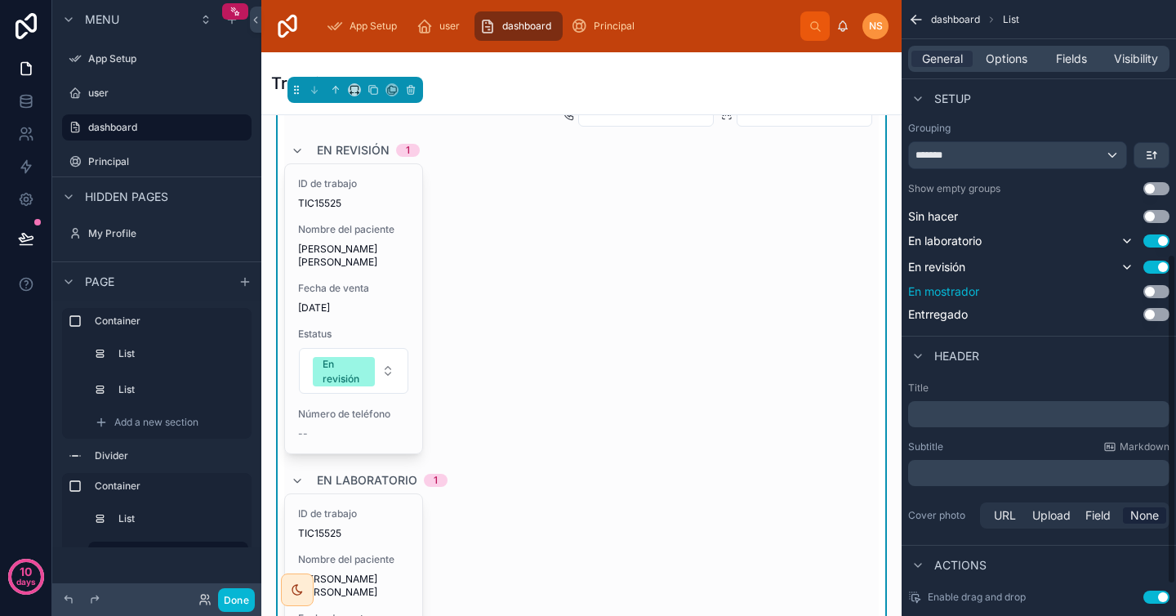
scroll to position [399, 0]
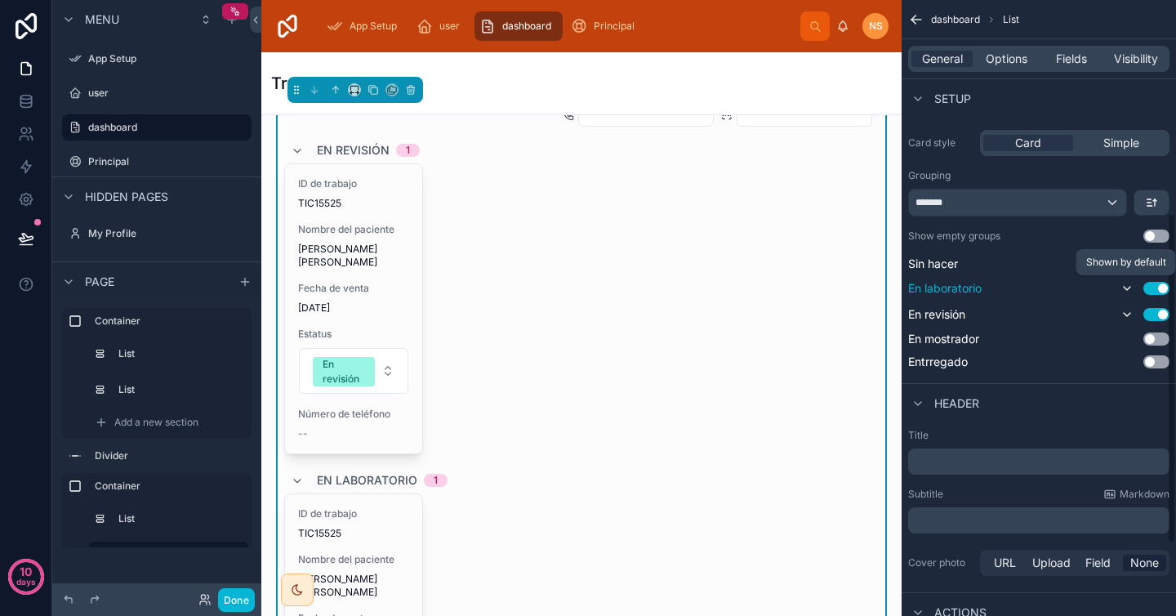
click at [1125, 291] on icon "scrollable content" at bounding box center [1127, 288] width 13 height 13
click at [1126, 306] on button "scrollable content" at bounding box center [1127, 315] width 20 height 20
click at [1064, 167] on div "Card size Small Medium Default XL Card style Card Simple Grouping ******* Show …" at bounding box center [1038, 220] width 261 height 299
click at [300, 148] on icon at bounding box center [297, 151] width 13 height 13
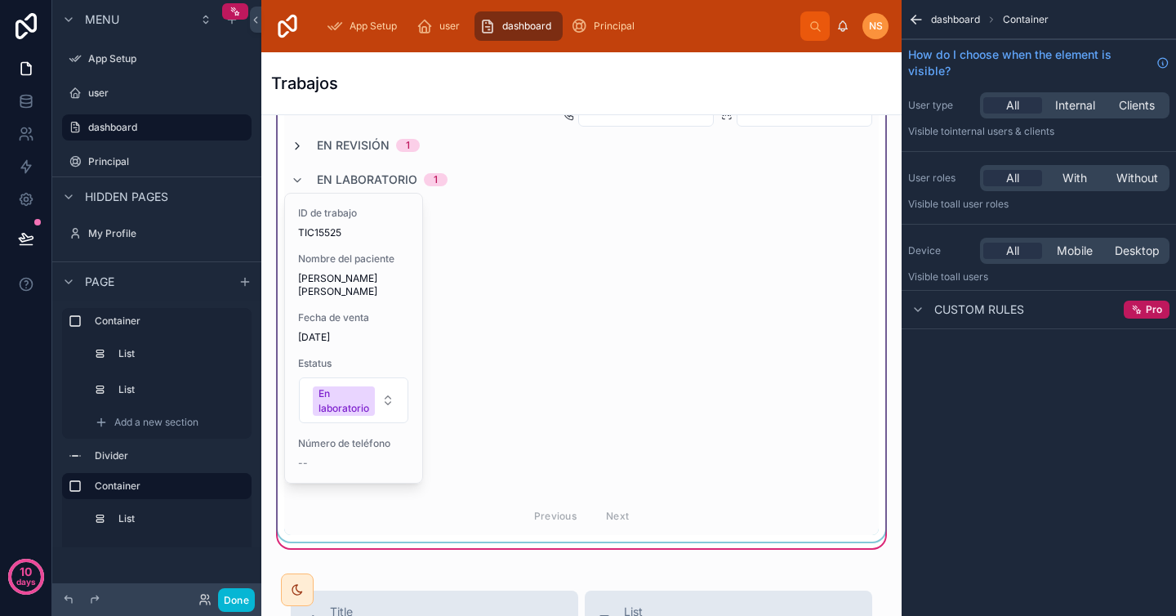
scroll to position [0, 0]
click at [297, 177] on div at bounding box center [581, 316] width 614 height 452
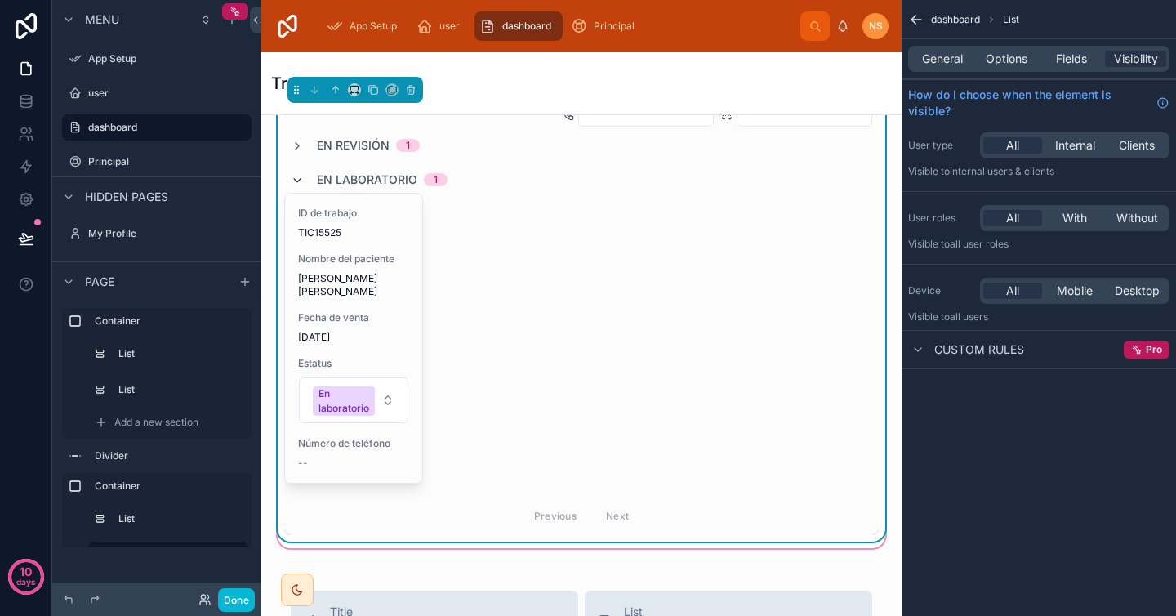
click at [297, 180] on icon at bounding box center [297, 180] width 13 height 13
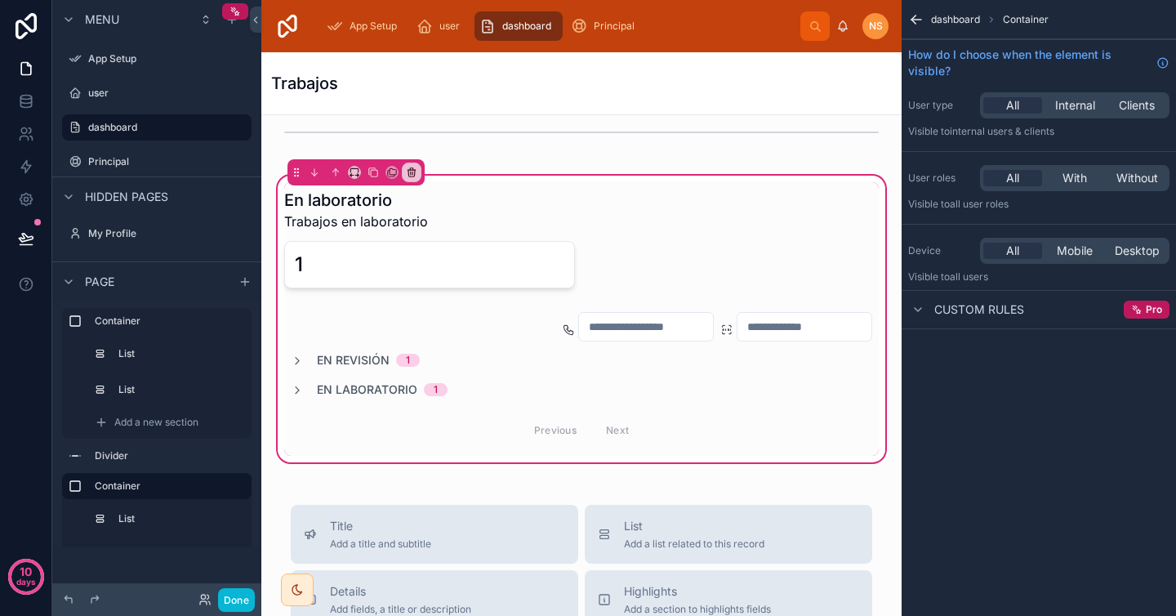
scroll to position [241, 0]
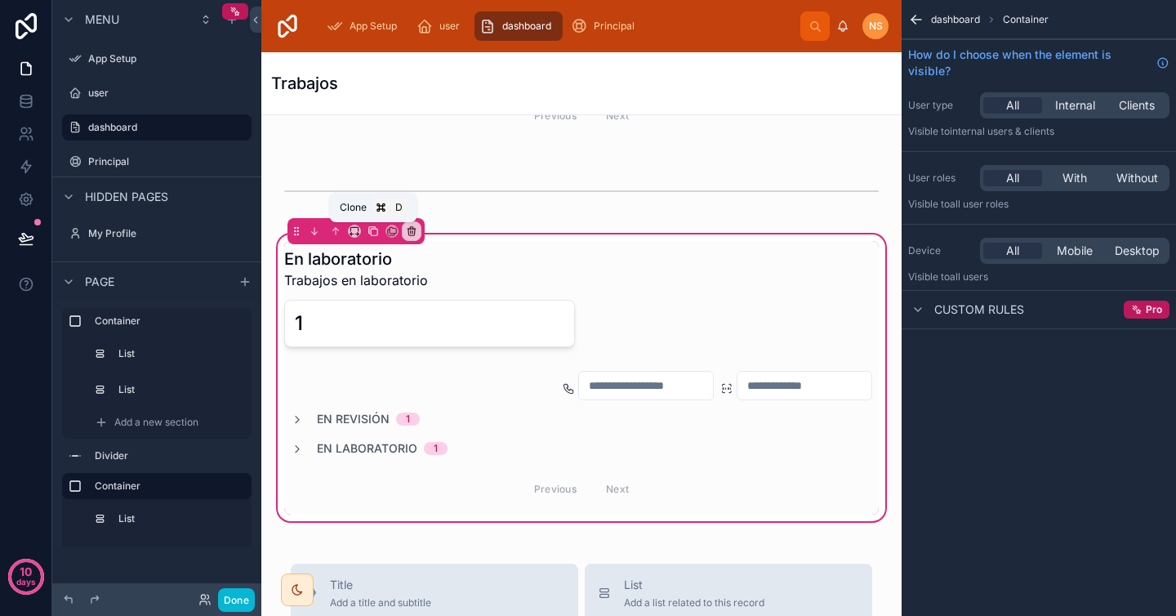
click at [376, 230] on icon at bounding box center [373, 230] width 11 height 11
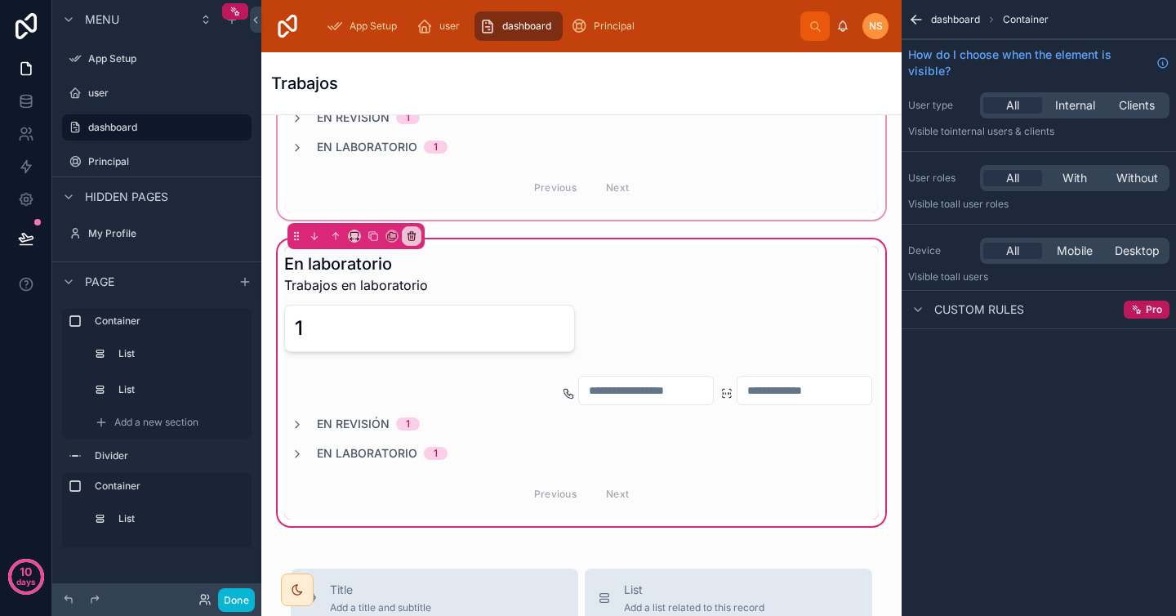
scroll to position [555, 0]
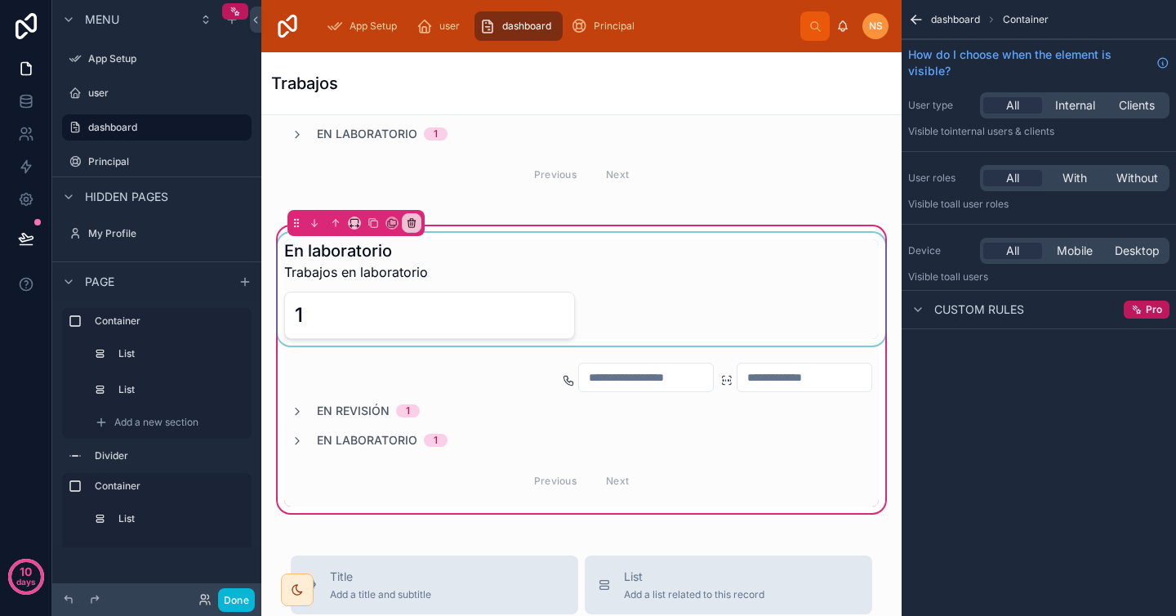
click at [643, 251] on div at bounding box center [581, 289] width 614 height 113
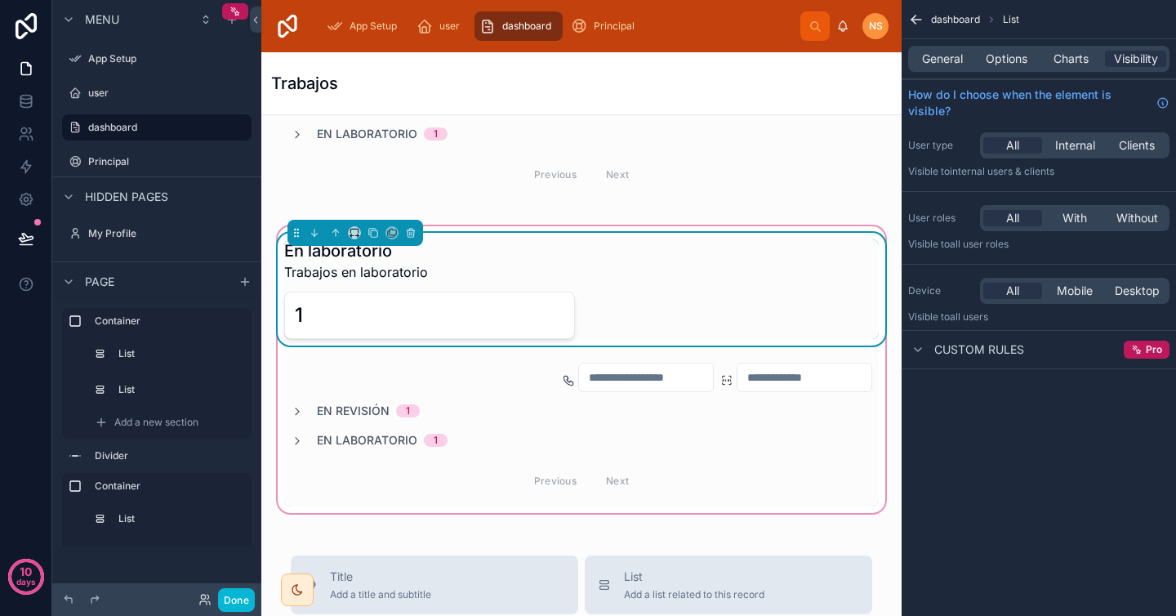
click at [571, 260] on div "En laboratorio Trabajos en laboratorio" at bounding box center [581, 260] width 595 height 42
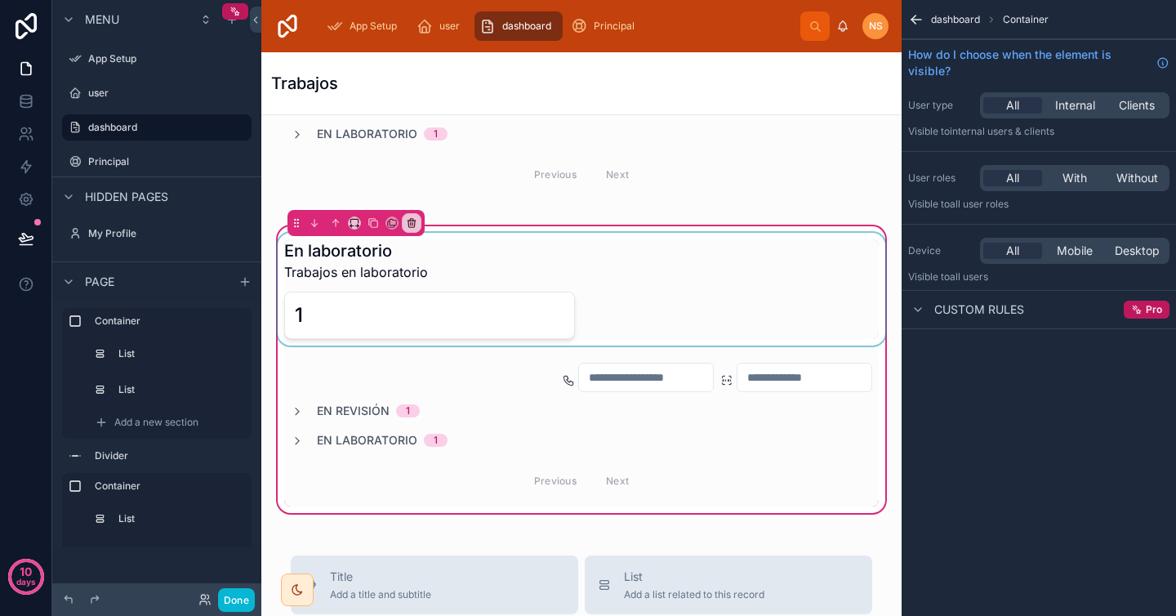
click at [622, 311] on div at bounding box center [581, 289] width 614 height 113
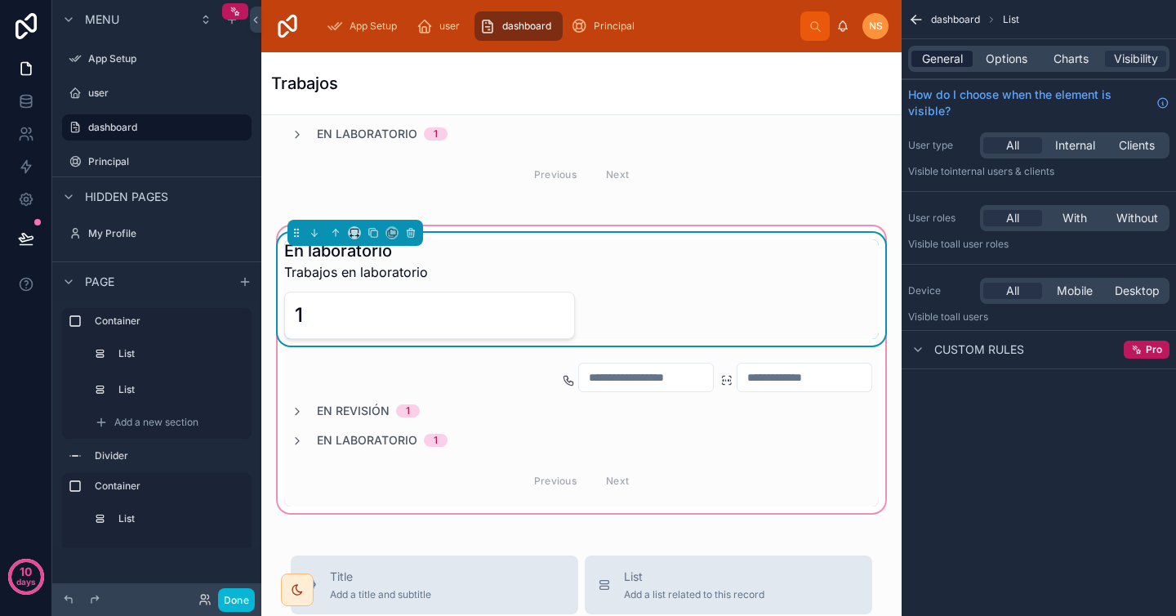
click at [955, 56] on span "General" at bounding box center [942, 59] width 41 height 16
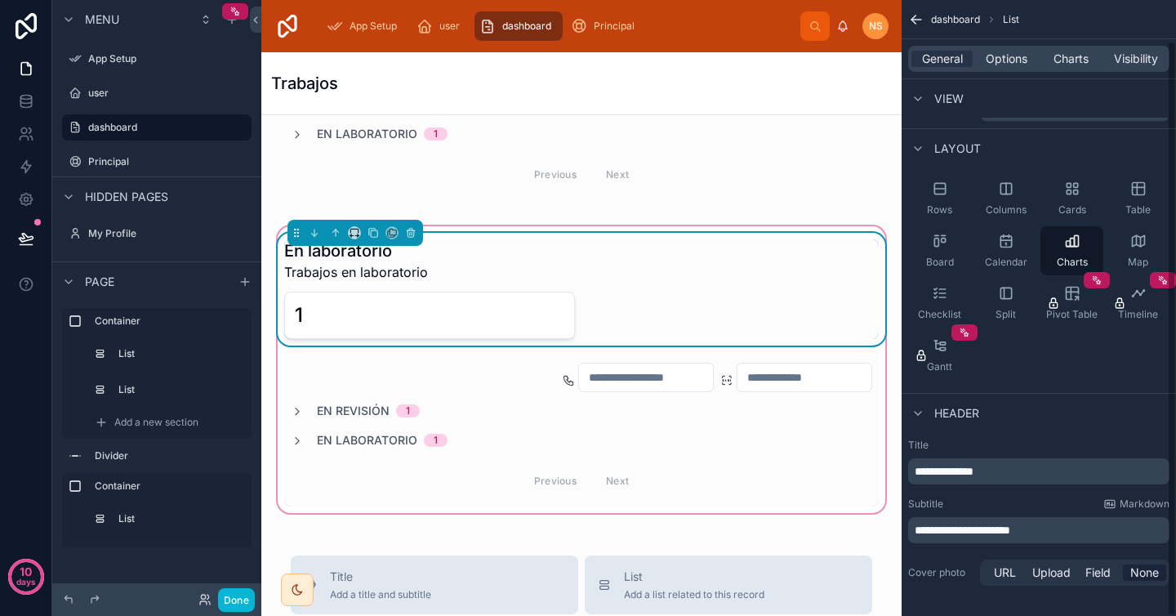
scroll to position [43, 0]
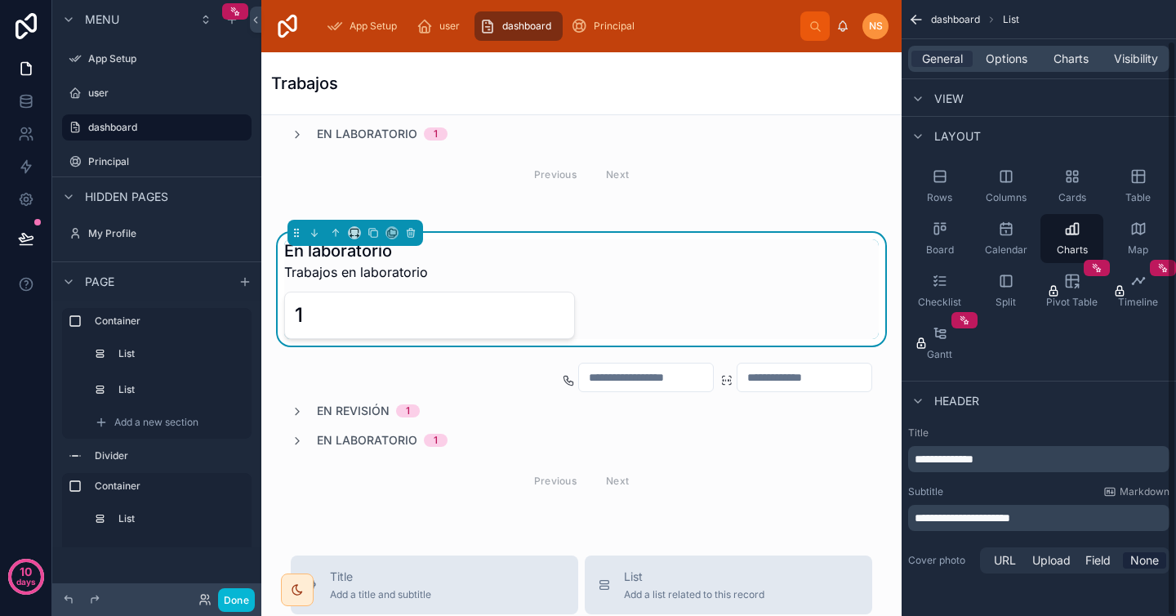
click at [1034, 99] on div "View" at bounding box center [1039, 97] width 274 height 39
